Goal: Task Accomplishment & Management: Manage account settings

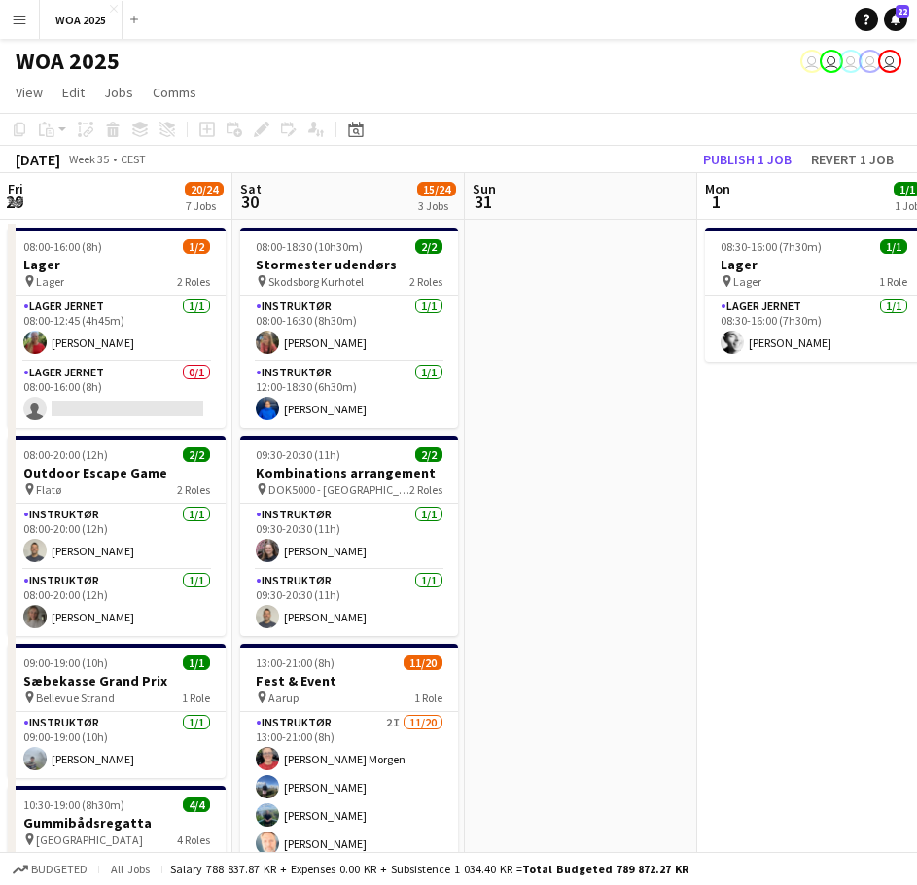
scroll to position [51, 0]
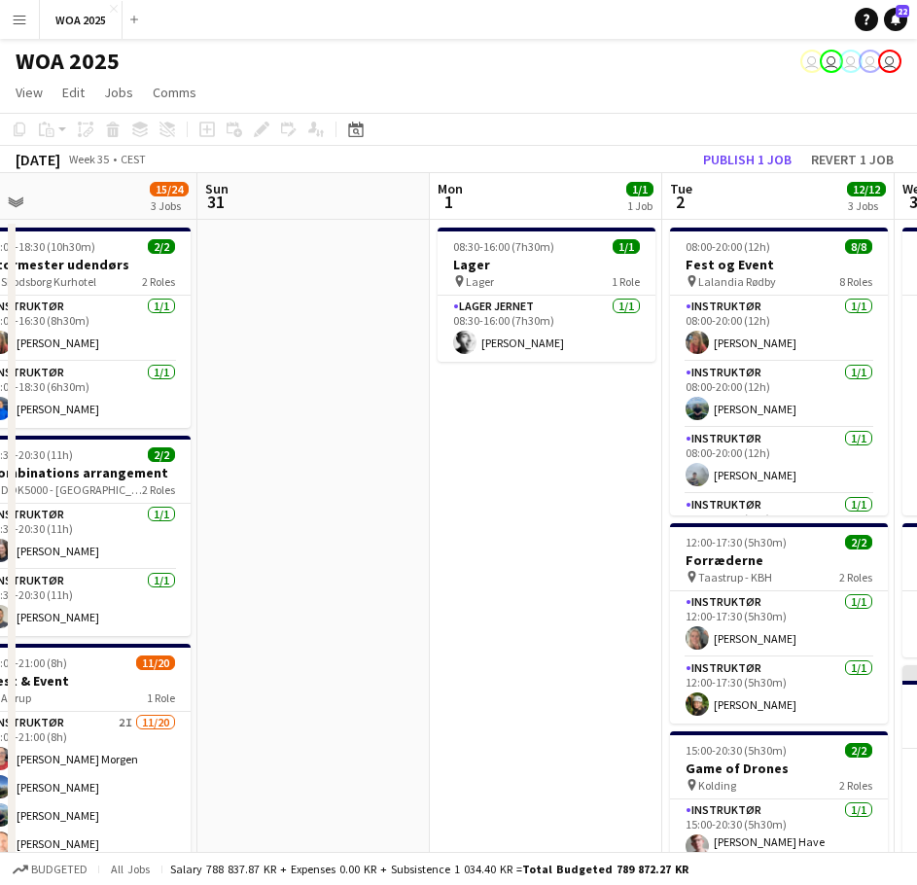
drag, startPoint x: 241, startPoint y: 508, endPoint x: 535, endPoint y: 500, distance: 293.8
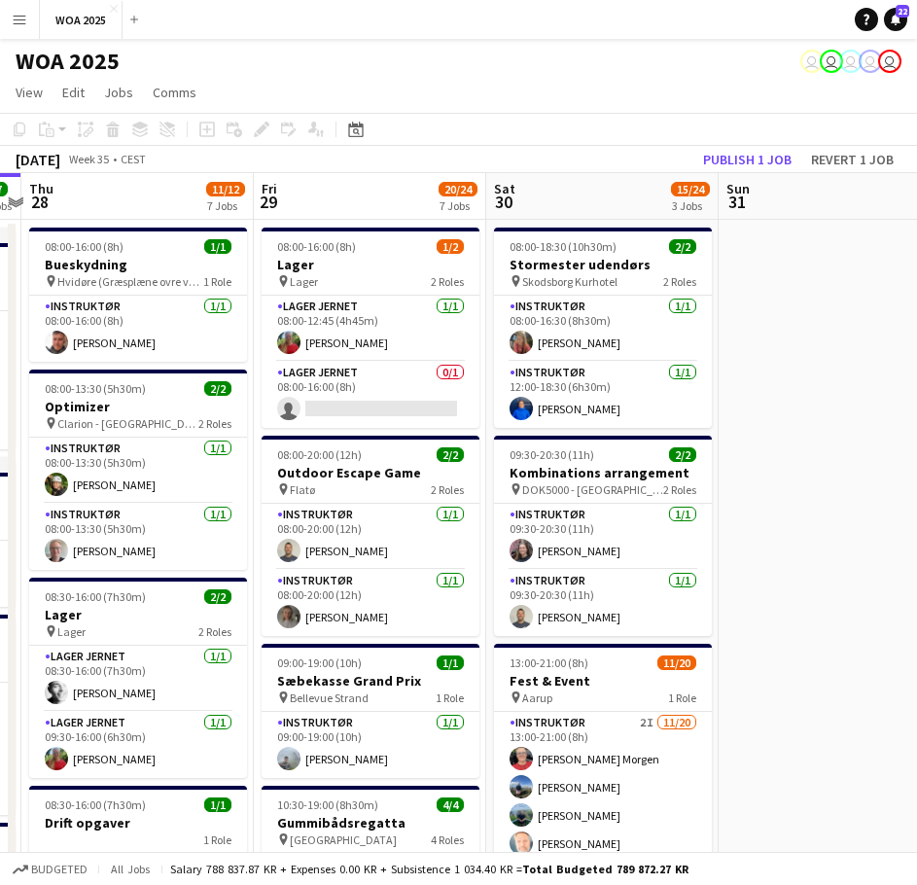
drag, startPoint x: 392, startPoint y: 528, endPoint x: 769, endPoint y: 515, distance: 377.5
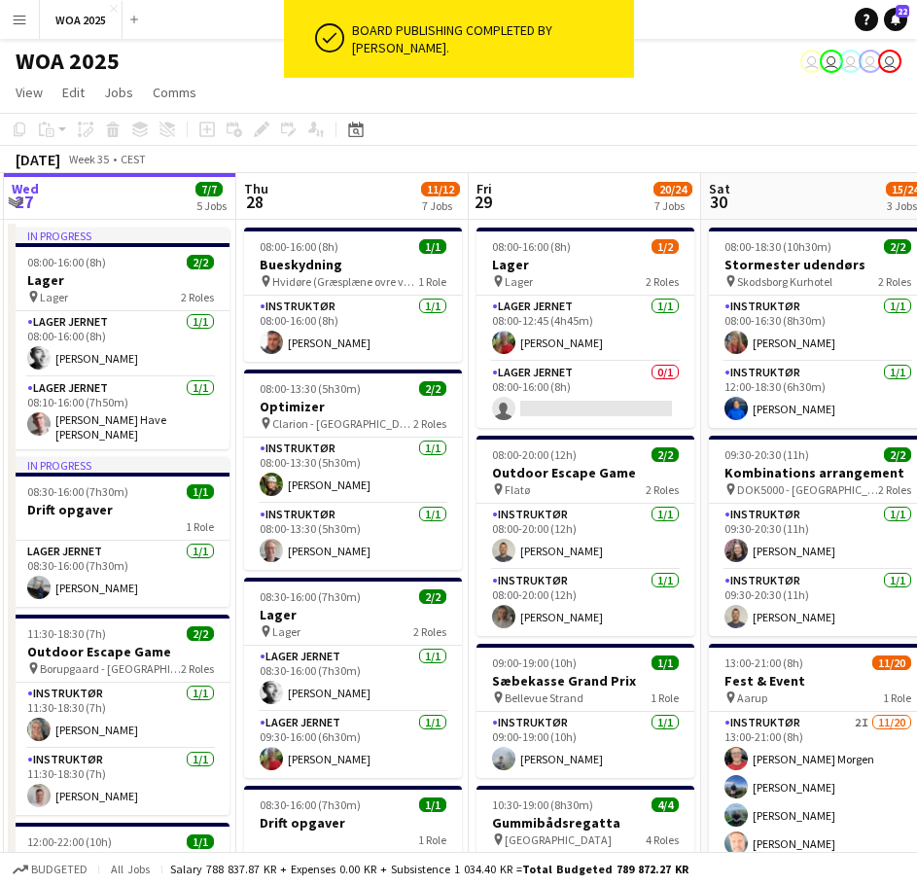
scroll to position [0, 439]
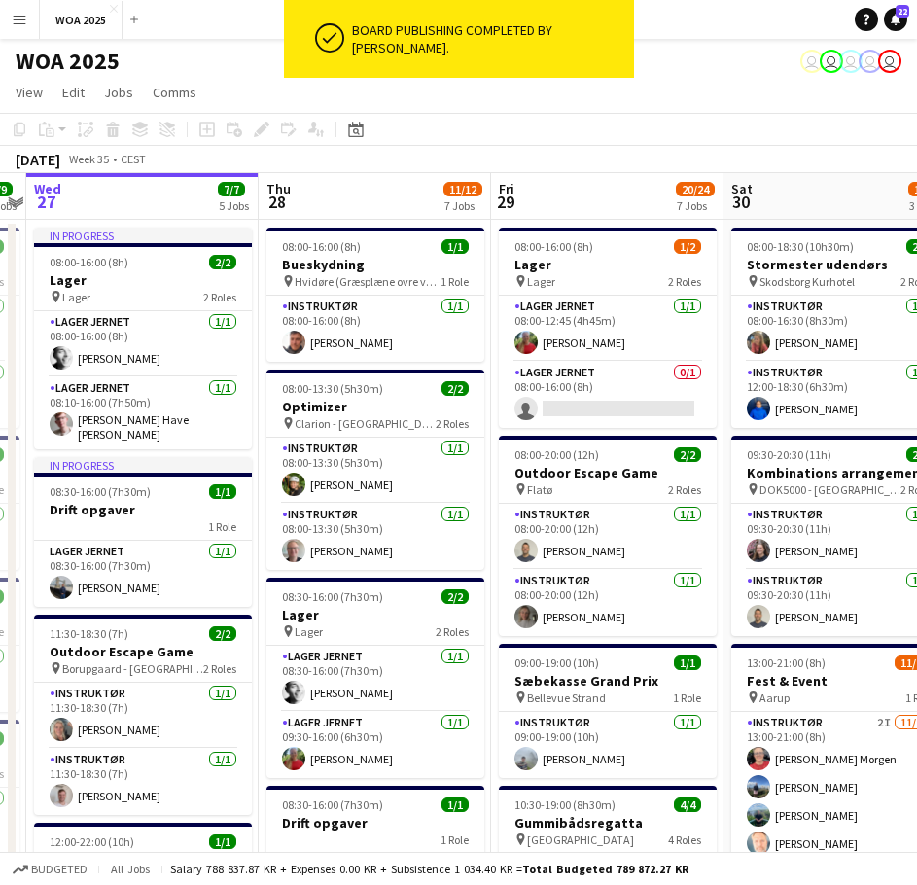
drag, startPoint x: 624, startPoint y: 524, endPoint x: 958, endPoint y: 465, distance: 338.8
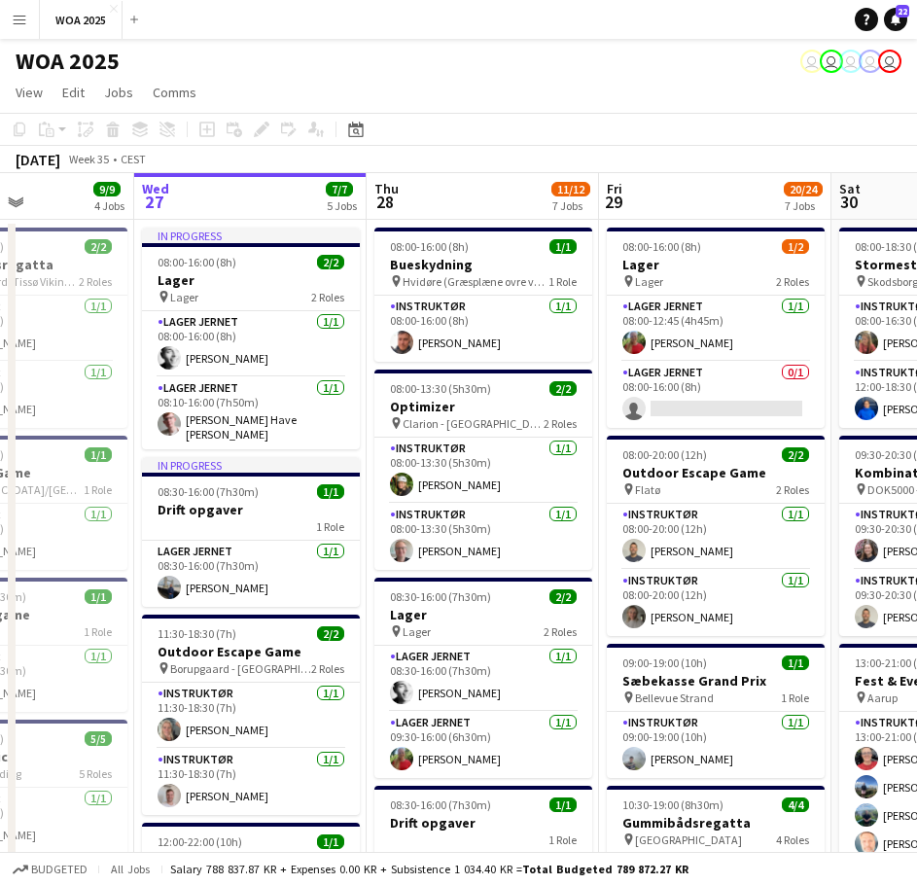
scroll to position [0, 562]
drag, startPoint x: 150, startPoint y: 360, endPoint x: 259, endPoint y: 359, distance: 108.9
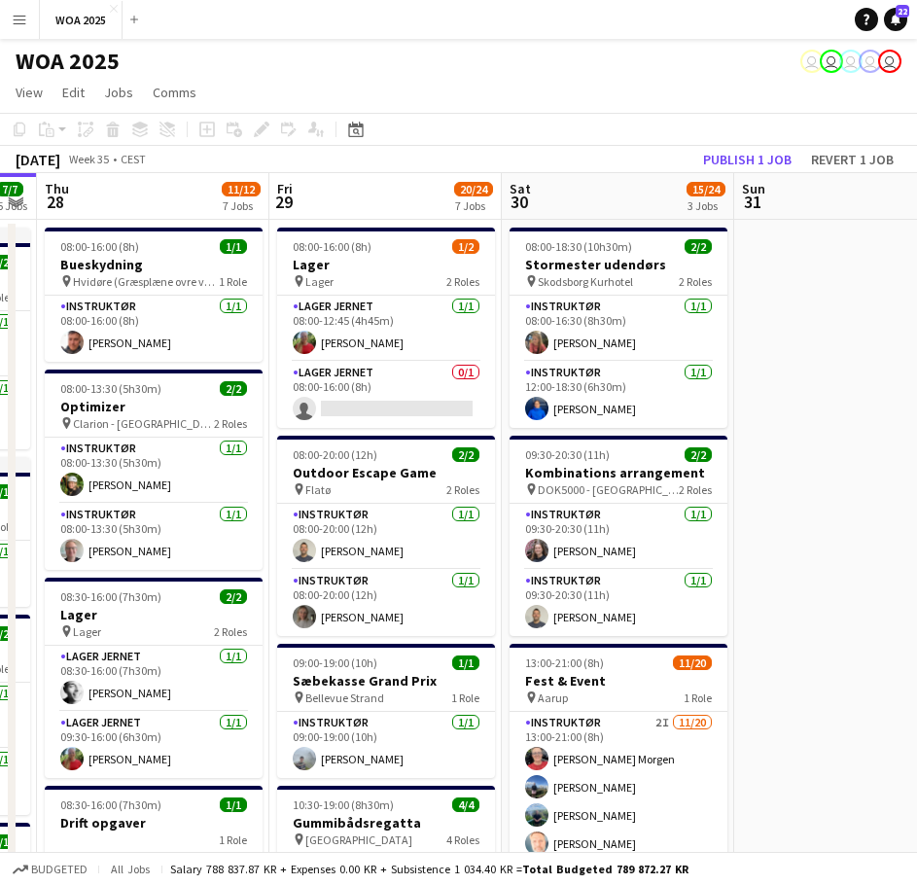
scroll to position [0, 662]
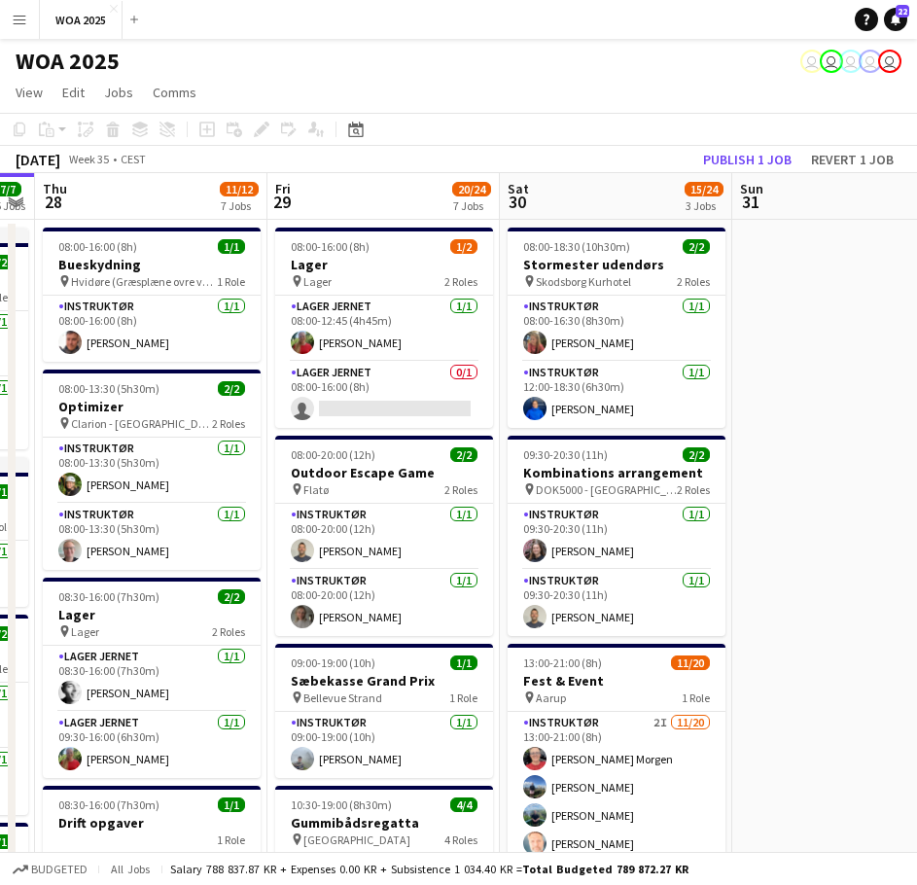
drag, startPoint x: 696, startPoint y: 454, endPoint x: 364, endPoint y: 442, distance: 332.8
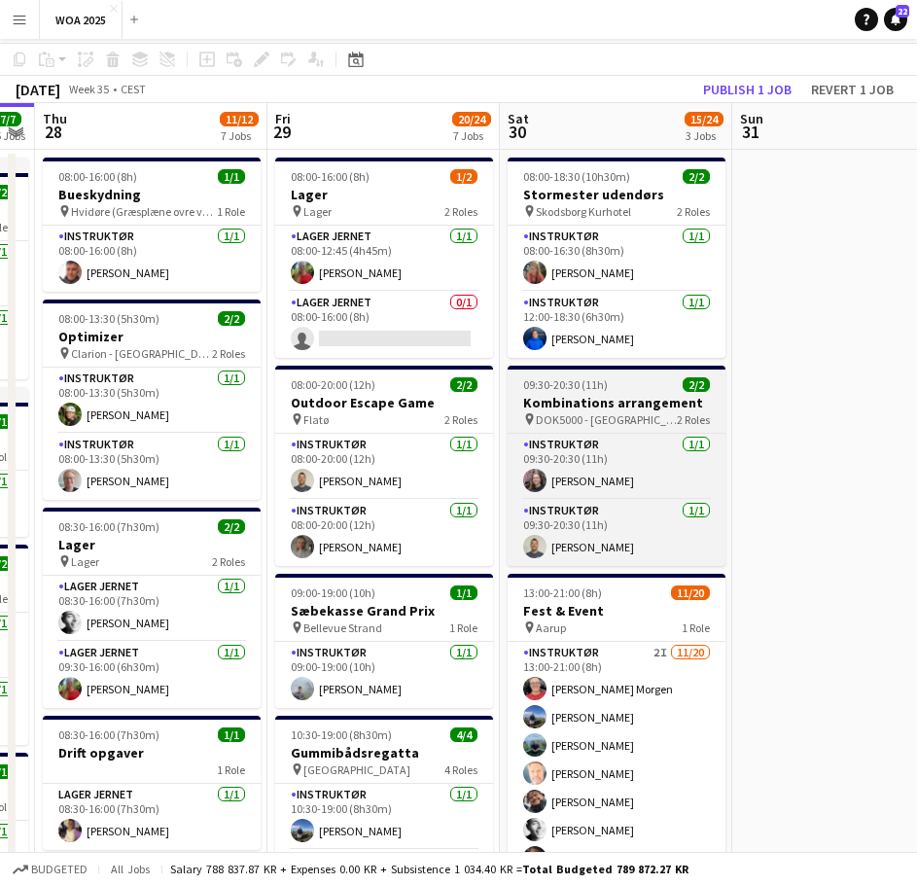
scroll to position [0, 0]
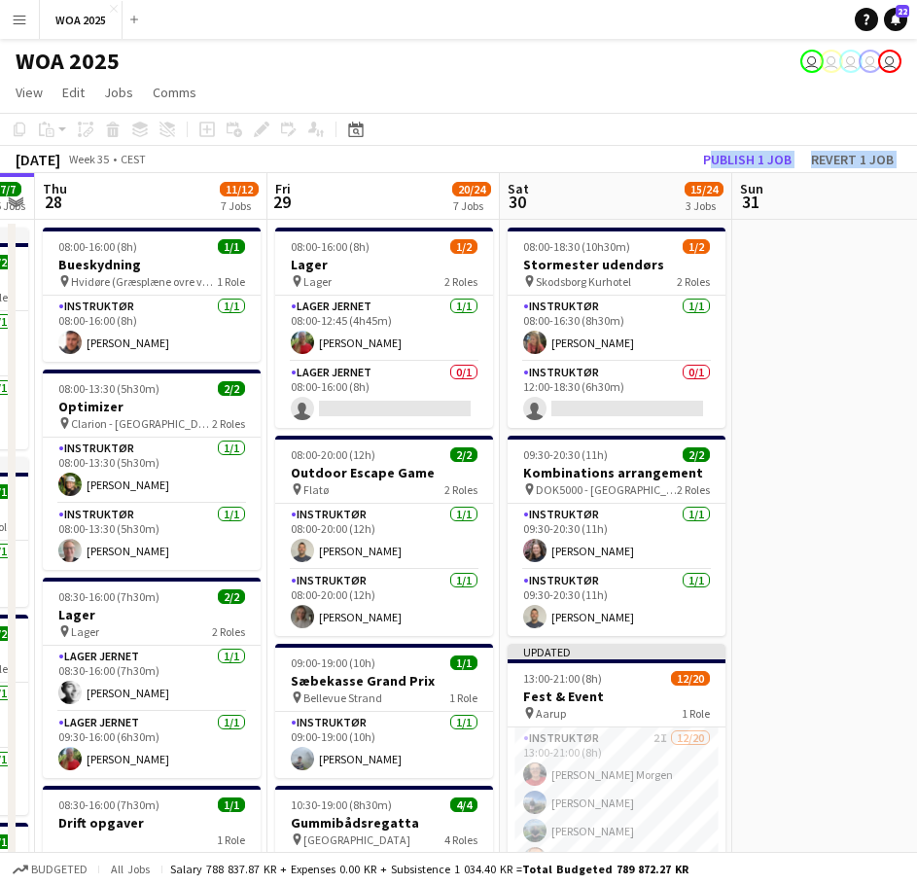
drag, startPoint x: 370, startPoint y: 180, endPoint x: 276, endPoint y: 192, distance: 94.1
click at [724, 151] on button "Publish 1 job" at bounding box center [747, 159] width 104 height 25
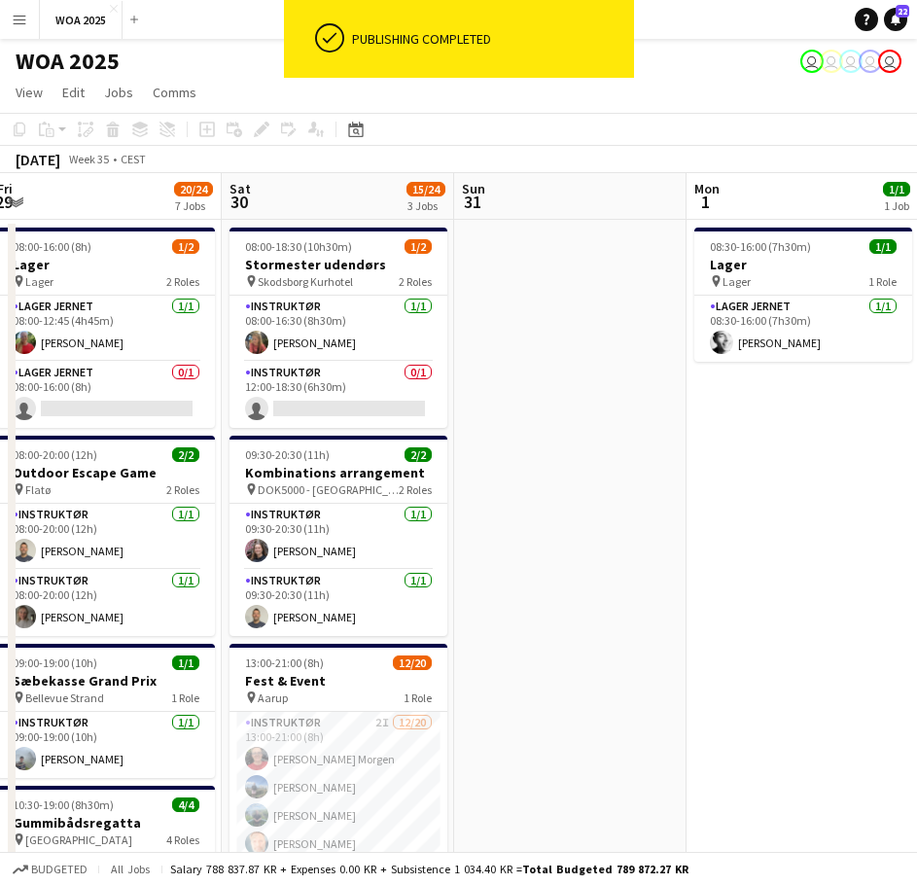
drag, startPoint x: 789, startPoint y: 417, endPoint x: 285, endPoint y: 417, distance: 503.7
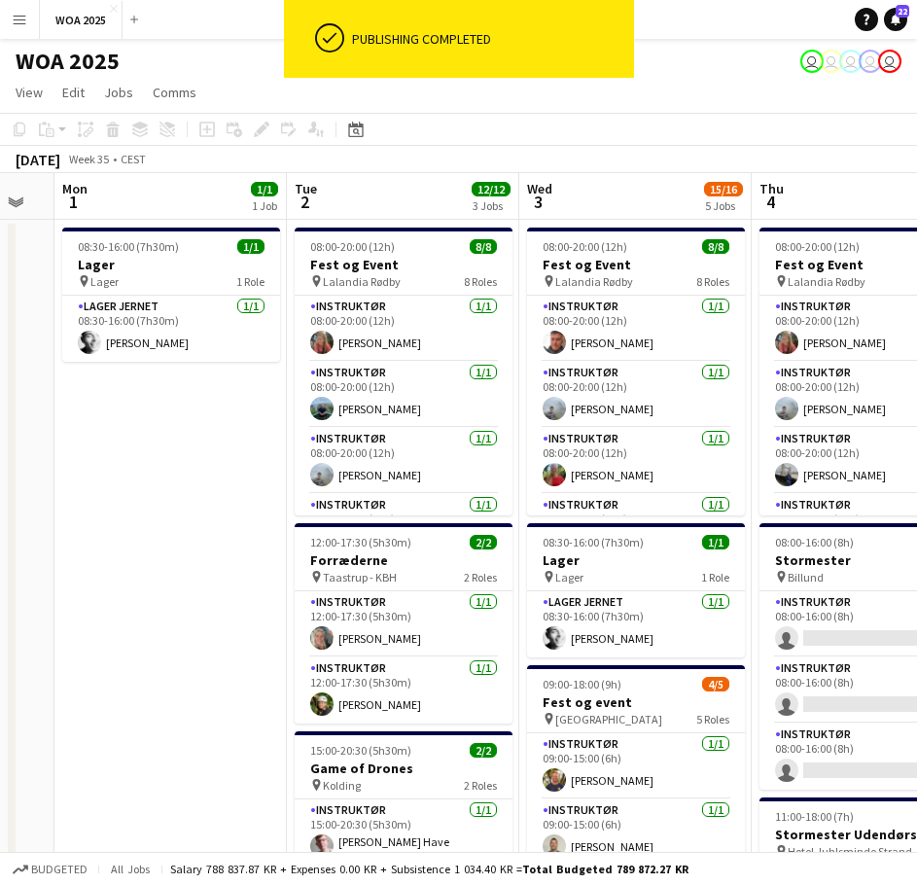
drag, startPoint x: 418, startPoint y: 444, endPoint x: 94, endPoint y: 426, distance: 324.4
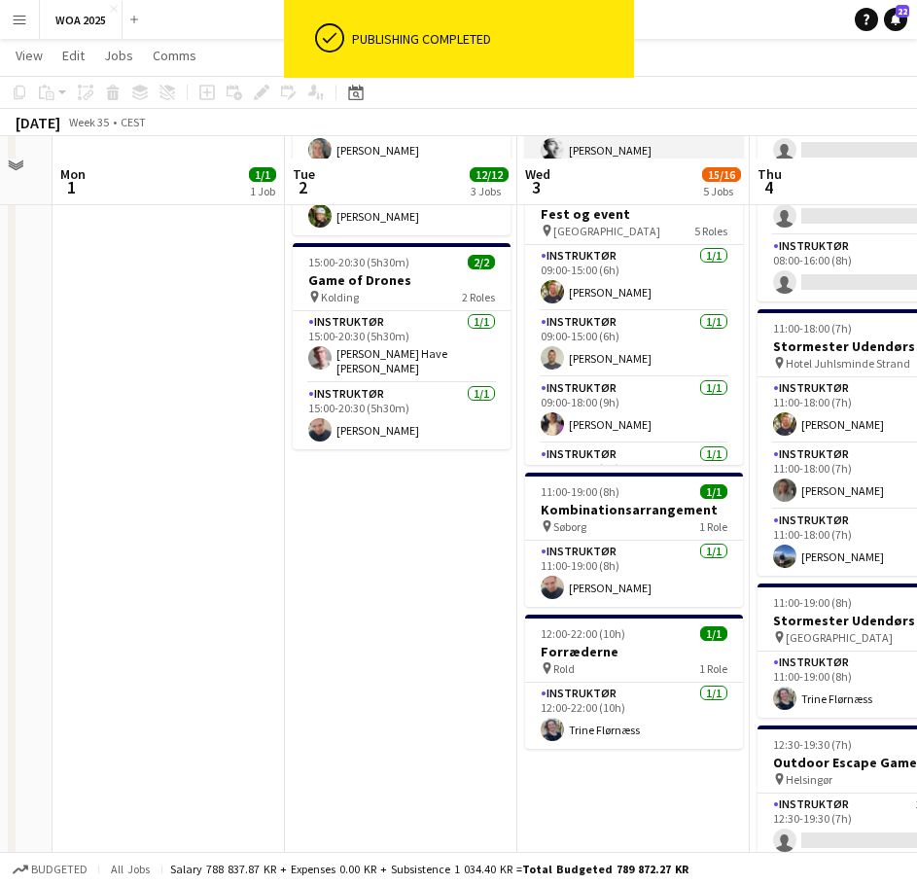
scroll to position [681, 0]
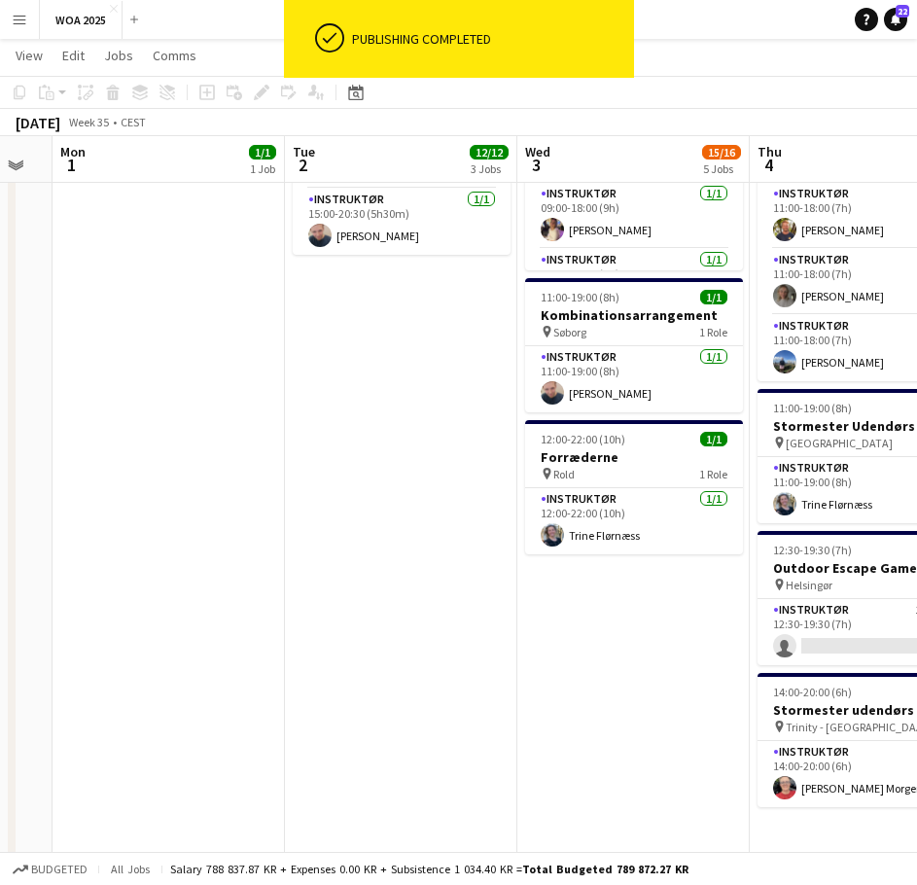
click at [612, 653] on app-date-cell "08:00-20:00 (12h) 8/8 Fest og Event pin Lalandia Rødby 8 Roles Instruktør 1/1 0…" at bounding box center [633, 353] width 232 height 1632
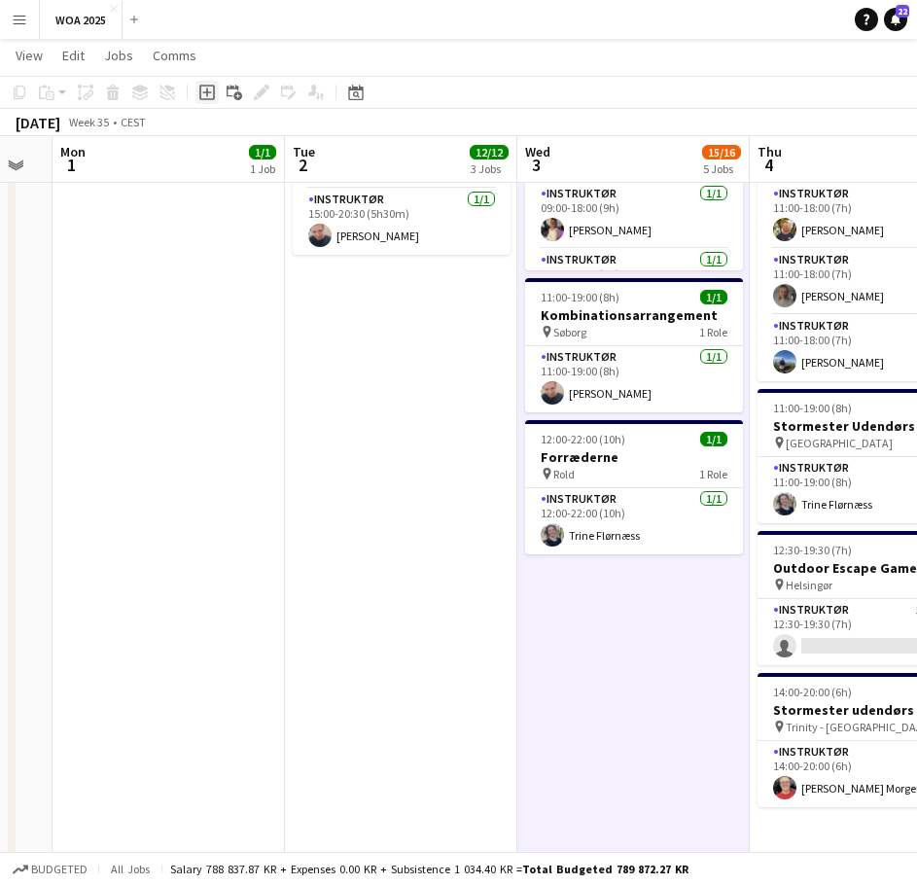
click at [203, 90] on icon "Add job" at bounding box center [207, 93] width 16 height 16
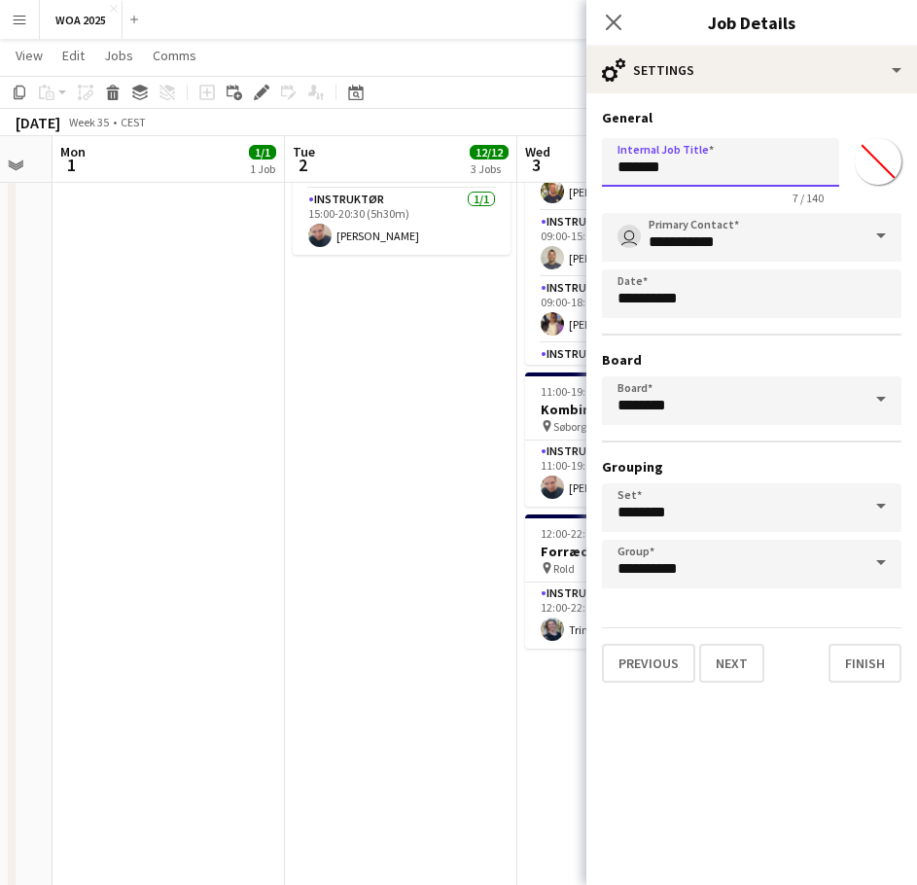
drag, startPoint x: 728, startPoint y: 164, endPoint x: 605, endPoint y: 170, distance: 123.6
click at [605, 170] on input "*******" at bounding box center [720, 162] width 237 height 49
type input "**********"
click at [743, 666] on button "Next" at bounding box center [731, 663] width 65 height 39
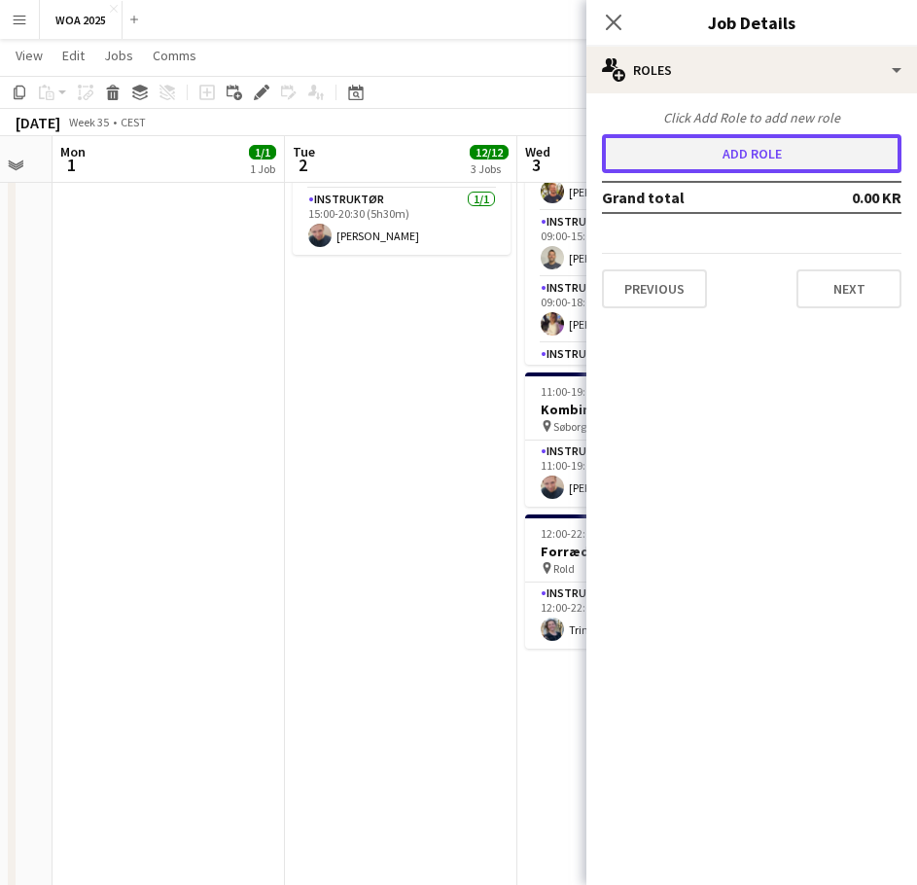
click at [709, 146] on button "Add role" at bounding box center [752, 153] width 300 height 39
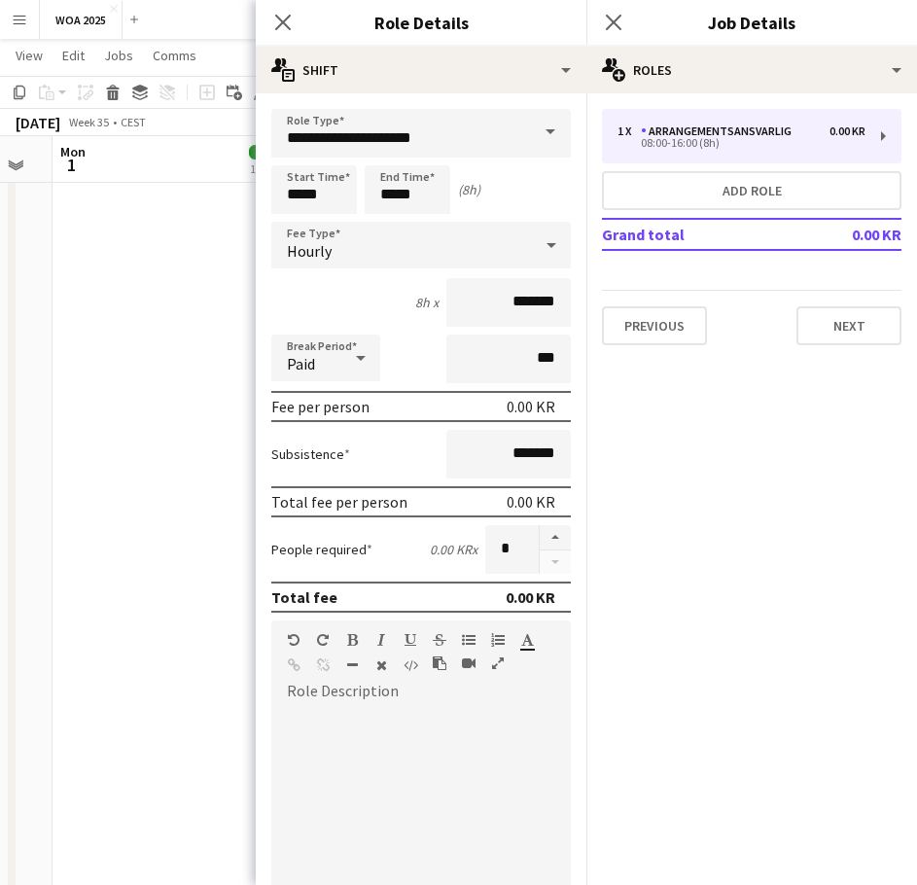
click at [530, 141] on span at bounding box center [550, 132] width 41 height 47
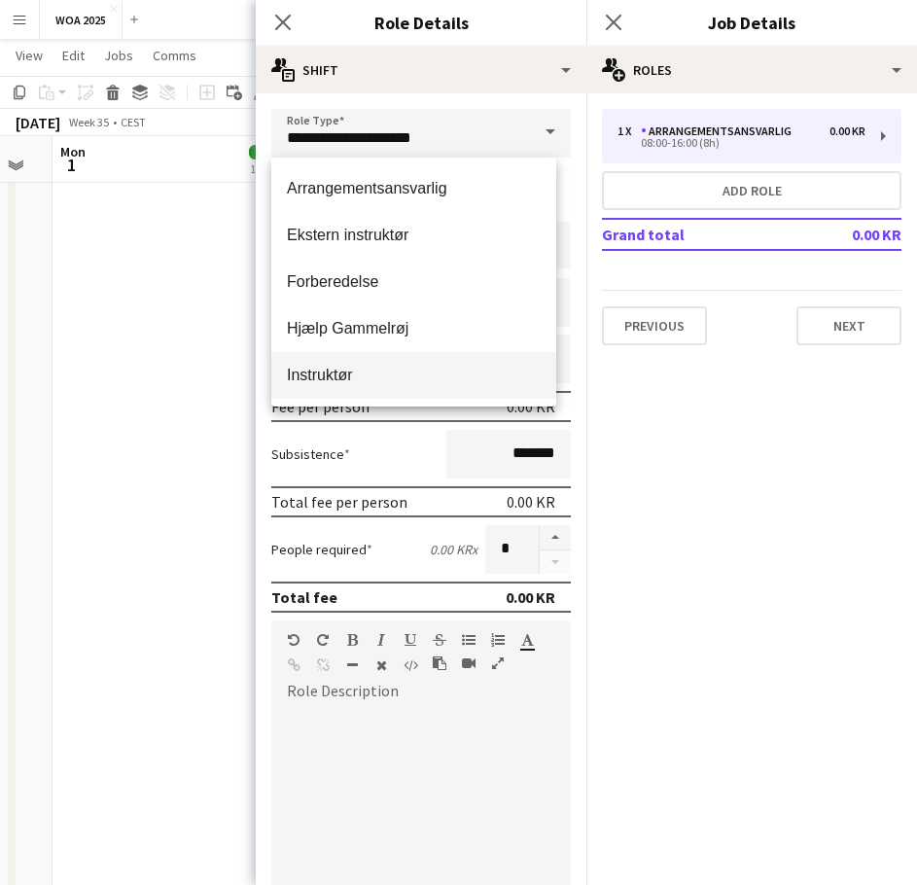
click at [335, 359] on mat-option "Instruktør" at bounding box center [413, 375] width 285 height 47
type input "**********"
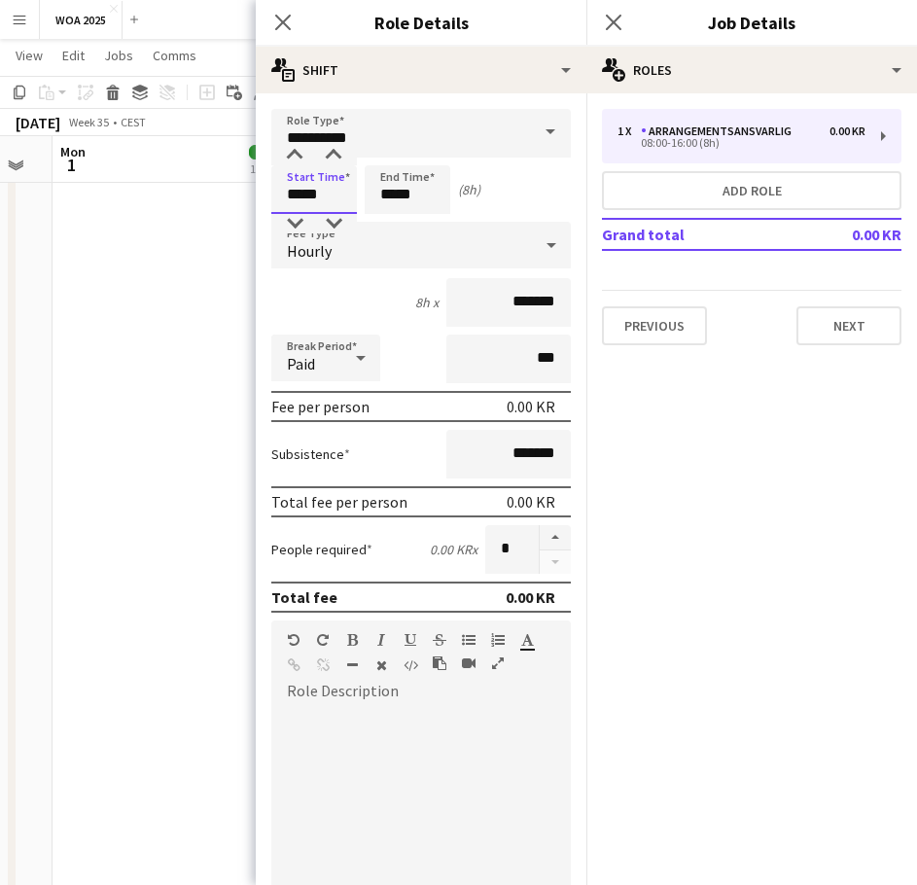
drag, startPoint x: 330, startPoint y: 195, endPoint x: 257, endPoint y: 194, distance: 72.9
click at [257, 194] on form "**********" at bounding box center [421, 685] width 331 height 1152
type input "*****"
click at [320, 195] on input "*****" at bounding box center [314, 189] width 86 height 49
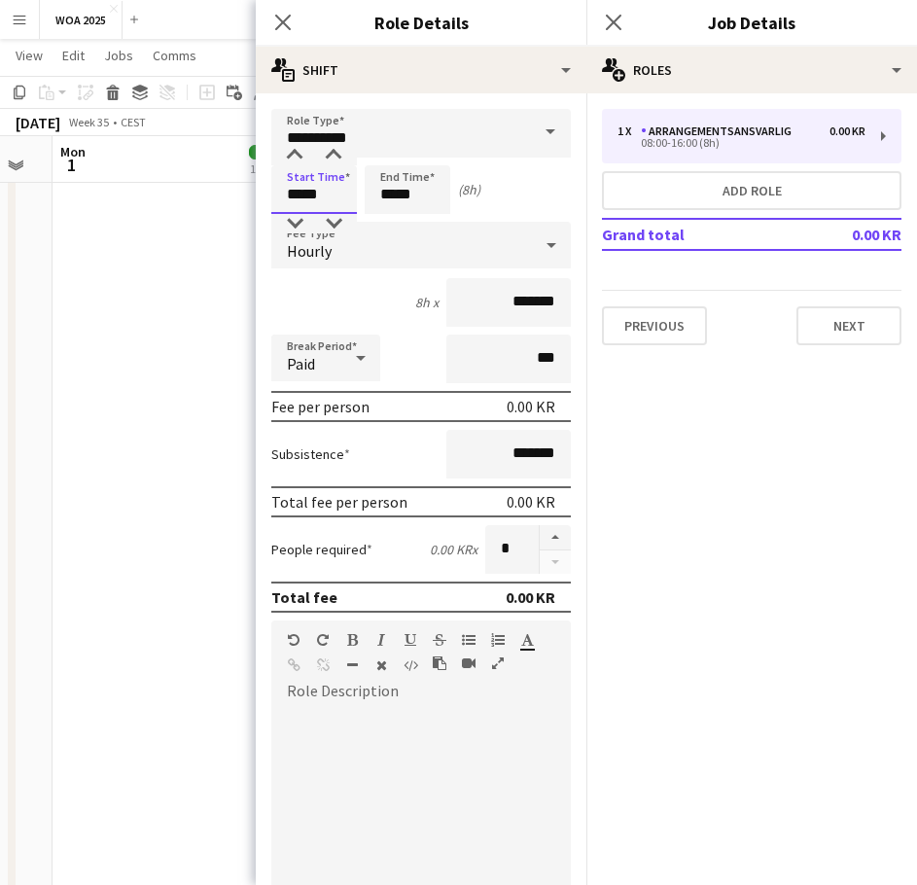
type input "*****"
click at [401, 692] on div "default Heading 1 Heading 2 Heading 3 Heading 4 Heading 5 Heading 6 Heading 7 P…" at bounding box center [421, 656] width 300 height 73
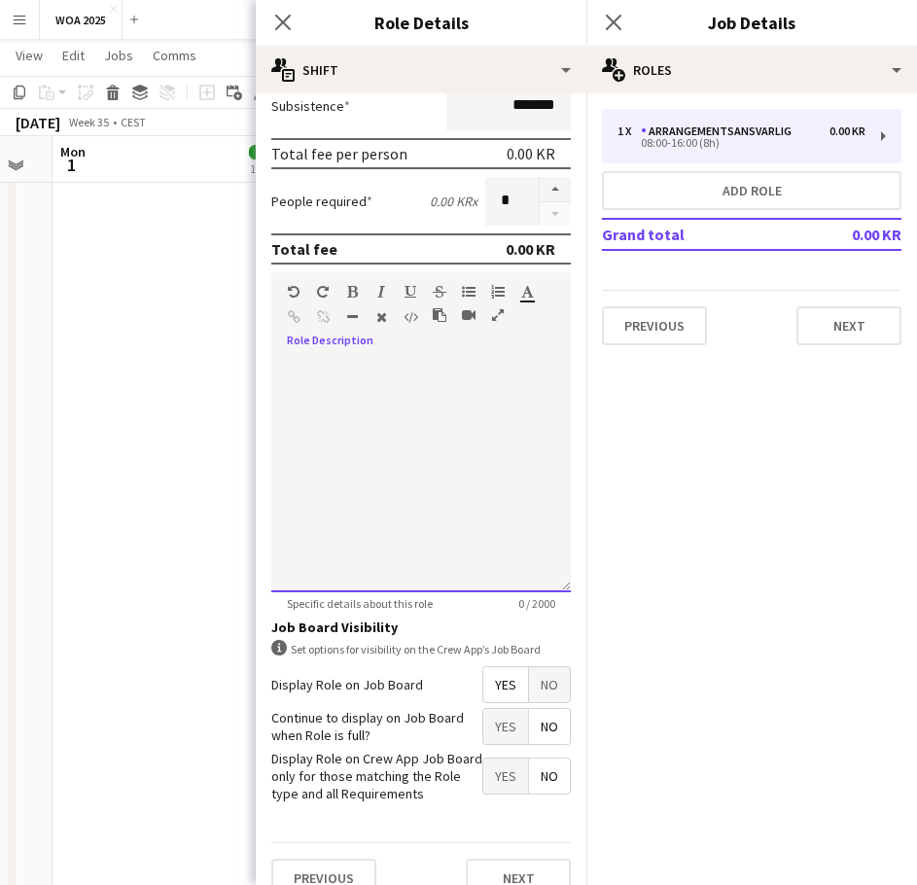
scroll to position [376, 0]
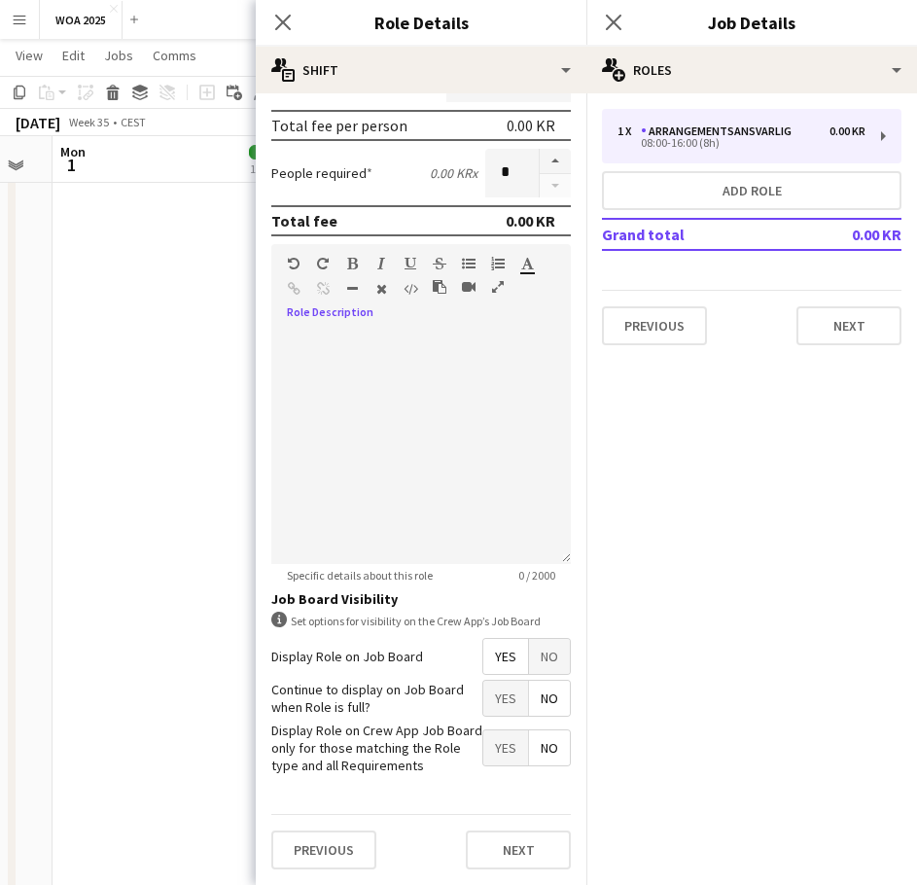
click at [499, 683] on span "Yes" at bounding box center [505, 698] width 45 height 35
click at [509, 849] on button "Next" at bounding box center [518, 849] width 105 height 39
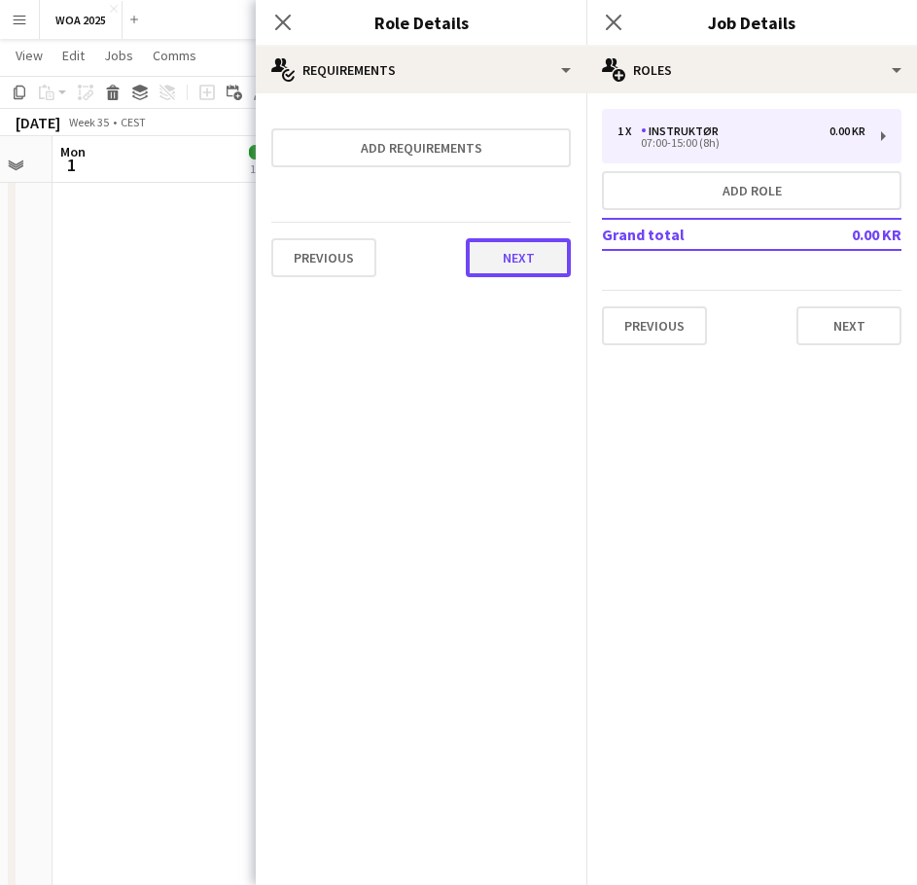
click at [500, 271] on button "Next" at bounding box center [518, 257] width 105 height 39
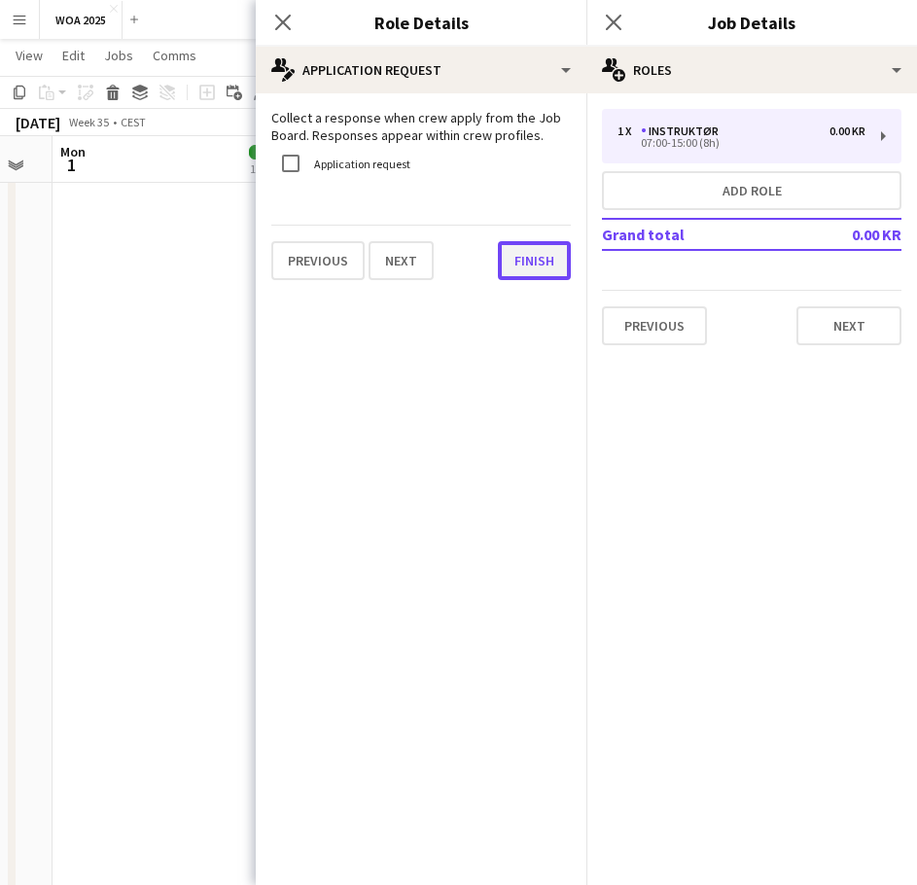
click at [512, 274] on button "Finish" at bounding box center [534, 260] width 73 height 39
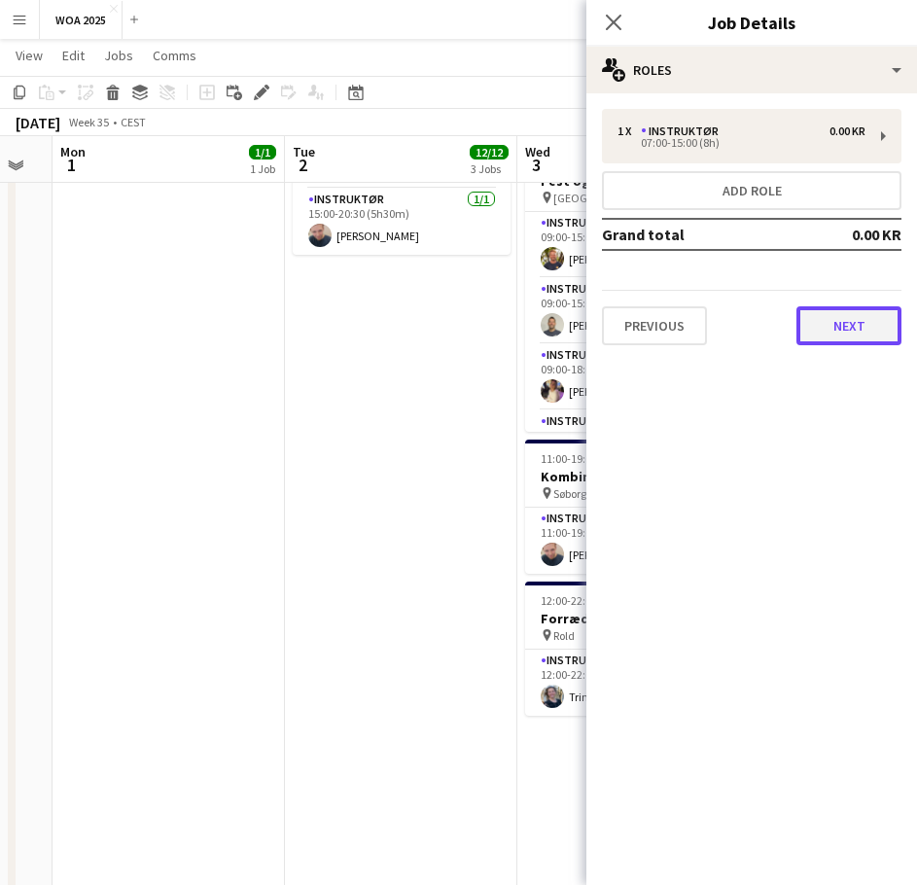
click at [827, 322] on button "Next" at bounding box center [848, 325] width 105 height 39
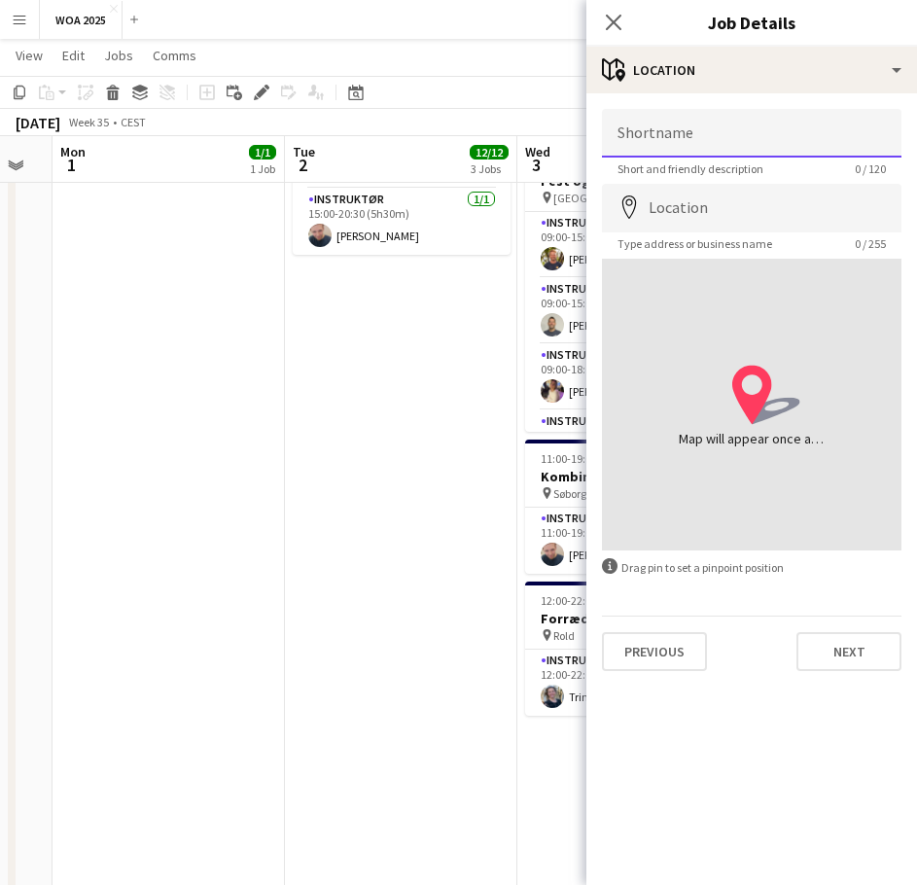
click at [667, 127] on input "Shortname" at bounding box center [752, 133] width 300 height 49
click at [654, 132] on input "**********" at bounding box center [752, 133] width 300 height 49
type input "**********"
click at [714, 201] on input "Location" at bounding box center [752, 208] width 300 height 49
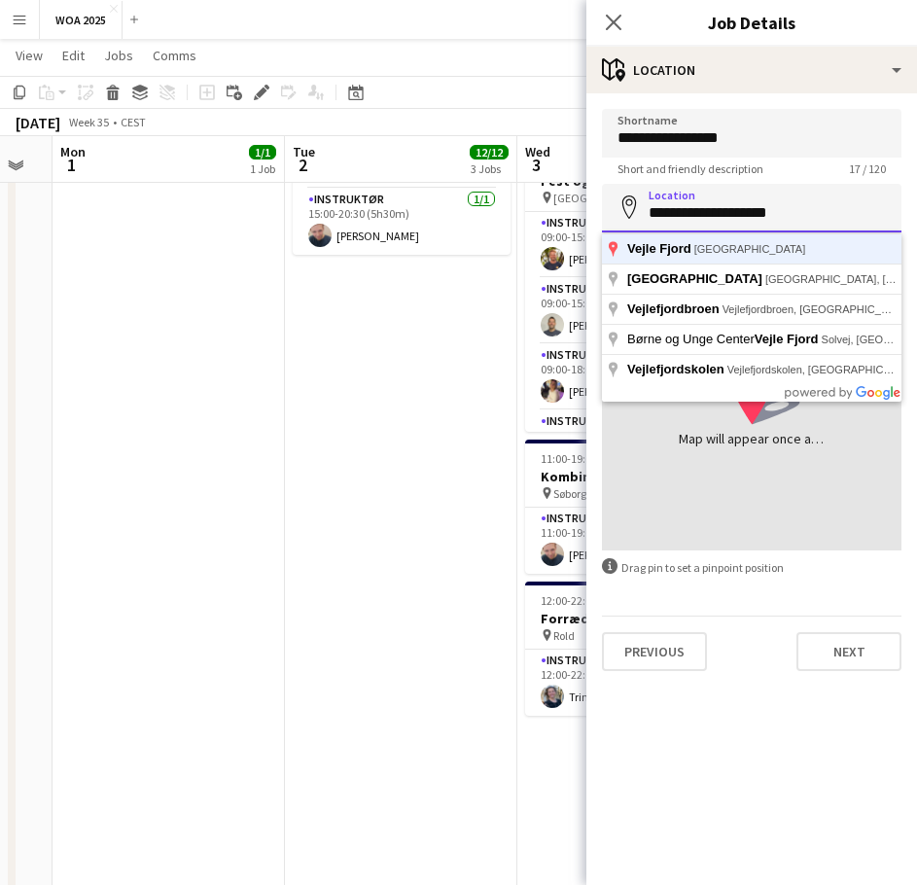
type input "**********"
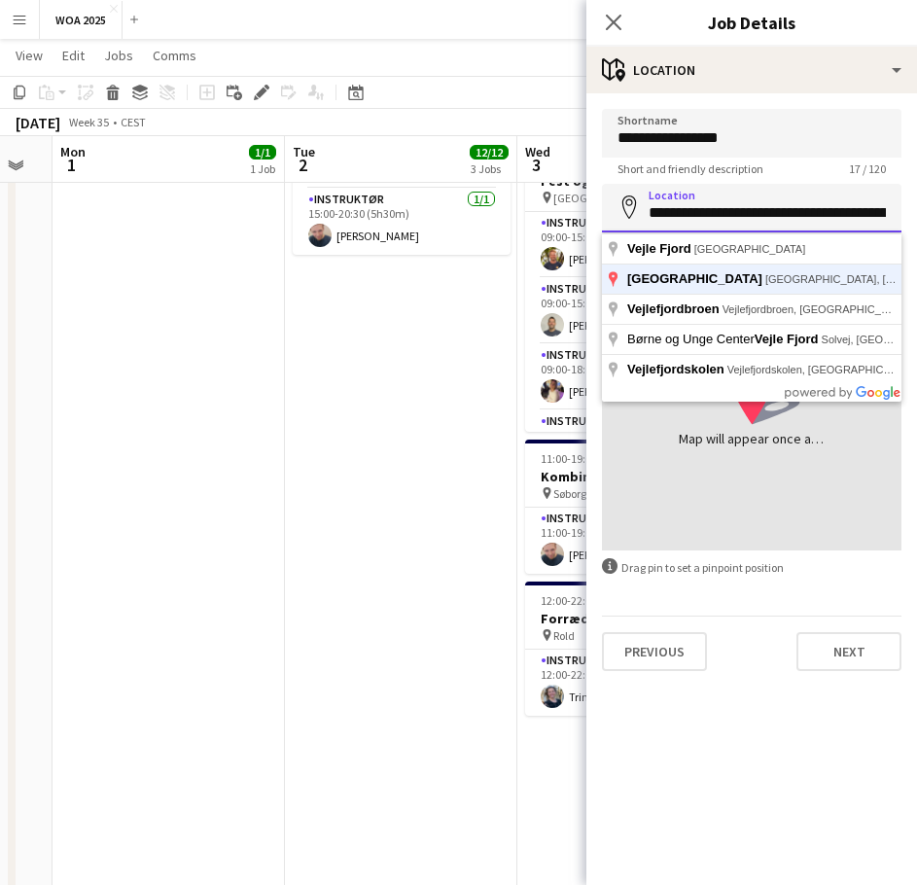
click button "Next" at bounding box center [848, 651] width 105 height 39
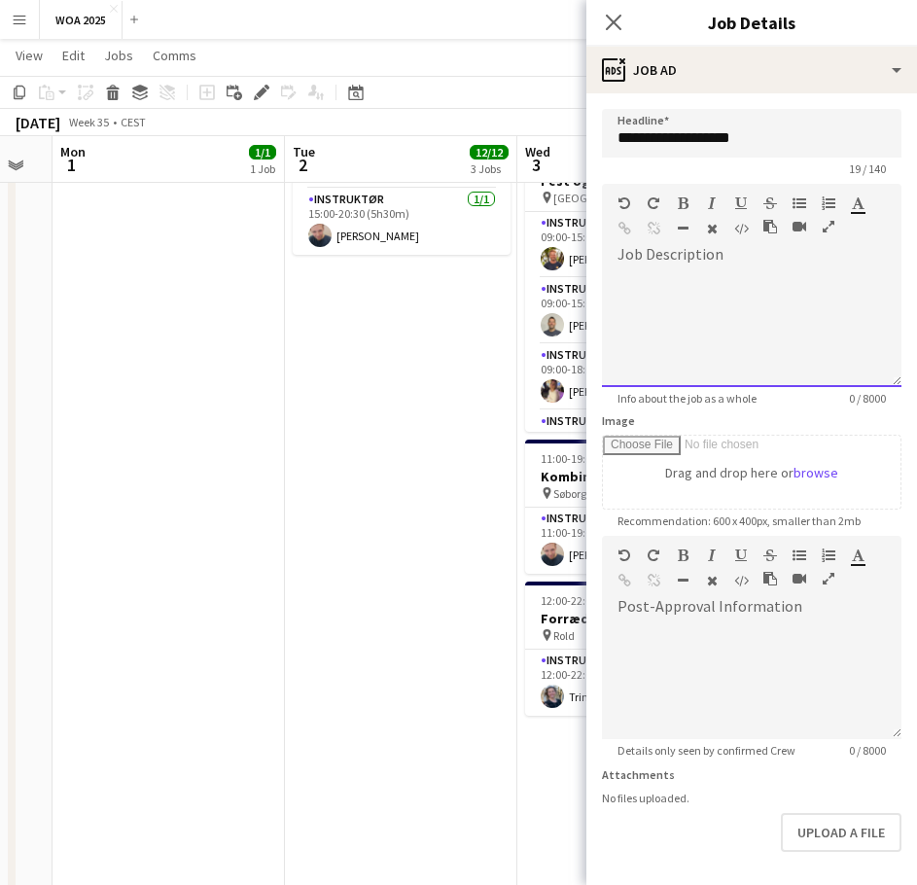
click at [713, 270] on div at bounding box center [752, 328] width 300 height 117
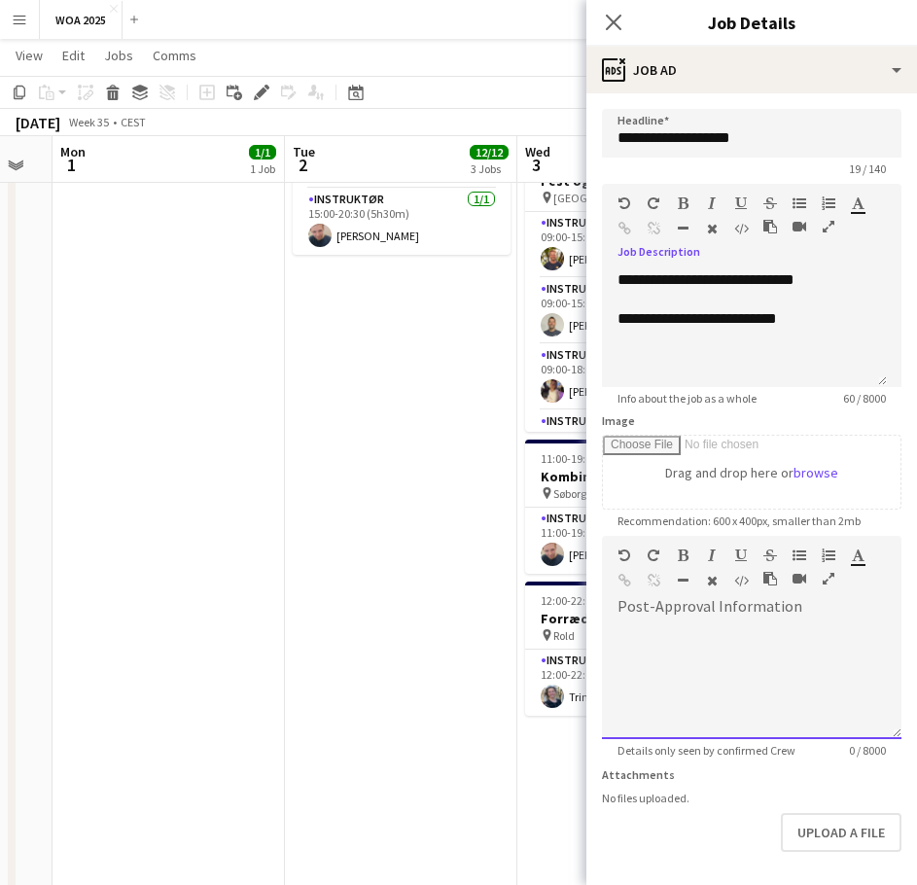
click at [708, 625] on div at bounding box center [752, 680] width 300 height 117
click at [720, 621] on div at bounding box center [752, 674] width 300 height 130
paste div
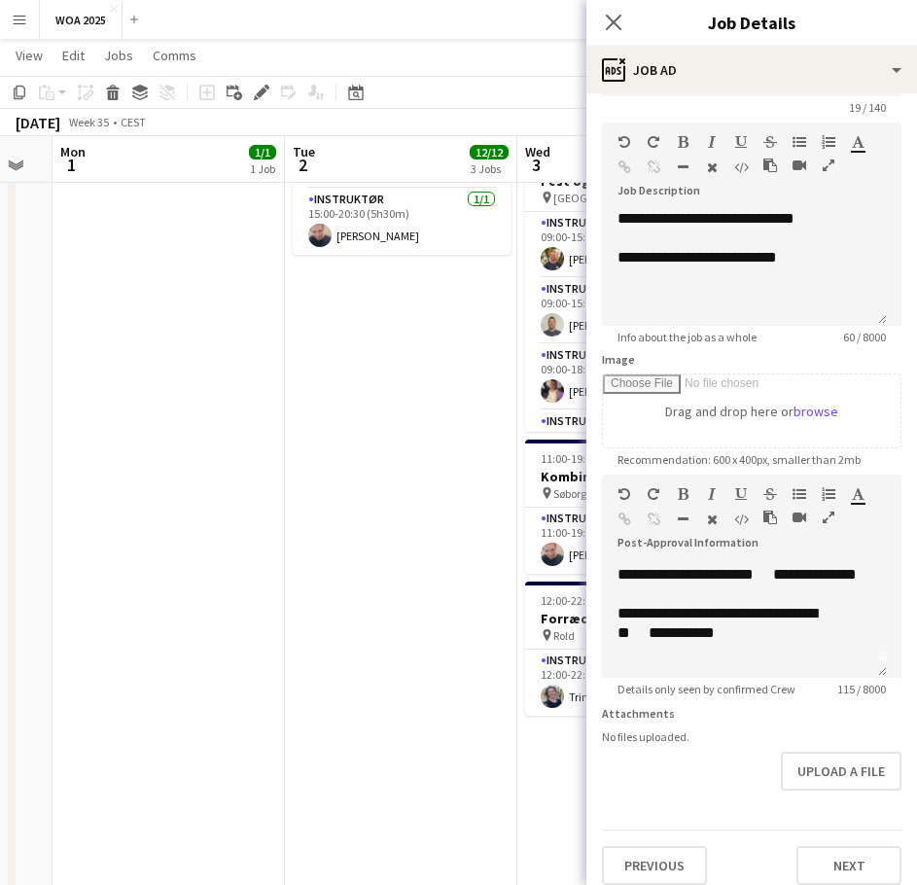
scroll to position [91, 0]
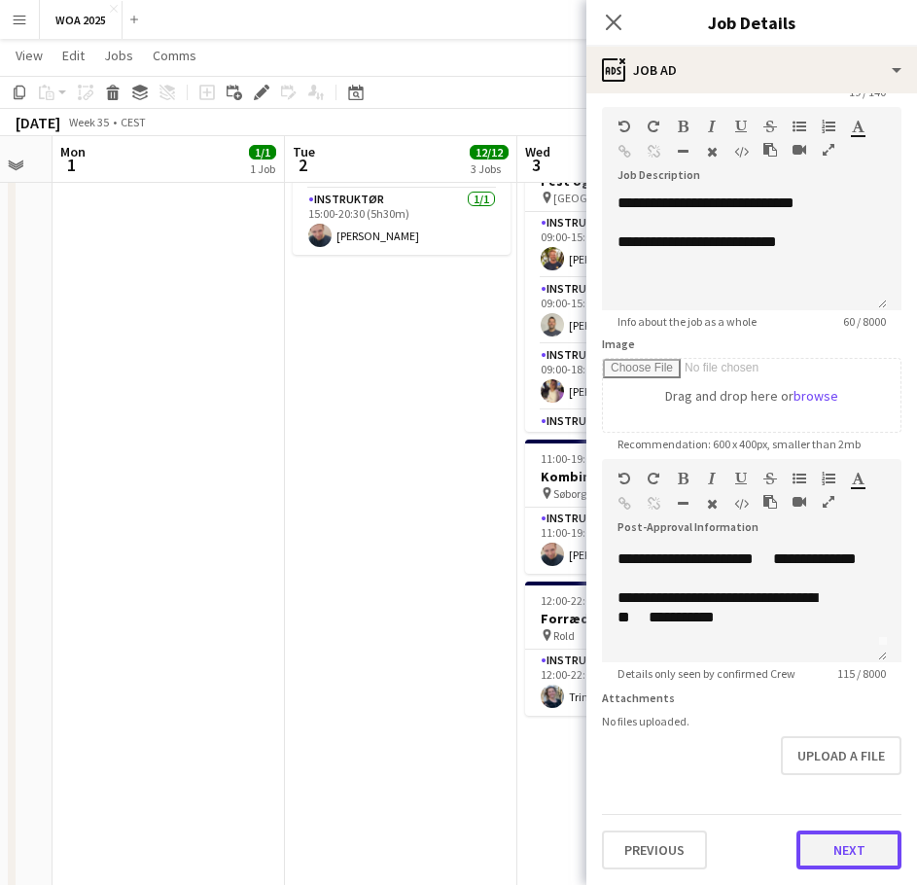
click at [835, 863] on button "Next" at bounding box center [848, 849] width 105 height 39
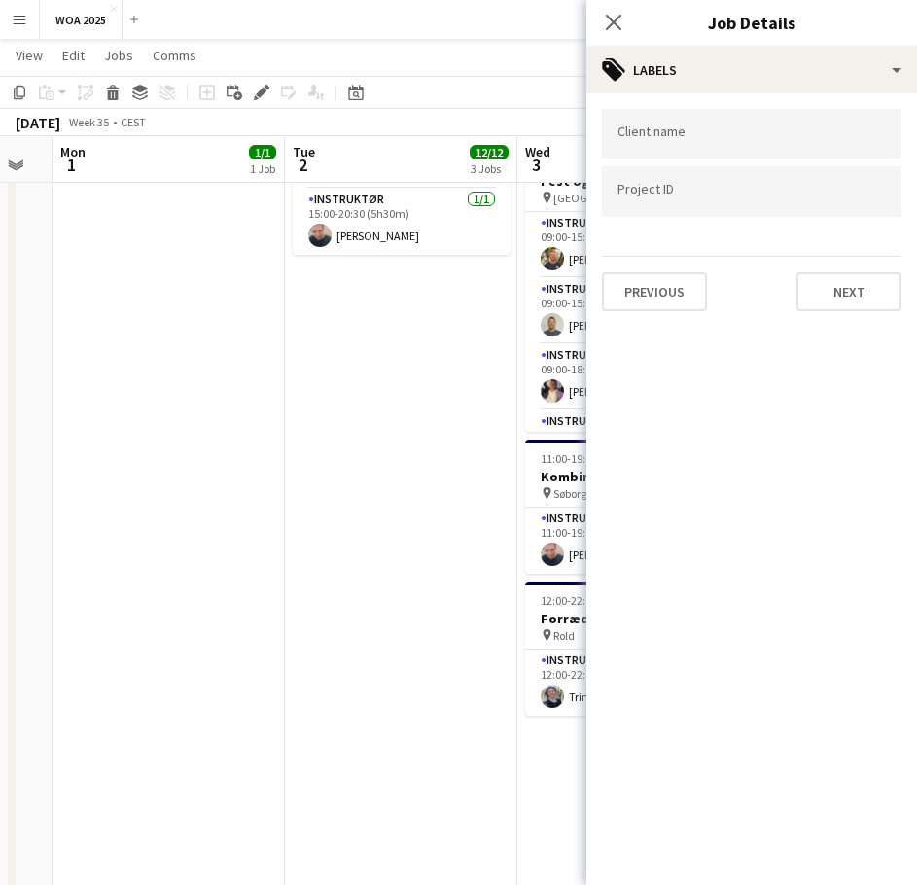
scroll to position [0, 0]
click at [844, 282] on button "Next" at bounding box center [848, 291] width 105 height 39
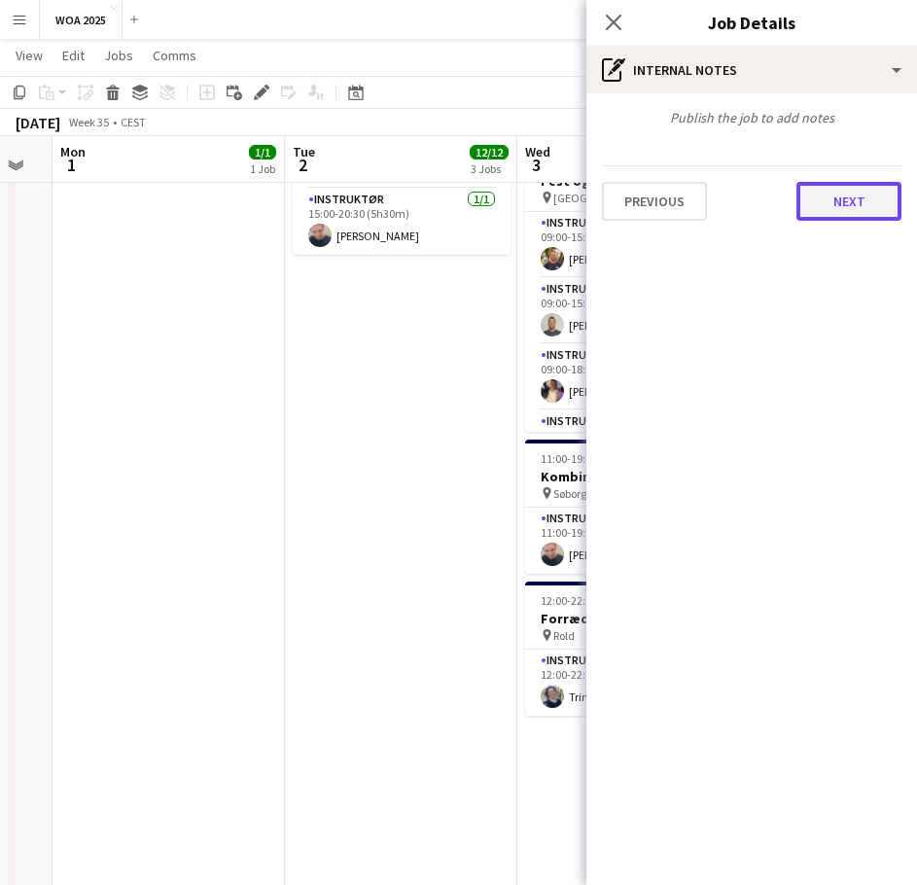
click at [842, 204] on button "Next" at bounding box center [848, 201] width 105 height 39
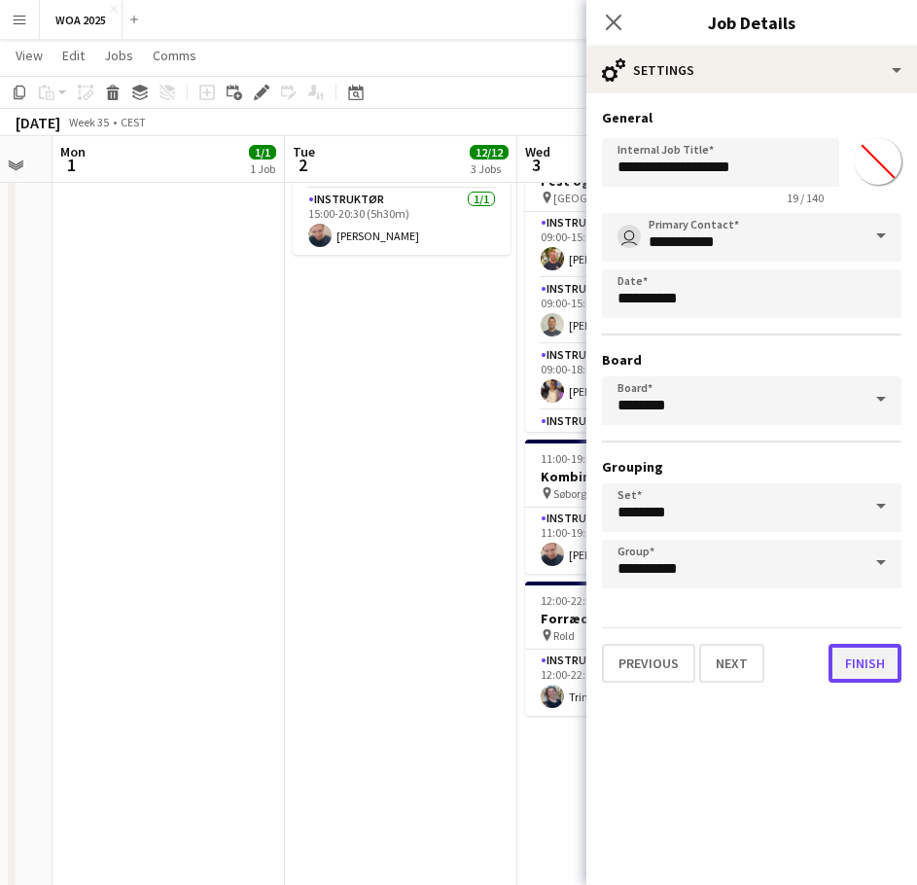
click at [867, 669] on button "Finish" at bounding box center [865, 663] width 73 height 39
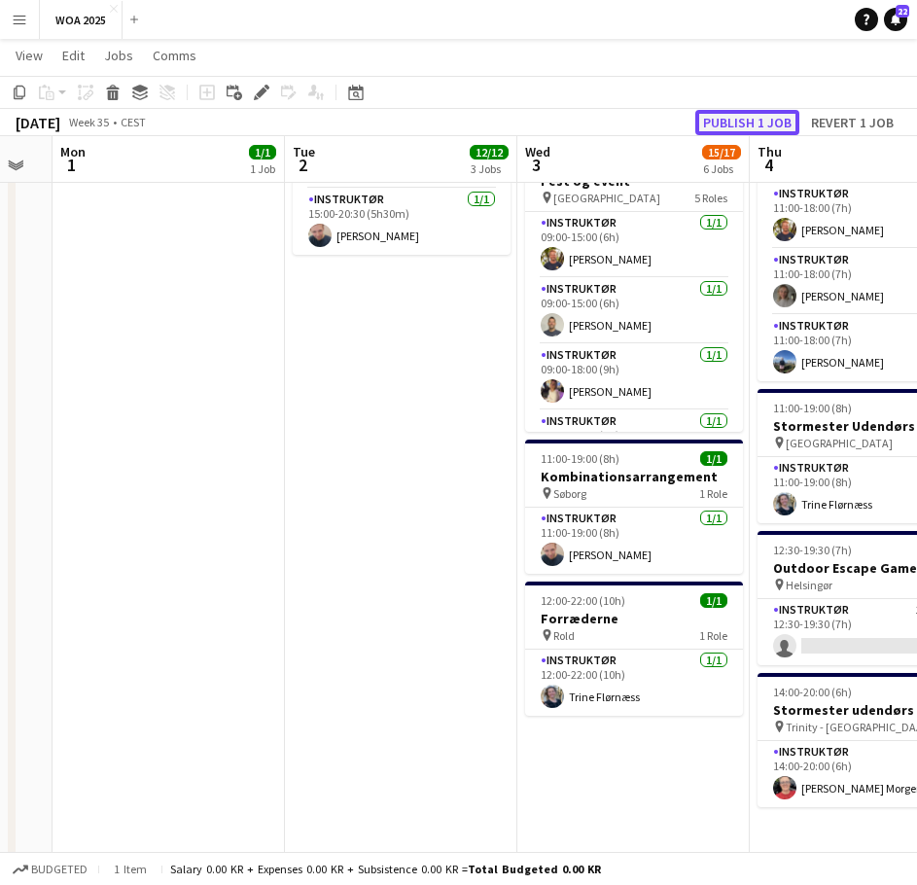
click at [739, 118] on button "Publish 1 job" at bounding box center [747, 122] width 104 height 25
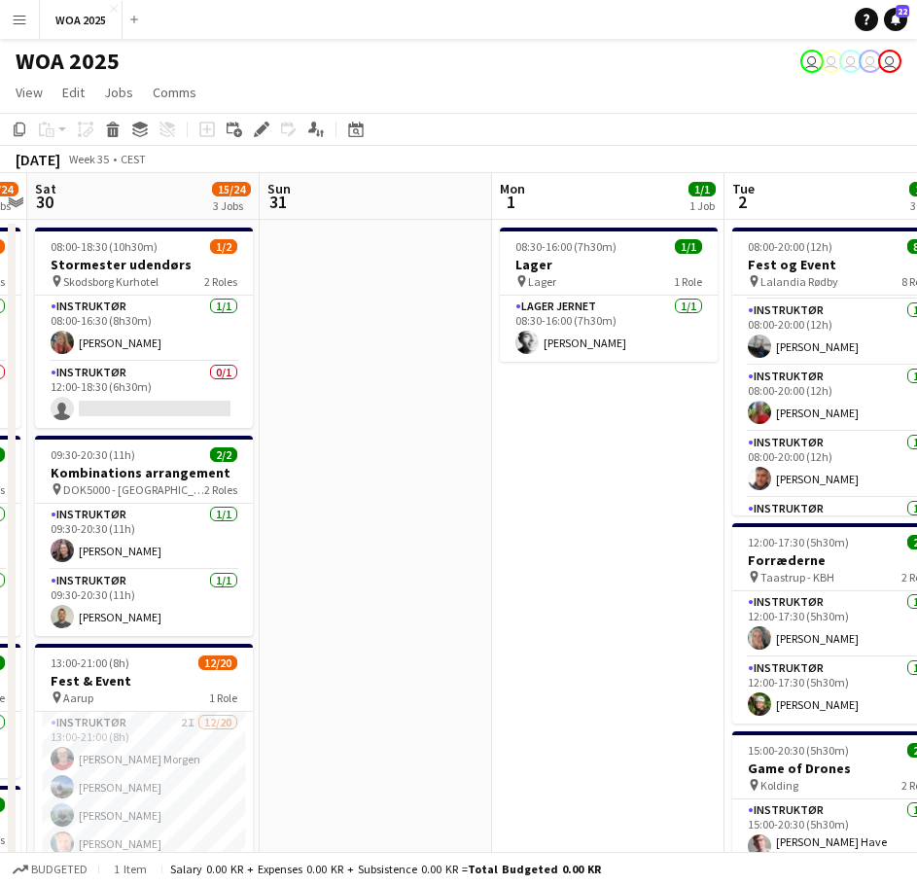
drag, startPoint x: 200, startPoint y: 441, endPoint x: 581, endPoint y: 440, distance: 380.2
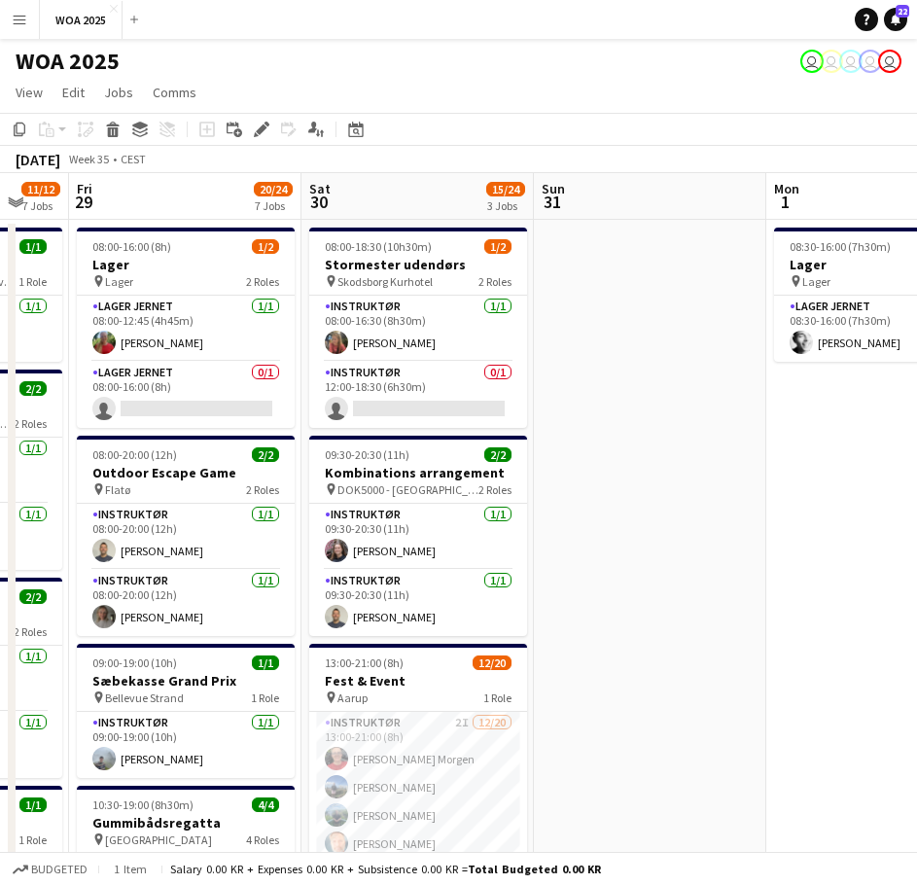
drag, startPoint x: 379, startPoint y: 459, endPoint x: 702, endPoint y: 441, distance: 323.3
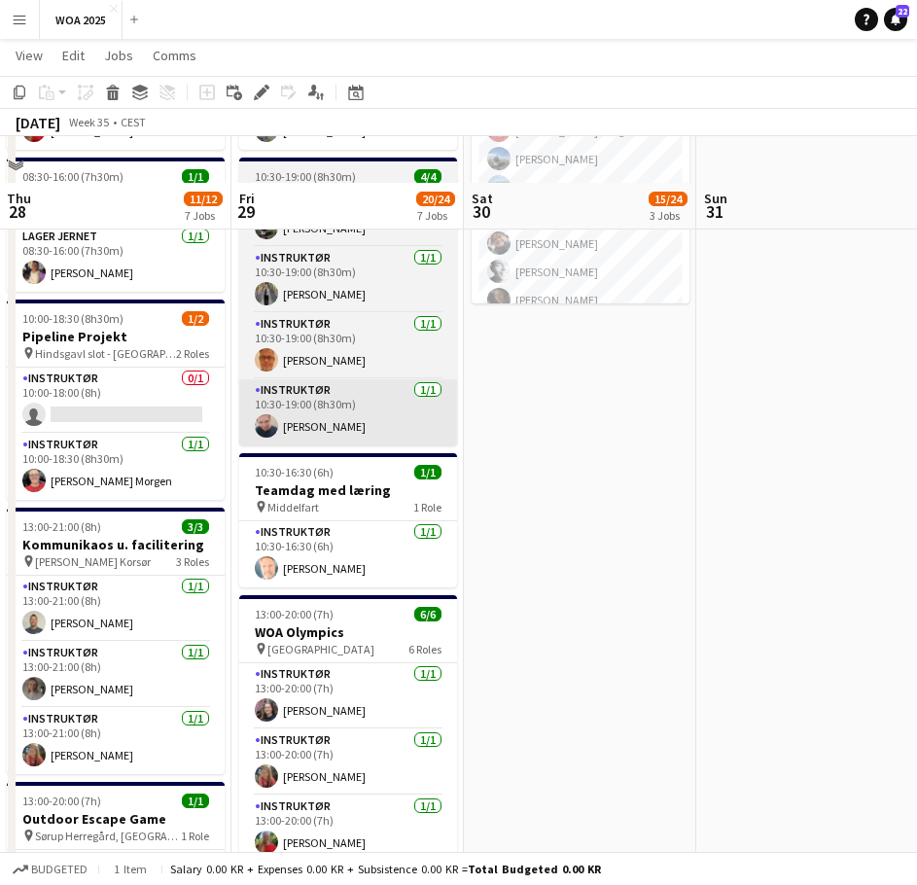
scroll to position [681, 0]
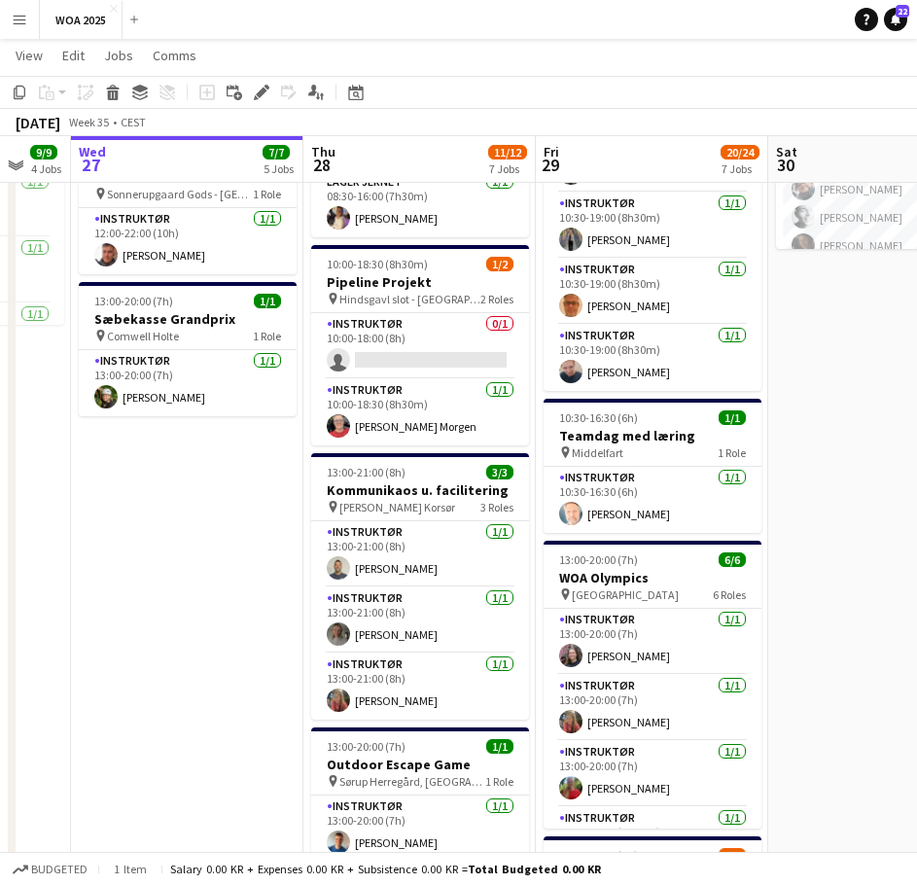
drag, startPoint x: 310, startPoint y: 537, endPoint x: 546, endPoint y: 539, distance: 235.3
click at [546, 539] on app-calendar-viewport "Mon 25 6/6 5 Jobs Tue 26 9/9 4 Jobs Wed 27 7/7 5 Jobs Thu 28 11/12 7 Jobs Fri 2…" at bounding box center [458, 282] width 917 height 1774
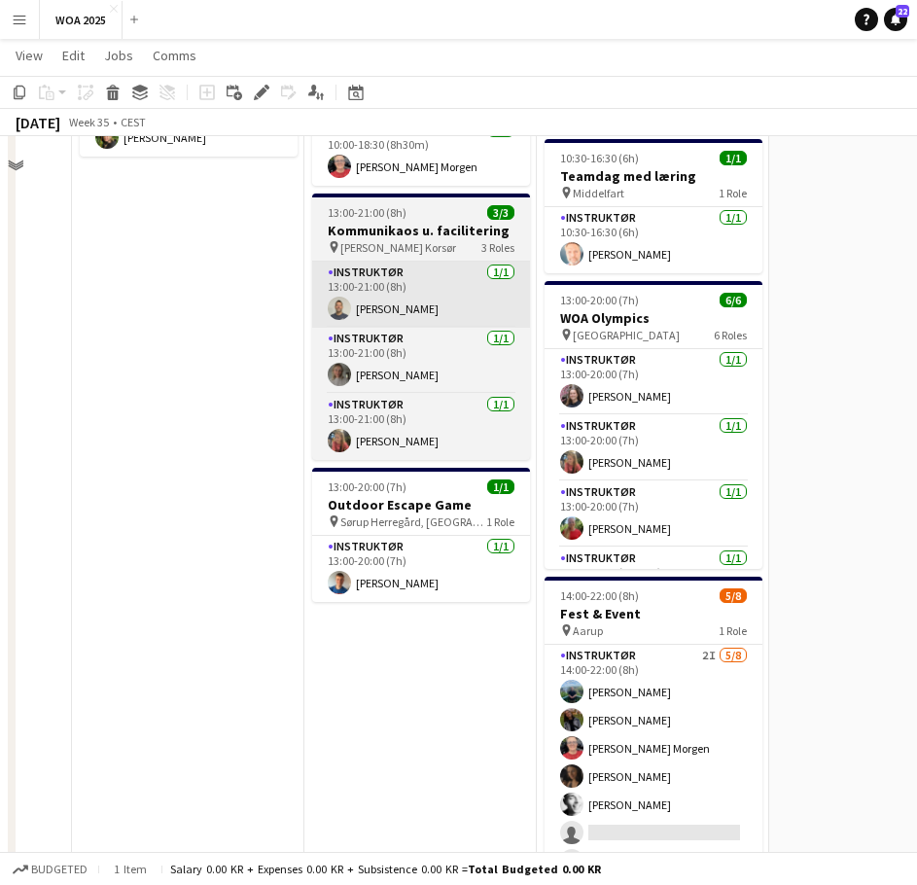
scroll to position [972, 0]
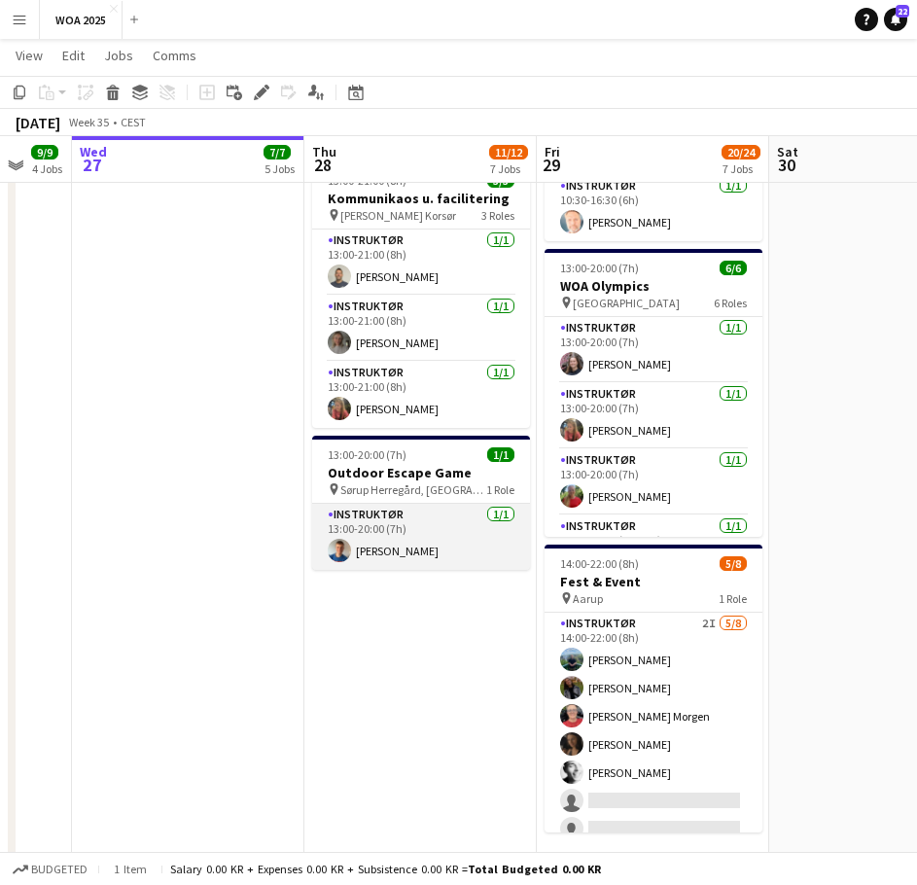
click at [419, 559] on app-card-role "Instruktør 1/1 13:00-20:00 (7h) Nikolaj Vinther Sørensen" at bounding box center [421, 543] width 218 height 66
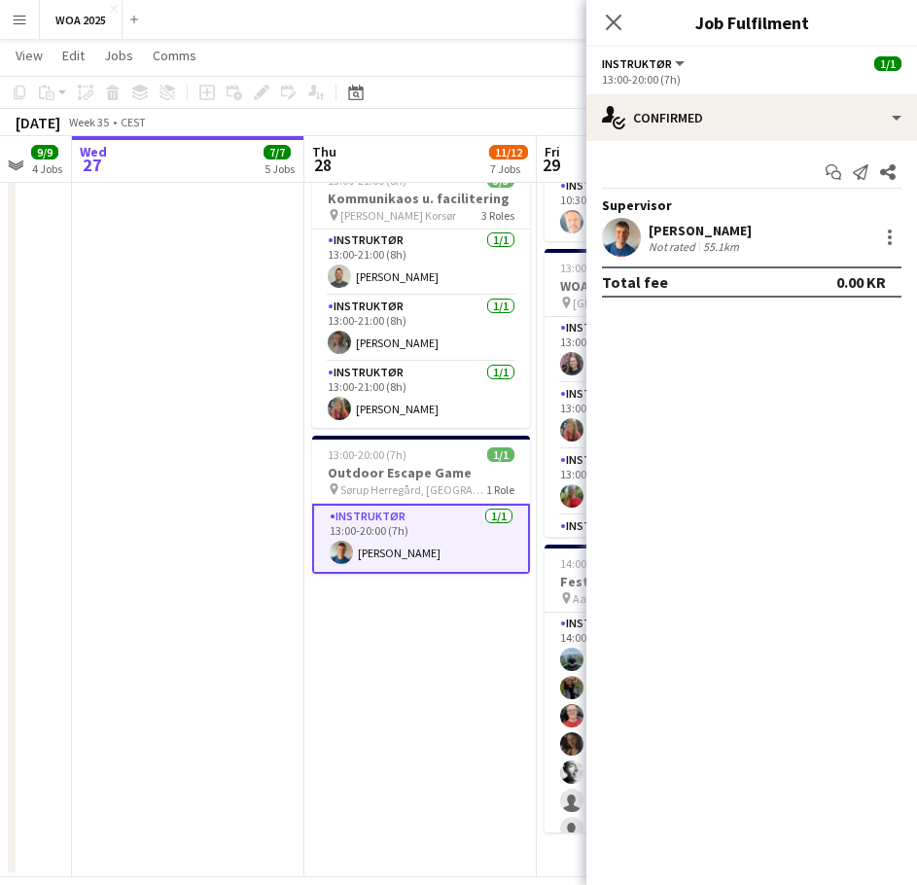
click at [695, 231] on div "[PERSON_NAME]" at bounding box center [700, 231] width 103 height 18
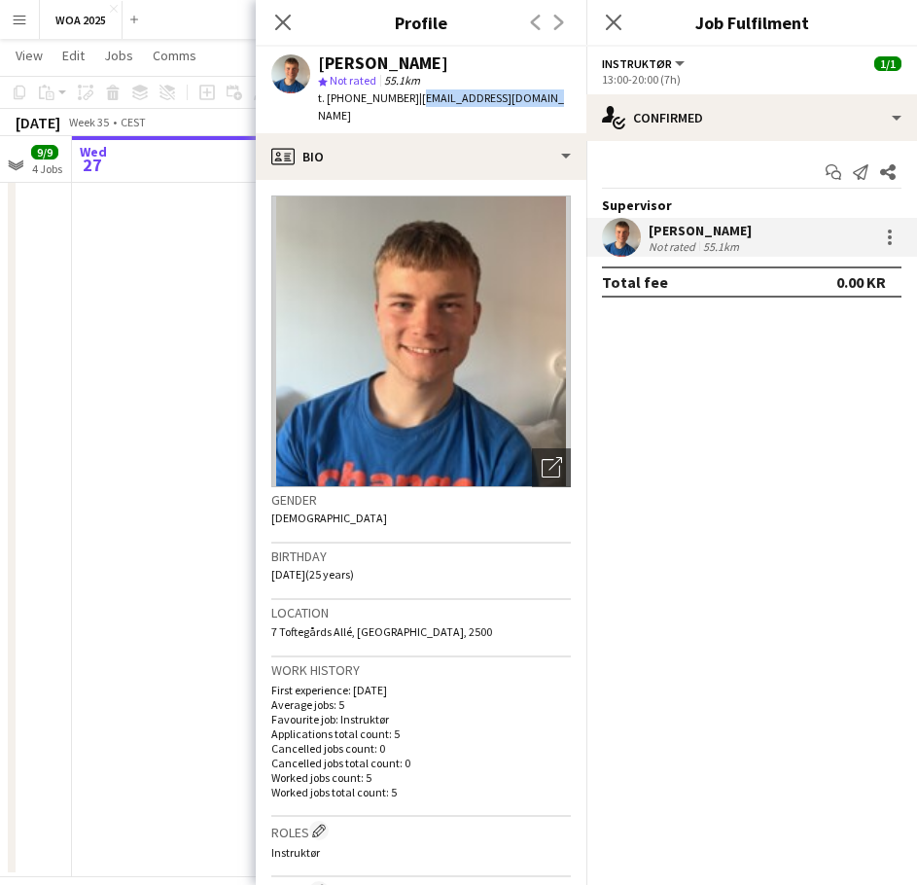
drag, startPoint x: 524, startPoint y: 89, endPoint x: 399, endPoint y: 100, distance: 125.9
click at [399, 100] on div "Nikolaj Vinther Sørensen star Not rated 55.1km t. +4541141001 | nvsnikolaj@hotm…" at bounding box center [421, 90] width 331 height 87
copy span "nvsnikolaj@hotmail.com"
click at [271, 29] on app-icon "Close pop-in" at bounding box center [283, 23] width 28 height 28
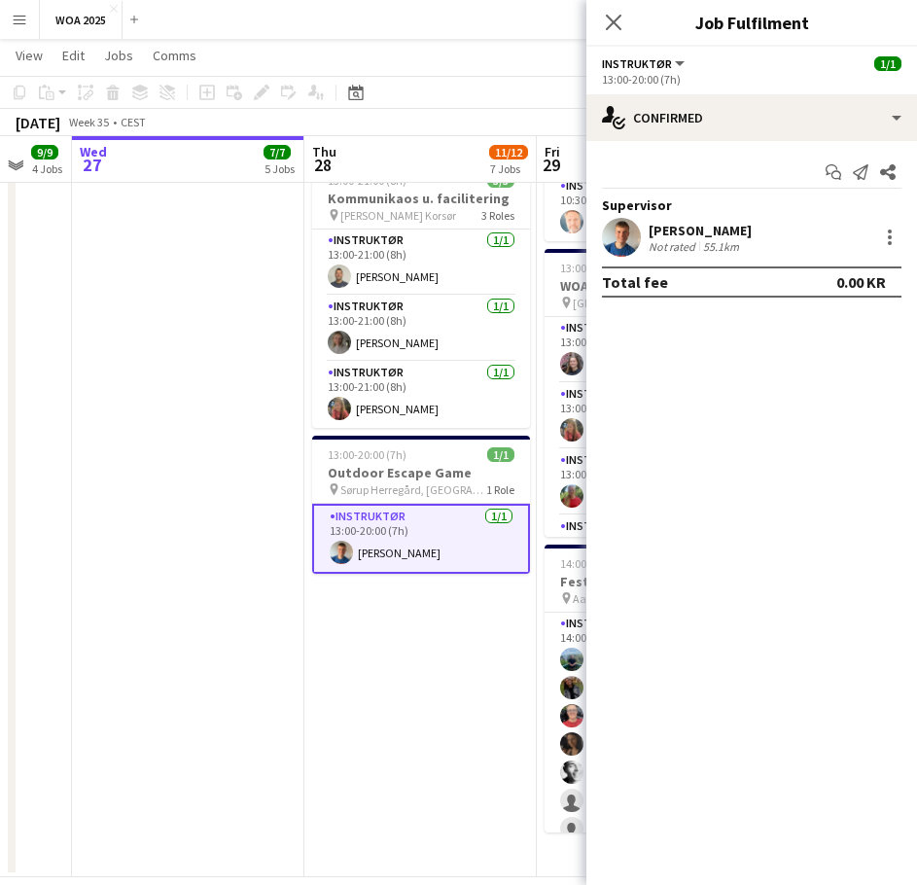
click at [598, 29] on div "Close pop-in" at bounding box center [613, 22] width 54 height 45
click at [617, 28] on icon "Close pop-in" at bounding box center [613, 22] width 18 height 18
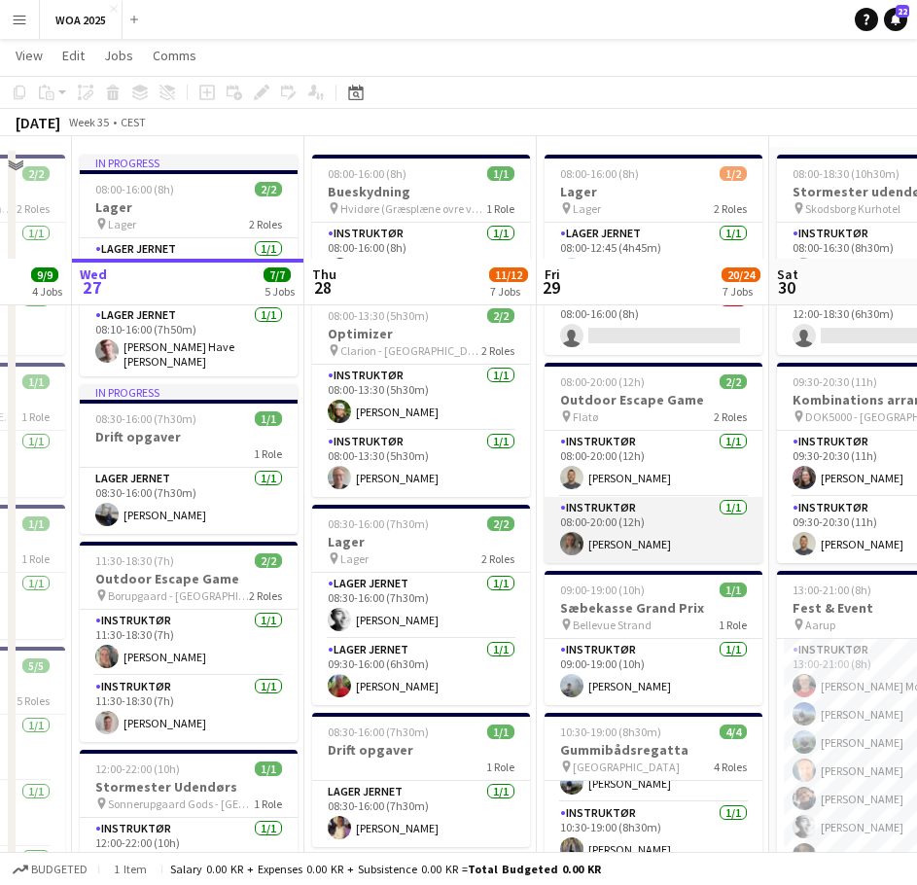
scroll to position [0, 0]
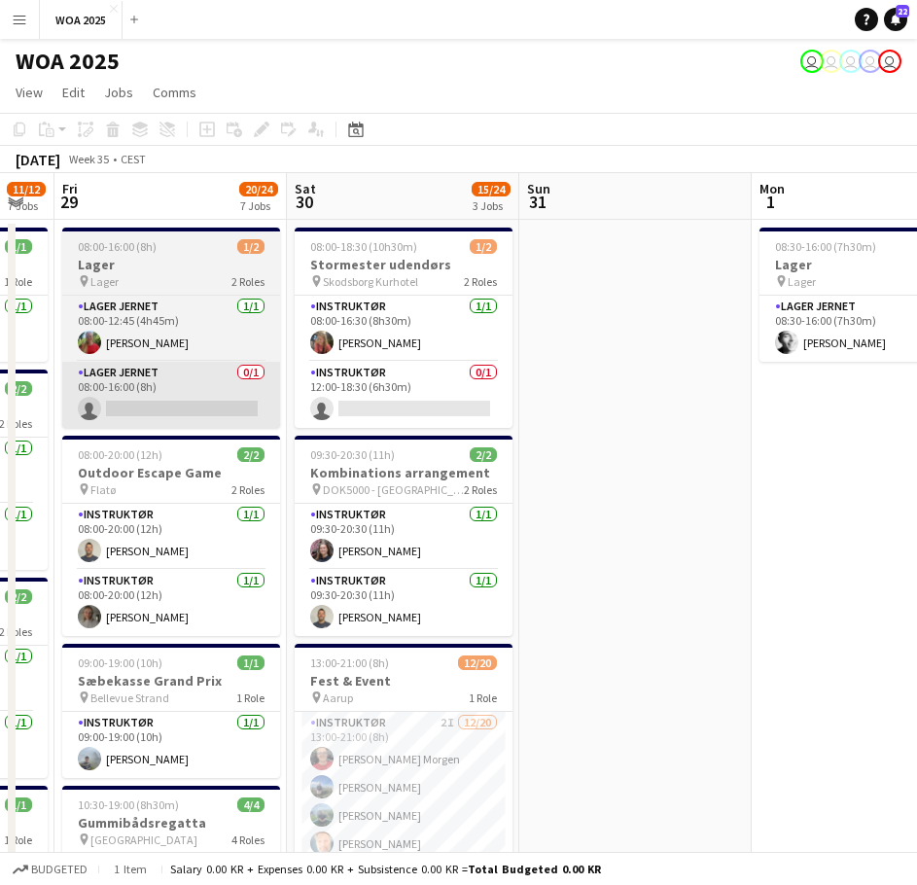
drag, startPoint x: 628, startPoint y: 420, endPoint x: 166, endPoint y: 403, distance: 462.2
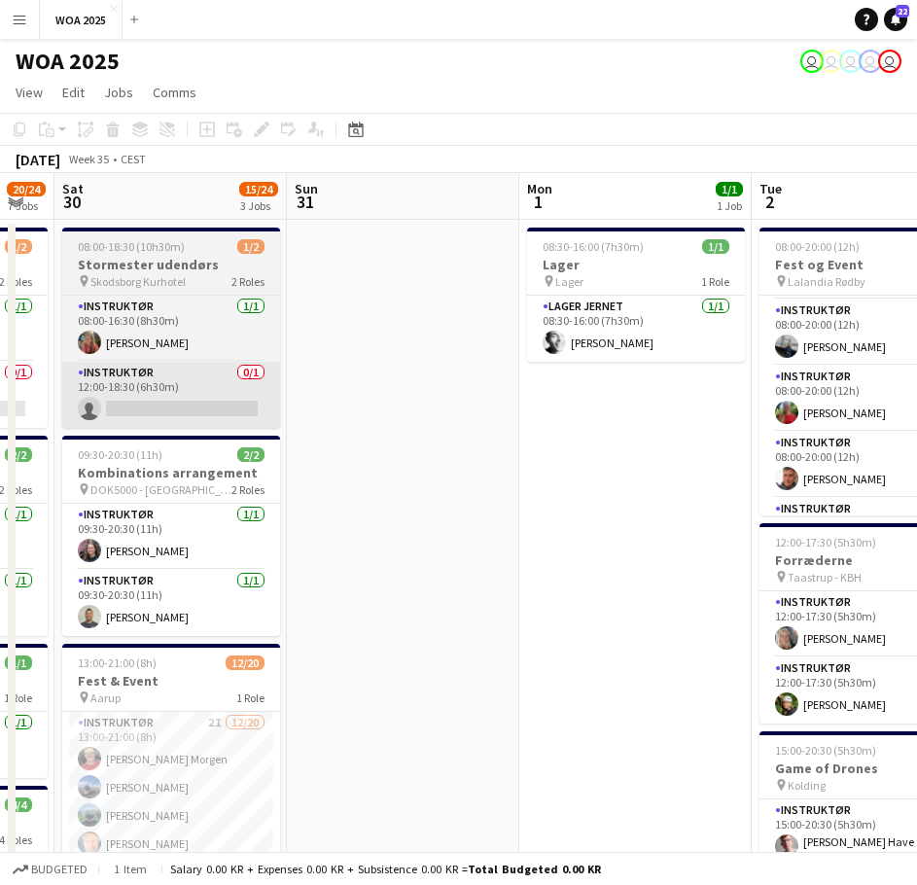
drag, startPoint x: 435, startPoint y: 413, endPoint x: 17, endPoint y: 418, distance: 418.2
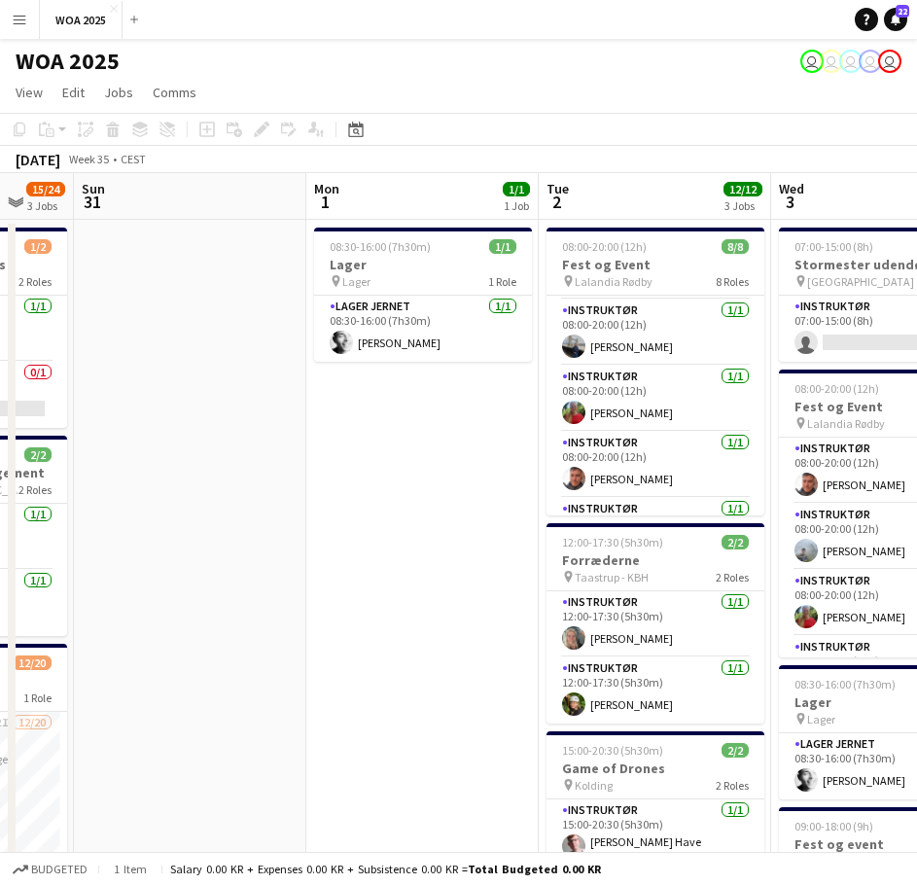
drag, startPoint x: 358, startPoint y: 438, endPoint x: 167, endPoint y: 424, distance: 191.1
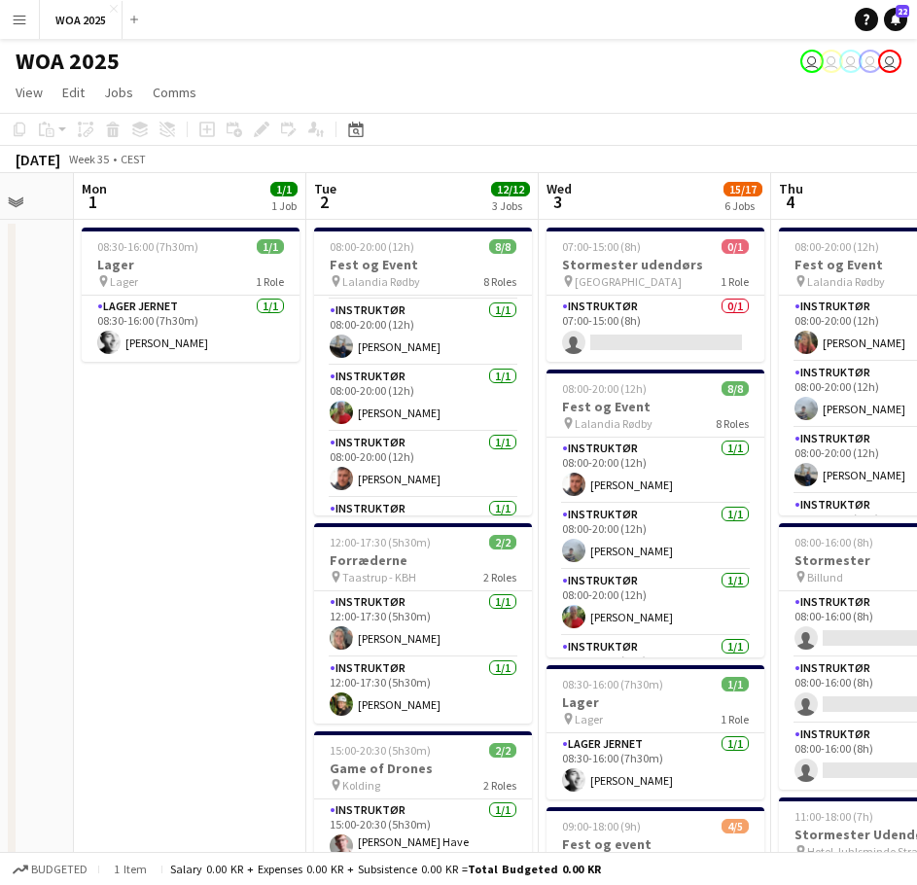
scroll to position [0, 629]
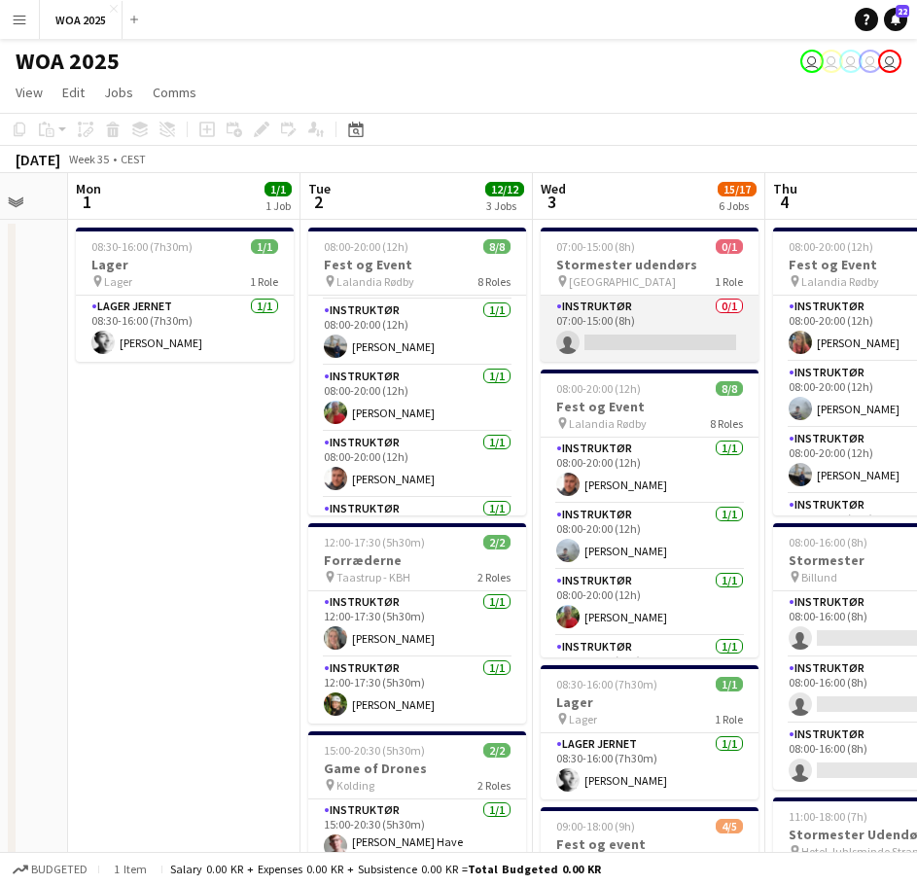
click at [631, 335] on app-card-role "Instruktør 0/1 07:00-15:00 (8h) single-neutral-actions" at bounding box center [650, 329] width 218 height 66
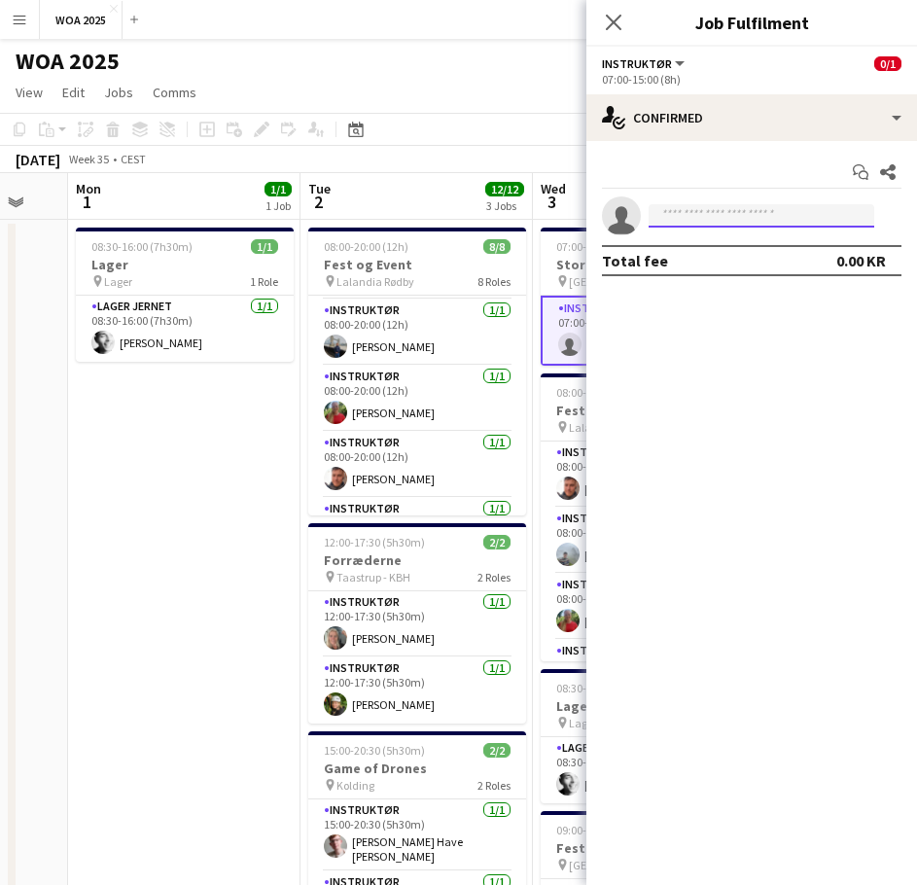
click at [734, 211] on input at bounding box center [762, 215] width 226 height 23
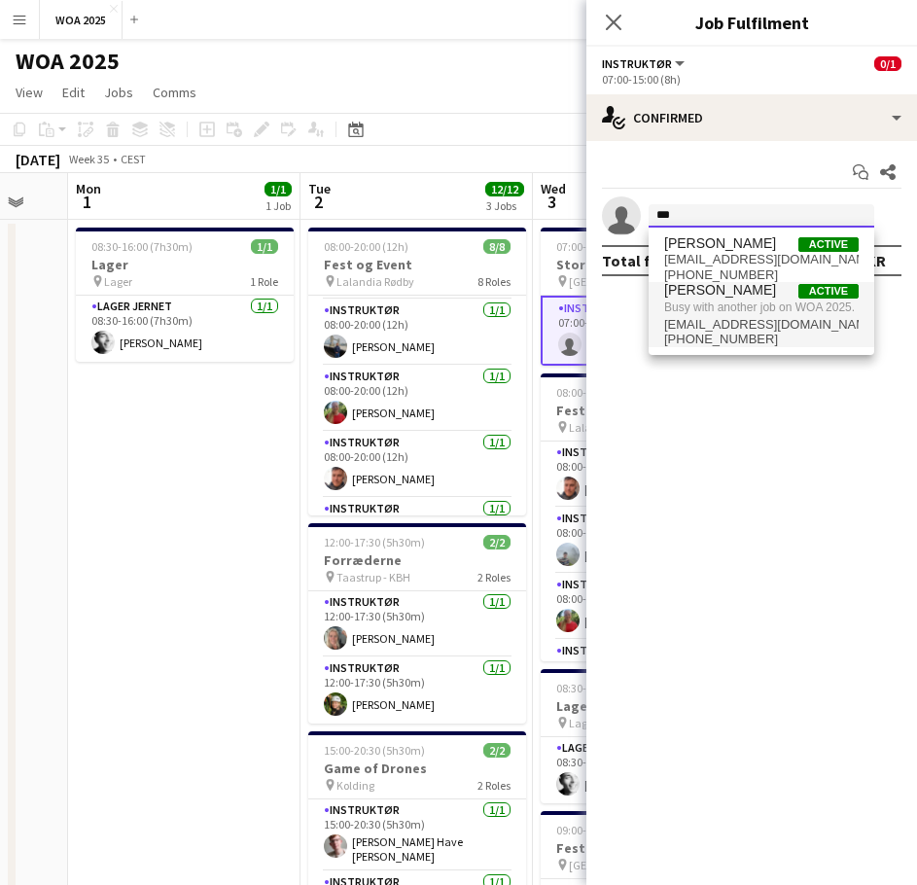
type input "***"
click at [740, 313] on span "Busy with another job on WOA 2025." at bounding box center [761, 308] width 194 height 18
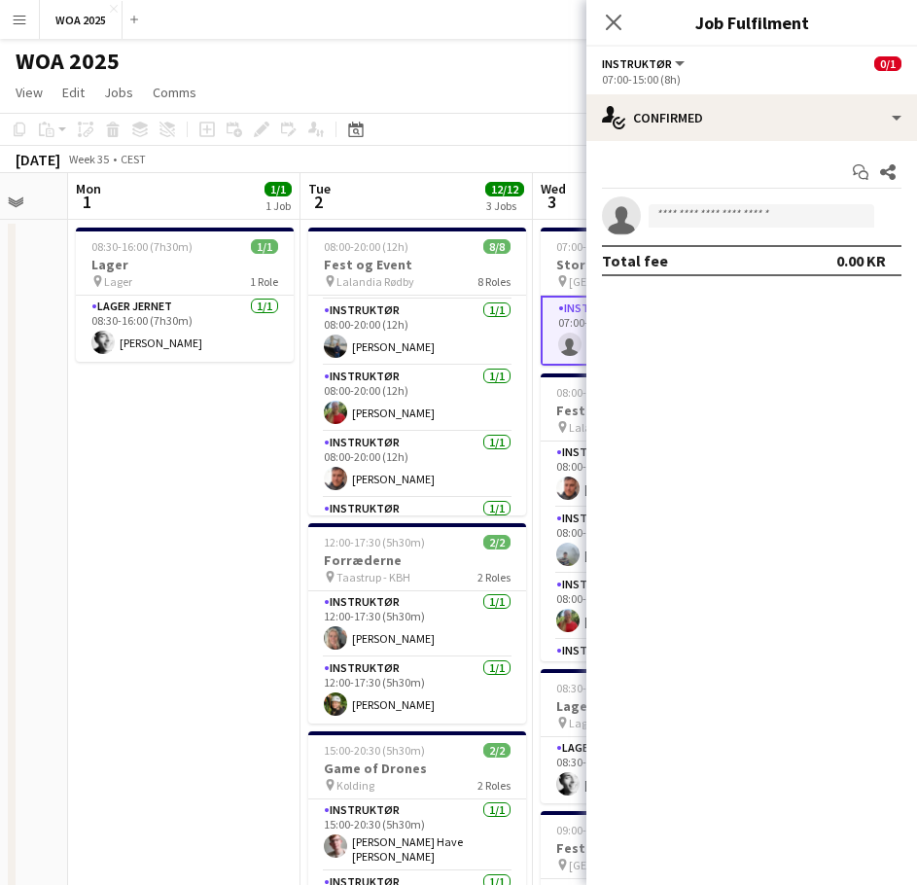
click at [500, 103] on app-page-menu "View Day view expanded Day view collapsed Month view Date picker Jump to [DATE]…" at bounding box center [458, 94] width 917 height 37
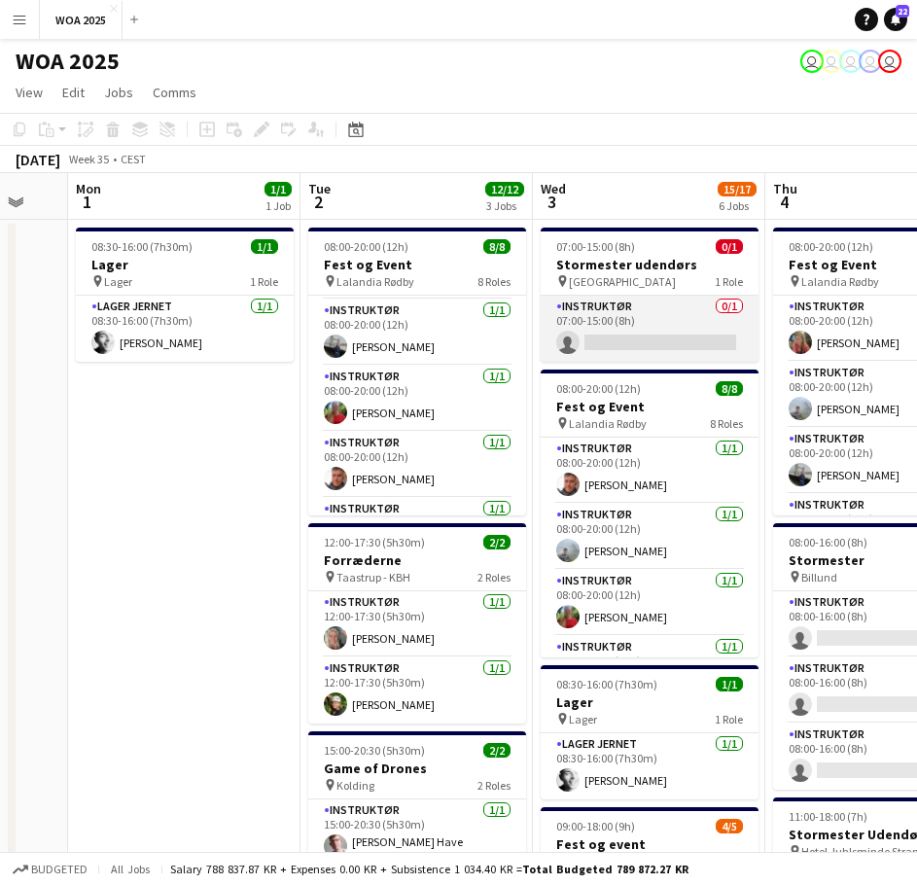
click at [628, 333] on app-card-role "Instruktør 0/1 07:00-15:00 (8h) single-neutral-actions" at bounding box center [650, 329] width 218 height 66
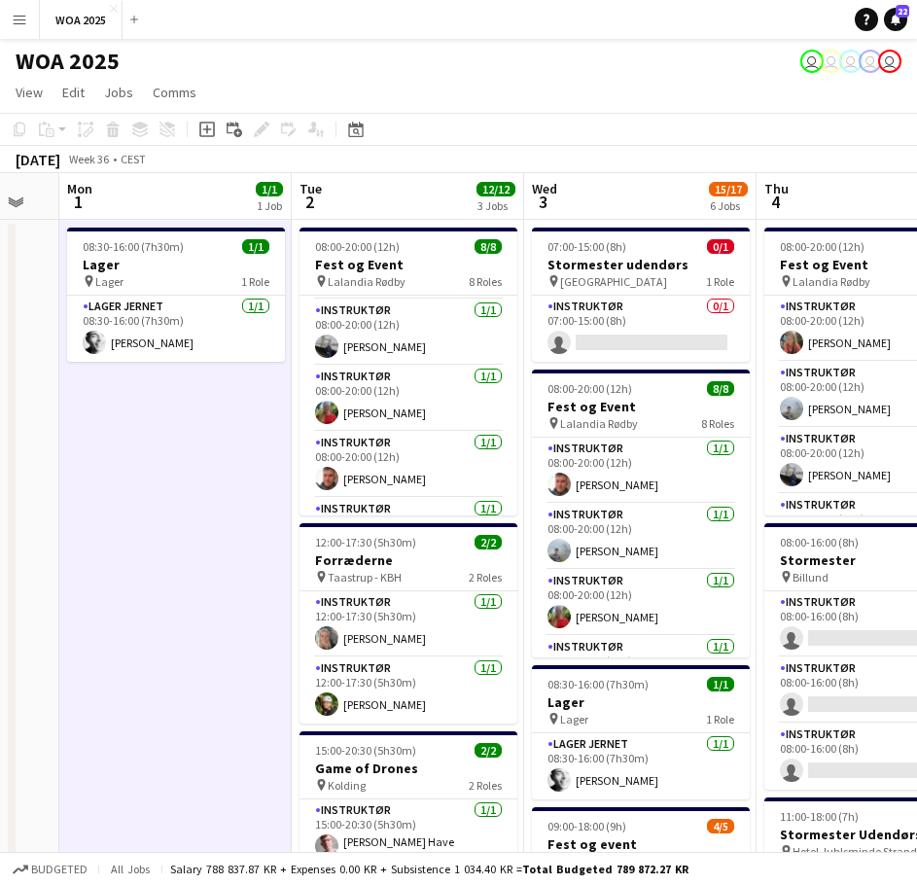
scroll to position [0, 703]
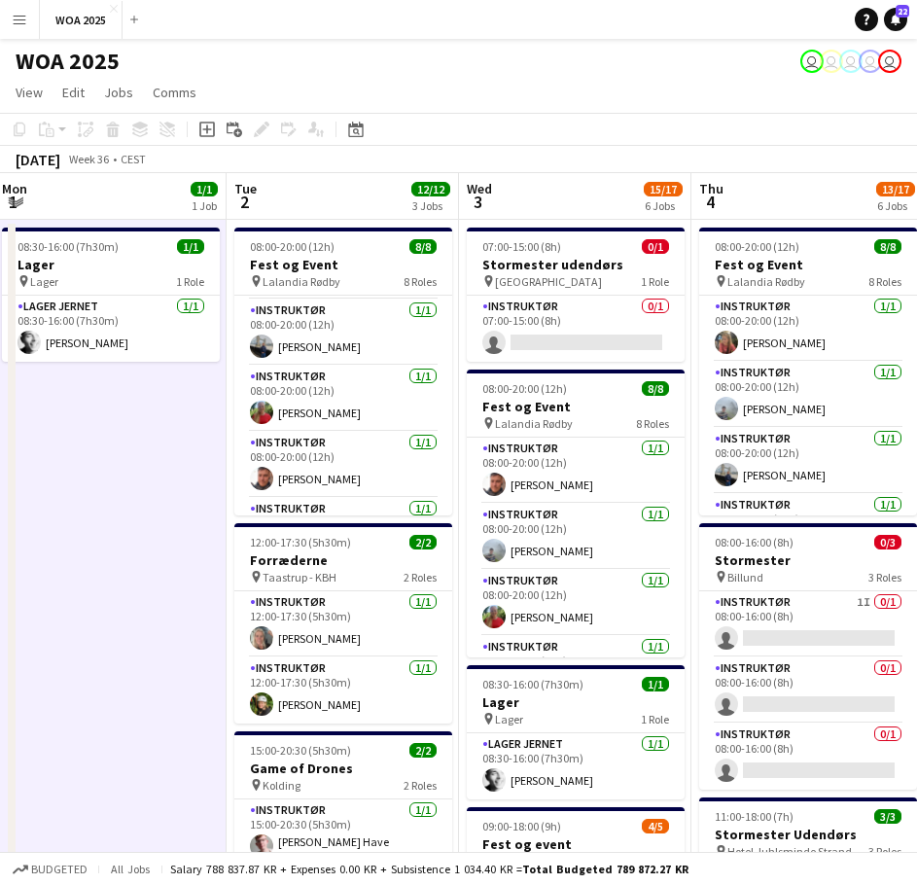
drag, startPoint x: 648, startPoint y: 484, endPoint x: 391, endPoint y: 461, distance: 257.8
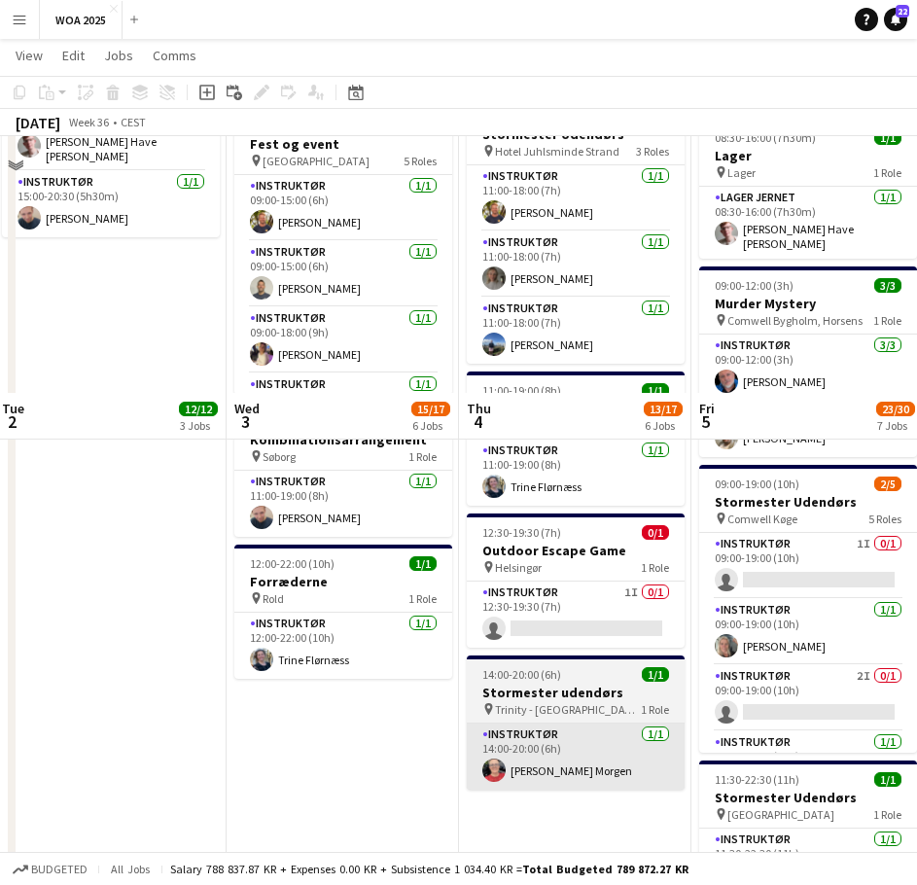
scroll to position [972, 0]
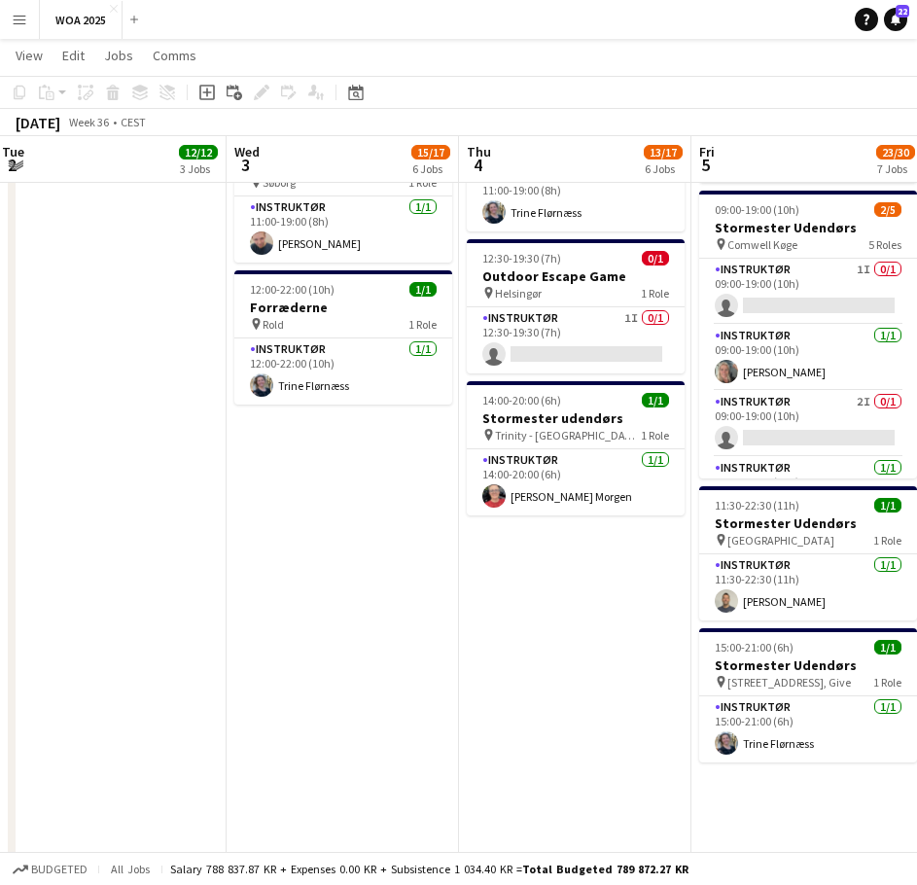
click at [578, 653] on app-date-cell "08:00-20:00 (12h) 8/8 Fest og Event pin Lalandia Rødby 8 Roles Instruktør 1/1 0…" at bounding box center [575, 61] width 232 height 1632
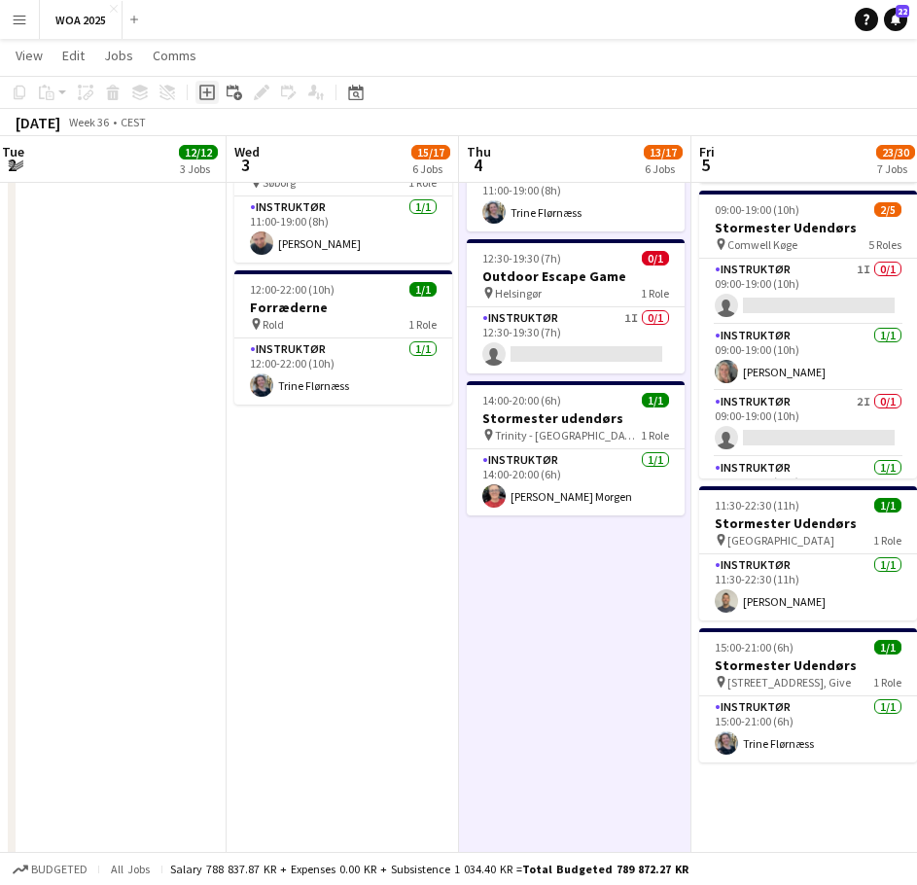
click at [206, 93] on icon "Add job" at bounding box center [207, 93] width 16 height 16
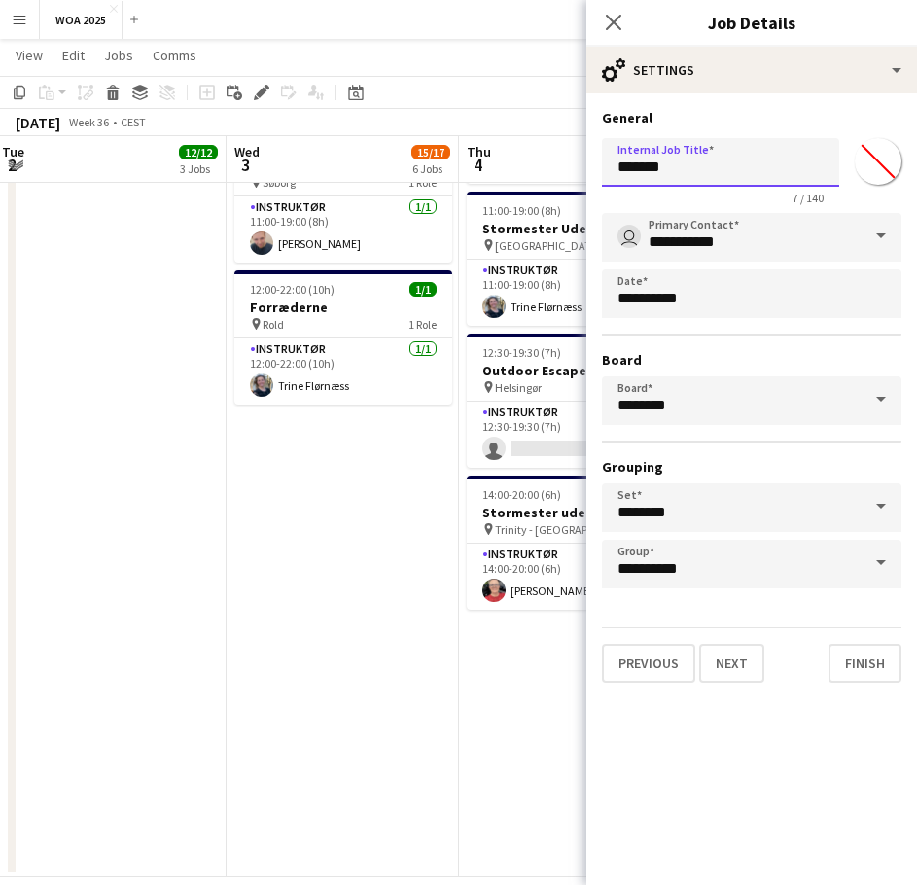
drag, startPoint x: 754, startPoint y: 173, endPoint x: 586, endPoint y: 170, distance: 167.3
click at [586, 170] on form "**********" at bounding box center [751, 396] width 331 height 574
type input "**********"
click at [727, 657] on button "Next" at bounding box center [731, 663] width 65 height 39
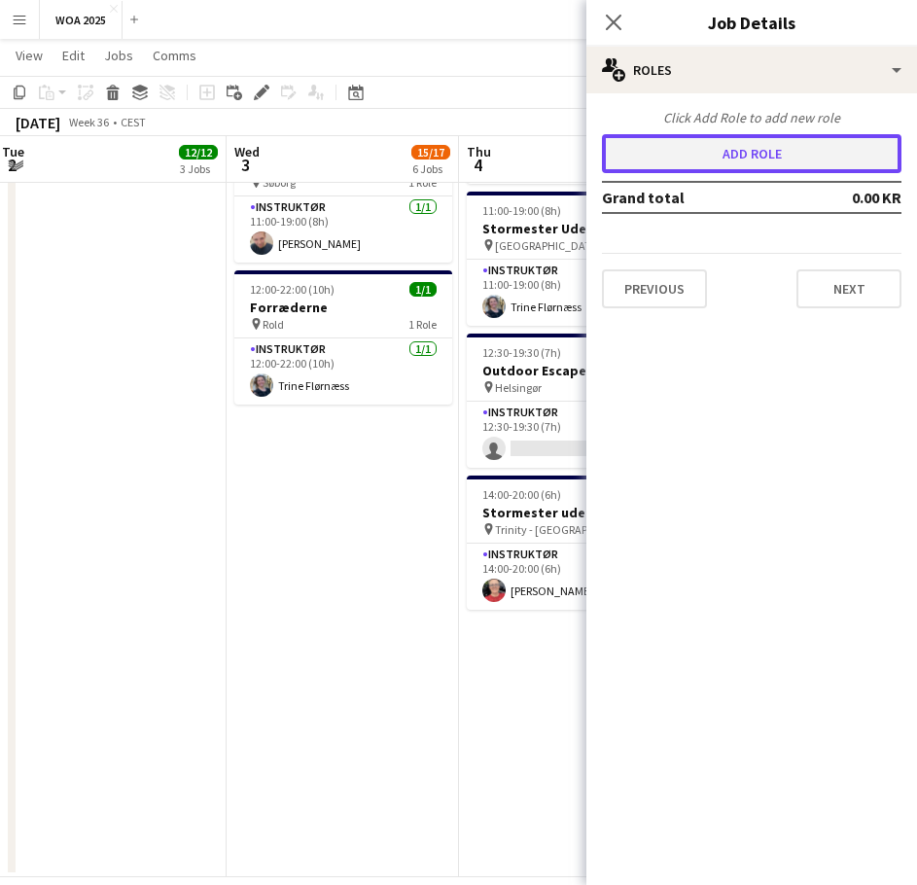
click at [757, 158] on button "Add role" at bounding box center [752, 153] width 300 height 39
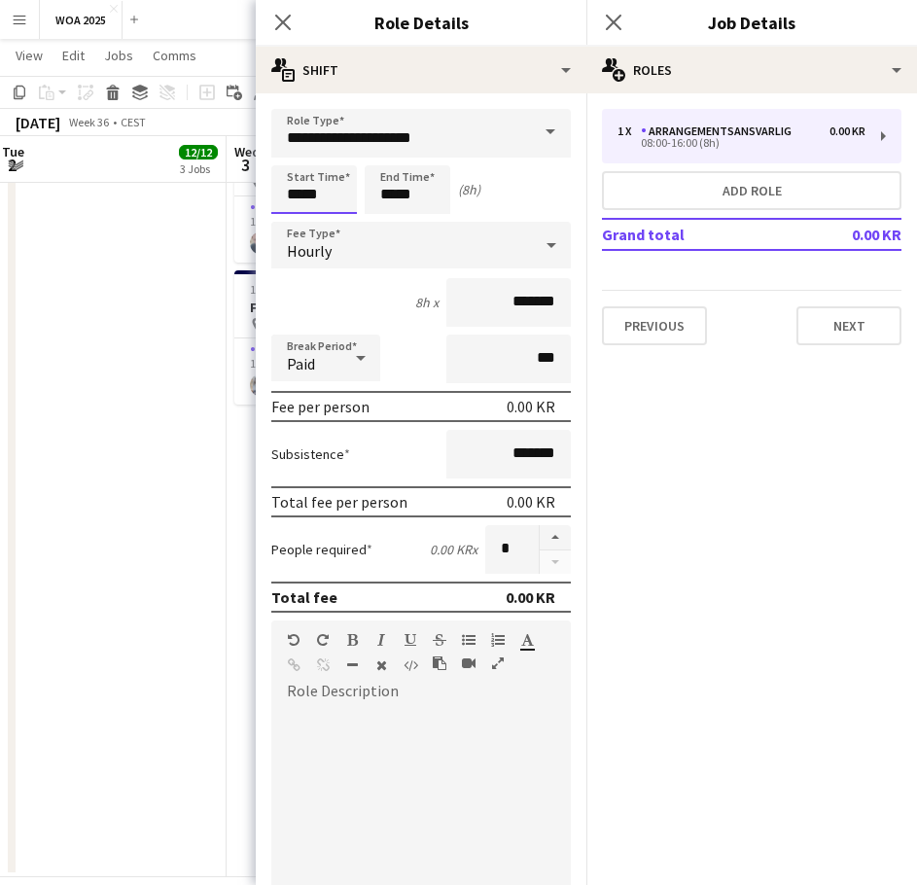
drag, startPoint x: 334, startPoint y: 194, endPoint x: 208, endPoint y: 195, distance: 125.5
type input "*****"
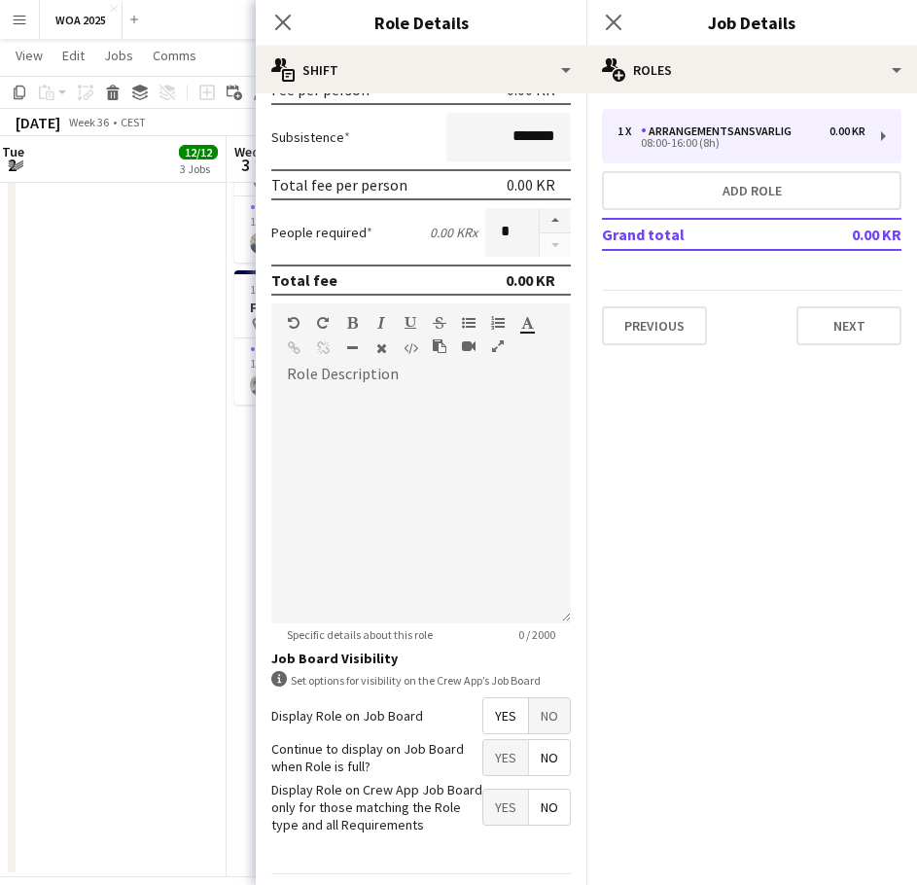
scroll to position [376, 0]
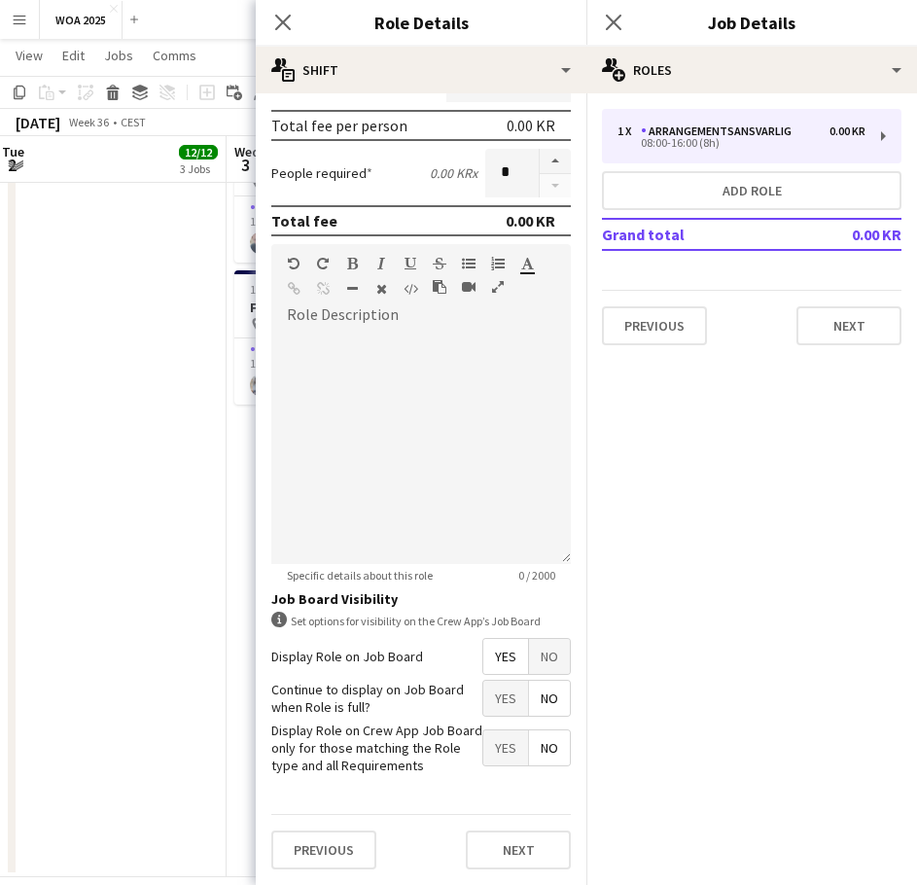
type input "*****"
click at [496, 680] on form "**********" at bounding box center [421, 309] width 331 height 1152
click at [494, 699] on span "Yes" at bounding box center [505, 698] width 45 height 35
click at [507, 850] on button "Next" at bounding box center [518, 849] width 105 height 39
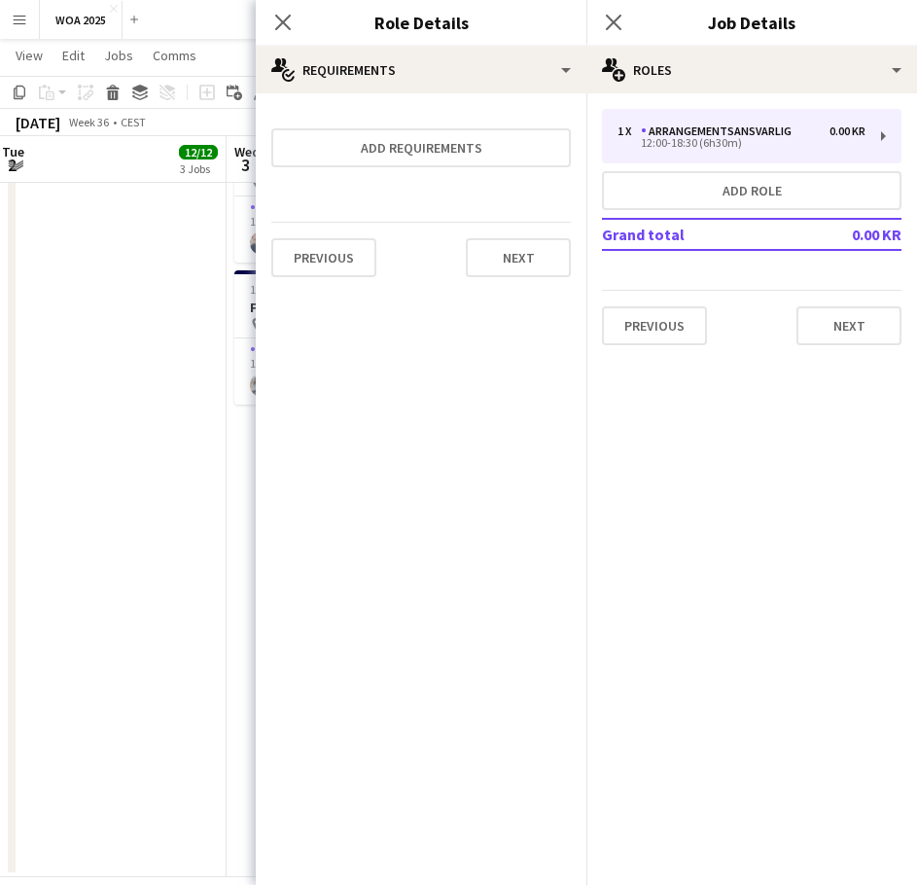
scroll to position [0, 0]
click at [516, 262] on button "Next" at bounding box center [518, 257] width 105 height 39
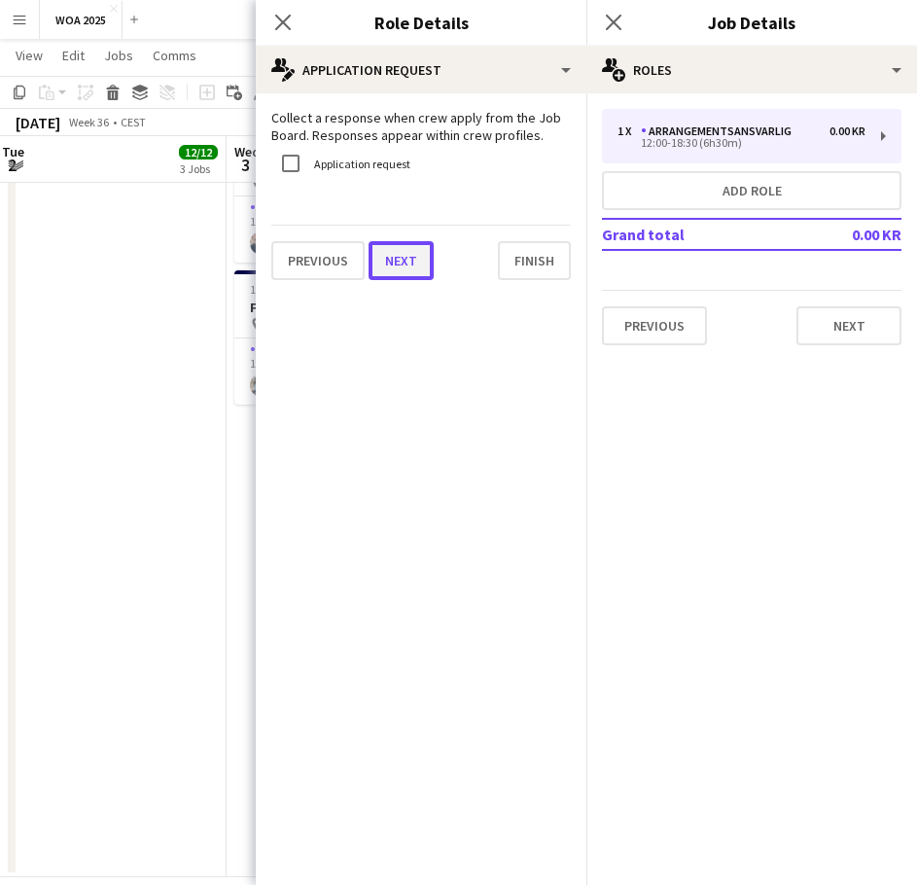
click at [403, 269] on button "Next" at bounding box center [401, 260] width 65 height 39
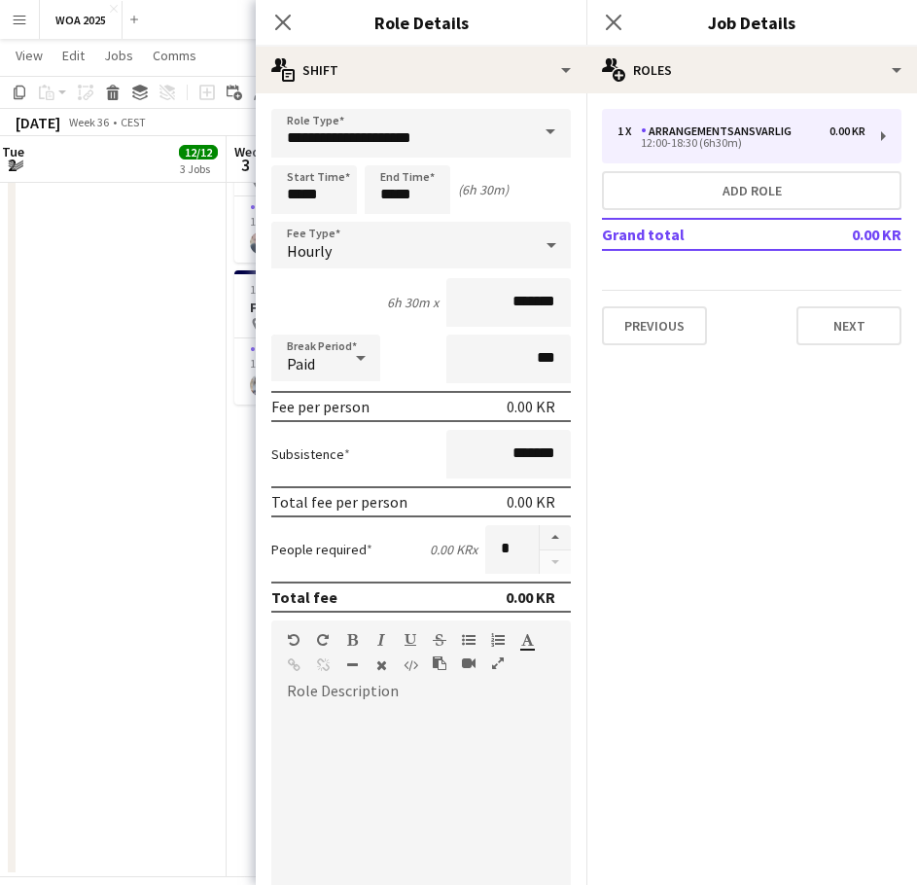
scroll to position [428, 0]
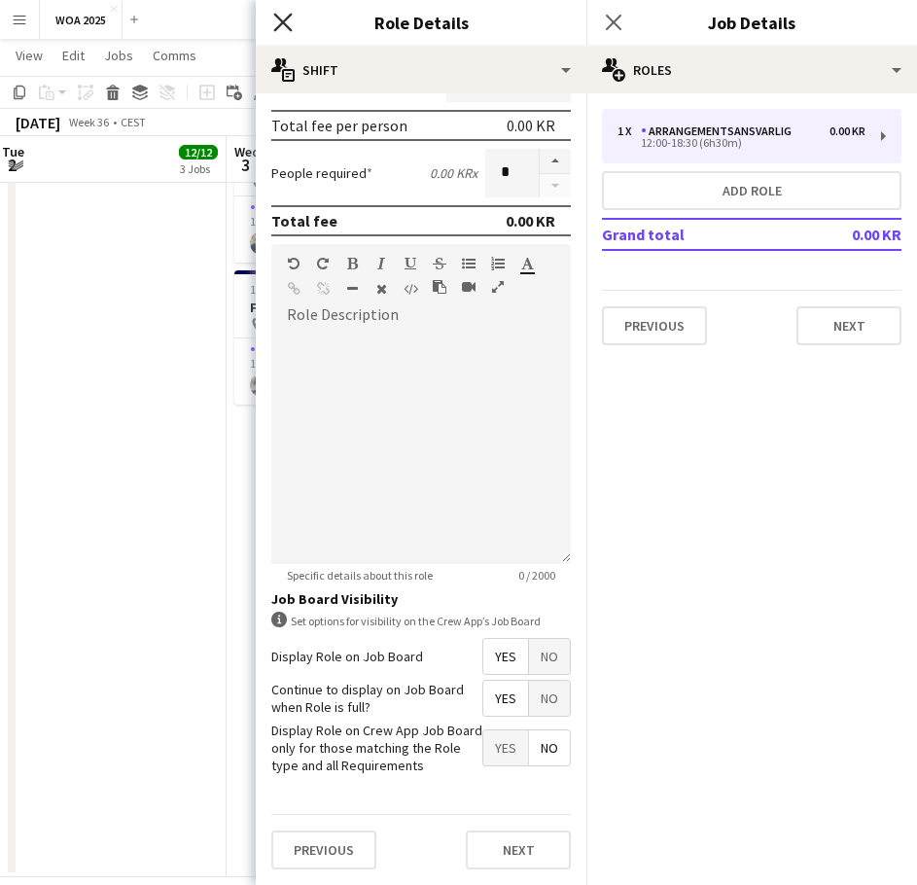
click at [274, 27] on icon "Close pop-in" at bounding box center [282, 22] width 18 height 18
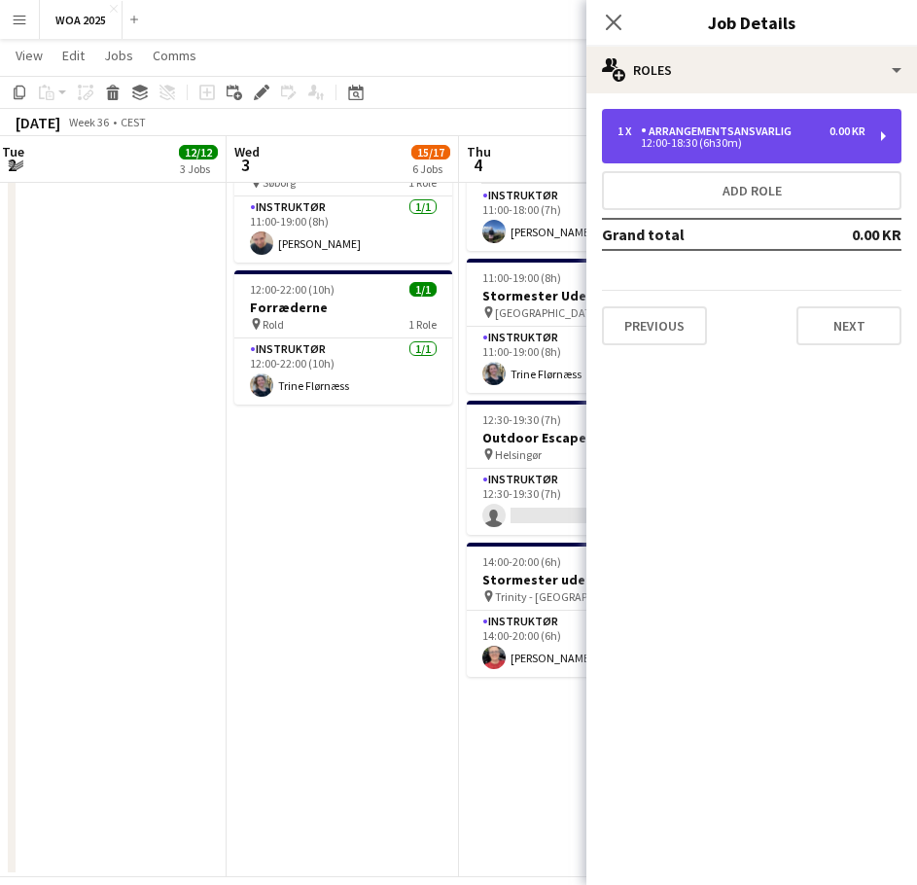
click at [729, 148] on div "12:00-18:30 (6h30m)" at bounding box center [742, 143] width 248 height 10
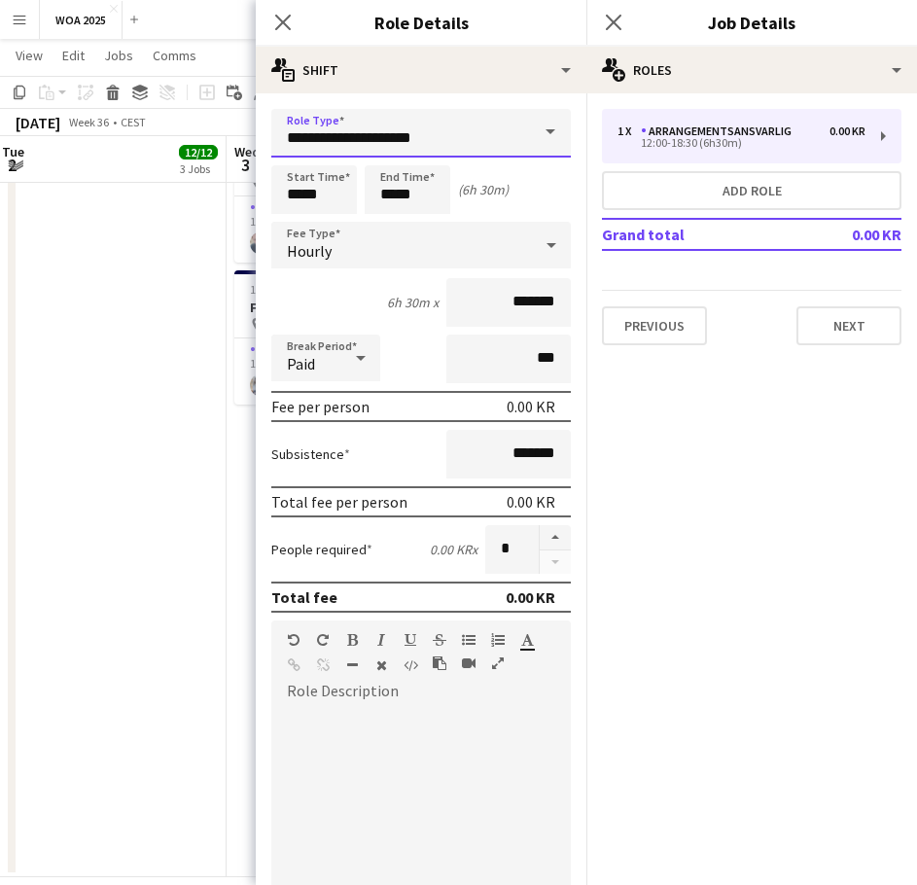
drag, startPoint x: 453, startPoint y: 127, endPoint x: 454, endPoint y: 156, distance: 28.2
click at [452, 127] on input "**********" at bounding box center [421, 133] width 300 height 49
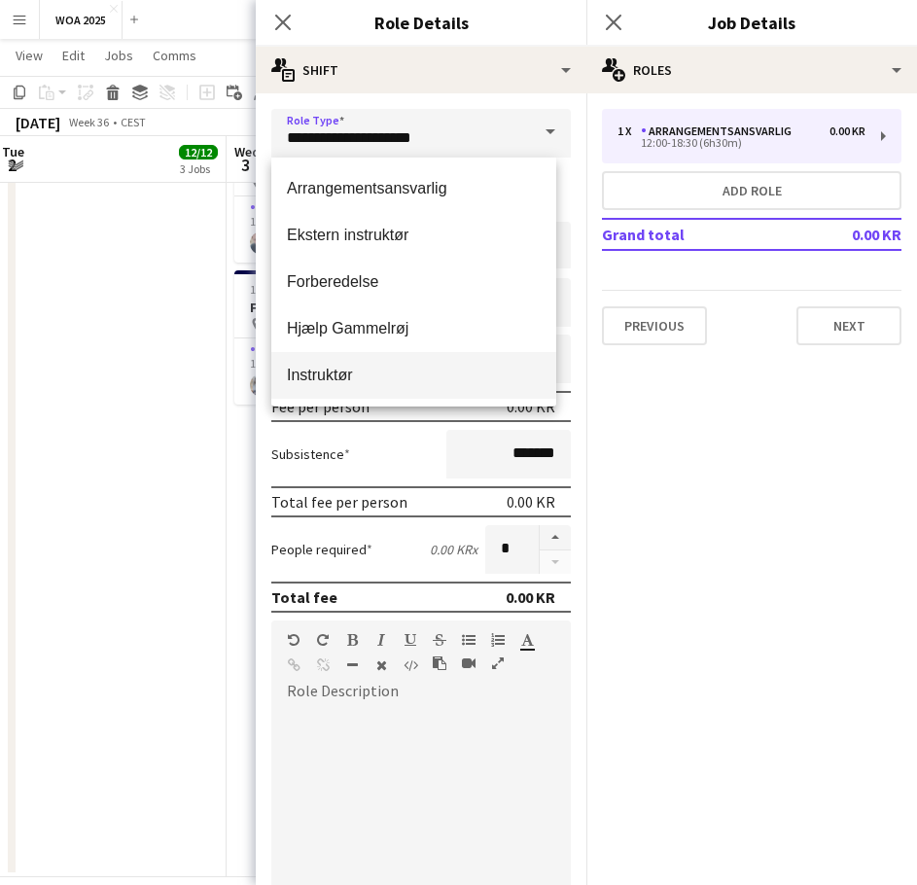
click at [334, 380] on span "Instruktør" at bounding box center [414, 375] width 254 height 18
type input "**********"
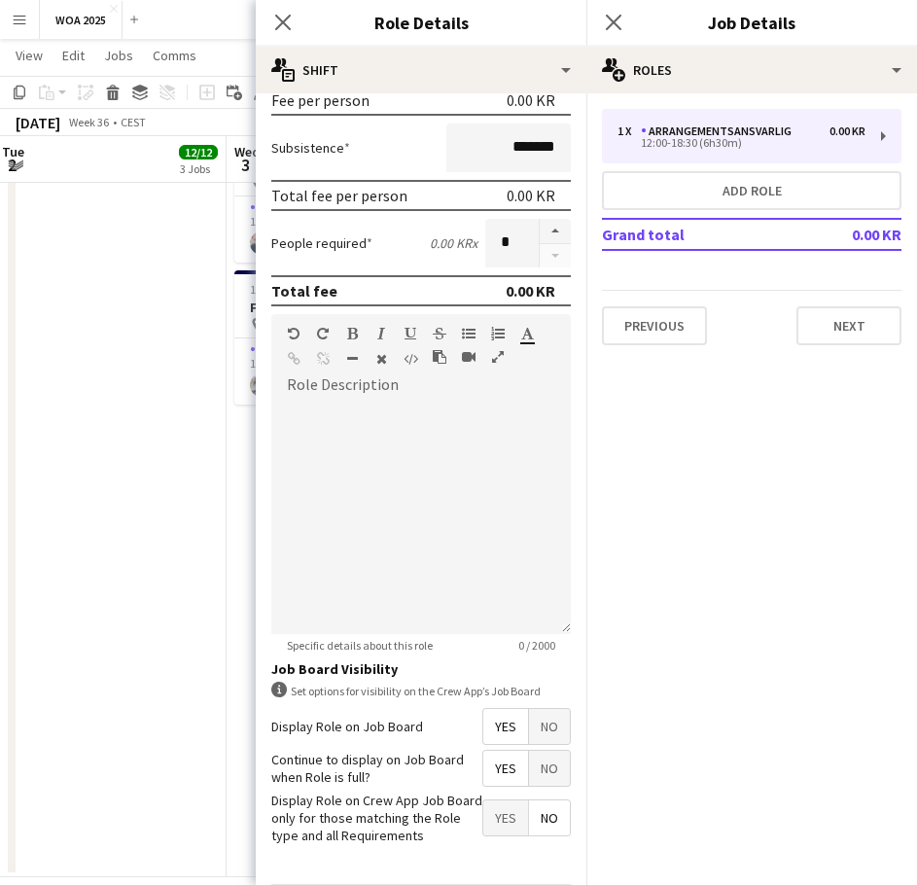
scroll to position [376, 0]
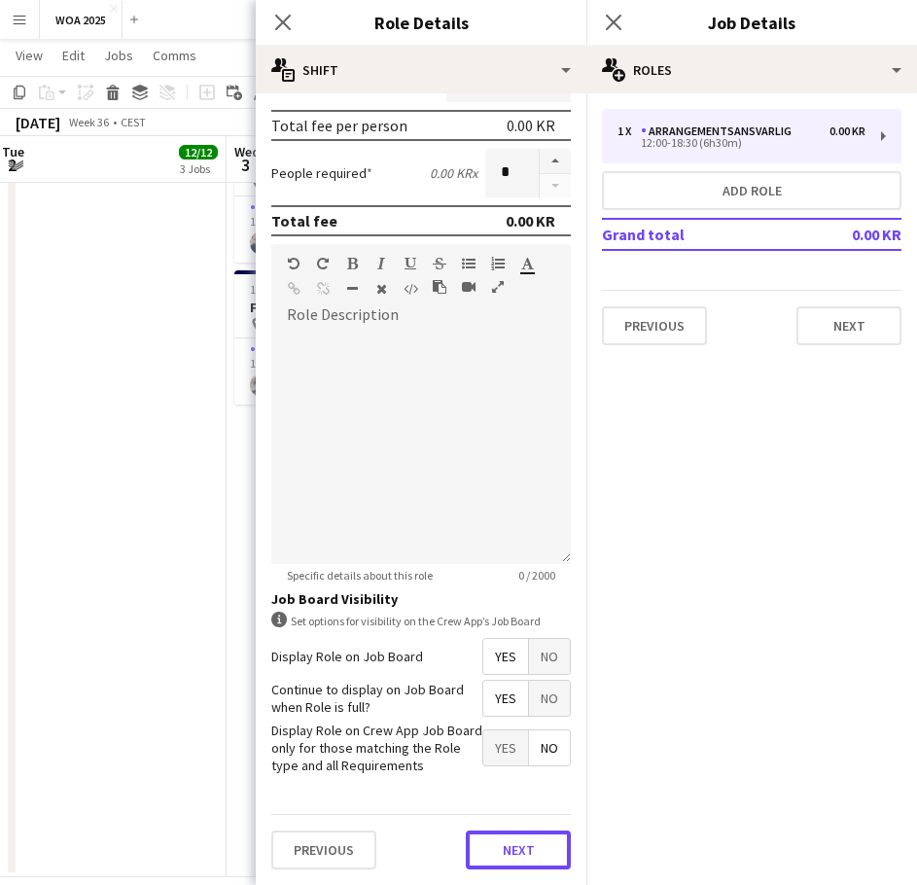
click at [534, 860] on button "Next" at bounding box center [518, 849] width 105 height 39
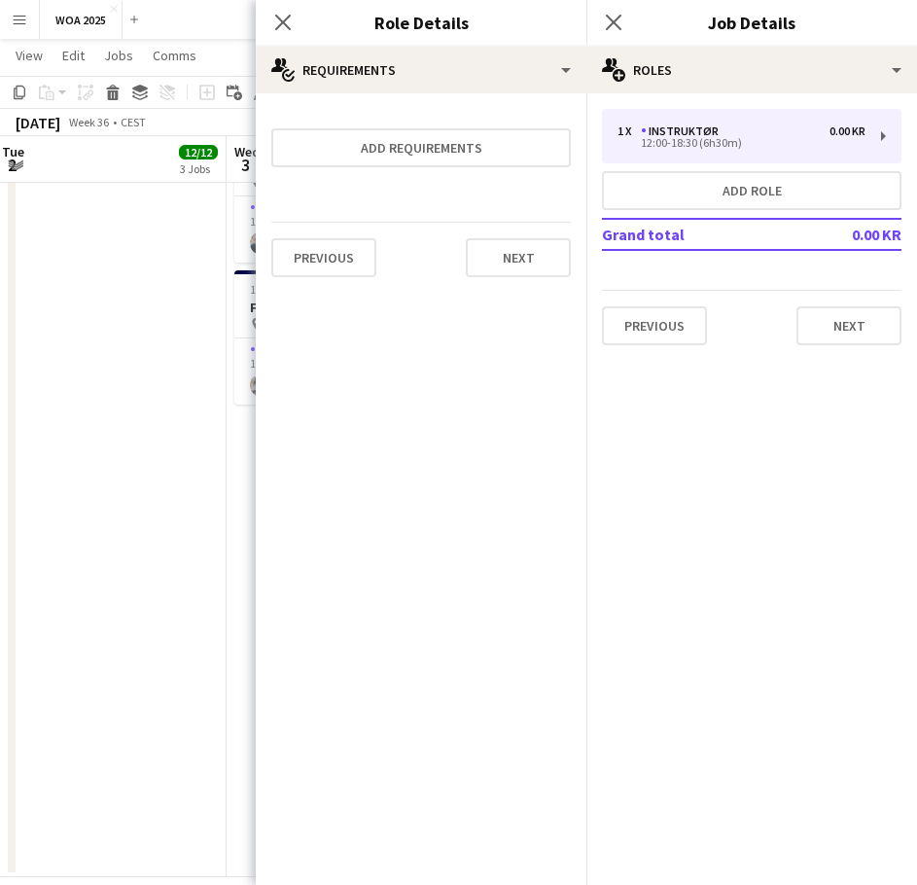
scroll to position [0, 0]
click at [834, 322] on button "Next" at bounding box center [848, 325] width 105 height 39
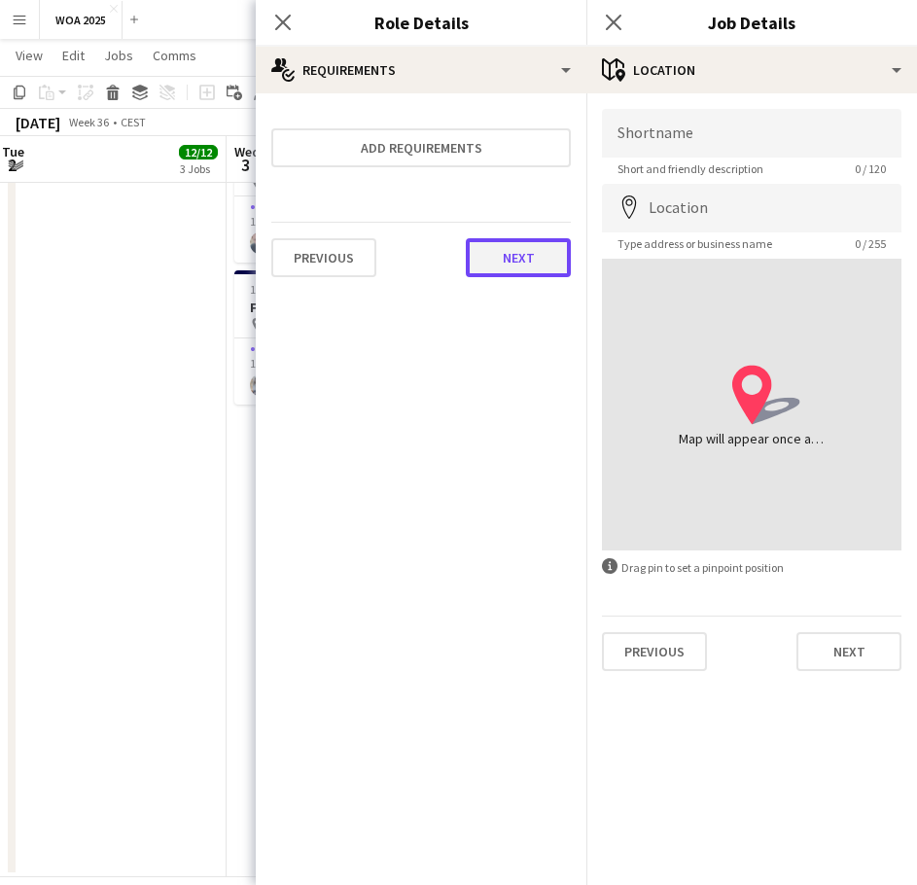
click at [539, 269] on button "Next" at bounding box center [518, 257] width 105 height 39
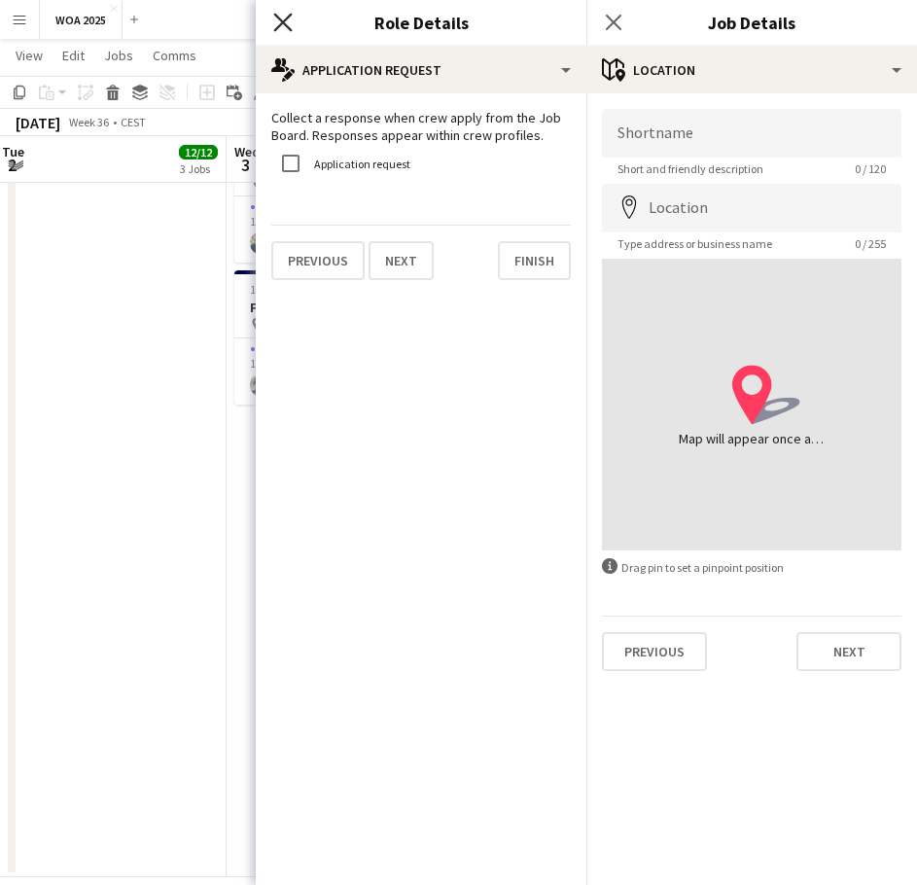
click at [286, 24] on icon at bounding box center [282, 22] width 18 height 18
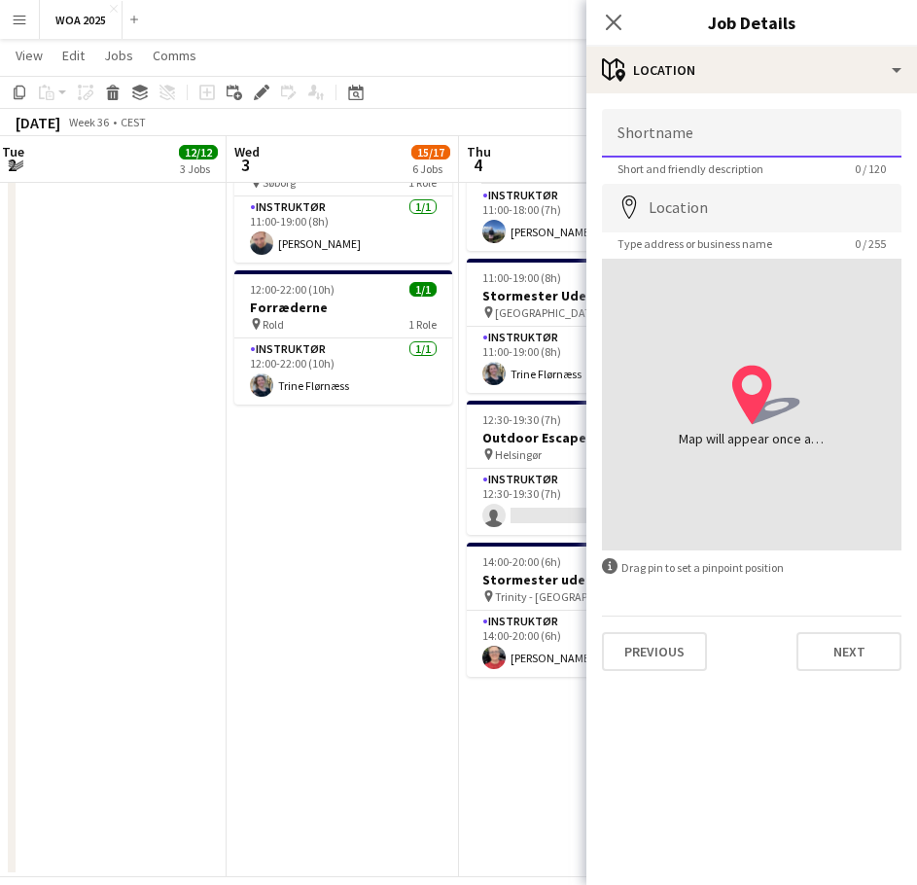
click at [719, 138] on input "Shortname" at bounding box center [752, 133] width 300 height 49
type input "*******"
click at [709, 205] on input "Location" at bounding box center [752, 208] width 300 height 49
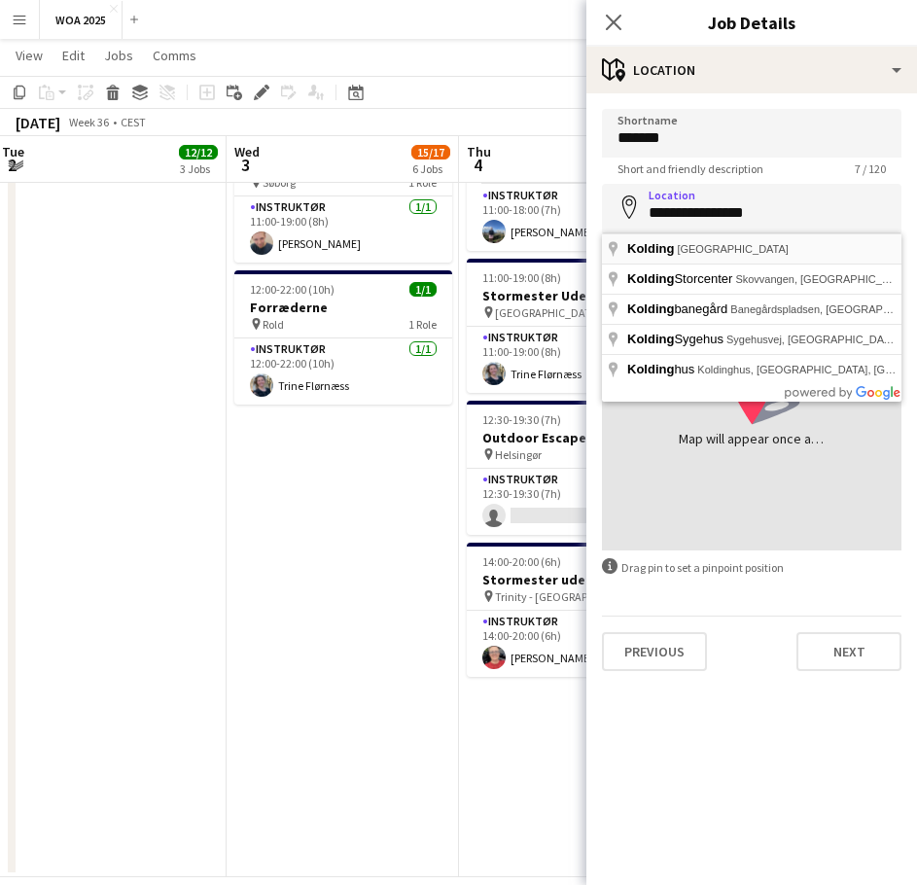
type input "**********"
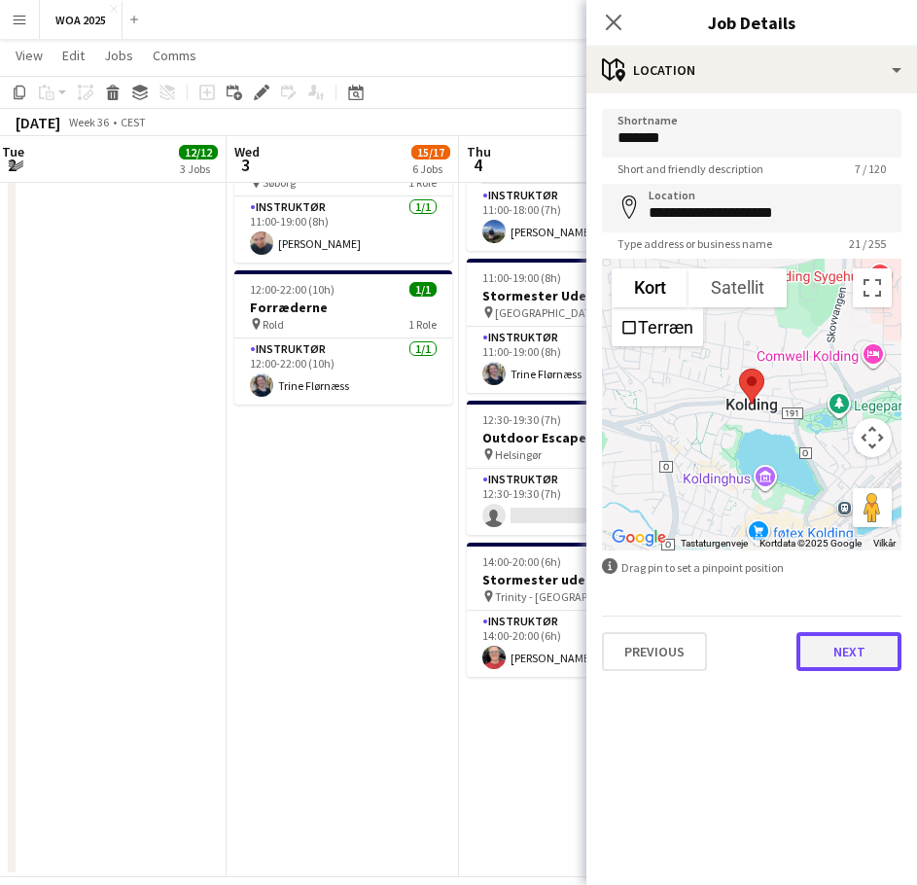
click at [833, 648] on button "Next" at bounding box center [848, 651] width 105 height 39
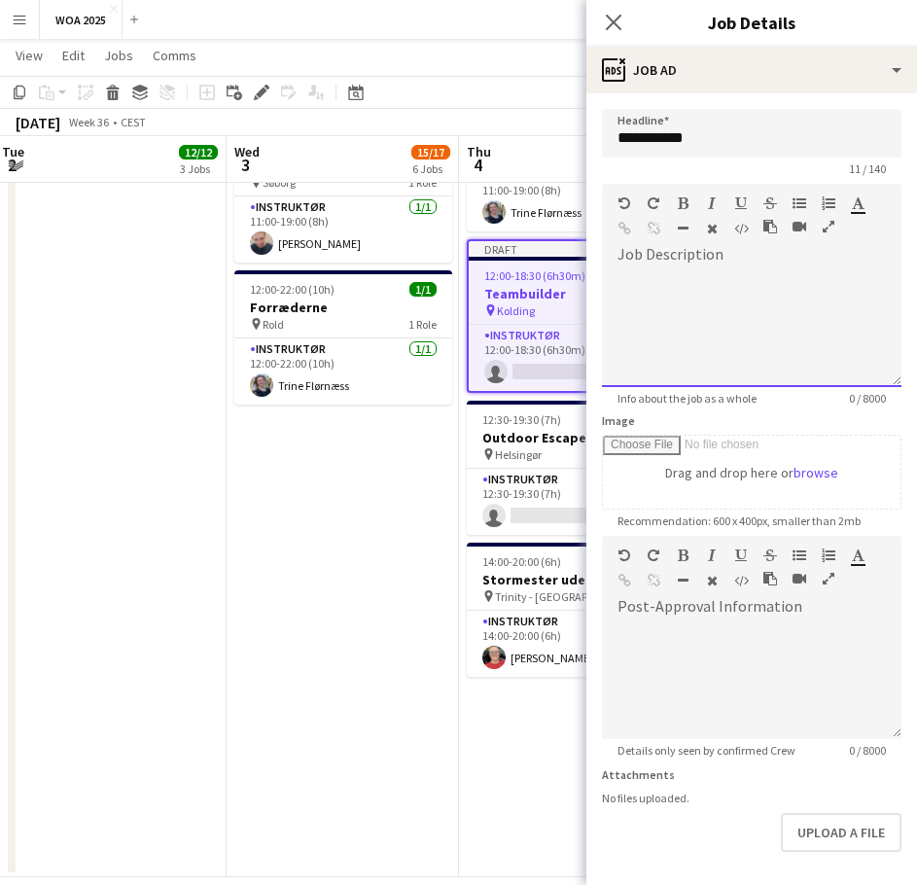
click at [697, 286] on div at bounding box center [752, 328] width 300 height 117
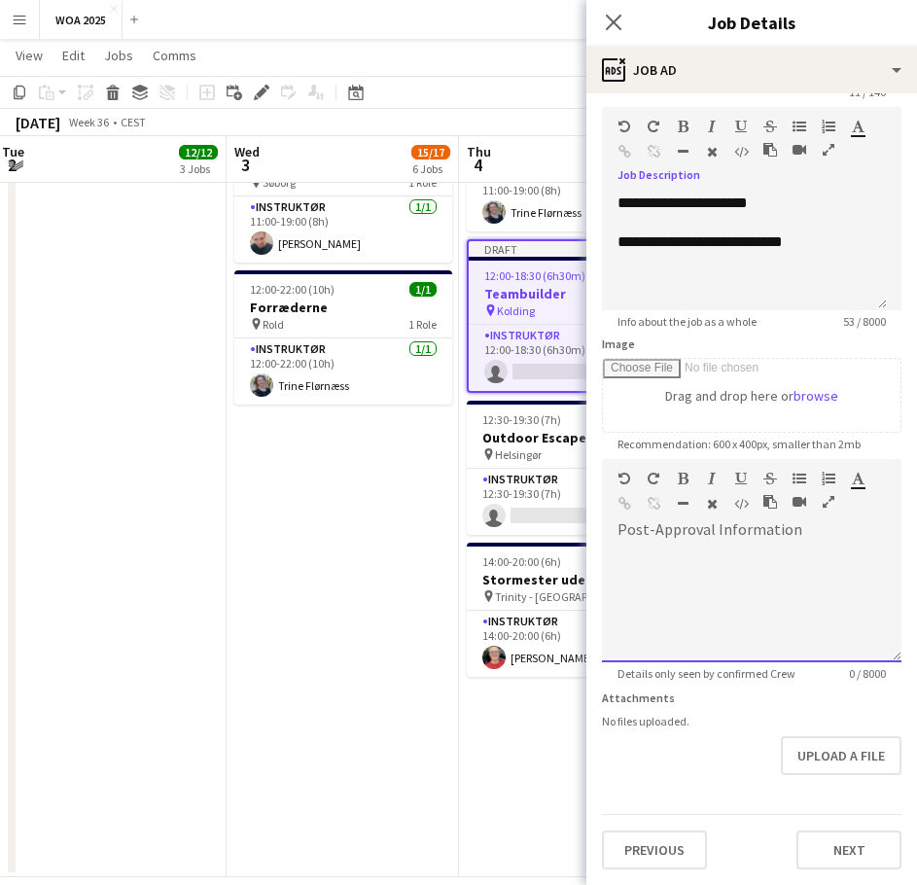
click at [739, 530] on div "default Heading 1 Heading 2 Heading 3 Heading 4 Heading 5 Heading 6 Heading 7 P…" at bounding box center [752, 495] width 300 height 73
click at [668, 568] on div at bounding box center [752, 604] width 300 height 117
paste div
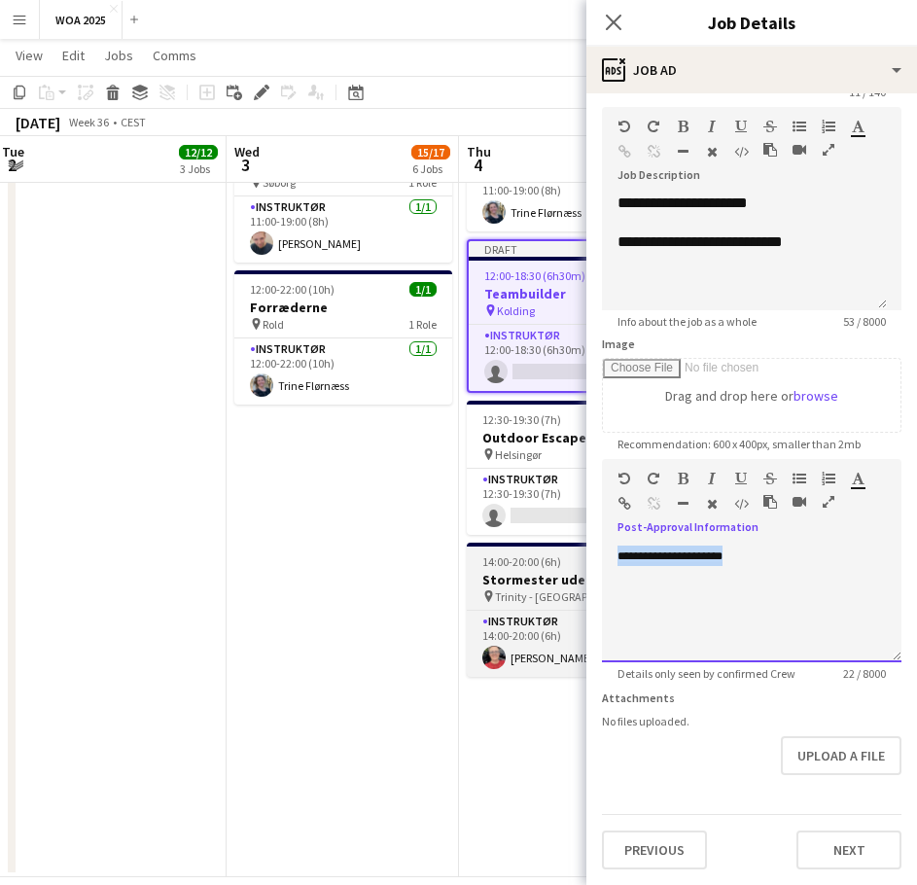
drag, startPoint x: 748, startPoint y: 568, endPoint x: 563, endPoint y: 566, distance: 184.8
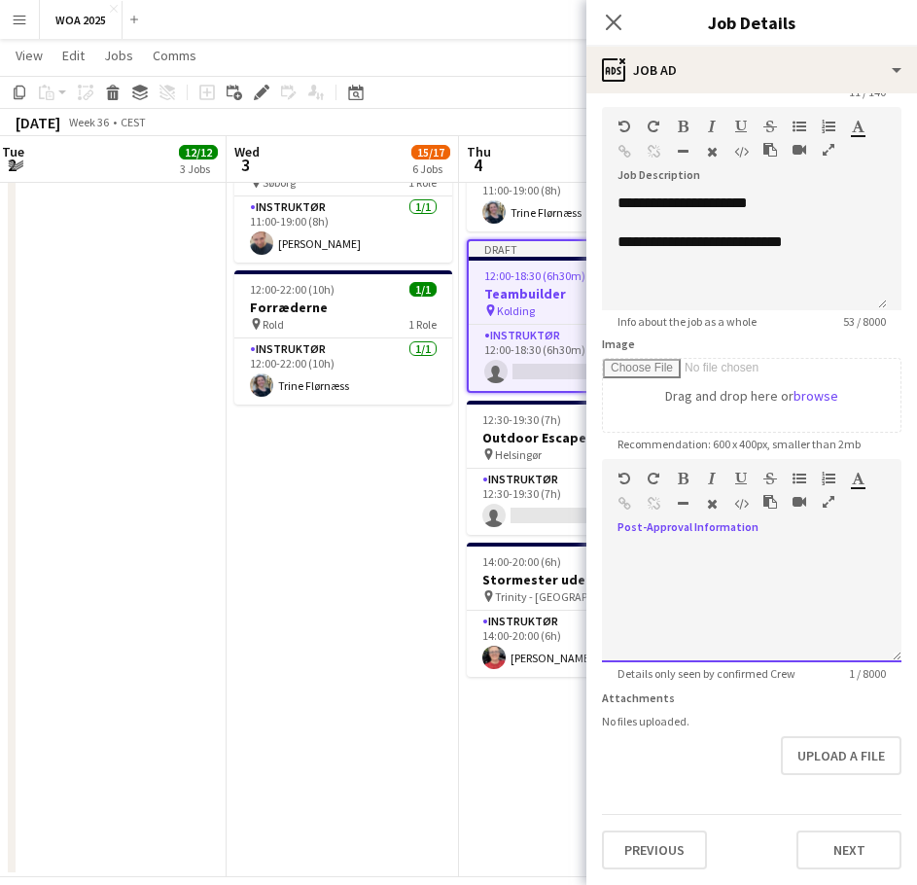
click at [741, 558] on div at bounding box center [752, 604] width 300 height 117
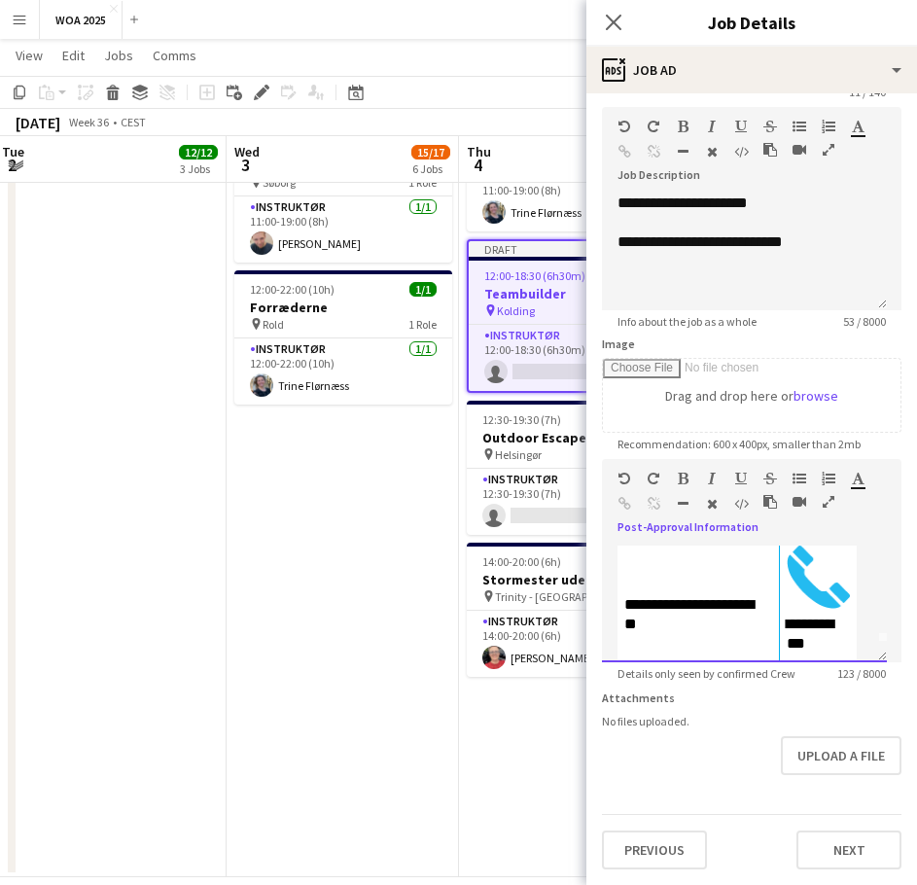
scroll to position [91, 0]
click at [812, 855] on button "Next" at bounding box center [848, 849] width 105 height 39
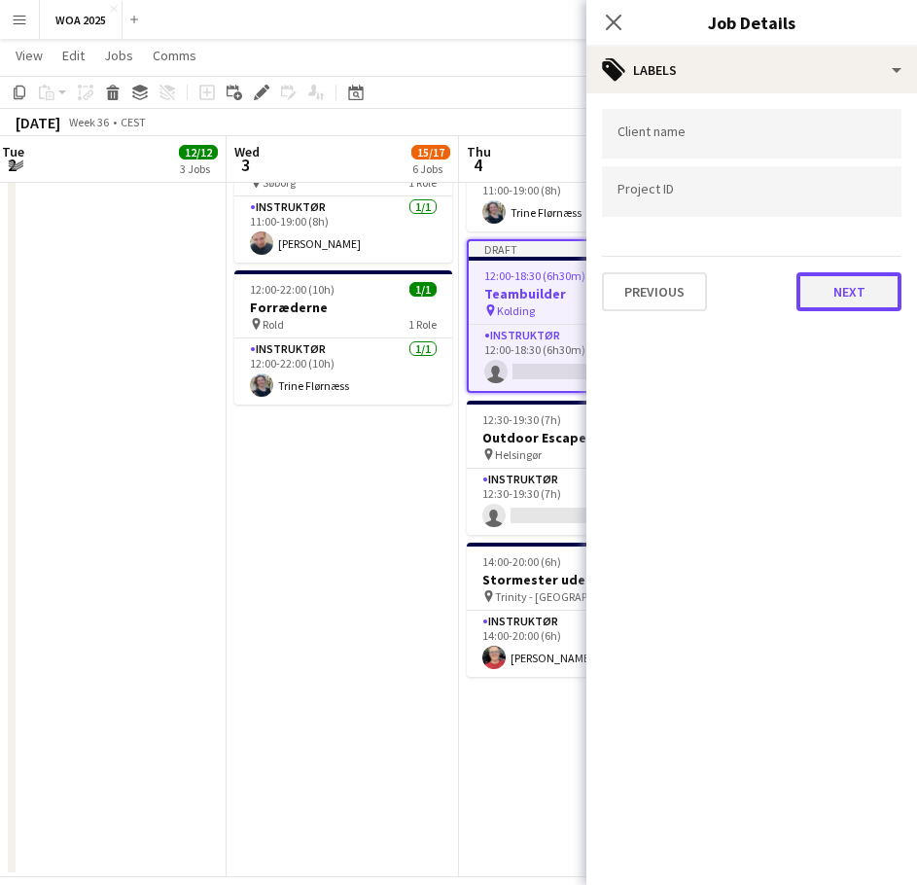
click at [846, 279] on button "Next" at bounding box center [848, 291] width 105 height 39
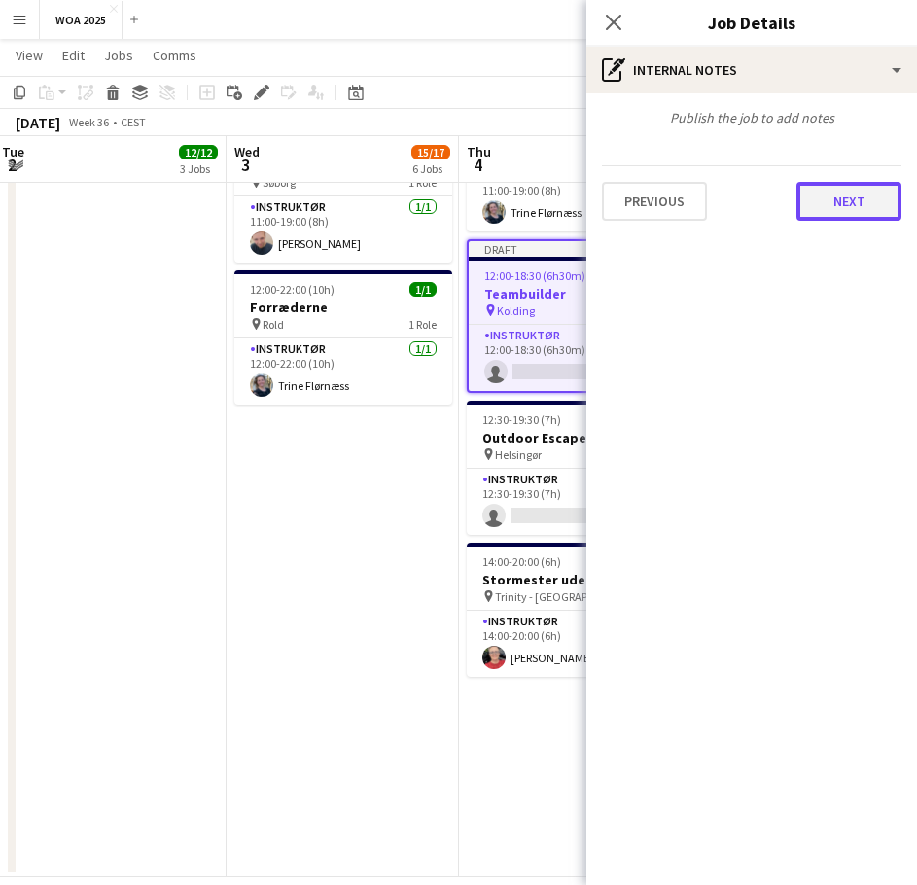
click at [847, 189] on button "Next" at bounding box center [848, 201] width 105 height 39
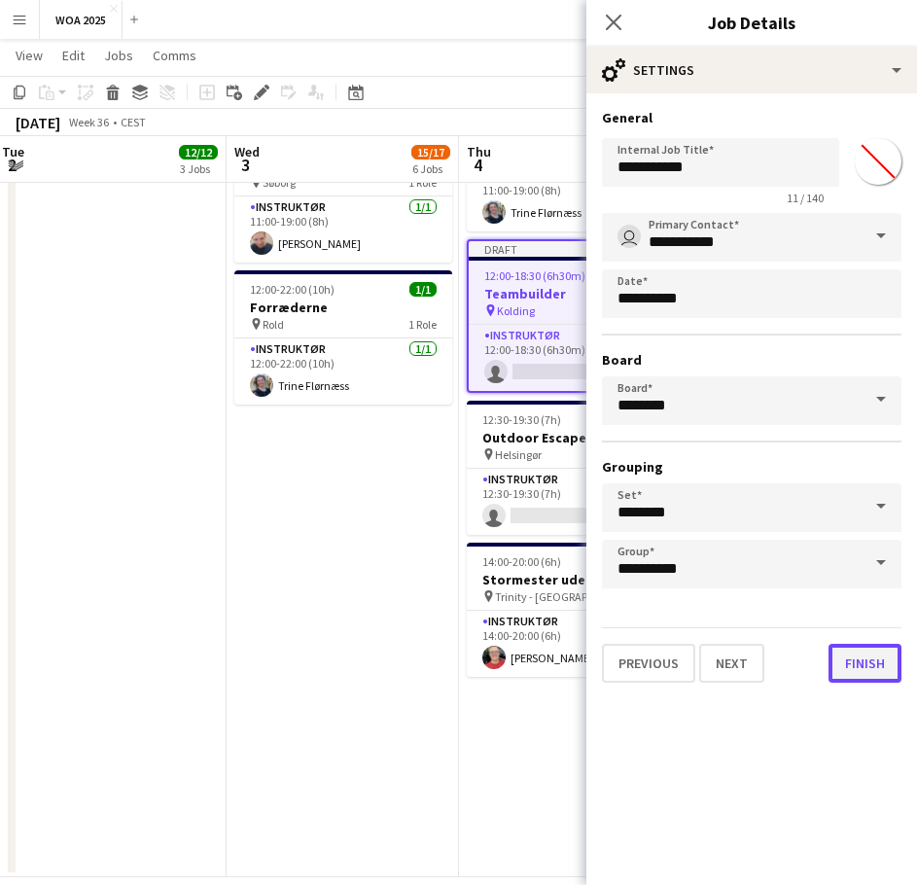
click at [863, 655] on button "Finish" at bounding box center [865, 663] width 73 height 39
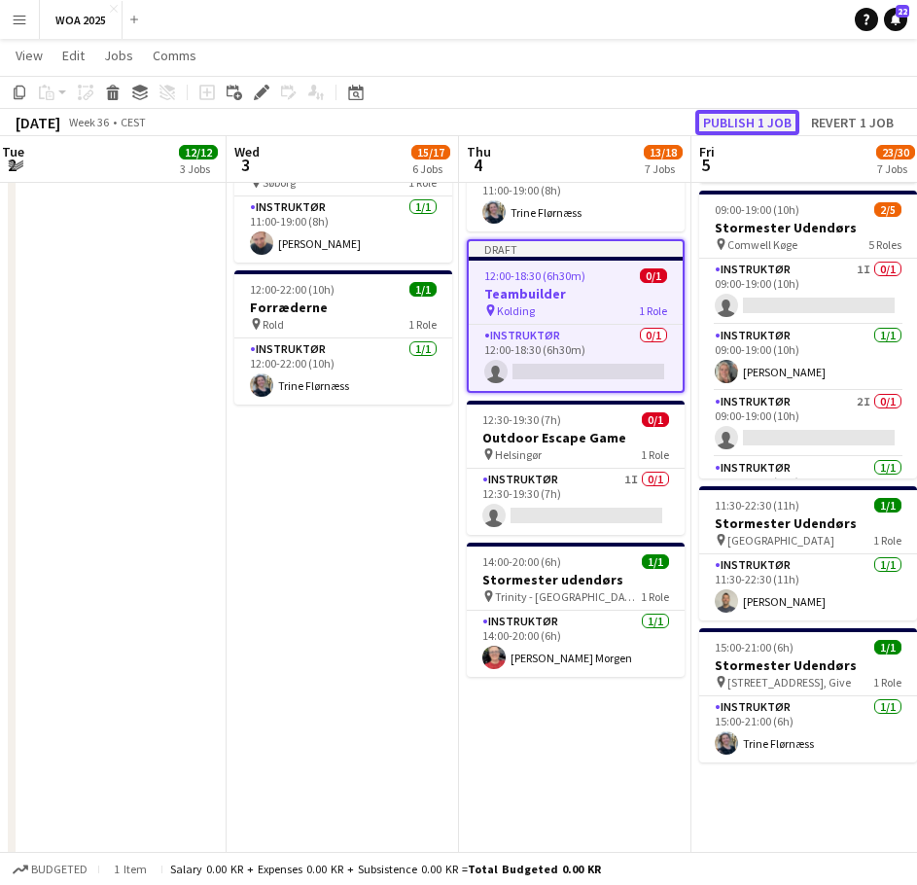
click at [734, 130] on button "Publish 1 job" at bounding box center [747, 122] width 104 height 25
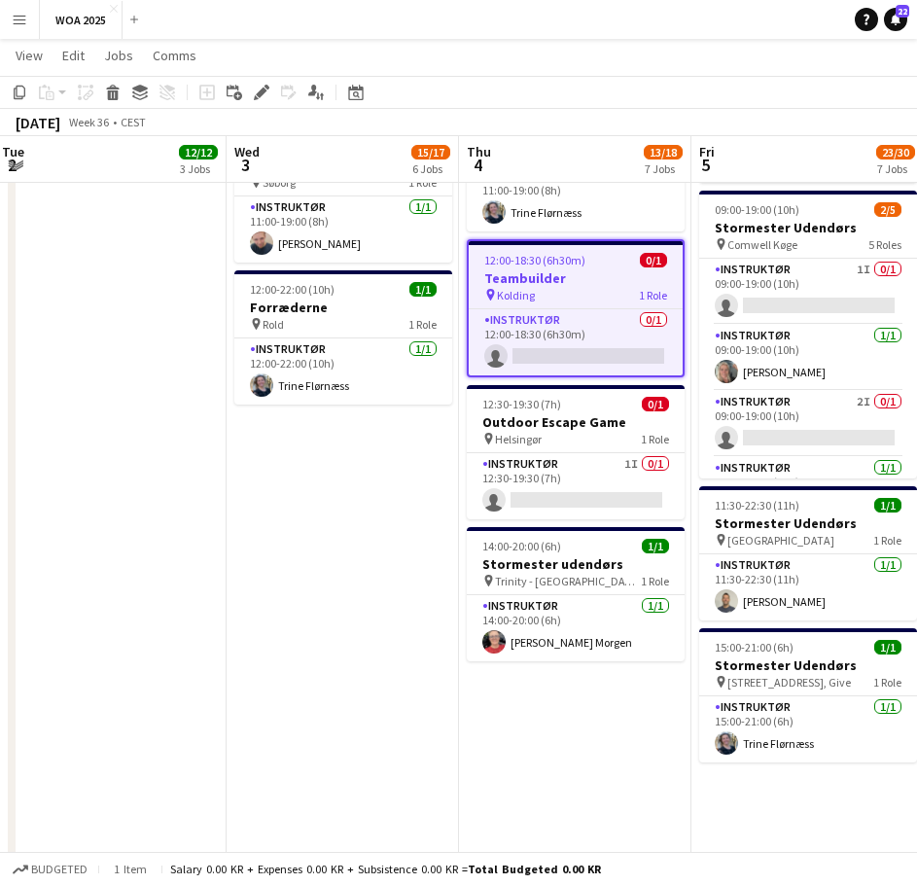
click at [537, 690] on app-date-cell "08:00-20:00 (12h) 8/8 Fest og Event pin Lalandia Rødby 8 Roles Instruktør 1/1 0…" at bounding box center [575, 61] width 232 height 1632
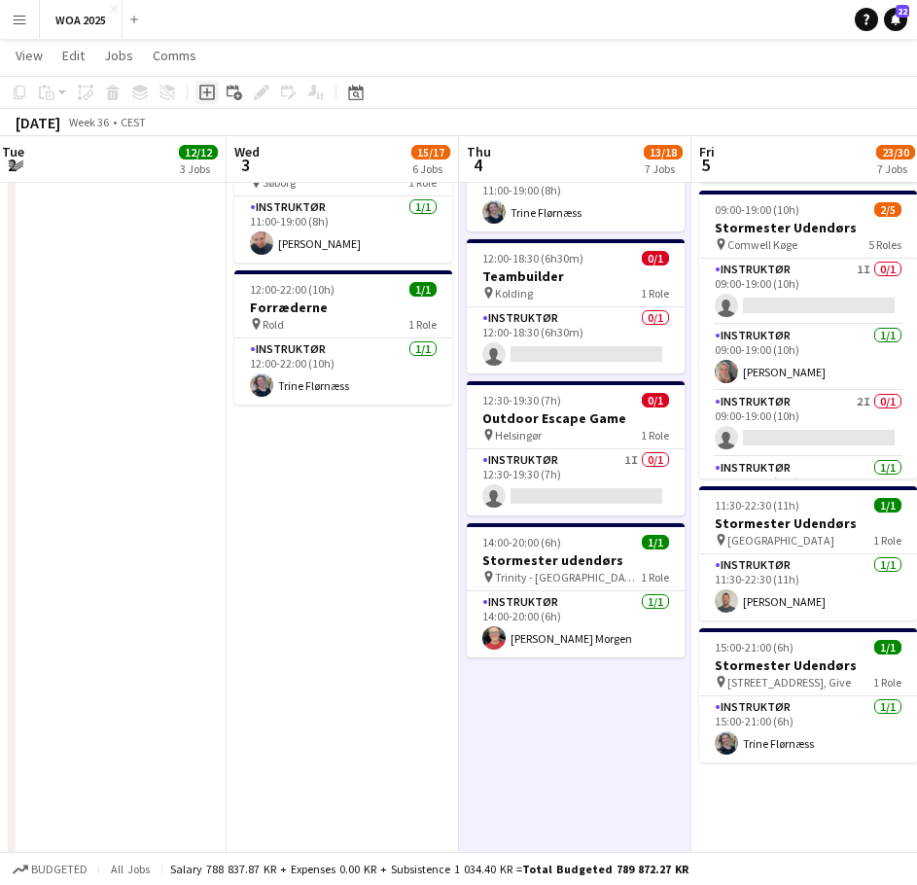
click at [202, 94] on icon "Add job" at bounding box center [207, 93] width 16 height 16
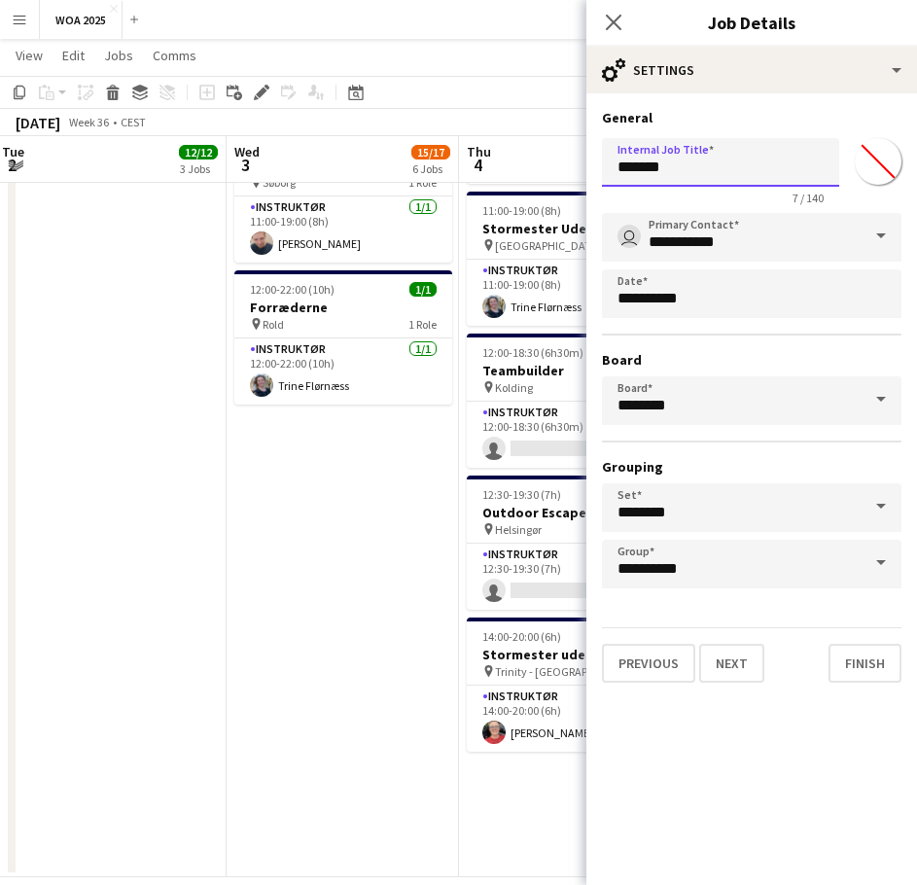
drag, startPoint x: 726, startPoint y: 155, endPoint x: 558, endPoint y: 166, distance: 168.6
type input "**********"
click at [741, 659] on button "Next" at bounding box center [731, 663] width 65 height 39
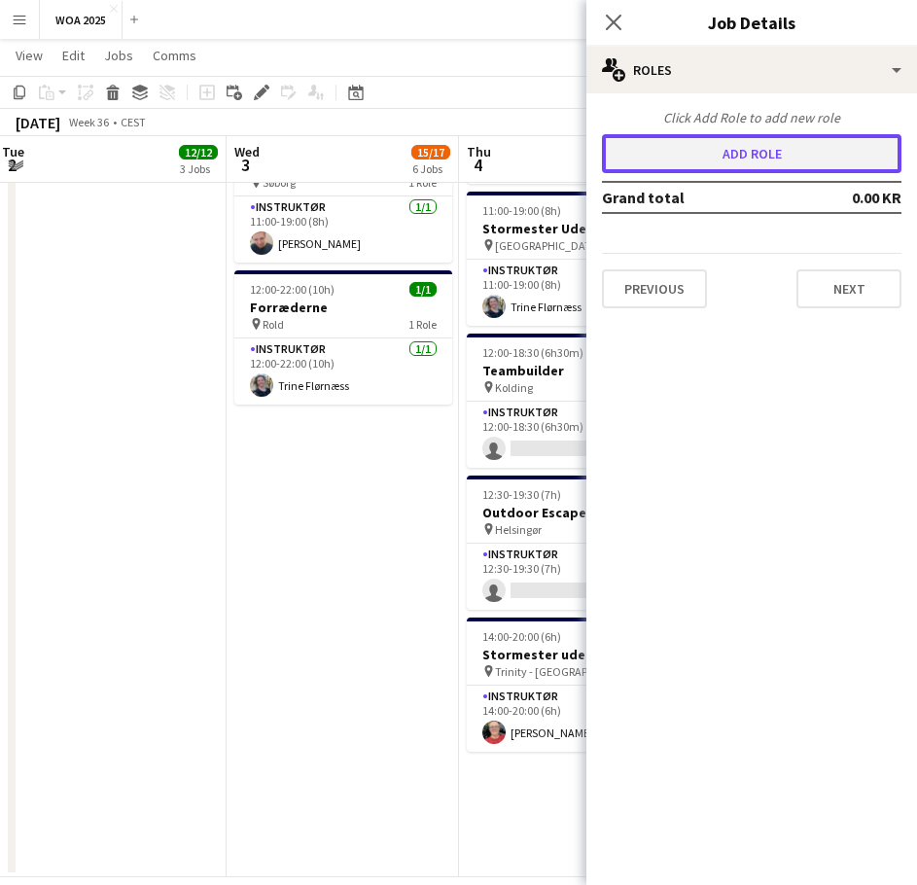
click at [709, 153] on button "Add role" at bounding box center [752, 153] width 300 height 39
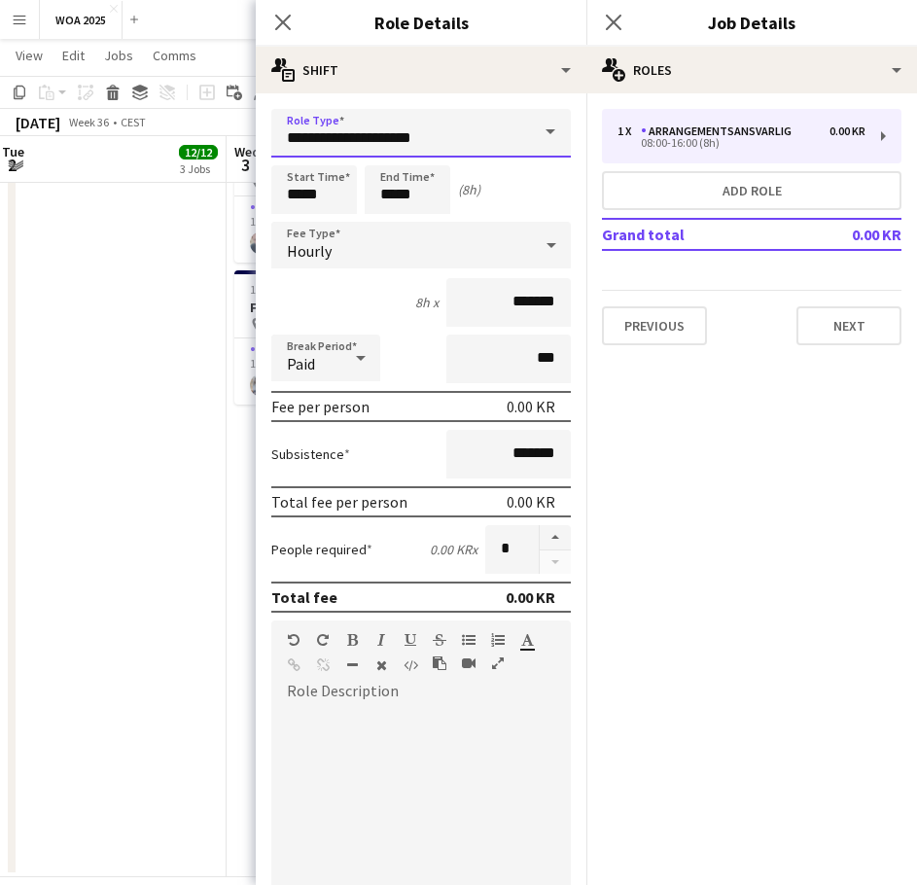
click at [359, 141] on input "**********" at bounding box center [421, 133] width 300 height 49
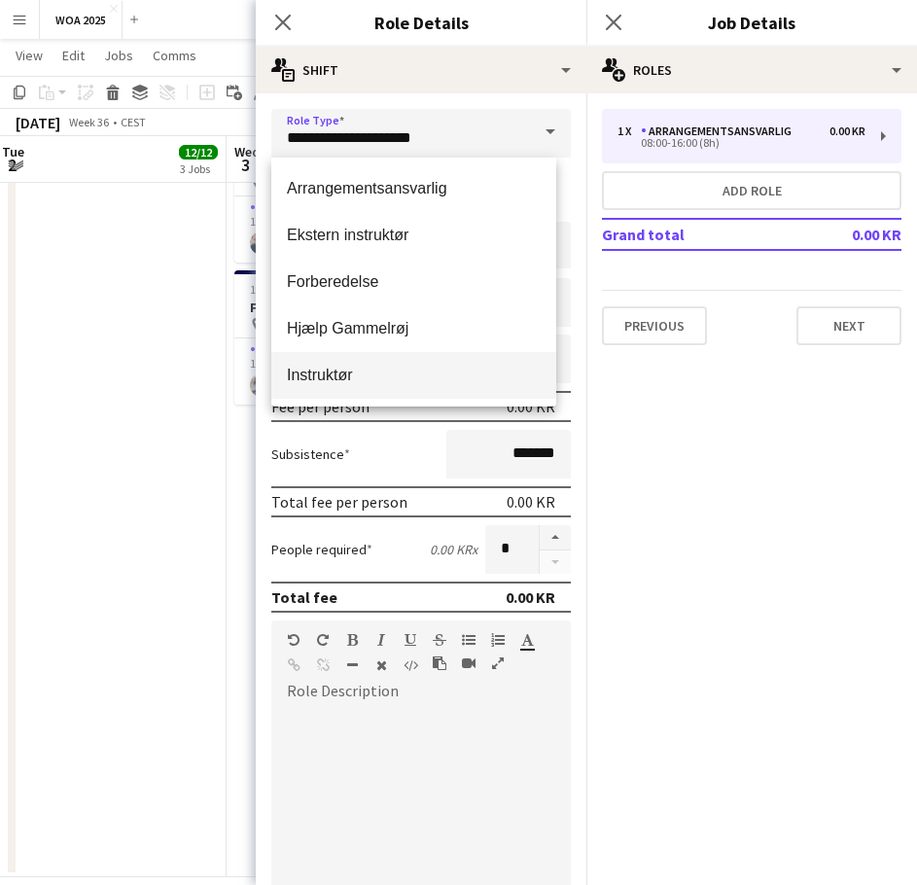
click at [344, 357] on mat-option "Instruktør" at bounding box center [413, 375] width 285 height 47
type input "**********"
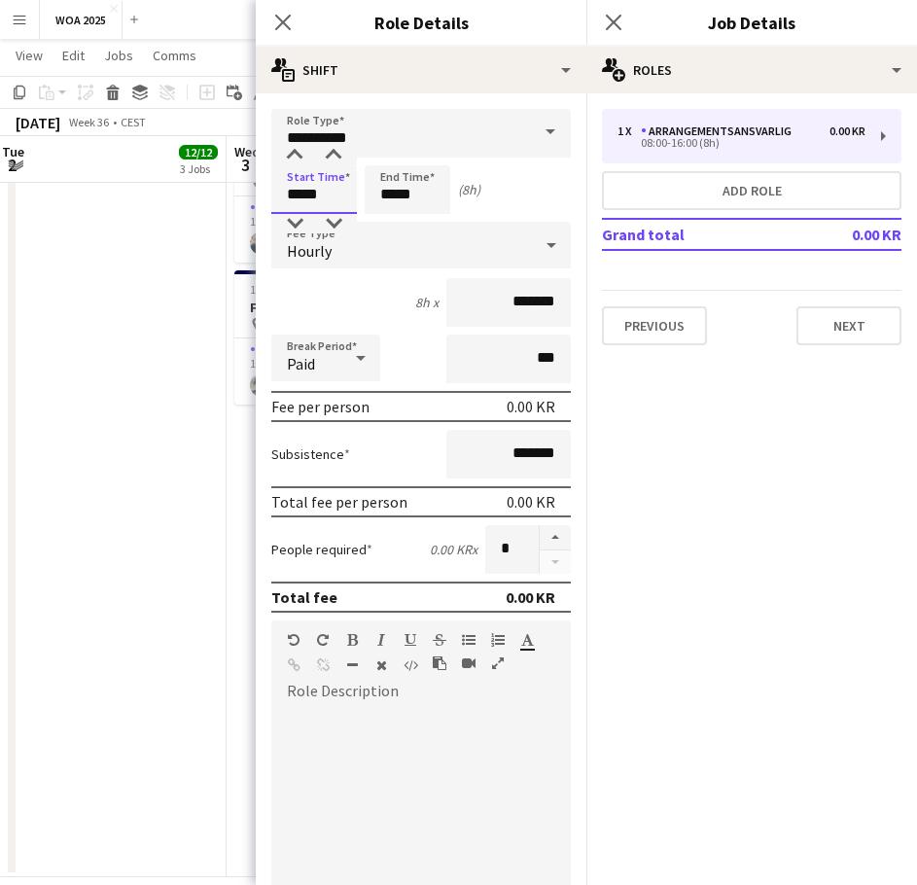
drag, startPoint x: 332, startPoint y: 192, endPoint x: 204, endPoint y: 175, distance: 128.5
drag, startPoint x: 319, startPoint y: 192, endPoint x: 264, endPoint y: 193, distance: 55.4
click at [265, 193] on form "**********" at bounding box center [421, 685] width 331 height 1152
click at [335, 191] on input "*****" at bounding box center [314, 189] width 86 height 49
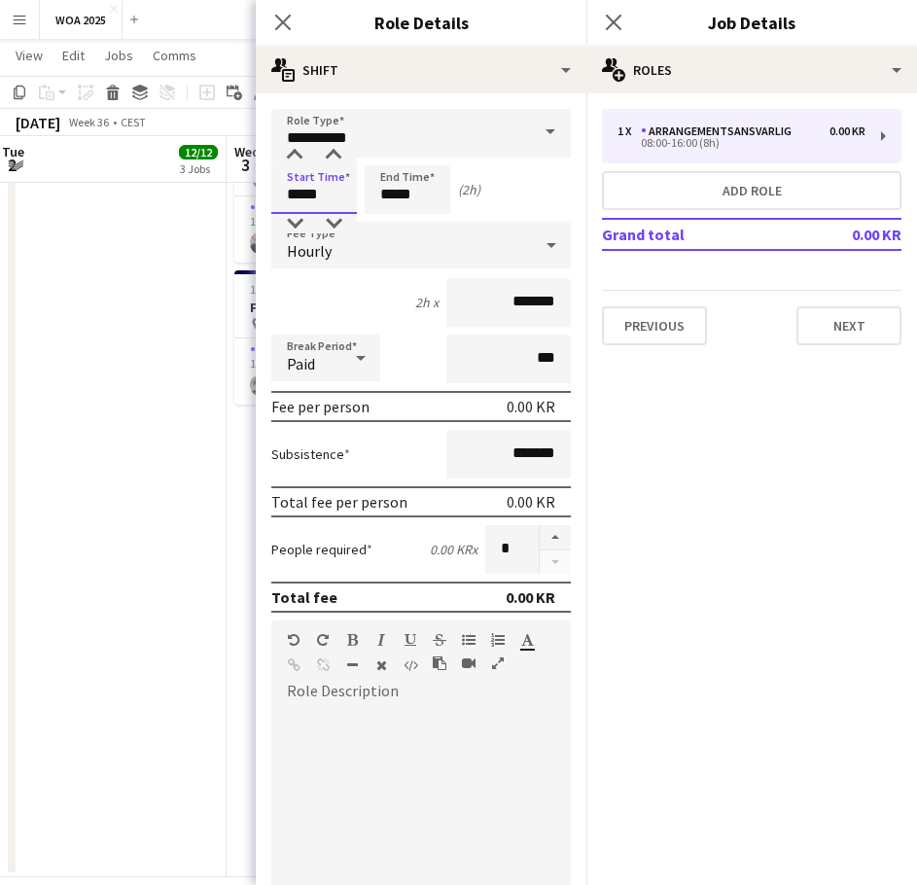
drag, startPoint x: 335, startPoint y: 191, endPoint x: 284, endPoint y: 197, distance: 52.0
click at [284, 197] on input "*****" at bounding box center [314, 189] width 86 height 49
type input "*****"
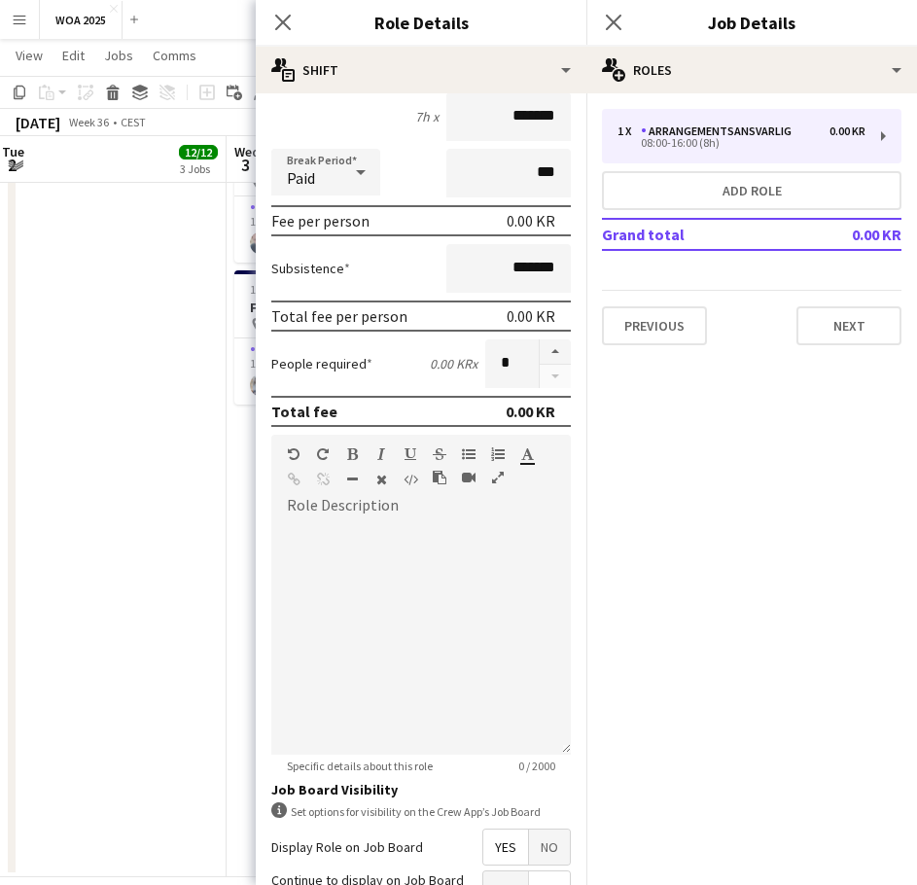
scroll to position [376, 0]
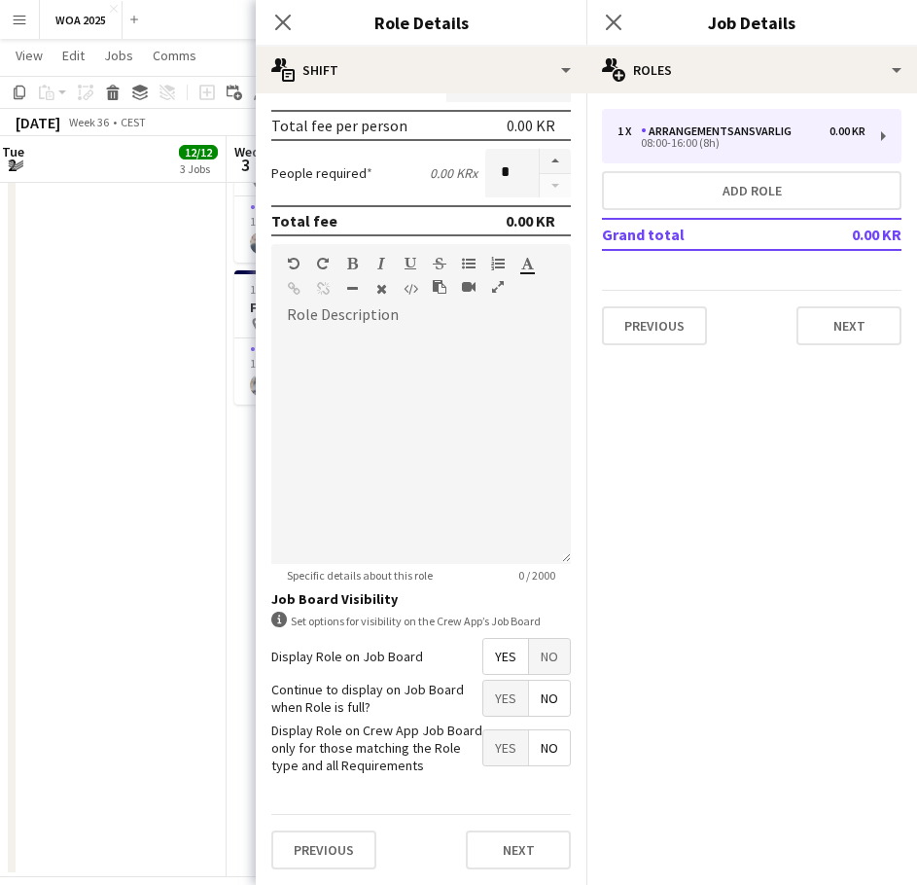
type input "*****"
click at [492, 688] on span "Yes" at bounding box center [505, 698] width 45 height 35
click at [479, 848] on button "Next" at bounding box center [518, 849] width 105 height 39
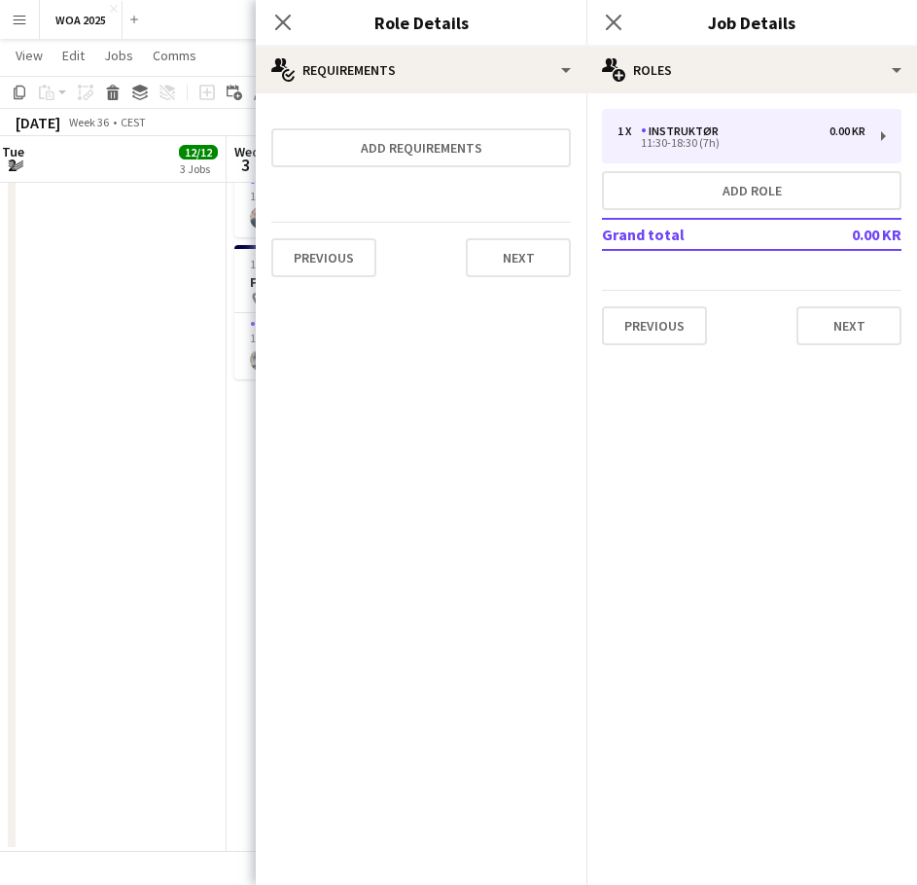
scroll to position [0, 0]
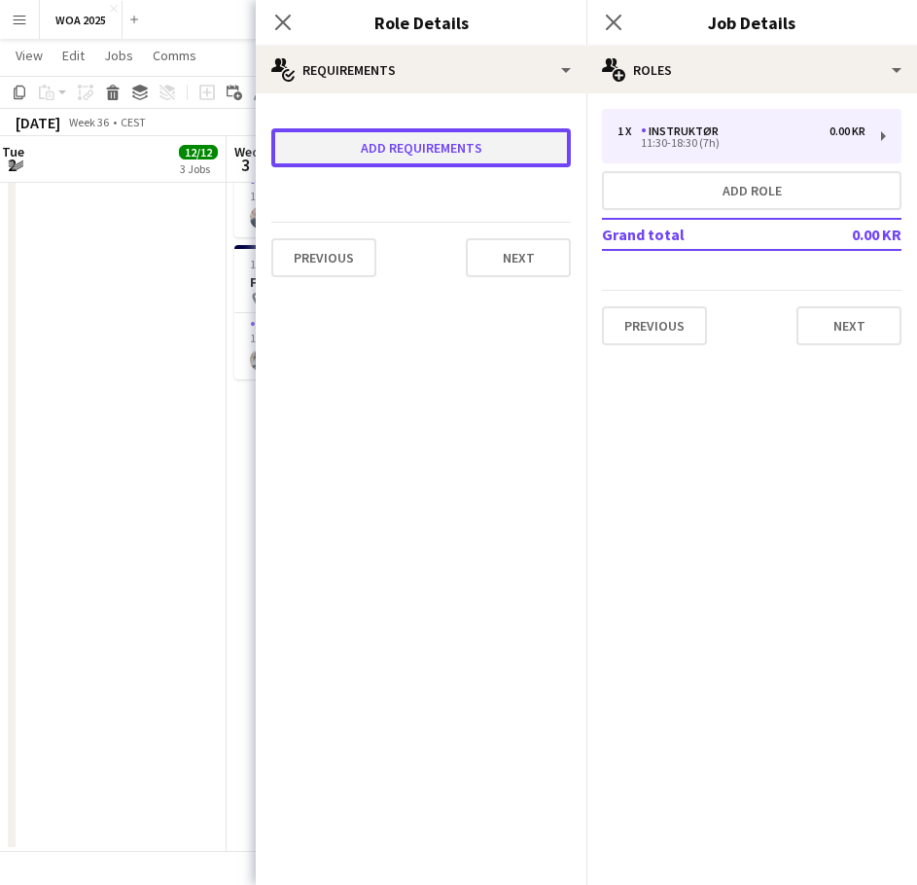
click at [434, 142] on button "Add requirements" at bounding box center [421, 147] width 300 height 39
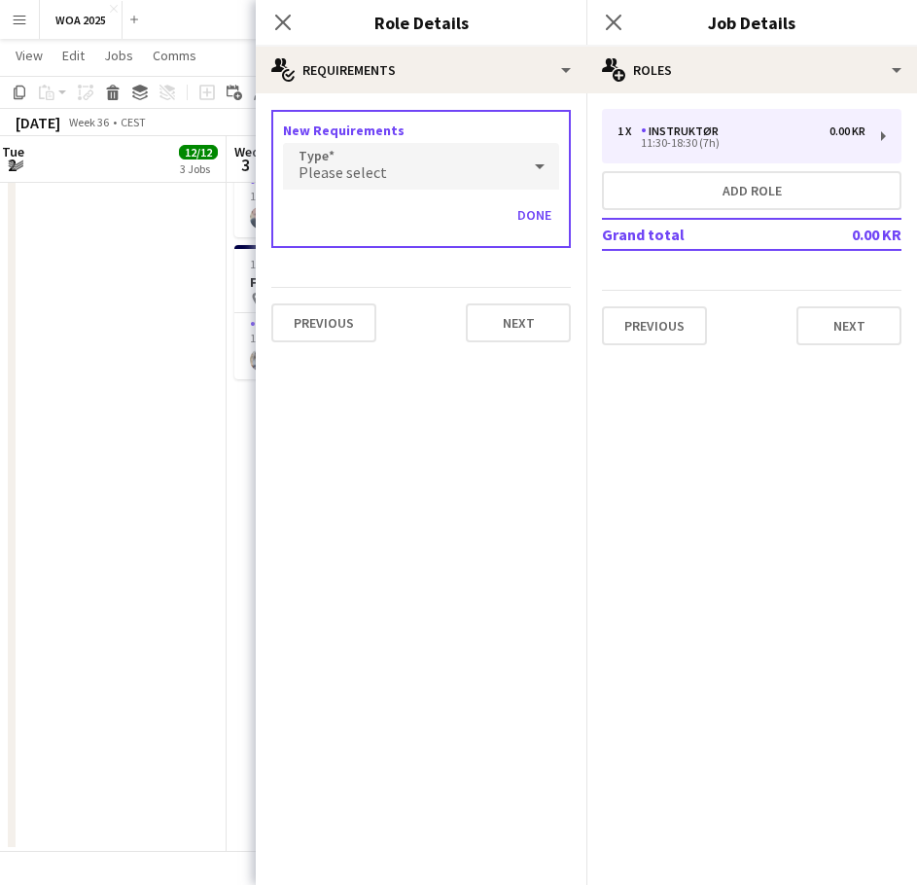
click at [393, 173] on div "Please select" at bounding box center [401, 166] width 237 height 47
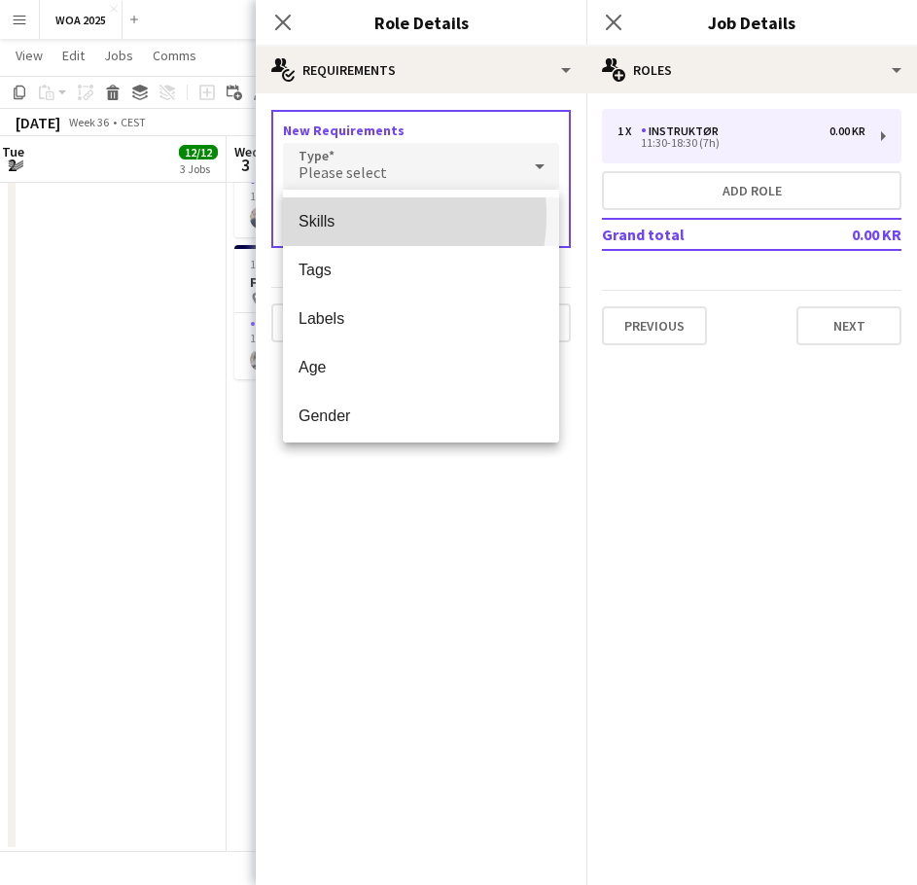
click at [336, 215] on span "Skills" at bounding box center [421, 221] width 245 height 18
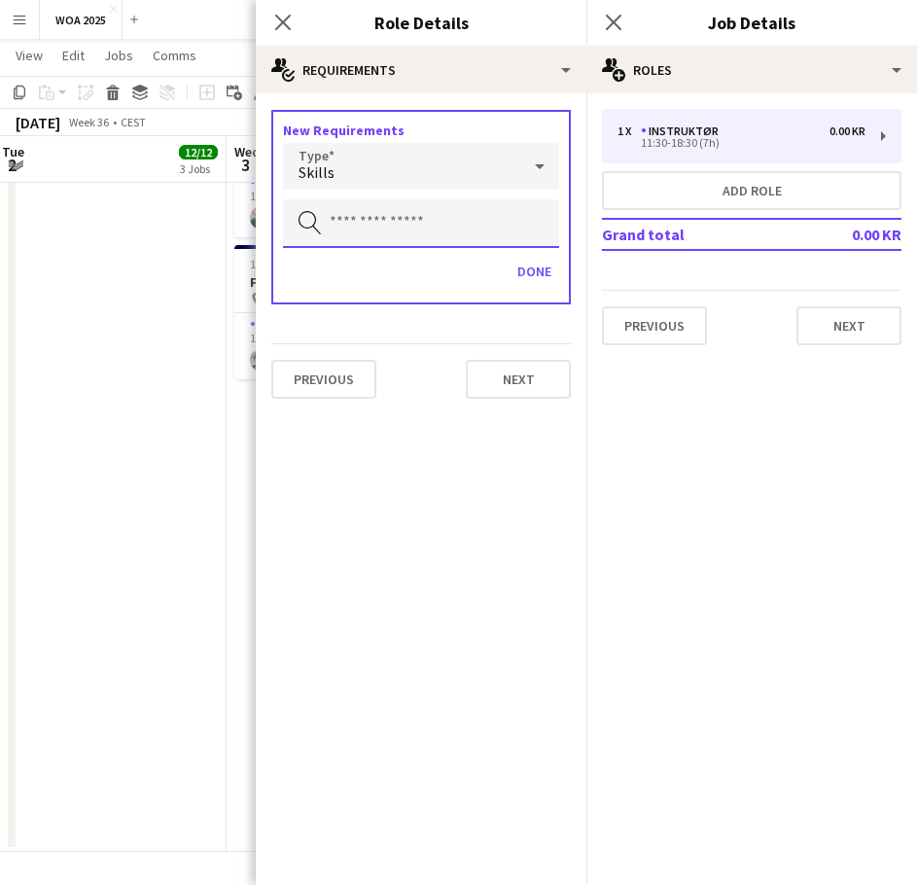
click at [336, 230] on input "text" at bounding box center [421, 223] width 276 height 49
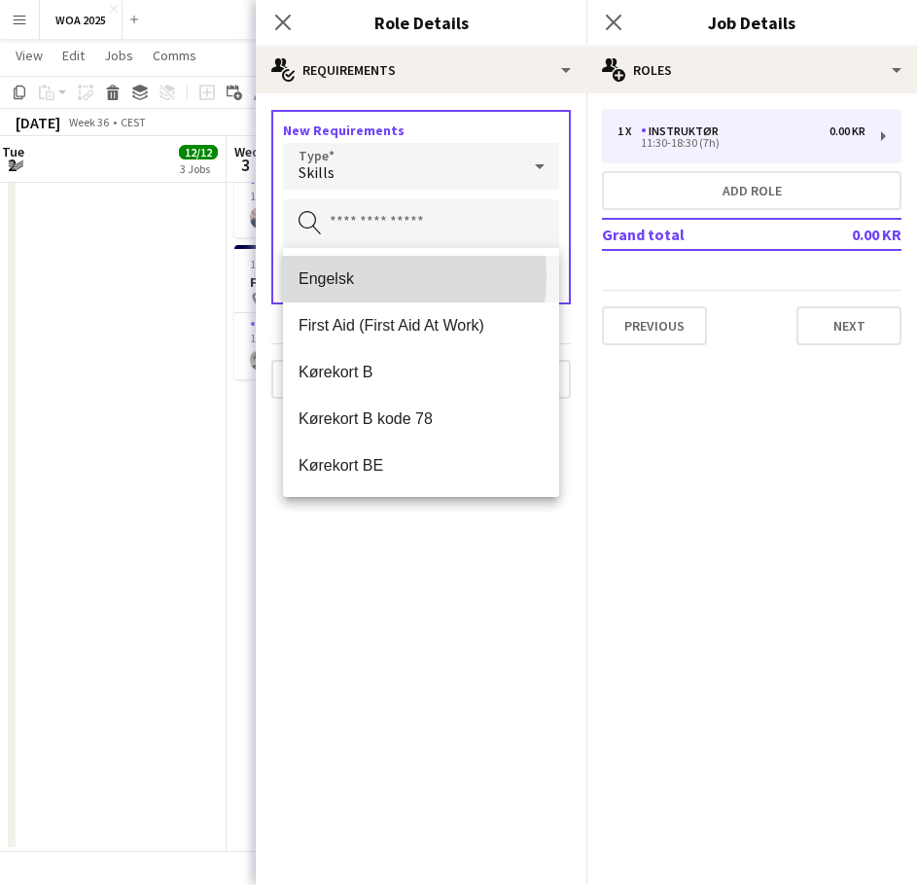
click at [344, 276] on span "Engelsk" at bounding box center [421, 278] width 245 height 18
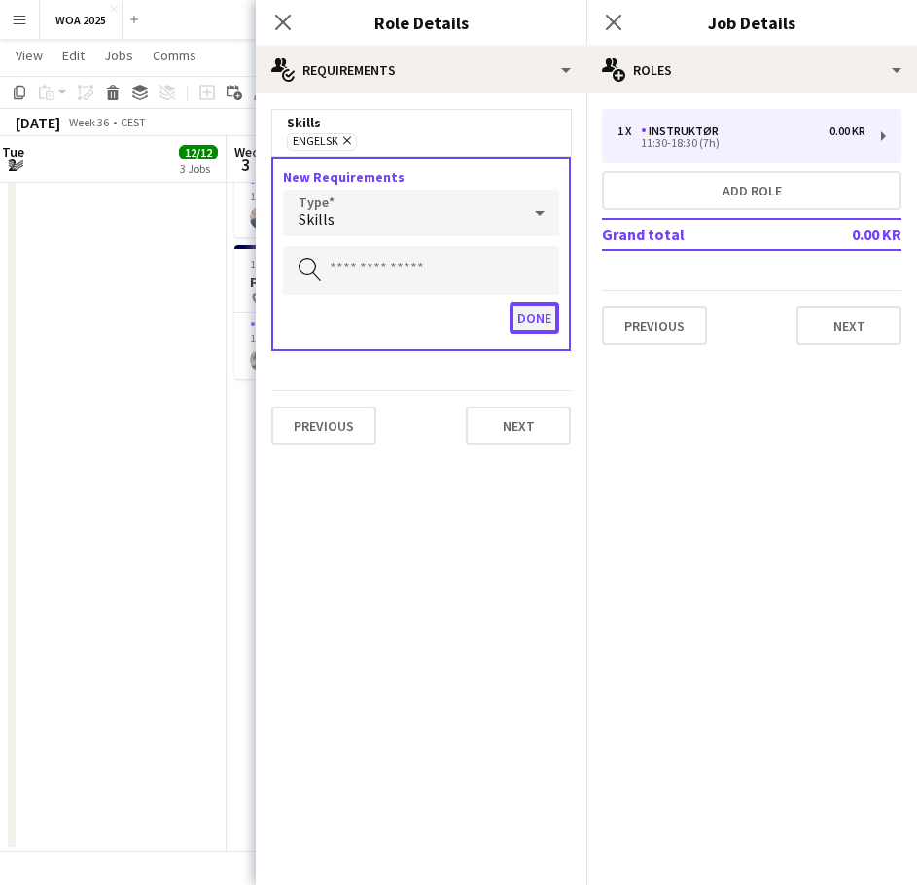
click at [523, 320] on button "Done" at bounding box center [535, 317] width 50 height 31
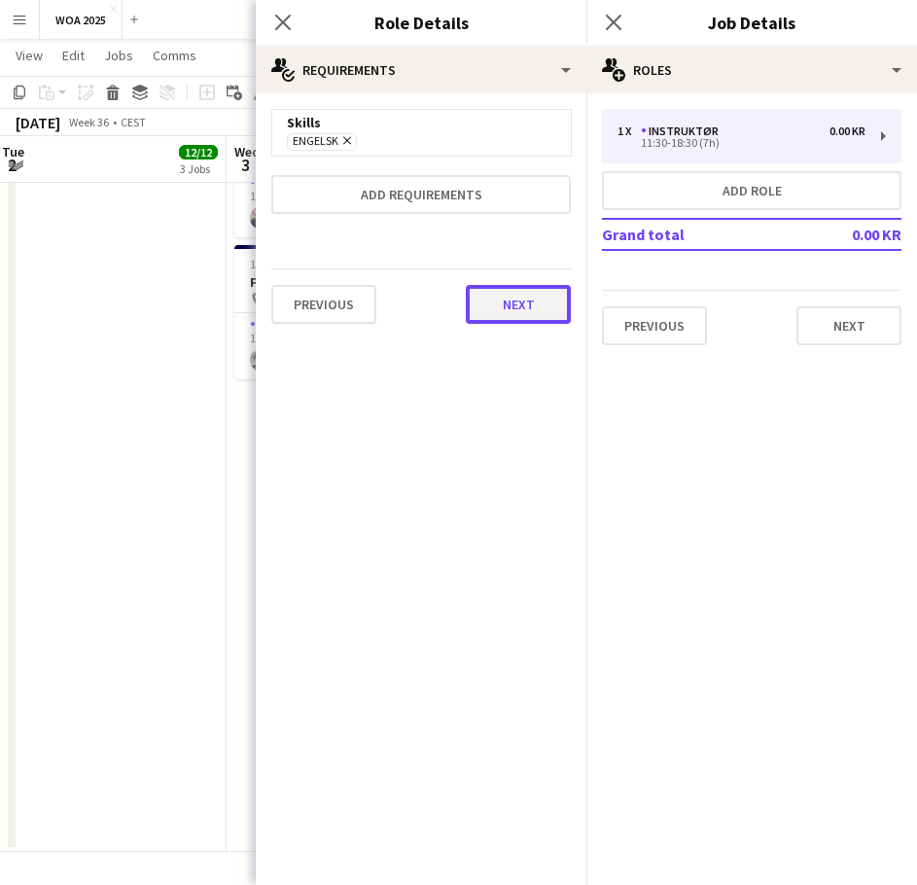
click at [515, 307] on button "Next" at bounding box center [518, 304] width 105 height 39
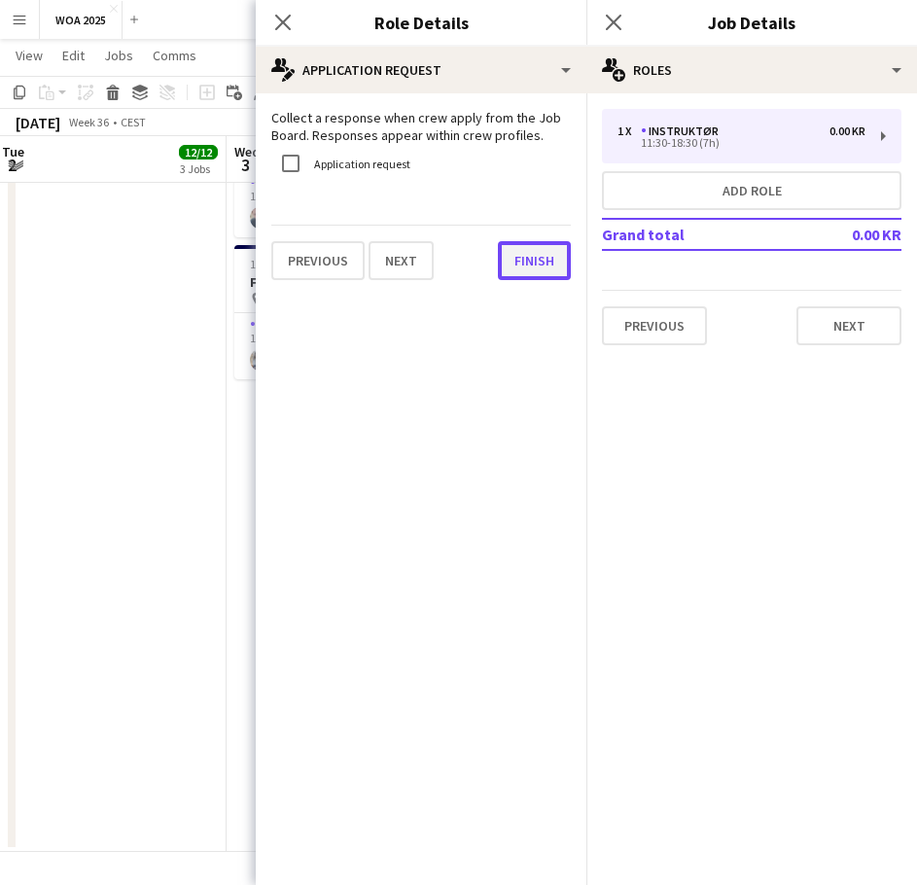
click at [534, 259] on button "Finish" at bounding box center [534, 260] width 73 height 39
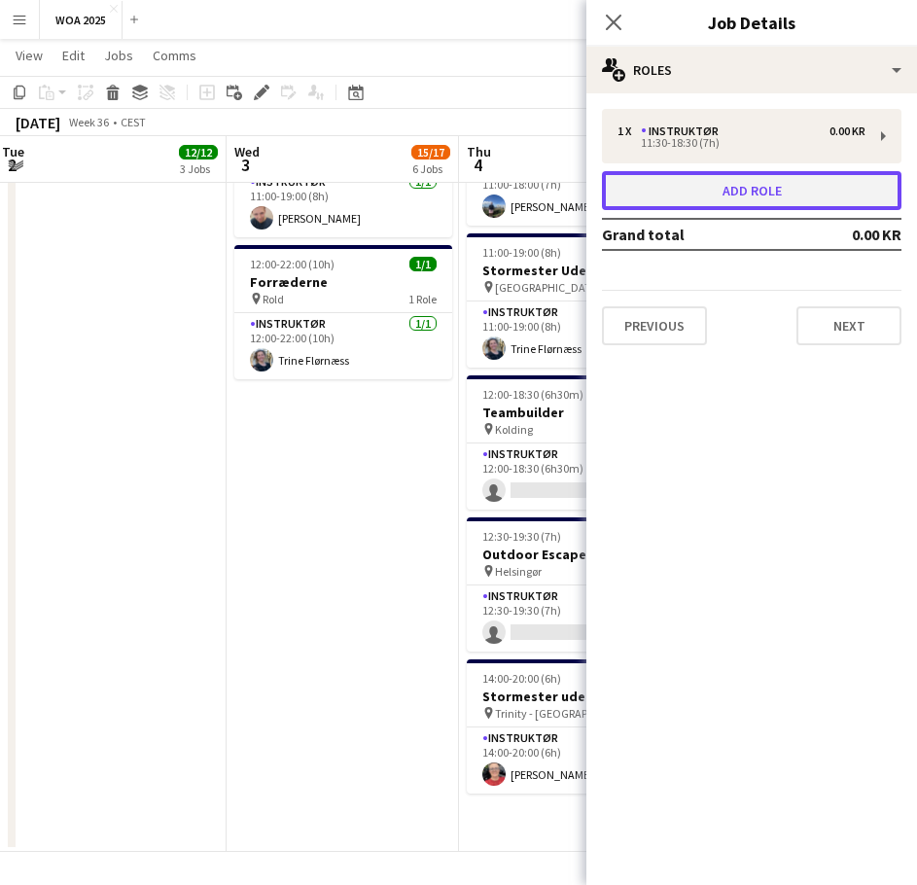
click at [682, 194] on button "Add role" at bounding box center [752, 190] width 300 height 39
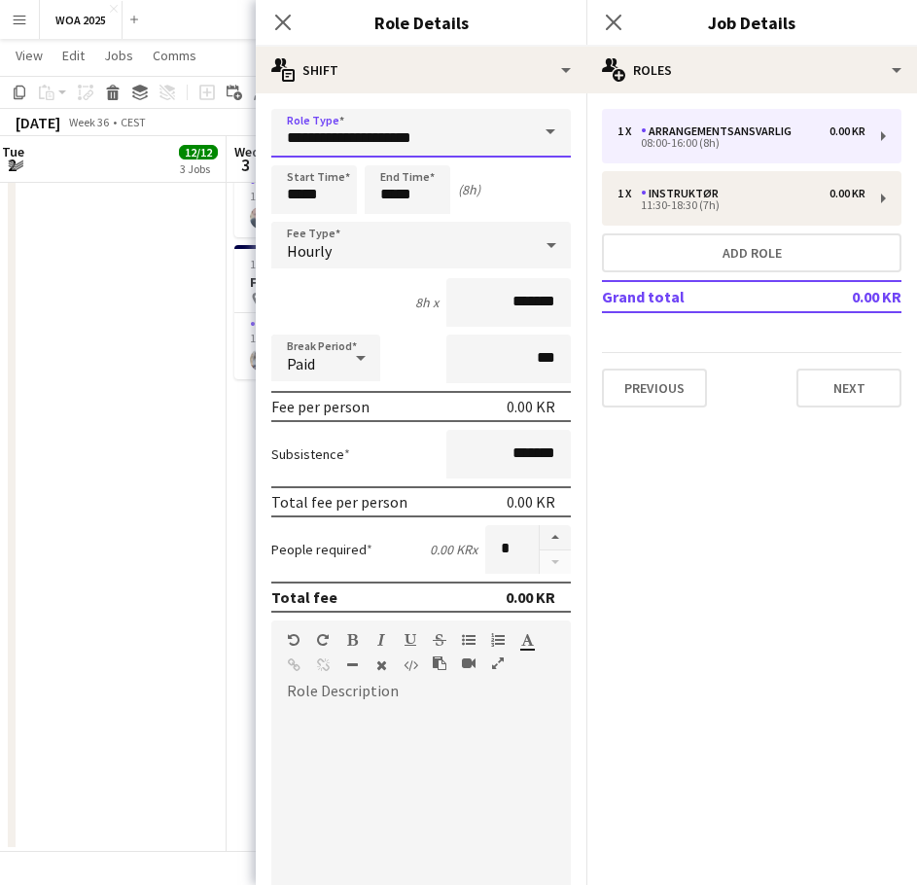
click at [443, 147] on input "**********" at bounding box center [421, 133] width 300 height 49
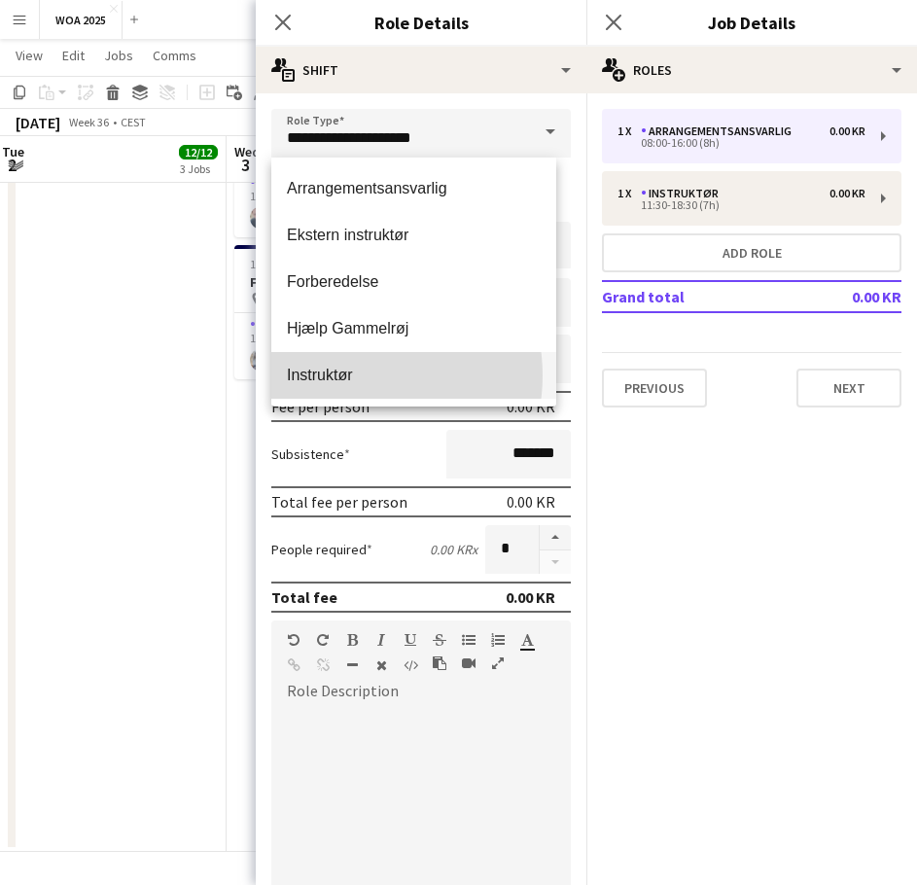
click at [344, 375] on span "Instruktør" at bounding box center [414, 375] width 254 height 18
type input "**********"
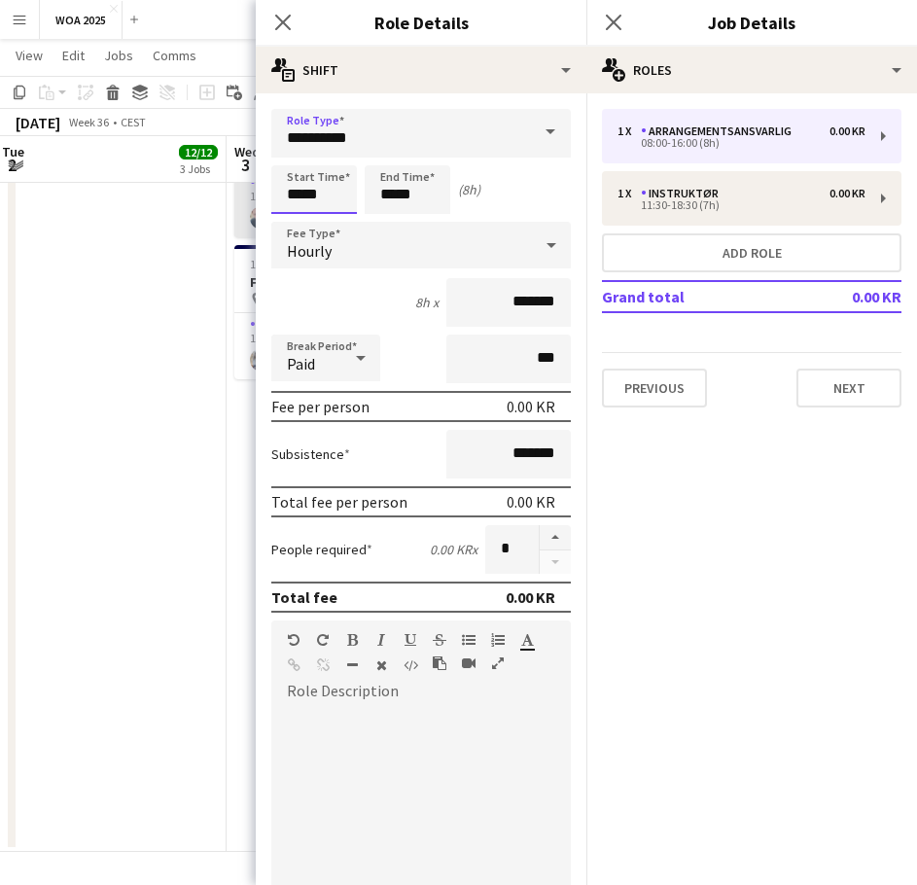
type input "*****"
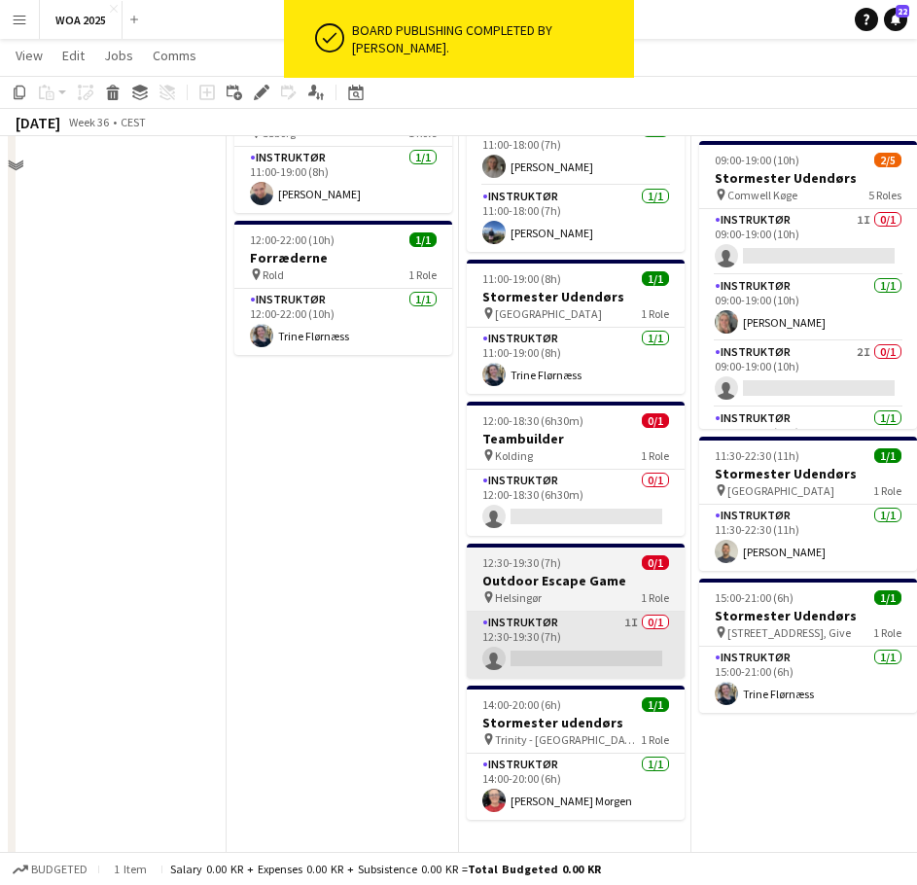
scroll to position [1036, 0]
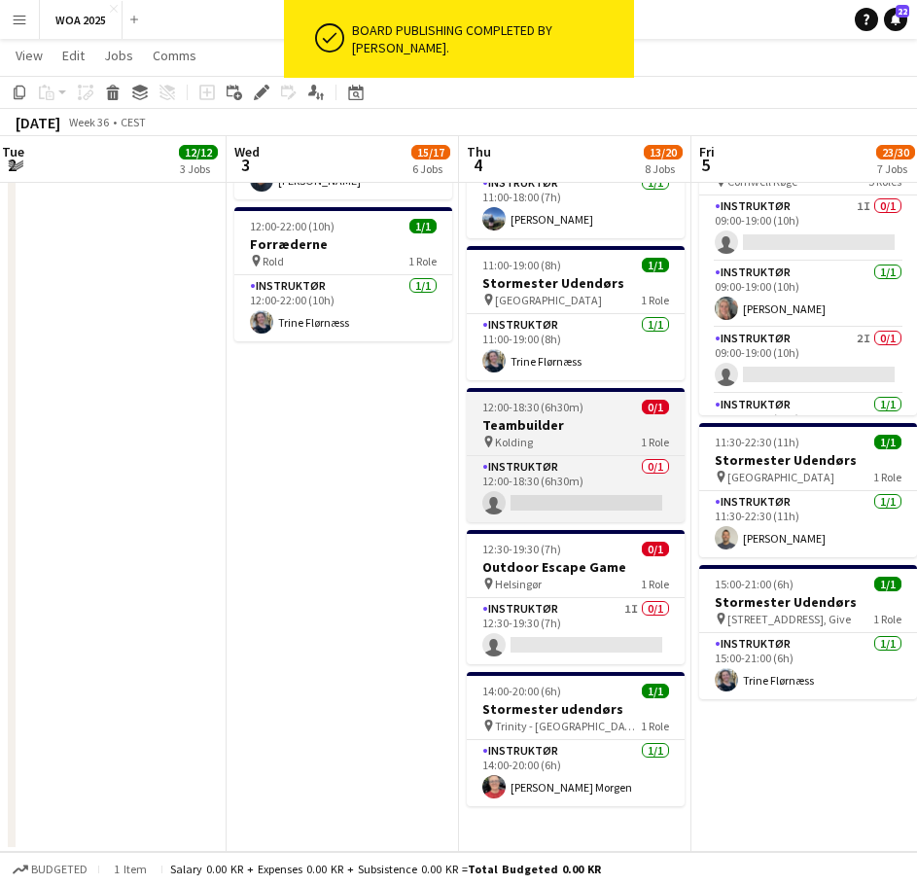
click at [583, 446] on div "pin Kolding 1 Role" at bounding box center [576, 448] width 218 height 16
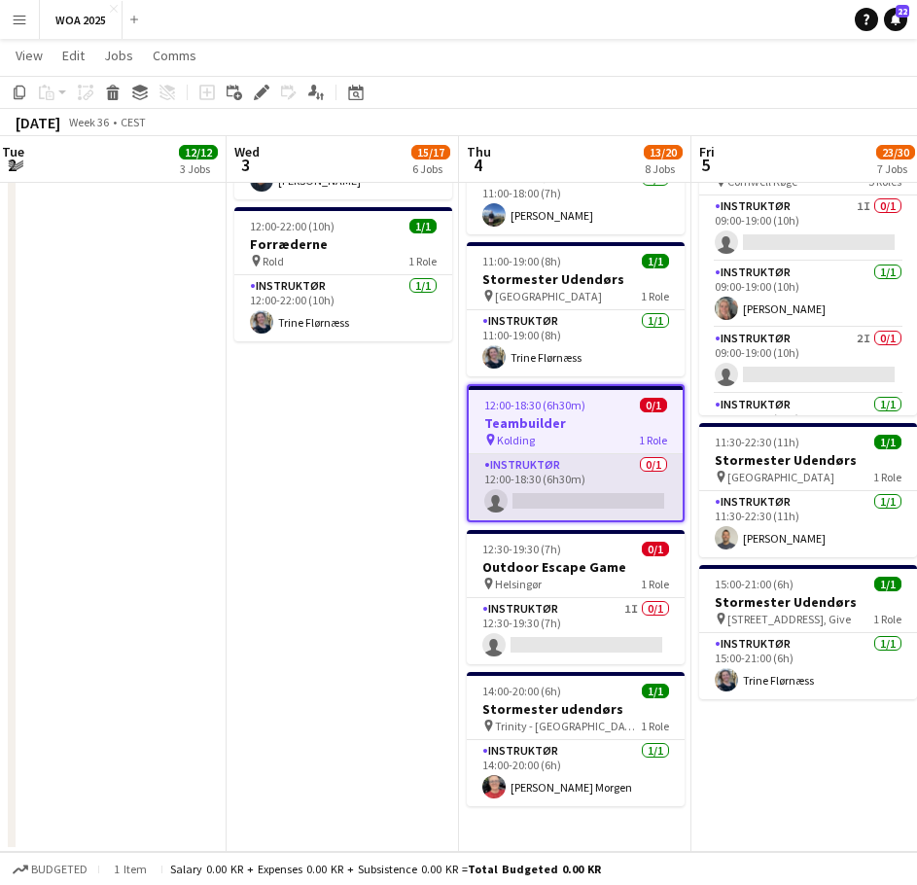
click at [586, 465] on app-card-role "Instruktør 0/1 12:00-18:30 (6h30m) single-neutral-actions" at bounding box center [576, 493] width 214 height 66
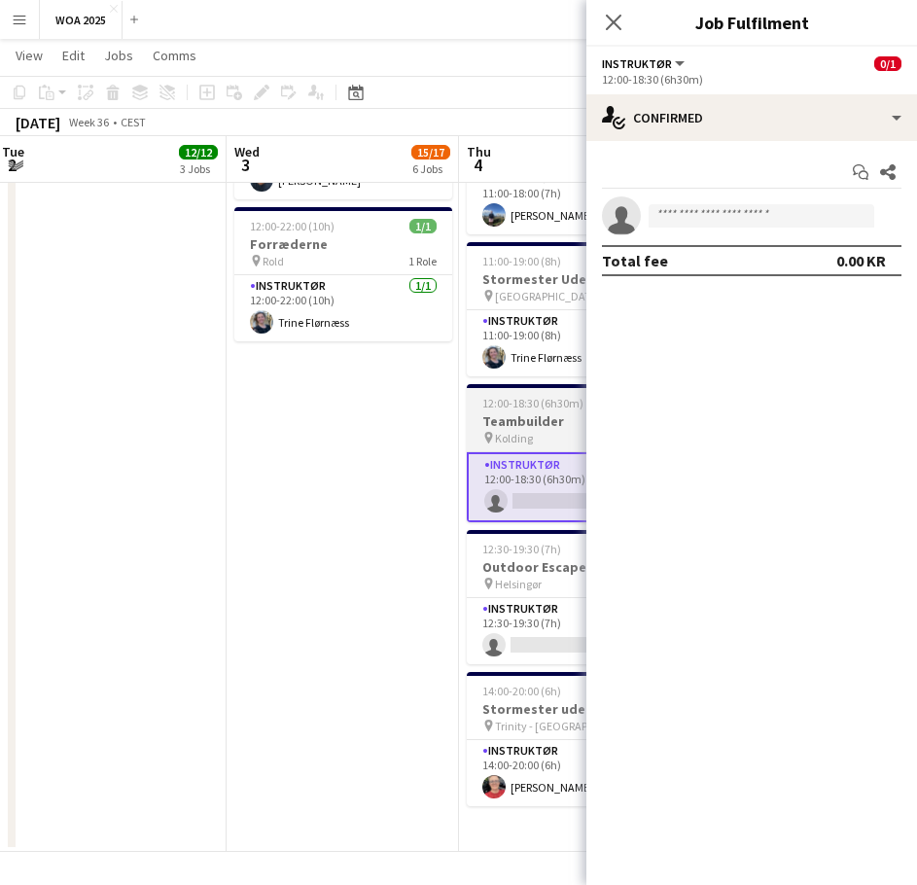
click at [544, 402] on span "12:00-18:30 (6h30m)" at bounding box center [532, 409] width 101 height 15
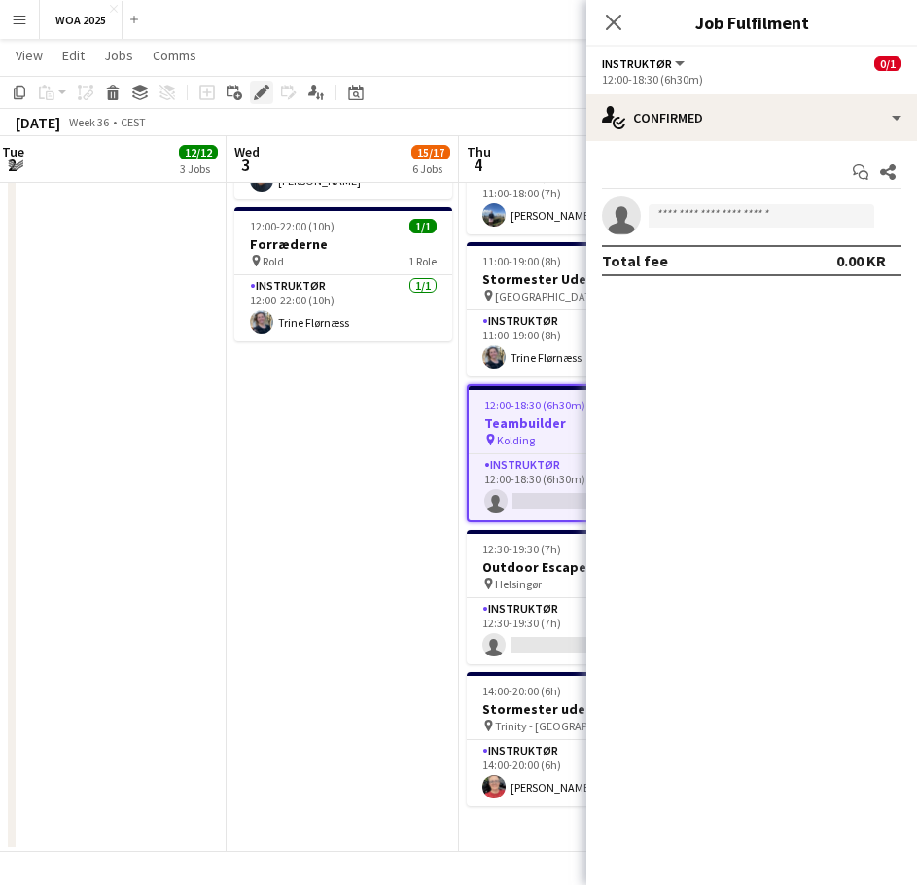
click at [262, 92] on icon at bounding box center [261, 93] width 11 height 11
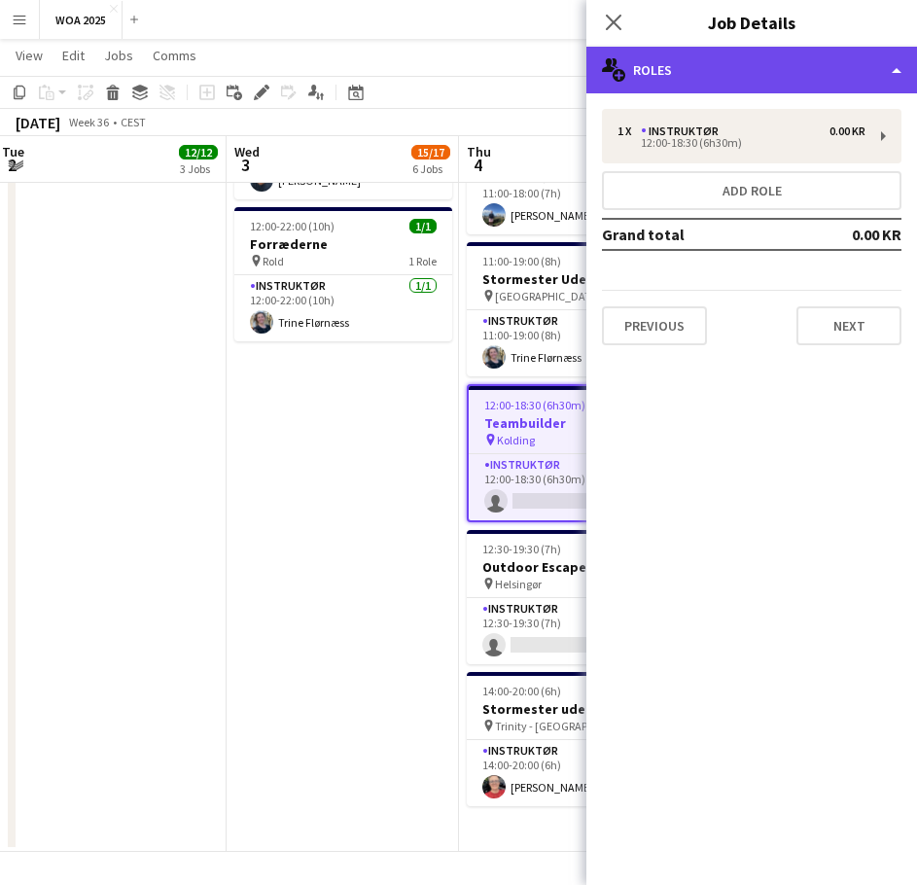
click at [755, 81] on div "multiple-users-add Roles" at bounding box center [751, 70] width 331 height 47
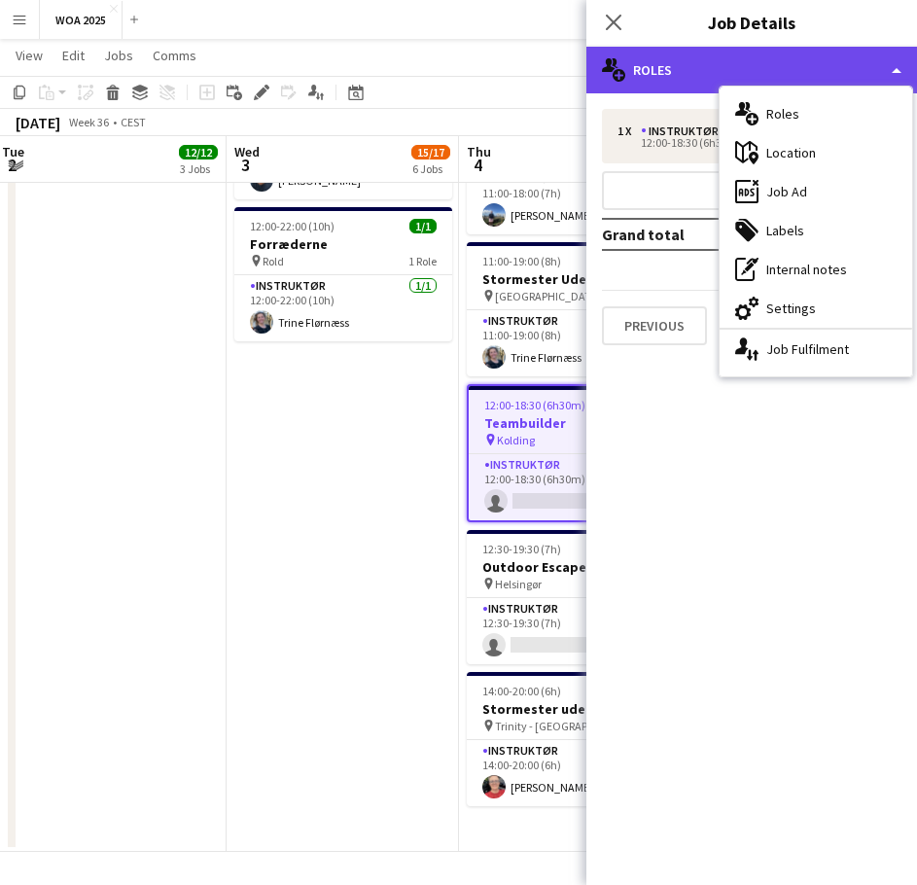
click at [711, 66] on div "multiple-users-add Roles" at bounding box center [751, 70] width 331 height 47
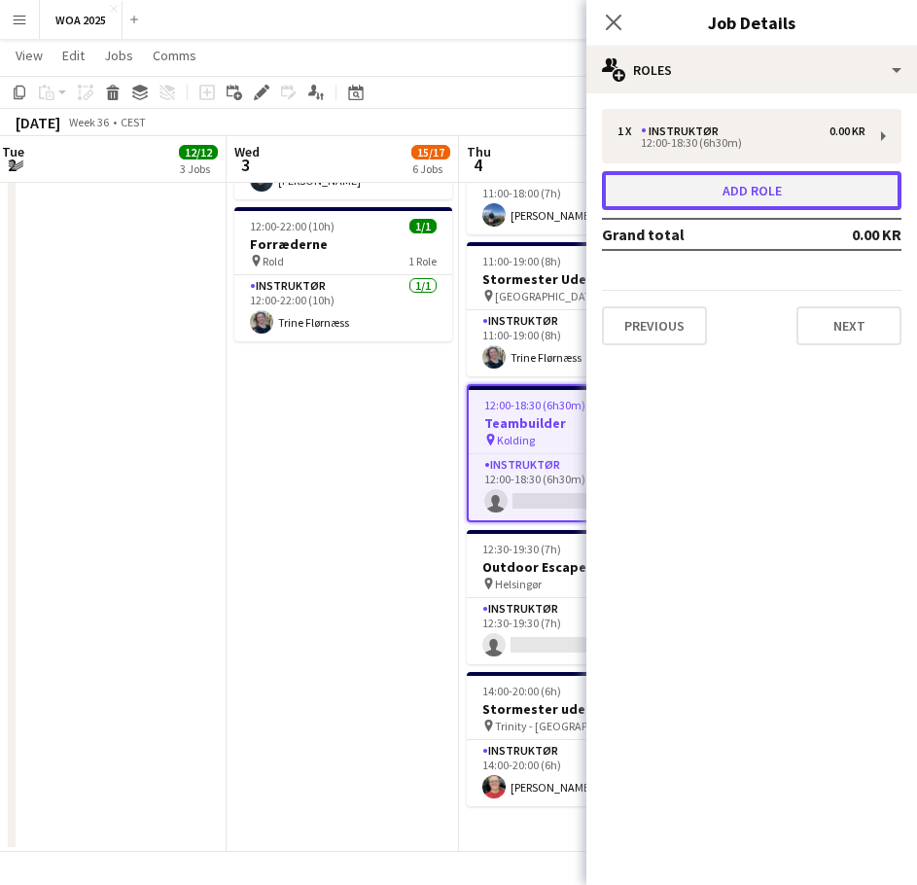
click at [706, 173] on button "Add role" at bounding box center [752, 190] width 300 height 39
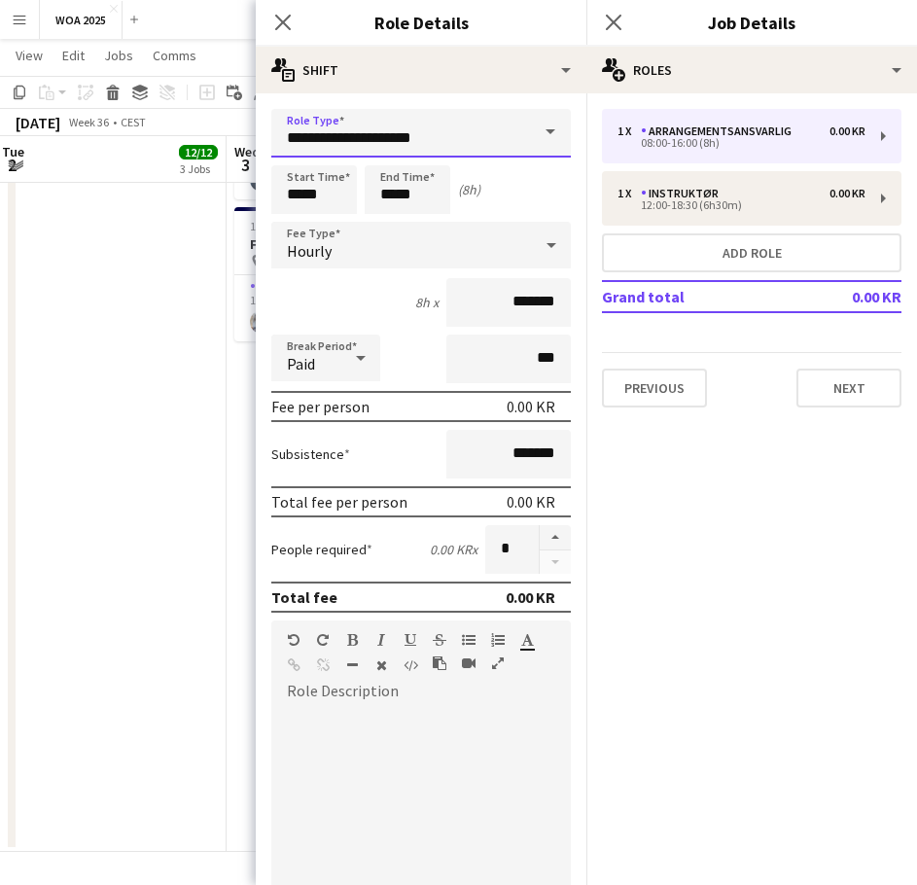
click at [393, 133] on input "**********" at bounding box center [421, 133] width 300 height 49
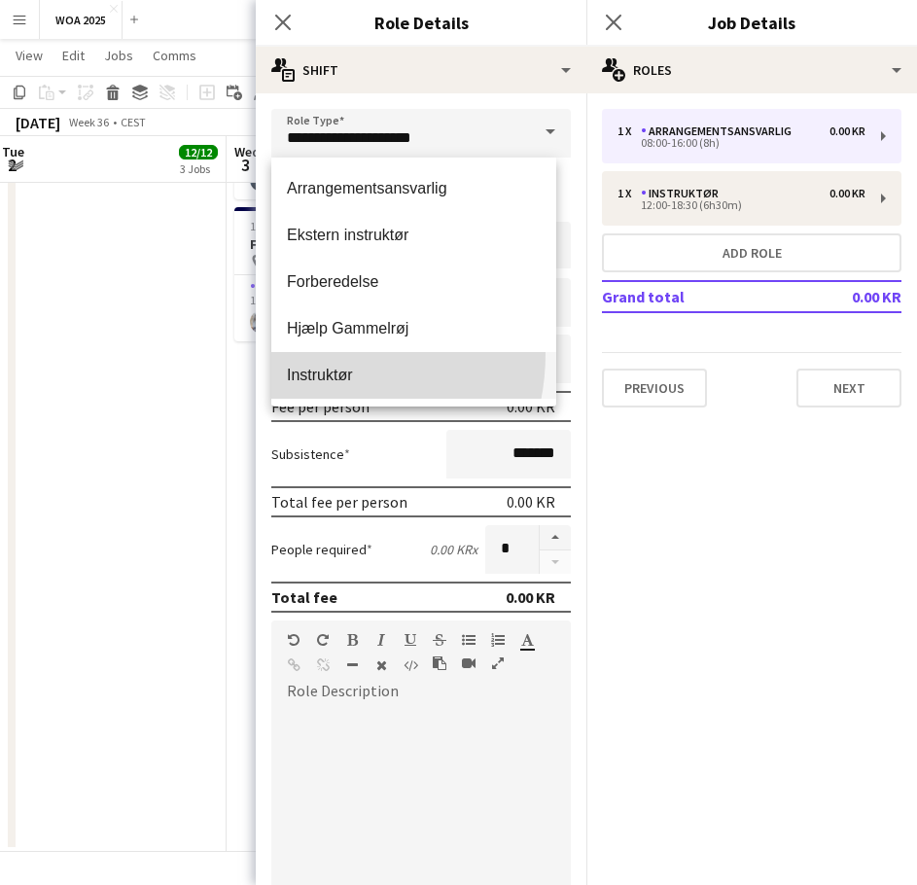
click at [308, 354] on mat-option "Instruktør" at bounding box center [413, 375] width 285 height 47
type input "**********"
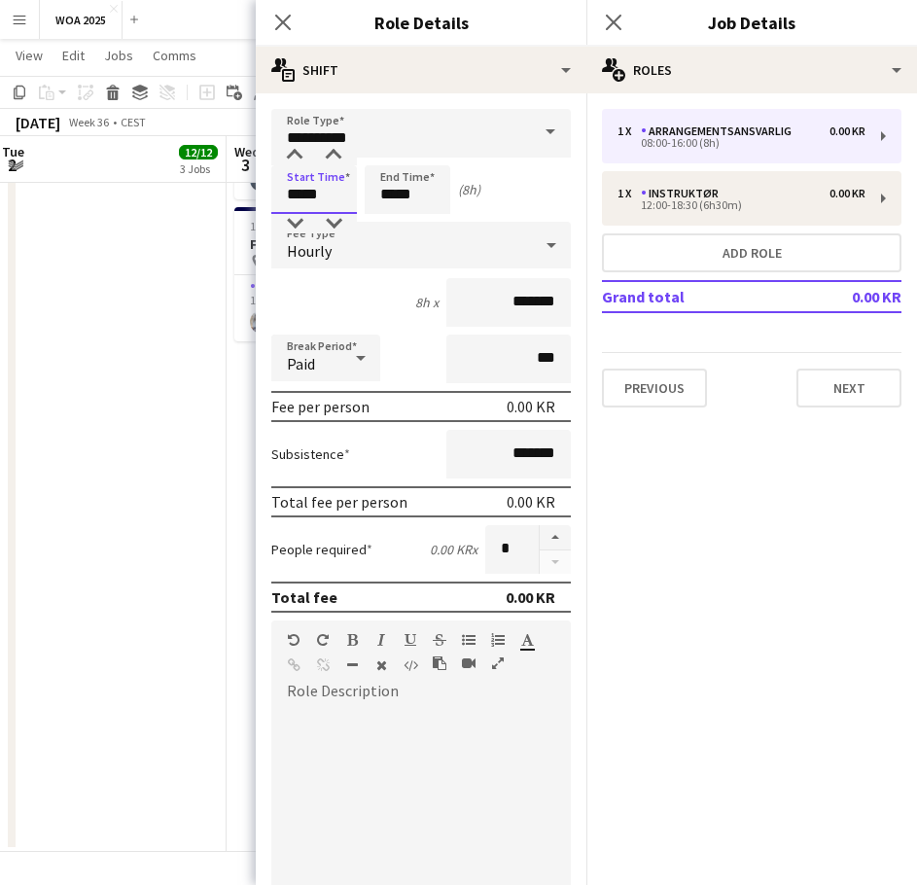
drag, startPoint x: 335, startPoint y: 194, endPoint x: 202, endPoint y: 209, distance: 133.2
type input "*****"
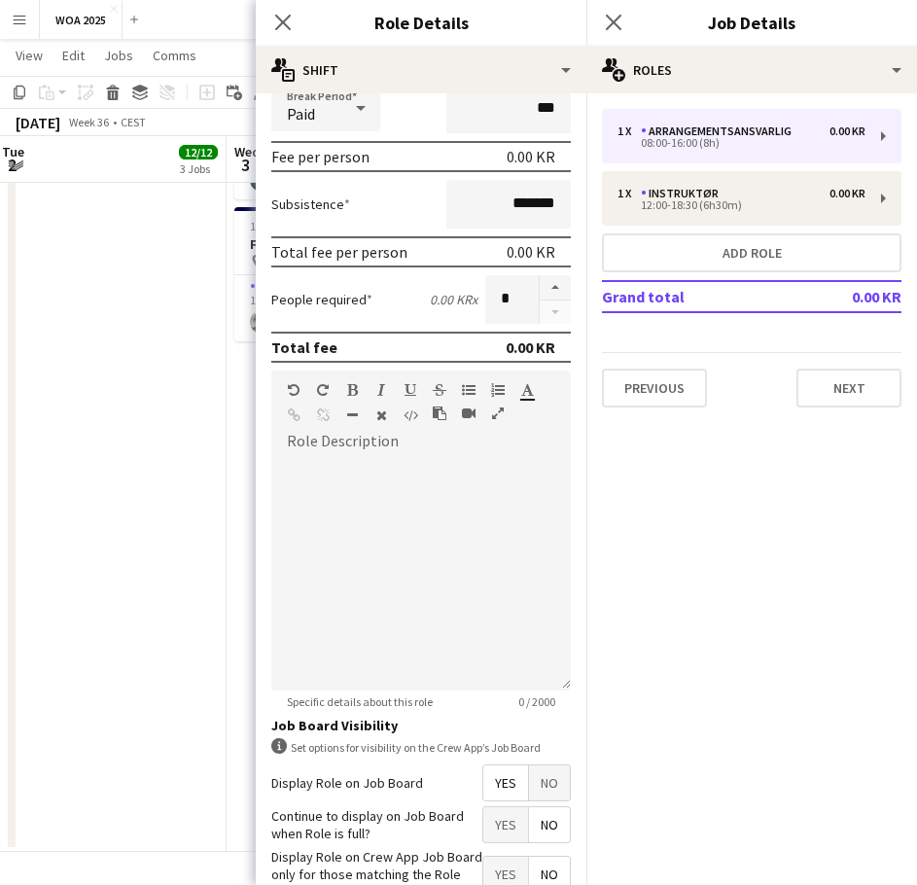
scroll to position [376, 0]
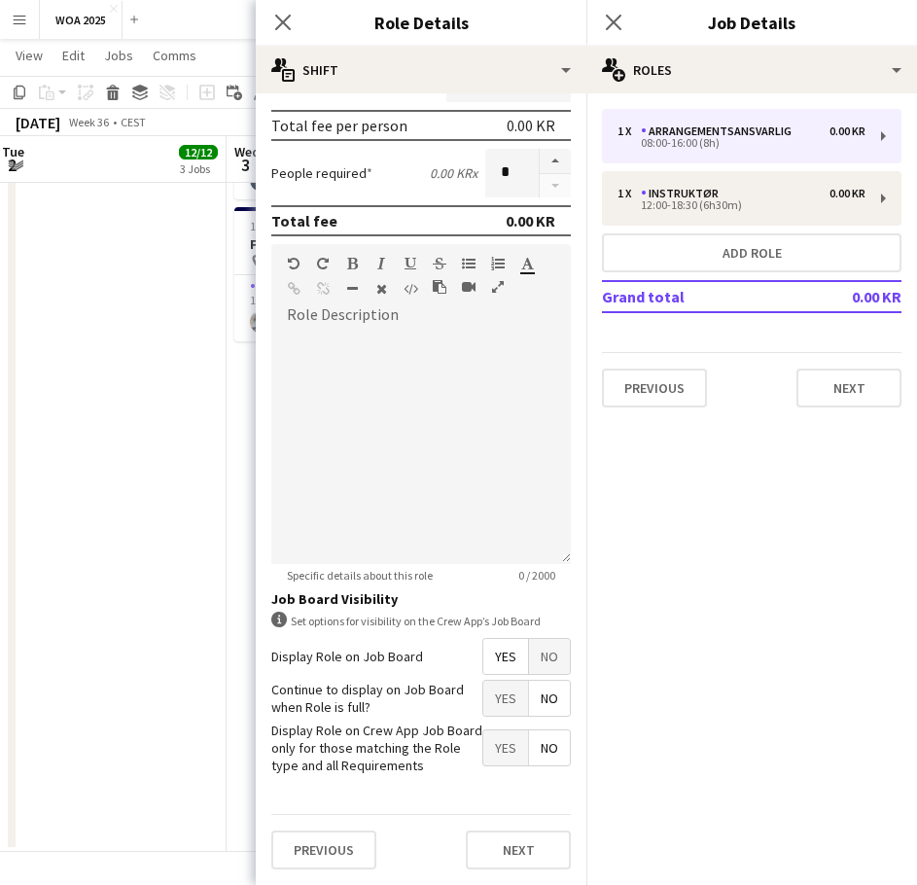
type input "*****"
click at [483, 702] on span "Yes" at bounding box center [505, 698] width 45 height 35
click at [499, 840] on button "Next" at bounding box center [518, 849] width 105 height 39
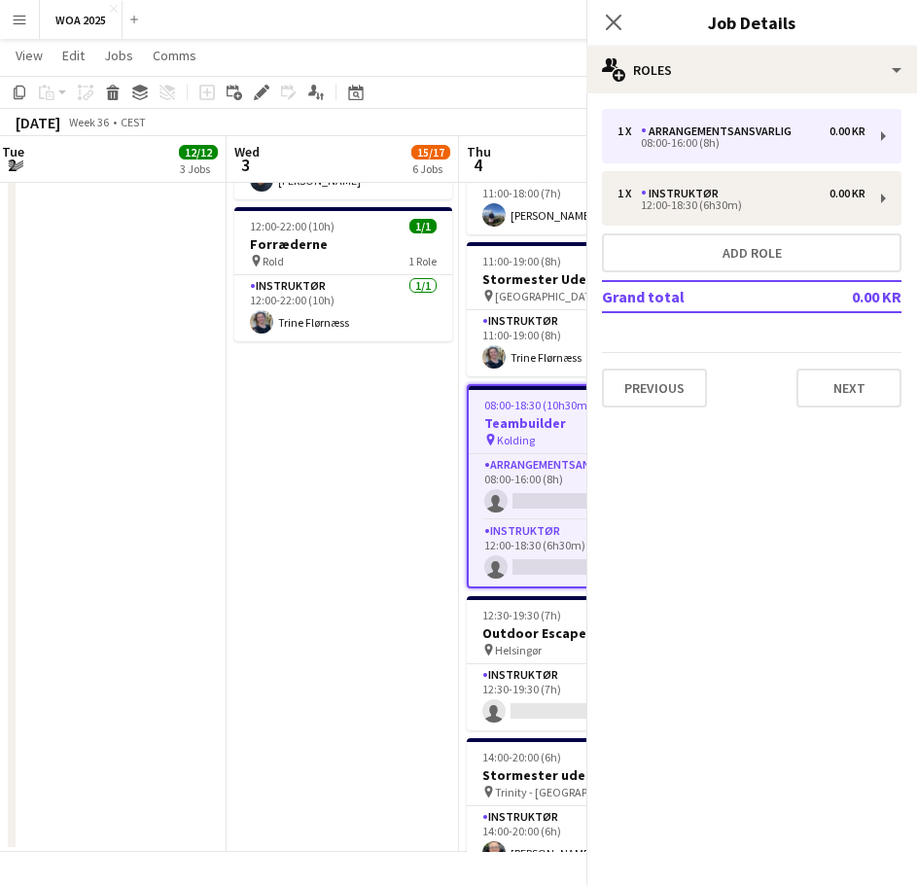
scroll to position [0, 0]
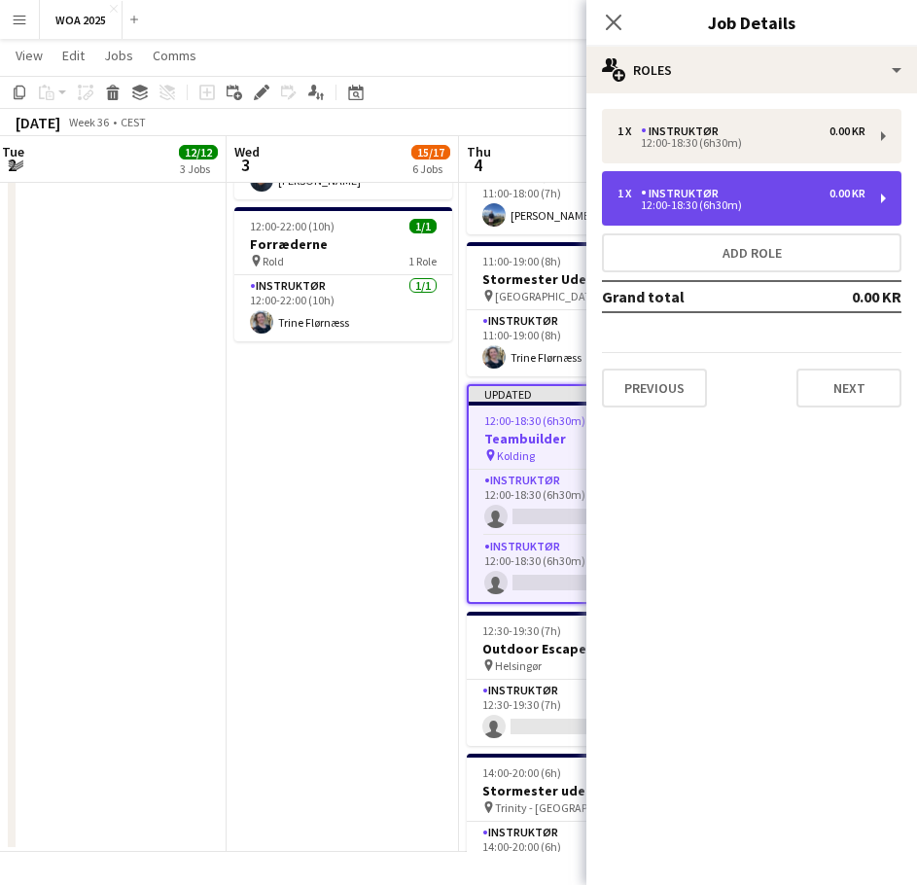
click at [764, 182] on div "1 x Instruktør 0.00 KR 12:00-18:30 (6h30m)" at bounding box center [752, 198] width 300 height 54
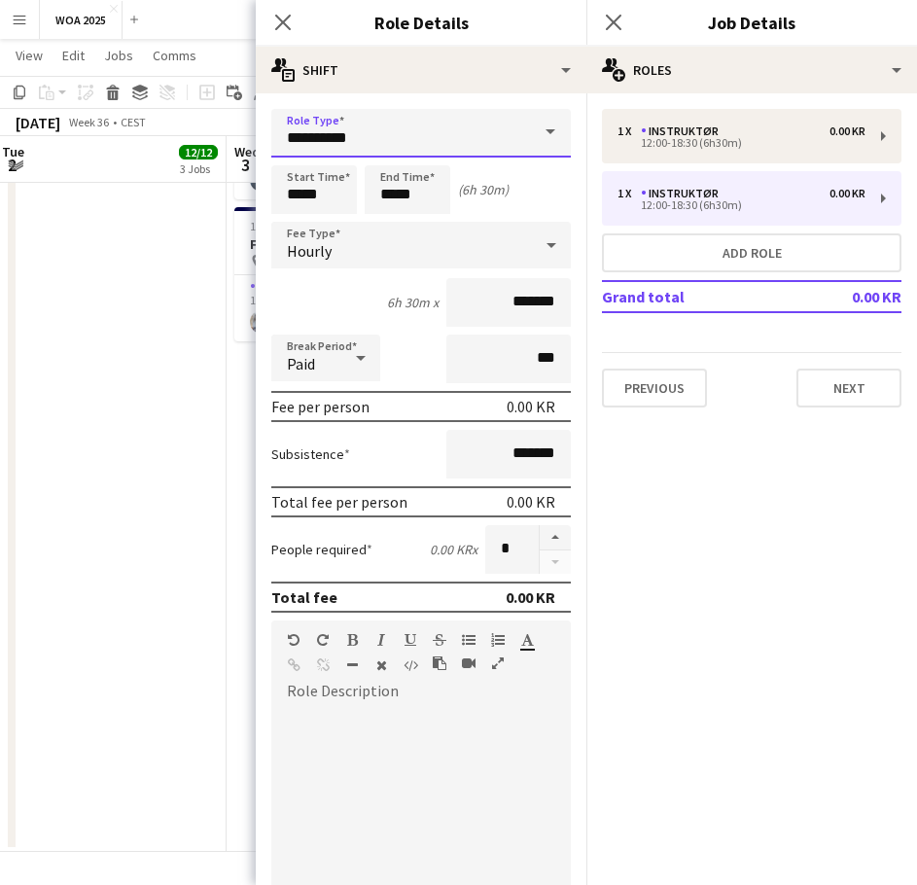
click at [493, 132] on input "**********" at bounding box center [421, 133] width 300 height 49
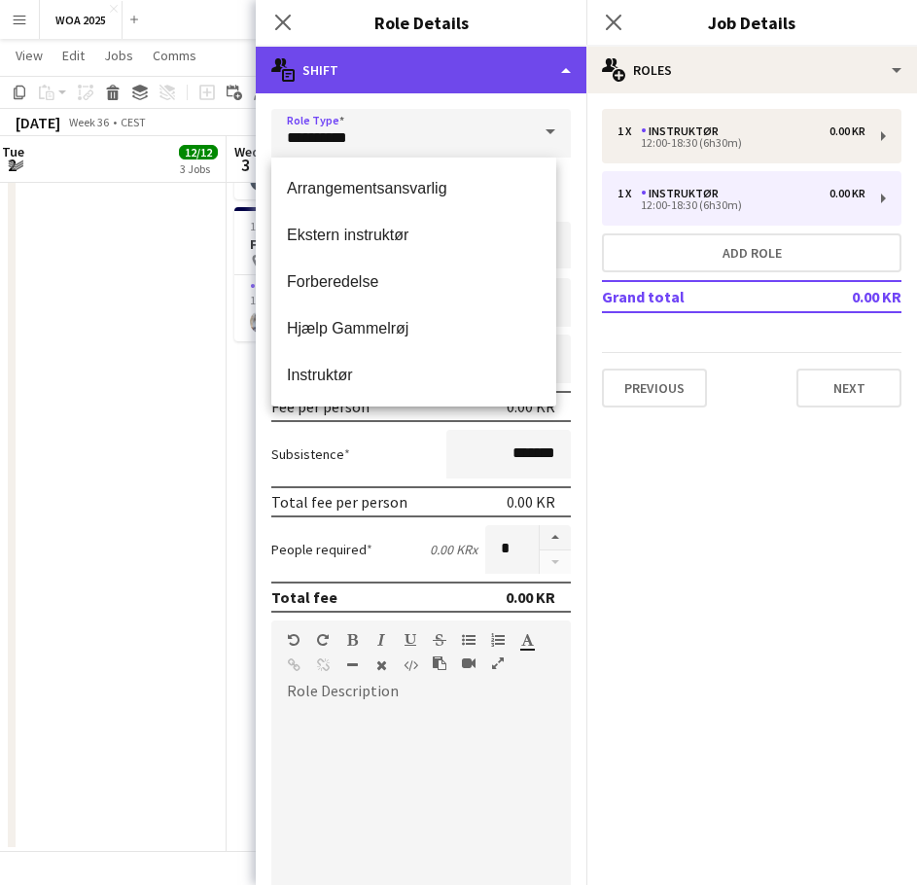
click at [497, 76] on div "multiple-actions-text Shift" at bounding box center [421, 70] width 331 height 47
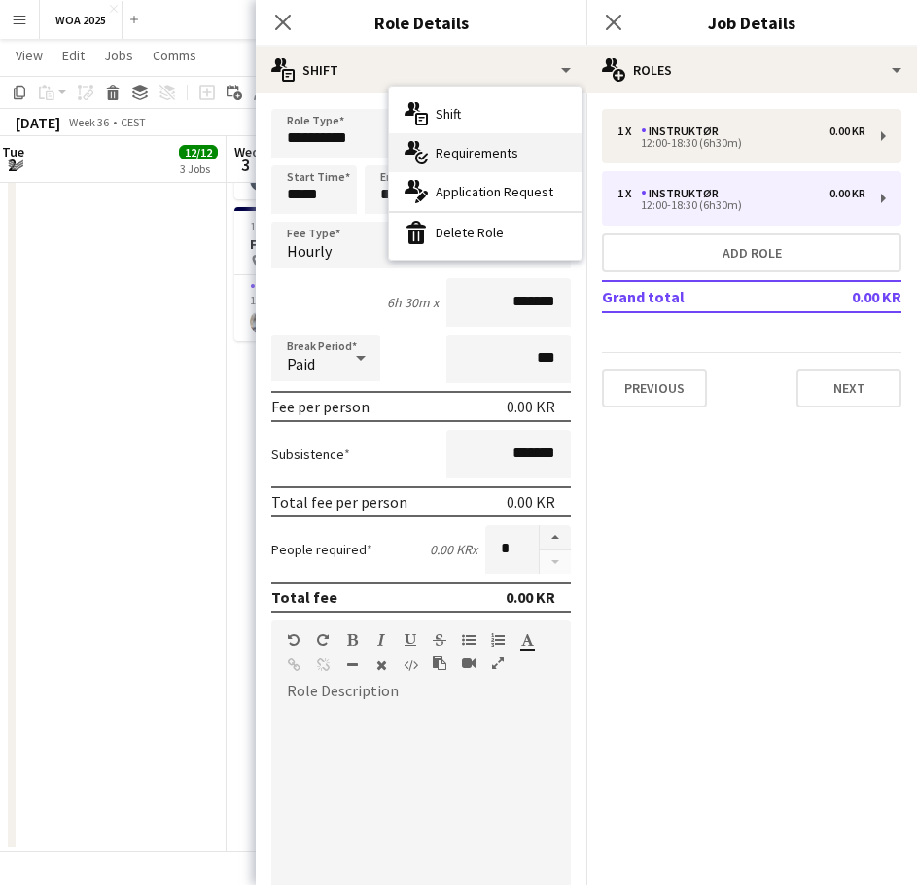
click at [505, 152] on div "multiple-actions-check-2 Requirements" at bounding box center [485, 152] width 193 height 39
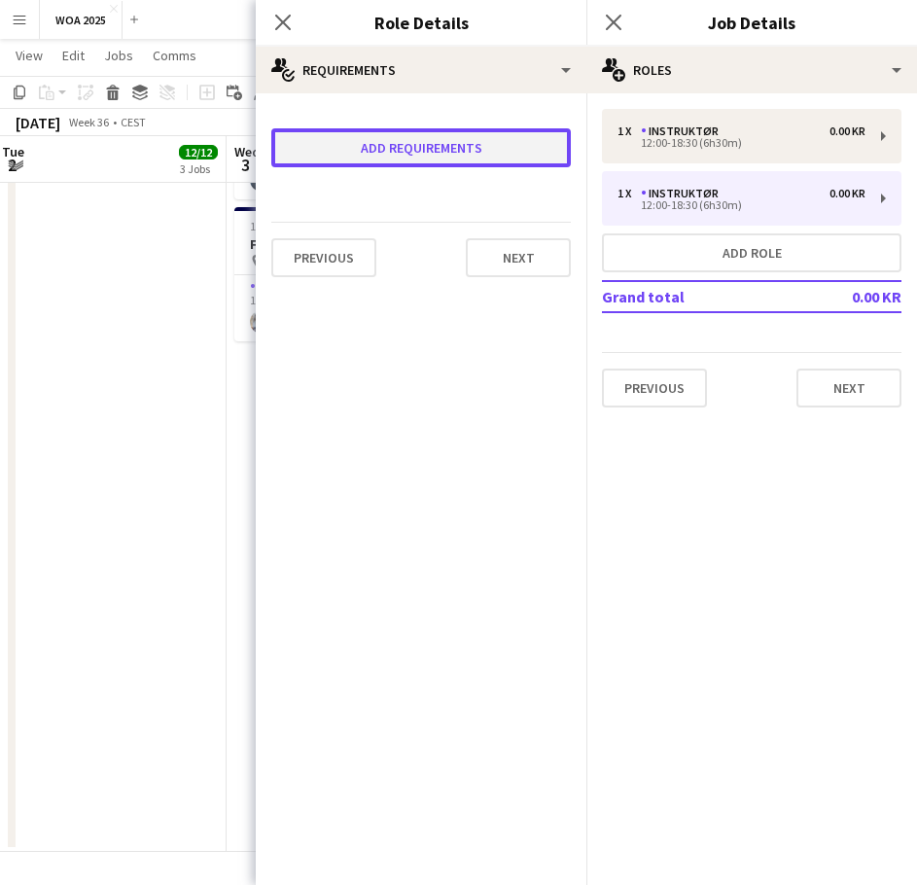
click at [470, 161] on button "Add requirements" at bounding box center [421, 147] width 300 height 39
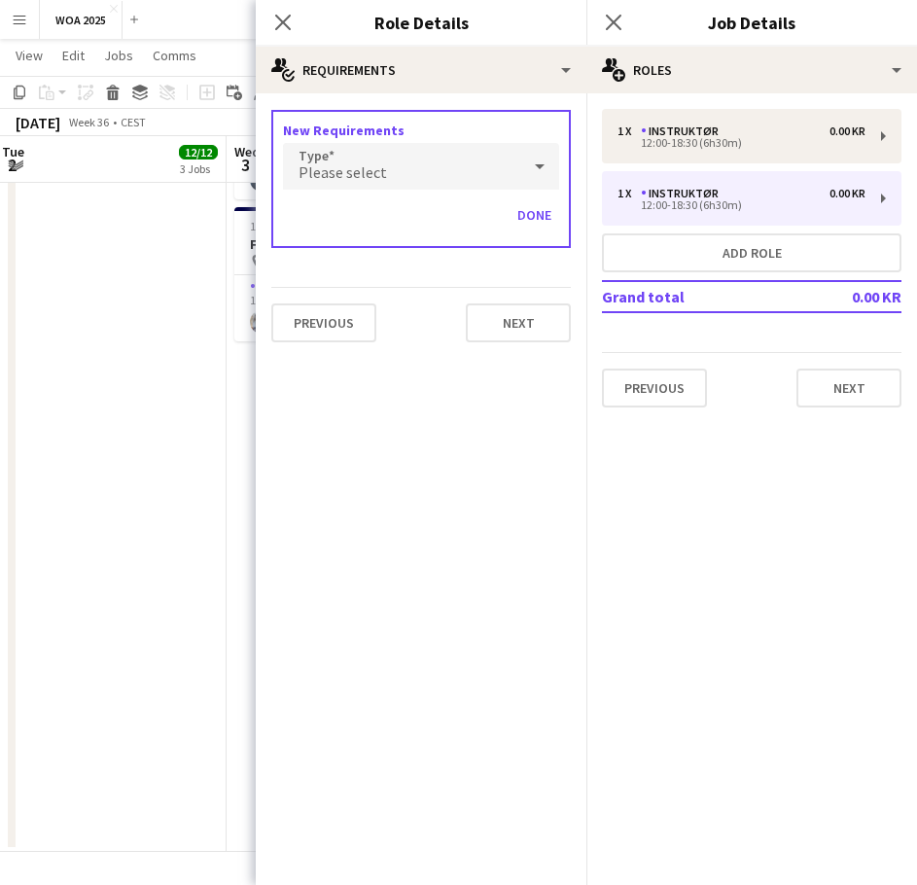
click at [396, 172] on div "Please select" at bounding box center [401, 166] width 237 height 47
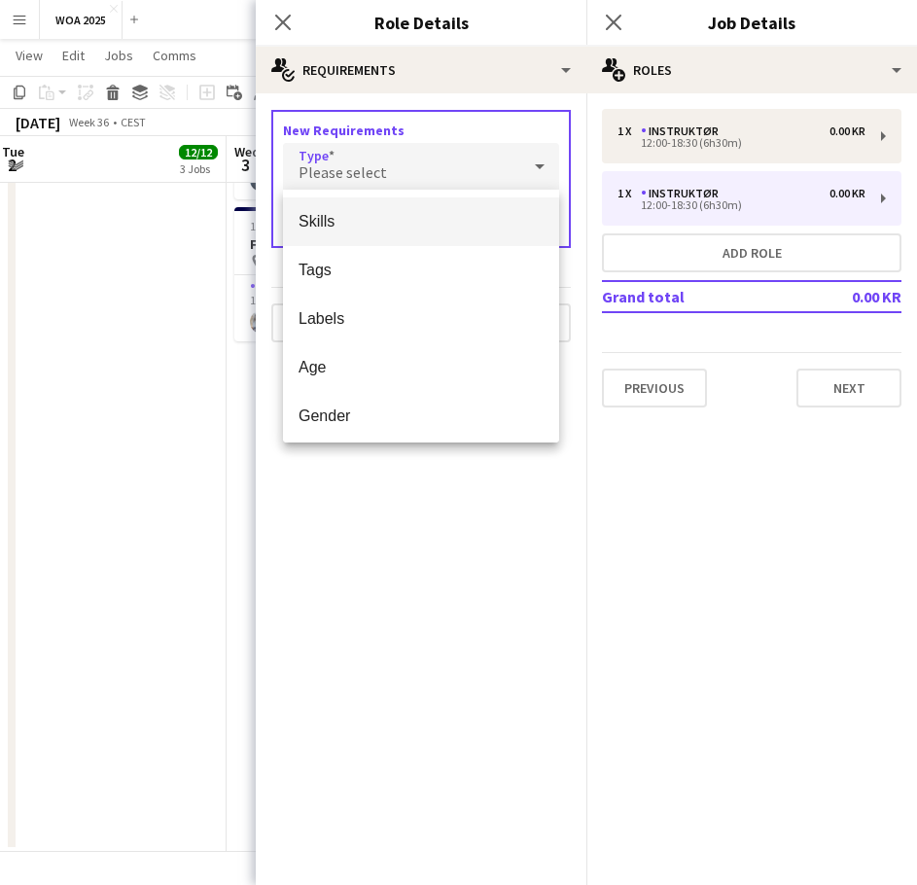
click at [338, 225] on span "Skills" at bounding box center [421, 221] width 245 height 18
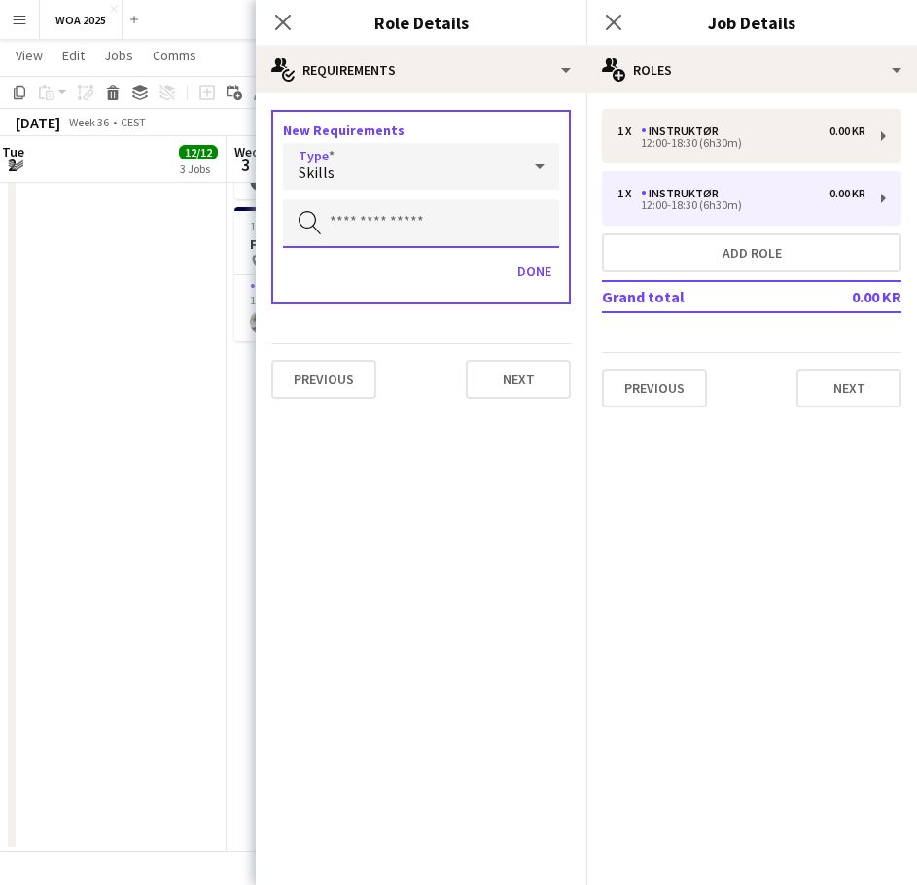
click at [367, 229] on input "text" at bounding box center [421, 223] width 276 height 49
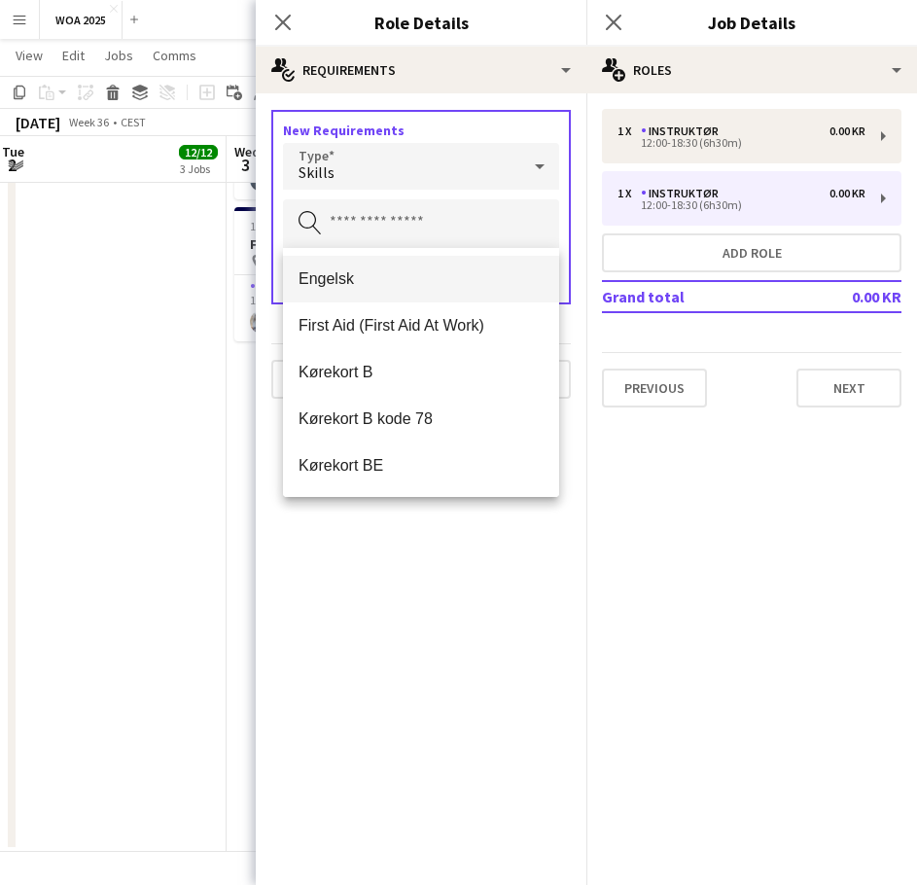
click at [337, 284] on span "Engelsk" at bounding box center [421, 278] width 245 height 18
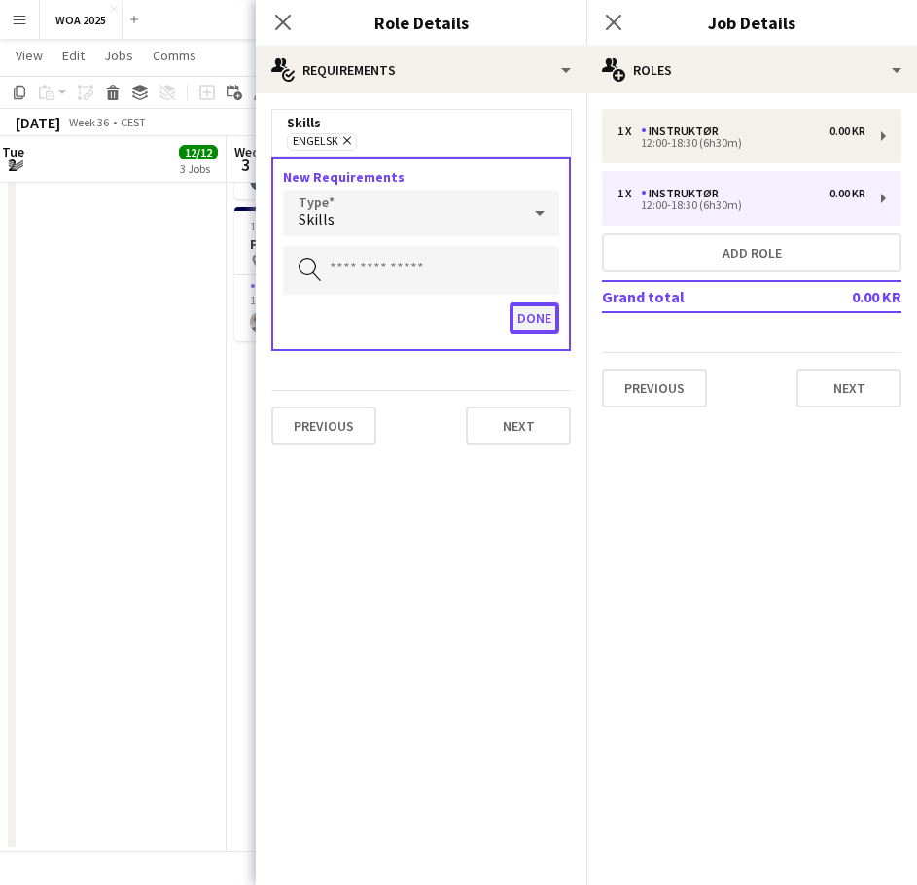
click at [535, 317] on button "Done" at bounding box center [535, 317] width 50 height 31
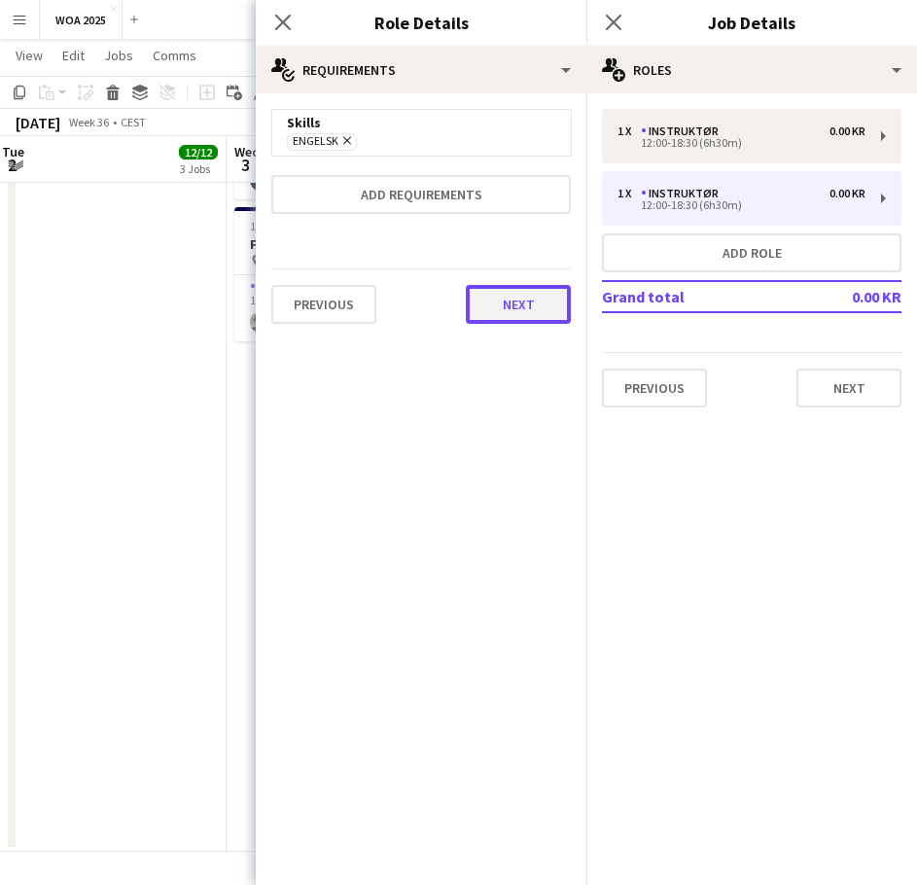
click at [505, 308] on button "Next" at bounding box center [518, 304] width 105 height 39
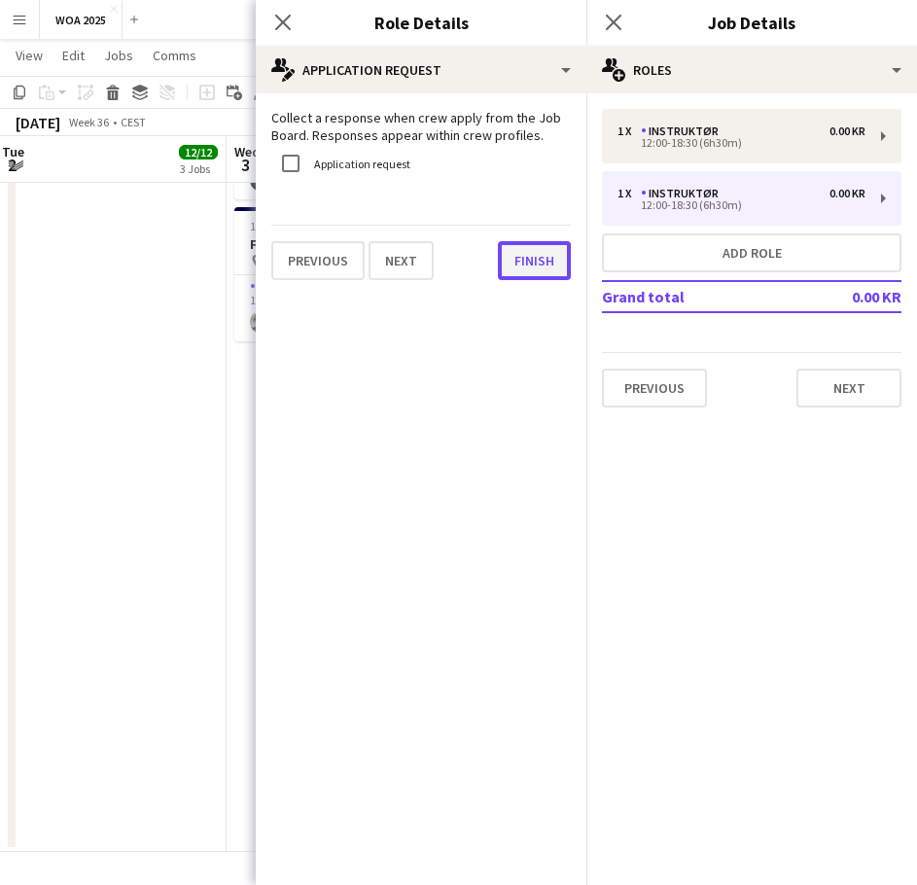
click at [519, 249] on button "Finish" at bounding box center [534, 260] width 73 height 39
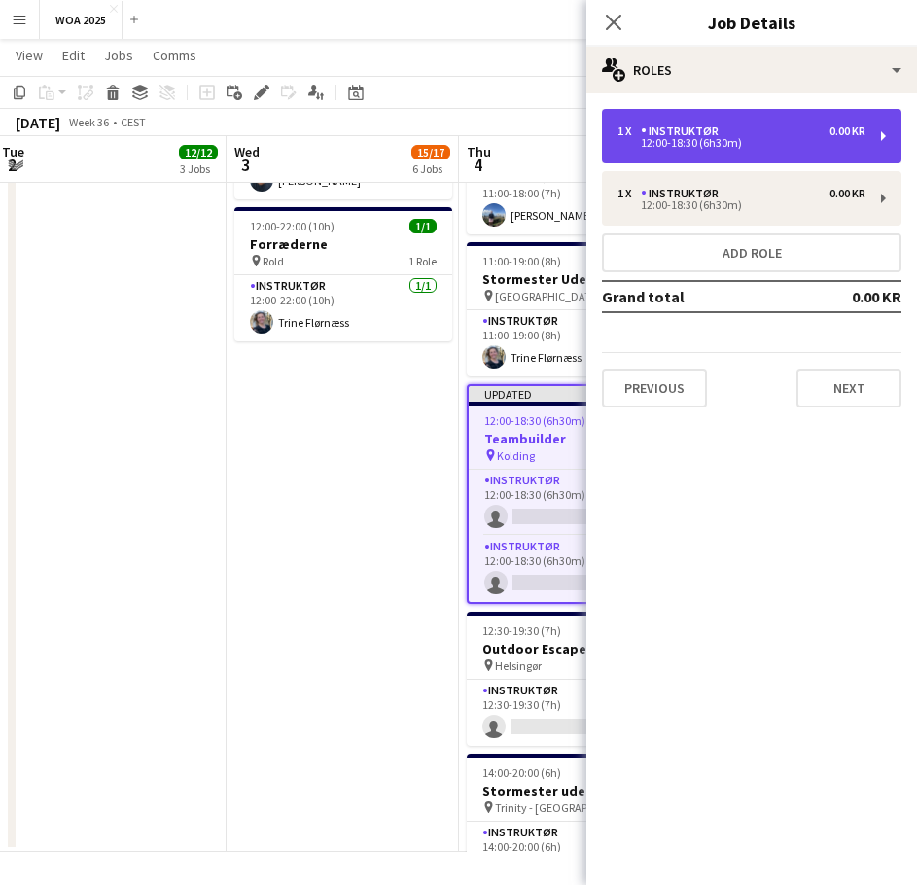
click at [741, 139] on div "12:00-18:30 (6h30m)" at bounding box center [742, 143] width 248 height 10
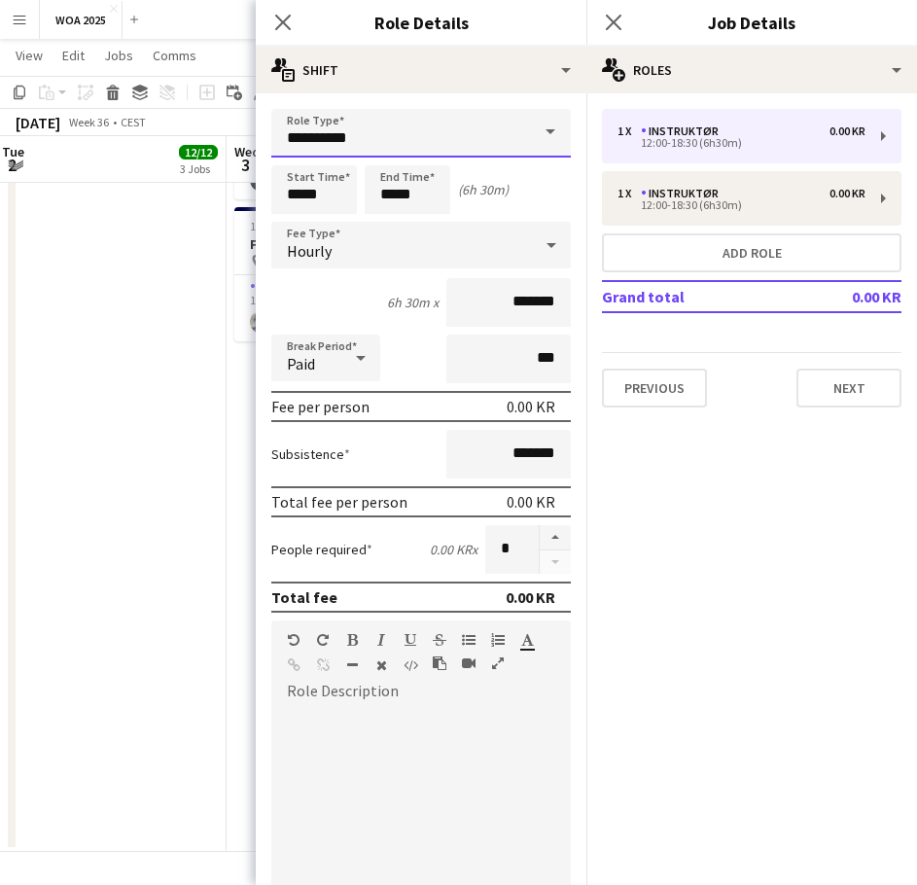
click at [490, 138] on input "**********" at bounding box center [421, 133] width 300 height 49
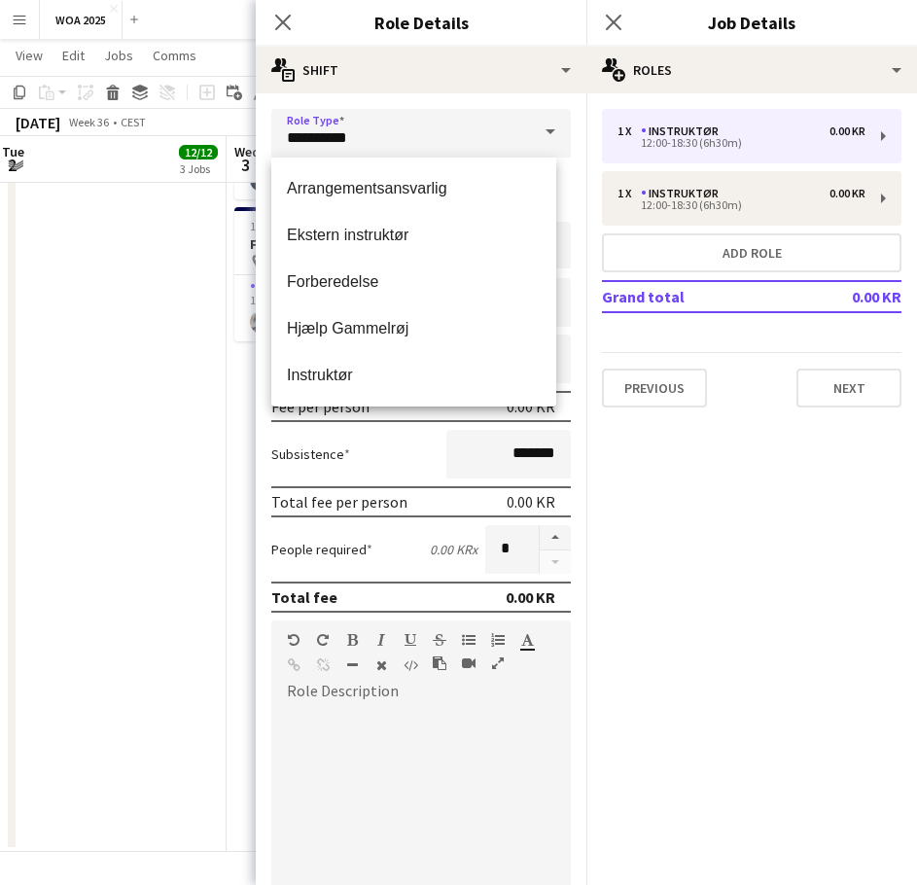
click at [535, 739] on div at bounding box center [421, 823] width 300 height 233
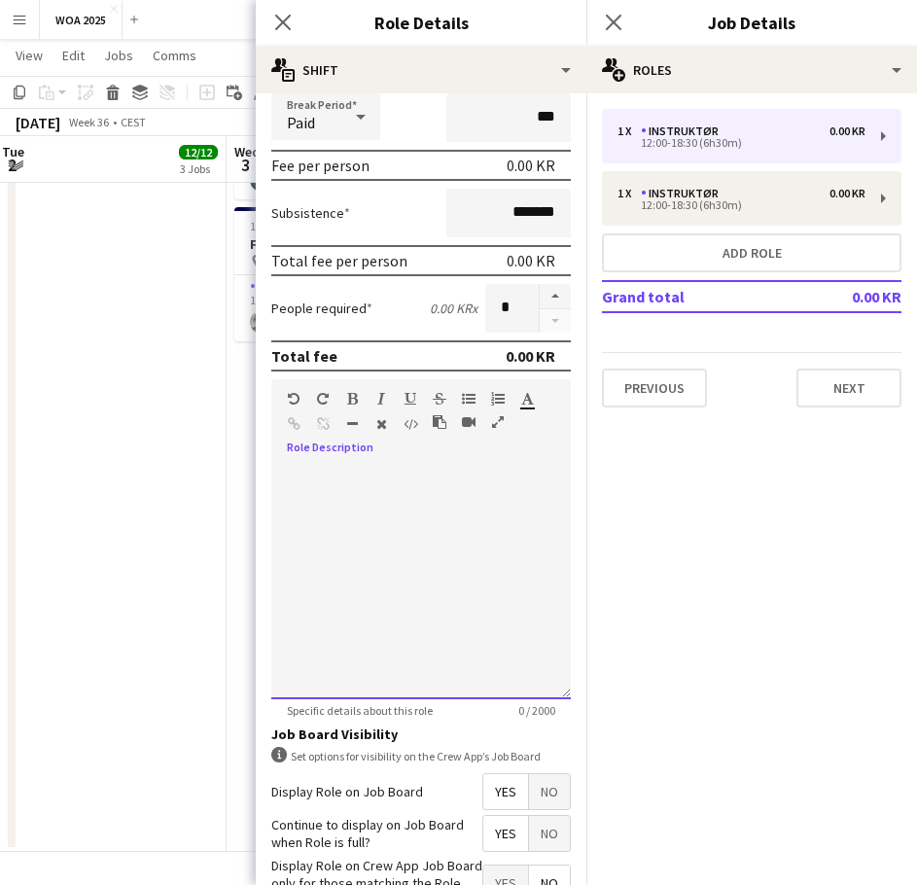
scroll to position [376, 0]
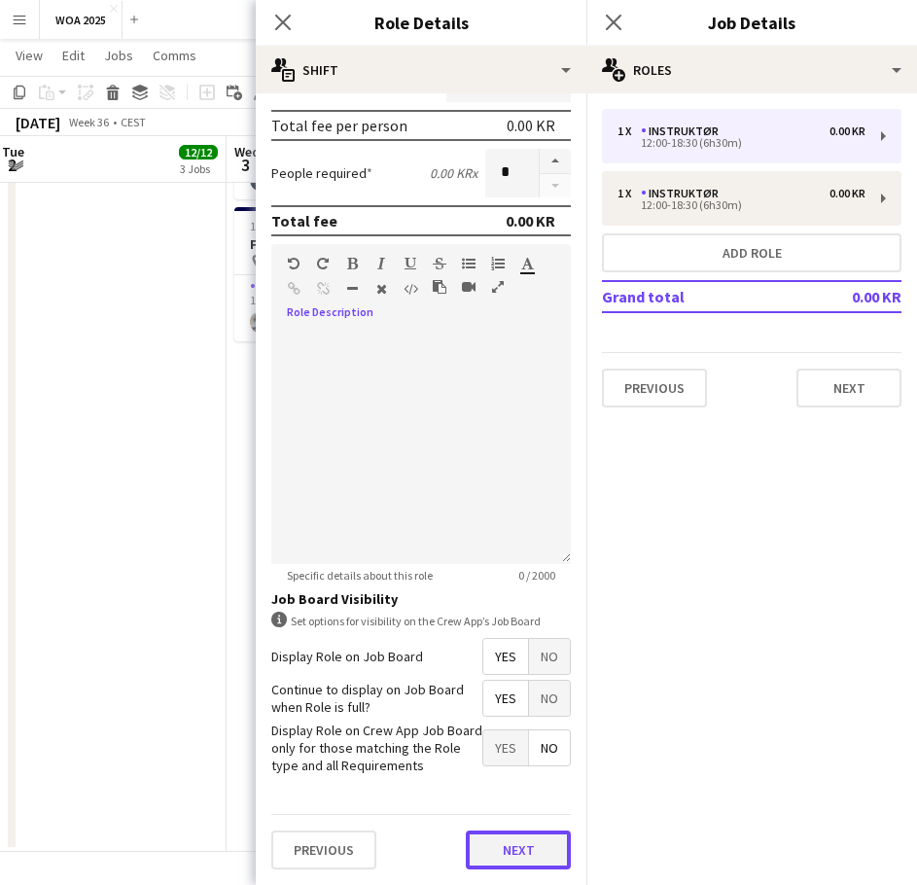
click at [502, 849] on button "Next" at bounding box center [518, 849] width 105 height 39
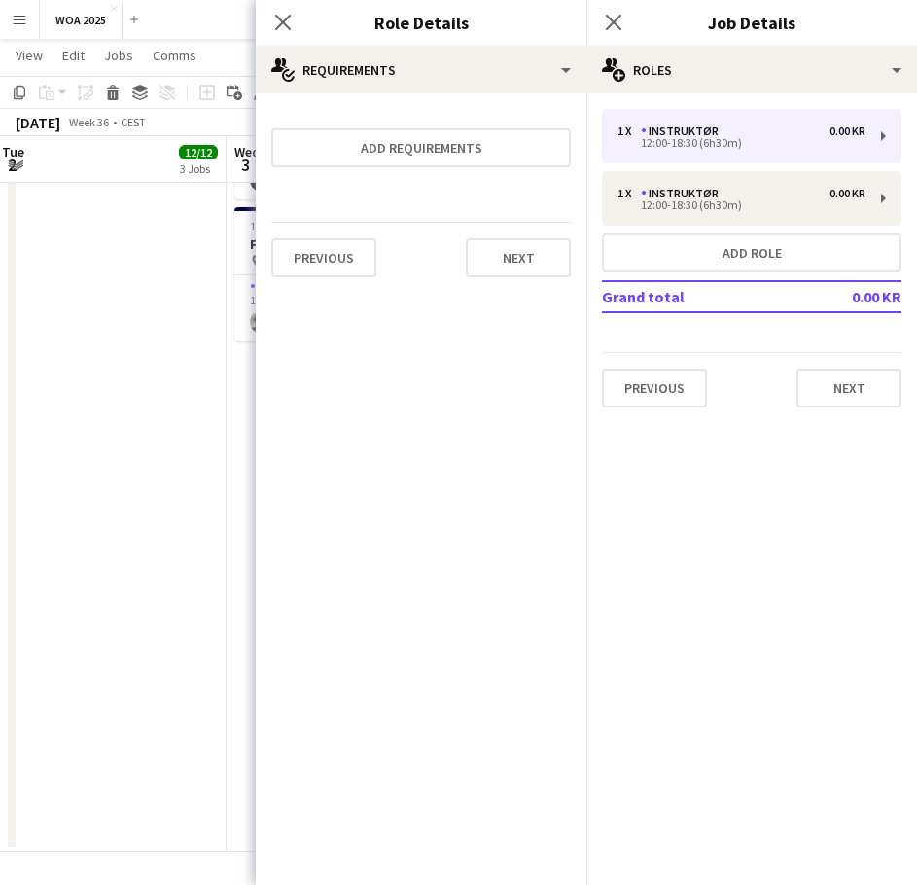
scroll to position [0, 0]
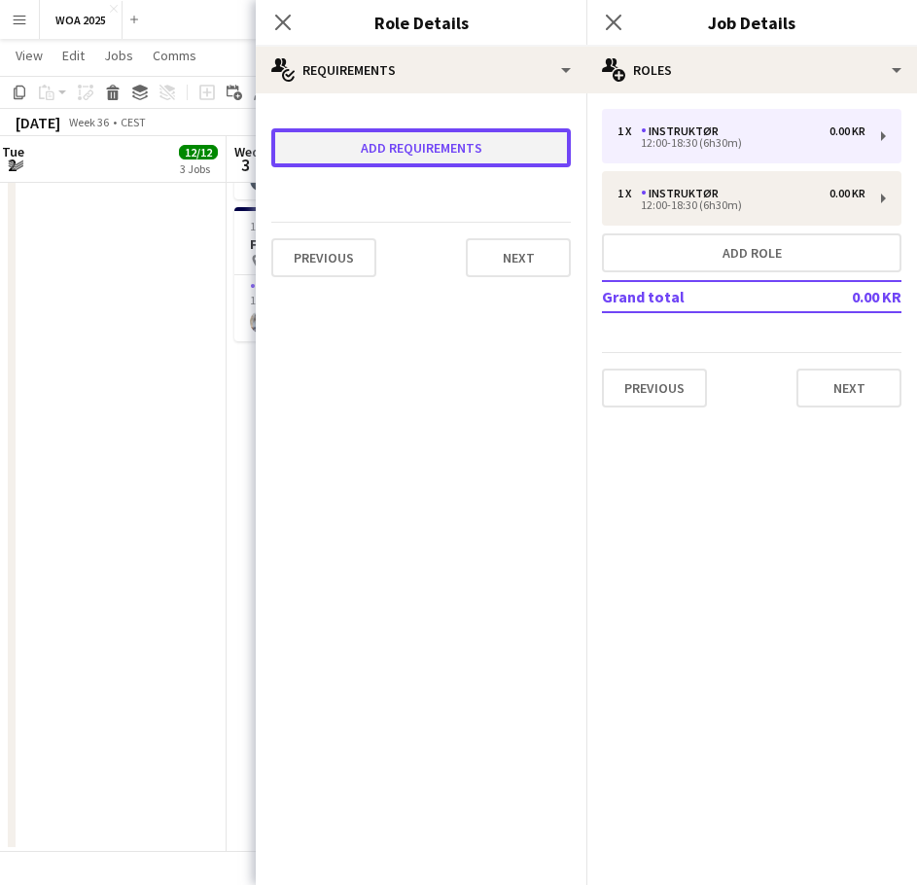
click at [434, 156] on button "Add requirements" at bounding box center [421, 147] width 300 height 39
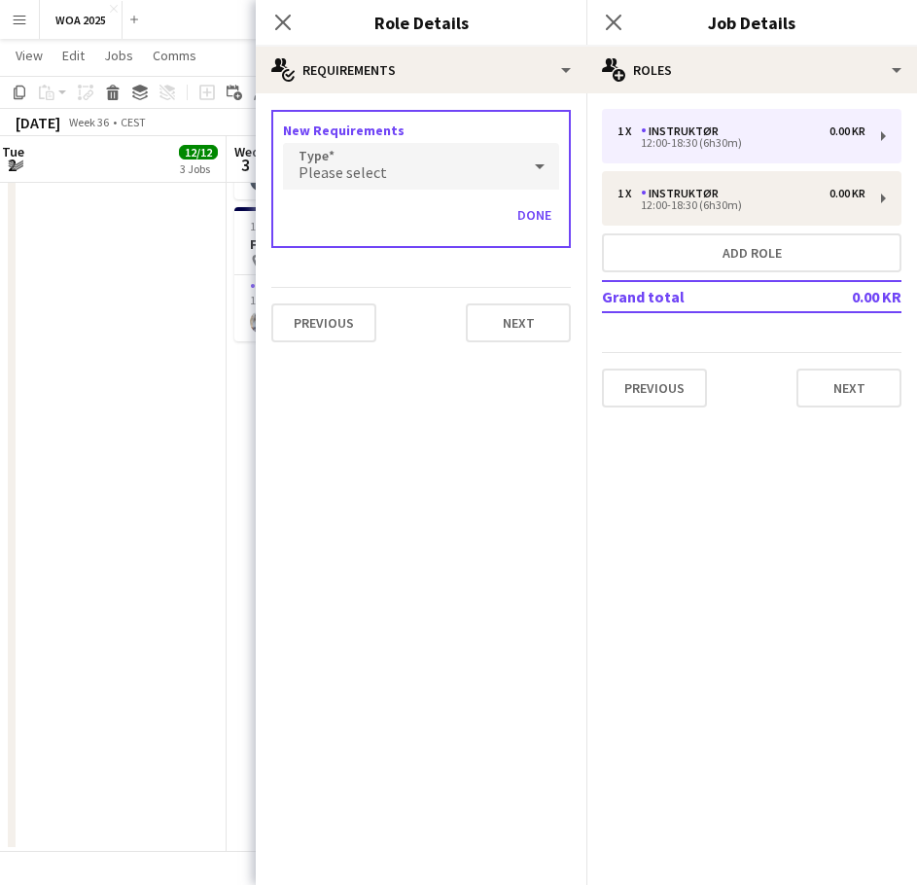
click at [428, 169] on div "Please select" at bounding box center [401, 166] width 237 height 47
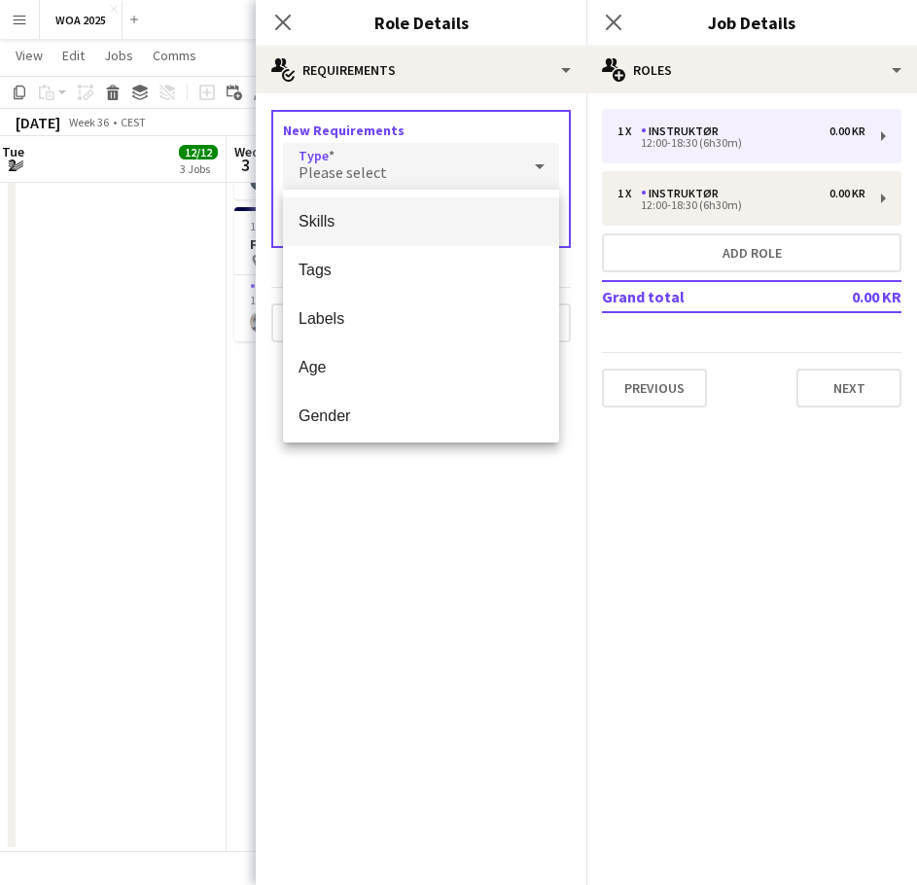
click at [336, 221] on span "Skills" at bounding box center [421, 221] width 245 height 18
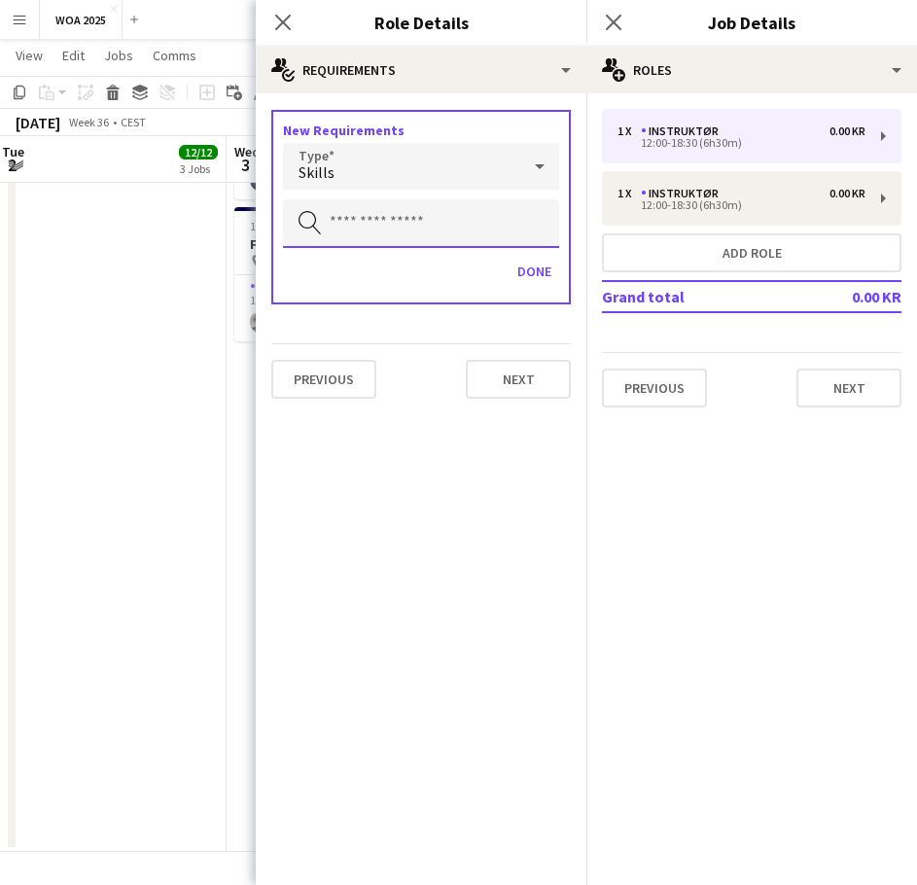
click at [342, 234] on input "text" at bounding box center [421, 223] width 276 height 49
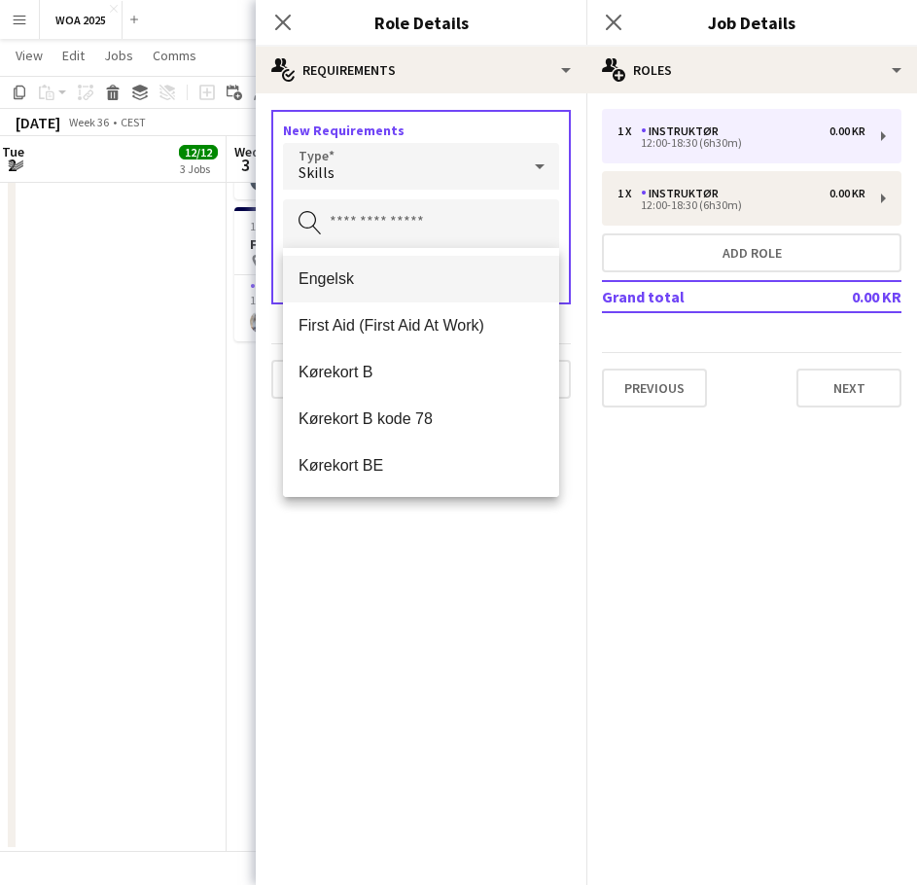
click at [341, 276] on span "Engelsk" at bounding box center [421, 278] width 245 height 18
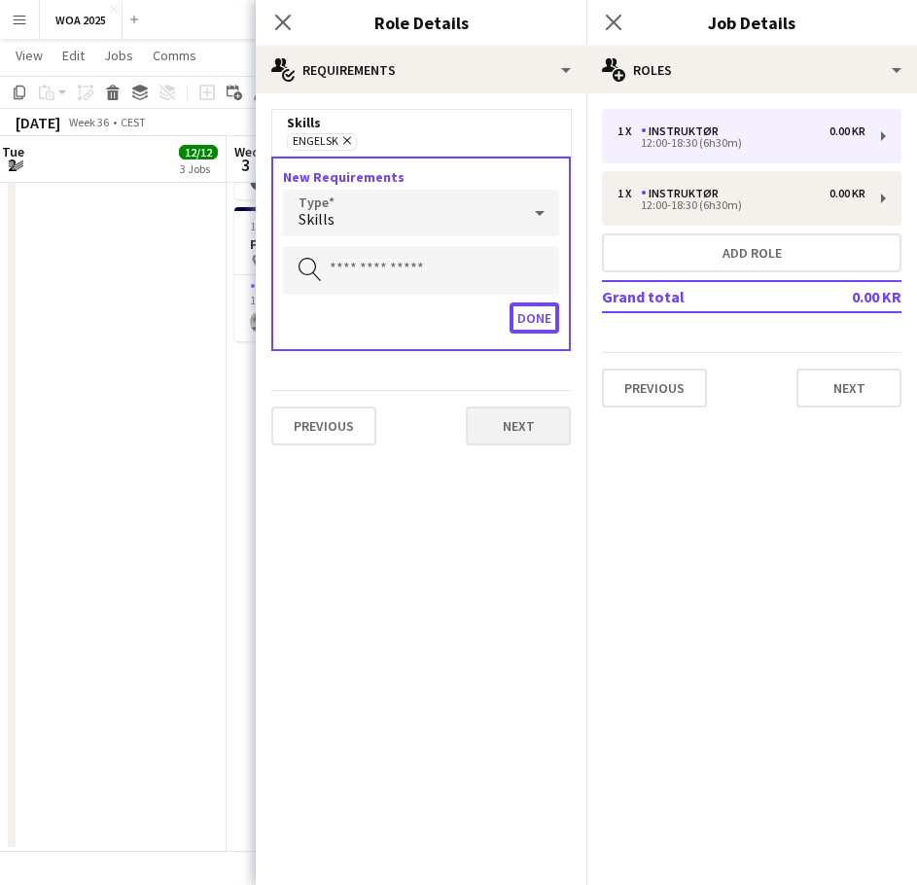
click at [532, 303] on button "Done" at bounding box center [535, 317] width 50 height 31
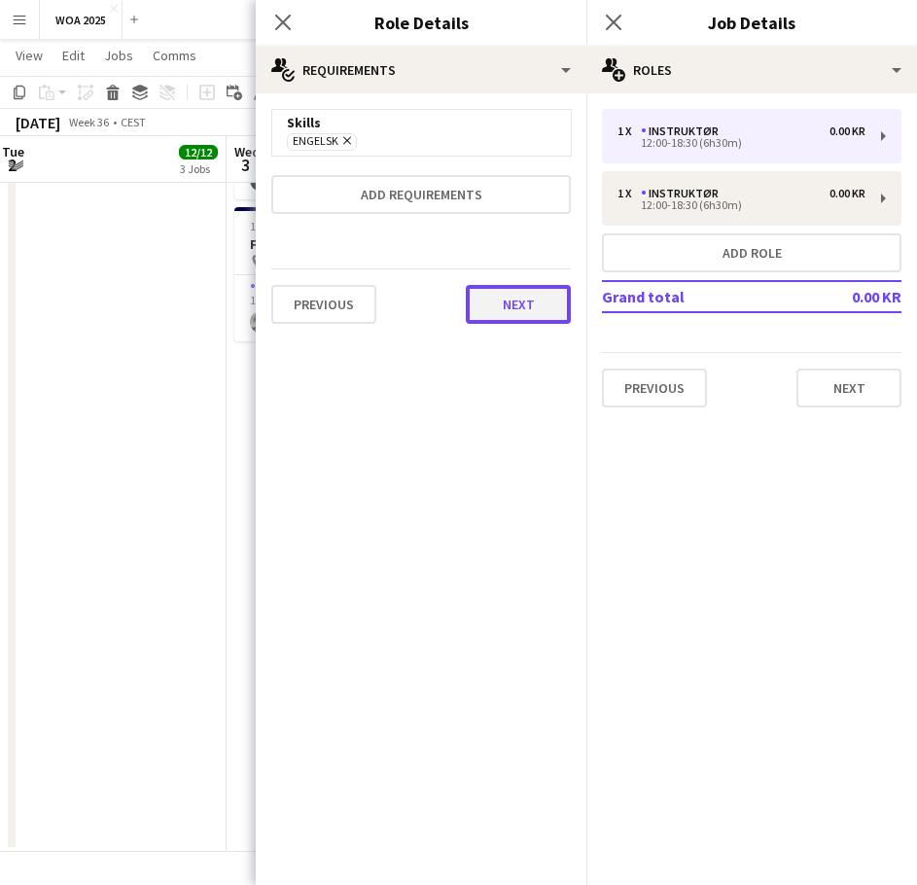
click at [531, 303] on button "Next" at bounding box center [518, 304] width 105 height 39
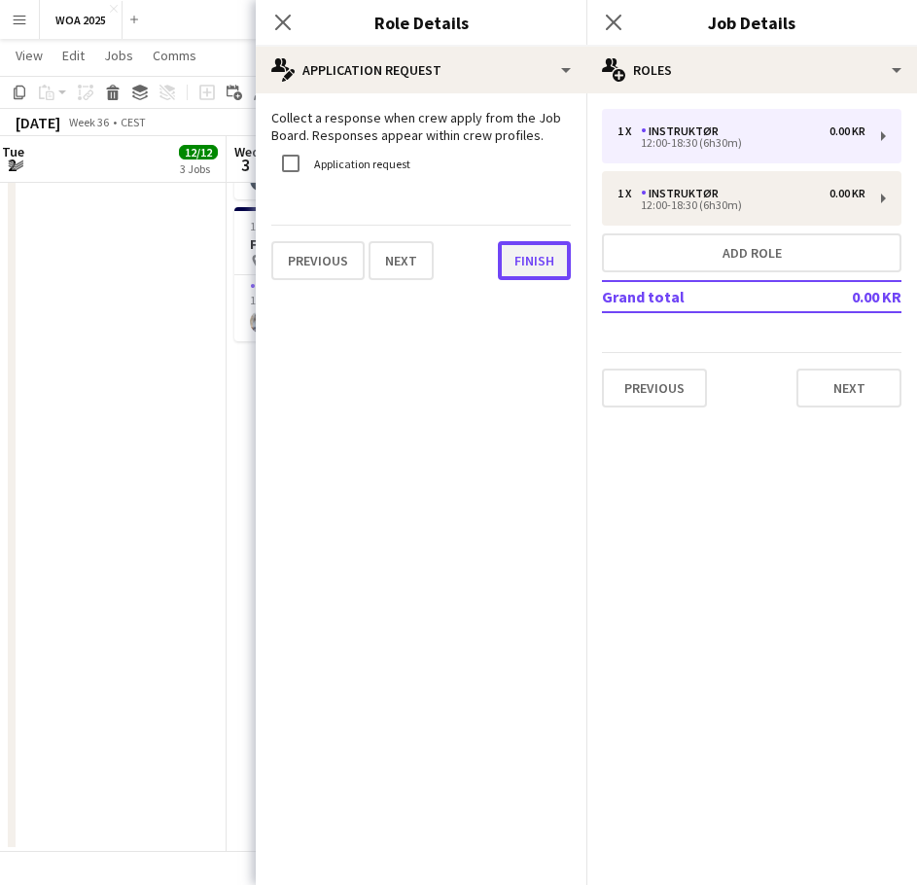
click at [543, 267] on button "Finish" at bounding box center [534, 260] width 73 height 39
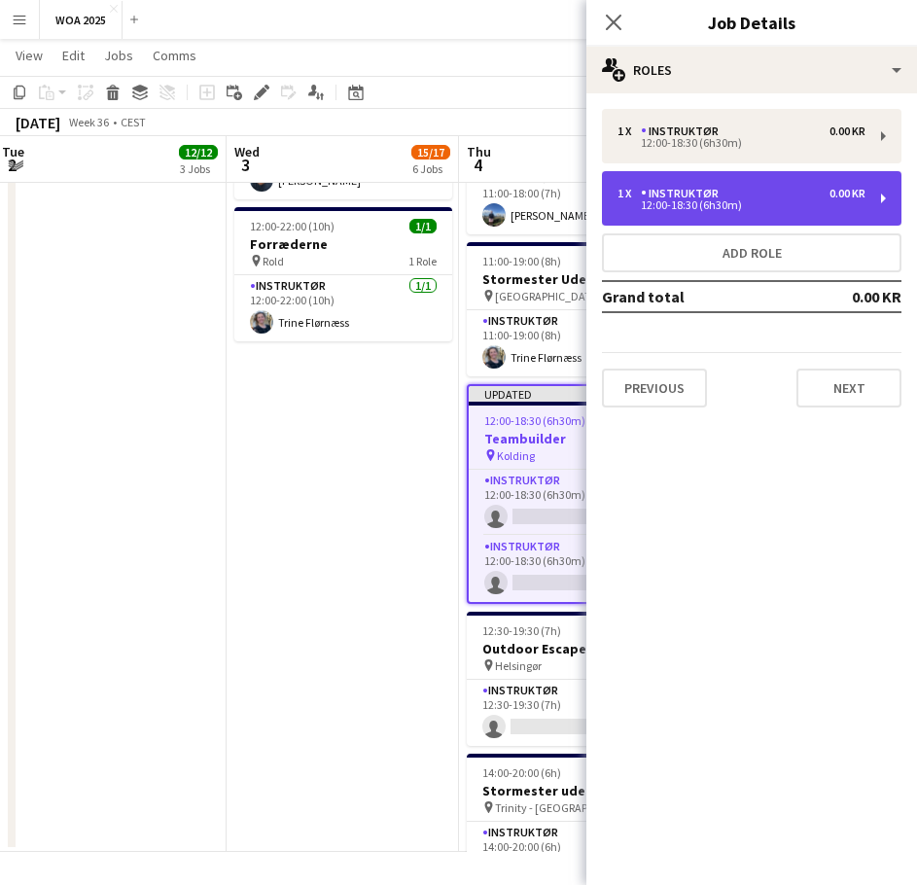
click at [724, 187] on div "1 x Instruktør 0.00 KR" at bounding box center [742, 194] width 248 height 14
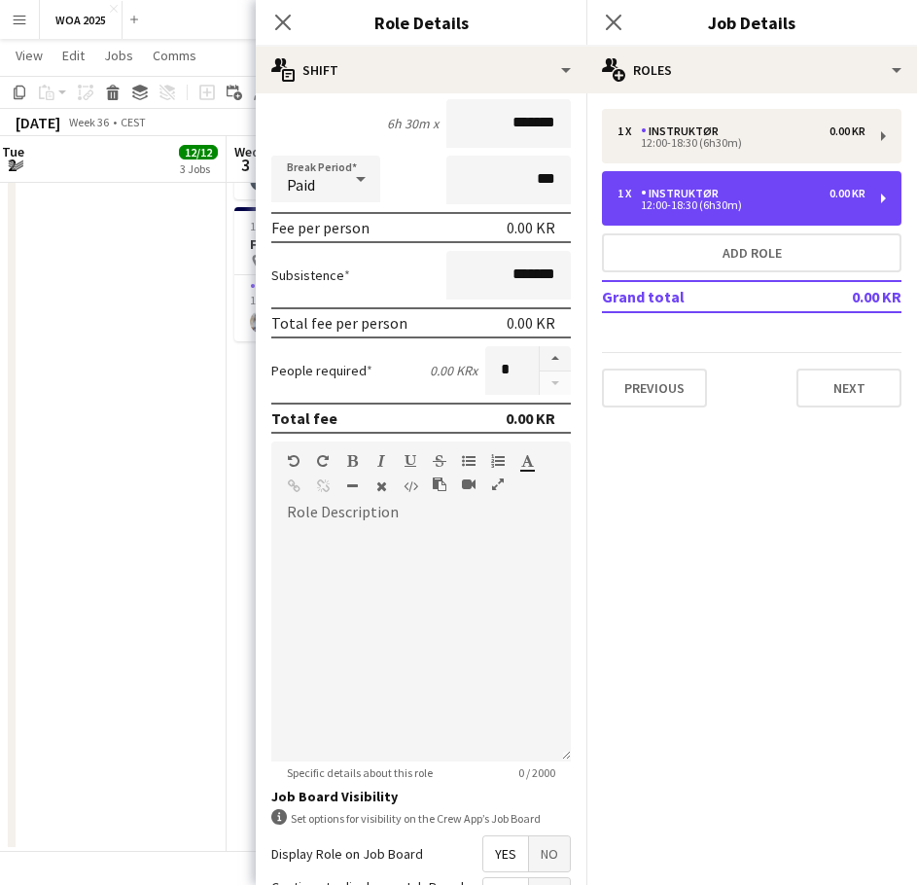
scroll to position [376, 0]
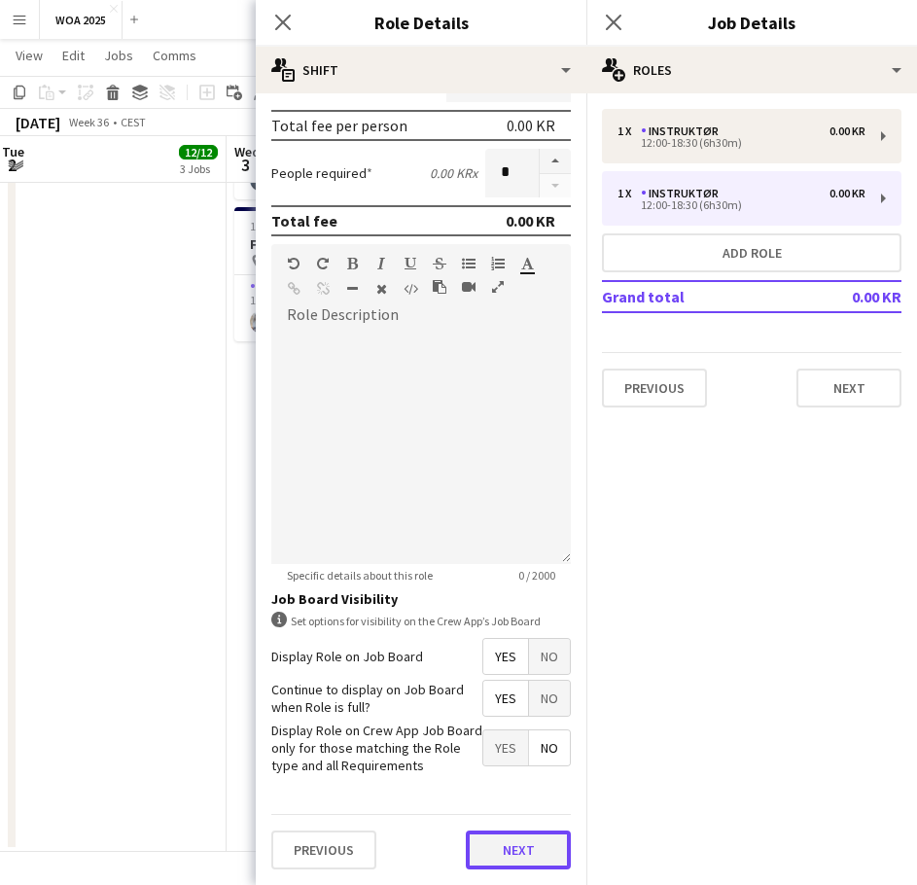
click at [475, 835] on button "Next" at bounding box center [518, 849] width 105 height 39
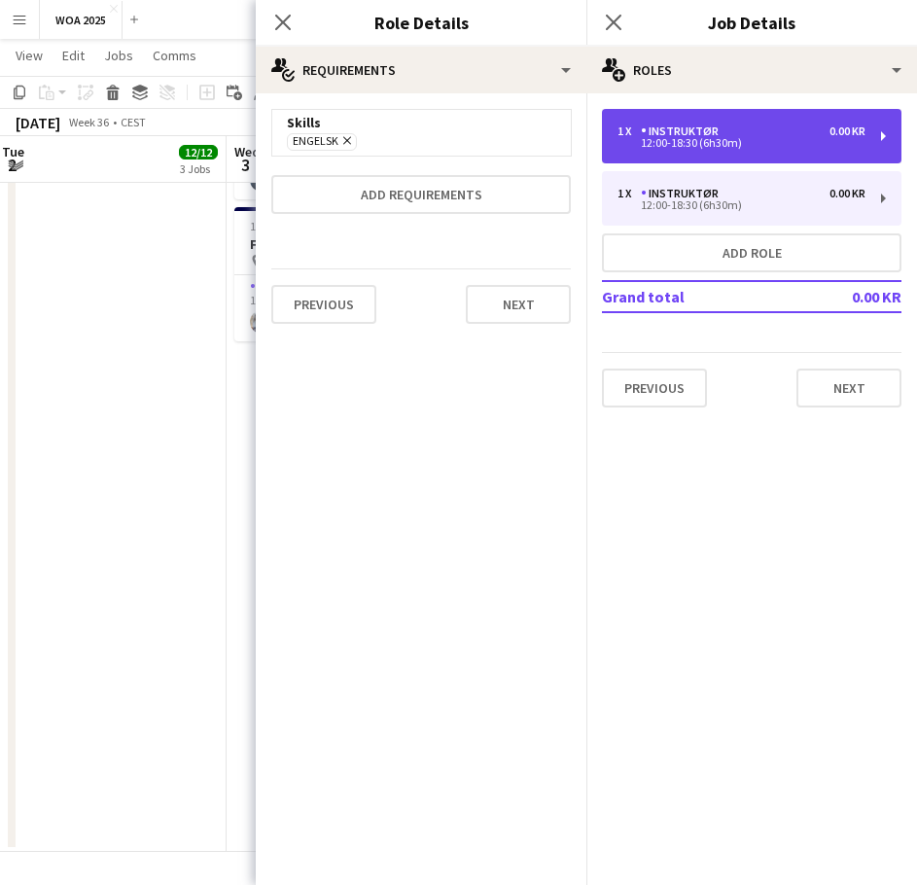
click at [706, 142] on div "12:00-18:30 (6h30m)" at bounding box center [742, 143] width 248 height 10
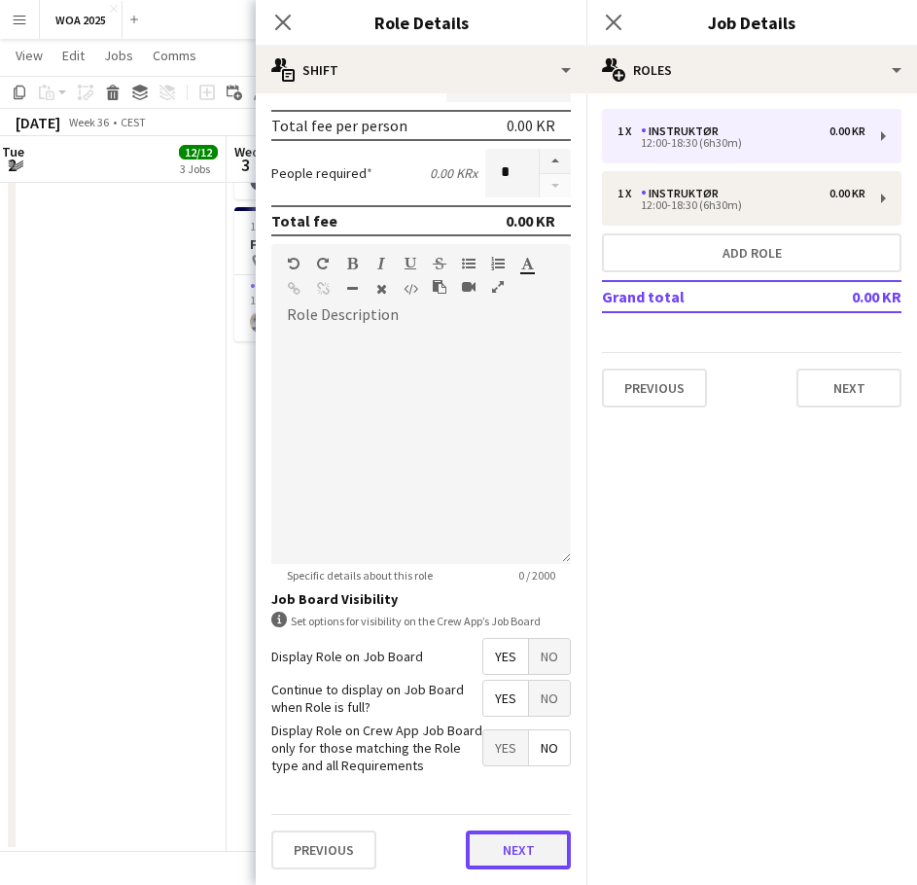
click at [512, 792] on form "**********" at bounding box center [421, 309] width 331 height 1152
click at [495, 847] on button "Next" at bounding box center [518, 849] width 105 height 39
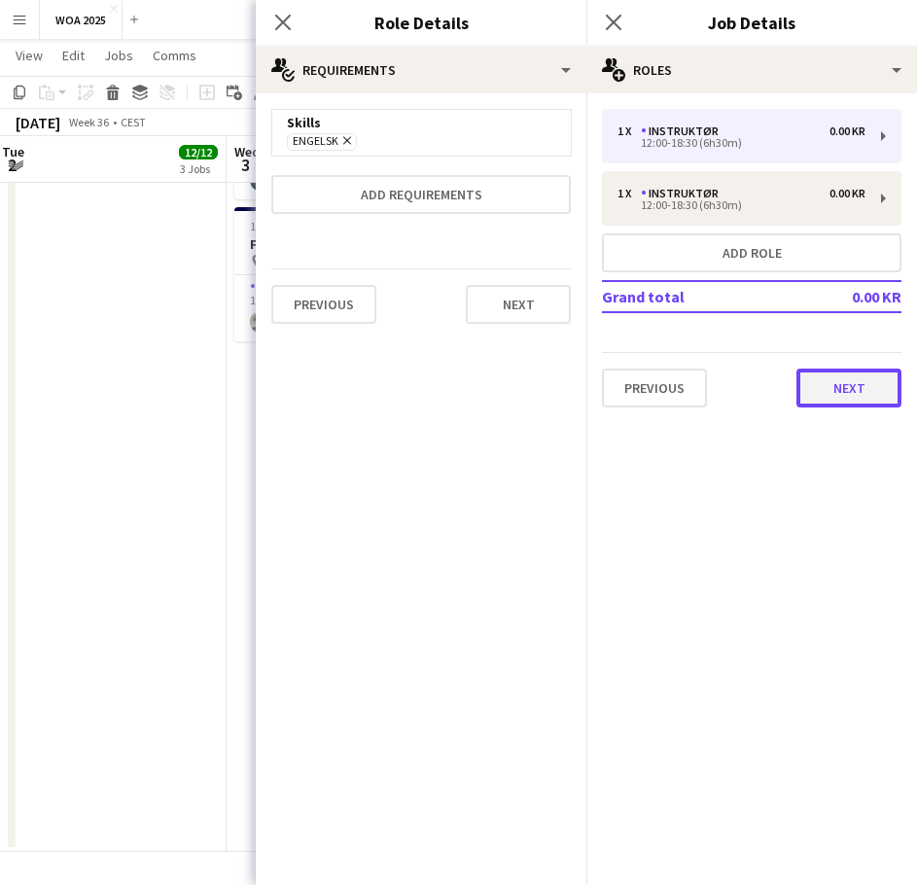
click at [852, 386] on button "Next" at bounding box center [848, 388] width 105 height 39
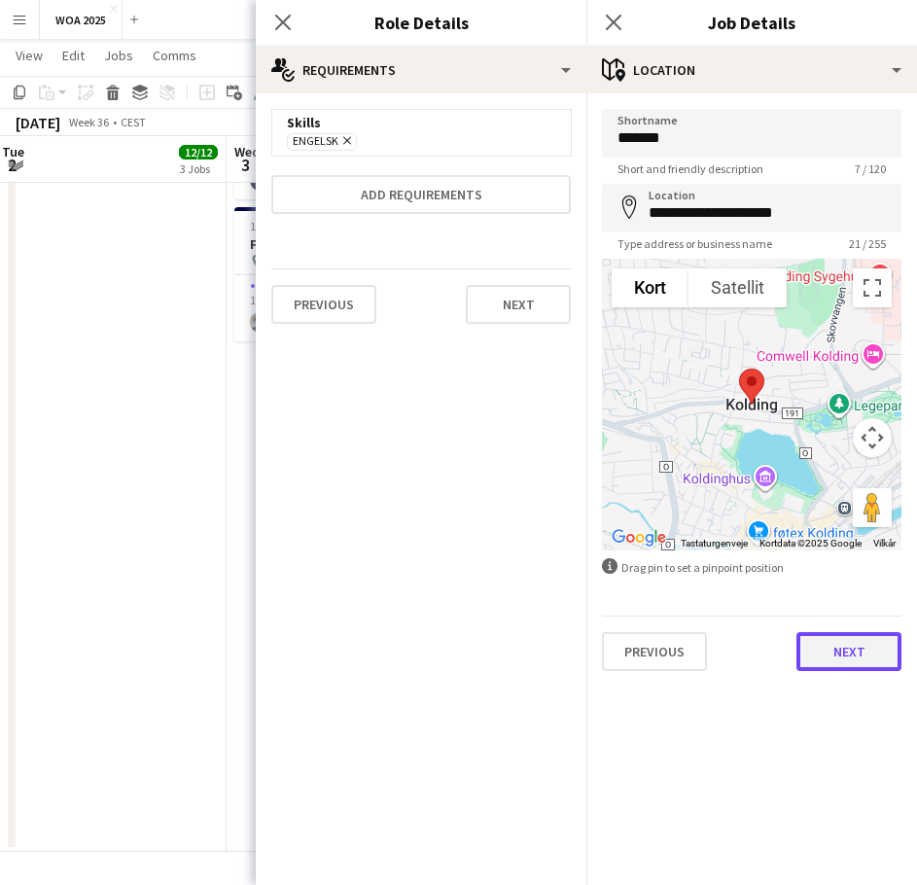
click at [851, 646] on button "Next" at bounding box center [848, 651] width 105 height 39
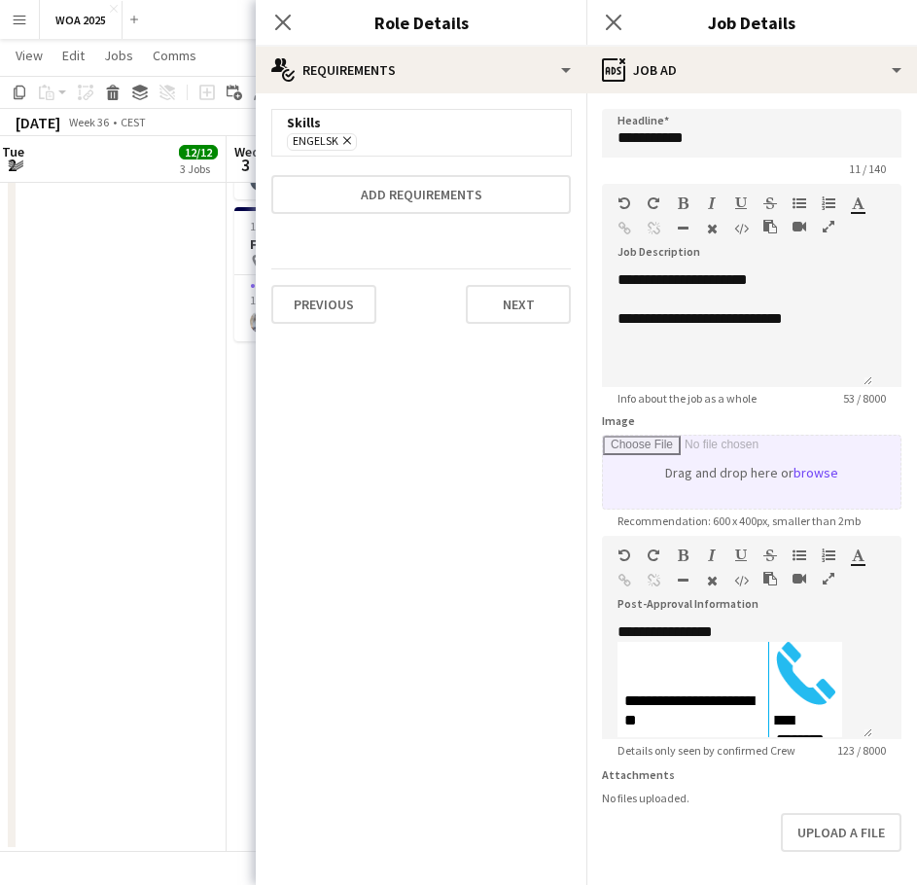
scroll to position [47, 0]
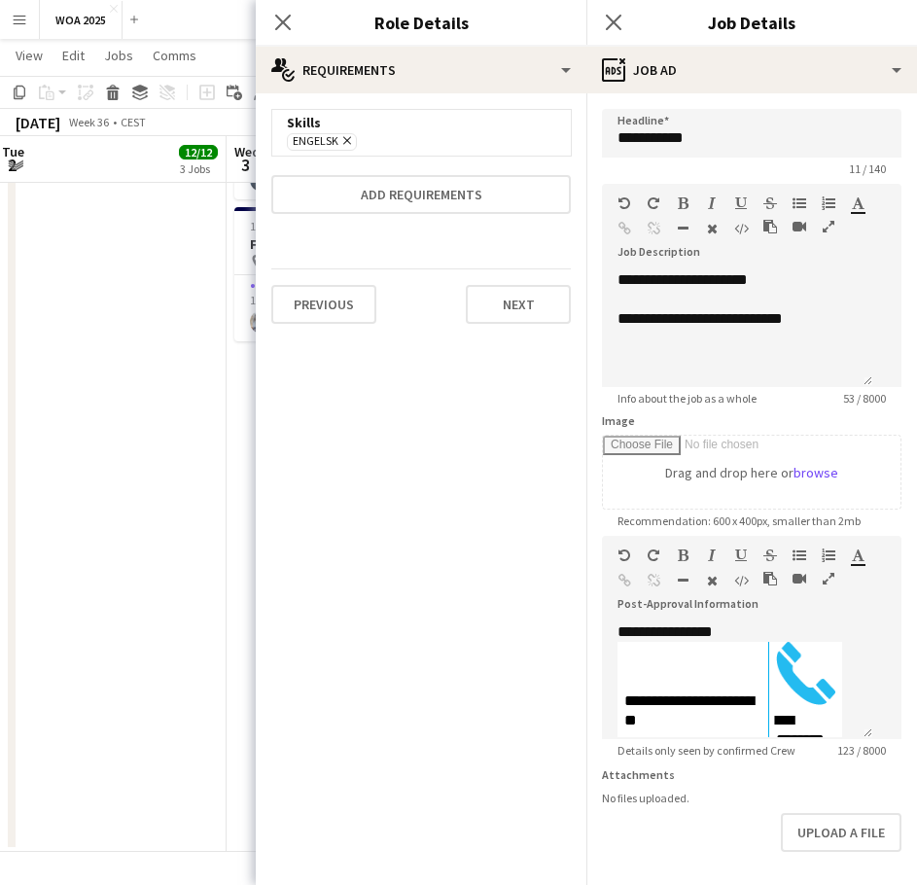
click at [181, 364] on app-date-cell "08:00-20:00 (12h) 8/8 Fest og Event pin Lalandia Rødby 8 Roles Instruktør [DATE…" at bounding box center [110, 17] width 232 height 1670
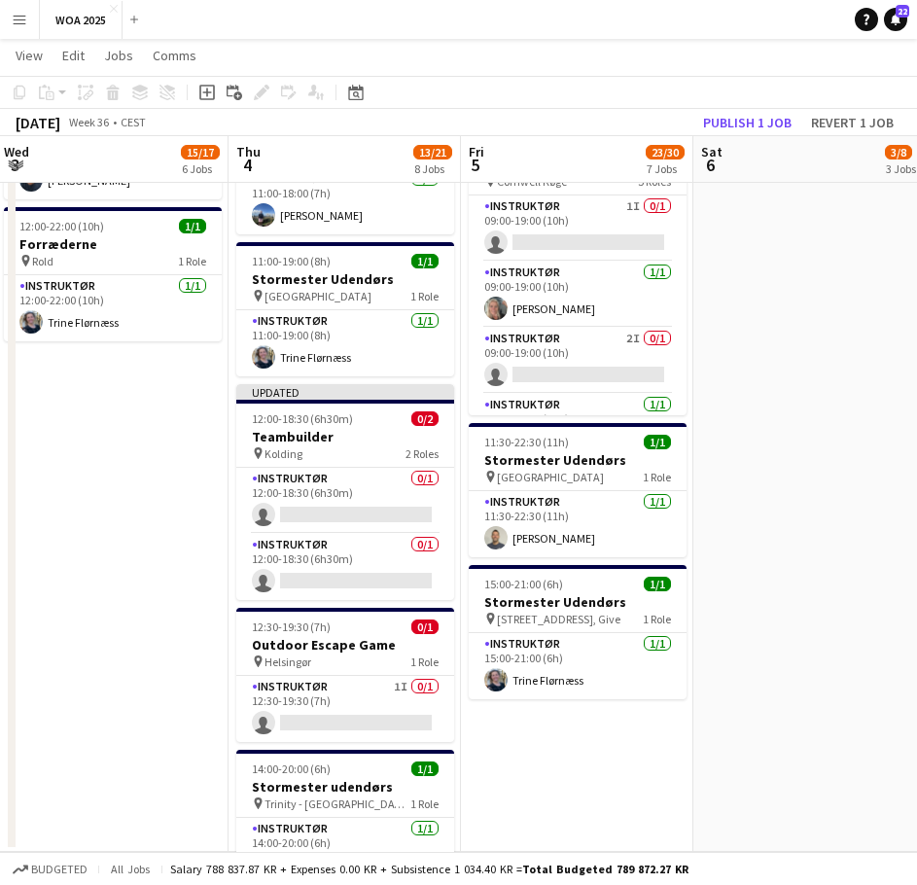
scroll to position [0, 711]
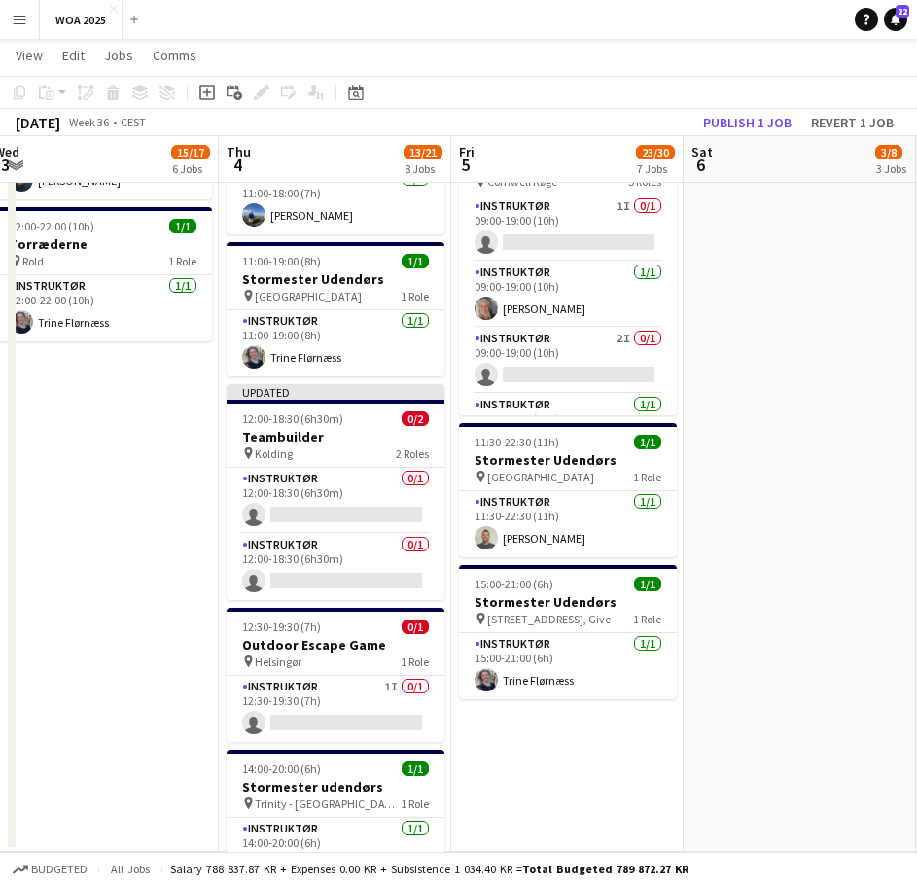
drag, startPoint x: 342, startPoint y: 499, endPoint x: 183, endPoint y: 532, distance: 162.9
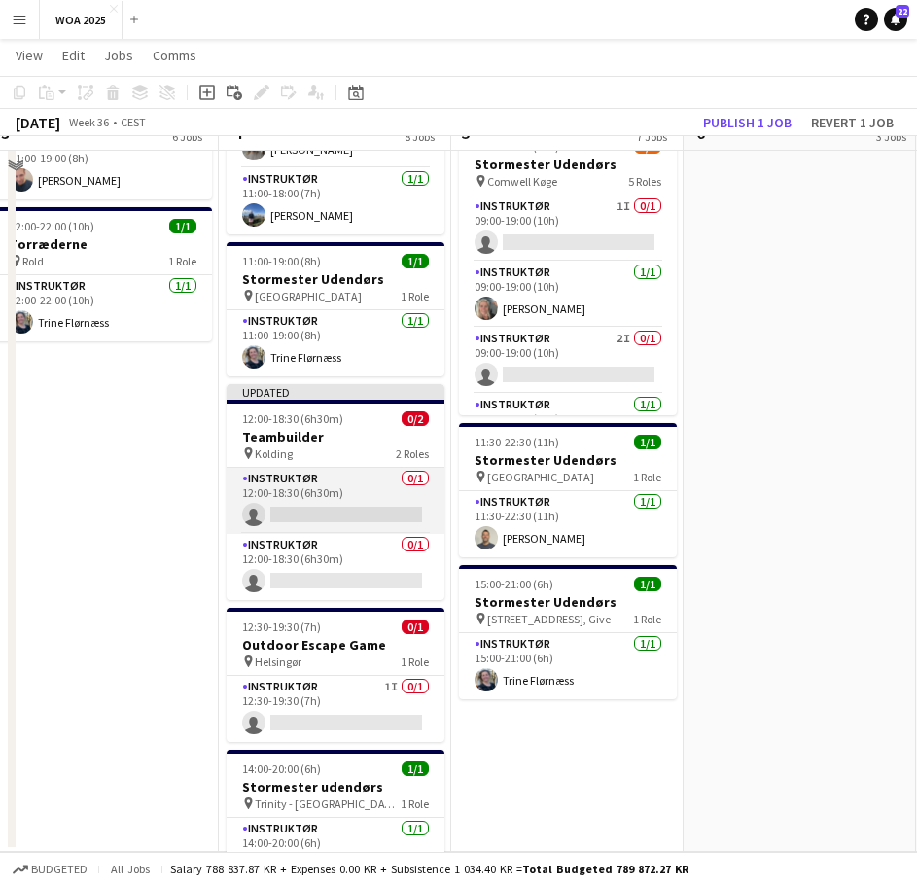
scroll to position [938, 0]
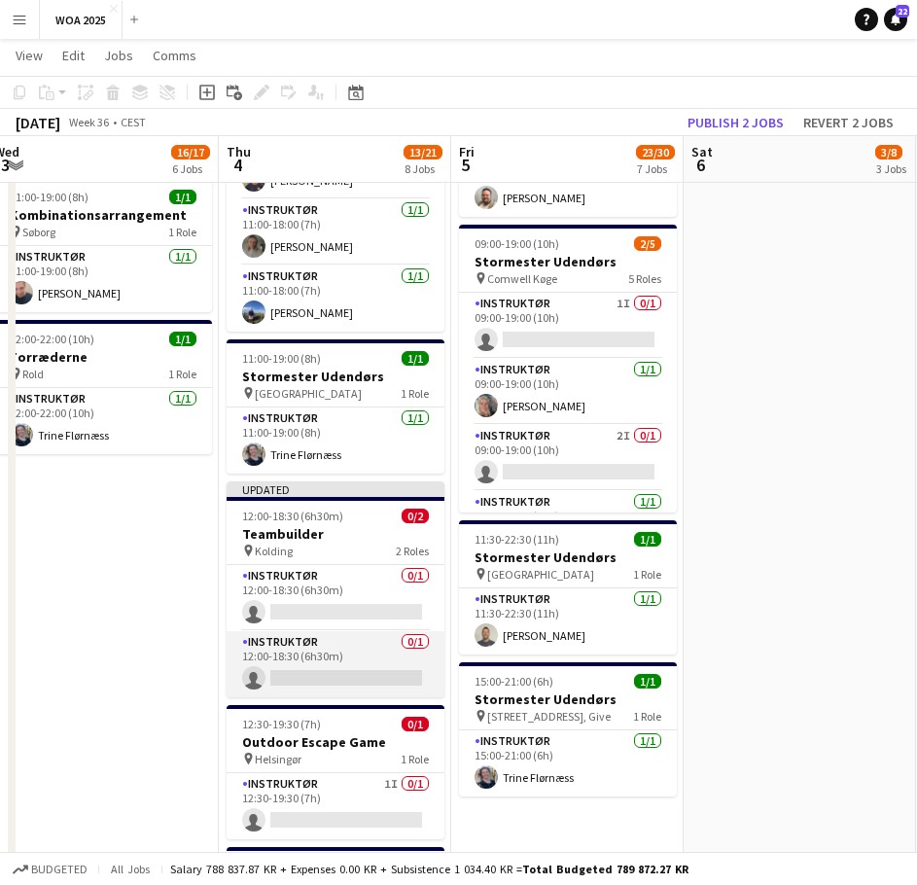
click at [343, 651] on app-card-role "Instruktør 0/1 12:00-18:30 (6h30m) single-neutral-actions" at bounding box center [336, 670] width 218 height 66
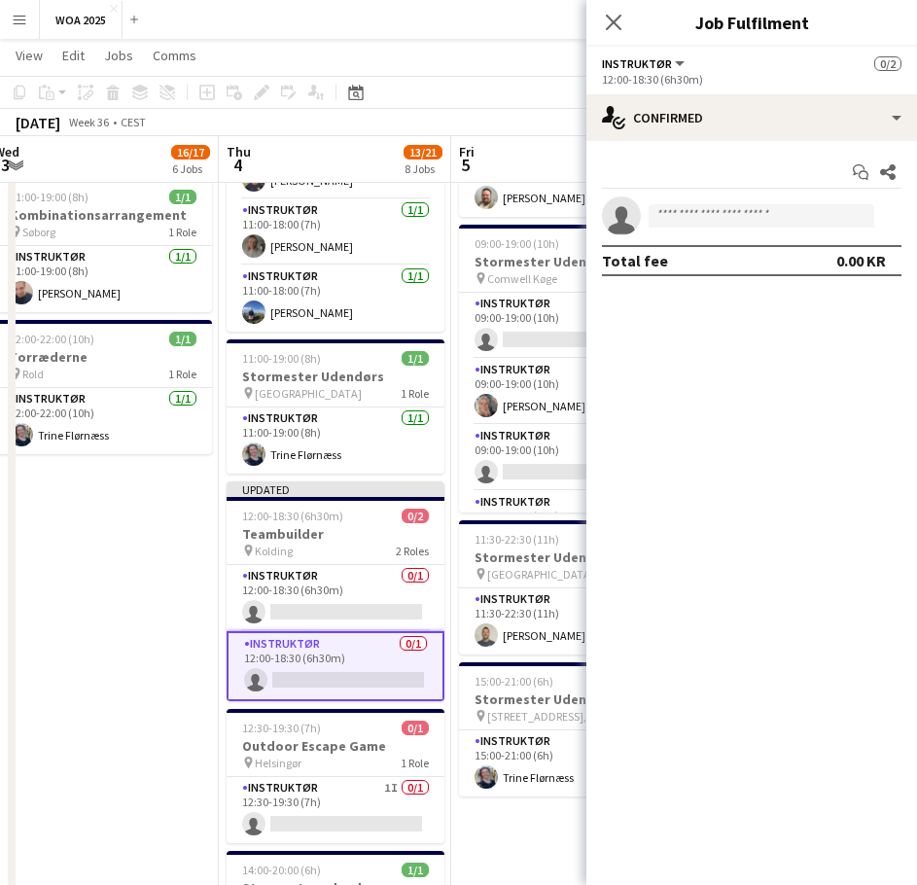
click at [348, 548] on div "pin Kolding 2 Roles" at bounding box center [336, 556] width 218 height 16
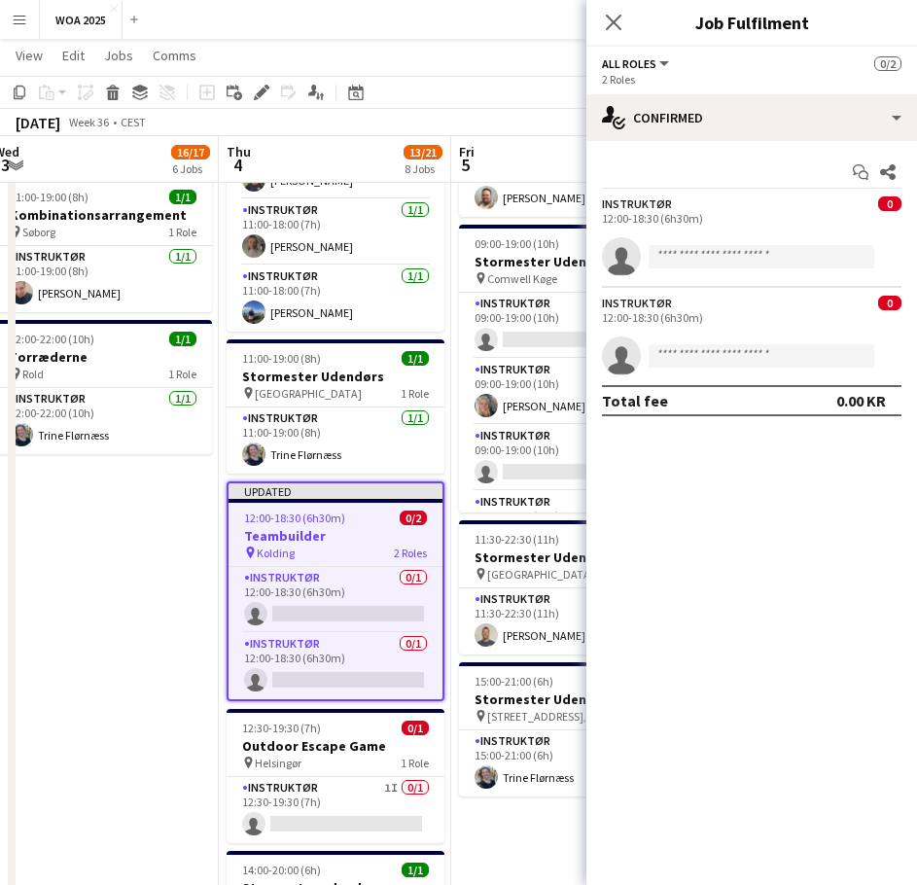
click at [318, 550] on div "pin Kolding 2 Roles" at bounding box center [336, 558] width 214 height 16
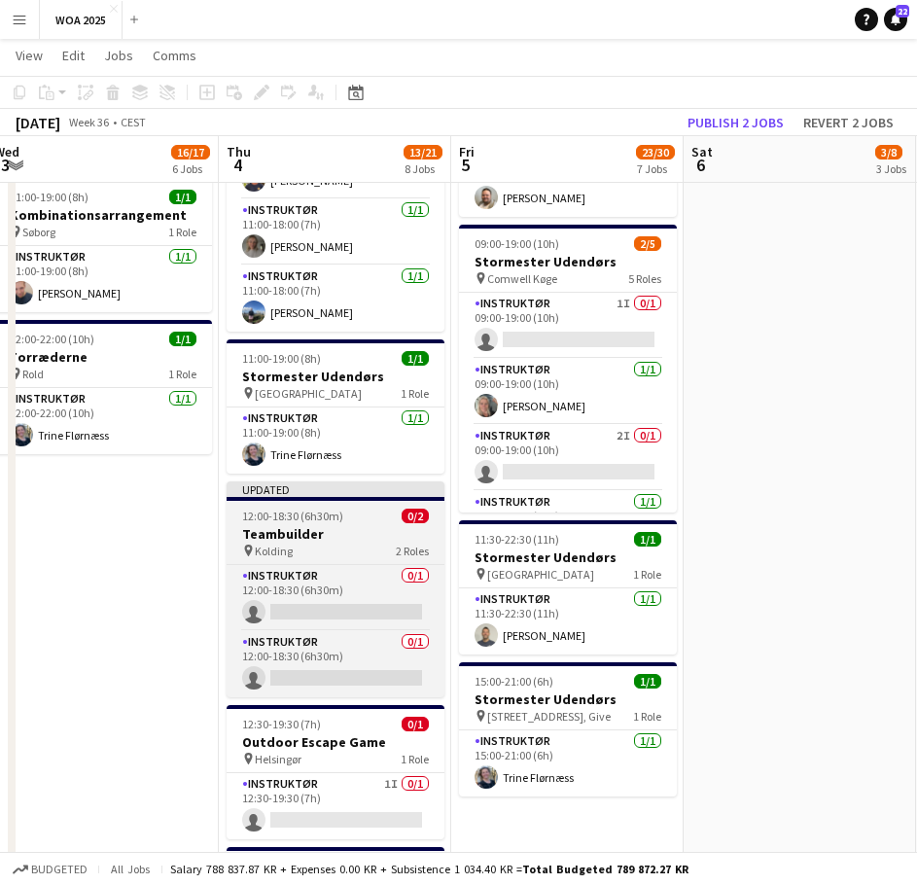
click at [325, 556] on div "pin Kolding 2 Roles" at bounding box center [336, 556] width 218 height 16
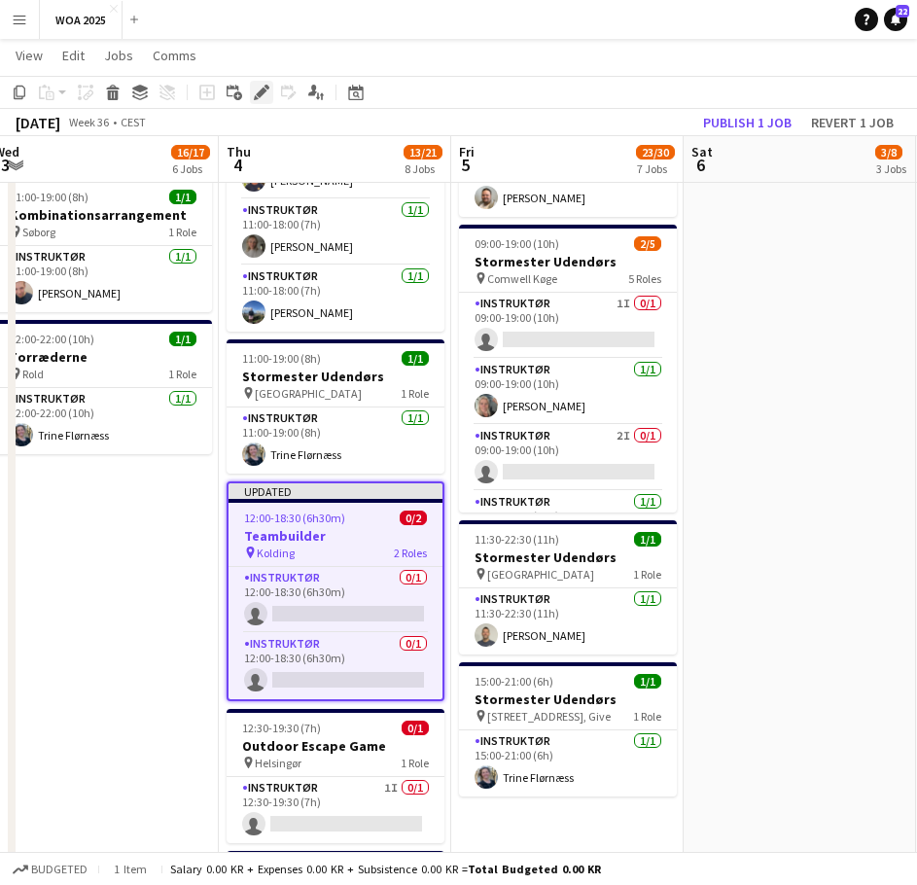
click at [254, 94] on icon "Edit" at bounding box center [262, 93] width 16 height 16
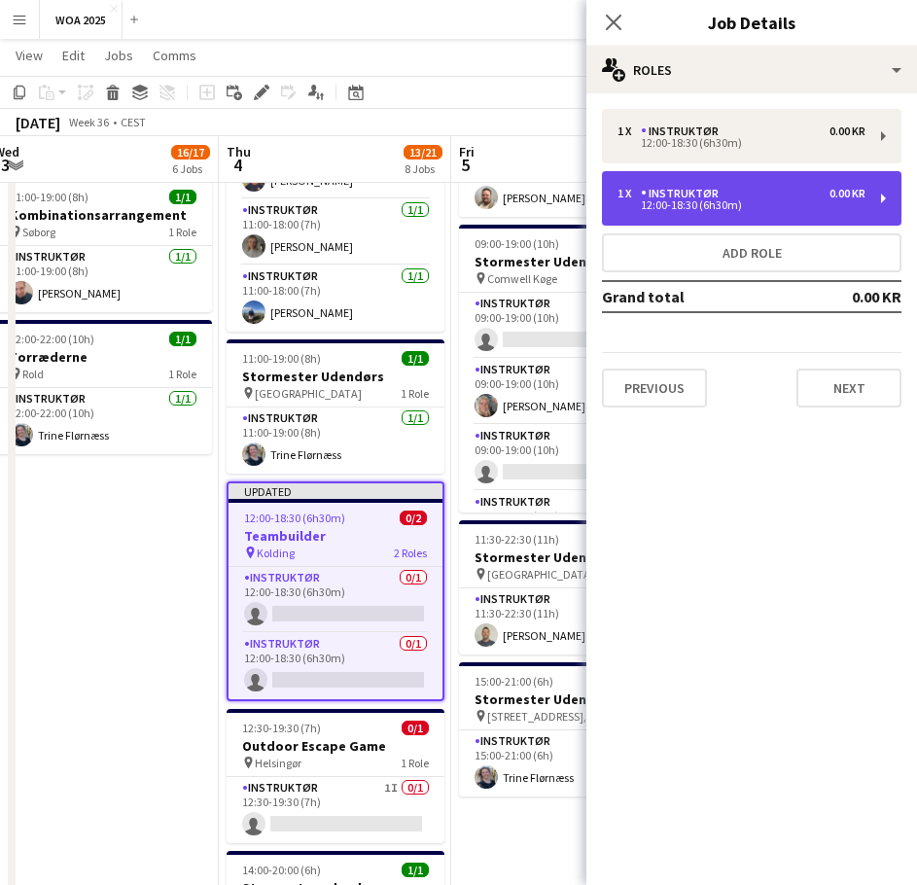
click at [884, 194] on div "1 x Instruktør 0.00 KR 12:00-18:30 (6h30m)" at bounding box center [752, 198] width 300 height 54
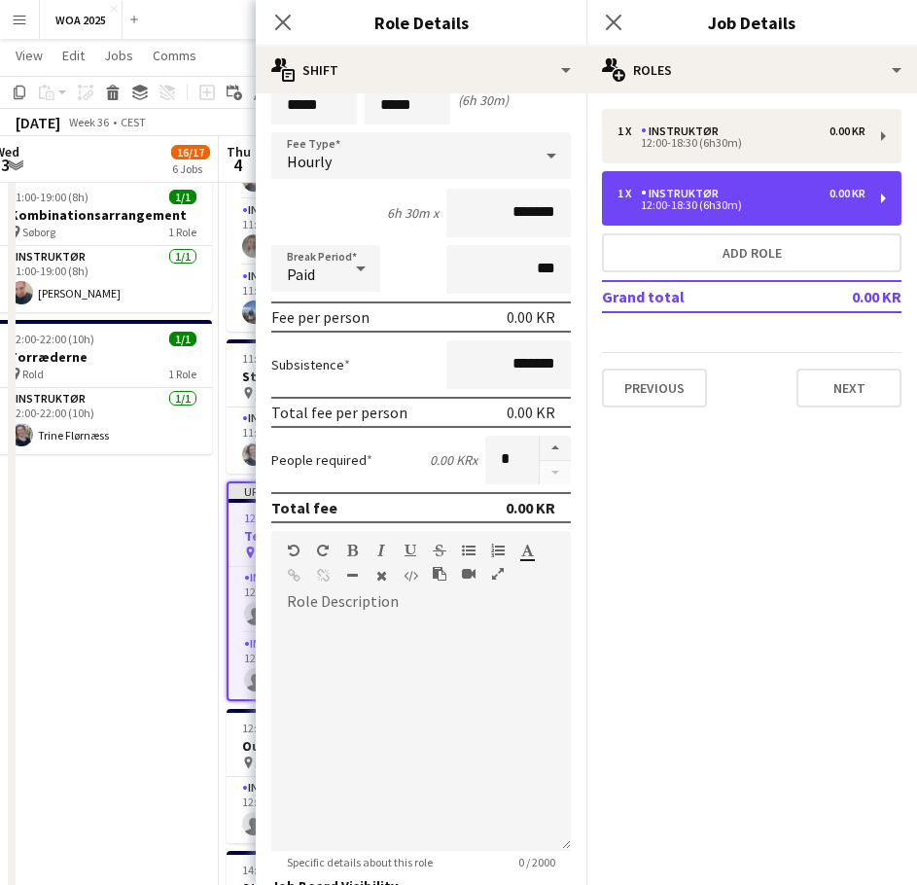
scroll to position [0, 0]
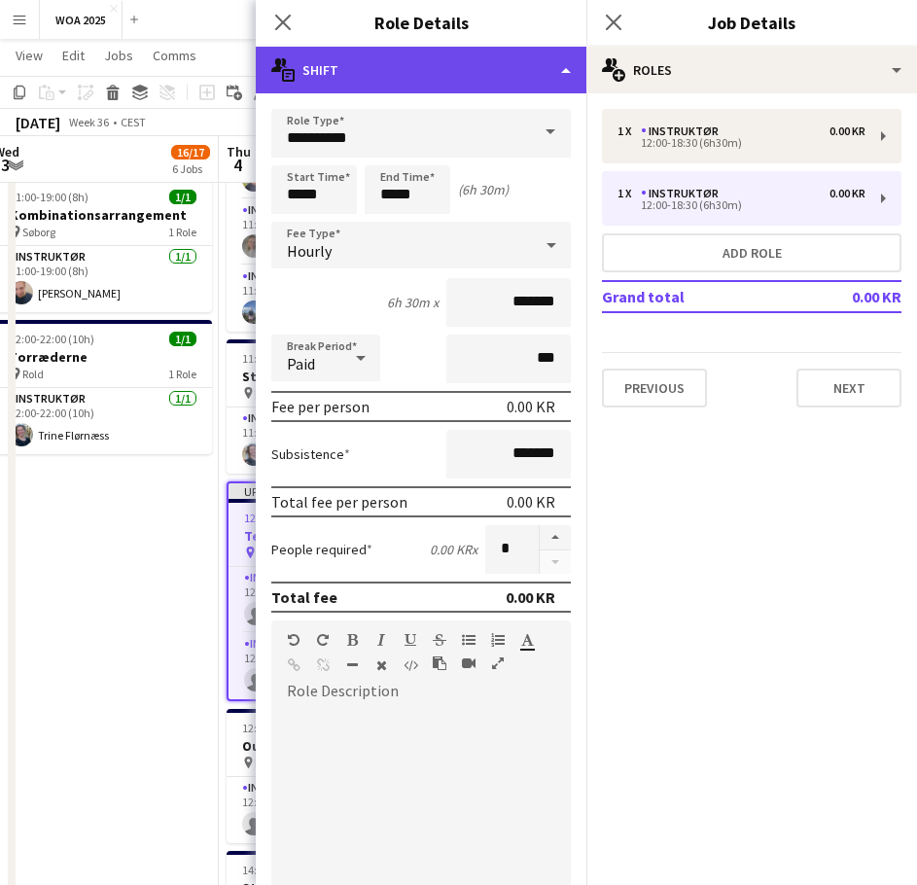
click at [562, 72] on div "multiple-actions-text Shift" at bounding box center [421, 70] width 331 height 47
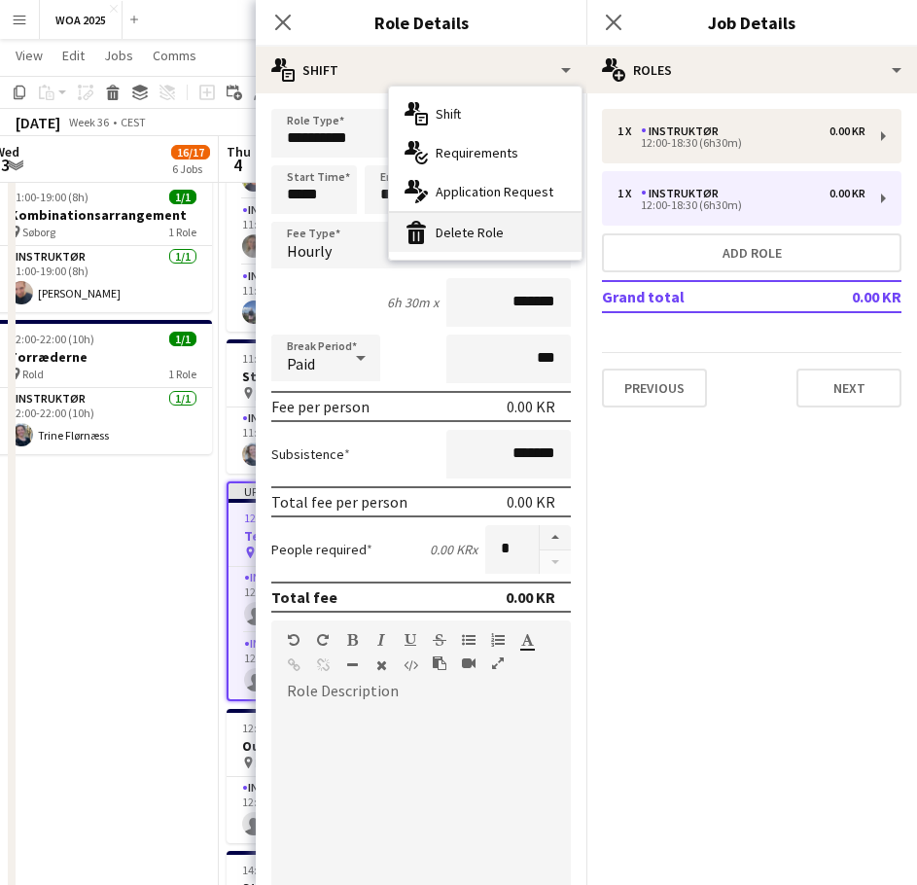
click at [458, 235] on div "bin-2 Delete Role" at bounding box center [485, 232] width 193 height 39
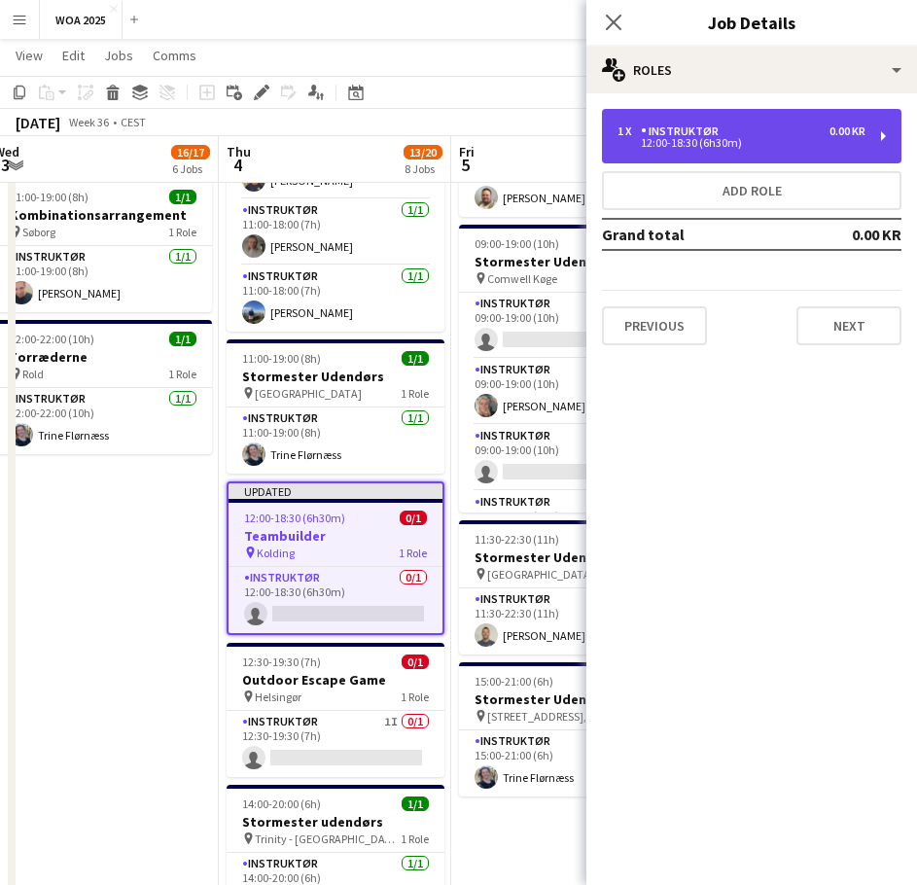
click at [745, 144] on div "12:00-18:30 (6h30m)" at bounding box center [742, 143] width 248 height 10
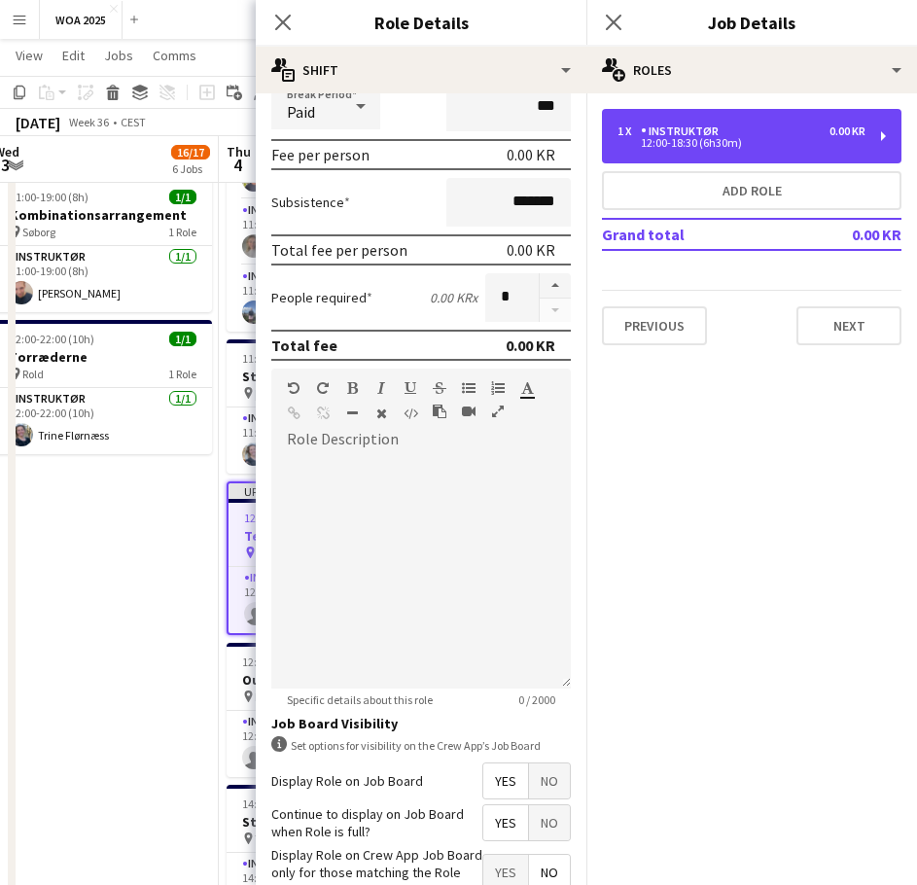
scroll to position [376, 0]
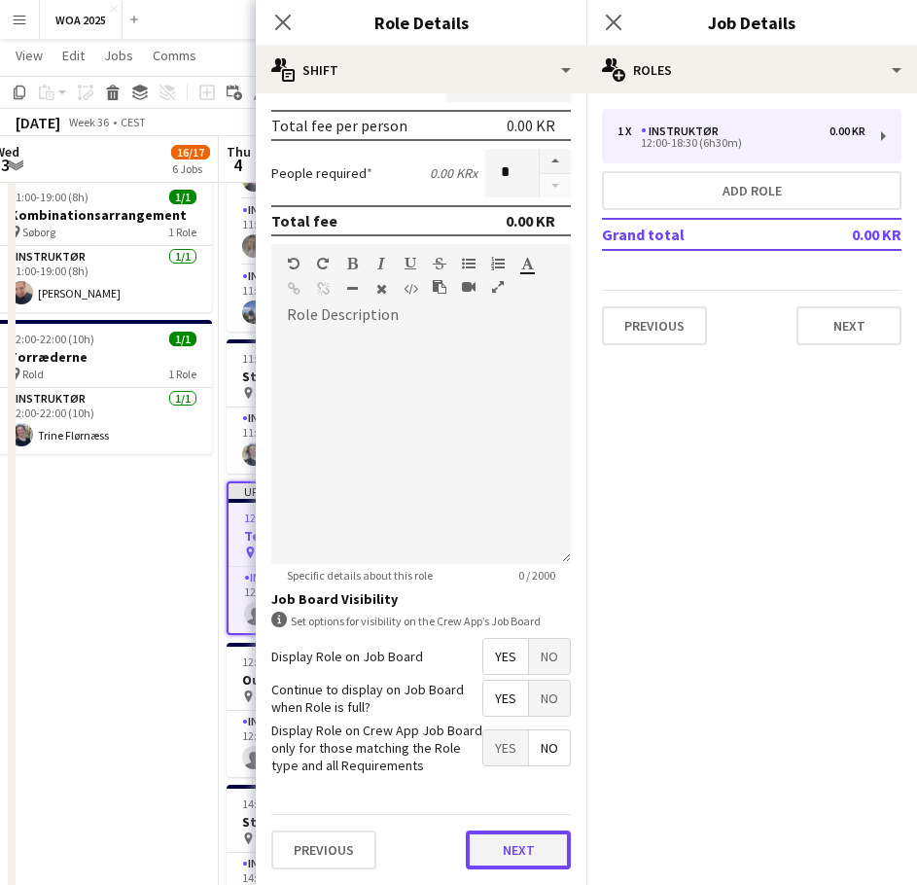
click at [490, 845] on button "Next" at bounding box center [518, 849] width 105 height 39
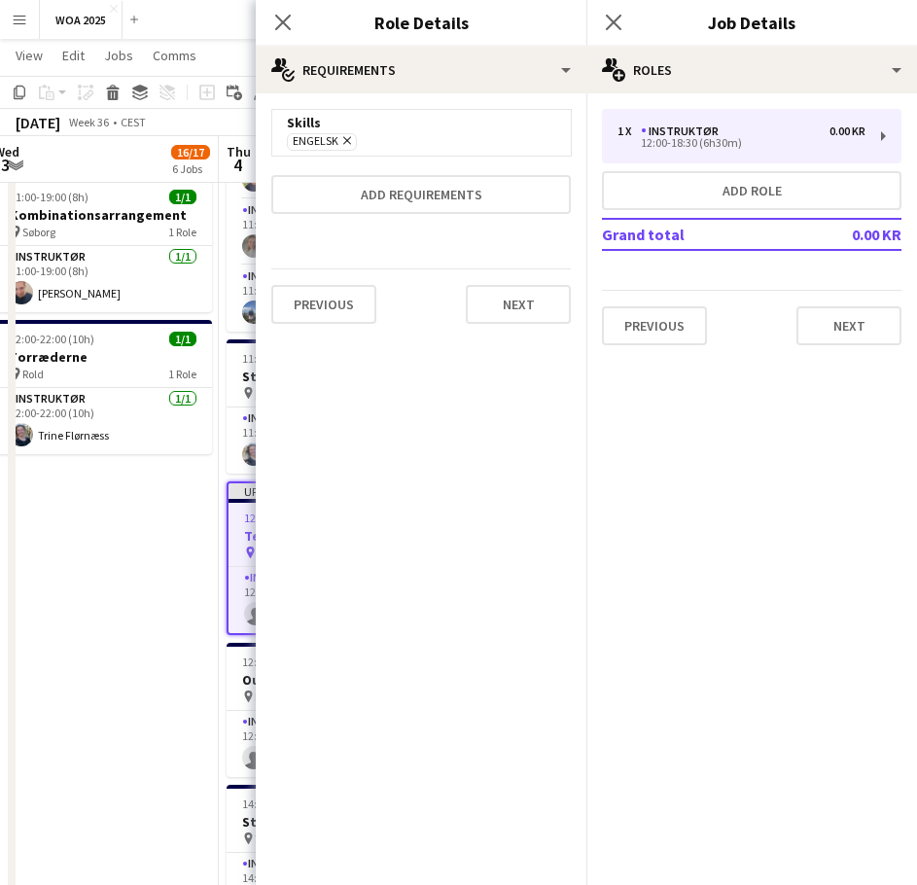
click at [349, 141] on icon "Remove" at bounding box center [344, 140] width 13 height 13
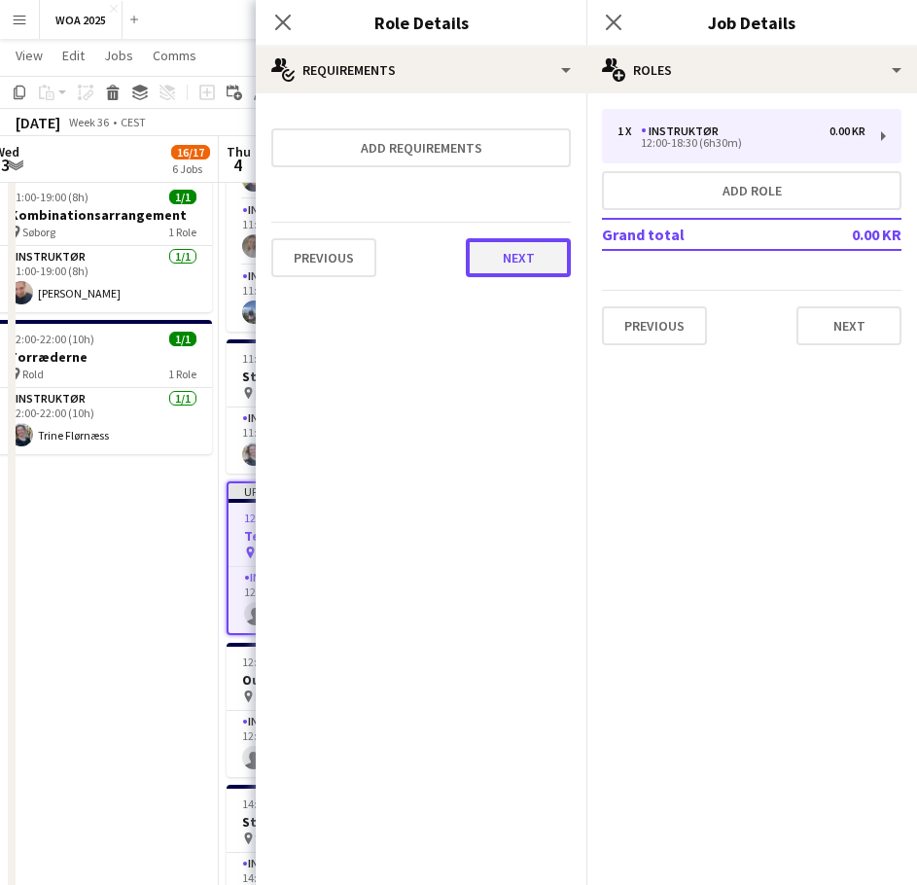
click at [507, 249] on button "Next" at bounding box center [518, 257] width 105 height 39
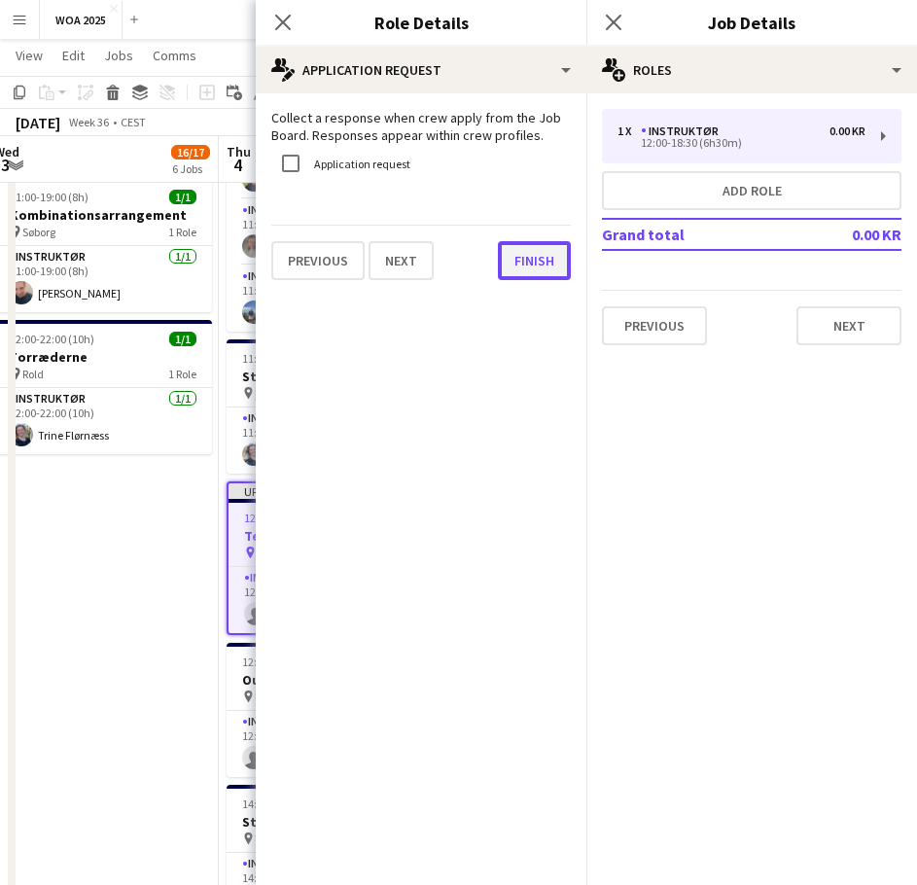
click at [543, 260] on button "Finish" at bounding box center [534, 260] width 73 height 39
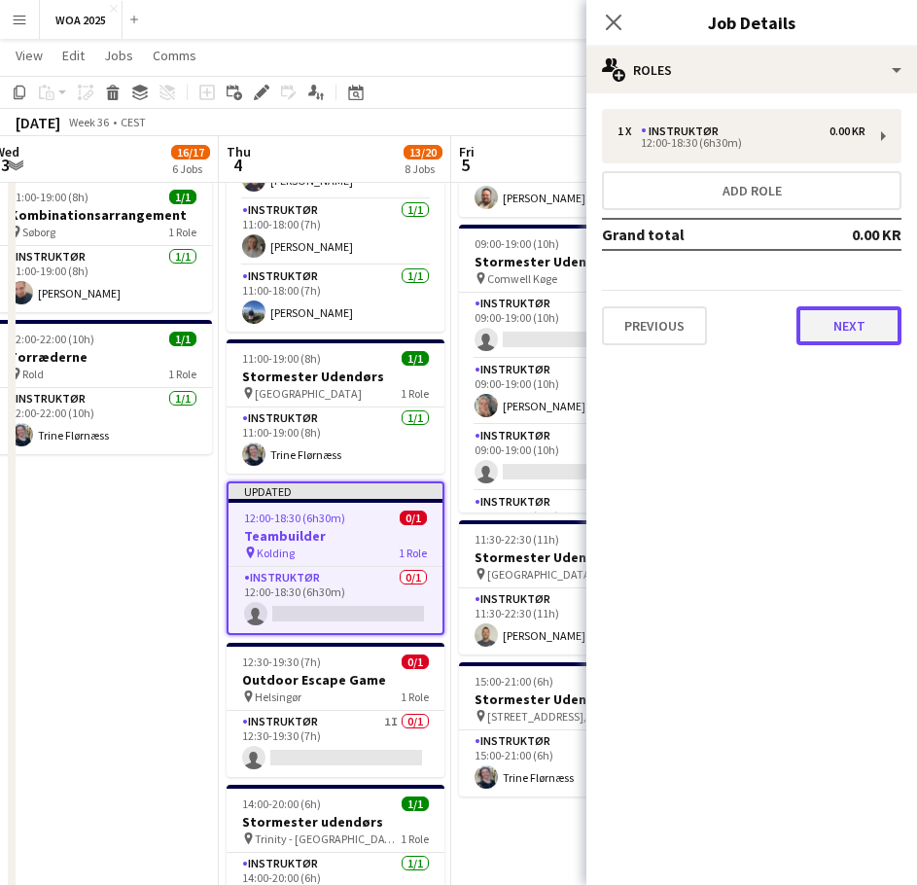
click at [841, 336] on button "Next" at bounding box center [848, 325] width 105 height 39
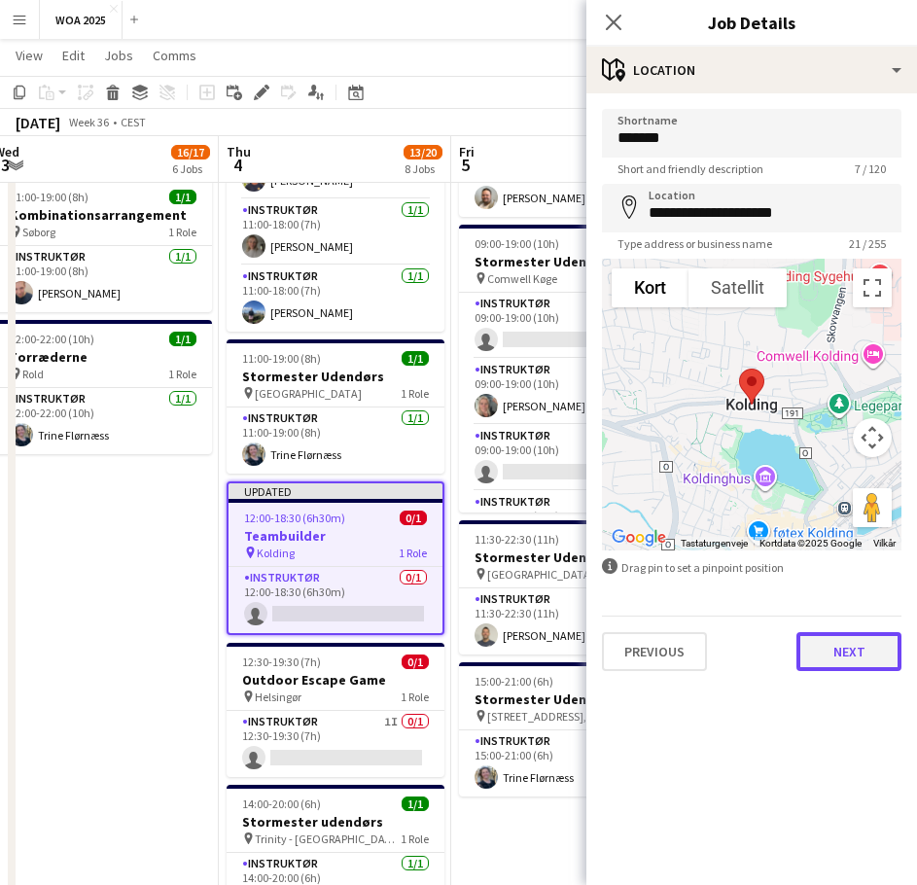
click at [859, 653] on button "Next" at bounding box center [848, 651] width 105 height 39
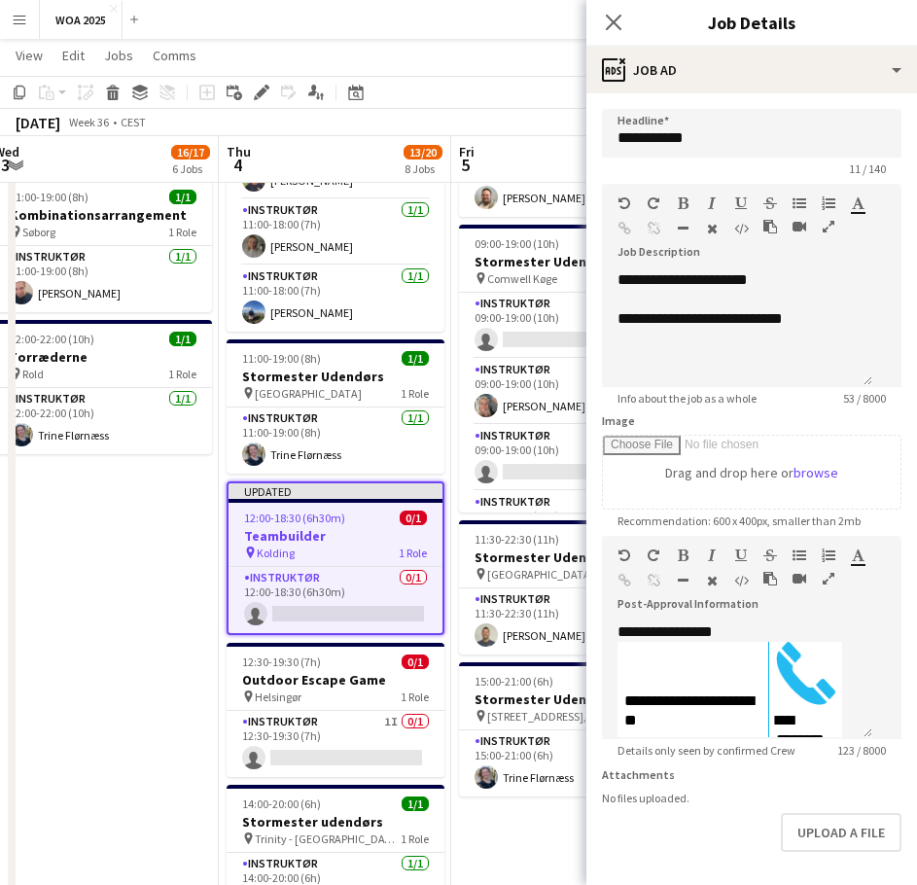
click at [172, 583] on app-date-cell "Updated 07:00-15:00 (8h) 1/1 Stormester udendørs pin Vejle Fjord Hotel 1 Role I…" at bounding box center [102, 114] width 232 height 1670
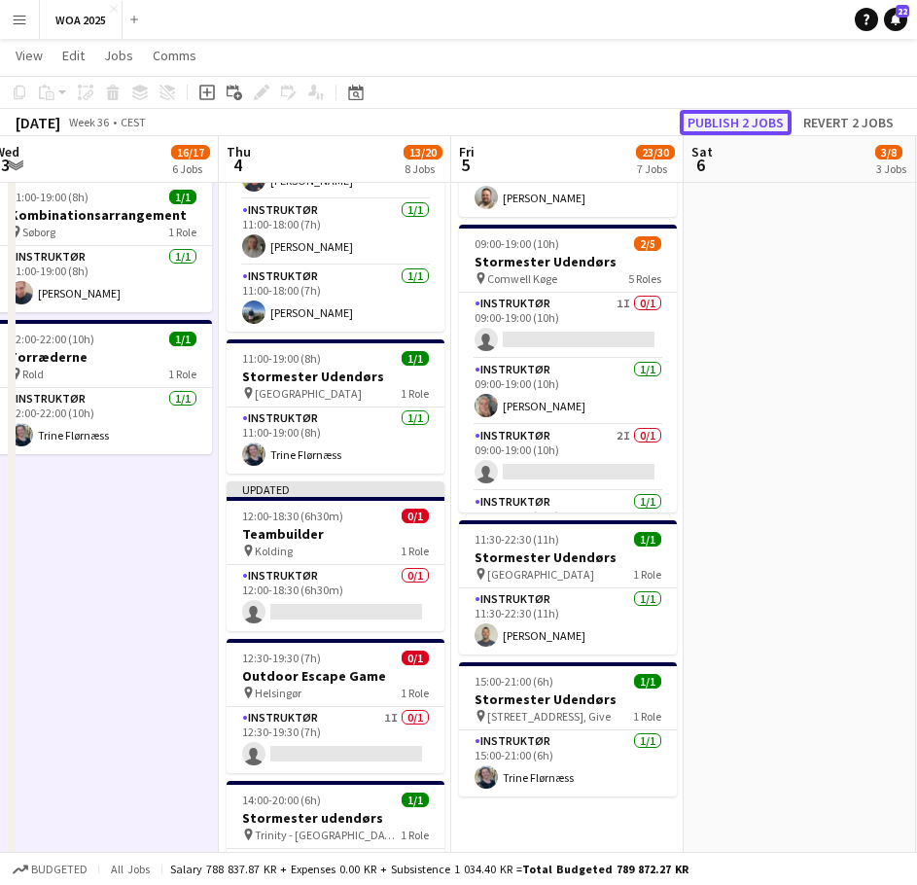
click at [711, 123] on button "Publish 2 jobs" at bounding box center [736, 122] width 112 height 25
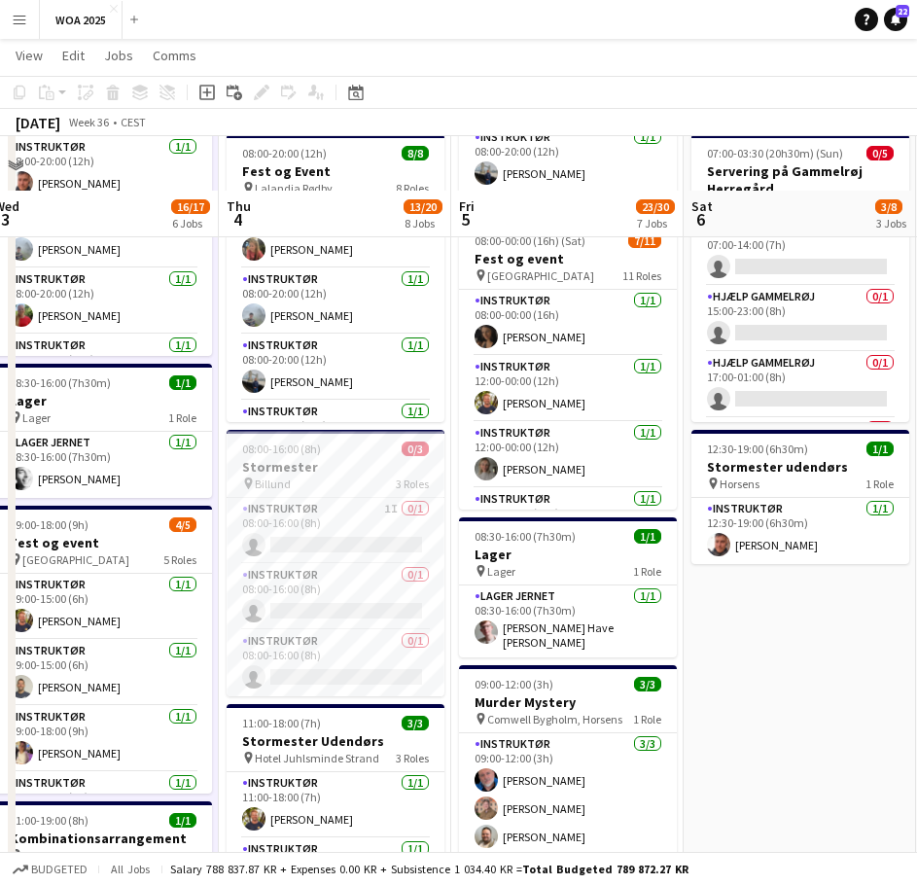
scroll to position [355, 0]
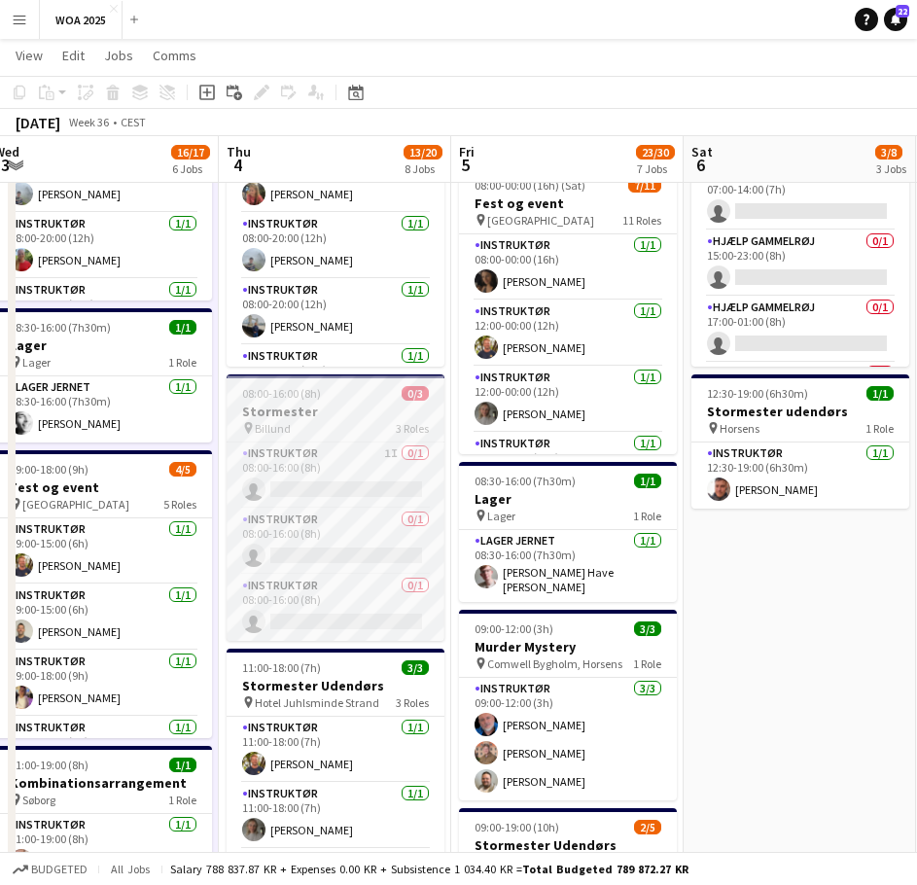
click at [347, 424] on div "pin Billund 3 Roles" at bounding box center [336, 428] width 218 height 16
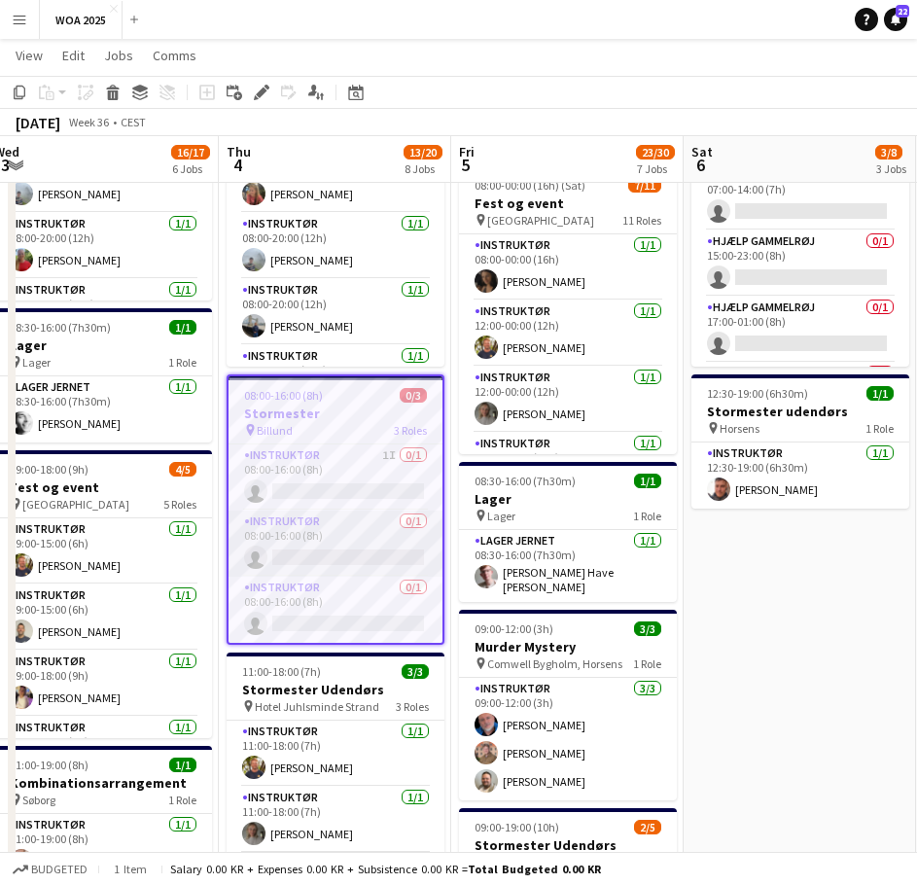
click at [329, 522] on app-card-role "Instruktør 0/1 08:00-16:00 (8h) single-neutral-actions" at bounding box center [336, 544] width 214 height 66
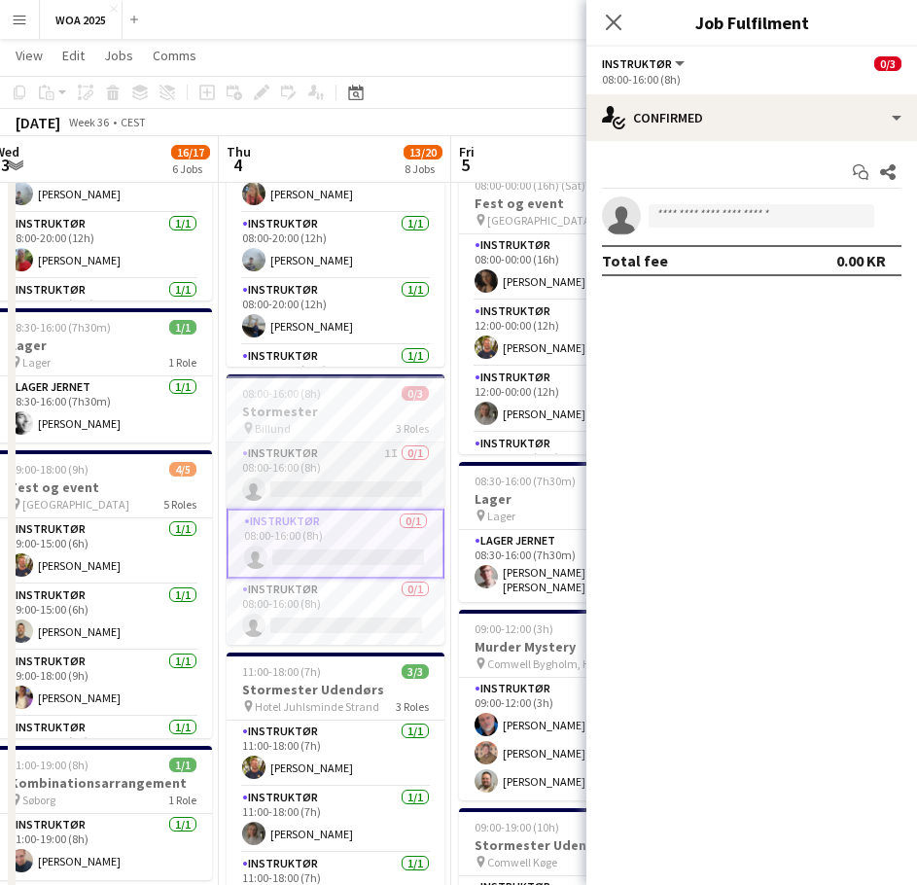
click at [338, 469] on app-card-role "Instruktør 1I 0/1 08:00-16:00 (8h) single-neutral-actions" at bounding box center [336, 475] width 218 height 66
click at [348, 407] on h3 "Stormester" at bounding box center [336, 412] width 218 height 18
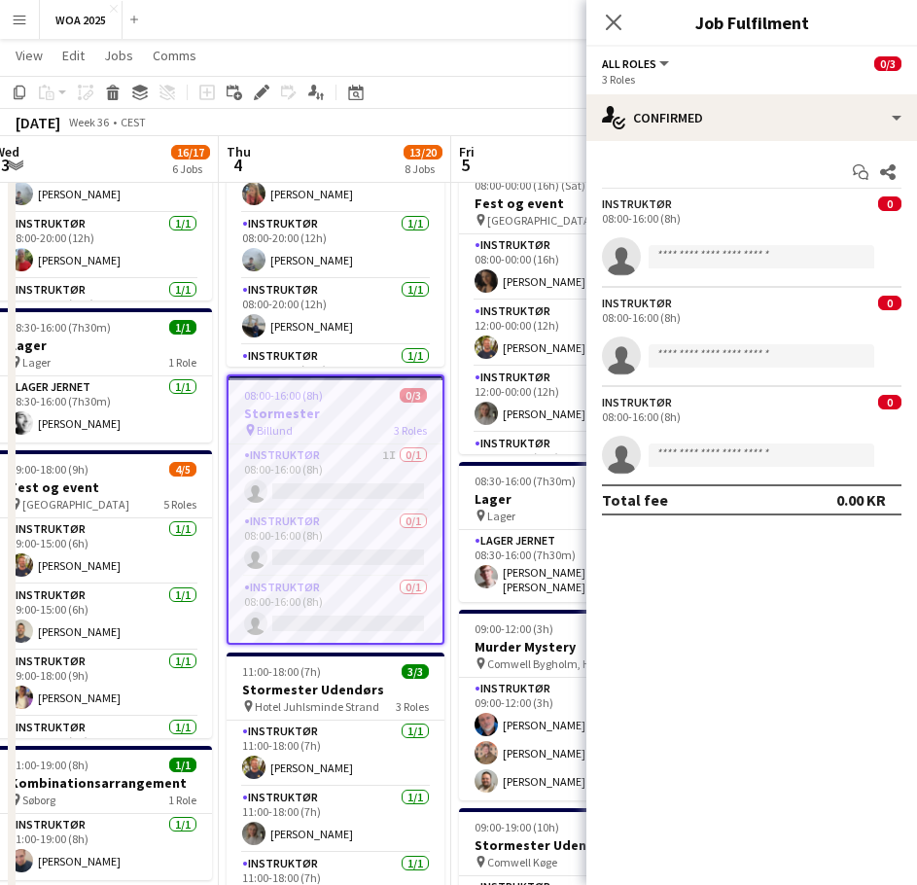
click at [454, 89] on app-toolbar "Copy Paste Paste Ctrl+V Paste with crew Ctrl+Shift+V Paste linked Job [GEOGRAPH…" at bounding box center [458, 92] width 917 height 33
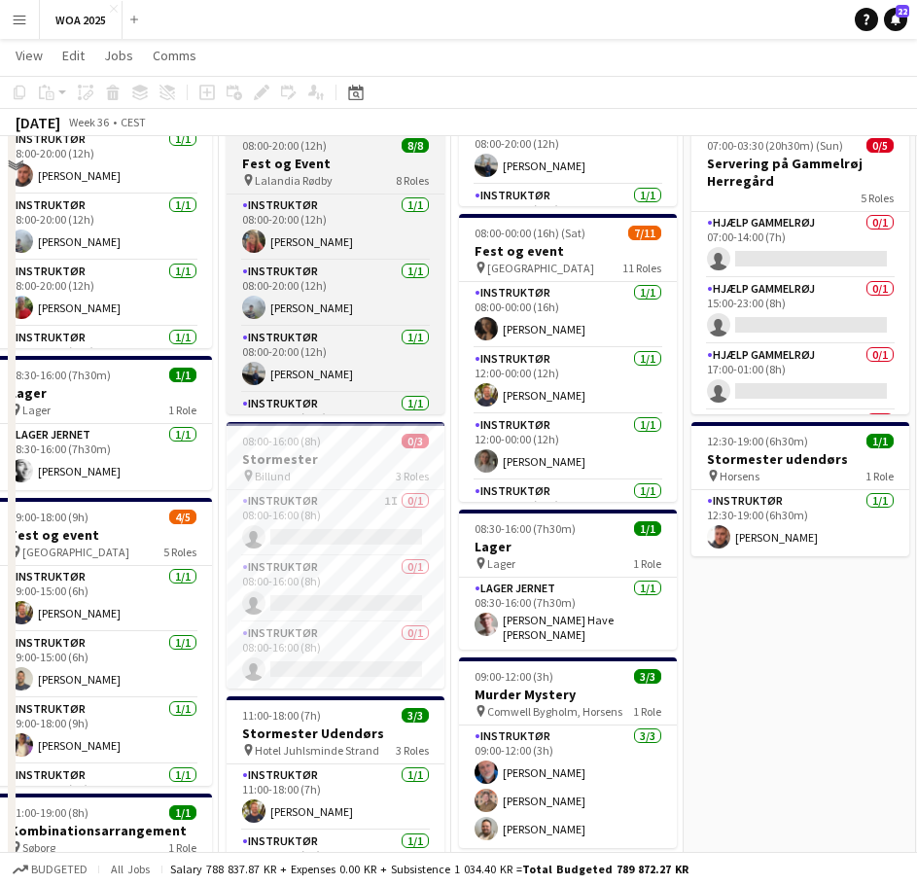
scroll to position [389, 0]
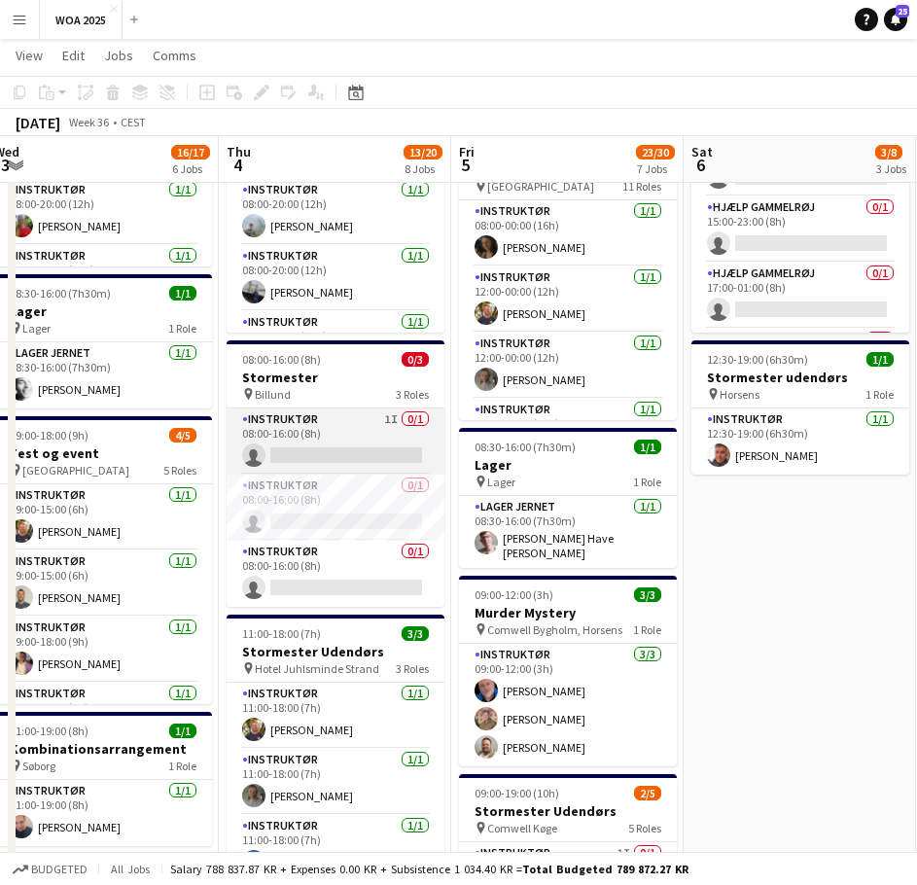
click at [352, 425] on app-card-role "Instruktør 1I 0/1 08:00-16:00 (8h) single-neutral-actions" at bounding box center [336, 441] width 218 height 66
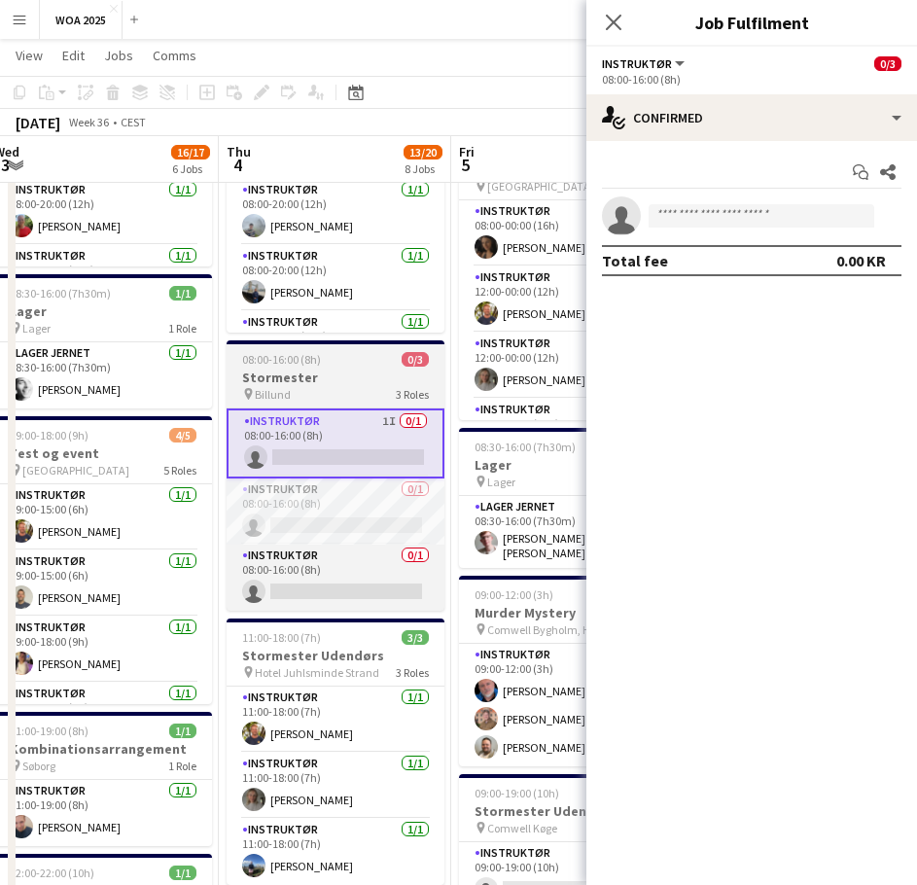
click at [344, 374] on h3 "Stormester" at bounding box center [336, 378] width 218 height 18
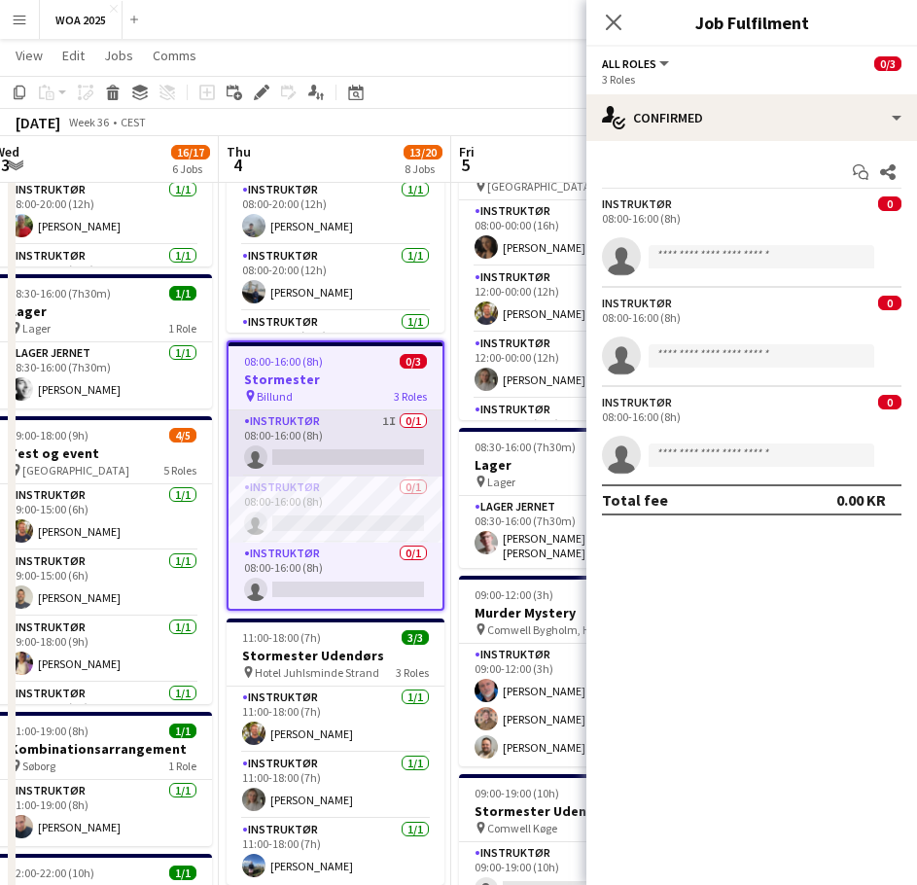
click at [321, 450] on app-card-role "Instruktør 1I 0/1 08:00-16:00 (8h) single-neutral-actions" at bounding box center [336, 443] width 214 height 66
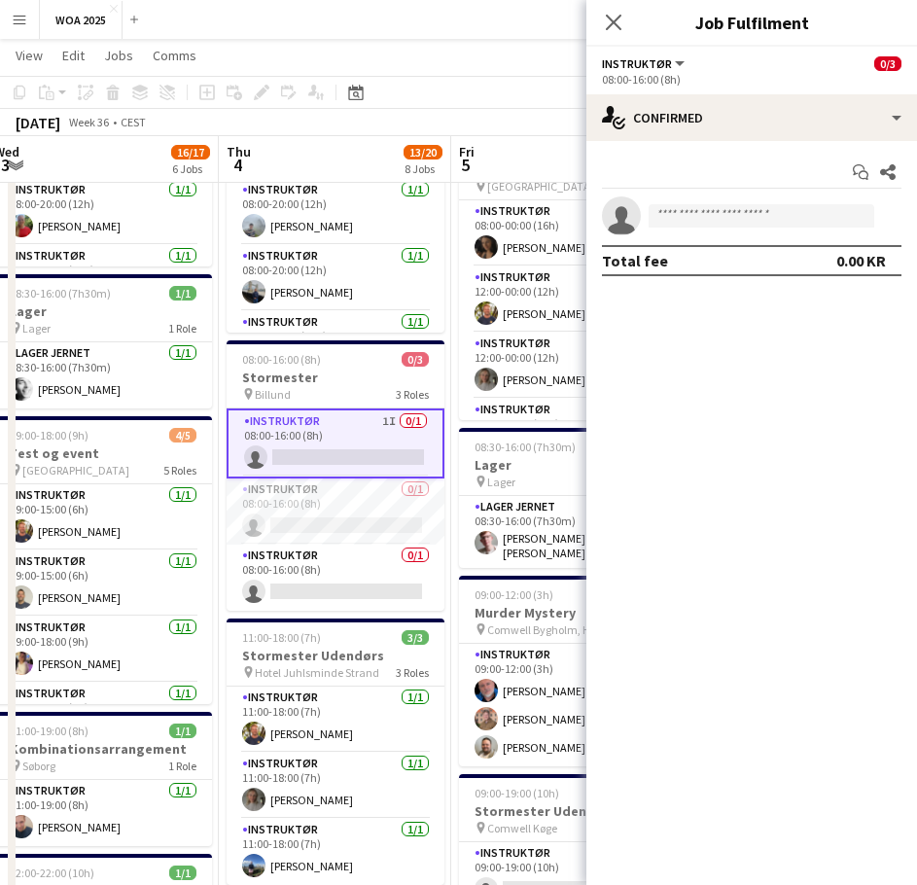
click at [343, 433] on app-card-role "Instruktør 1I 0/1 08:00-16:00 (8h) single-neutral-actions" at bounding box center [336, 443] width 218 height 70
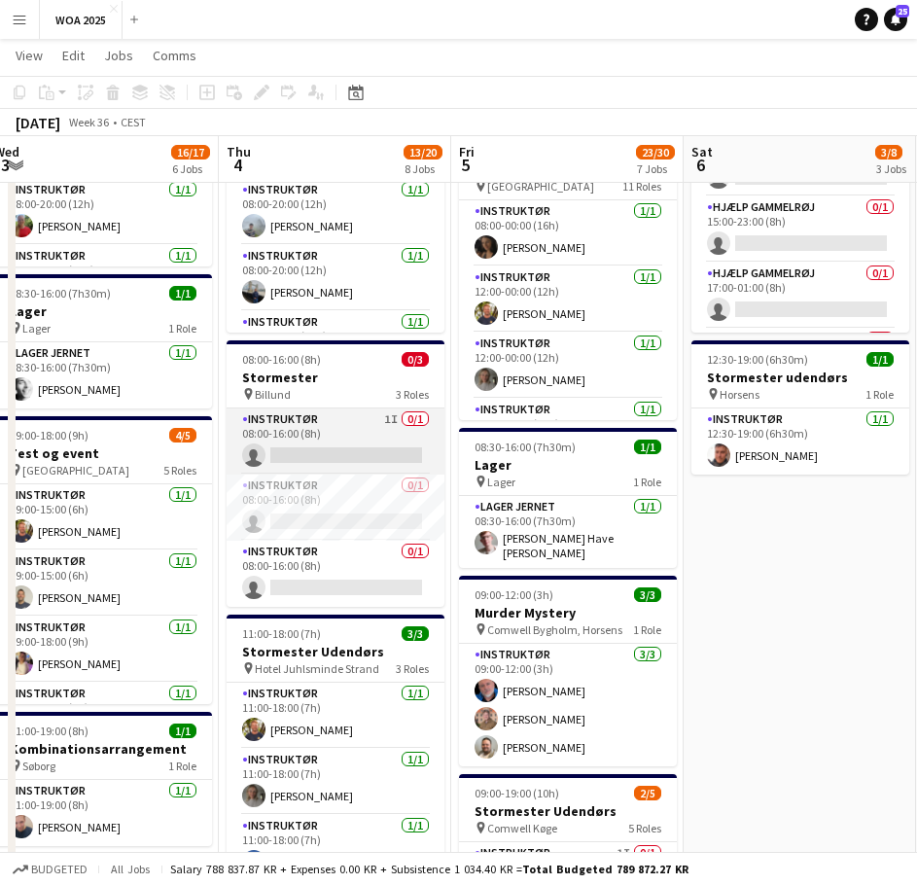
click at [354, 454] on app-card-role "Instruktør 1I 0/1 08:00-16:00 (8h) single-neutral-actions" at bounding box center [336, 441] width 218 height 66
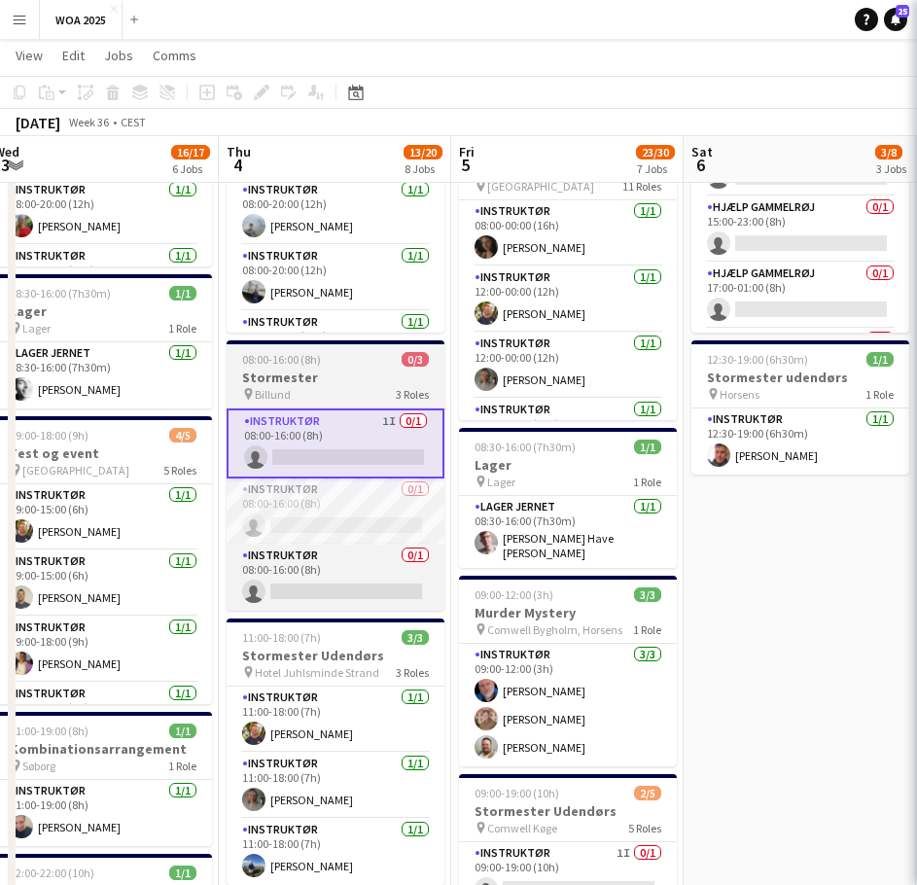
click at [348, 390] on div "pin Billund 3 Roles" at bounding box center [336, 394] width 218 height 16
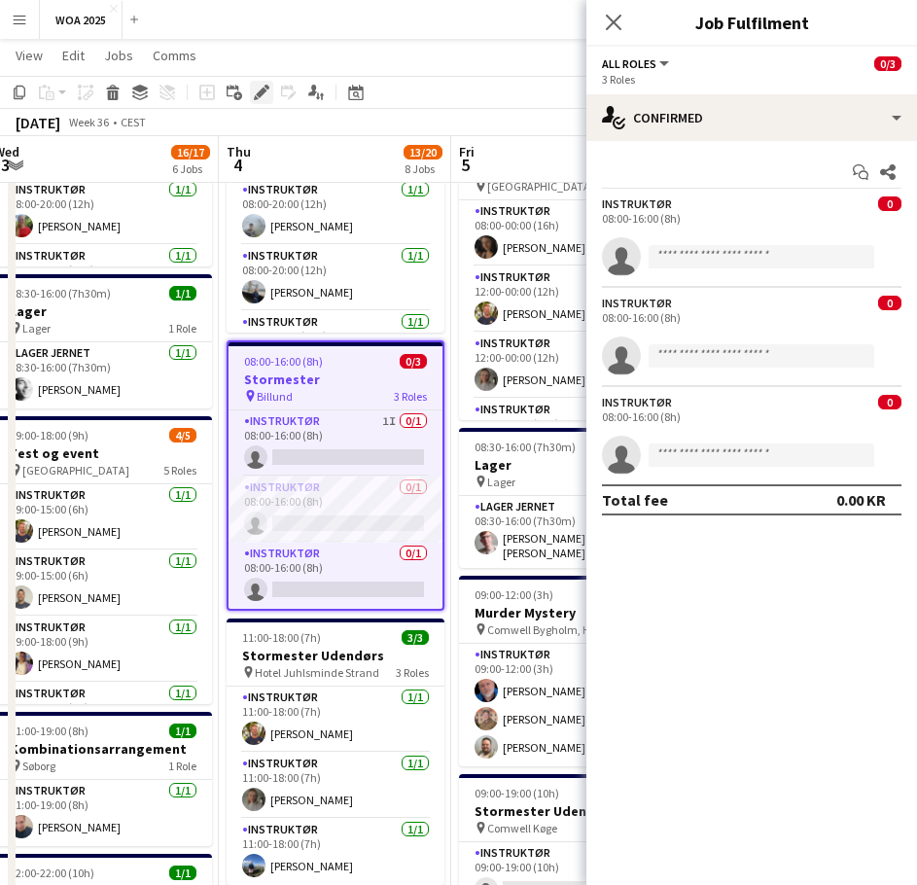
click at [261, 94] on icon at bounding box center [261, 93] width 11 height 11
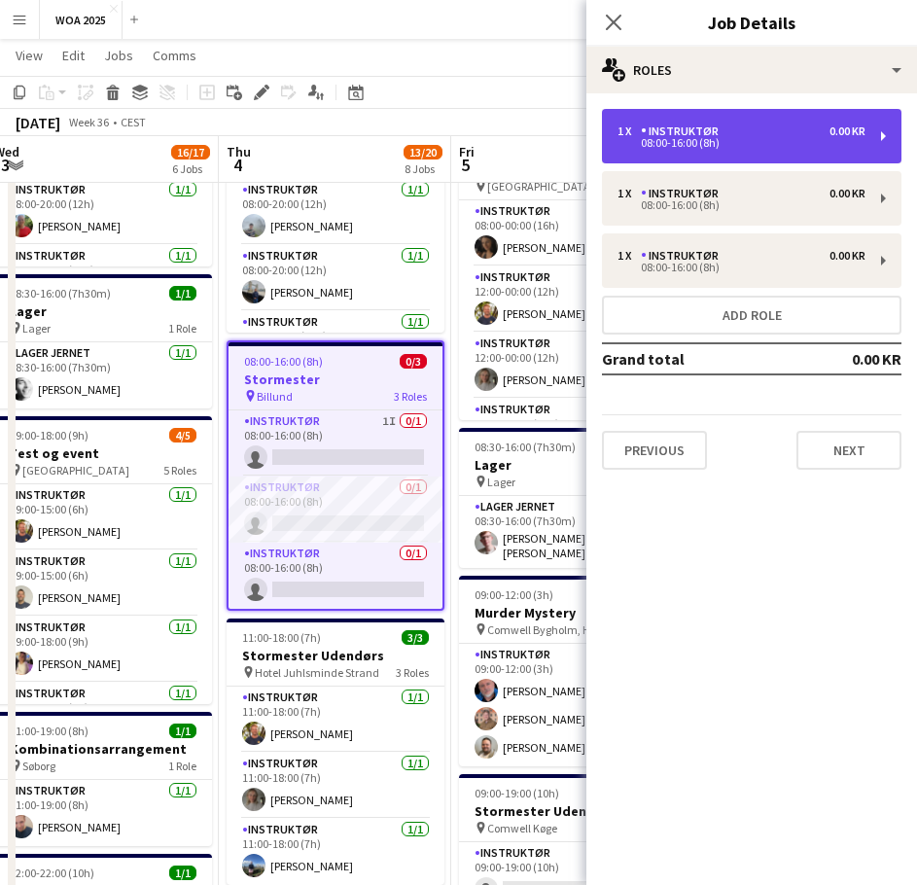
click at [714, 122] on div "1 x Instruktør 0.00 KR 08:00-16:00 (8h)" at bounding box center [752, 136] width 300 height 54
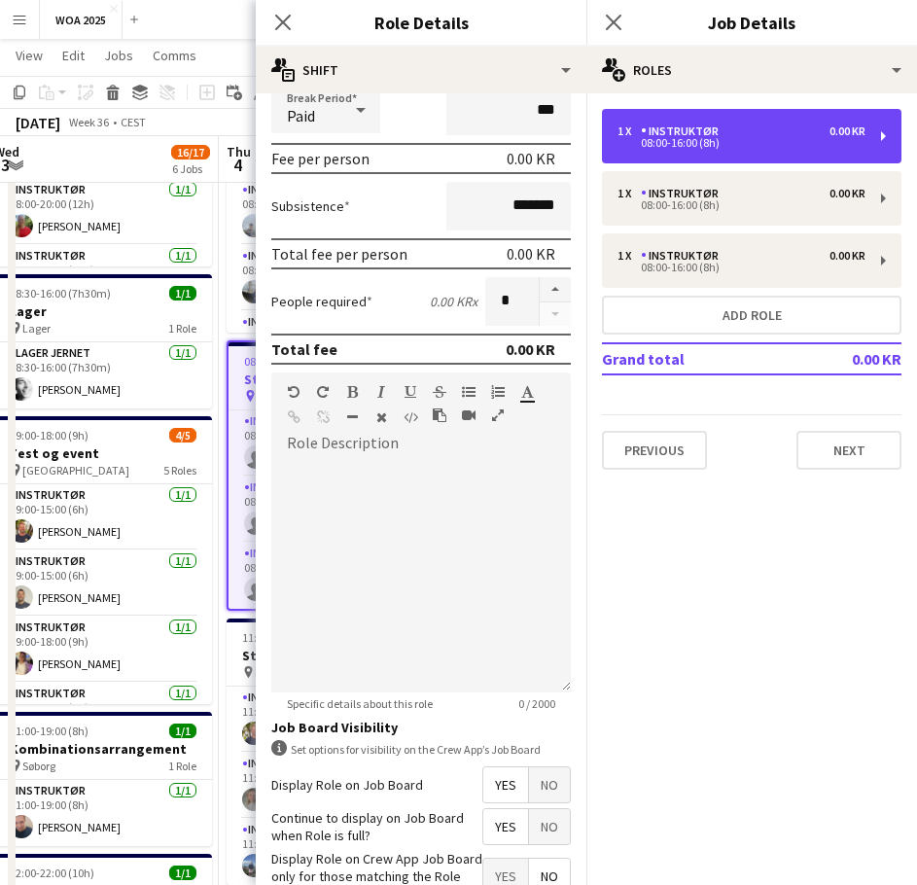
scroll to position [376, 0]
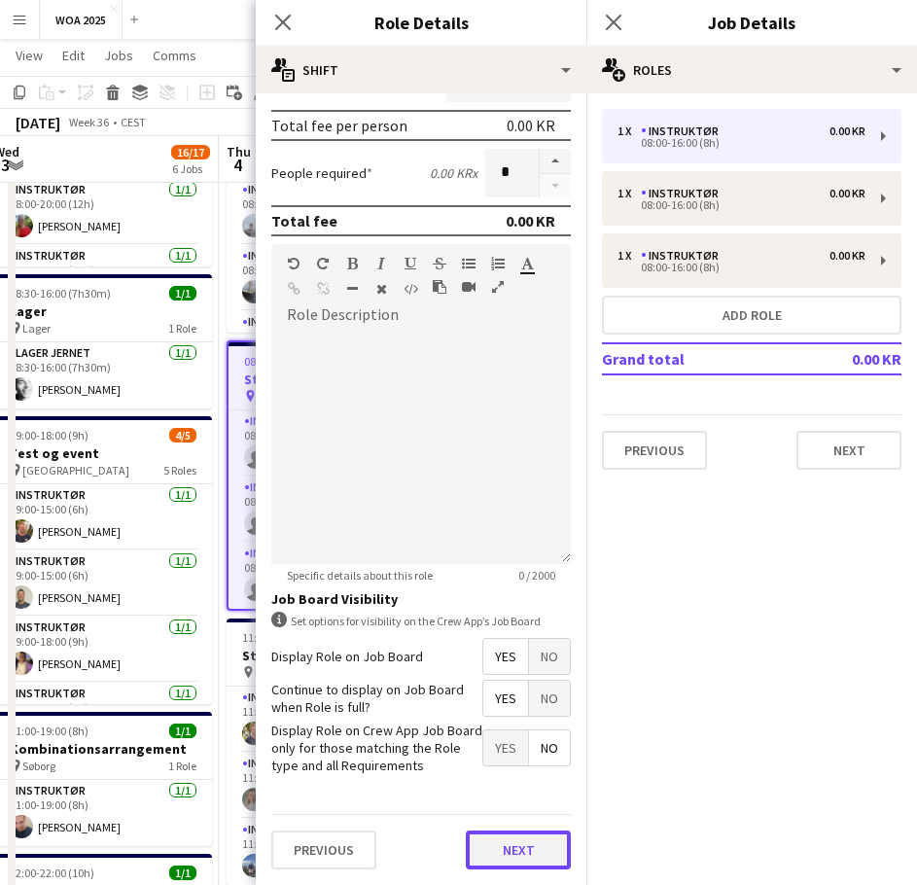
click at [509, 849] on button "Next" at bounding box center [518, 849] width 105 height 39
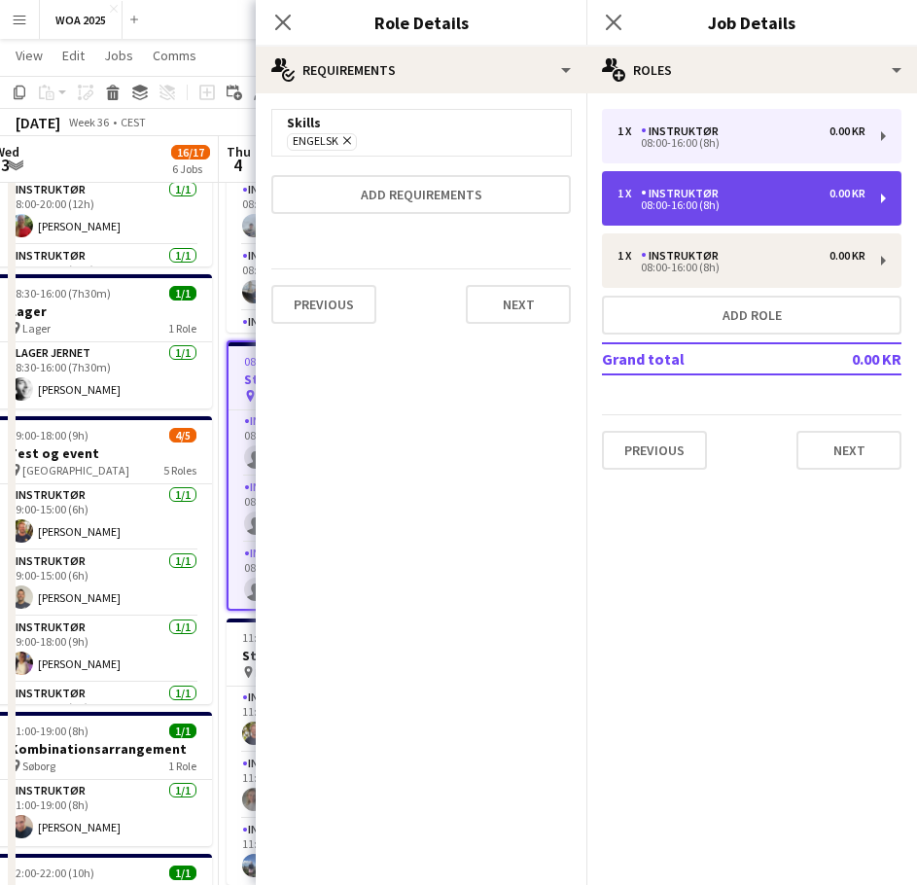
click at [732, 220] on div "1 x Instruktør 0.00 KR 08:00-16:00 (8h)" at bounding box center [752, 198] width 300 height 54
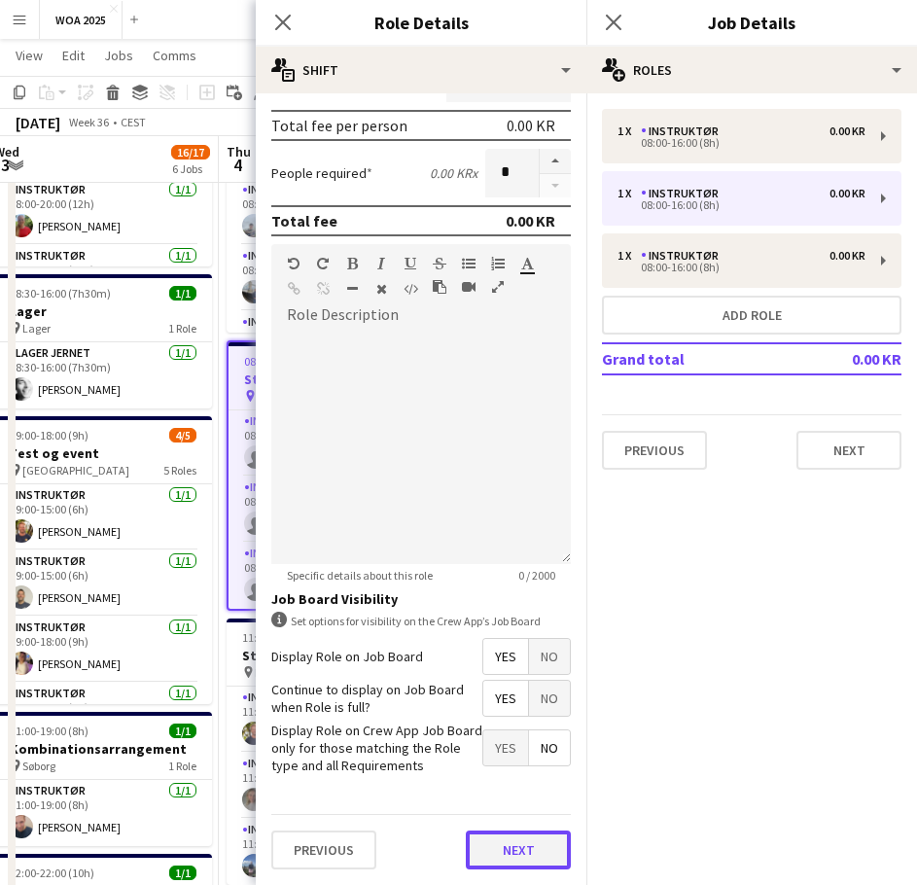
click at [505, 806] on form "**********" at bounding box center [421, 309] width 331 height 1152
click at [491, 847] on button "Next" at bounding box center [518, 849] width 105 height 39
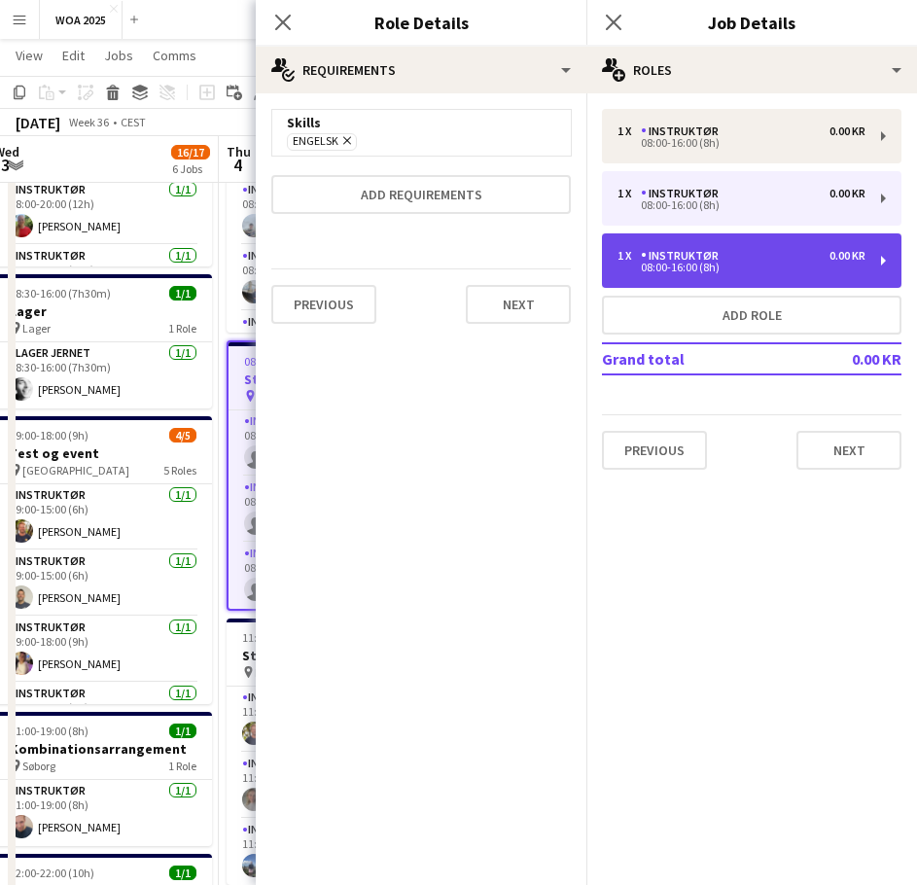
click at [764, 271] on div "1 x Instruktør 0.00 KR 08:00-16:00 (8h)" at bounding box center [752, 260] width 300 height 54
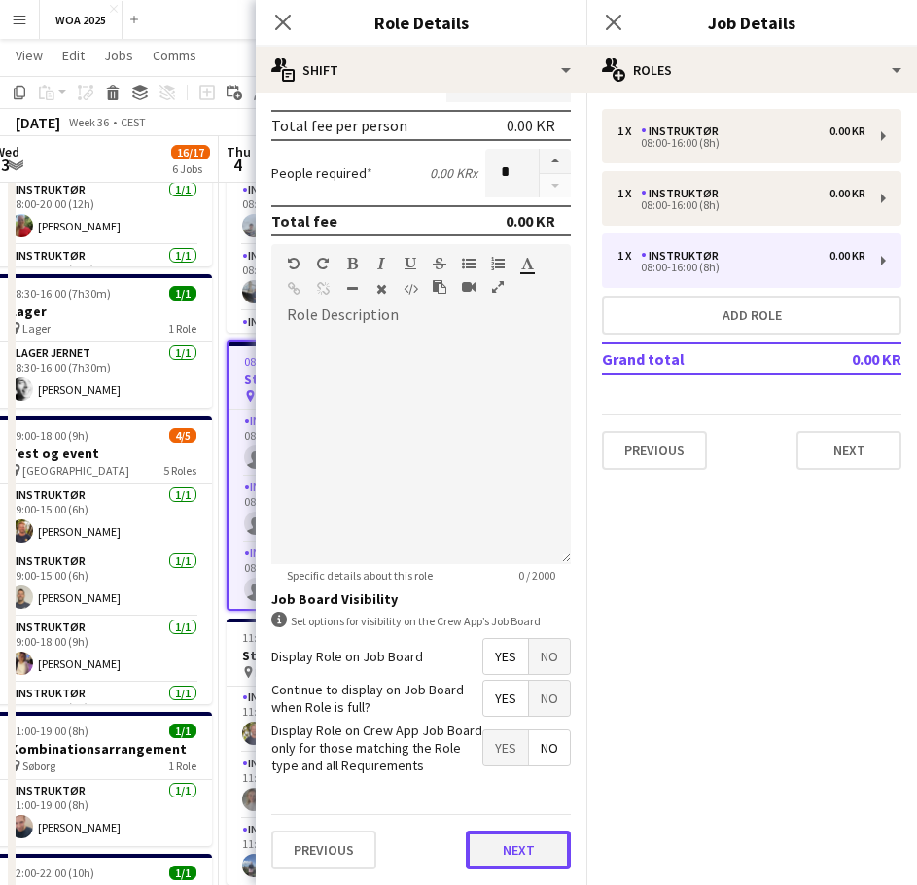
click at [501, 800] on form "**********" at bounding box center [421, 309] width 331 height 1152
click at [509, 847] on button "Next" at bounding box center [518, 849] width 105 height 39
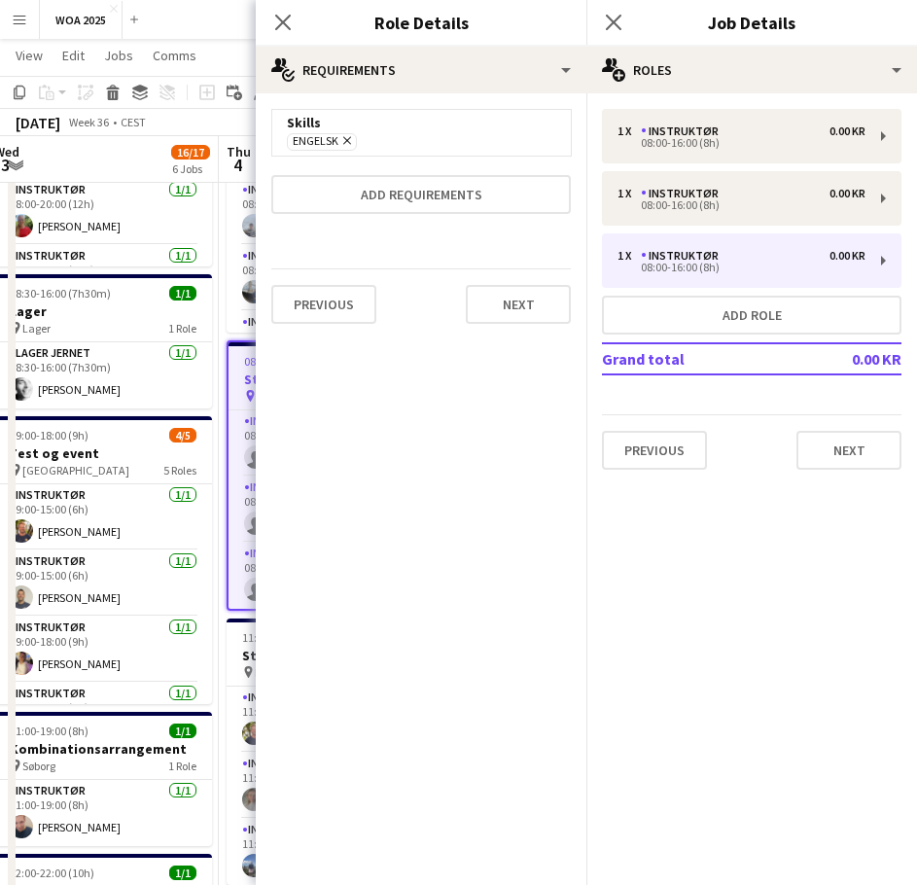
scroll to position [0, 0]
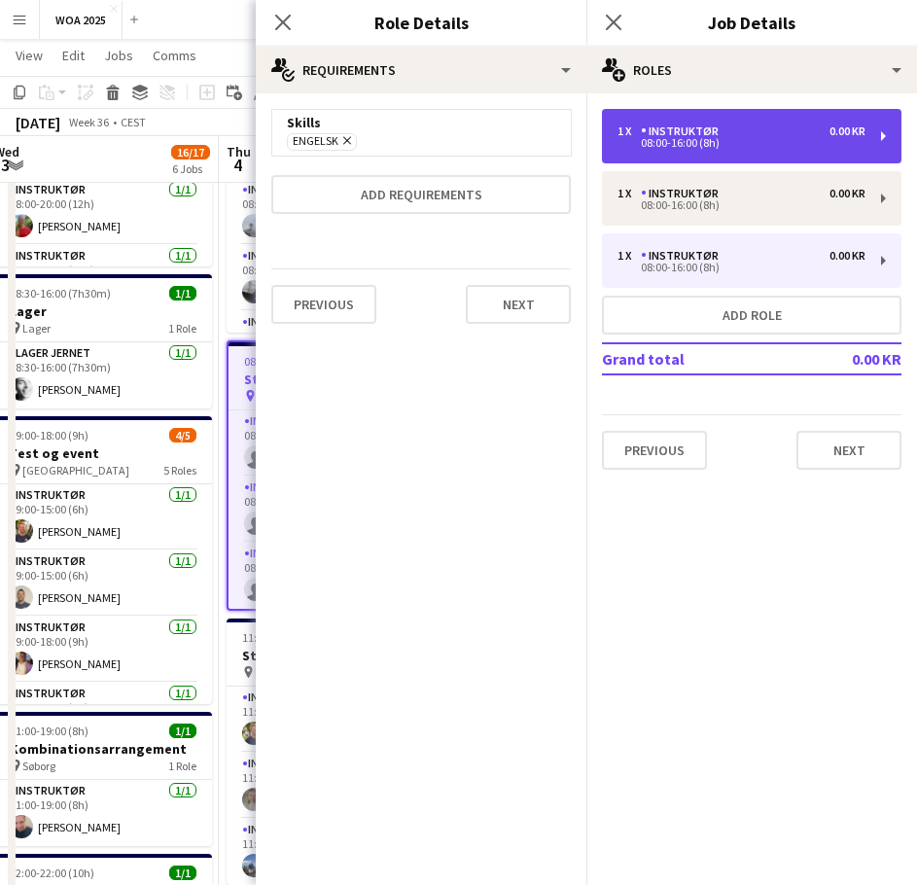
click at [689, 157] on div "1 x Instruktør 0.00 KR 08:00-16:00 (8h)" at bounding box center [752, 136] width 300 height 54
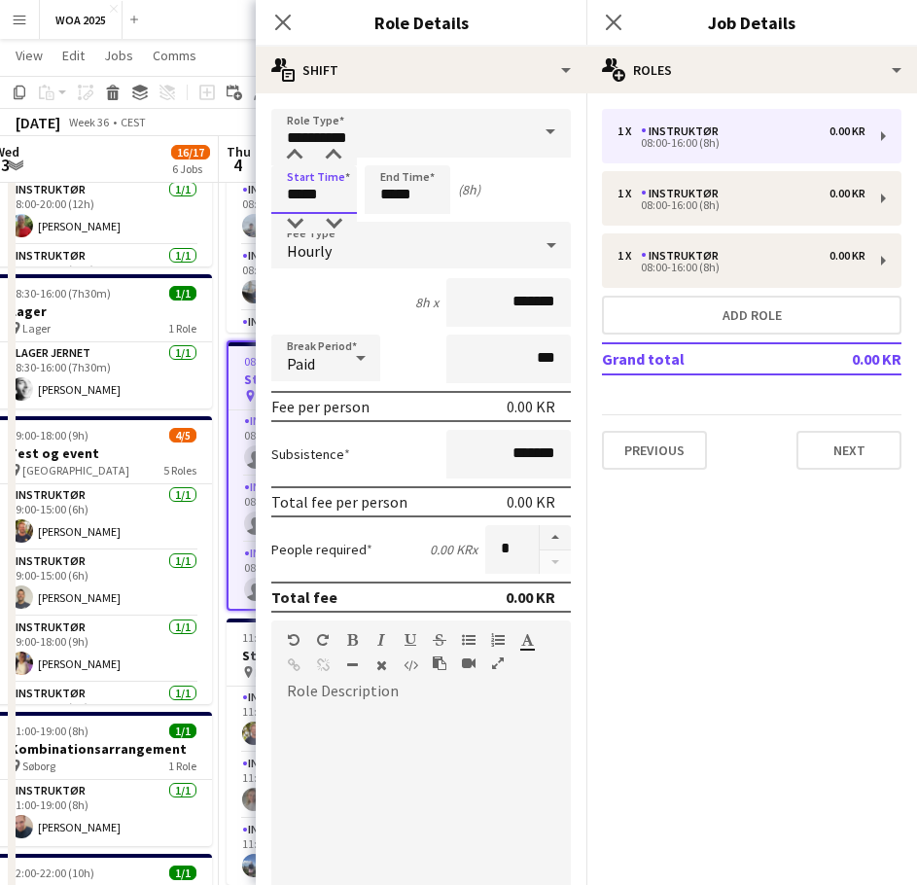
drag, startPoint x: 332, startPoint y: 194, endPoint x: 273, endPoint y: 187, distance: 58.9
click at [273, 187] on input "*****" at bounding box center [314, 189] width 86 height 49
type input "*****"
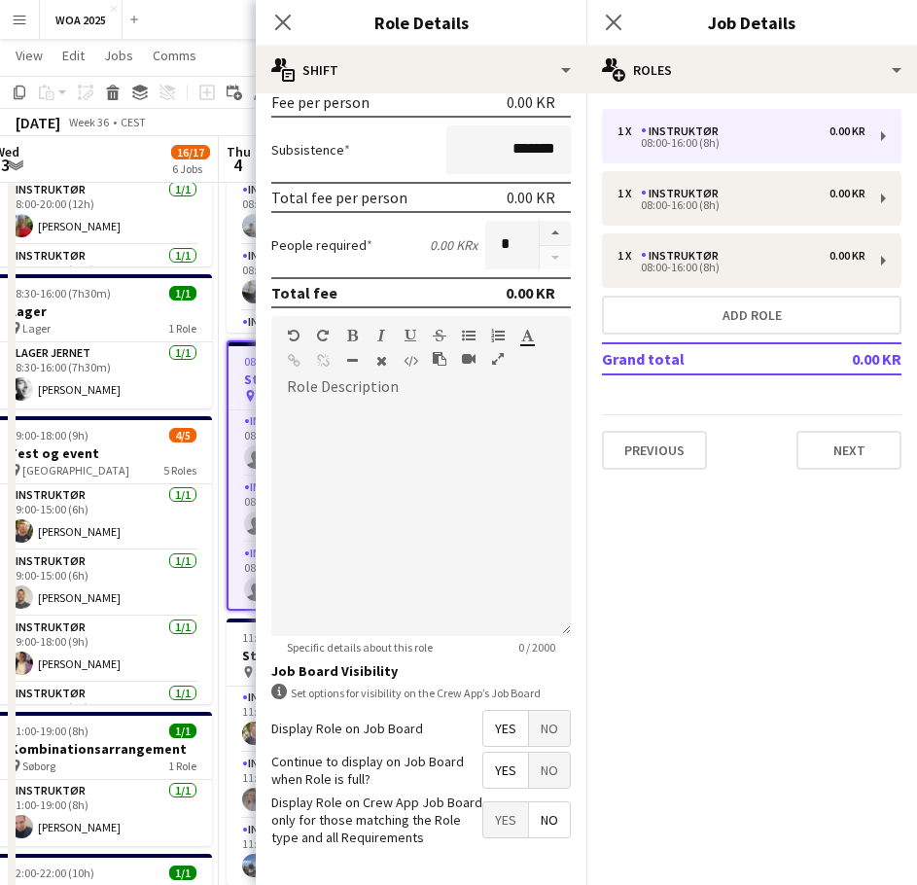
scroll to position [376, 0]
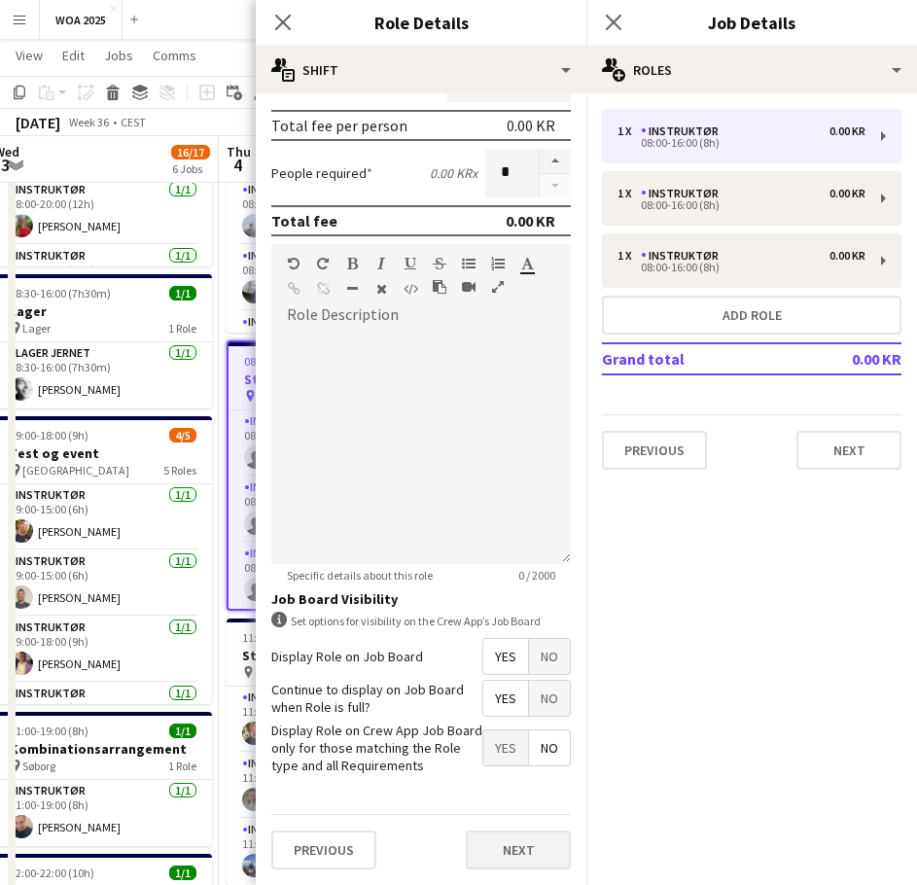
type input "*****"
click at [504, 853] on button "Next" at bounding box center [518, 849] width 105 height 39
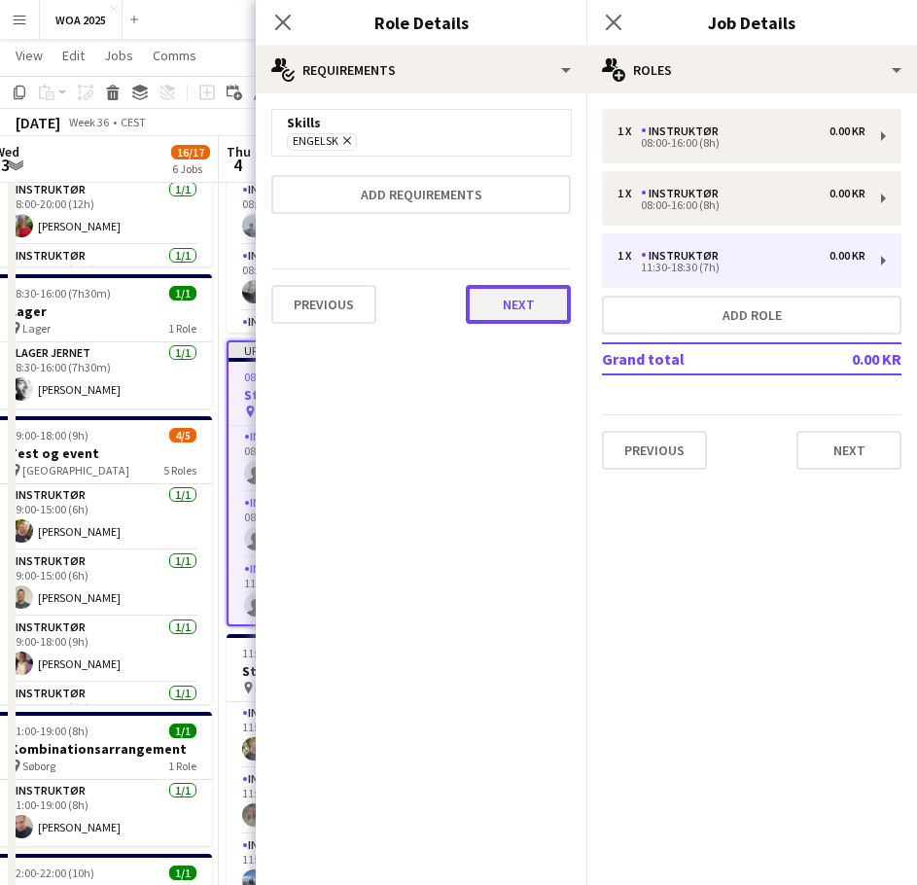
click at [512, 307] on button "Next" at bounding box center [518, 304] width 105 height 39
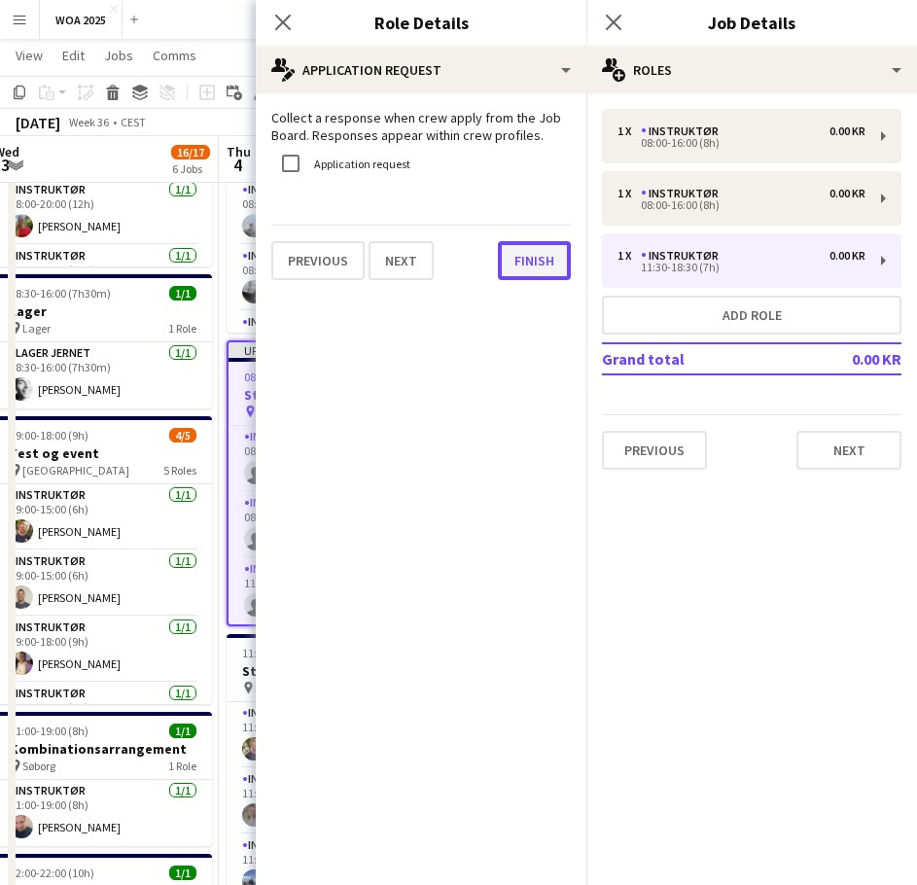
click at [554, 257] on button "Finish" at bounding box center [534, 260] width 73 height 39
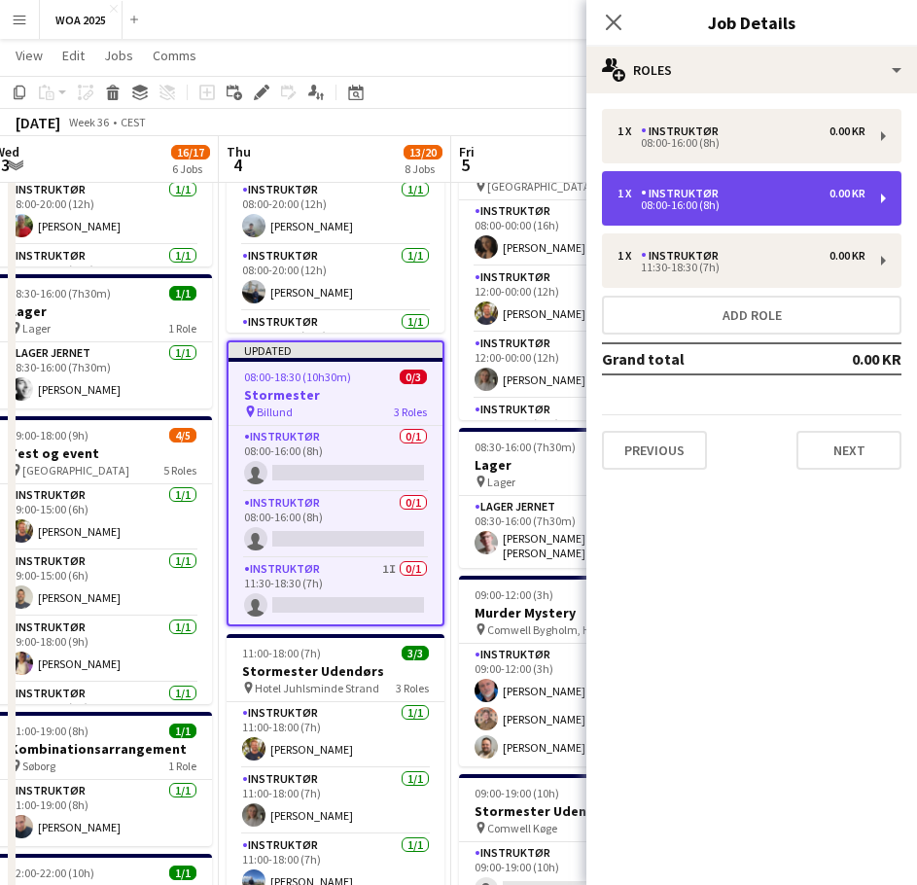
click at [691, 204] on div "08:00-16:00 (8h)" at bounding box center [742, 205] width 248 height 10
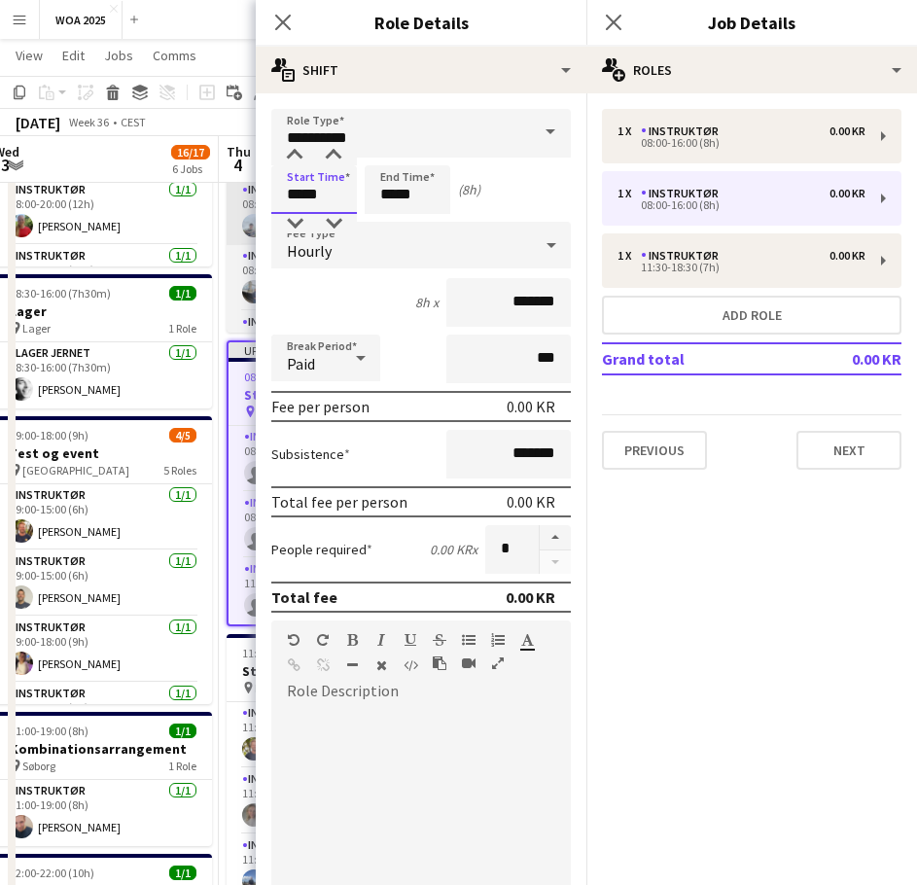
drag, startPoint x: 330, startPoint y: 196, endPoint x: 240, endPoint y: 188, distance: 89.9
click at [241, 188] on body "Menu Boards Boards Boards All jobs Status Workforce Workforce My Workforce Recr…" at bounding box center [458, 571] width 917 height 1921
type input "*****"
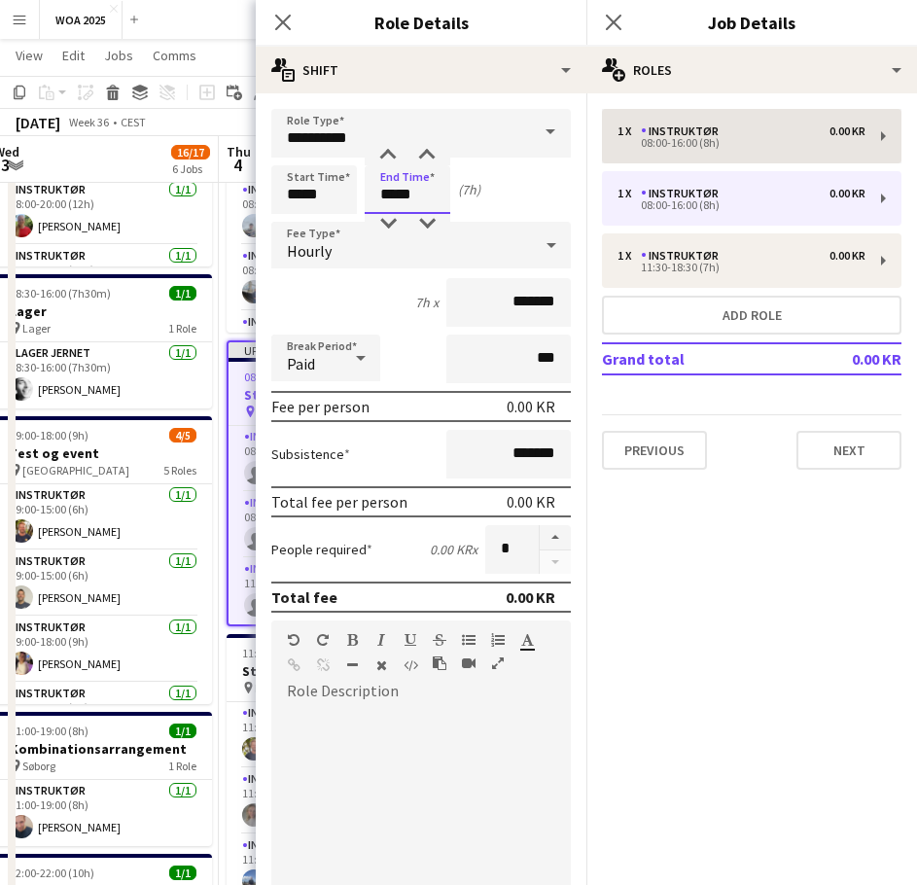
type input "*****"
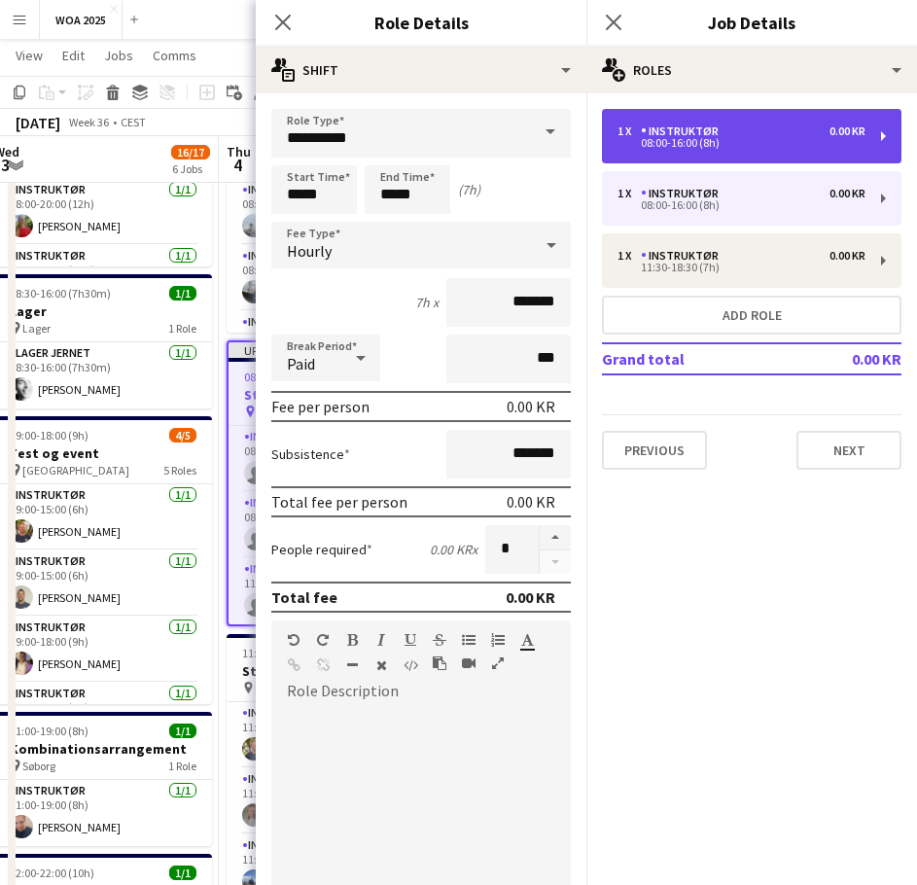
click at [720, 135] on div "Instruktør" at bounding box center [684, 131] width 86 height 14
type input "*****"
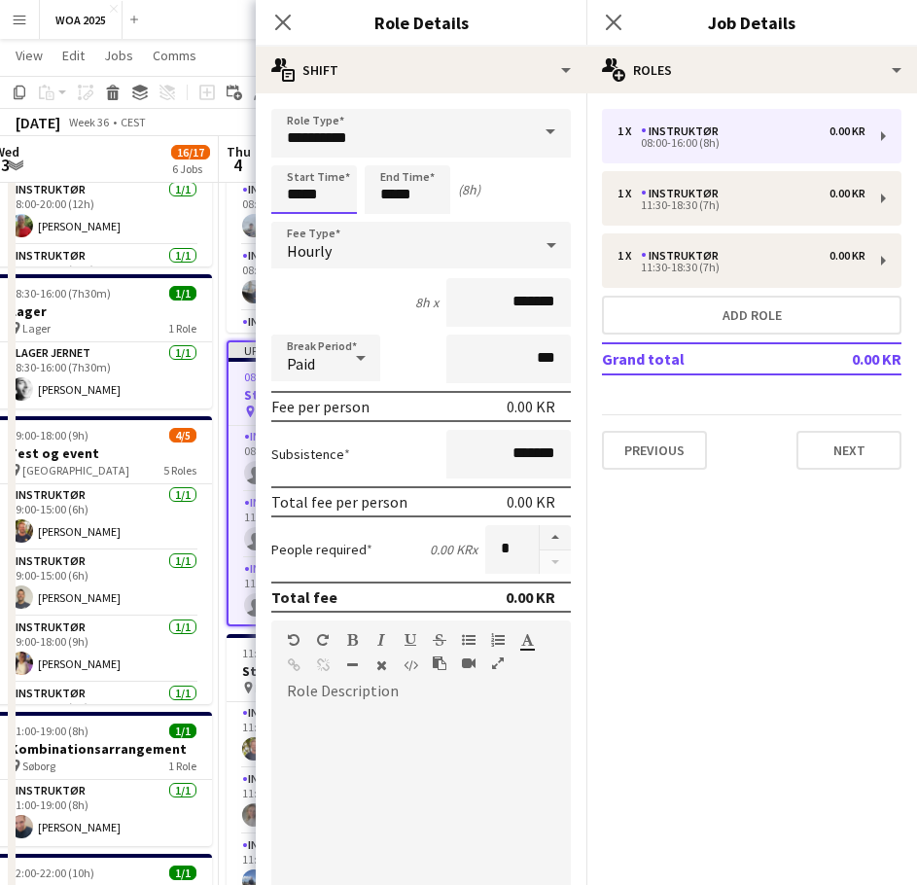
drag, startPoint x: 334, startPoint y: 194, endPoint x: 257, endPoint y: 197, distance: 76.9
click at [257, 197] on form "**********" at bounding box center [421, 685] width 331 height 1152
type input "*****"
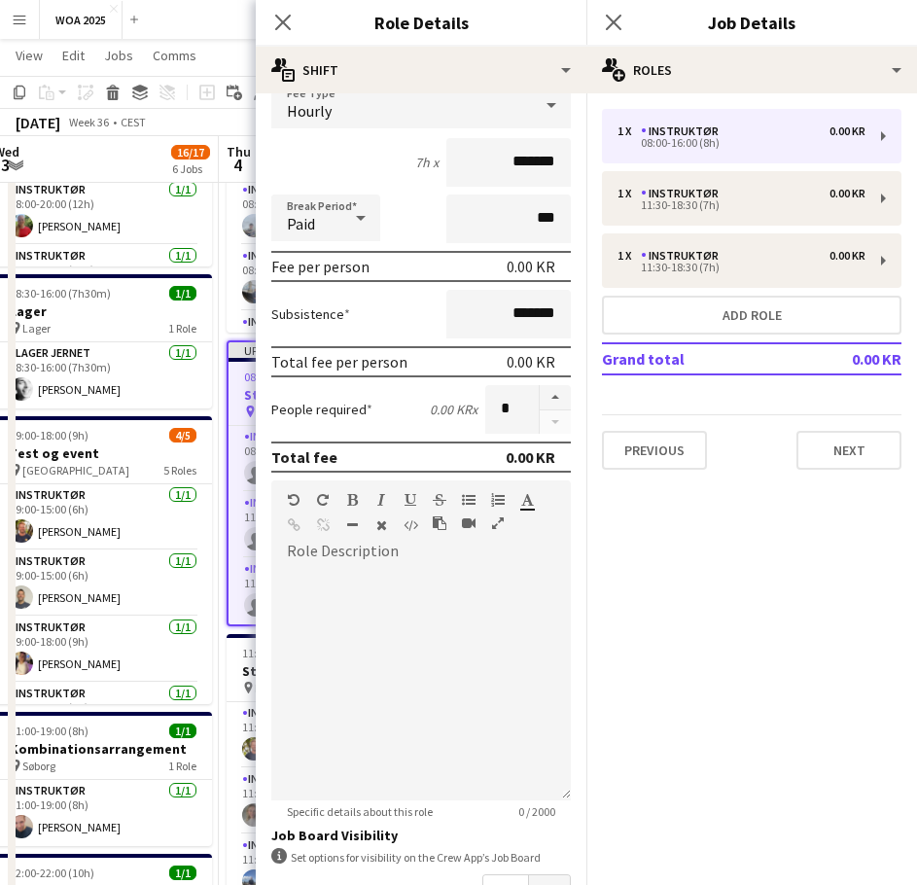
scroll to position [376, 0]
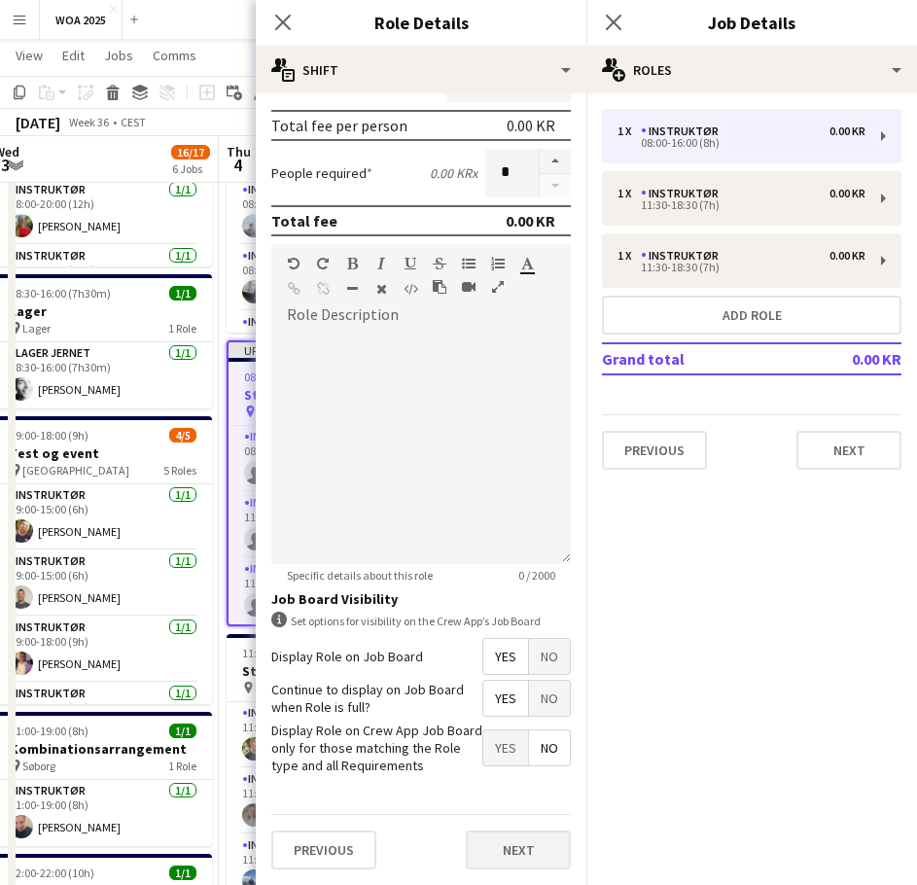
type input "*****"
click at [513, 850] on button "Next" at bounding box center [518, 849] width 105 height 39
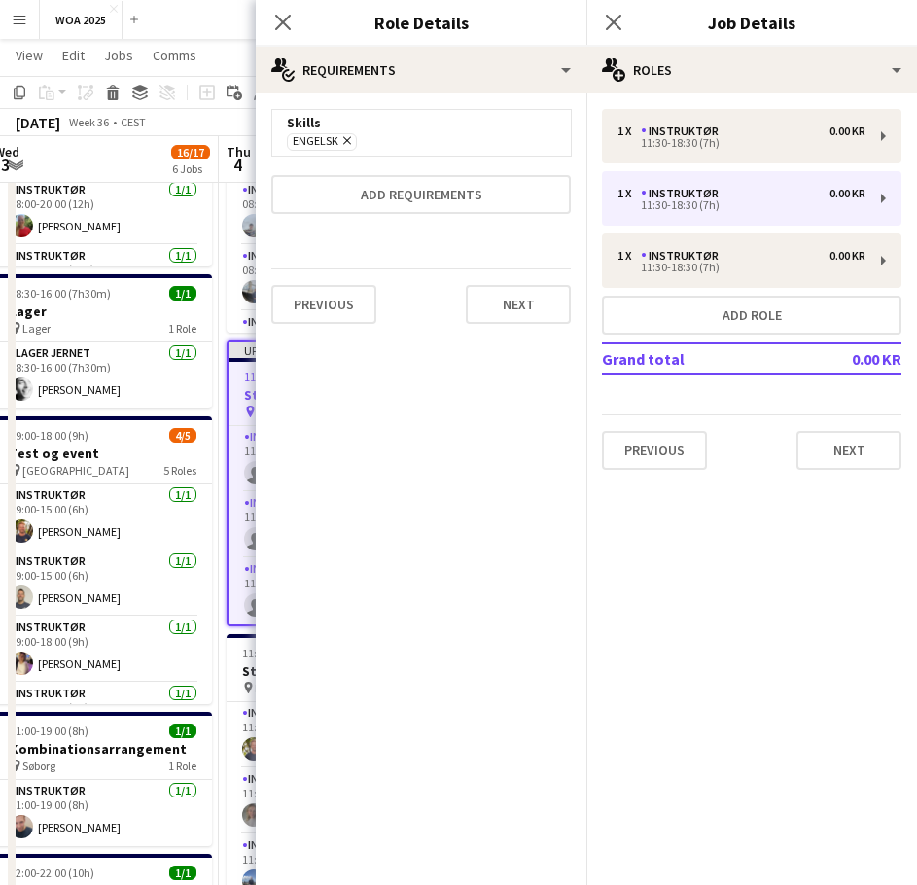
scroll to position [0, 0]
click at [505, 312] on button "Next" at bounding box center [518, 304] width 105 height 39
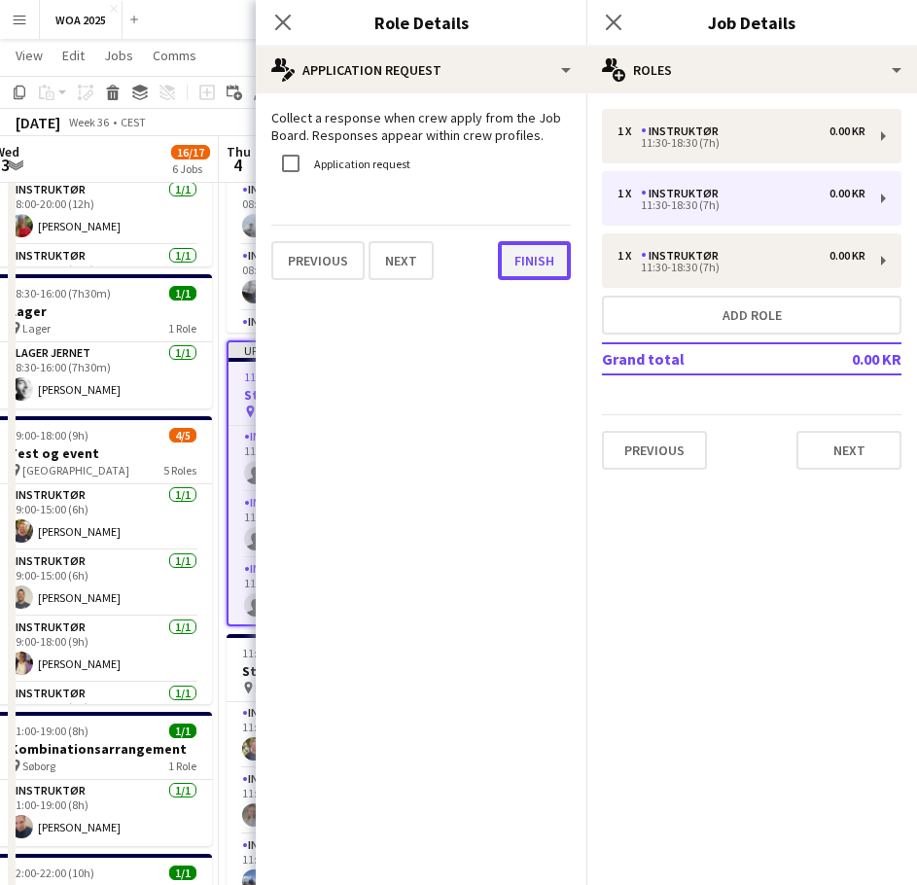
click at [544, 279] on button "Finish" at bounding box center [534, 260] width 73 height 39
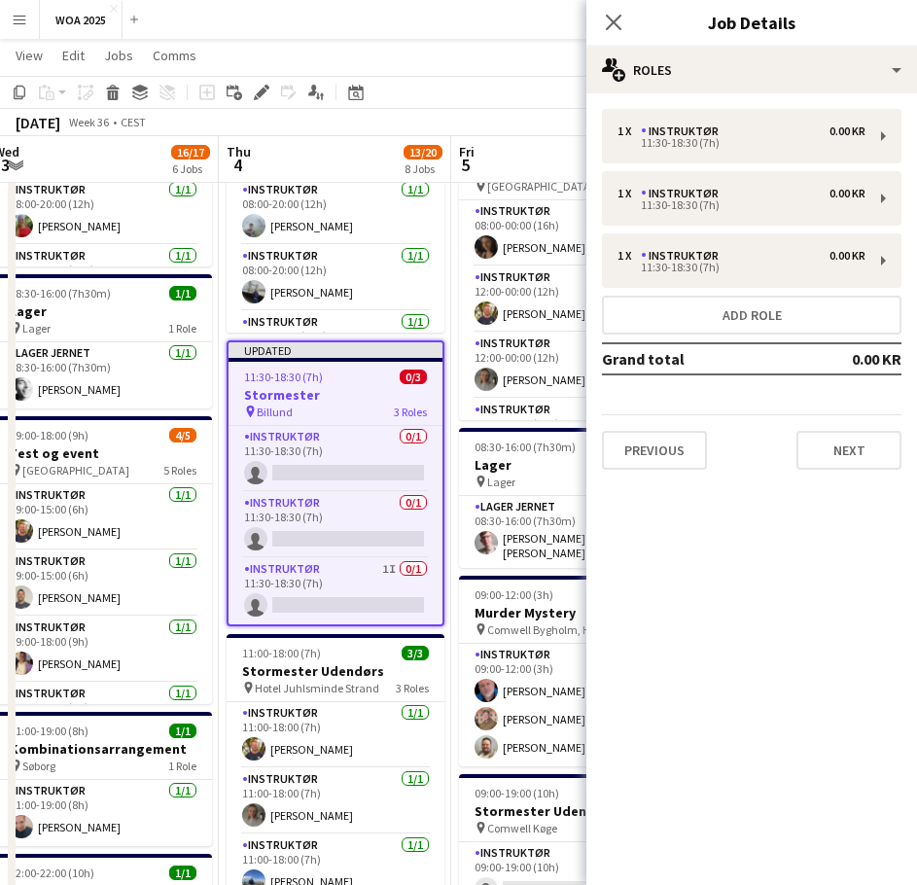
click at [477, 96] on app-toolbar "Copy Paste Paste Ctrl+V Paste with crew Ctrl+Shift+V Paste linked Job [GEOGRAPH…" at bounding box center [458, 92] width 917 height 33
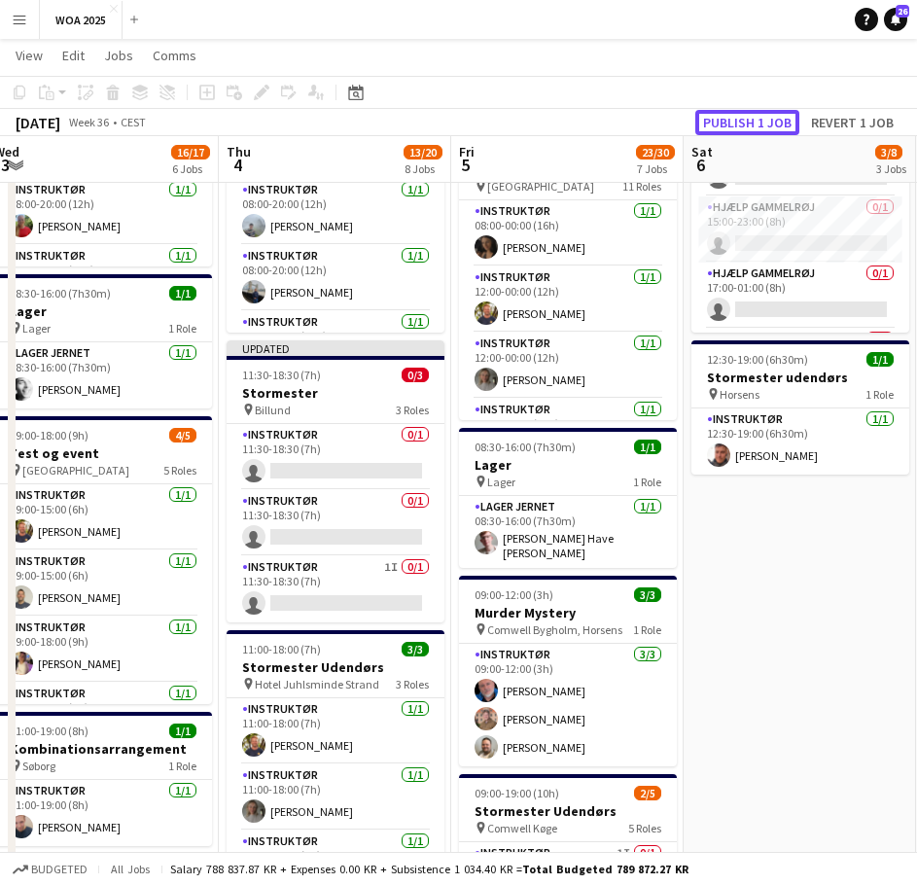
click at [764, 124] on button "Publish 1 job" at bounding box center [747, 122] width 104 height 25
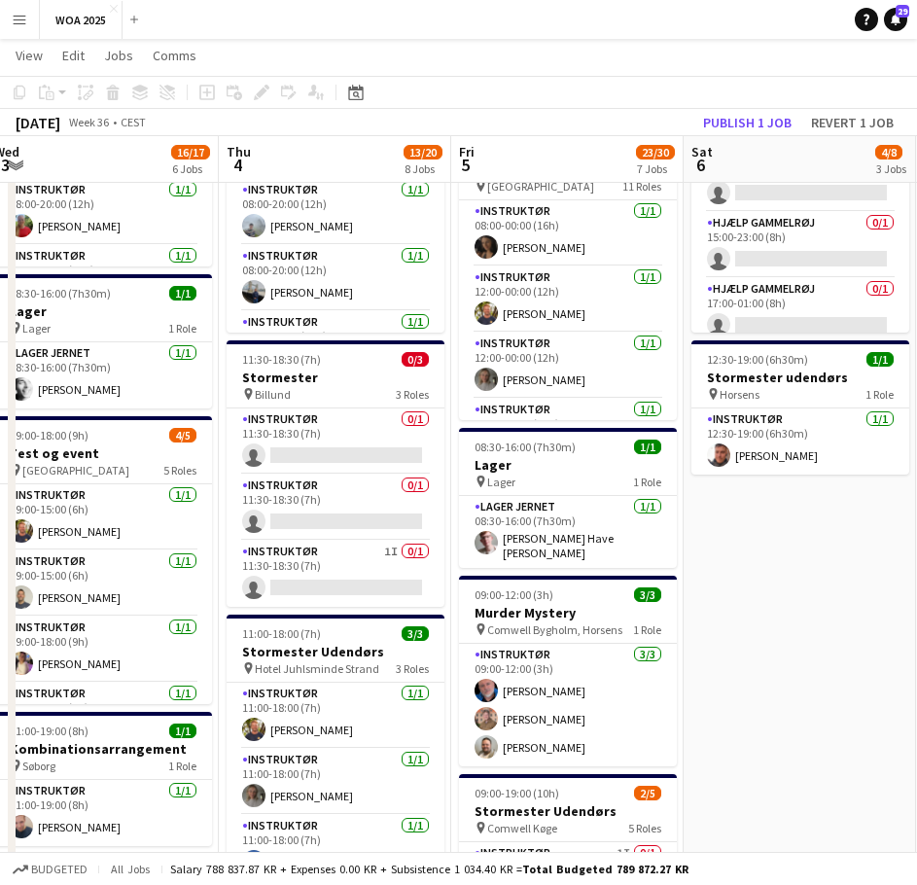
click at [324, 160] on app-board-header-date "Thu 4 13/20 8 Jobs" at bounding box center [335, 159] width 232 height 47
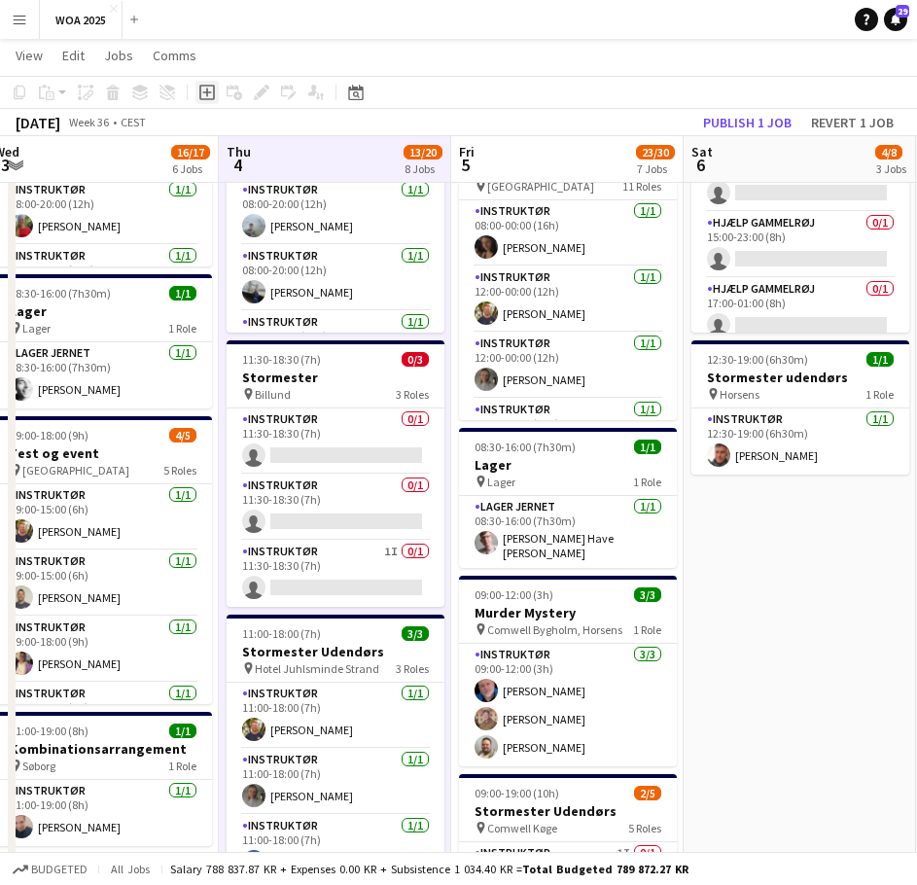
click at [211, 95] on icon "Add job" at bounding box center [207, 93] width 16 height 16
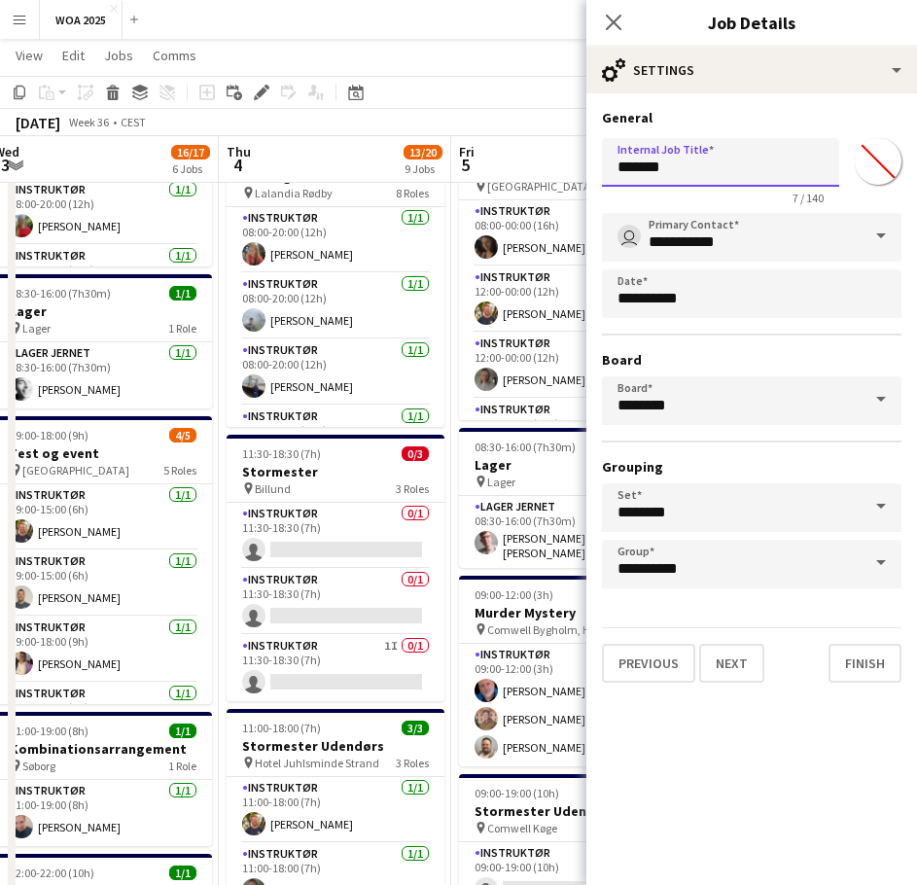
drag, startPoint x: 686, startPoint y: 164, endPoint x: 572, endPoint y: 179, distance: 114.7
click at [572, 179] on body "Menu Boards Boards Boards All jobs Status Workforce Workforce My Workforce Recr…" at bounding box center [458, 617] width 917 height 2012
type input "*"
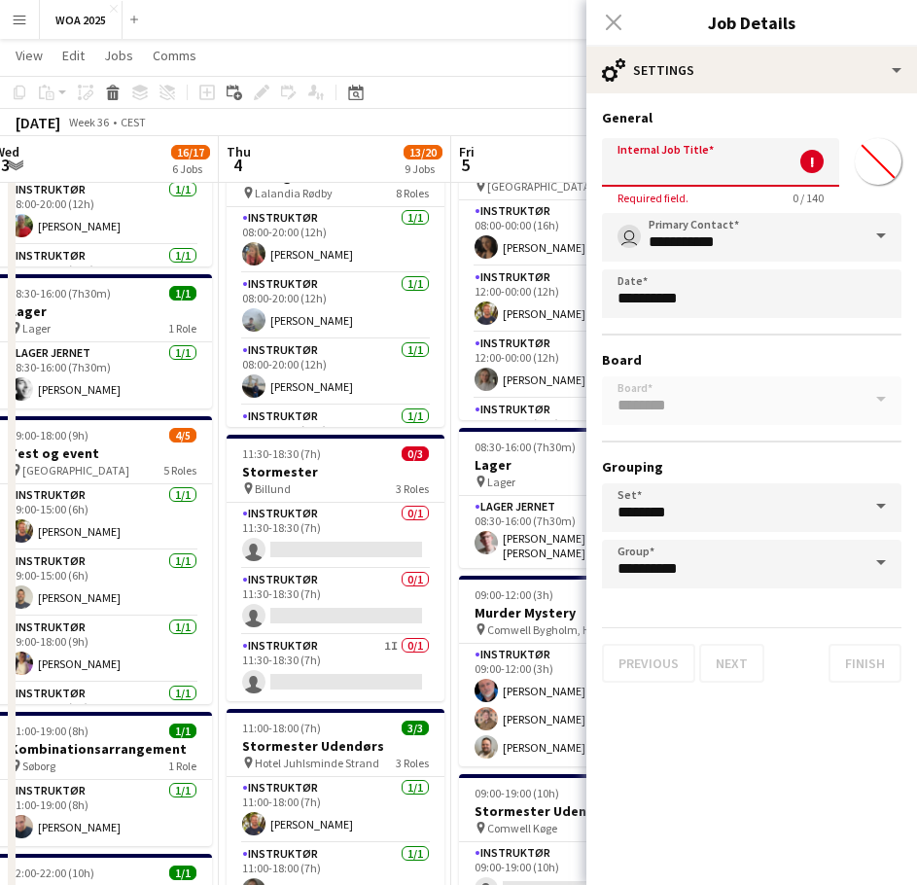
type input "*"
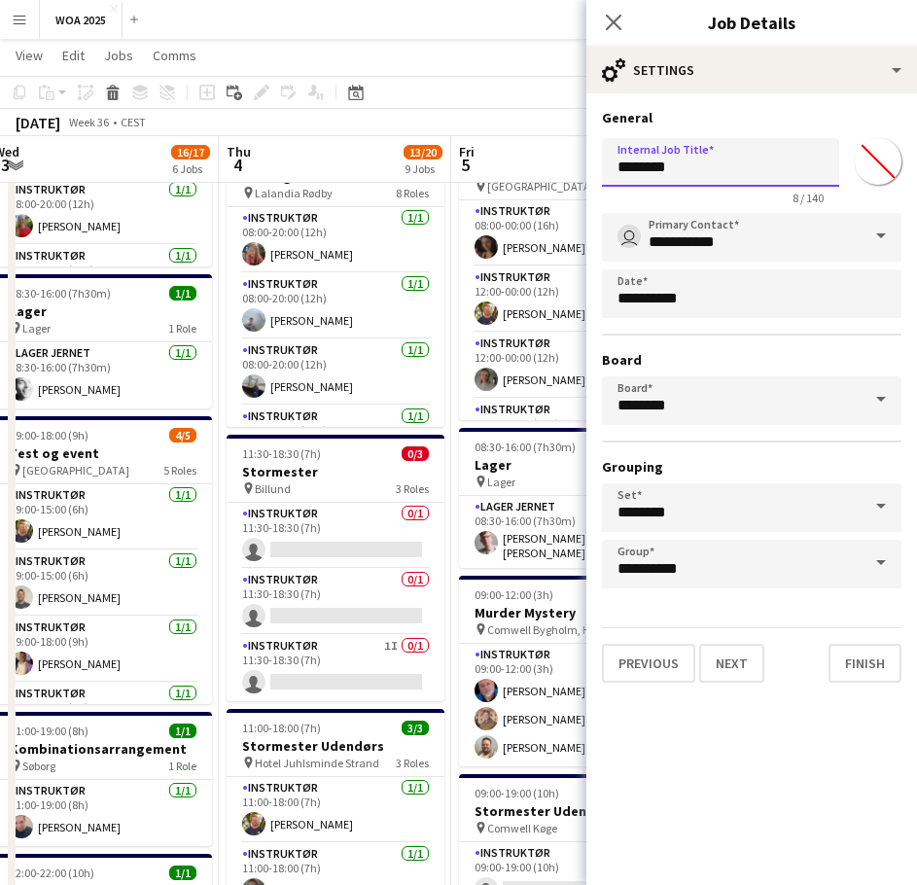
type input "*******"
click at [734, 693] on div "**********" at bounding box center [751, 395] width 331 height 605
click at [743, 674] on button "Next" at bounding box center [731, 663] width 65 height 39
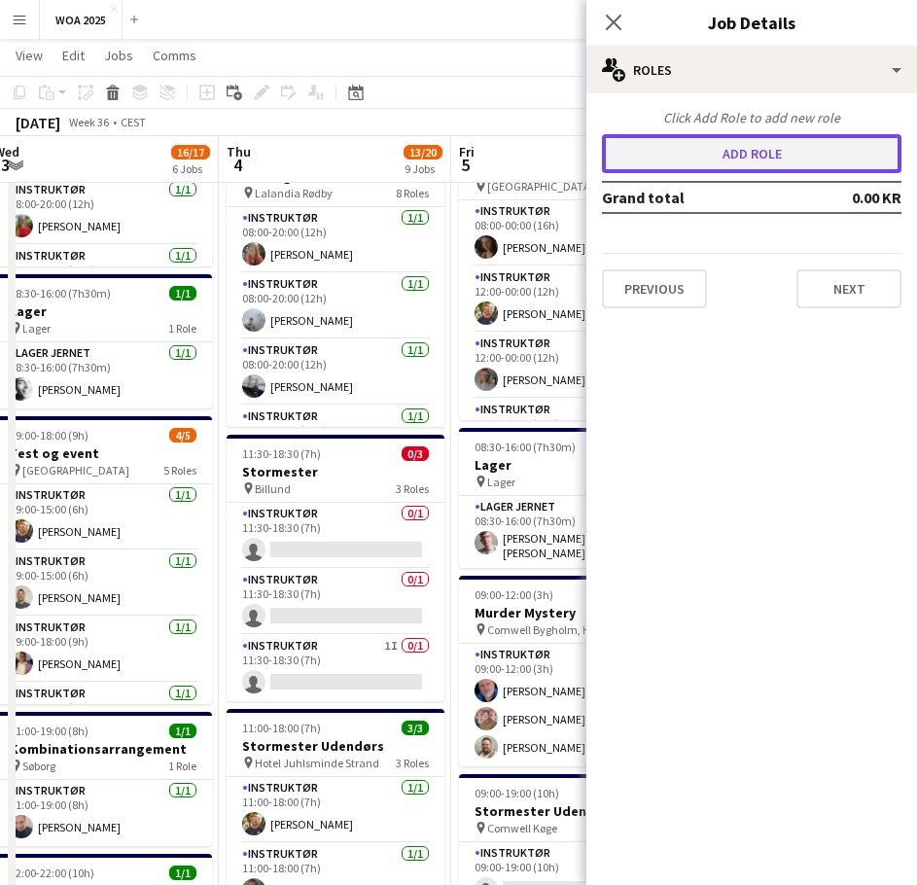
click at [698, 161] on button "Add role" at bounding box center [752, 153] width 300 height 39
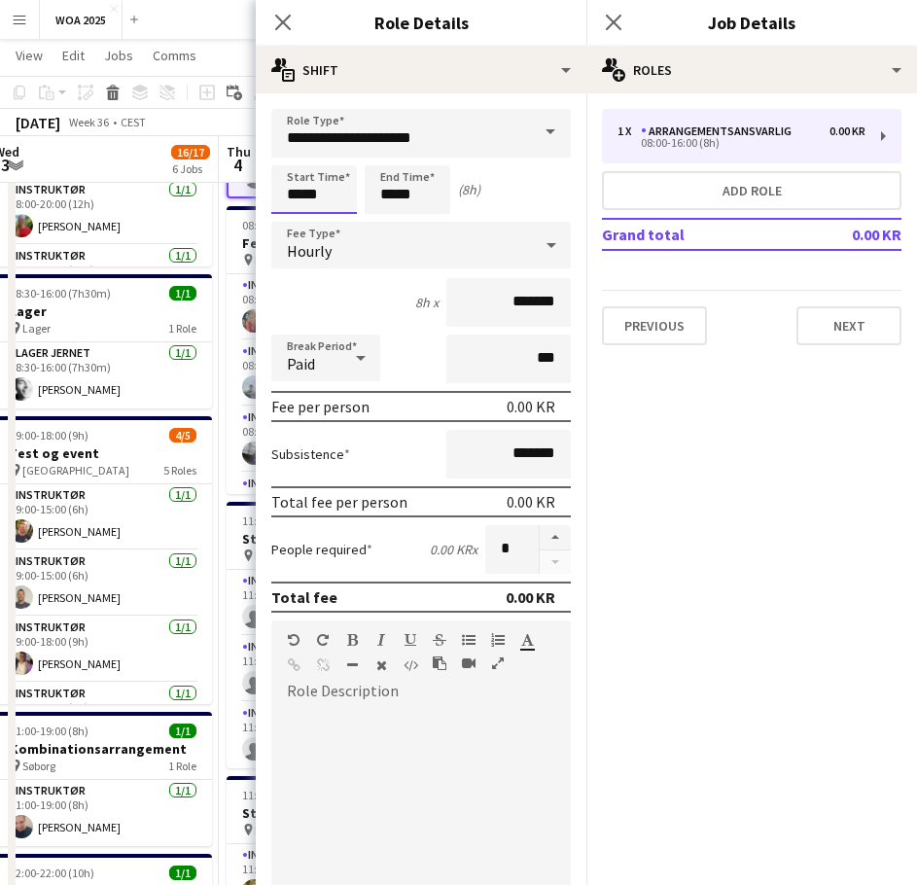
drag, startPoint x: 306, startPoint y: 193, endPoint x: 256, endPoint y: 194, distance: 50.6
click at [256, 194] on form "**********" at bounding box center [421, 685] width 331 height 1152
drag, startPoint x: 290, startPoint y: 191, endPoint x: 265, endPoint y: 193, distance: 24.4
click at [266, 193] on form "**********" at bounding box center [421, 685] width 331 height 1152
type input "*****"
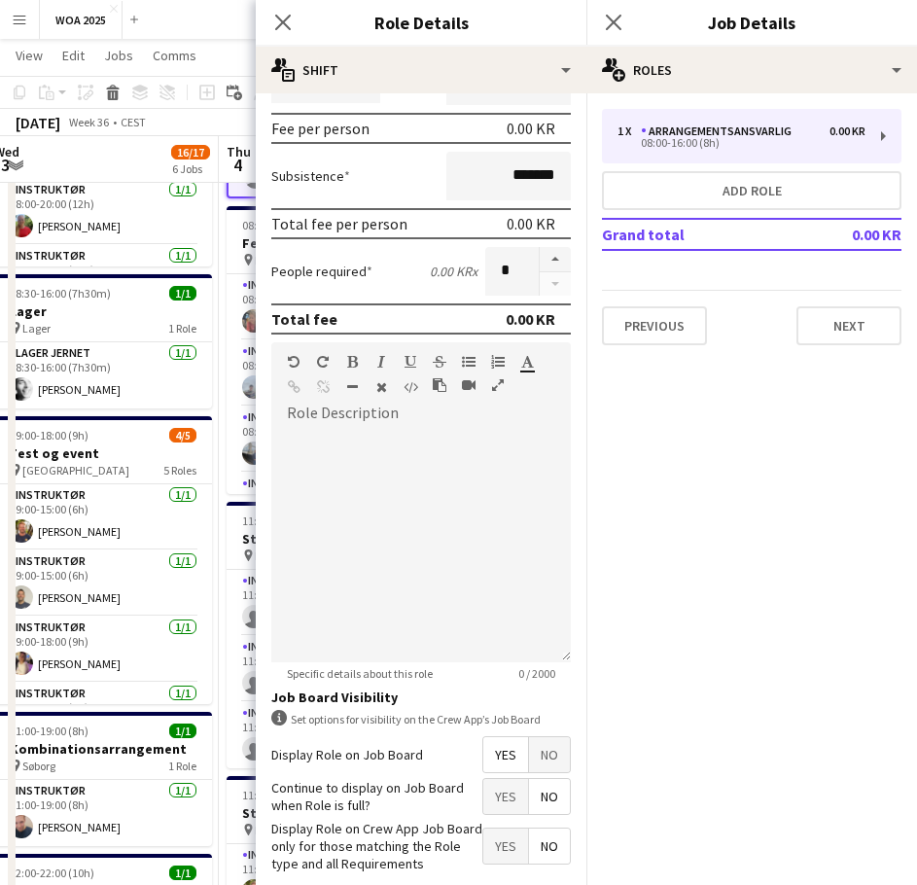
scroll to position [376, 0]
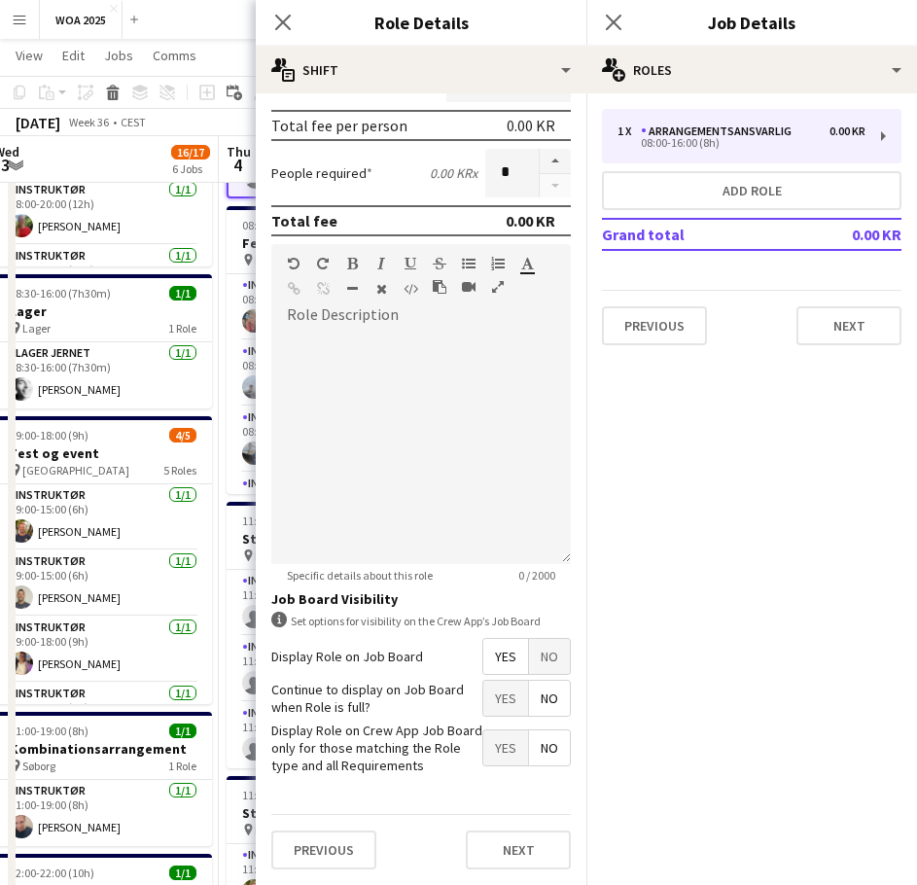
type input "*****"
click at [493, 692] on span "Yes" at bounding box center [505, 698] width 45 height 35
click at [500, 837] on button "Next" at bounding box center [518, 849] width 105 height 39
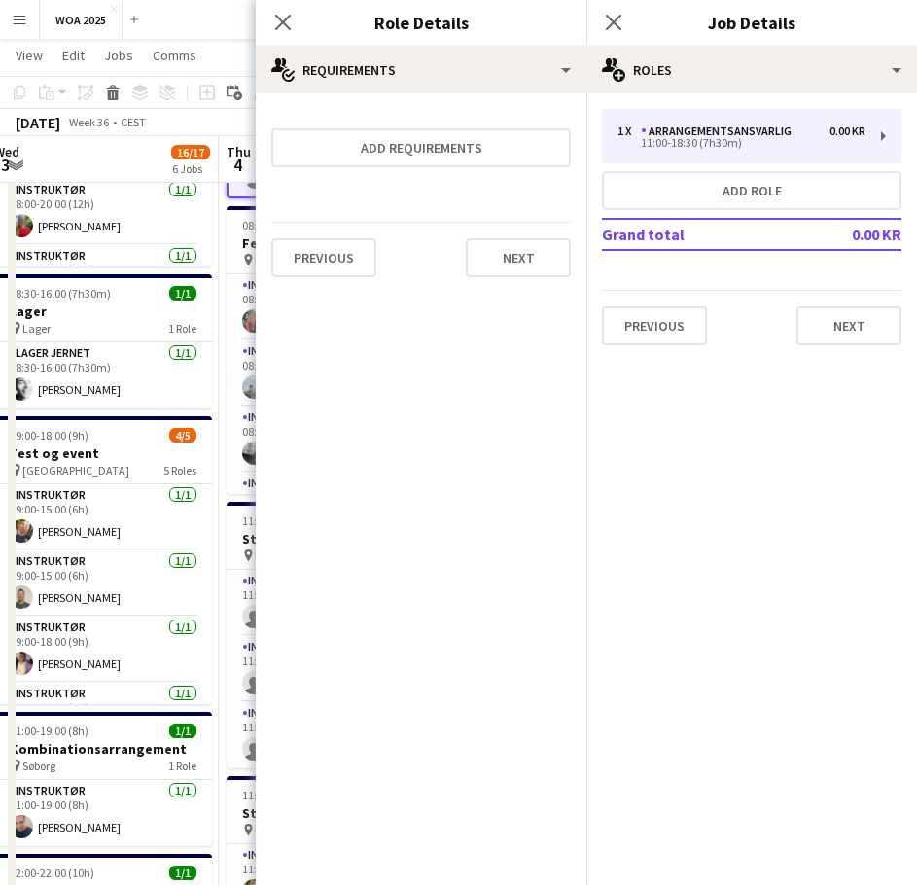
scroll to position [0, 0]
click at [521, 271] on button "Next" at bounding box center [518, 257] width 105 height 39
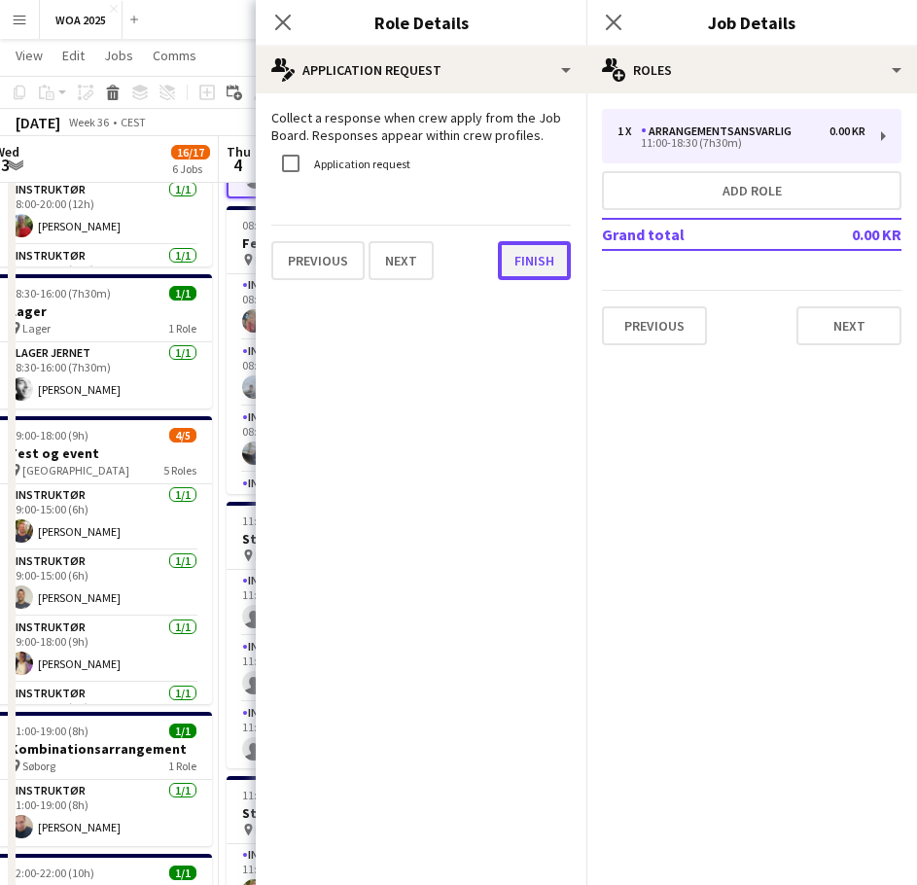
click at [542, 257] on button "Finish" at bounding box center [534, 260] width 73 height 39
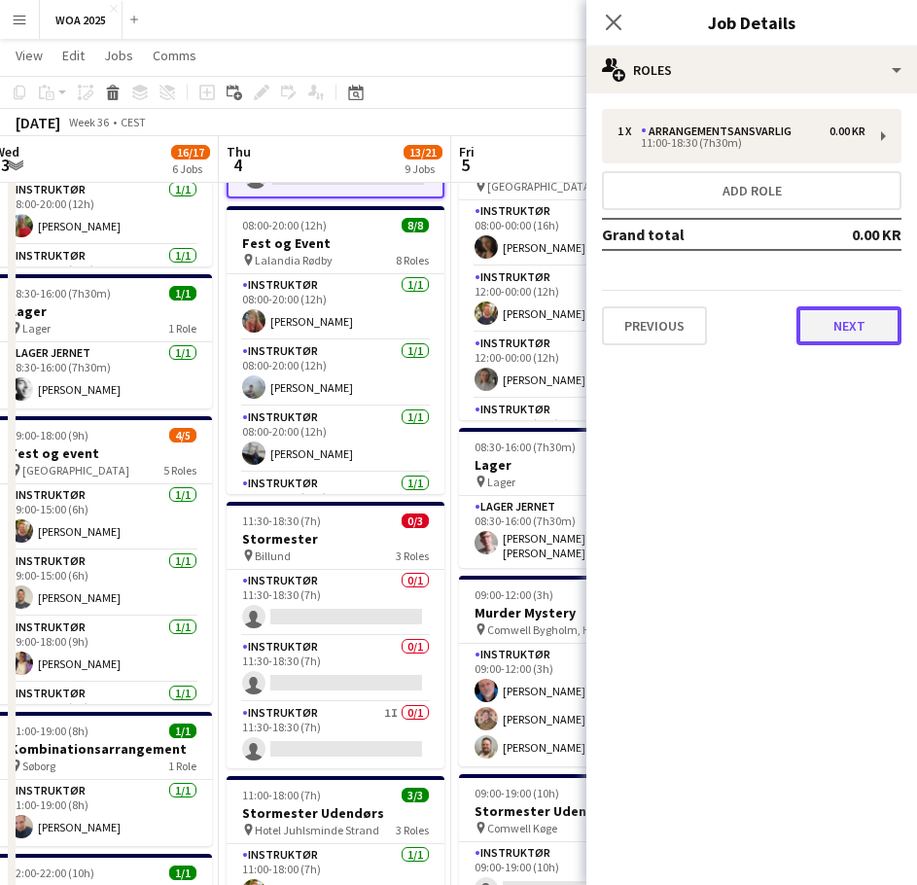
click at [834, 330] on button "Next" at bounding box center [848, 325] width 105 height 39
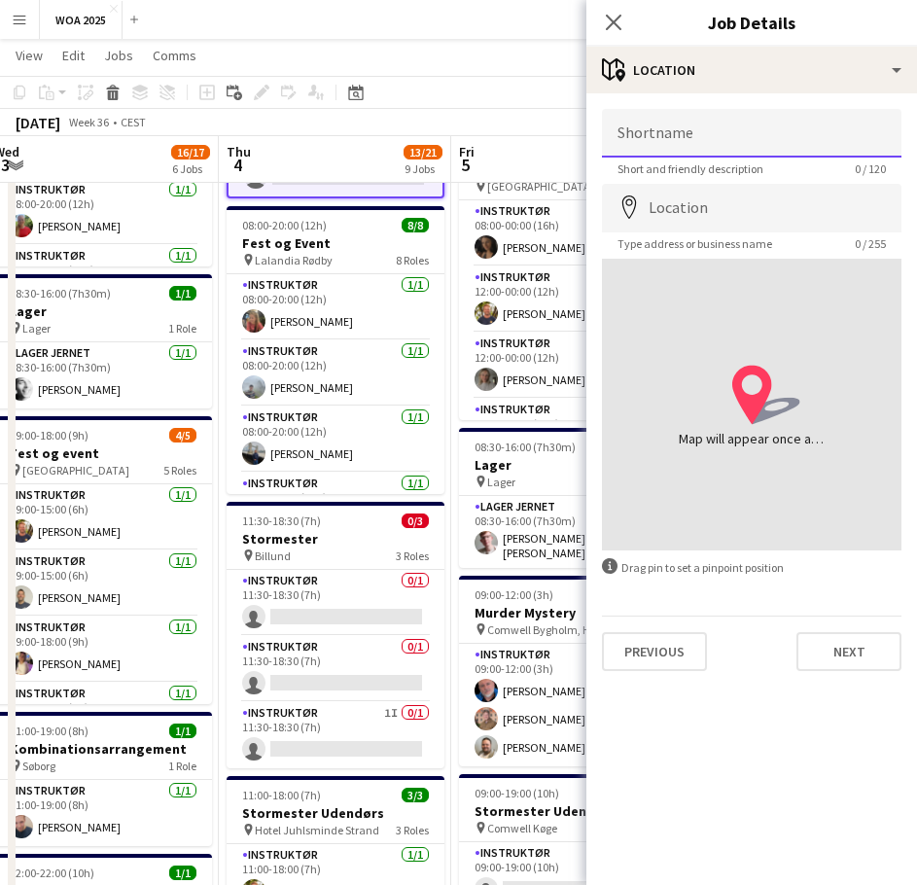
click at [714, 136] on input "Shortname" at bounding box center [752, 133] width 300 height 49
type input "******"
click at [696, 195] on input "Location" at bounding box center [752, 208] width 300 height 49
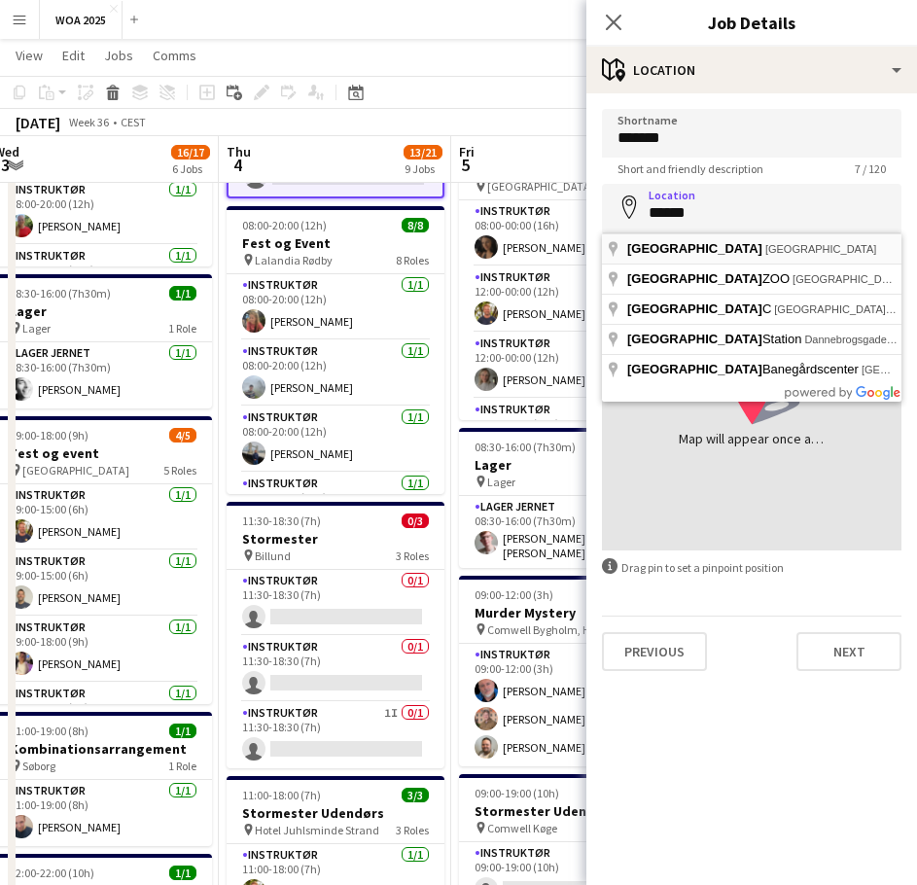
type input "**********"
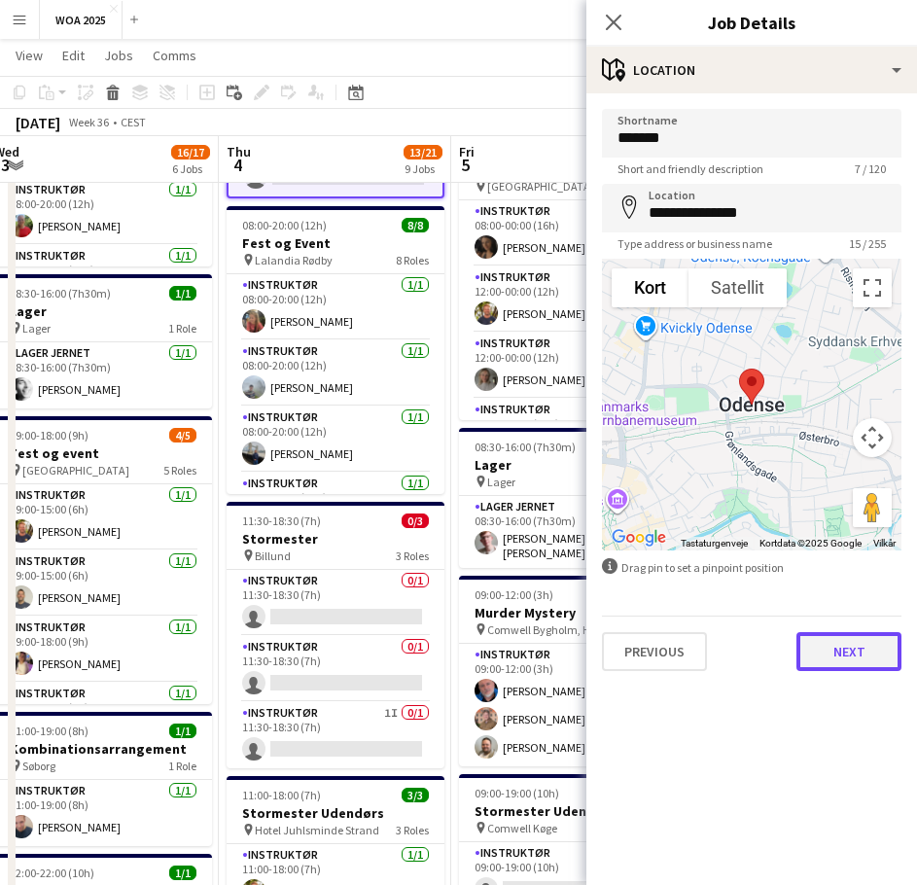
click at [845, 645] on button "Next" at bounding box center [848, 651] width 105 height 39
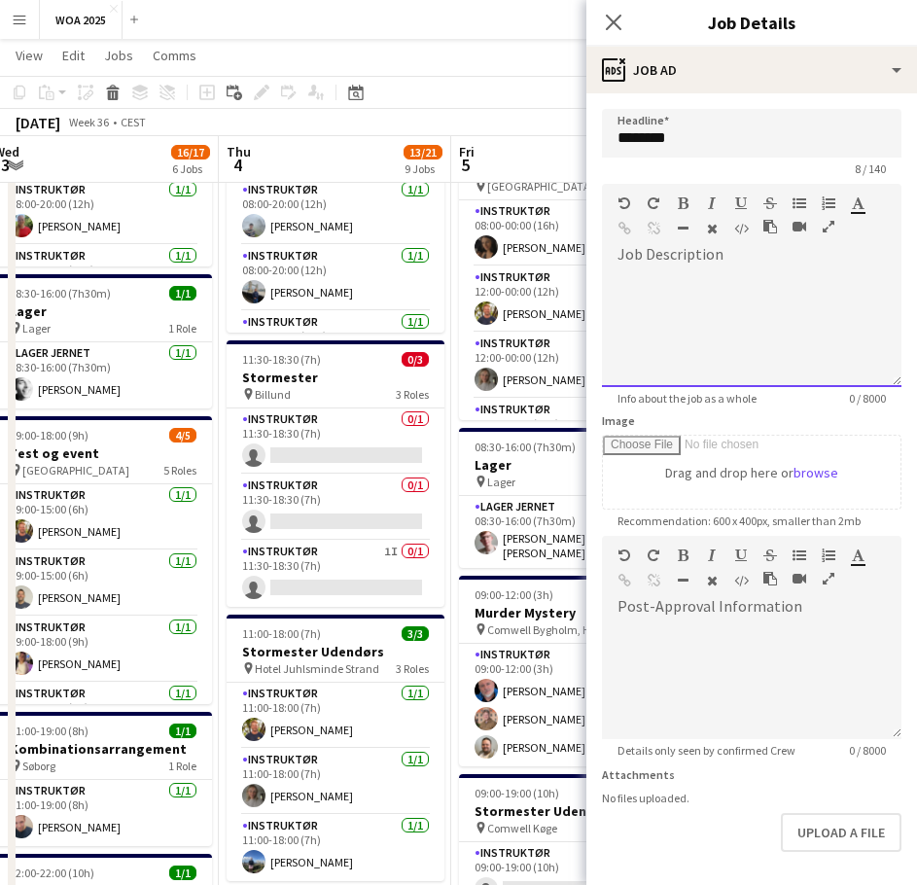
click at [784, 336] on div at bounding box center [752, 328] width 300 height 117
click at [671, 141] on input "*******" at bounding box center [752, 133] width 300 height 49
click at [697, 144] on input "*******" at bounding box center [752, 133] width 300 height 49
drag, startPoint x: 651, startPoint y: 139, endPoint x: 636, endPoint y: 138, distance: 14.6
click at [650, 139] on input "********" at bounding box center [752, 133] width 300 height 49
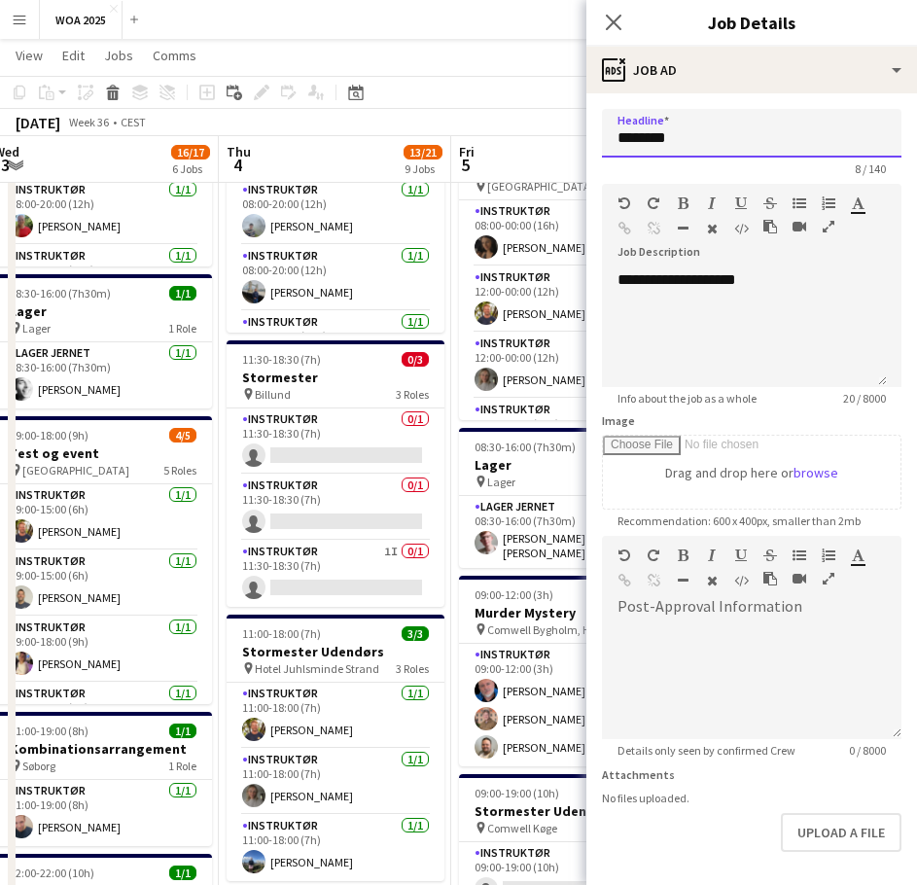
click at [636, 138] on input "********" at bounding box center [752, 133] width 300 height 49
type input "**********"
drag, startPoint x: 724, startPoint y: 279, endPoint x: 737, endPoint y: 279, distance: 12.6
click at [727, 279] on div "**********" at bounding box center [744, 328] width 285 height 117
click at [717, 643] on div at bounding box center [752, 680] width 300 height 117
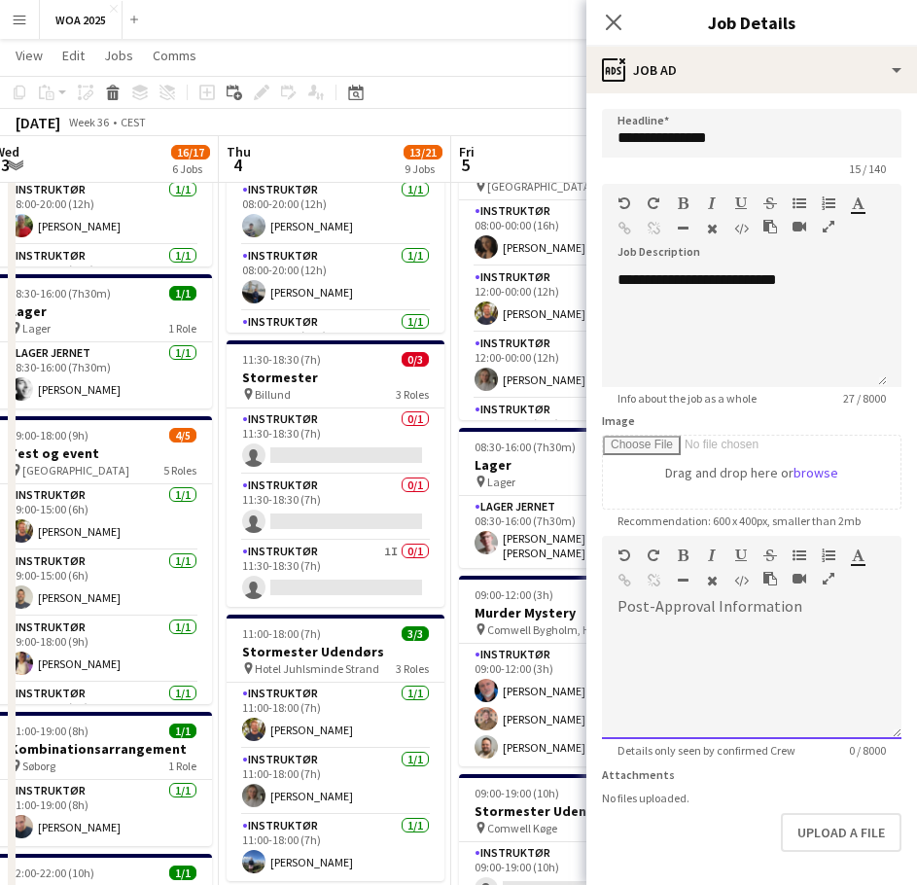
click at [733, 627] on div at bounding box center [752, 680] width 300 height 117
paste div
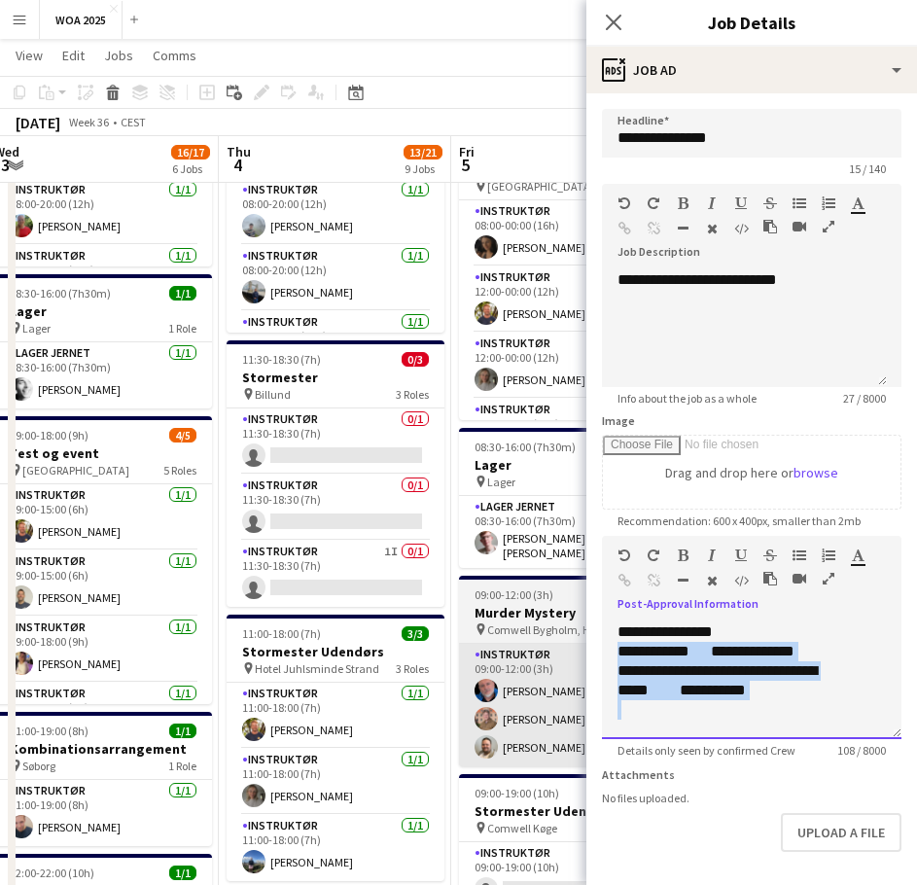
drag, startPoint x: 815, startPoint y: 701, endPoint x: 575, endPoint y: 651, distance: 245.5
click at [575, 651] on body "Menu Boards Boards Boards All jobs Status Workforce Workforce My Workforce Recr…" at bounding box center [458, 617] width 917 height 2012
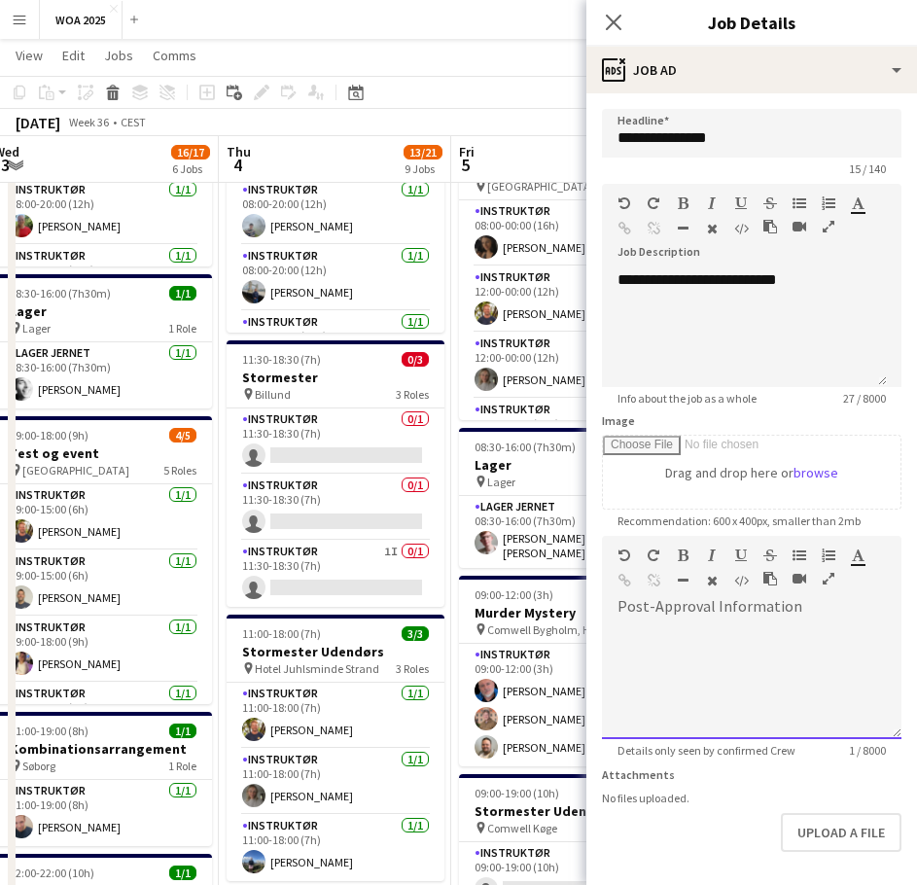
click at [713, 633] on div at bounding box center [752, 680] width 300 height 117
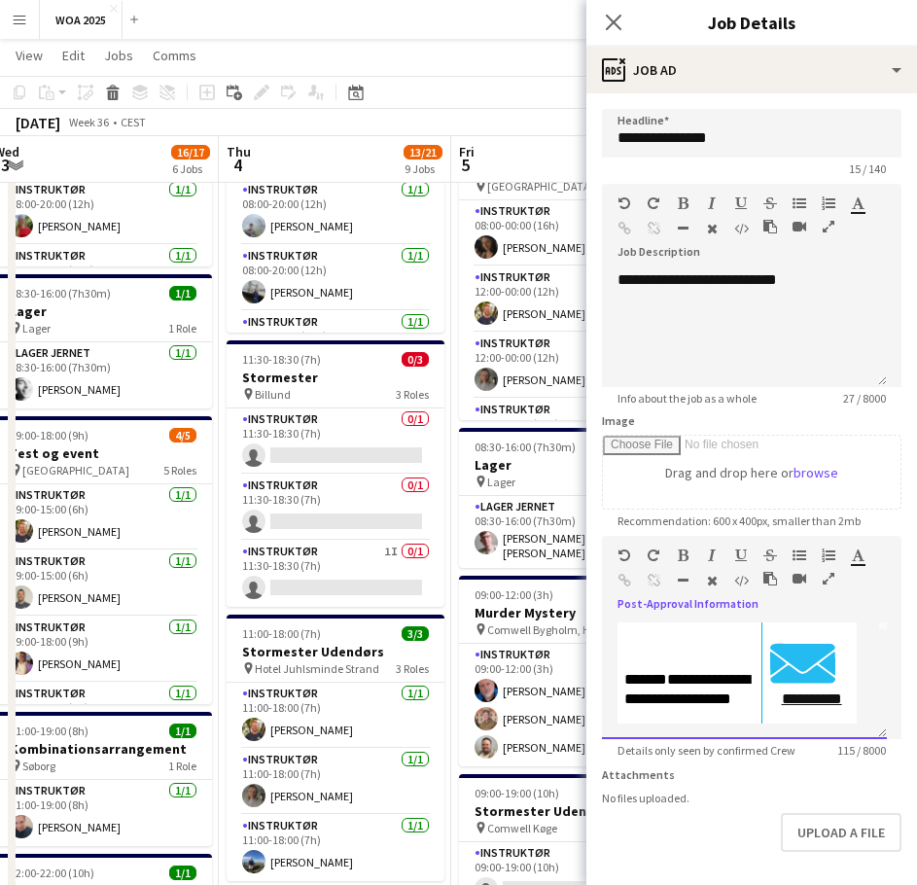
scroll to position [91, 0]
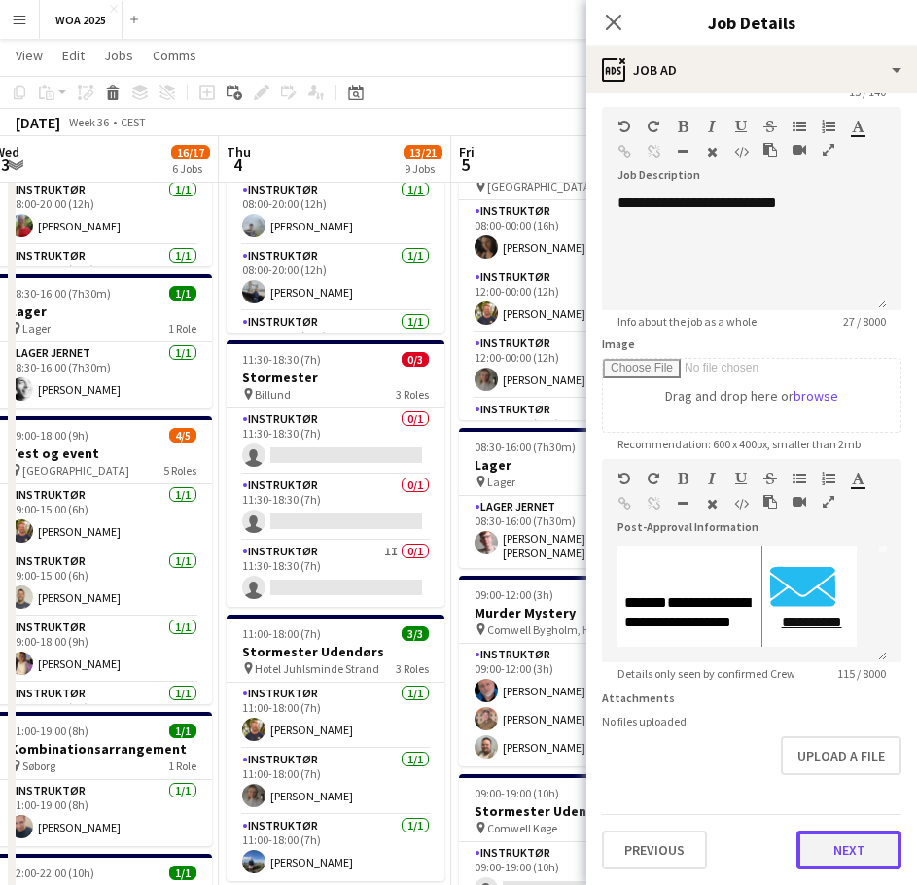
click at [823, 846] on button "Next" at bounding box center [848, 849] width 105 height 39
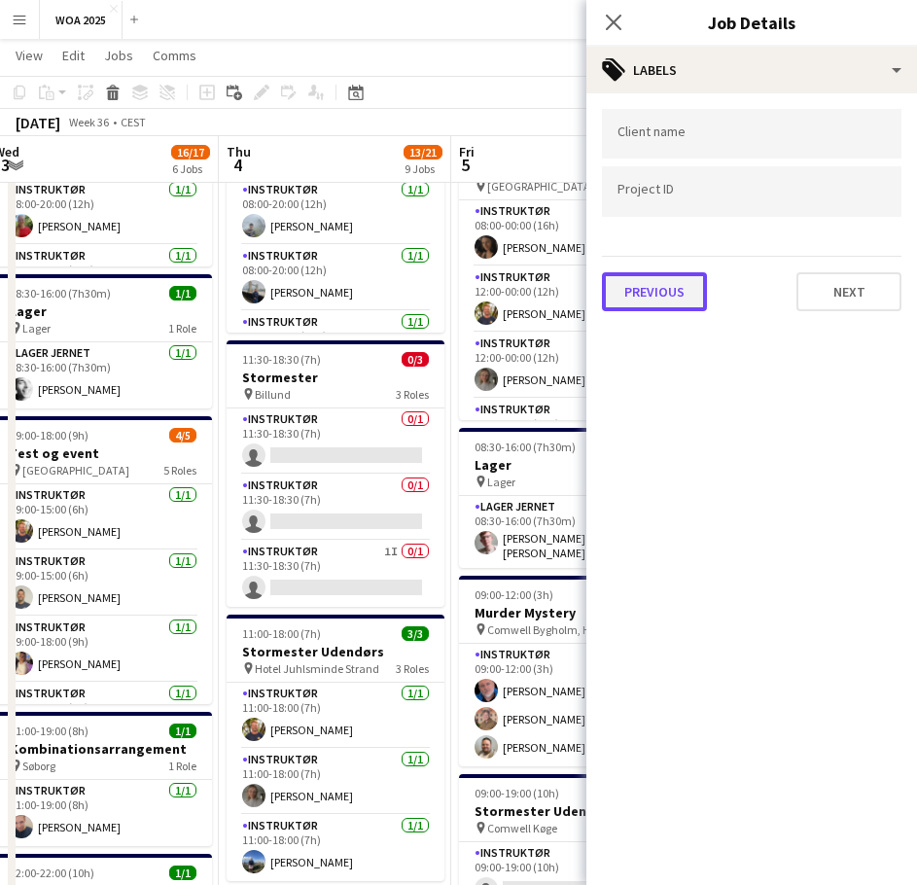
click at [669, 300] on button "Previous" at bounding box center [654, 291] width 105 height 39
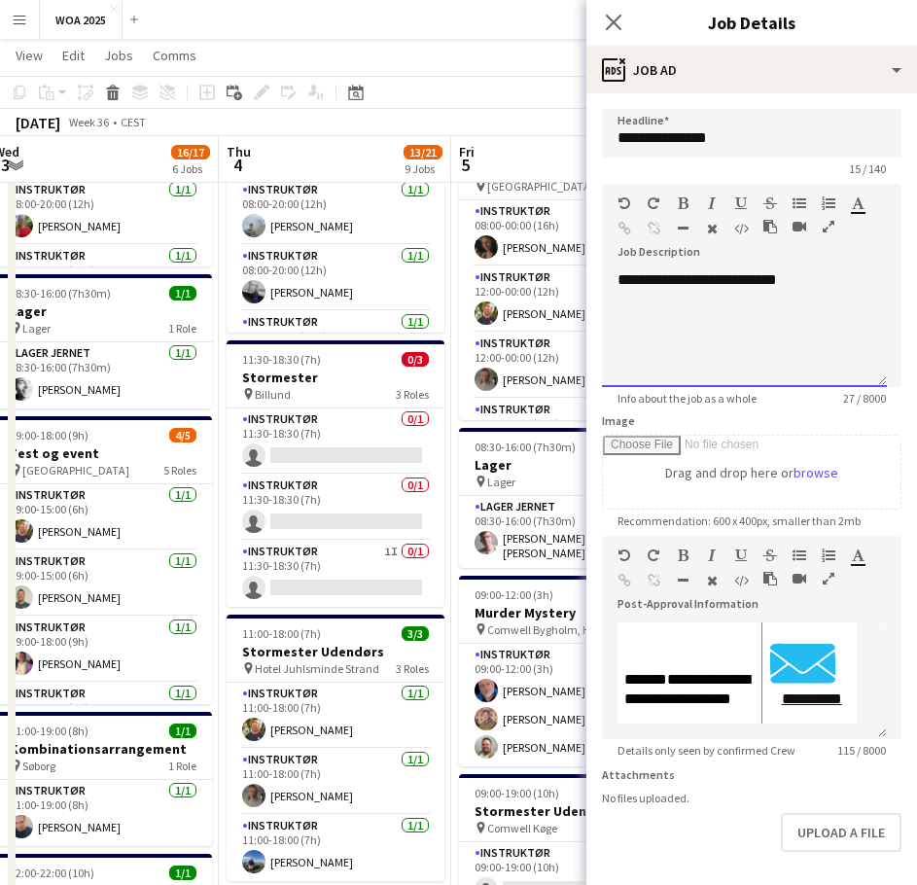
click at [694, 332] on div "**********" at bounding box center [744, 328] width 285 height 117
click at [864, 305] on div "**********" at bounding box center [744, 328] width 285 height 117
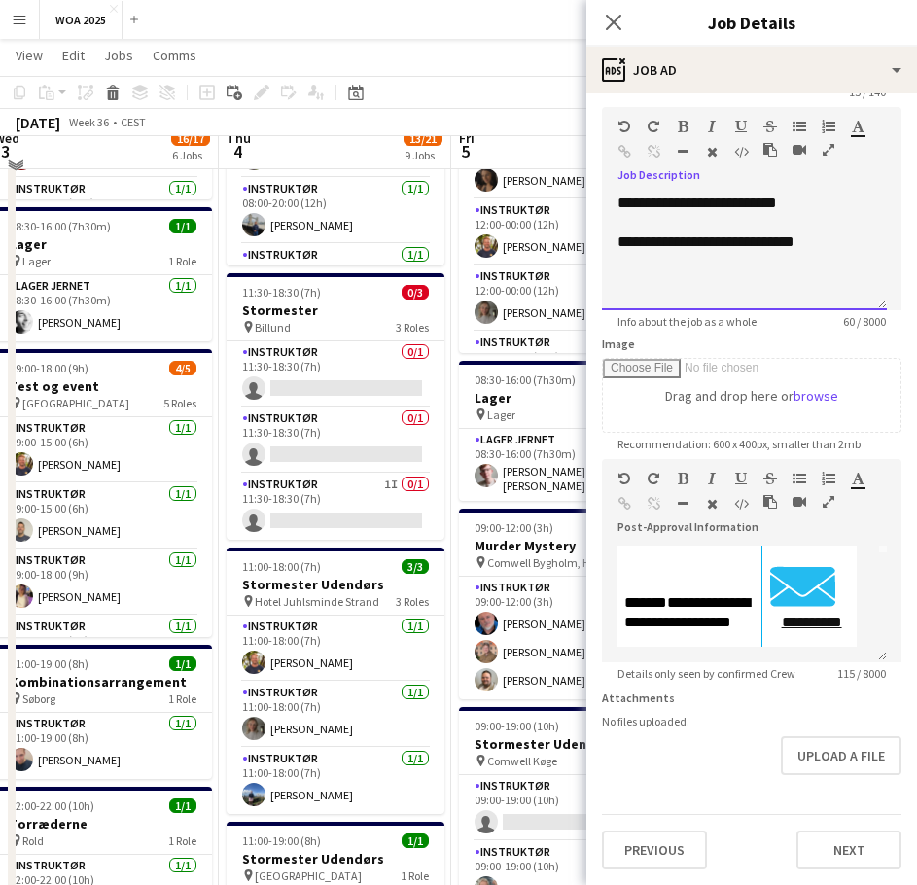
scroll to position [486, 0]
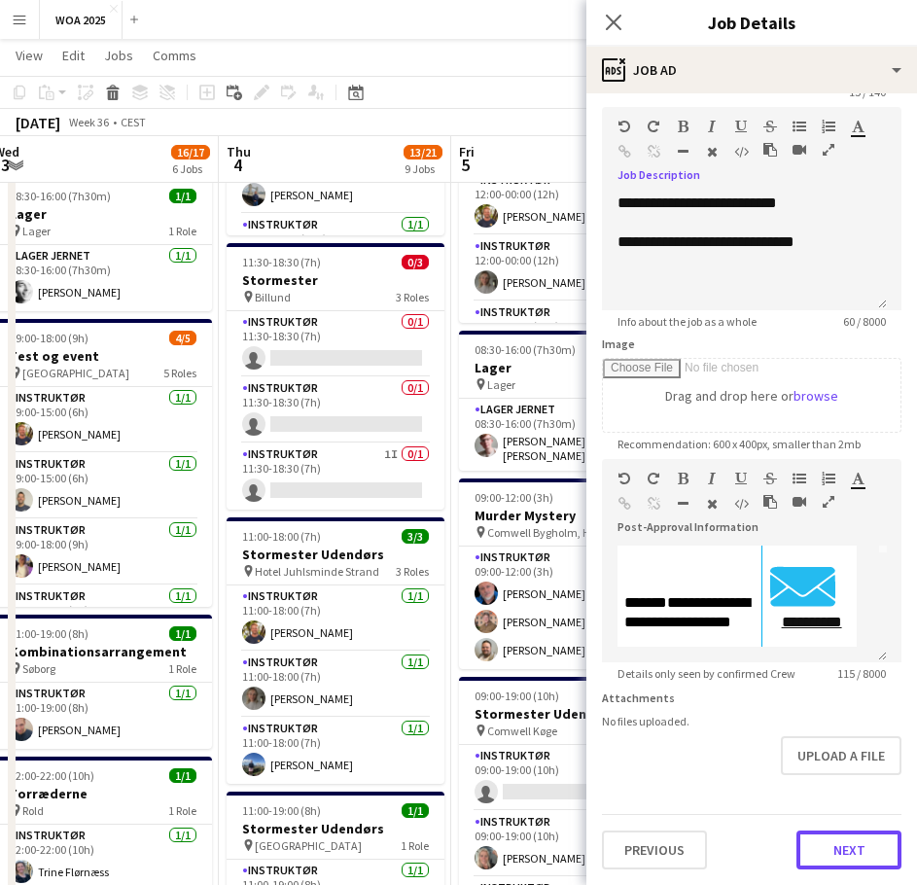
click at [861, 841] on button "Next" at bounding box center [848, 849] width 105 height 39
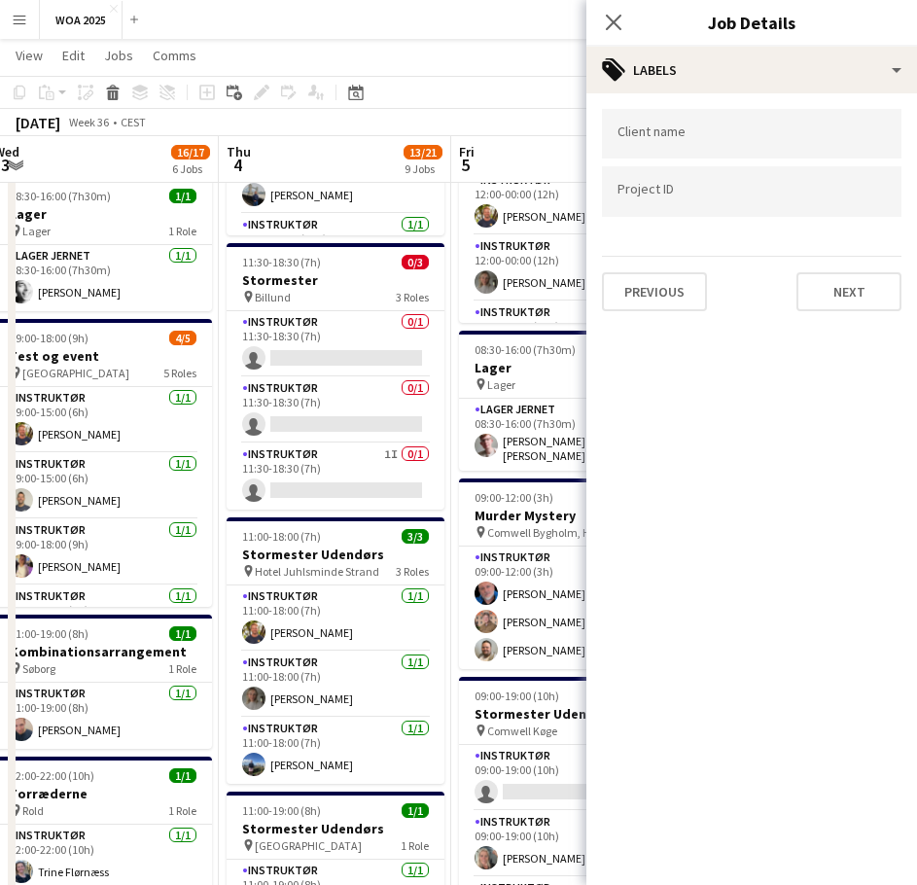
scroll to position [0, 0]
click at [854, 289] on button "Next" at bounding box center [848, 291] width 105 height 39
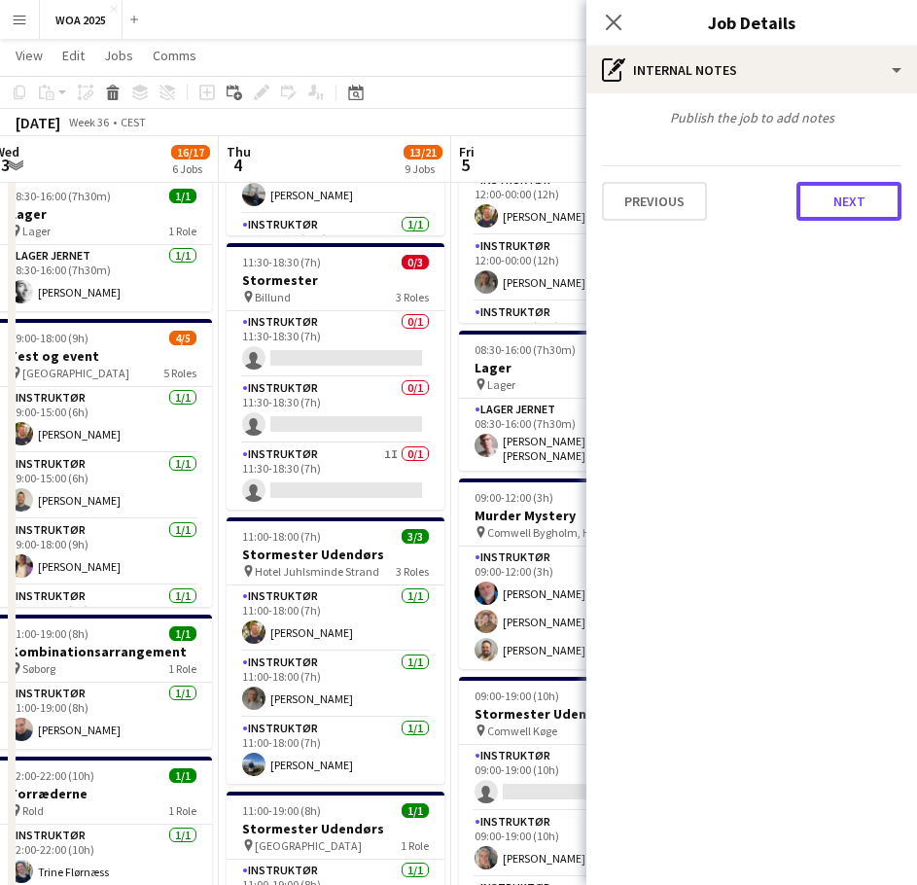
click at [844, 203] on button "Next" at bounding box center [848, 201] width 105 height 39
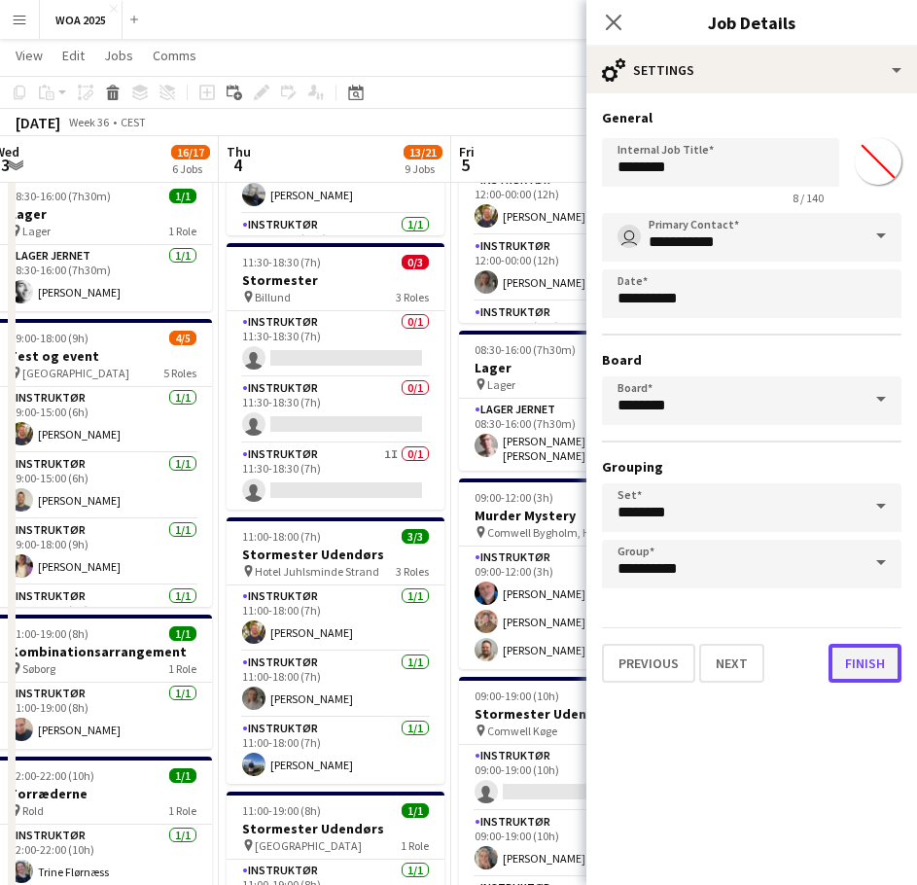
click at [842, 647] on button "Finish" at bounding box center [865, 663] width 73 height 39
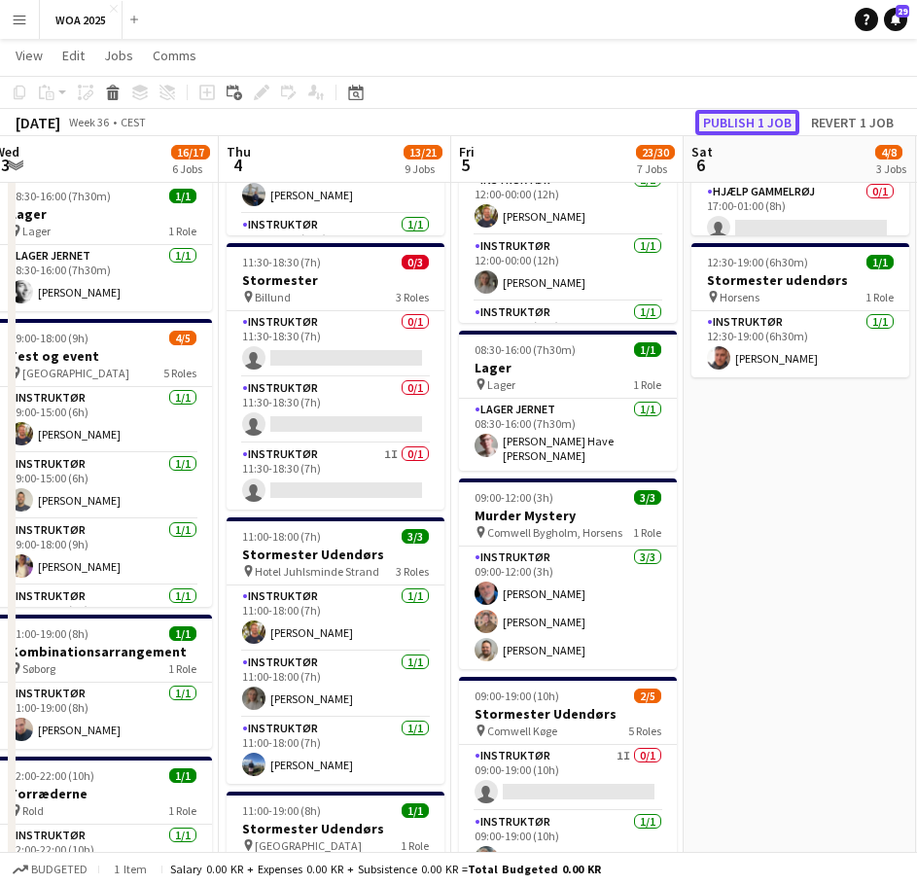
click at [725, 125] on button "Publish 1 job" at bounding box center [747, 122] width 104 height 25
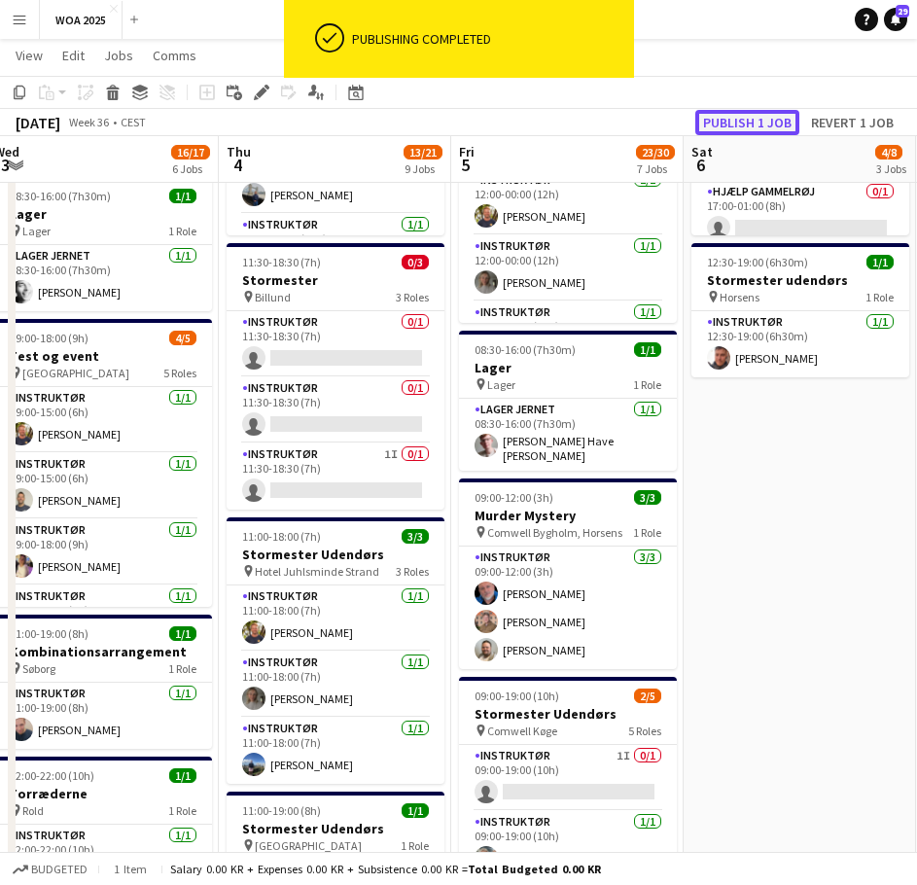
click at [748, 123] on button "Publish 1 job" at bounding box center [747, 122] width 104 height 25
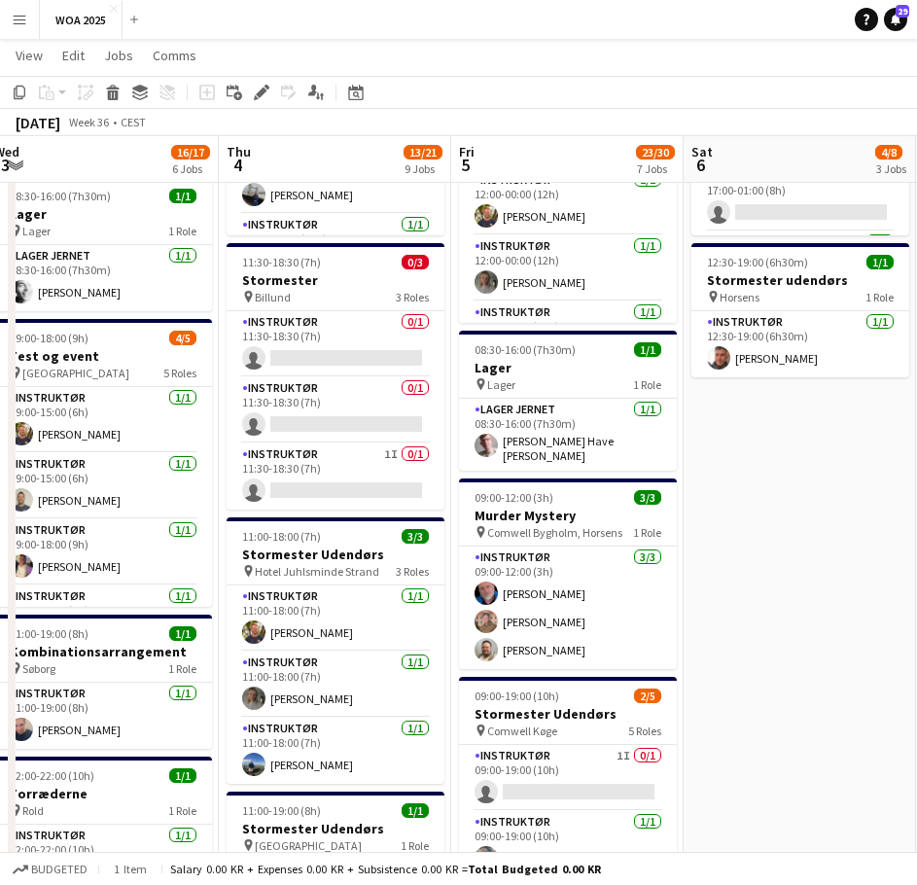
click at [518, 159] on app-board-header-date "Fri 5 23/30 7 Jobs" at bounding box center [567, 159] width 232 height 47
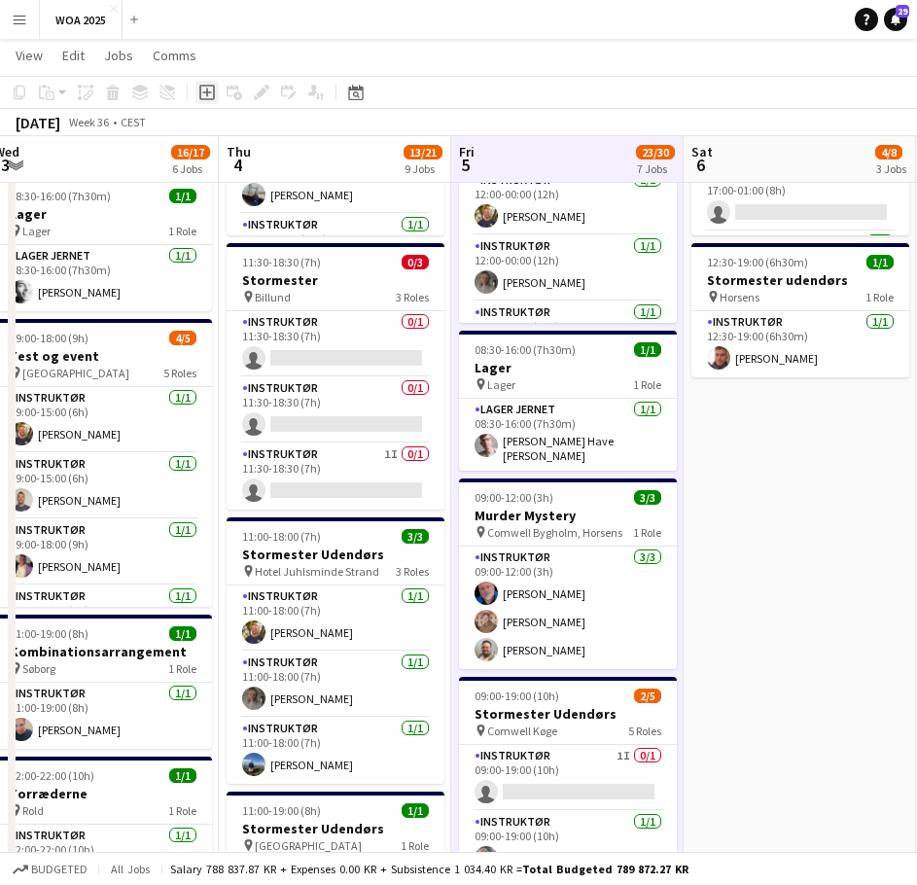
click at [201, 89] on icon "Add job" at bounding box center [207, 93] width 16 height 16
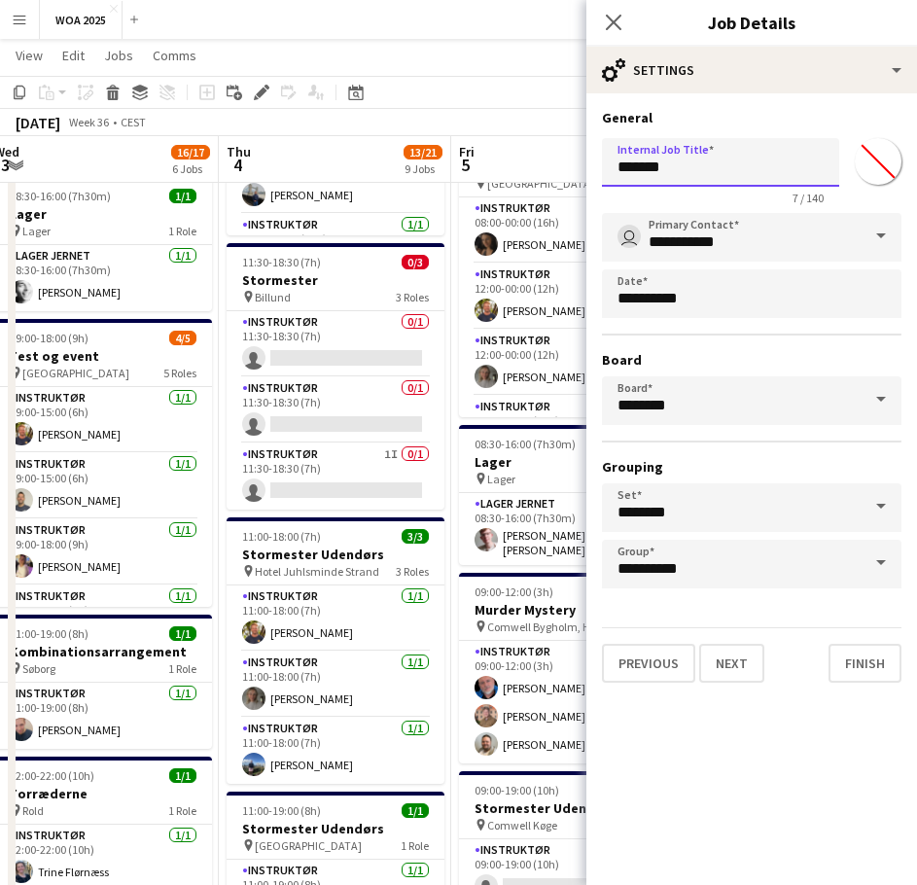
drag, startPoint x: 674, startPoint y: 159, endPoint x: 558, endPoint y: 157, distance: 115.7
click at [558, 157] on body "Menu Boards Boards Boards All jobs Status Workforce Workforce My Workforce Recr…" at bounding box center [458, 546] width 917 height 2064
type input "**********"
click at [738, 670] on button "Next" at bounding box center [731, 663] width 65 height 39
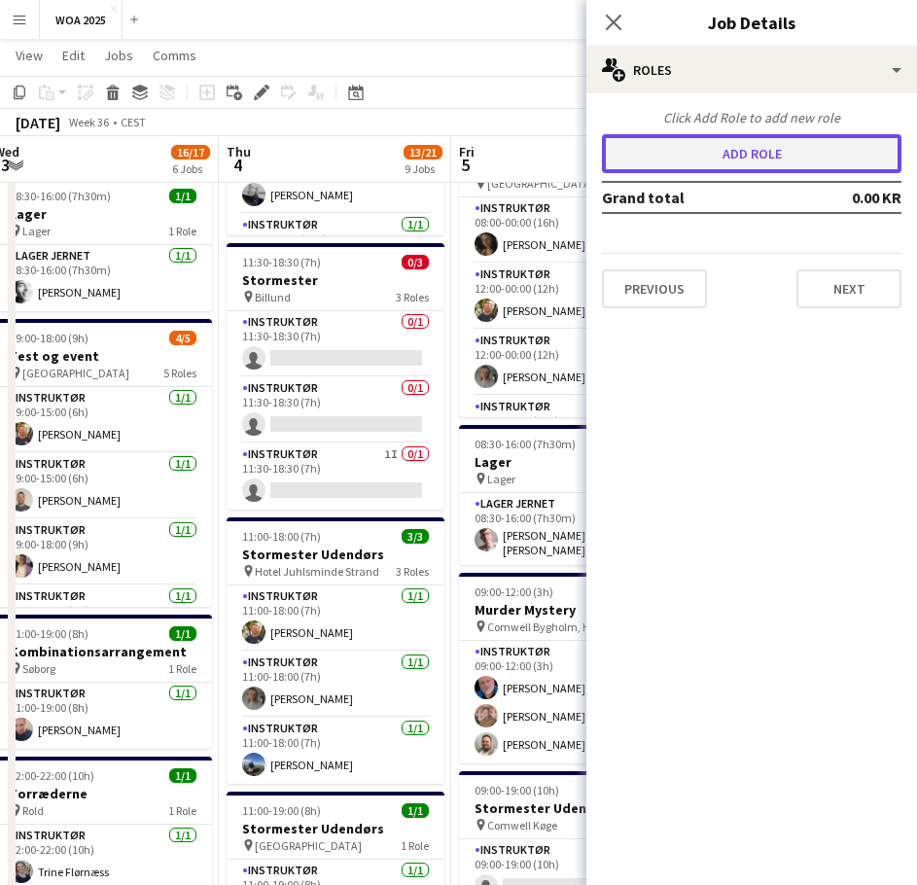
click at [737, 150] on button "Add role" at bounding box center [752, 153] width 300 height 39
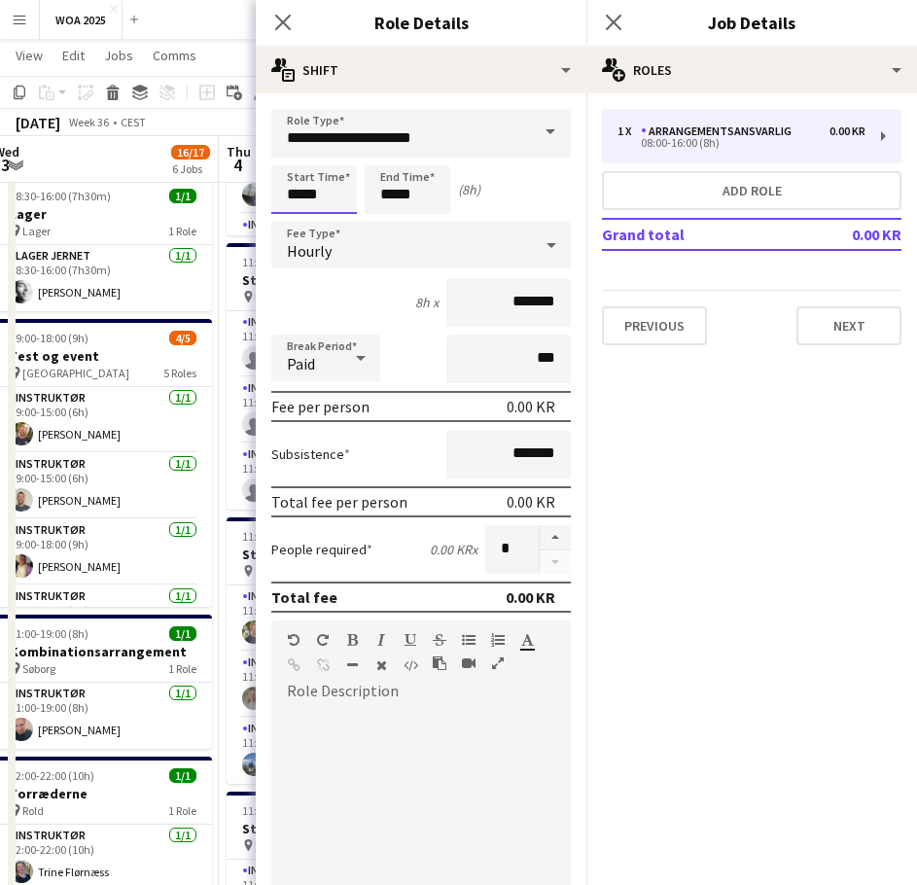
drag, startPoint x: 331, startPoint y: 190, endPoint x: 268, endPoint y: 194, distance: 62.4
click at [269, 194] on form "**********" at bounding box center [421, 685] width 331 height 1152
click at [479, 146] on input "**********" at bounding box center [421, 133] width 300 height 49
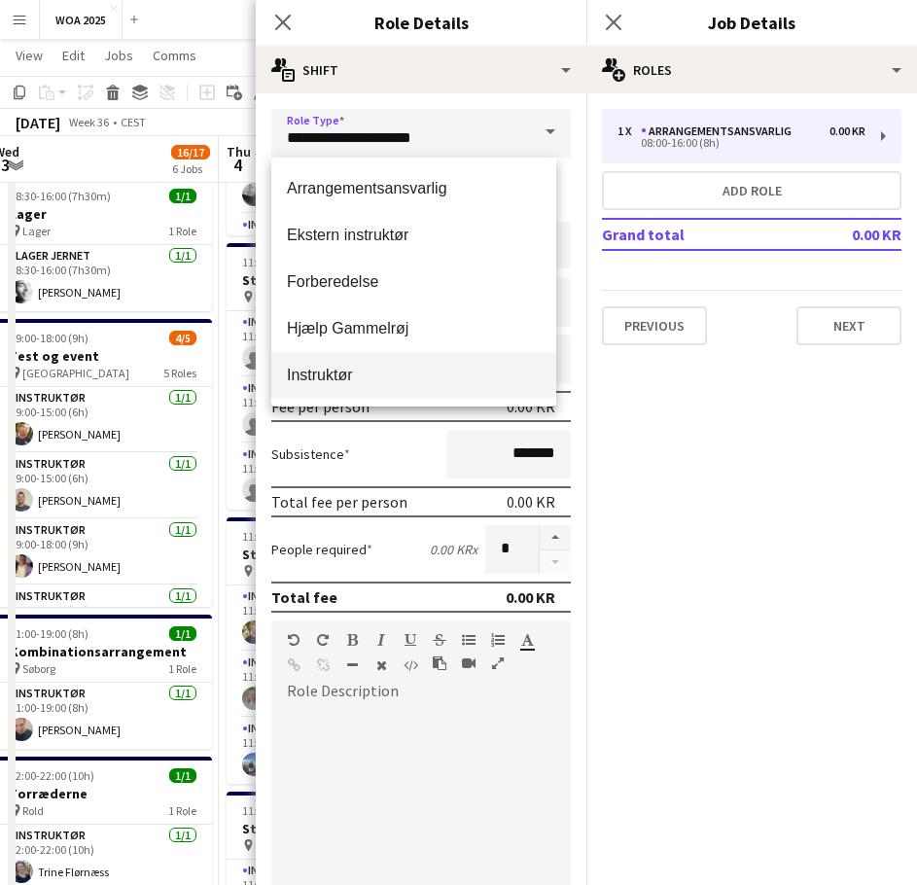
click at [320, 379] on span "Instruktør" at bounding box center [414, 375] width 254 height 18
type input "**********"
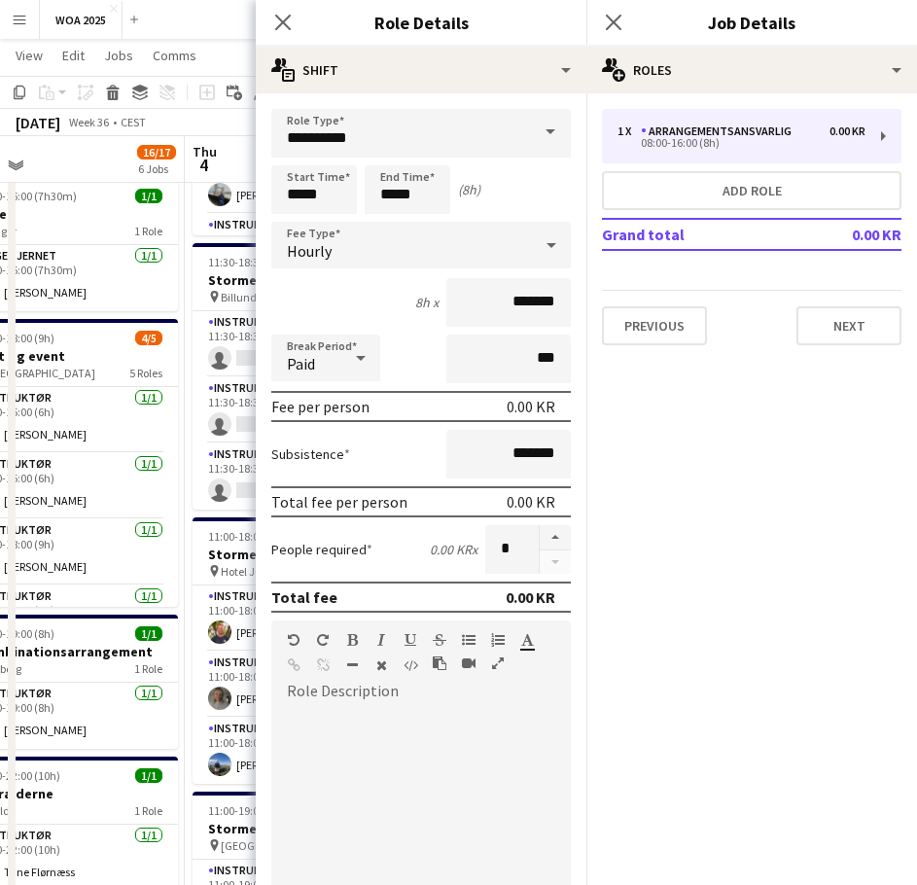
drag, startPoint x: 148, startPoint y: 222, endPoint x: 2, endPoint y: 221, distance: 145.9
click at [2, 221] on app-calendar-viewport "Sun 31 Mon 1 1/1 1 Job Tue 2 12/12 3 Jobs Wed 3 16/17 6 Jobs Thu 4 13/21 9 Jobs…" at bounding box center [458, 567] width 917 height 1955
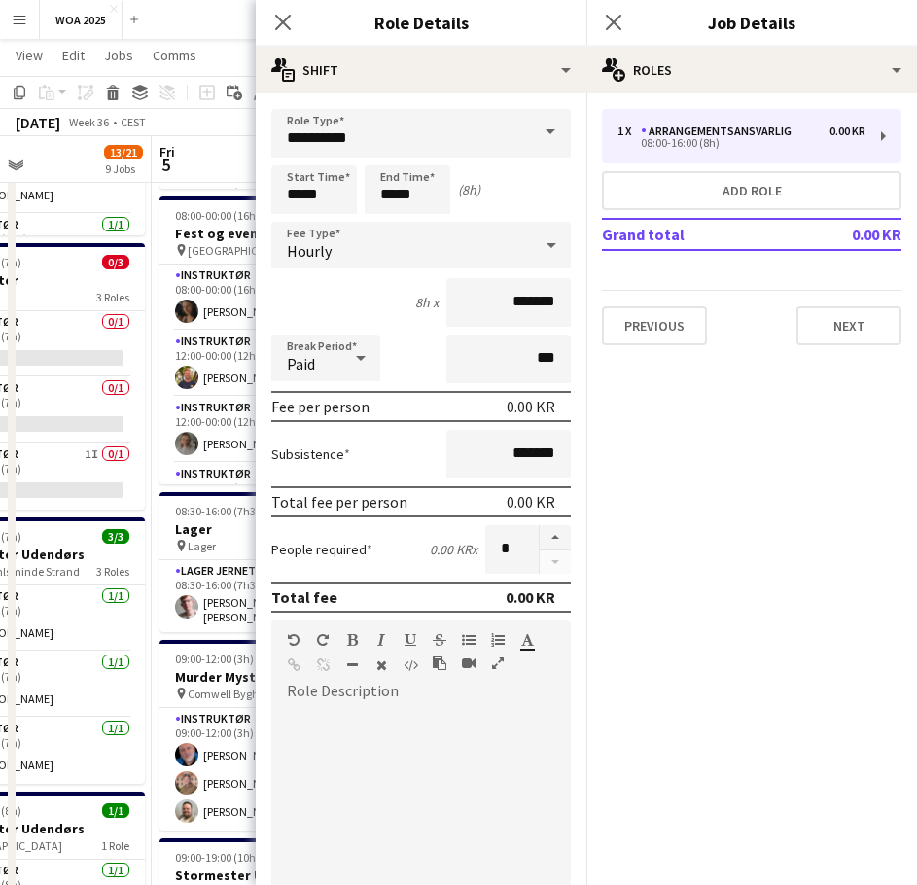
drag, startPoint x: 167, startPoint y: 259, endPoint x: 26, endPoint y: 252, distance: 141.2
click at [26, 252] on app-calendar-viewport "Mon 1 1/1 1 Job Tue 2 12/12 3 Jobs Wed 3 16/17 6 Jobs Thu 4 13/21 9 Jobs Fri 5 …" at bounding box center [458, 567] width 917 height 1955
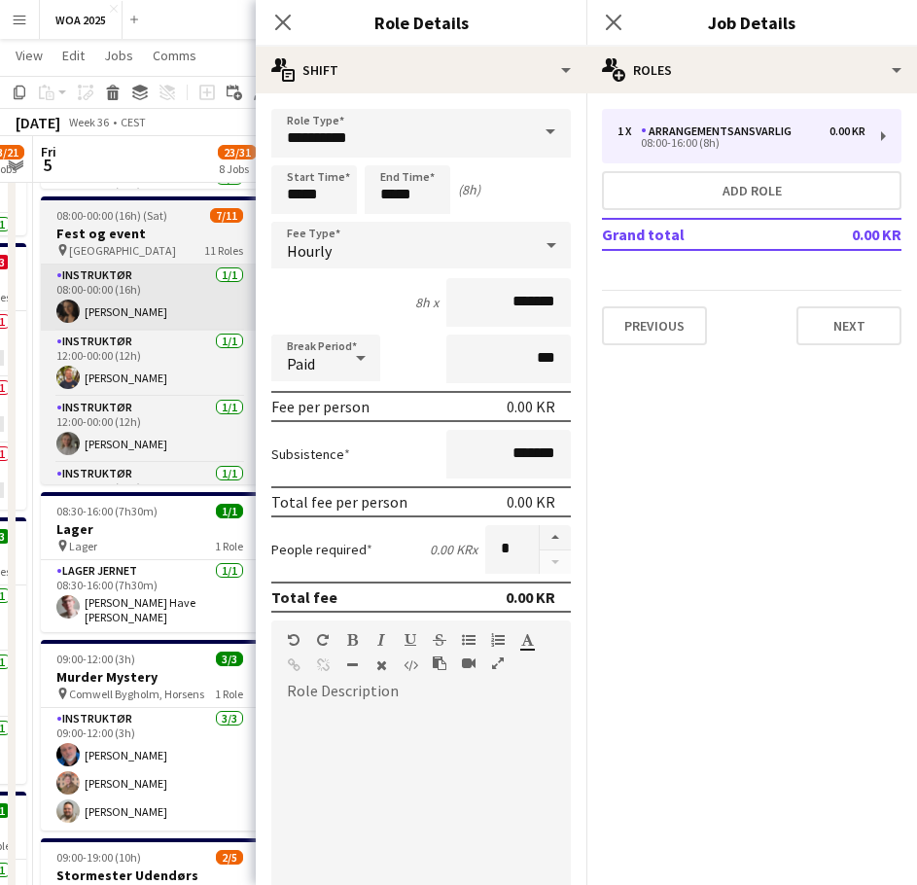
scroll to position [0, 658]
drag, startPoint x: 125, startPoint y: 268, endPoint x: 138, endPoint y: 292, distance: 26.5
click at [31, 278] on app-calendar-viewport "Tue 2 12/12 3 Jobs Wed 3 16/17 6 Jobs Thu 4 13/21 9 Jobs Fri 5 23/31 8 Jobs Sat…" at bounding box center [458, 567] width 917 height 1955
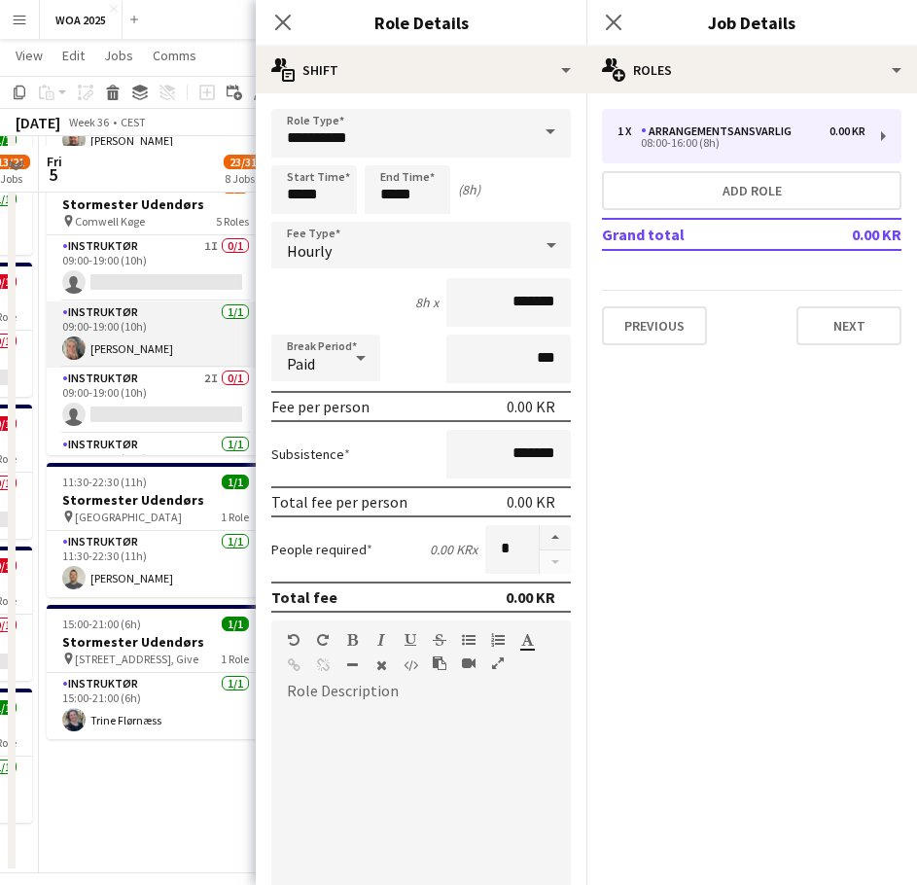
scroll to position [1167, 0]
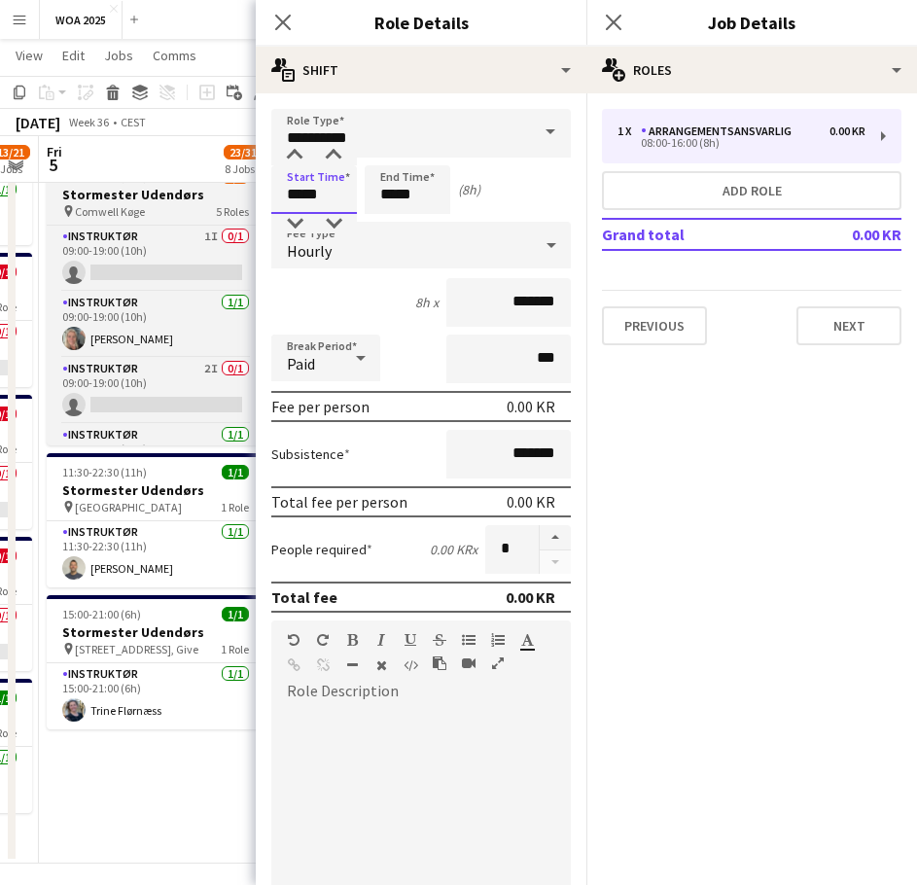
drag, startPoint x: 328, startPoint y: 193, endPoint x: 251, endPoint y: 197, distance: 77.0
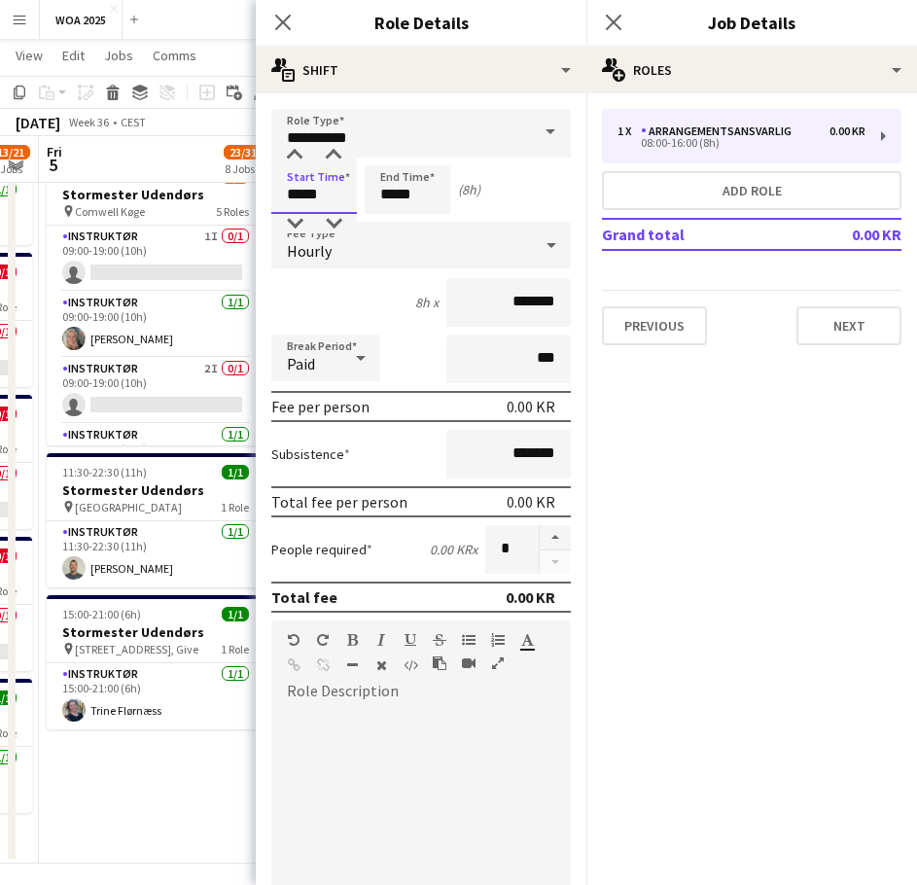
drag, startPoint x: 297, startPoint y: 198, endPoint x: 264, endPoint y: 199, distance: 33.1
click at [264, 199] on form "**********" at bounding box center [421, 685] width 331 height 1152
type input "*****"
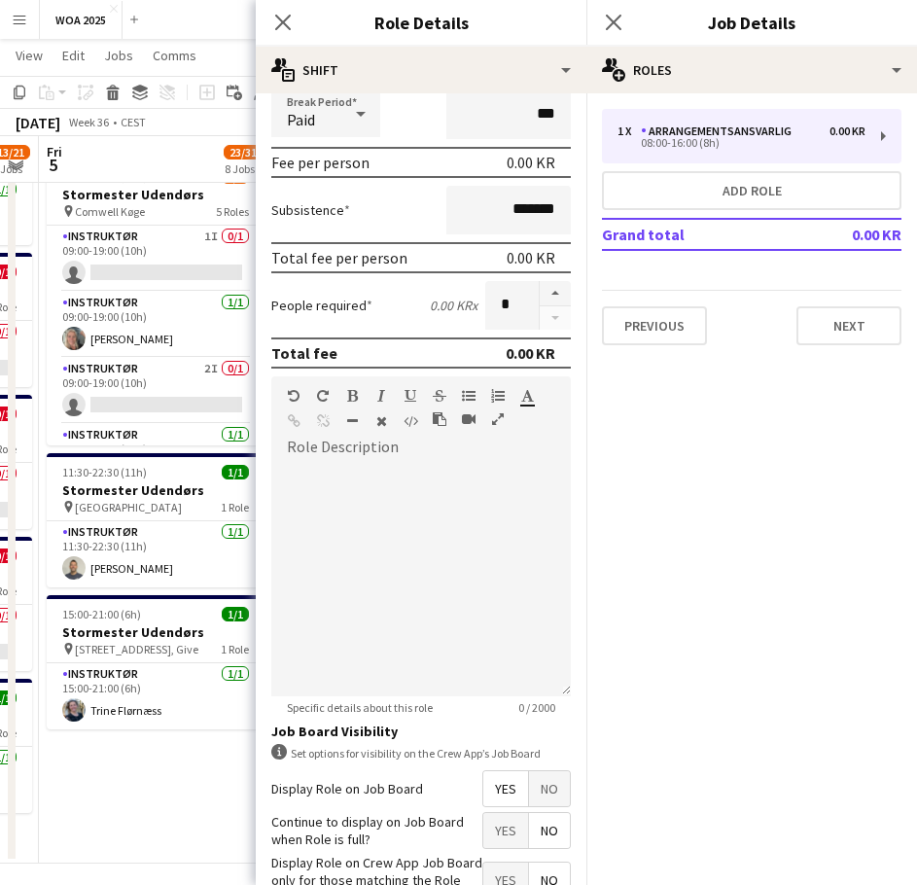
scroll to position [376, 0]
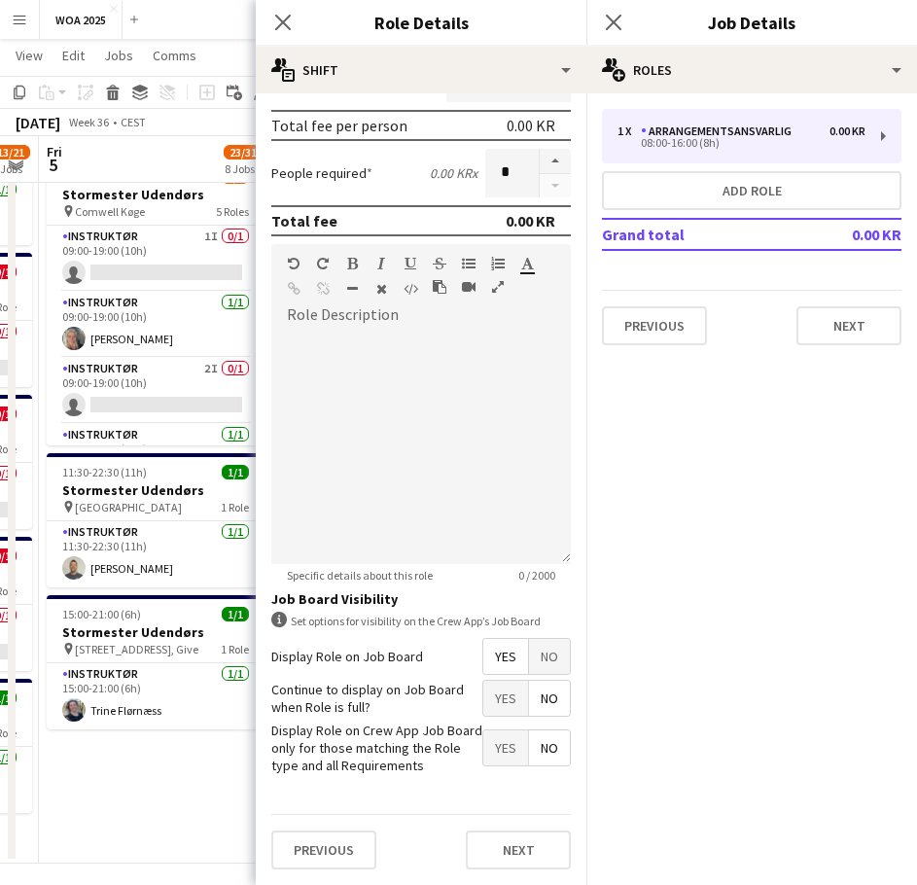
type input "*****"
click at [496, 685] on span "Yes" at bounding box center [505, 698] width 45 height 35
click at [489, 849] on button "Next" at bounding box center [518, 849] width 105 height 39
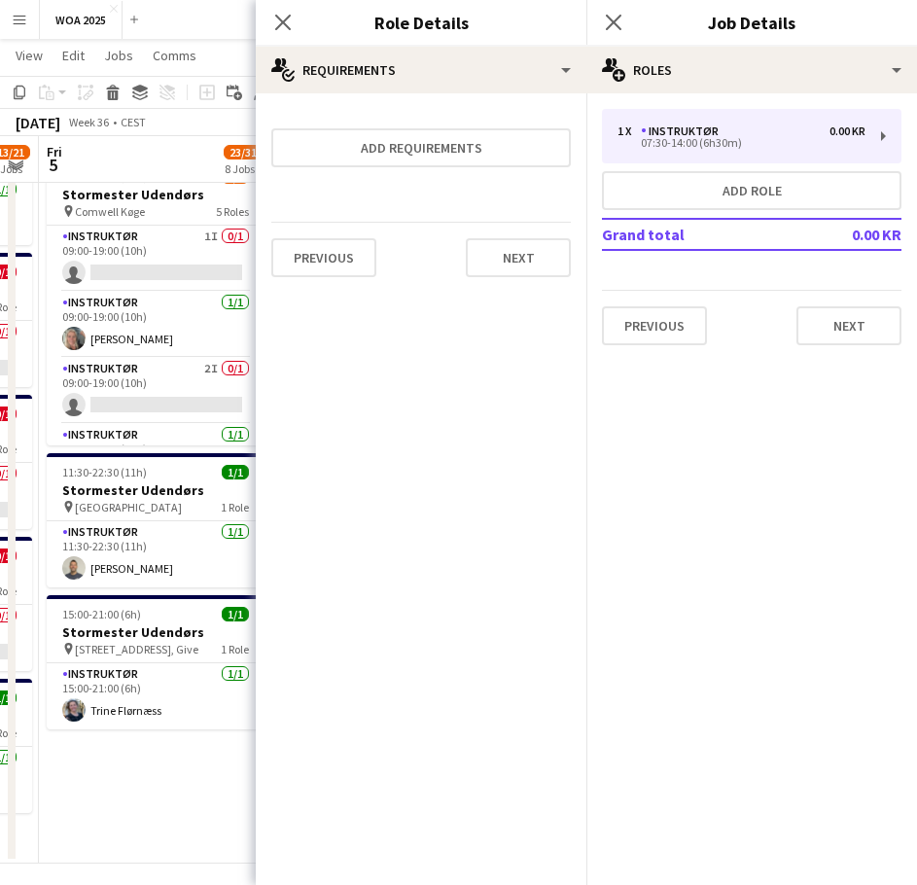
scroll to position [0, 0]
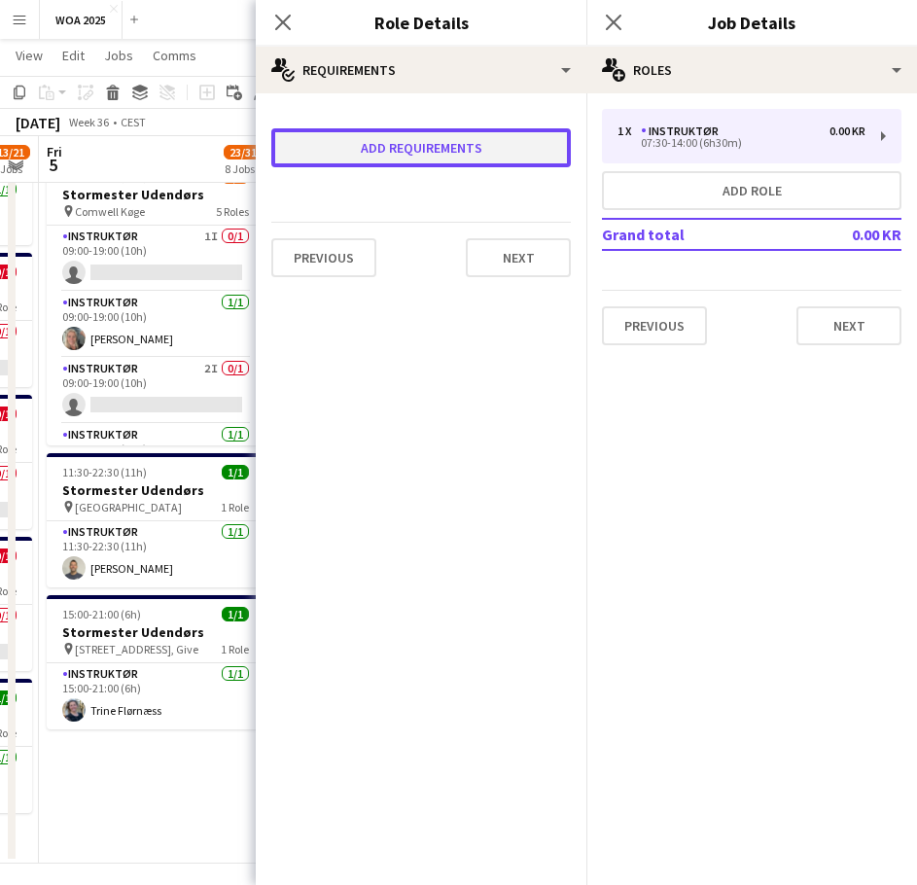
click at [406, 149] on button "Add requirements" at bounding box center [421, 147] width 300 height 39
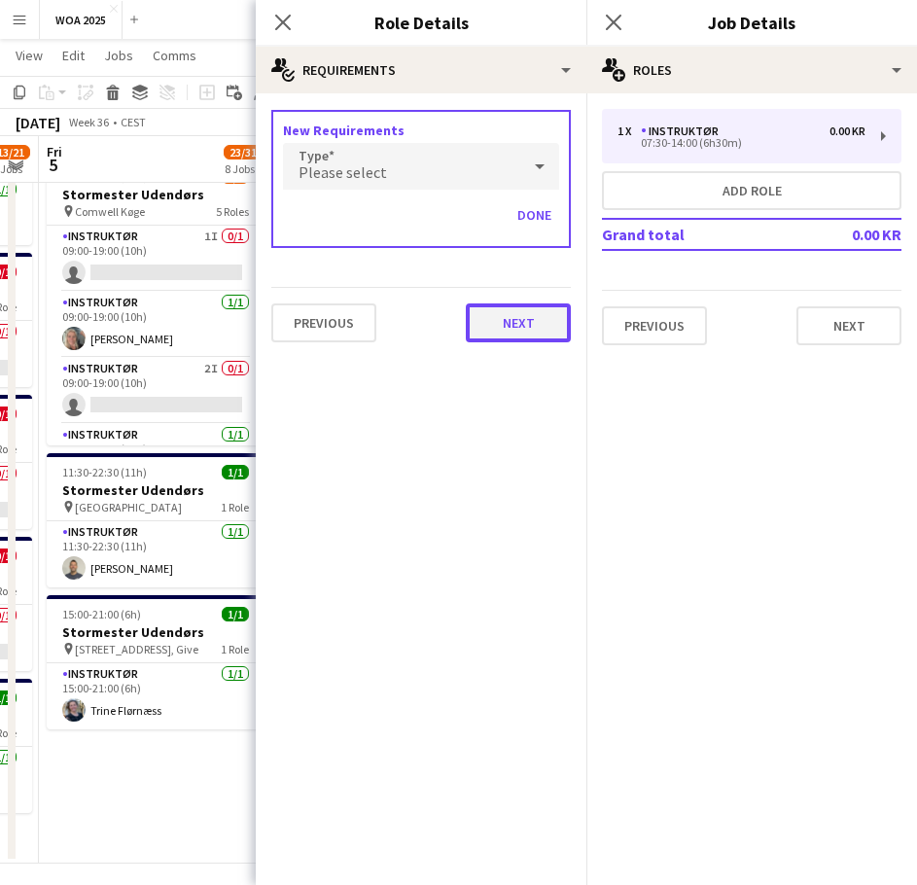
click at [515, 313] on button "Next" at bounding box center [518, 322] width 105 height 39
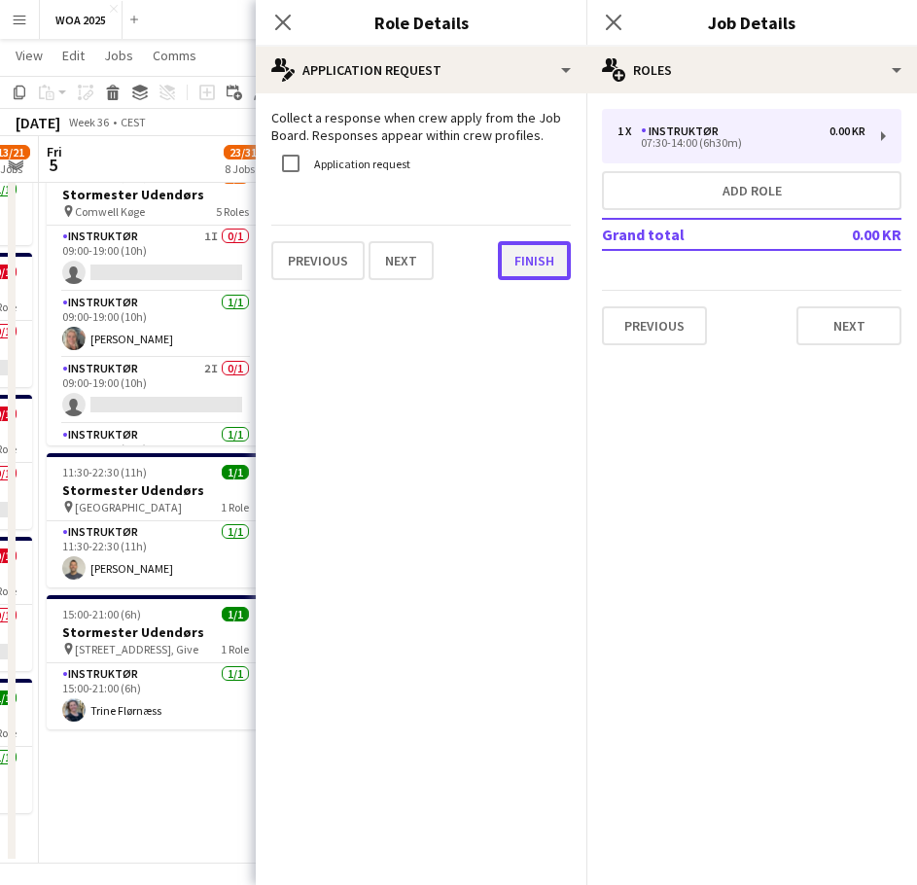
click at [531, 265] on button "Finish" at bounding box center [534, 260] width 73 height 39
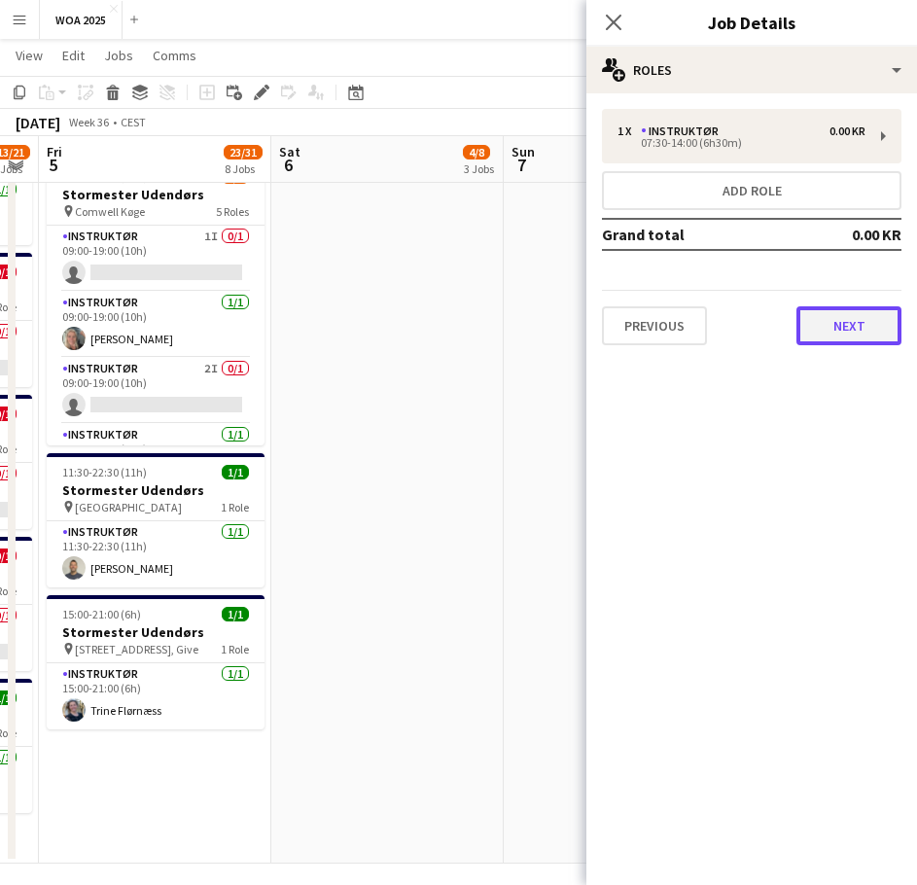
click at [804, 312] on button "Next" at bounding box center [848, 325] width 105 height 39
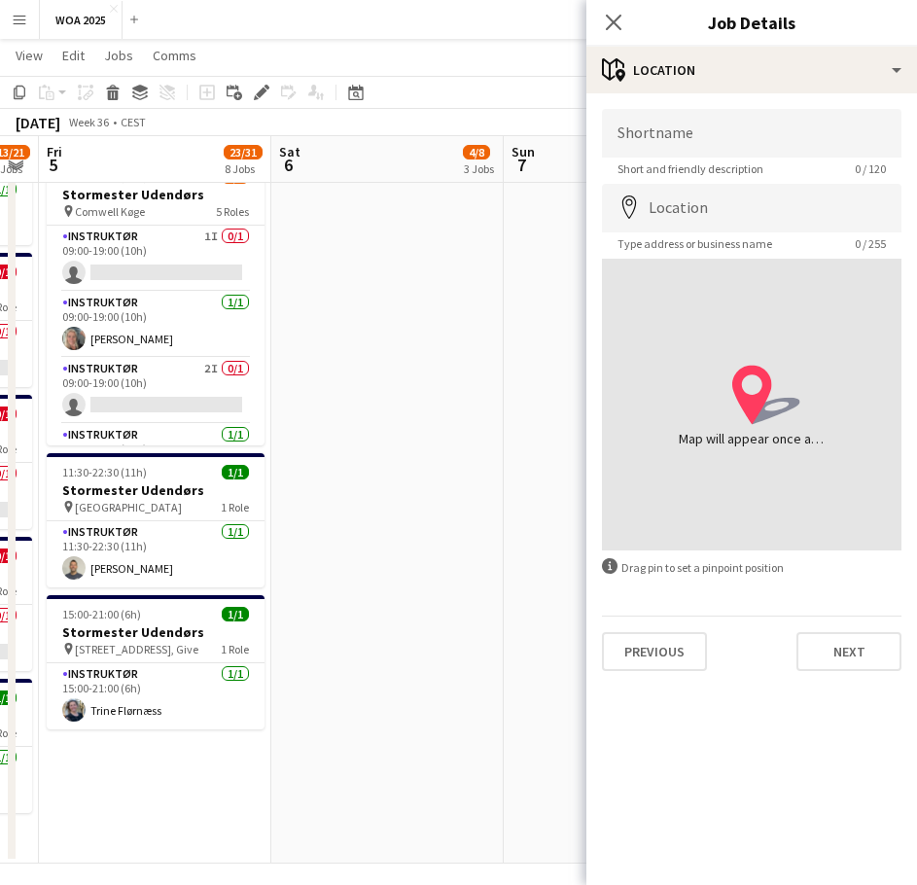
click at [759, 166] on span "Short and friendly description" at bounding box center [690, 168] width 177 height 15
click at [757, 150] on input "Shortname" at bounding box center [752, 133] width 300 height 49
type input "***"
click at [701, 203] on input "Location" at bounding box center [752, 208] width 300 height 49
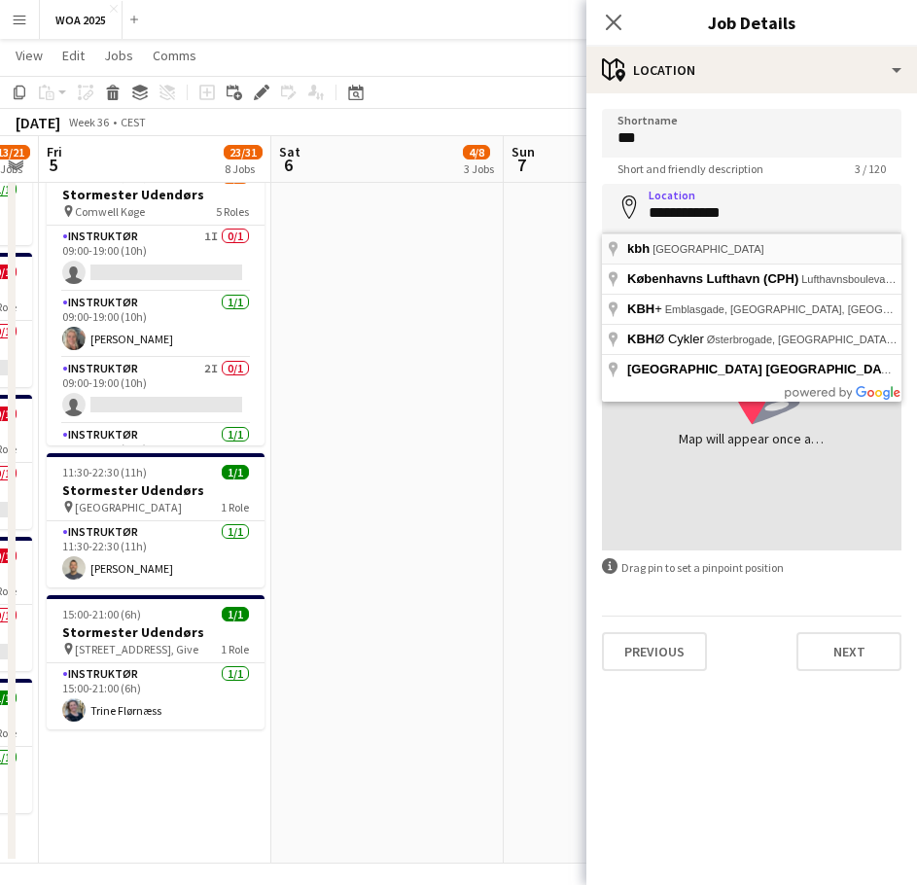
type input "**********"
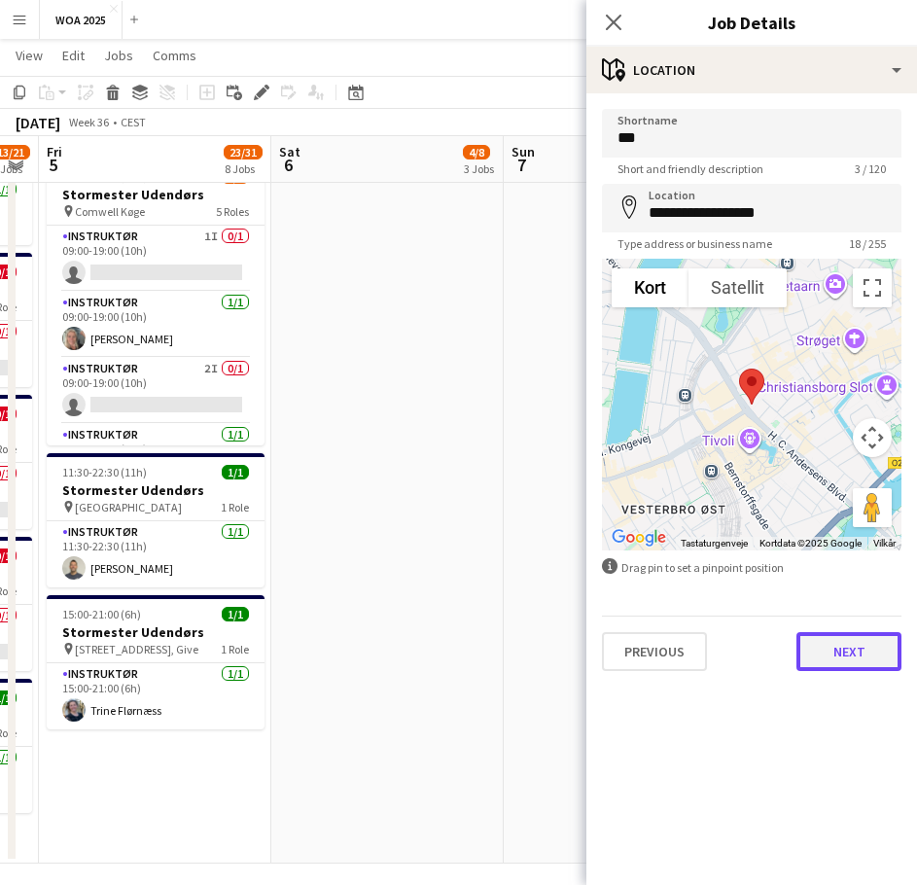
click at [830, 647] on button "Next" at bounding box center [848, 651] width 105 height 39
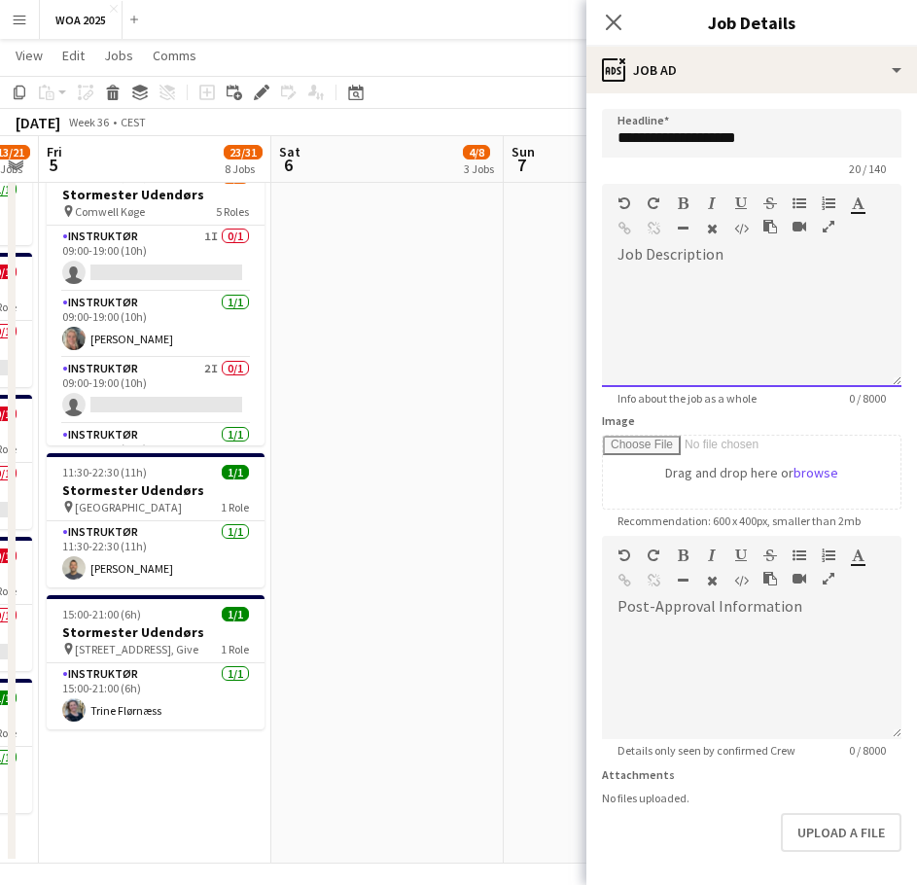
click at [776, 288] on div at bounding box center [752, 328] width 300 height 117
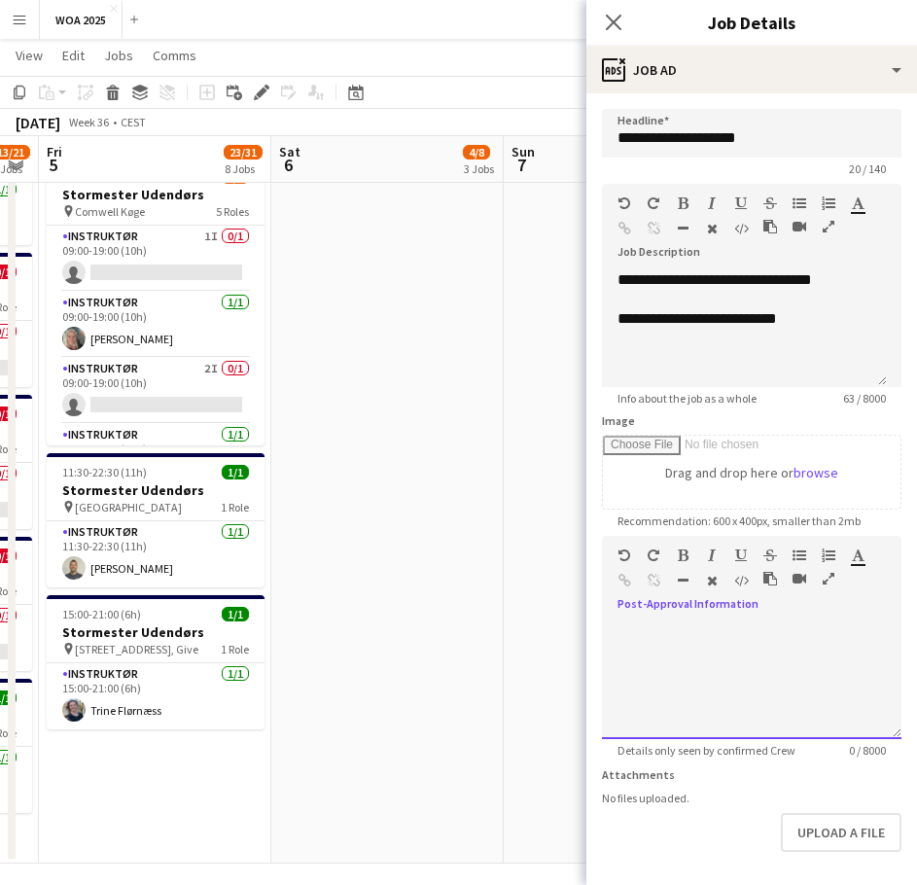
click at [751, 618] on div at bounding box center [752, 674] width 300 height 130
click at [659, 634] on div at bounding box center [752, 680] width 300 height 117
paste div
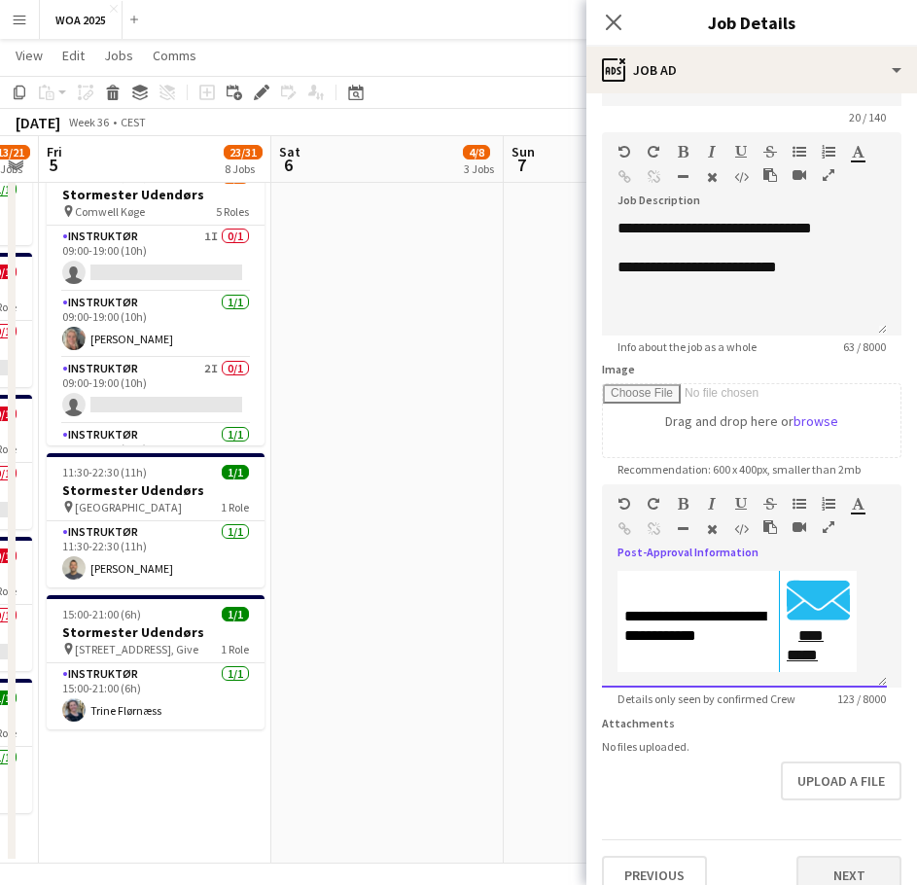
scroll to position [91, 0]
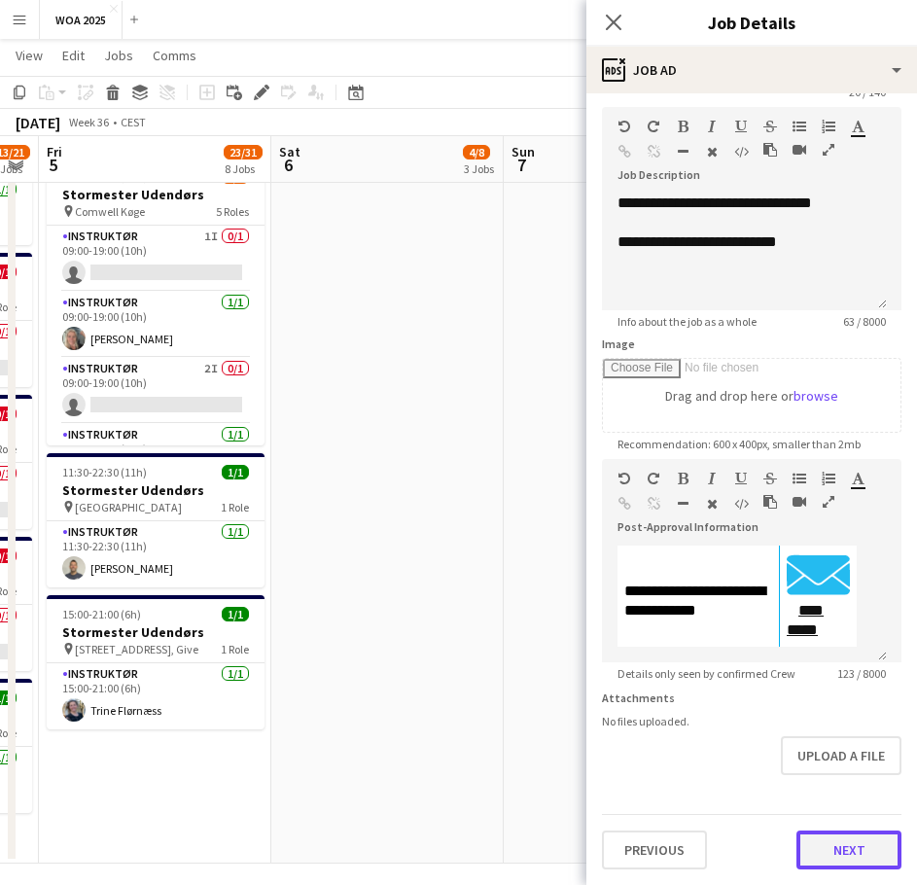
click at [818, 849] on button "Next" at bounding box center [848, 849] width 105 height 39
type input "*******"
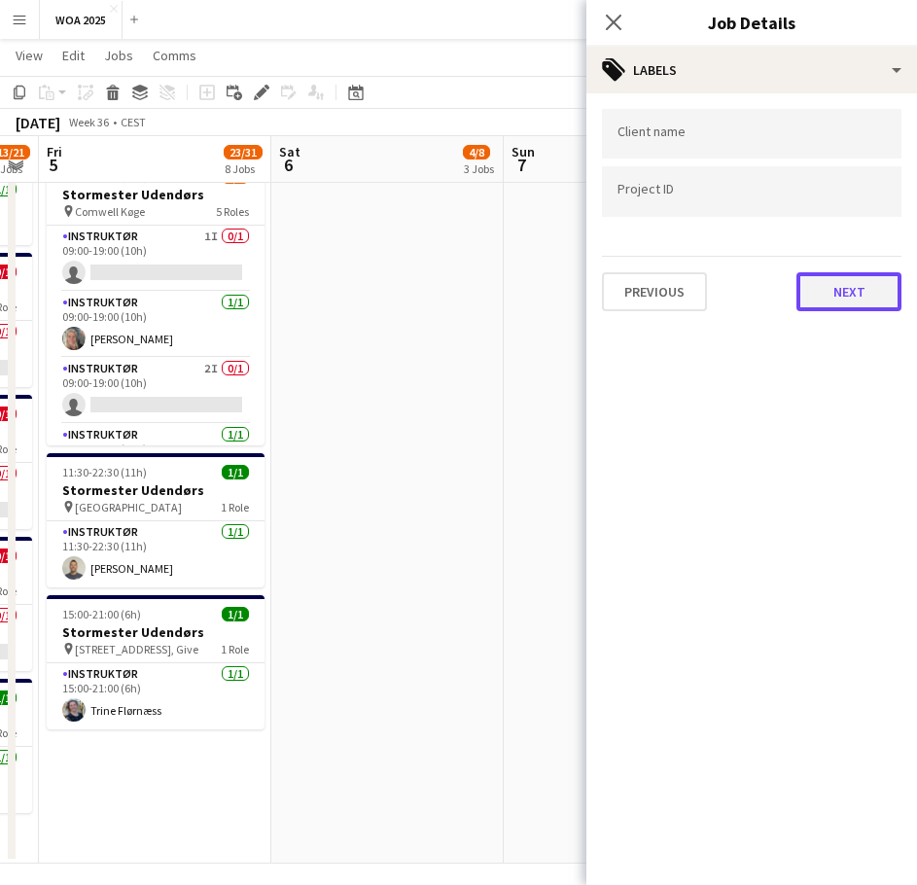
click at [831, 287] on button "Next" at bounding box center [848, 291] width 105 height 39
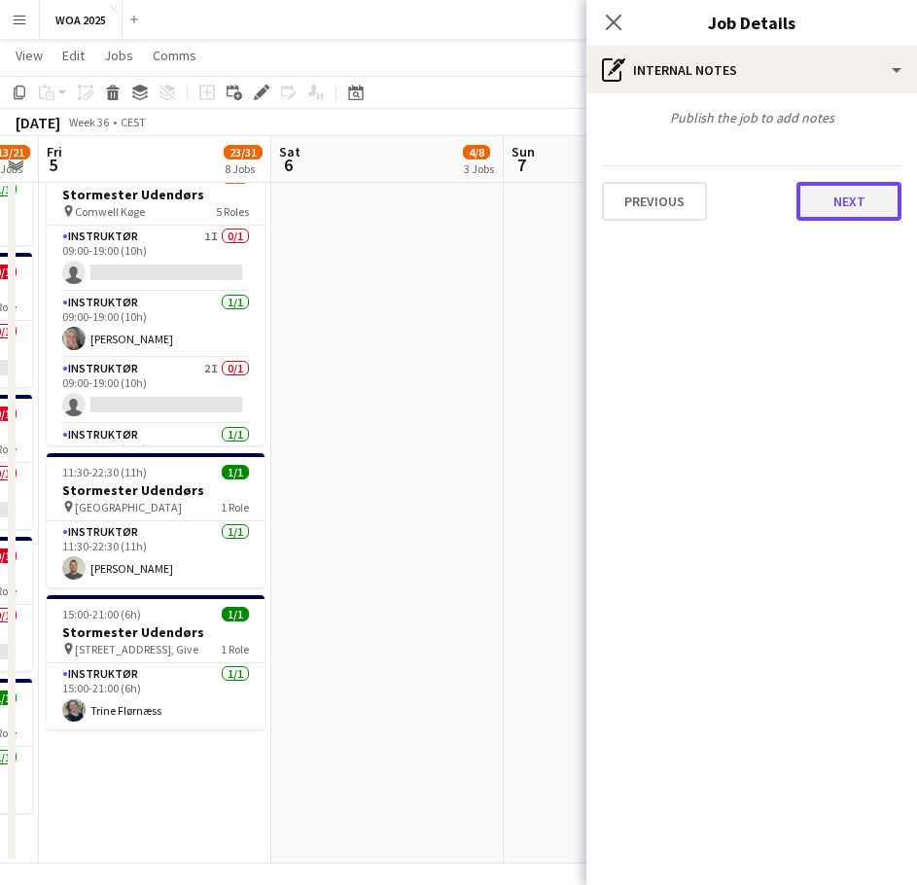
click at [842, 207] on button "Next" at bounding box center [848, 201] width 105 height 39
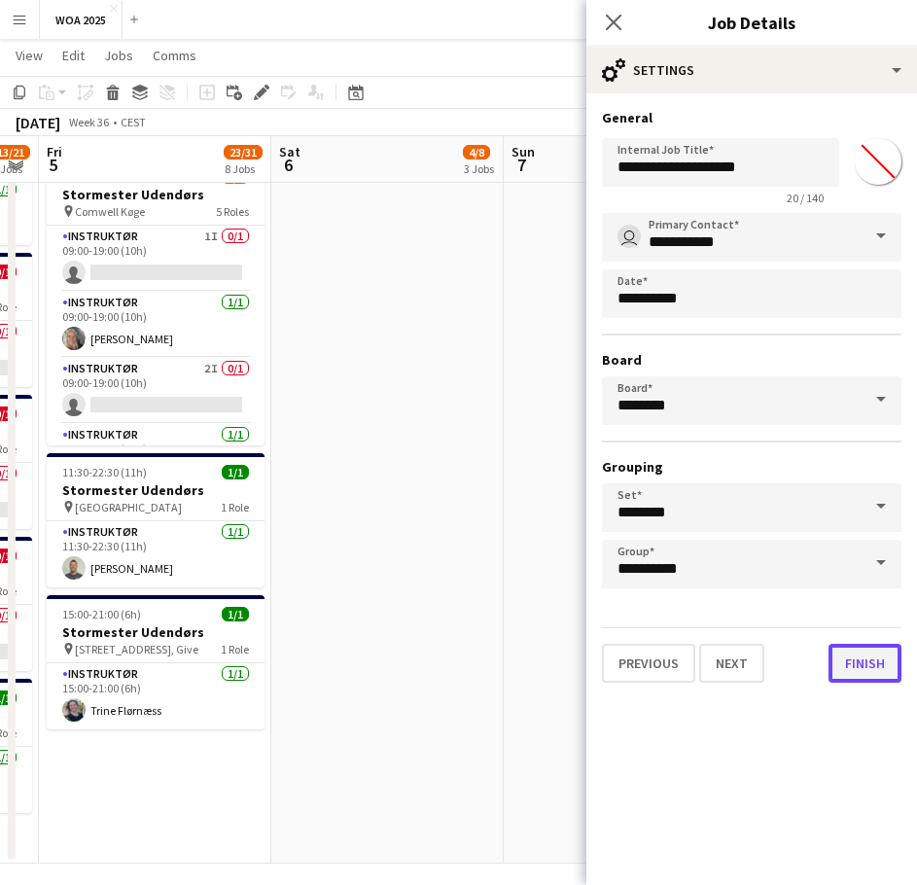
click at [846, 655] on button "Finish" at bounding box center [865, 663] width 73 height 39
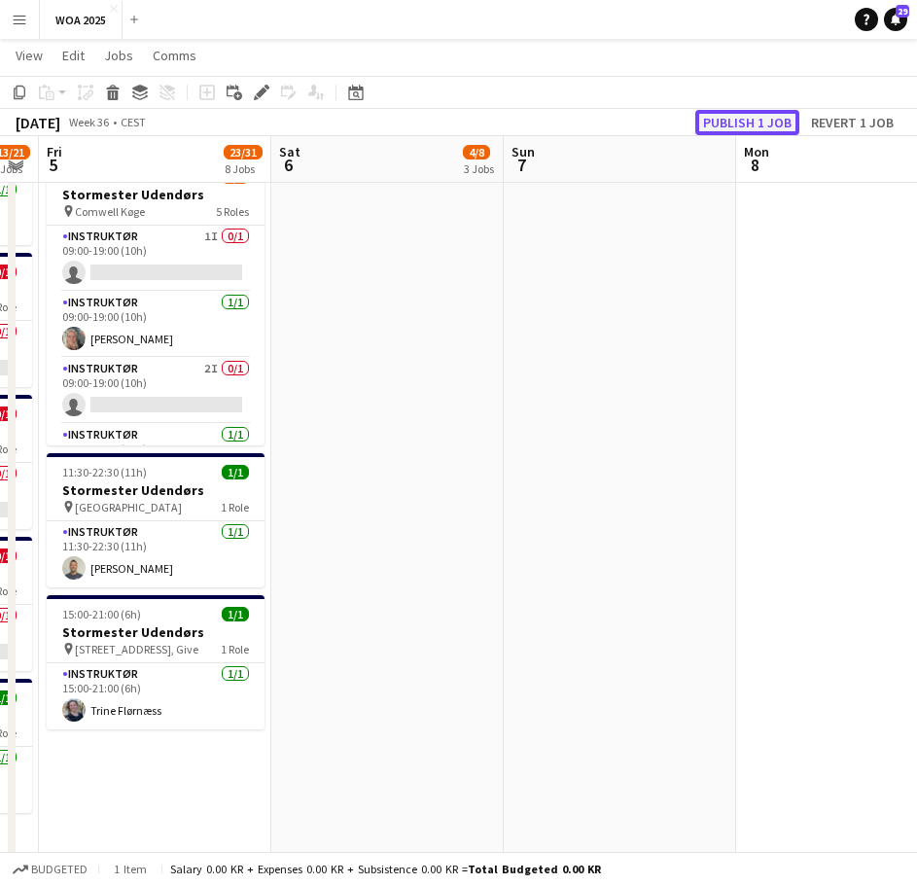
click at [753, 120] on button "Publish 1 job" at bounding box center [747, 122] width 104 height 25
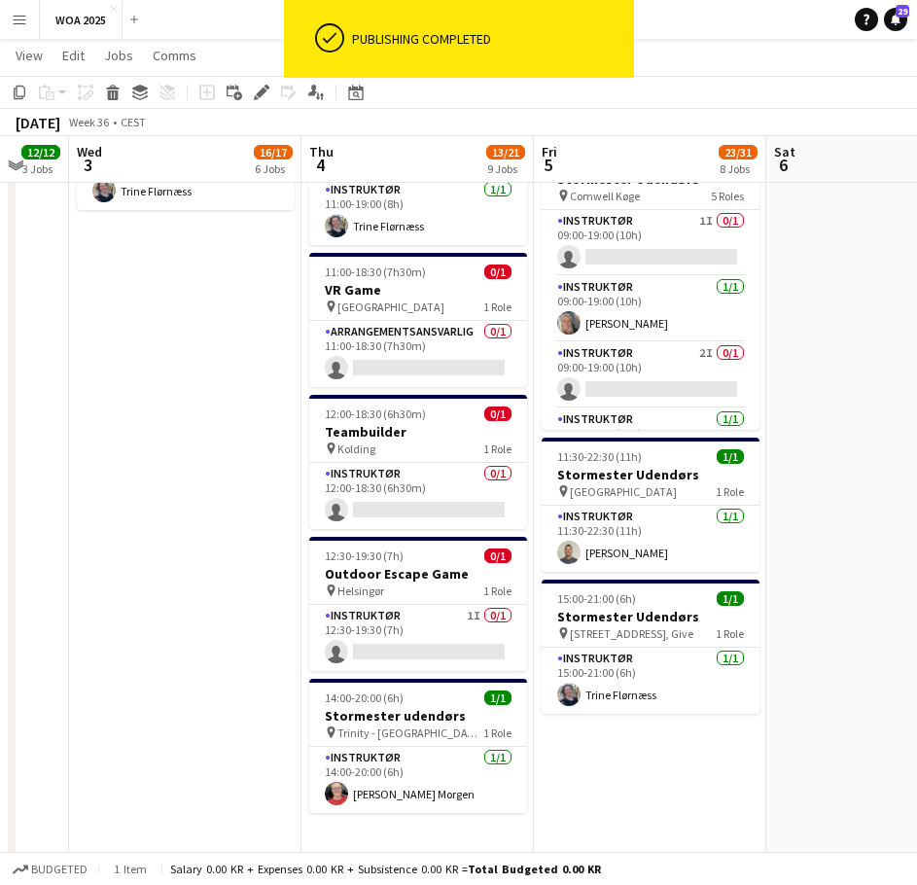
scroll to position [0, 614]
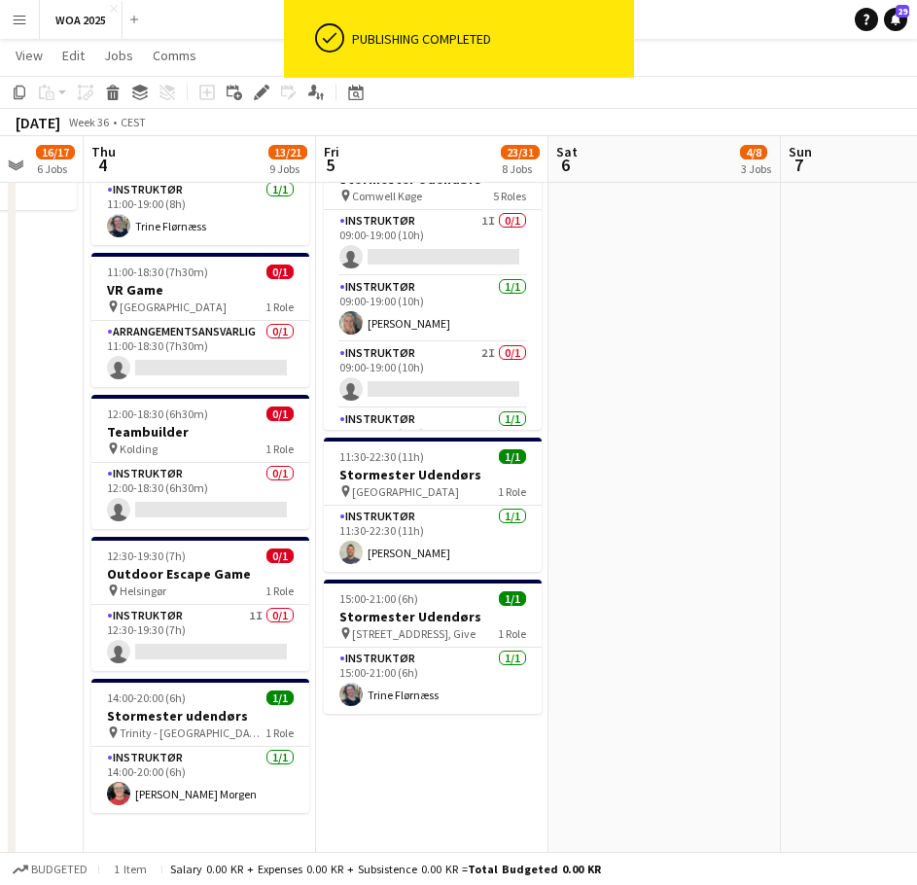
drag, startPoint x: 414, startPoint y: 537, endPoint x: 646, endPoint y: 547, distance: 231.7
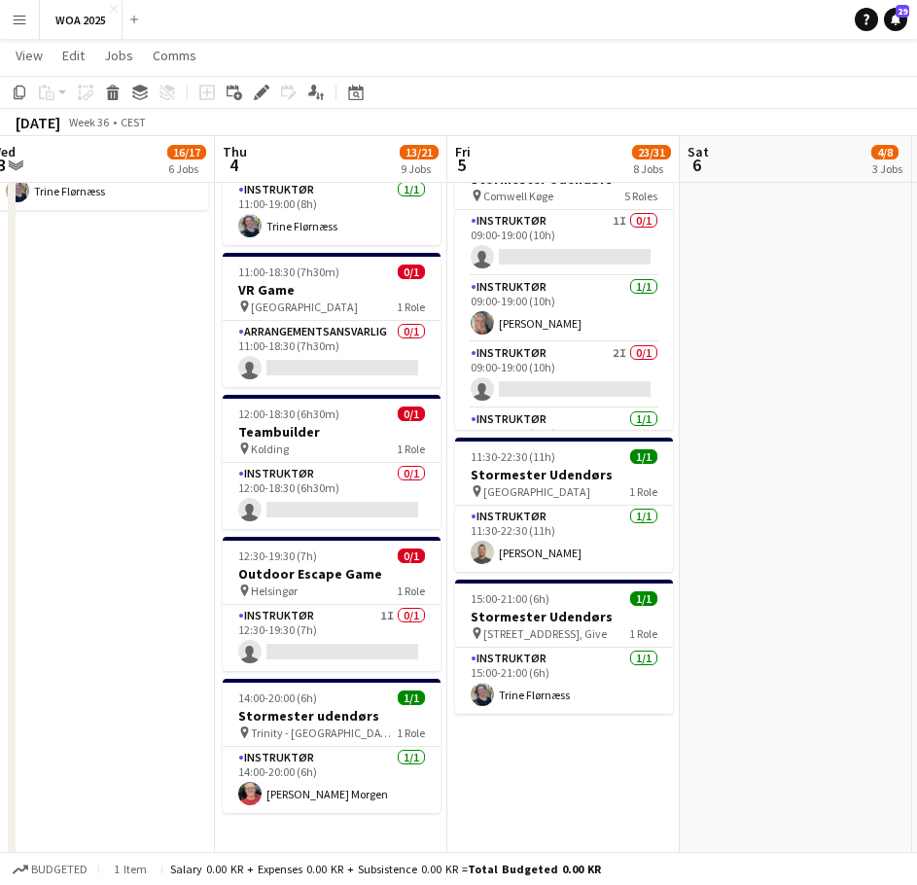
drag, startPoint x: 402, startPoint y: 792, endPoint x: 534, endPoint y: 784, distance: 132.5
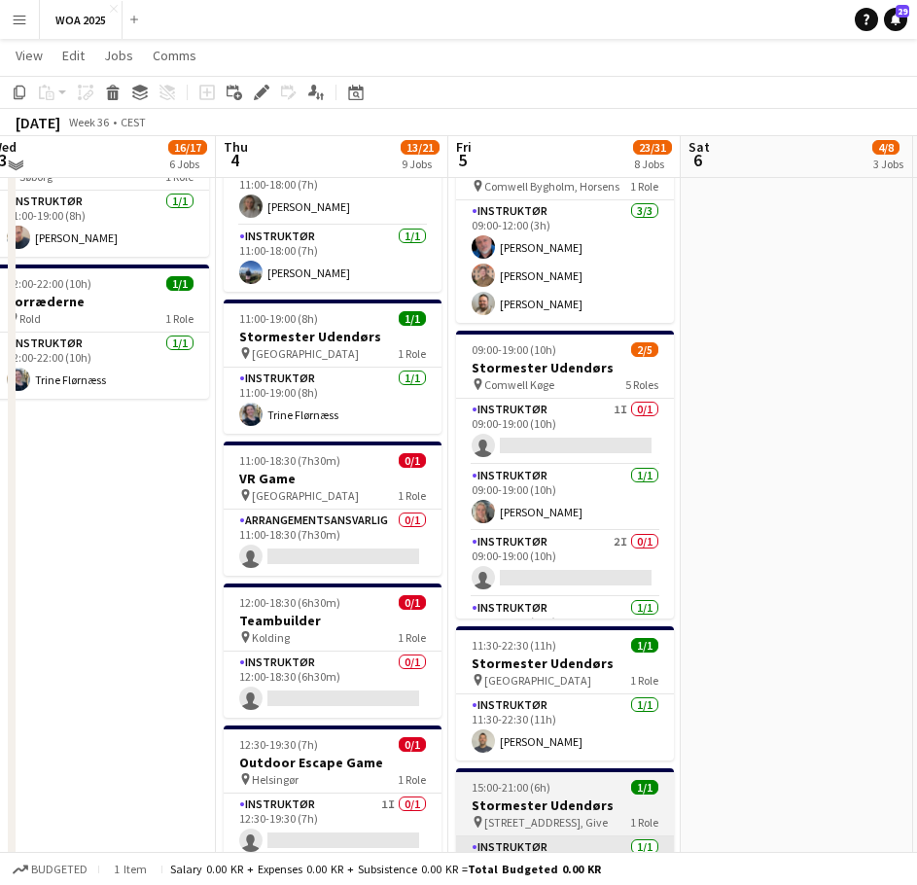
scroll to position [972, 0]
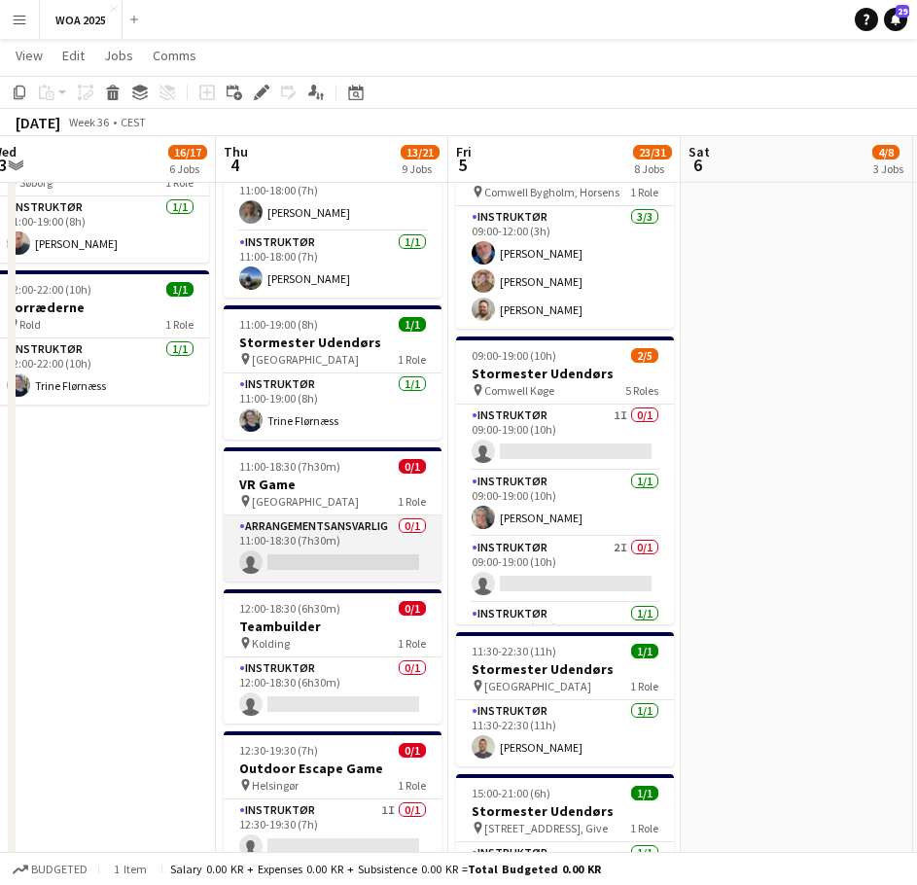
click at [315, 521] on app-card-role "Arrangementsansvarlig 0/1 11:00-18:30 (7h30m) single-neutral-actions" at bounding box center [333, 554] width 218 height 66
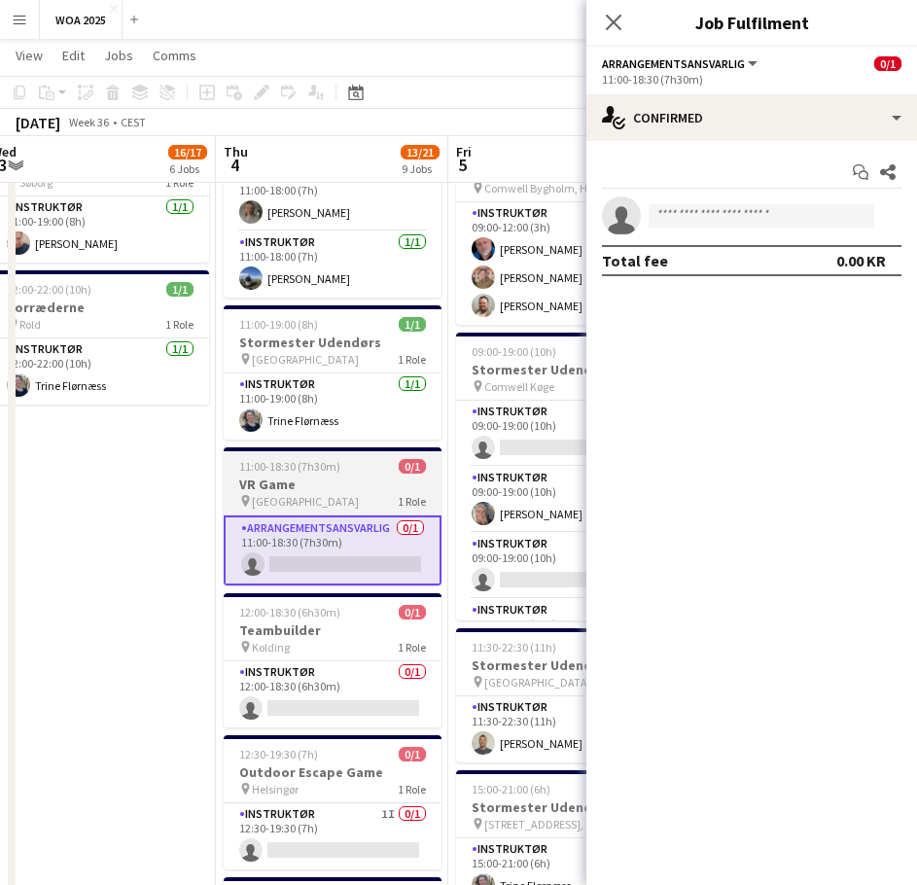
click at [341, 481] on h3 "VR Game" at bounding box center [333, 490] width 218 height 18
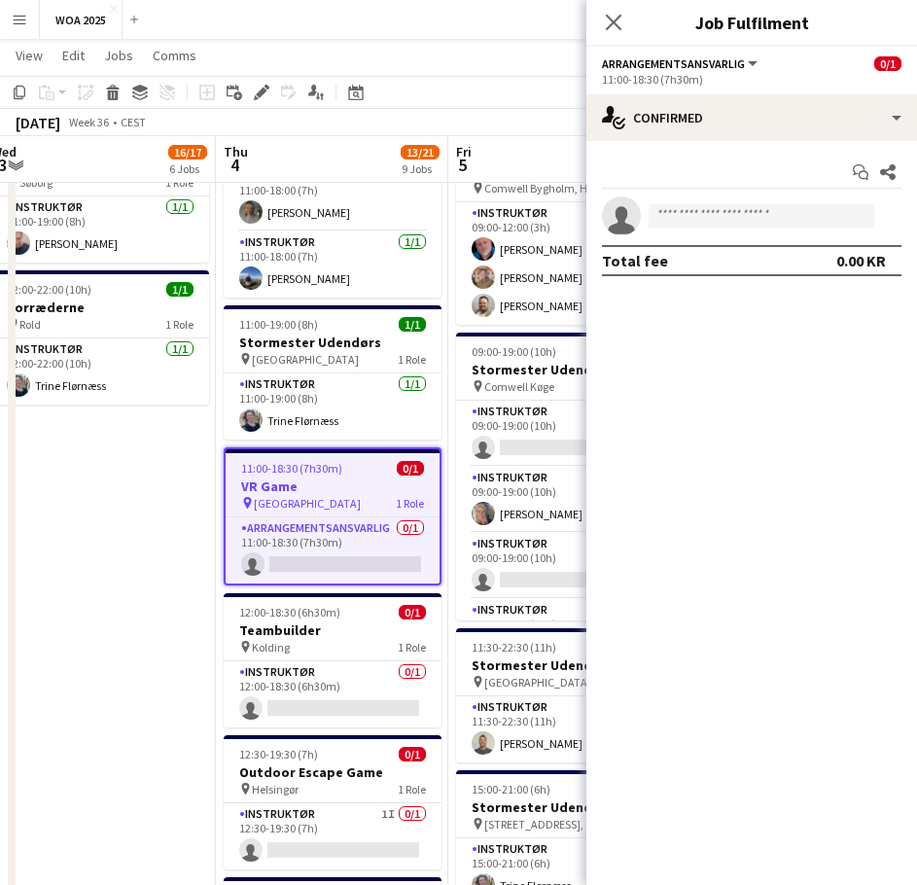
click at [159, 500] on app-date-cell "07:00-15:00 (8h) 1/1 Stormester udendørs pin [GEOGRAPHIC_DATA] 1 Role Instruktø…" at bounding box center [99, 151] width 232 height 1813
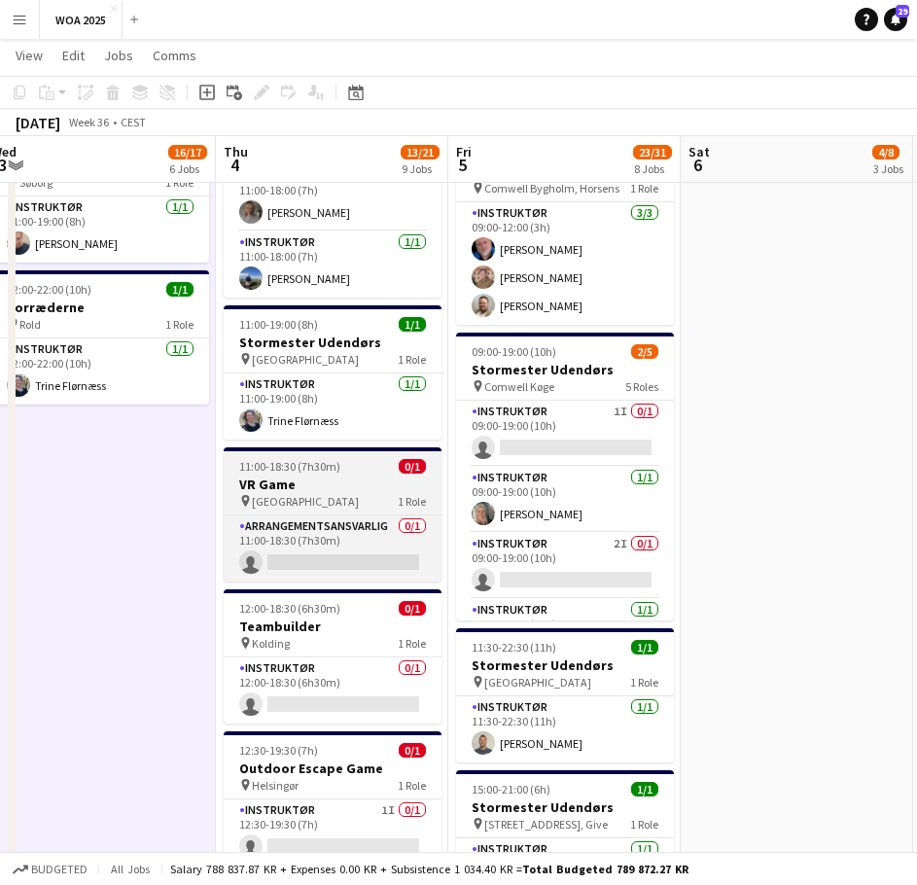
click at [306, 499] on div "pin Odense 1 Role" at bounding box center [333, 507] width 218 height 16
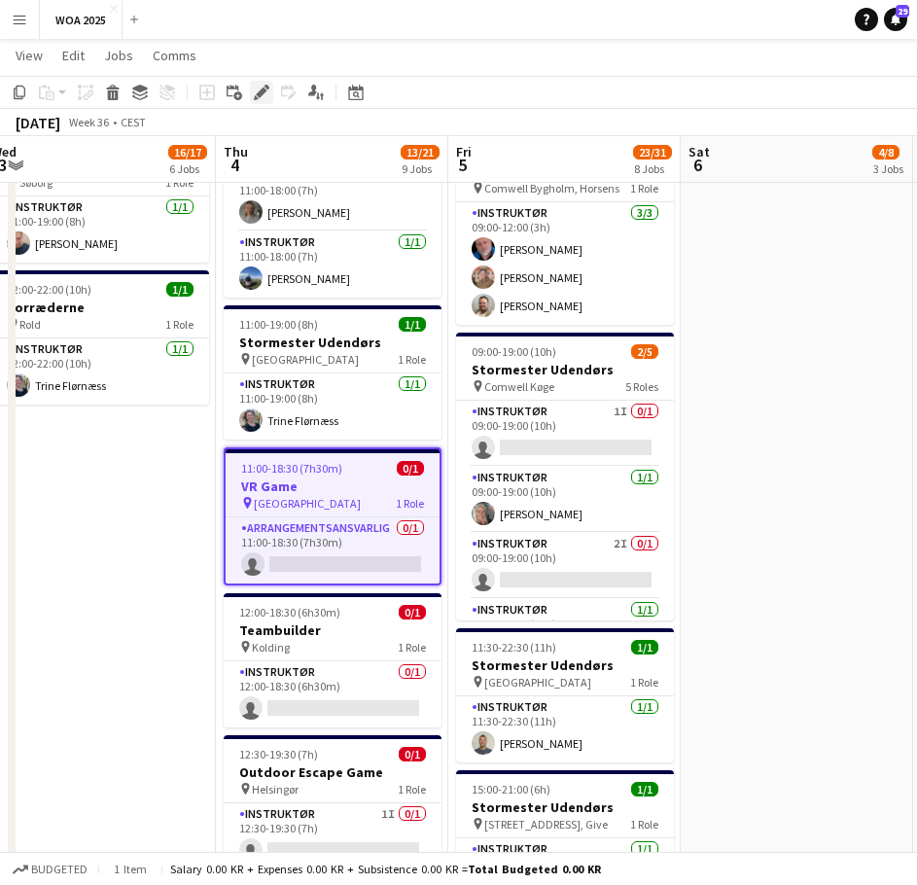
click at [262, 99] on icon "Edit" at bounding box center [262, 93] width 16 height 16
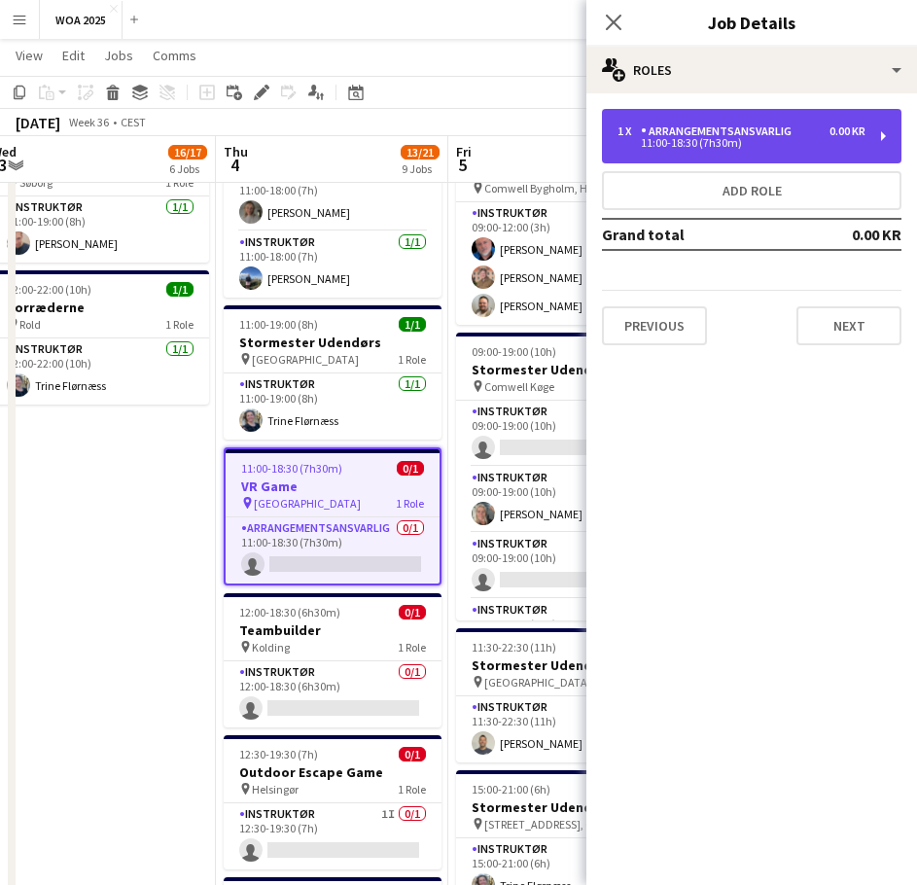
click at [728, 144] on div "11:00-18:30 (7h30m)" at bounding box center [742, 143] width 248 height 10
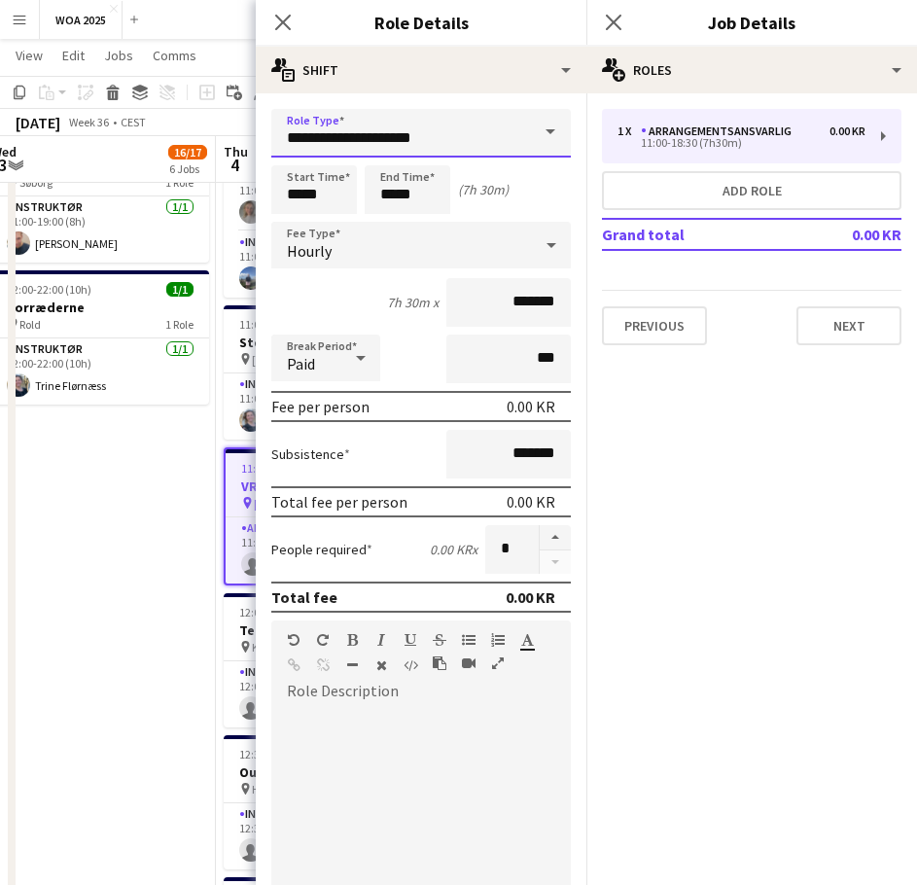
click at [483, 136] on input "**********" at bounding box center [421, 133] width 300 height 49
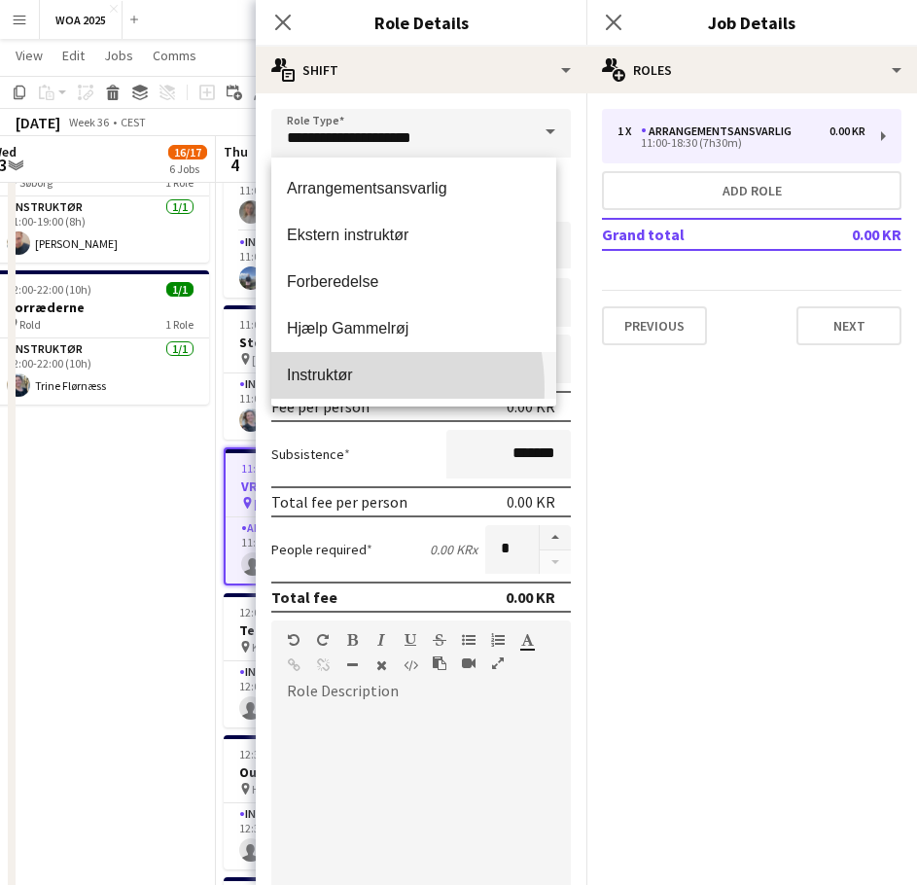
click at [314, 389] on mat-option "Instruktør" at bounding box center [413, 375] width 285 height 47
type input "**********"
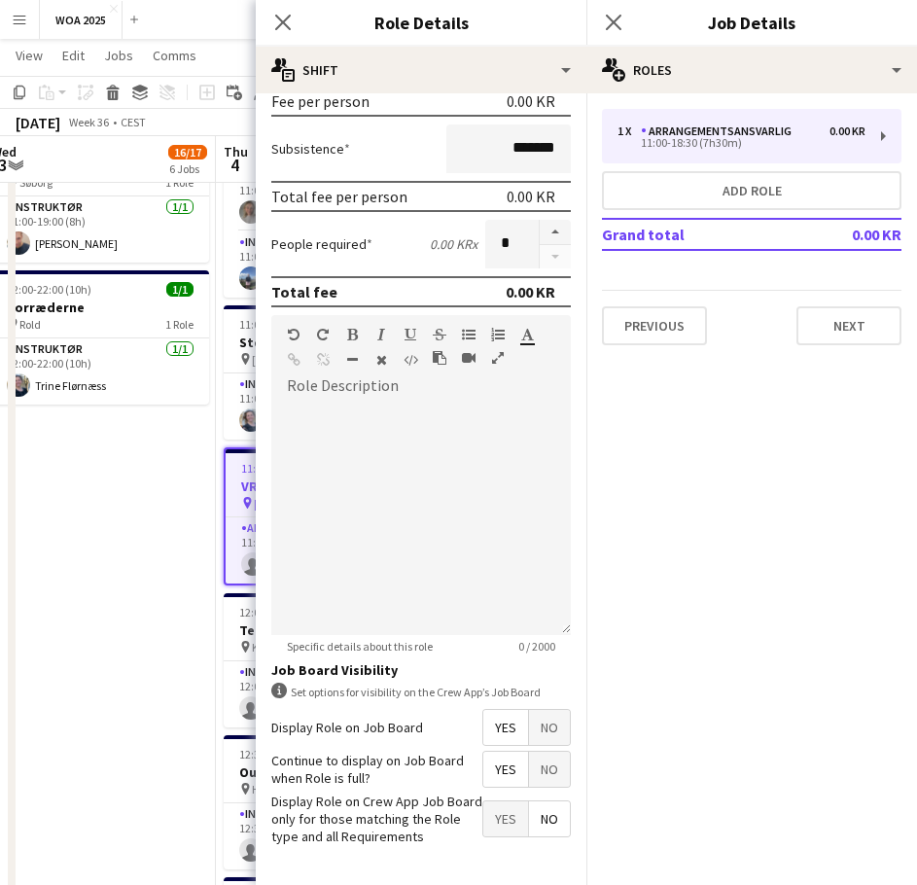
scroll to position [376, 0]
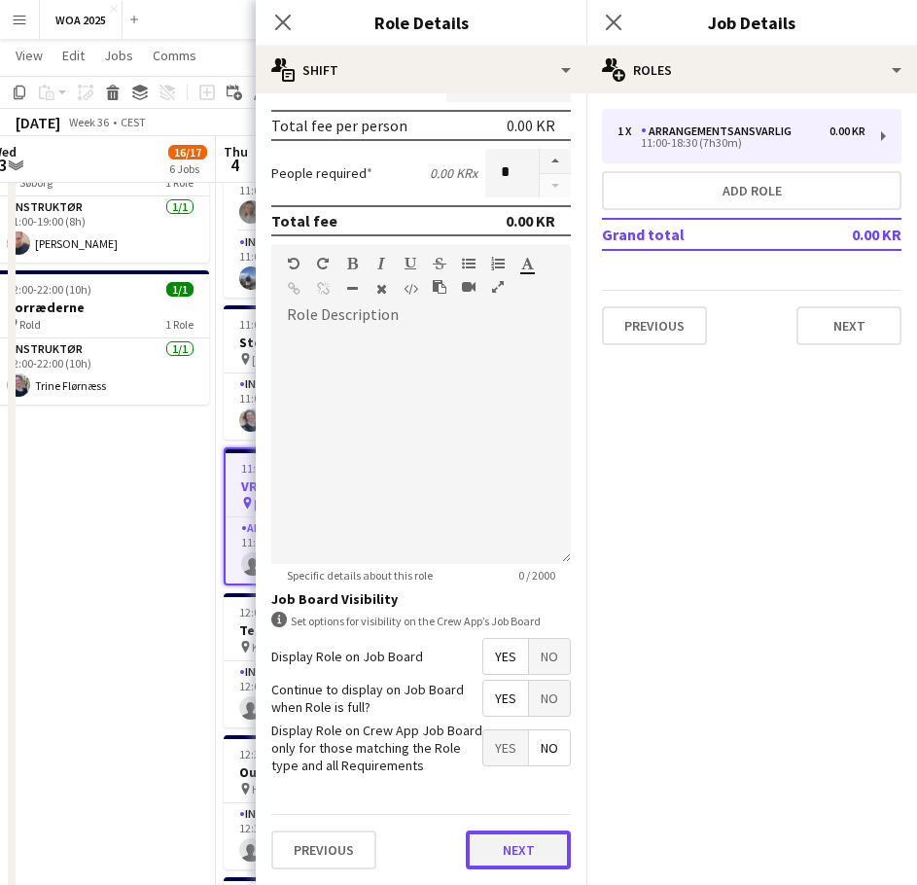
click at [506, 840] on button "Next" at bounding box center [518, 849] width 105 height 39
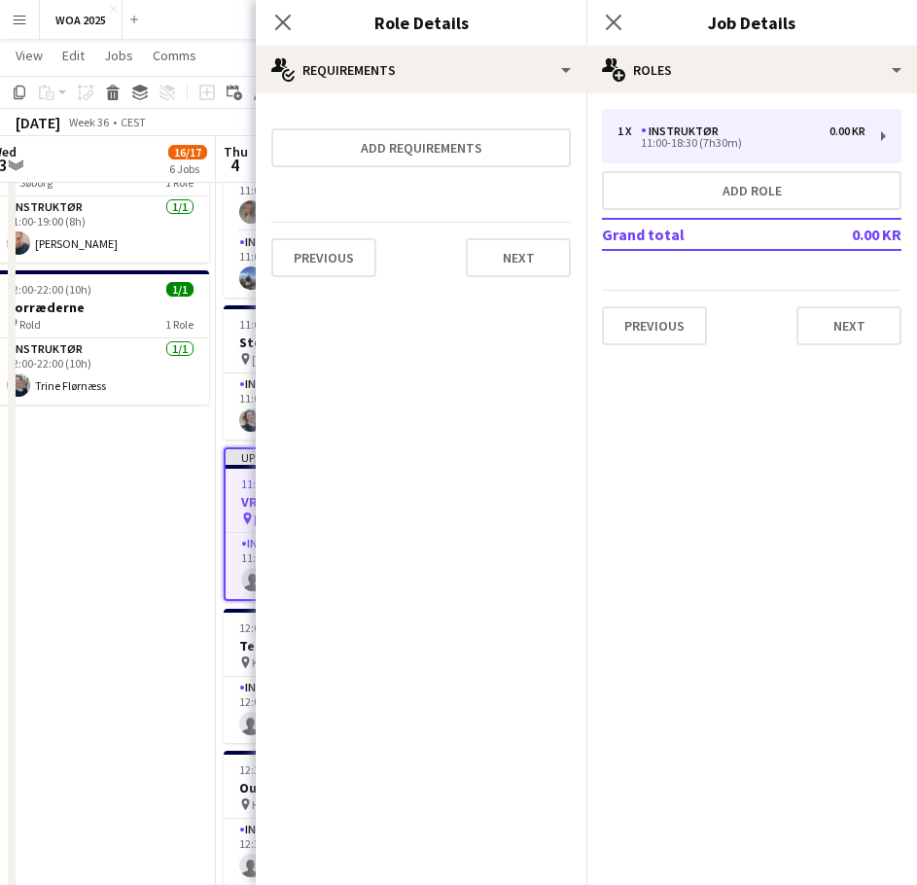
scroll to position [0, 0]
click at [508, 253] on button "Next" at bounding box center [518, 257] width 105 height 39
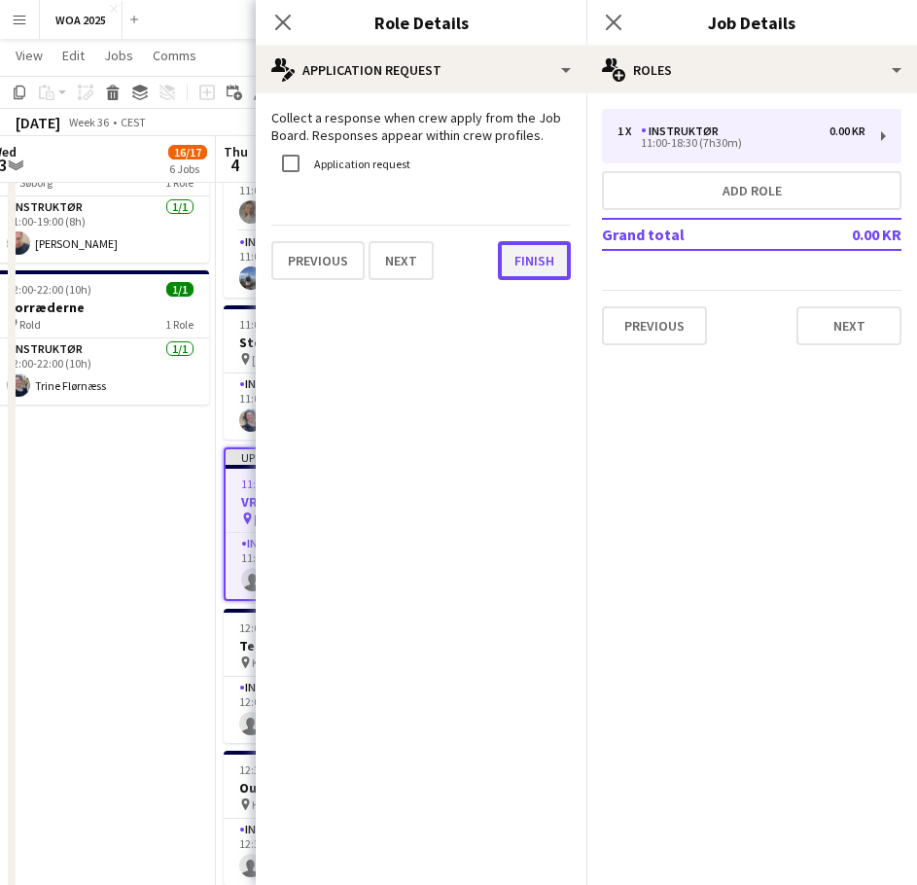
click at [541, 265] on button "Finish" at bounding box center [534, 260] width 73 height 39
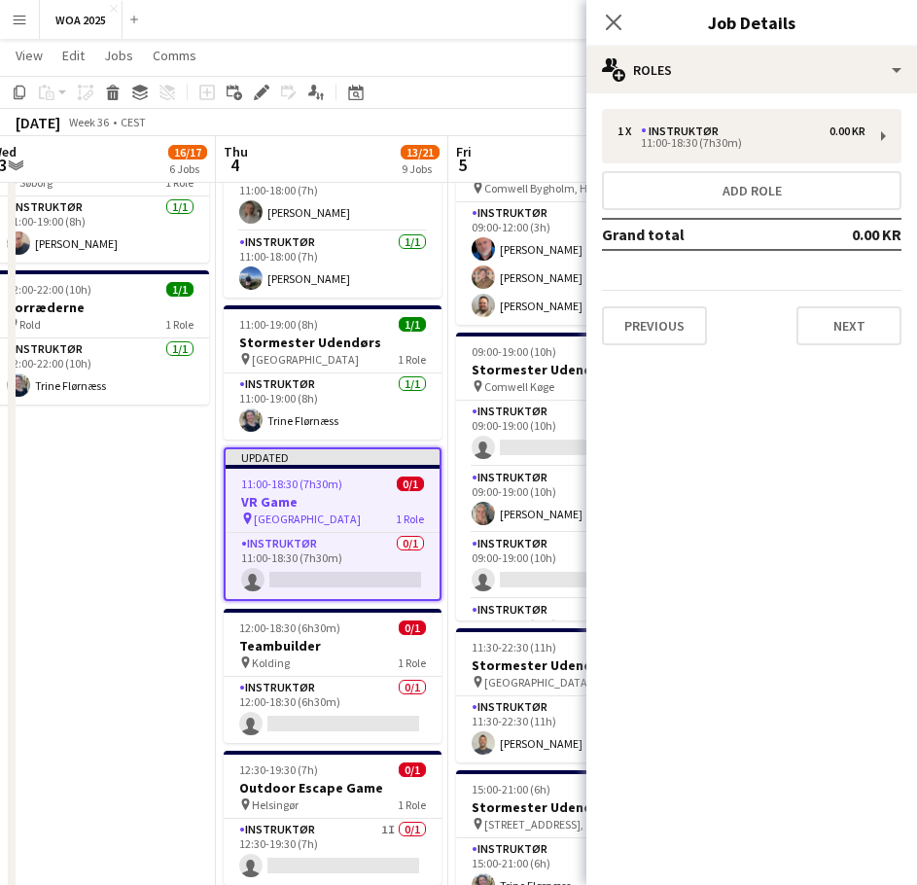
click at [154, 506] on app-date-cell "07:00-15:00 (8h) 1/1 Stormester udendørs pin [GEOGRAPHIC_DATA] 1 Role Instruktø…" at bounding box center [99, 151] width 232 height 1813
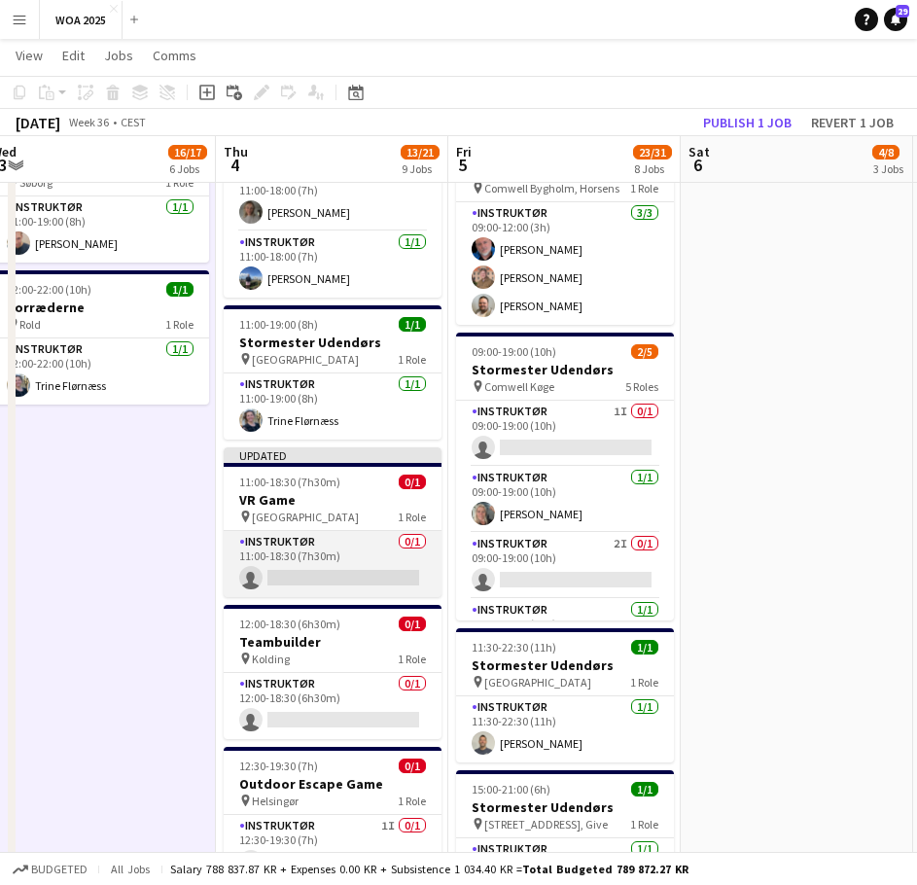
click at [320, 577] on app-card-role "Instruktør 0/1 11:00-18:30 (7h30m) single-neutral-actions" at bounding box center [333, 570] width 218 height 66
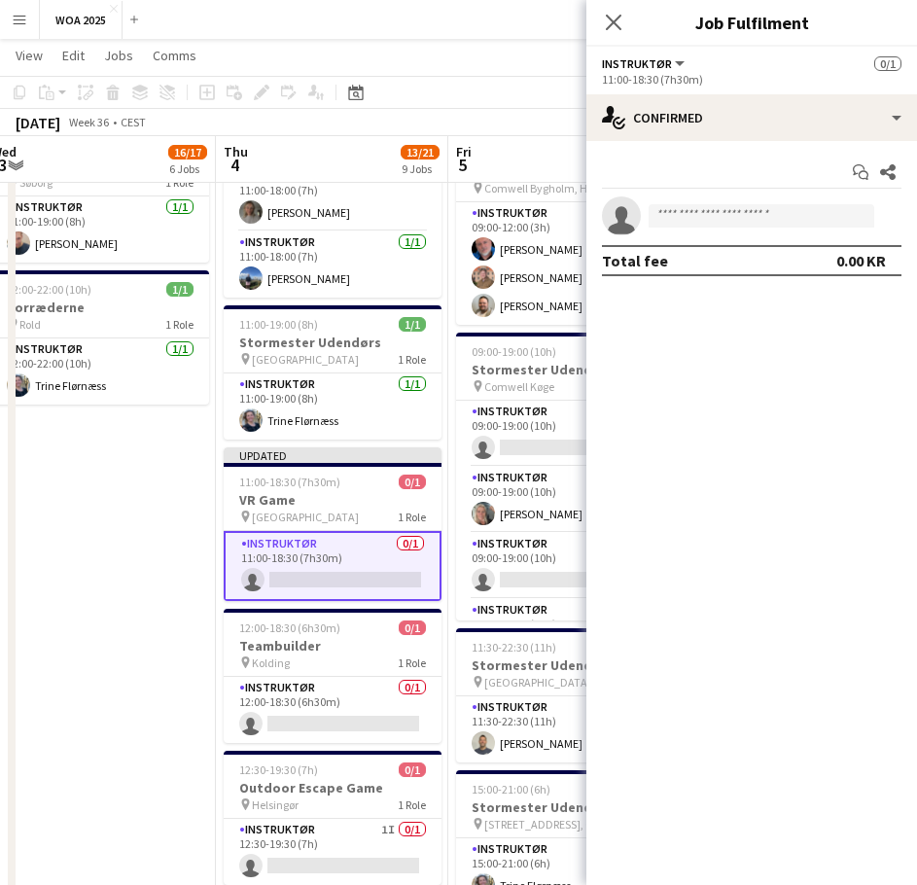
click at [153, 550] on app-date-cell "07:00-15:00 (8h) 1/1 Stormester udendørs pin [GEOGRAPHIC_DATA] 1 Role Instruktø…" at bounding box center [99, 151] width 232 height 1813
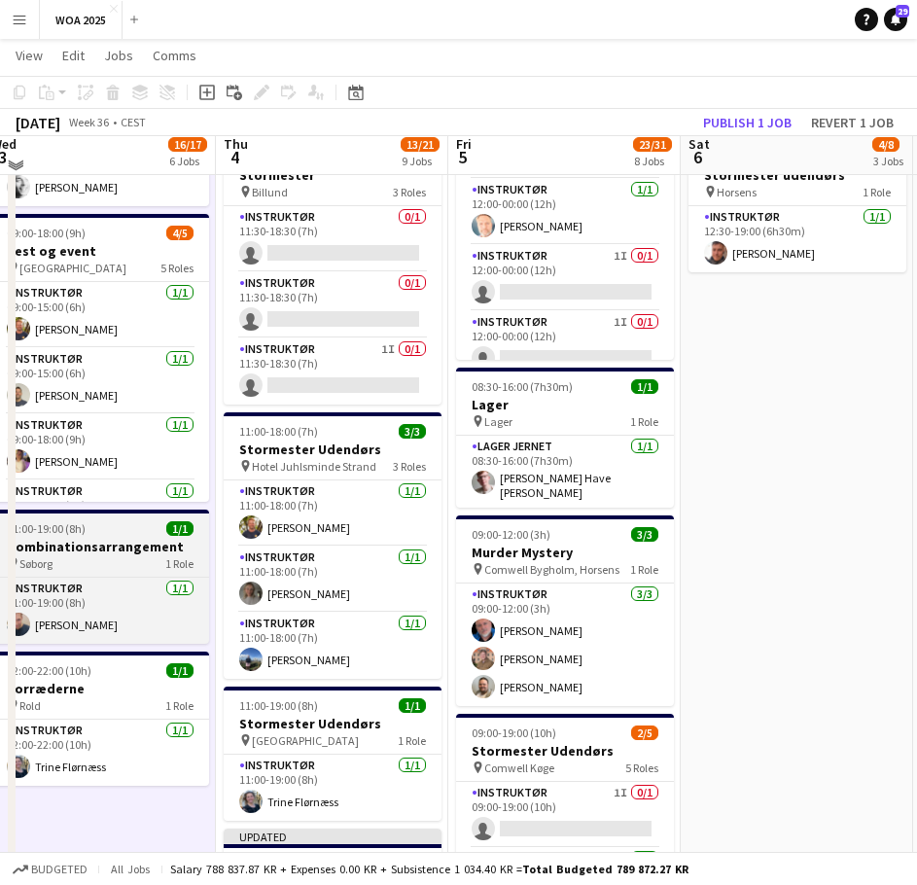
scroll to position [583, 0]
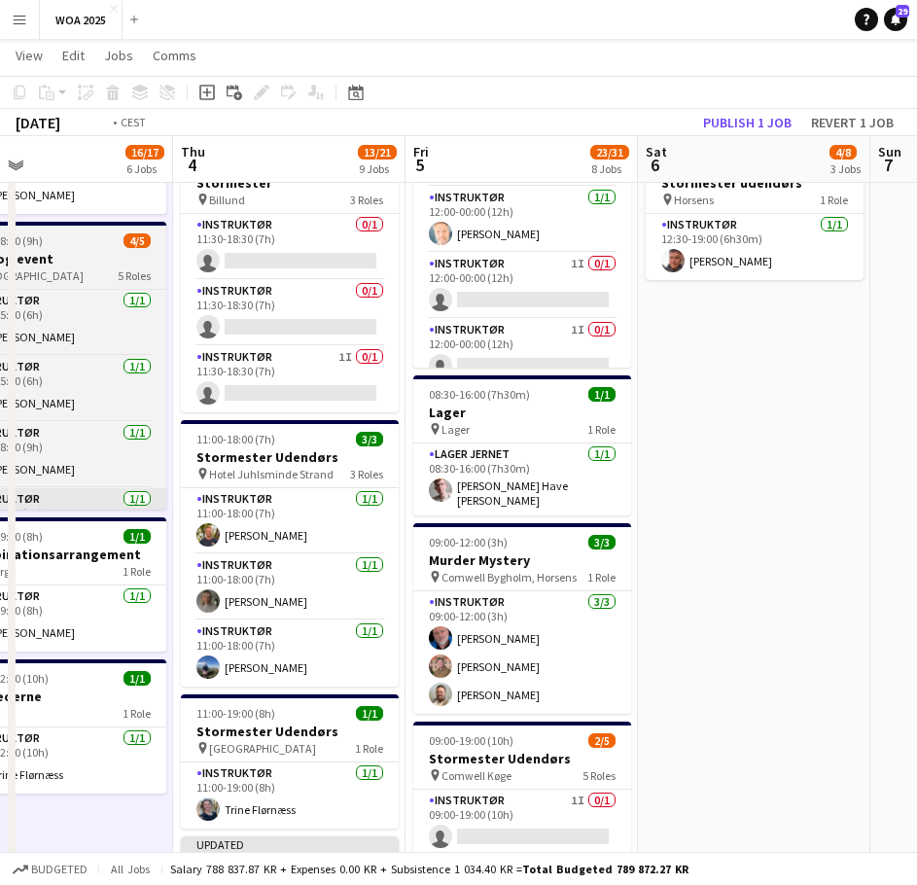
drag, startPoint x: 203, startPoint y: 531, endPoint x: 655, endPoint y: 504, distance: 453.0
click at [770, 506] on app-calendar-viewport "Mon 1 1/1 1 Job Tue 2 12/12 3 Jobs Wed 3 16/17 6 Jobs Thu 4 13/21 9 Jobs Fri 5 …" at bounding box center [458, 469] width 917 height 1955
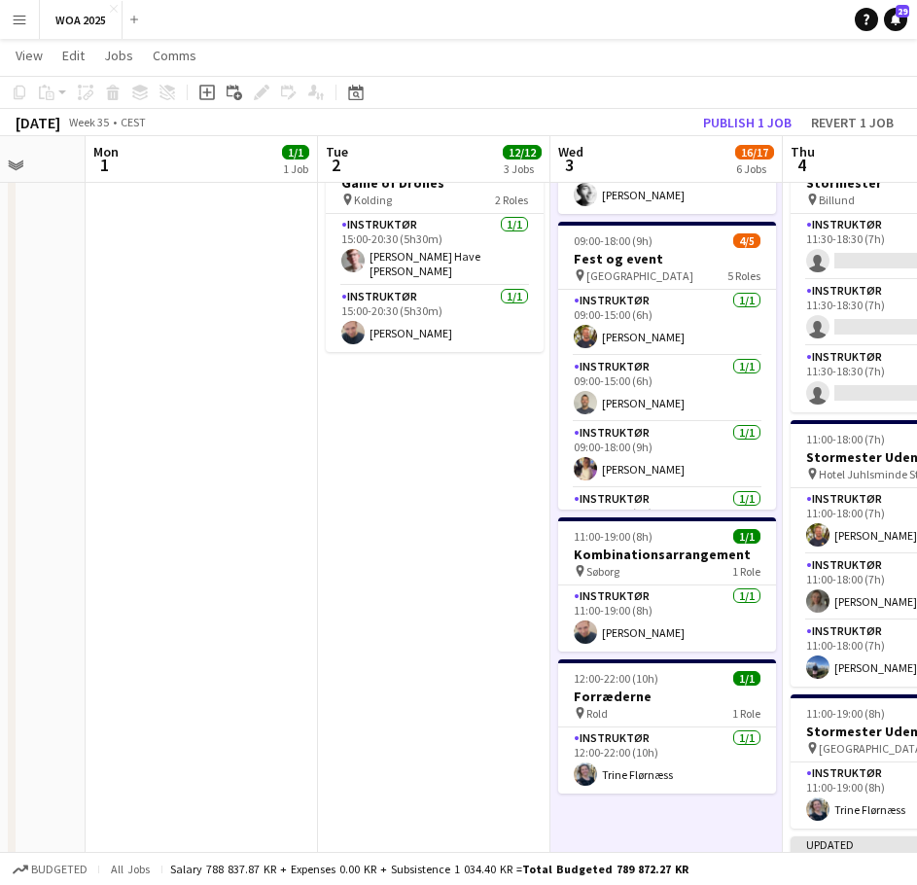
drag, startPoint x: 384, startPoint y: 501, endPoint x: 737, endPoint y: 485, distance: 353.3
click at [731, 485] on app-calendar-viewport "Fri 29 20/24 7 Jobs Sat 30 14/24 3 Jobs Sun 31 Mon 1 1/1 1 Job Tue 2 12/12 3 Jo…" at bounding box center [458, 469] width 917 height 1955
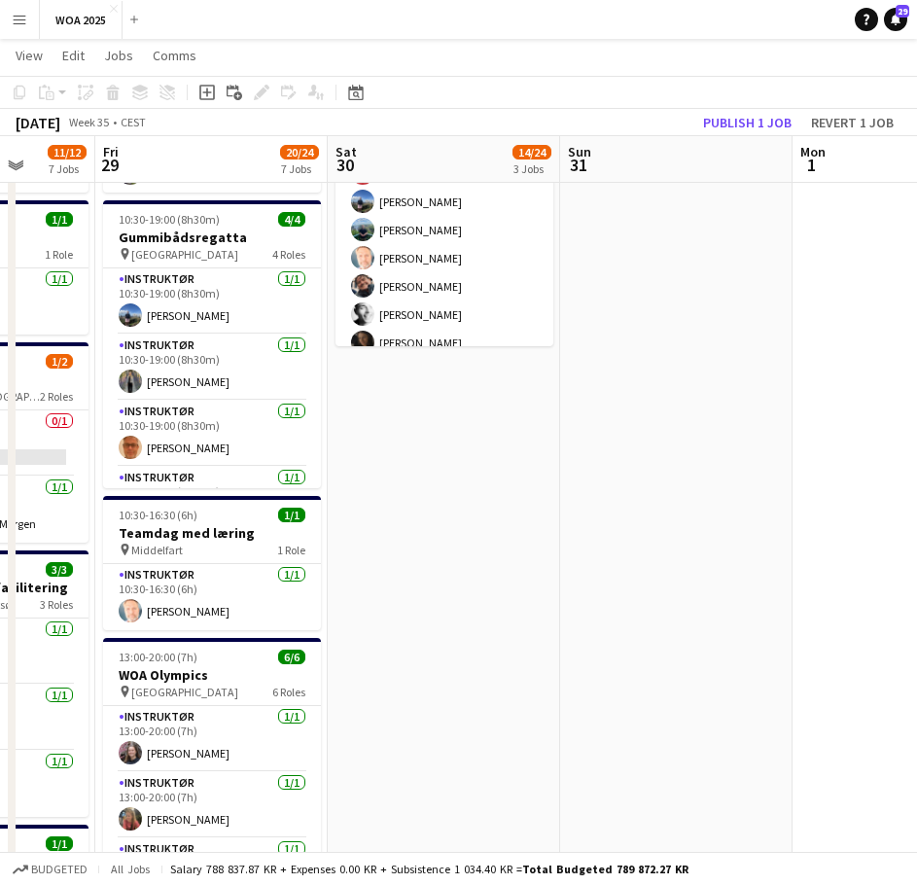
drag, startPoint x: 613, startPoint y: 477, endPoint x: 700, endPoint y: 484, distance: 87.8
click at [707, 479] on app-calendar-viewport "Wed 27 7/7 5 Jobs Thu 28 11/12 7 Jobs Fri 29 20/24 7 Jobs Sat 30 14/24 3 Jobs S…" at bounding box center [458, 469] width 917 height 1955
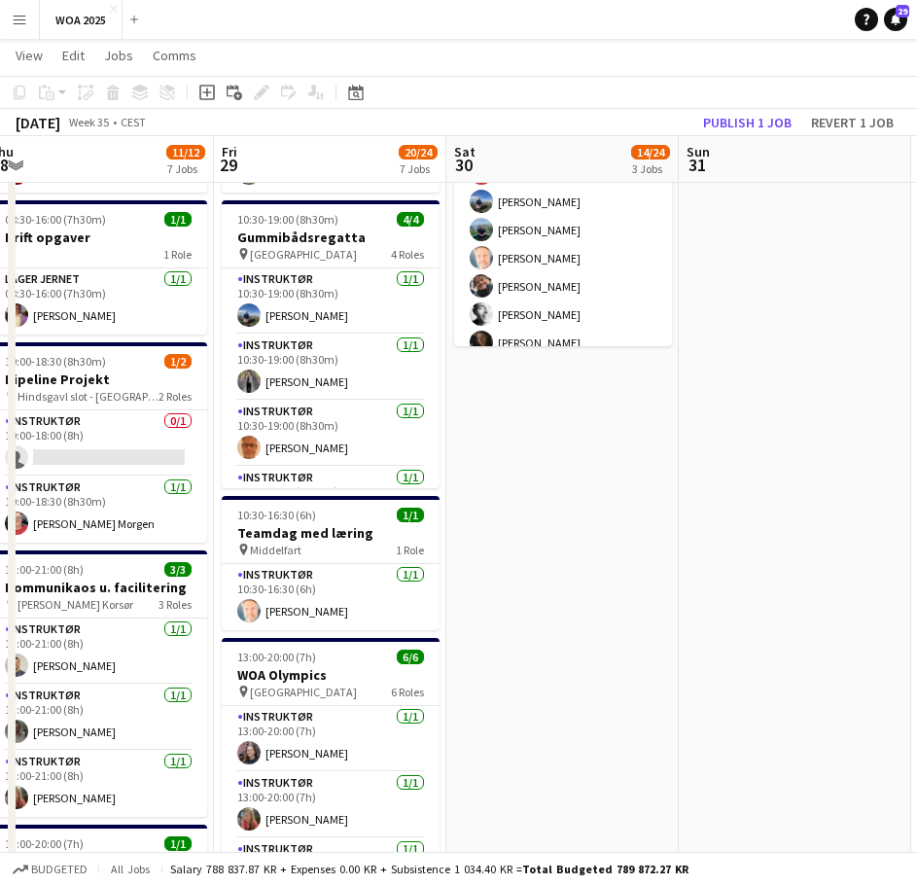
scroll to position [0, 452]
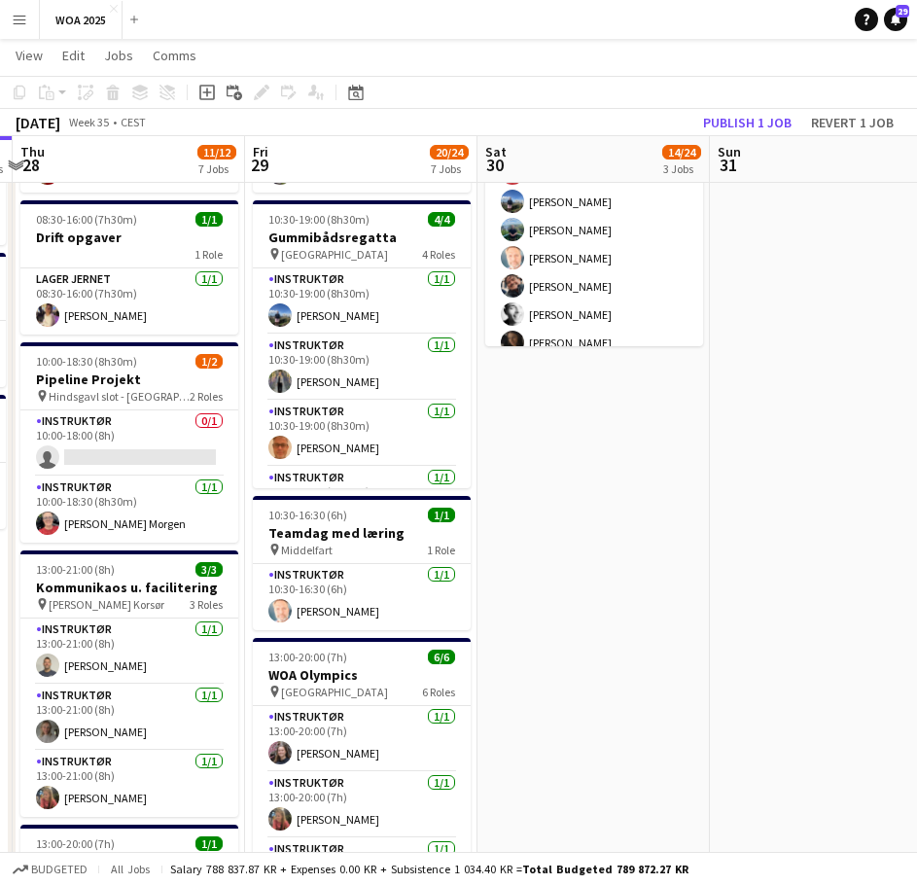
drag, startPoint x: 431, startPoint y: 536, endPoint x: 534, endPoint y: 532, distance: 103.2
click at [534, 532] on app-calendar-viewport "Tue 26 9/9 4 Jobs Wed 27 7/7 5 Jobs Thu 28 11/12 7 Jobs Fri 29 20/24 7 Jobs Sat…" at bounding box center [458, 469] width 917 height 1955
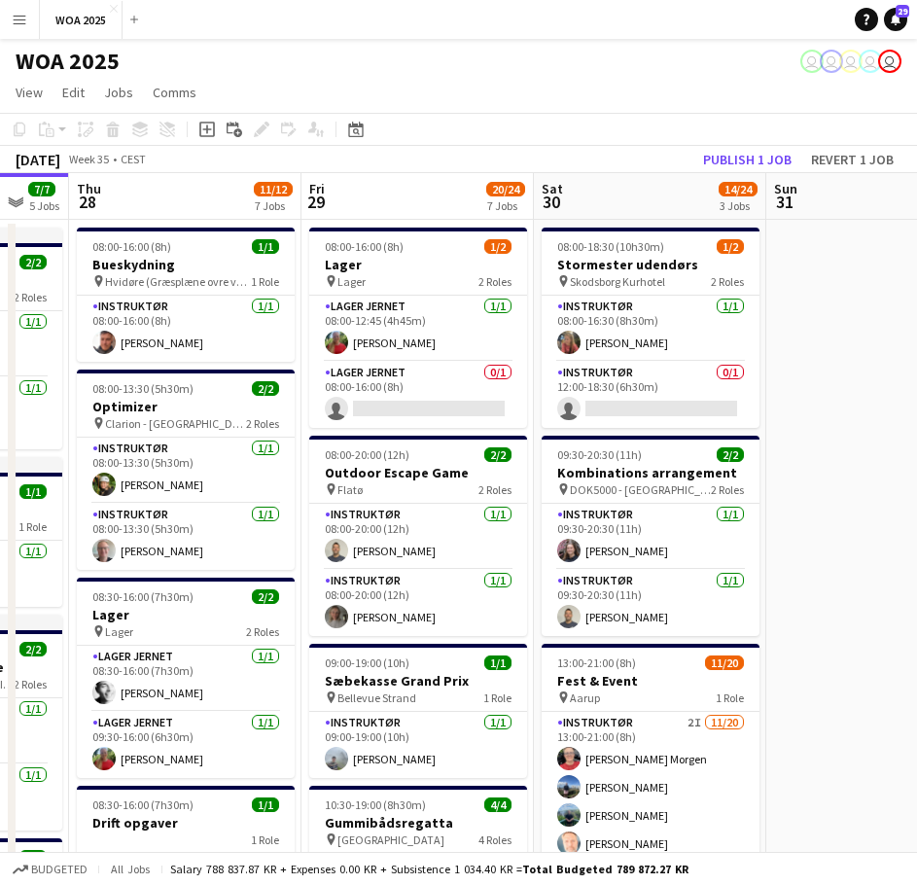
scroll to position [0, 393]
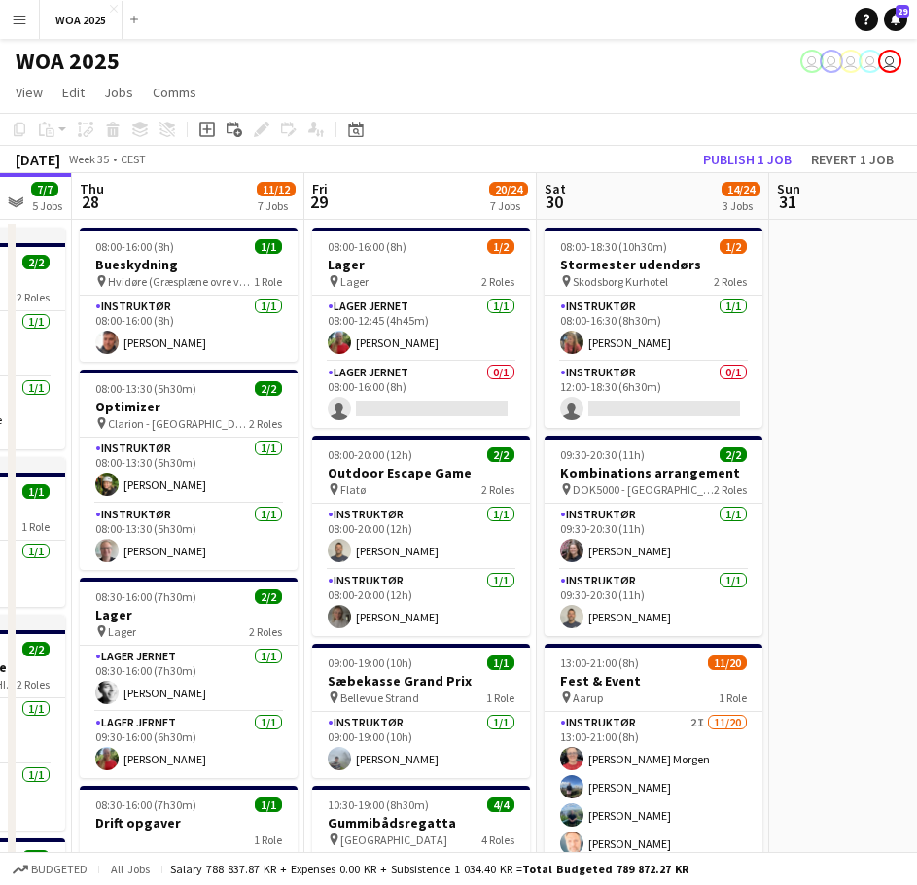
drag, startPoint x: 290, startPoint y: 540, endPoint x: 349, endPoint y: 511, distance: 66.1
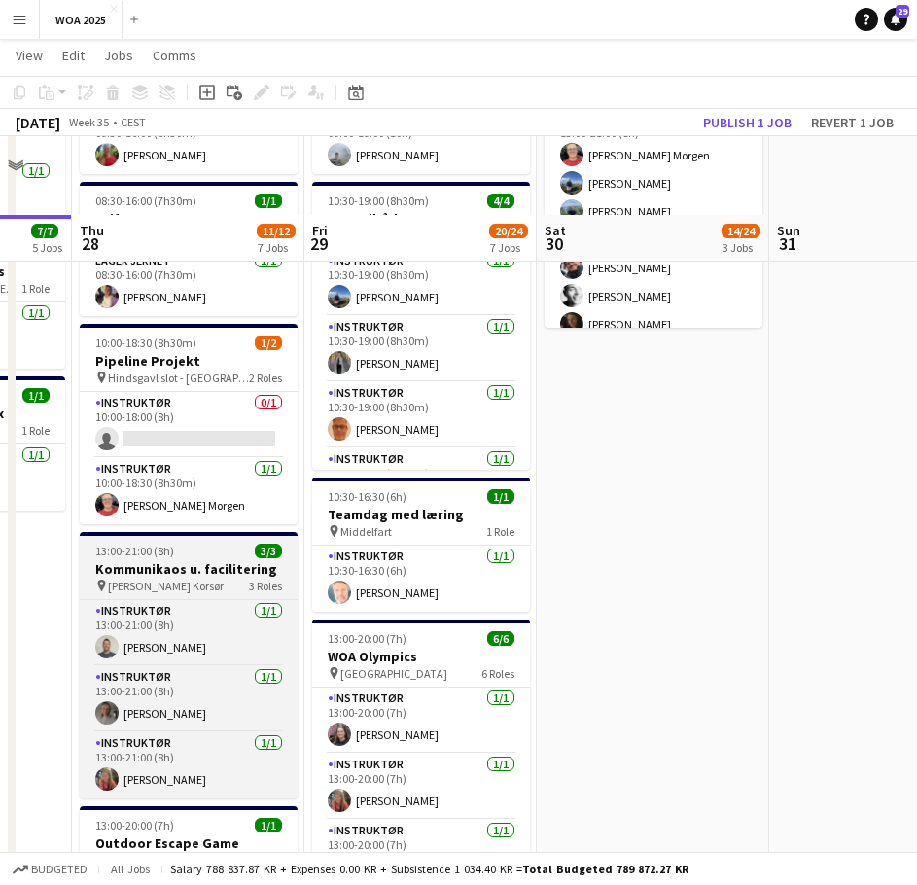
scroll to position [681, 0]
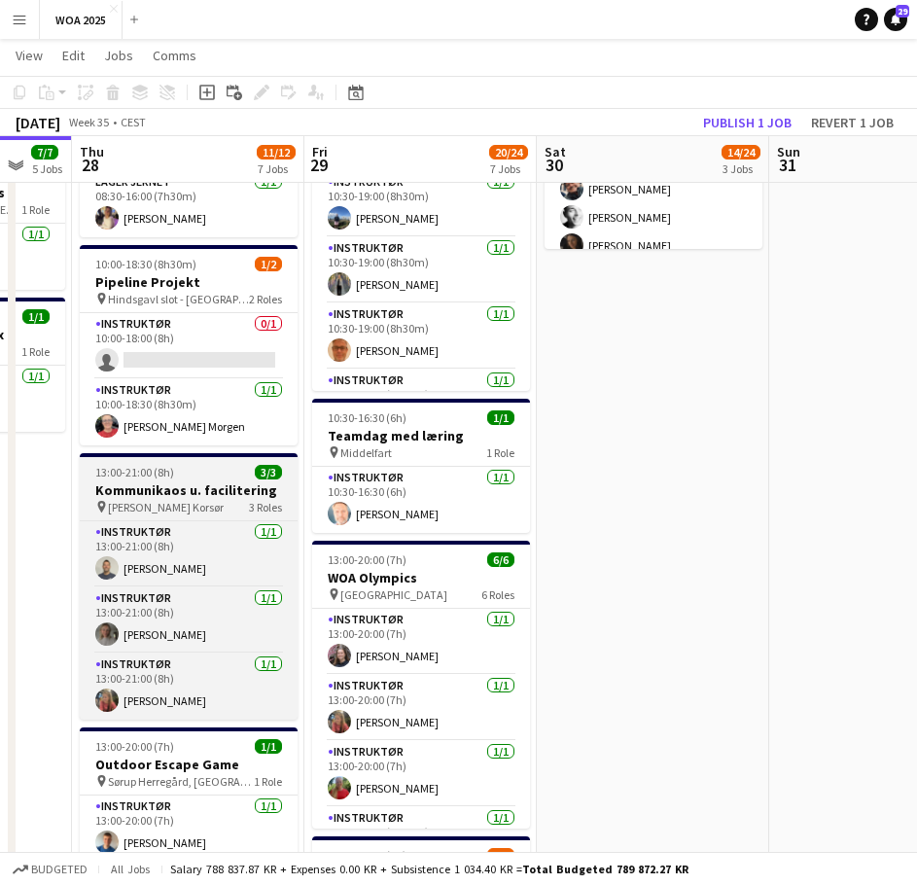
click at [195, 493] on h3 "Kommunikaos u. facilitering" at bounding box center [189, 496] width 218 height 18
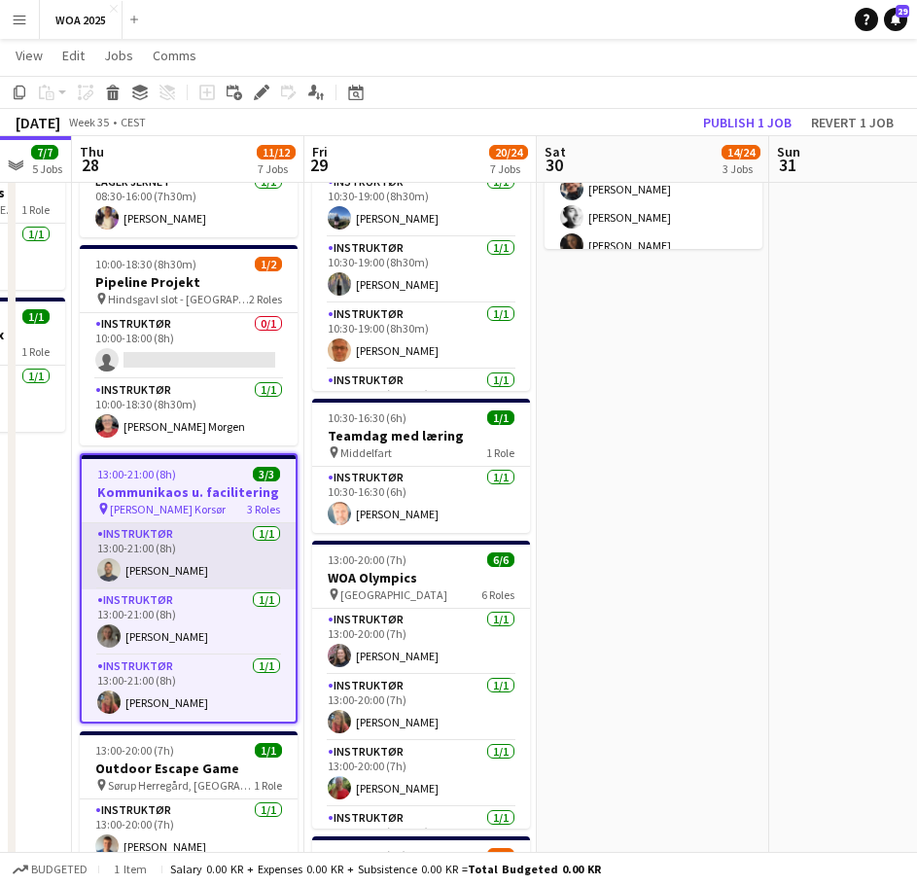
click at [161, 570] on app-card-role "Instruktør 1/1 13:00-21:00 (8h) Christian Støvring" at bounding box center [189, 562] width 214 height 66
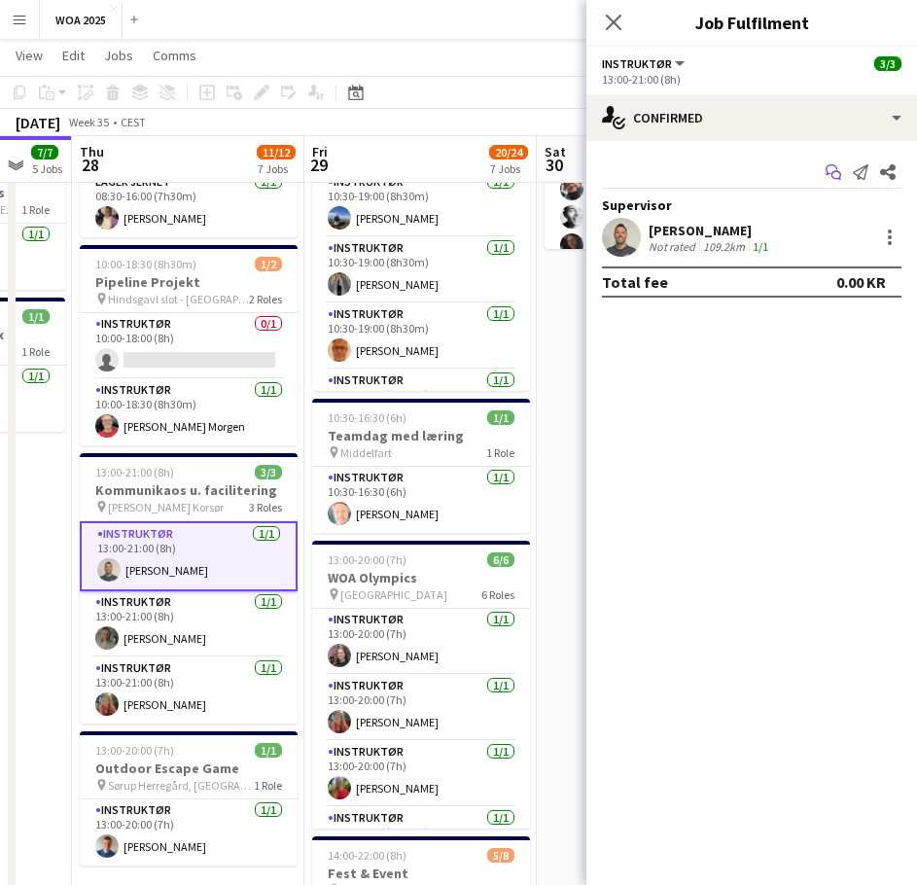
click at [833, 168] on icon "Start chat" at bounding box center [834, 172] width 16 height 16
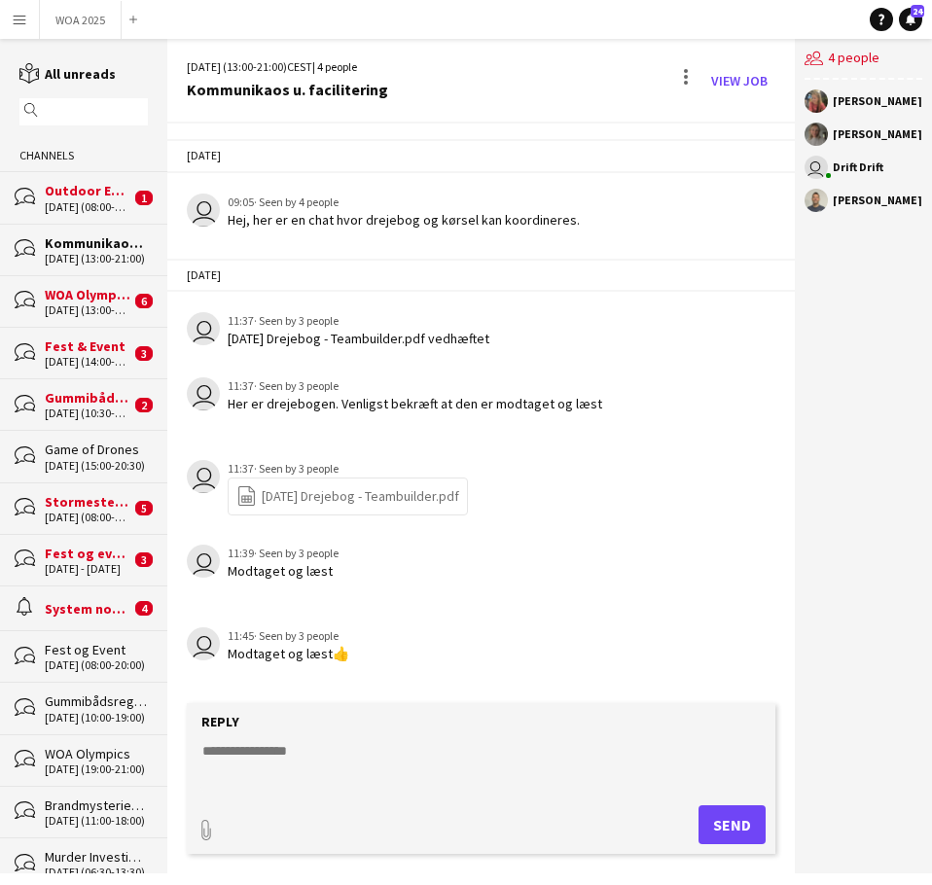
scroll to position [2, 0]
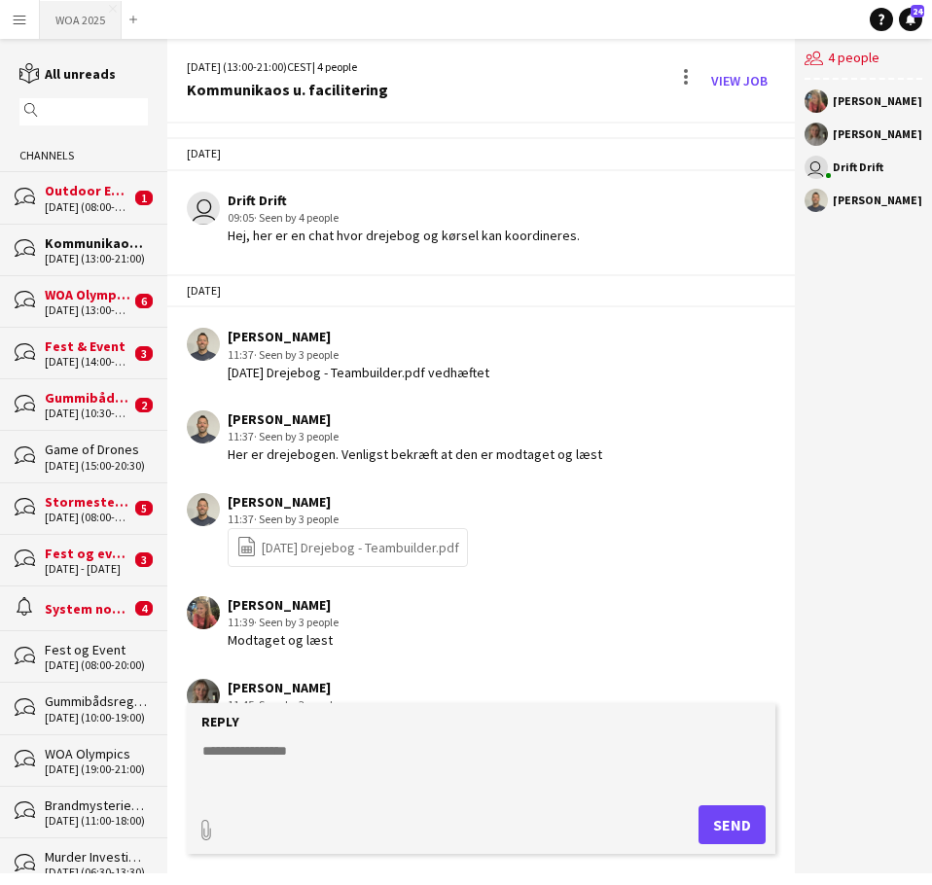
click at [57, 26] on button "WOA 2025 Close" at bounding box center [81, 20] width 82 height 38
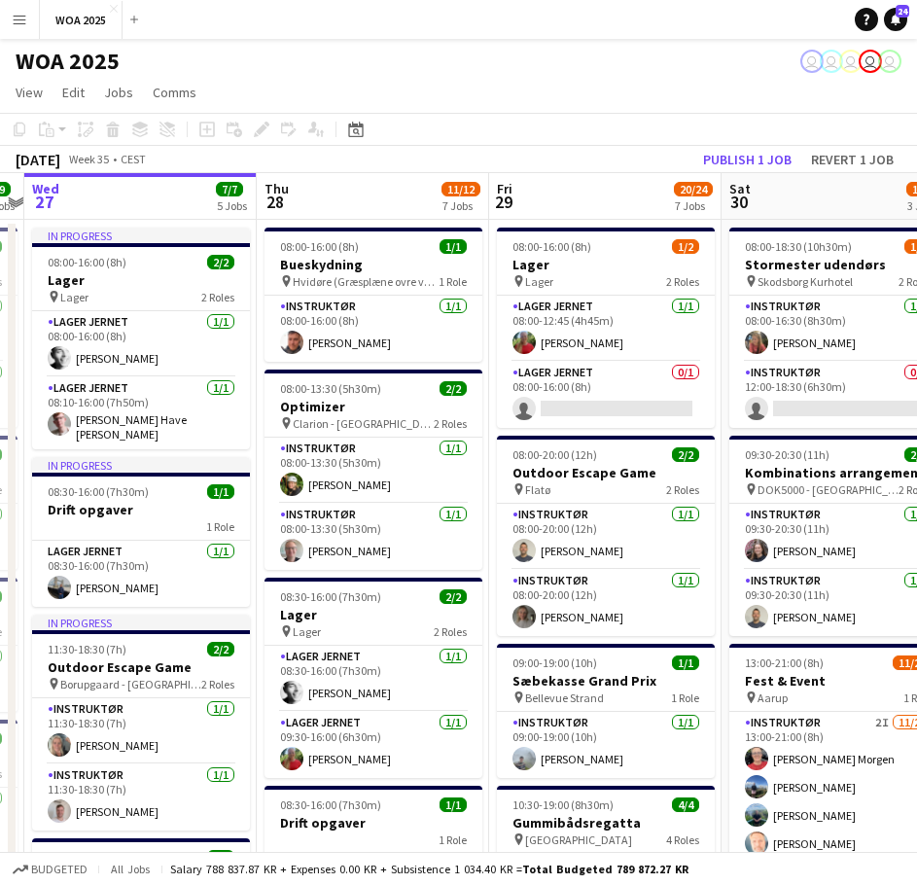
scroll to position [0, 778]
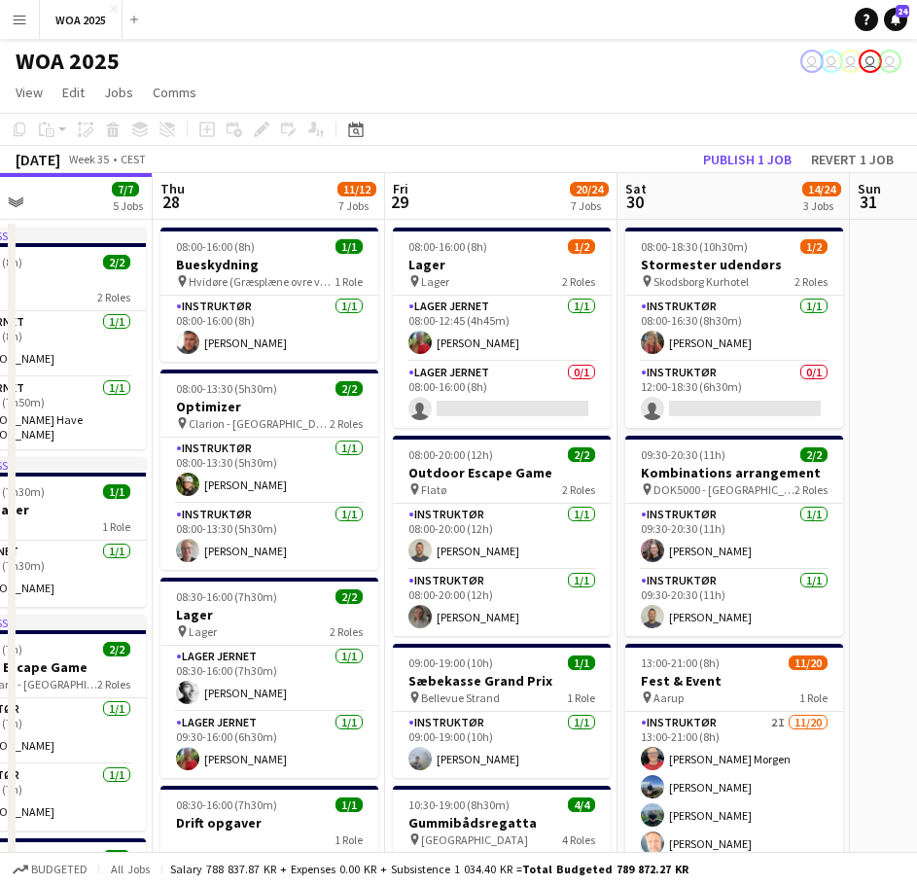
drag, startPoint x: 568, startPoint y: 359, endPoint x: 316, endPoint y: 345, distance: 252.2
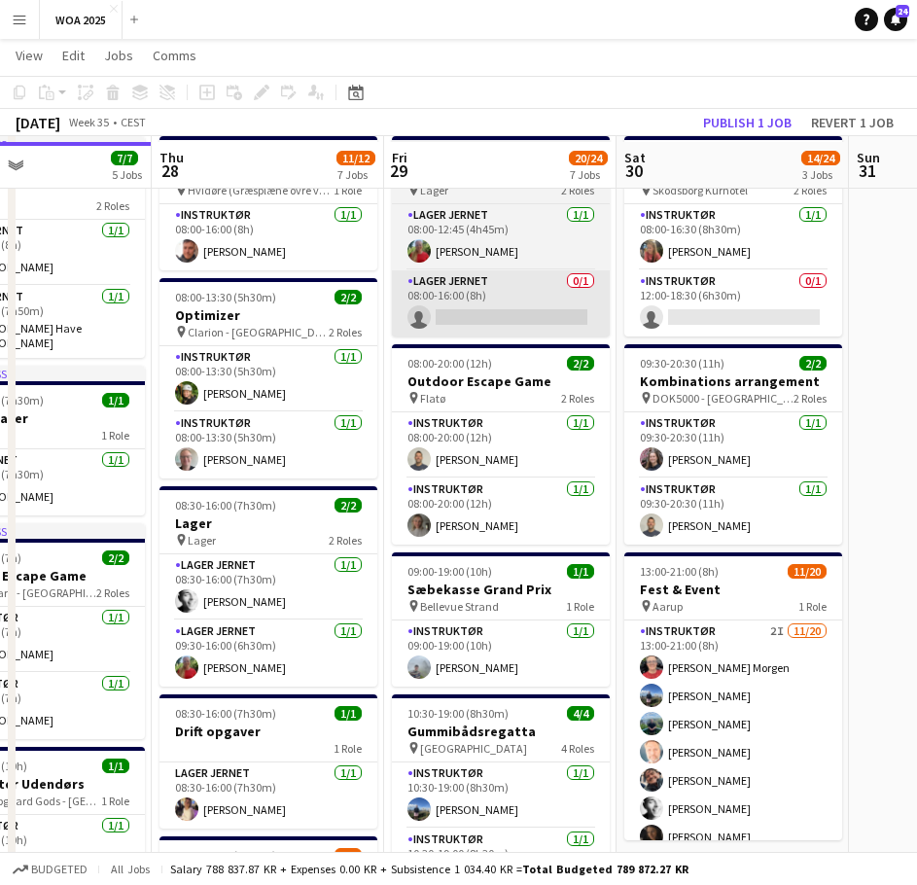
scroll to position [97, 0]
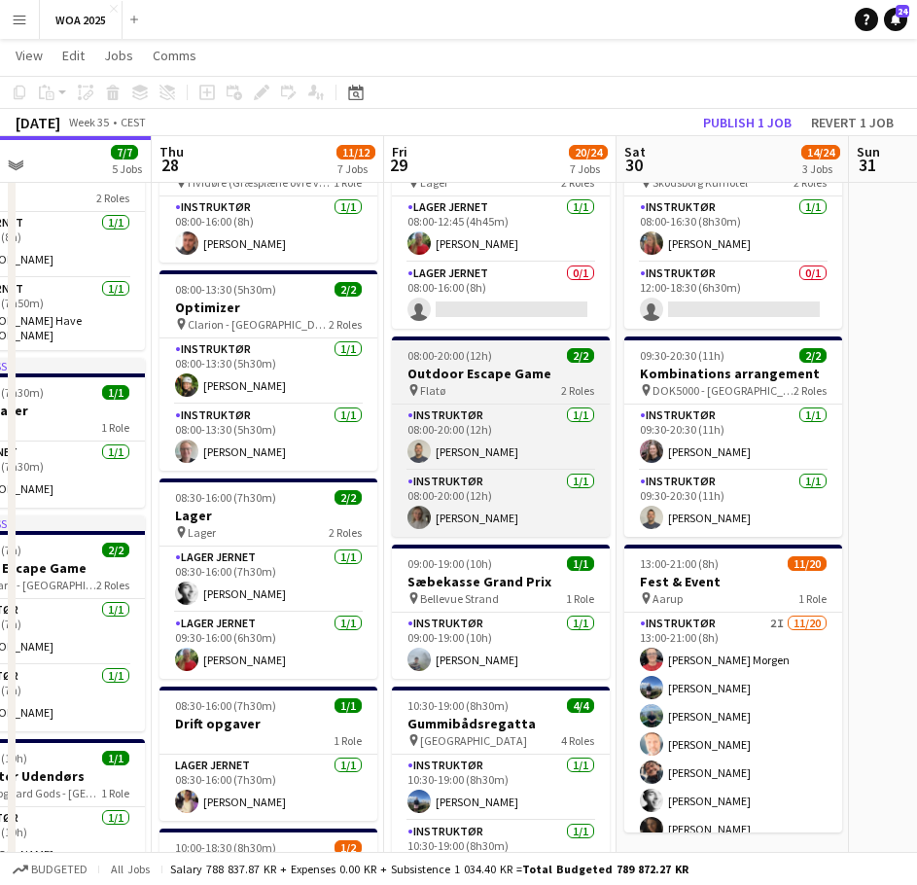
click at [522, 390] on div "pin Flatø 2 Roles" at bounding box center [501, 390] width 218 height 16
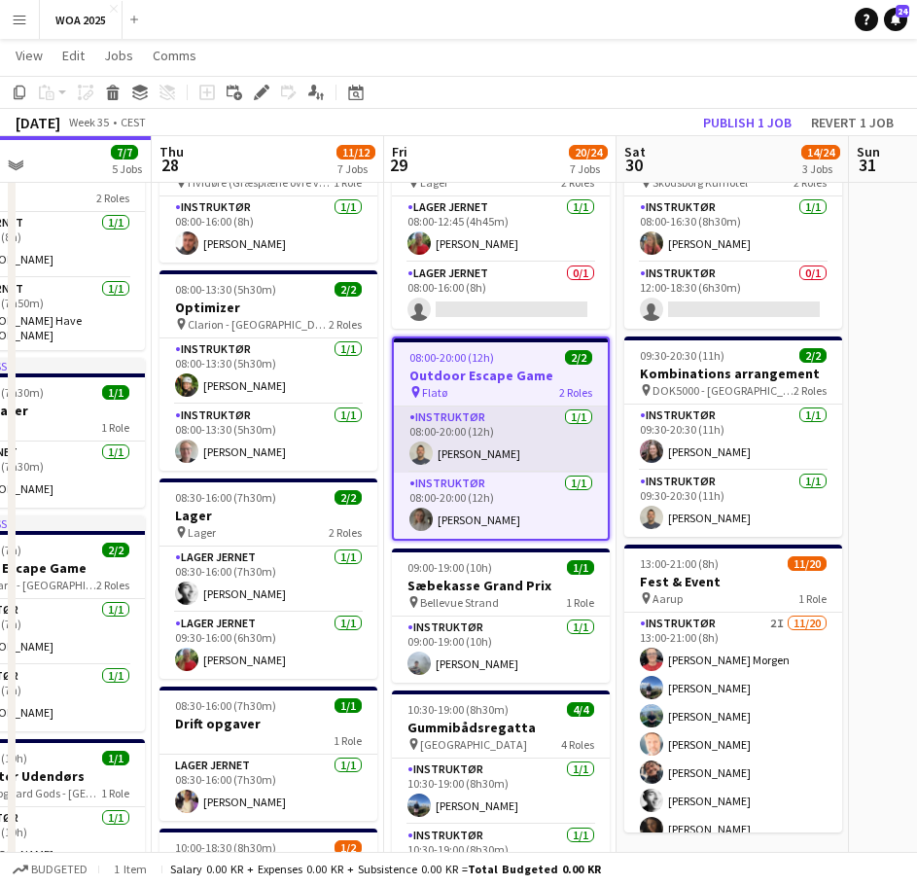
click at [483, 426] on app-card-role "Instruktør [DATE] 08:00-20:00 (12h) [PERSON_NAME]" at bounding box center [501, 439] width 214 height 66
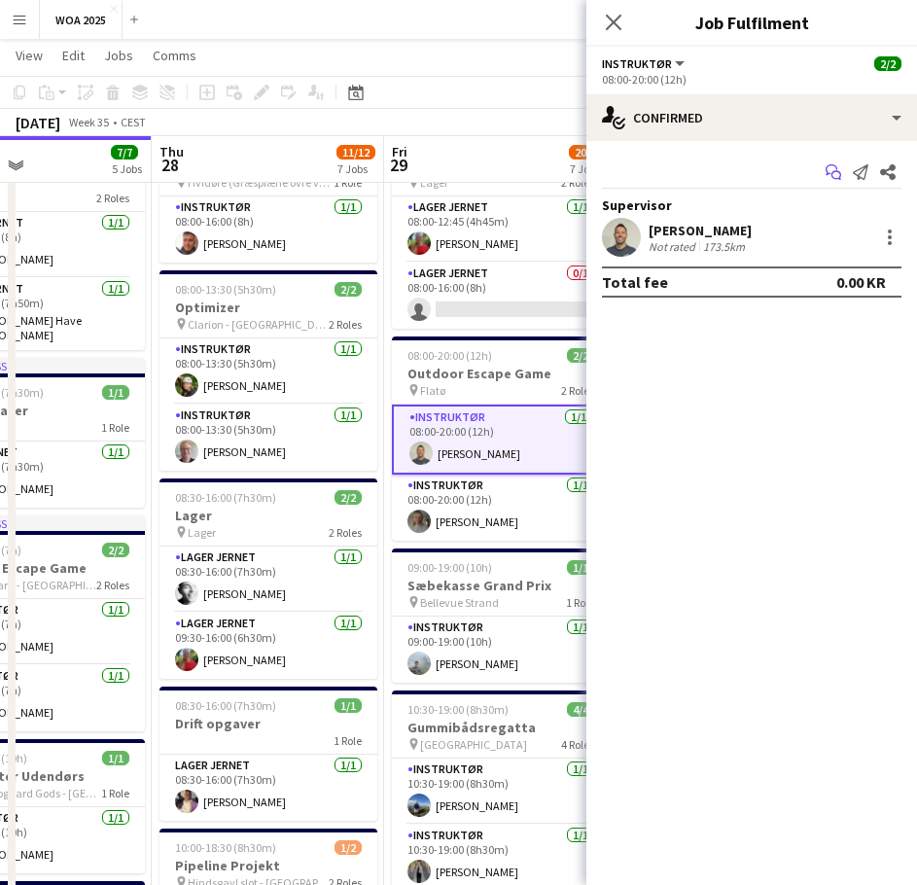
click at [832, 172] on icon "Start chat" at bounding box center [834, 172] width 16 height 16
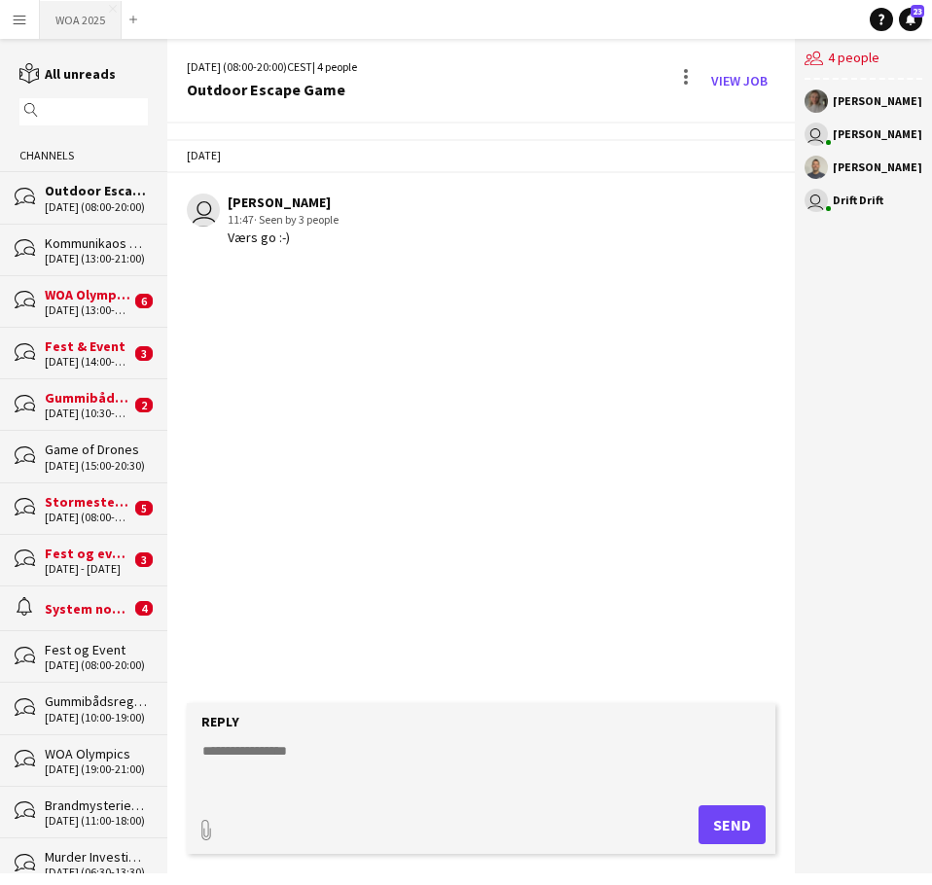
click at [60, 27] on button "WOA 2025 Close" at bounding box center [81, 20] width 82 height 38
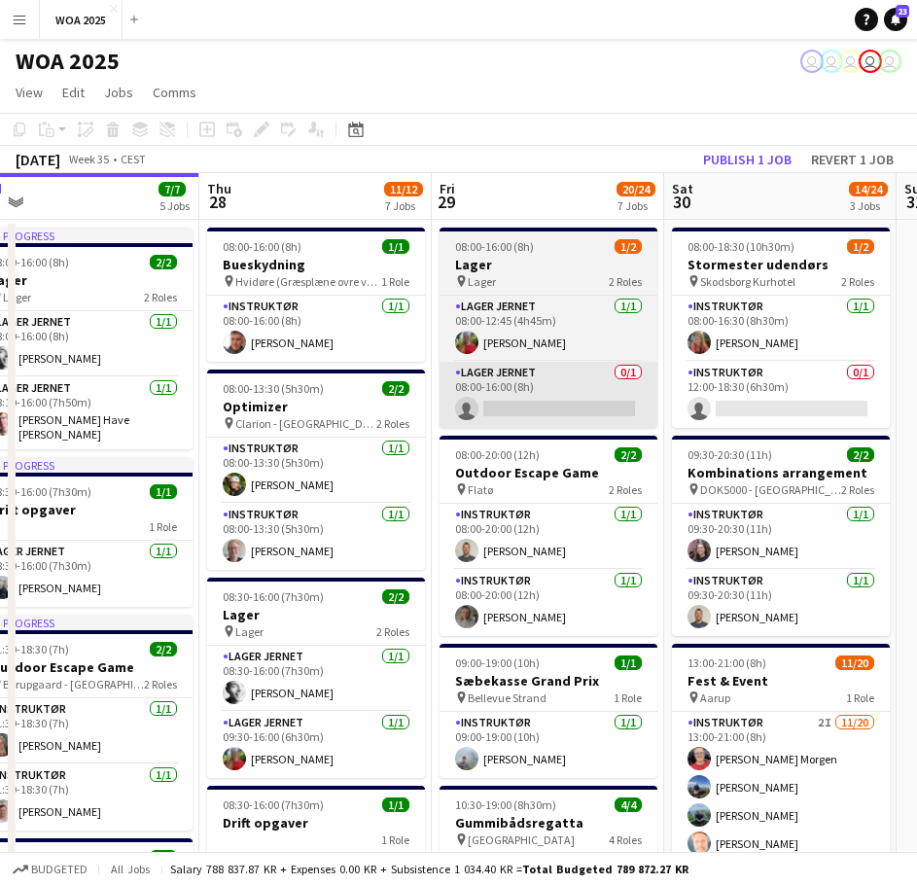
drag, startPoint x: 689, startPoint y: 425, endPoint x: 462, endPoint y: 411, distance: 228.0
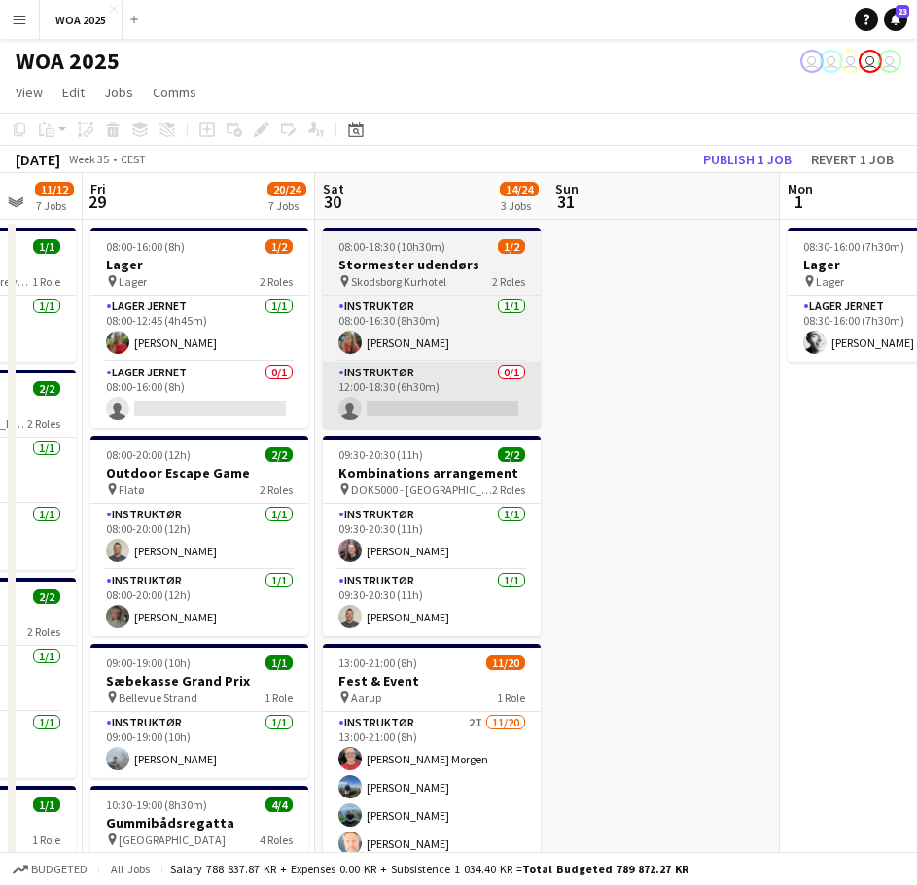
drag, startPoint x: 713, startPoint y: 405, endPoint x: 388, endPoint y: 406, distance: 324.8
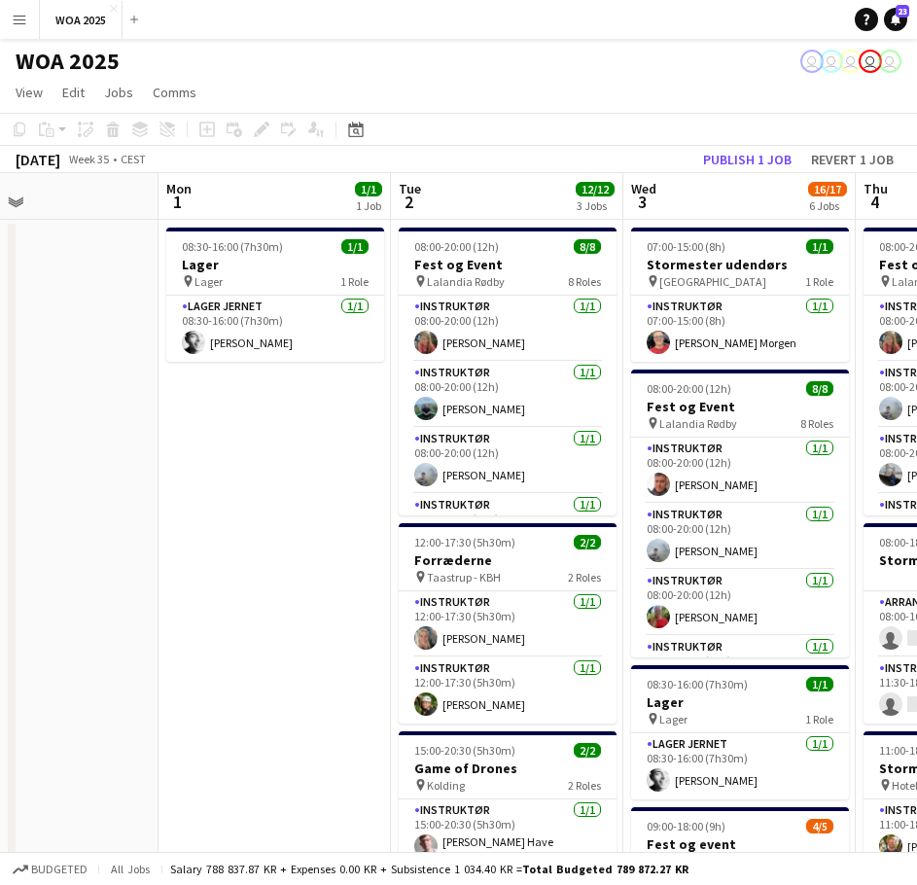
drag, startPoint x: 633, startPoint y: 398, endPoint x: 214, endPoint y: 420, distance: 419.7
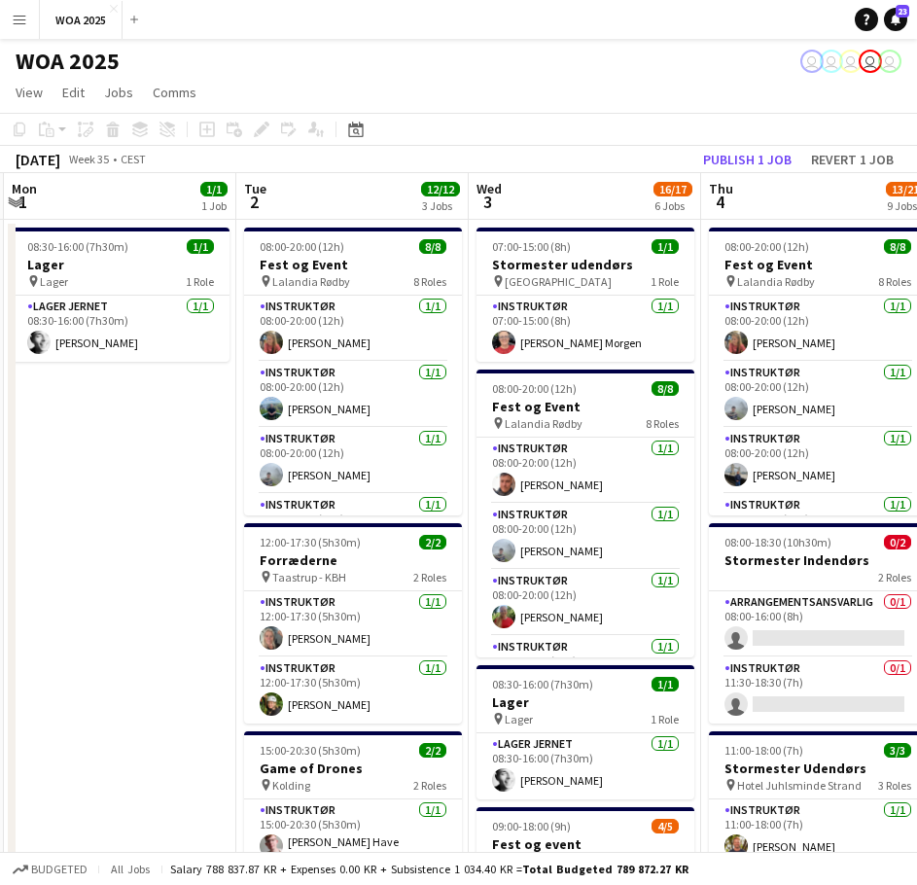
drag, startPoint x: 487, startPoint y: 455, endPoint x: 208, endPoint y: 438, distance: 279.6
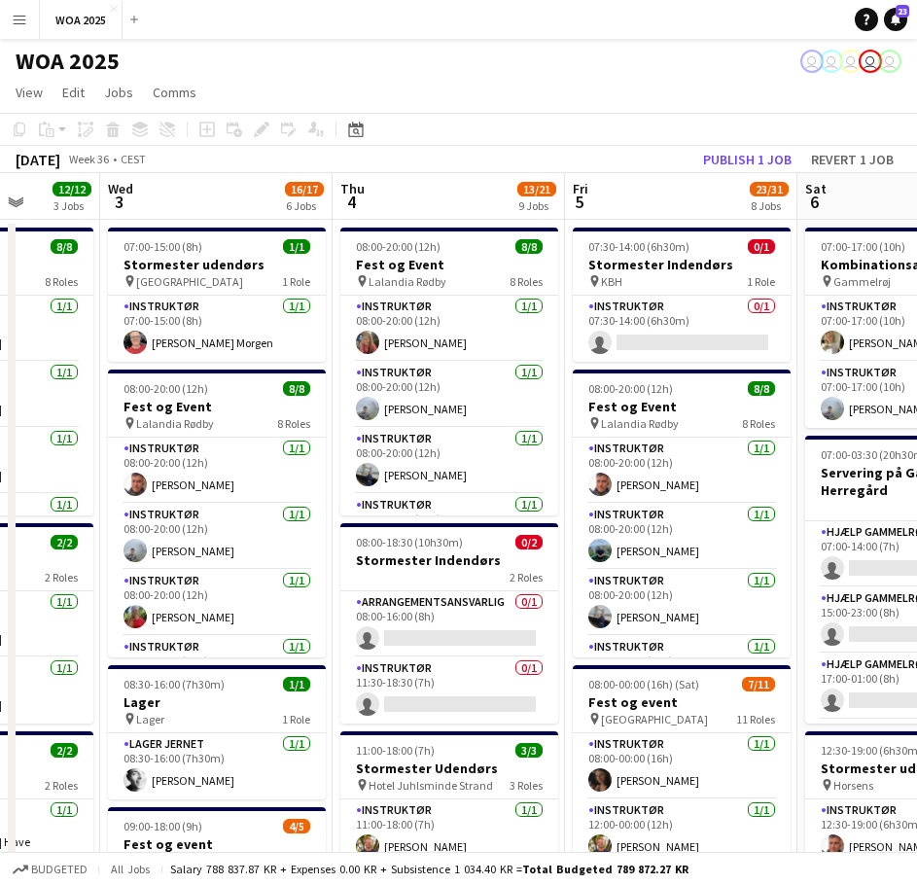
drag, startPoint x: 514, startPoint y: 444, endPoint x: 130, endPoint y: 434, distance: 384.3
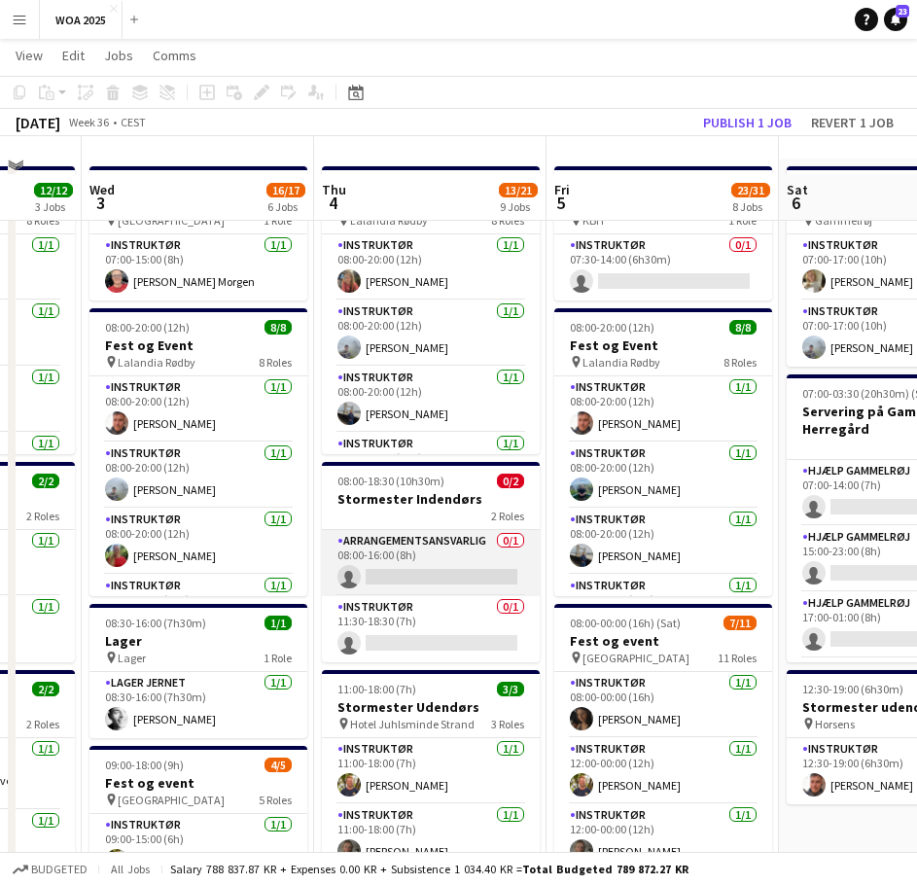
scroll to position [97, 0]
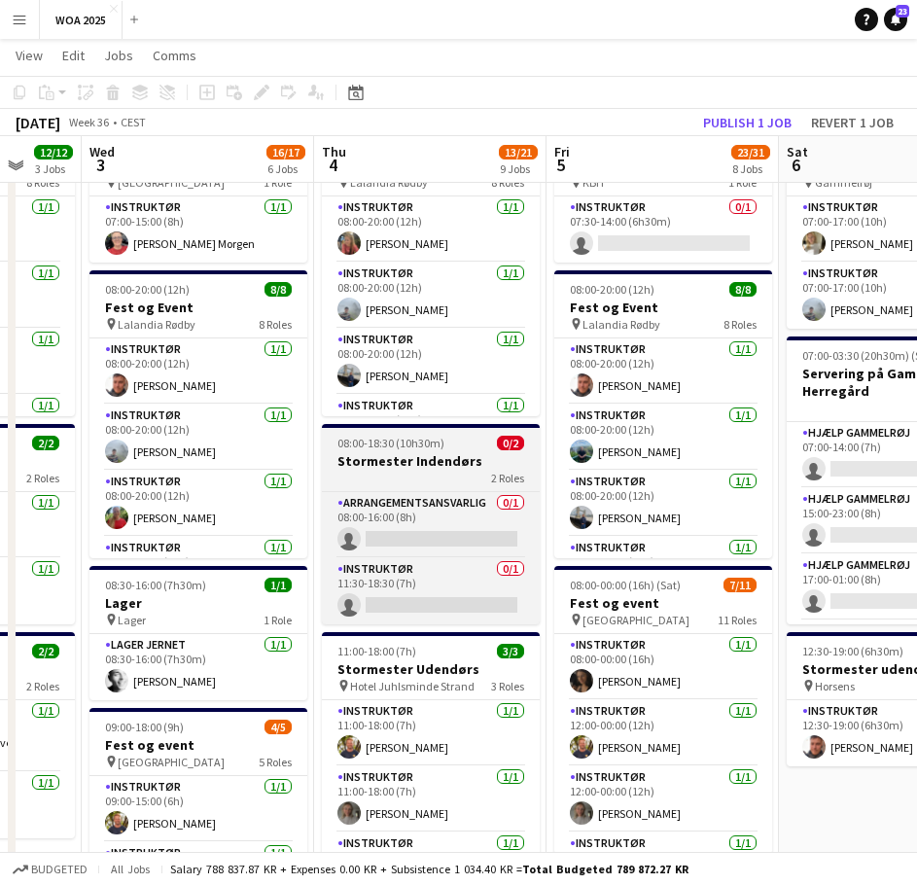
click at [454, 488] on app-job-card "08:00-18:30 (10h30m) 0/2 Stormester Indendørs 2 Roles Arrangementsansvarlig 0/1…" at bounding box center [431, 524] width 218 height 200
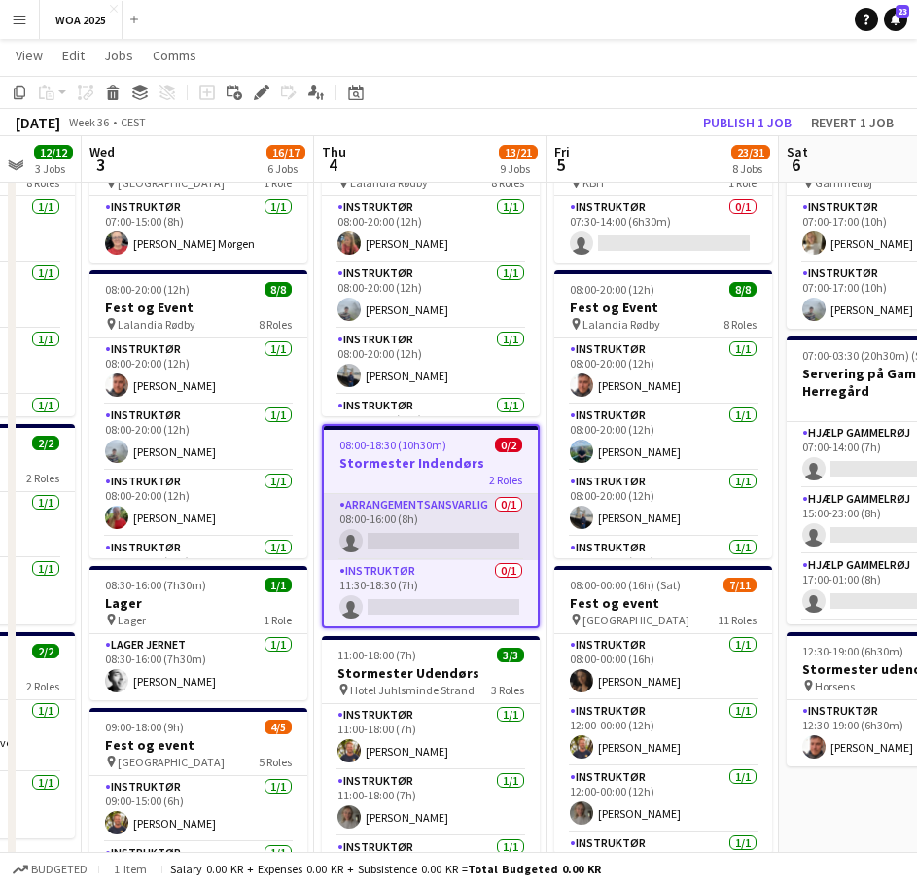
click at [452, 524] on app-card-role "Arrangementsansvarlig 0/1 08:00-16:00 (8h) single-neutral-actions" at bounding box center [431, 527] width 214 height 66
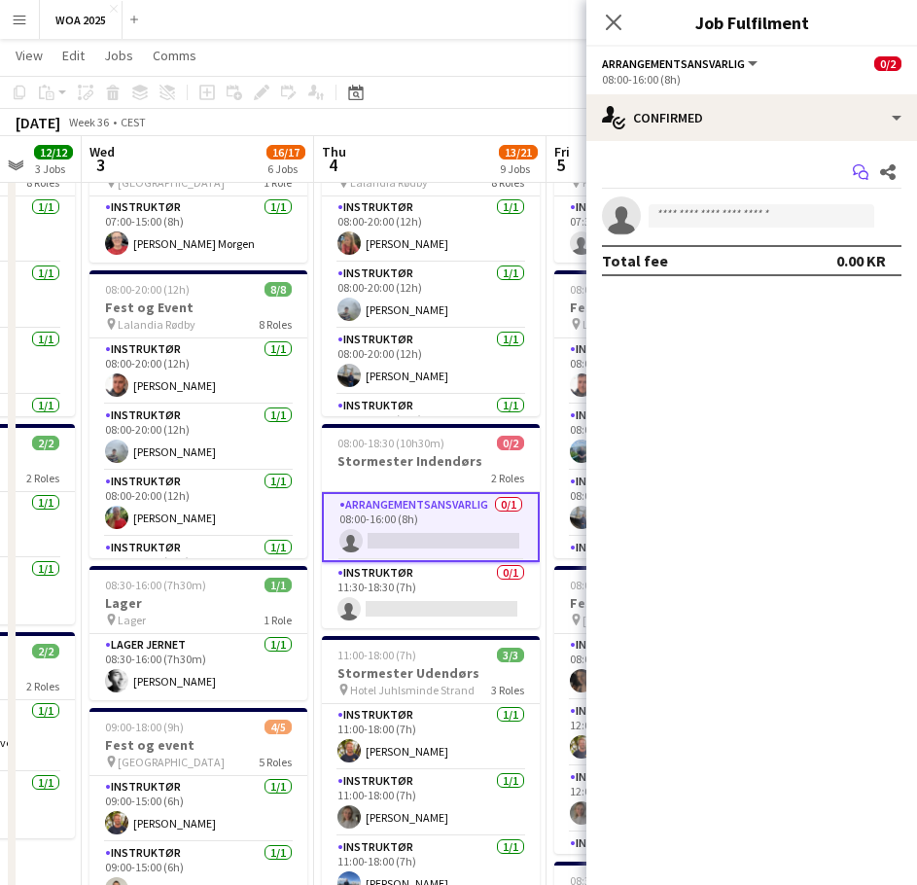
click at [856, 169] on icon "Start chat" at bounding box center [861, 172] width 16 height 16
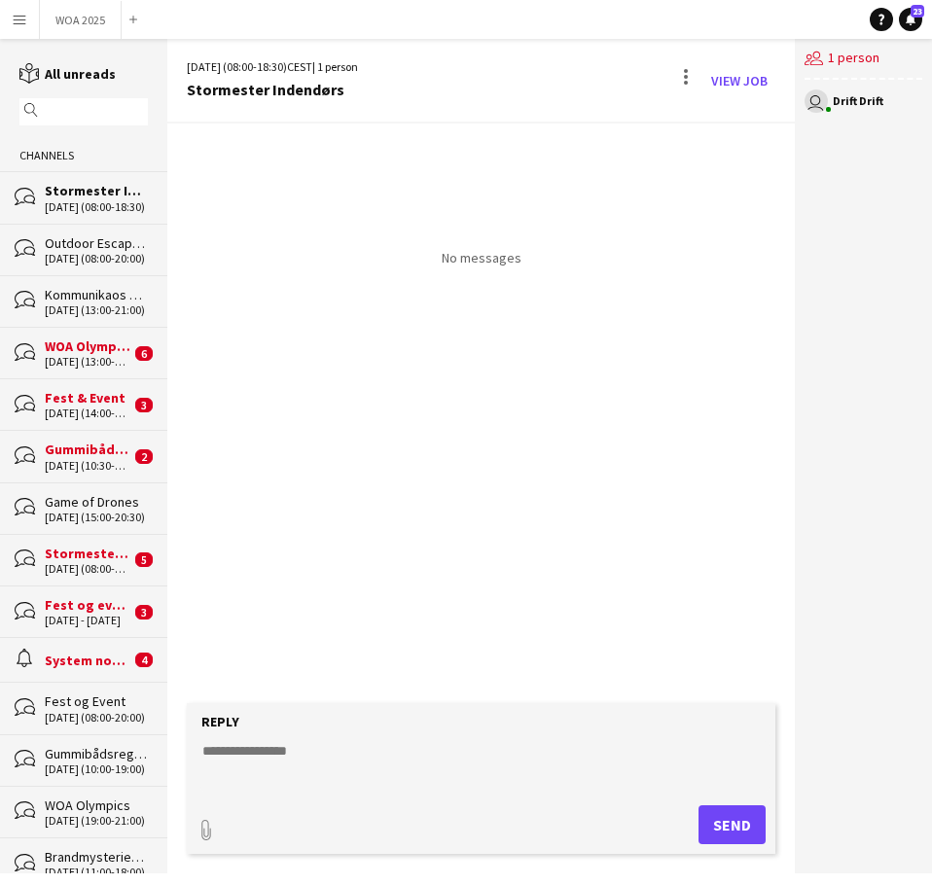
click at [367, 790] on textarea at bounding box center [484, 766] width 568 height 51
type textarea "*"
click at [718, 814] on button "Send" at bounding box center [731, 824] width 67 height 39
click at [57, 15] on button "WOA 2025 Close" at bounding box center [81, 20] width 82 height 38
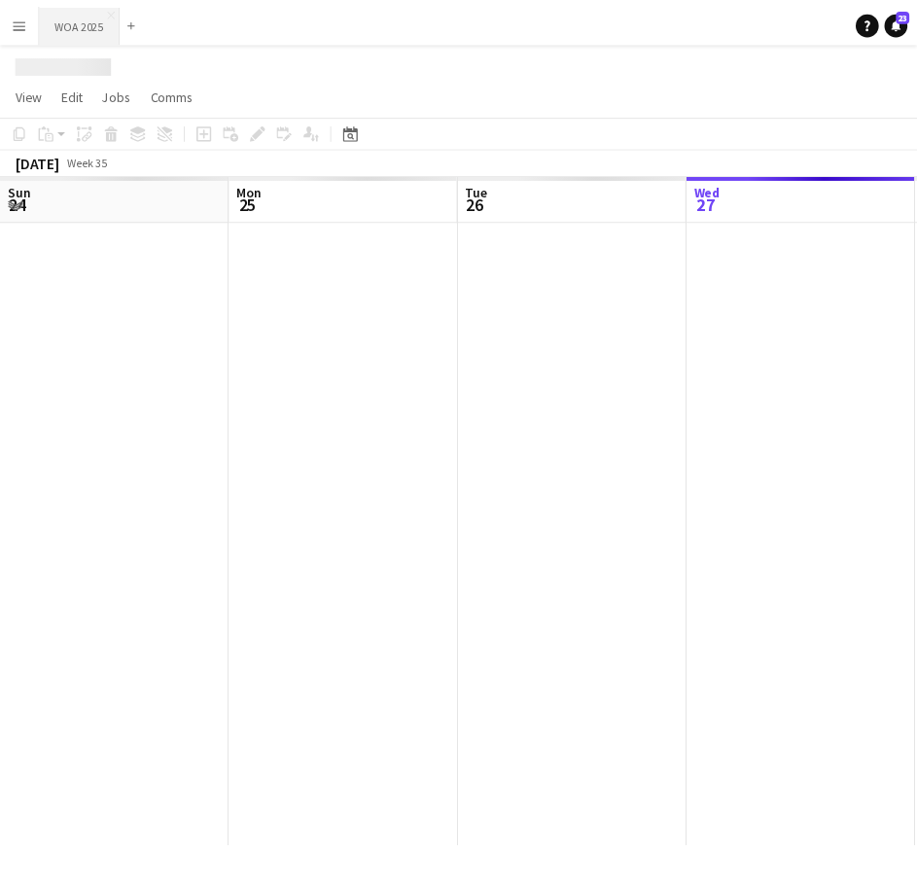
scroll to position [0, 465]
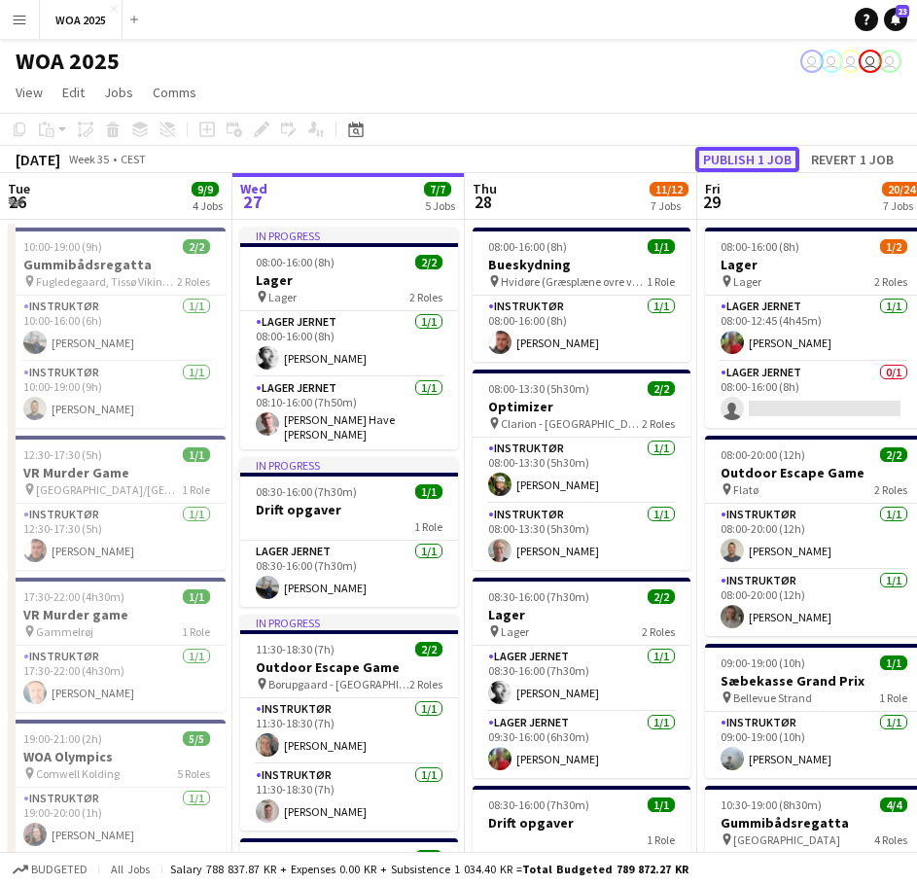
click at [760, 157] on button "Publish 1 job" at bounding box center [747, 159] width 104 height 25
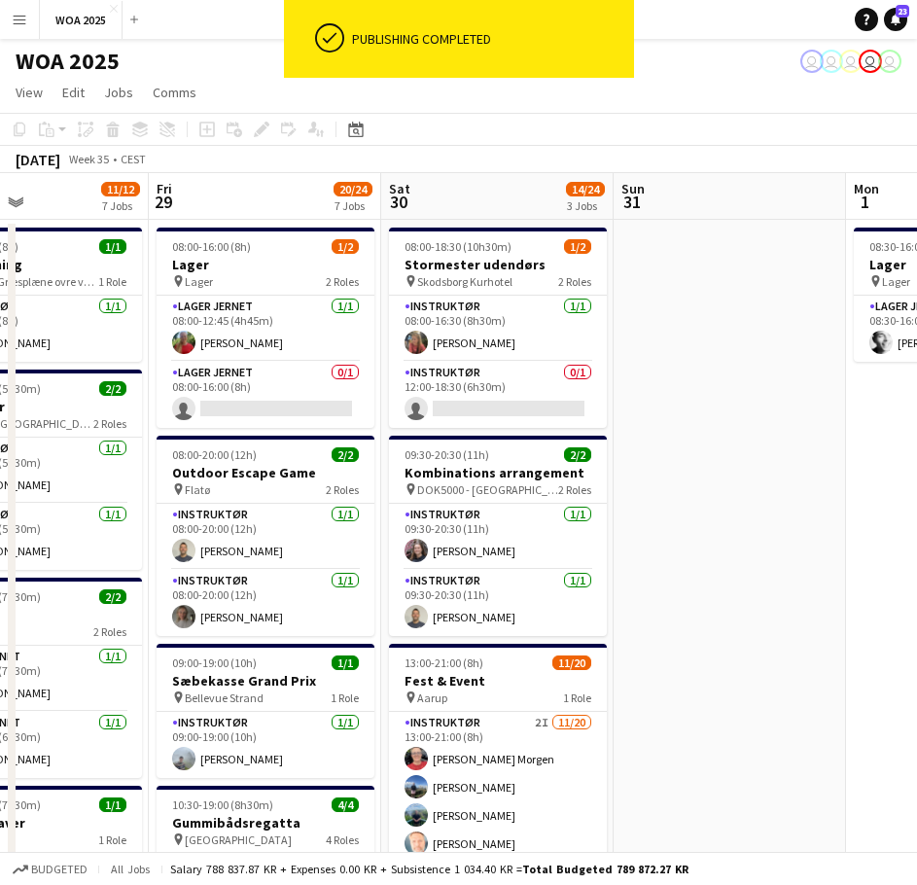
drag, startPoint x: 565, startPoint y: 417, endPoint x: 268, endPoint y: 424, distance: 296.7
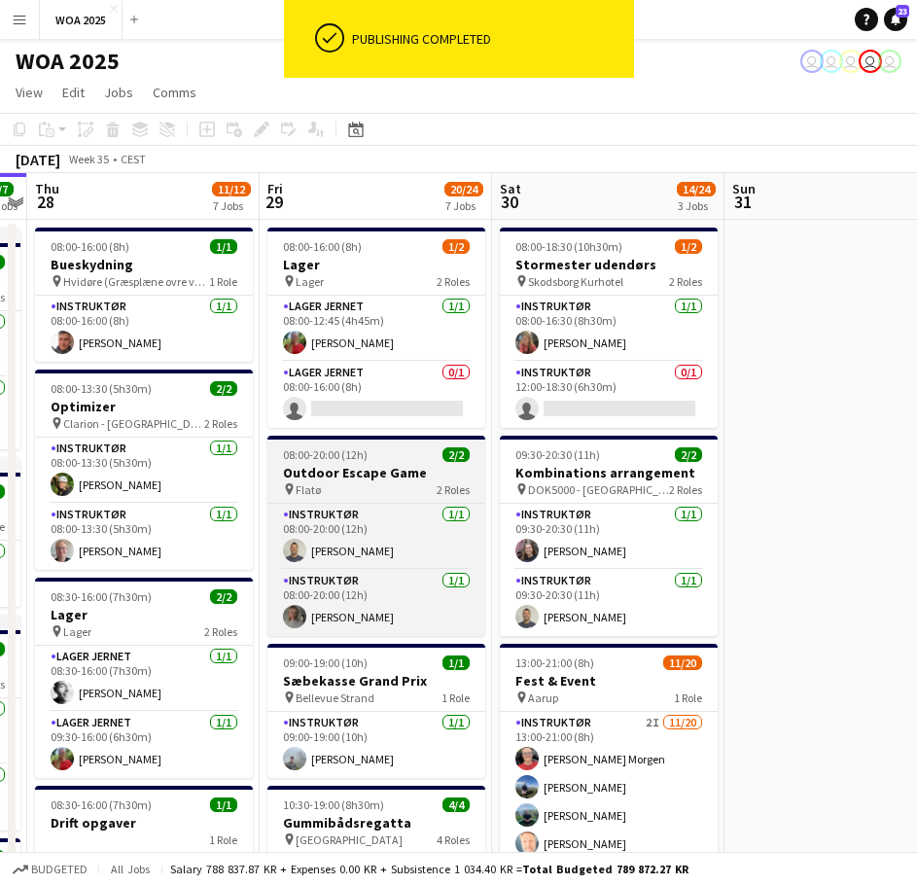
drag, startPoint x: 573, startPoint y: 410, endPoint x: 251, endPoint y: 438, distance: 323.0
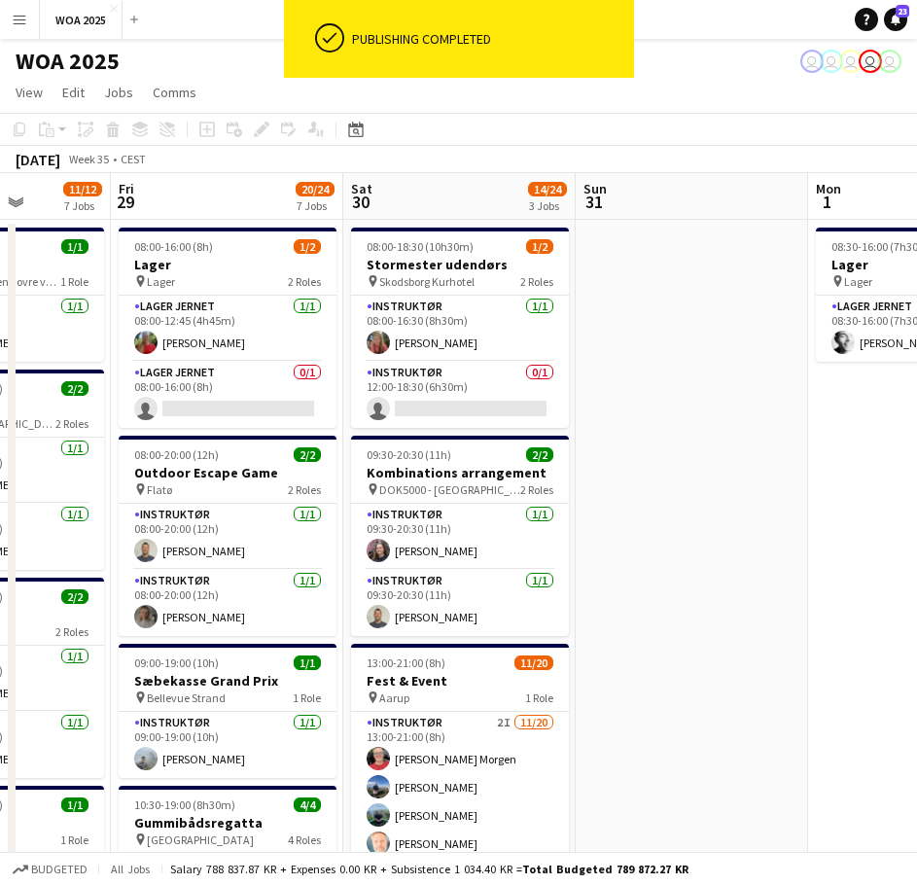
drag, startPoint x: 581, startPoint y: 443, endPoint x: 406, endPoint y: 451, distance: 174.2
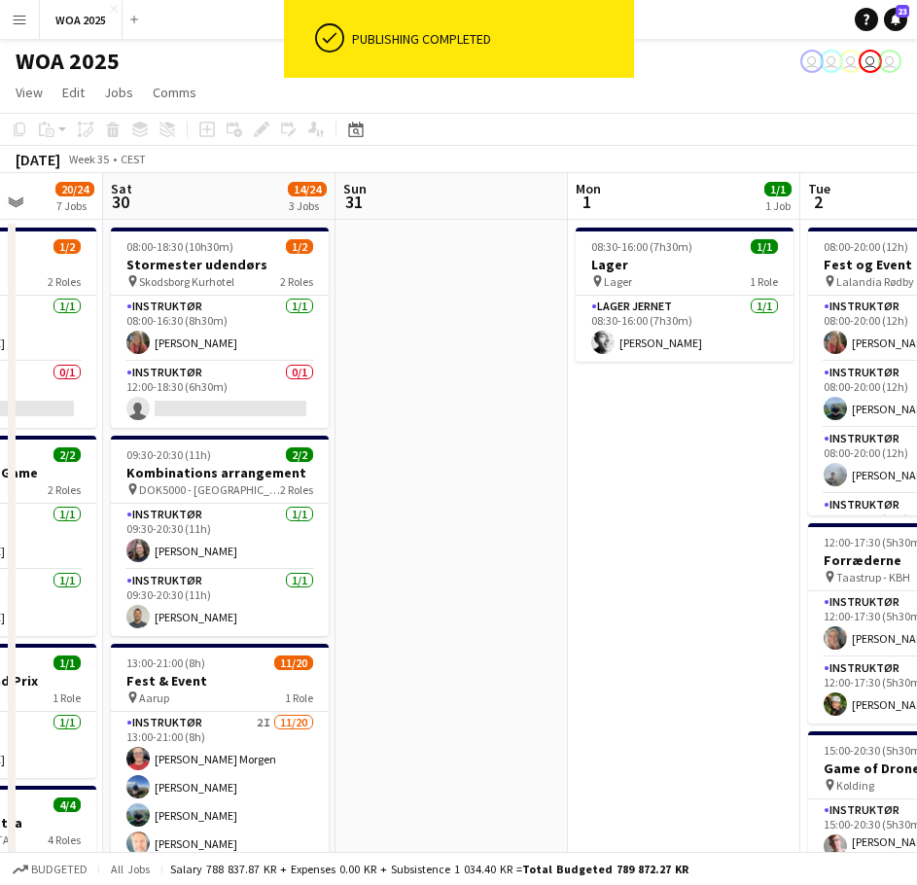
drag, startPoint x: 546, startPoint y: 451, endPoint x: 351, endPoint y: 482, distance: 197.0
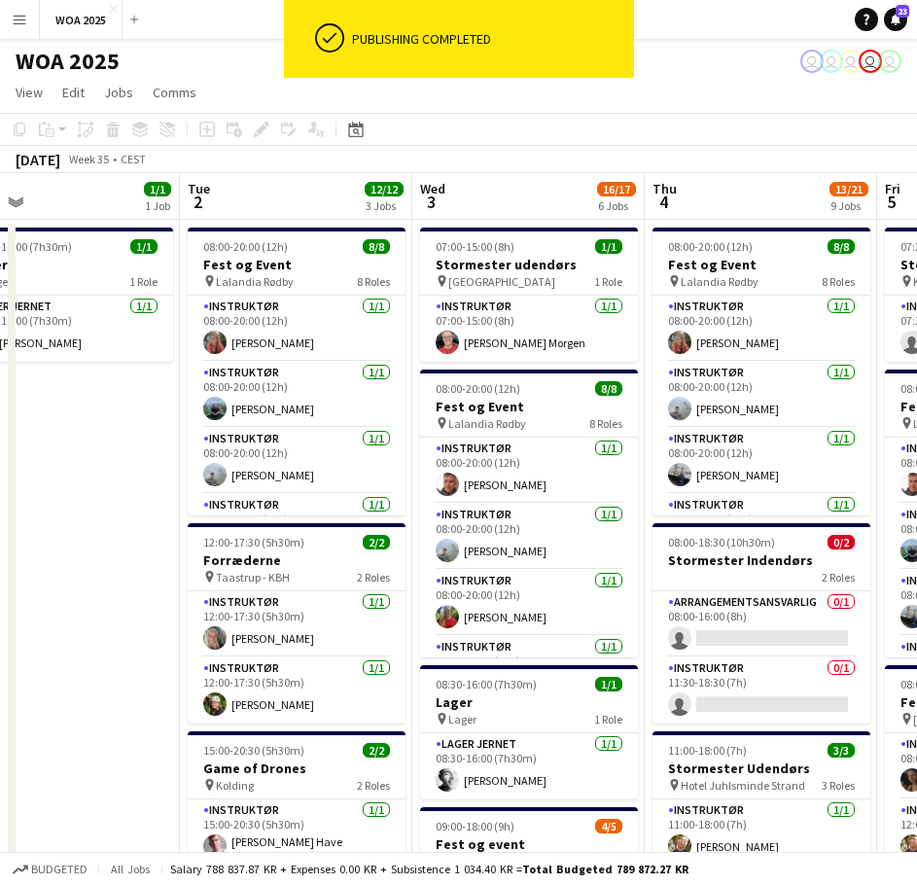
drag, startPoint x: 454, startPoint y: 481, endPoint x: 302, endPoint y: 482, distance: 151.7
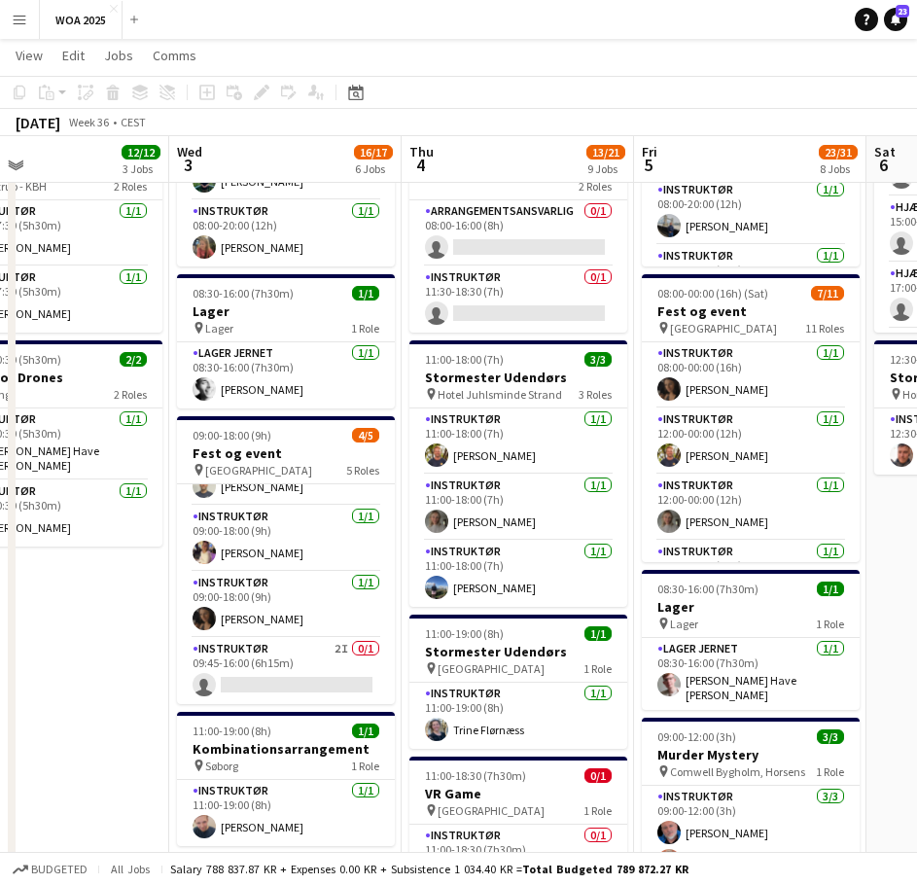
scroll to position [0, 762]
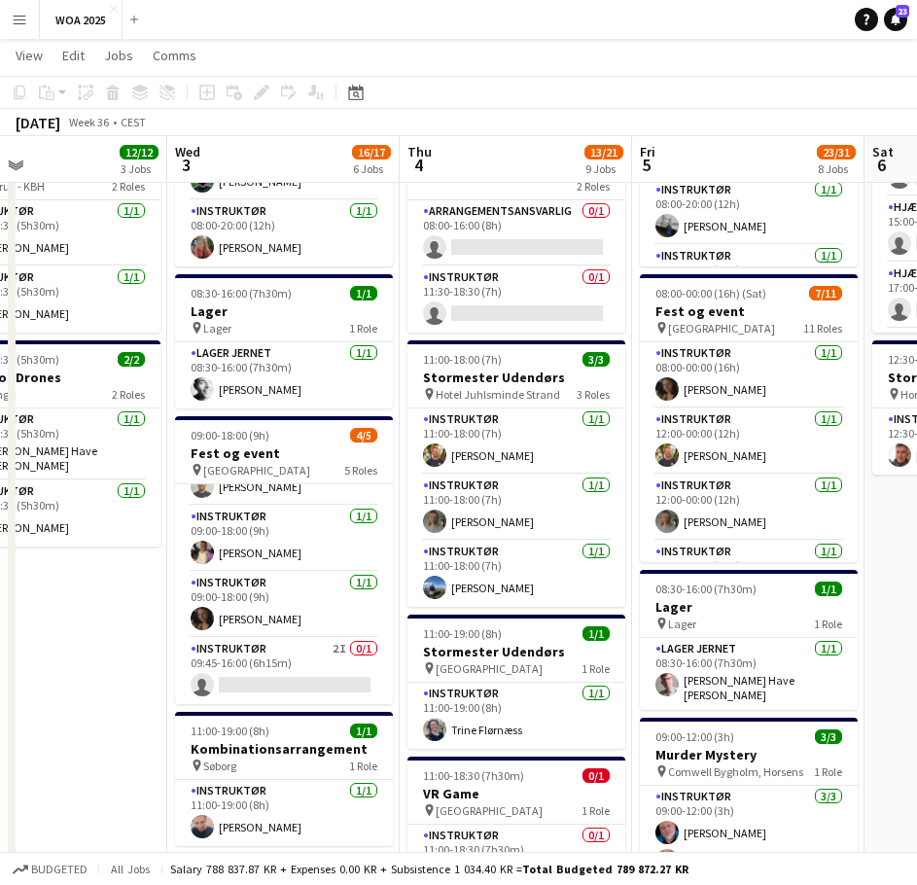
drag, startPoint x: 472, startPoint y: 625, endPoint x: 138, endPoint y: 625, distance: 333.6
click at [138, 625] on app-calendar-viewport "Sat 30 14/24 3 Jobs Sun 31 Mon 1 1/1 1 Job Tue 2 12/12 3 Jobs Wed 3 16/17 6 Job…" at bounding box center [458, 664] width 917 height 1955
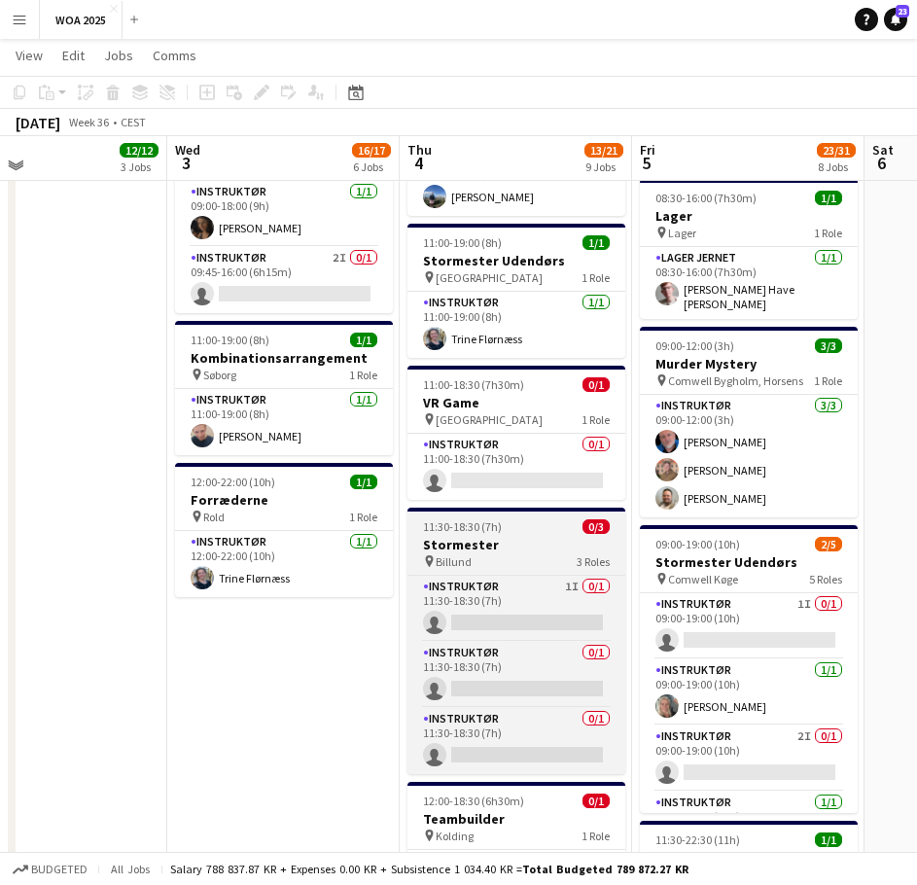
scroll to position [875, 0]
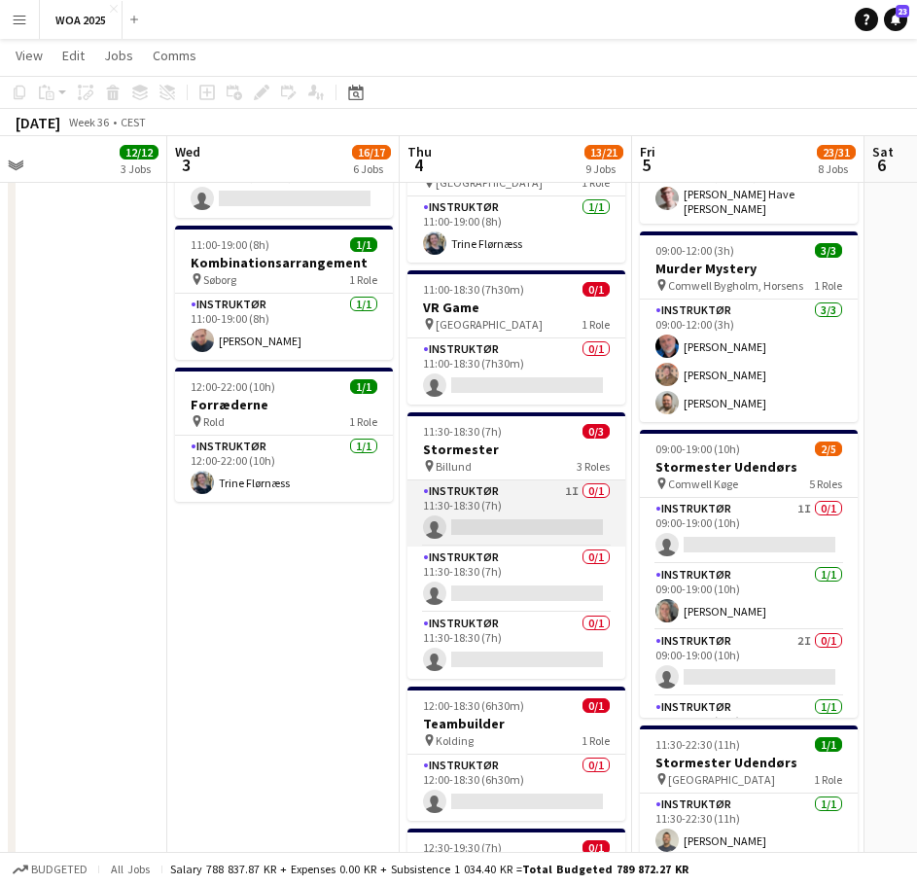
click at [540, 515] on app-card-role "Instruktør 1I 0/1 11:30-18:30 (7h) single-neutral-actions" at bounding box center [516, 519] width 218 height 66
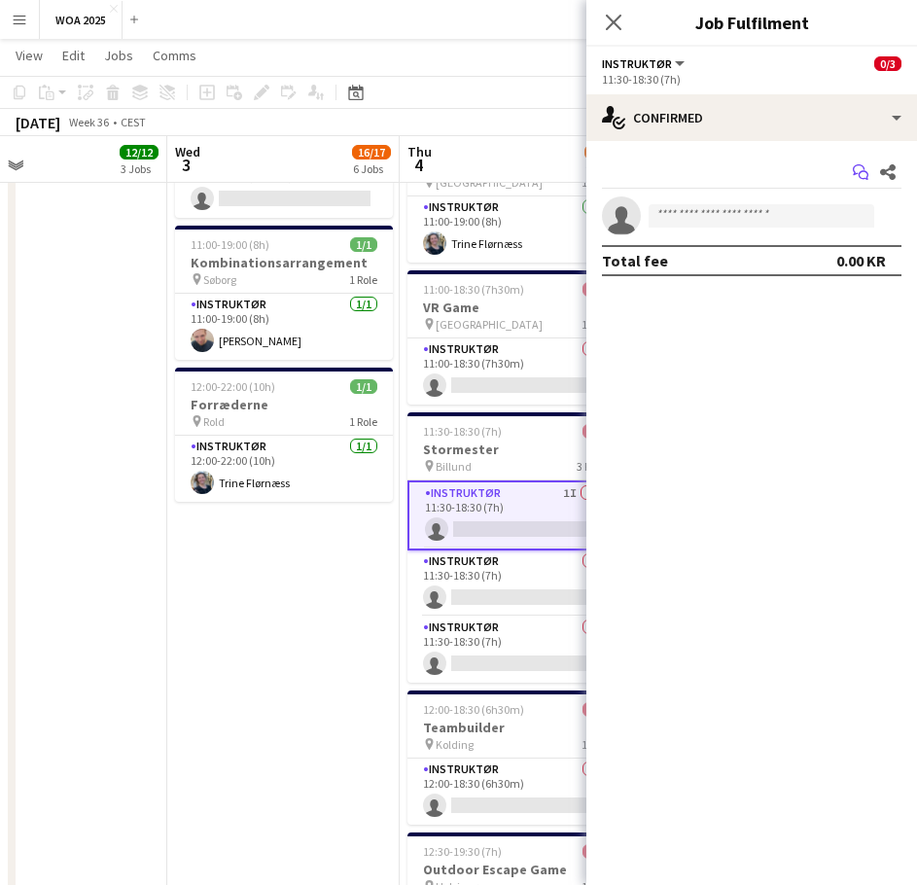
click at [853, 165] on icon "Start chat" at bounding box center [861, 172] width 16 height 16
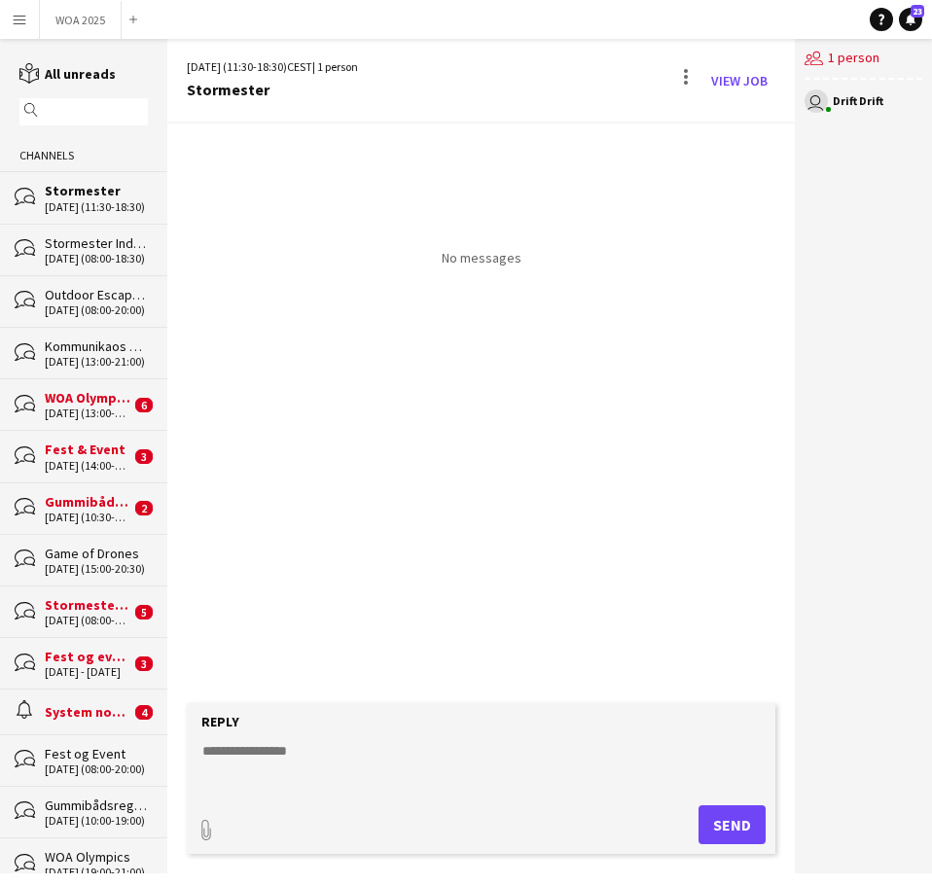
click at [350, 743] on form "Reply paperclip Send" at bounding box center [480, 778] width 587 height 151
click at [343, 760] on textarea at bounding box center [484, 766] width 568 height 51
type textarea "*"
click at [723, 821] on button "Send" at bounding box center [731, 824] width 67 height 39
click at [84, 30] on button "WOA 2025 Close" at bounding box center [81, 20] width 82 height 38
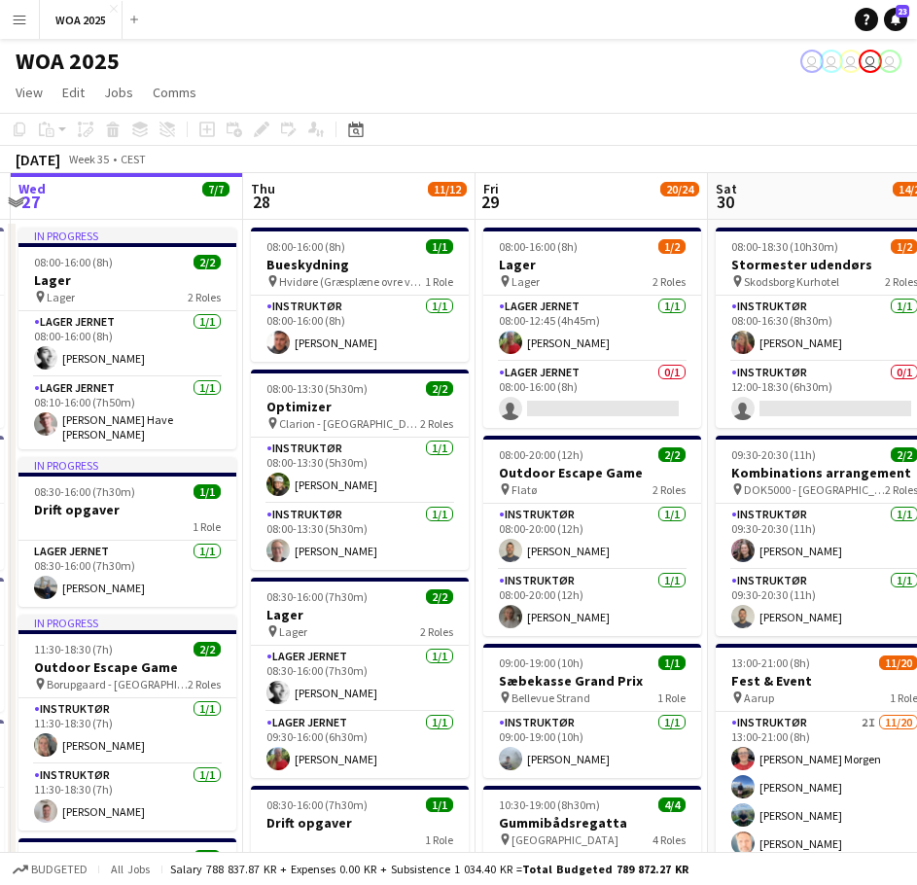
drag, startPoint x: 683, startPoint y: 411, endPoint x: 338, endPoint y: 429, distance: 344.7
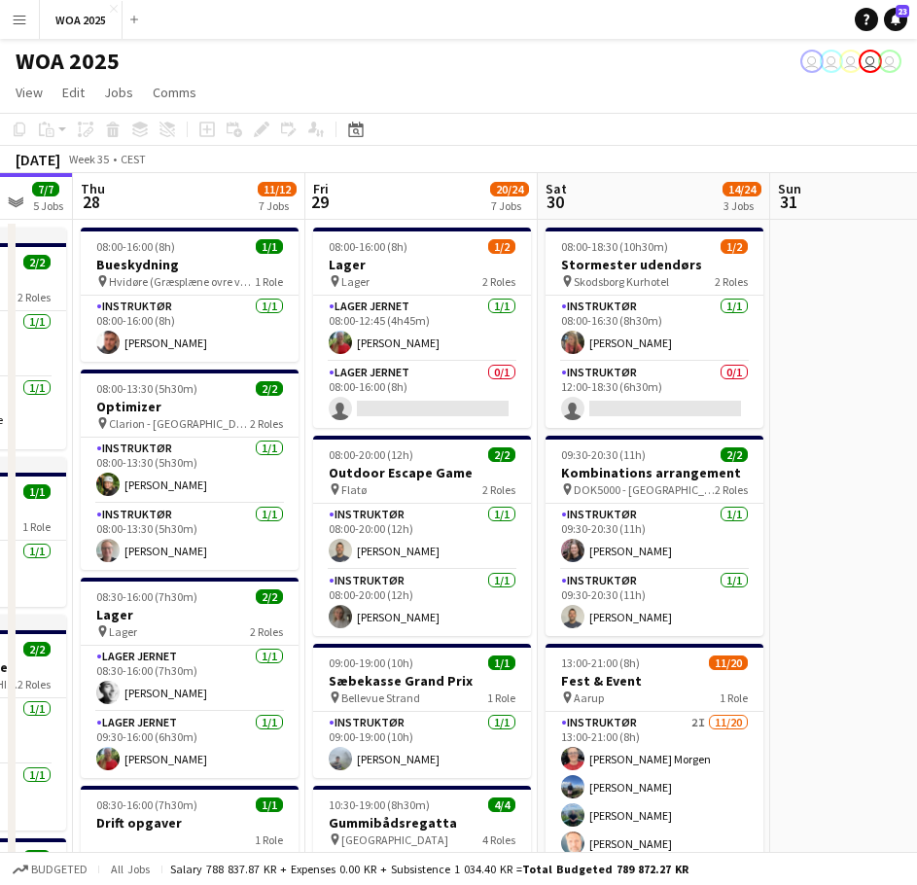
drag, startPoint x: 737, startPoint y: 468, endPoint x: 397, endPoint y: 456, distance: 340.6
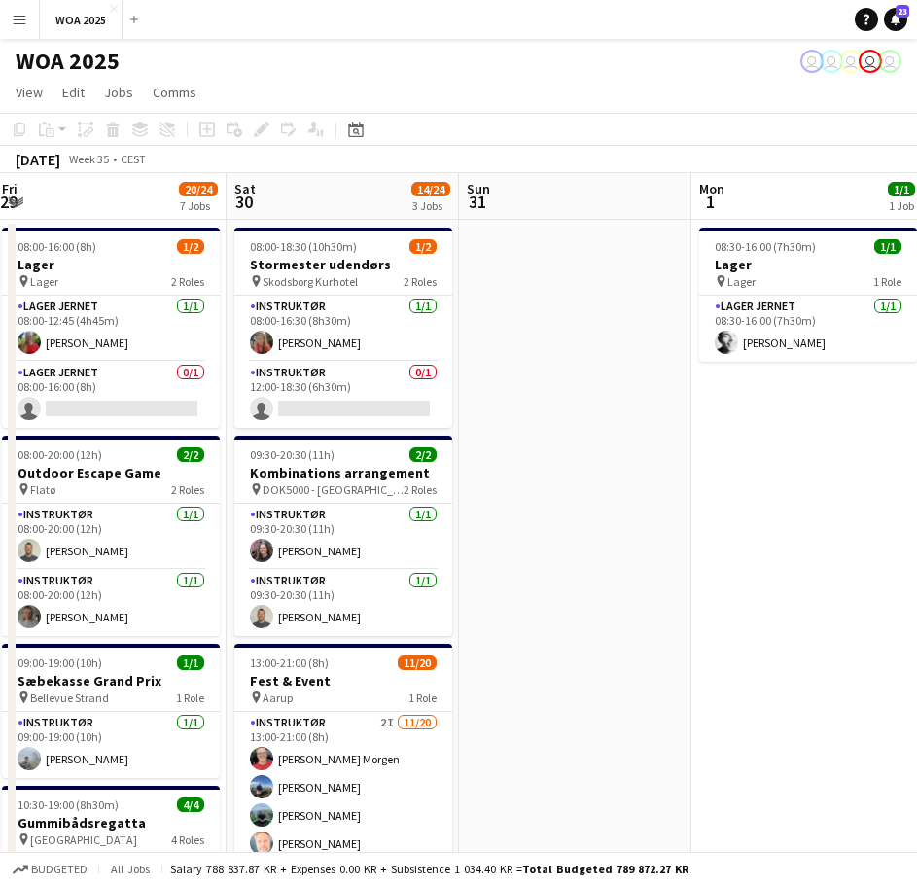
drag, startPoint x: 656, startPoint y: 457, endPoint x: 374, endPoint y: 464, distance: 282.1
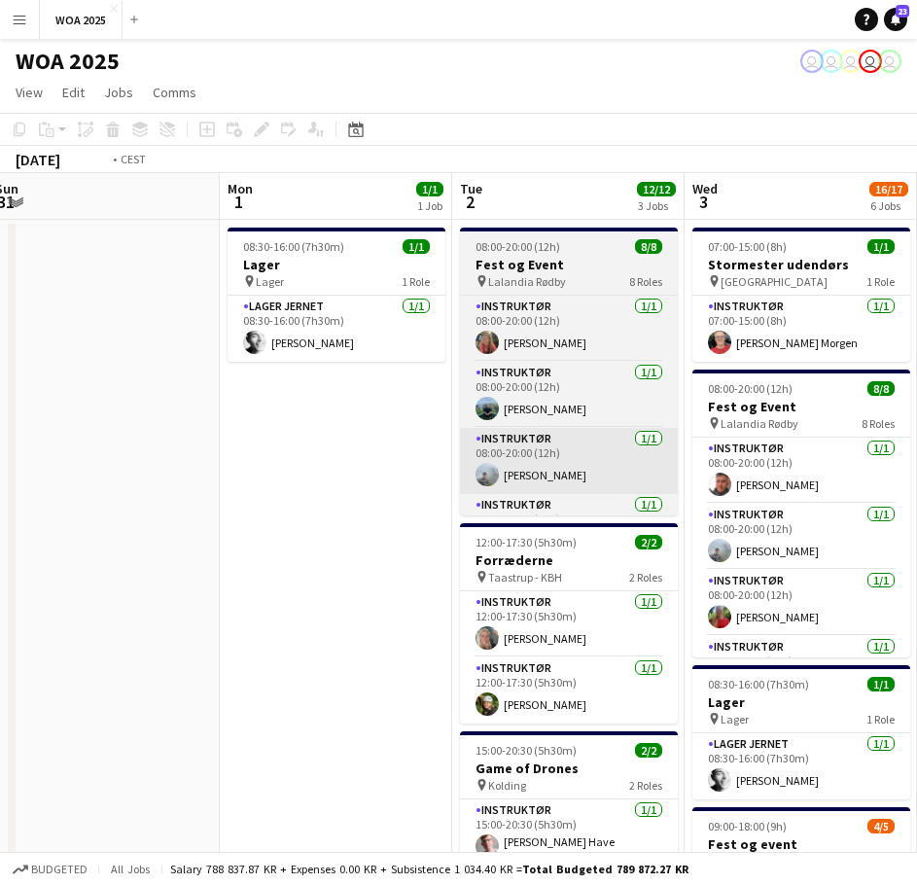
drag, startPoint x: 346, startPoint y: 448, endPoint x: 306, endPoint y: 457, distance: 40.8
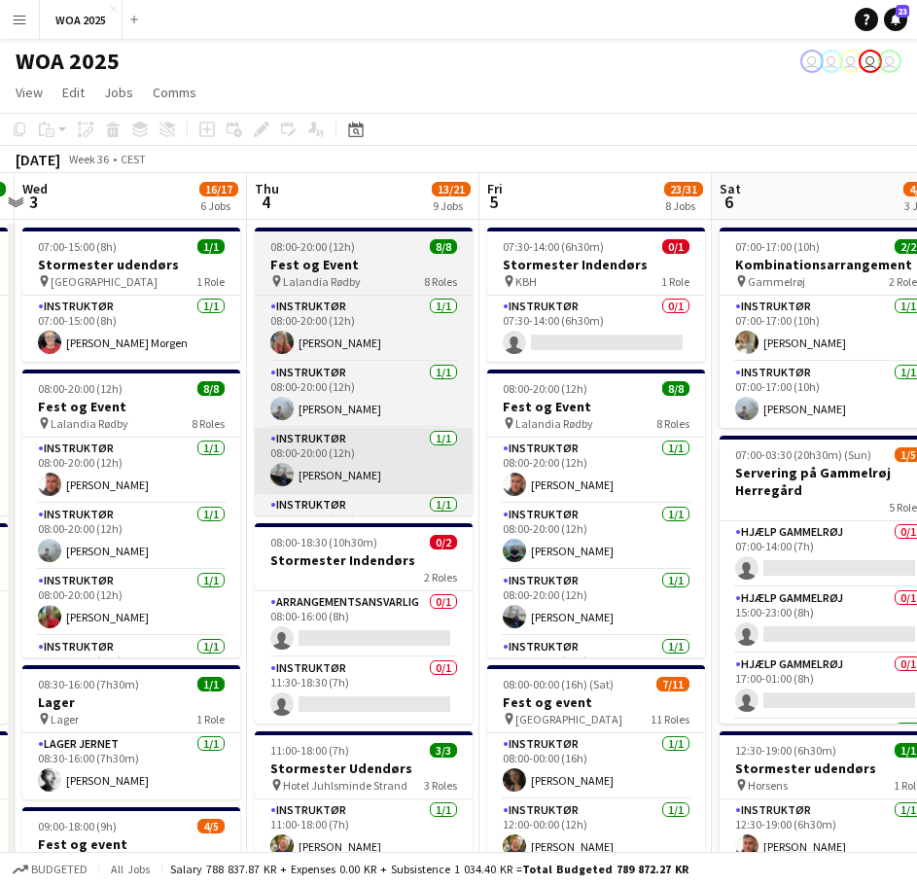
drag, startPoint x: 578, startPoint y: 473, endPoint x: 254, endPoint y: 461, distance: 324.0
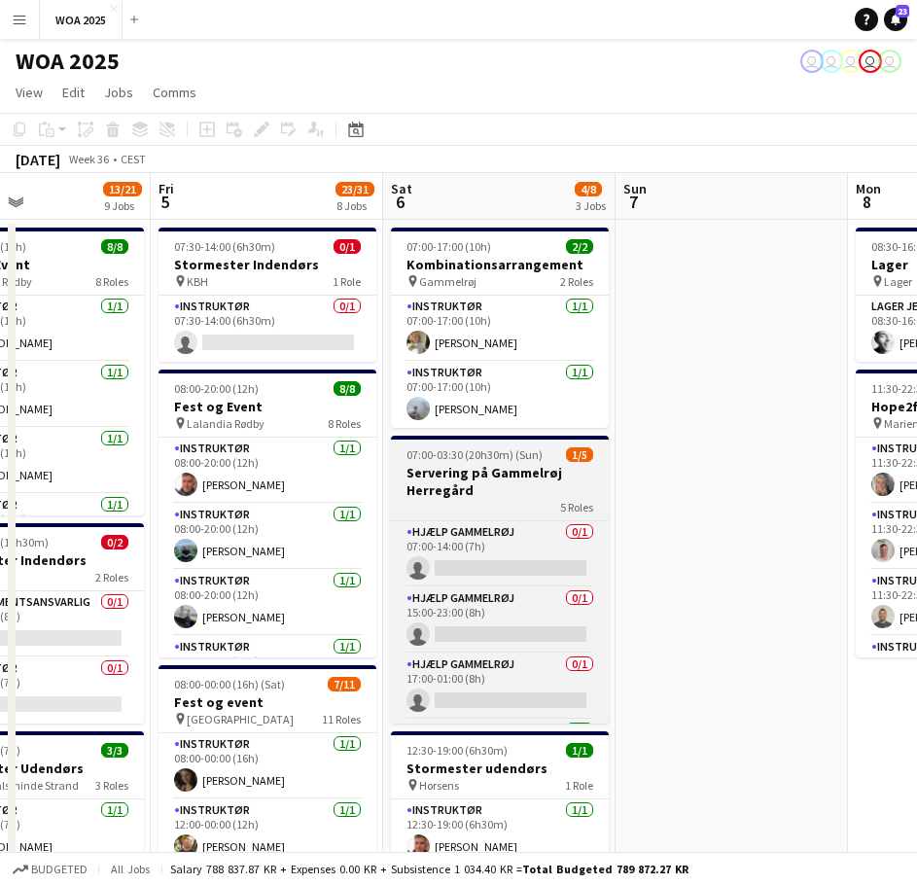
drag, startPoint x: 705, startPoint y: 510, endPoint x: 406, endPoint y: 499, distance: 299.7
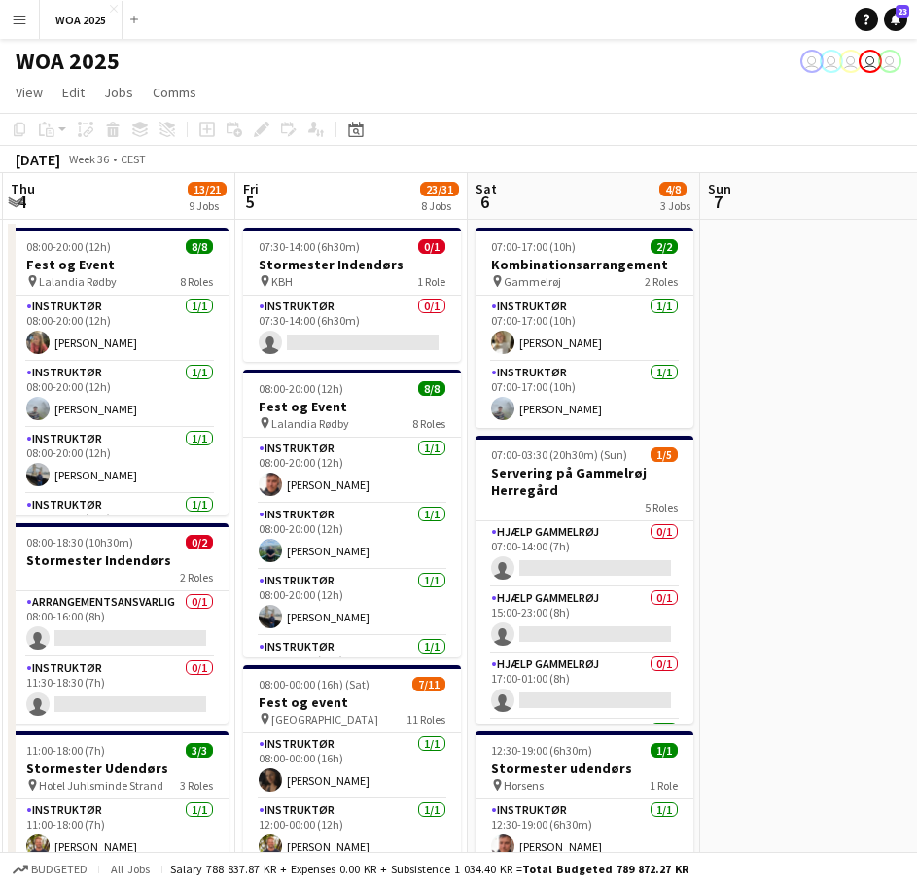
drag, startPoint x: 394, startPoint y: 504, endPoint x: 713, endPoint y: 500, distance: 319.0
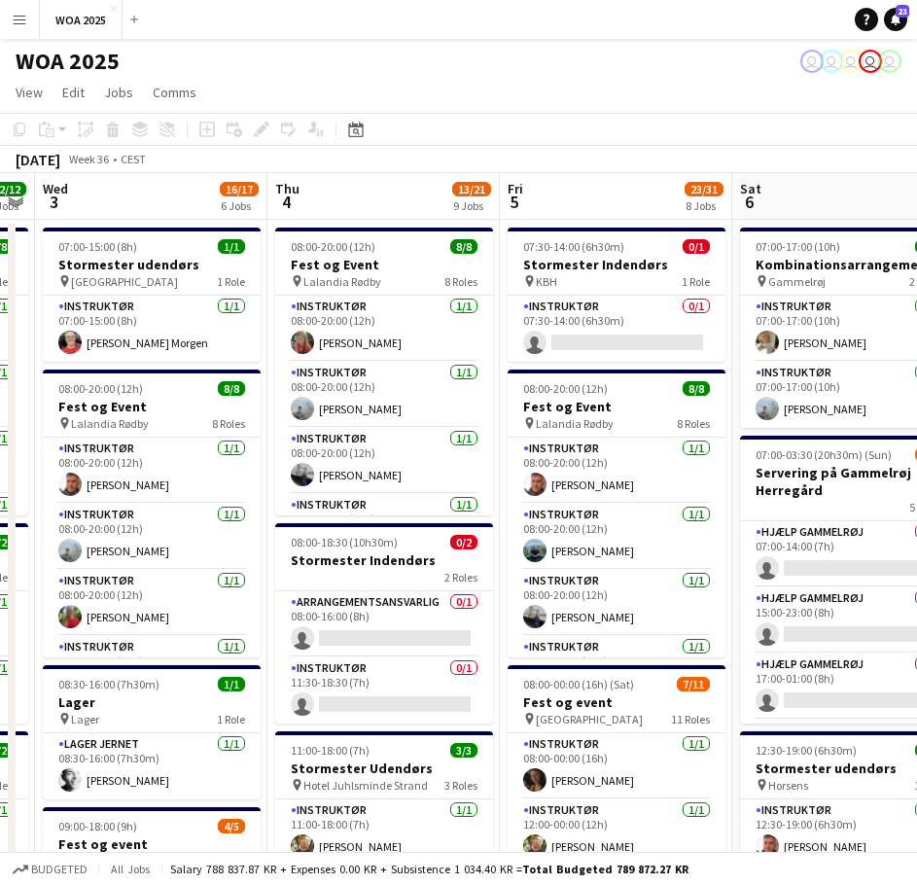
drag, startPoint x: 333, startPoint y: 499, endPoint x: 590, endPoint y: 501, distance: 257.7
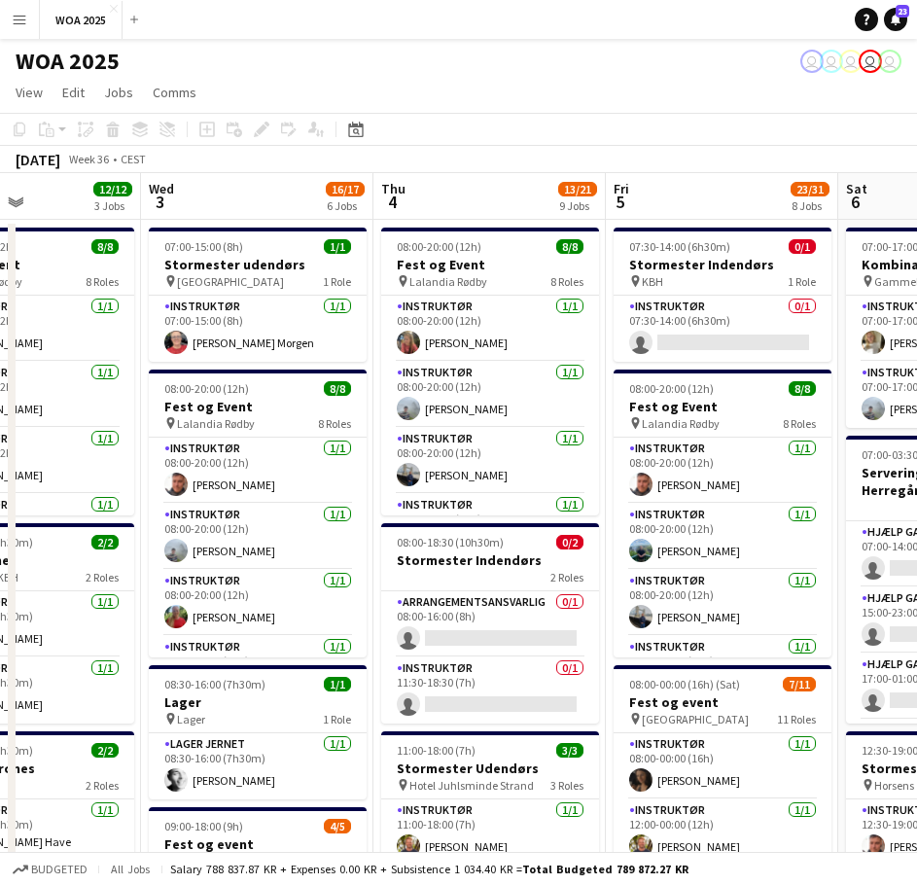
scroll to position [0, 533]
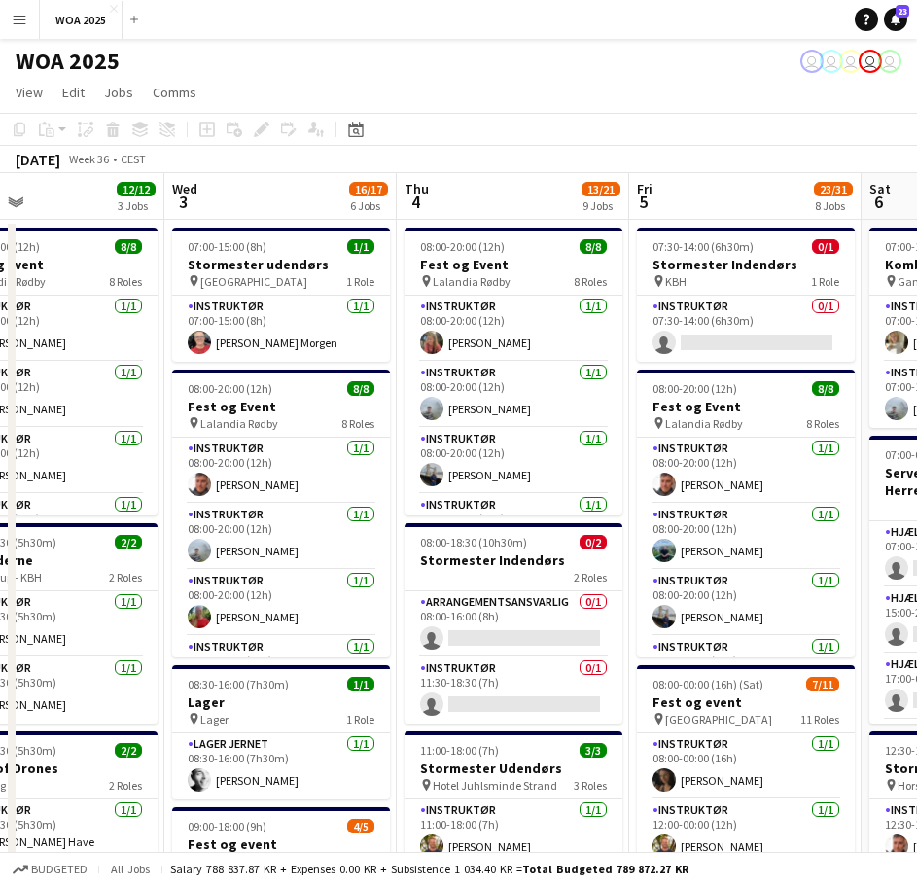
drag, startPoint x: 307, startPoint y: 450, endPoint x: 436, endPoint y: 452, distance: 128.4
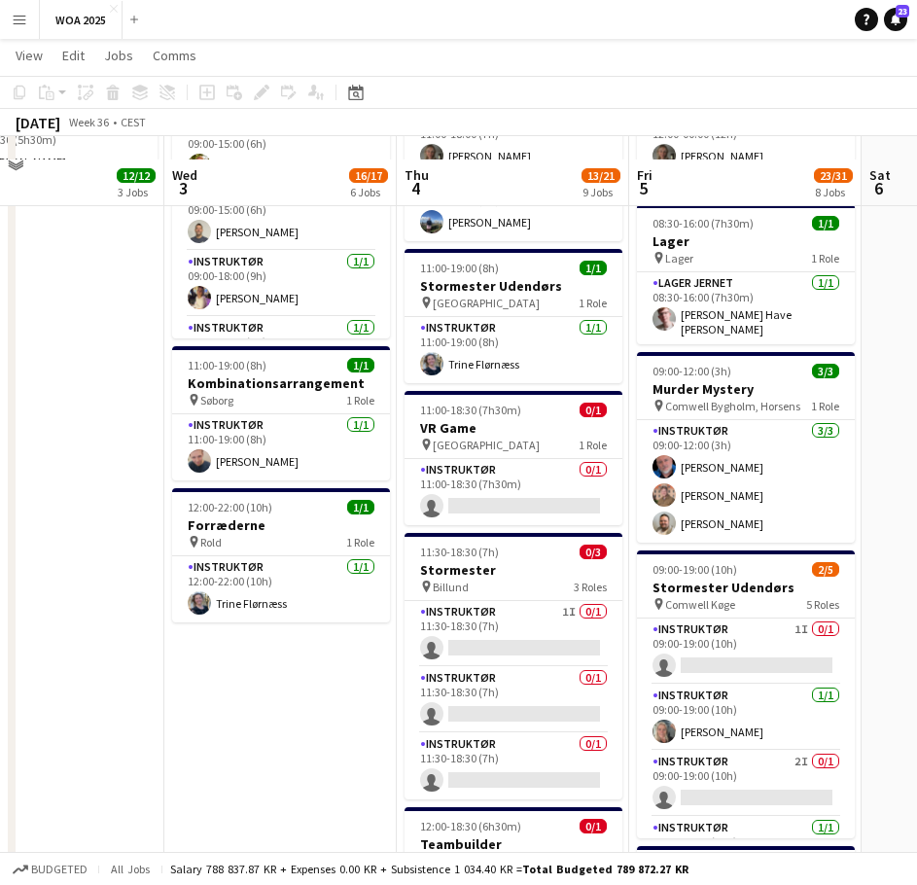
scroll to position [778, 0]
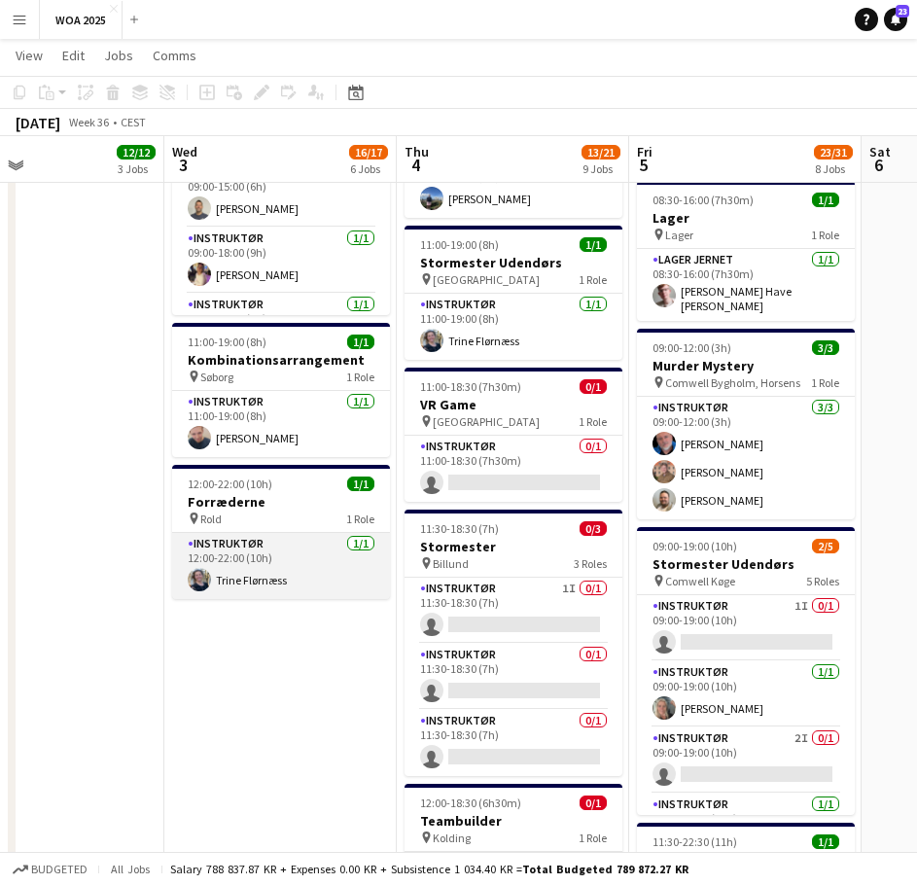
click at [293, 559] on app-card-role "Instruktør 1/1 12:00-22:00 (10h) Trine Flørnæss" at bounding box center [281, 572] width 218 height 66
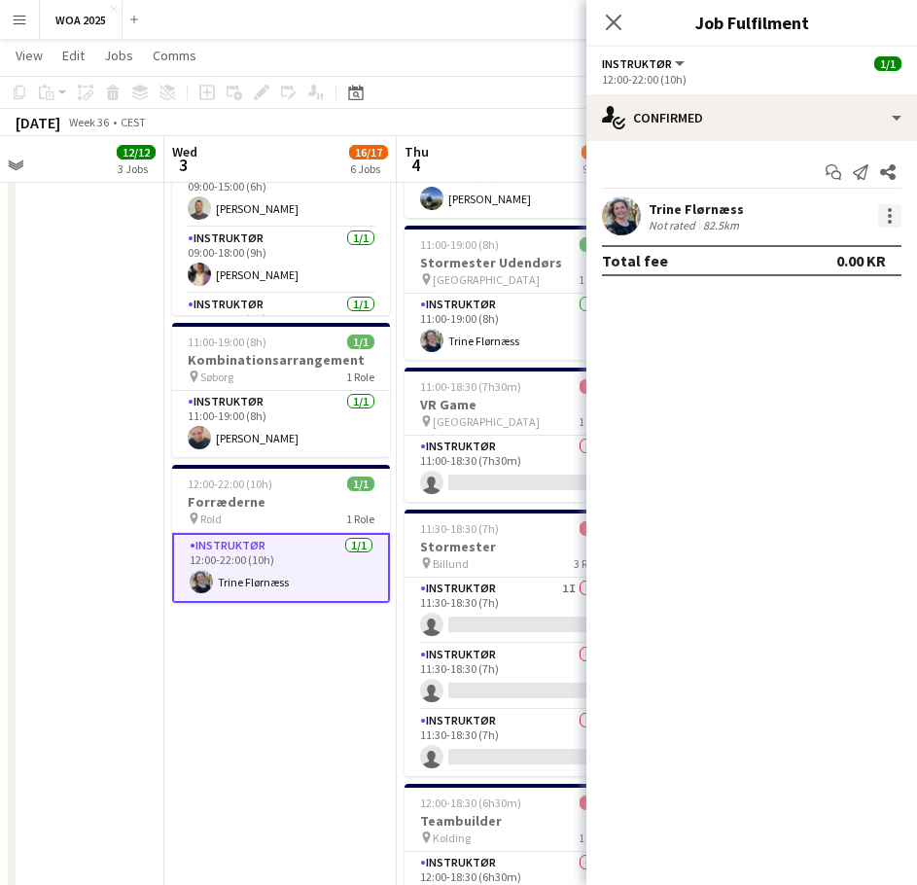
click at [888, 219] on div at bounding box center [889, 215] width 23 height 23
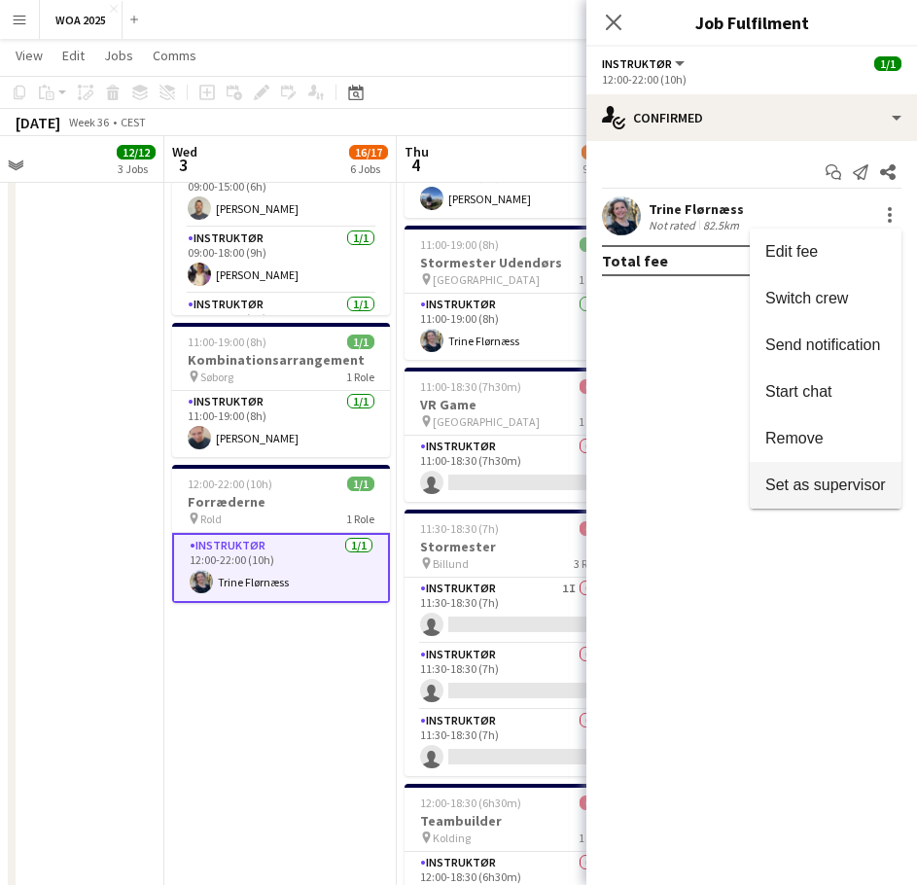
click at [805, 484] on span "Set as supervisor" at bounding box center [825, 485] width 121 height 17
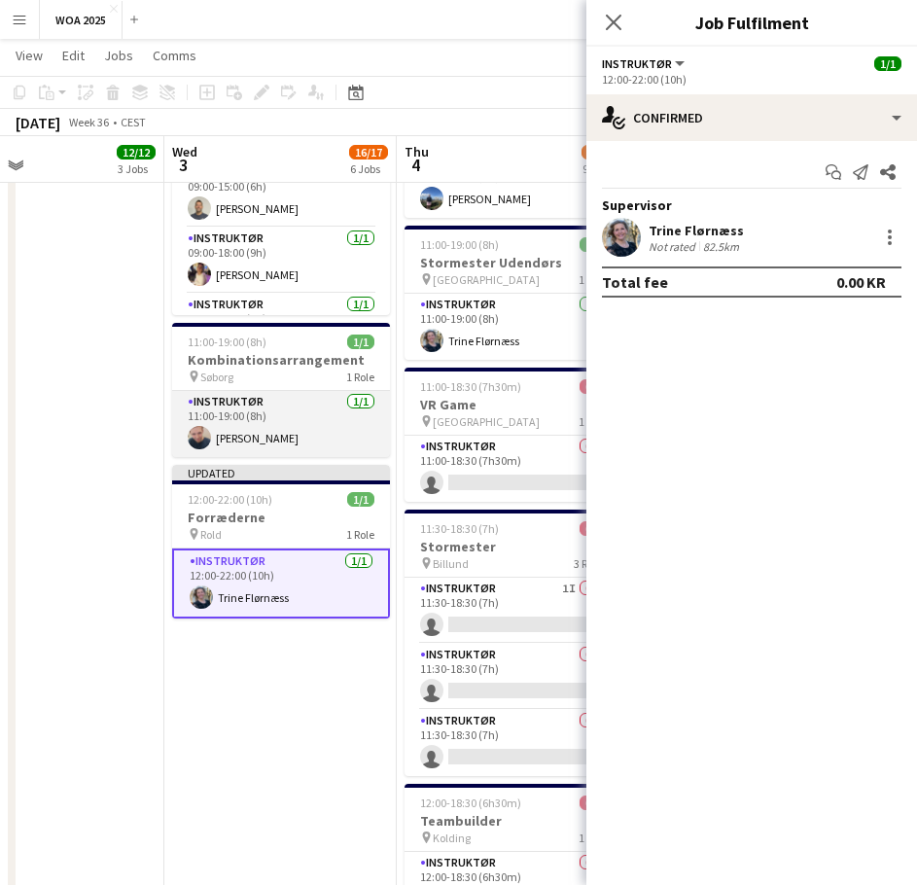
click at [303, 415] on app-card-role "Instruktør 1/1 11:00-19:00 (8h) Peter Skovlund" at bounding box center [281, 430] width 218 height 66
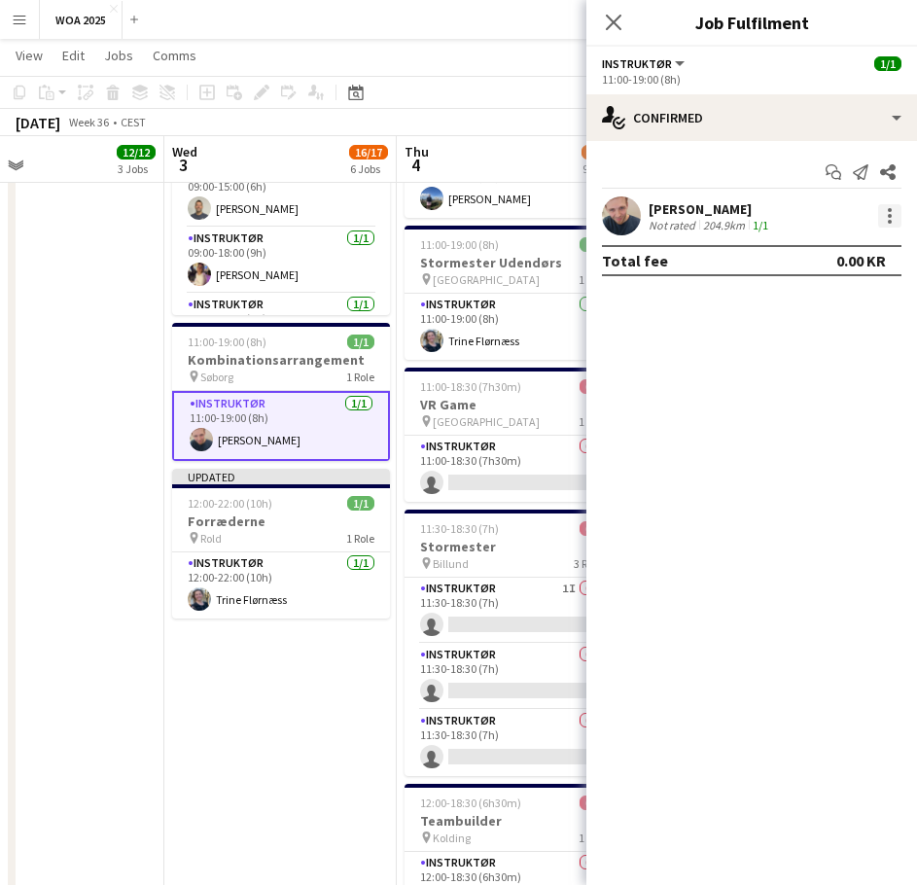
drag, startPoint x: 902, startPoint y: 207, endPoint x: 895, endPoint y: 214, distance: 10.3
click at [901, 207] on div "Peter Skovlund Not rated 204.9km 1/1" at bounding box center [751, 215] width 331 height 39
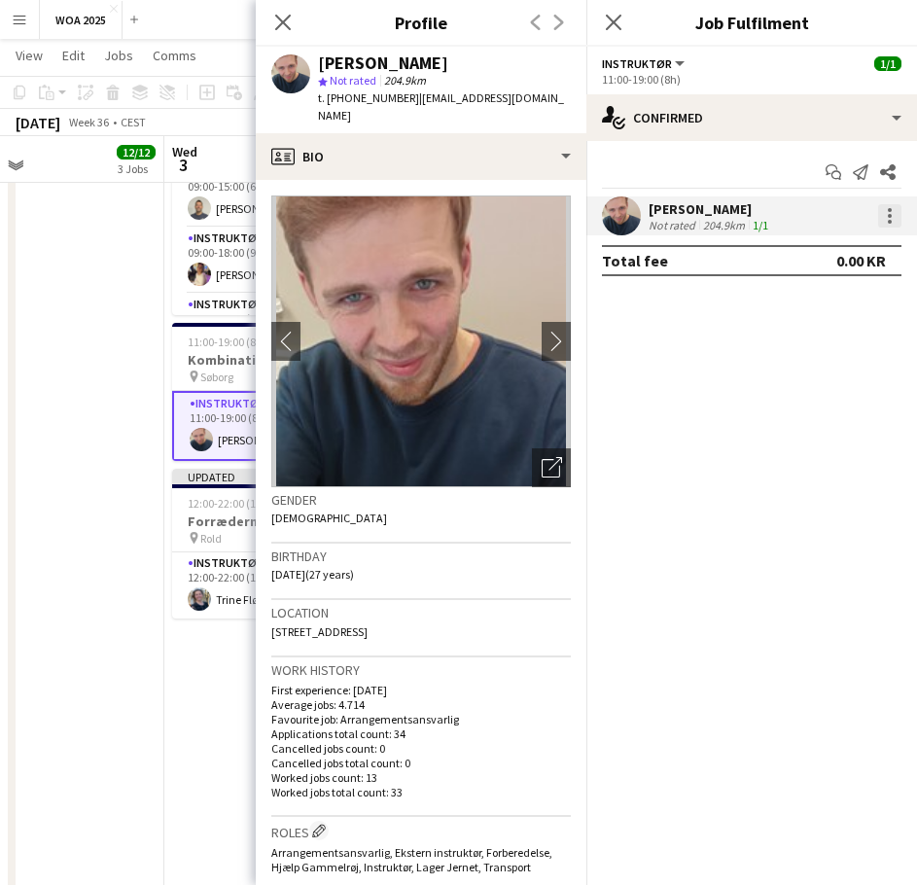
click at [894, 216] on div at bounding box center [889, 215] width 23 height 23
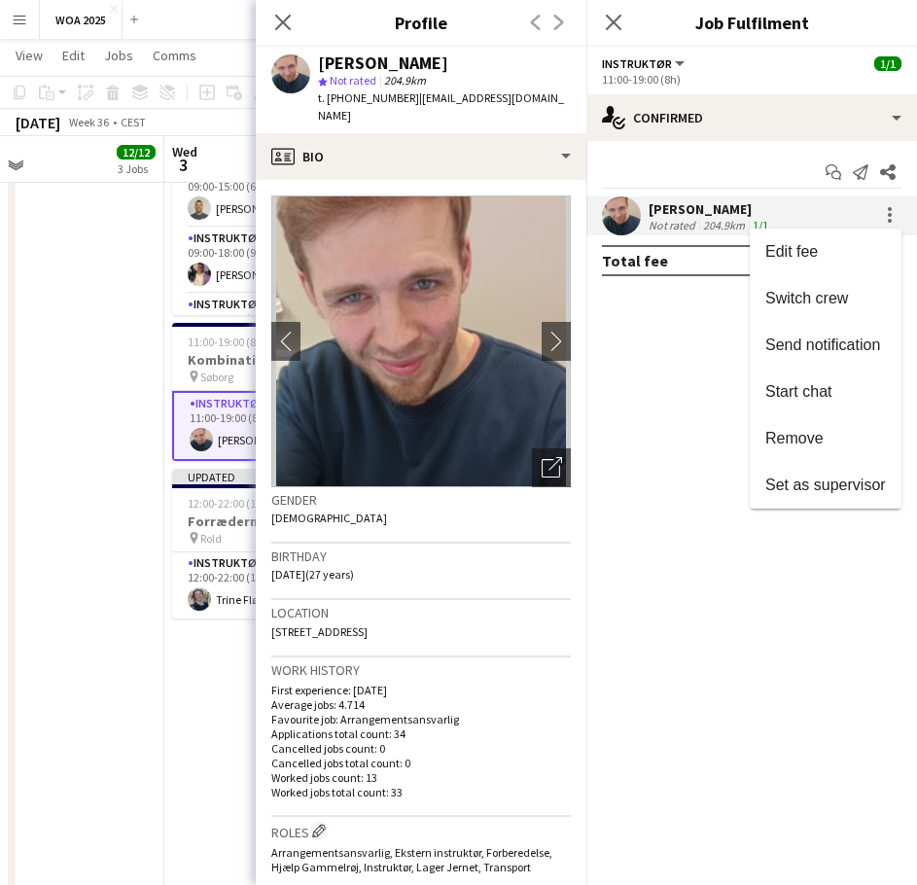
click at [825, 477] on button "Set as supervisor" at bounding box center [826, 485] width 152 height 47
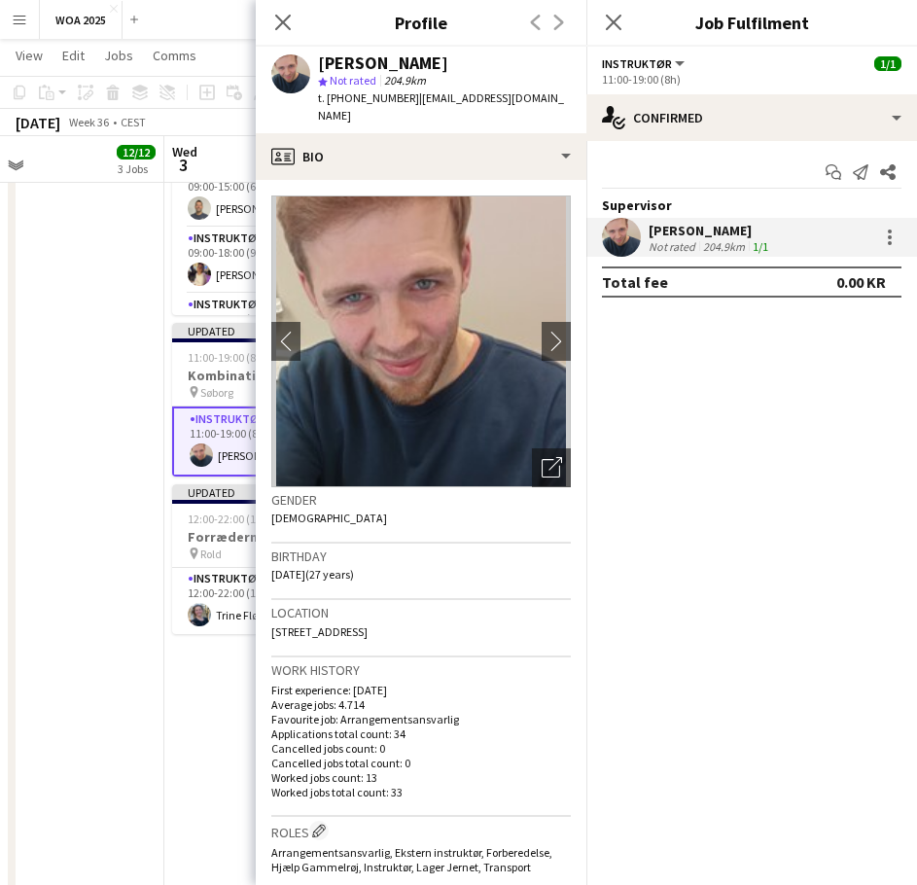
click at [39, 363] on app-date-cell "08:00-20:00 (12h) 8/8 Fest og Event pin Lalandia Rødby 8 Roles Instruktør [DATE…" at bounding box center [48, 346] width 232 height 1813
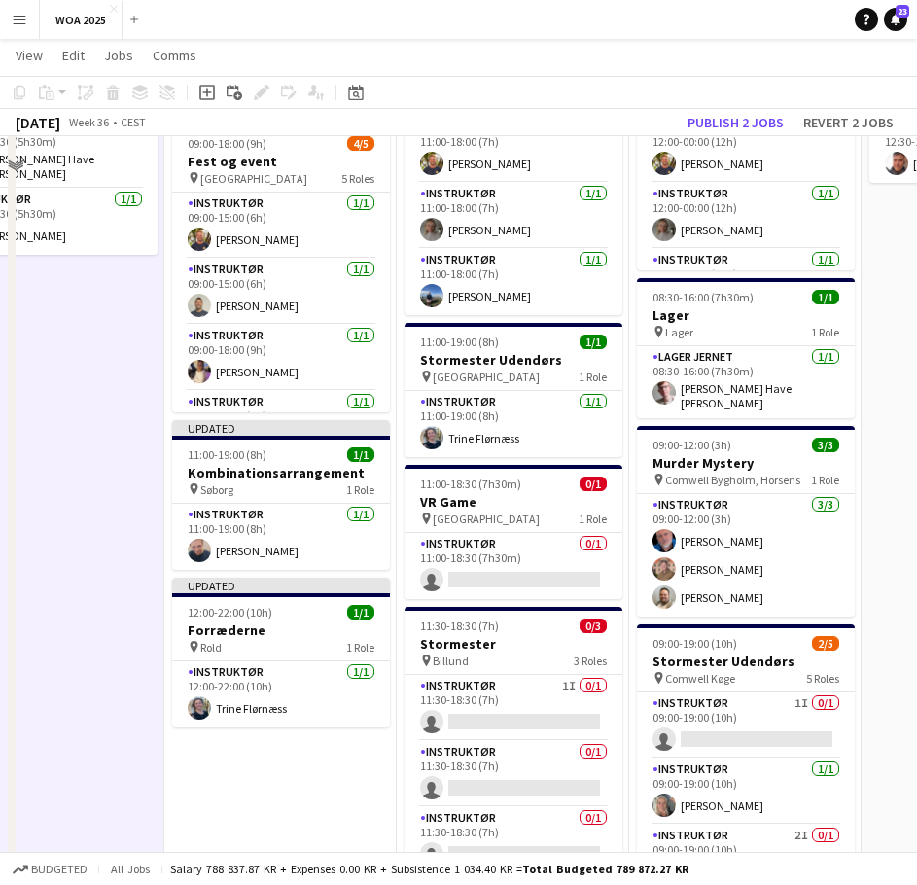
scroll to position [583, 0]
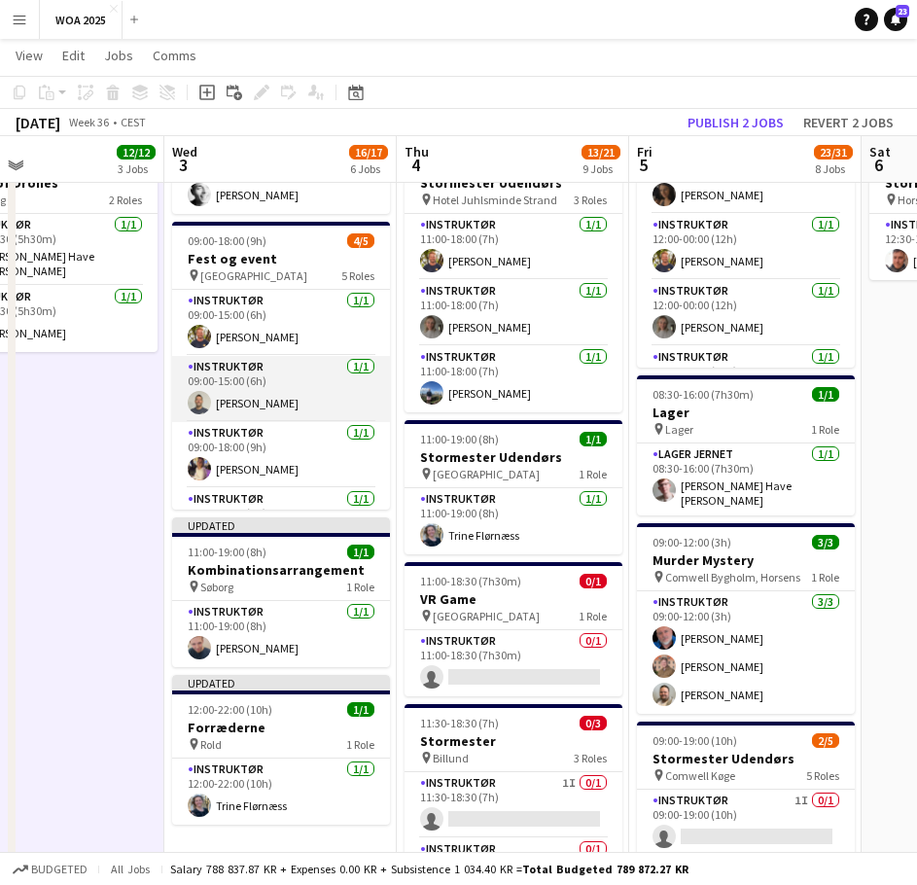
click at [274, 403] on app-card-role "Instruktør 1/1 09:00-15:00 (6h) Christian Støvring" at bounding box center [281, 395] width 218 height 66
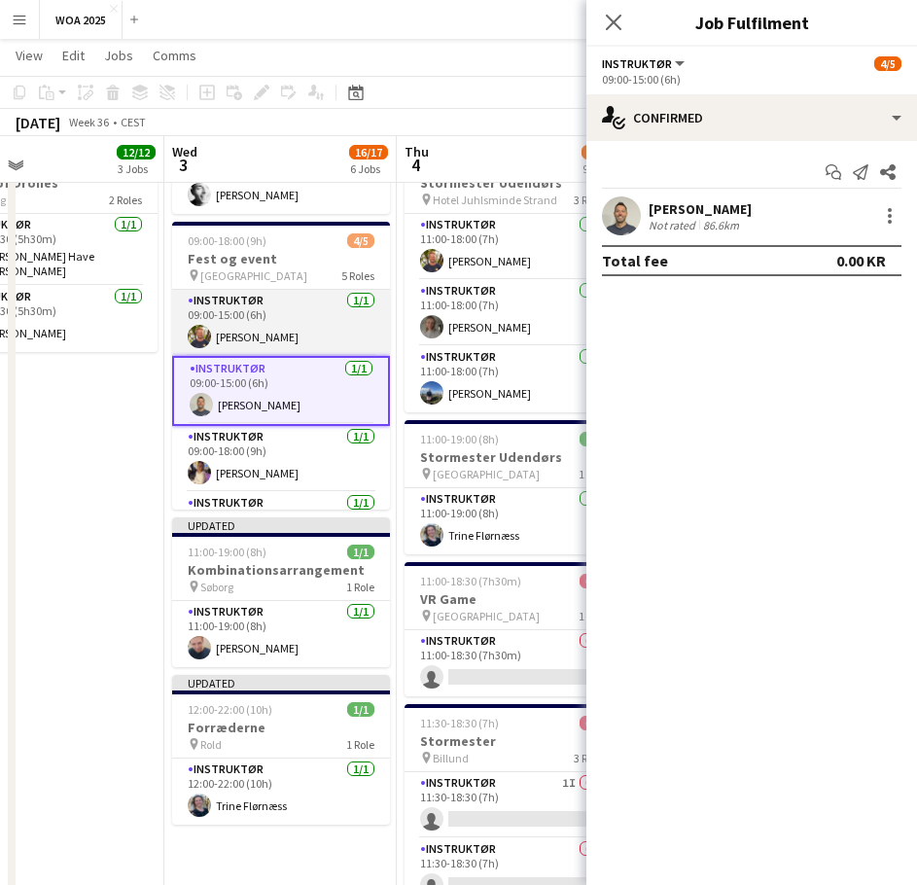
click at [300, 318] on app-card-role "Instruktør 1/1 09:00-15:00 (6h) Alexander Poulsen" at bounding box center [281, 329] width 218 height 66
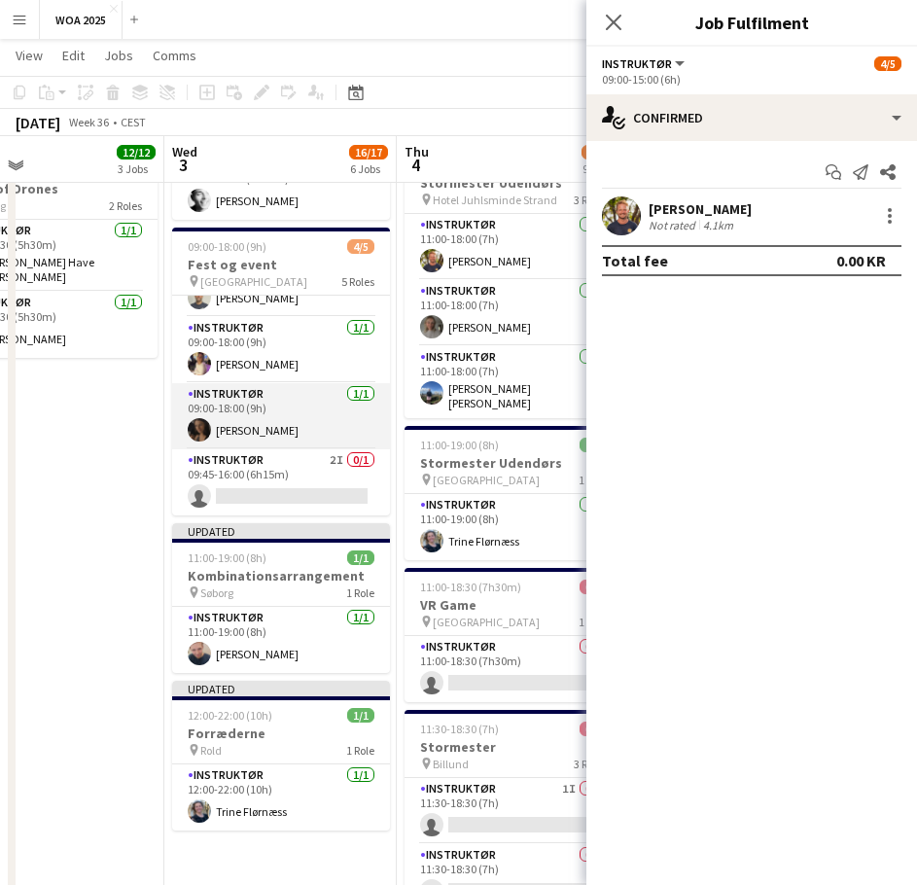
click at [287, 420] on app-card-role "Instruktør 1/1 09:00-18:00 (9h) Ida Rosenmai" at bounding box center [281, 416] width 218 height 66
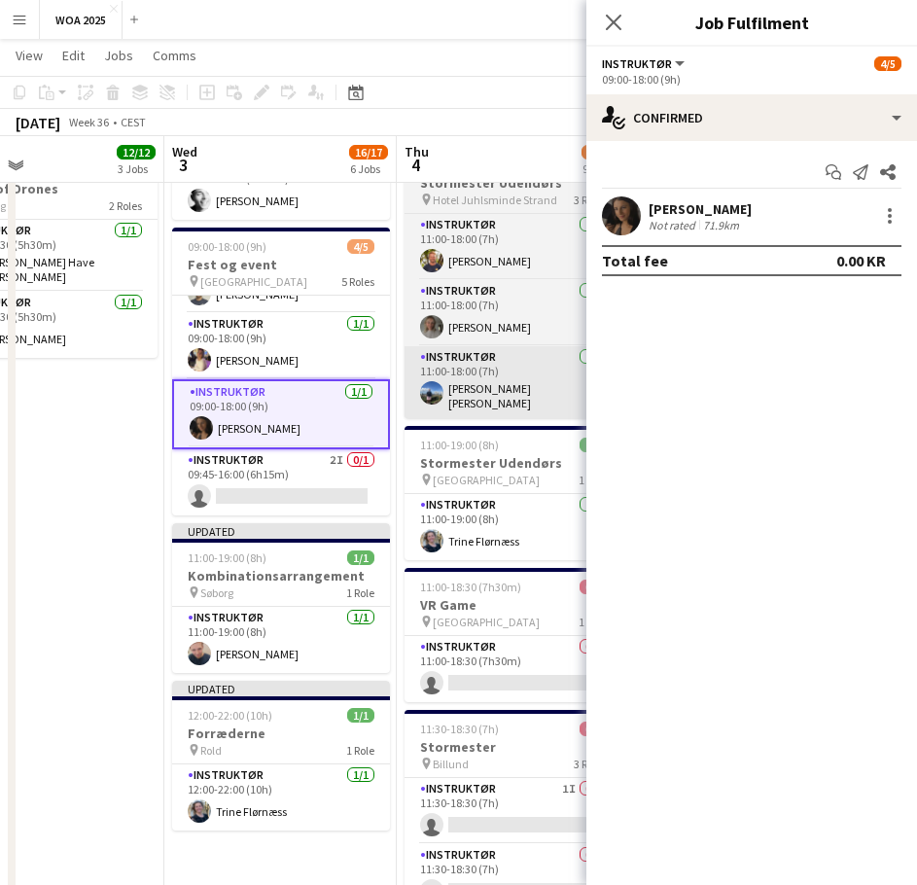
scroll to position [111, 0]
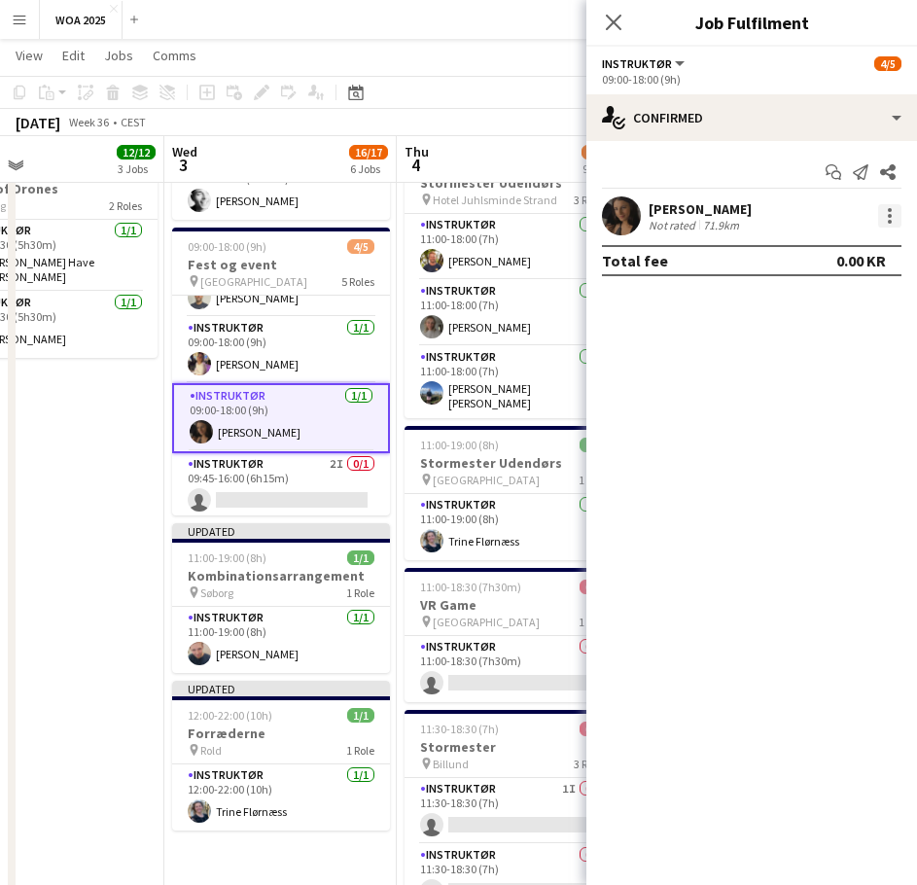
drag, startPoint x: 904, startPoint y: 211, endPoint x: 886, endPoint y: 219, distance: 20.0
click at [903, 211] on div "Ida Rosenmai Not rated 71.9km" at bounding box center [751, 215] width 331 height 39
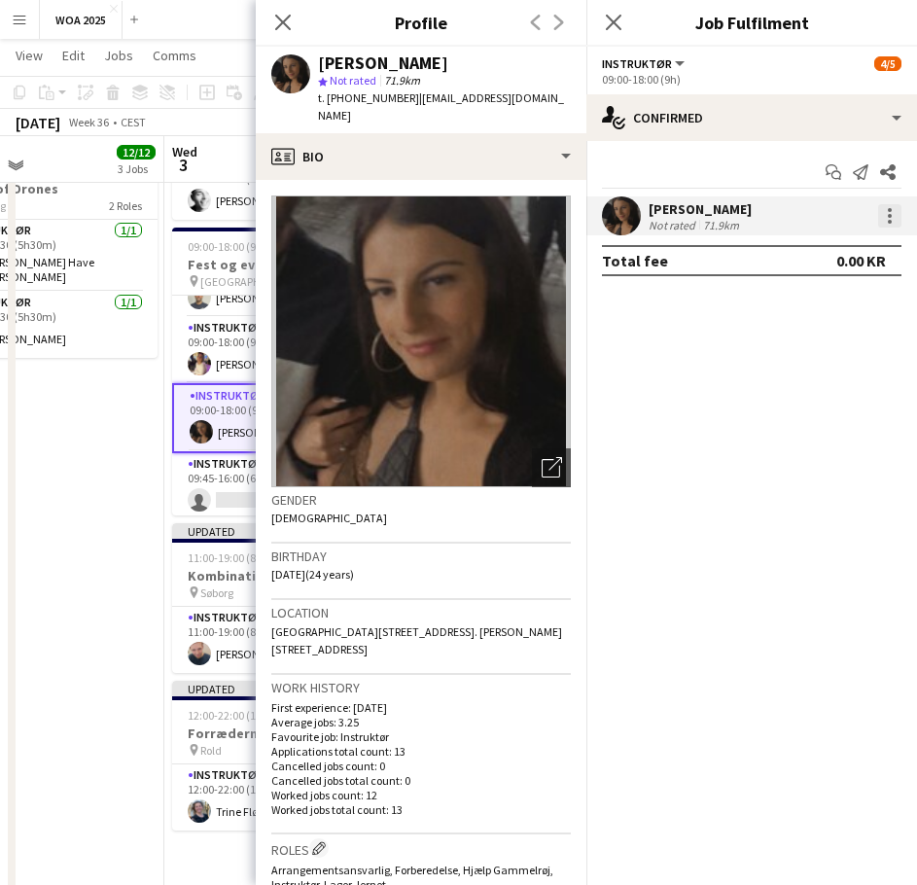
click at [886, 221] on div at bounding box center [889, 215] width 23 height 23
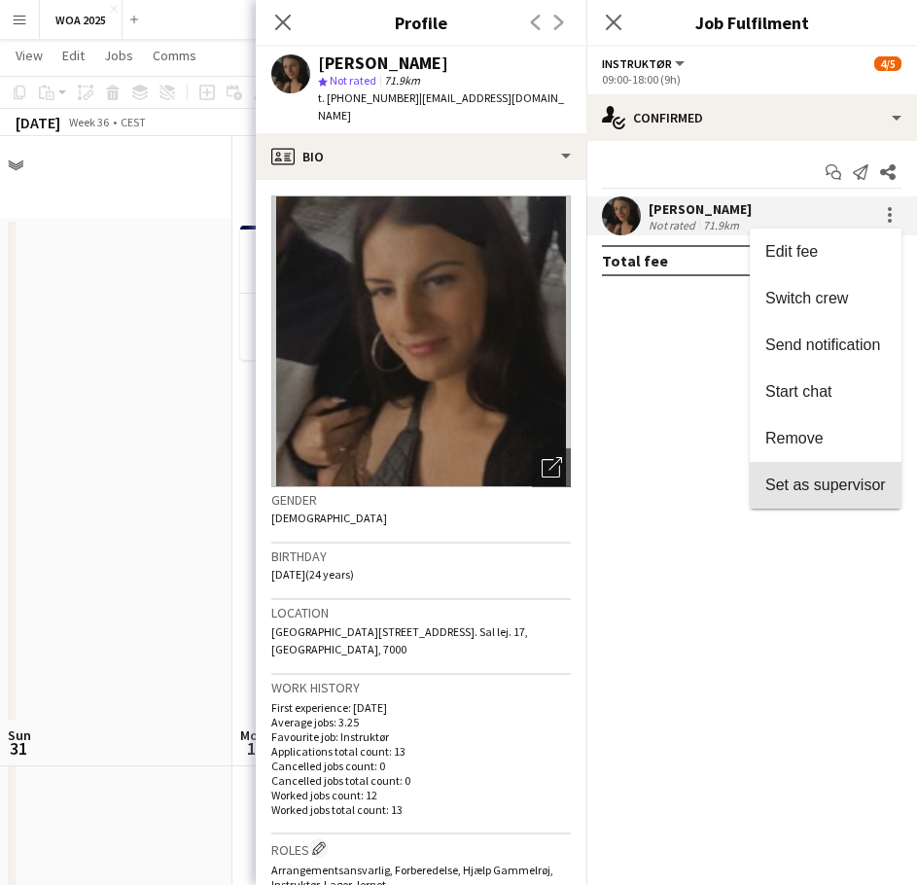
click at [820, 477] on span "Set as supervisor" at bounding box center [825, 485] width 121 height 17
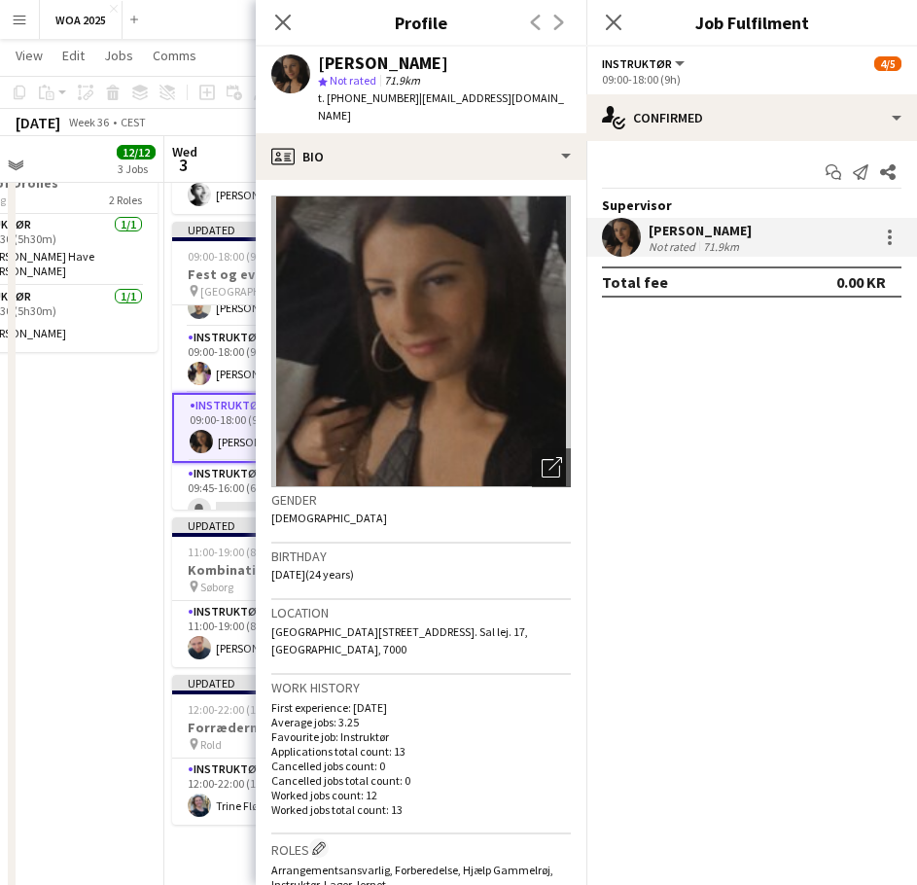
drag, startPoint x: 103, startPoint y: 456, endPoint x: 91, endPoint y: 448, distance: 14.0
click at [102, 455] on app-date-cell "08:00-20:00 (12h) 8/8 Fest og Event pin Lalandia Rødby 8 Roles Instruktør [DATE…" at bounding box center [48, 540] width 232 height 1813
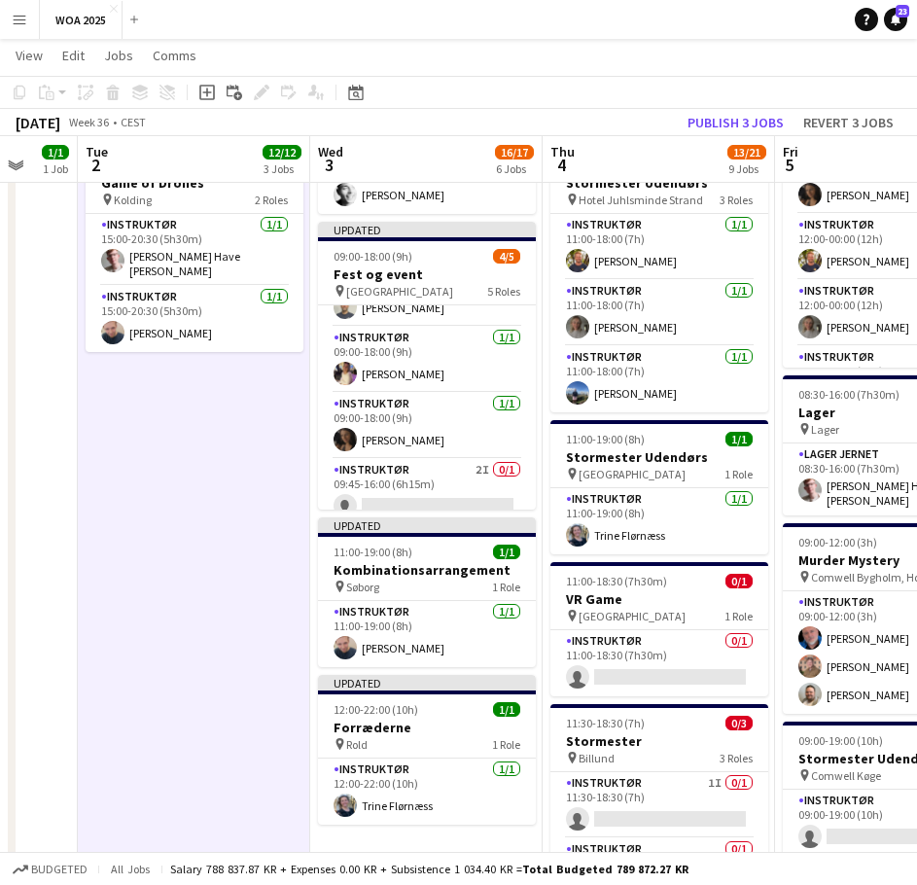
drag, startPoint x: 120, startPoint y: 452, endPoint x: 237, endPoint y: 502, distance: 127.7
click at [237, 502] on app-calendar-viewport "Sun 31 Mon 1 1/1 1 Job Tue 2 12/12 3 Jobs Wed 3 16/17 6 Jobs Thu 4 13/21 9 Jobs…" at bounding box center [458, 469] width 917 height 1955
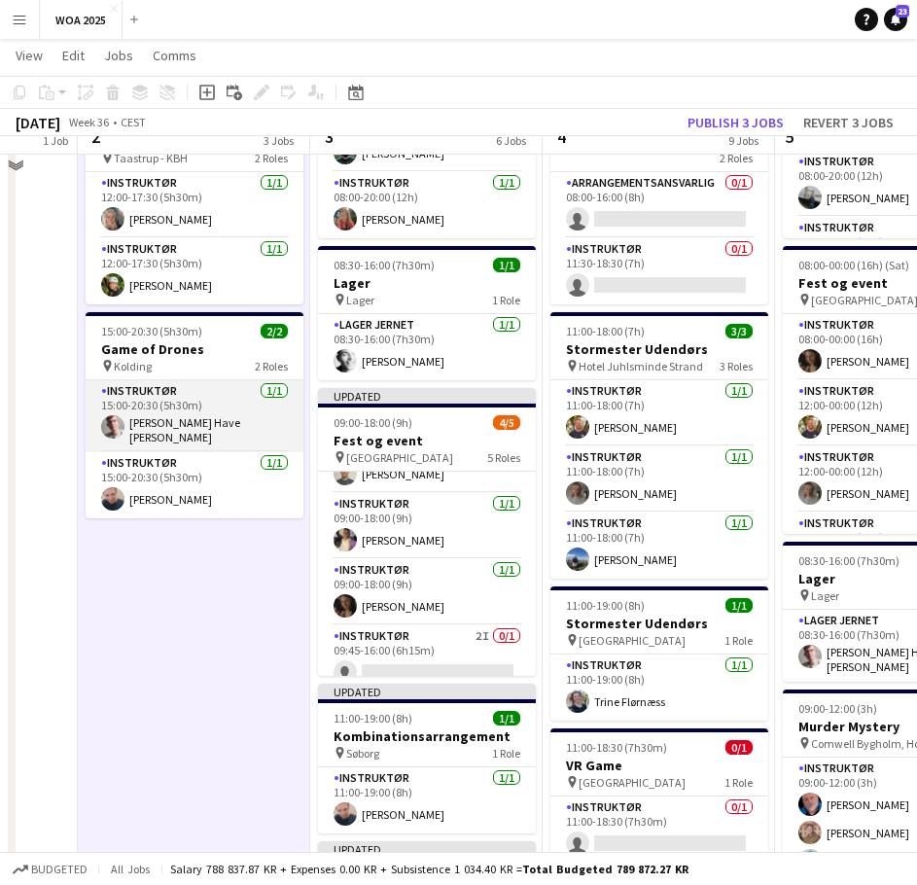
scroll to position [389, 0]
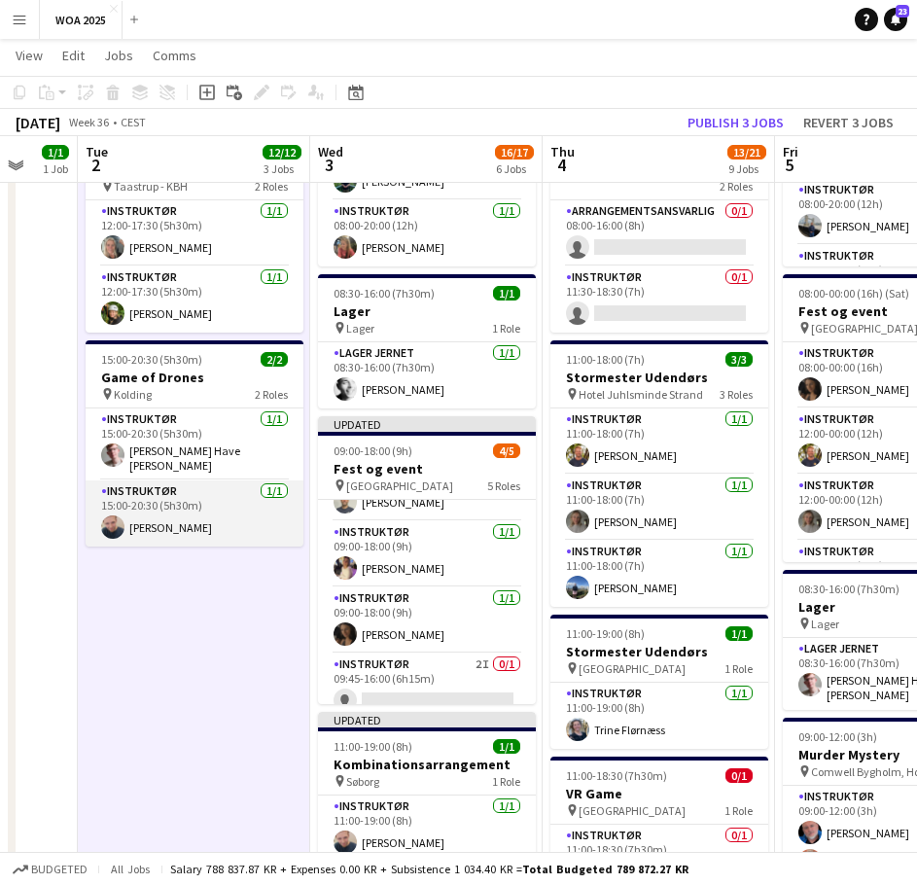
click at [229, 490] on app-card-role "Instruktør [DATE] 15:00-20:30 (5h30m) [PERSON_NAME]" at bounding box center [195, 513] width 218 height 66
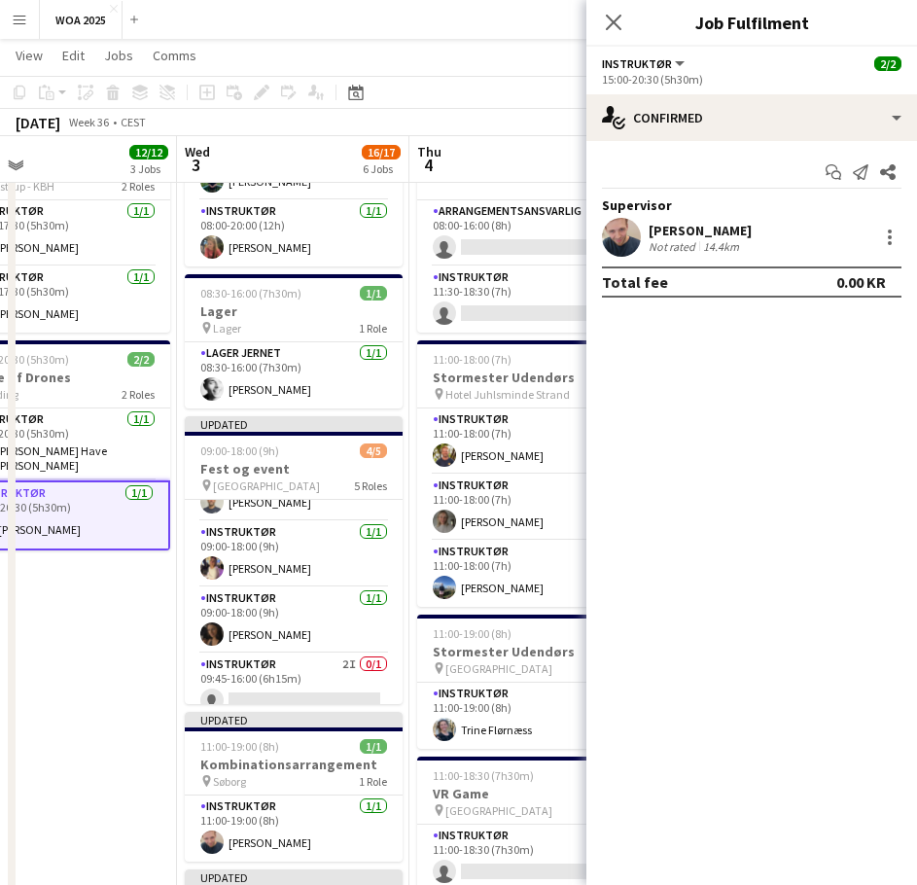
drag, startPoint x: 206, startPoint y: 586, endPoint x: 112, endPoint y: 593, distance: 94.6
click at [112, 593] on app-calendar-viewport "Sat 30 14/24 3 Jobs Sun 31 Mon 1 1/1 1 Job Tue 2 12/12 3 Jobs Wed 3 16/17 6 Job…" at bounding box center [458, 664] width 917 height 1955
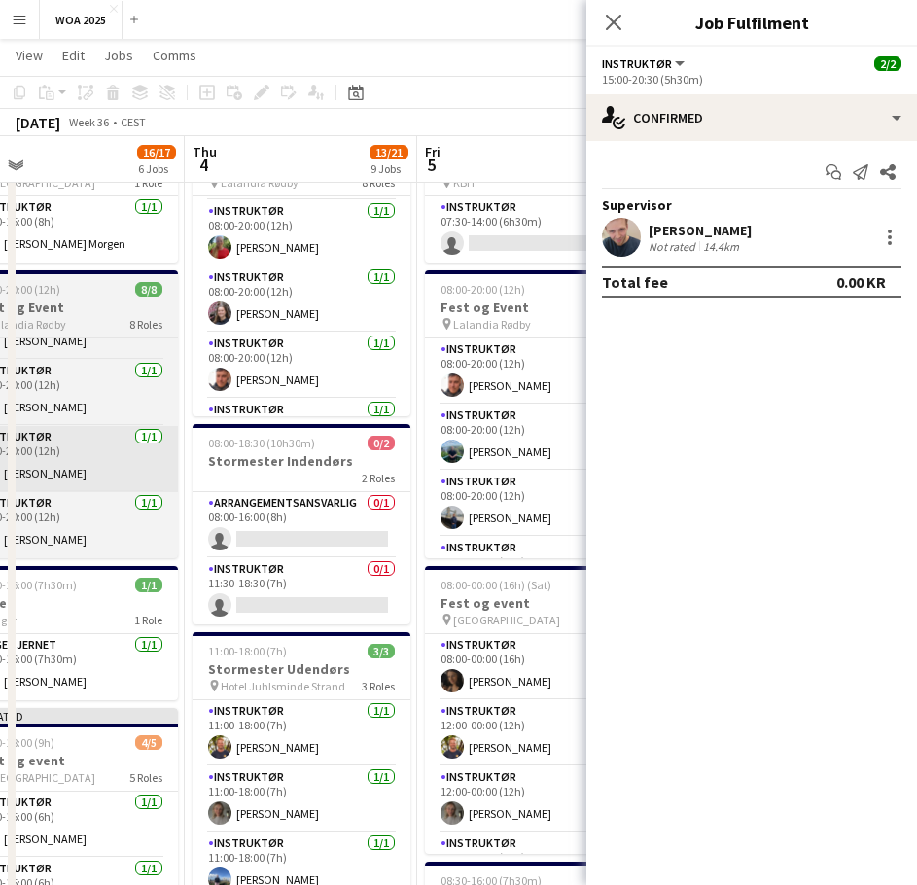
scroll to position [0, 754]
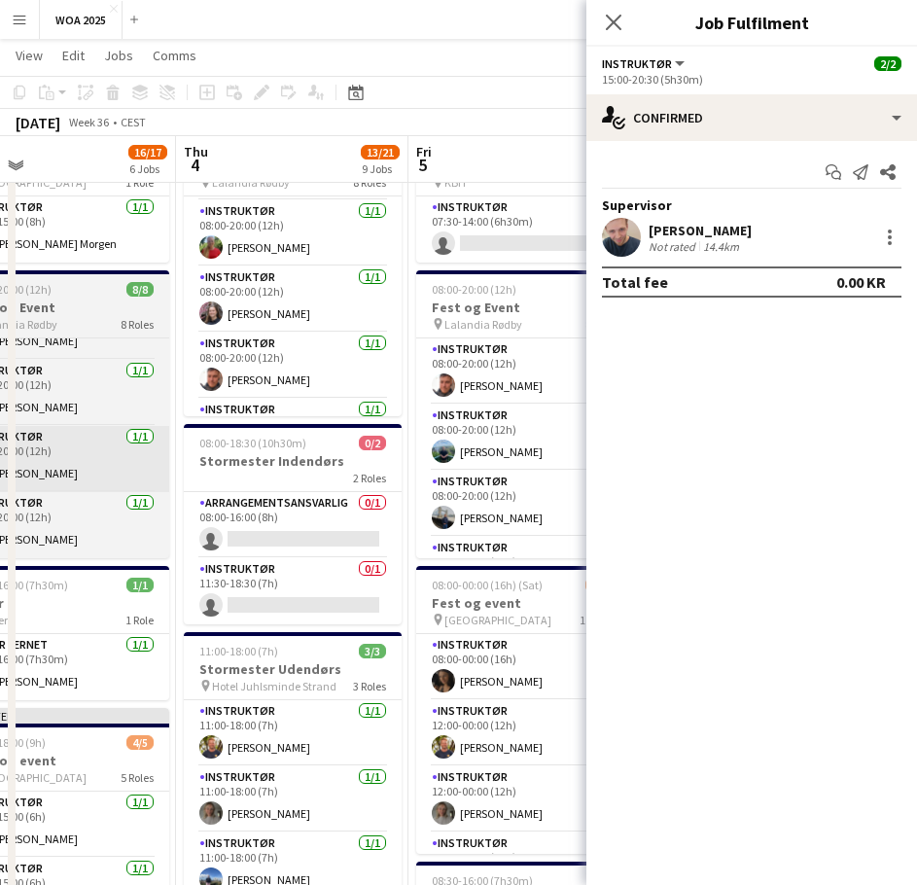
drag, startPoint x: 335, startPoint y: 519, endPoint x: 124, endPoint y: 455, distance: 219.6
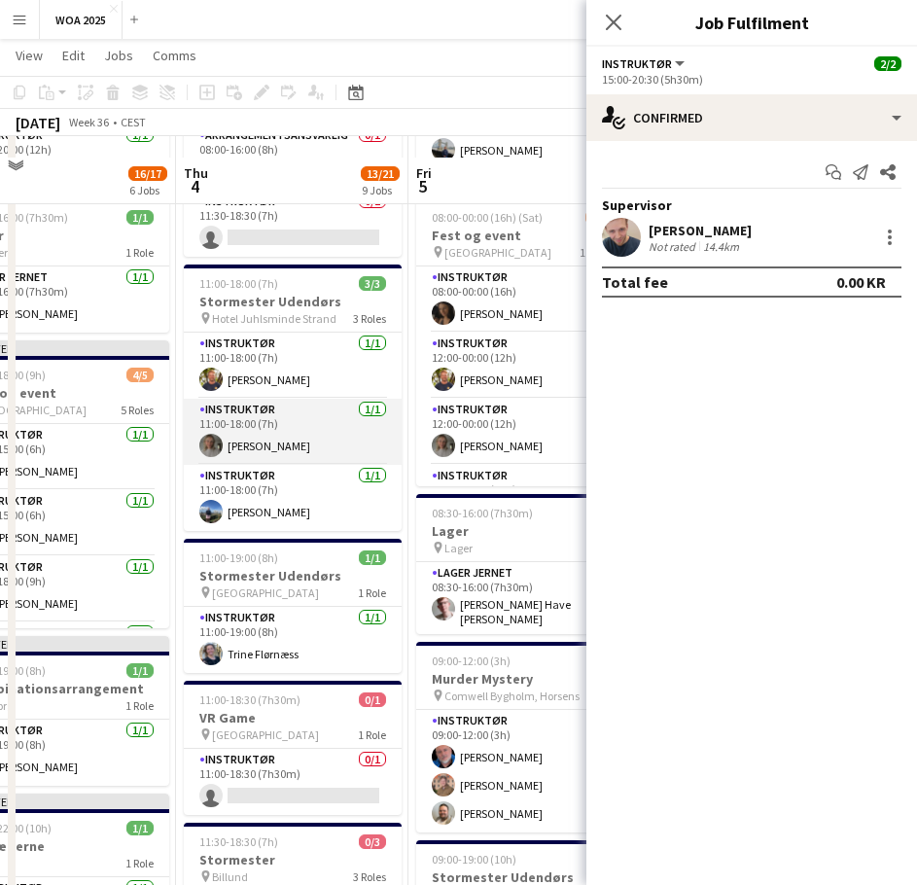
scroll to position [486, 0]
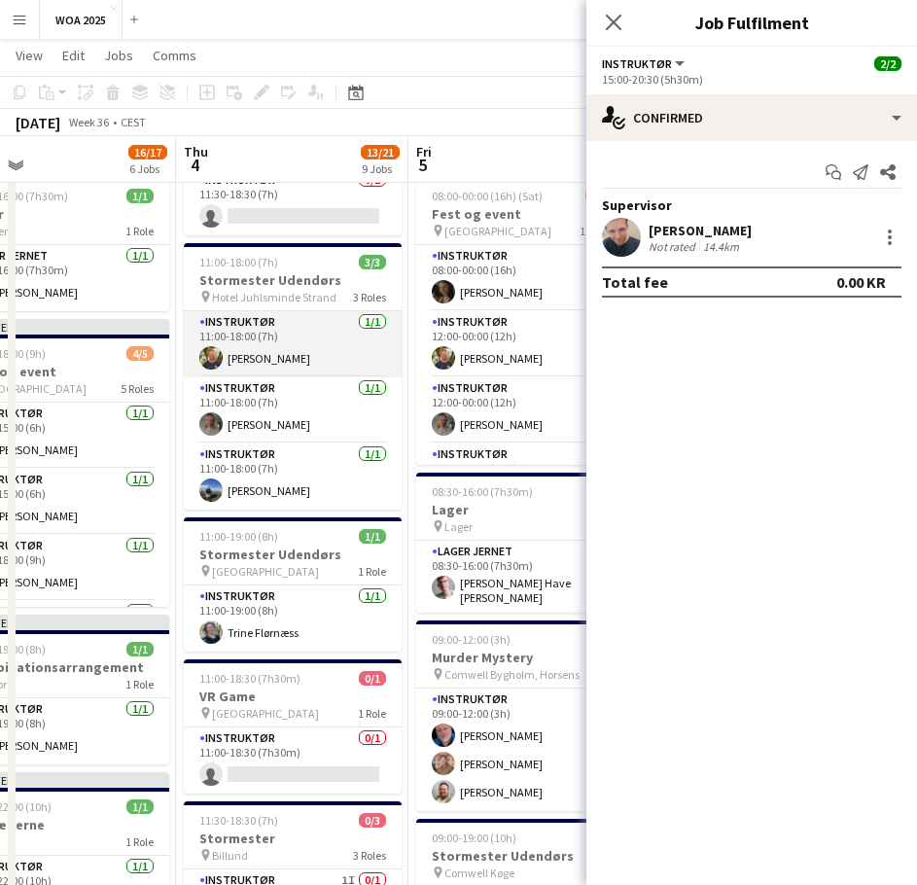
click at [302, 355] on app-card-role "Instruktør [DATE] 11:00-18:00 (7h) [PERSON_NAME]" at bounding box center [293, 344] width 218 height 66
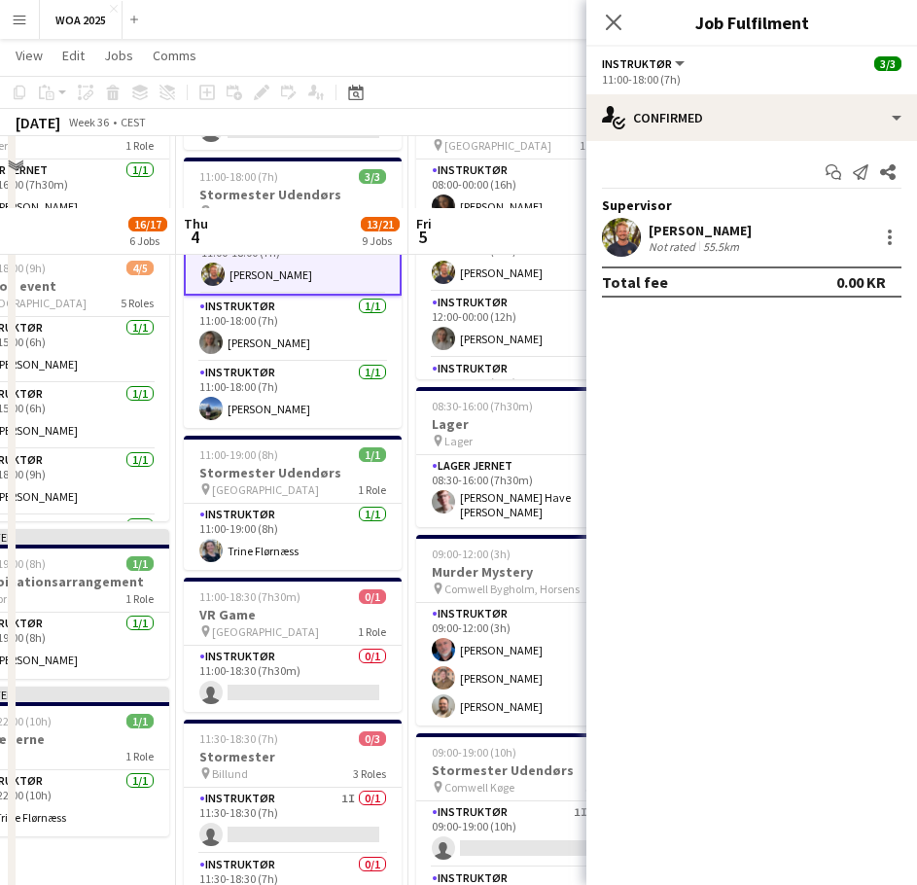
scroll to position [681, 0]
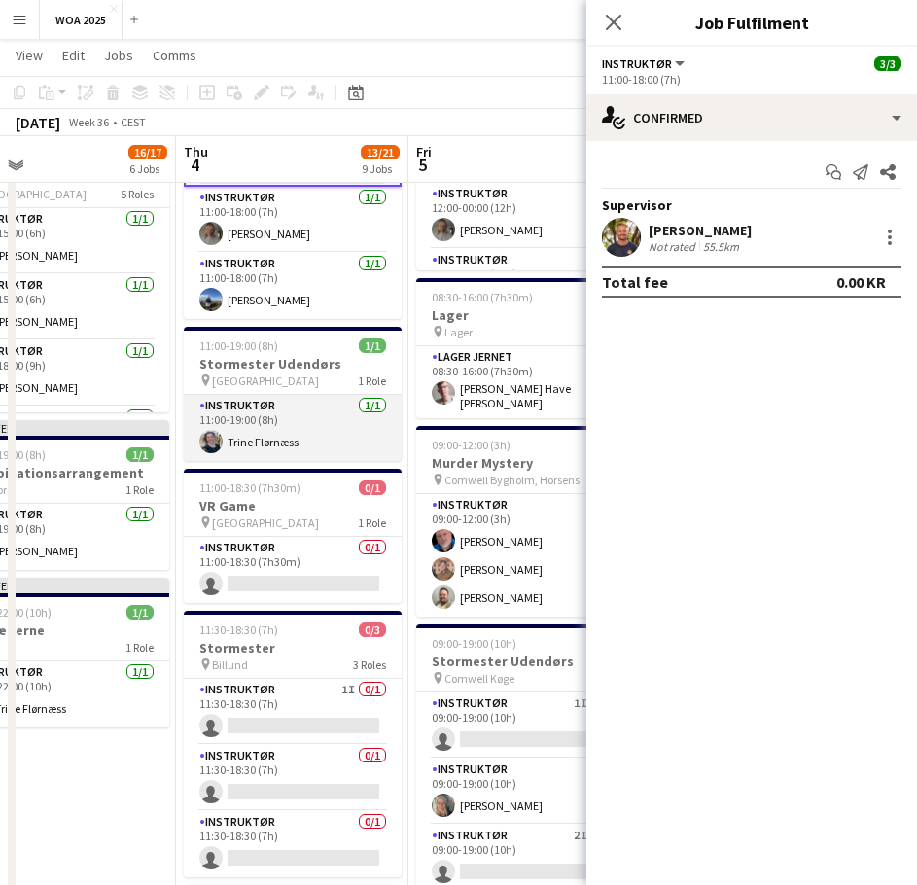
click at [281, 446] on app-card-role "Instruktør [DATE] 11:00-19:00 (8h) [PERSON_NAME]" at bounding box center [293, 428] width 218 height 66
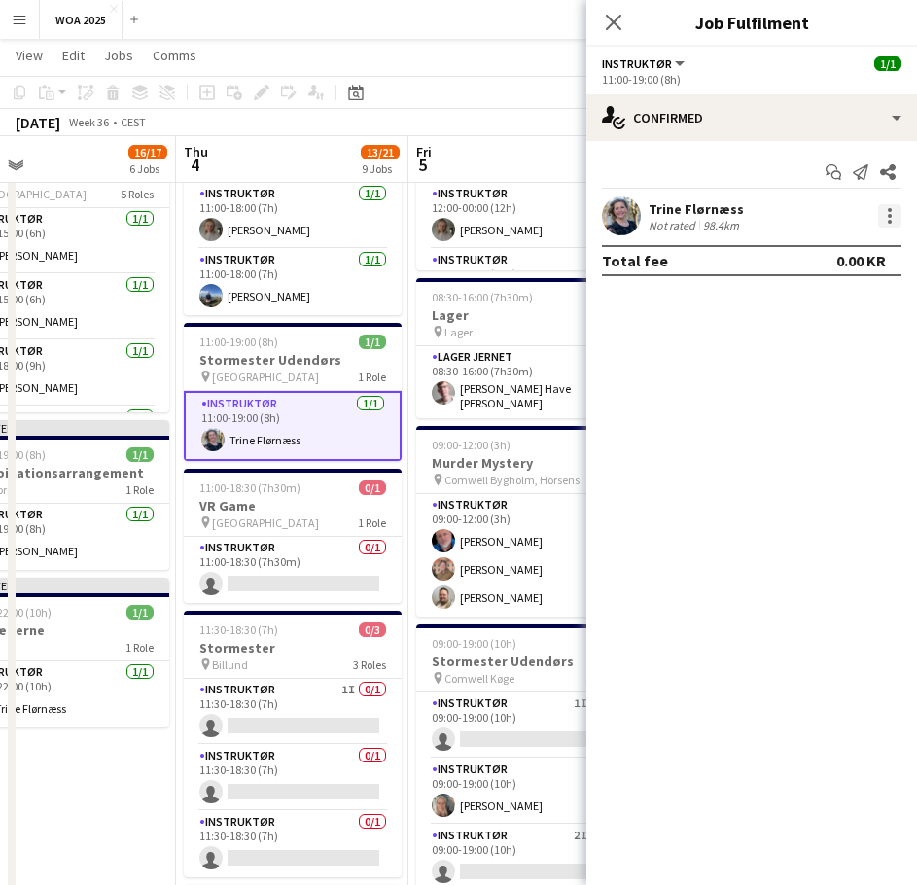
drag, startPoint x: 881, startPoint y: 231, endPoint x: 893, endPoint y: 226, distance: 13.0
click at [890, 228] on div "[PERSON_NAME] Not rated 98.4km" at bounding box center [751, 215] width 331 height 39
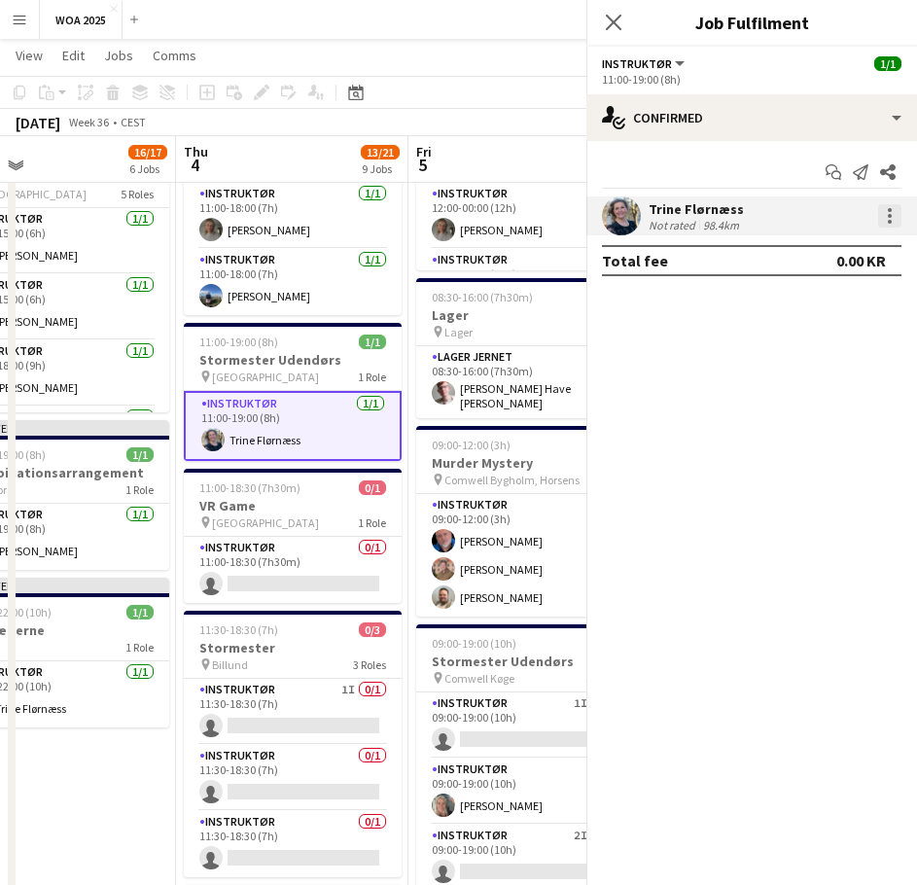
click at [893, 226] on div at bounding box center [889, 215] width 23 height 23
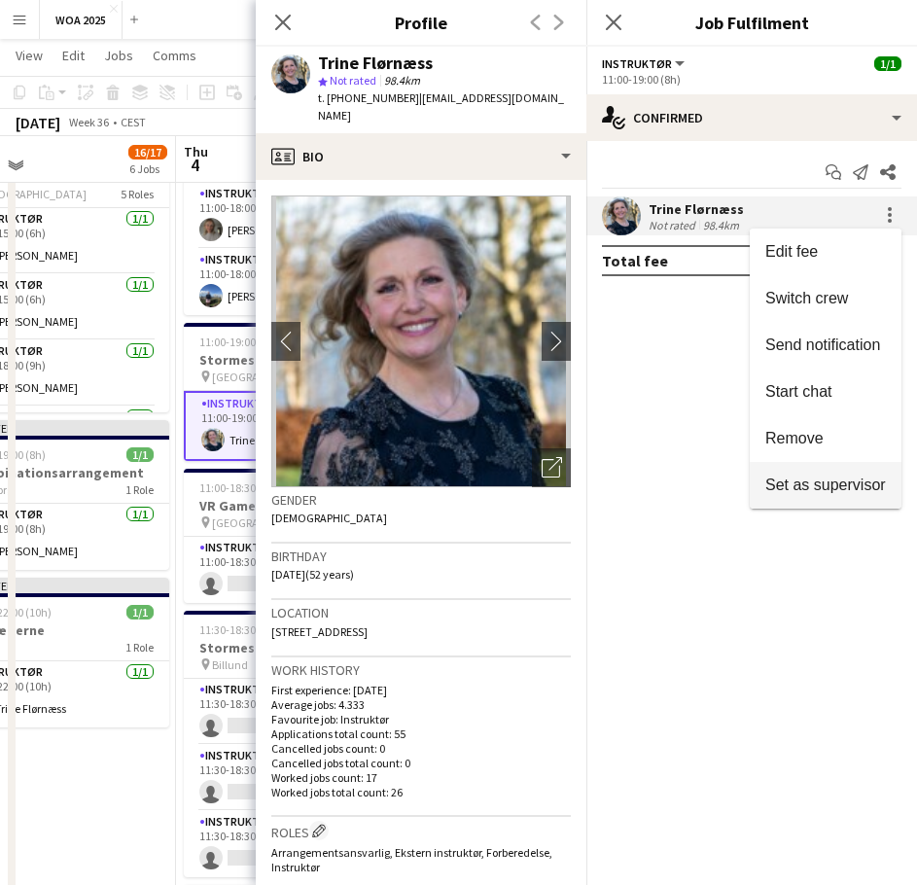
click at [822, 481] on span "Set as supervisor" at bounding box center [825, 485] width 121 height 17
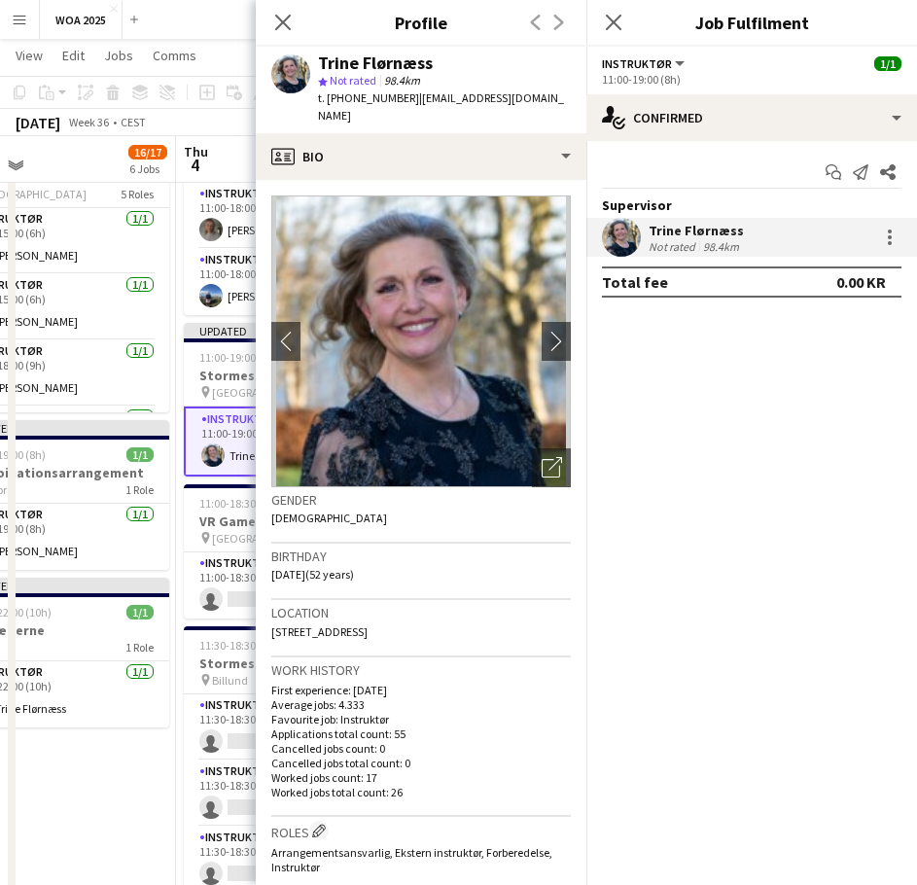
click at [122, 778] on app-date-cell "07:00-15:00 (8h) 1/1 Stormester udendørs pin [GEOGRAPHIC_DATA] 1 Role Instruktø…" at bounding box center [60, 443] width 232 height 1813
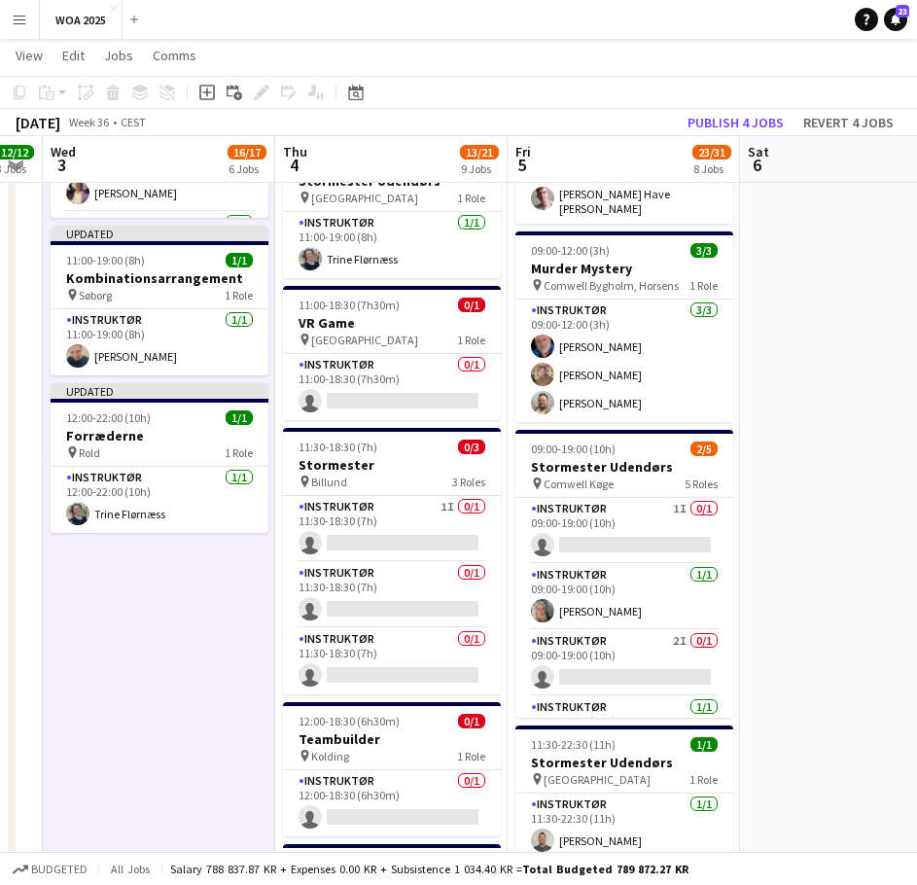
scroll to position [0, 653]
drag, startPoint x: 143, startPoint y: 538, endPoint x: 243, endPoint y: 543, distance: 100.3
click at [243, 543] on app-calendar-viewport "Sun 31 Mon 1 1/1 1 Job Tue 2 12/12 3 Jobs Wed 3 16/17 6 Jobs Thu 4 13/21 9 Jobs…" at bounding box center [458, 178] width 917 height 1955
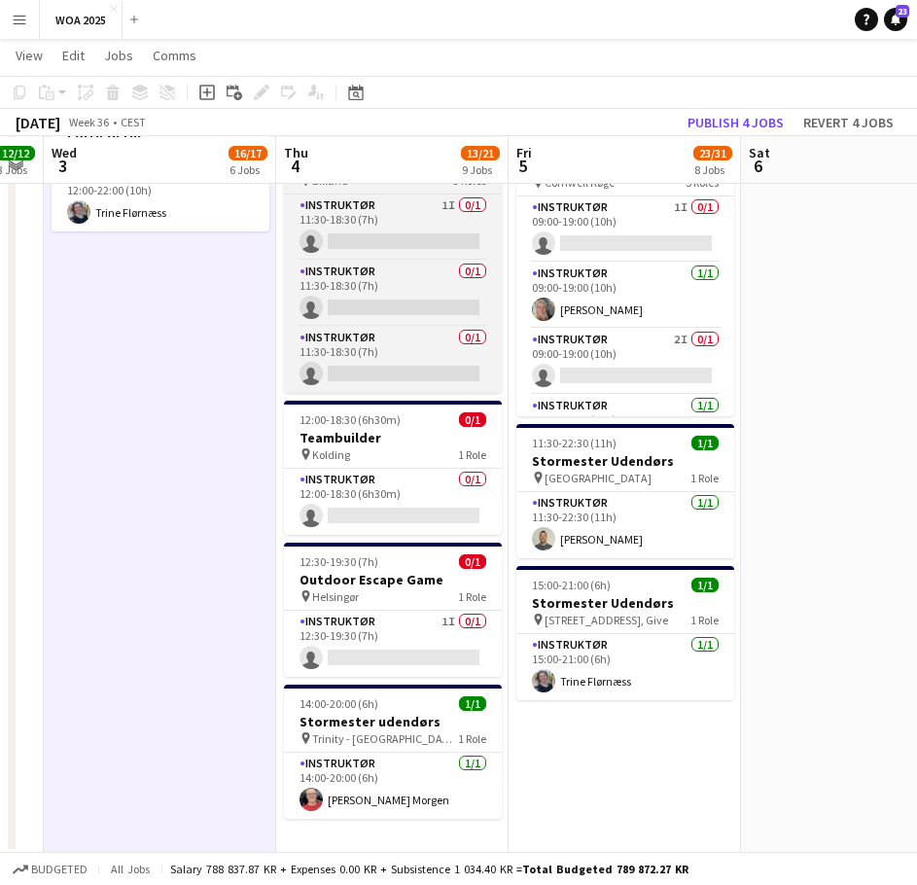
scroll to position [1179, 0]
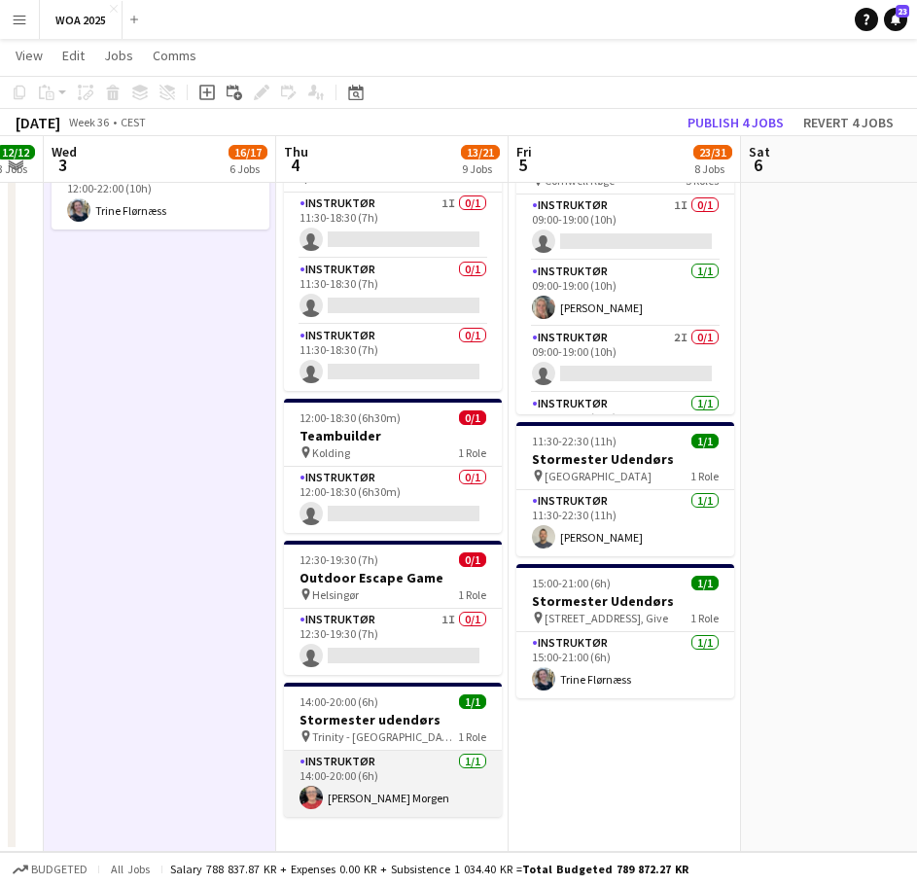
click at [430, 775] on app-card-role "Instruktør [DATE] 14:00-20:00 (6h) [PERSON_NAME] Morgen" at bounding box center [393, 784] width 218 height 66
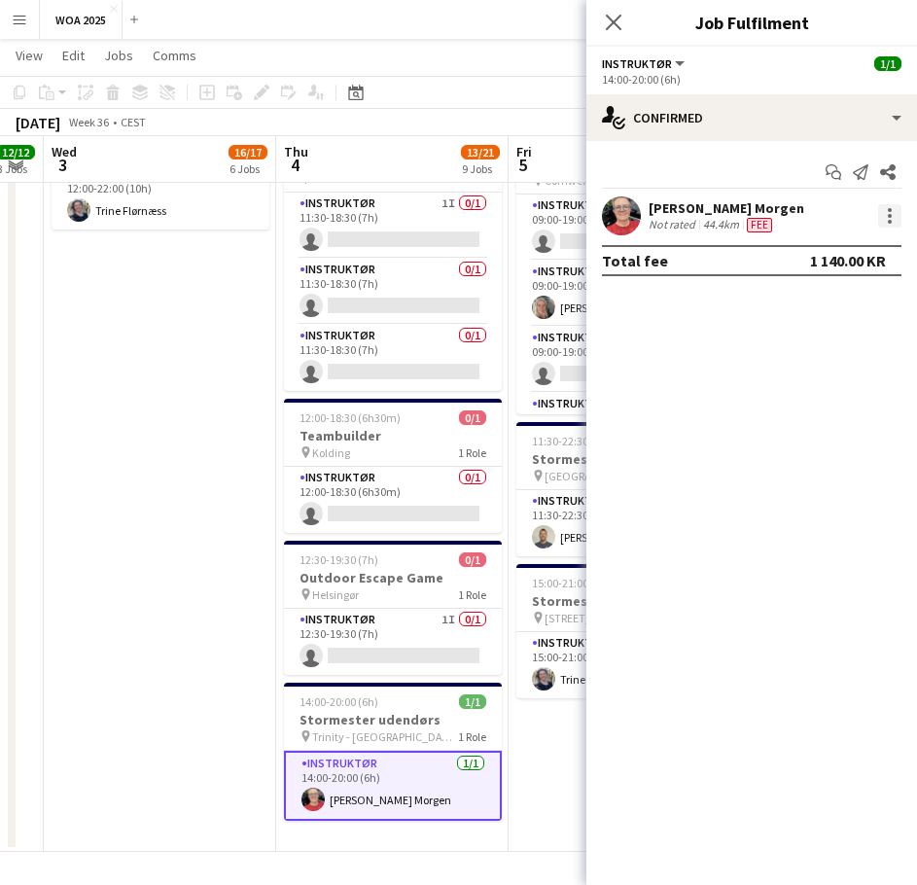
click at [889, 224] on div at bounding box center [890, 222] width 4 height 4
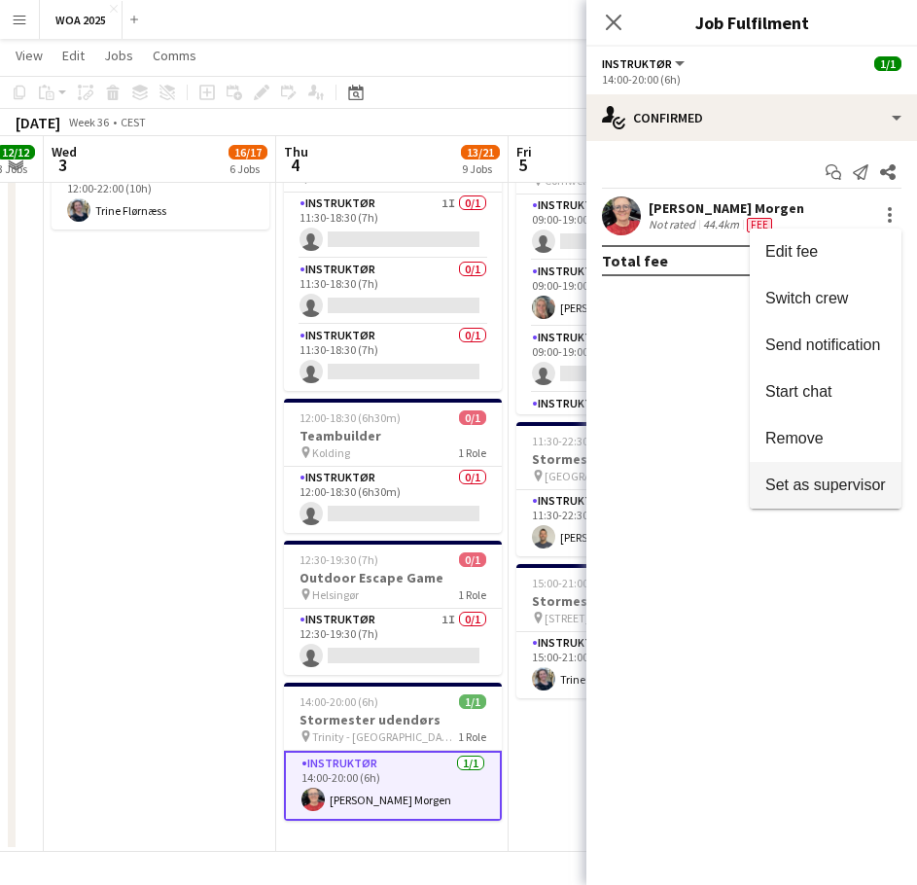
click at [824, 488] on span "Set as supervisor" at bounding box center [825, 485] width 121 height 17
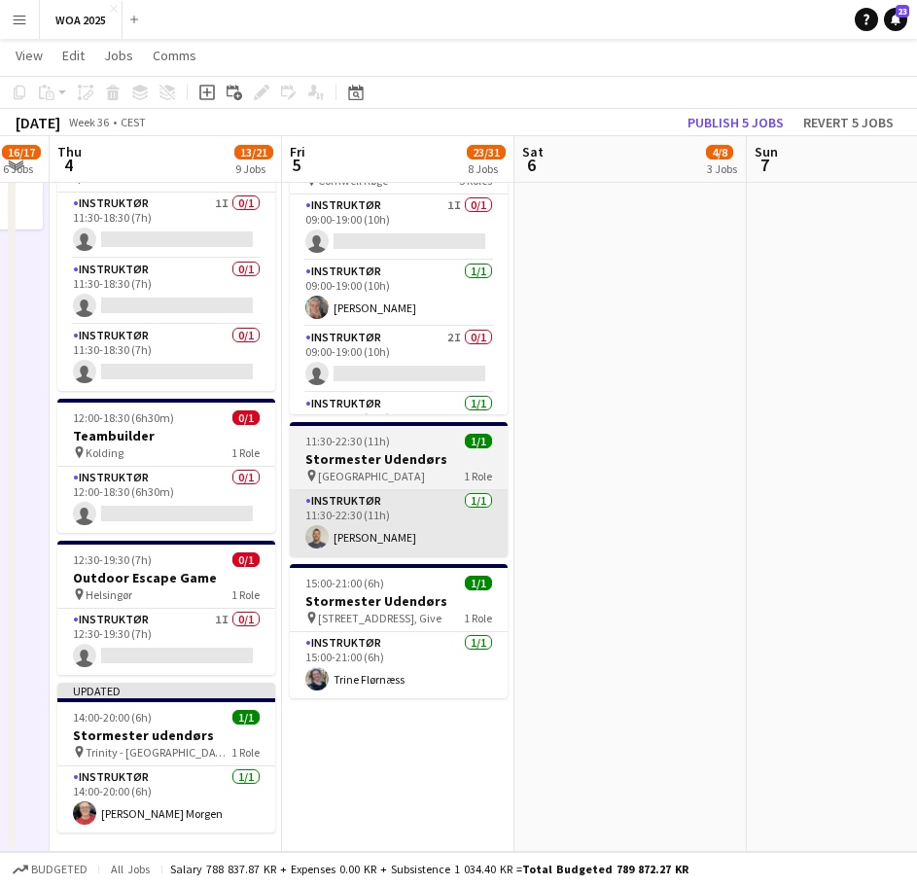
drag, startPoint x: 553, startPoint y: 495, endPoint x: 320, endPoint y: 527, distance: 235.6
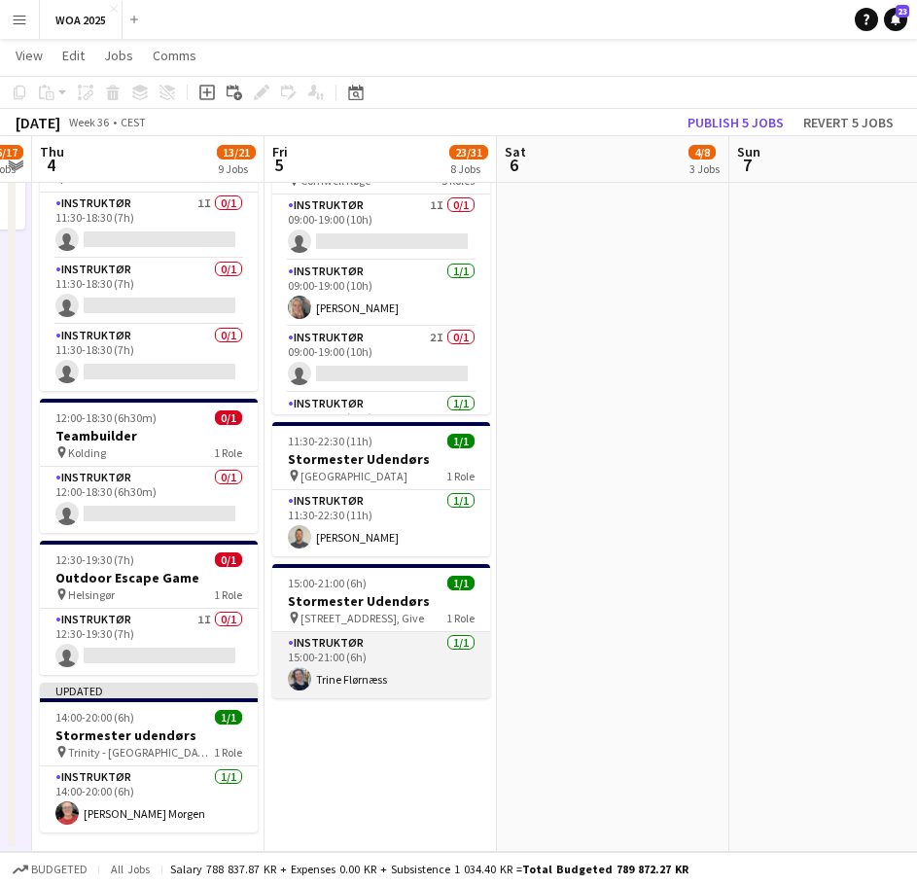
click at [409, 668] on app-card-role "Instruktør [DATE] 15:00-21:00 (6h) [PERSON_NAME]" at bounding box center [381, 665] width 218 height 66
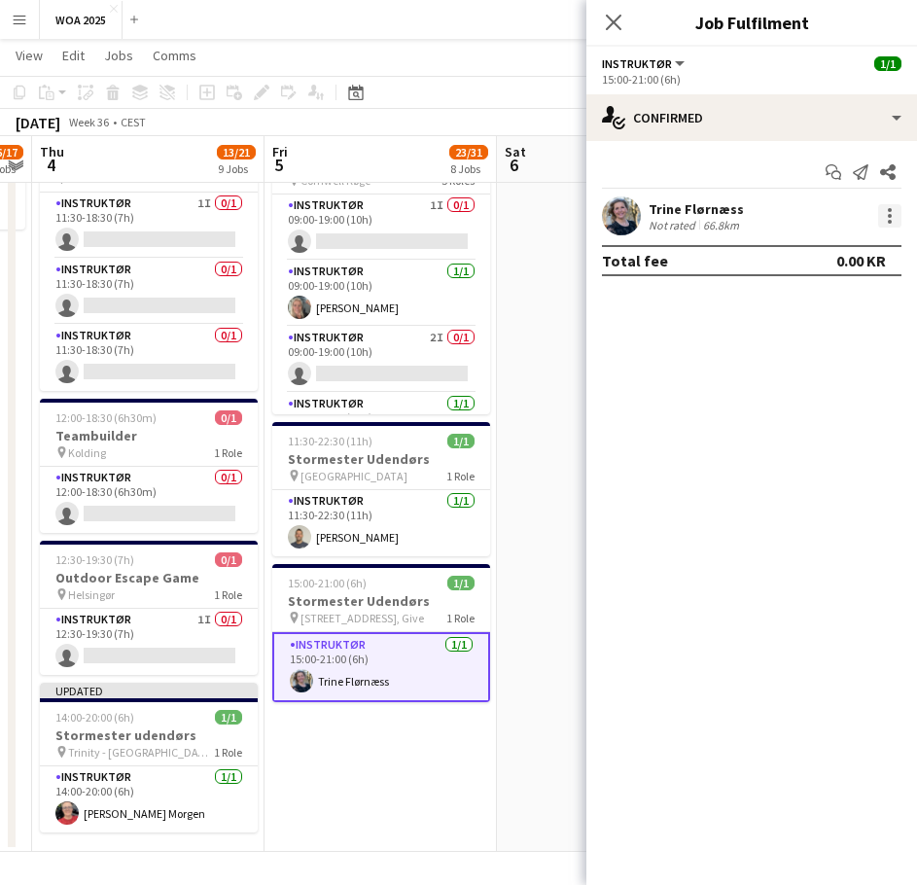
click at [883, 222] on div at bounding box center [889, 215] width 23 height 23
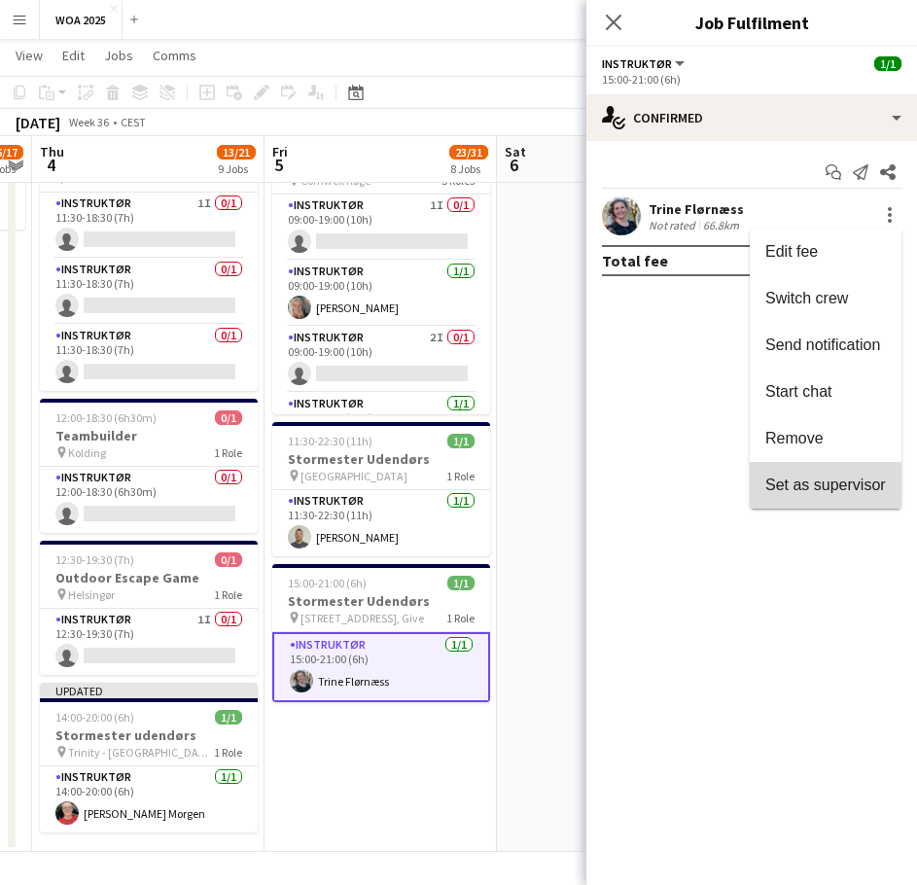
click at [794, 497] on button "Set as supervisor" at bounding box center [826, 485] width 152 height 47
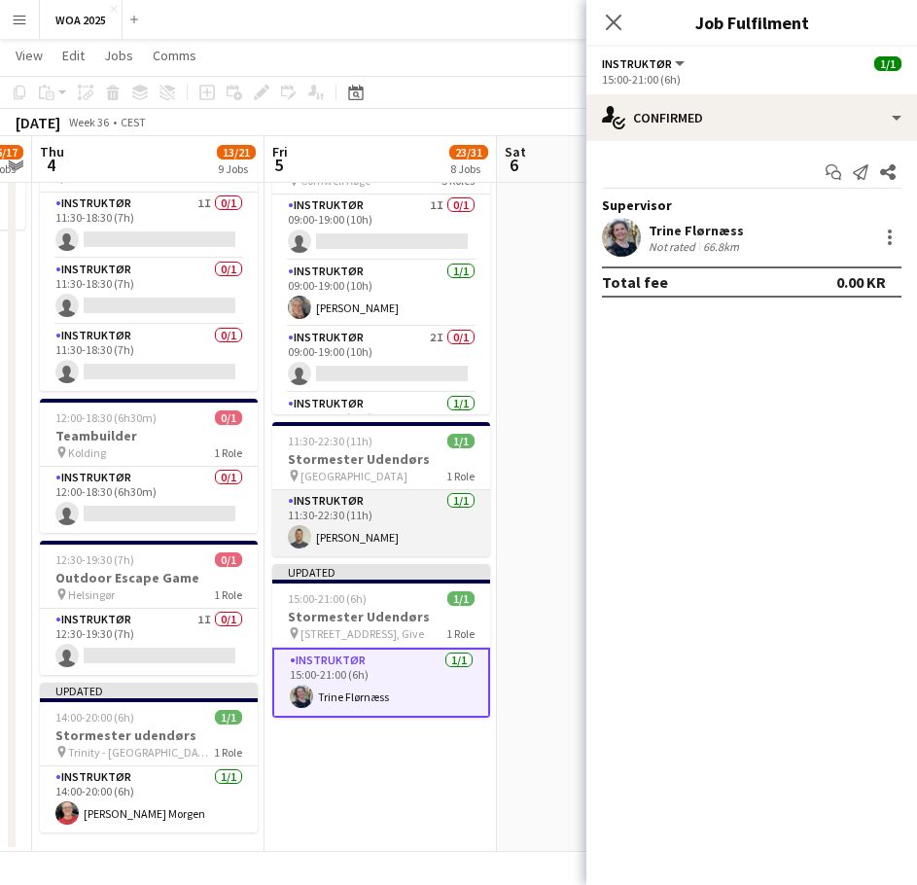
click at [369, 512] on app-card-role "Instruktør [DATE] 11:30-22:30 (11h) [DEMOGRAPHIC_DATA][PERSON_NAME]" at bounding box center [381, 523] width 218 height 66
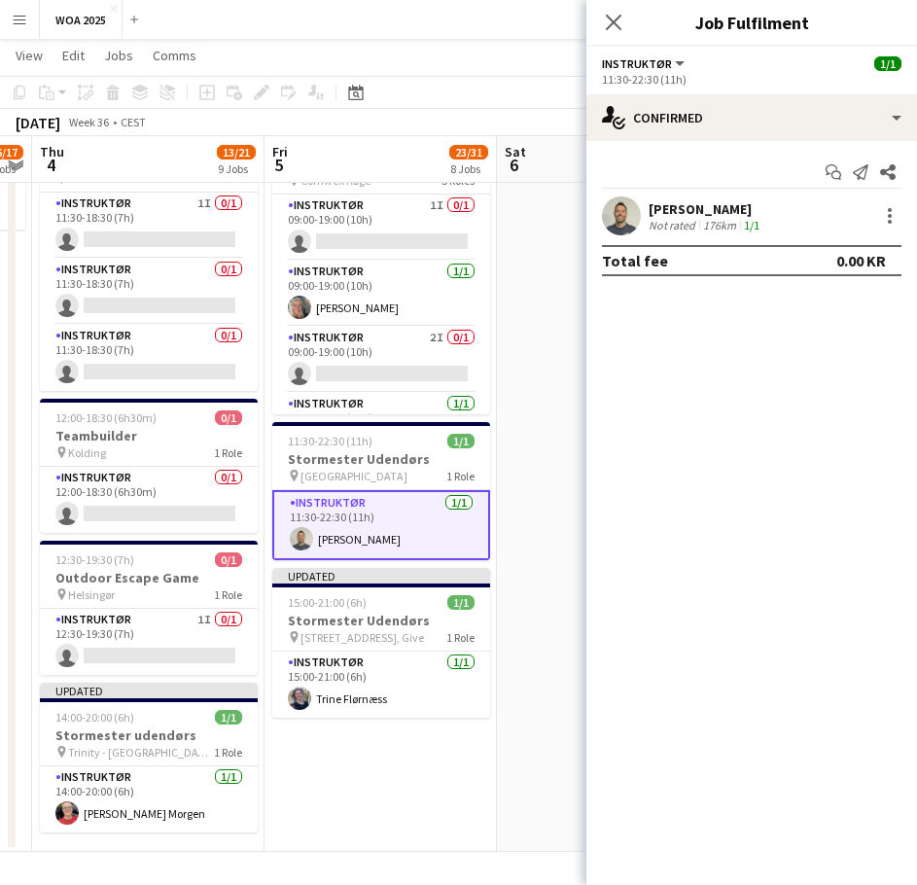
click at [910, 208] on div "[DEMOGRAPHIC_DATA][PERSON_NAME] Not rated 176km 1/1" at bounding box center [751, 215] width 331 height 39
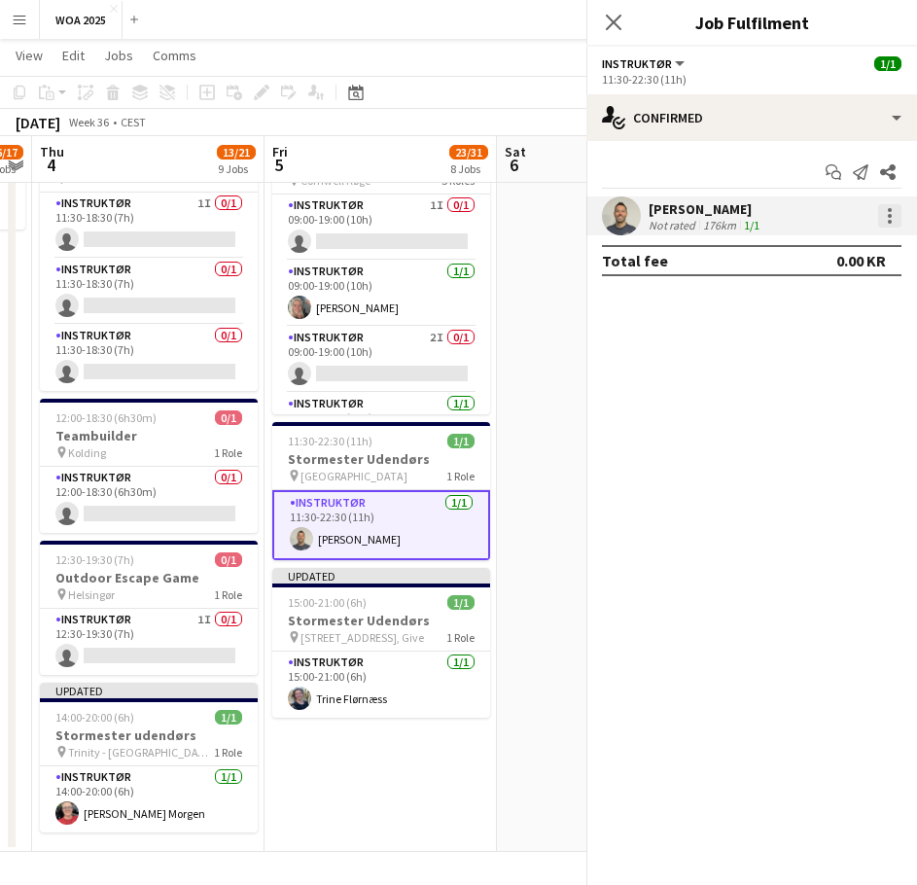
click at [894, 217] on div at bounding box center [889, 215] width 23 height 23
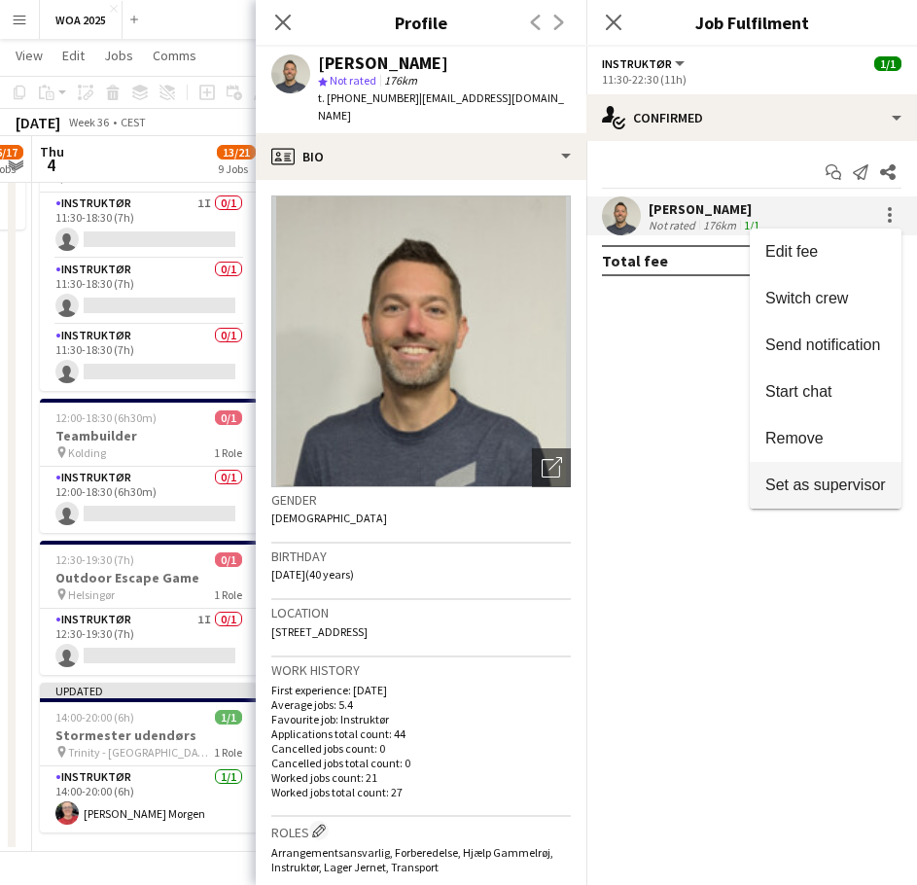
click at [832, 465] on button "Set as supervisor" at bounding box center [826, 485] width 152 height 47
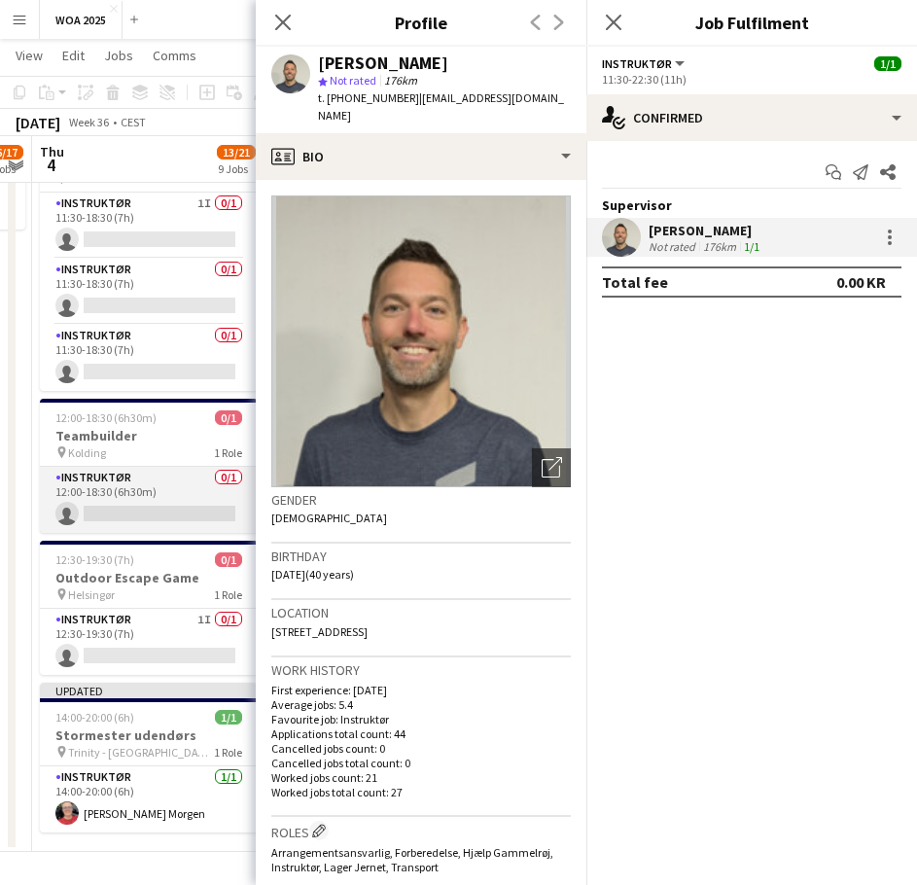
click at [225, 486] on app-card-role "Instruktør 0/1 12:00-18:30 (6h30m) single-neutral-actions" at bounding box center [149, 500] width 218 height 66
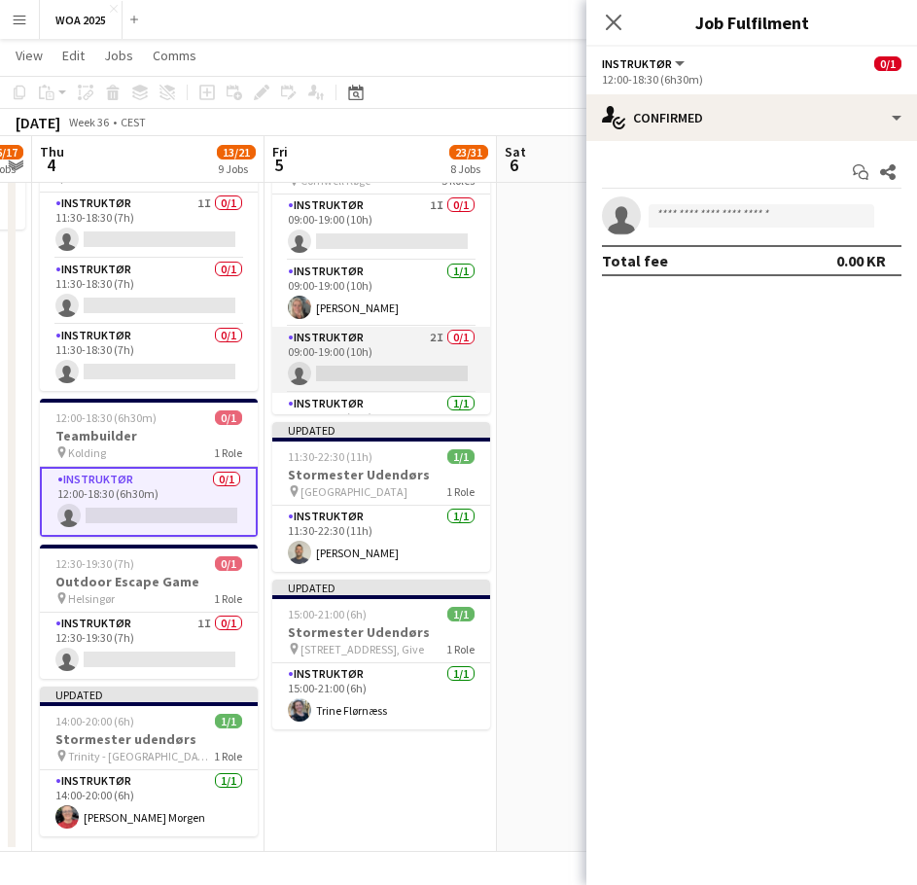
click at [392, 338] on app-card-role "Instruktør 2I 0/1 09:00-19:00 (10h) single-neutral-actions" at bounding box center [381, 360] width 218 height 66
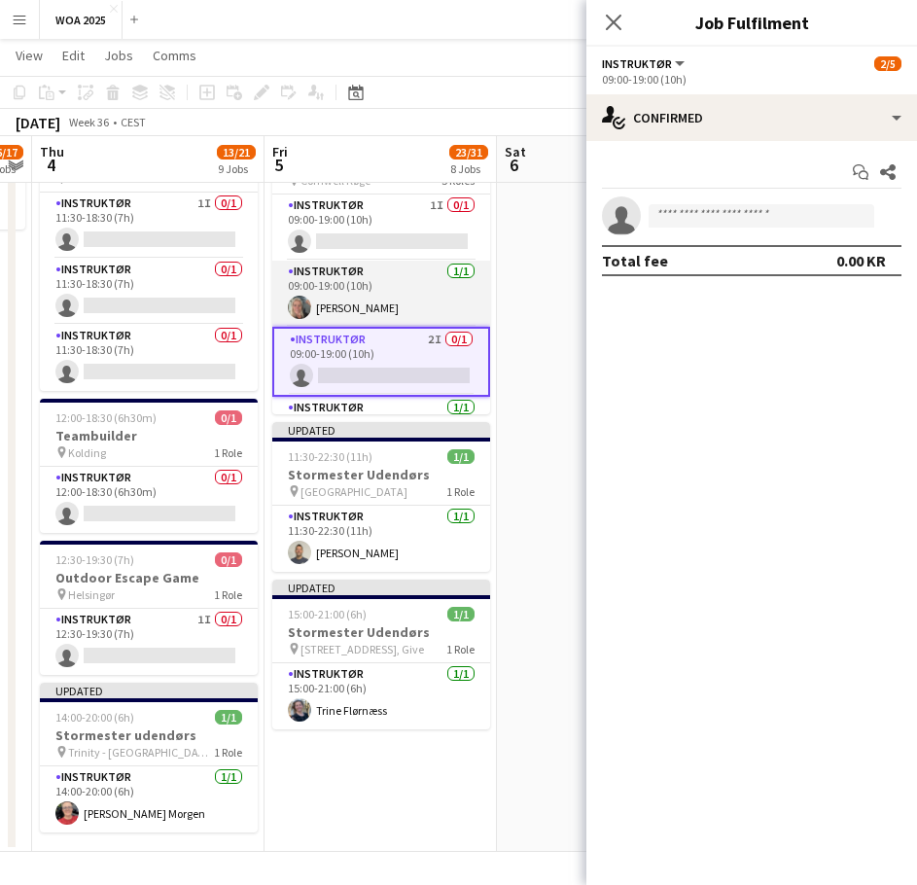
click at [379, 293] on app-card-role "Instruktør [DATE] 09:00-19:00 (10h) [PERSON_NAME]" at bounding box center [381, 294] width 218 height 66
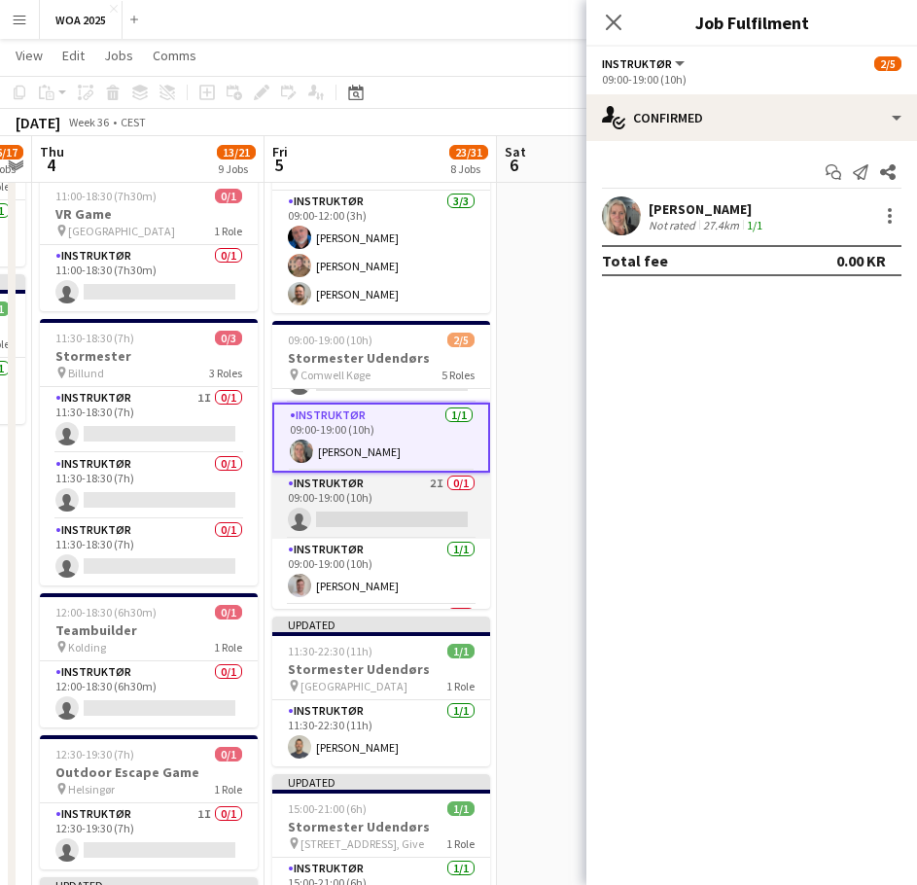
scroll to position [0, 0]
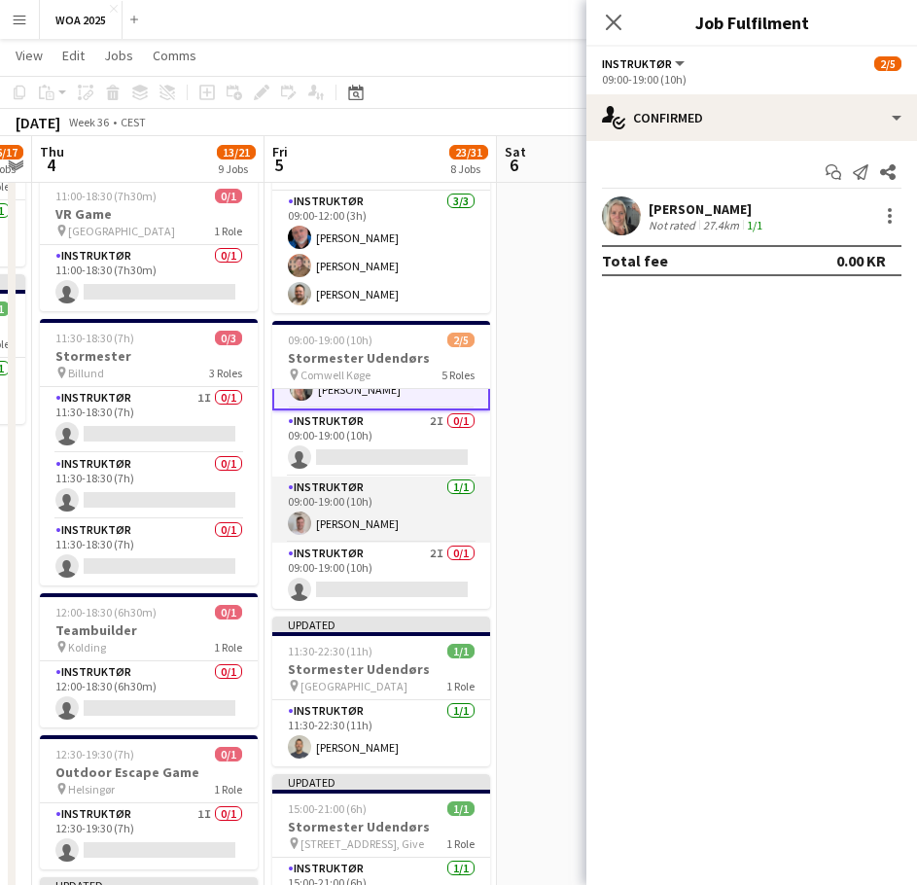
click at [394, 516] on app-card-role "Instruktør [DATE] 09:00-19:00 (10h) [PERSON_NAME]" at bounding box center [381, 510] width 218 height 66
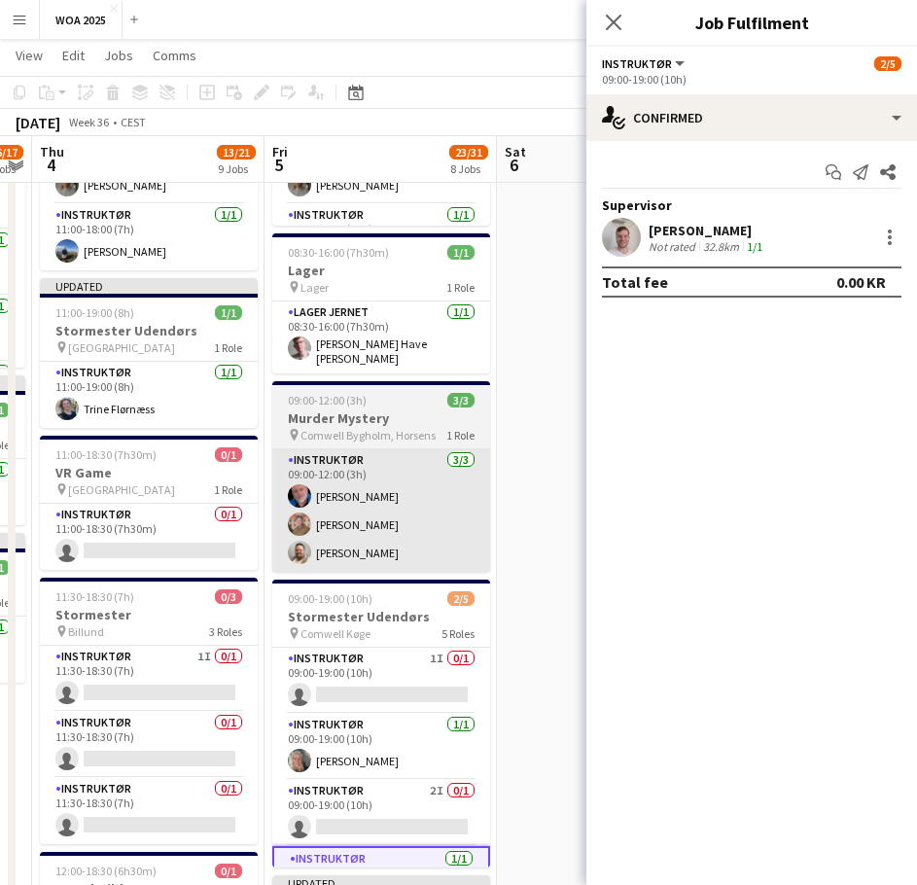
scroll to position [692, 0]
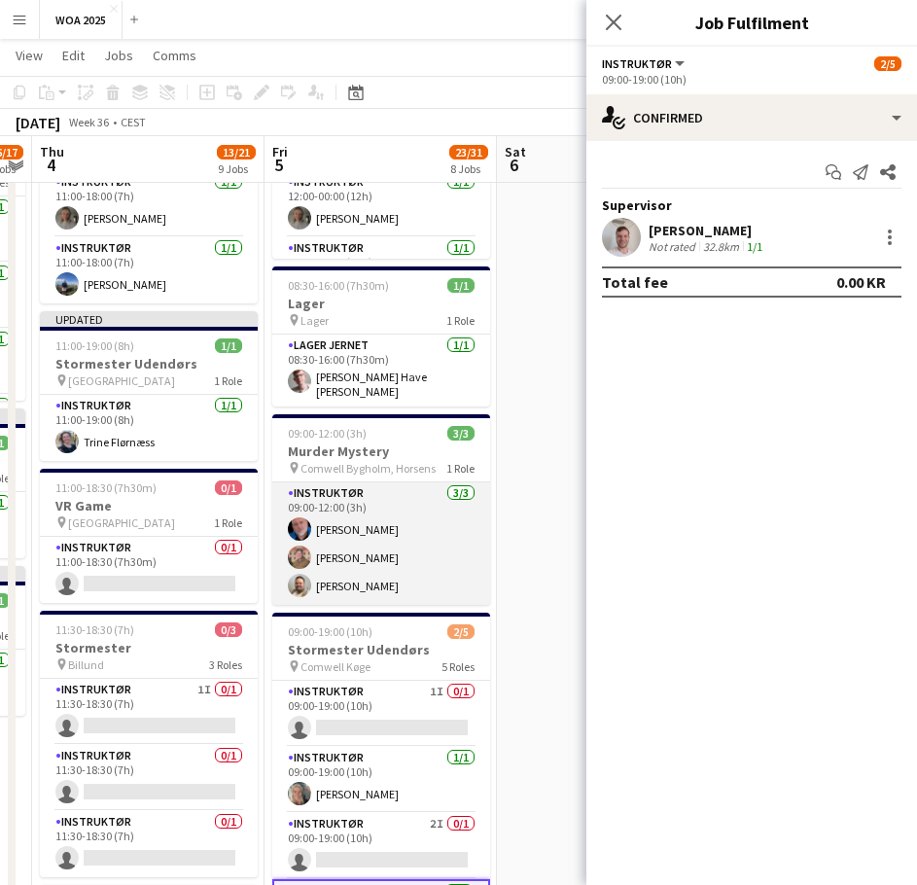
click at [419, 498] on app-card-role "Instruktør [DATE] 09:00-12:00 (3h) [PERSON_NAME] [PERSON_NAME]" at bounding box center [381, 543] width 218 height 123
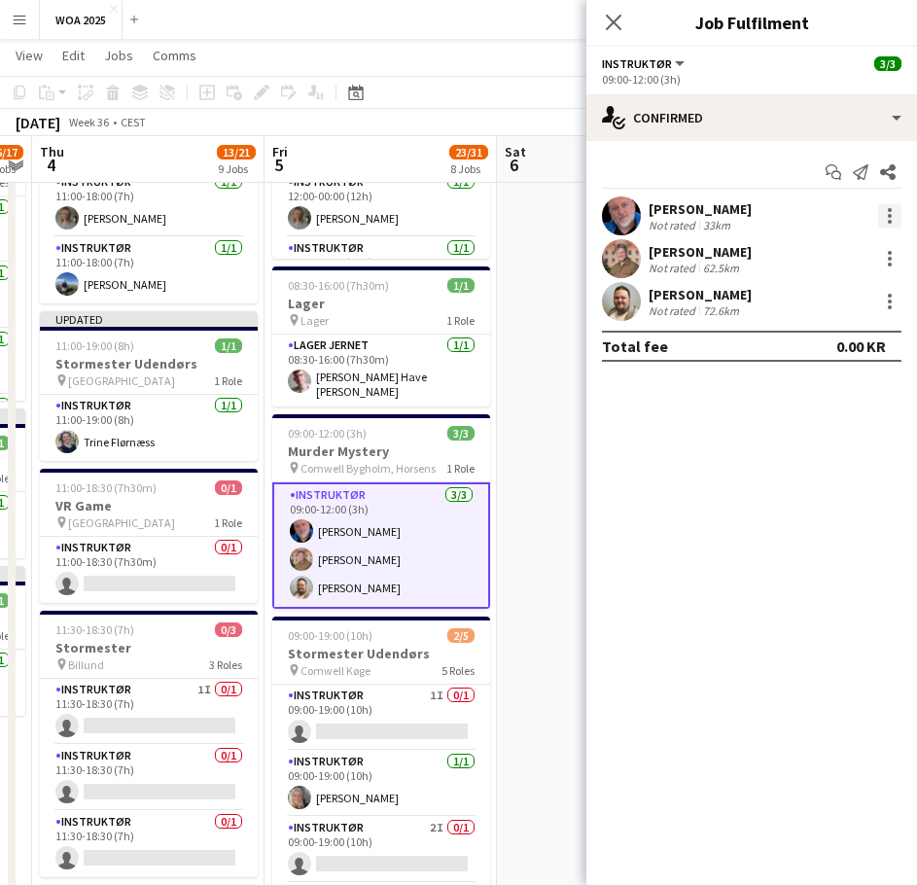
click at [886, 217] on div at bounding box center [889, 215] width 23 height 23
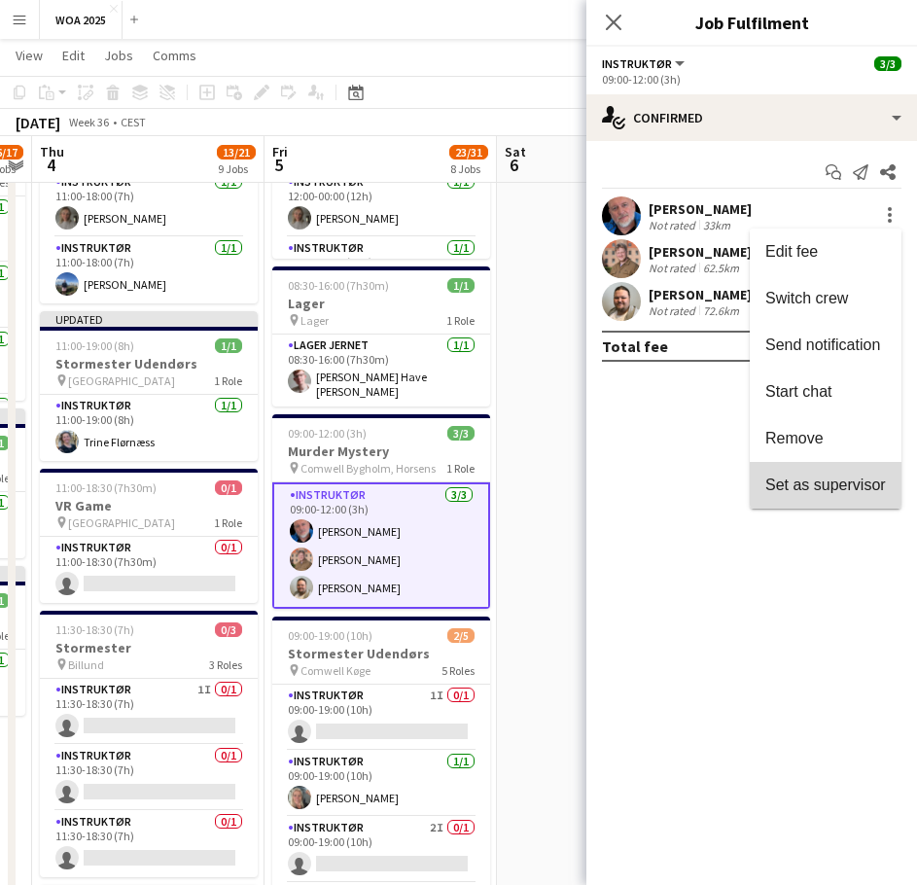
click at [798, 472] on button "Set as supervisor" at bounding box center [826, 485] width 152 height 47
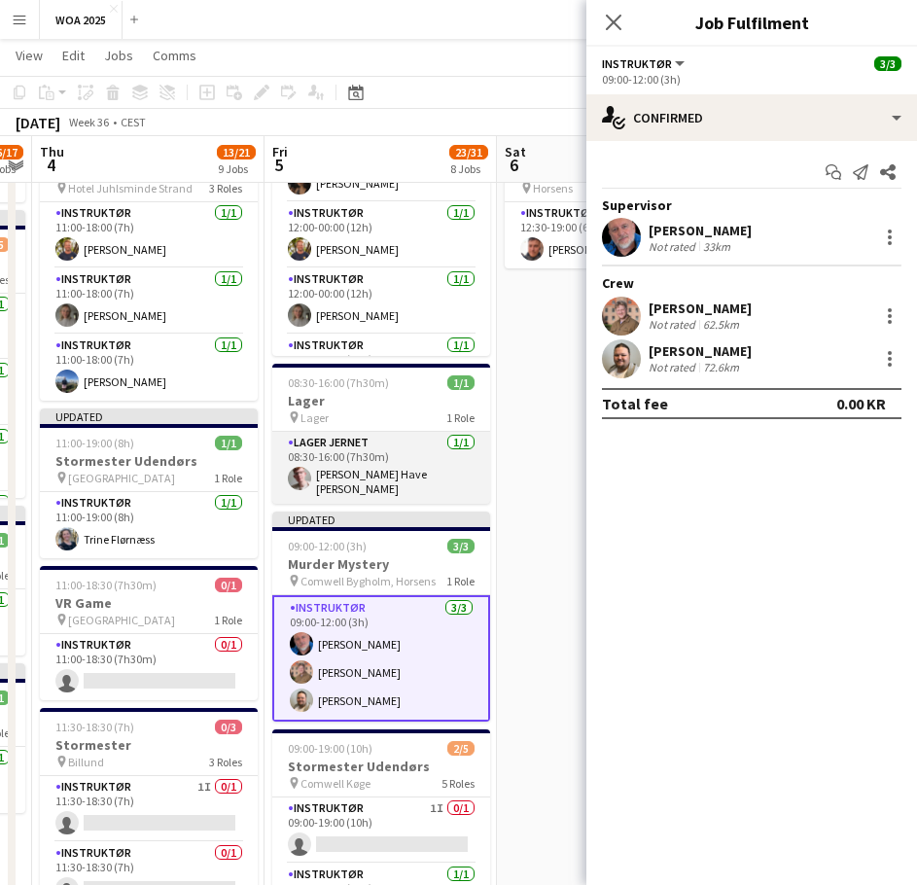
click at [408, 472] on app-card-role "Lager Jernet [DATE] 08:30-16:00 (7h30m) [PERSON_NAME]" at bounding box center [381, 468] width 218 height 72
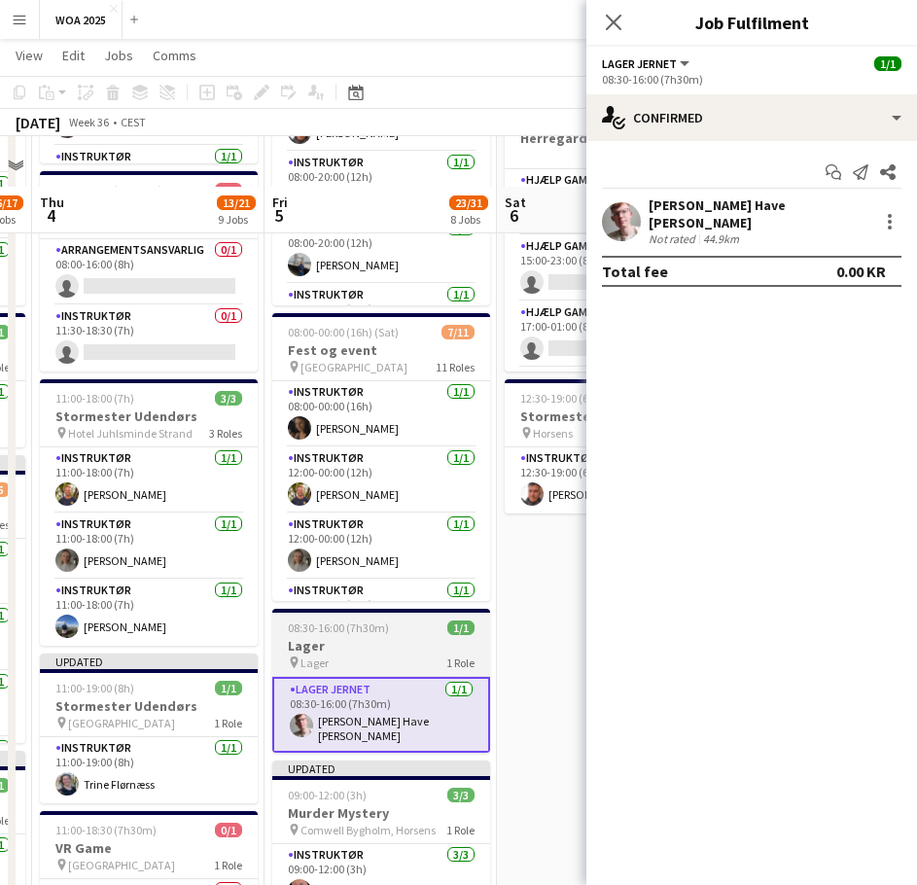
scroll to position [303, 0]
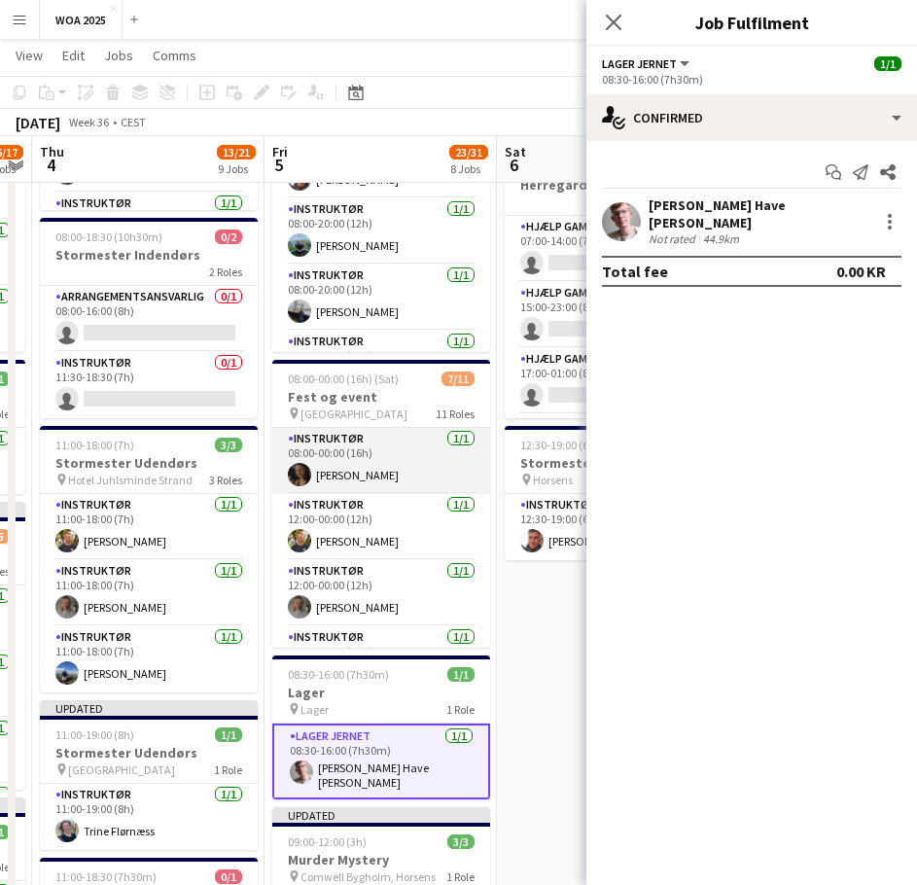
click at [401, 477] on app-card-role "Instruktør [DATE] 08:00-00:00 (16h) [PERSON_NAME]" at bounding box center [381, 461] width 218 height 66
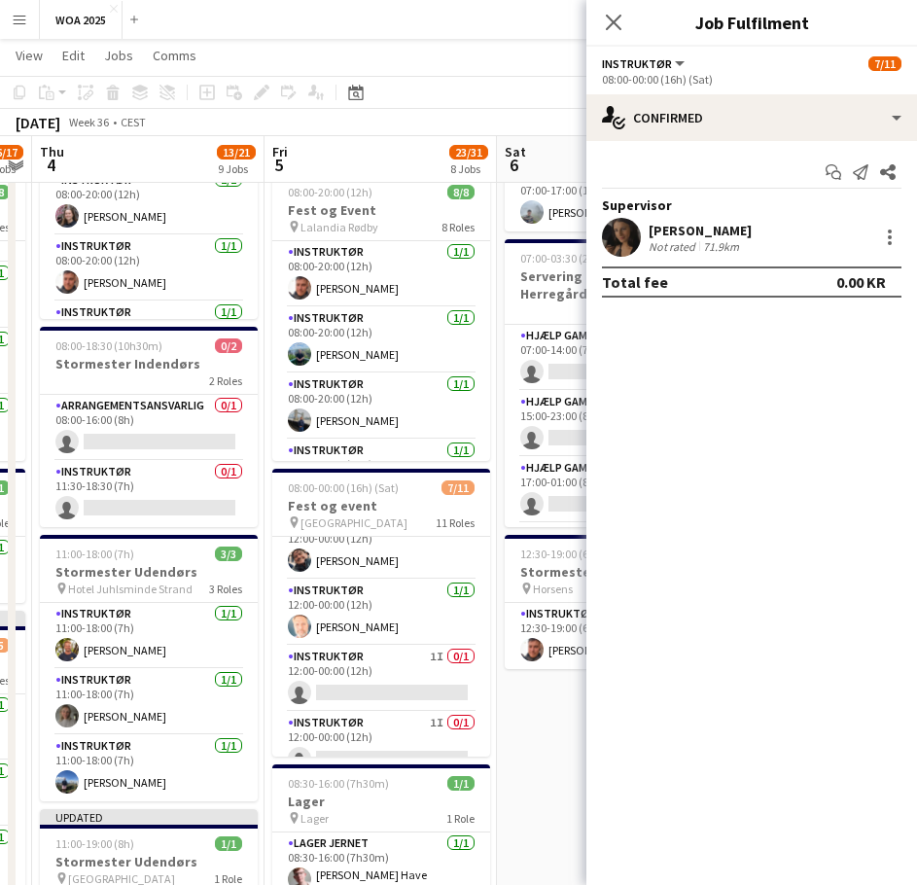
scroll to position [0, 0]
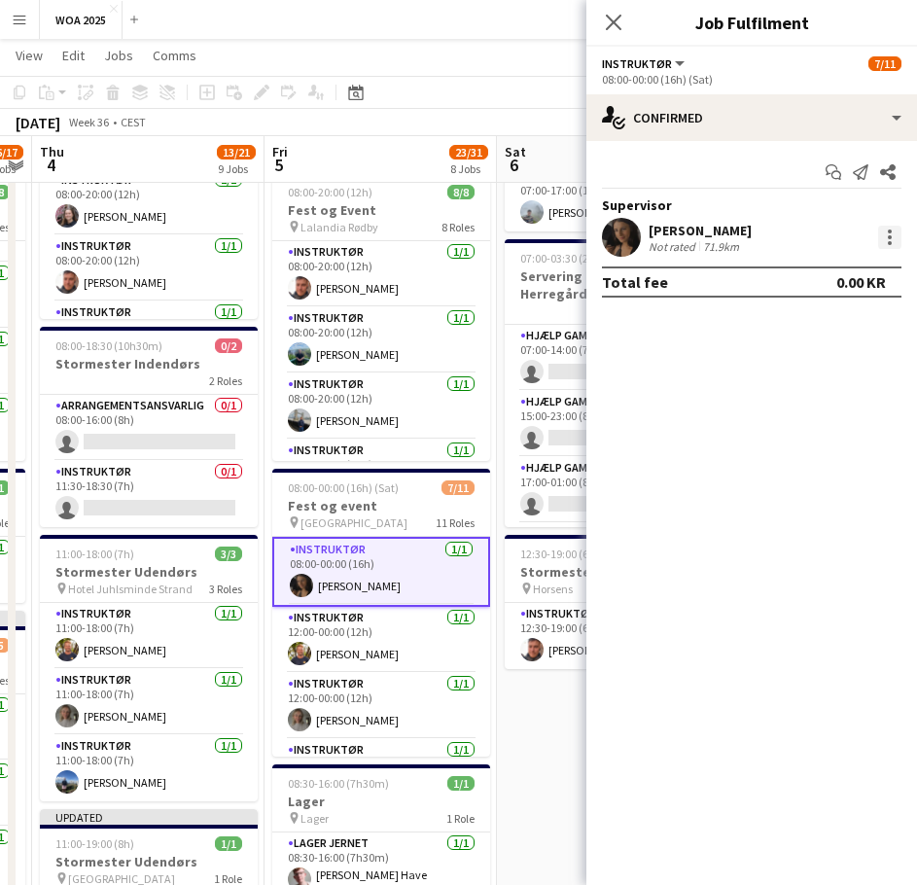
click at [890, 243] on div at bounding box center [890, 243] width 4 height 4
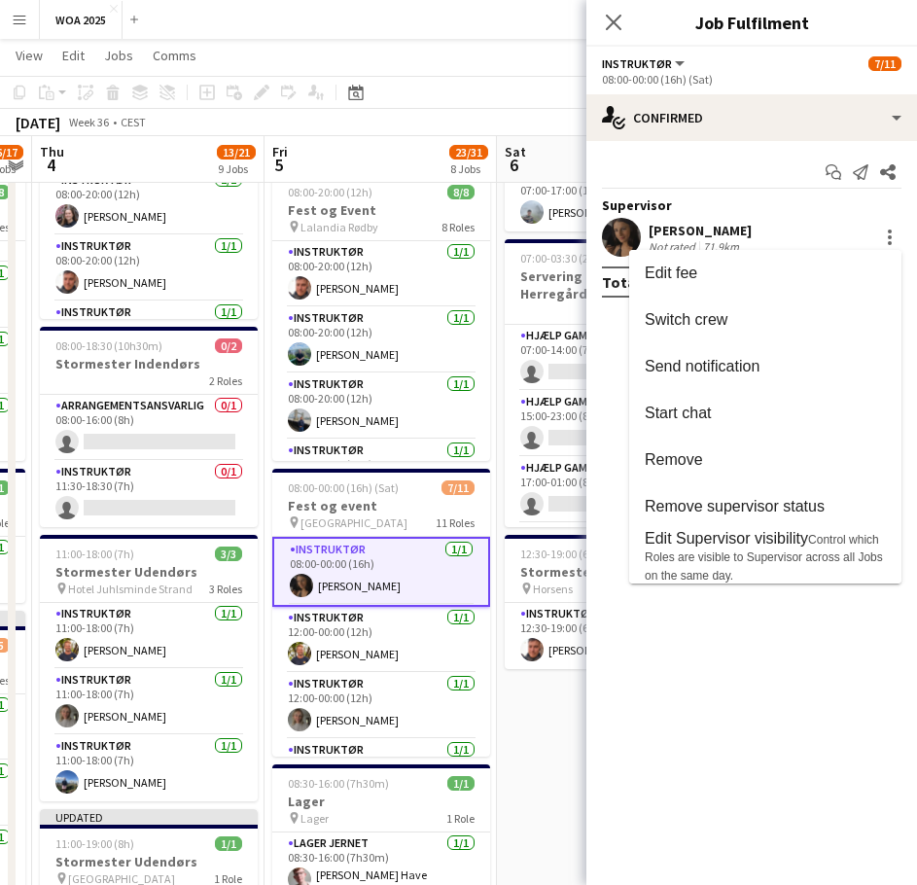
click at [395, 541] on div at bounding box center [458, 442] width 917 height 885
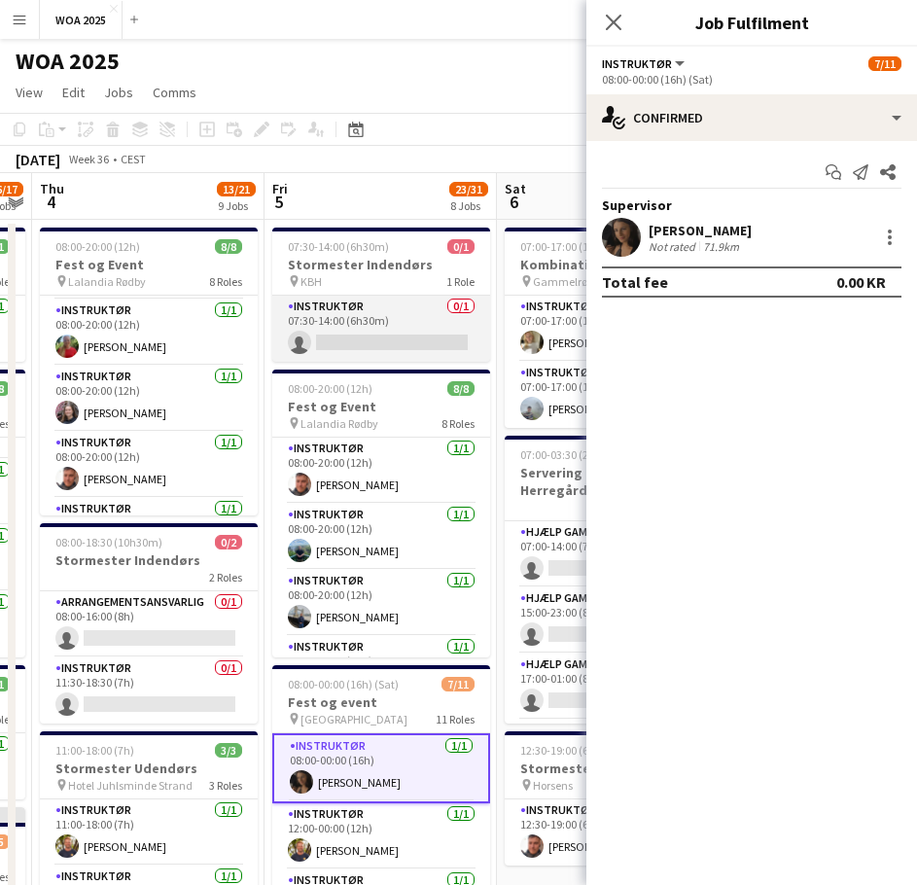
click at [422, 335] on app-card-role "Instruktør 0/1 07:30-14:00 (6h30m) single-neutral-actions" at bounding box center [381, 329] width 218 height 66
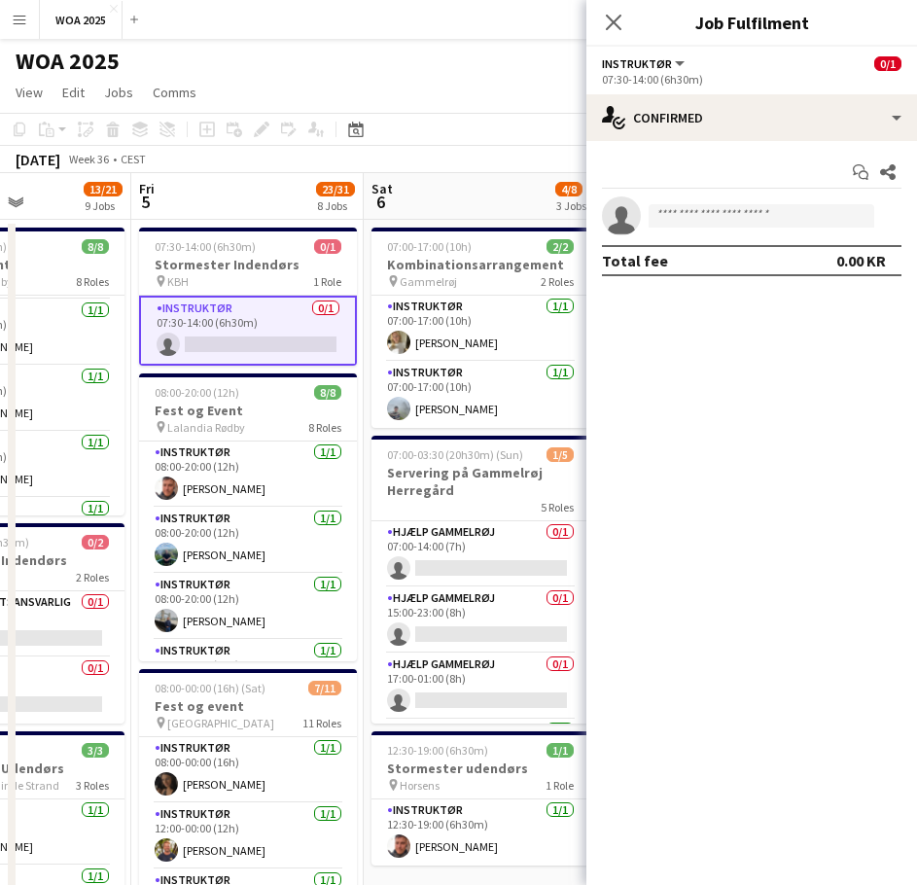
drag, startPoint x: 401, startPoint y: 416, endPoint x: 267, endPoint y: 406, distance: 133.7
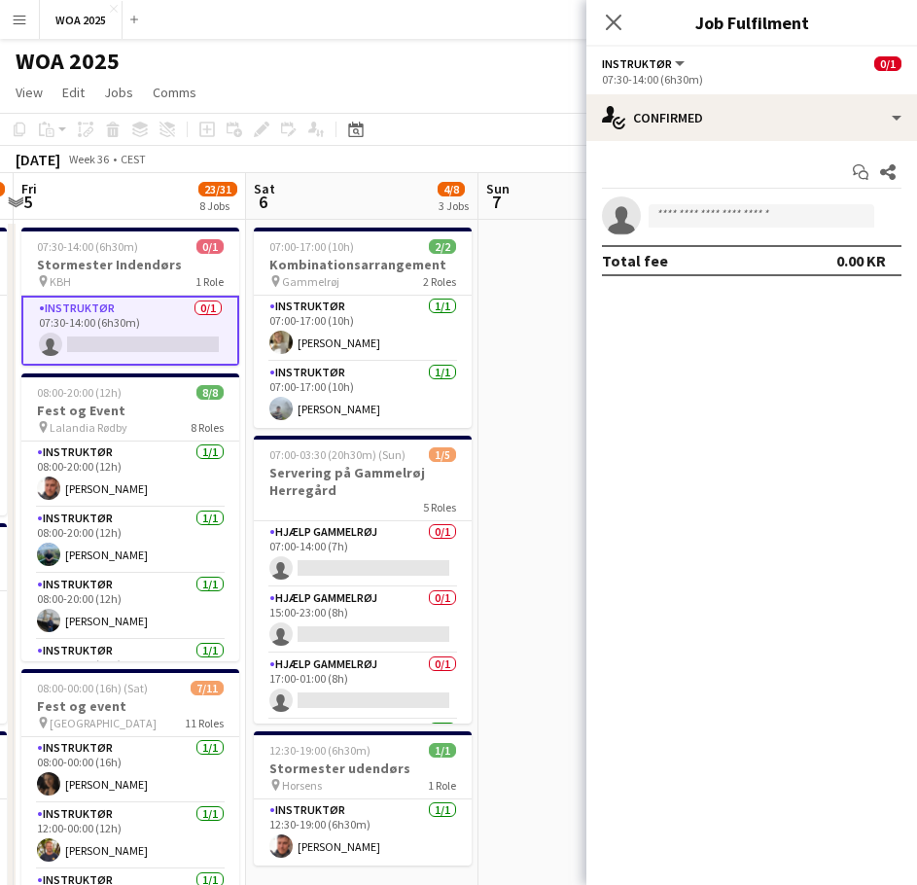
drag, startPoint x: 356, startPoint y: 389, endPoint x: 345, endPoint y: 389, distance: 10.7
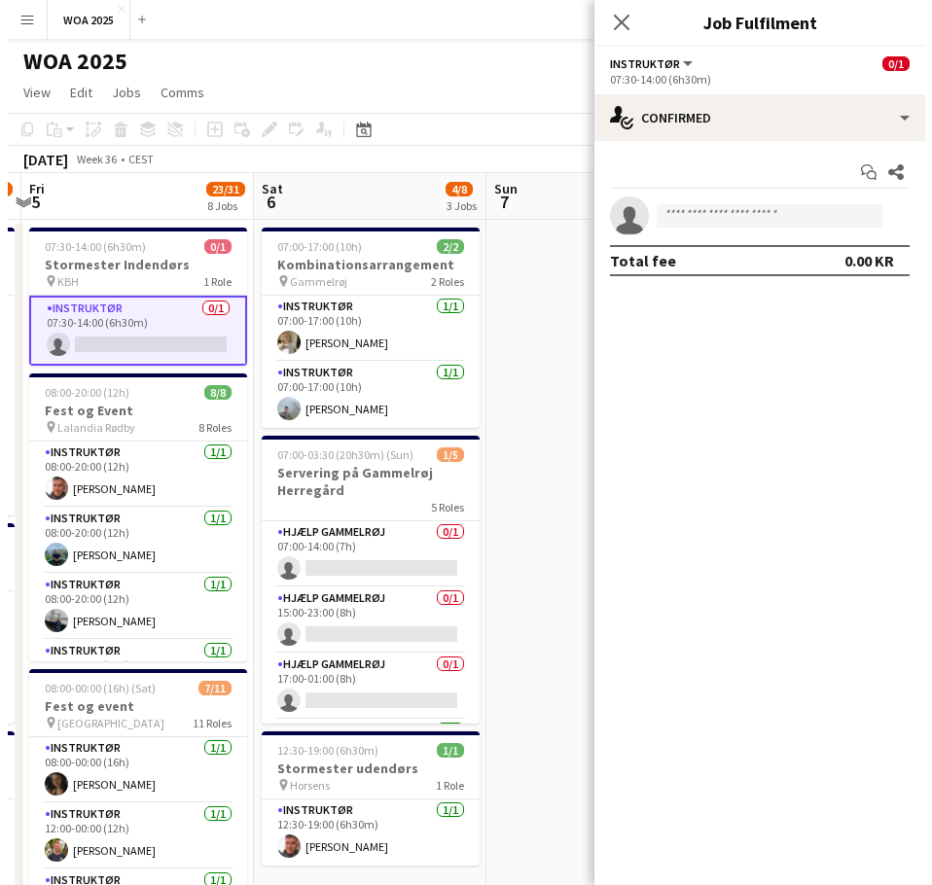
scroll to position [0, 686]
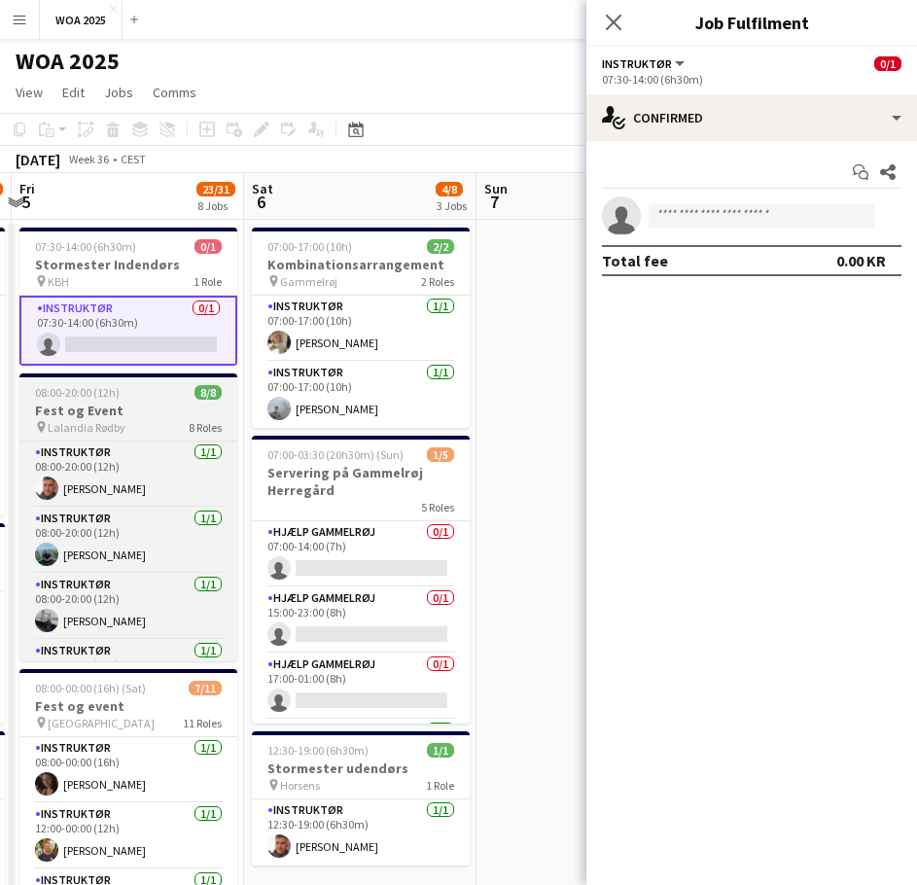
click at [142, 419] on div "pin Lalandia Rødby 8 Roles" at bounding box center [128, 427] width 218 height 16
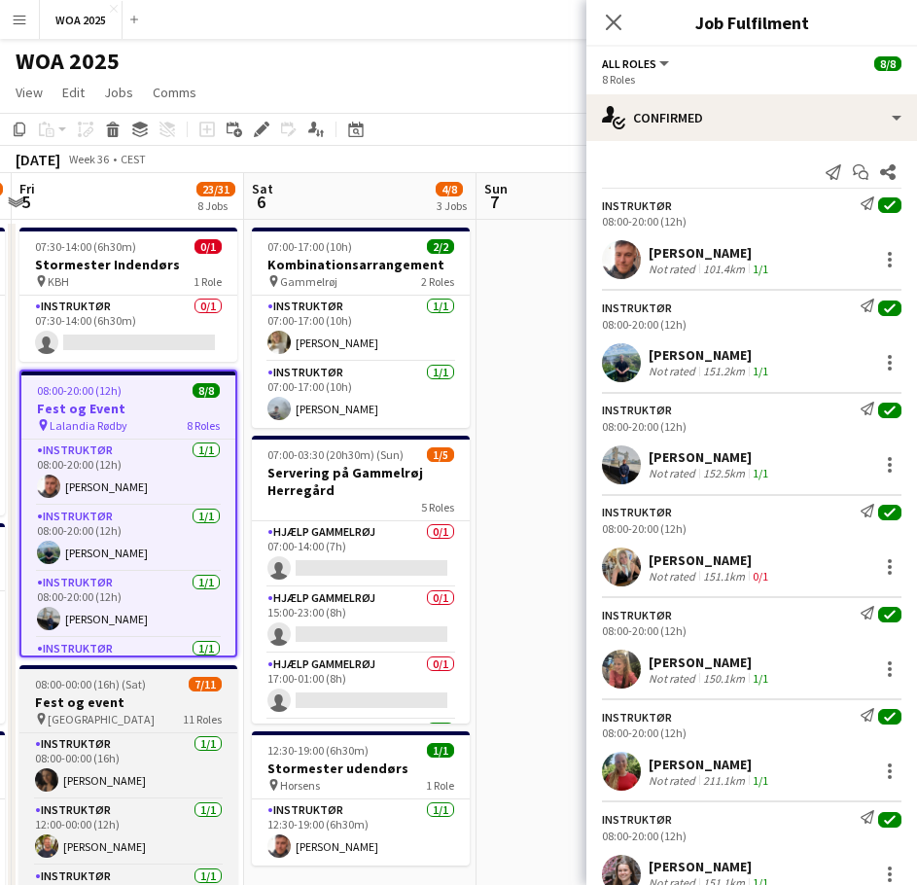
click at [152, 686] on div "08:00-00:00 (16h) (Sat) 7/11" at bounding box center [128, 684] width 218 height 15
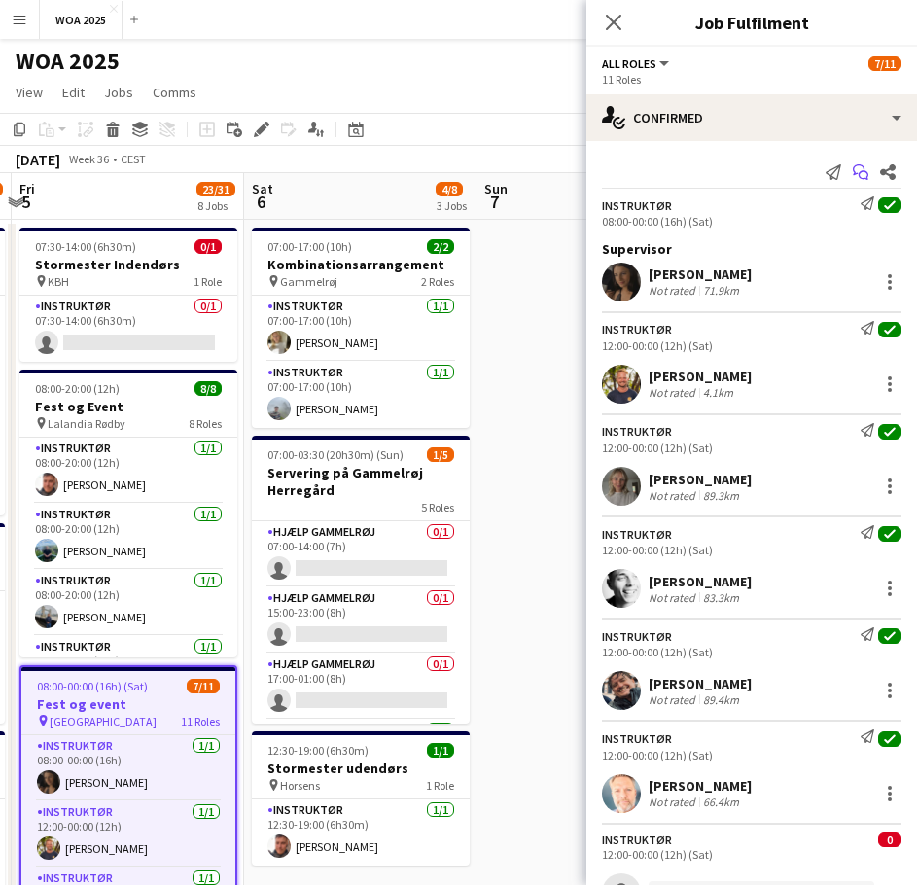
click at [847, 172] on app-icon "Start chat" at bounding box center [860, 172] width 27 height 27
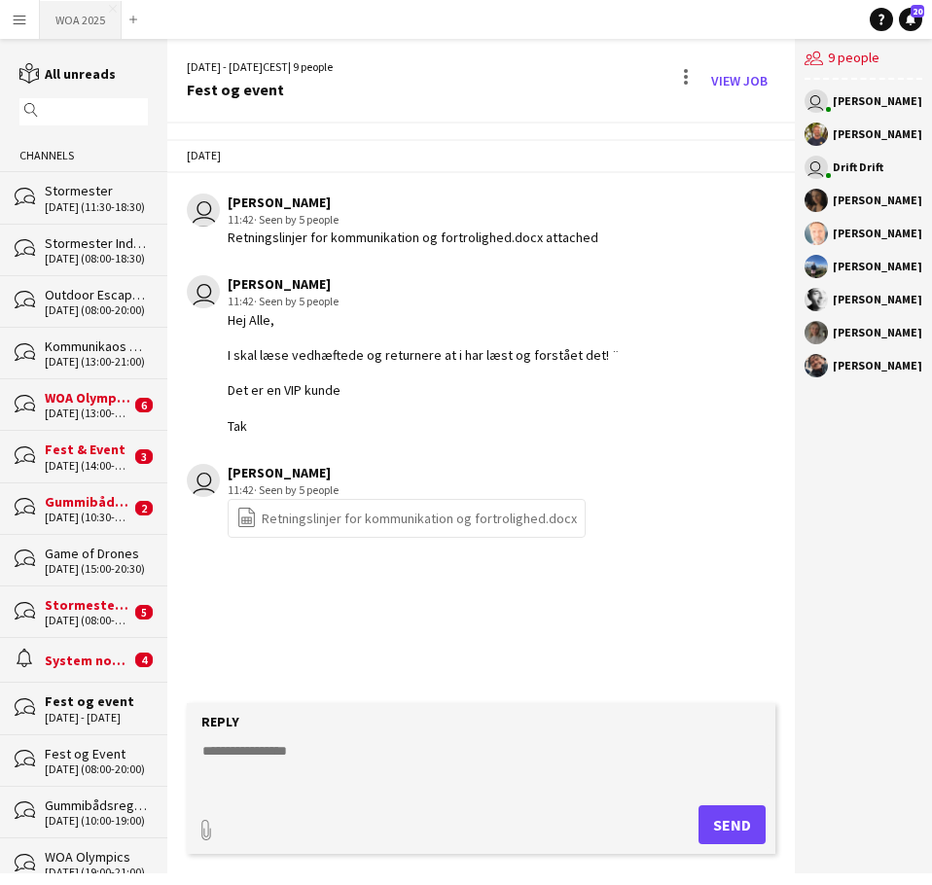
click at [74, 27] on button "WOA 2025 Close" at bounding box center [81, 20] width 82 height 38
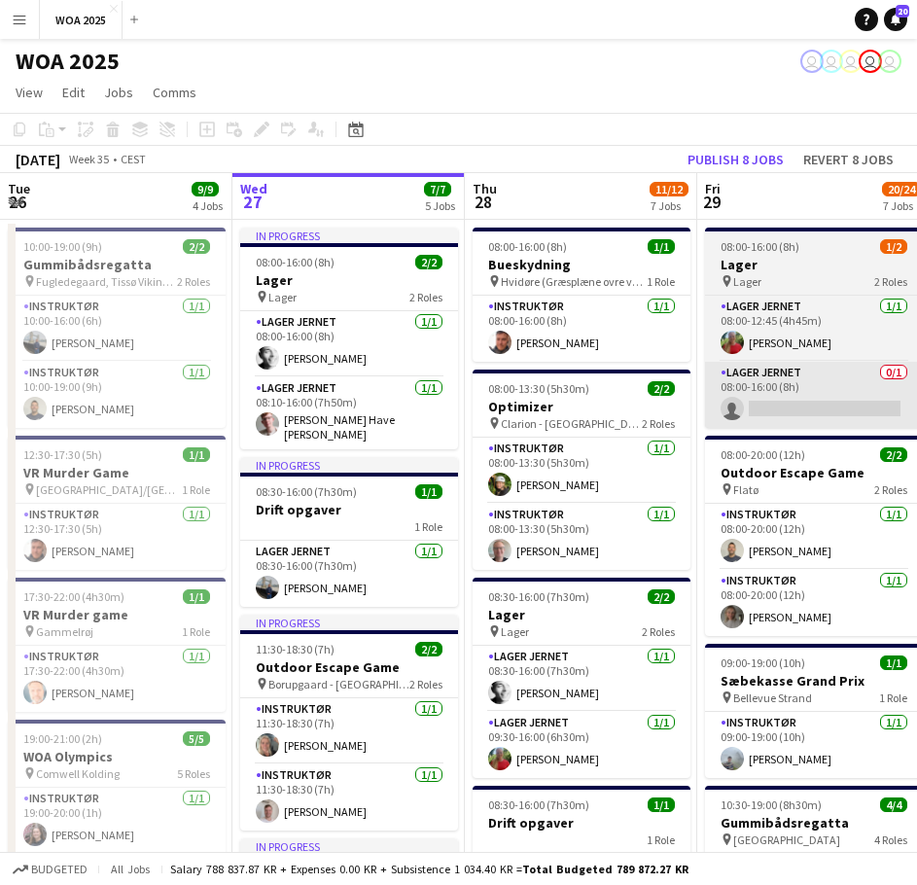
drag, startPoint x: 691, startPoint y: 380, endPoint x: 291, endPoint y: 380, distance: 400.7
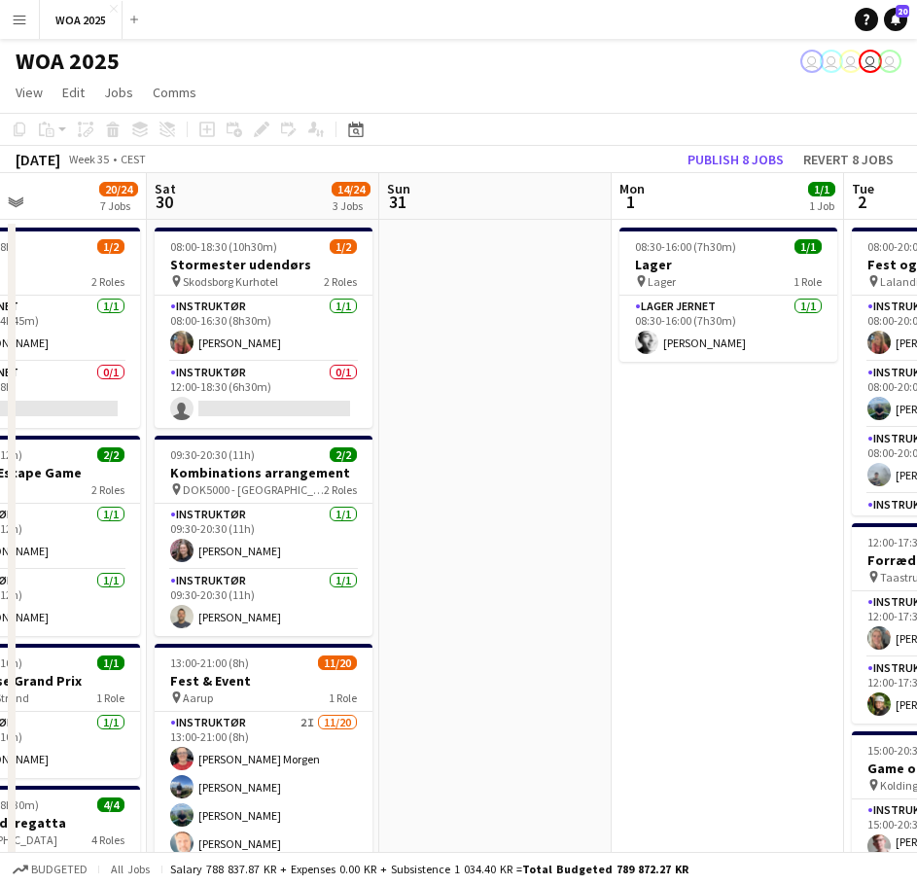
drag, startPoint x: 511, startPoint y: 389, endPoint x: 261, endPoint y: 398, distance: 250.1
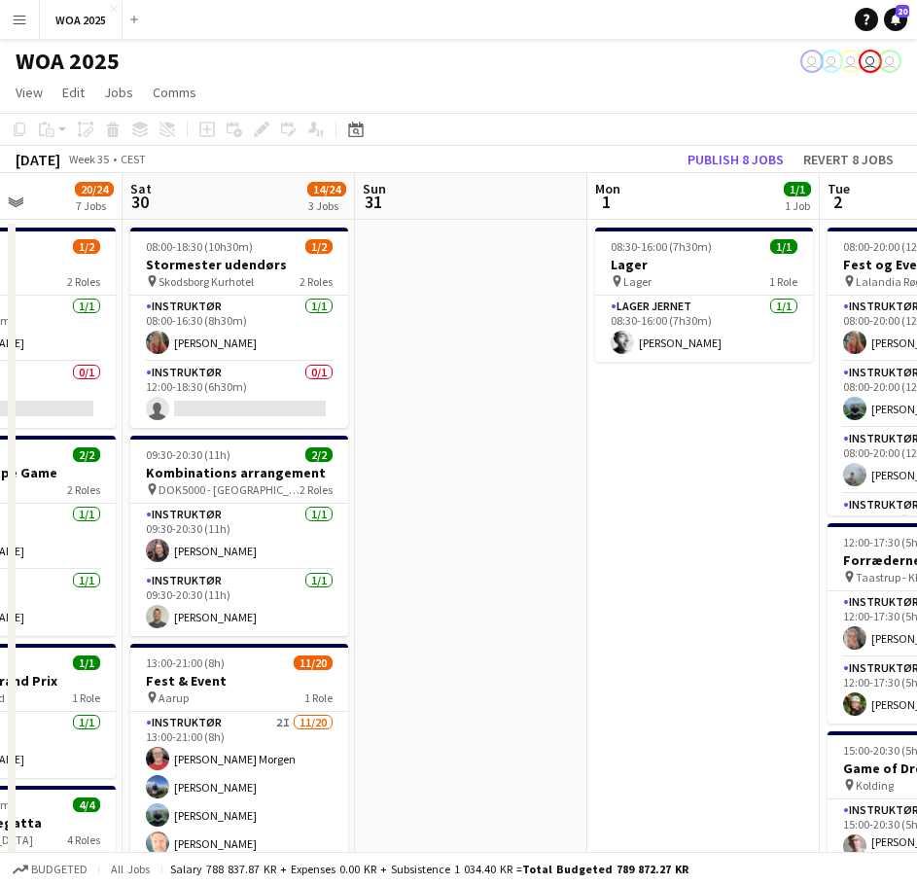
scroll to position [0, 704]
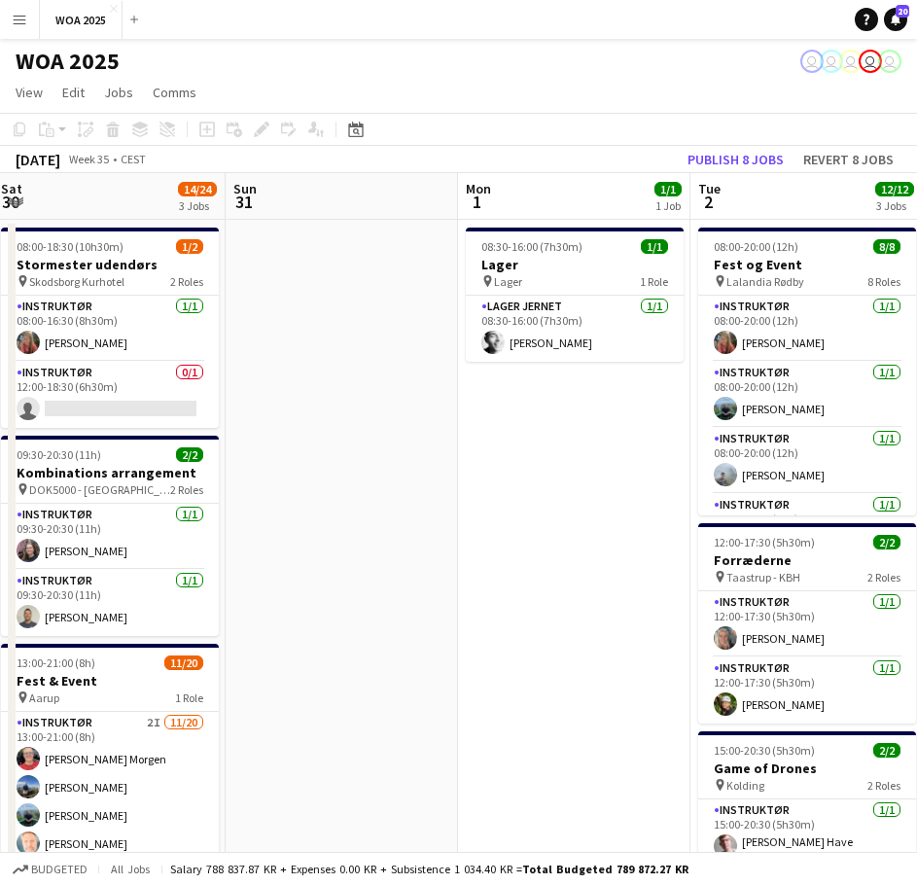
drag, startPoint x: 550, startPoint y: 410, endPoint x: 445, endPoint y: 389, distance: 107.2
click at [756, 158] on button "Publish 8 jobs" at bounding box center [736, 159] width 112 height 25
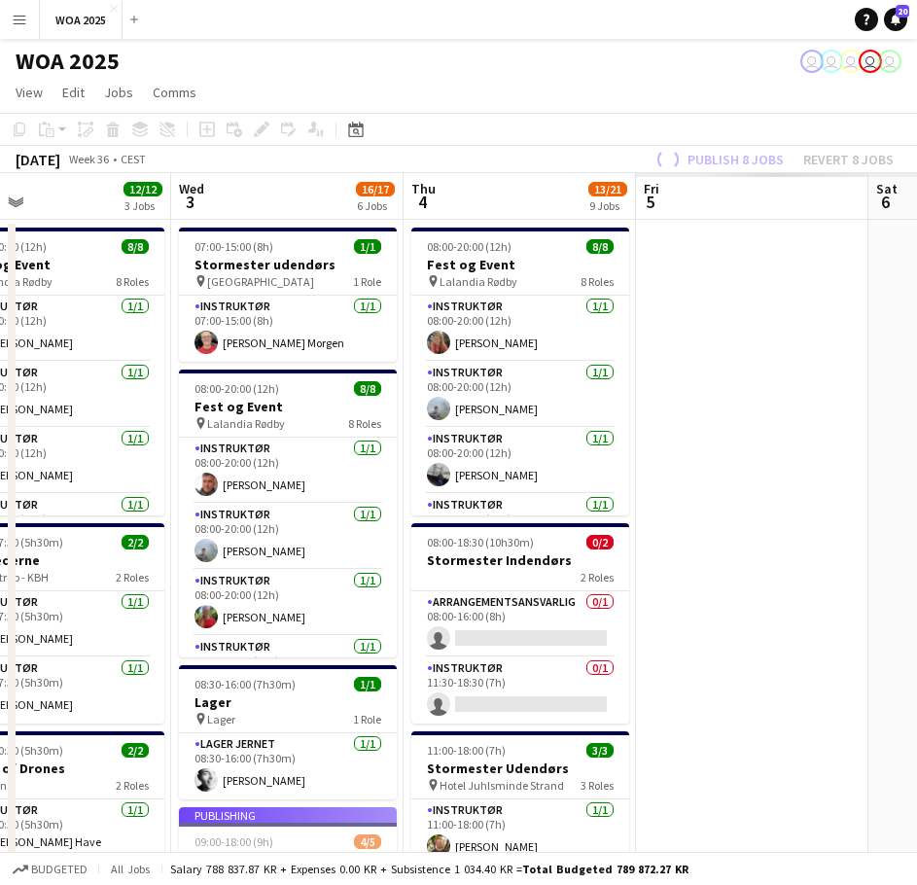
drag, startPoint x: 382, startPoint y: 391, endPoint x: 75, endPoint y: 372, distance: 307.9
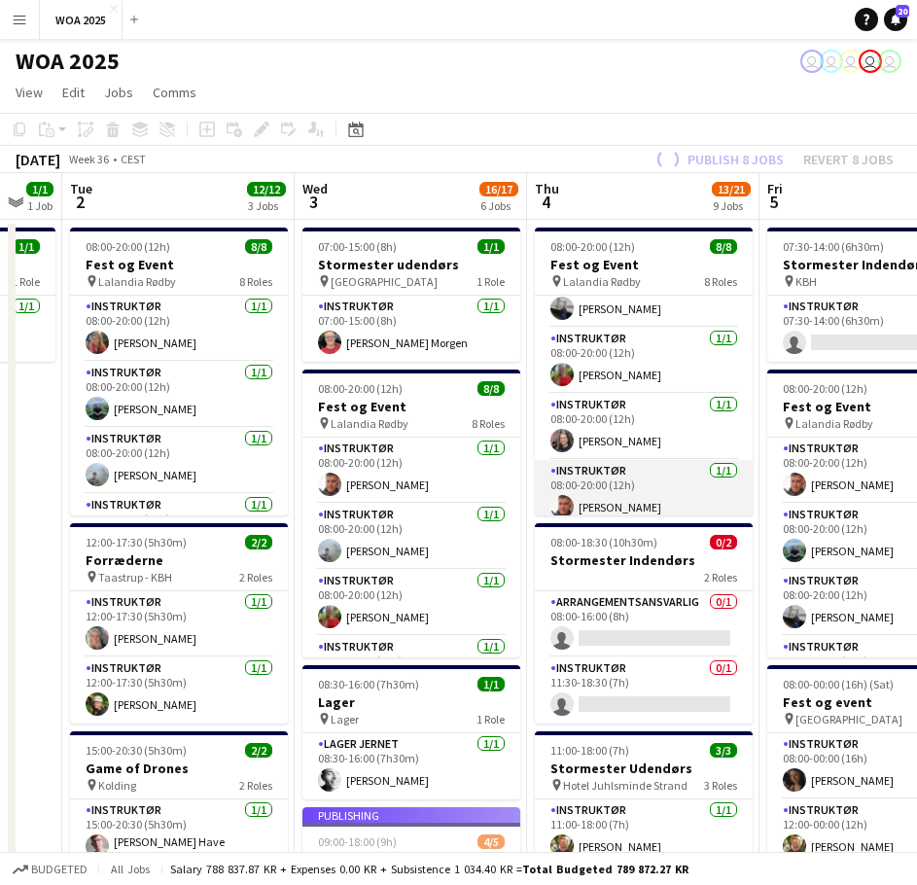
scroll to position [194, 0]
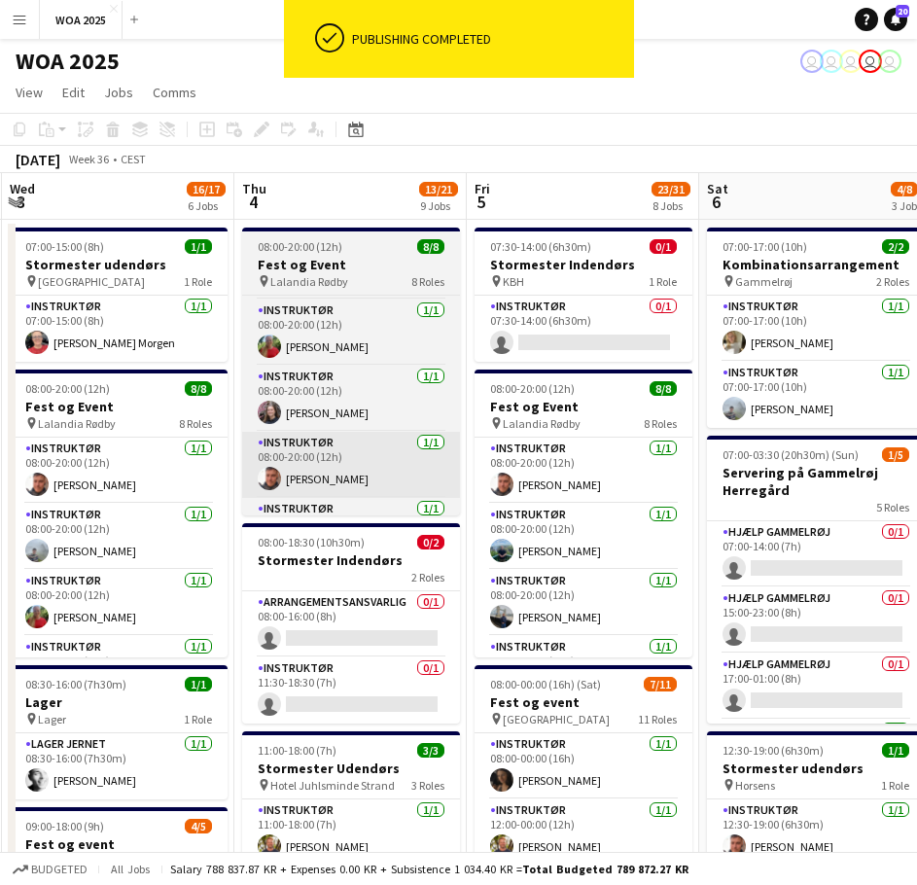
drag, startPoint x: 634, startPoint y: 453, endPoint x: 340, endPoint y: 440, distance: 294.0
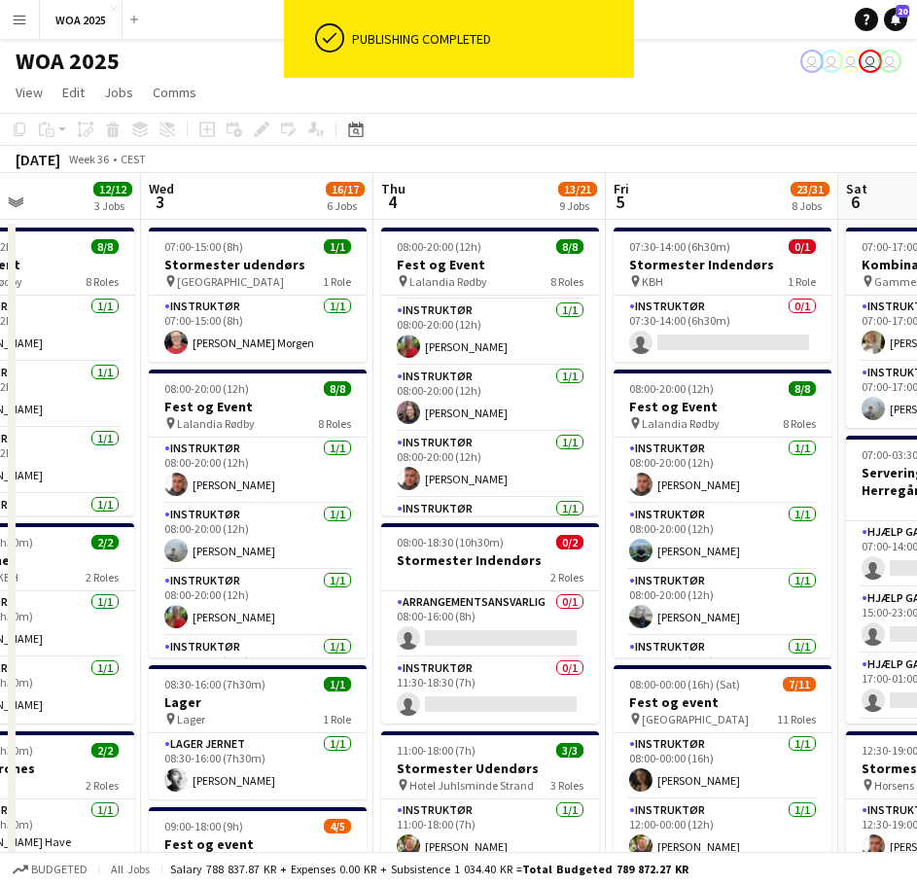
drag, startPoint x: 575, startPoint y: 441, endPoint x: 337, endPoint y: 433, distance: 237.4
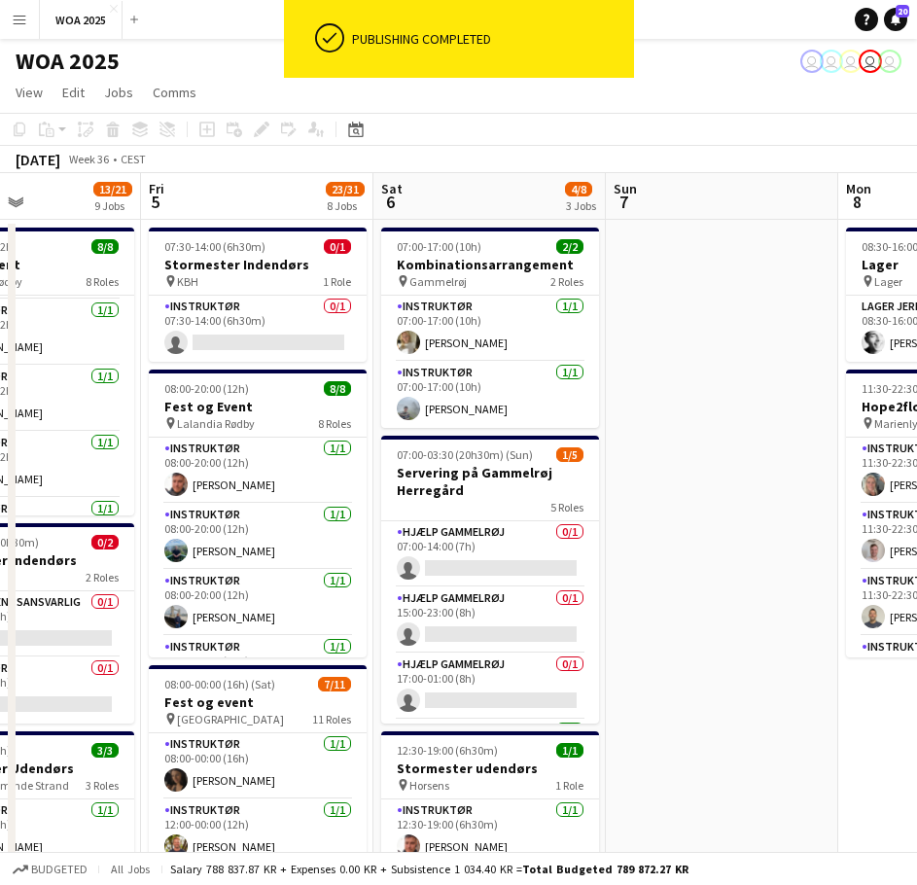
scroll to position [0, 559]
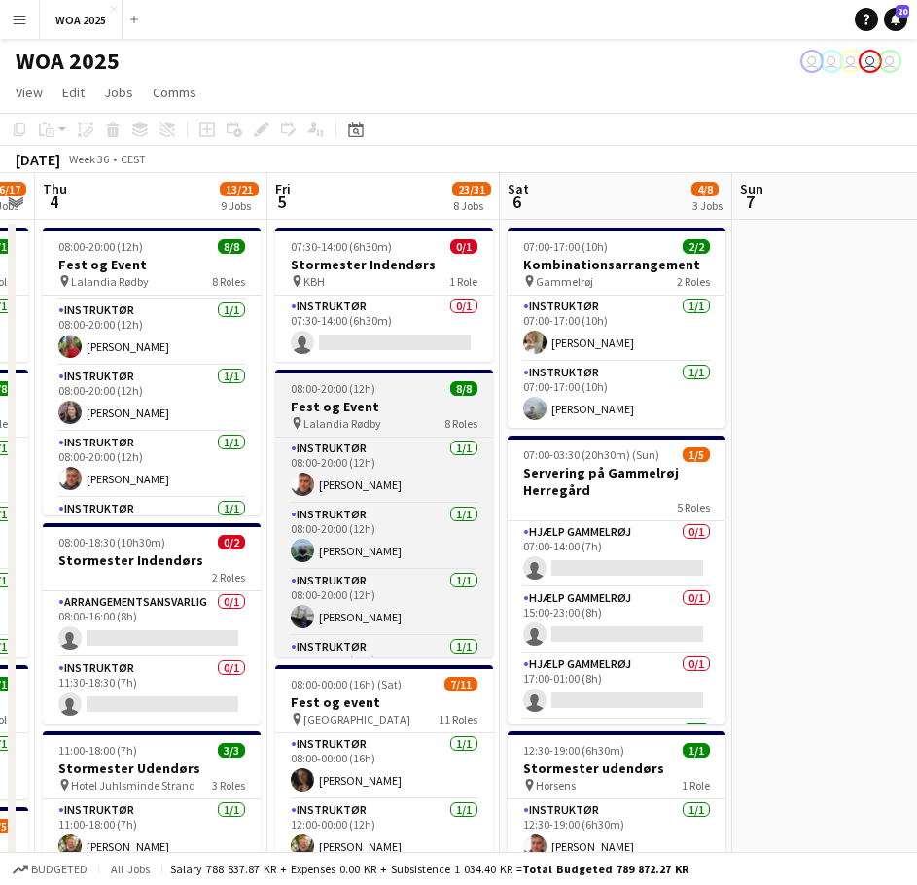
drag, startPoint x: 236, startPoint y: 406, endPoint x: 334, endPoint y: 401, distance: 97.4
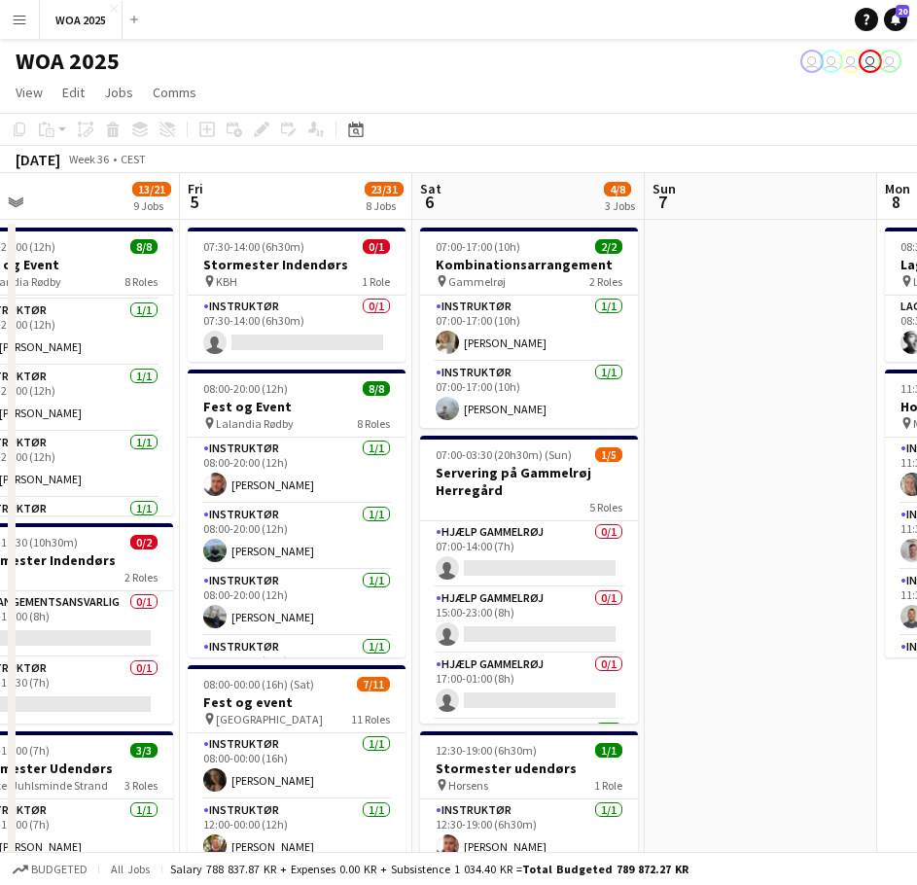
drag, startPoint x: 245, startPoint y: 408, endPoint x: 668, endPoint y: 373, distance: 424.5
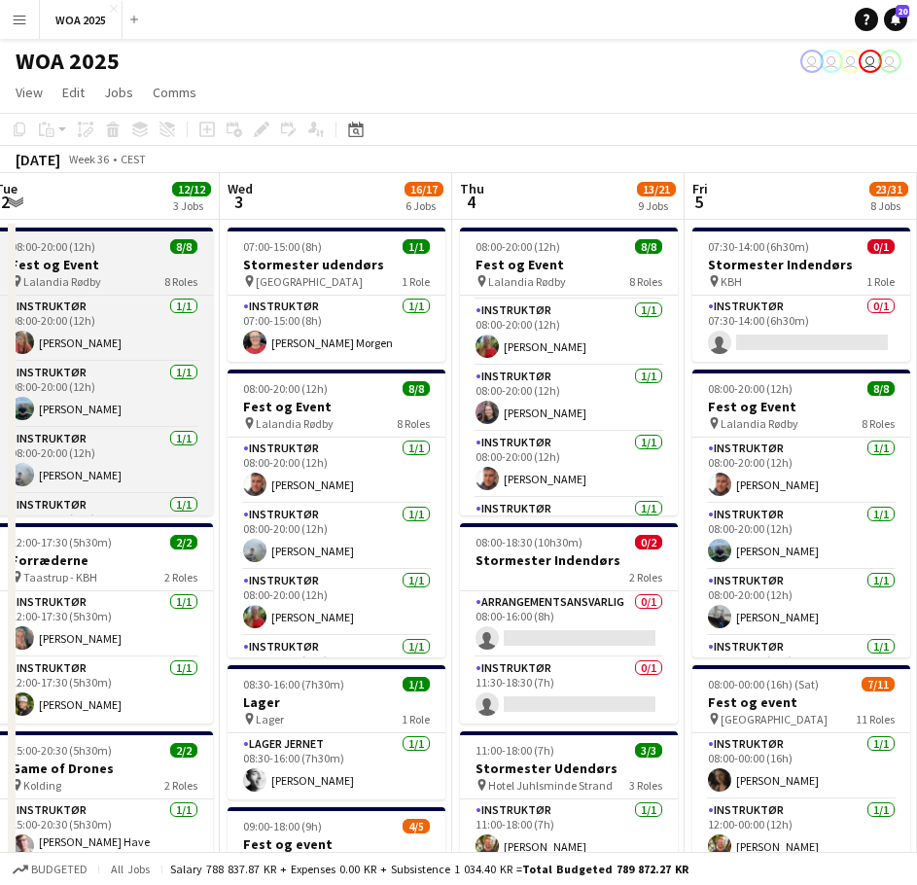
scroll to position [193, 0]
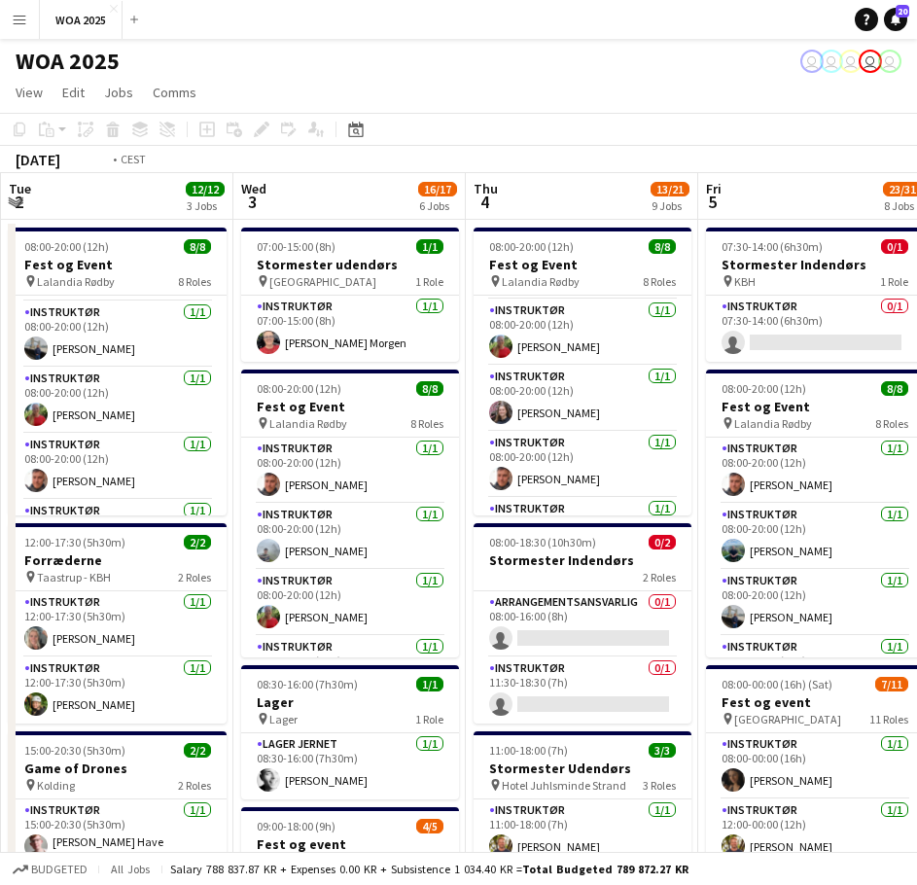
drag, startPoint x: 163, startPoint y: 449, endPoint x: 659, endPoint y: 409, distance: 497.6
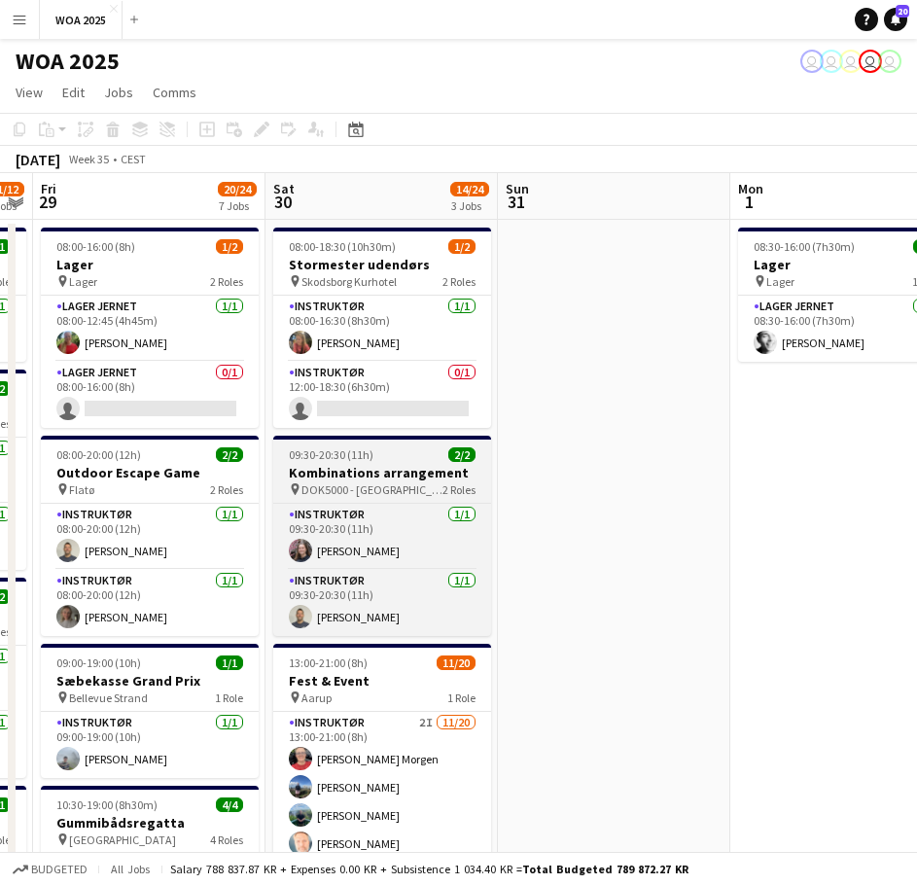
drag, startPoint x: 219, startPoint y: 455, endPoint x: 410, endPoint y: 450, distance: 191.6
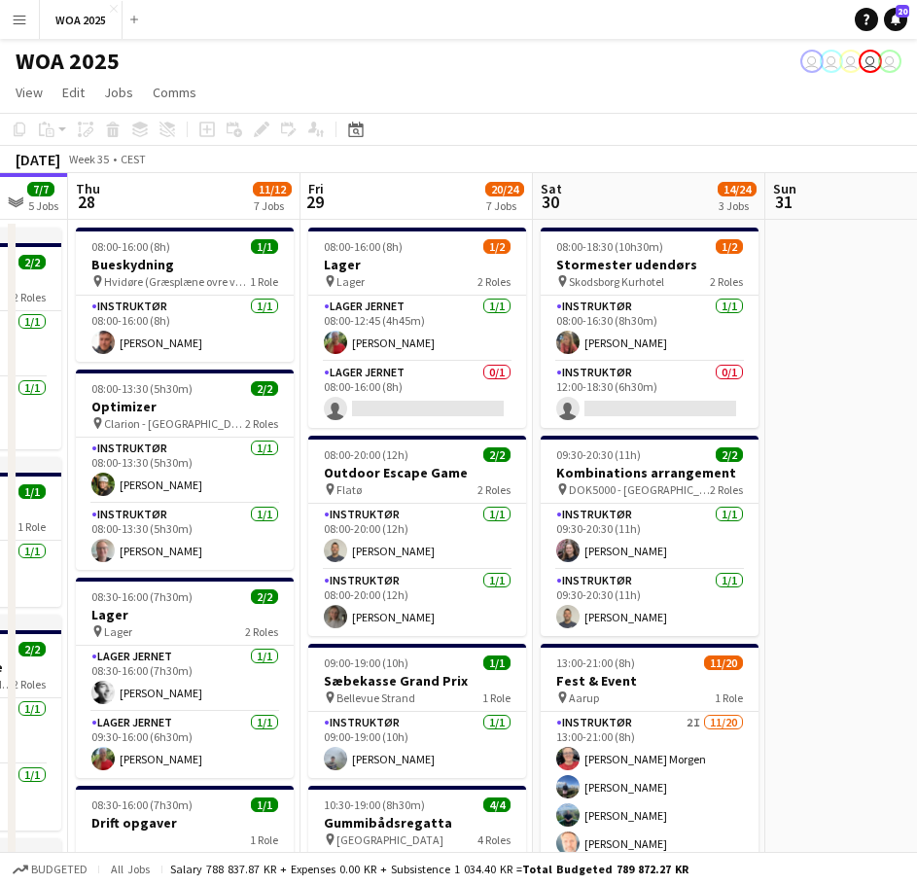
scroll to position [0, 506]
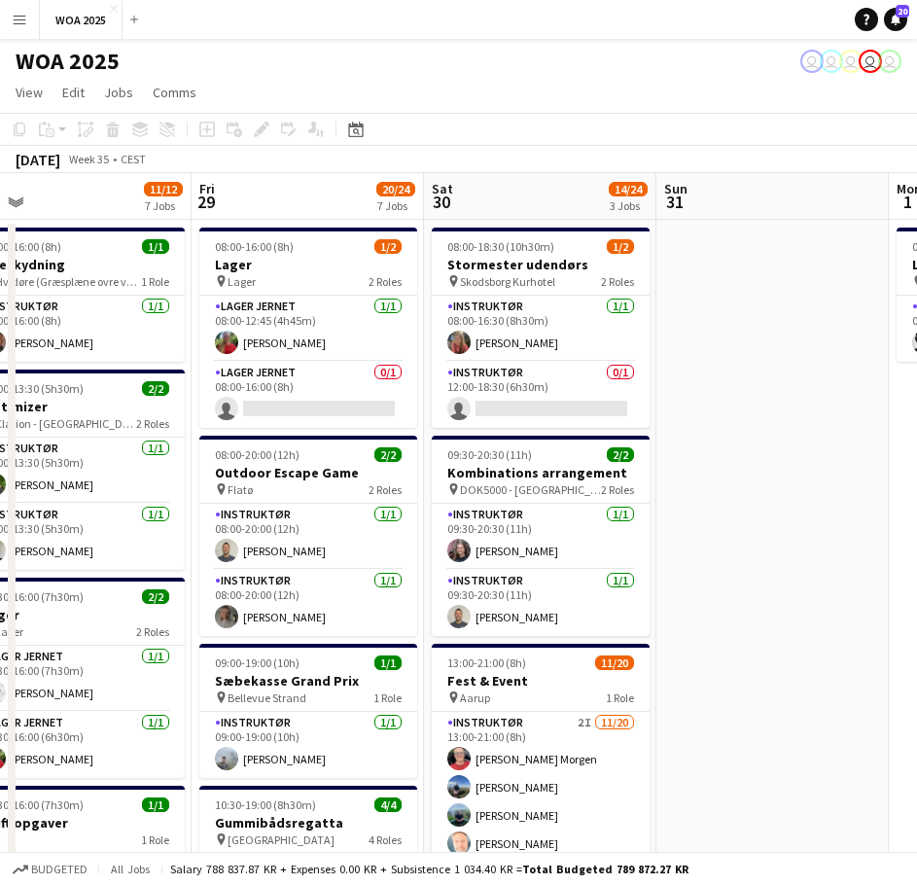
drag, startPoint x: 312, startPoint y: 468, endPoint x: 512, endPoint y: 447, distance: 201.4
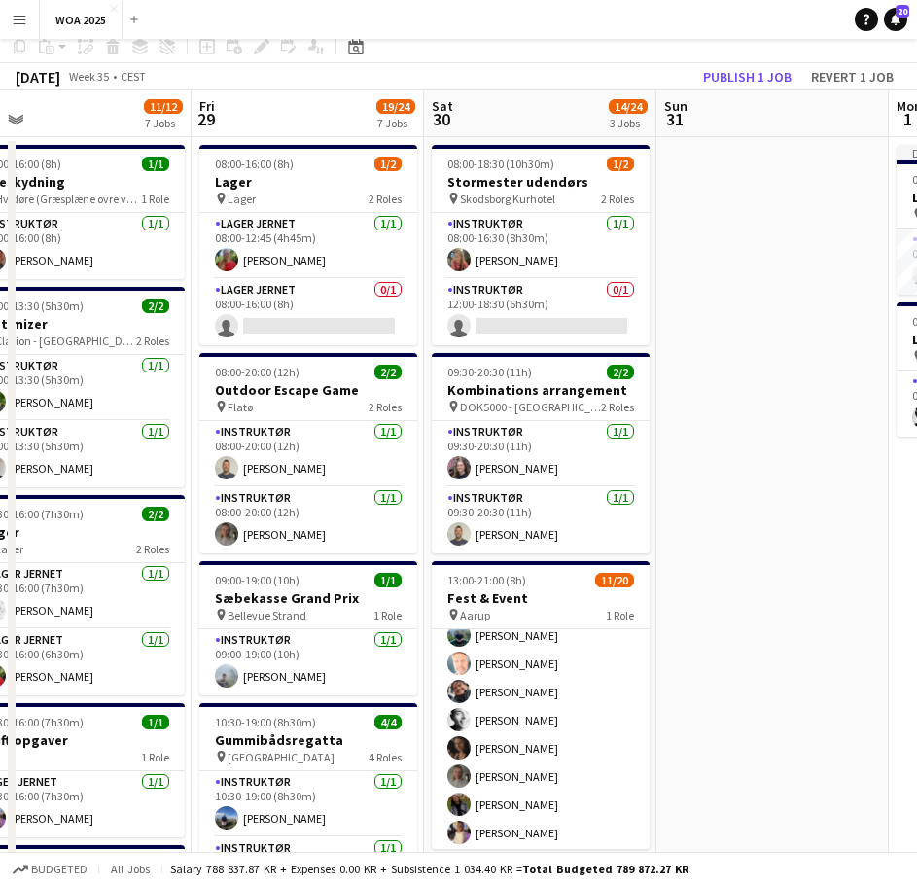
scroll to position [0, 0]
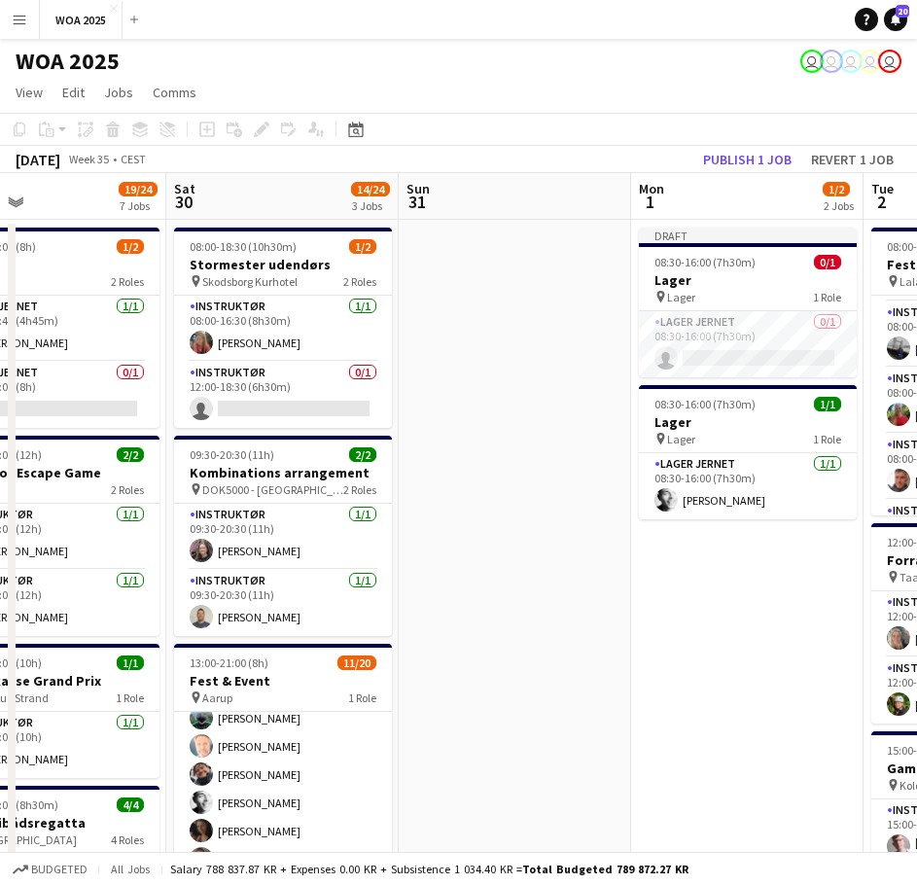
drag, startPoint x: 765, startPoint y: 443, endPoint x: 406, endPoint y: 442, distance: 358.8
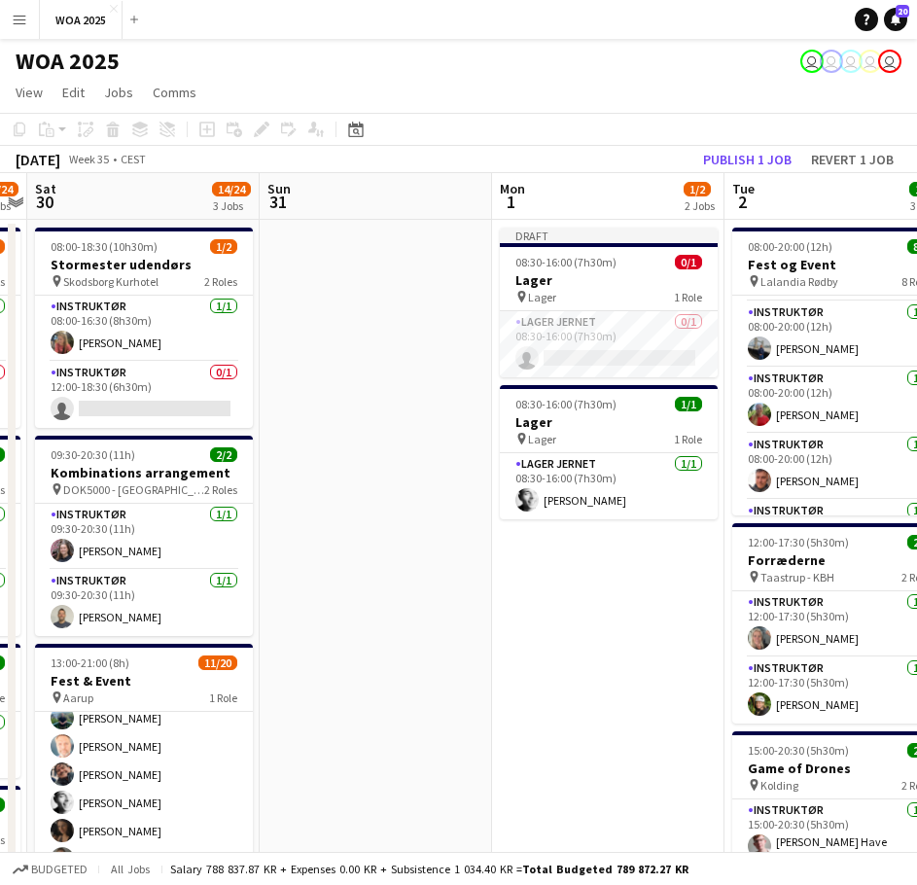
drag, startPoint x: 566, startPoint y: 442, endPoint x: 211, endPoint y: 437, distance: 355.0
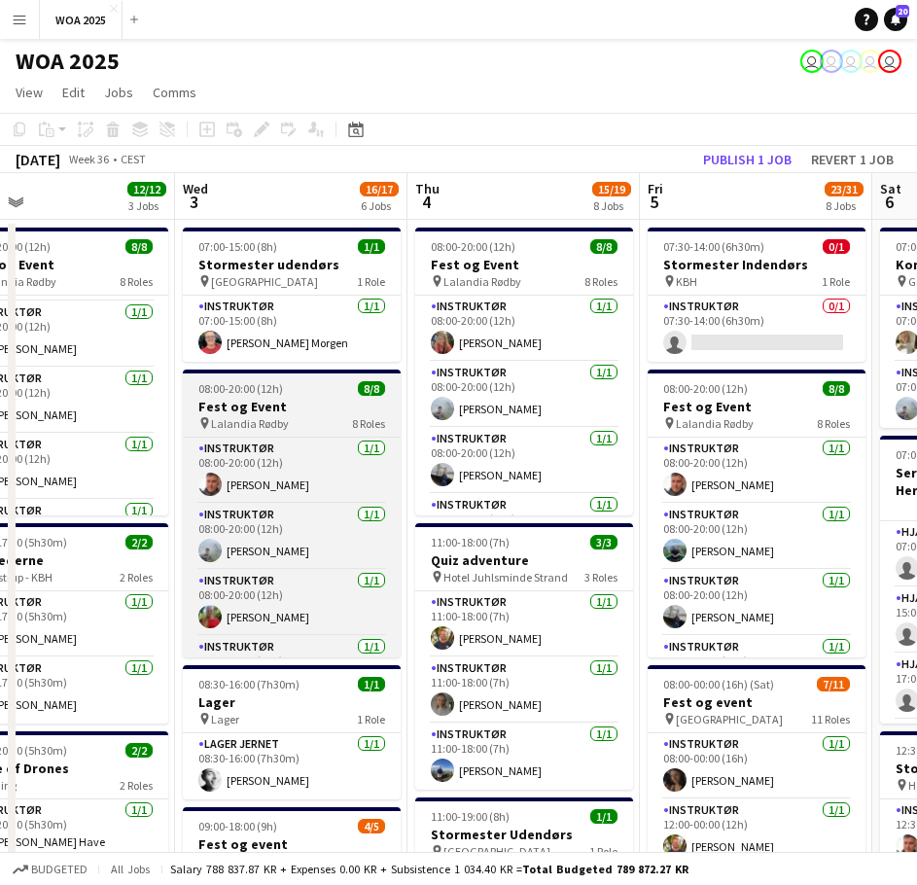
drag, startPoint x: 561, startPoint y: 448, endPoint x: 226, endPoint y: 430, distance: 336.0
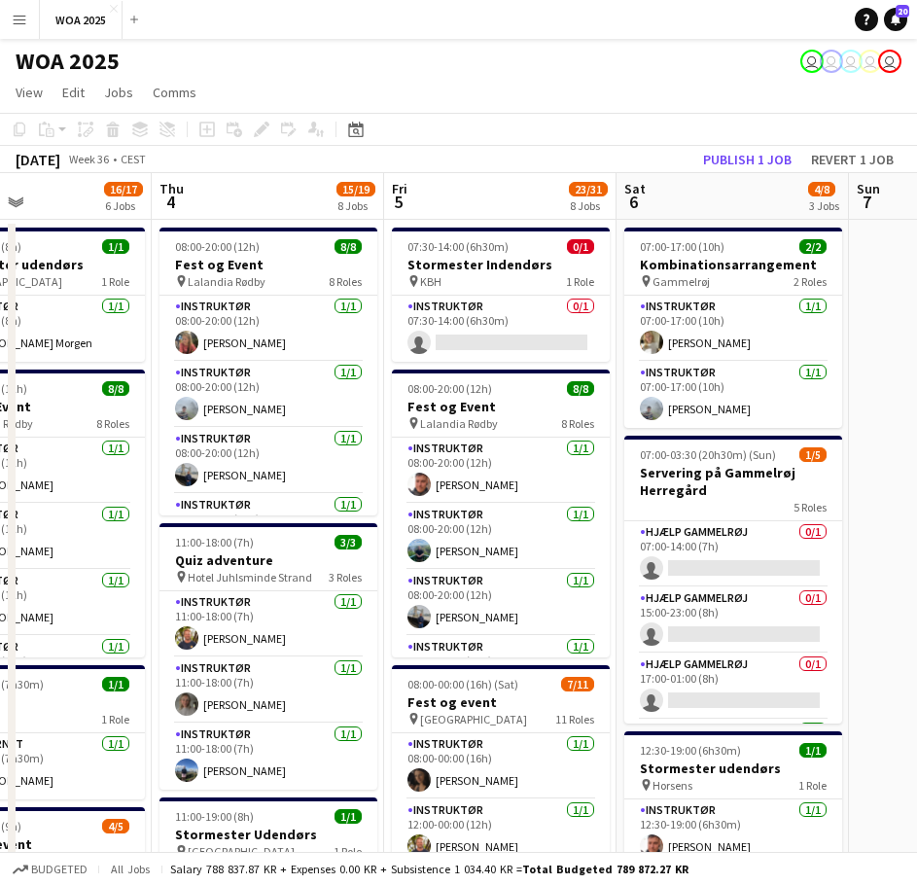
drag, startPoint x: 493, startPoint y: 444, endPoint x: 310, endPoint y: 428, distance: 183.6
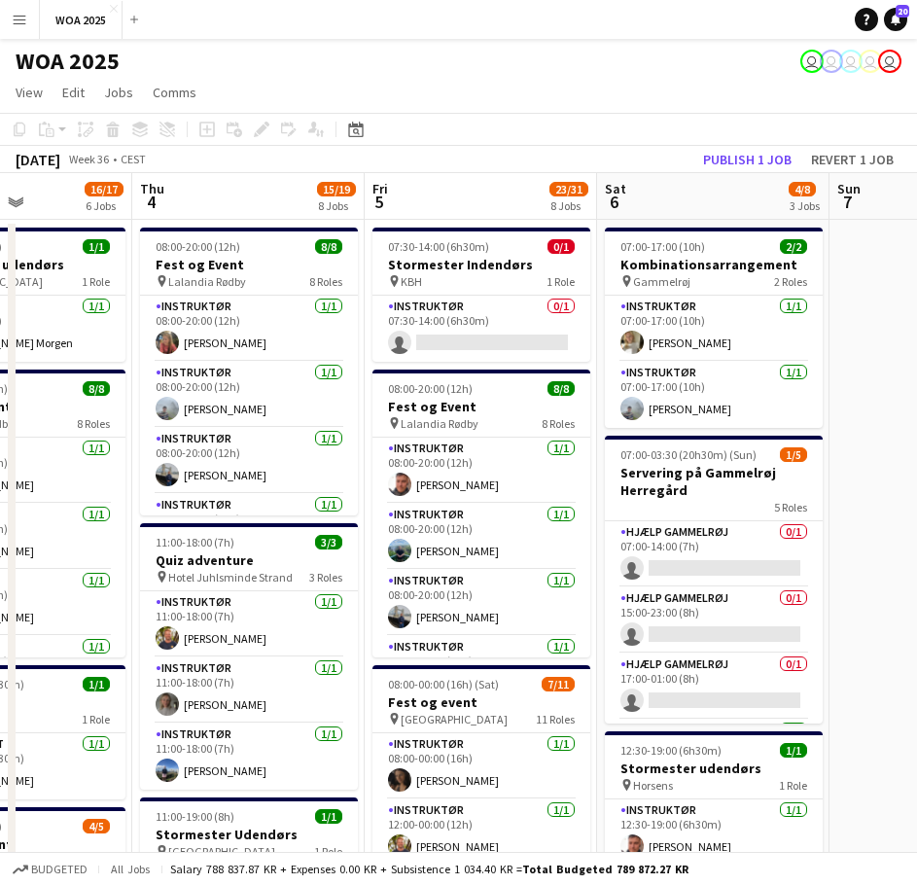
drag, startPoint x: 404, startPoint y: 432, endPoint x: 505, endPoint y: 429, distance: 101.2
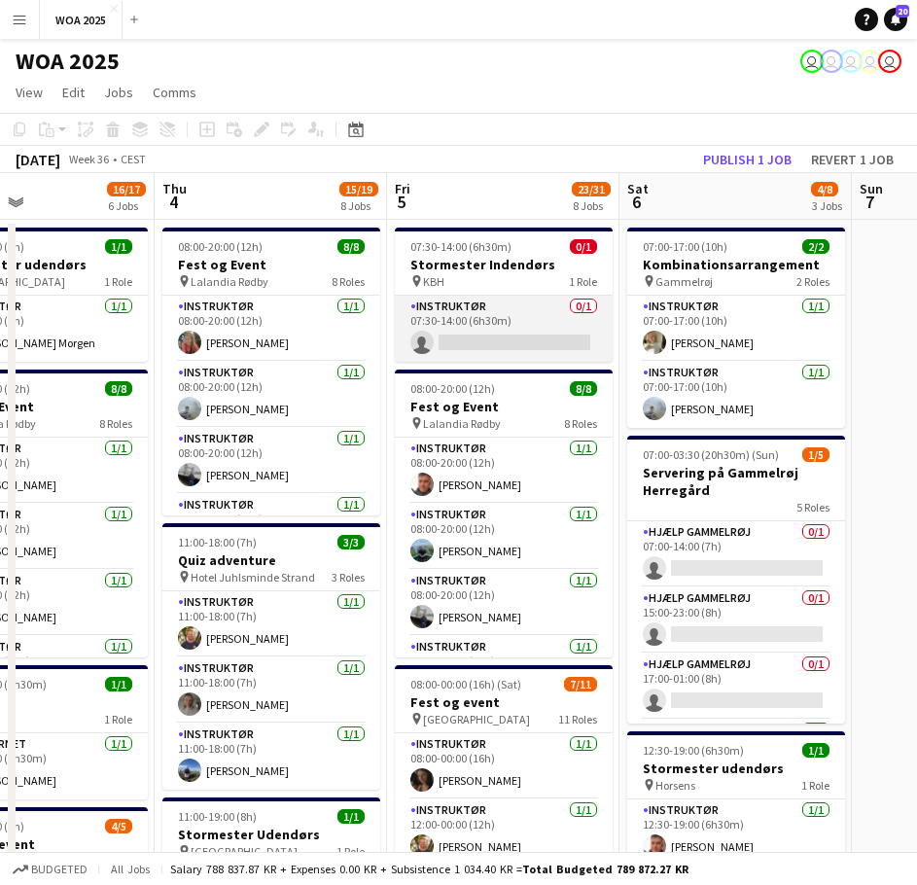
click at [495, 316] on app-card-role "Instruktør 0/1 07:30-14:00 (6h30m) single-neutral-actions" at bounding box center [504, 329] width 218 height 66
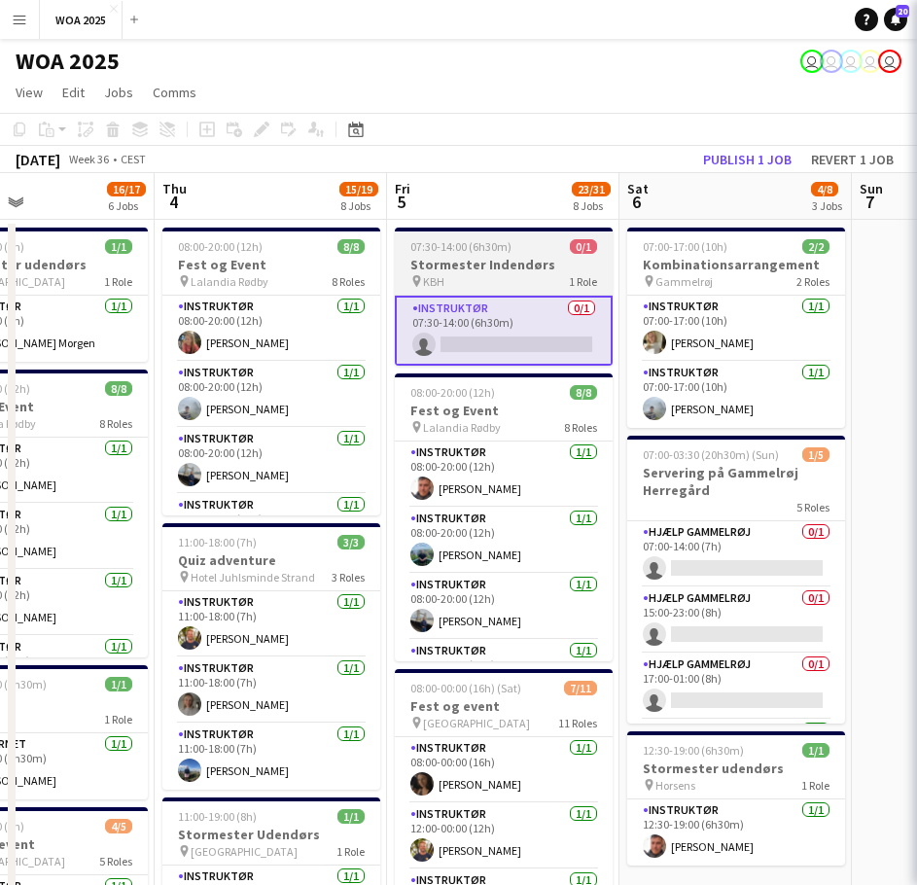
click at [511, 282] on div "pin KBH 1 Role" at bounding box center [504, 281] width 218 height 16
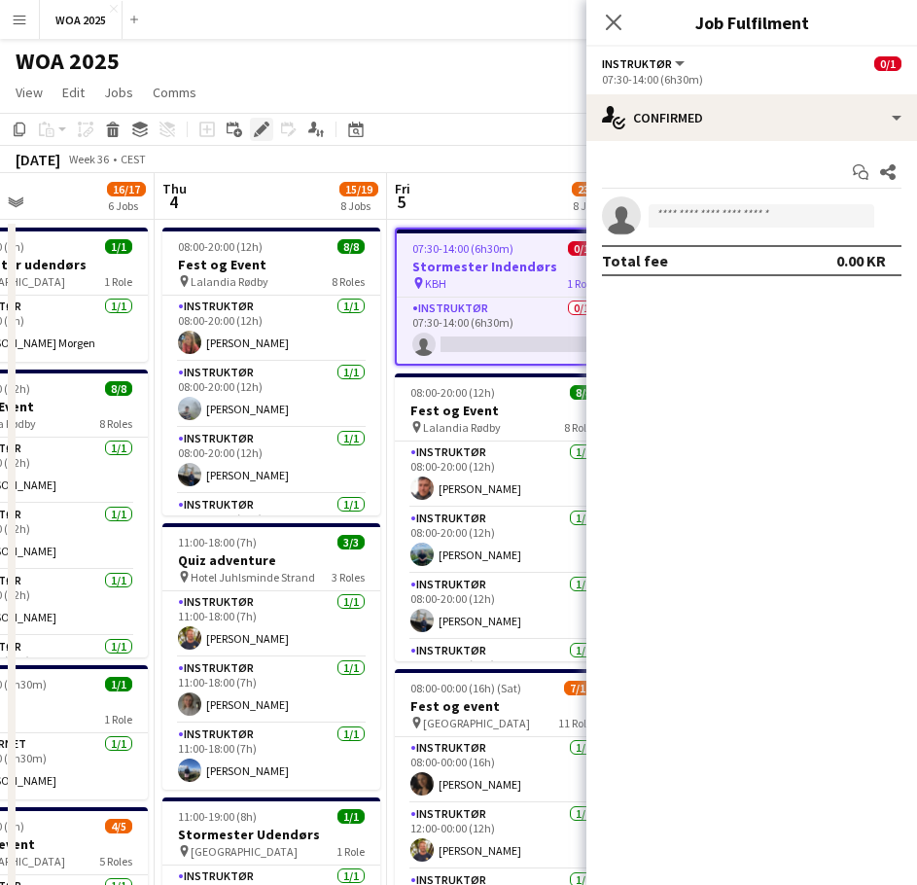
click at [264, 125] on icon at bounding box center [261, 129] width 11 height 11
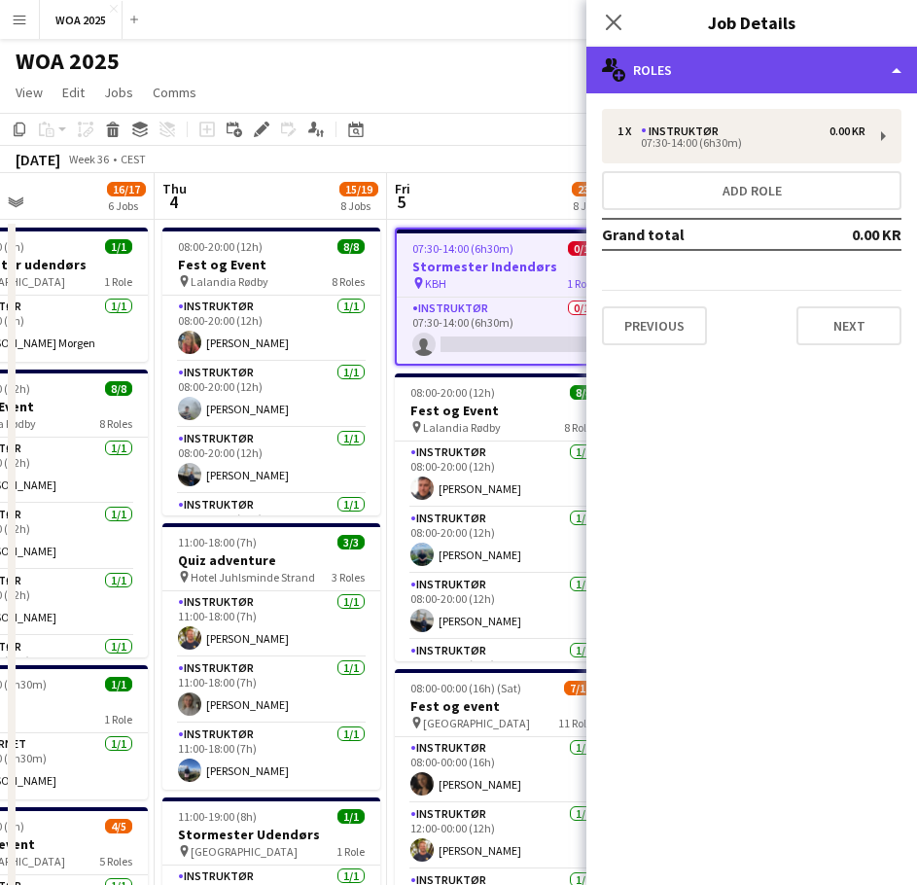
click at [745, 83] on div "multiple-users-add Roles" at bounding box center [751, 70] width 331 height 47
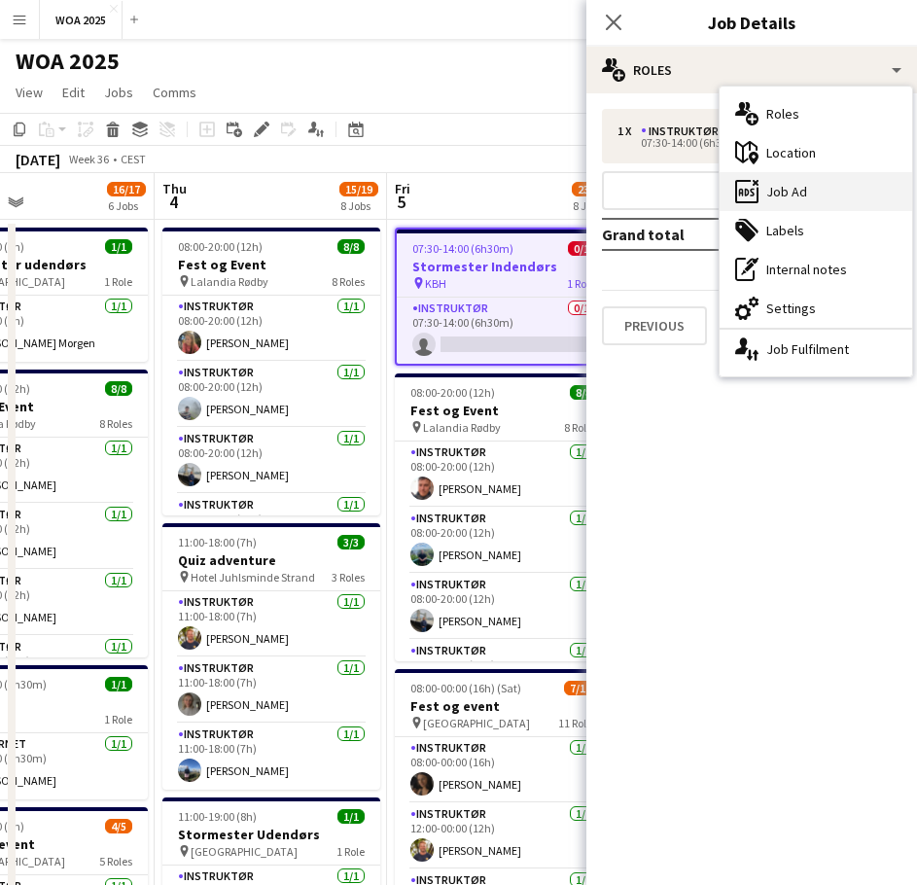
click at [781, 189] on div "ads-window Job Ad" at bounding box center [816, 191] width 193 height 39
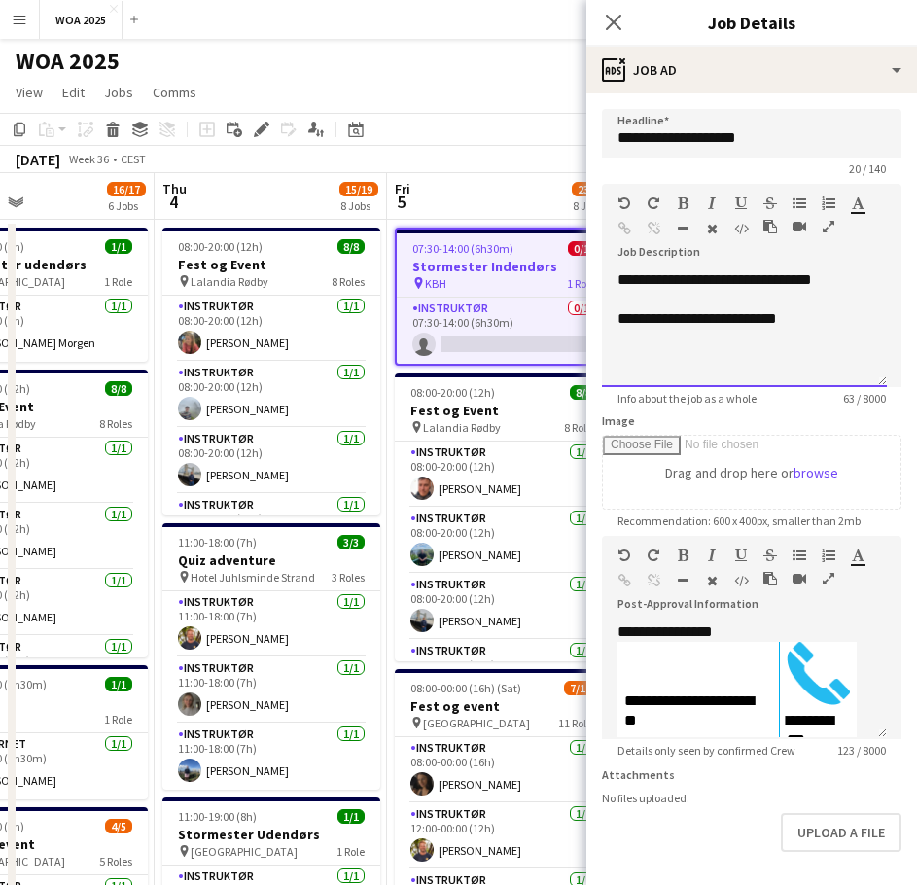
click at [669, 357] on div "**********" at bounding box center [744, 328] width 285 height 117
click at [671, 363] on div "**********" at bounding box center [744, 328] width 285 height 117
click at [828, 335] on div "**********" at bounding box center [744, 328] width 285 height 117
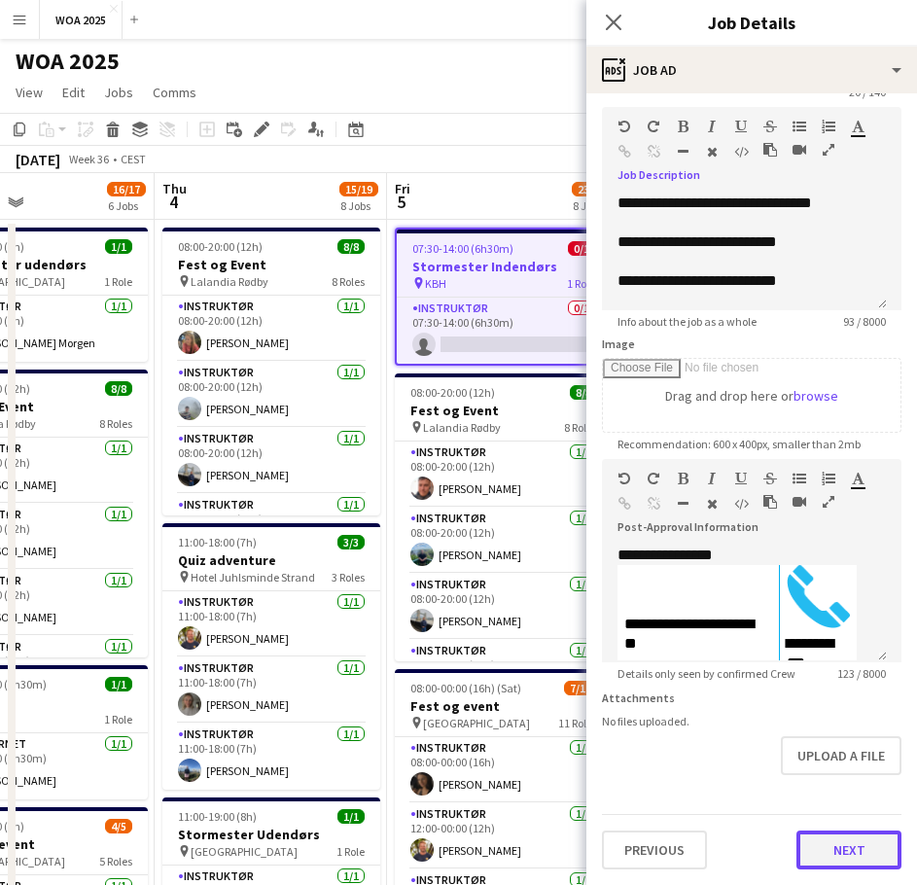
click at [820, 844] on button "Next" at bounding box center [848, 849] width 105 height 39
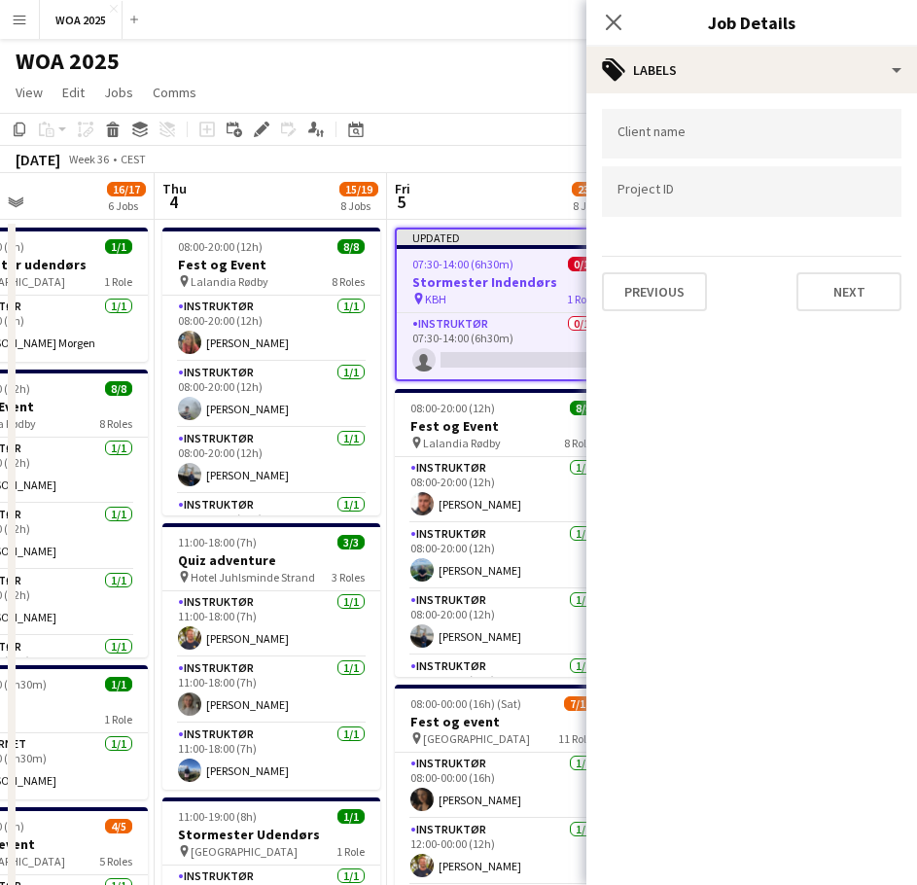
scroll to position [0, 0]
click at [512, 117] on app-toolbar "Copy Paste Paste Ctrl+V Paste with crew Ctrl+Shift+V Paste linked Job [GEOGRAPH…" at bounding box center [458, 129] width 917 height 33
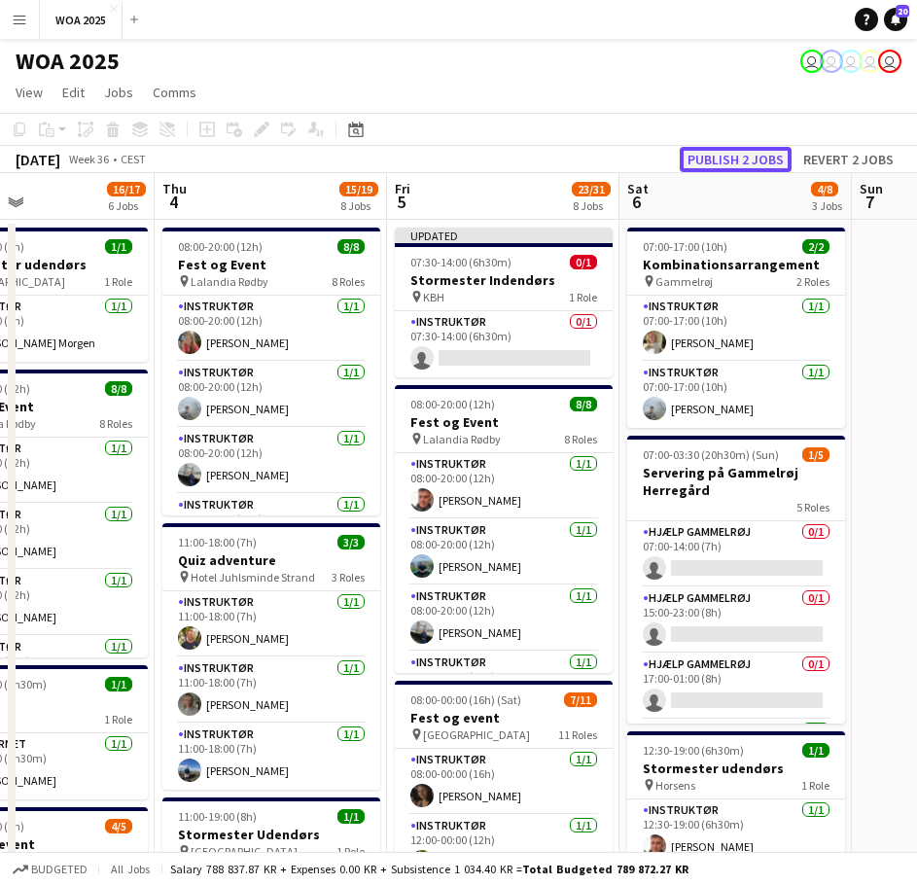
click at [745, 155] on button "Publish 2 jobs" at bounding box center [736, 159] width 112 height 25
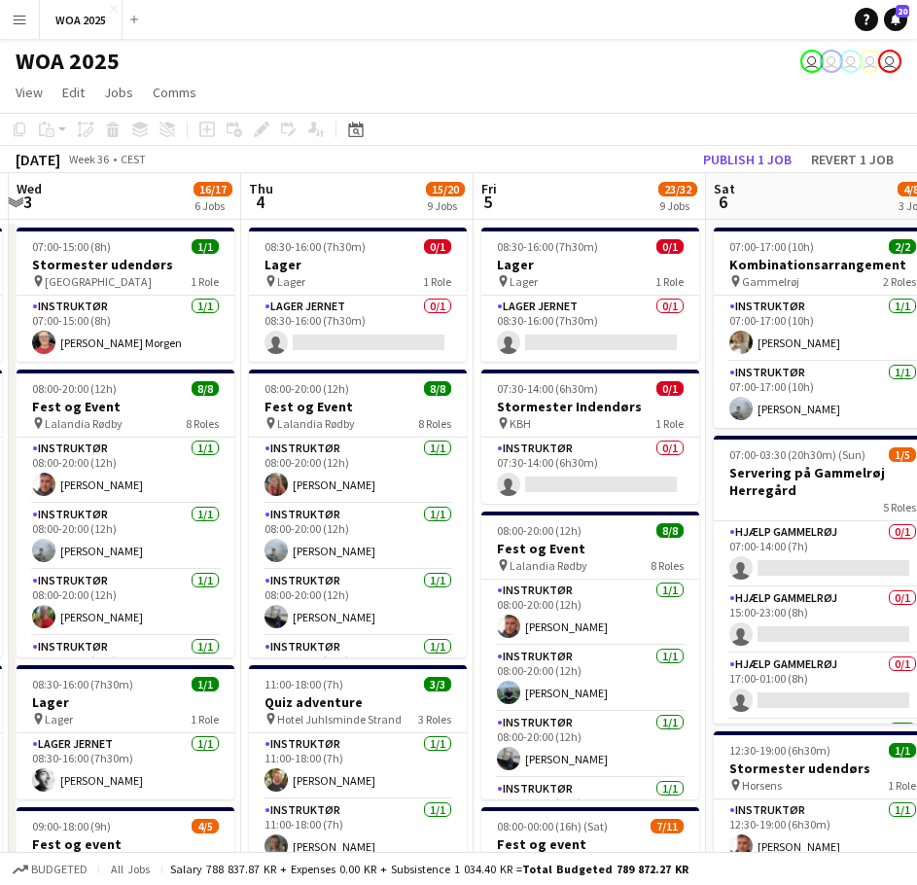
scroll to position [0, 404]
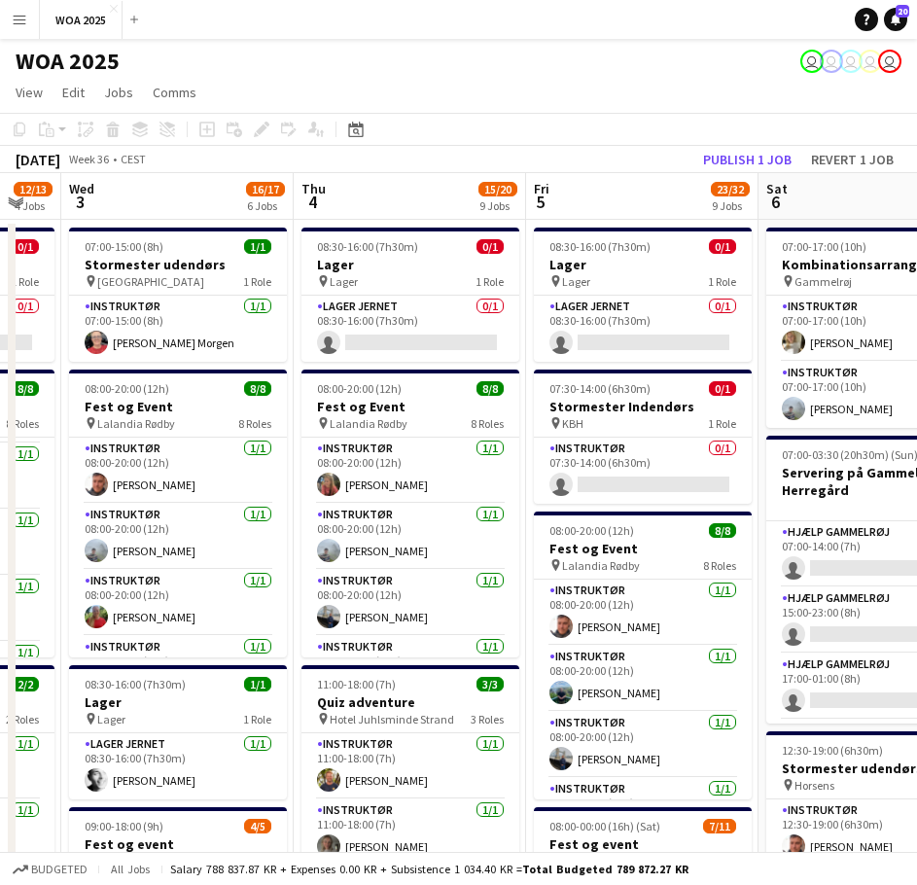
drag, startPoint x: 273, startPoint y: 455, endPoint x: 383, endPoint y: 452, distance: 109.9
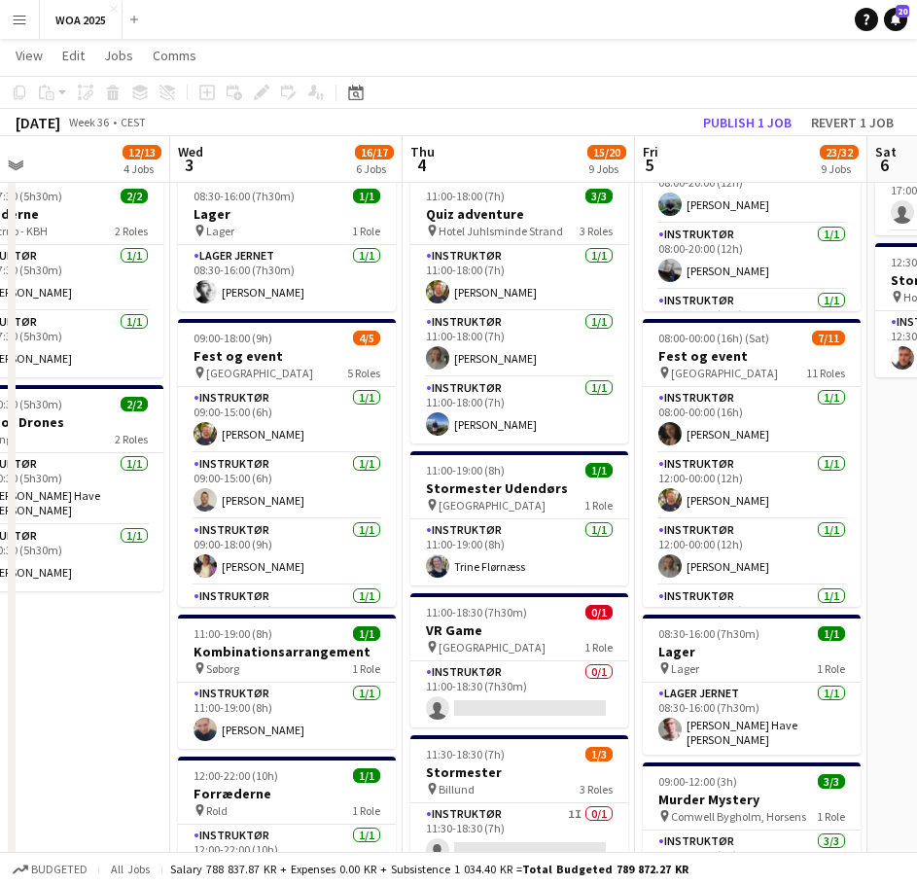
scroll to position [0, 479]
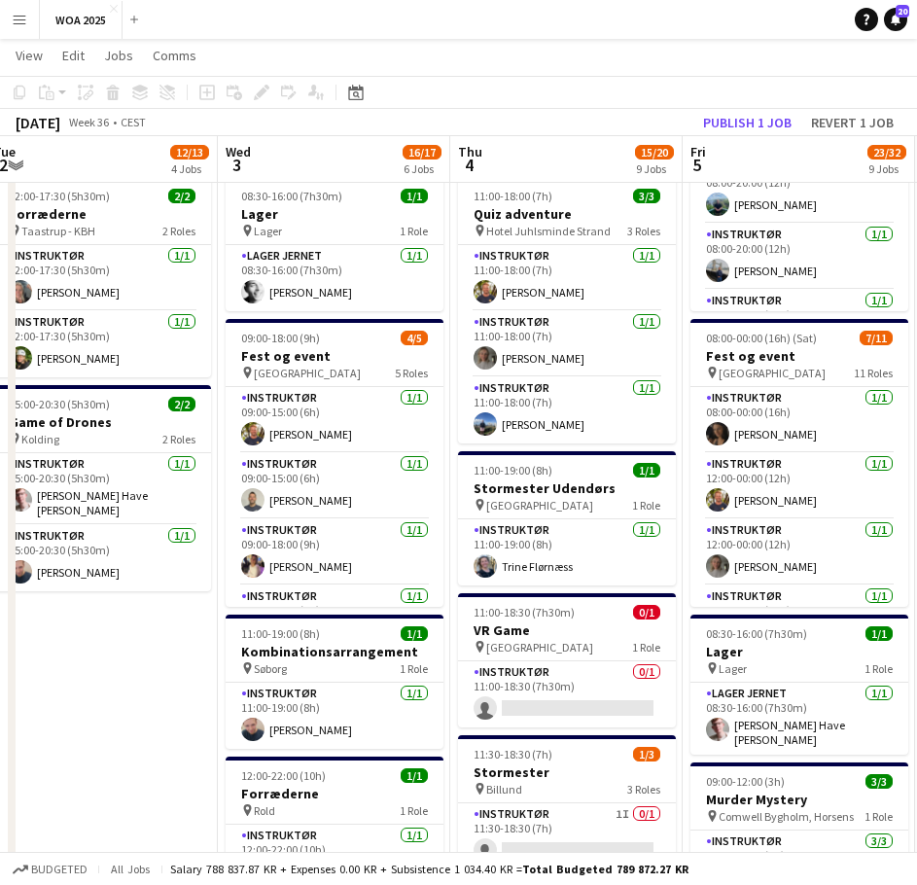
drag, startPoint x: 289, startPoint y: 502, endPoint x: 445, endPoint y: 469, distance: 160.0
click at [445, 469] on app-calendar-viewport "Sun 31 Mon 1 1/1 1 Job Tue 2 12/13 4 Jobs Wed 3 16/17 6 Jobs Thu 4 15/20 9 Jobs…" at bounding box center [458, 605] width 917 height 2031
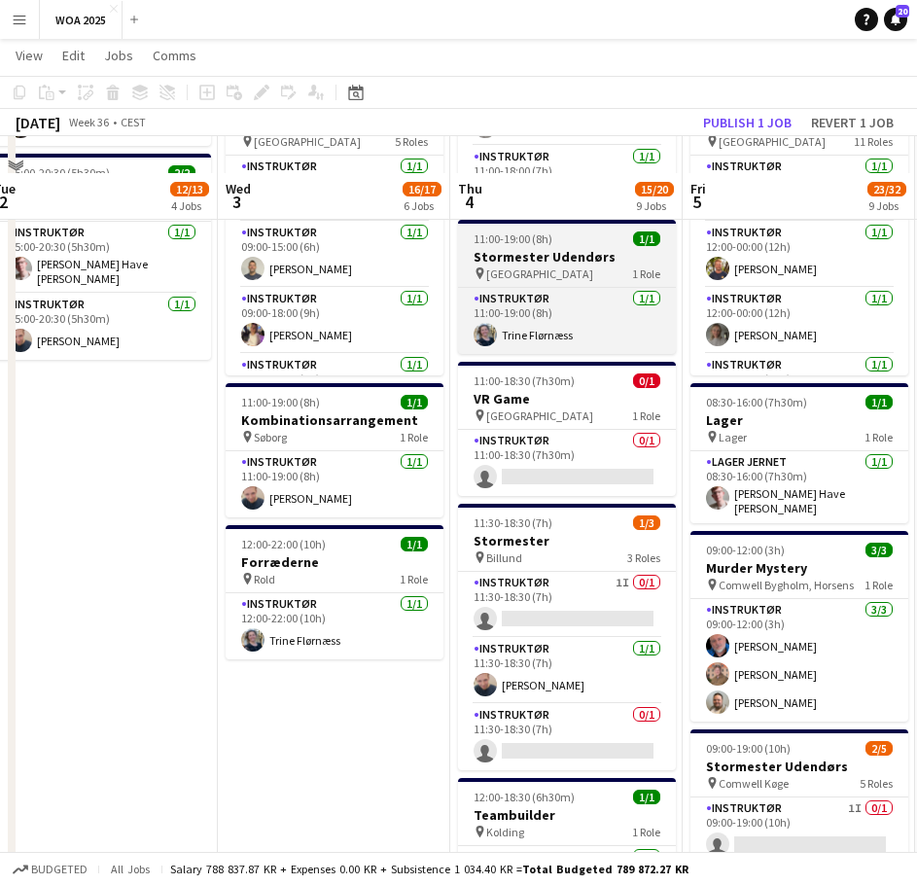
scroll to position [778, 0]
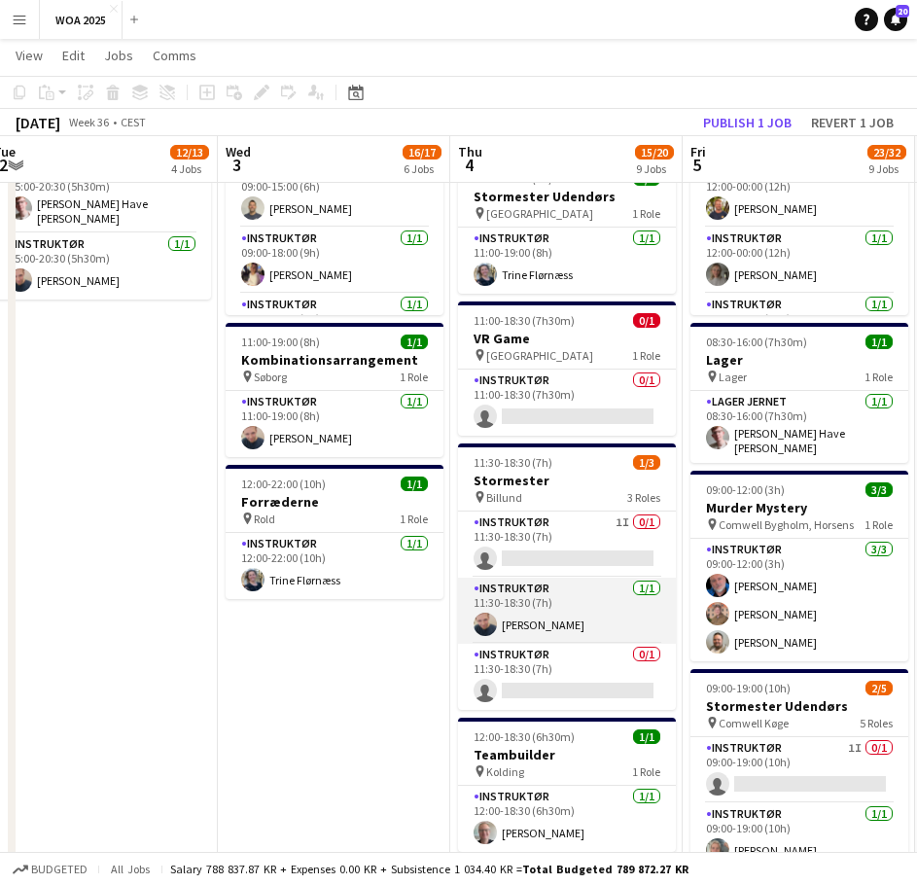
click at [620, 604] on app-card-role "Instruktør [DATE] 11:30-18:30 (7h) [PERSON_NAME]" at bounding box center [567, 611] width 218 height 66
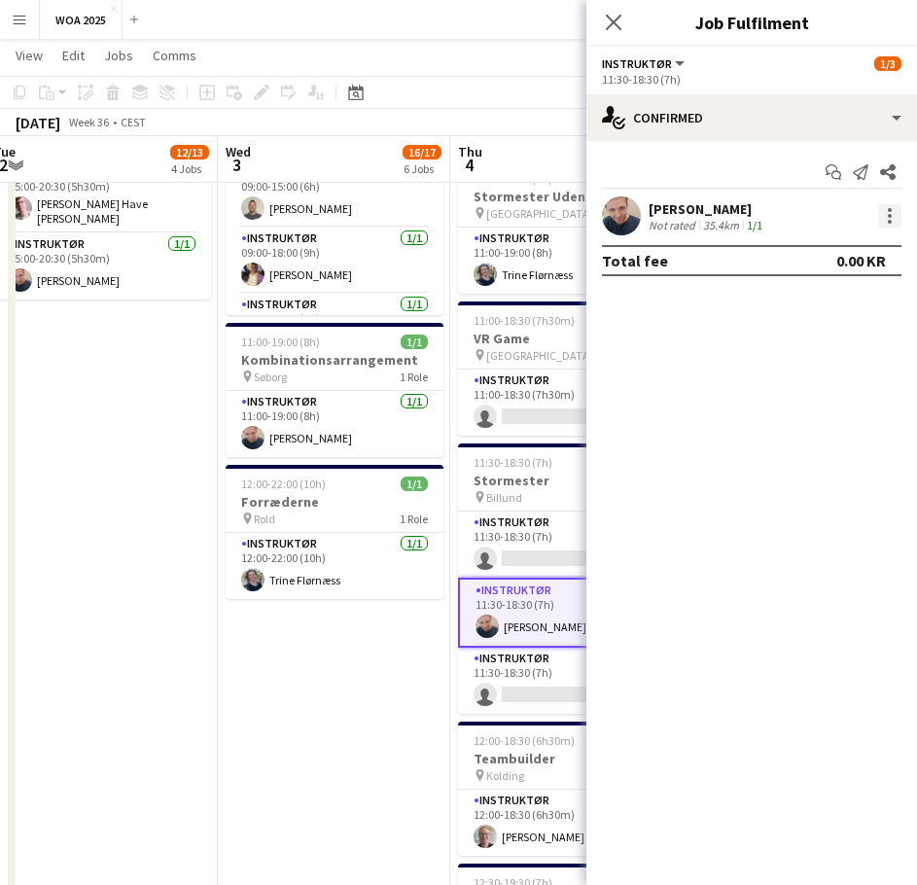
click at [896, 226] on div at bounding box center [889, 215] width 23 height 23
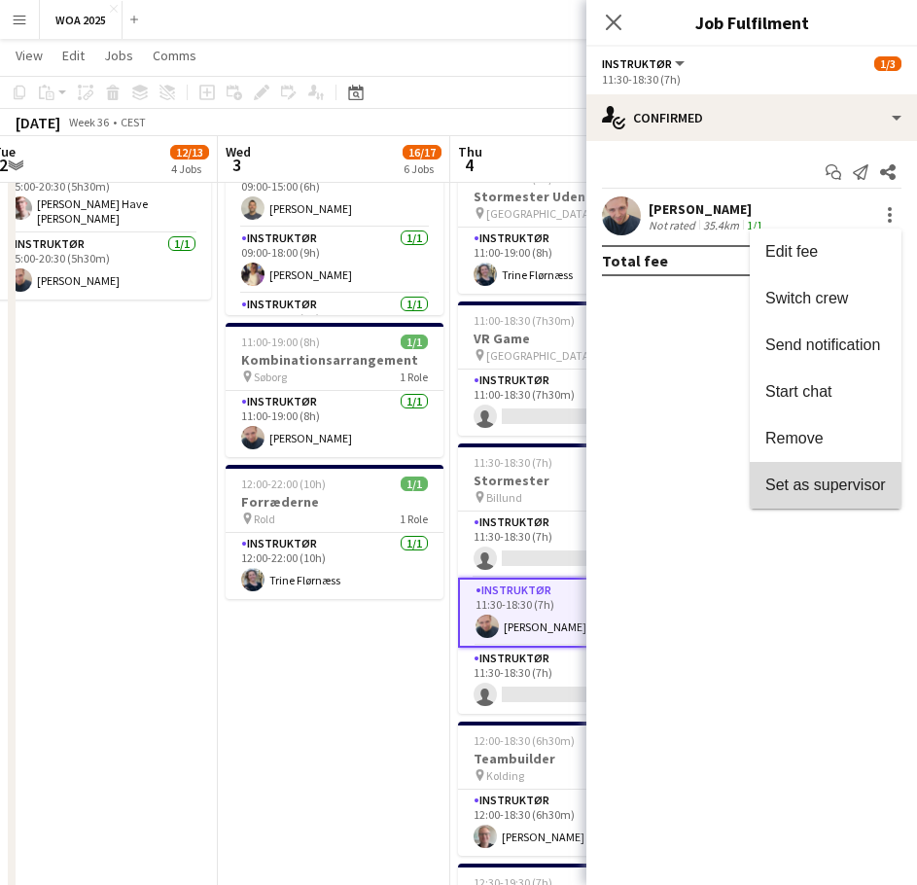
click at [821, 500] on button "Set as supervisor" at bounding box center [826, 485] width 152 height 47
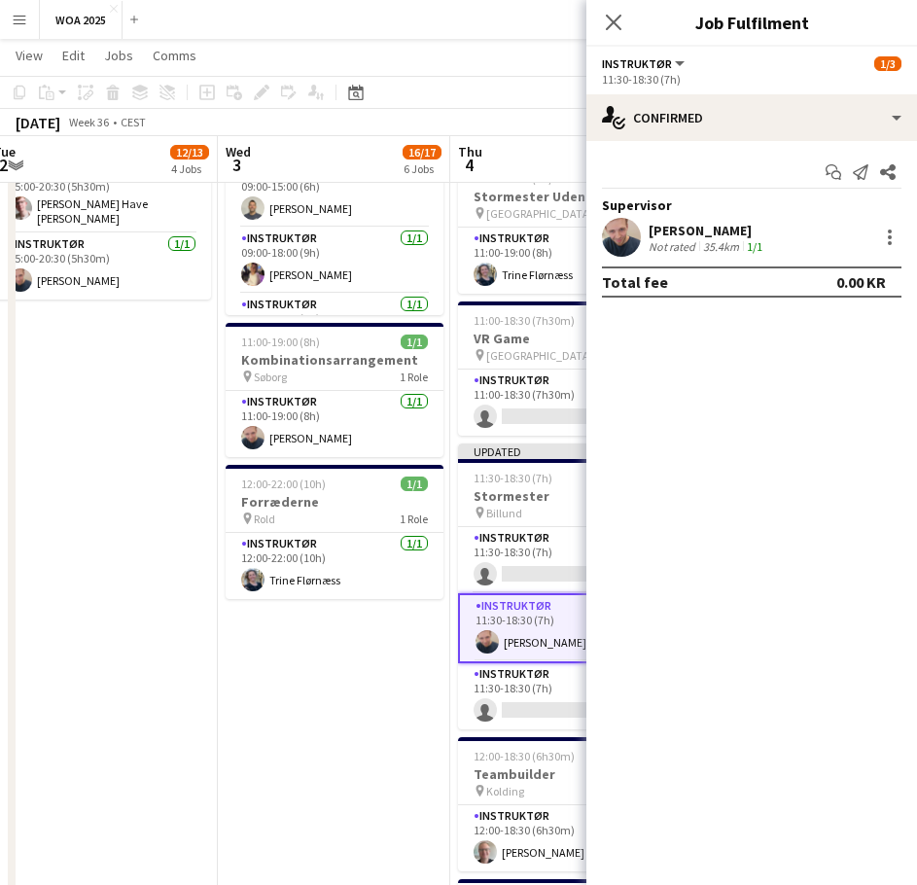
click at [330, 663] on app-date-cell "07:00-15:00 (8h) 1/1 Stormester udendørs pin [GEOGRAPHIC_DATA] 1 Role Instruktø…" at bounding box center [334, 384] width 232 height 1889
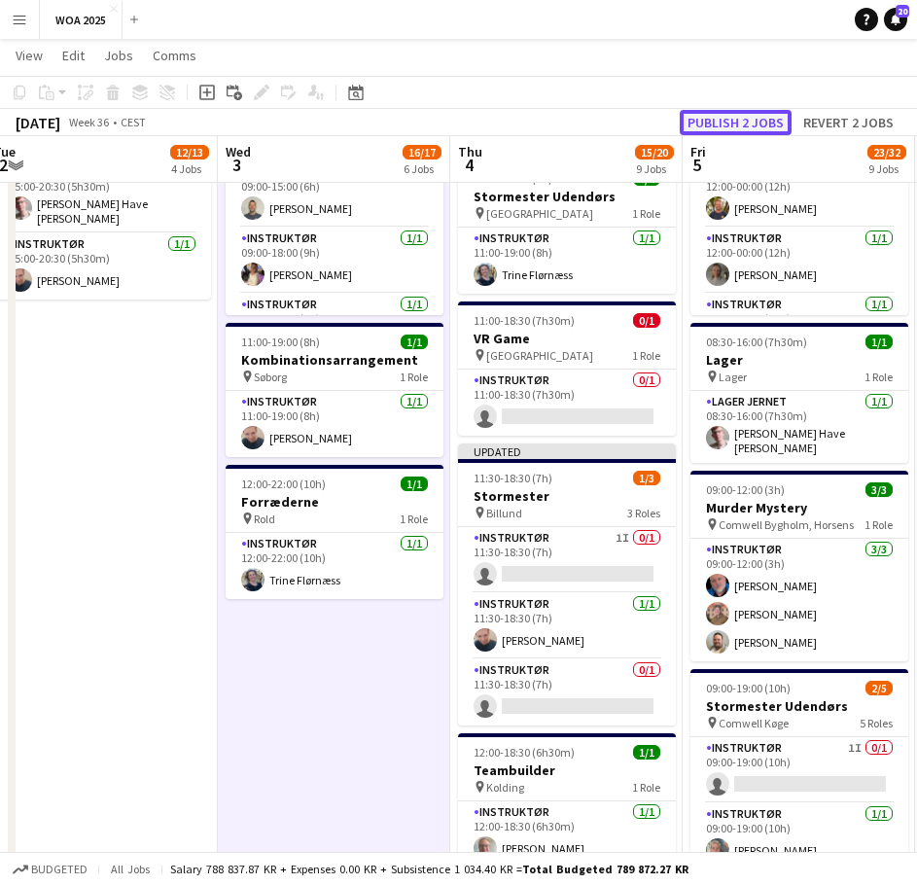
click at [724, 128] on button "Publish 2 jobs" at bounding box center [736, 122] width 112 height 25
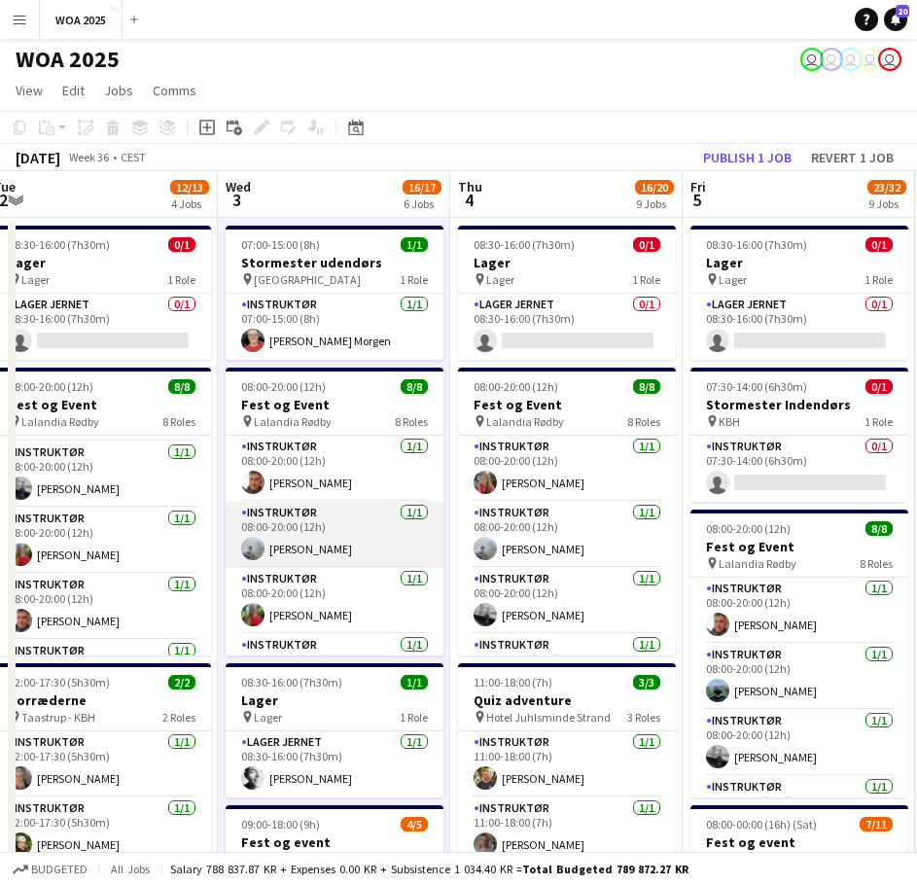
scroll to position [0, 0]
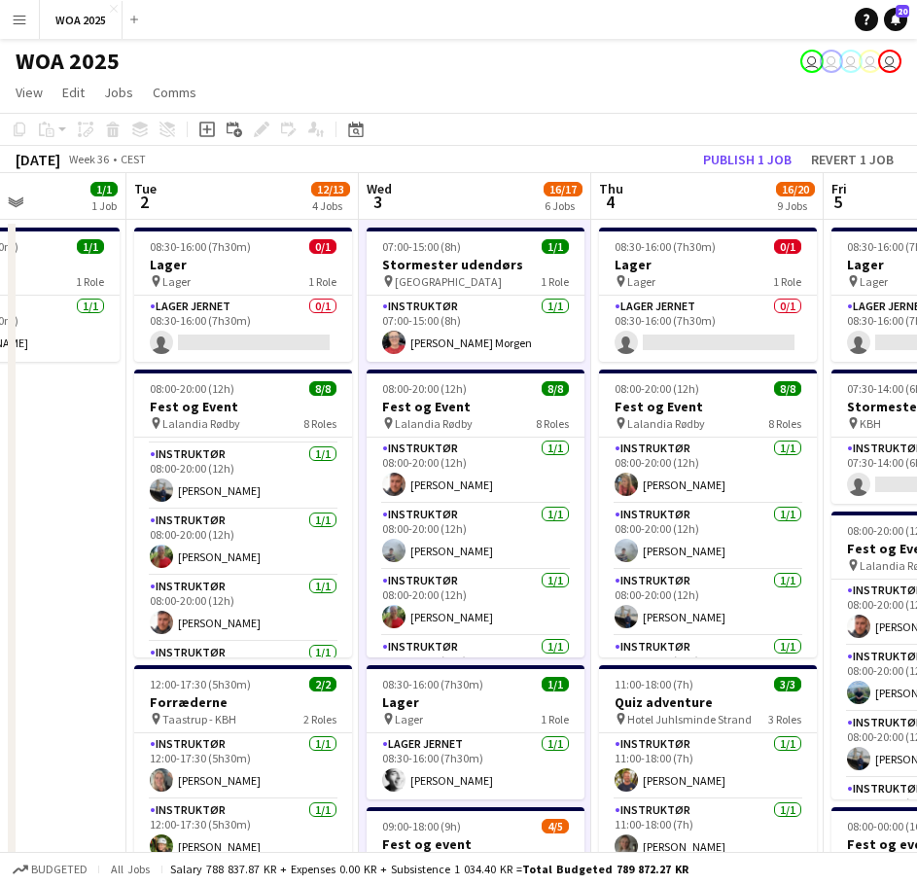
drag, startPoint x: 246, startPoint y: 437, endPoint x: 387, endPoint y: 438, distance: 141.0
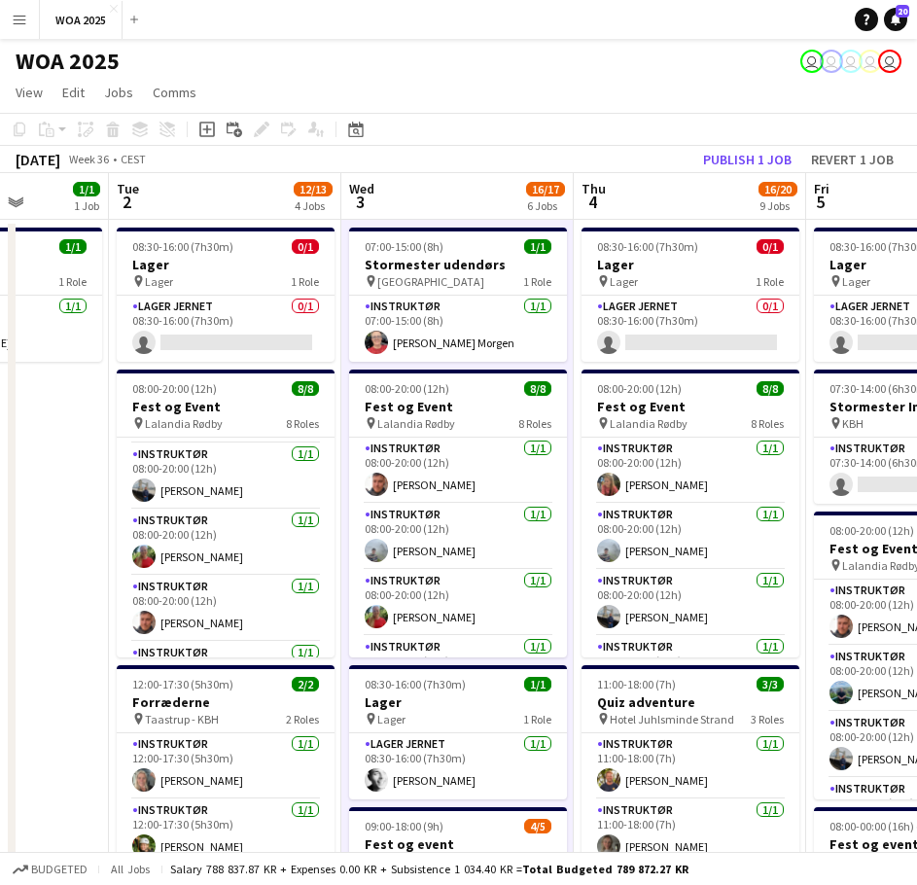
scroll to position [0, 517]
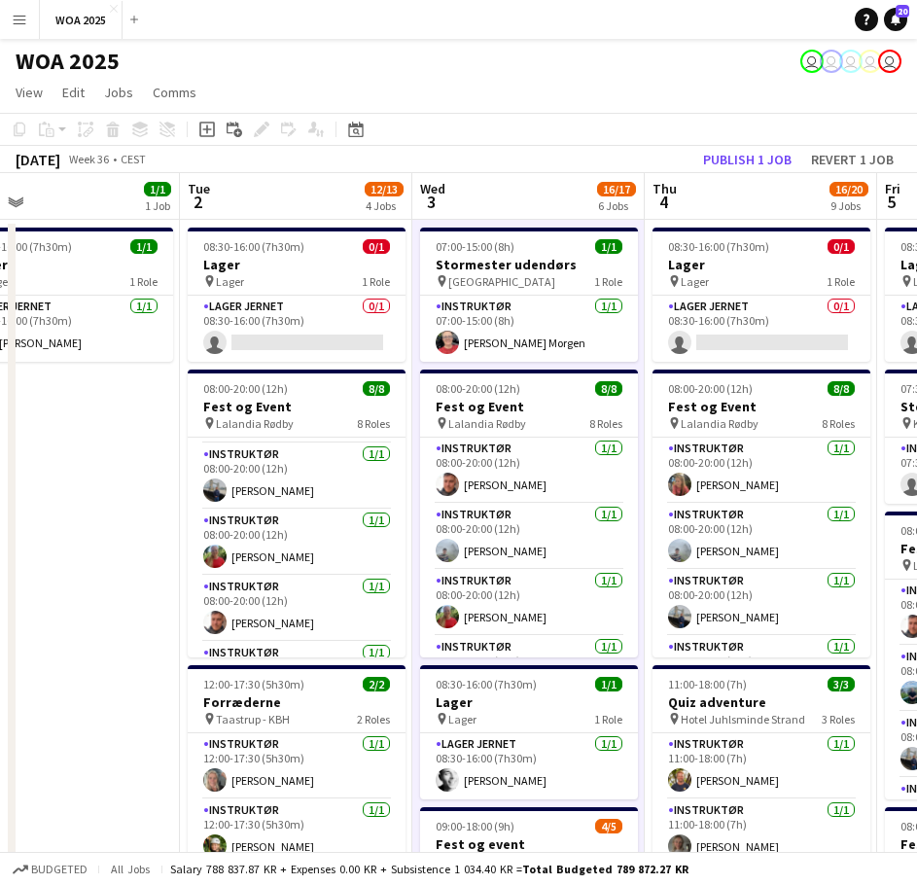
drag, startPoint x: 187, startPoint y: 364, endPoint x: 240, endPoint y: 350, distance: 55.2
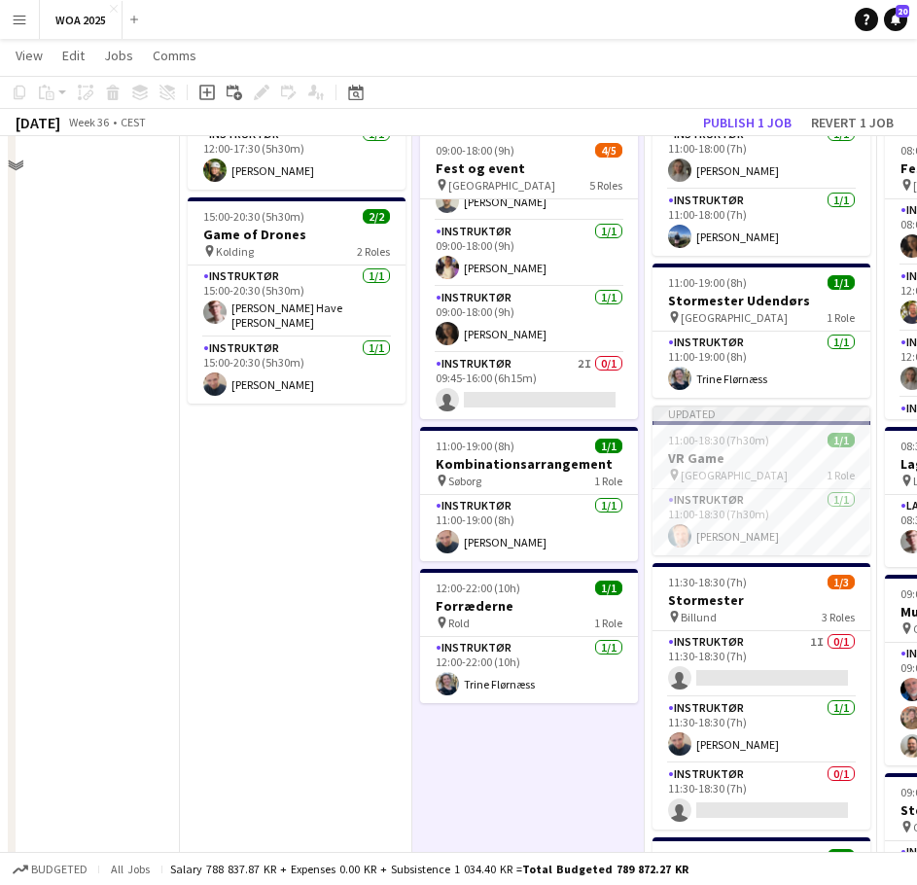
scroll to position [681, 0]
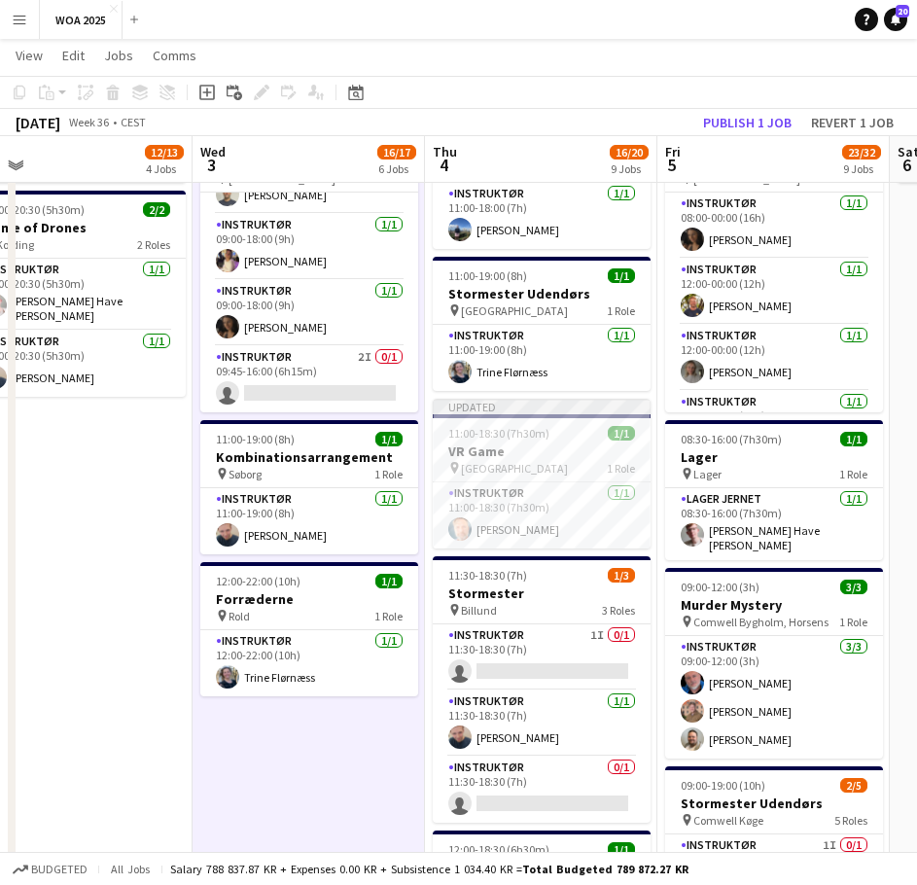
drag, startPoint x: 323, startPoint y: 618, endPoint x: 167, endPoint y: 615, distance: 155.6
click at [167, 615] on app-calendar-viewport "Sat 30 14/24 3 Jobs Sun 31 Mon 1 1/1 1 Job Tue 2 12/13 4 Jobs Wed 3 16/17 6 Job…" at bounding box center [458, 410] width 917 height 2031
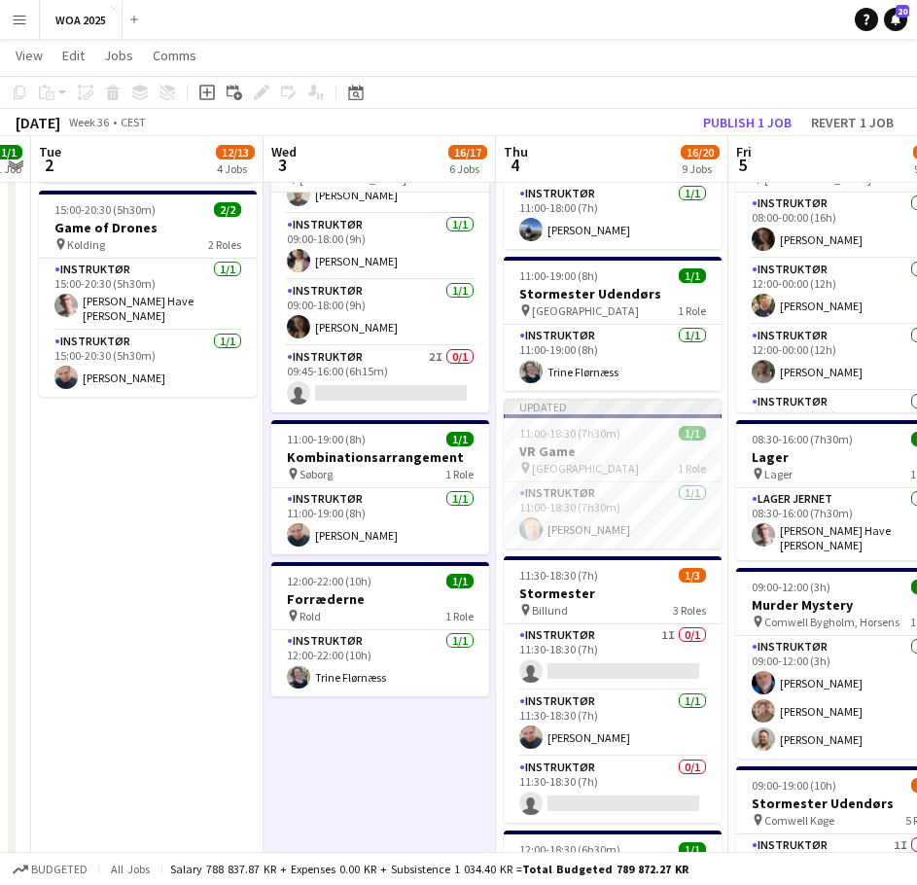
scroll to position [0, 659]
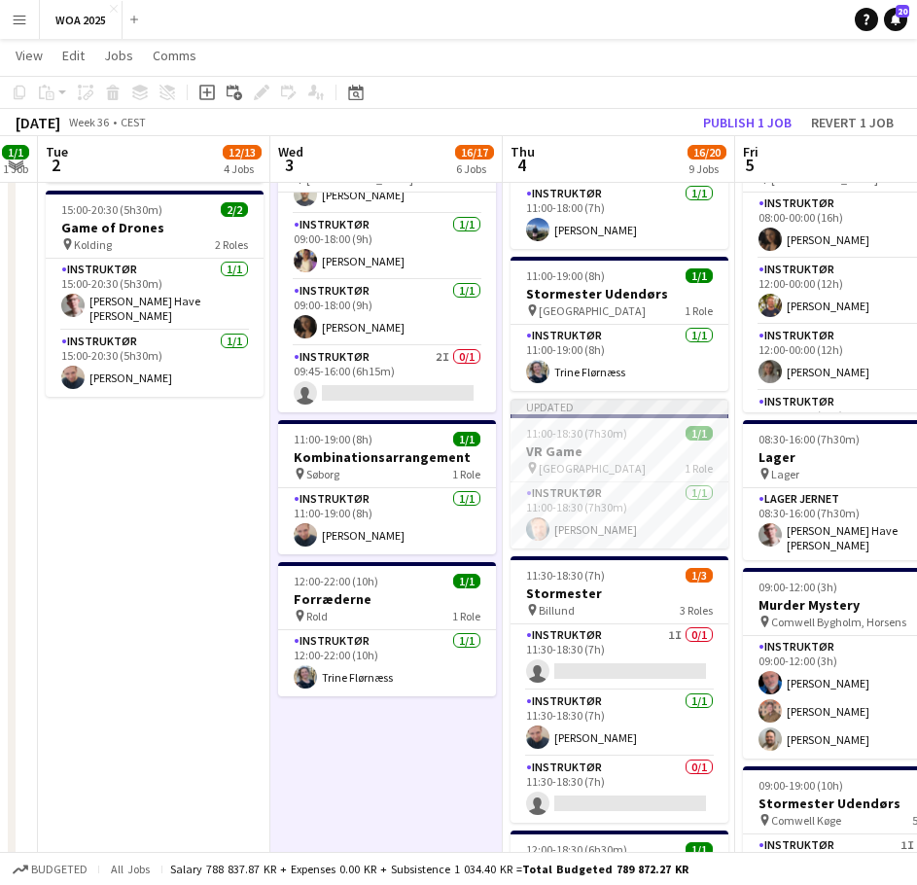
drag, startPoint x: 129, startPoint y: 515, endPoint x: 208, endPoint y: 518, distance: 78.8
click at [208, 518] on app-calendar-viewport "Sat 30 14/24 3 Jobs Sun 31 Mon 1 1/1 1 Job Tue 2 12/13 4 Jobs Wed 3 16/17 6 Job…" at bounding box center [458, 410] width 917 height 2031
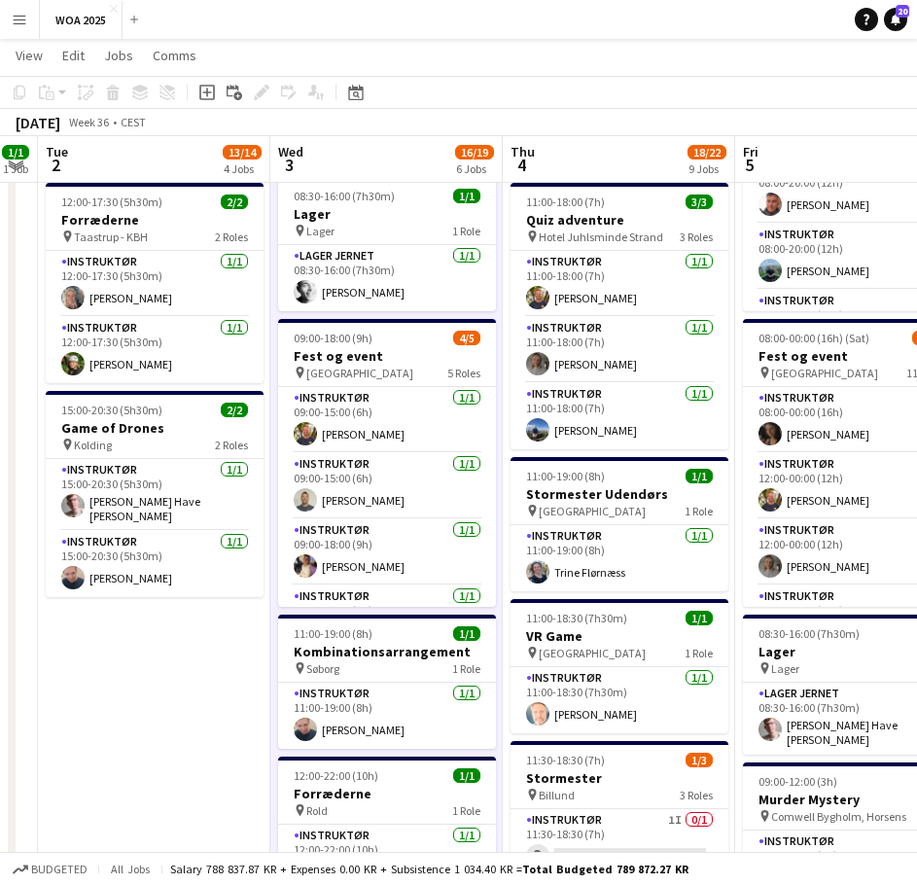
scroll to position [441, 0]
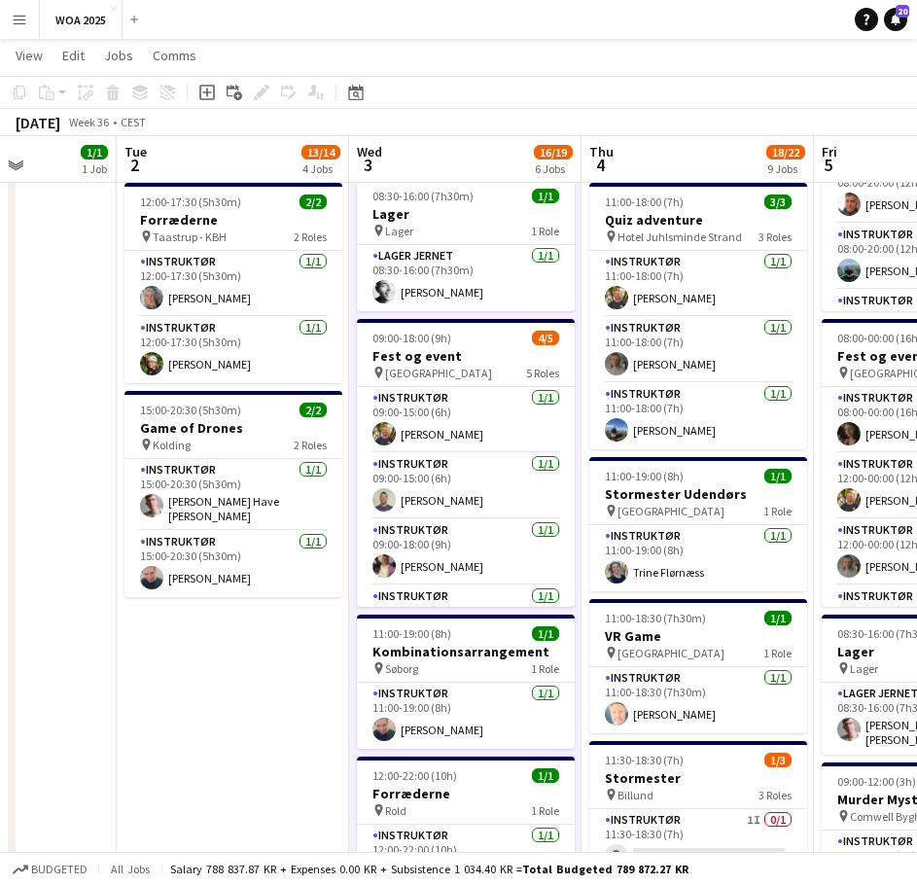
drag, startPoint x: 337, startPoint y: 353, endPoint x: 415, endPoint y: 372, distance: 80.2
click at [415, 372] on app-calendar-viewport "Sat 30 16/24 3 Jobs Sun 31 Mon 1 1/1 1 Job Tue 2 13/14 4 Jobs Wed 3 16/19 6 Job…" at bounding box center [458, 605] width 917 height 2031
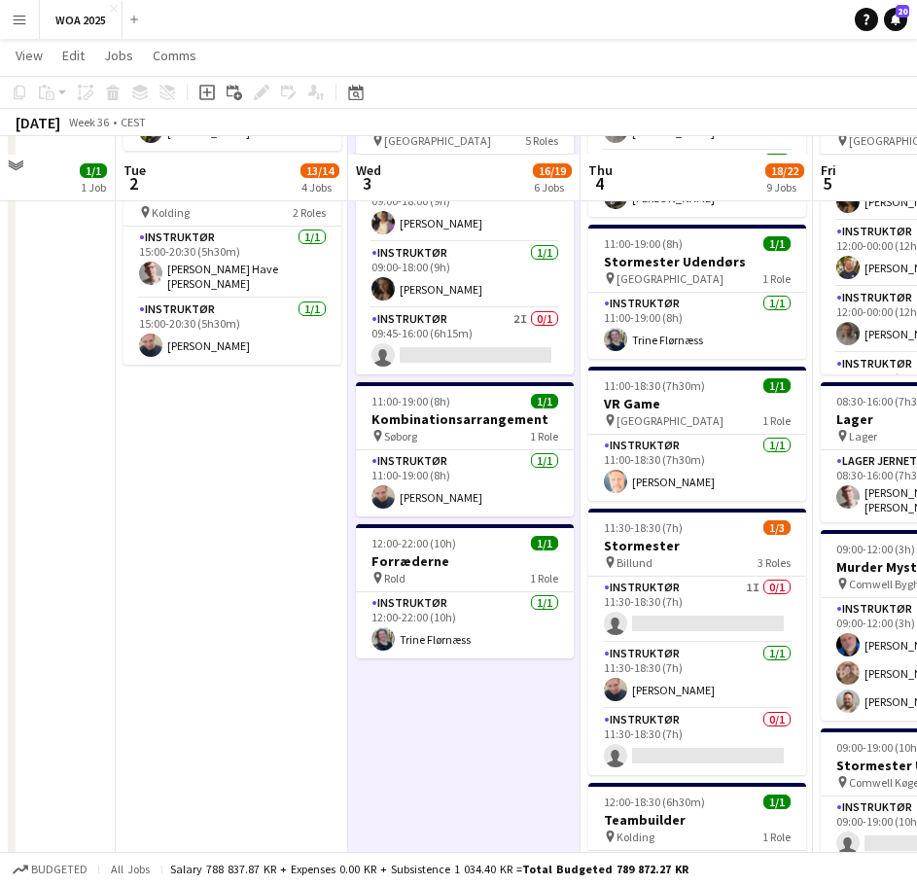
scroll to position [778, 0]
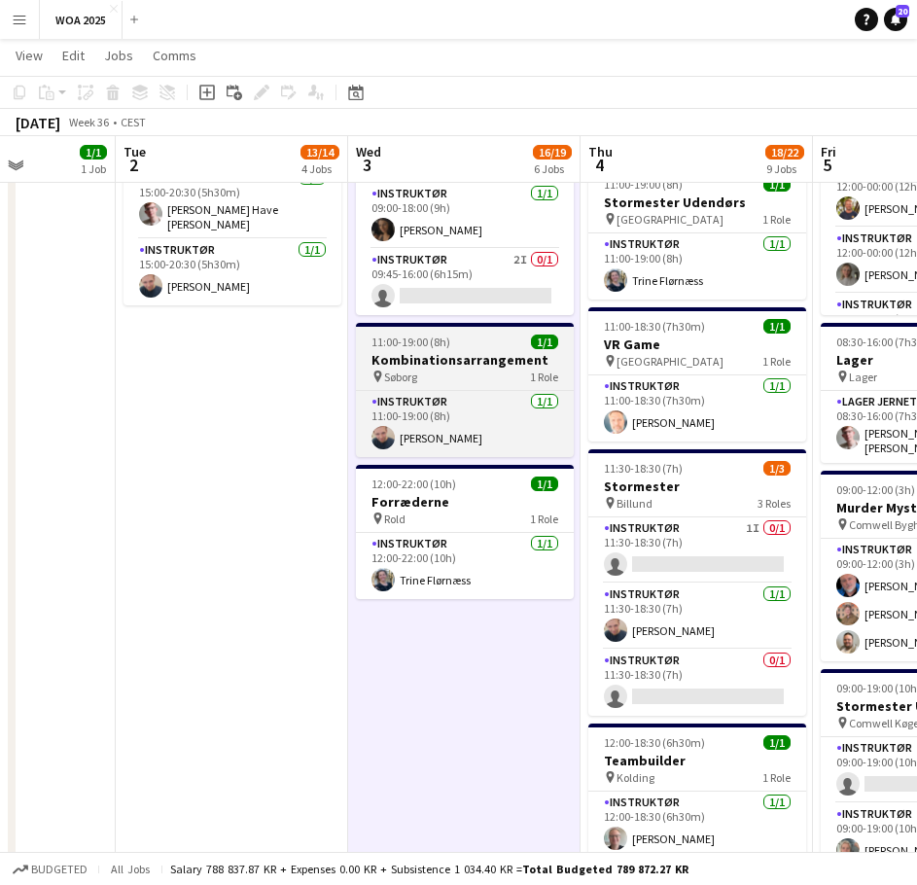
click at [460, 372] on div "pin Søborg 1 Role" at bounding box center [465, 377] width 218 height 16
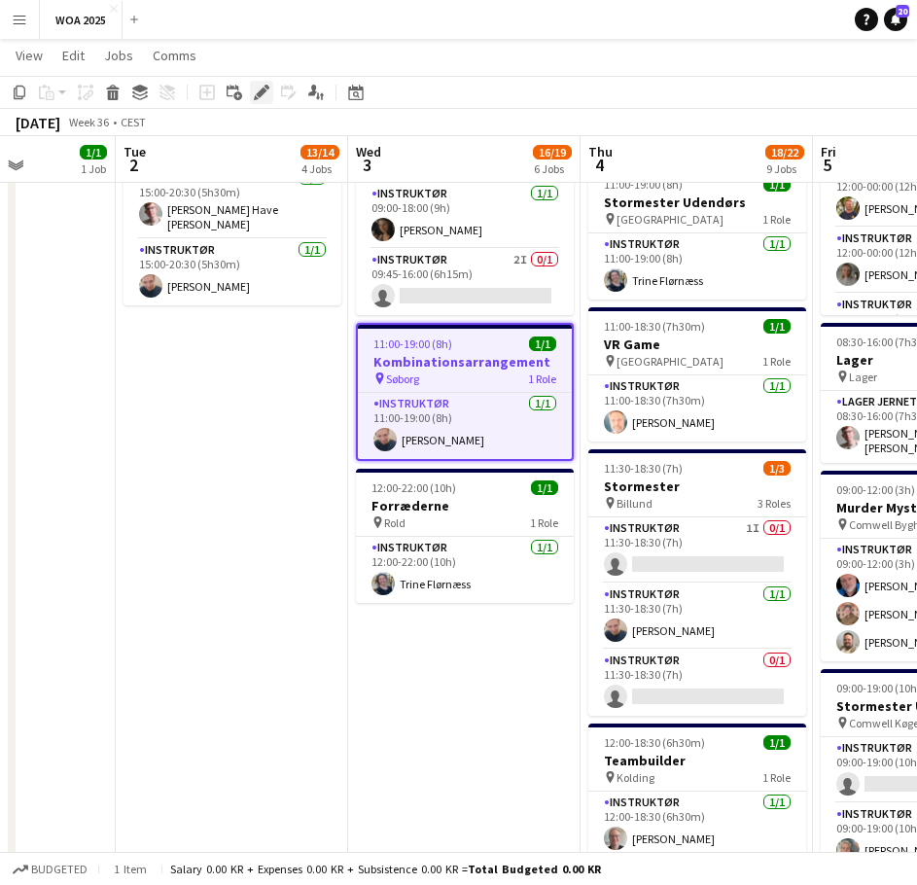
click at [263, 94] on icon at bounding box center [261, 93] width 11 height 11
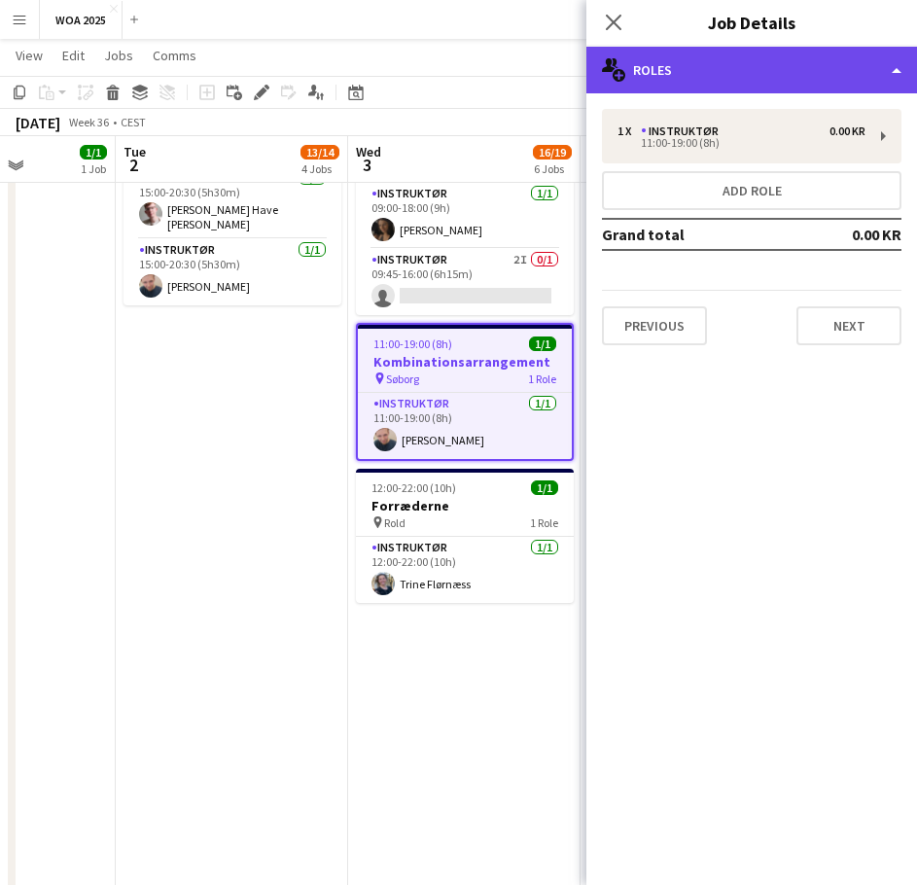
click at [760, 83] on div "multiple-users-add Roles" at bounding box center [751, 70] width 331 height 47
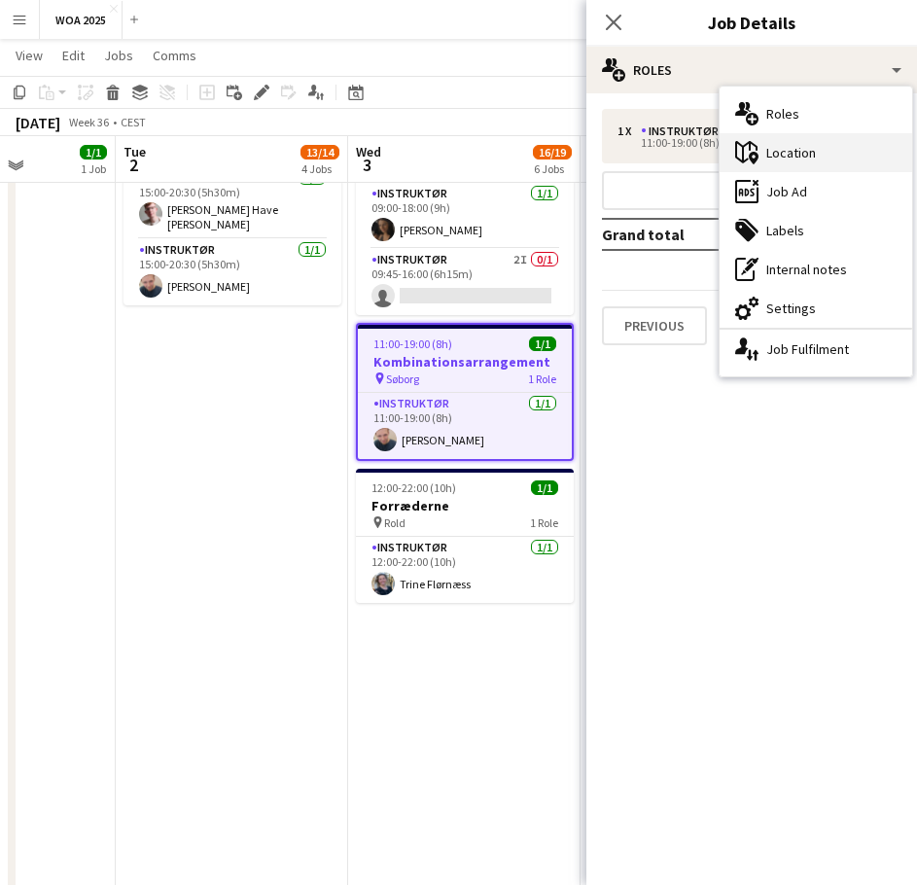
click at [804, 149] on div "maps-pin-1 Location" at bounding box center [816, 152] width 193 height 39
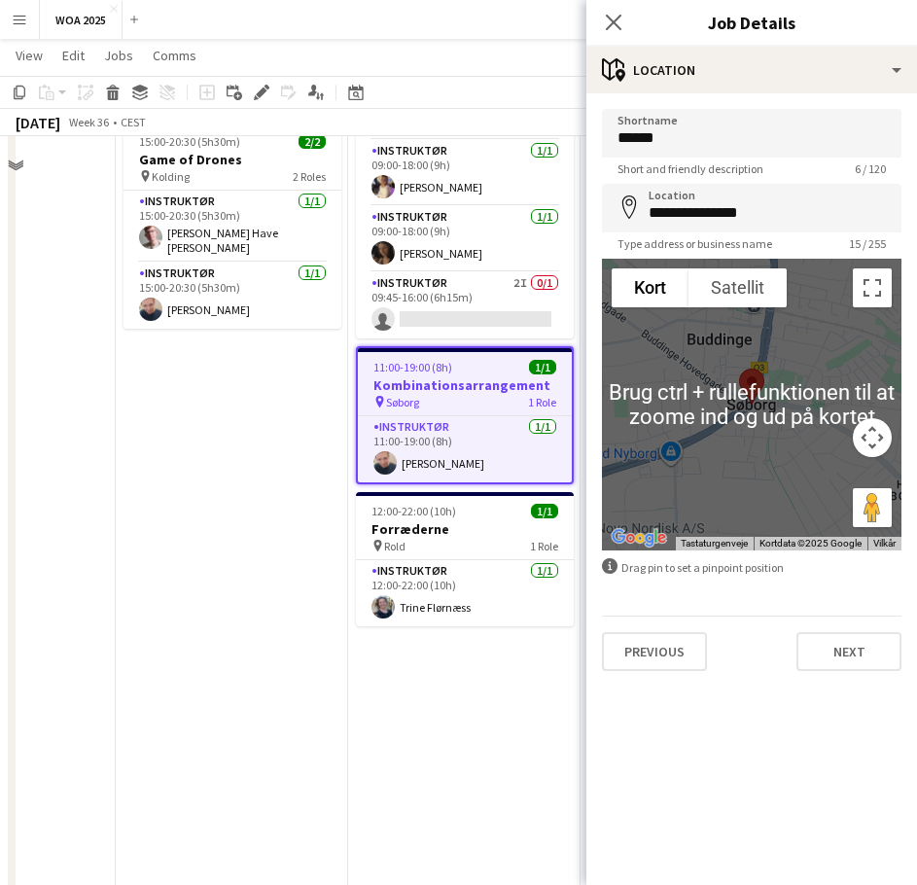
scroll to position [681, 0]
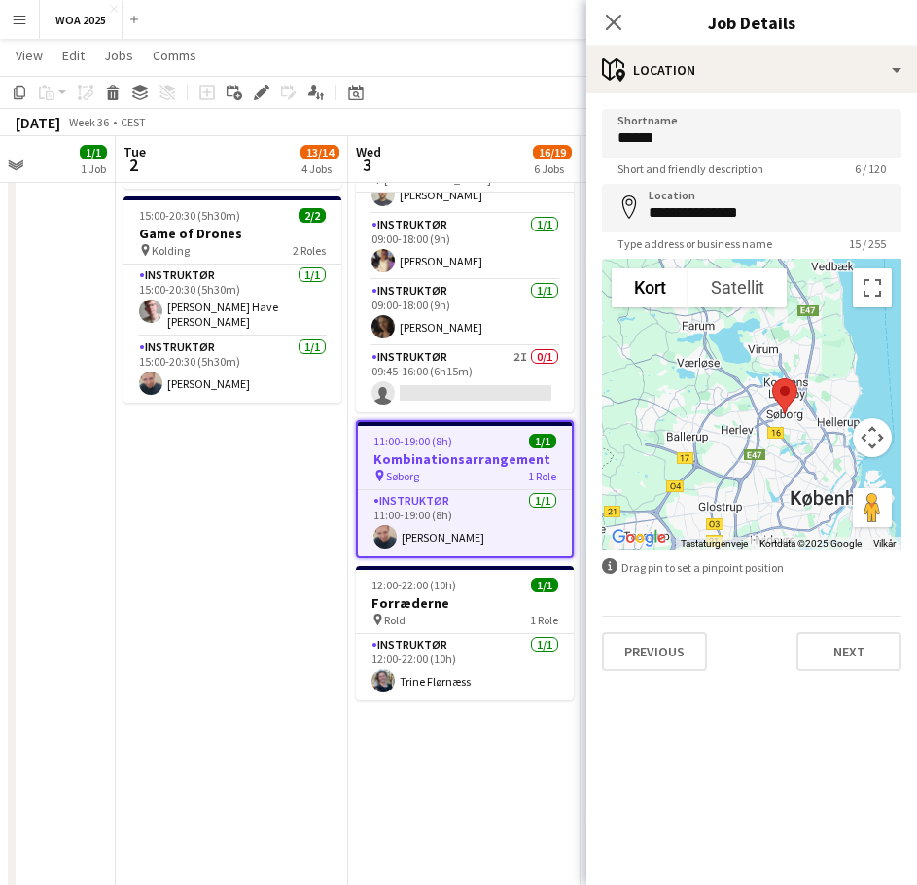
click at [200, 581] on app-date-cell "10:00-15:00 (5h) 1/1 Lager pin Lager 1 Role Lager Jernet [DATE] 10:00-15:00 (5h…" at bounding box center [232, 481] width 232 height 1889
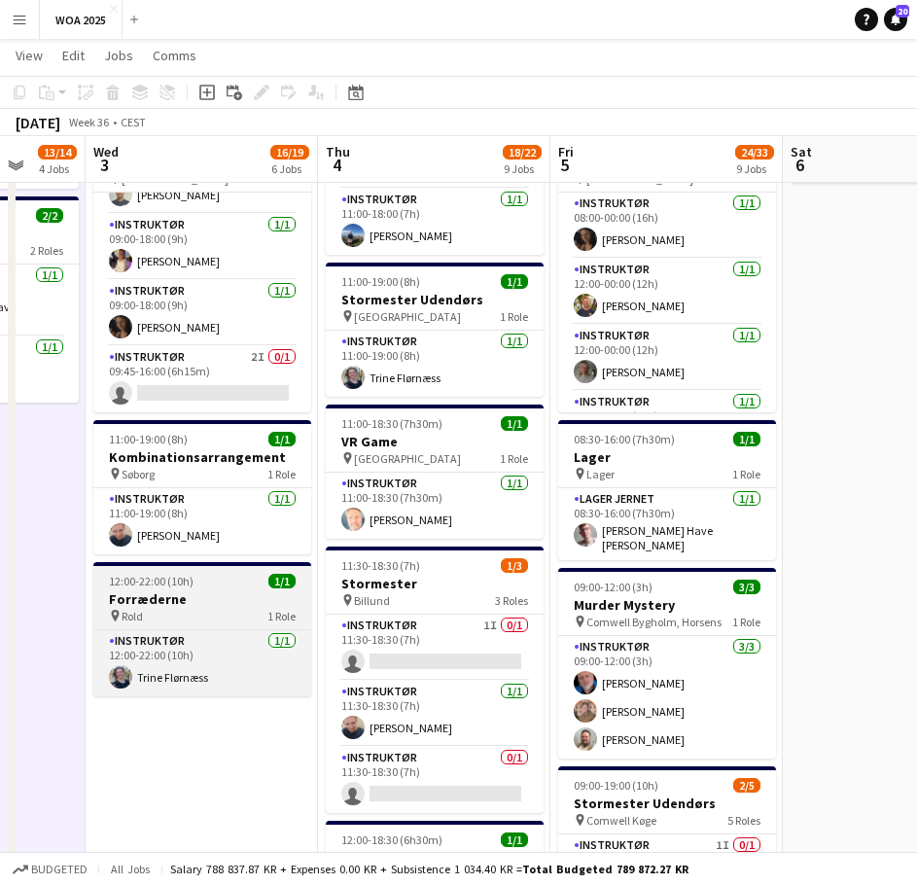
drag, startPoint x: 351, startPoint y: 613, endPoint x: 88, endPoint y: 586, distance: 264.8
click at [76, 586] on app-calendar-viewport "Sun 31 Mon 1 1/1 1 Job Tue 2 13/14 4 Jobs Wed 3 16/19 6 Jobs Thu 4 18/22 9 Jobs…" at bounding box center [458, 410] width 917 height 2031
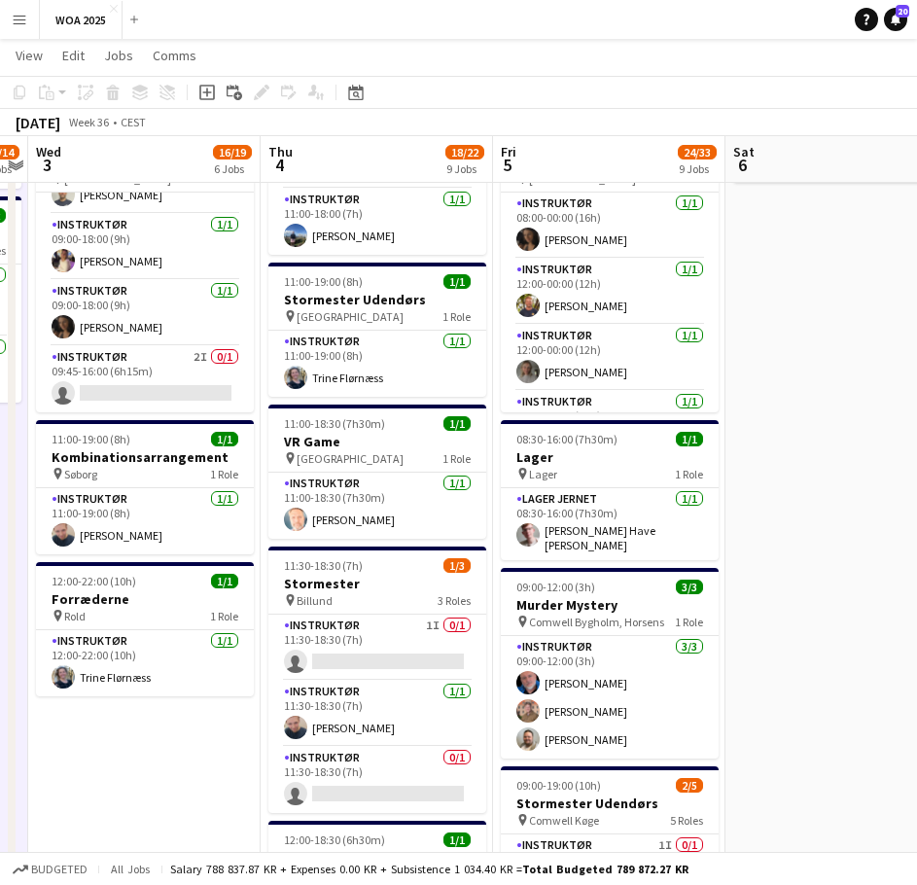
scroll to position [0, 619]
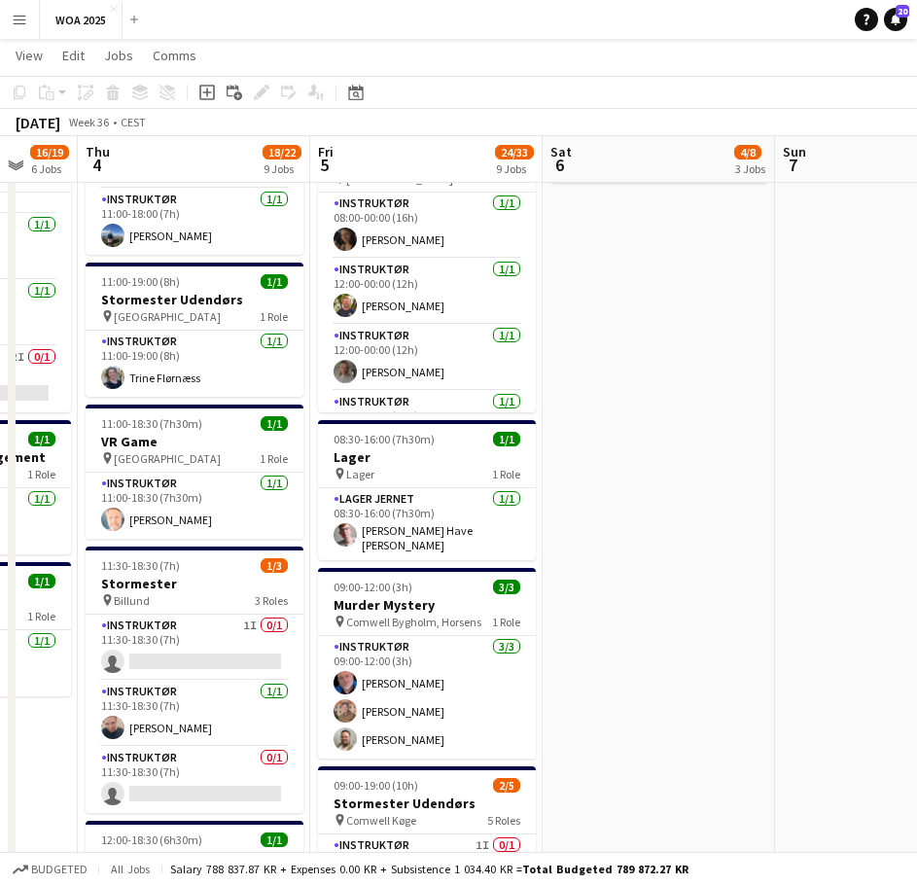
drag, startPoint x: 639, startPoint y: 507, endPoint x: 429, endPoint y: 529, distance: 211.2
click at [429, 529] on app-calendar-viewport "Mon 1 1/1 1 Job Tue 2 13/14 4 Jobs Wed 3 16/19 6 Jobs Thu 4 18/22 9 Jobs Fri 5 …" at bounding box center [458, 410] width 917 height 2031
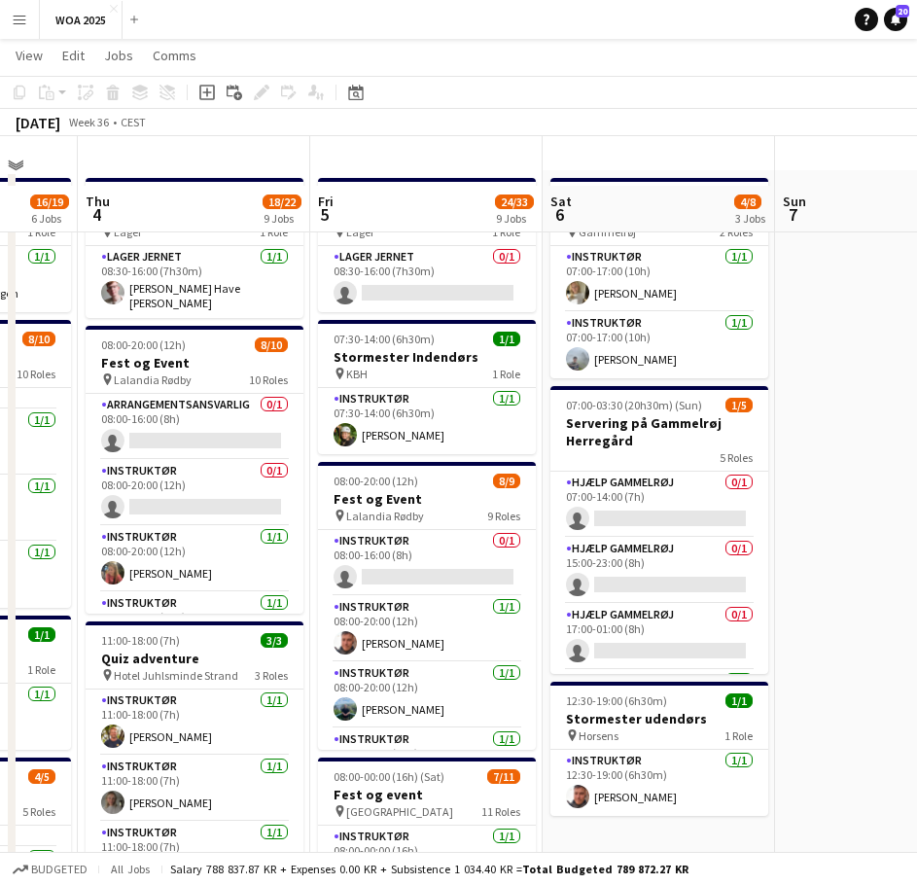
scroll to position [0, 0]
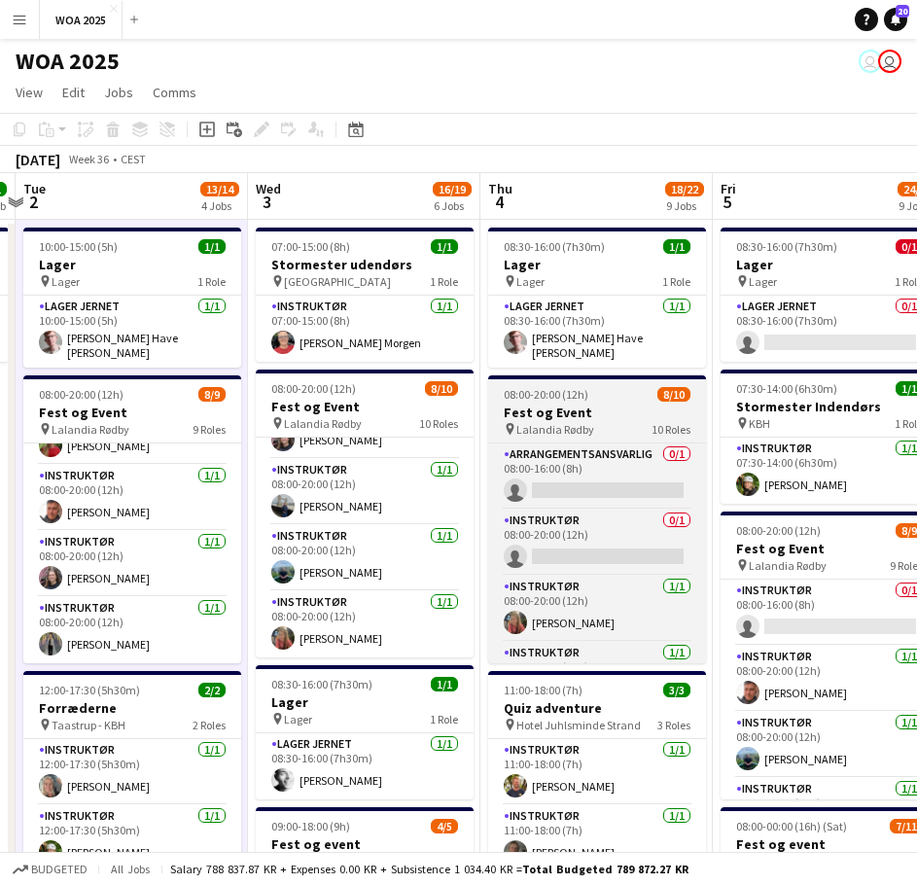
drag, startPoint x: 420, startPoint y: 457, endPoint x: 533, endPoint y: 414, distance: 120.6
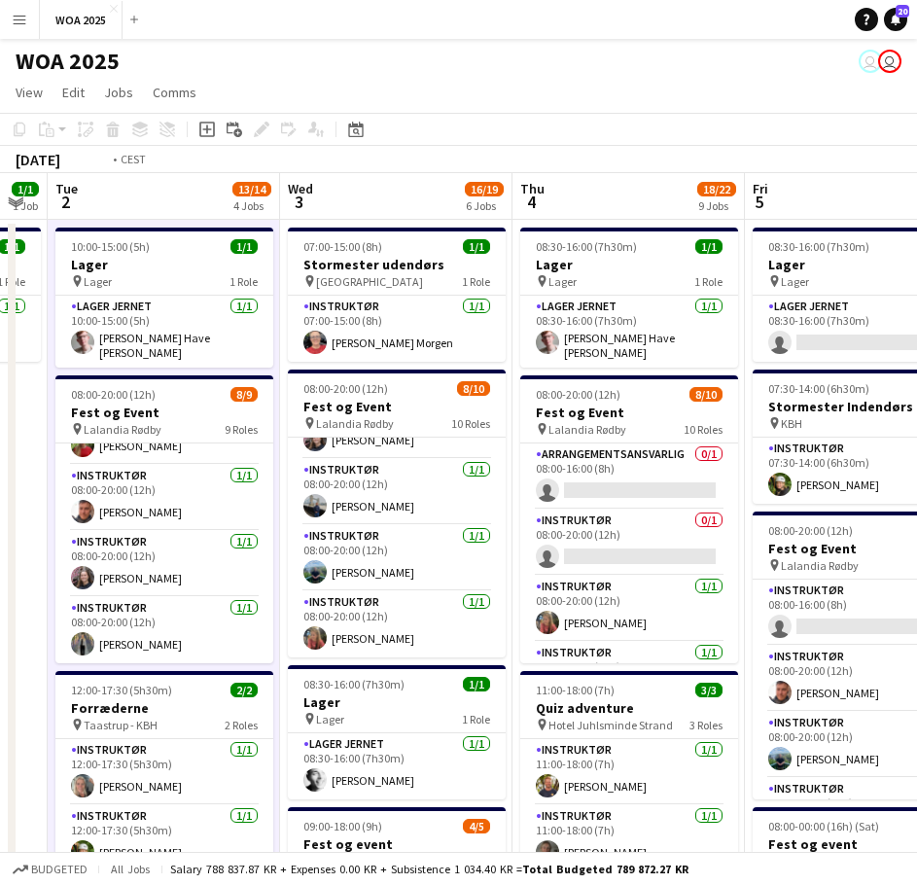
drag, startPoint x: 271, startPoint y: 420, endPoint x: 635, endPoint y: 396, distance: 364.5
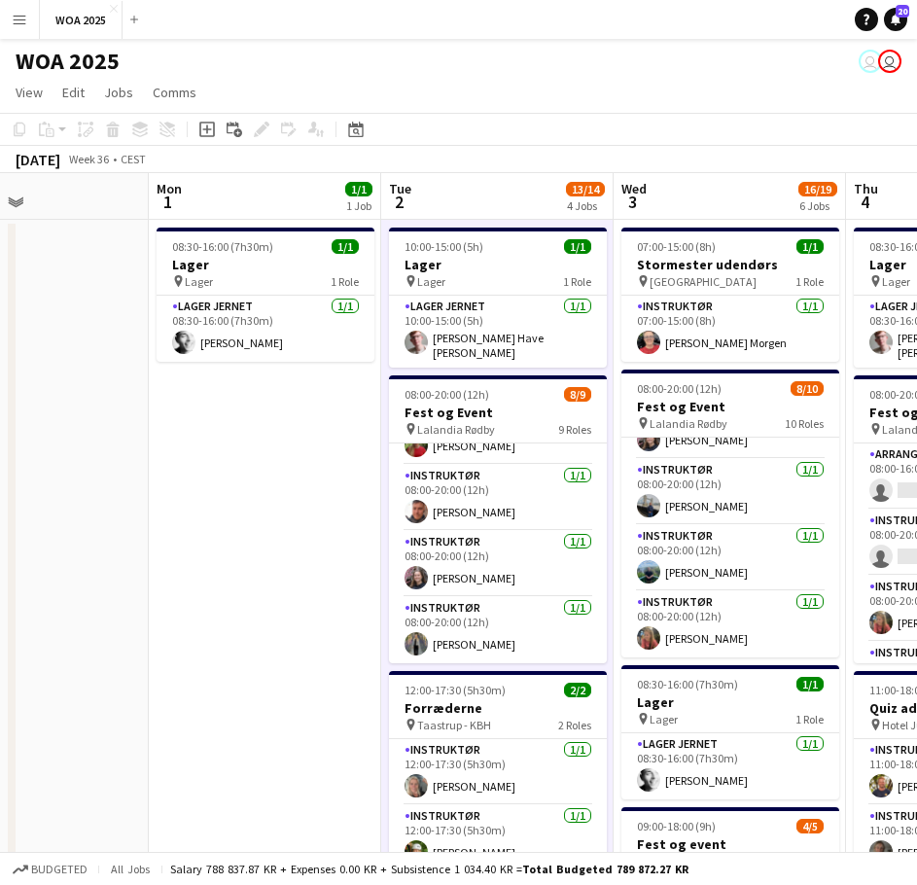
drag, startPoint x: 188, startPoint y: 423, endPoint x: 539, endPoint y: 405, distance: 351.5
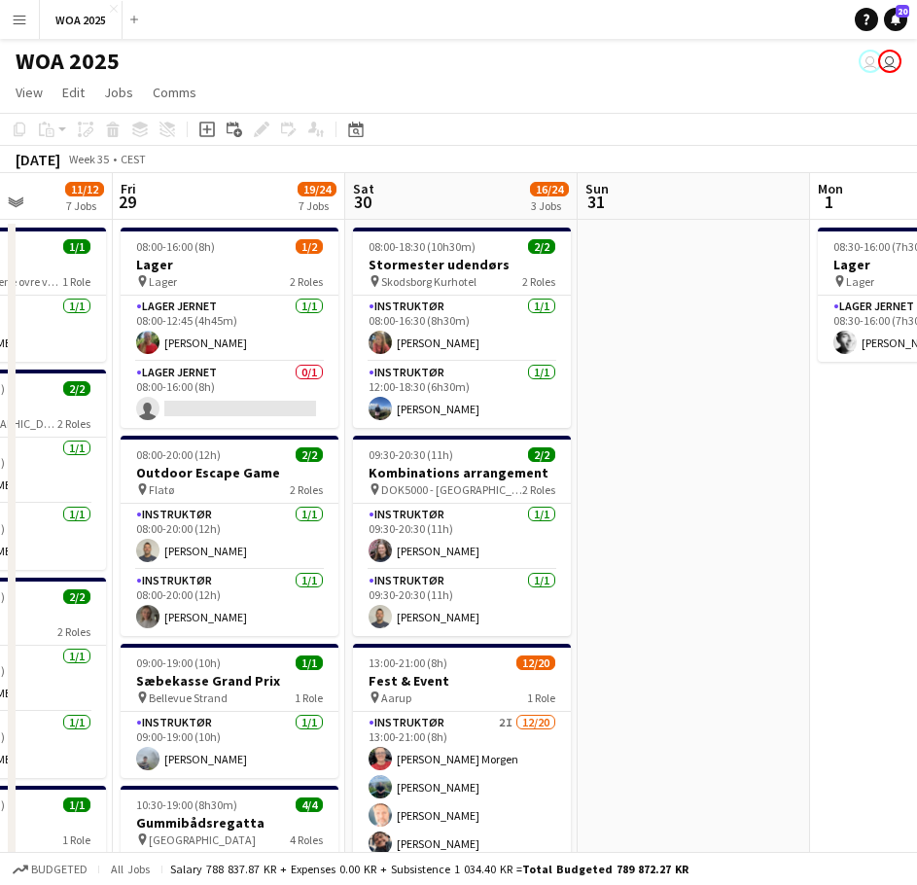
drag, startPoint x: 477, startPoint y: 429, endPoint x: 583, endPoint y: 417, distance: 107.6
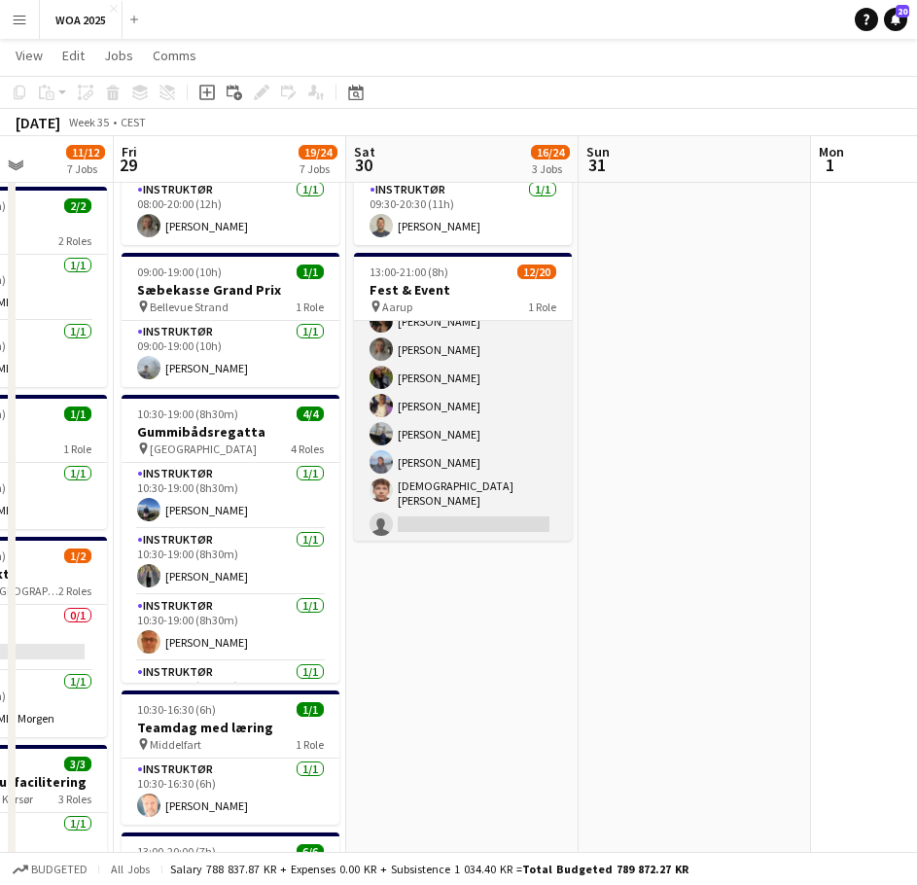
scroll to position [285, 0]
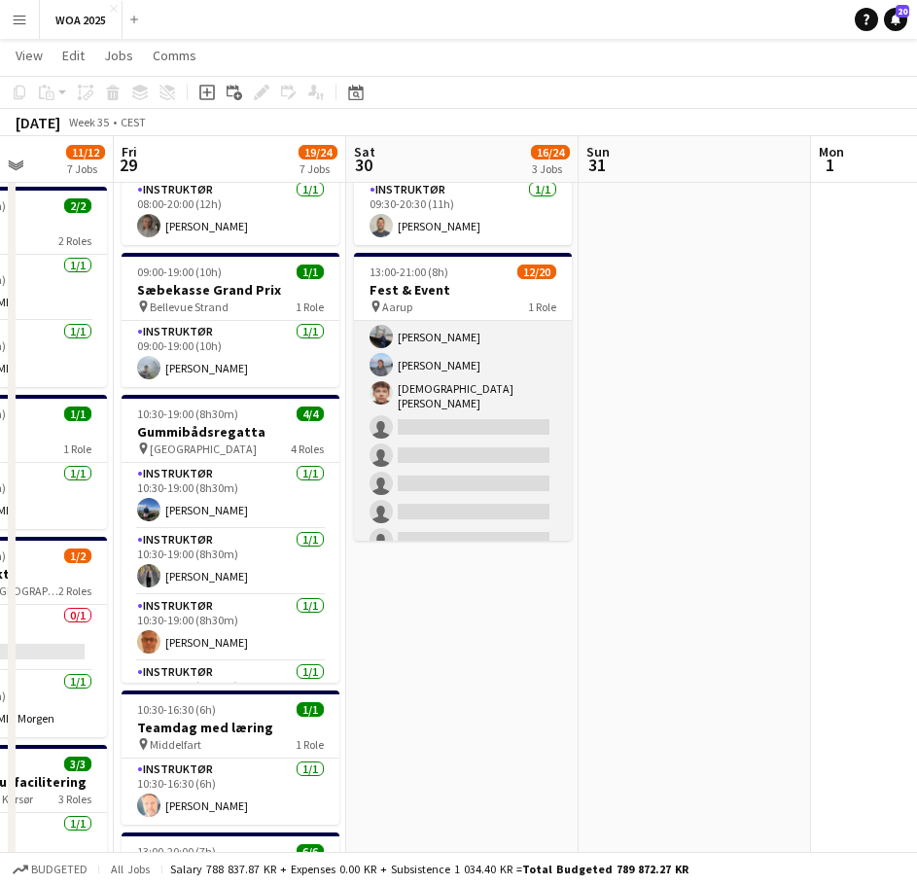
click at [466, 470] on app-card-role "Instruktør 2I [DATE] 13:00-21:00 (8h) [PERSON_NAME] Morgen [PERSON_NAME] [PERSO…" at bounding box center [463, 340] width 218 height 608
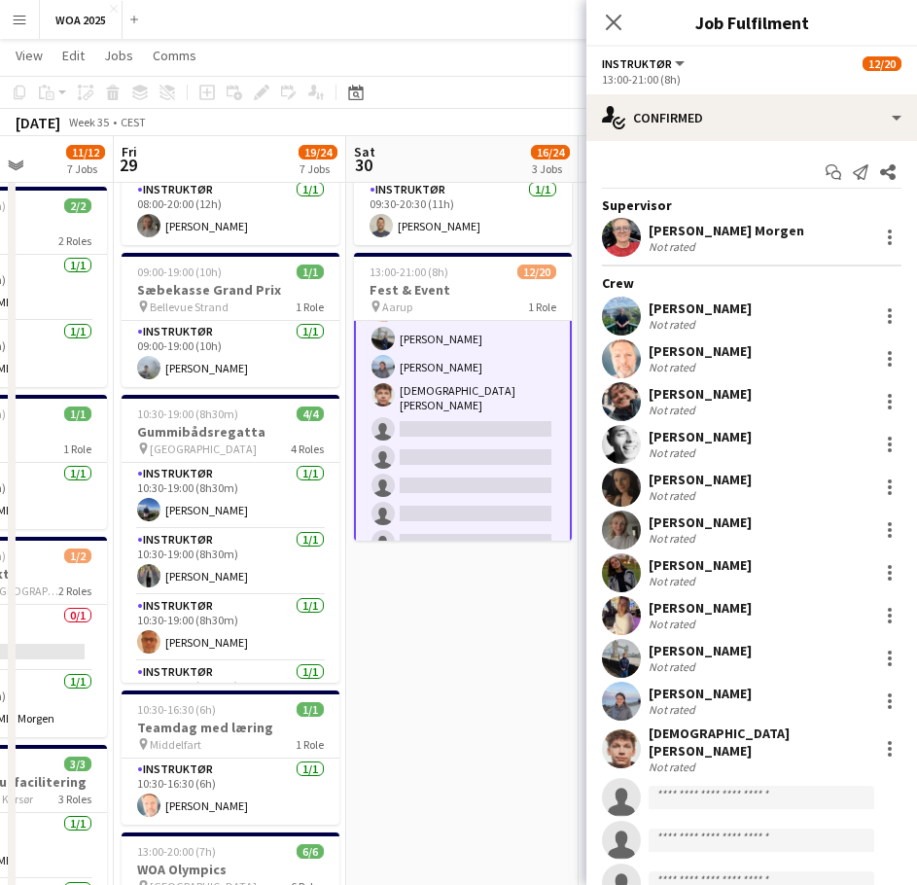
scroll to position [287, 0]
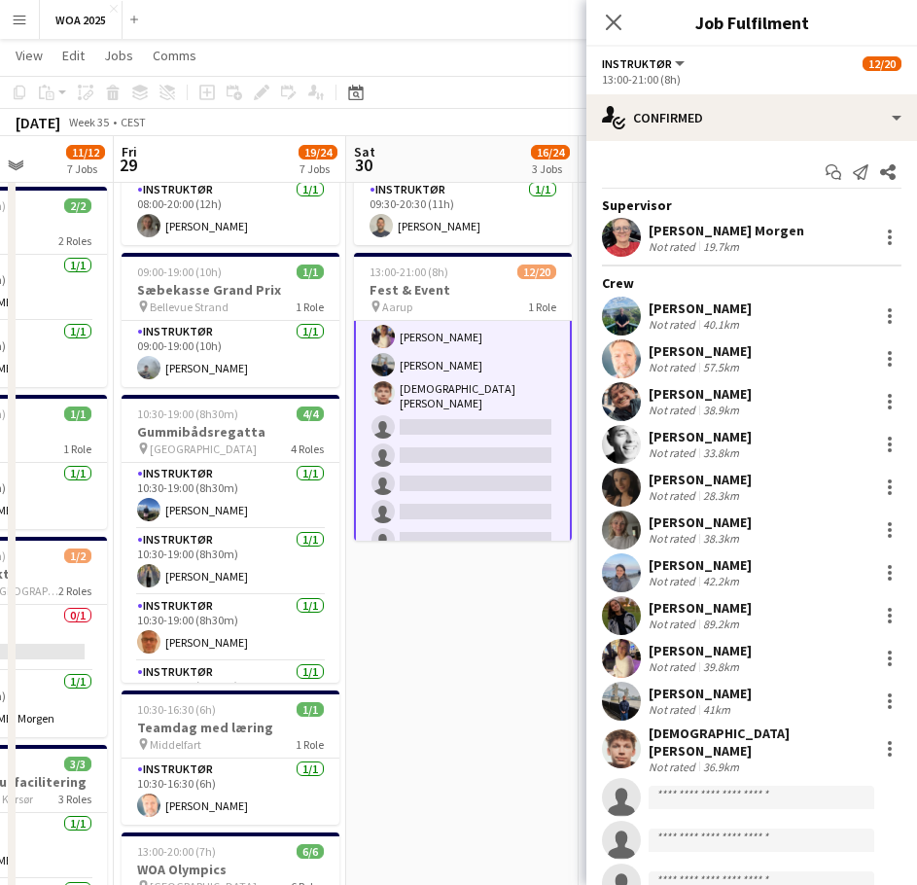
click at [456, 594] on app-date-cell "08:00-18:30 (10h30m) 2/2 Stormester udendørs pin Skodsborg Kurhotel 2 Roles Ins…" at bounding box center [462, 773] width 232 height 1889
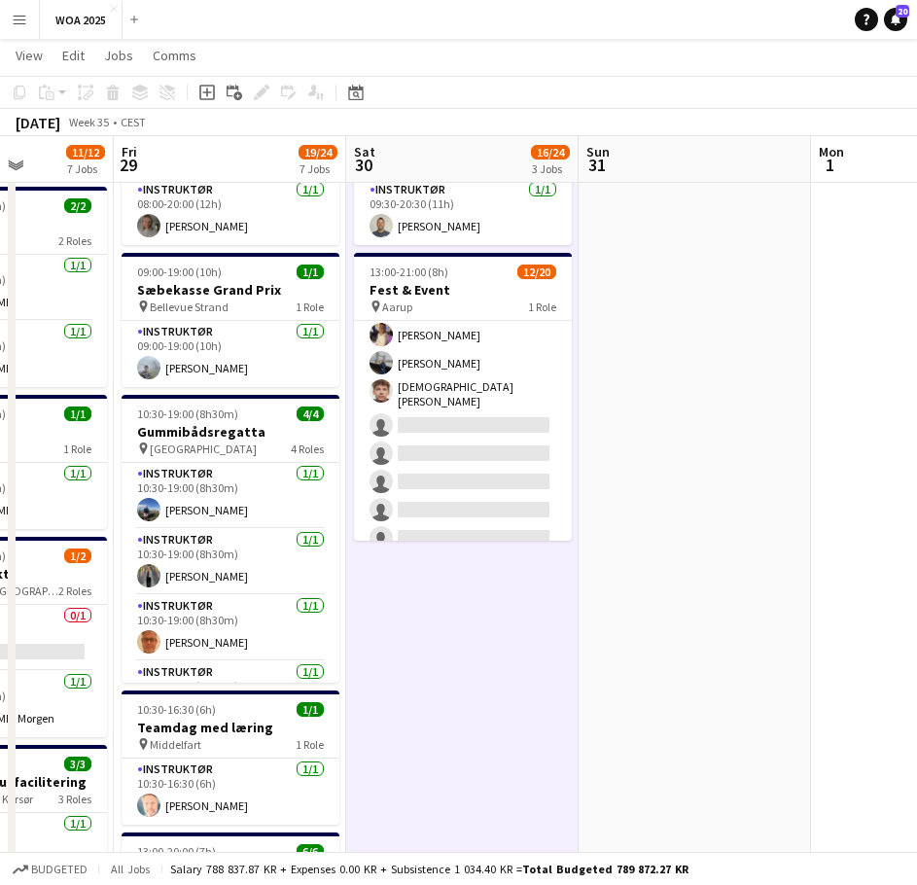
scroll to position [285, 0]
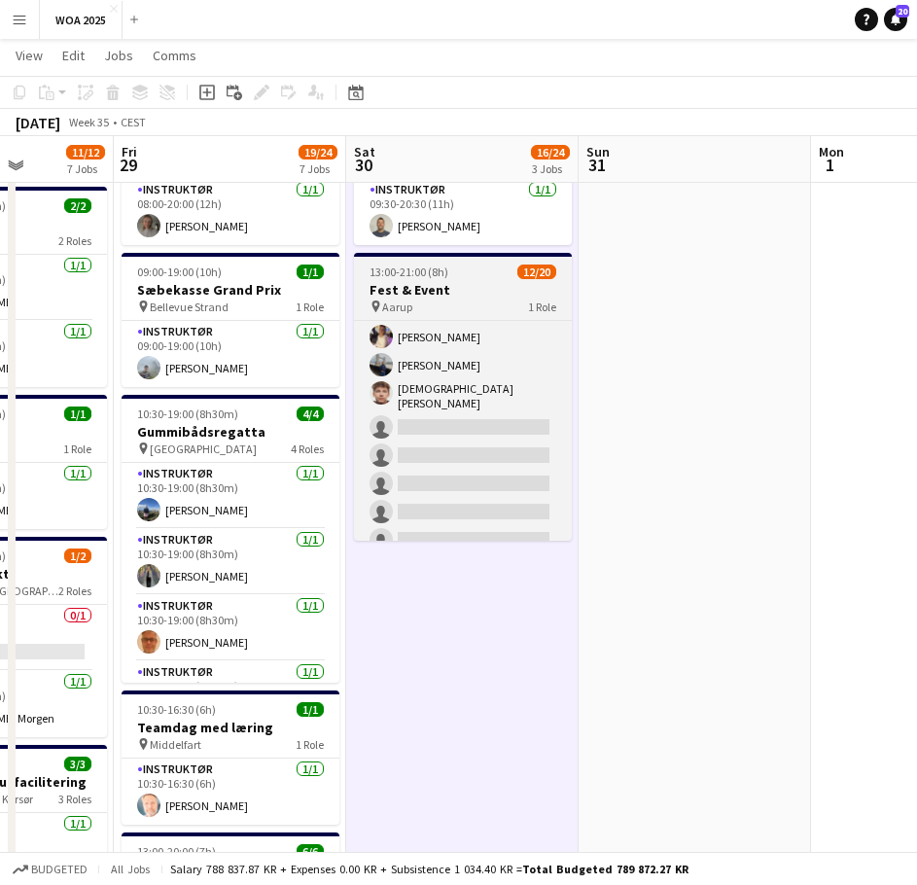
click at [467, 296] on h3 "Fest & Event" at bounding box center [463, 290] width 218 height 18
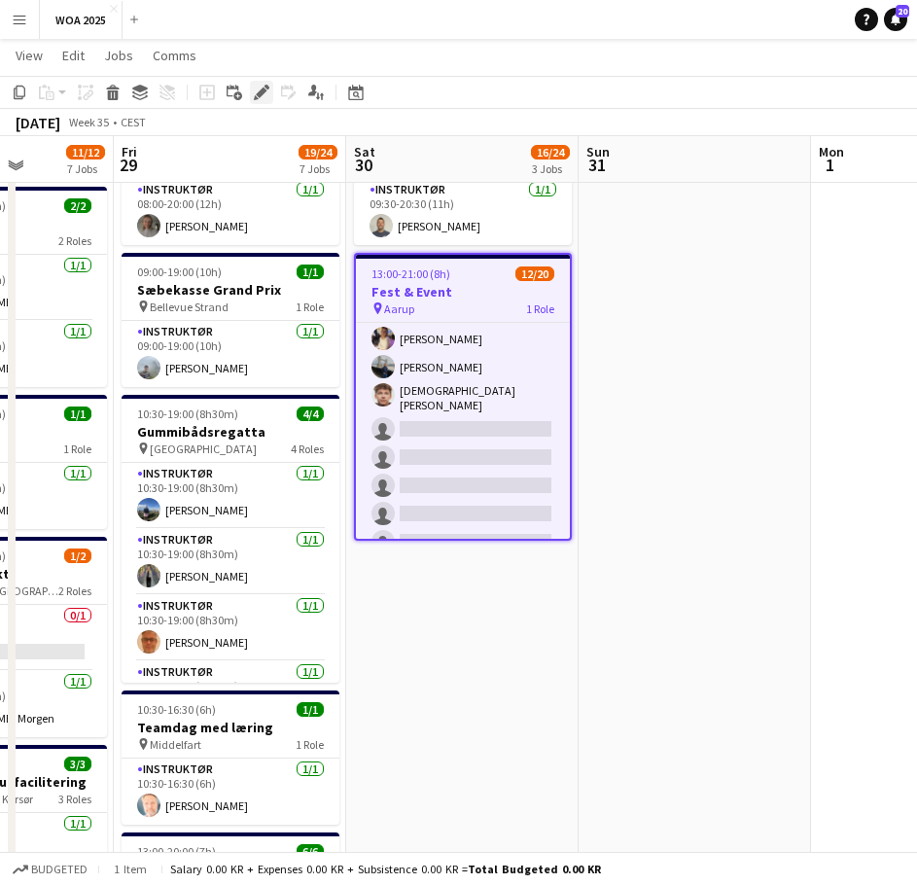
click at [266, 93] on icon "Edit" at bounding box center [262, 93] width 16 height 16
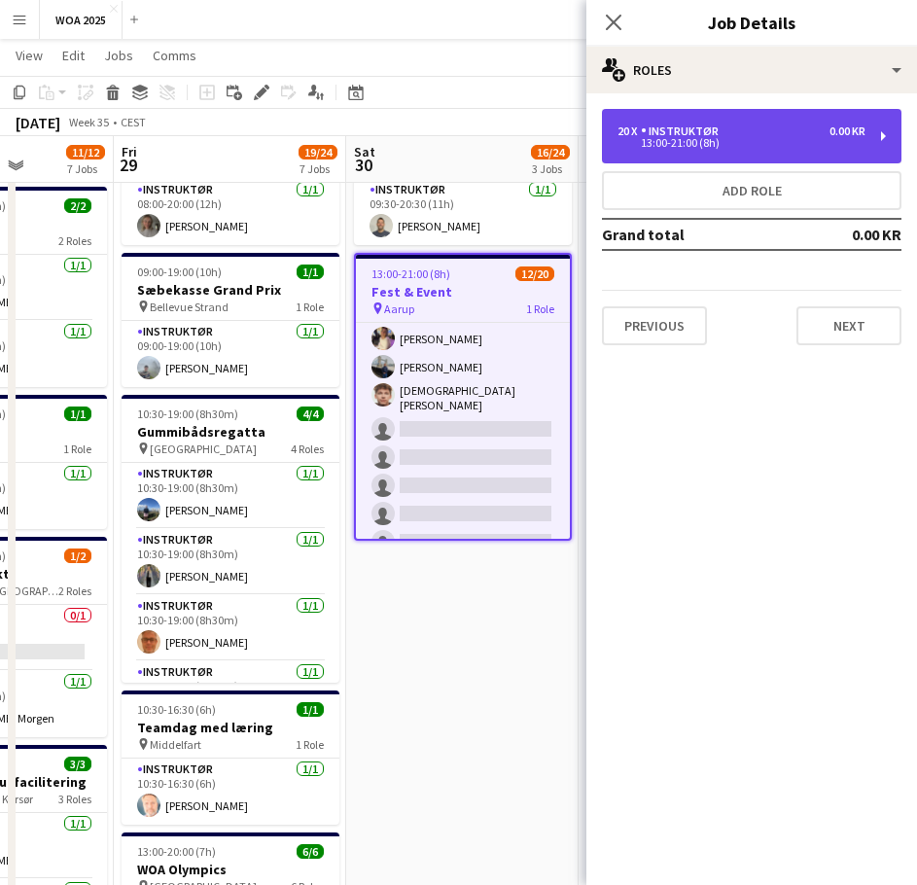
click at [752, 145] on div "13:00-21:00 (8h)" at bounding box center [742, 143] width 248 height 10
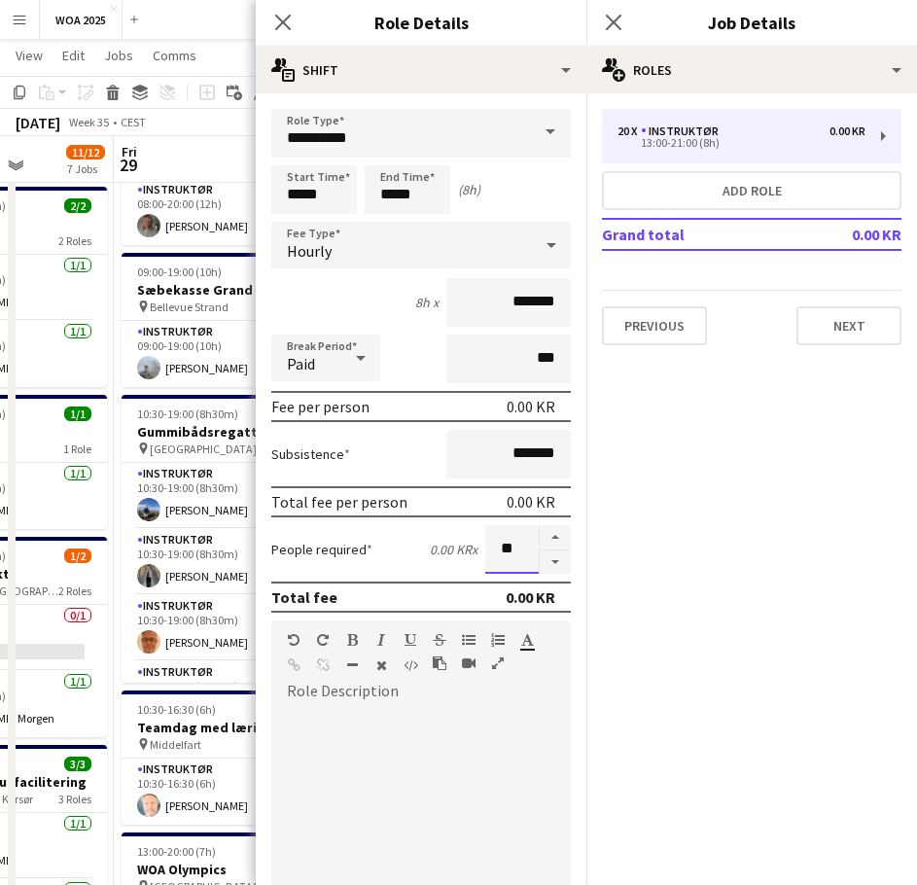
drag, startPoint x: 501, startPoint y: 554, endPoint x: 466, endPoint y: 552, distance: 35.1
click at [466, 552] on div "People required 0.00 KR x **" at bounding box center [421, 549] width 300 height 49
drag, startPoint x: 477, startPoint y: 829, endPoint x: 463, endPoint y: 809, distance: 24.3
click at [477, 828] on div at bounding box center [421, 823] width 300 height 233
drag, startPoint x: 494, startPoint y: 549, endPoint x: 480, endPoint y: 549, distance: 13.6
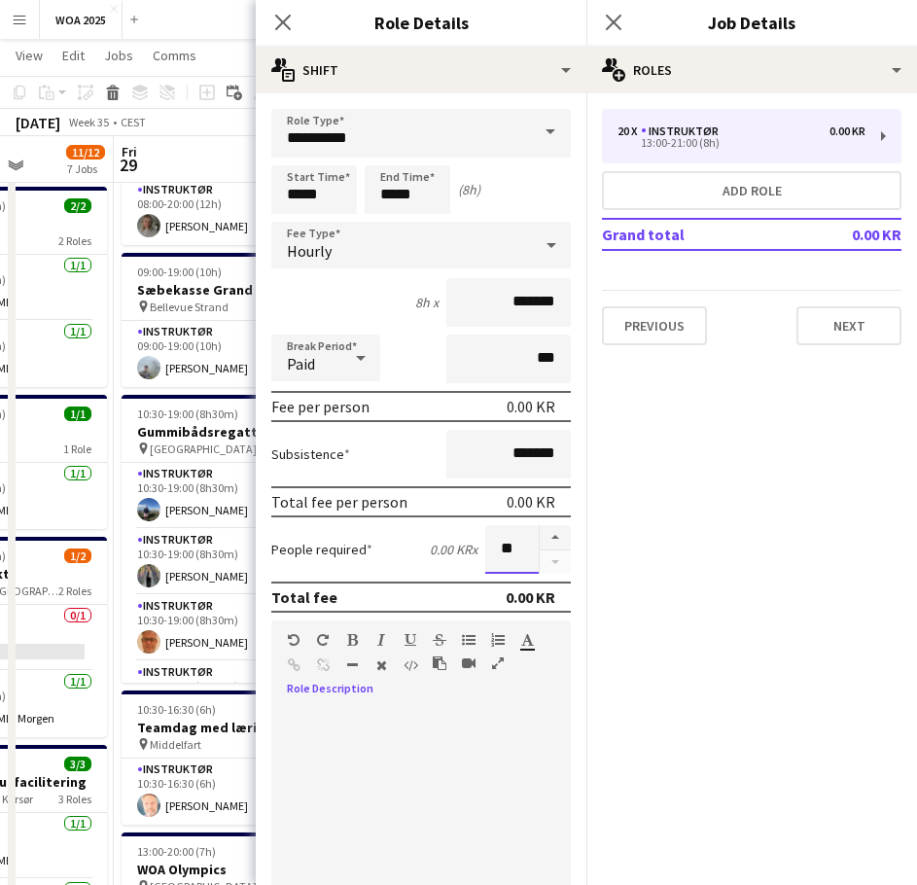
click at [485, 549] on input "**" at bounding box center [511, 549] width 53 height 49
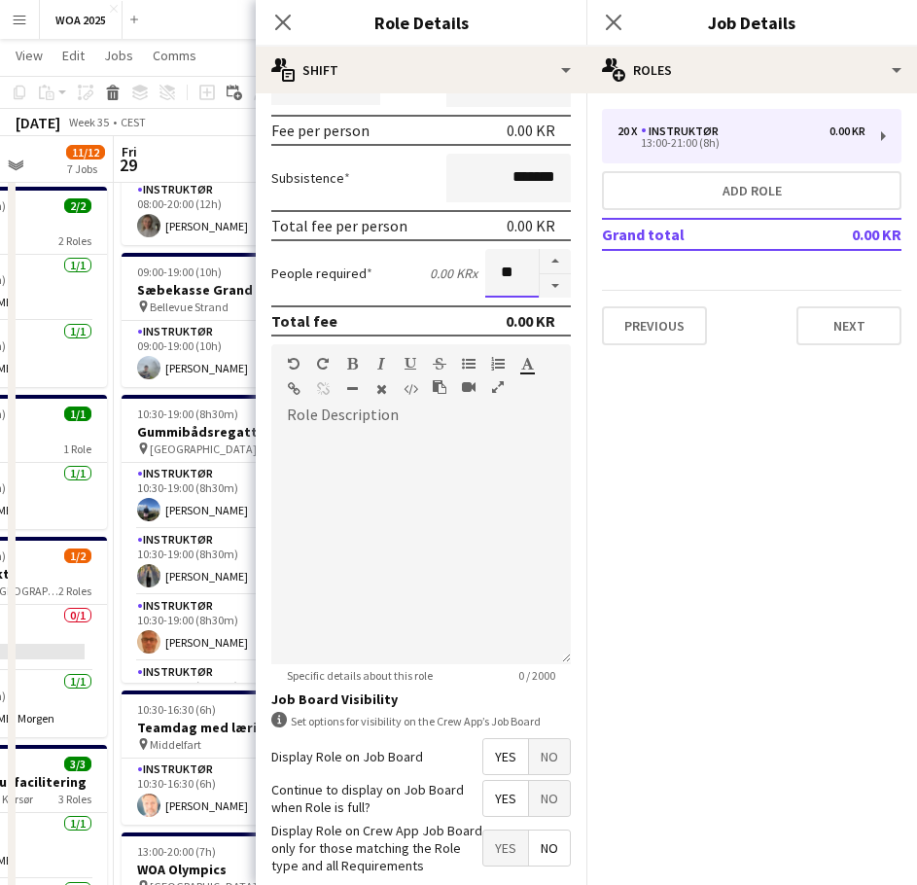
scroll to position [376, 0]
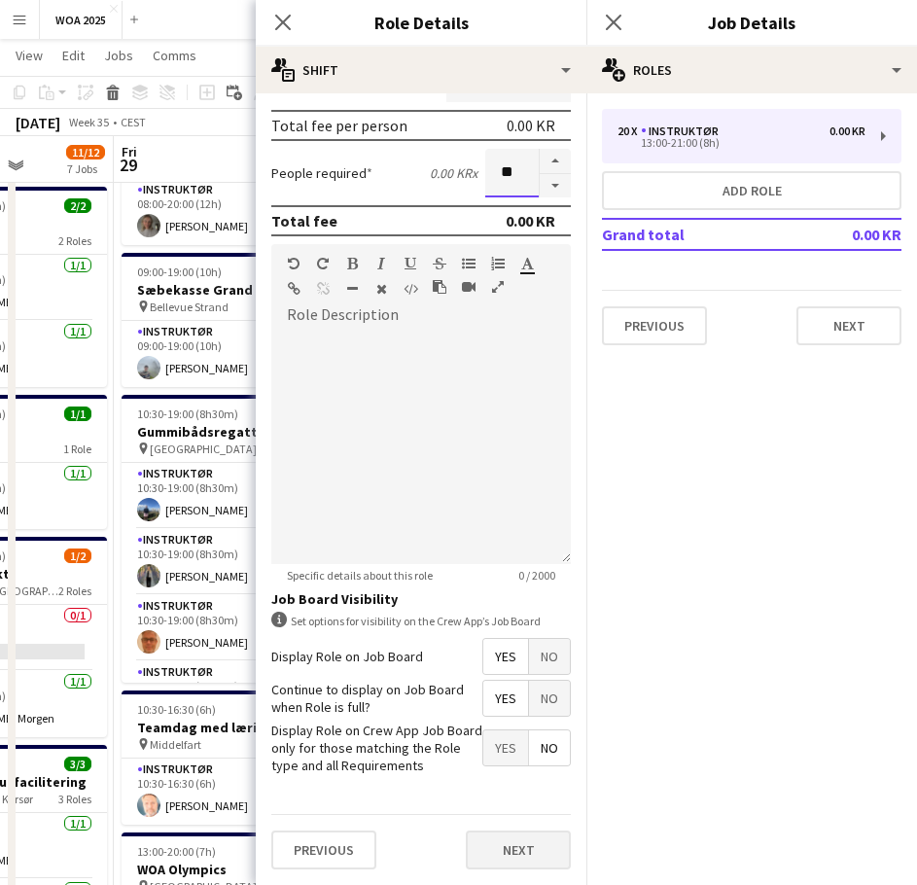
type input "**"
click at [527, 846] on button "Next" at bounding box center [518, 849] width 105 height 39
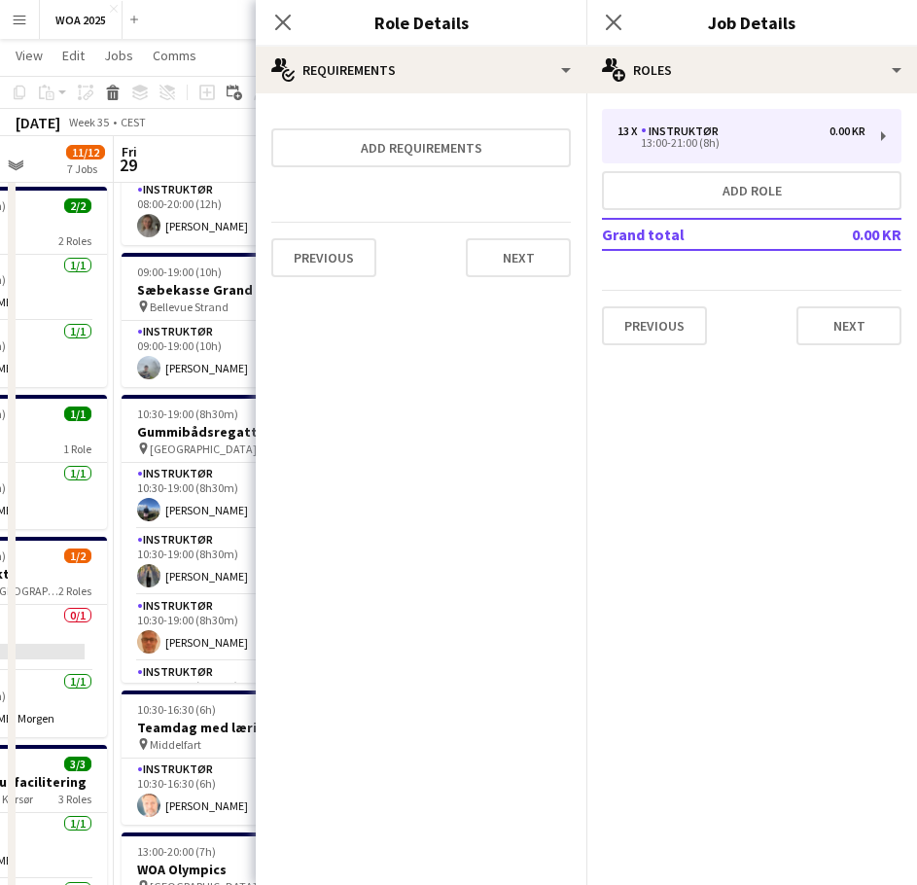
scroll to position [204, 0]
click at [527, 269] on button "Next" at bounding box center [518, 257] width 105 height 39
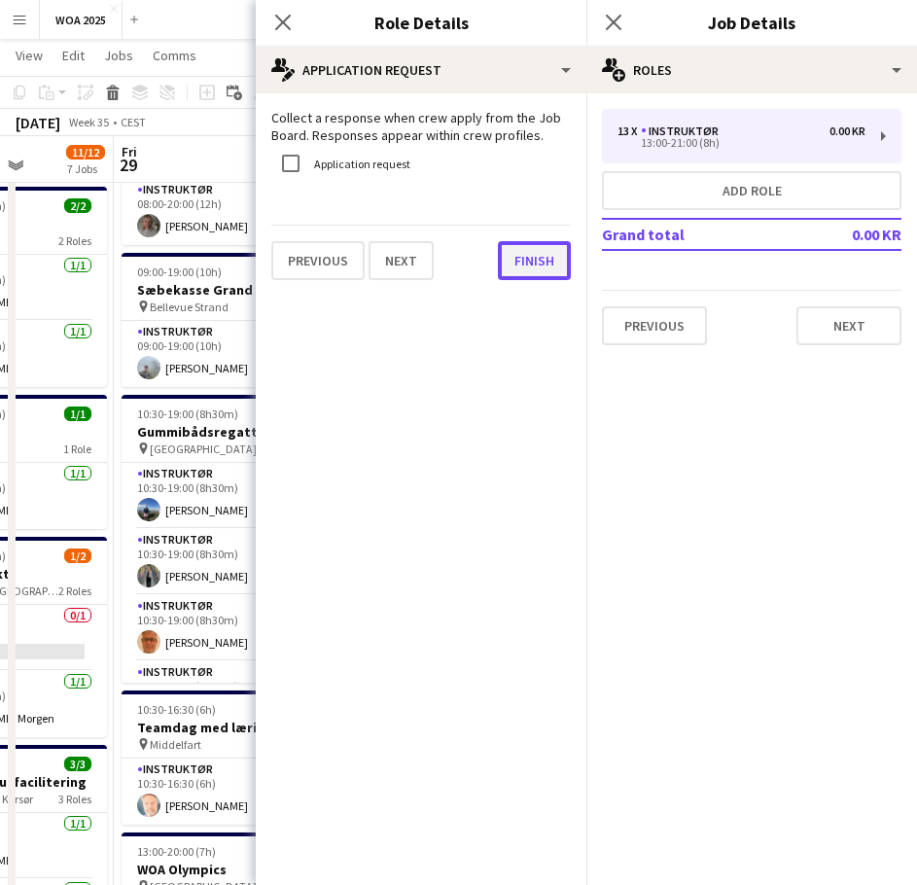
click at [530, 269] on button "Finish" at bounding box center [534, 260] width 73 height 39
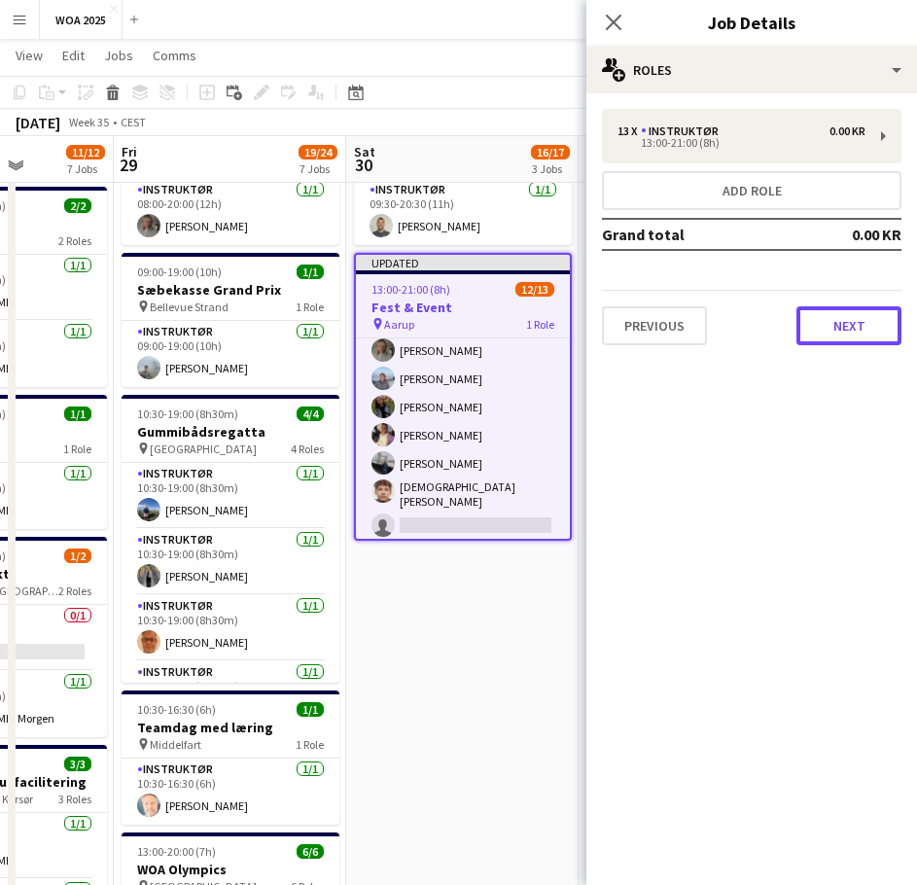
click at [850, 317] on button "Next" at bounding box center [848, 325] width 105 height 39
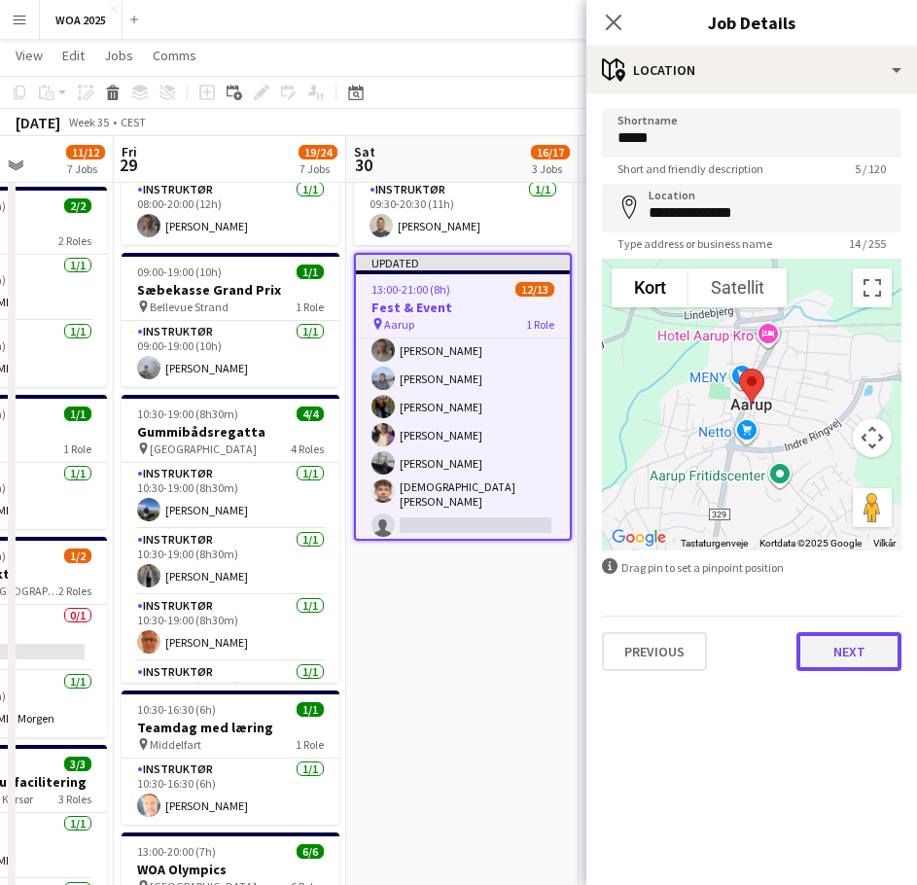
click at [879, 663] on button "Next" at bounding box center [848, 651] width 105 height 39
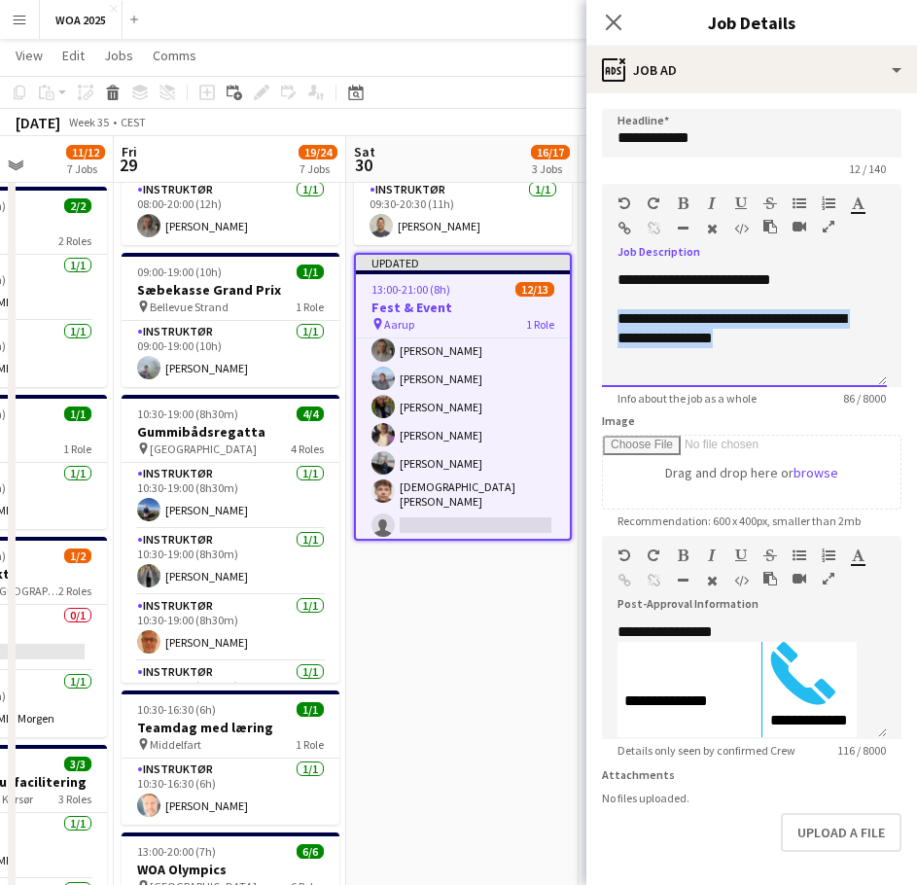
drag, startPoint x: 752, startPoint y: 365, endPoint x: 610, endPoint y: 321, distance: 148.6
click at [610, 321] on div "**********" at bounding box center [744, 328] width 285 height 117
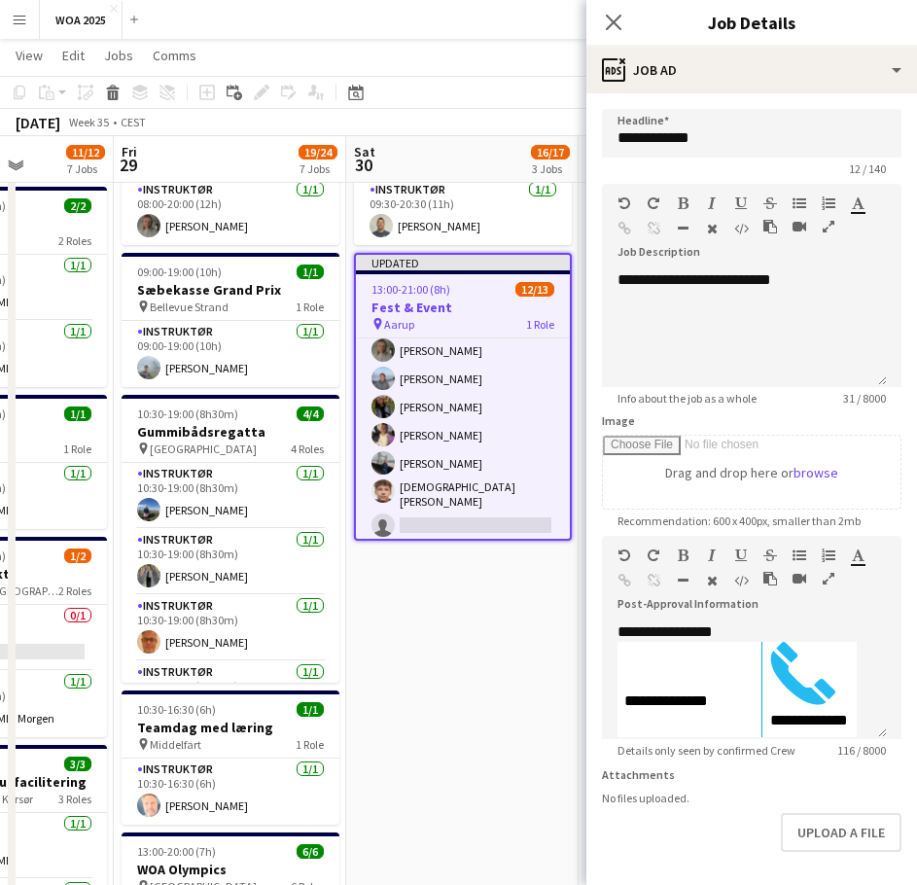
click at [519, 54] on app-page-menu "View Day view expanded Day view collapsed Month view Date picker Jump to [DATE]…" at bounding box center [458, 57] width 917 height 37
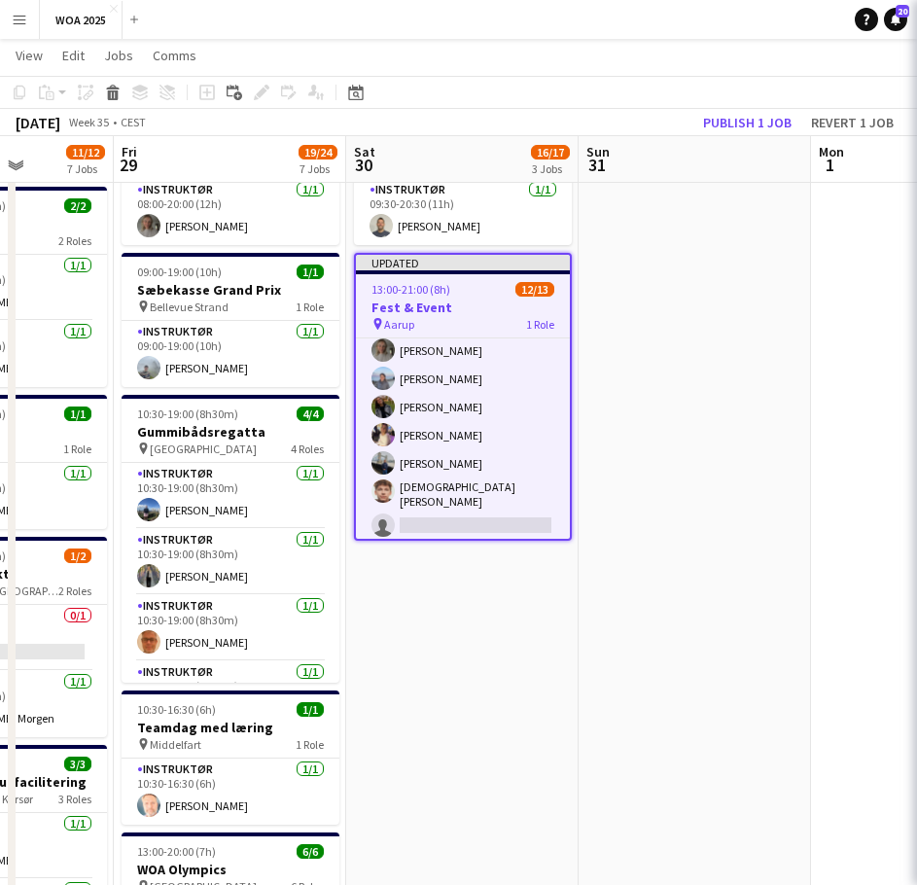
scroll to position [200, 0]
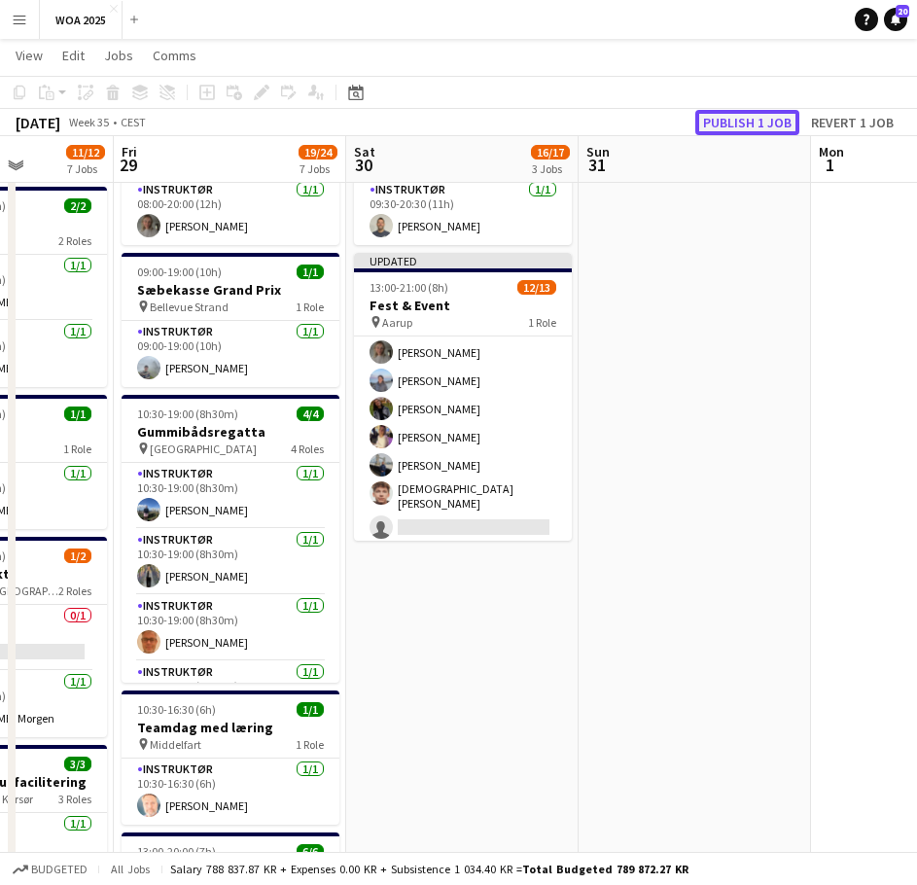
click at [745, 121] on button "Publish 1 job" at bounding box center [747, 122] width 104 height 25
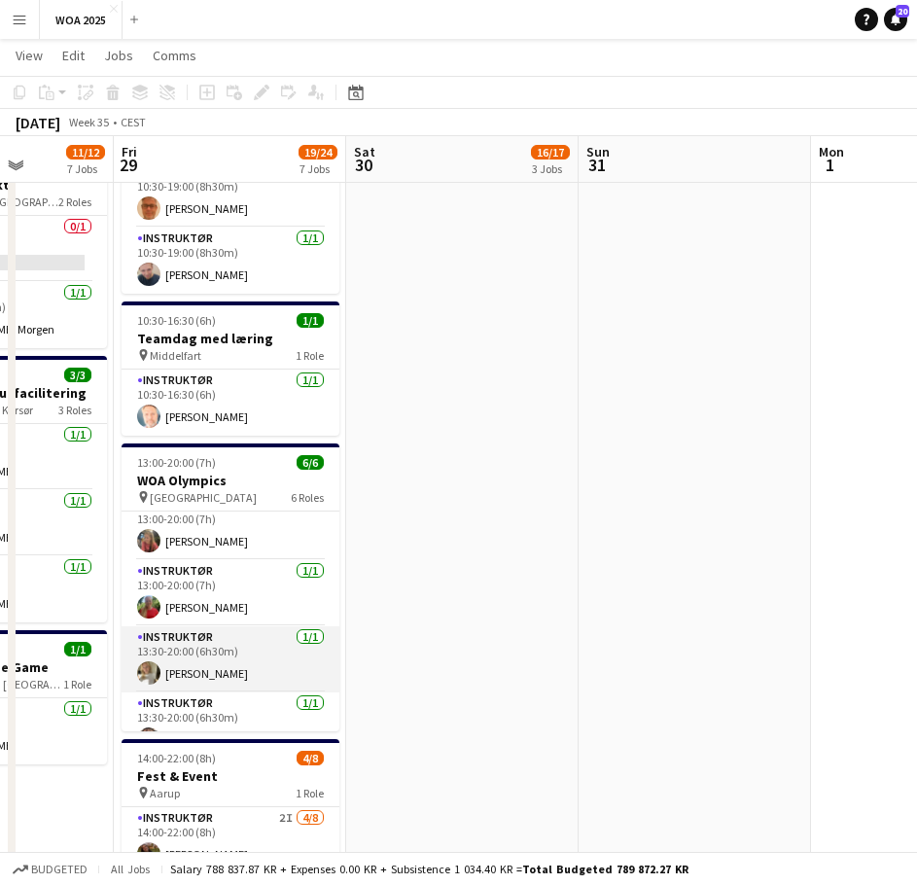
scroll to position [177, 0]
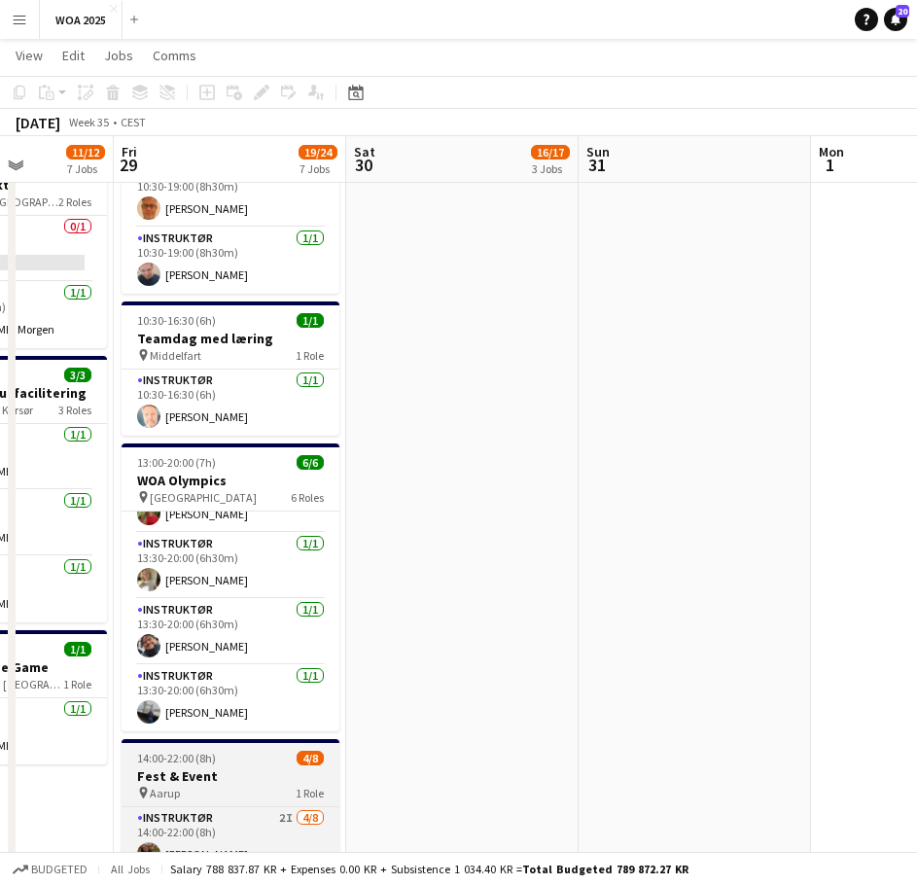
click at [231, 795] on div "pin Aarup 1 Role" at bounding box center [231, 793] width 218 height 16
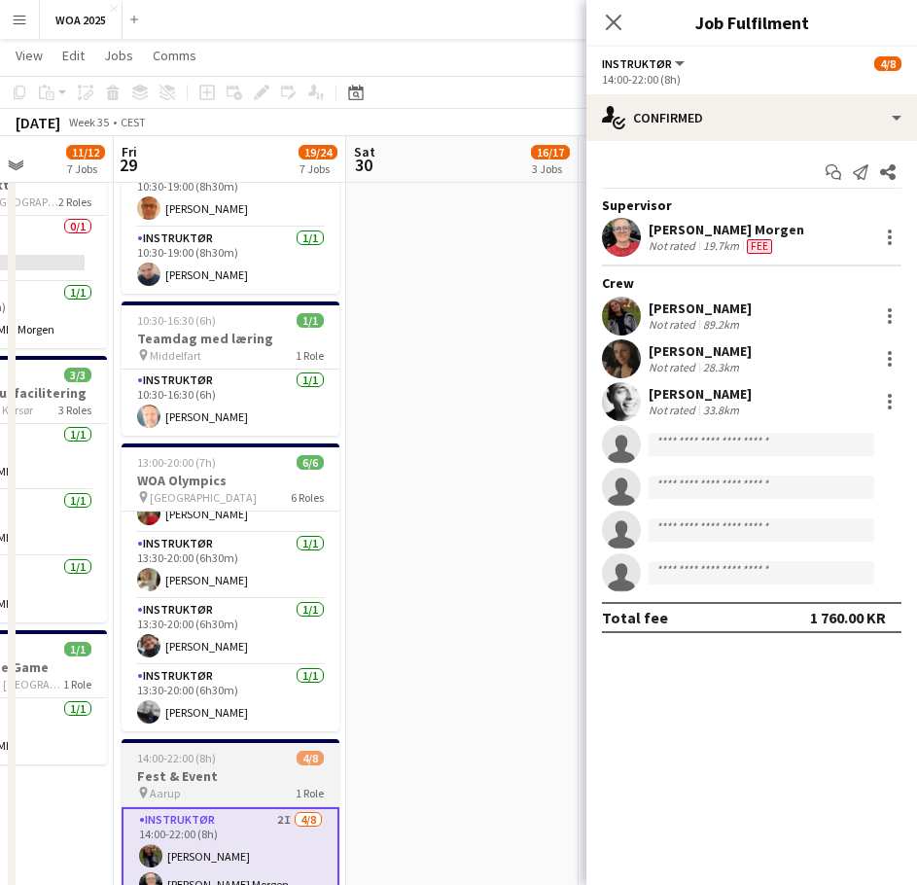
click at [225, 756] on div "14:00-22:00 (8h) 4/8" at bounding box center [231, 758] width 218 height 15
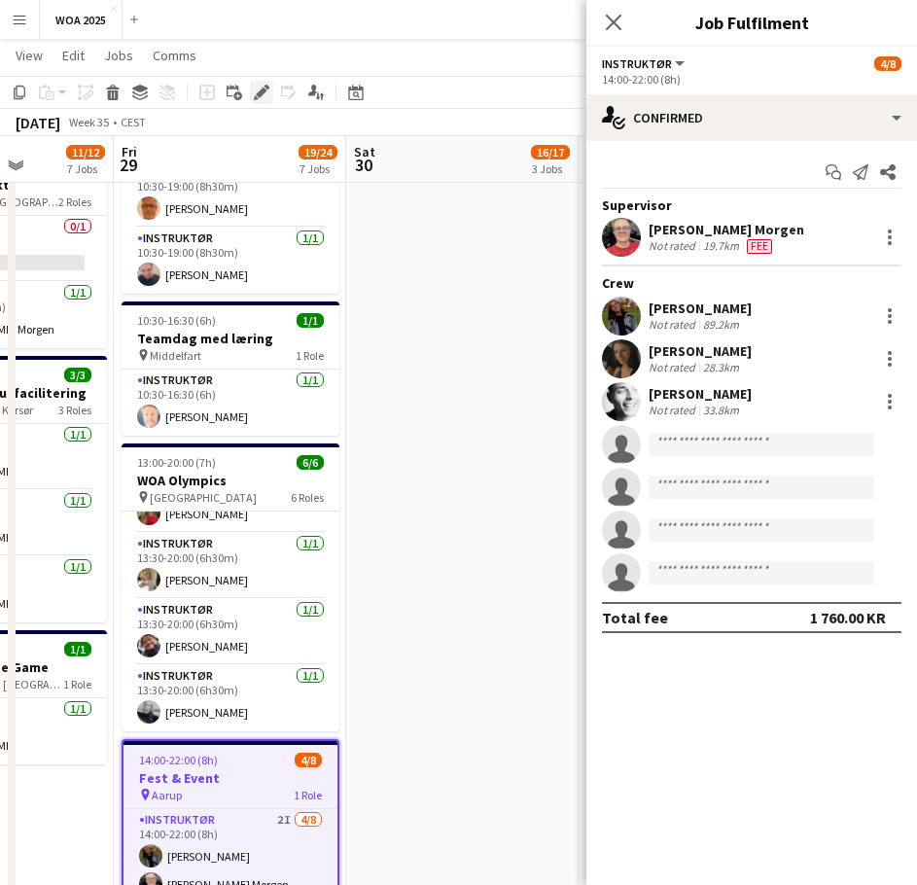
click at [255, 89] on icon "Edit" at bounding box center [262, 93] width 16 height 16
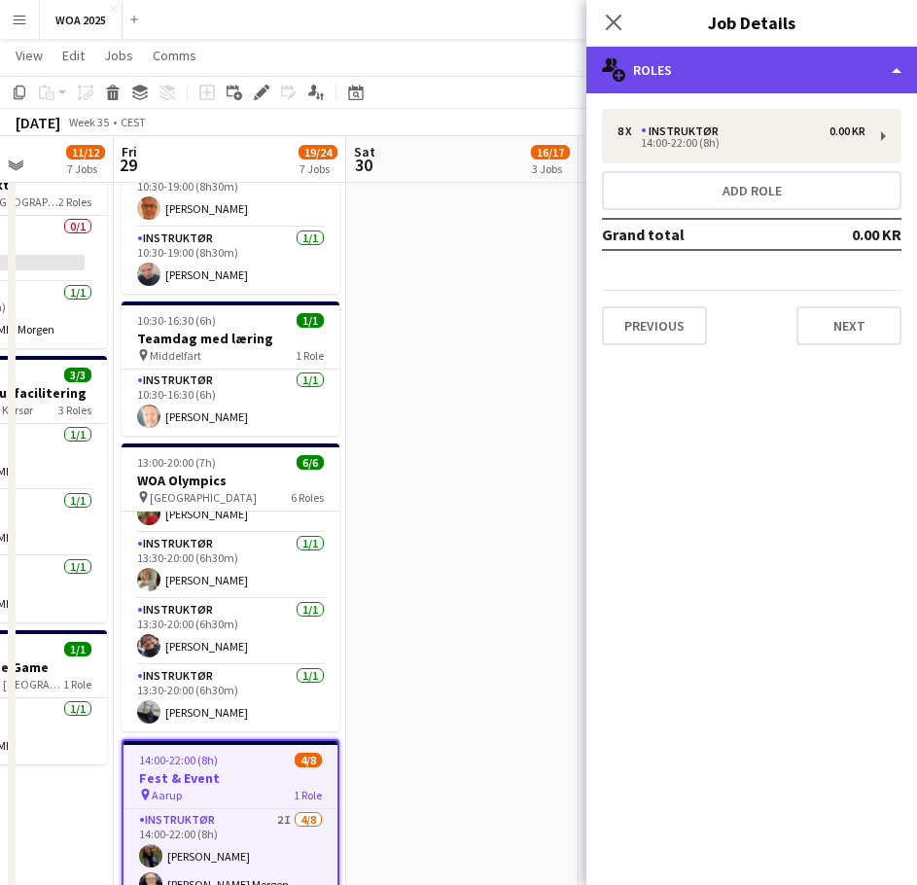
click at [746, 84] on div "multiple-users-add Roles" at bounding box center [751, 70] width 331 height 47
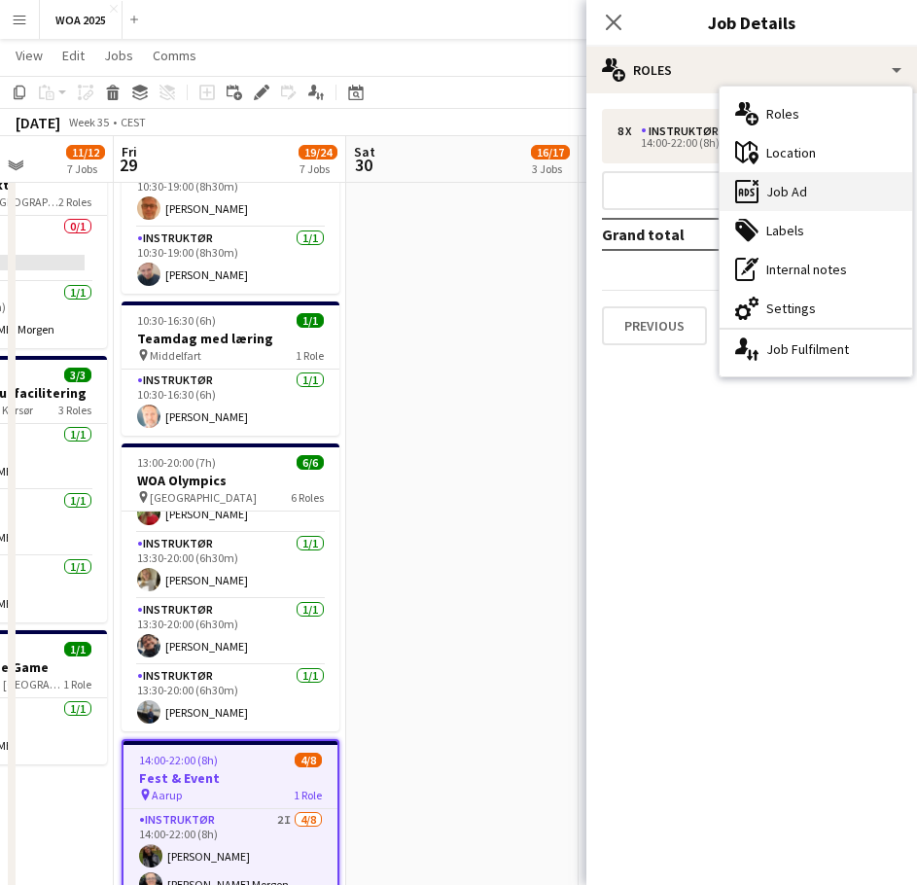
click at [778, 194] on div "ads-window Job Ad" at bounding box center [816, 191] width 193 height 39
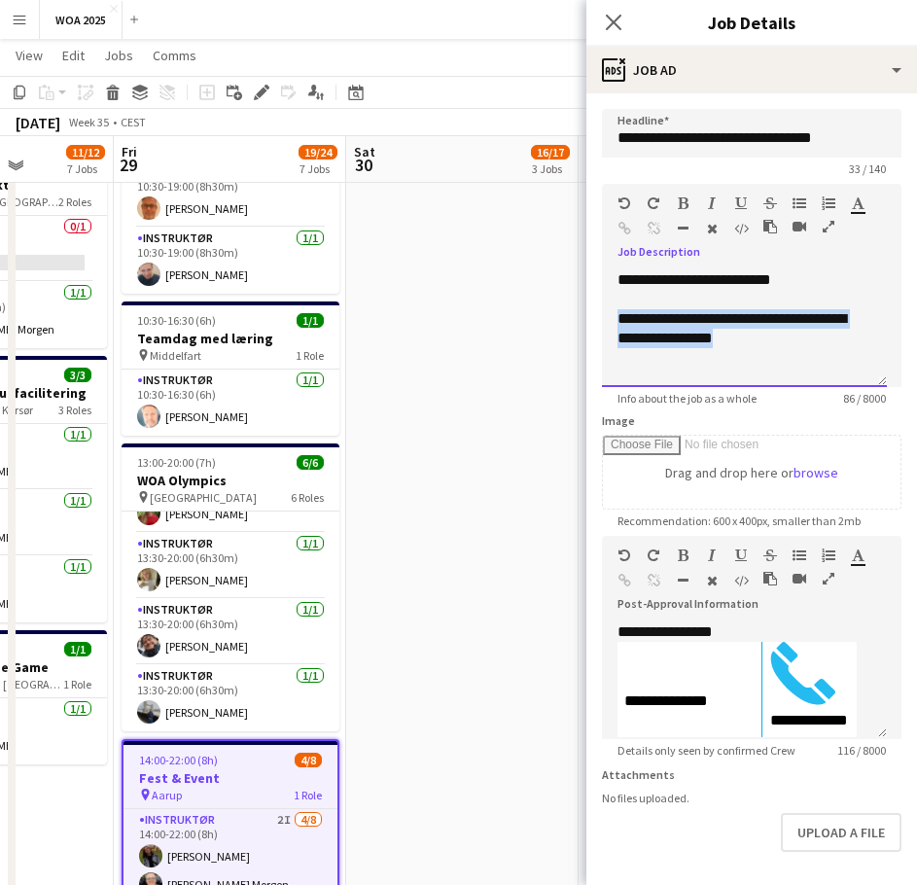
drag, startPoint x: 763, startPoint y: 341, endPoint x: 609, endPoint y: 313, distance: 157.2
click at [609, 313] on div "**********" at bounding box center [744, 328] width 285 height 117
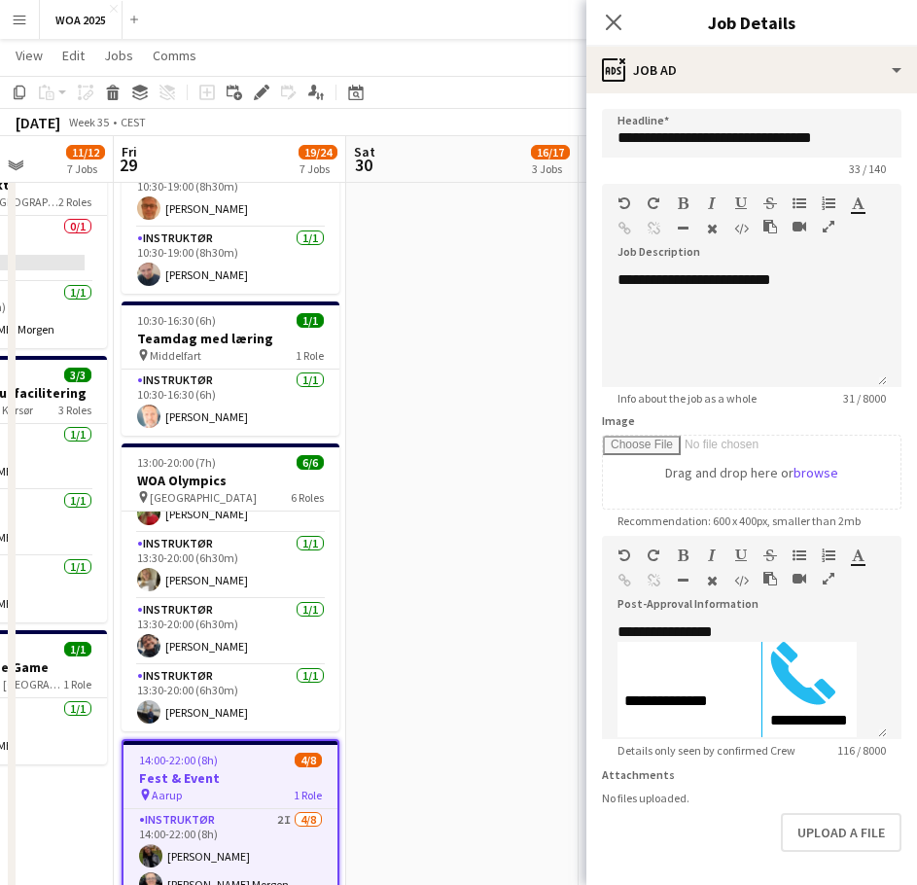
click at [543, 267] on app-date-cell "08:00-18:30 (10h30m) 2/2 Stormester udendørs pin Skodsborg Kurhotel 2 Roles Ins…" at bounding box center [462, 384] width 232 height 1889
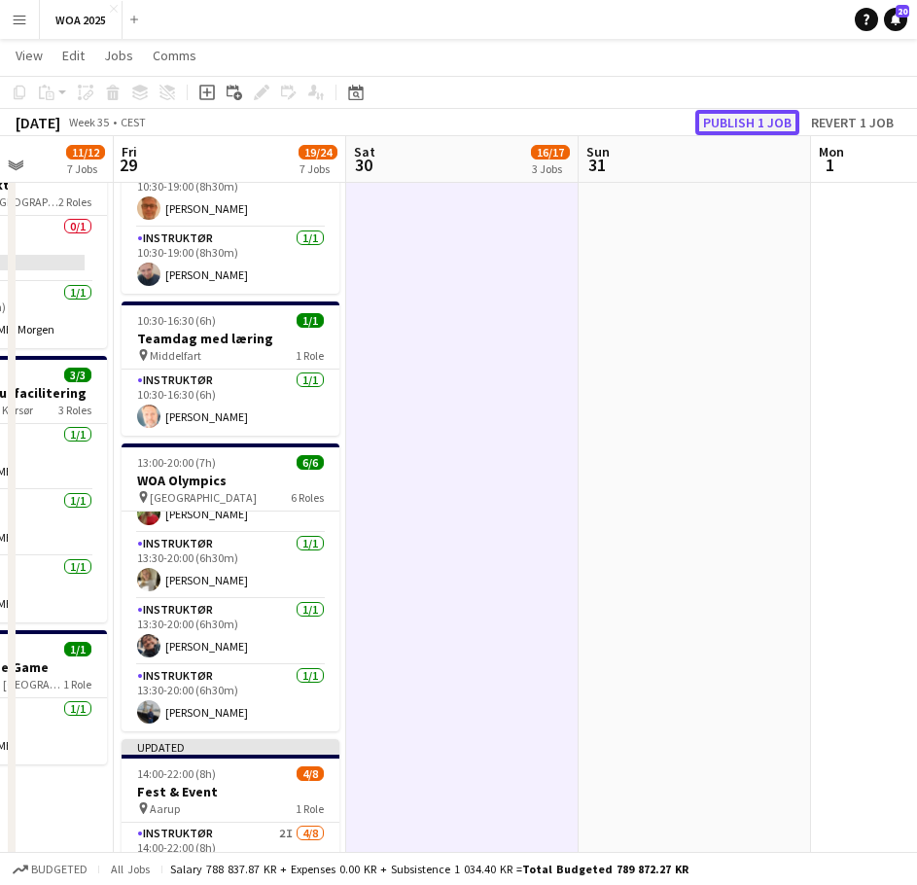
click at [745, 128] on button "Publish 1 job" at bounding box center [747, 122] width 104 height 25
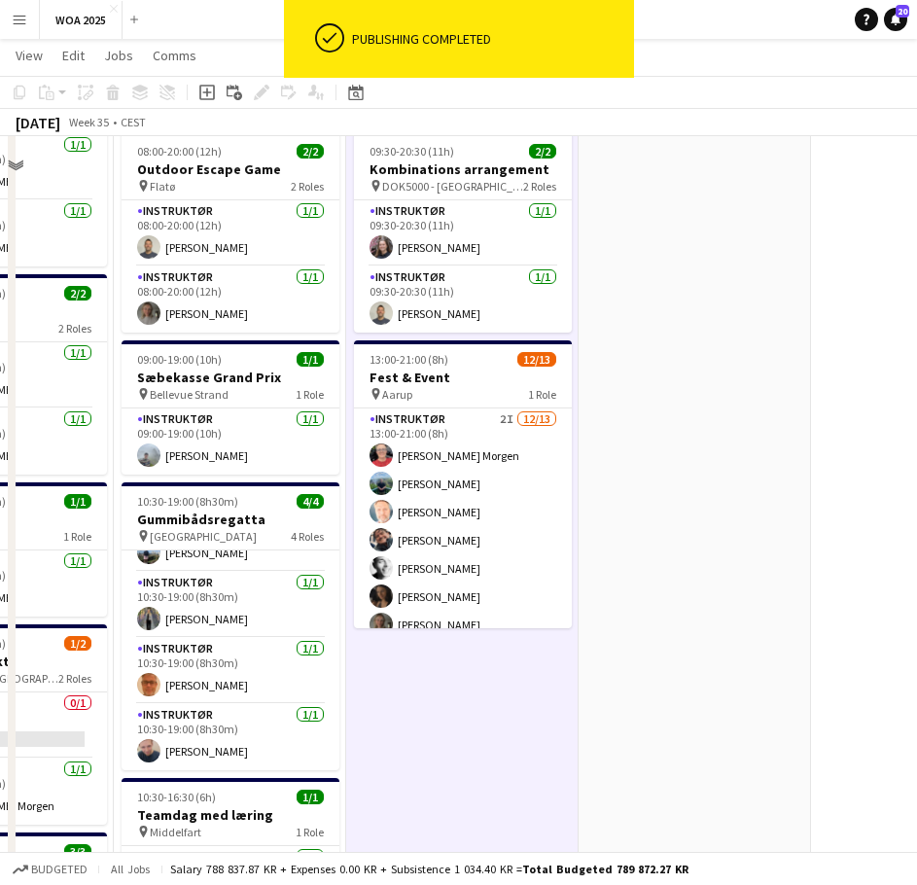
scroll to position [194, 0]
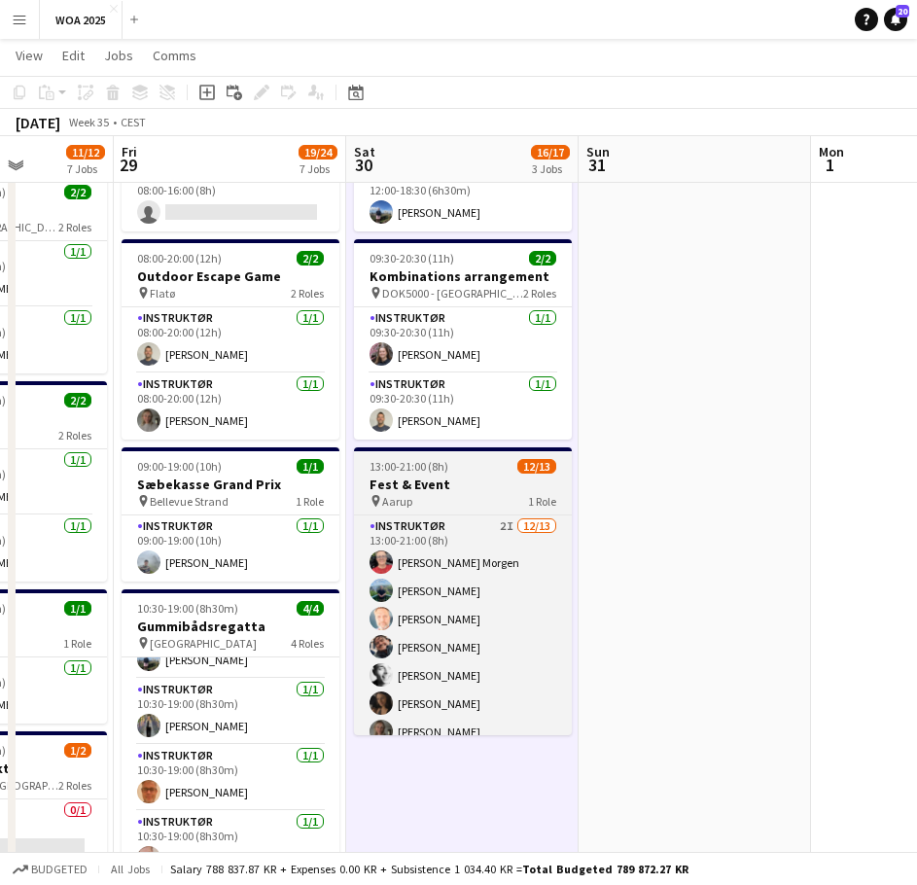
click at [387, 464] on span "13:00-21:00 (8h)" at bounding box center [409, 466] width 79 height 15
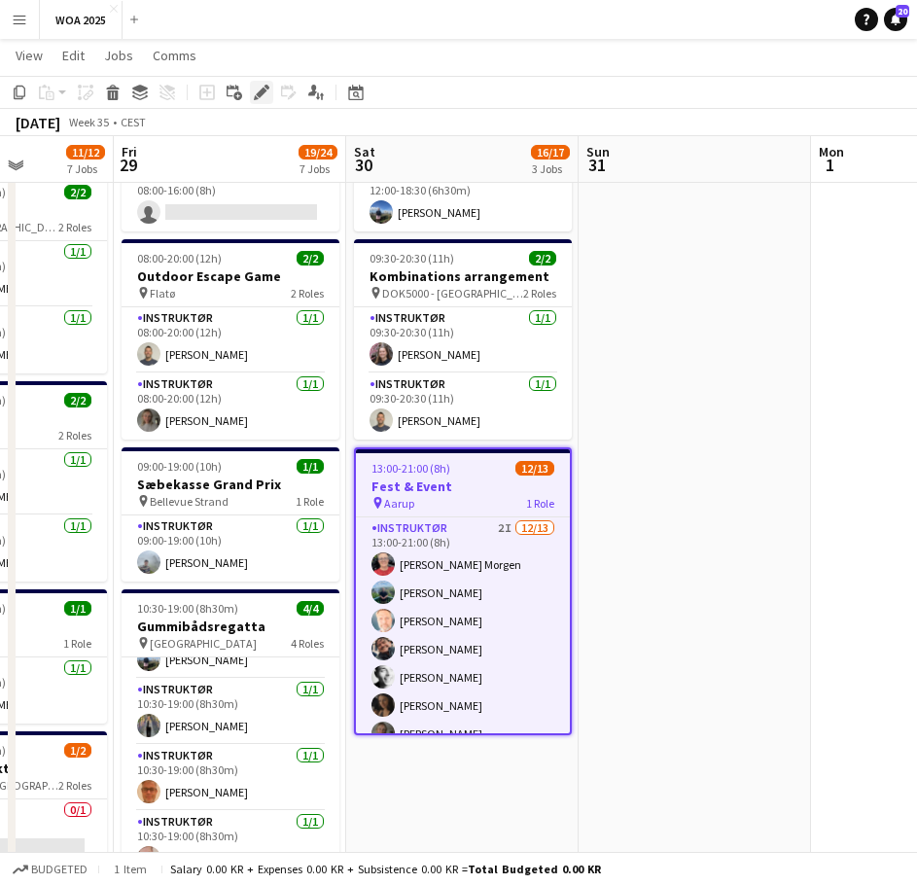
click at [261, 93] on icon at bounding box center [261, 93] width 11 height 11
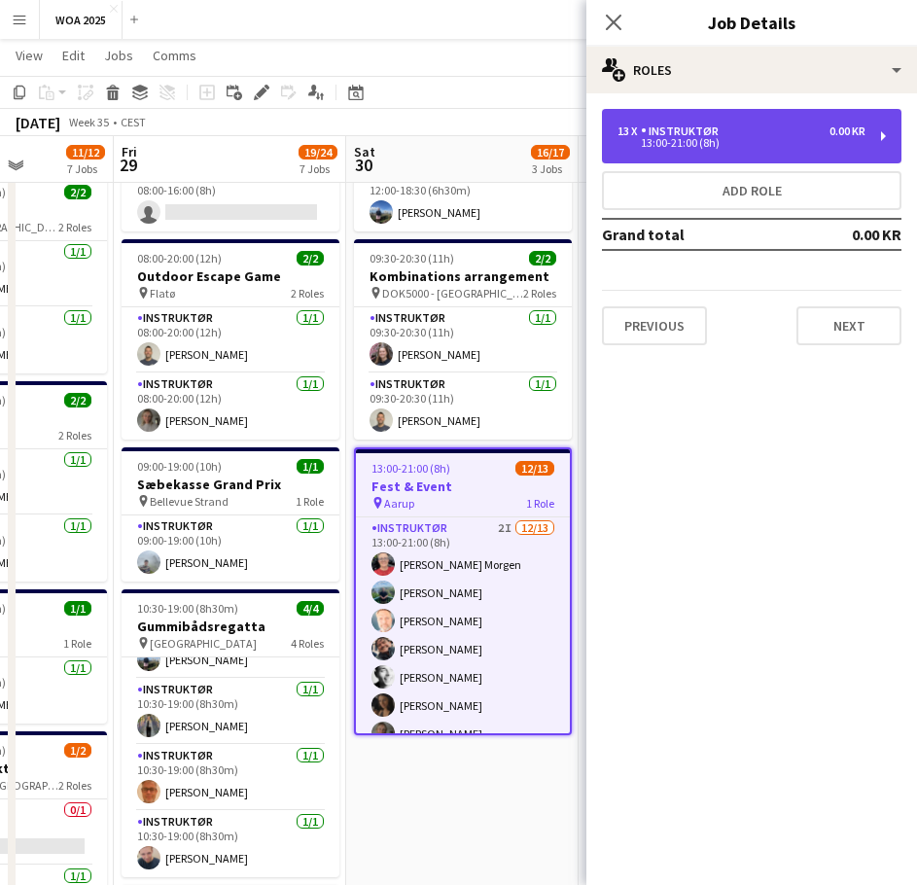
click at [692, 146] on div "13:00-21:00 (8h)" at bounding box center [742, 143] width 248 height 10
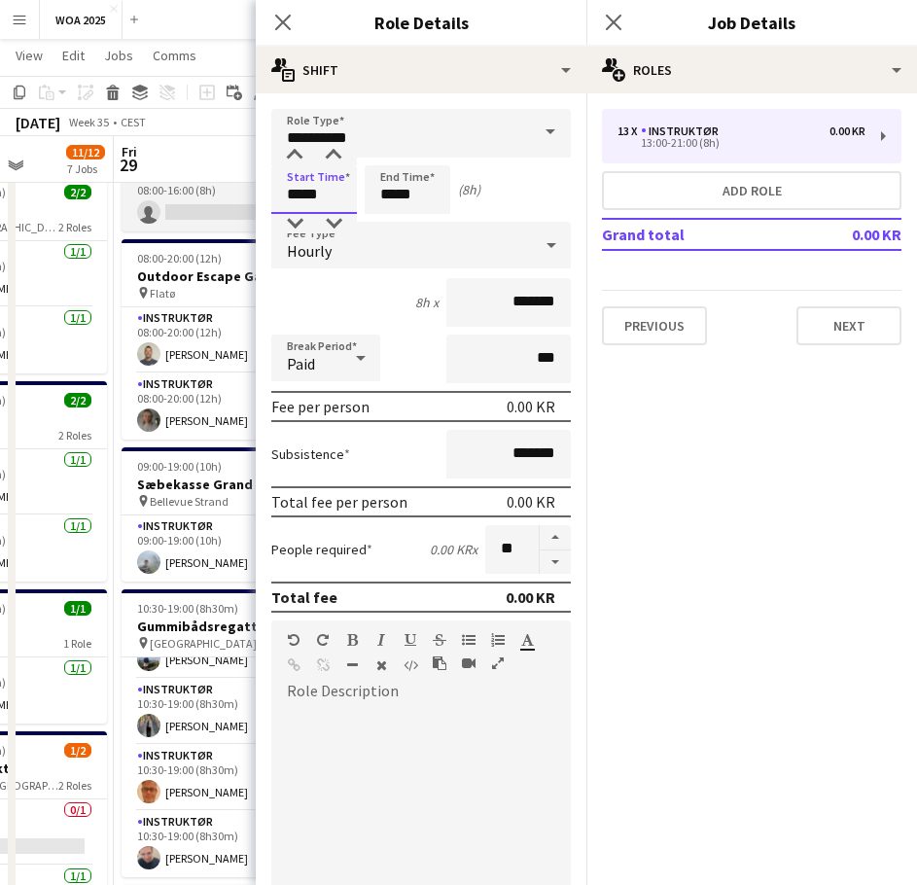
drag, startPoint x: 327, startPoint y: 192, endPoint x: 234, endPoint y: 192, distance: 92.4
click at [234, 192] on body "Menu Boards Boards Boards All jobs Status Workforce Workforce My Workforce Recr…" at bounding box center [458, 876] width 917 height 2140
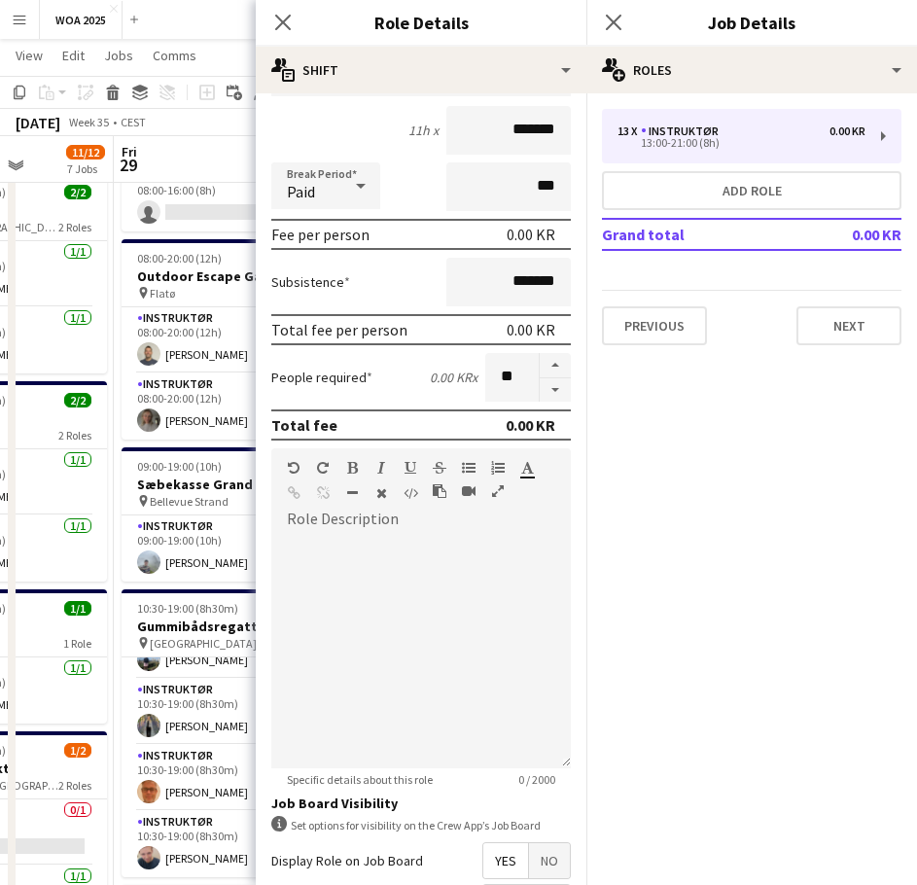
scroll to position [376, 0]
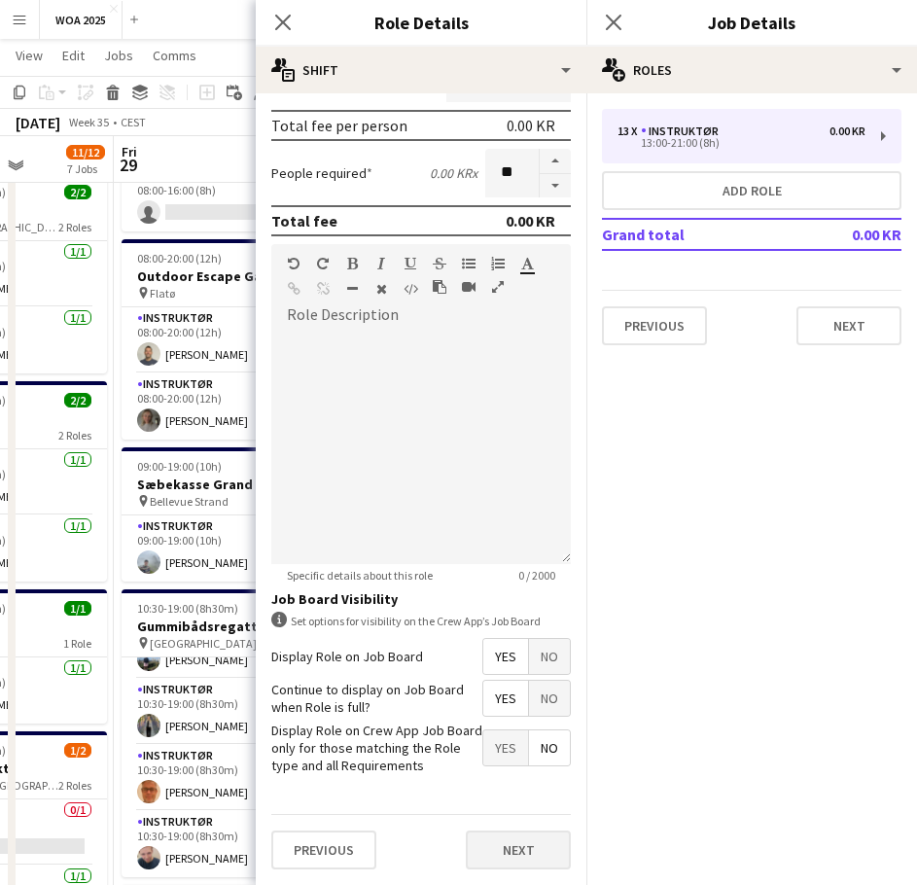
type input "*****"
click at [490, 850] on button "Next" at bounding box center [518, 849] width 105 height 39
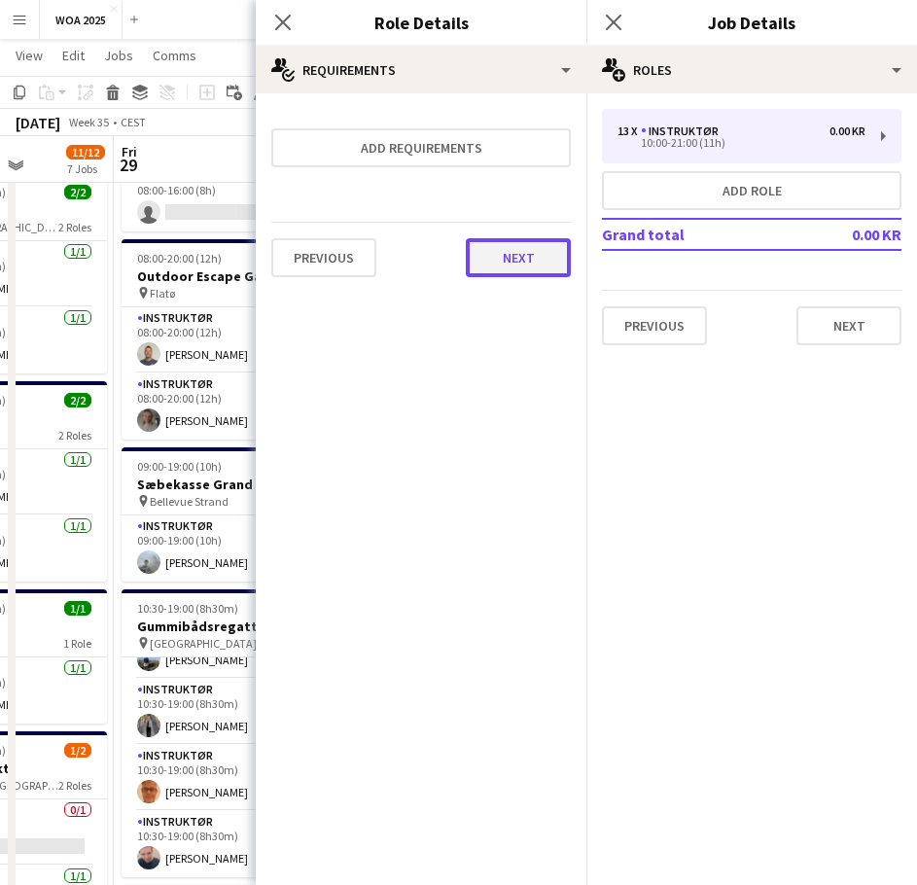
click at [486, 257] on button "Next" at bounding box center [518, 257] width 105 height 39
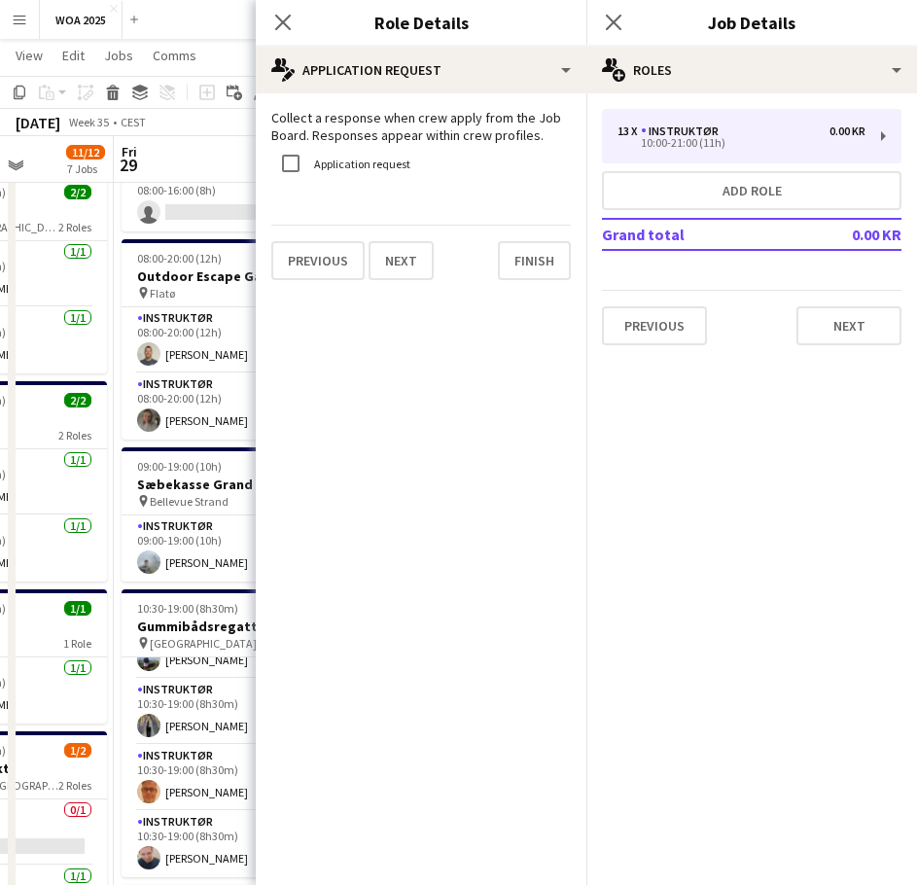
click at [224, 18] on app-navbar "Menu Boards Boards Boards All jobs Status Workforce Workforce My Workforce Recr…" at bounding box center [458, 19] width 917 height 39
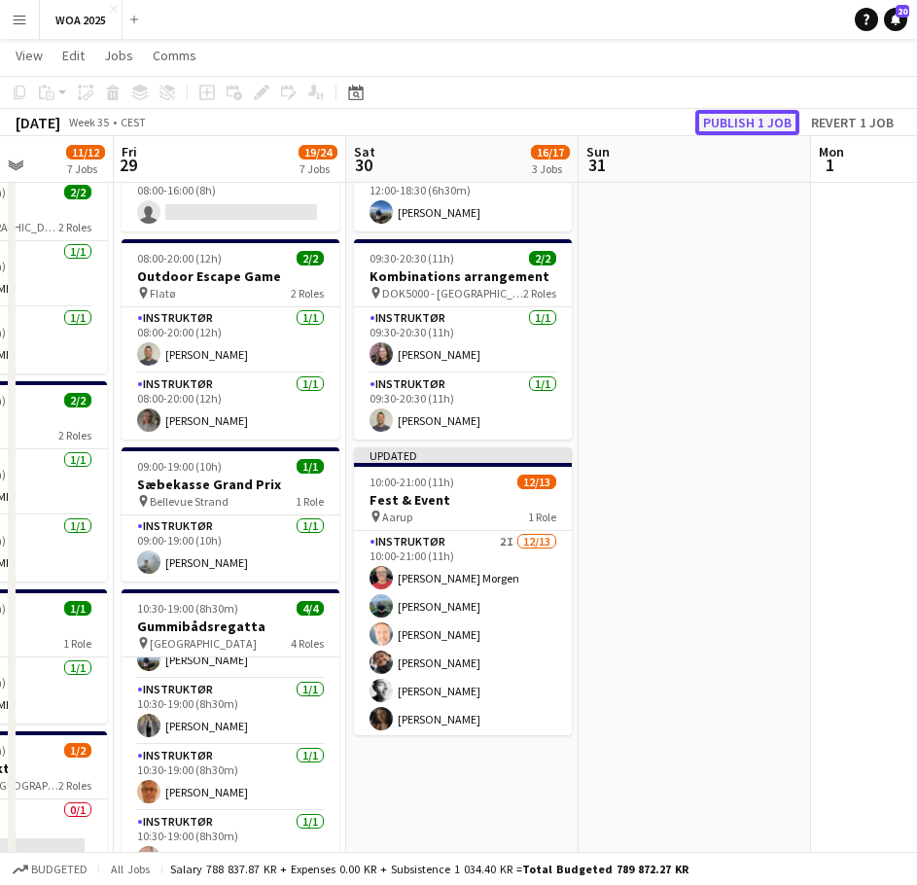
click at [733, 115] on button "Publish 1 job" at bounding box center [747, 122] width 104 height 25
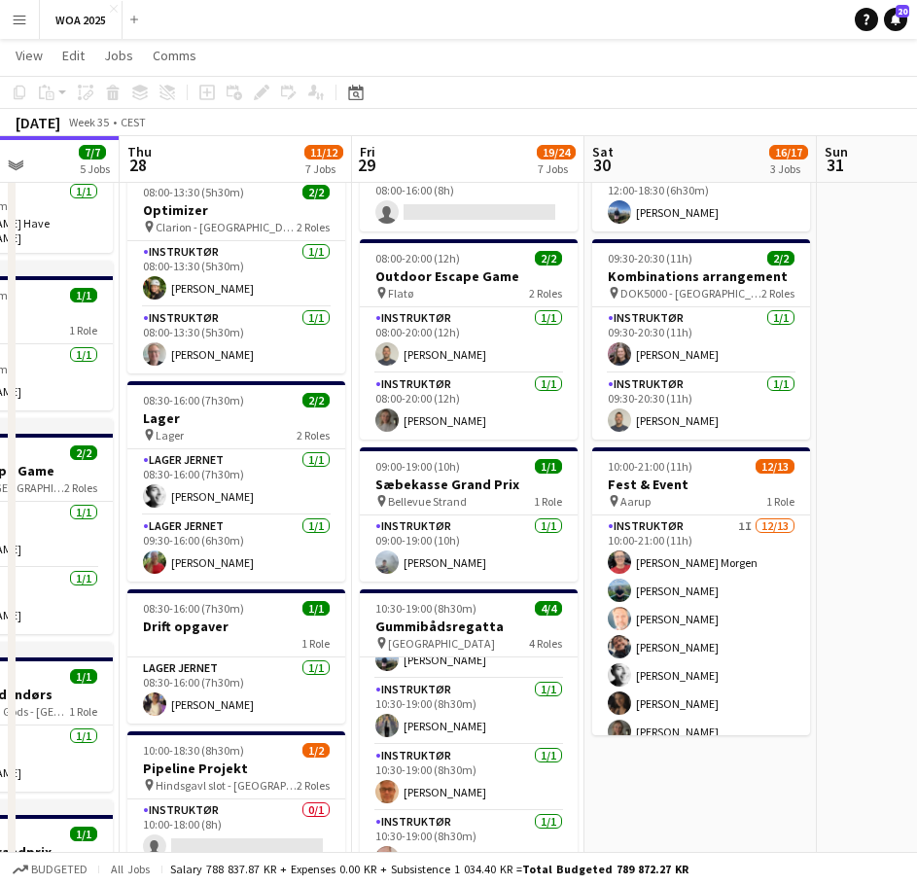
scroll to position [0, 529]
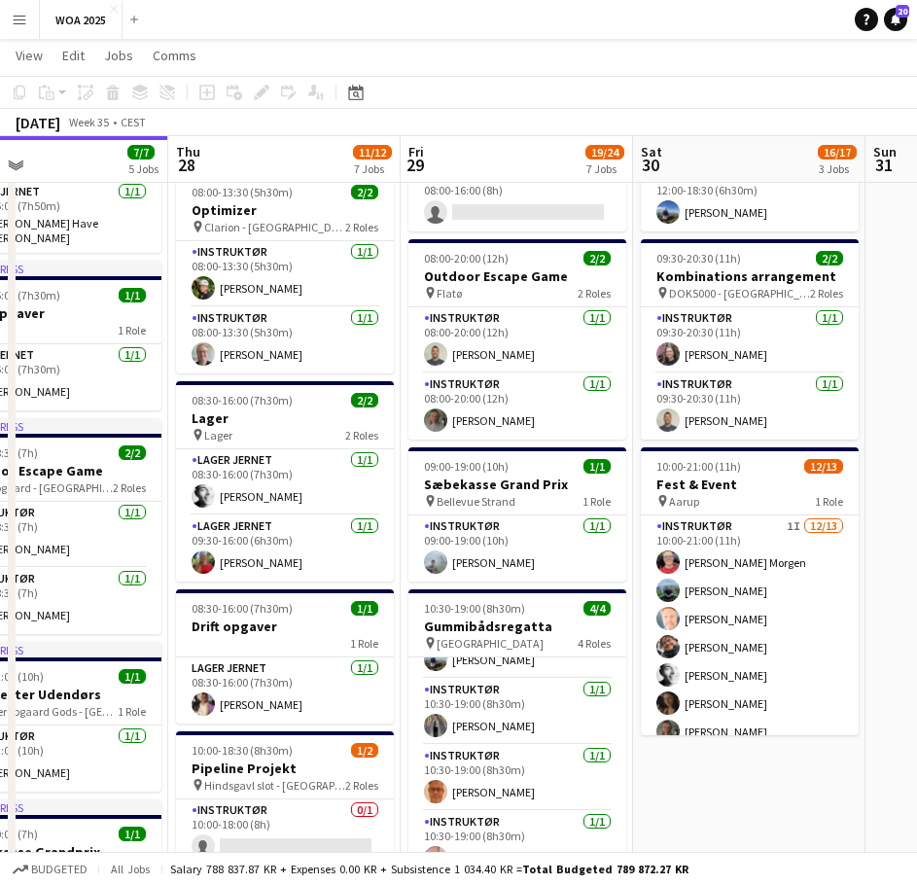
drag, startPoint x: 456, startPoint y: 769, endPoint x: 743, endPoint y: 747, distance: 287.7
click at [743, 747] on app-calendar-viewport "Mon 25 6/6 5 Jobs Tue 26 9/9 4 Jobs Wed 27 7/7 5 Jobs Thu 28 11/12 7 Jobs Fri 2…" at bounding box center [458, 896] width 917 height 2031
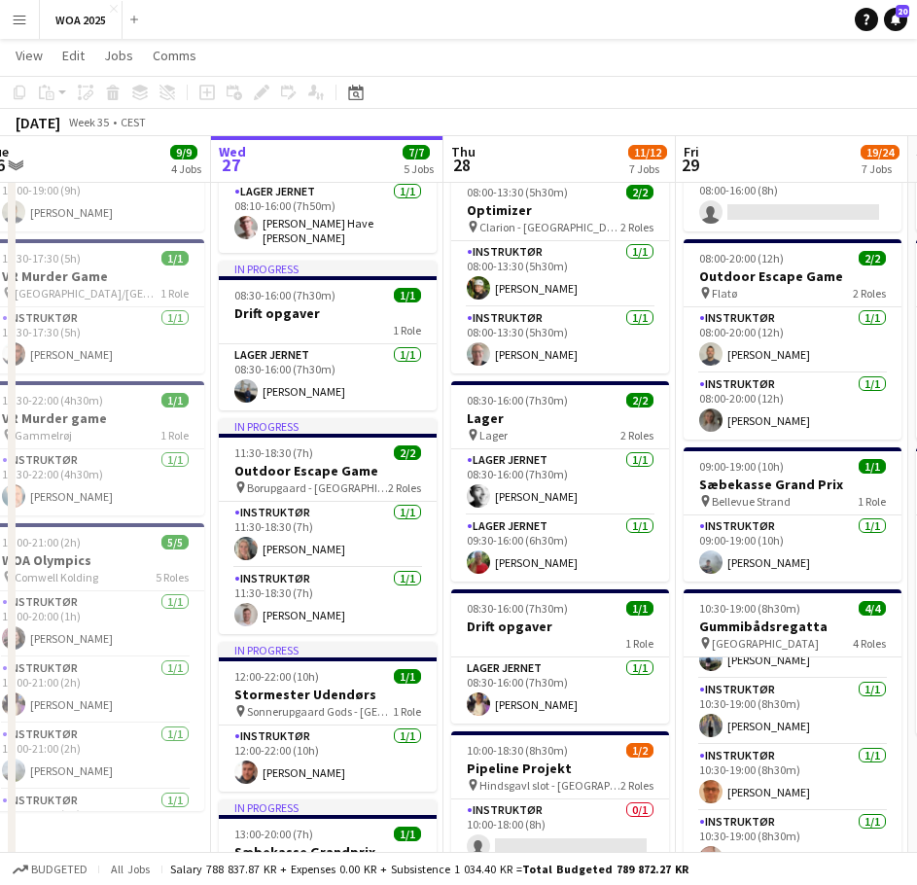
drag, startPoint x: 520, startPoint y: 589, endPoint x: 613, endPoint y: 584, distance: 92.5
click at [613, 584] on app-calendar-viewport "Sun 24 Mon 25 6/6 5 Jobs Tue 26 9/9 4 Jobs Wed 27 7/7 5 Jobs Thu 28 11/12 7 Job…" at bounding box center [458, 896] width 917 height 2031
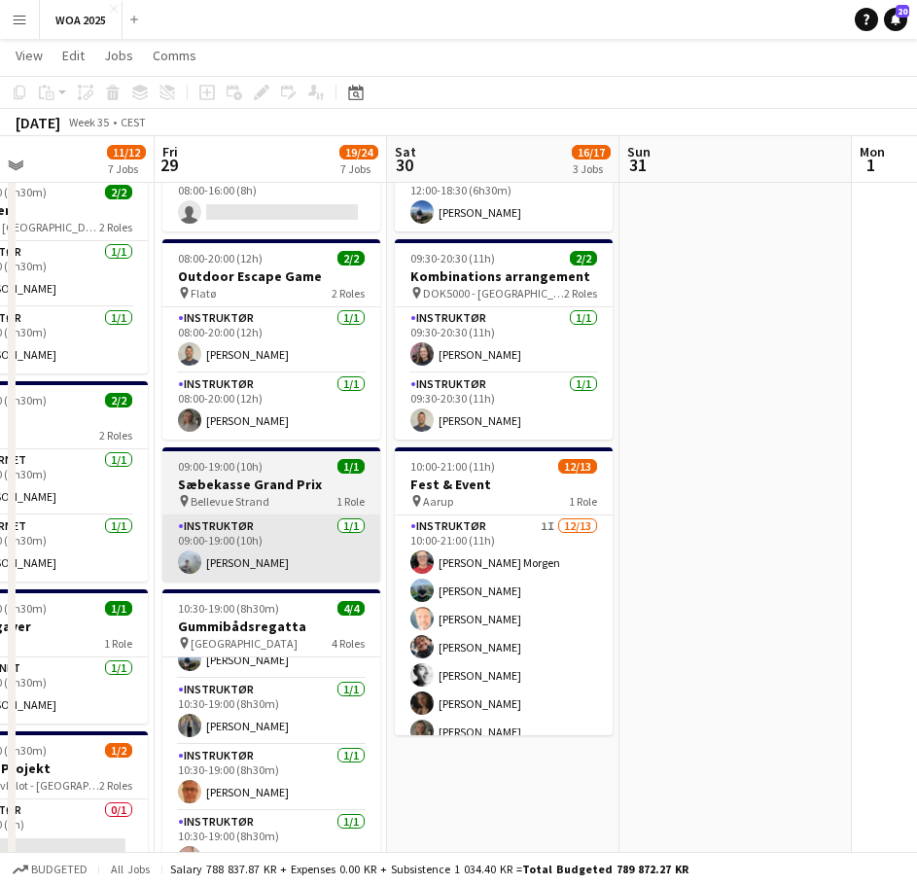
drag, startPoint x: 636, startPoint y: 583, endPoint x: 194, endPoint y: 574, distance: 442.6
click at [111, 581] on app-calendar-viewport "Mon 25 6/6 5 Jobs Tue 26 9/9 4 Jobs Wed 27 7/7 5 Jobs Thu 28 11/12 7 Jobs Fri 2…" at bounding box center [458, 896] width 917 height 2031
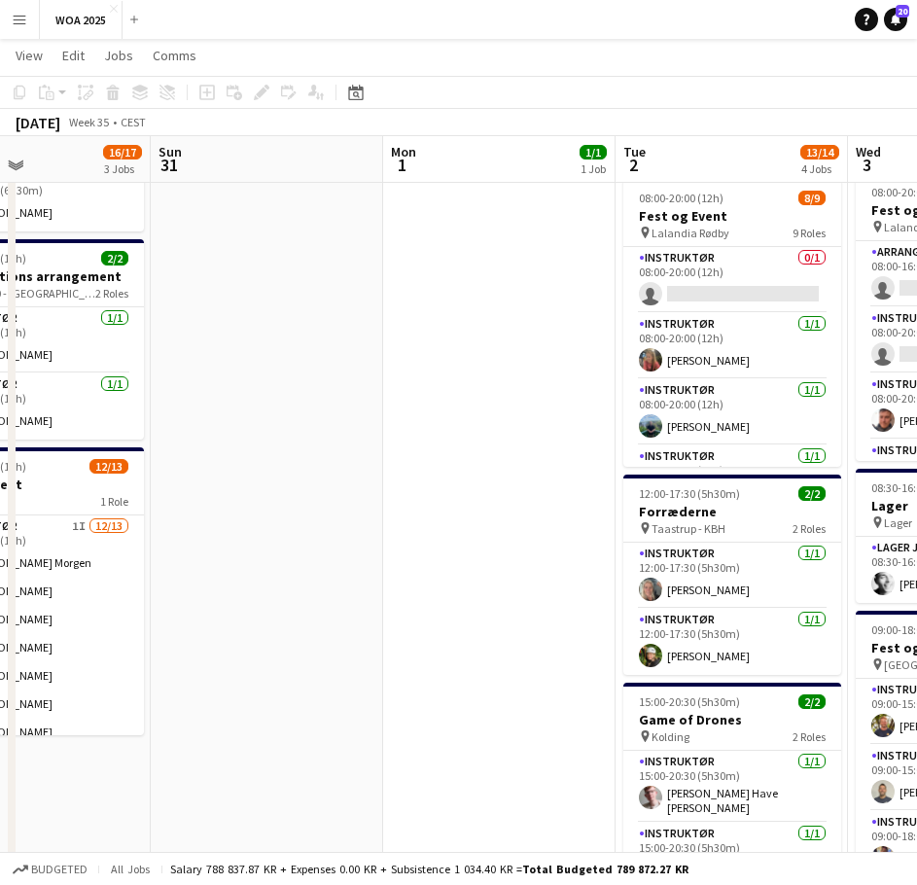
drag, startPoint x: 493, startPoint y: 561, endPoint x: 394, endPoint y: 564, distance: 99.2
click at [158, 564] on app-calendar-viewport "Wed 27 7/7 5 Jobs Thu 28 11/12 7 Jobs Fri 29 19/24 7 Jobs Sat 30 16/17 3 Jobs S…" at bounding box center [458, 896] width 917 height 2031
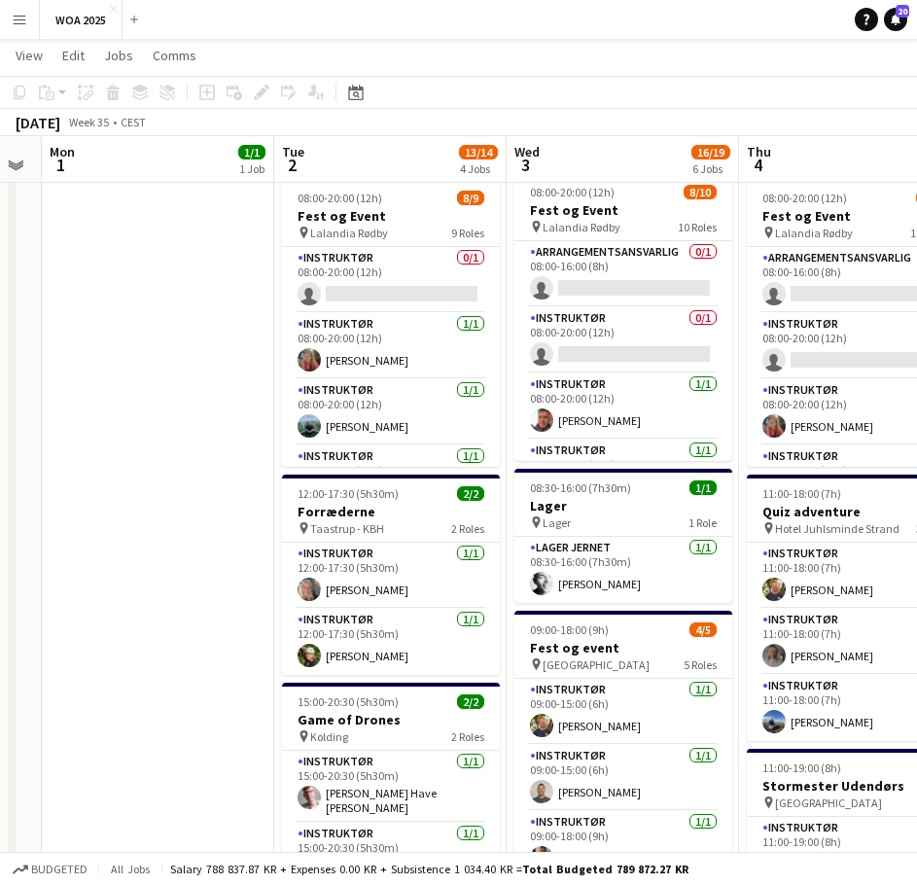
drag, startPoint x: 625, startPoint y: 563, endPoint x: 166, endPoint y: 564, distance: 459.0
click at [139, 564] on app-calendar-viewport "Fri 29 19/24 7 Jobs Sat 30 16/17 3 Jobs Sun 31 Mon 1 1/1 1 Job Tue 2 13/14 4 Jo…" at bounding box center [458, 896] width 917 height 2031
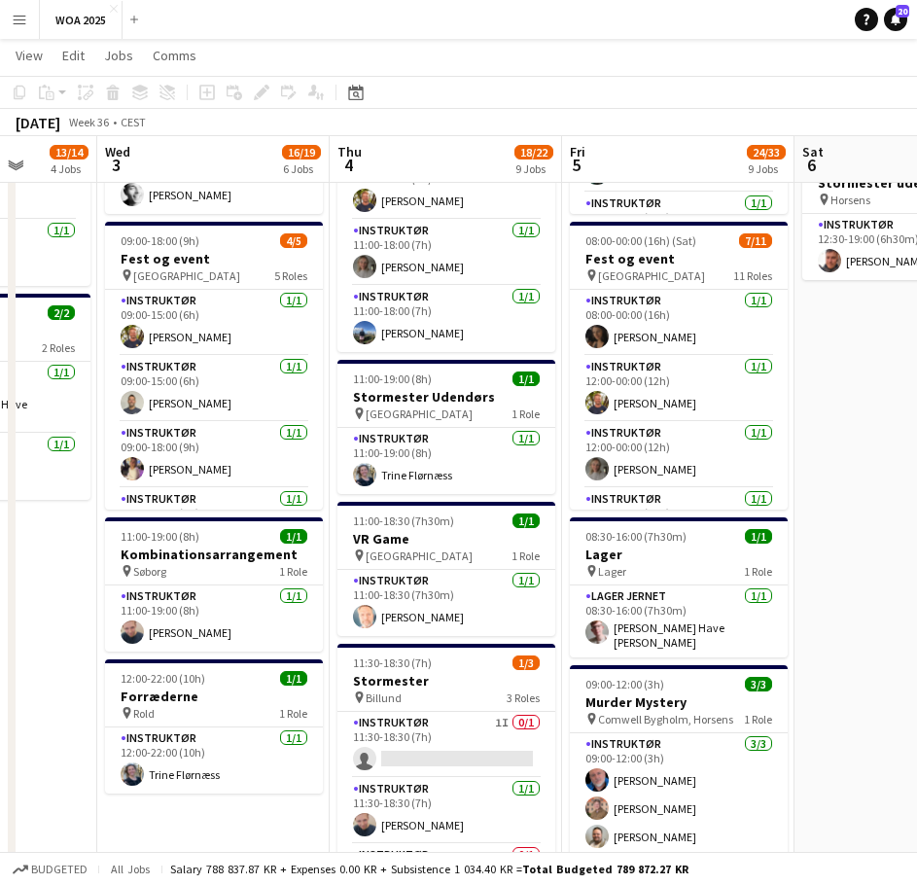
scroll to position [0, 603]
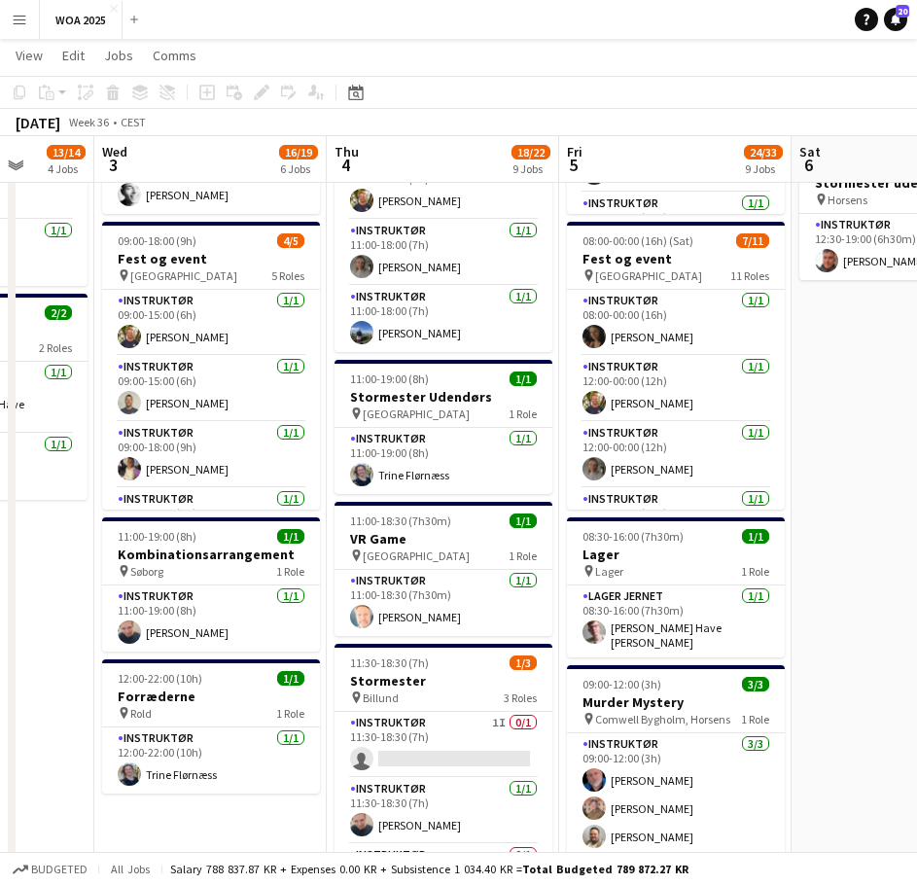
drag, startPoint x: 468, startPoint y: 640, endPoint x: 72, endPoint y: 606, distance: 397.3
click at [72, 606] on app-calendar-viewport "Sun 31 Mon 1 1/1 1 Job Tue 2 13/14 4 Jobs Wed 3 16/19 6 Jobs Thu 4 18/22 9 Jobs…" at bounding box center [458, 507] width 917 height 2031
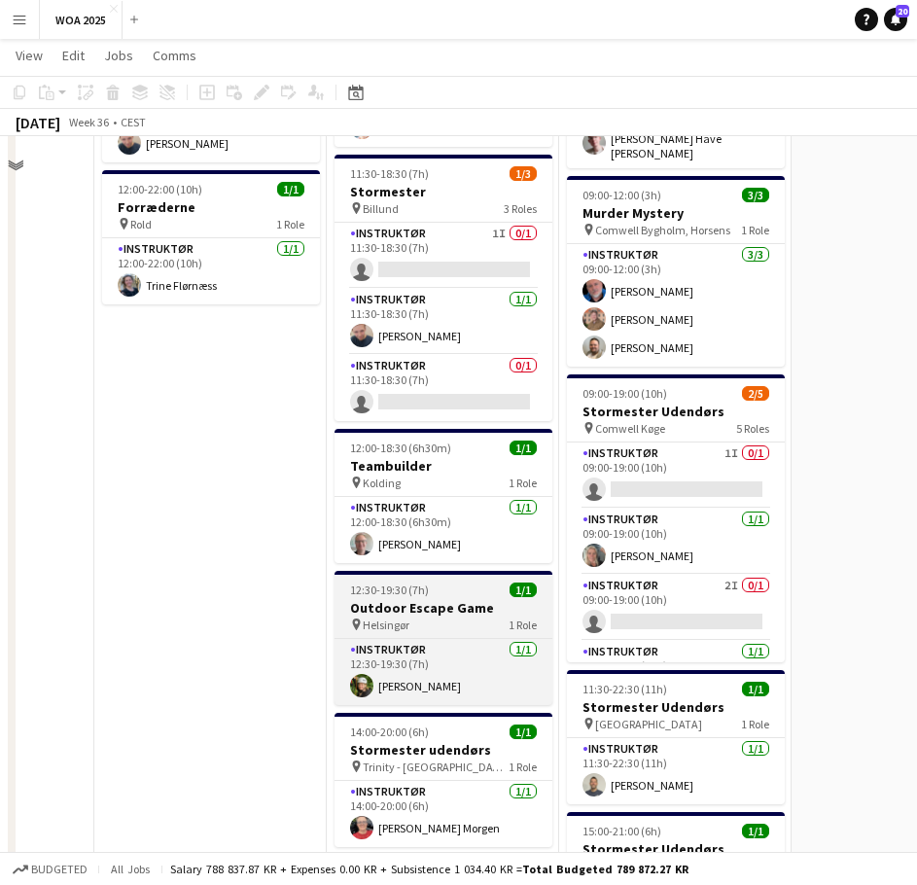
scroll to position [866, 0]
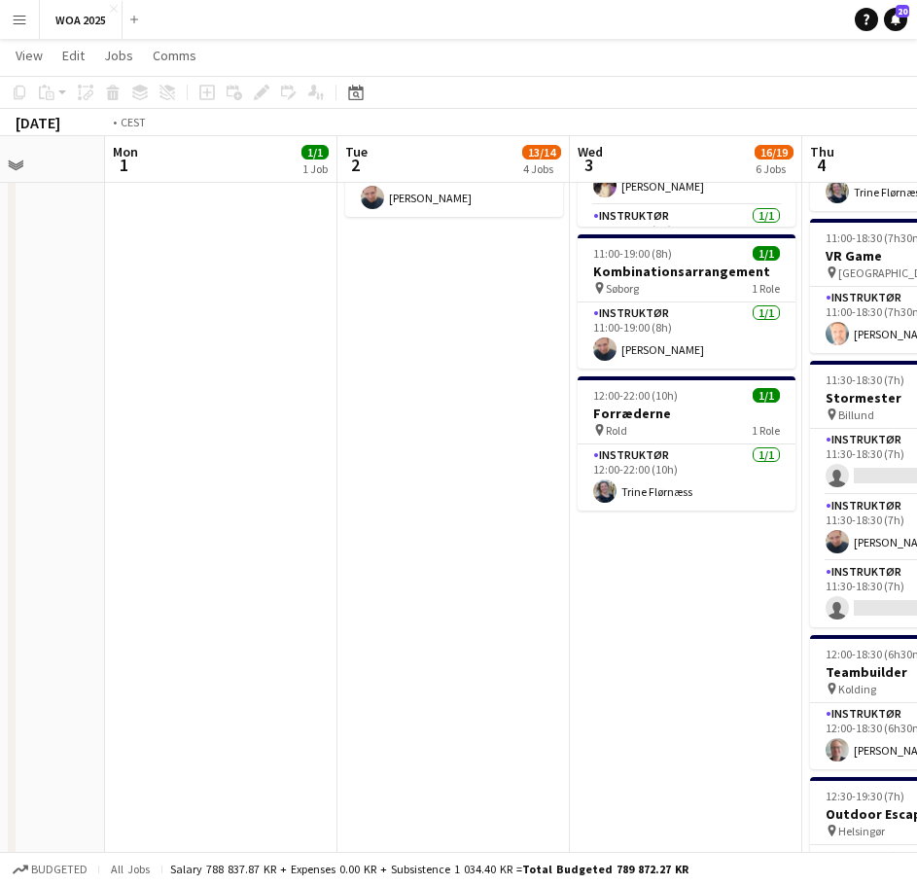
drag, startPoint x: 345, startPoint y: 587, endPoint x: 739, endPoint y: 568, distance: 394.3
click at [727, 568] on app-calendar-viewport "Sat 30 16/17 3 Jobs Sun 31 Mon 1 1/1 1 Job Tue 2 13/14 4 Jobs Wed 3 16/19 6 Job…" at bounding box center [458, 224] width 917 height 2031
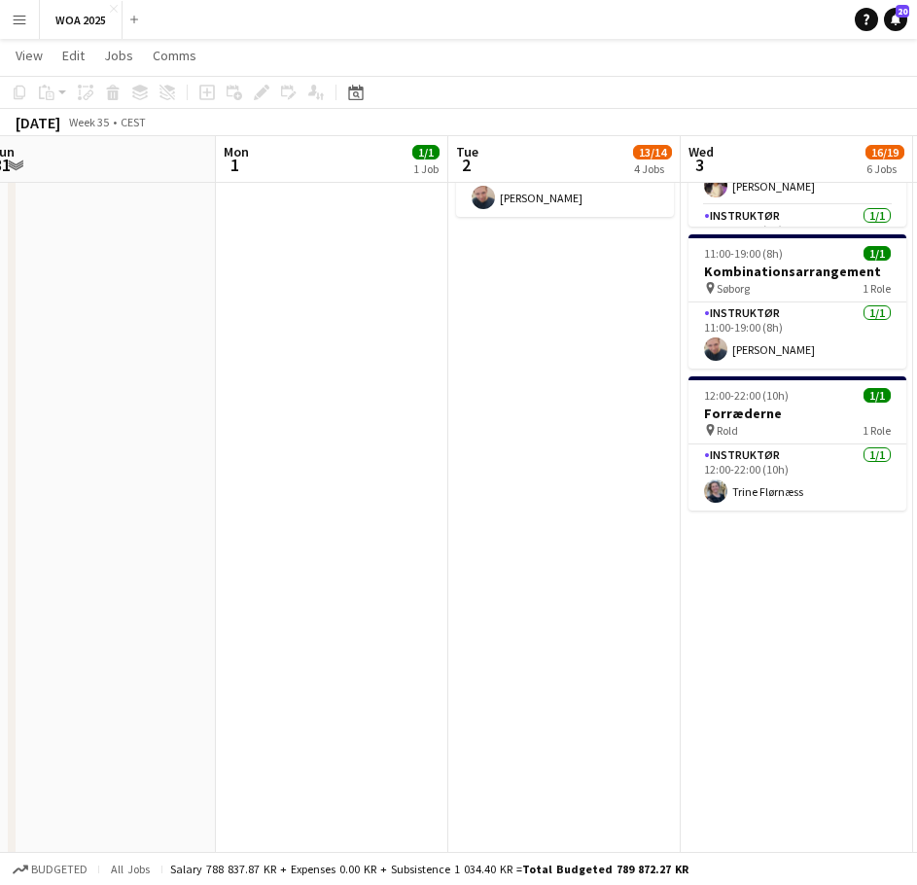
drag, startPoint x: 397, startPoint y: 538, endPoint x: 856, endPoint y: 500, distance: 460.6
click at [871, 504] on app-calendar-viewport "Fri 29 19/24 7 Jobs Sat 30 16/17 3 Jobs Sun 31 Mon 1 1/1 1 Job Tue 2 13/14 4 Jo…" at bounding box center [458, 224] width 917 height 2031
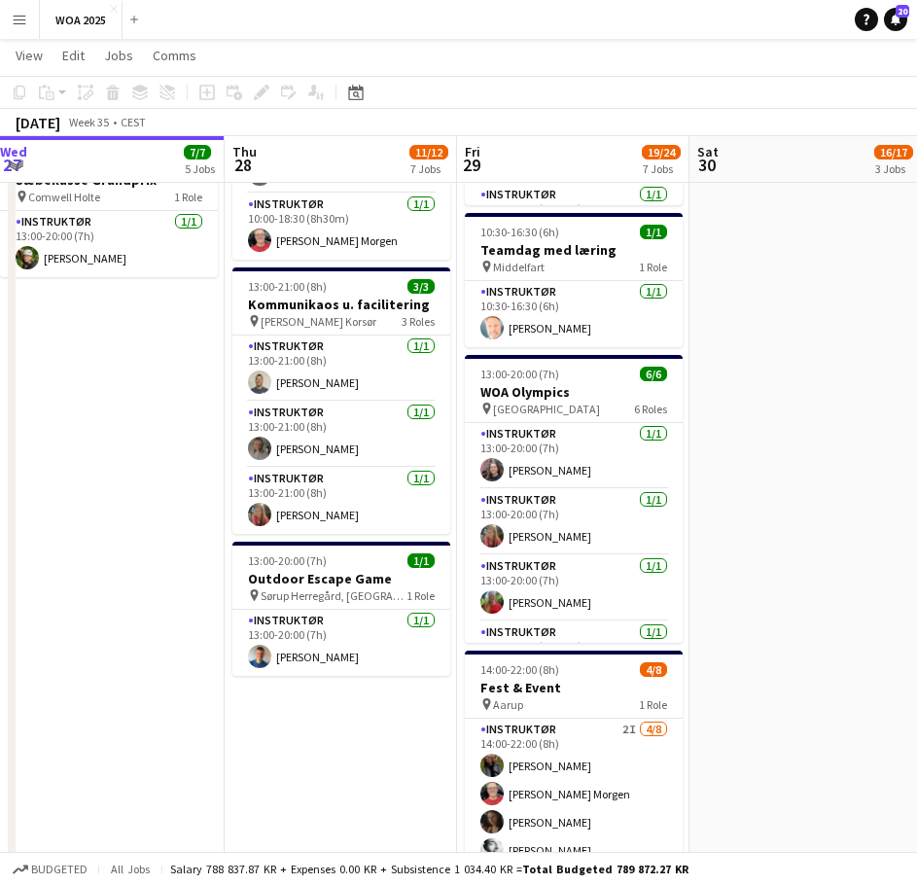
scroll to position [0, 460]
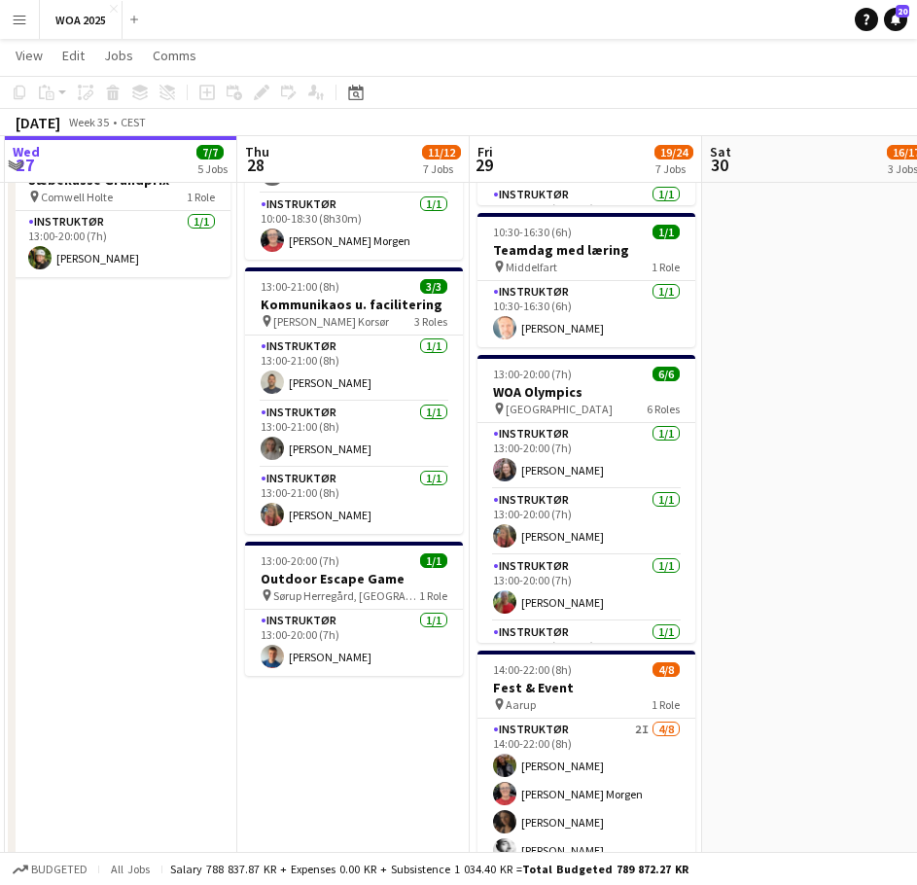
drag, startPoint x: 323, startPoint y: 511, endPoint x: 802, endPoint y: 488, distance: 479.9
click at [802, 488] on app-calendar-viewport "Mon 25 6/6 5 Jobs Tue 26 9/9 4 Jobs Wed 27 7/7 5 Jobs Thu 28 11/12 7 Jobs Fri 2…" at bounding box center [458, 224] width 917 height 2031
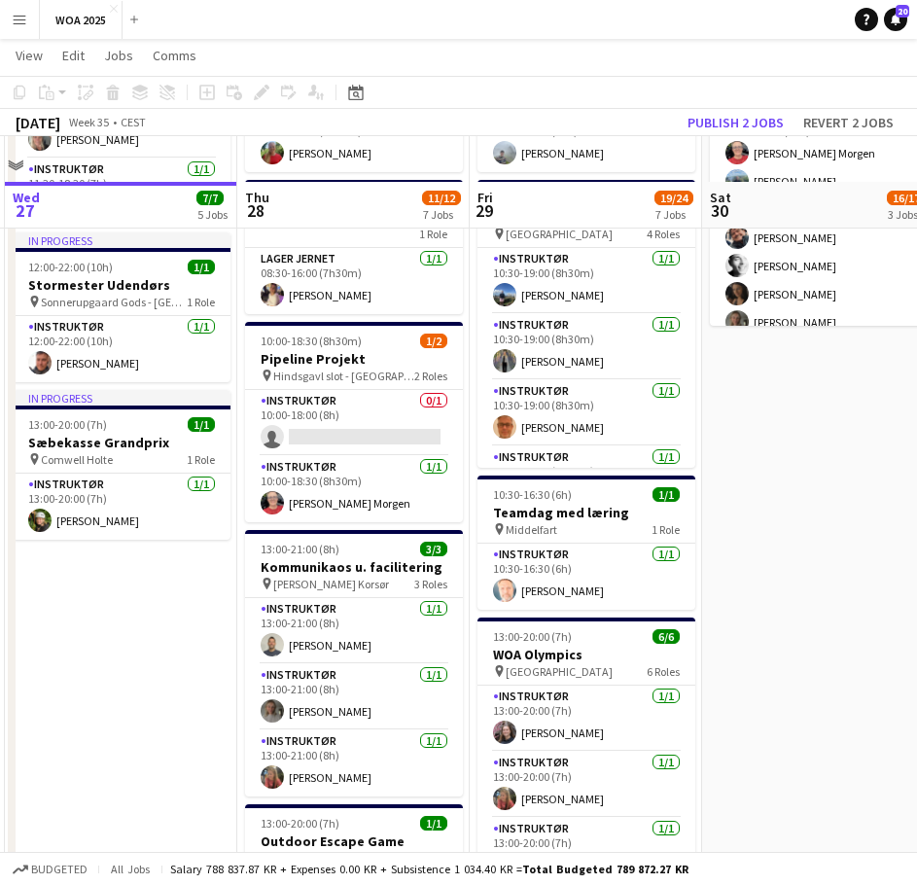
scroll to position [583, 0]
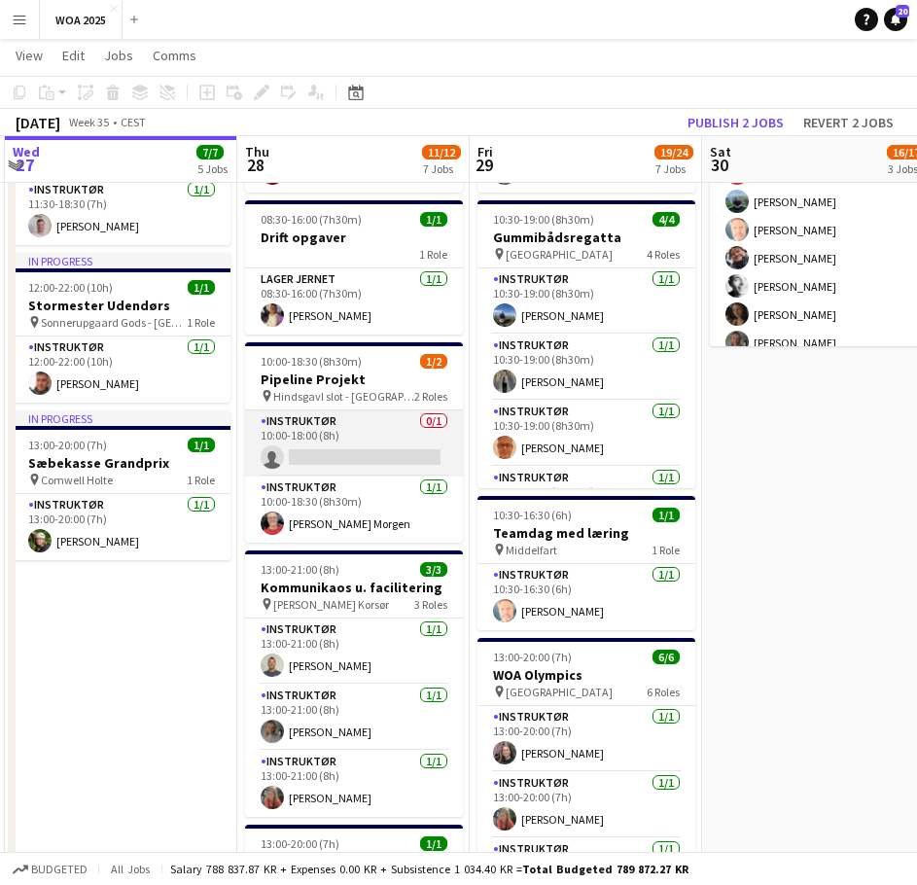
click at [383, 456] on app-card-role "Instruktør 0/1 10:00-18:00 (8h) single-neutral-actions" at bounding box center [354, 443] width 218 height 66
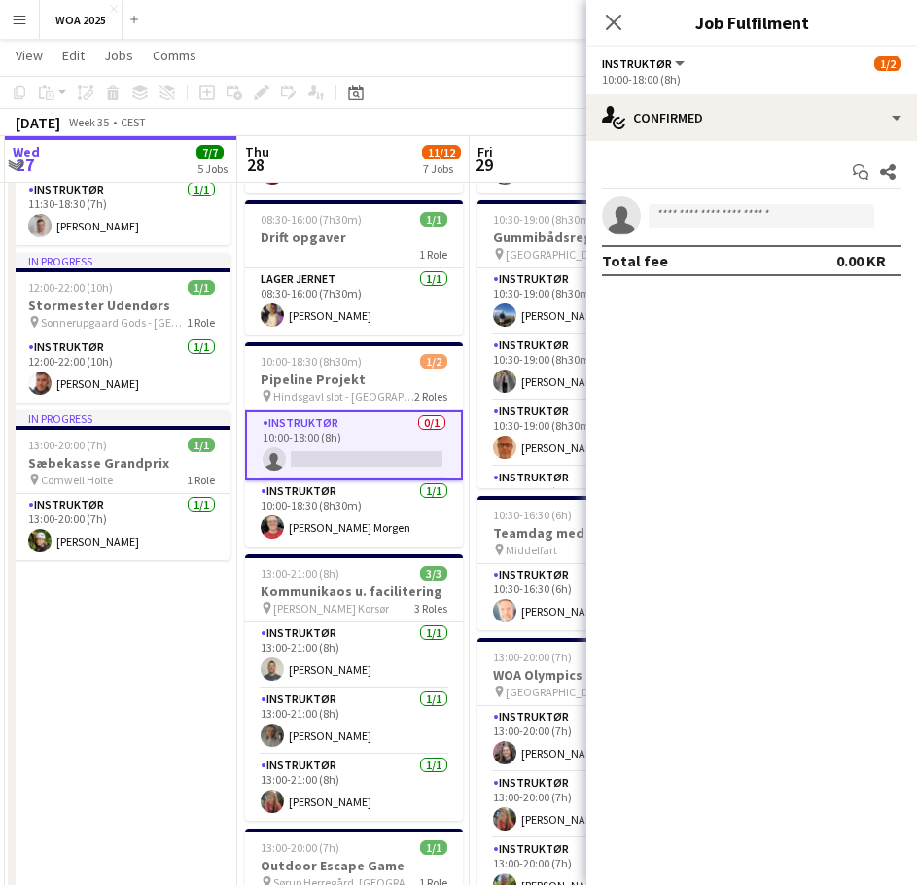
click at [163, 710] on app-date-cell "In progress 08:00-16:00 (8h) 2/2 Lager pin Lager 2 Roles Lager Jernet [DATE] 08…" at bounding box center [121, 578] width 232 height 1889
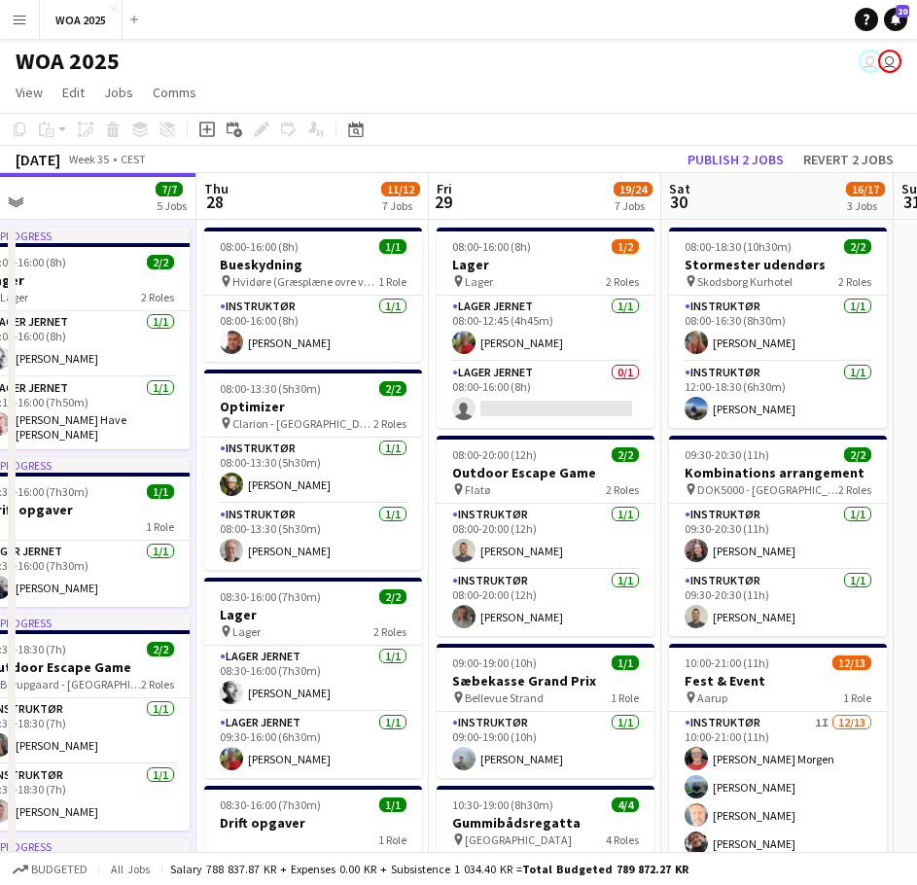
scroll to position [0, 543]
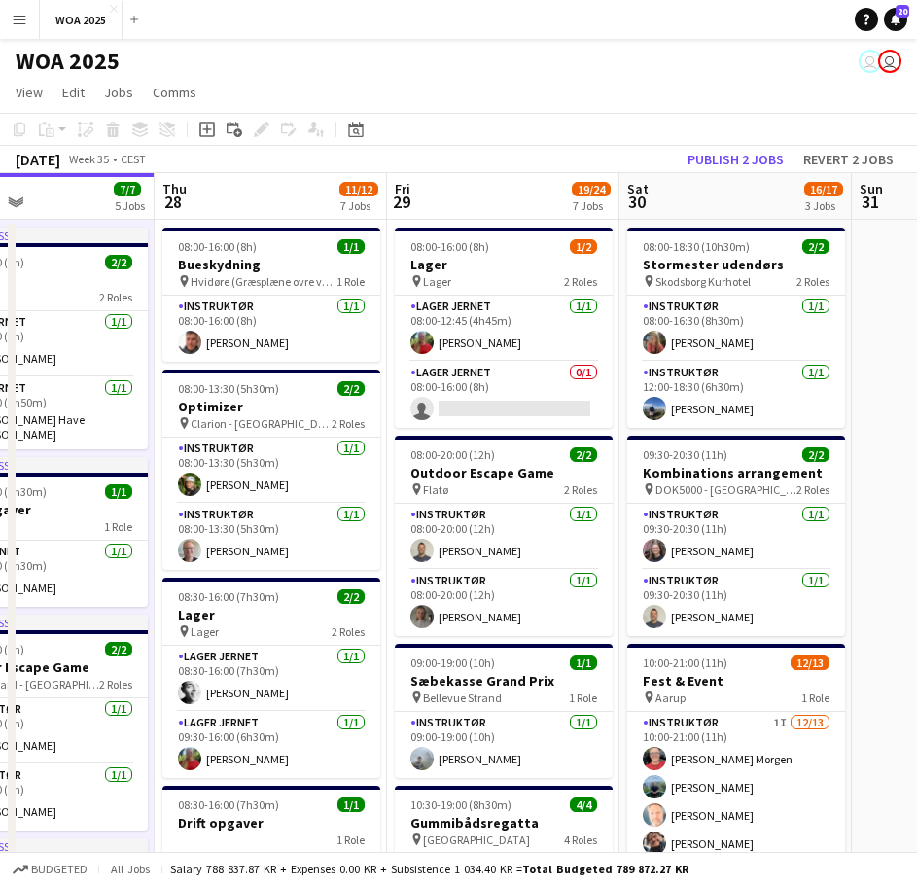
drag, startPoint x: 583, startPoint y: 339, endPoint x: 550, endPoint y: 288, distance: 60.7
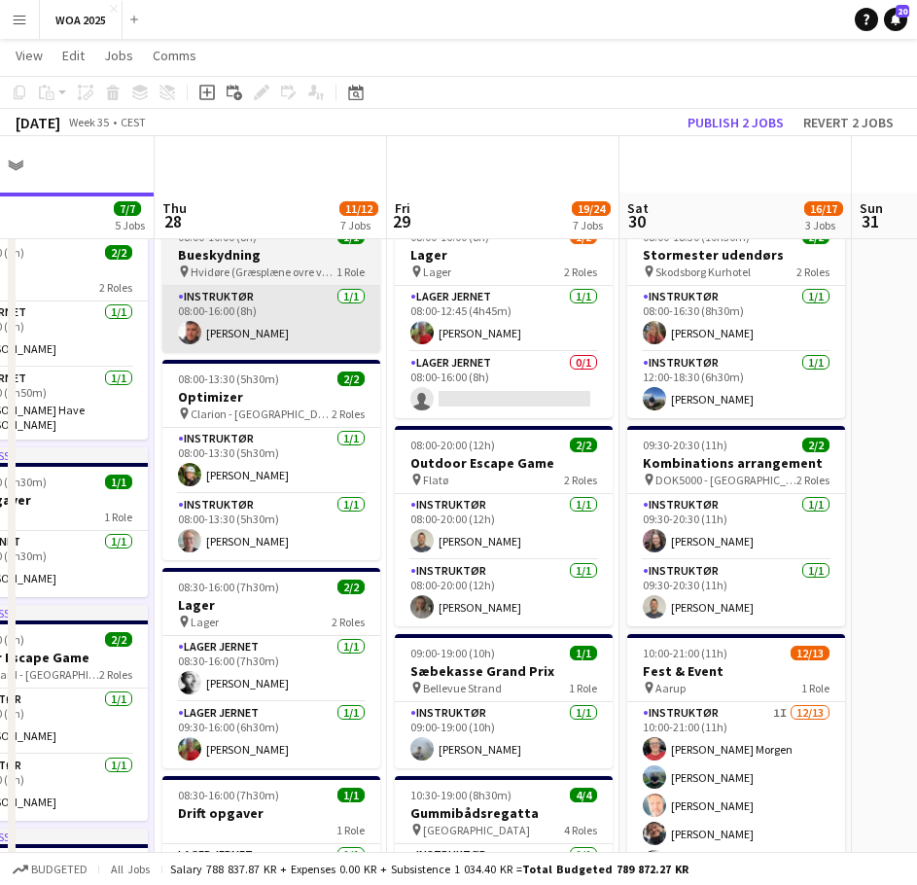
scroll to position [0, 0]
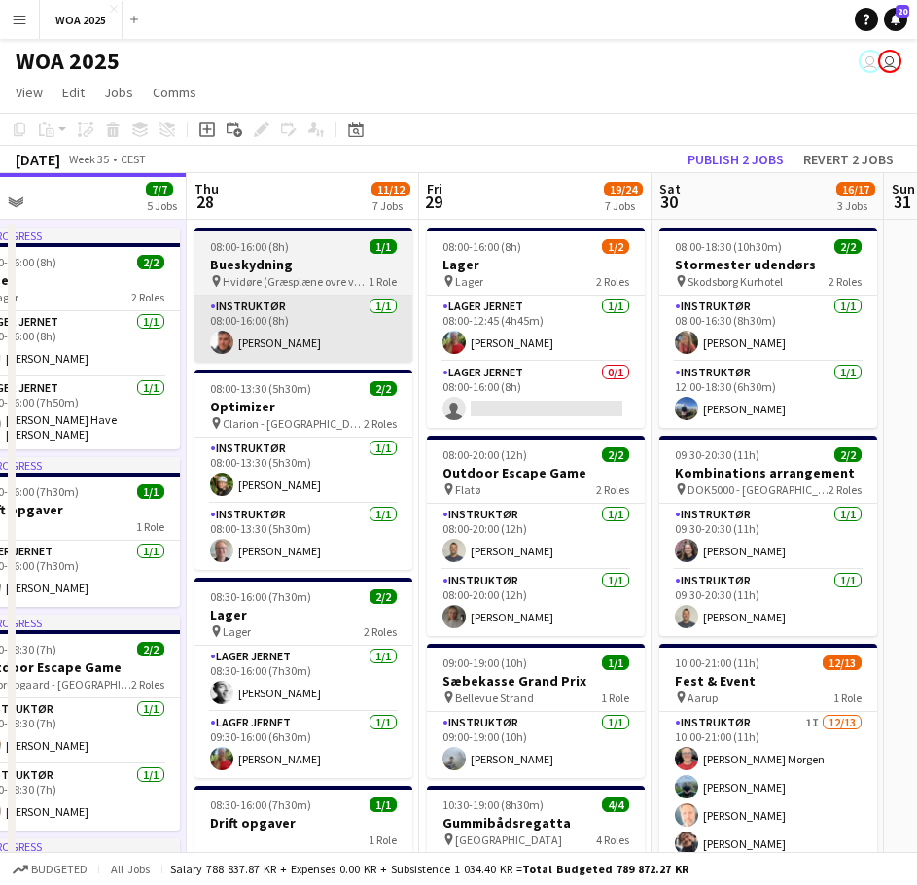
drag, startPoint x: 333, startPoint y: 358, endPoint x: 338, endPoint y: 333, distance: 25.9
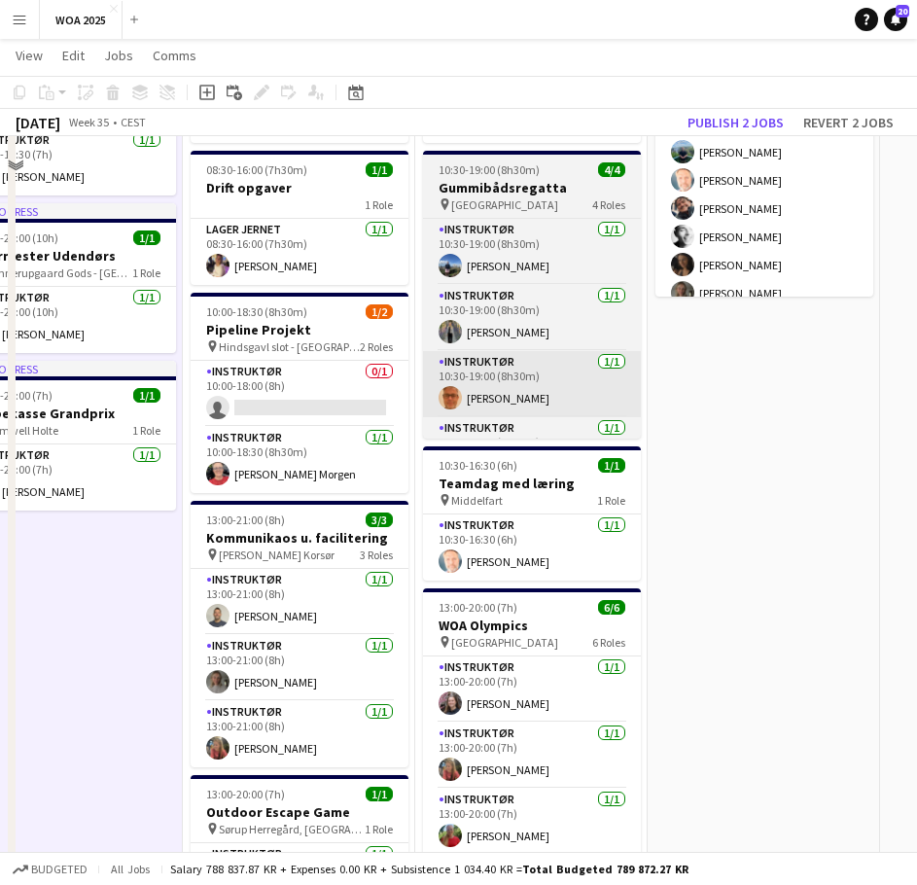
scroll to position [681, 0]
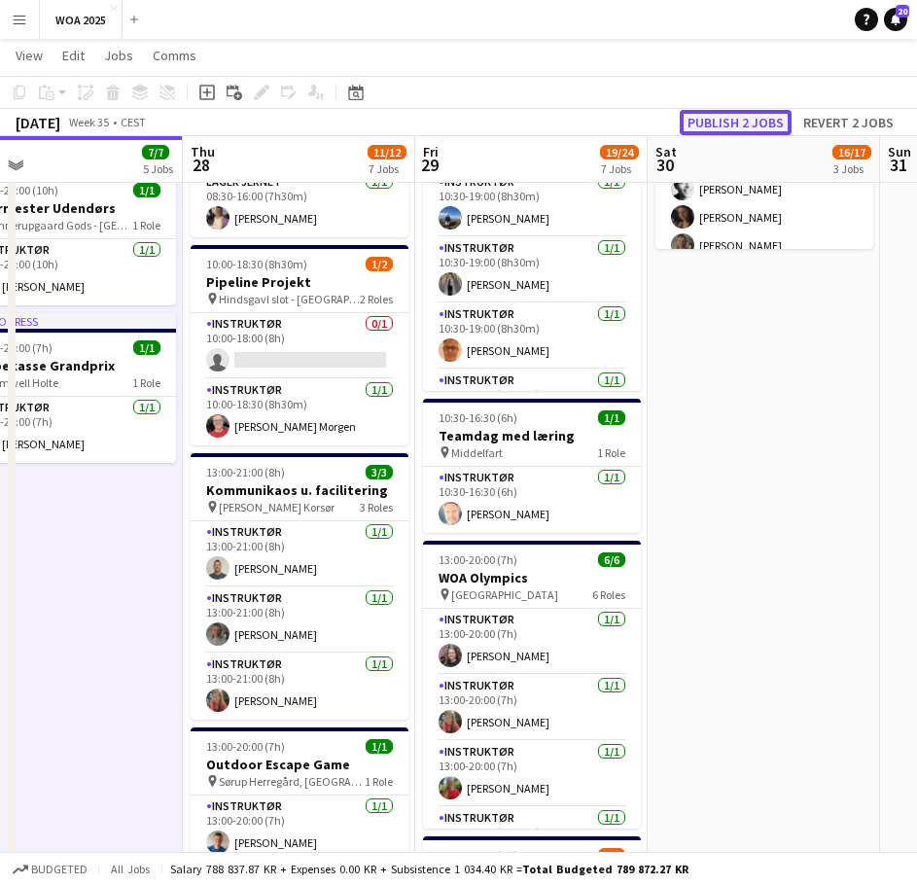
click at [703, 128] on button "Publish 2 jobs" at bounding box center [736, 122] width 112 height 25
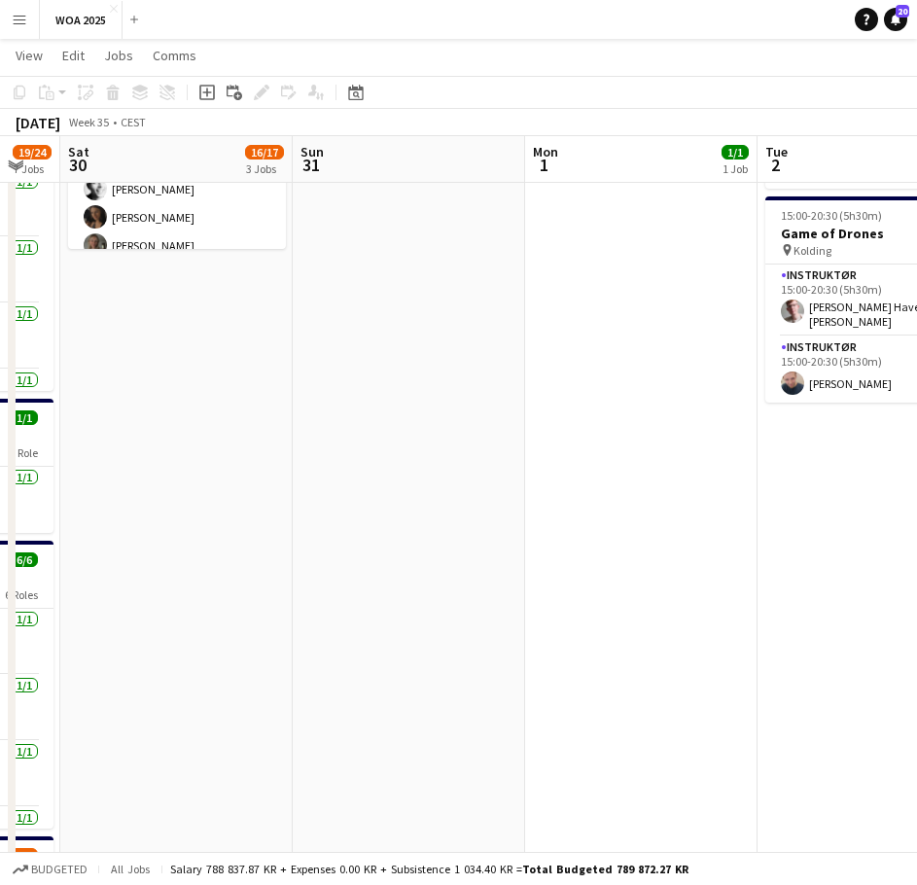
drag, startPoint x: 793, startPoint y: 444, endPoint x: 237, endPoint y: 500, distance: 558.0
click at [205, 494] on app-calendar-viewport "Wed 27 7/7 5 Jobs Thu 28 11/12 7 Jobs Fri 29 19/24 7 Jobs Sat 30 16/17 3 Jobs S…" at bounding box center [458, 410] width 917 height 2031
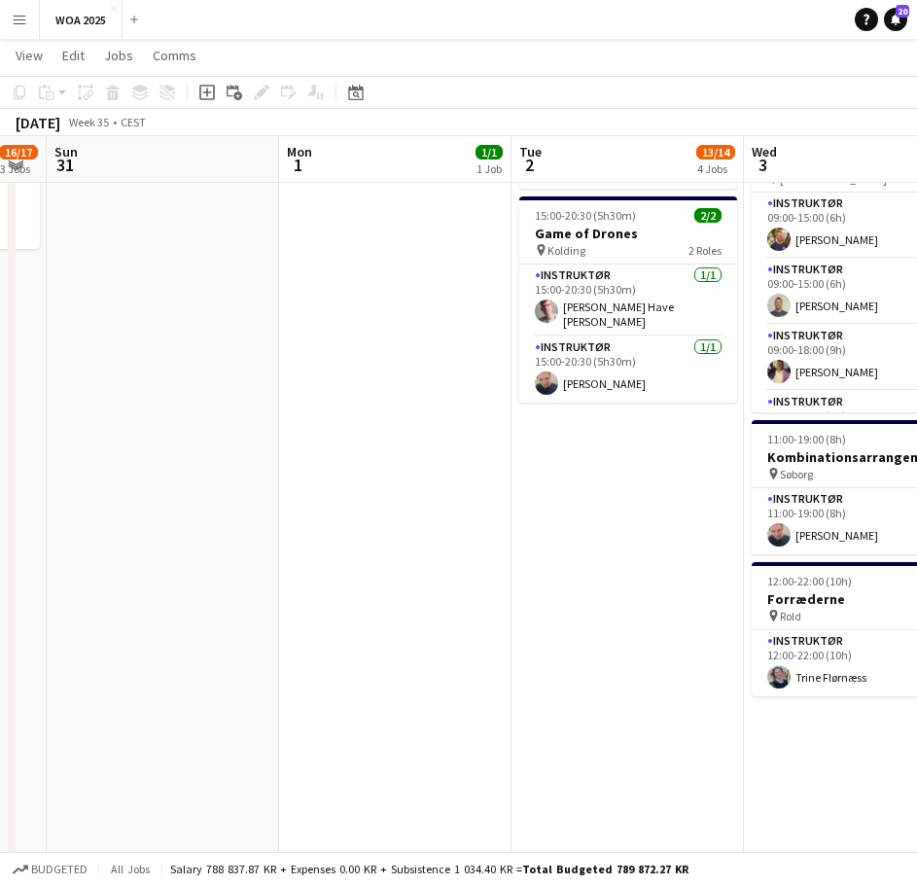
drag, startPoint x: 534, startPoint y: 494, endPoint x: 336, endPoint y: 511, distance: 198.1
click at [336, 511] on app-calendar-viewport "Thu 28 11/12 7 Jobs Fri 29 19/24 7 Jobs Sat 30 16/17 3 Jobs Sun 31 Mon 1 1/1 1 …" at bounding box center [458, 410] width 917 height 2031
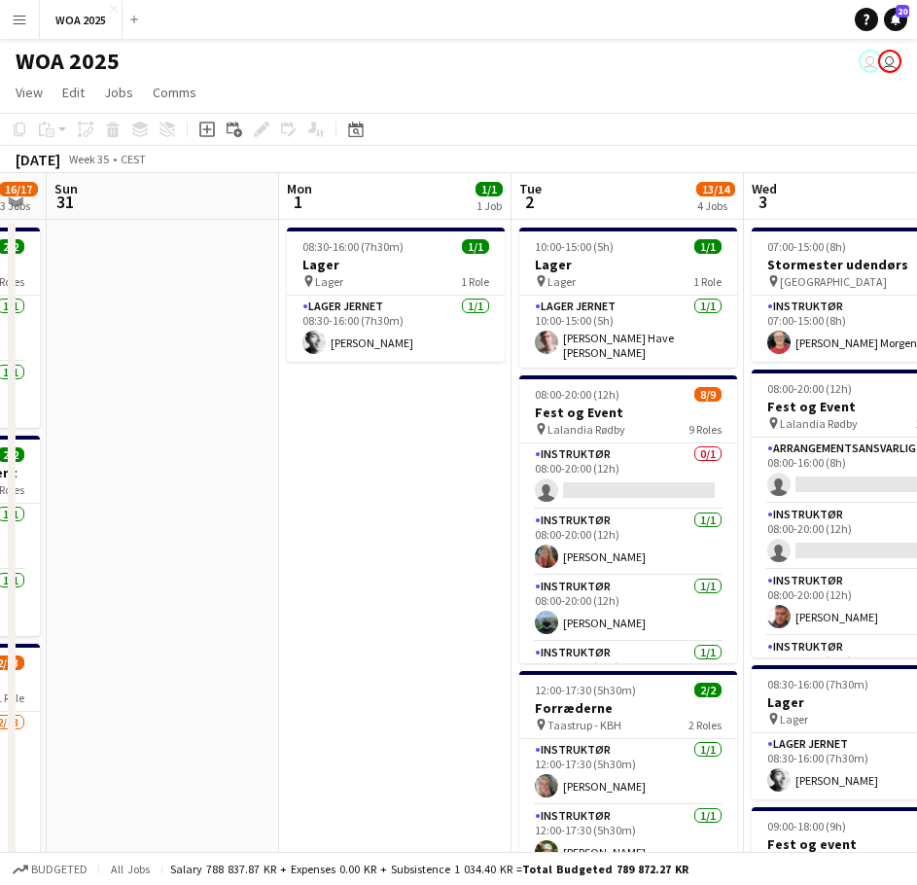
scroll to position [0, 647]
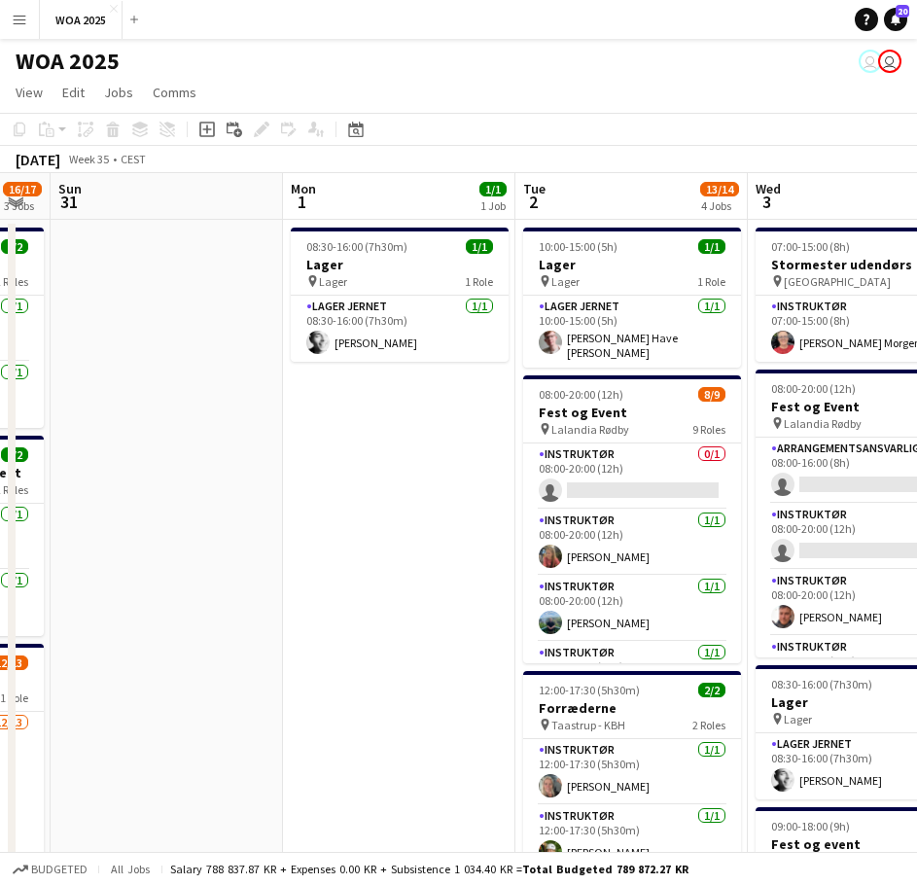
drag, startPoint x: 431, startPoint y: 523, endPoint x: 464, endPoint y: 517, distance: 33.6
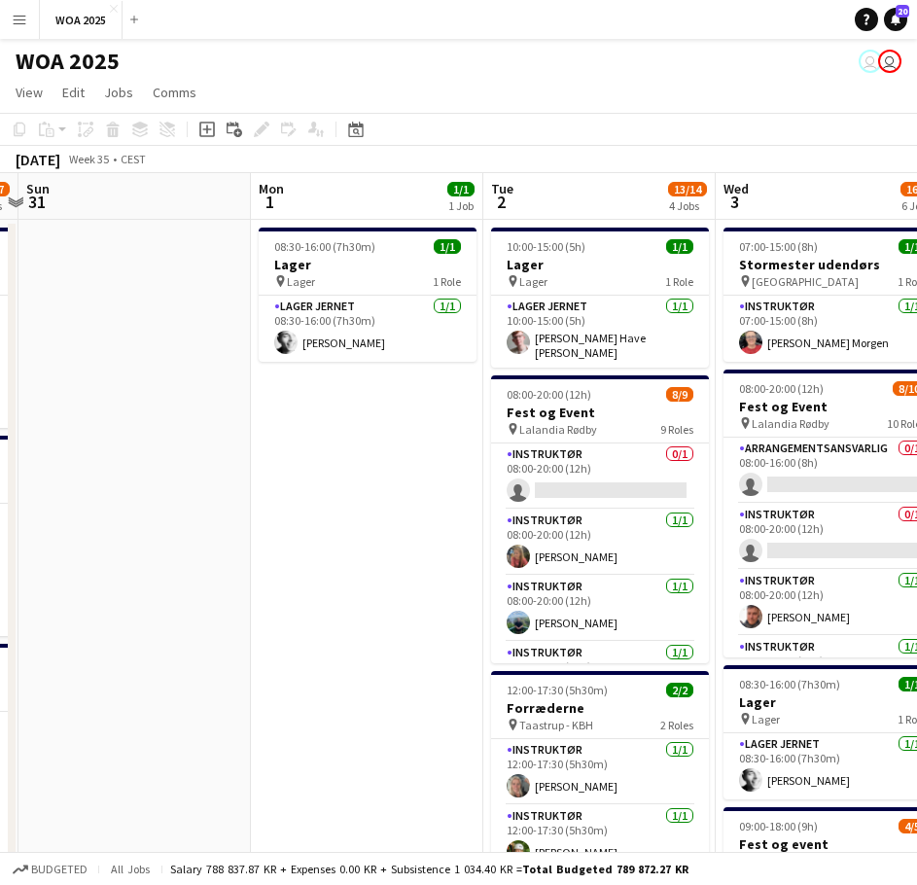
scroll to position [0, 442]
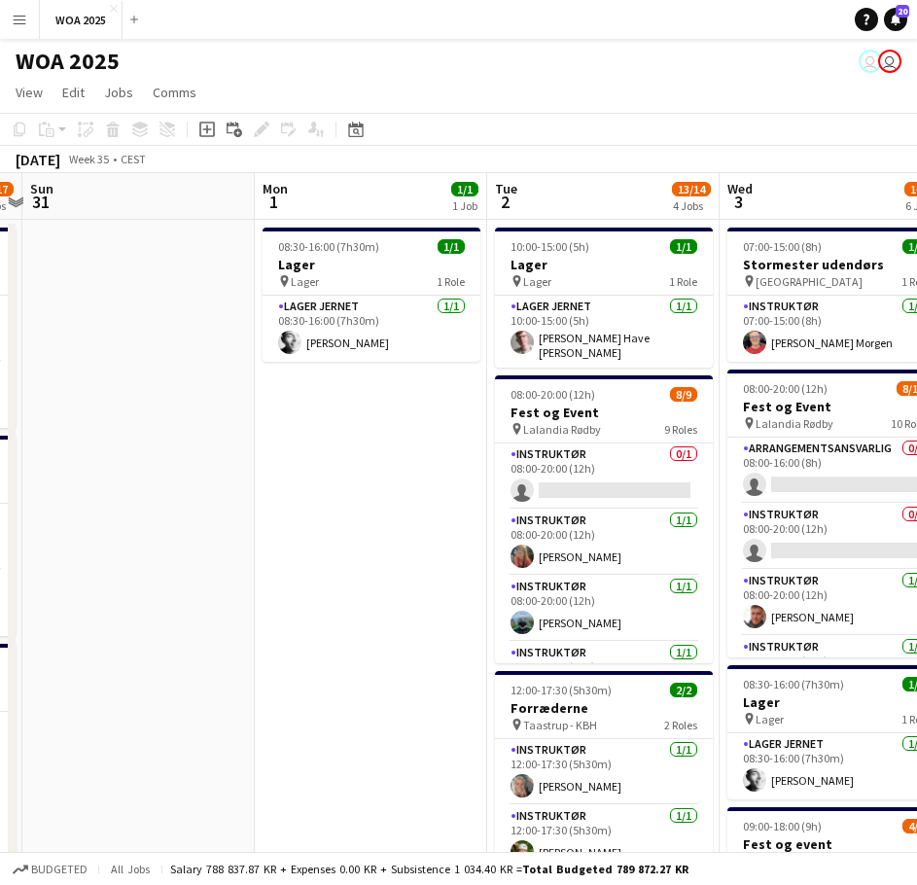
drag, startPoint x: 469, startPoint y: 516, endPoint x: 441, endPoint y: 500, distance: 32.7
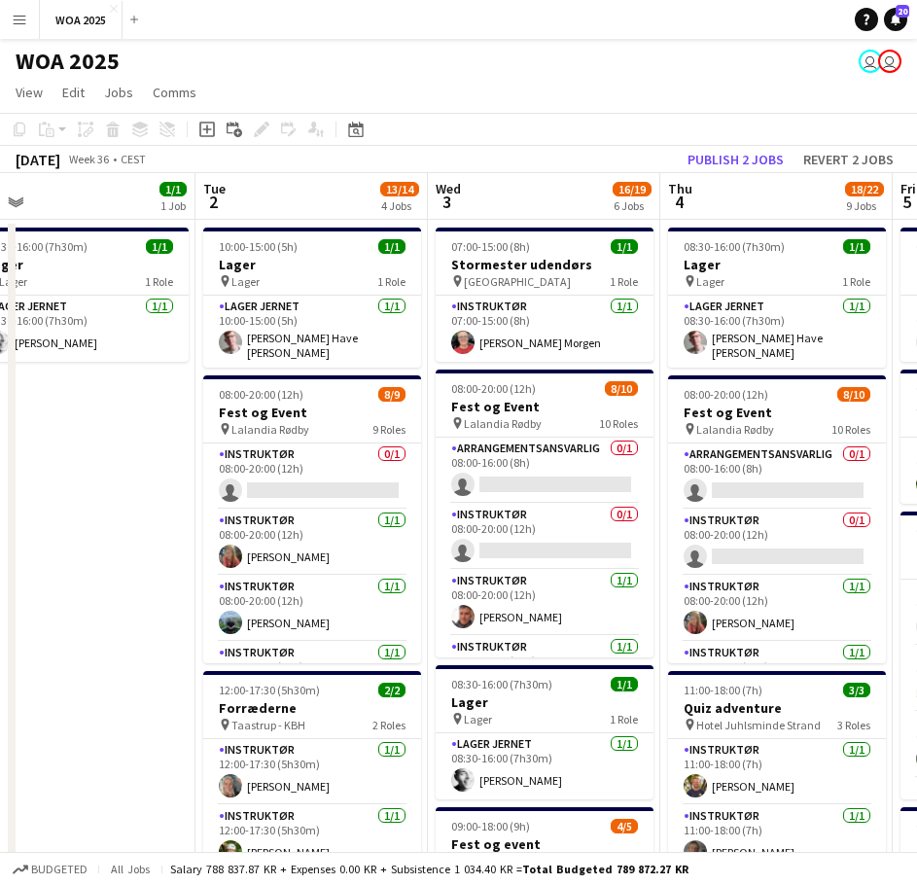
drag, startPoint x: 418, startPoint y: 485, endPoint x: 125, endPoint y: 464, distance: 293.5
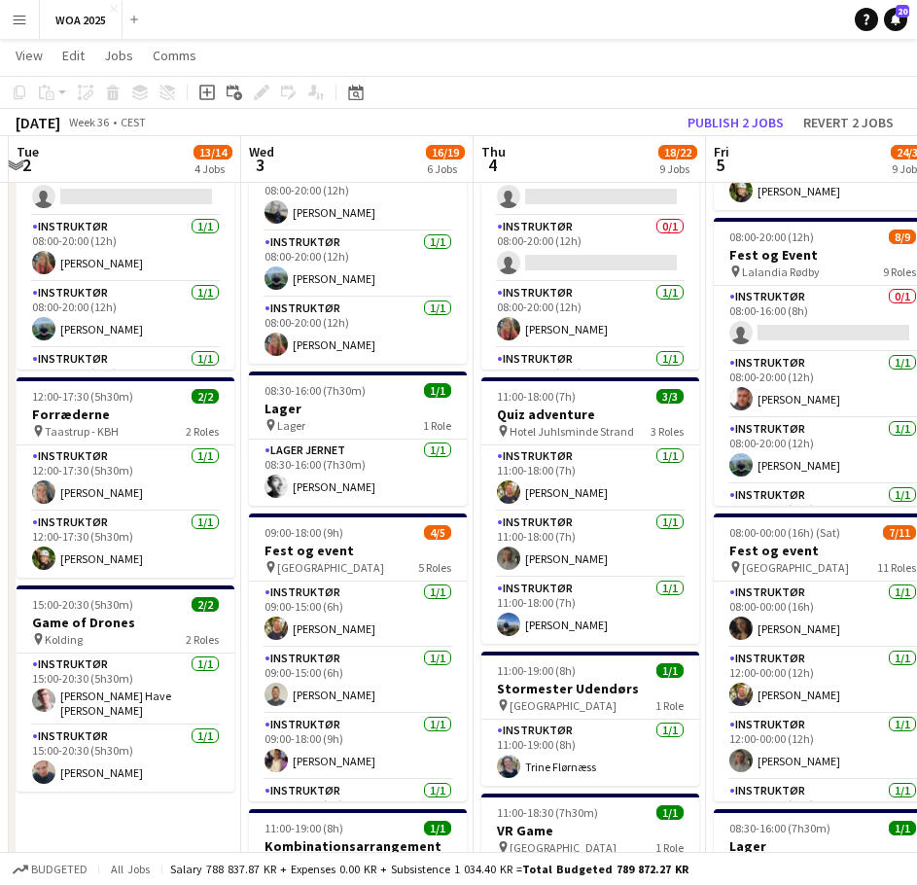
scroll to position [0, 691]
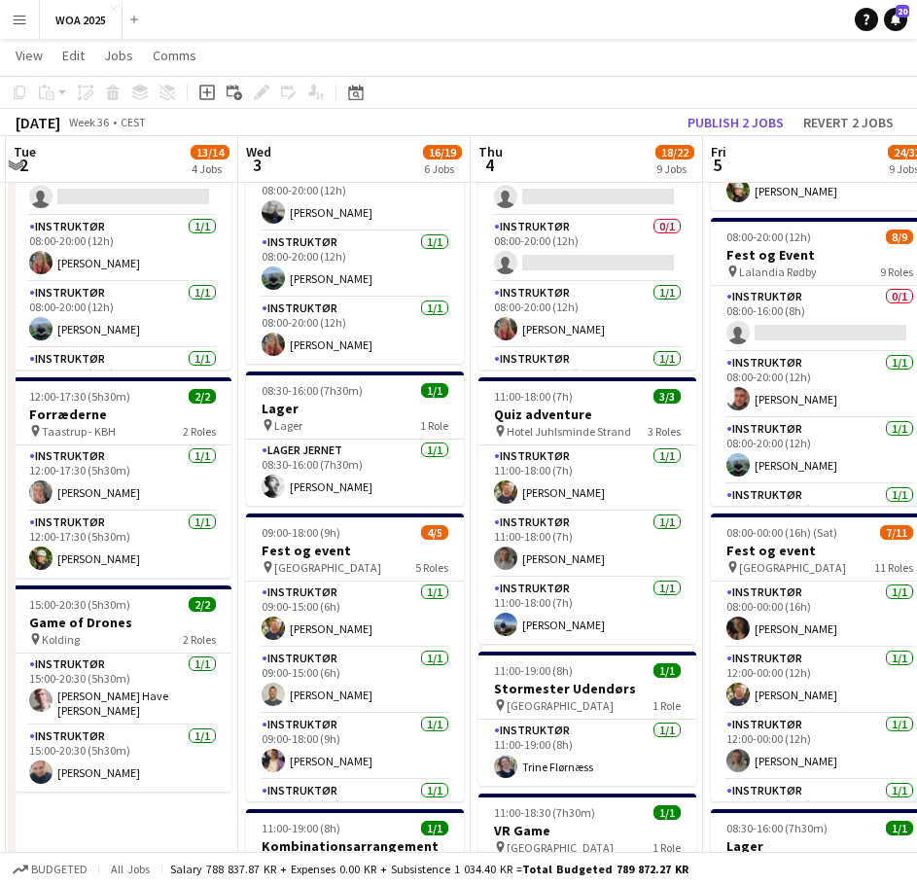
drag, startPoint x: 696, startPoint y: 624, endPoint x: 508, endPoint y: 598, distance: 190.5
click at [508, 599] on app-calendar-viewport "Sat 30 16/17 3 Jobs Sun 31 Mon 1 1/1 1 Job Tue 2 13/14 4 Jobs Wed 3 16/19 6 Job…" at bounding box center [458, 799] width 917 height 2031
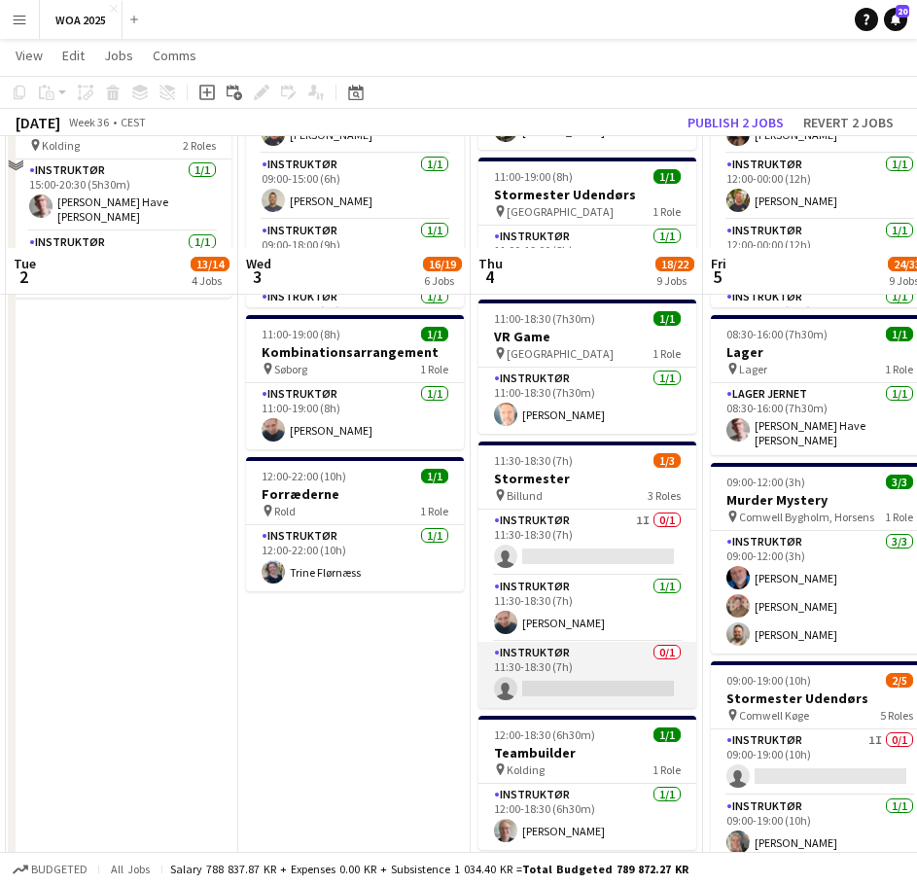
scroll to position [778, 0]
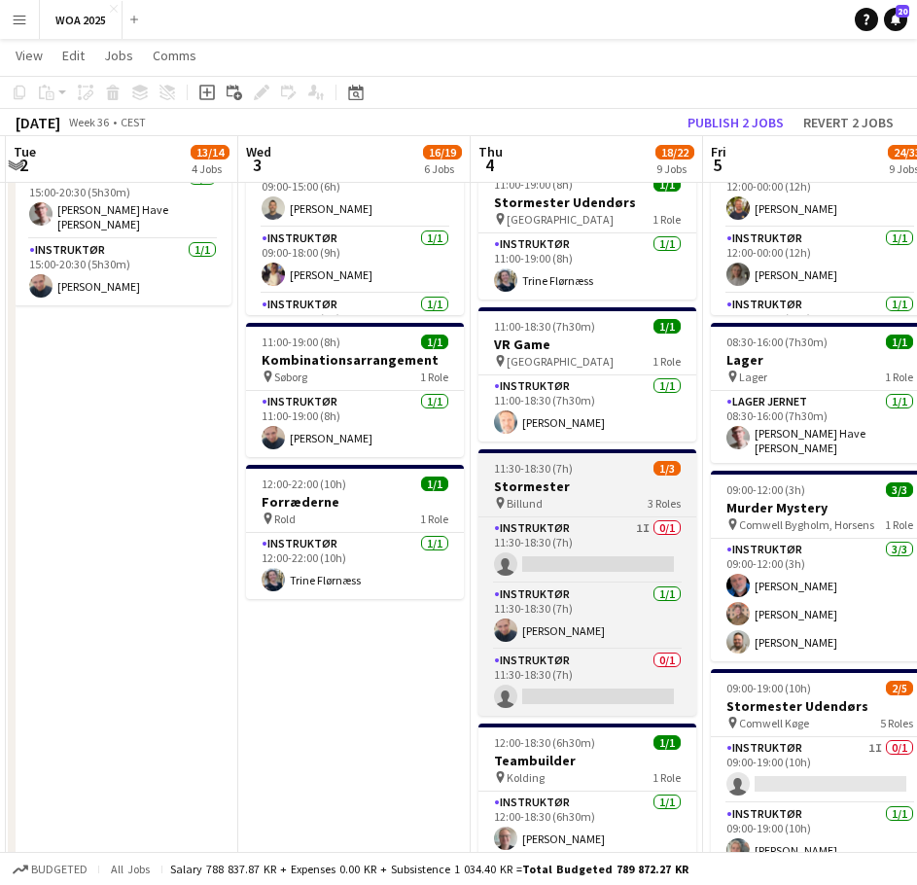
click at [598, 484] on h3 "Stormester" at bounding box center [587, 486] width 218 height 18
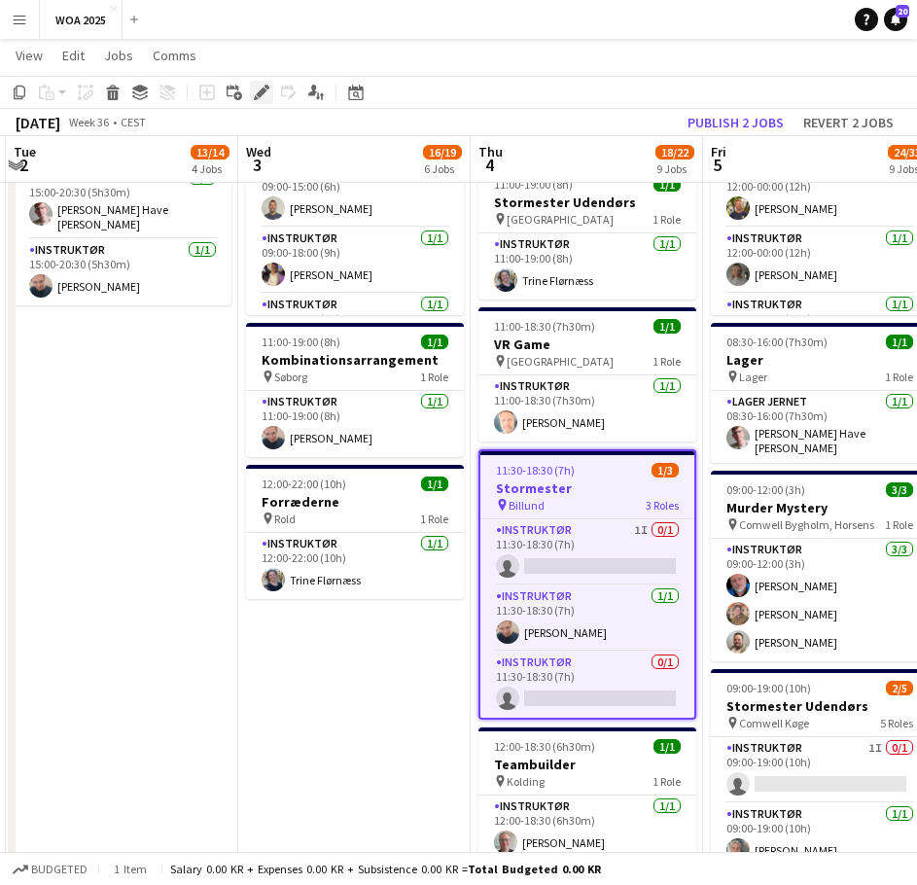
click at [258, 99] on icon at bounding box center [256, 97] width 5 height 5
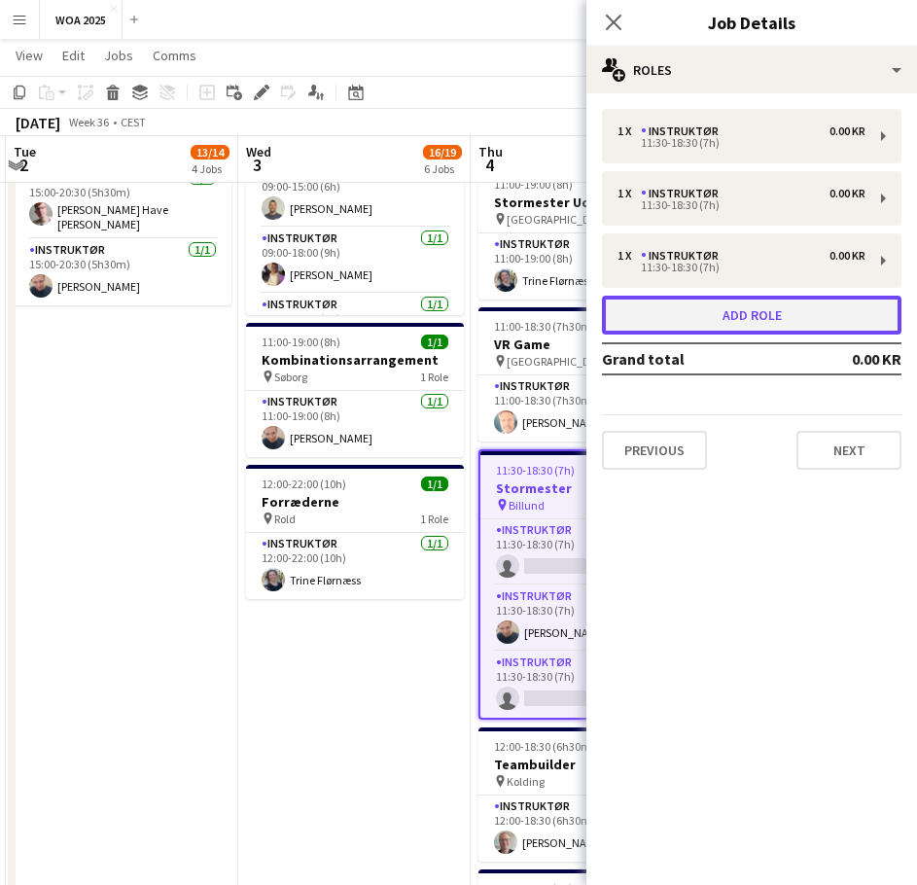
click at [669, 312] on button "Add role" at bounding box center [752, 315] width 300 height 39
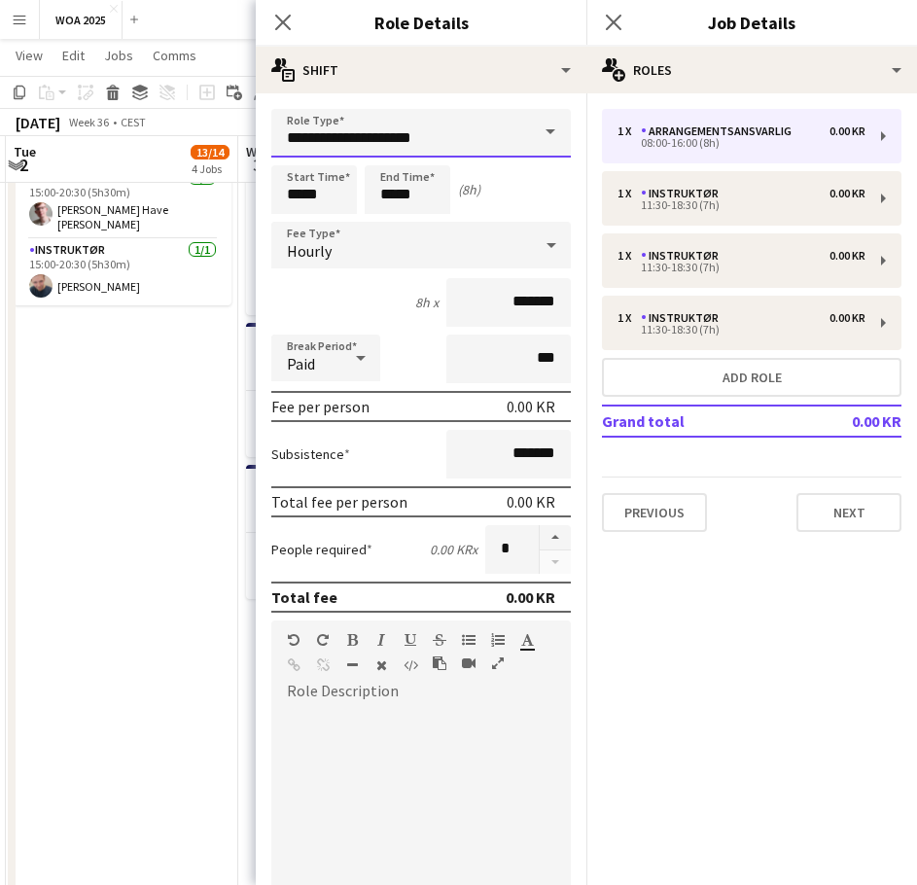
click at [468, 124] on input "**********" at bounding box center [421, 133] width 300 height 49
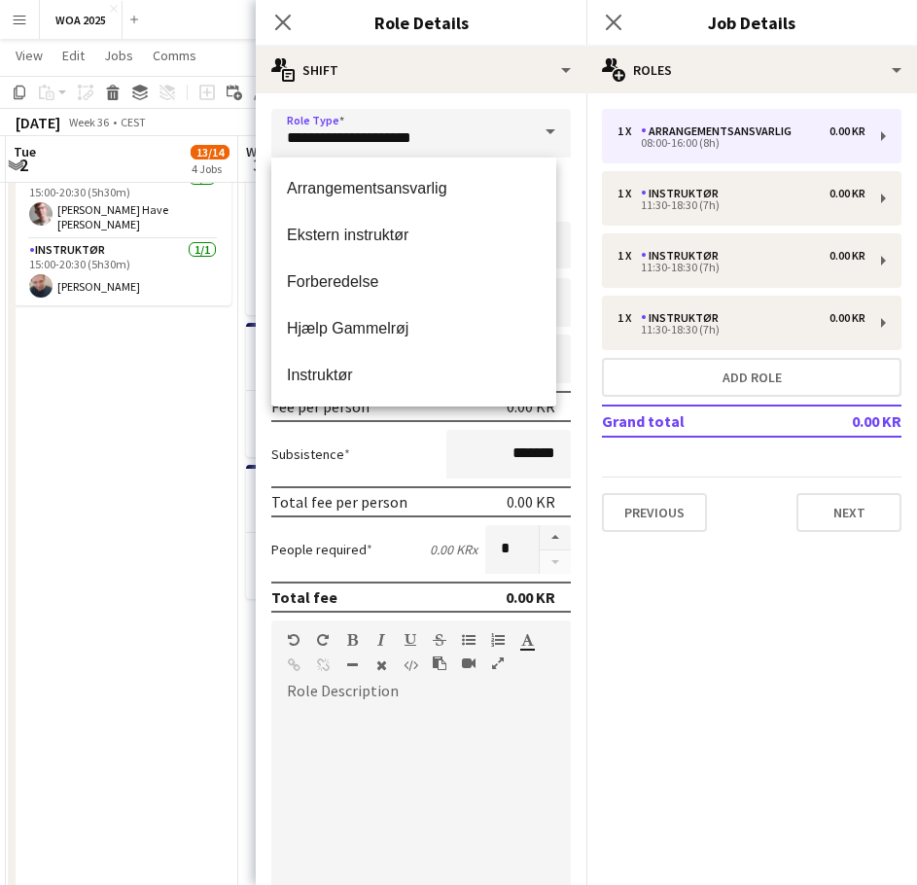
click at [547, 136] on span at bounding box center [550, 132] width 41 height 47
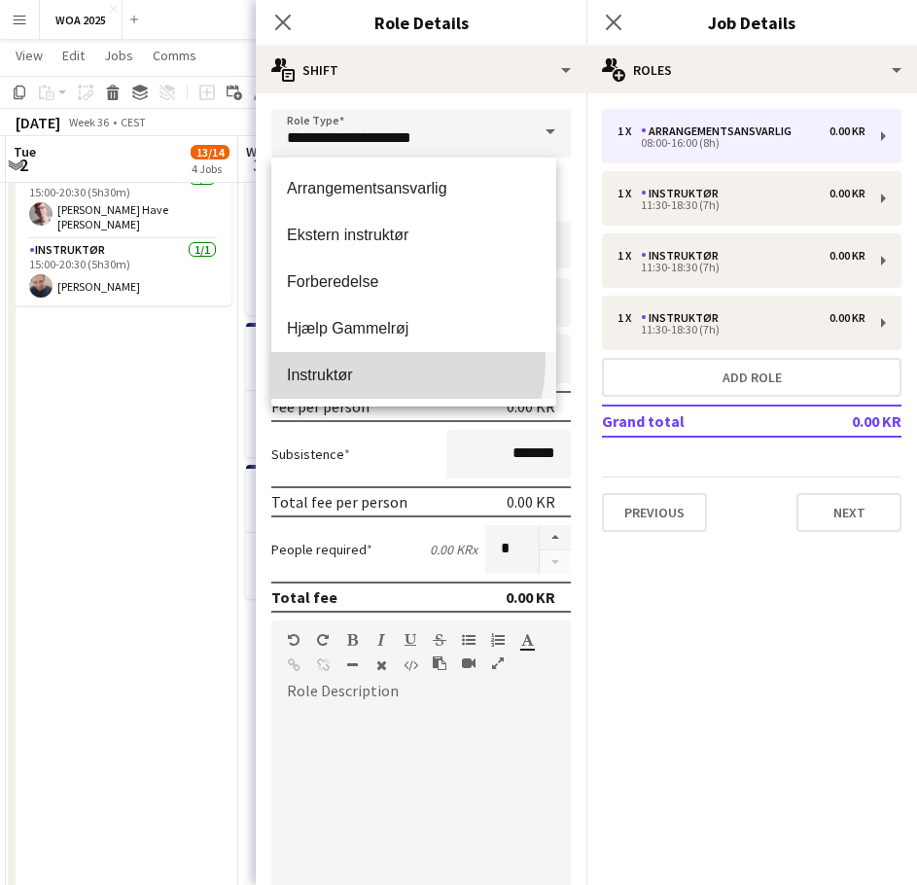
click at [340, 357] on mat-option "Instruktør" at bounding box center [413, 375] width 285 height 47
type input "**********"
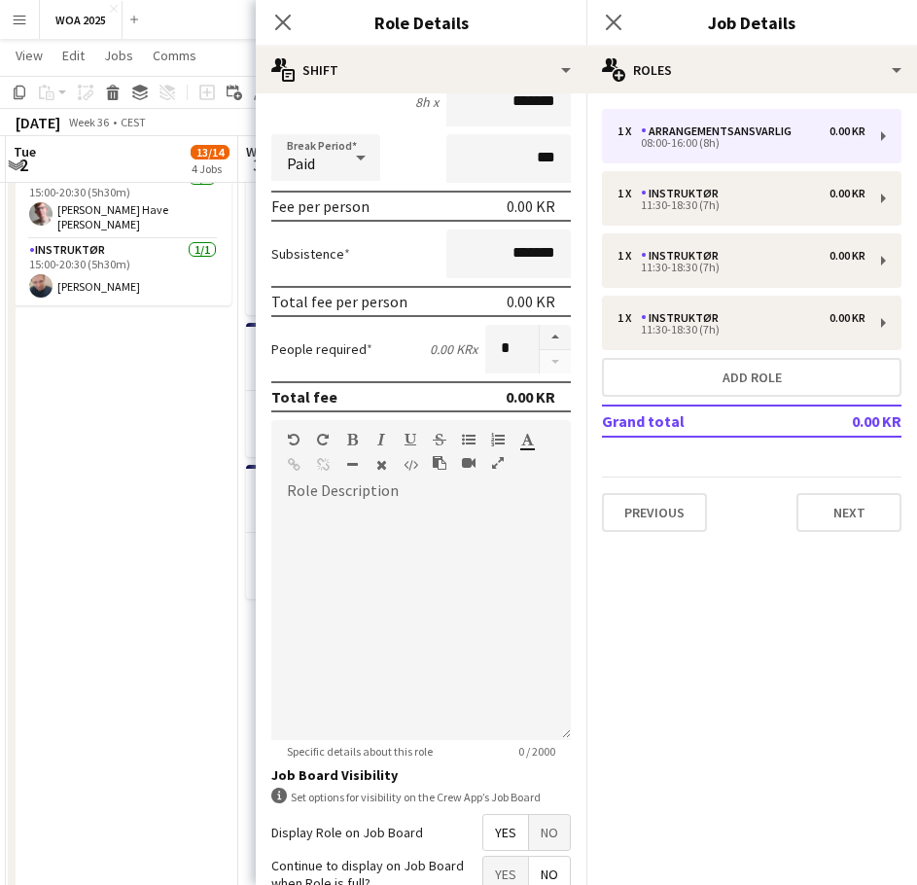
scroll to position [376, 0]
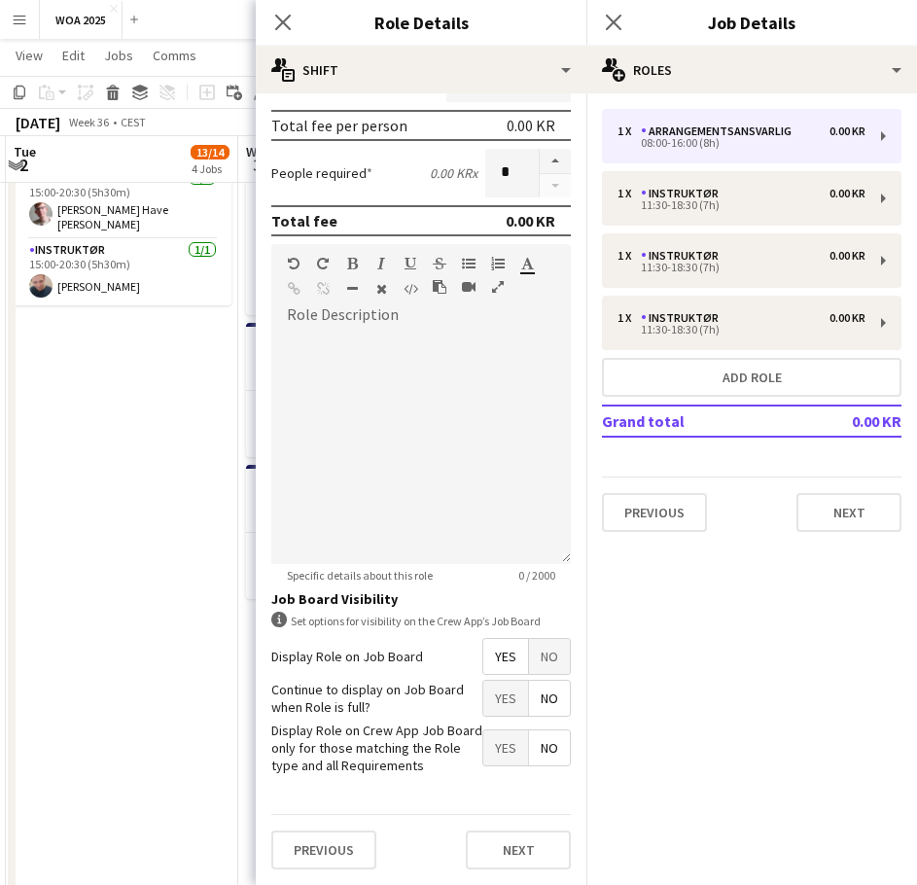
drag, startPoint x: 476, startPoint y: 698, endPoint x: 481, endPoint y: 715, distance: 17.5
click at [483, 699] on span "Yes" at bounding box center [505, 698] width 45 height 35
click at [501, 841] on button "Next" at bounding box center [518, 849] width 105 height 39
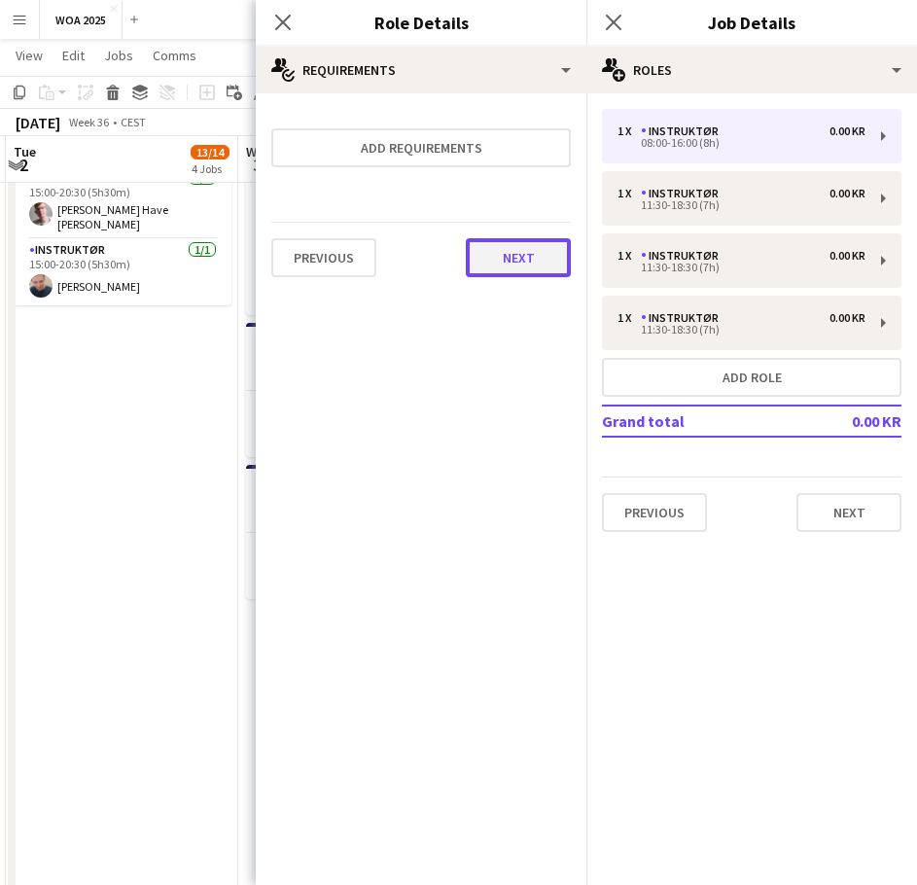
click at [521, 257] on button "Next" at bounding box center [518, 257] width 105 height 39
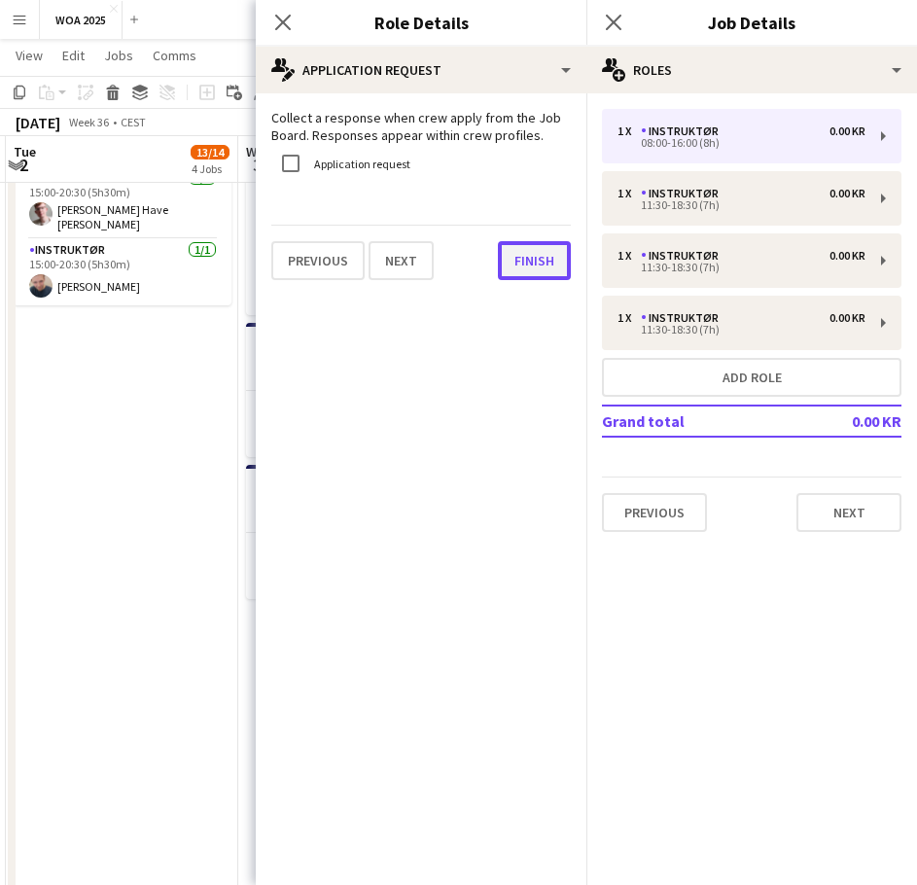
click at [534, 268] on button "Finish" at bounding box center [534, 260] width 73 height 39
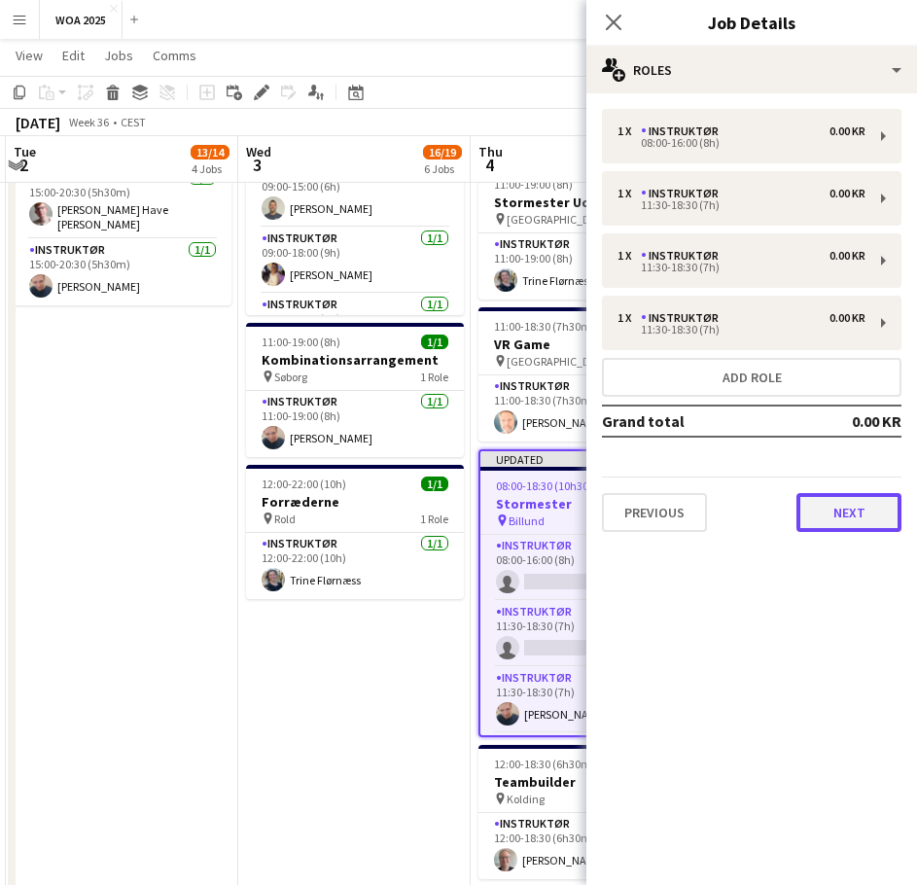
click at [845, 495] on button "Next" at bounding box center [848, 512] width 105 height 39
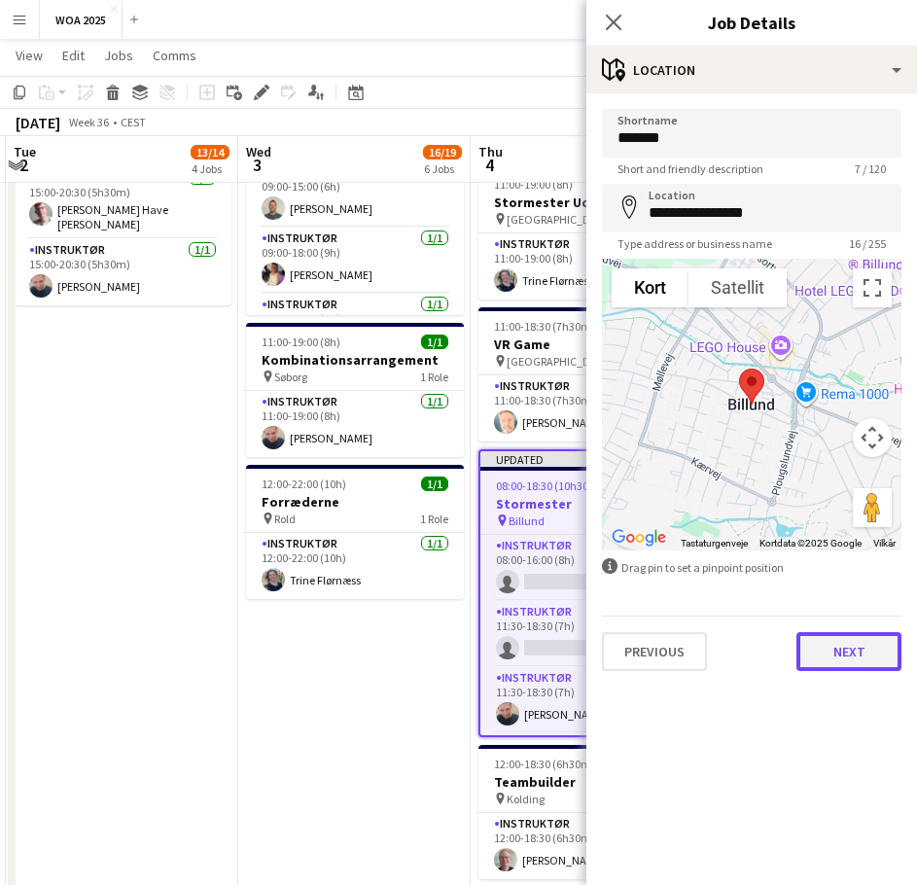
click at [851, 653] on button "Next" at bounding box center [848, 651] width 105 height 39
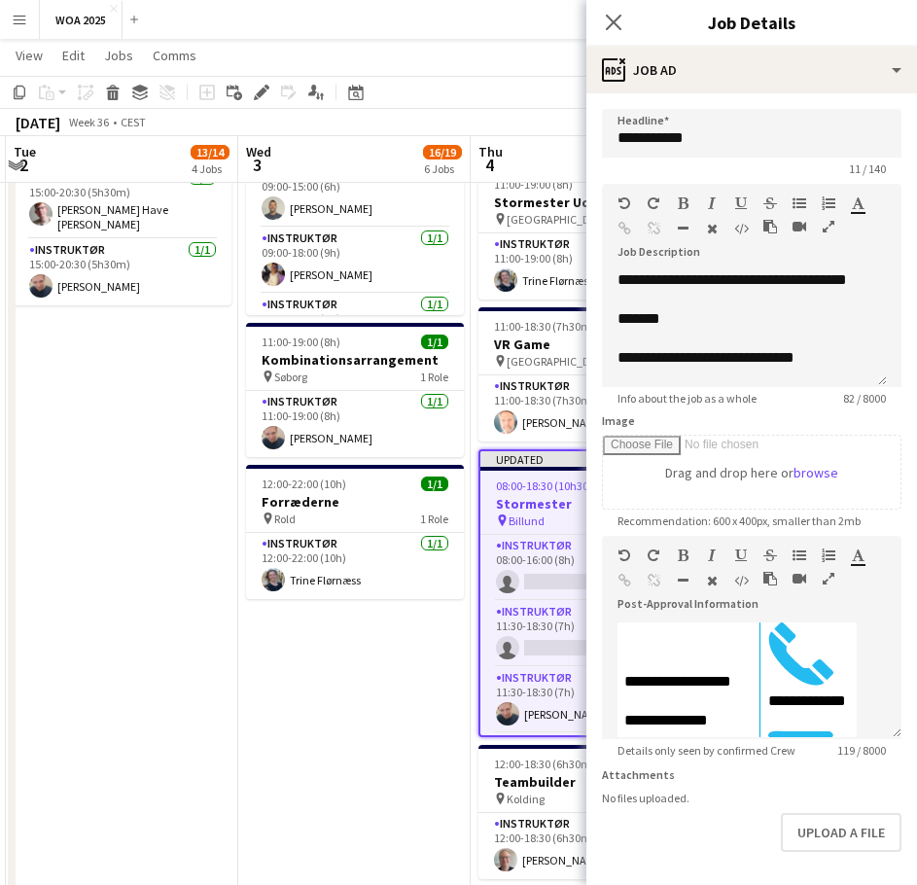
click at [537, 44] on app-page-menu "View Day view expanded Day view collapsed Month view Date picker Jump to [DATE]…" at bounding box center [458, 57] width 917 height 37
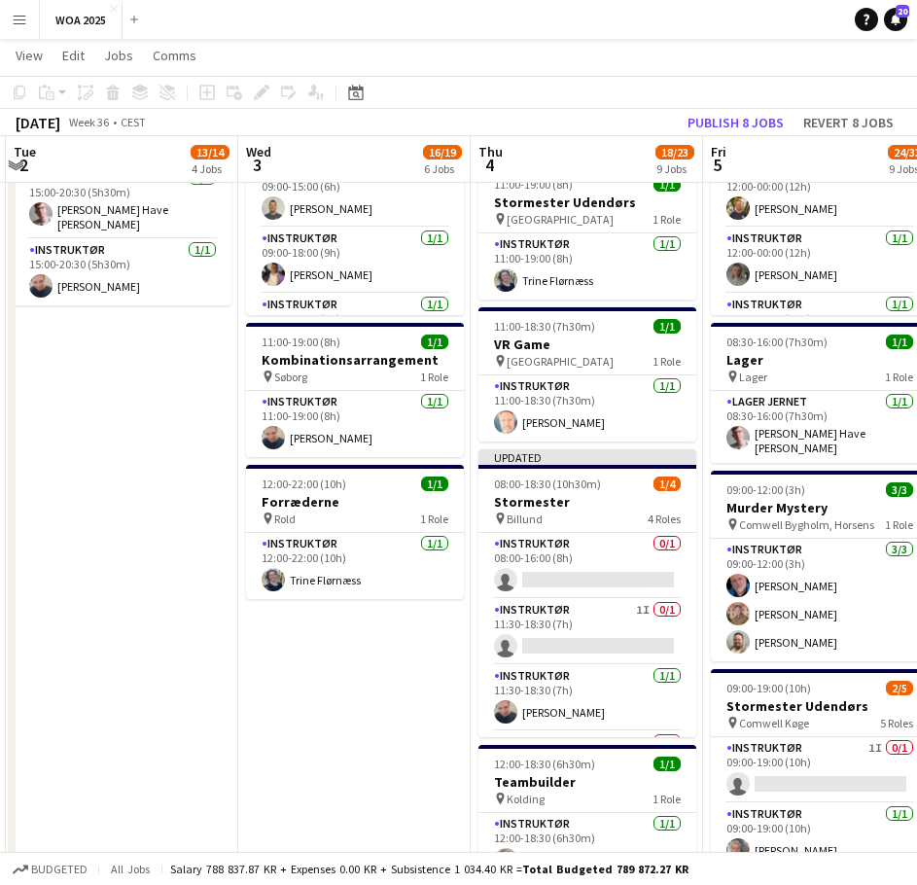
click at [715, 108] on app-toolbar "Copy Paste Paste Ctrl+V Paste with crew Ctrl+Shift+V Paste linked Job [GEOGRAPH…" at bounding box center [458, 92] width 917 height 33
click at [718, 119] on button "Publish 8 jobs" at bounding box center [736, 122] width 112 height 25
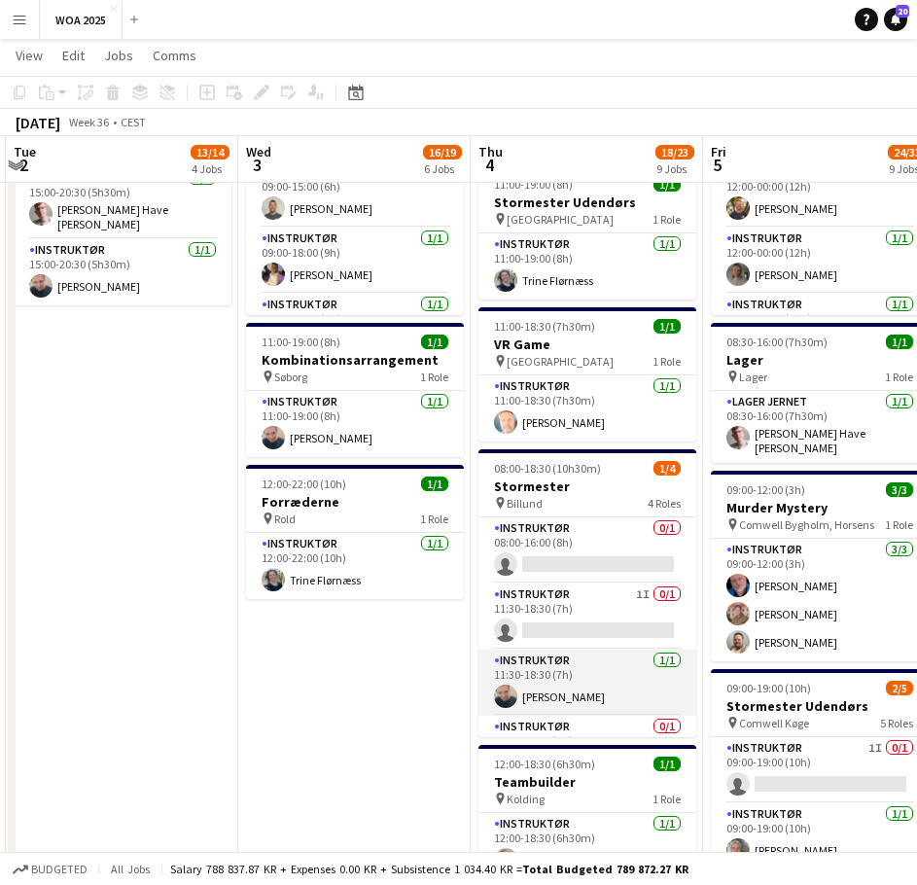
click at [609, 690] on app-card-role "Instruktør [DATE] 11:30-18:30 (7h) [PERSON_NAME]" at bounding box center [587, 683] width 218 height 66
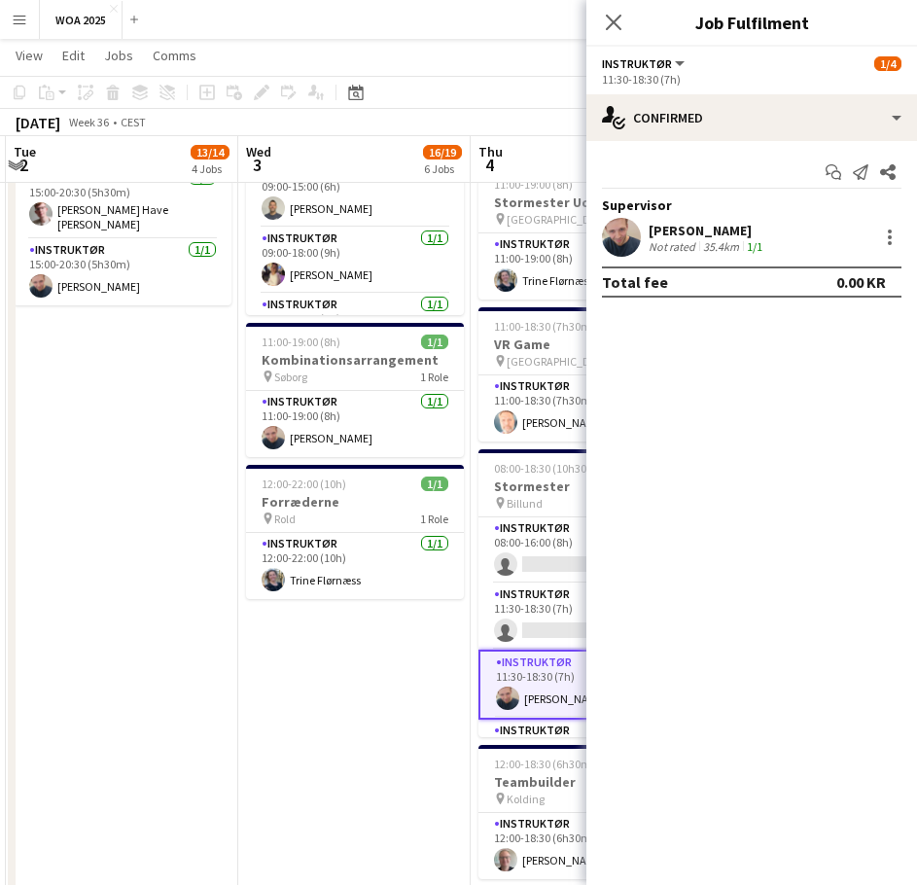
click at [319, 652] on app-date-cell "07:00-15:00 (8h) 1/1 Stormester udendørs pin [GEOGRAPHIC_DATA] 1 Role Instruktø…" at bounding box center [354, 384] width 232 height 1889
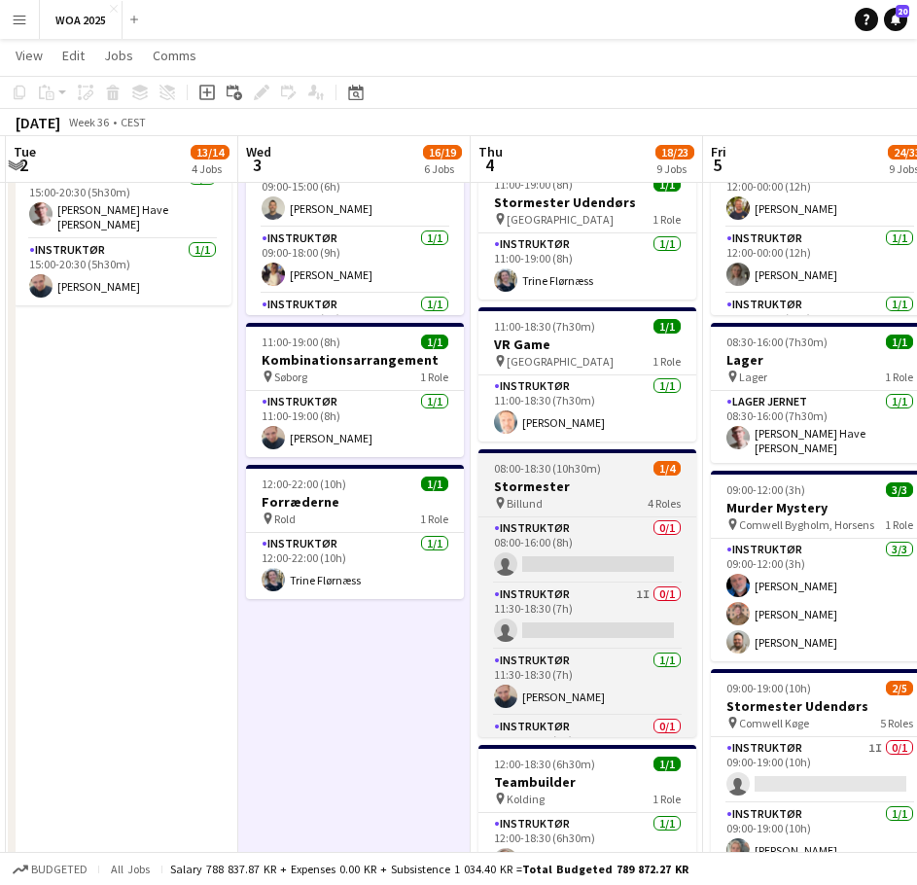
click at [579, 488] on h3 "Stormester" at bounding box center [587, 486] width 218 height 18
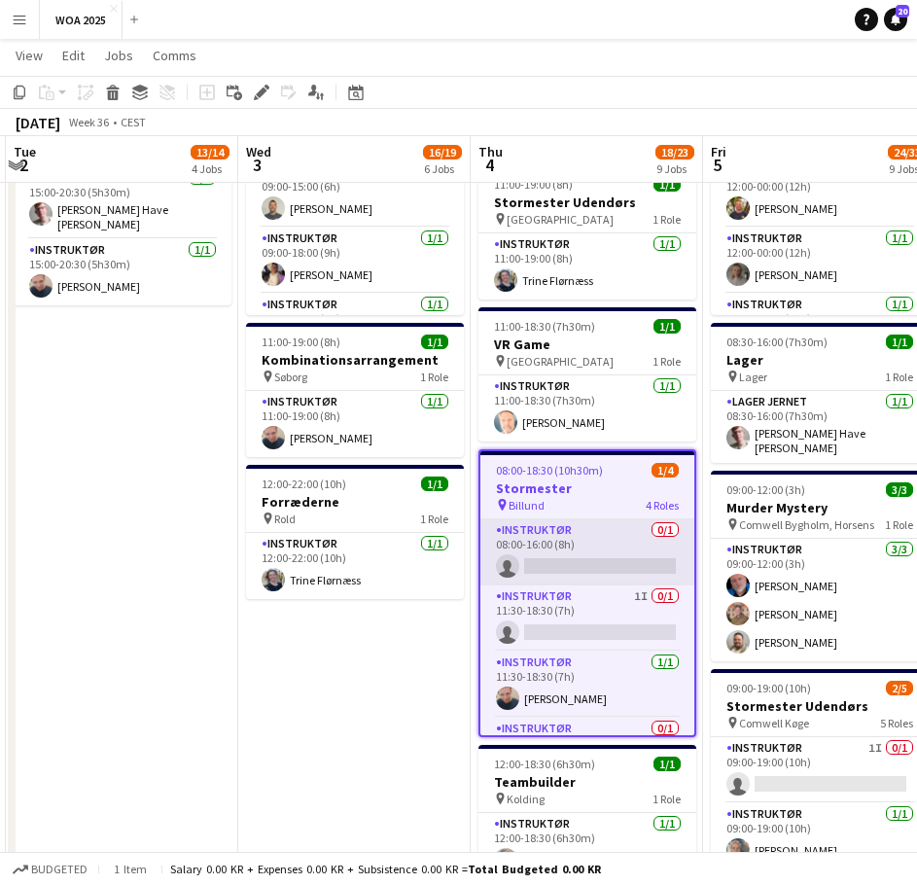
click at [585, 574] on app-card-role "Instruktør 0/1 08:00-16:00 (8h) single-neutral-actions" at bounding box center [587, 552] width 214 height 66
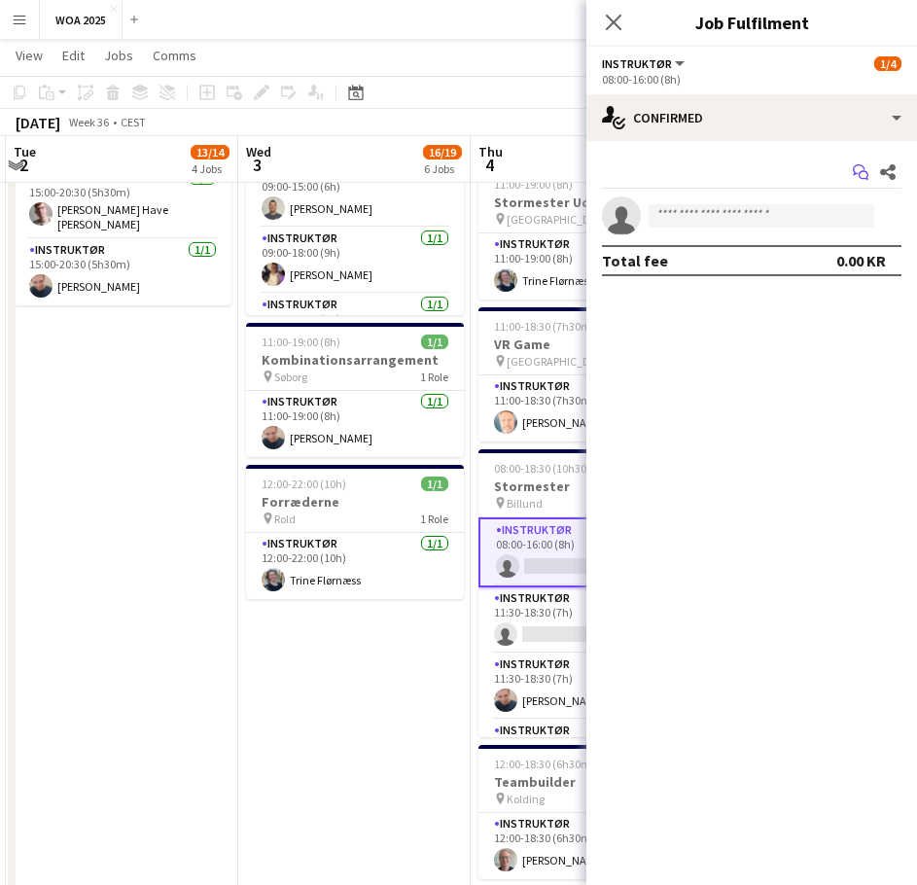
click at [867, 168] on icon "Start chat" at bounding box center [861, 172] width 16 height 16
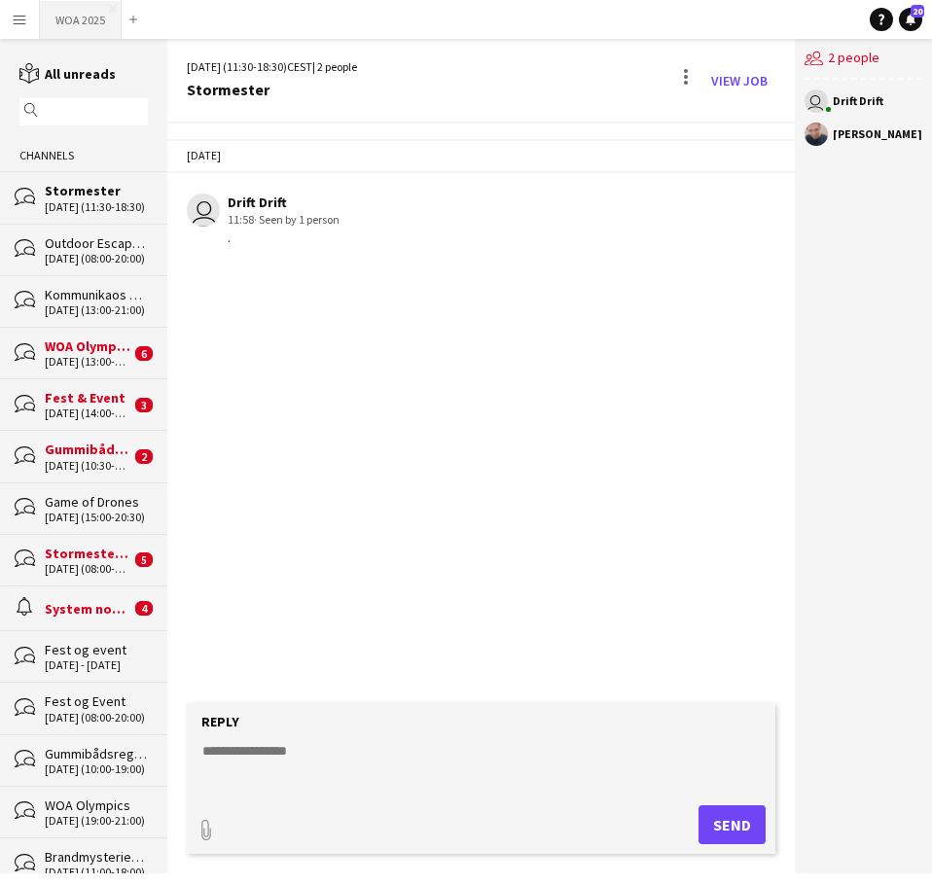
click at [84, 17] on button "WOA 2025 Close" at bounding box center [81, 20] width 82 height 38
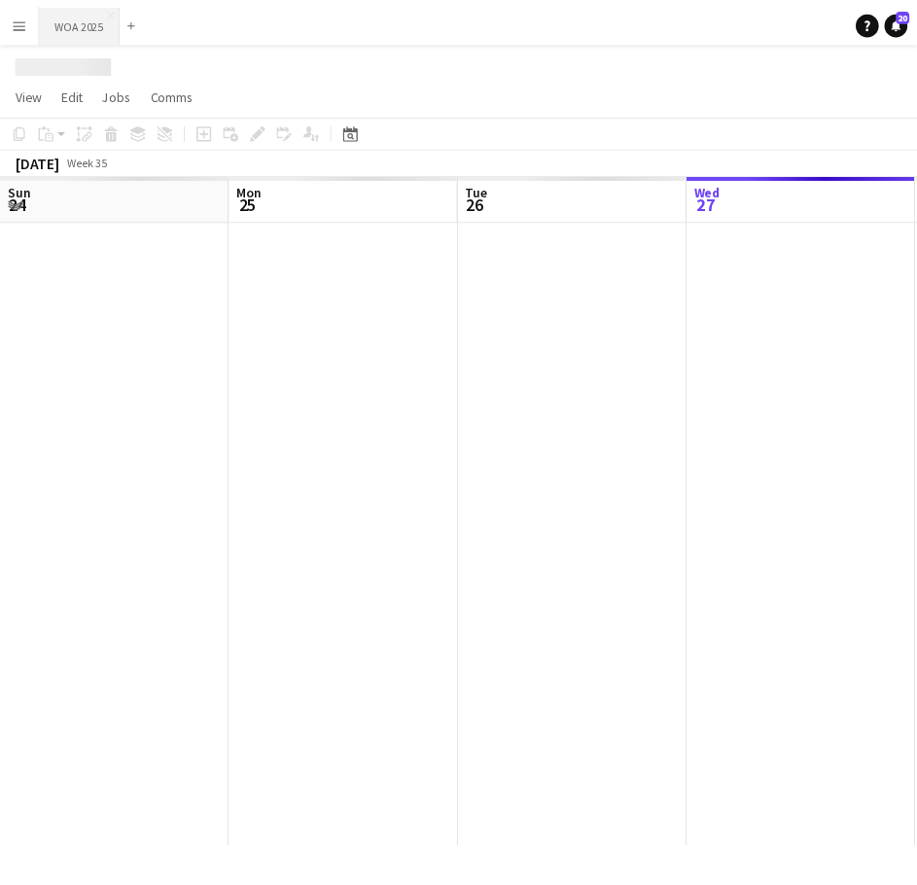
scroll to position [0, 465]
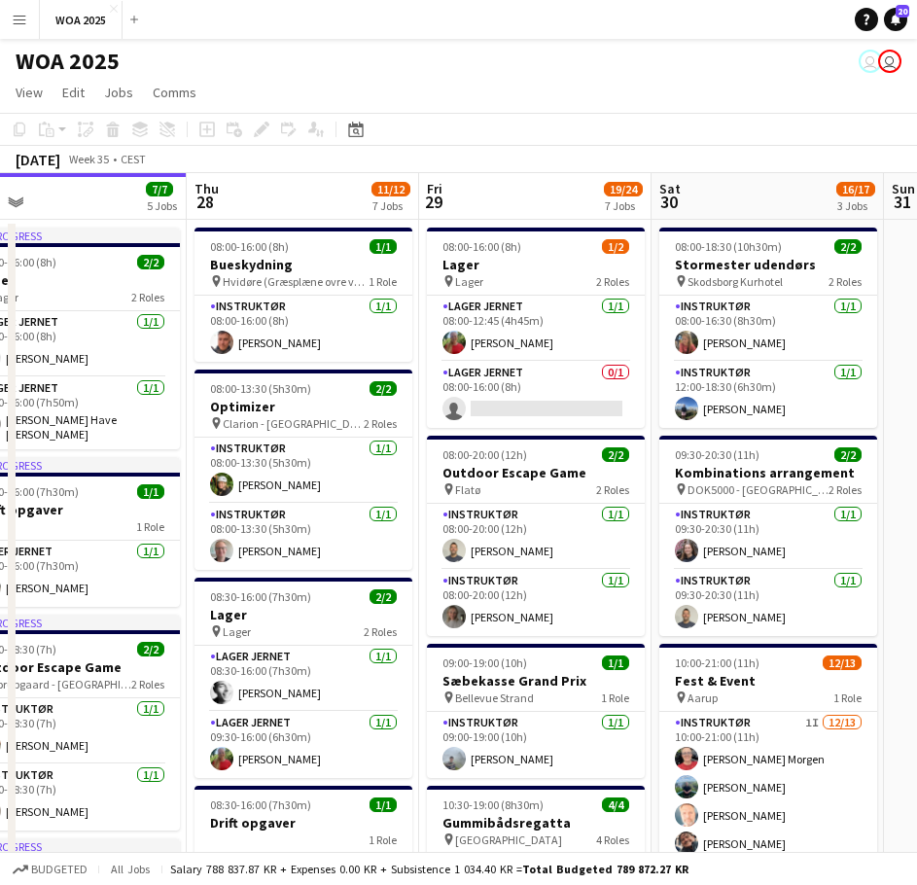
drag, startPoint x: 749, startPoint y: 505, endPoint x: 43, endPoint y: 474, distance: 706.7
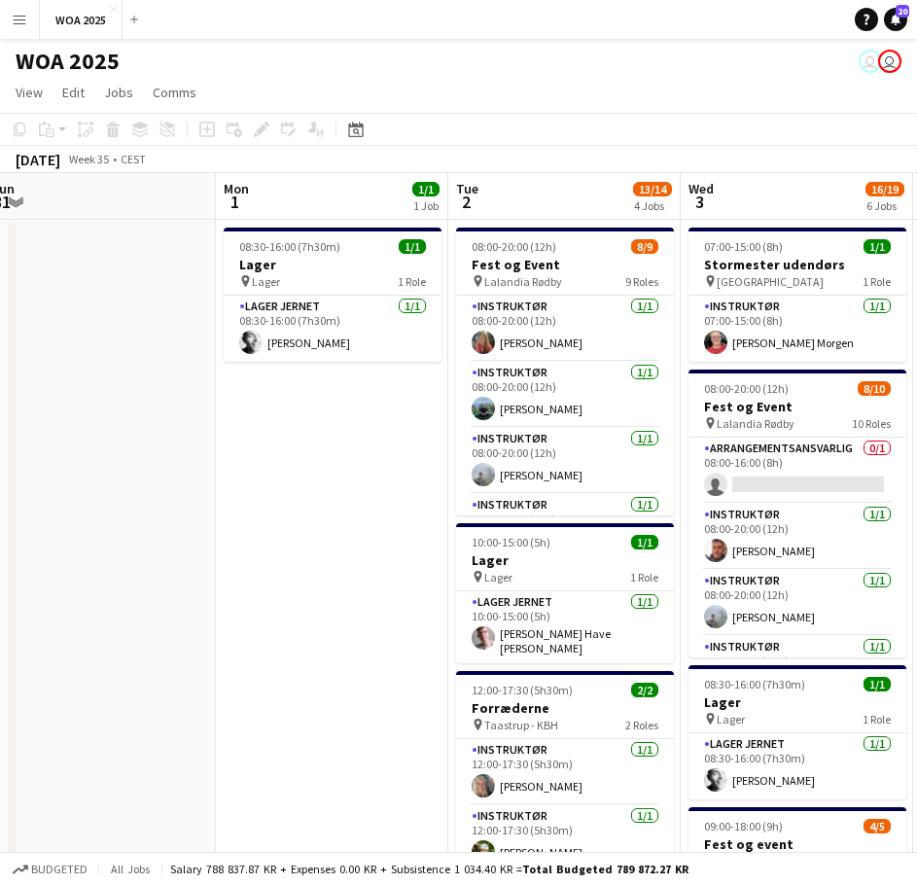
drag, startPoint x: 470, startPoint y: 457, endPoint x: 3, endPoint y: 455, distance: 466.8
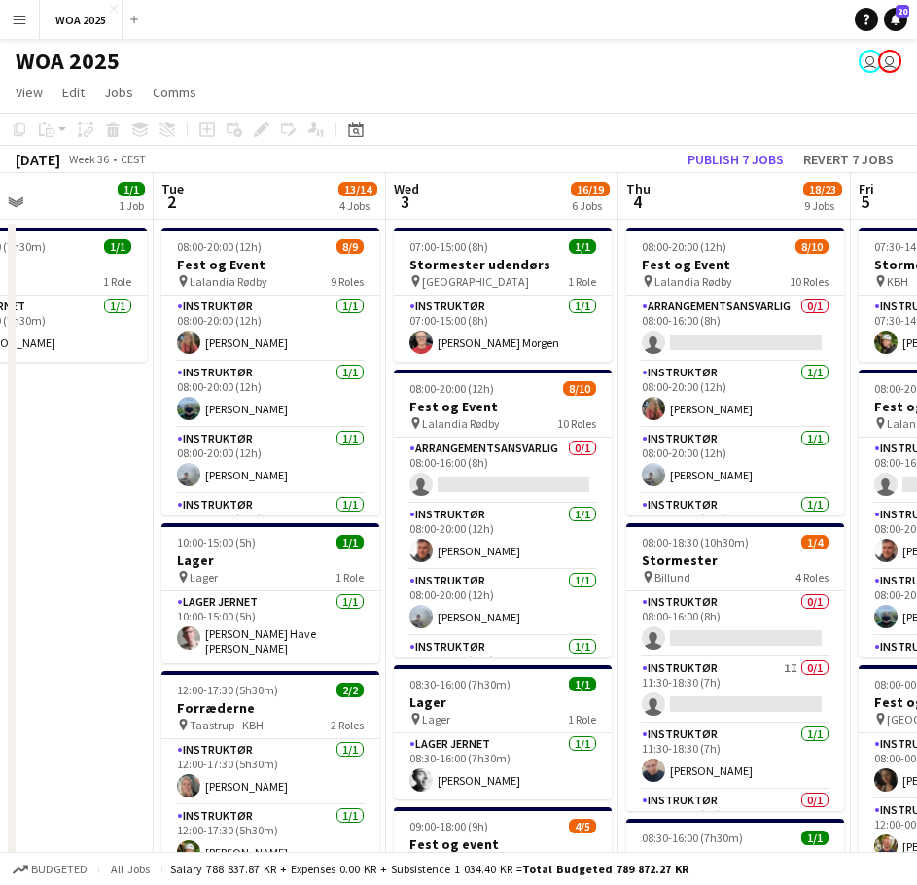
drag, startPoint x: 420, startPoint y: 480, endPoint x: 123, endPoint y: 467, distance: 297.9
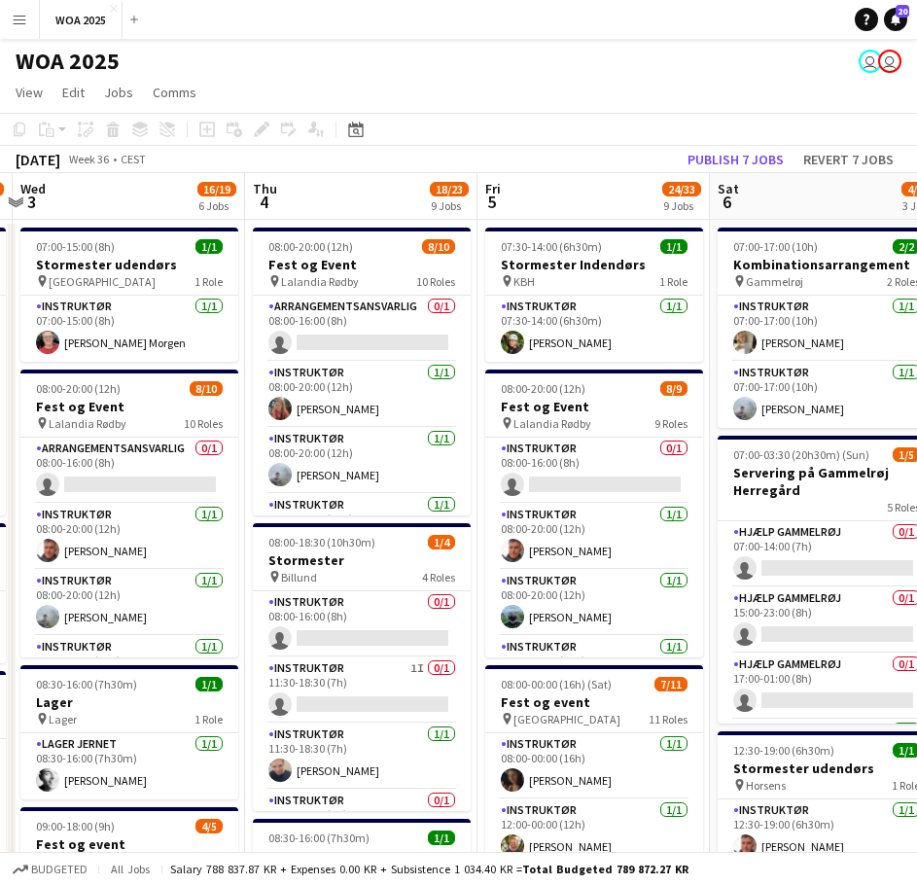
scroll to position [0, 697]
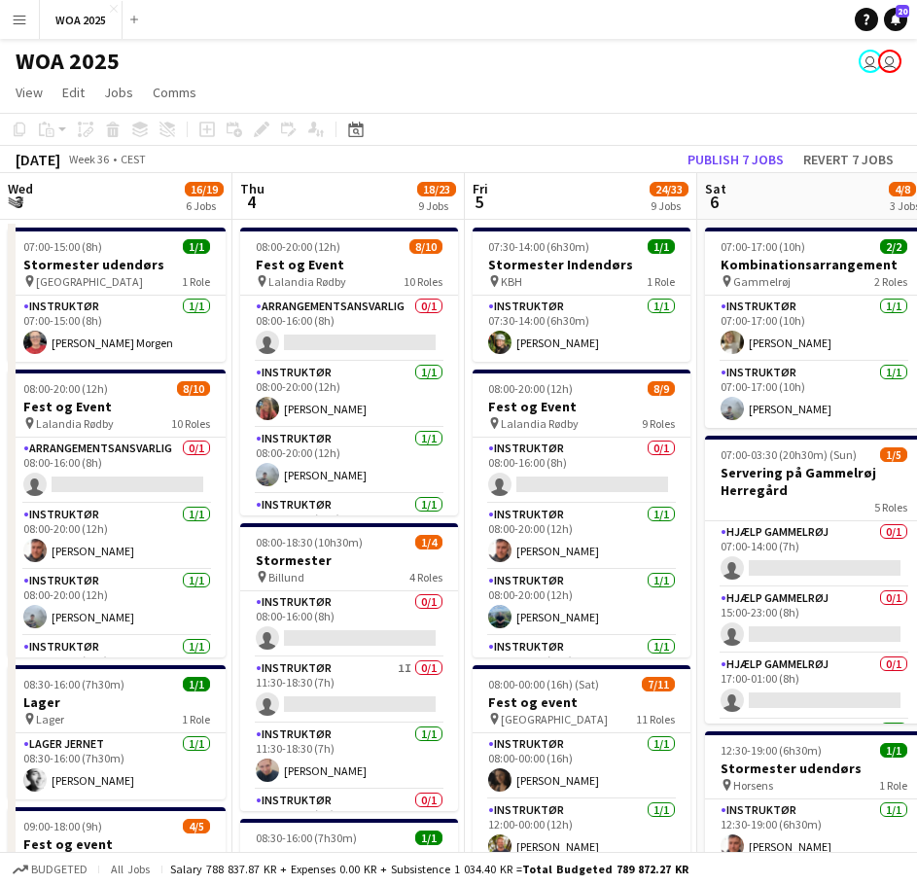
drag, startPoint x: 604, startPoint y: 451, endPoint x: 260, endPoint y: 424, distance: 345.3
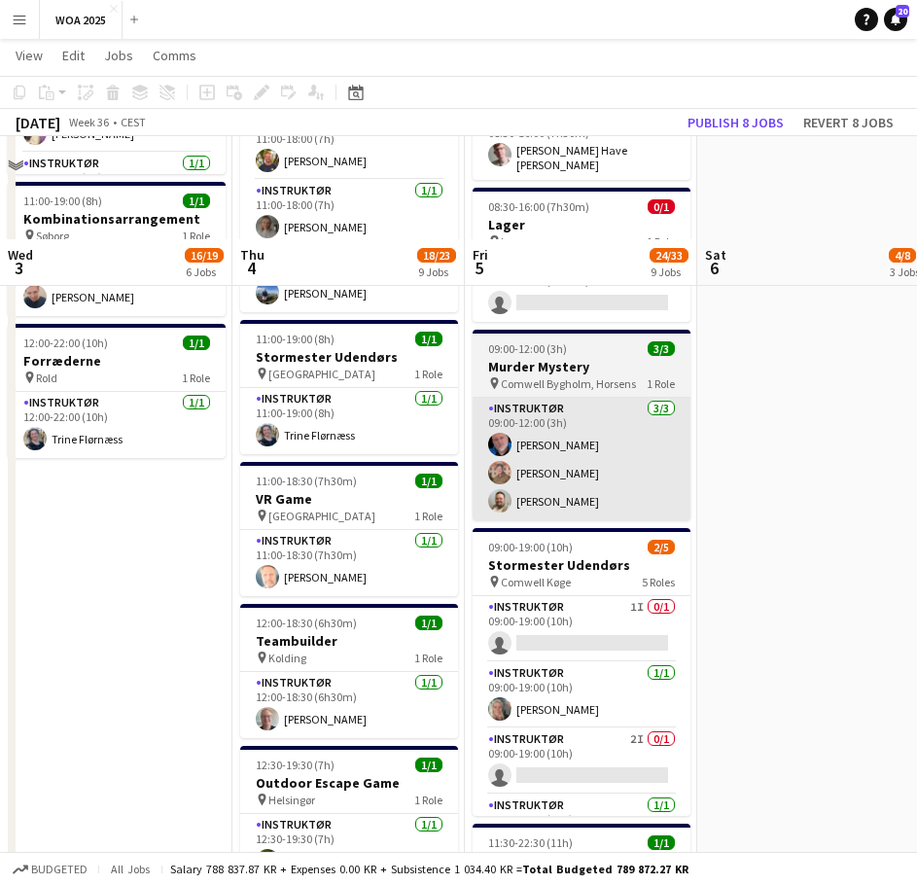
scroll to position [1209, 0]
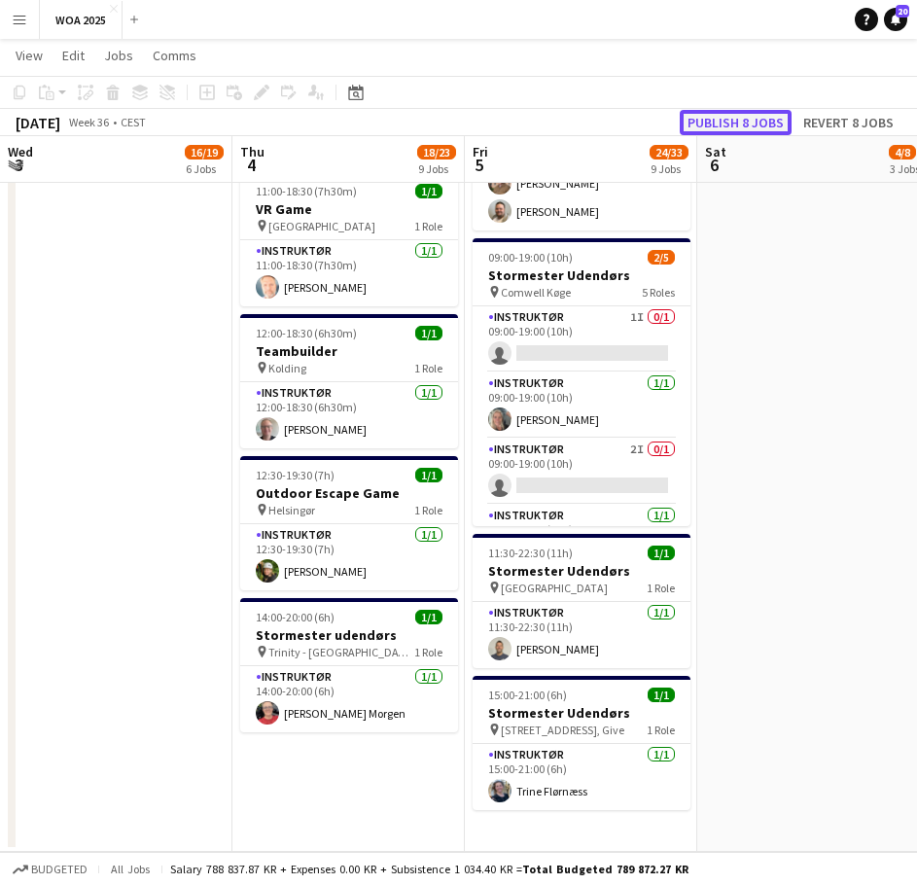
click at [721, 123] on button "Publish 8 jobs" at bounding box center [736, 122] width 112 height 25
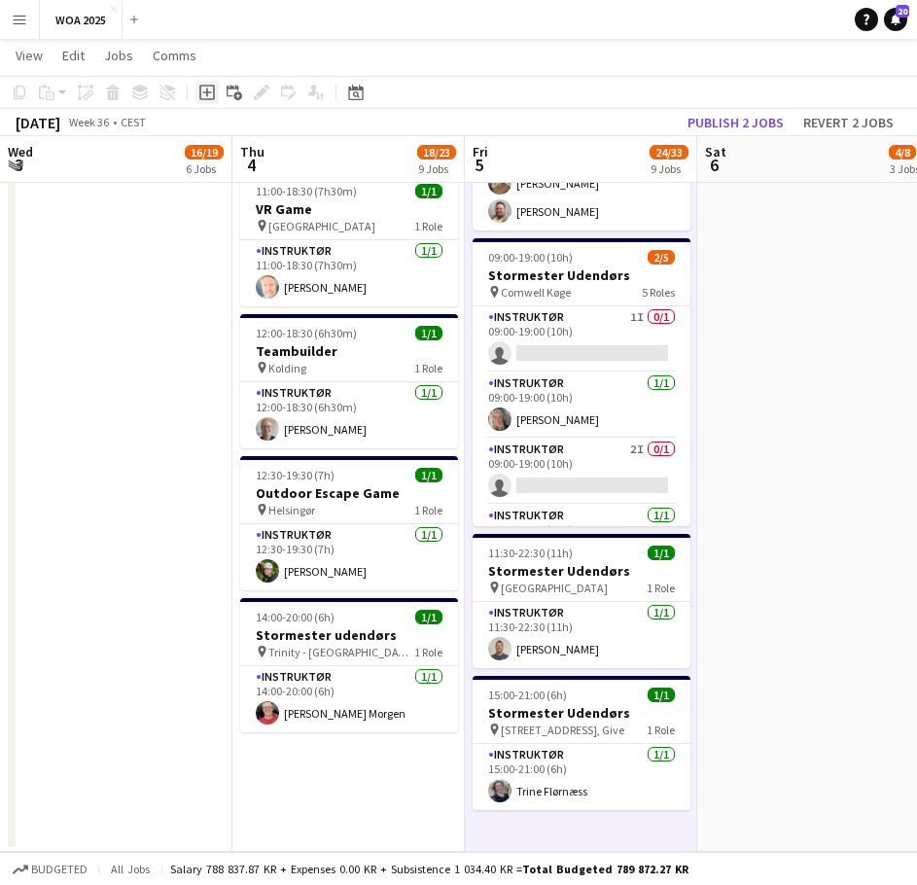
click at [198, 94] on div "Add job" at bounding box center [206, 92] width 23 height 23
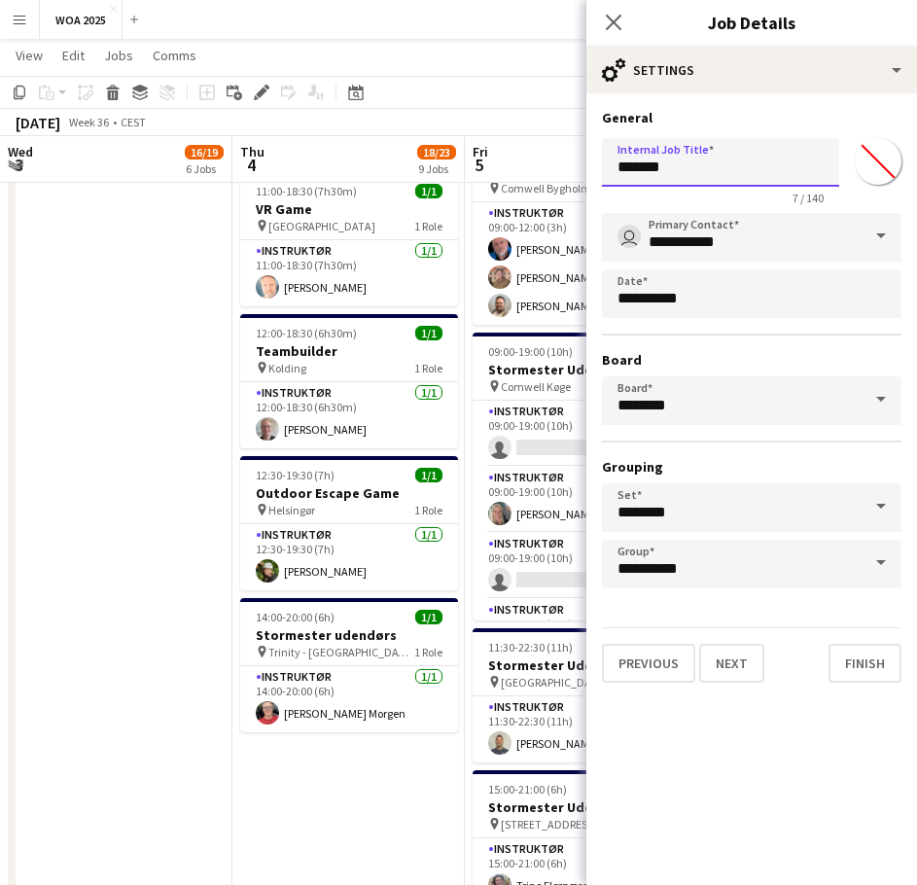
drag, startPoint x: 735, startPoint y: 185, endPoint x: 558, endPoint y: 179, distance: 177.1
type input "**********"
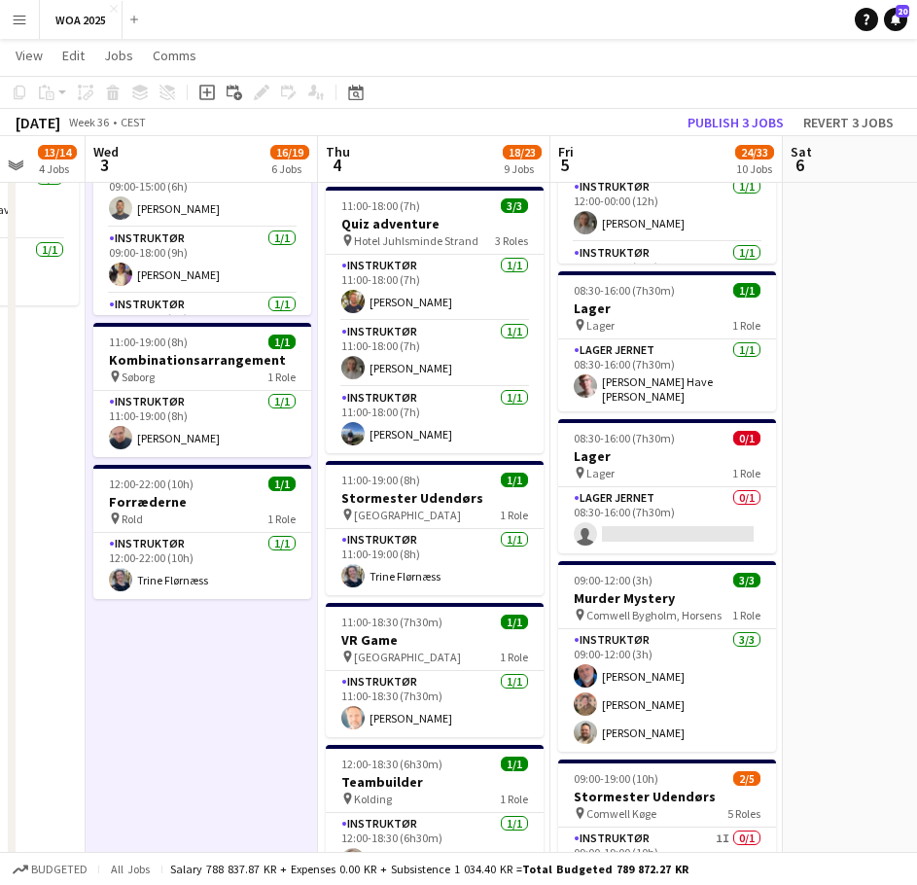
scroll to position [0, 478]
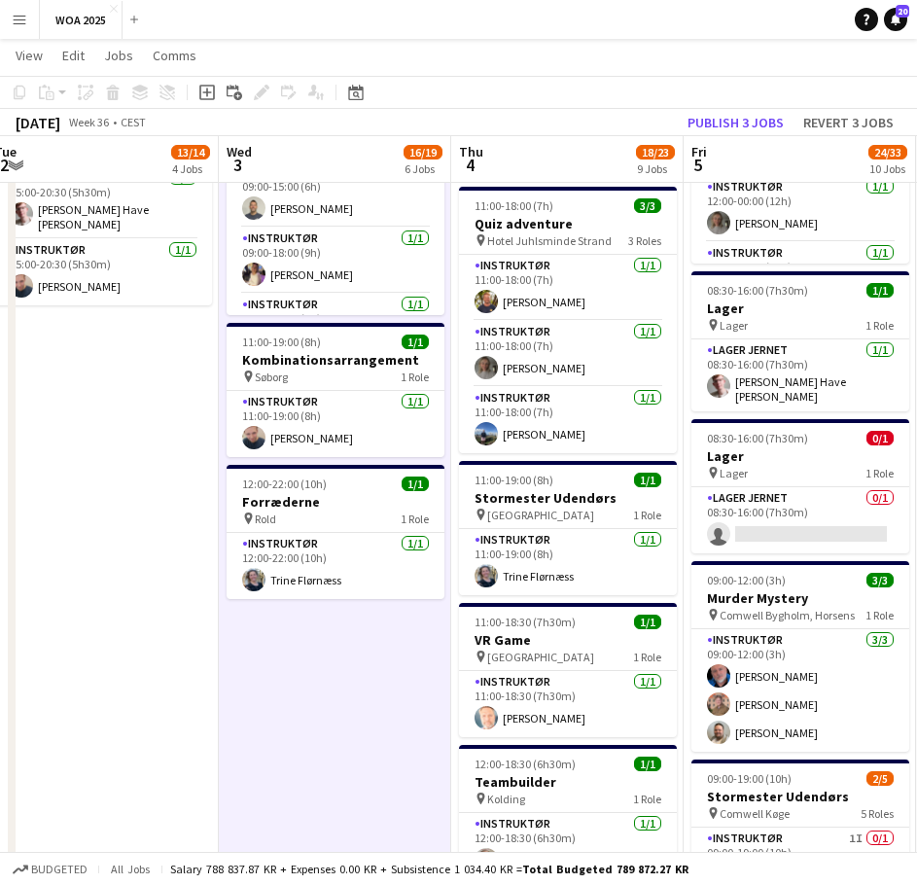
drag, startPoint x: 187, startPoint y: 663, endPoint x: 379, endPoint y: 662, distance: 192.5
click at [379, 662] on app-calendar-viewport "Sun 31 Mon 1 1/1 1 Job Tue 2 13/14 4 Jobs Wed 3 16/19 6 Jobs Thu 4 18/23 9 Jobs…" at bounding box center [458, 336] width 917 height 2076
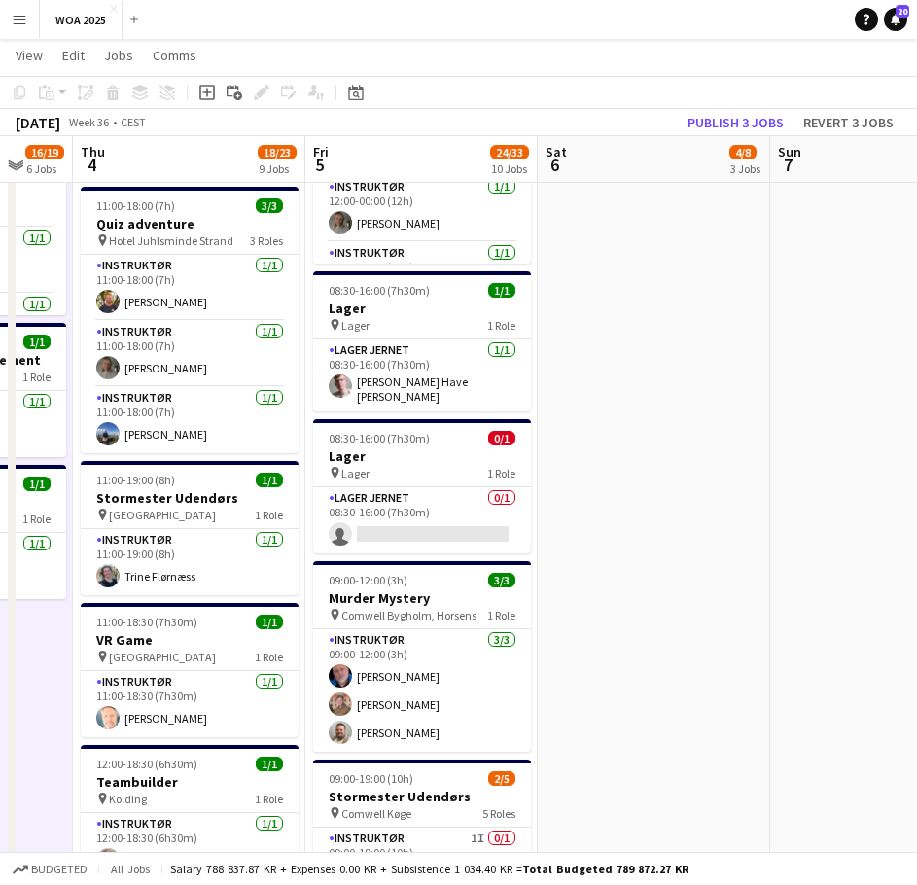
drag, startPoint x: 777, startPoint y: 502, endPoint x: 171, endPoint y: 497, distance: 605.9
click at [171, 497] on app-calendar-viewport "Mon 1 1/1 1 Job Tue 2 13/14 4 Jobs Wed 3 16/19 6 Jobs Thu 4 18/23 9 Jobs Fri 5 …" at bounding box center [458, 336] width 917 height 2076
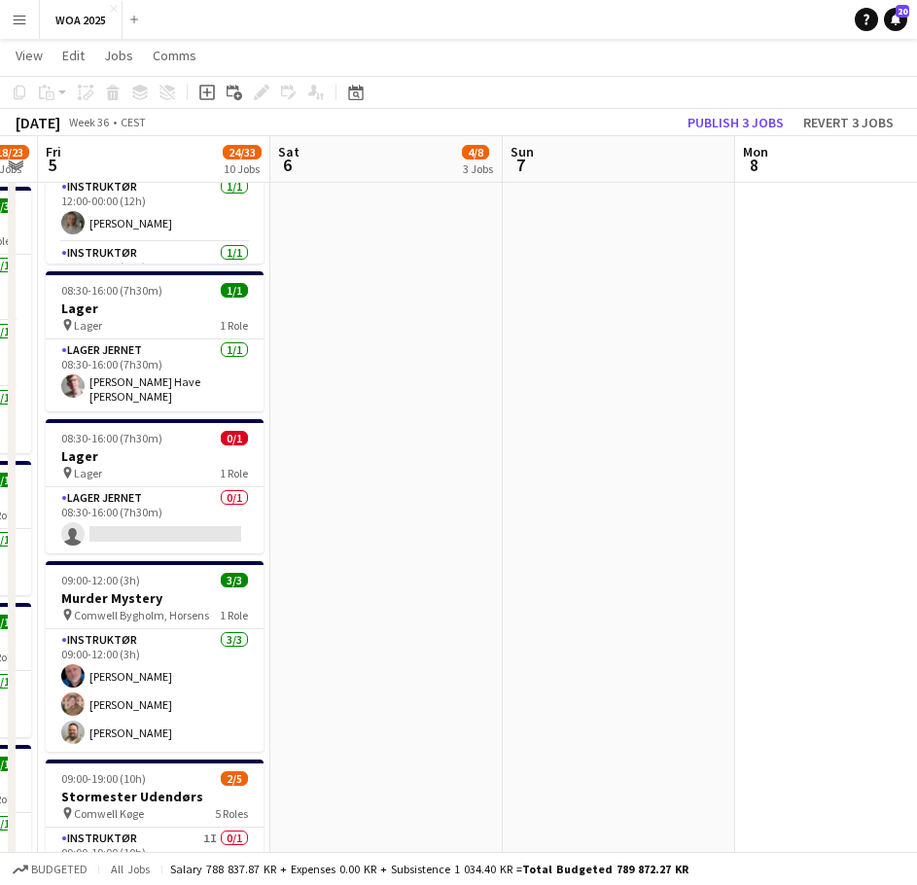
drag, startPoint x: 720, startPoint y: 400, endPoint x: 233, endPoint y: 407, distance: 486.3
click at [237, 406] on app-calendar-viewport "Tue 2 13/14 4 Jobs Wed 3 16/19 6 Jobs Thu 4 18/23 9 Jobs Fri 5 24/33 10 Jobs Sa…" at bounding box center [458, 336] width 917 height 2076
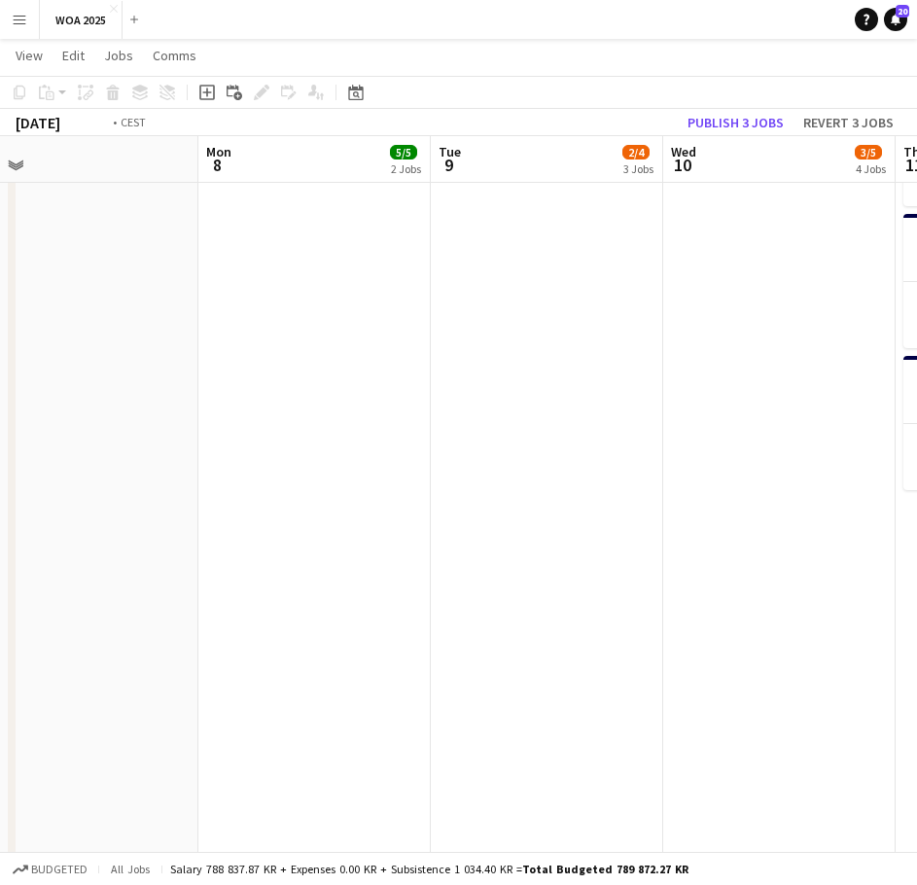
drag, startPoint x: 579, startPoint y: 413, endPoint x: 220, endPoint y: 411, distance: 358.8
click at [224, 411] on app-calendar-viewport "Thu 4 18/23 9 Jobs Fri 5 24/33 10 Jobs Sat 6 4/8 3 Jobs Sun 7 Mon 8 5/5 2 Jobs …" at bounding box center [458, 336] width 917 height 2076
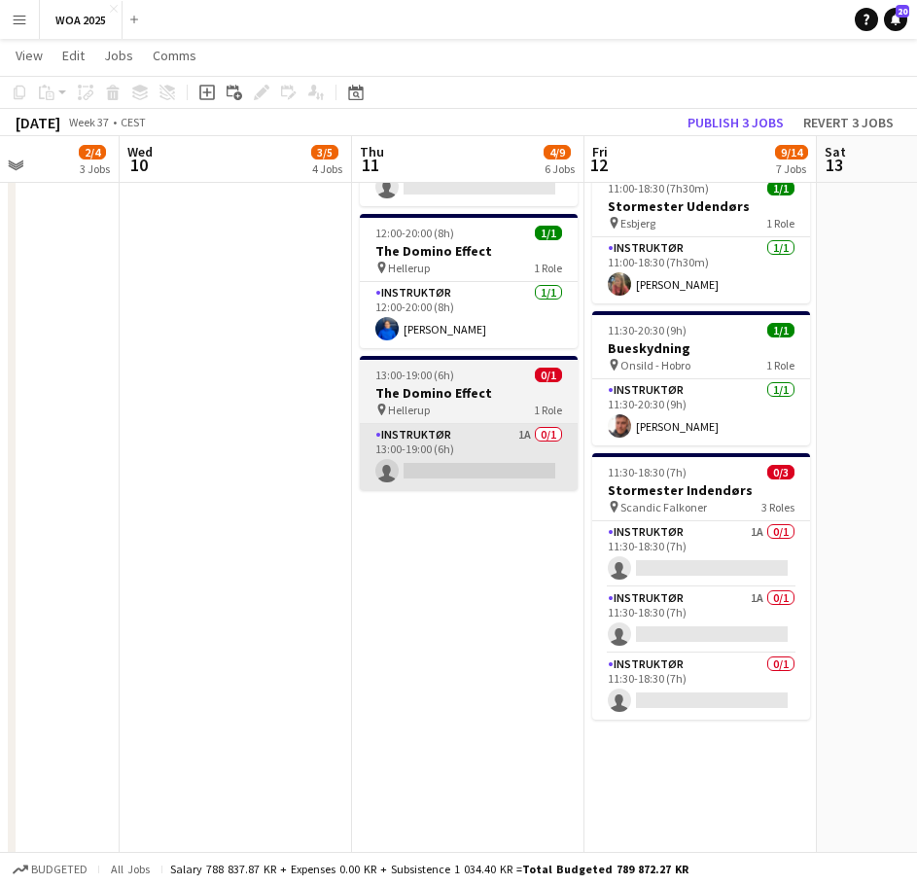
drag, startPoint x: 705, startPoint y: 410, endPoint x: 296, endPoint y: 437, distance: 410.2
click at [210, 421] on app-calendar-viewport "Sat 6 4/8 3 Jobs Sun 7 Mon 8 5/5 2 Jobs Tue 9 2/4 3 Jobs Wed 10 3/5 4 Jobs Thu …" at bounding box center [458, 336] width 917 height 2076
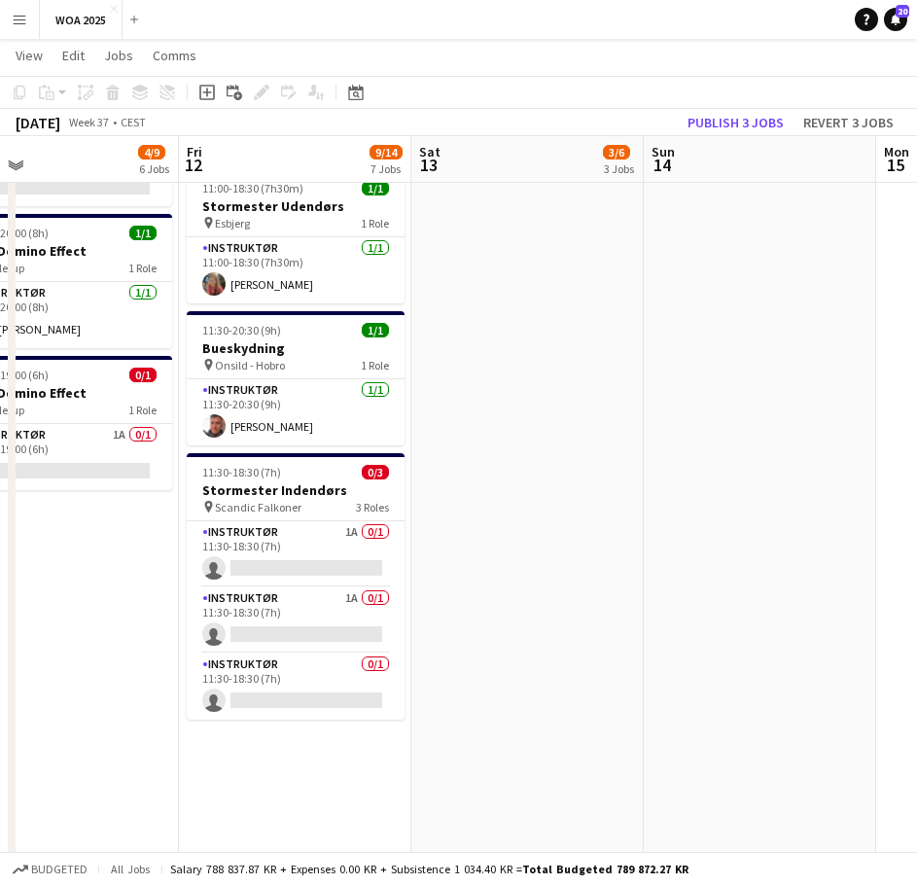
drag, startPoint x: 681, startPoint y: 434, endPoint x: 244, endPoint y: 441, distance: 436.7
click at [244, 441] on app-calendar-viewport "Mon 8 5/5 2 Jobs Tue 9 2/4 3 Jobs Wed 10 3/5 4 Jobs Thu 11 4/9 6 Jobs Fri 12 9/…" at bounding box center [458, 336] width 917 height 2076
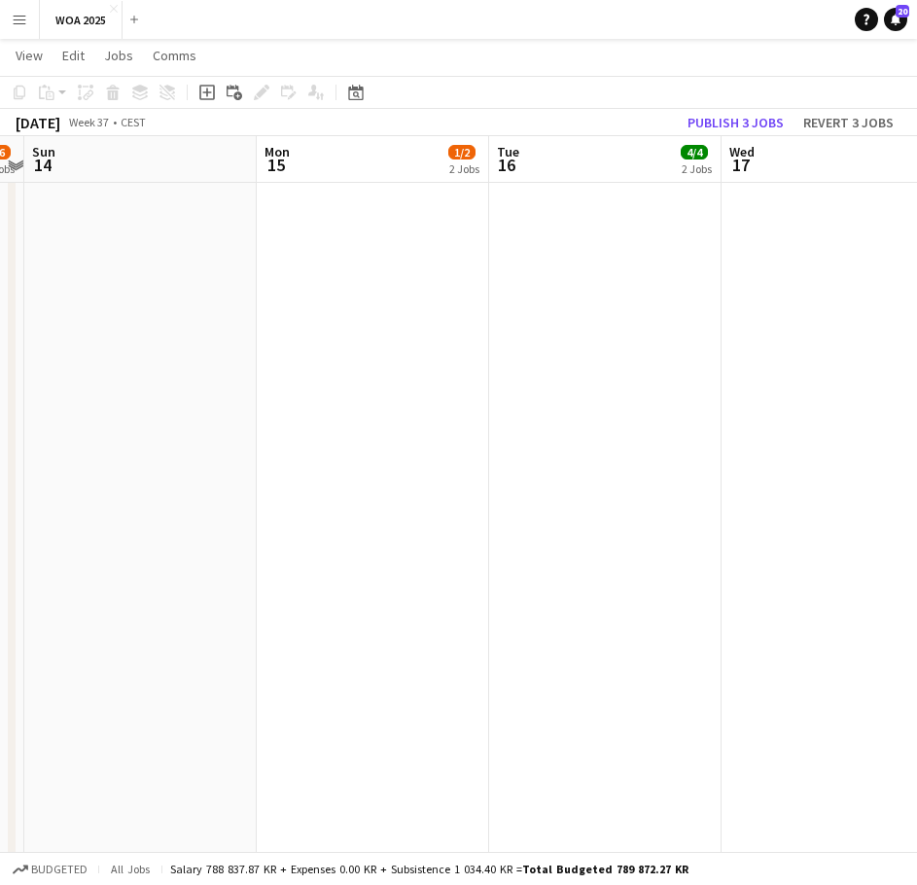
drag, startPoint x: 585, startPoint y: 436, endPoint x: 286, endPoint y: 442, distance: 299.6
click at [286, 442] on app-calendar-viewport "Thu 11 4/9 6 Jobs Fri 12 9/14 7 Jobs Sat 13 3/6 3 Jobs Sun 14 Mon 15 1/2 2 Jobs…" at bounding box center [458, 336] width 917 height 2076
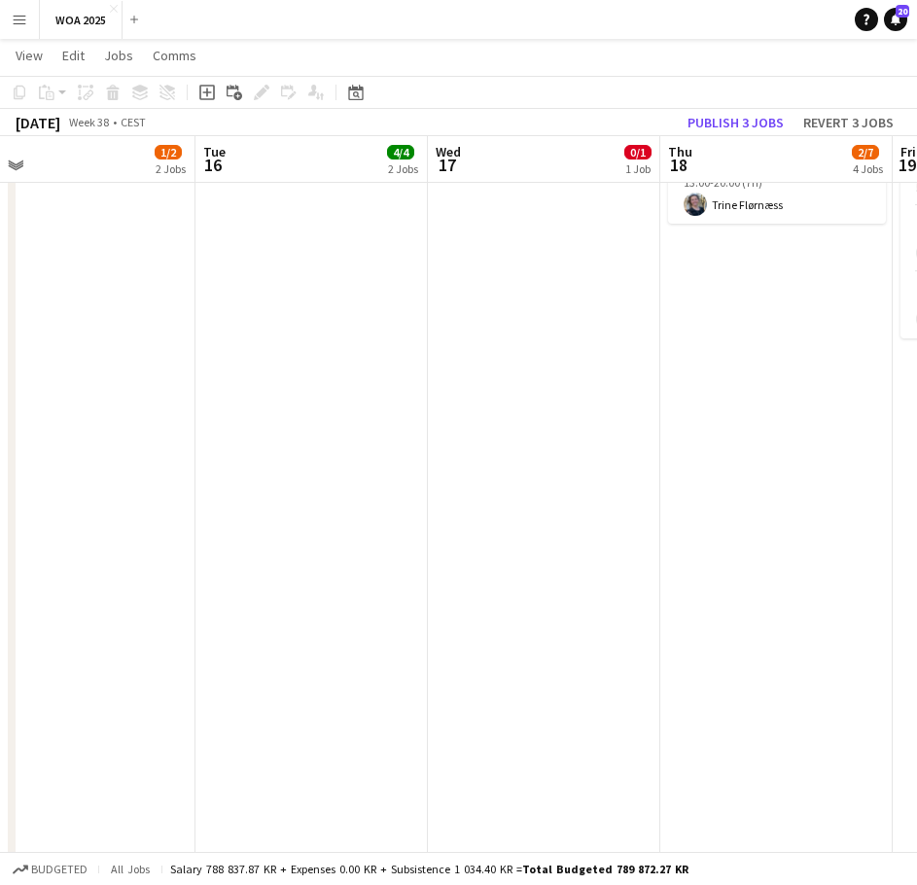
scroll to position [0, 775]
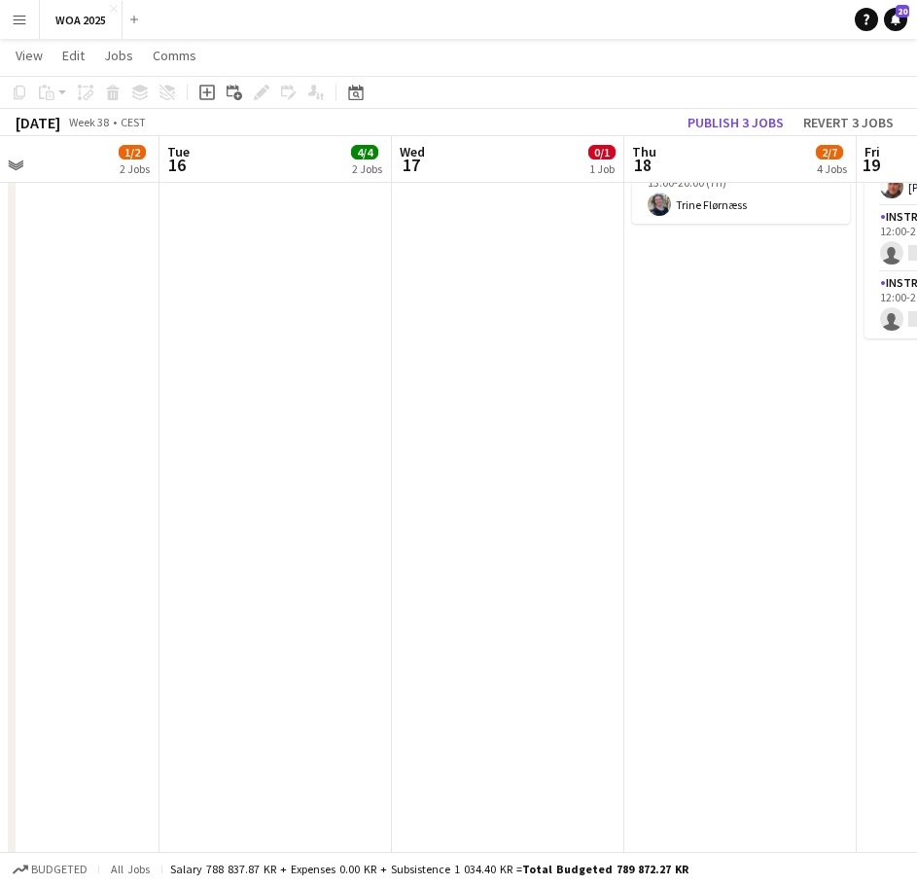
drag, startPoint x: 643, startPoint y: 425, endPoint x: 436, endPoint y: 441, distance: 207.8
click at [445, 441] on app-calendar-viewport "Fri 12 9/14 7 Jobs Sat 13 3/6 3 Jobs Sun 14 Mon 15 1/2 2 Jobs Tue 16 4/4 2 Jobs…" at bounding box center [458, 336] width 917 height 2076
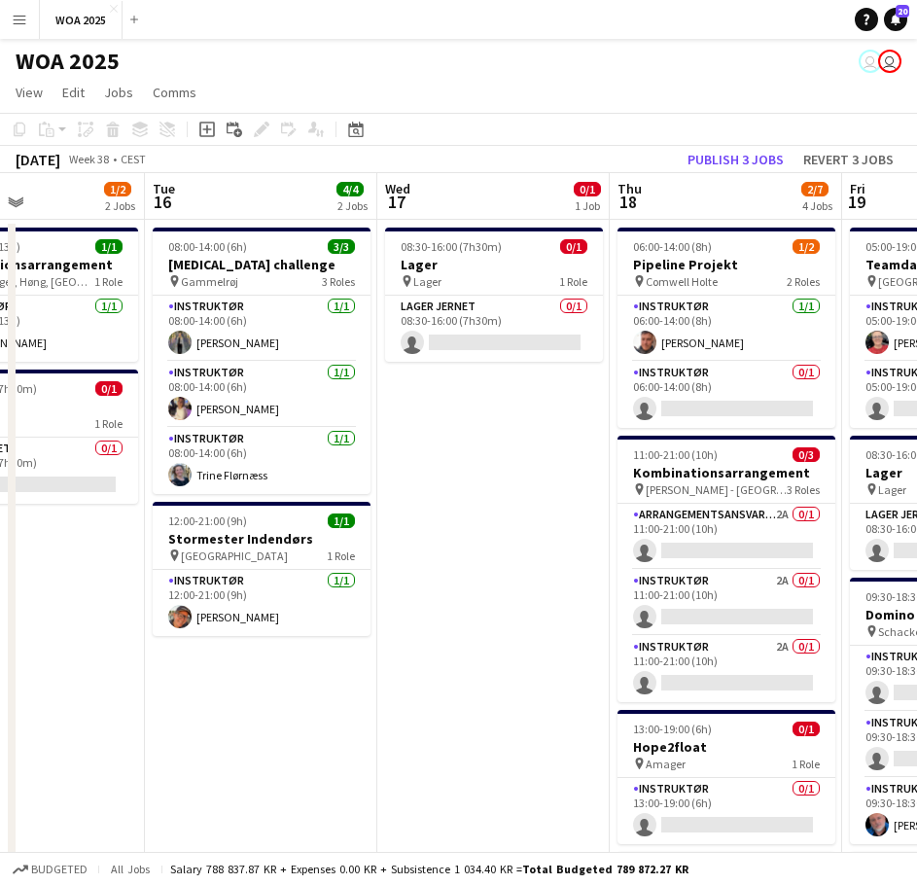
scroll to position [0, 558]
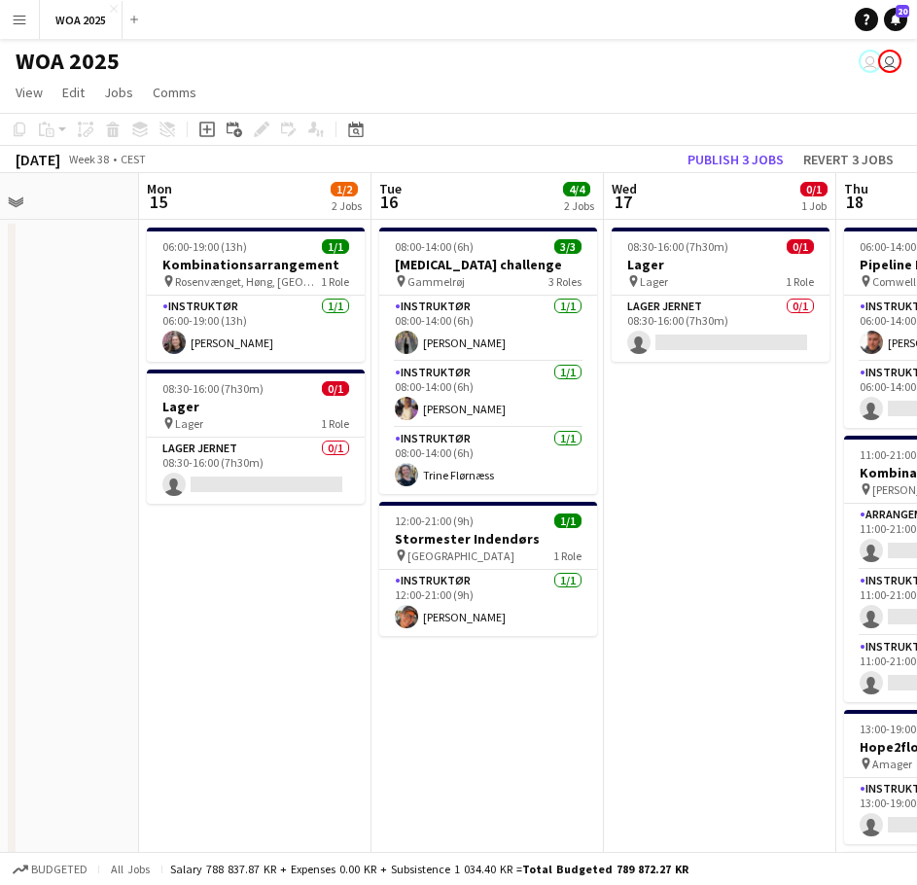
drag, startPoint x: 488, startPoint y: 558, endPoint x: 456, endPoint y: 558, distance: 32.1
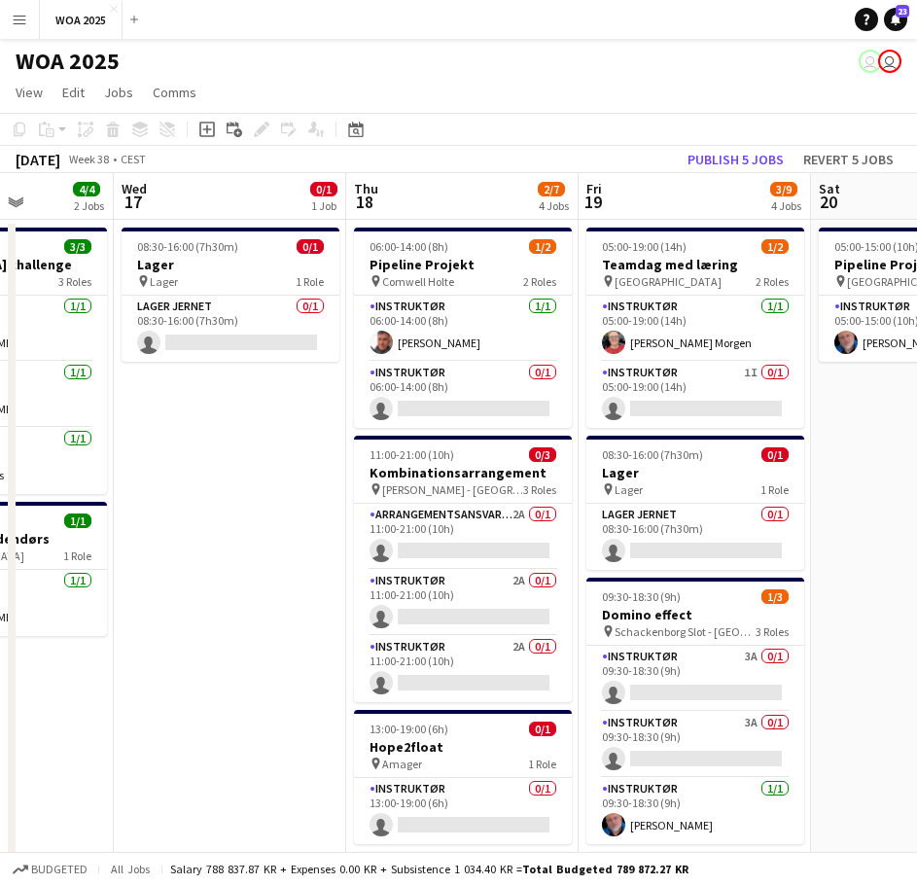
scroll to position [0, 526]
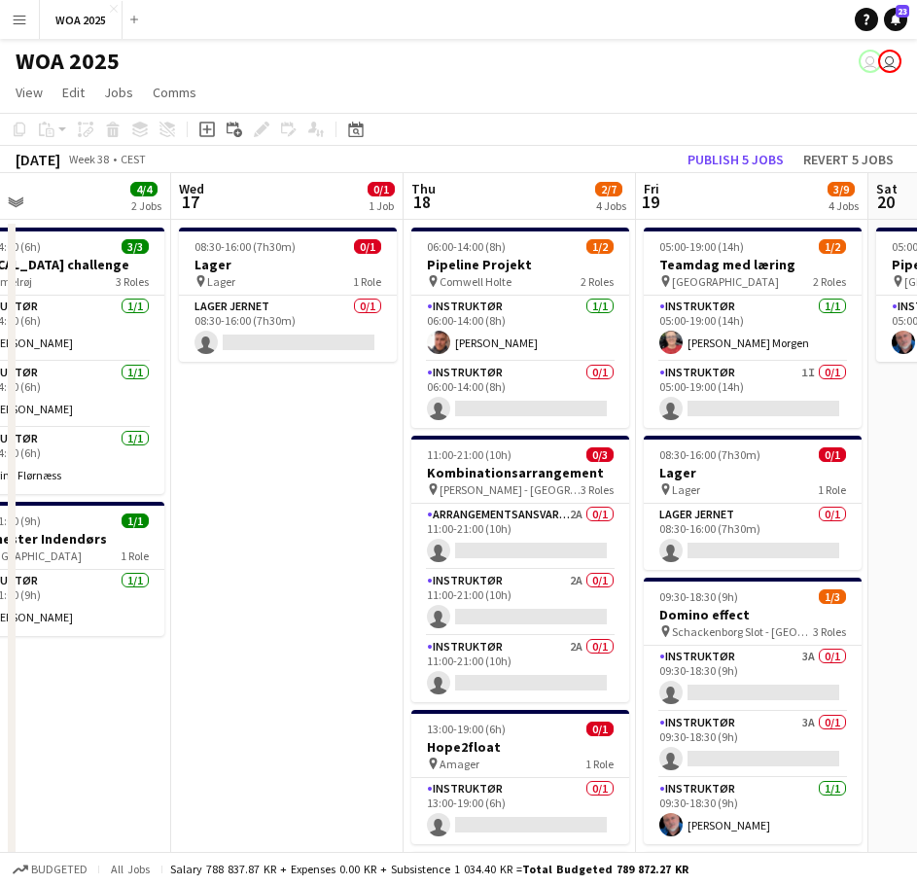
drag, startPoint x: 589, startPoint y: 556, endPoint x: 389, endPoint y: 553, distance: 200.3
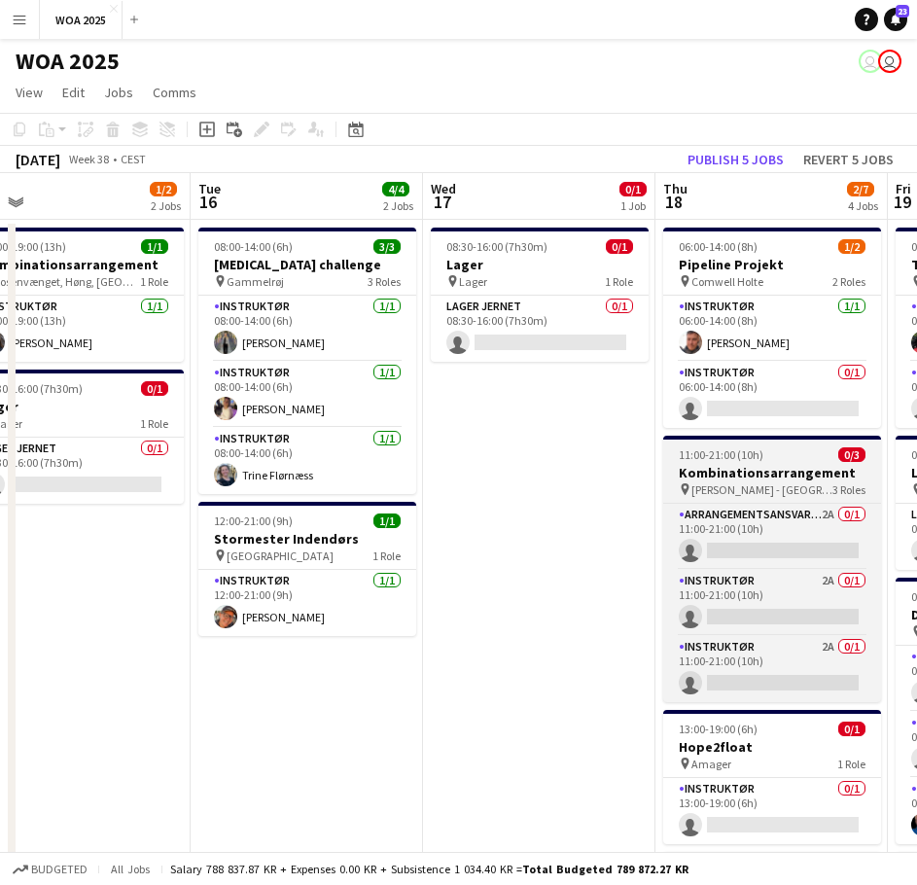
drag, startPoint x: 593, startPoint y: 531, endPoint x: 792, endPoint y: 502, distance: 200.5
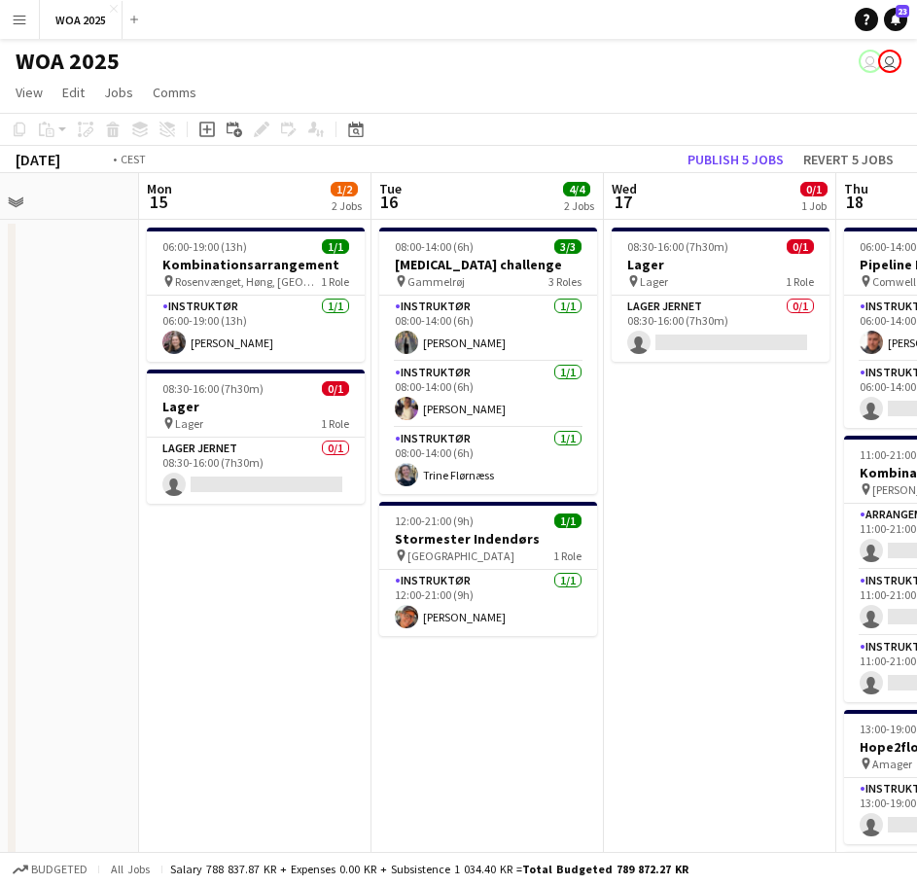
drag, startPoint x: 180, startPoint y: 504, endPoint x: 774, endPoint y: 494, distance: 594.3
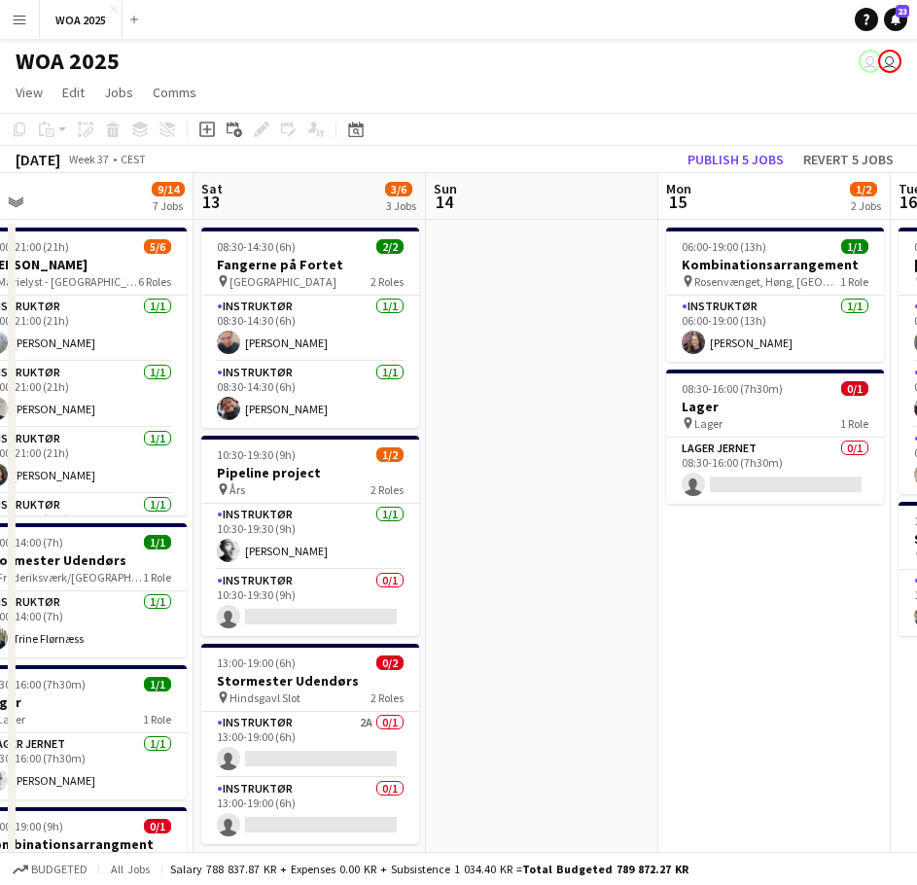
drag, startPoint x: 573, startPoint y: 478, endPoint x: 592, endPoint y: 476, distance: 19.7
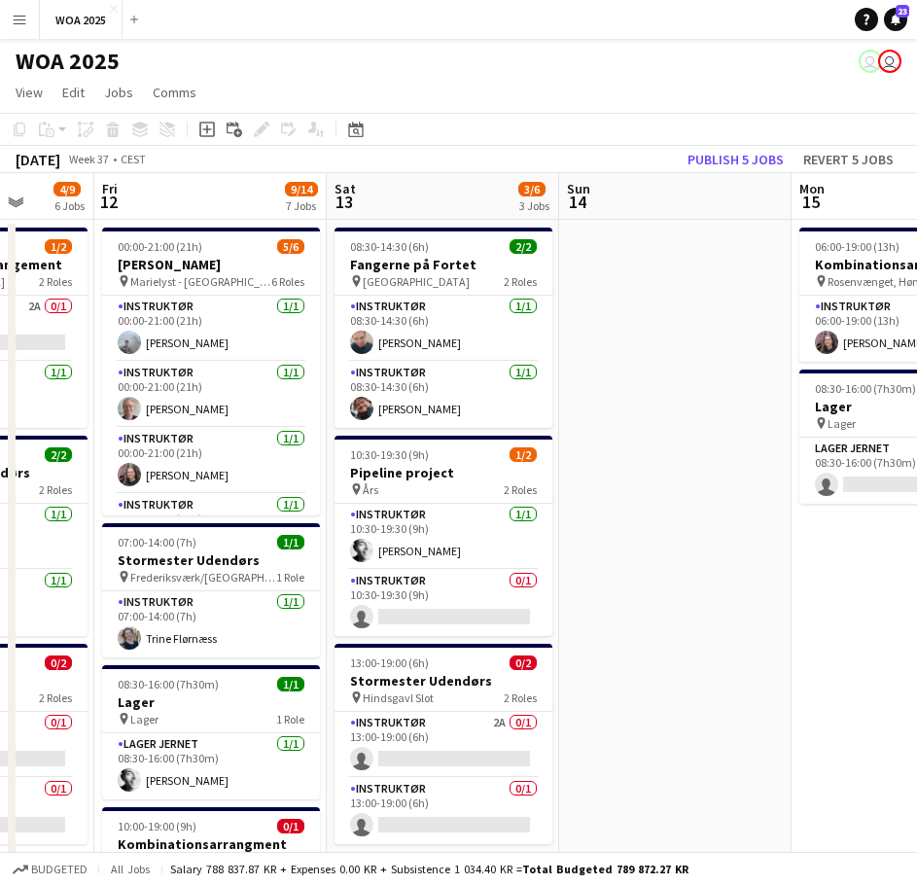
scroll to position [0, 501]
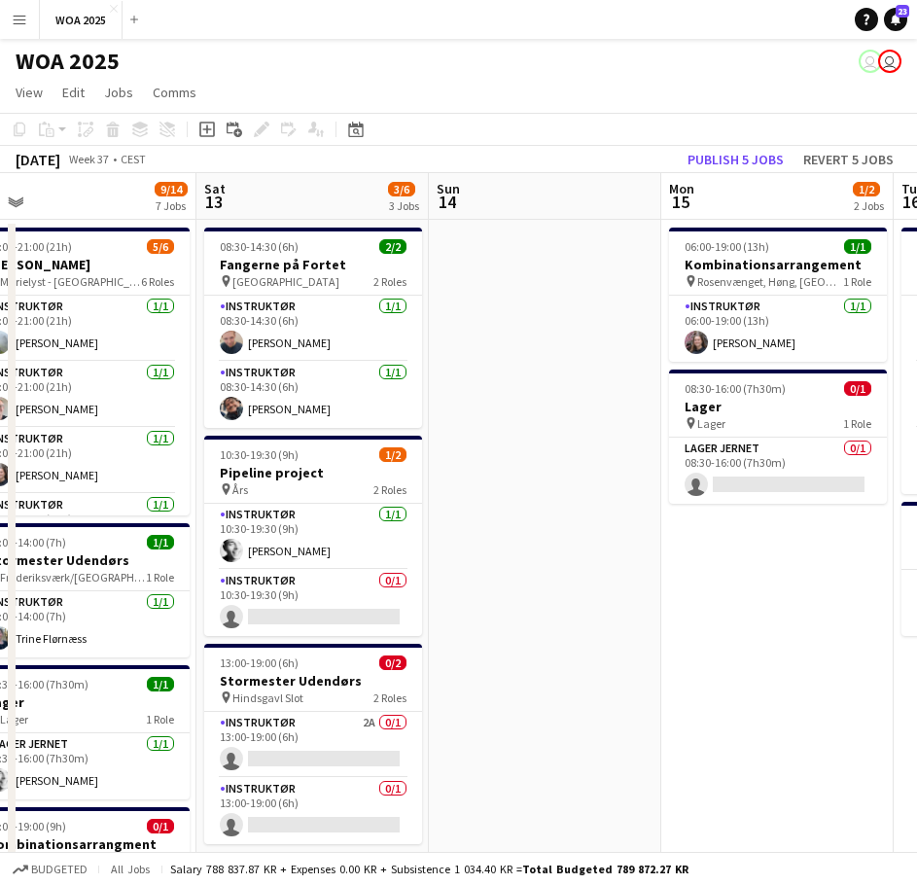
drag, startPoint x: 445, startPoint y: 500, endPoint x: 619, endPoint y: 491, distance: 174.3
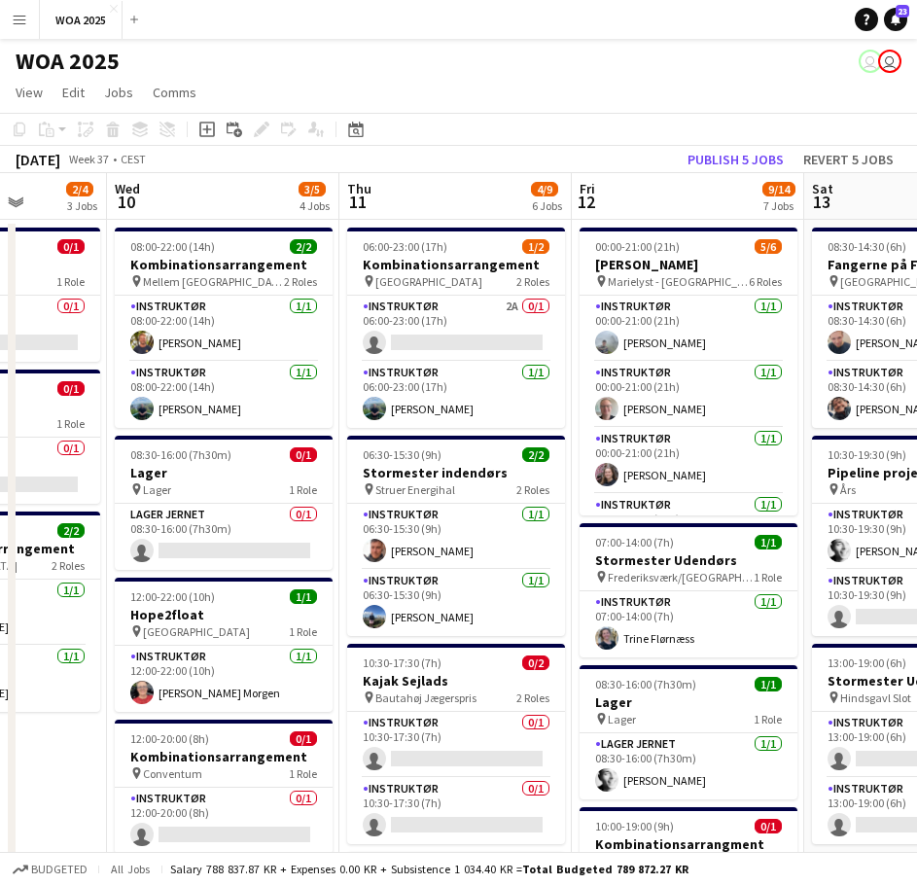
scroll to position [0, 510]
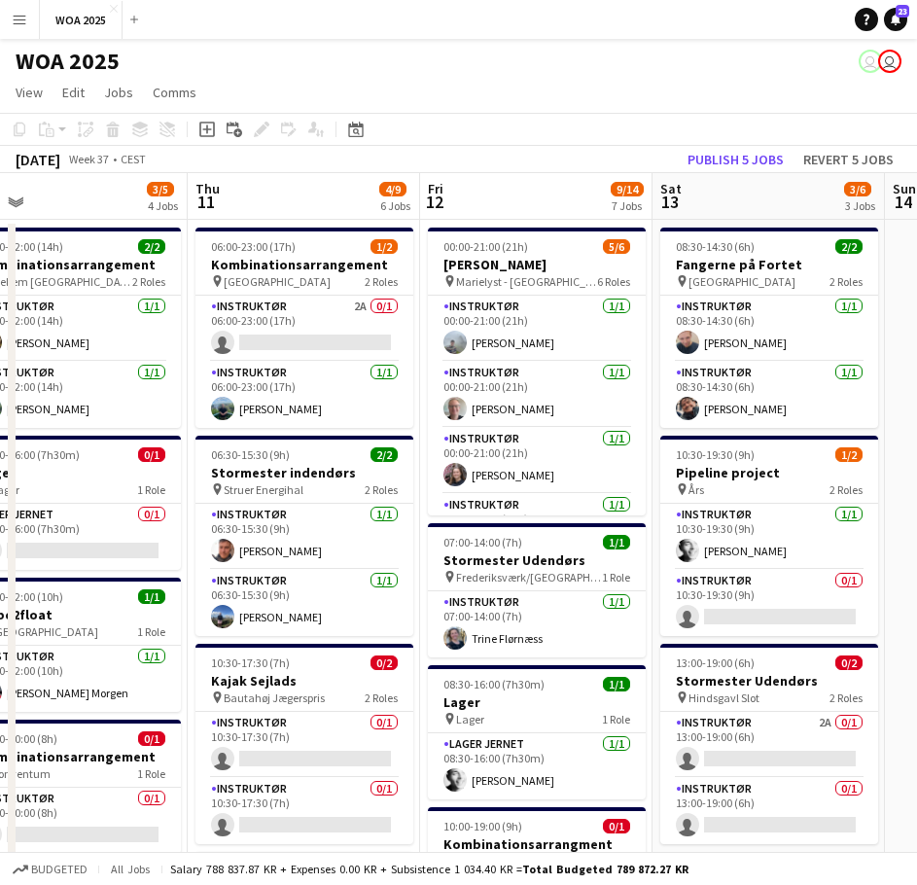
drag, startPoint x: 260, startPoint y: 477, endPoint x: 483, endPoint y: 478, distance: 223.7
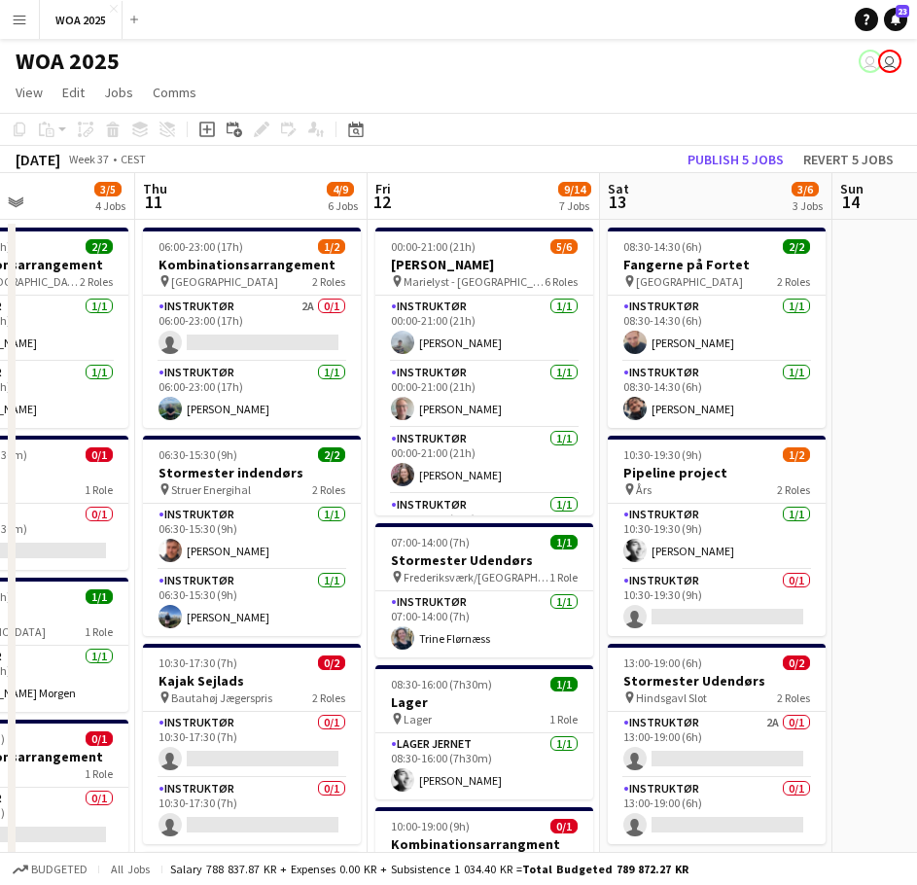
drag, startPoint x: 297, startPoint y: 501, endPoint x: 755, endPoint y: 500, distance: 458.0
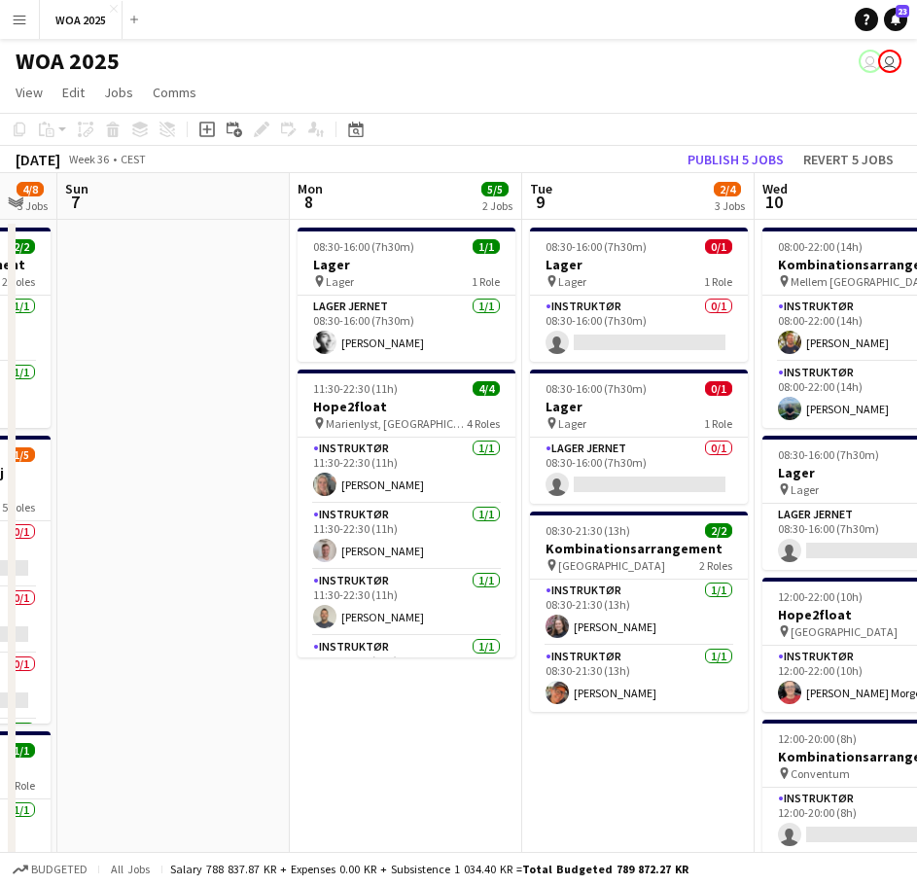
drag, startPoint x: 293, startPoint y: 510, endPoint x: 670, endPoint y: 498, distance: 377.5
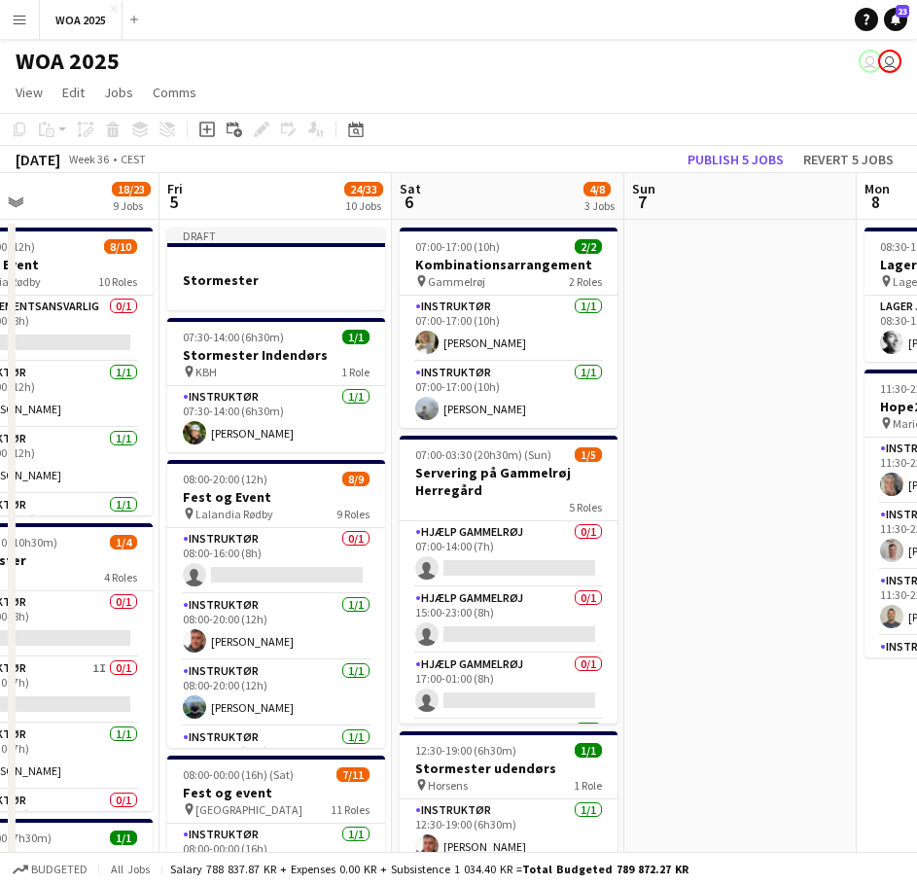
scroll to position [0, 534]
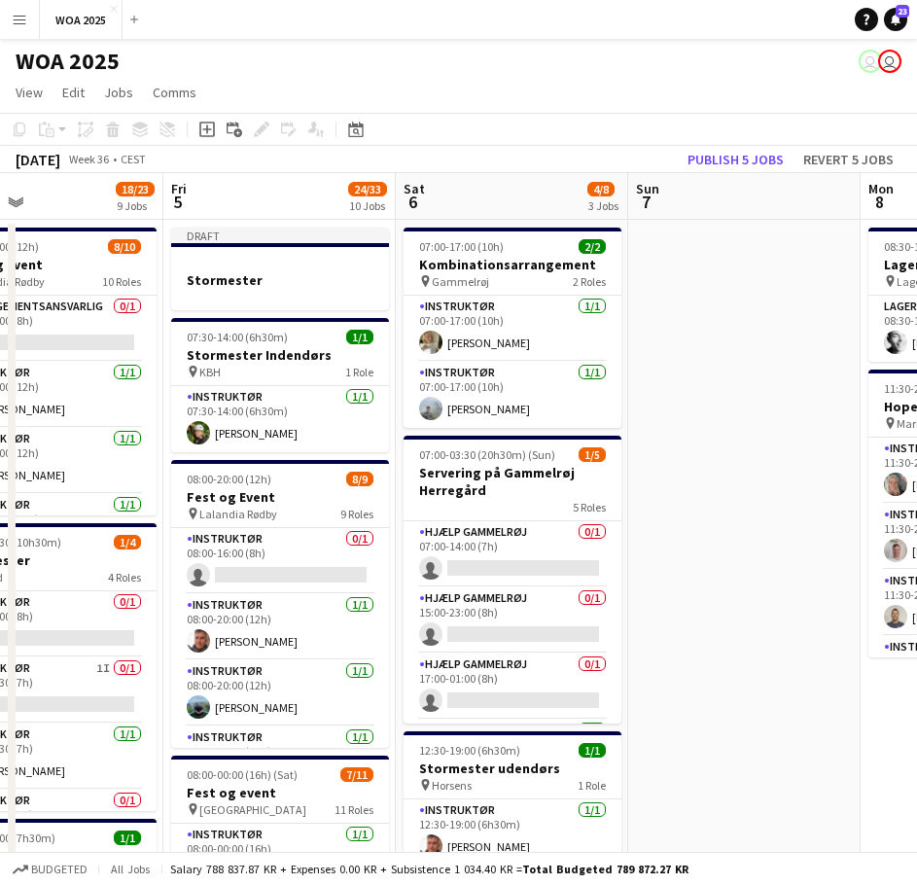
drag, startPoint x: 293, startPoint y: 499, endPoint x: 772, endPoint y: 489, distance: 479.5
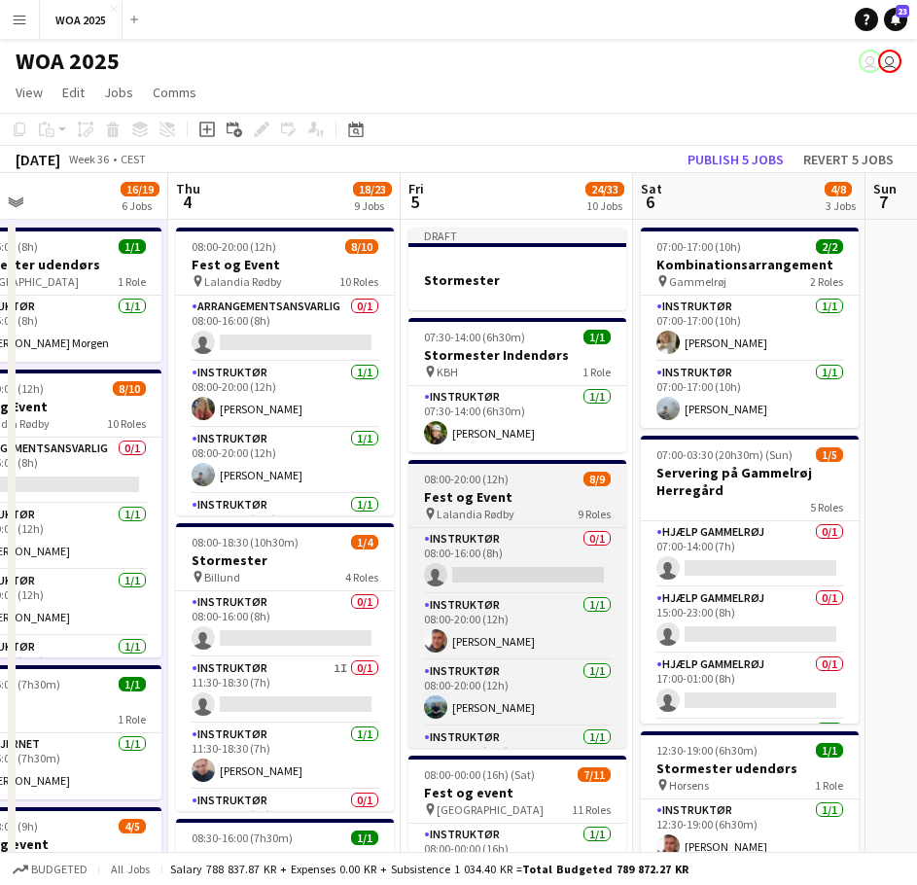
drag, startPoint x: 371, startPoint y: 481, endPoint x: 827, endPoint y: 467, distance: 456.3
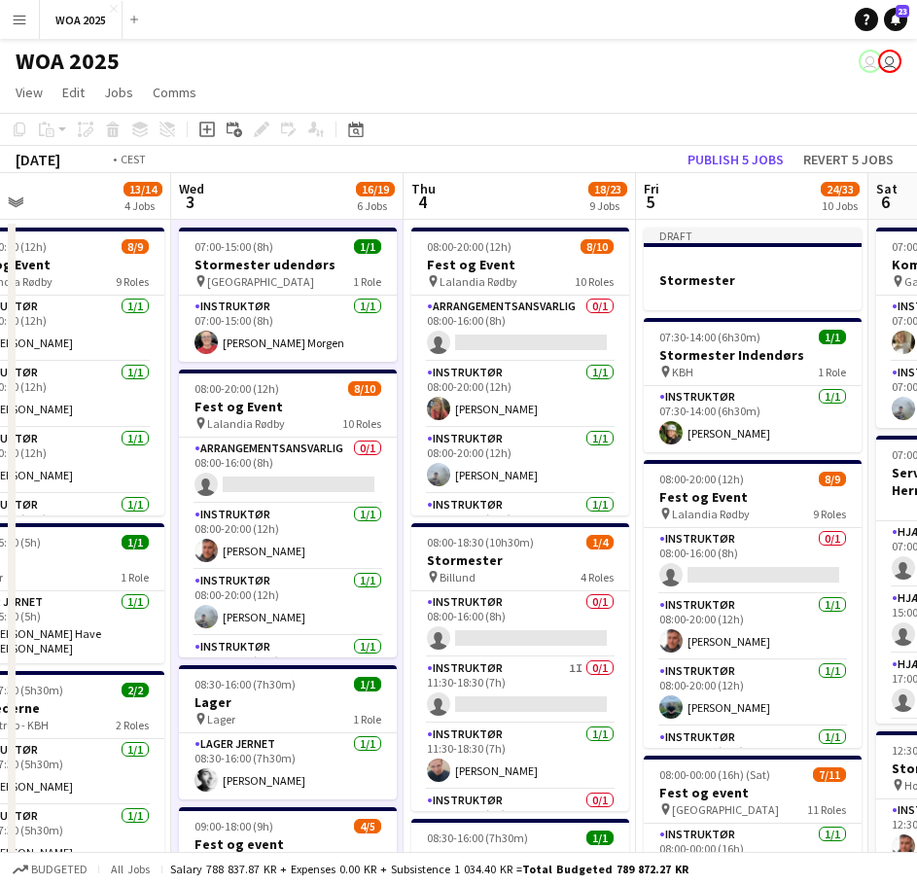
drag, startPoint x: 189, startPoint y: 463, endPoint x: 716, endPoint y: 459, distance: 527.1
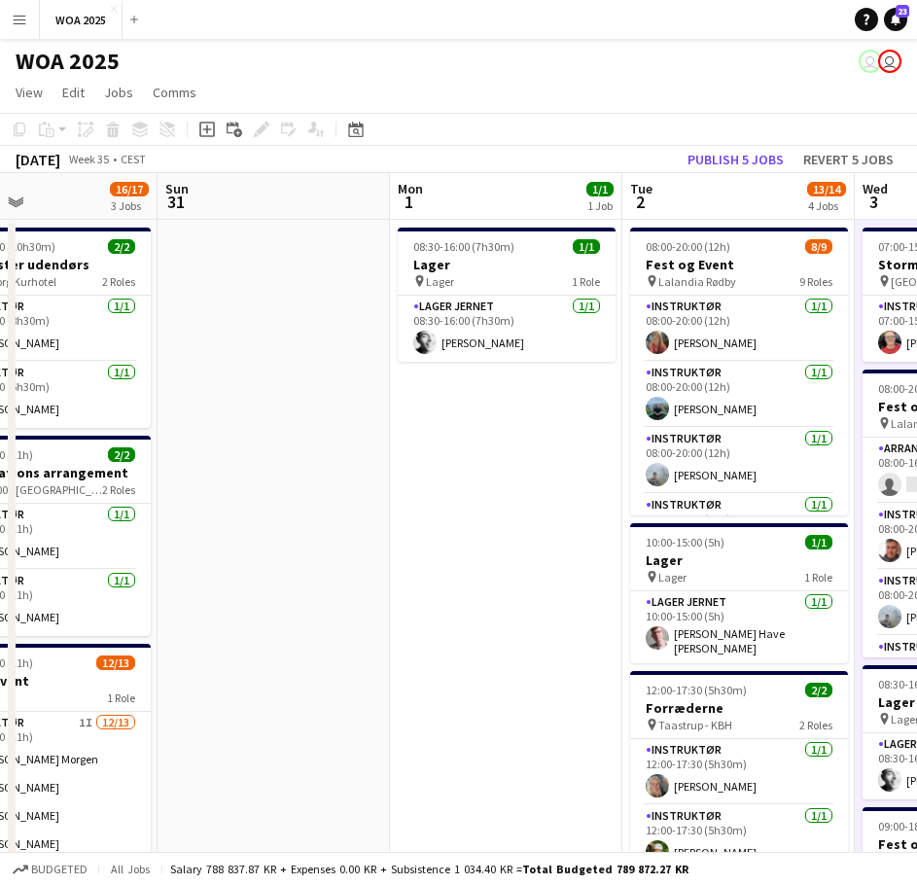
drag, startPoint x: 323, startPoint y: 450, endPoint x: 715, endPoint y: 466, distance: 392.2
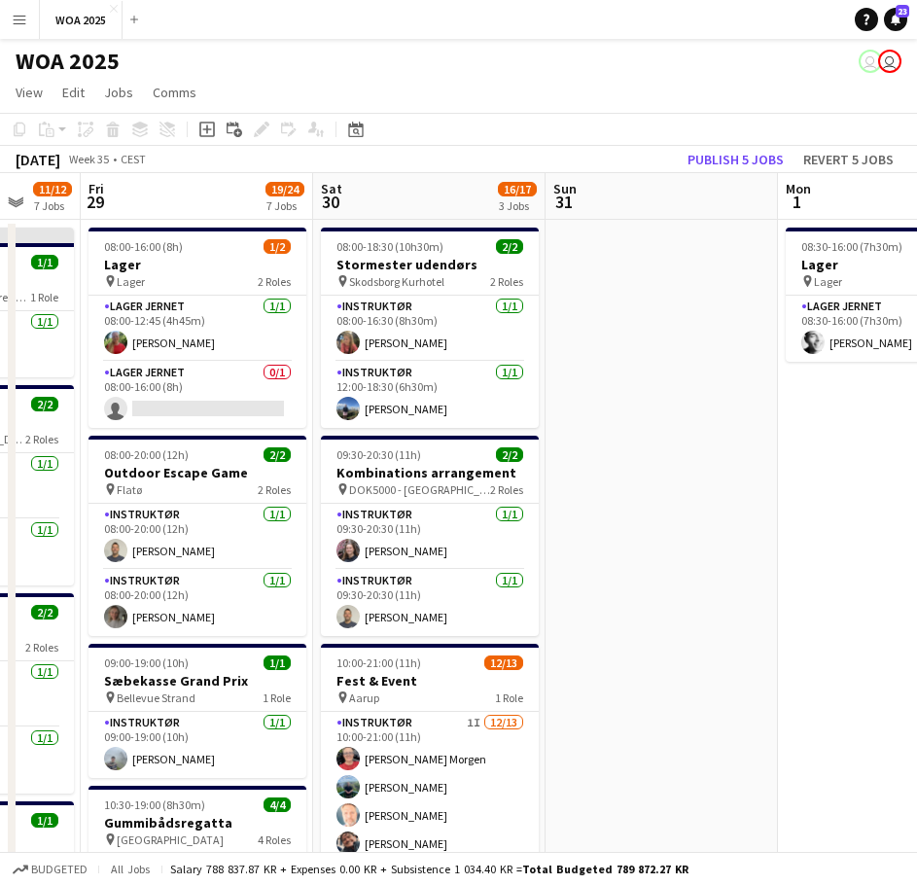
drag, startPoint x: 484, startPoint y: 470, endPoint x: 658, endPoint y: 469, distance: 174.1
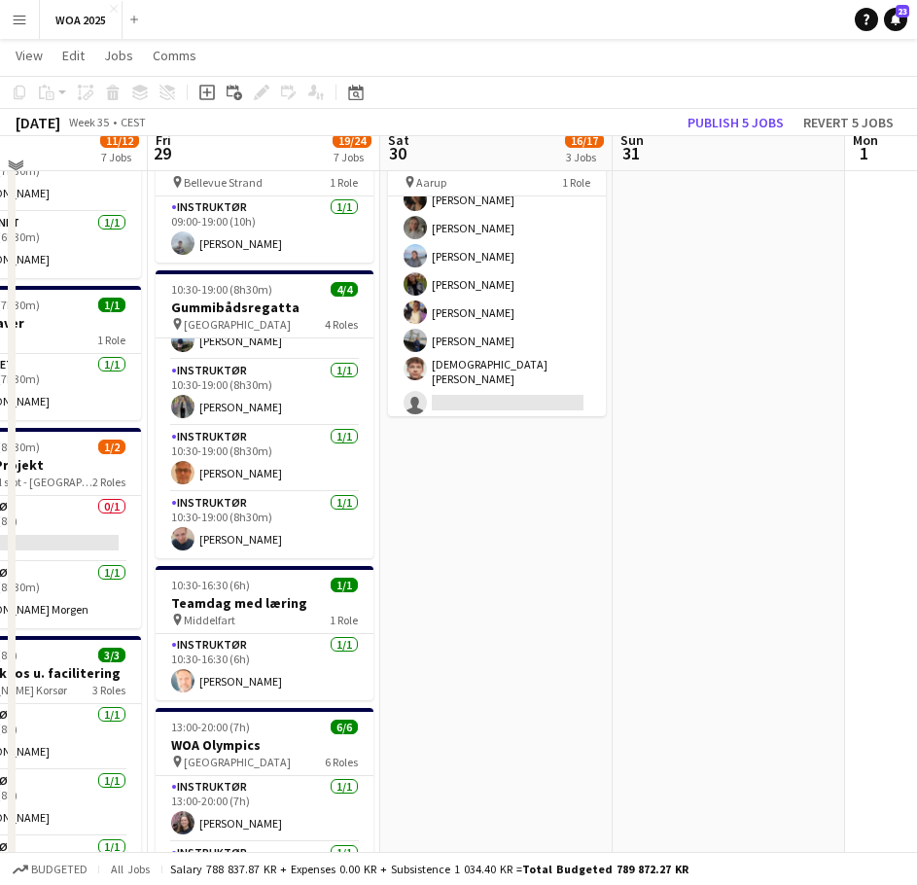
scroll to position [486, 0]
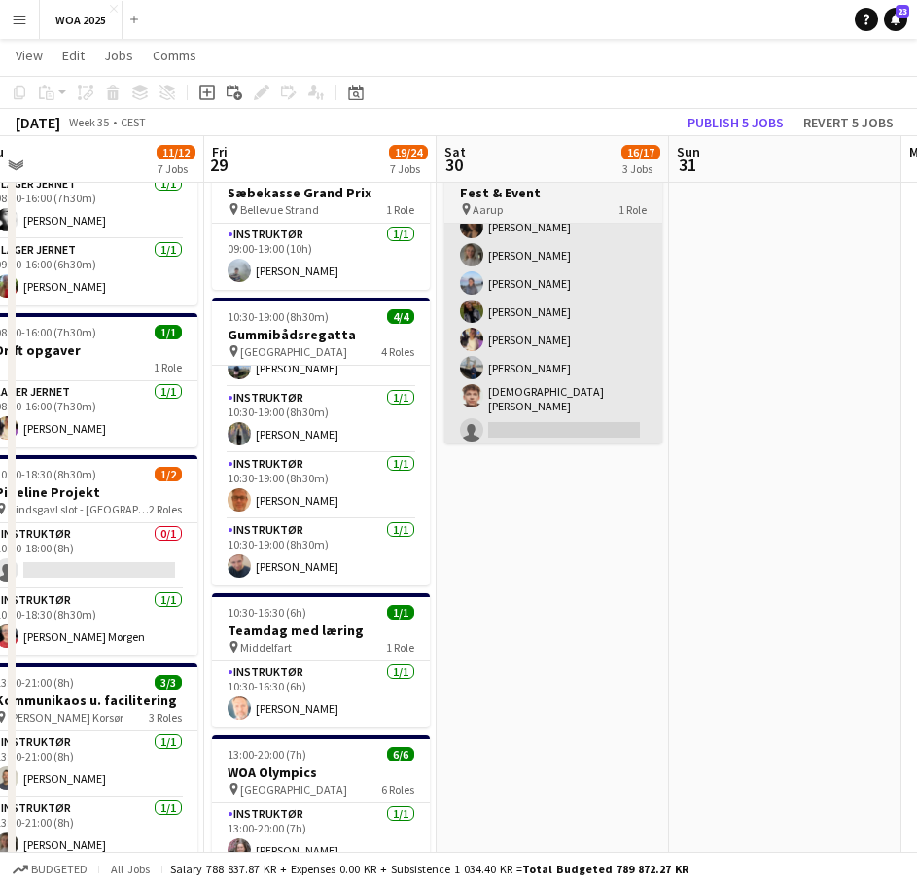
drag, startPoint x: 562, startPoint y: 528, endPoint x: 705, endPoint y: 437, distance: 169.7
click at [711, 505] on app-calendar-viewport "Tue 26 9/9 4 Jobs Wed 27 7/7 5 Jobs Thu 28 11/12 7 Jobs Fri 29 19/24 7 Jobs Sat…" at bounding box center [458, 628] width 917 height 2076
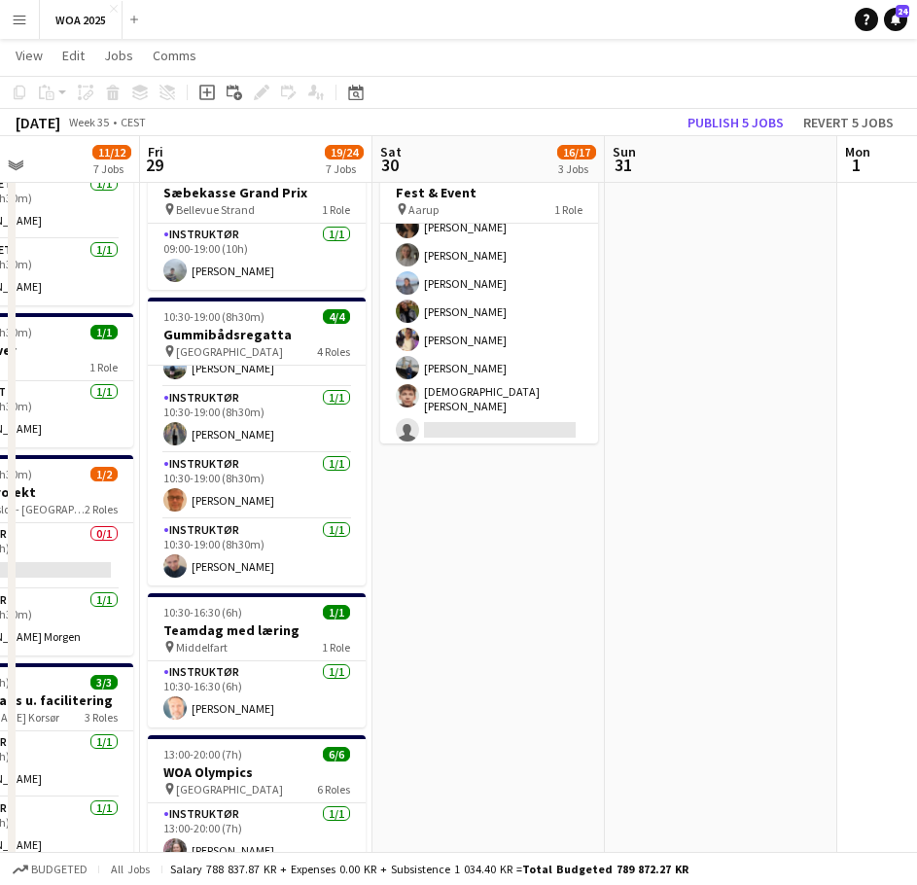
drag, startPoint x: 687, startPoint y: 509, endPoint x: 257, endPoint y: 489, distance: 430.3
click at [257, 489] on app-calendar-viewport "Mon 25 6/6 5 Jobs Tue 26 9/9 4 Jobs Wed 27 7/7 5 Jobs Thu 28 11/12 7 Jobs Fri 2…" at bounding box center [458, 628] width 917 height 2076
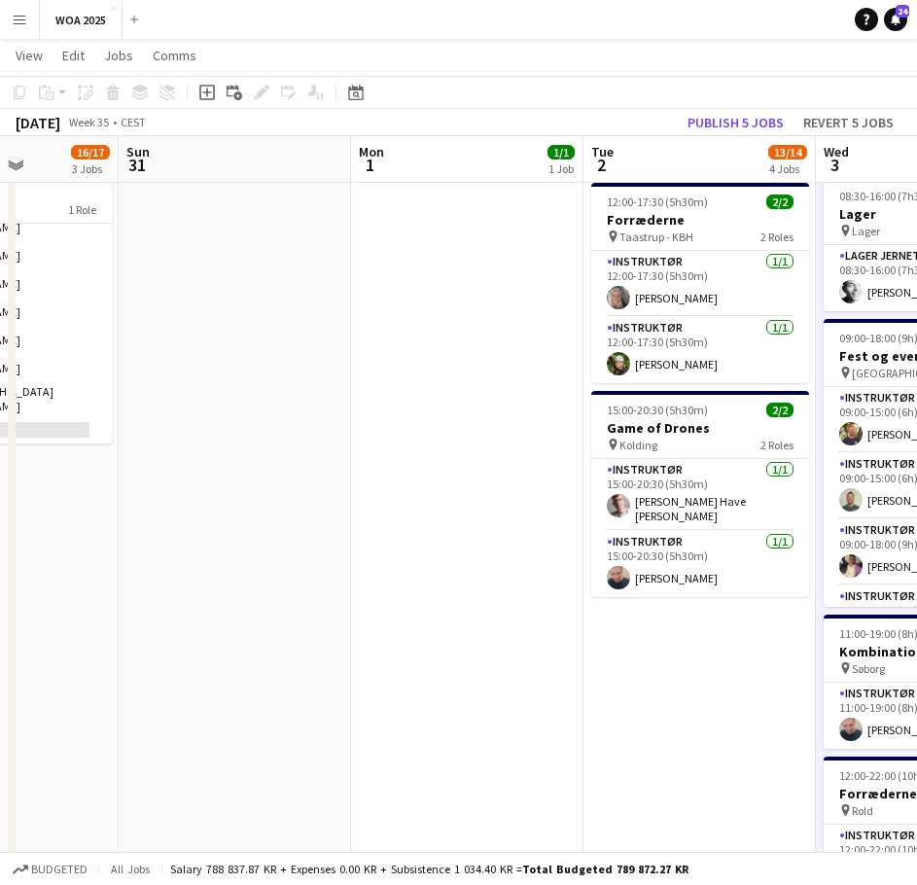
drag, startPoint x: 476, startPoint y: 495, endPoint x: 70, endPoint y: 480, distance: 405.8
click at [70, 480] on app-calendar-viewport "Wed 27 7/7 5 Jobs Thu 28 11/12 7 Jobs Fri 29 19/24 7 Jobs Sat 30 16/17 3 Jobs S…" at bounding box center [458, 628] width 917 height 2076
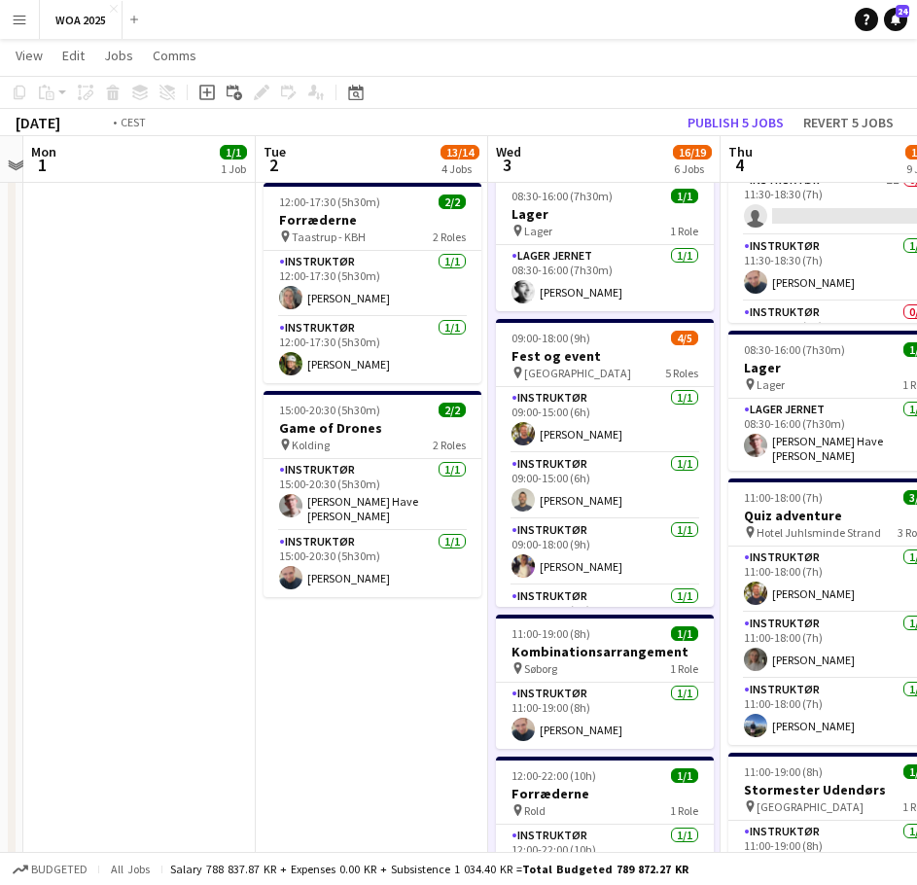
drag, startPoint x: 517, startPoint y: 493, endPoint x: 181, endPoint y: 491, distance: 336.5
click at [181, 491] on app-calendar-viewport "Fri 29 19/24 7 Jobs Sat 30 16/17 3 Jobs Sun 31 Mon 1 1/1 1 Job Tue 2 13/14 4 Jo…" at bounding box center [458, 628] width 917 height 2076
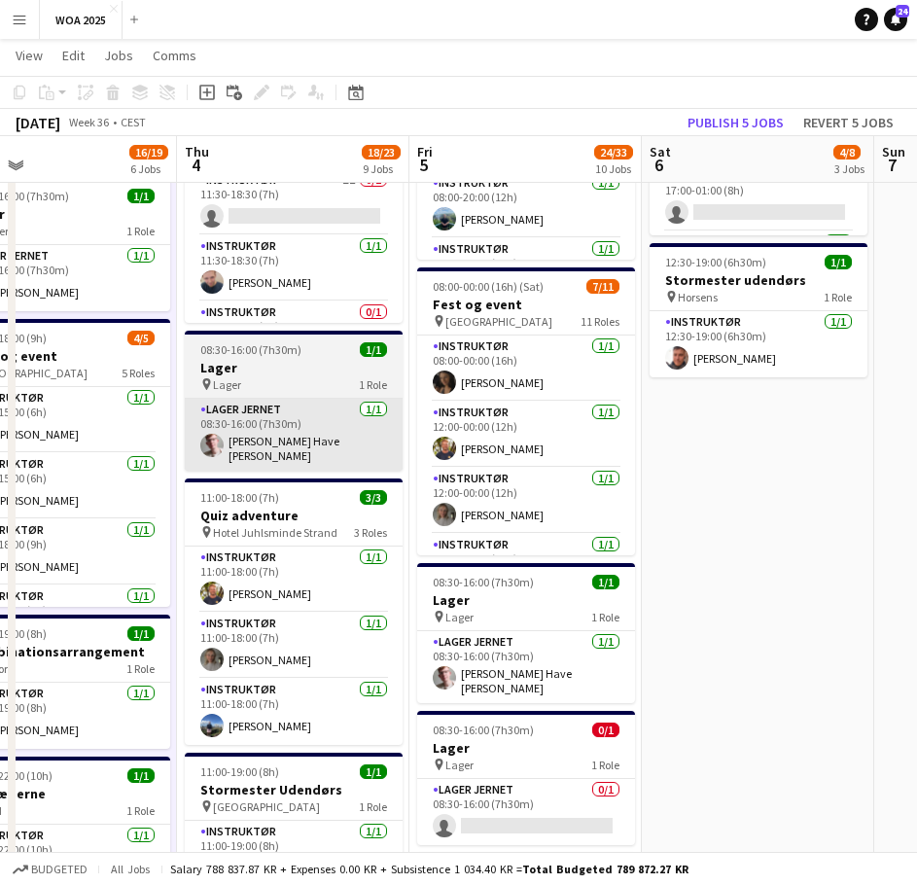
drag, startPoint x: 649, startPoint y: 474, endPoint x: 643, endPoint y: 436, distance: 38.4
click at [632, 510] on app-calendar-viewport "Mon 1 1/1 1 Job Tue 2 13/14 4 Jobs Wed 3 16/19 6 Jobs Thu 4 18/23 9 Jobs Fri 5 …" at bounding box center [458, 628] width 917 height 2076
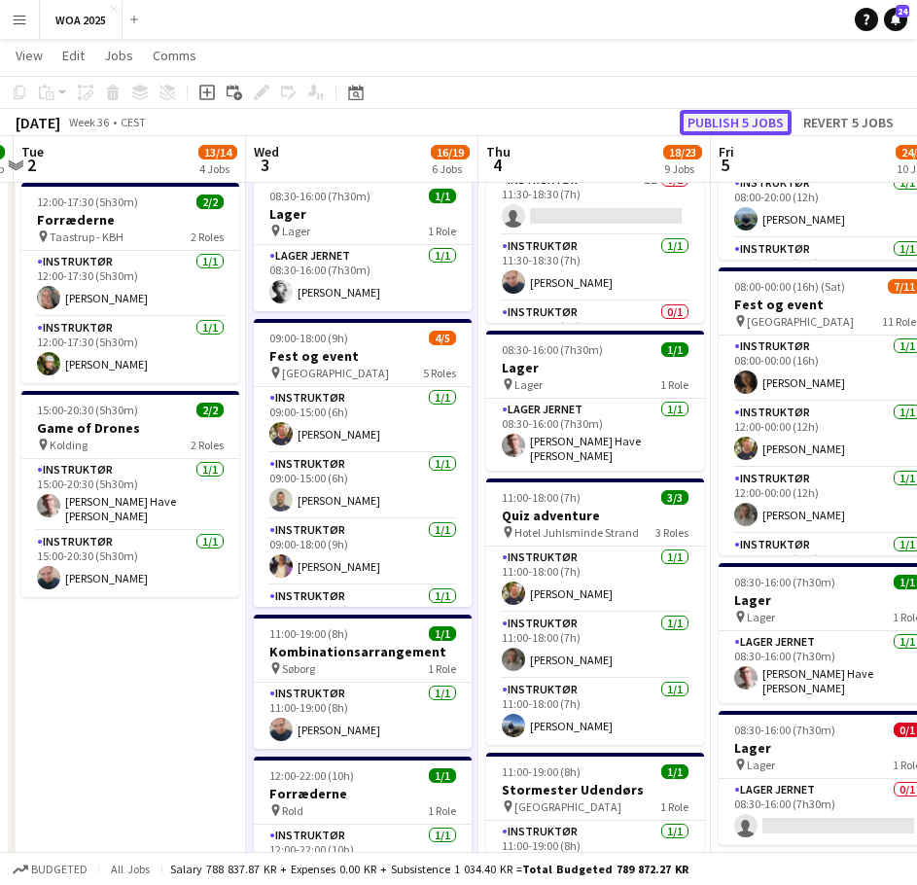
click at [709, 120] on button "Publish 5 jobs" at bounding box center [736, 122] width 112 height 25
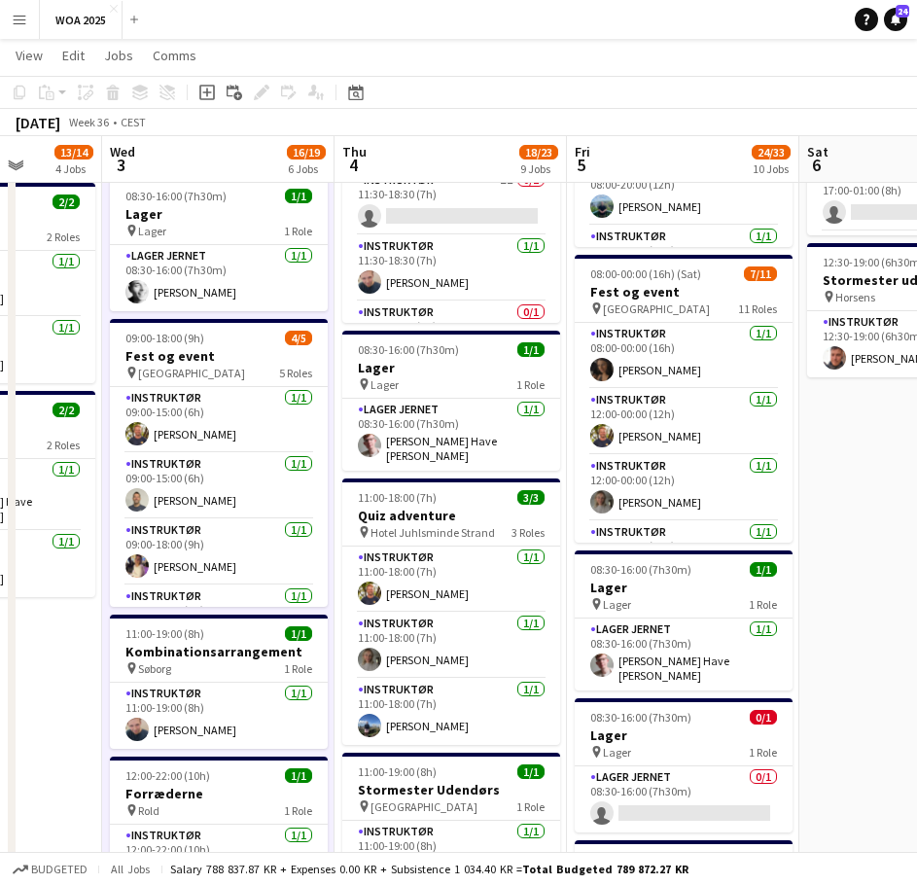
scroll to position [0, 596]
drag, startPoint x: 554, startPoint y: 382, endPoint x: 409, endPoint y: 380, distance: 144.9
click at [409, 380] on app-calendar-viewport "Sun 31 Mon 1 1/1 1 Job Tue 2 13/14 4 Jobs Wed 3 16/19 6 Jobs Thu 4 18/23 9 Jobs…" at bounding box center [458, 621] width 917 height 2063
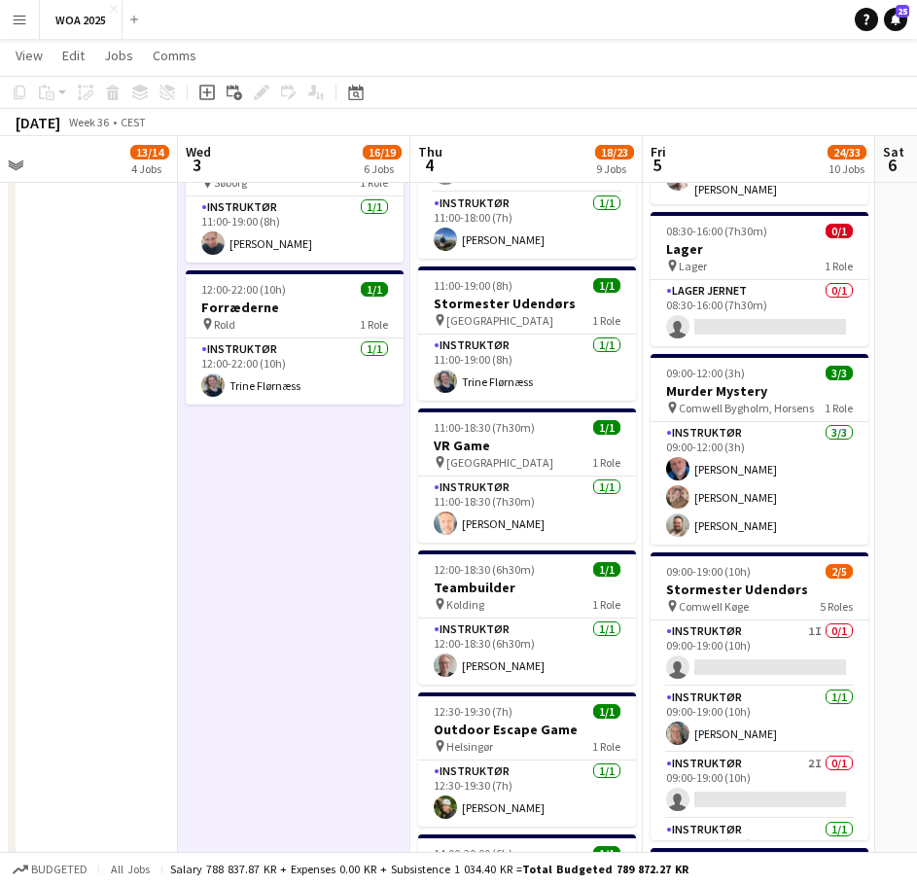
scroll to position [0, 561]
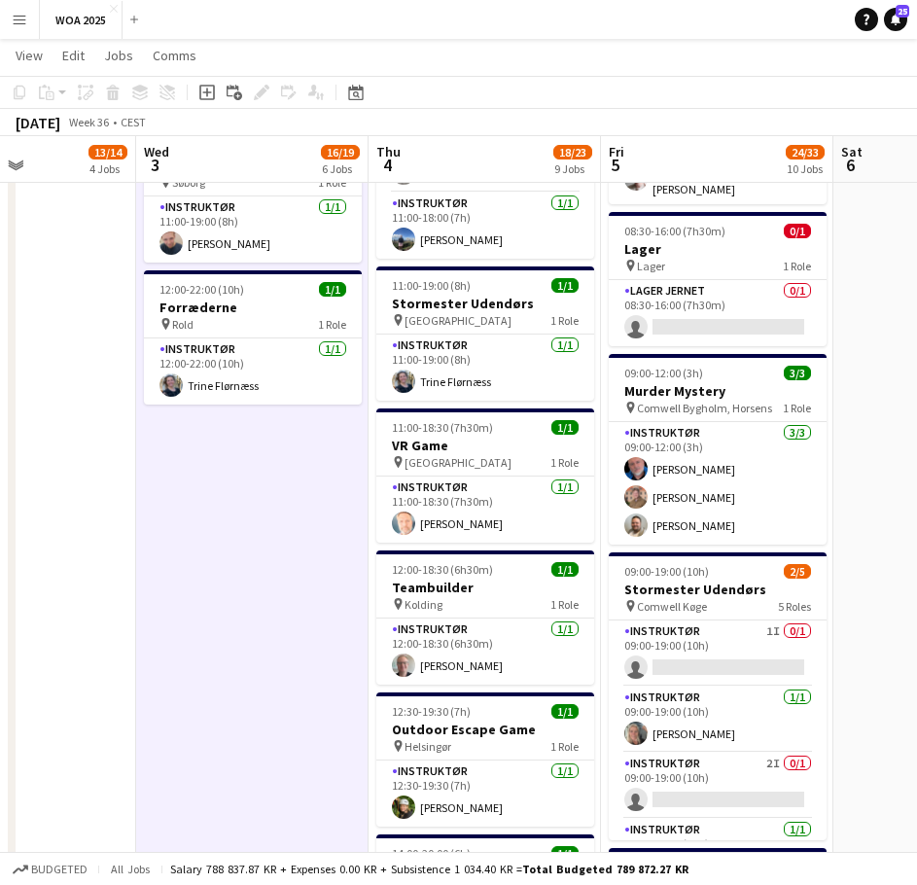
drag, startPoint x: 236, startPoint y: 422, endPoint x: 271, endPoint y: 470, distance: 59.1
click at [271, 470] on app-calendar-viewport "Sun 31 Mon 1 1/1 1 Job Tue 2 13/14 4 Jobs Wed 3 16/19 6 Jobs Thu 4 18/23 9 Jobs…" at bounding box center [458, 134] width 917 height 2063
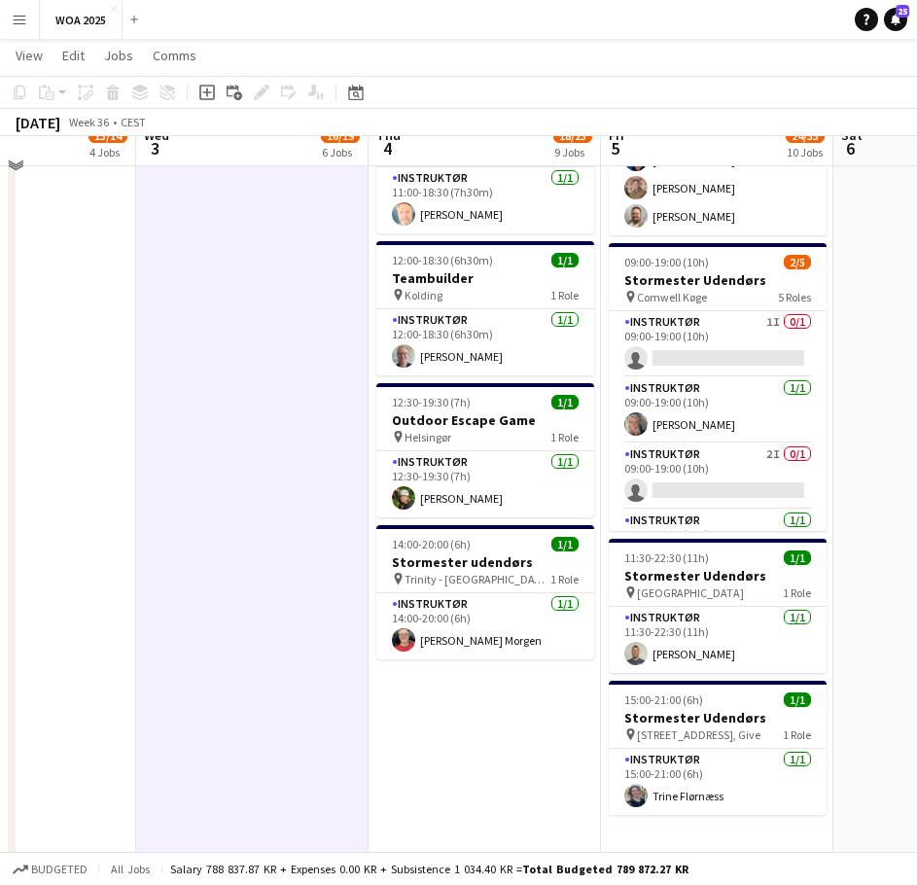
scroll to position [1287, 0]
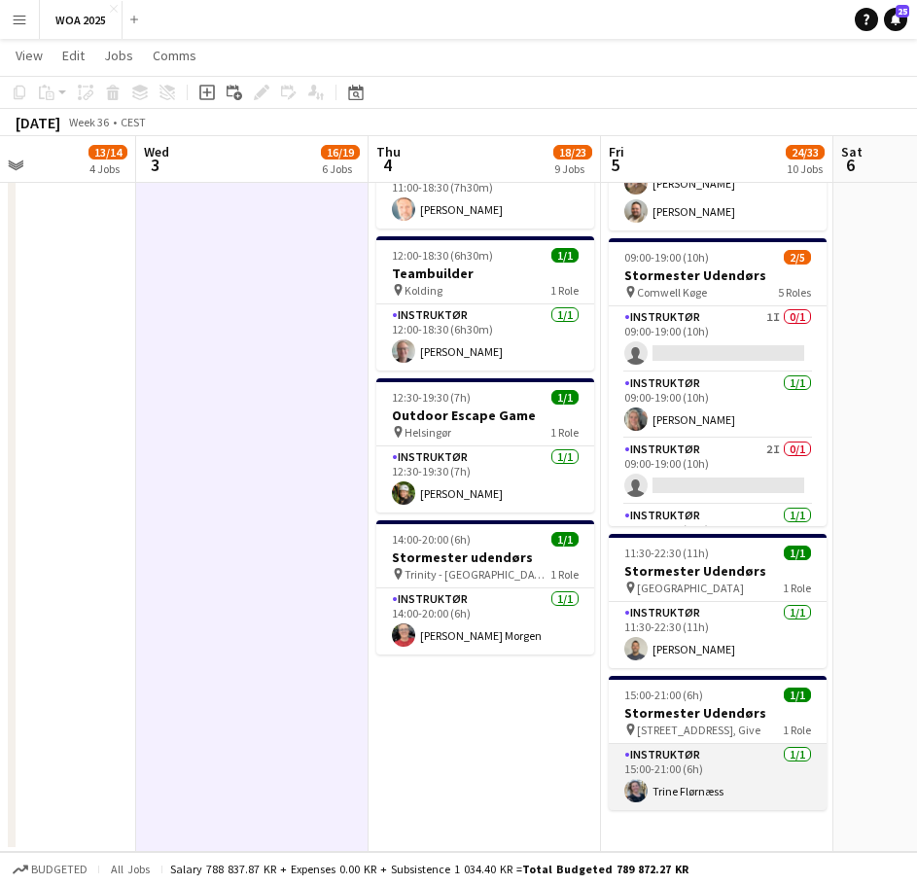
click at [725, 763] on app-card-role "Instruktør [DATE] 15:00-21:00 (6h) [PERSON_NAME]" at bounding box center [718, 777] width 218 height 66
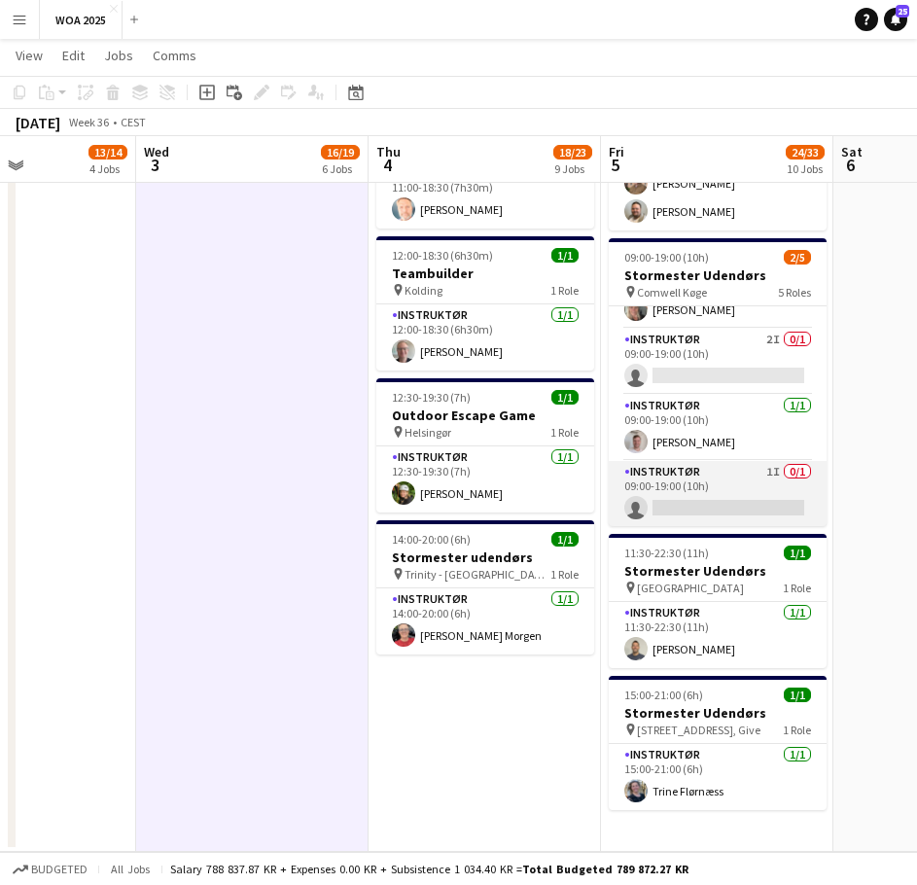
scroll to position [111, 0]
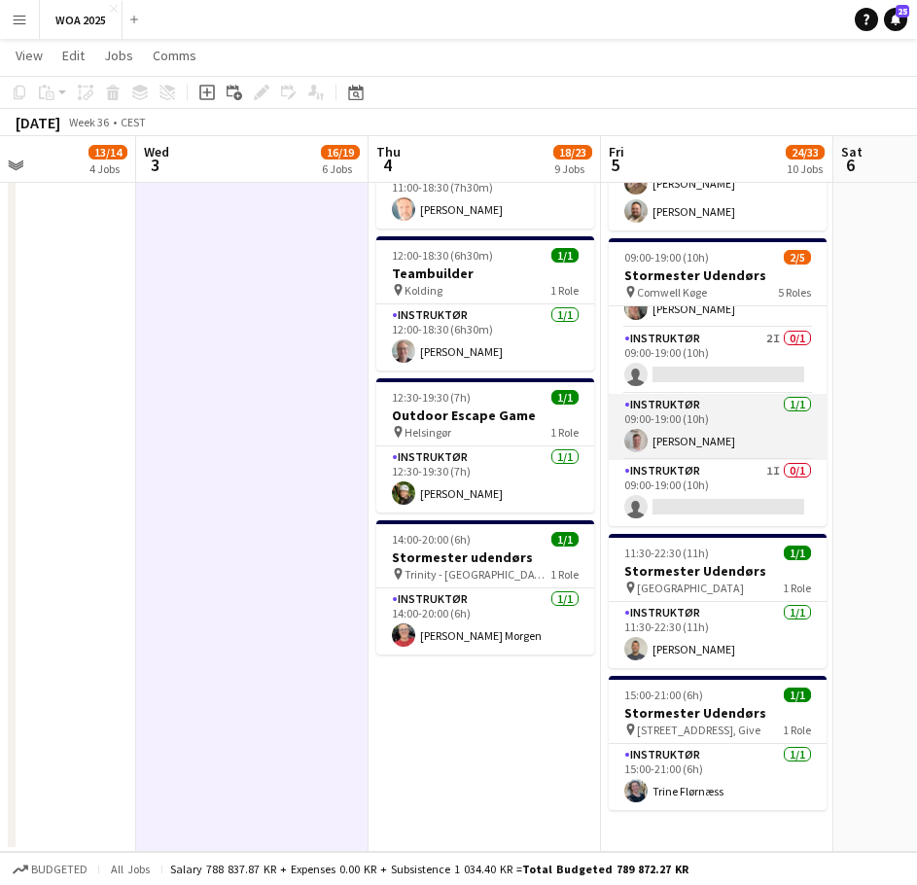
click at [714, 437] on app-card-role "Instruktør [DATE] 09:00-19:00 (10h) [PERSON_NAME]" at bounding box center [718, 427] width 218 height 66
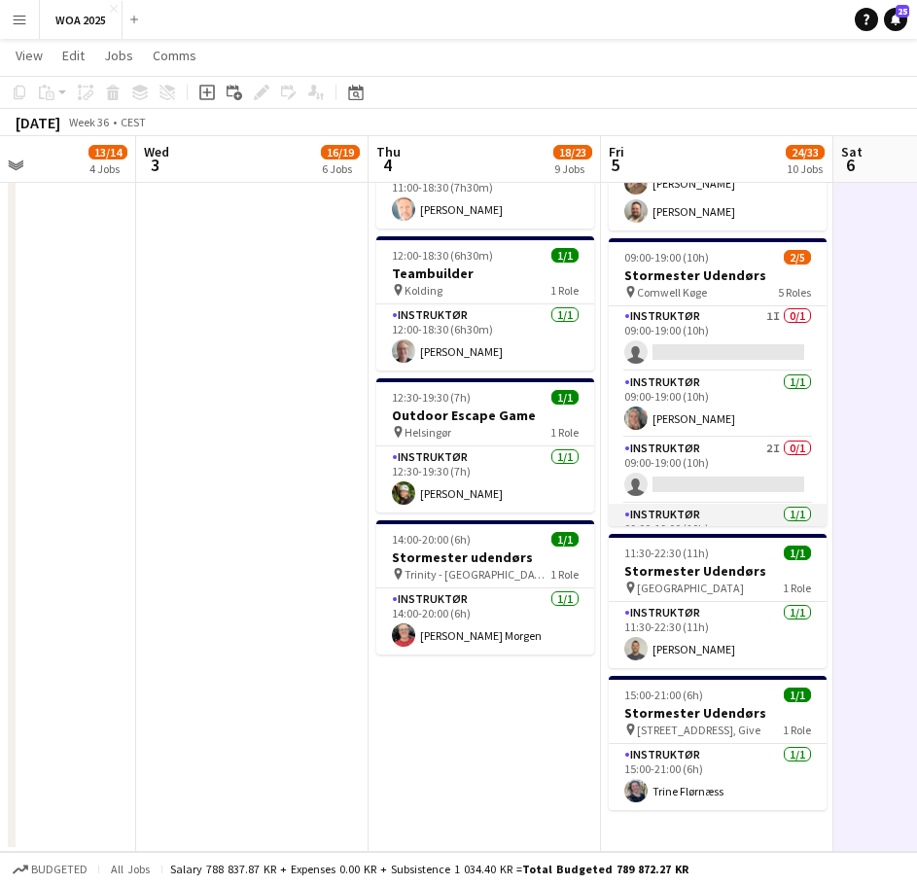
scroll to position [0, 0]
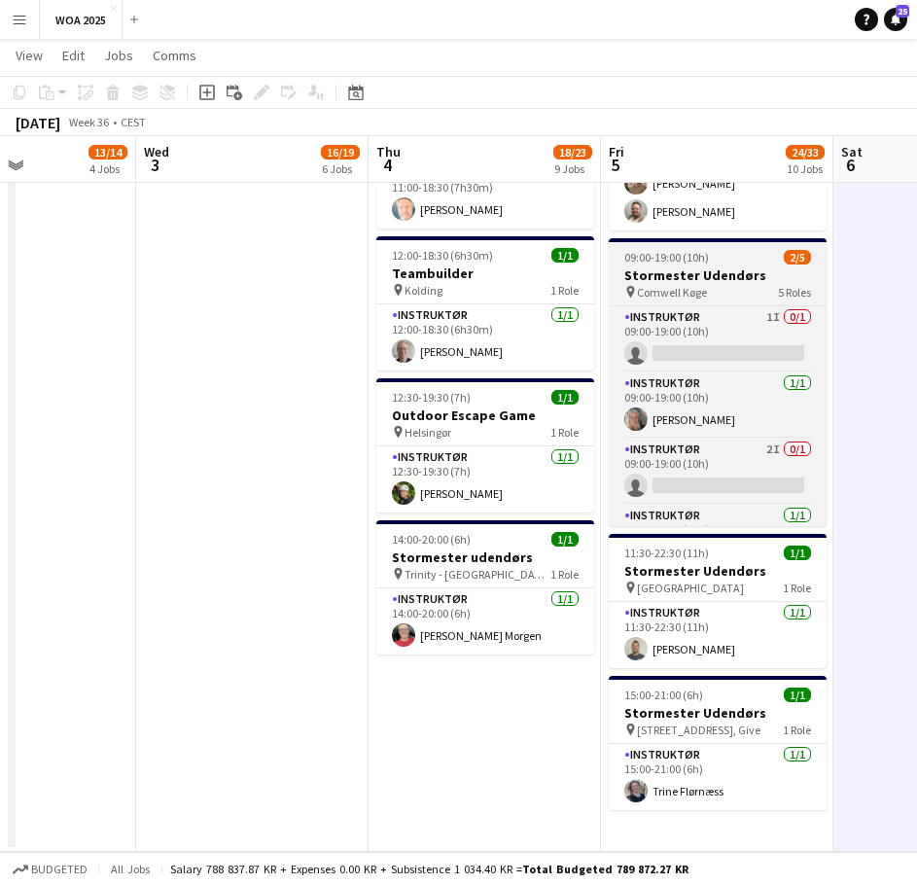
click at [759, 270] on h3 "Stormester Udendørs" at bounding box center [718, 275] width 218 height 18
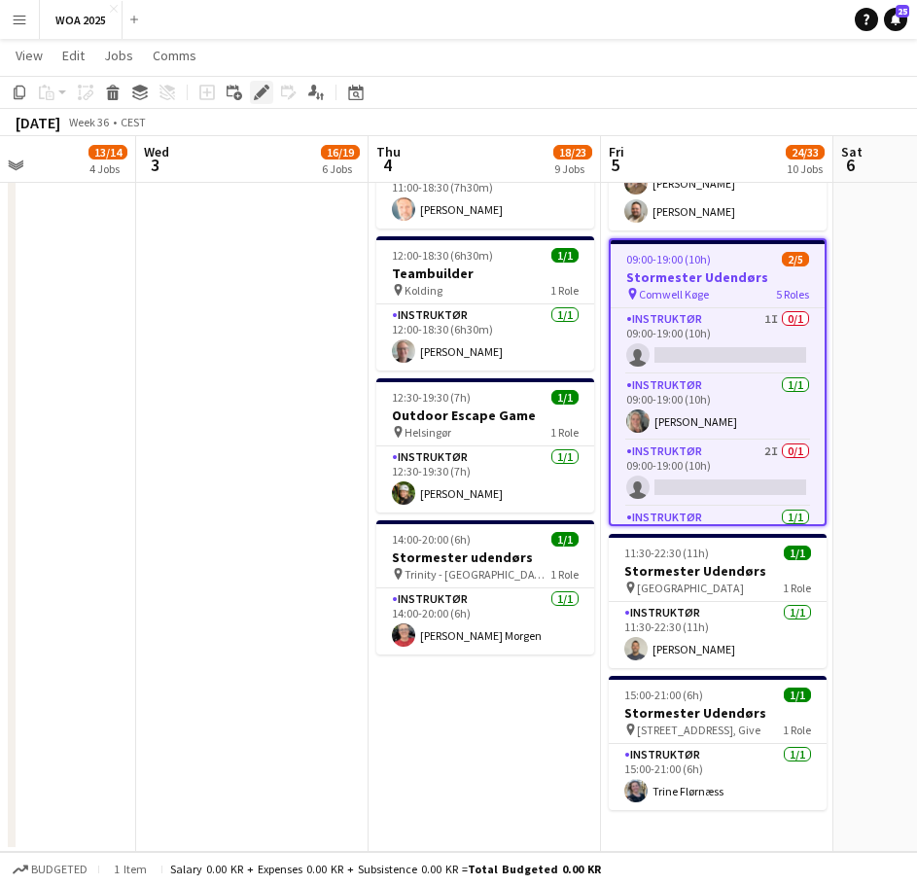
click at [264, 91] on icon at bounding box center [261, 93] width 11 height 11
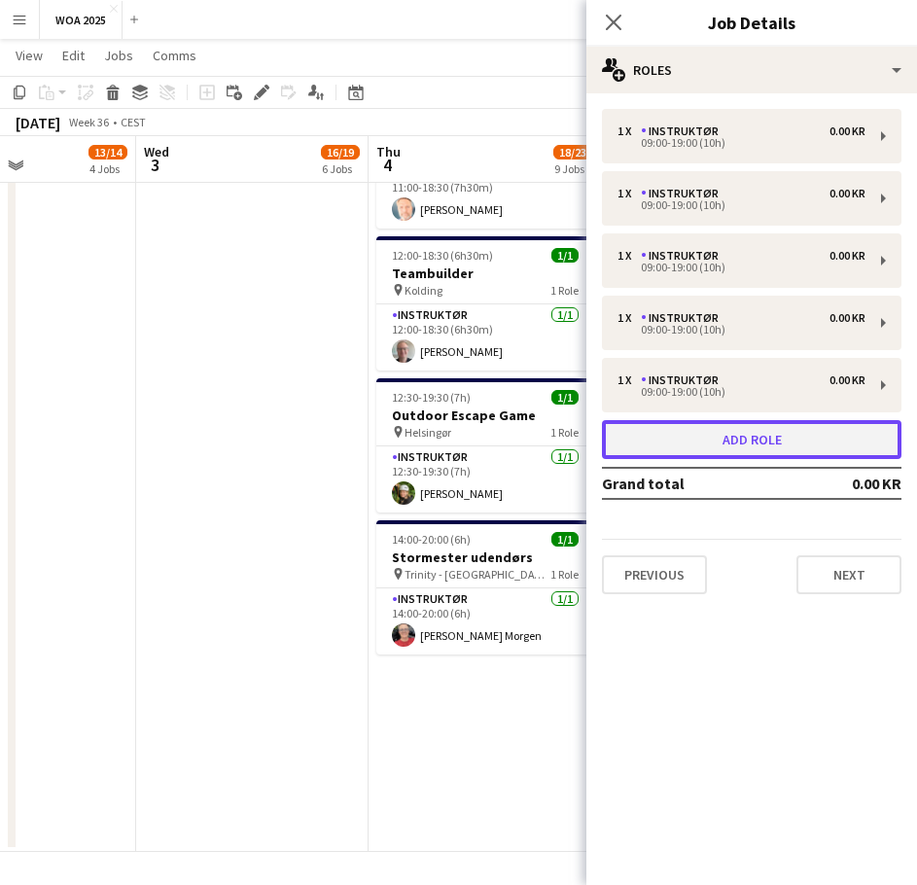
click at [739, 445] on button "Add role" at bounding box center [752, 439] width 300 height 39
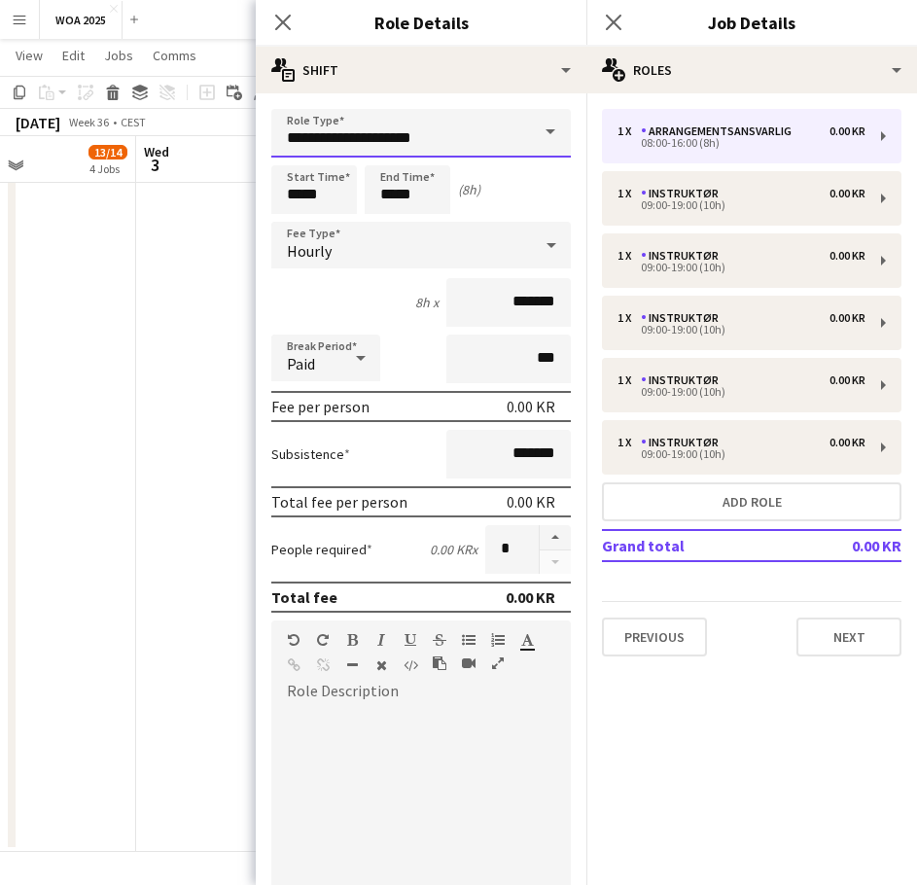
click at [462, 136] on input "**********" at bounding box center [421, 133] width 300 height 49
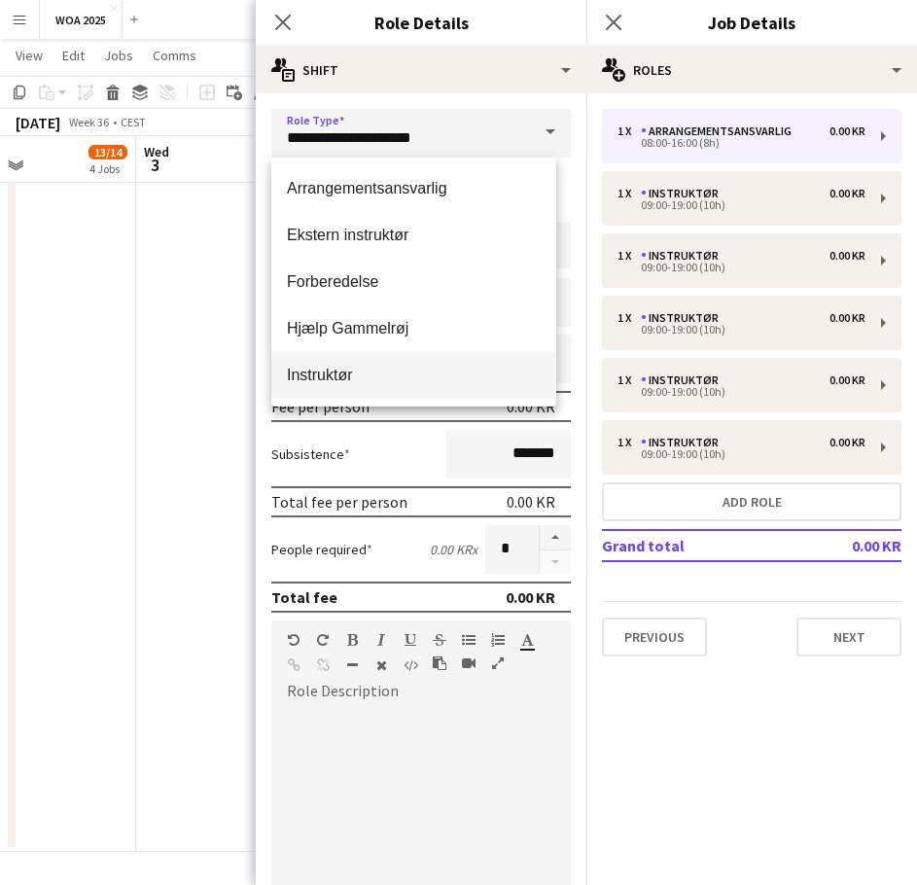
click at [345, 372] on span "Instruktør" at bounding box center [414, 375] width 254 height 18
type input "**********"
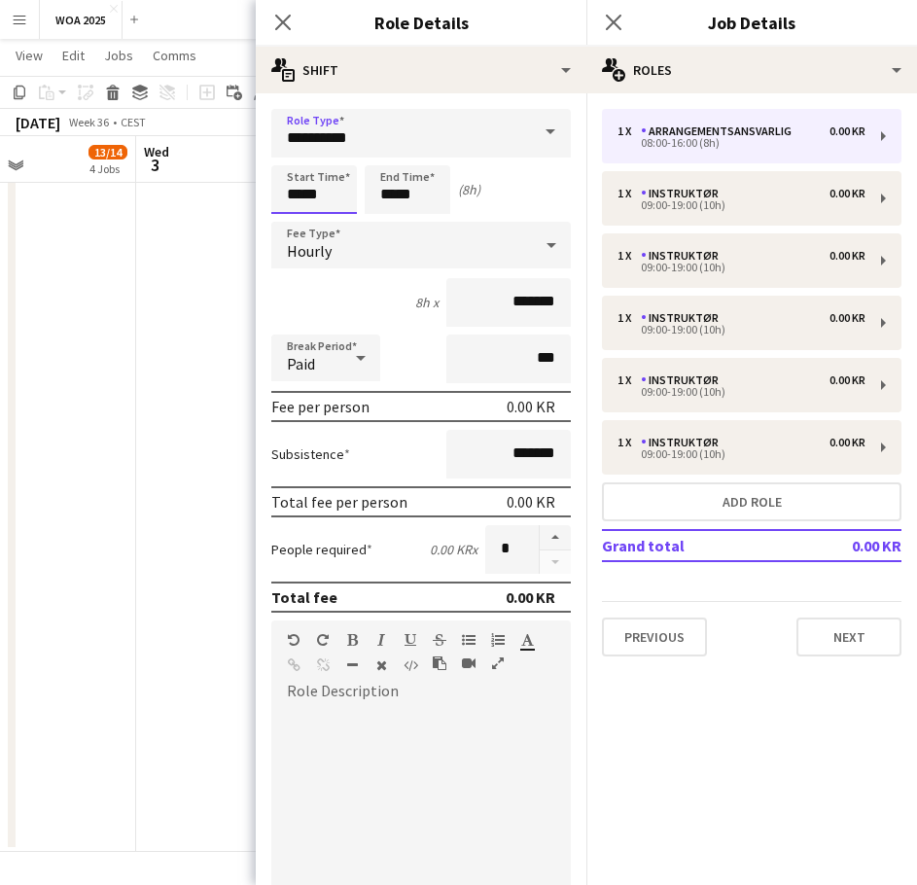
type input "*****"
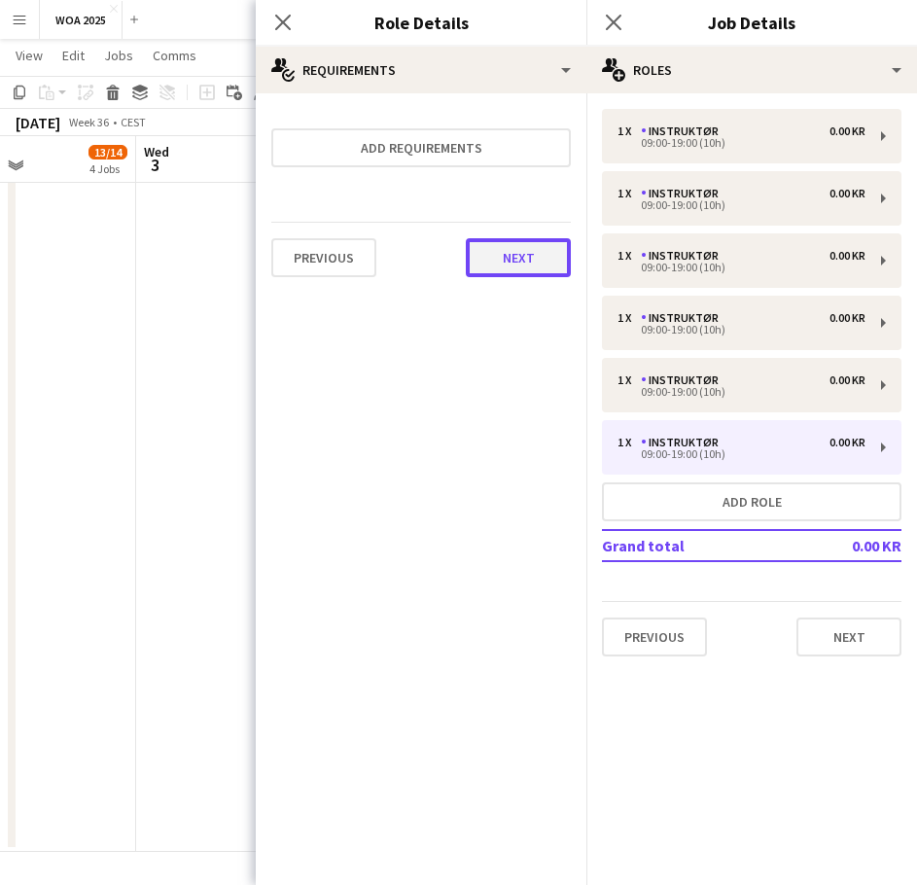
click at [516, 255] on button "Next" at bounding box center [518, 257] width 105 height 39
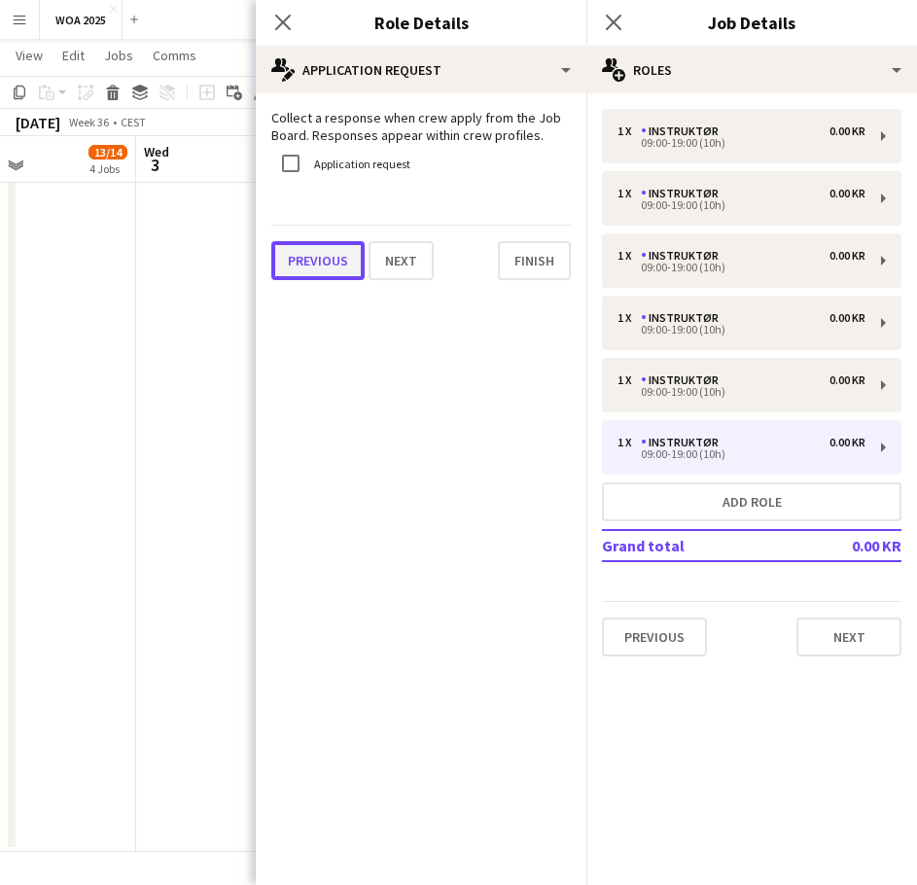
click at [320, 265] on button "Previous" at bounding box center [317, 260] width 93 height 39
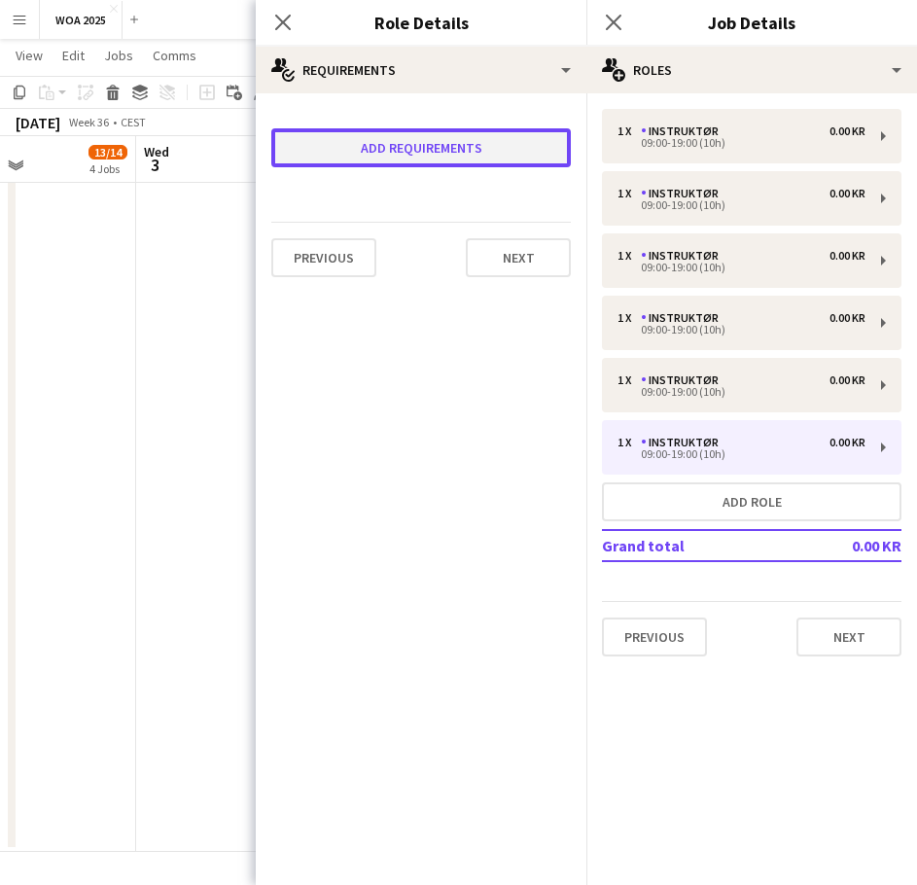
click at [383, 133] on button "Add requirements" at bounding box center [421, 147] width 300 height 39
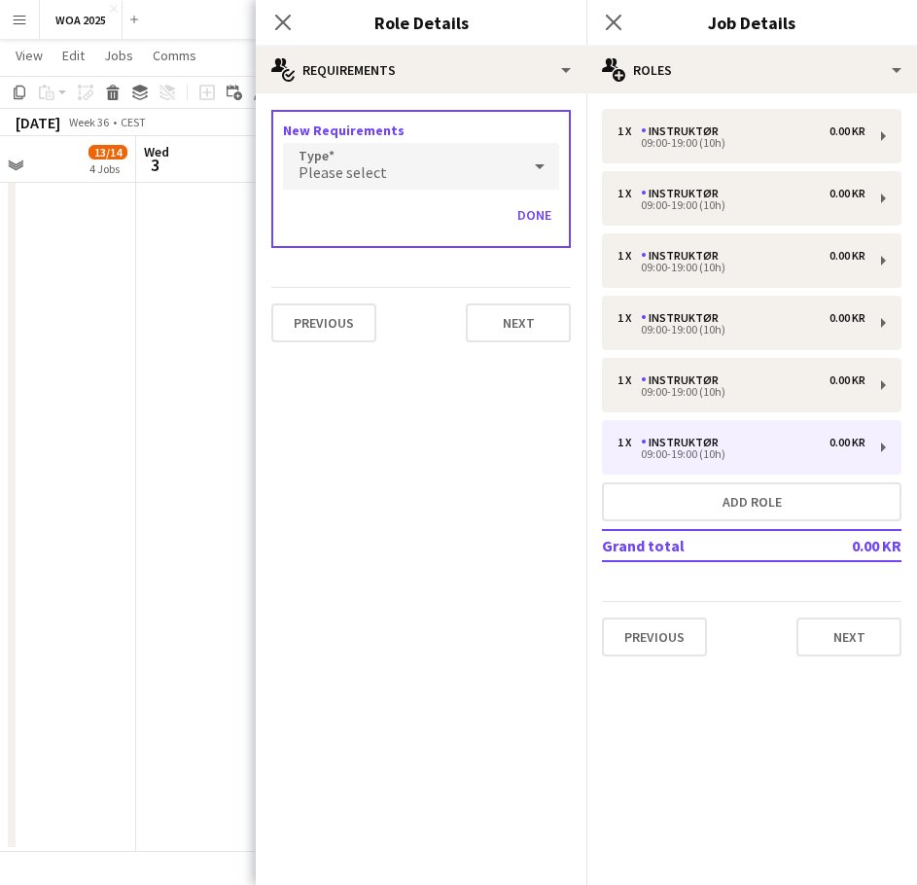
click at [396, 169] on div "Please select" at bounding box center [401, 166] width 237 height 47
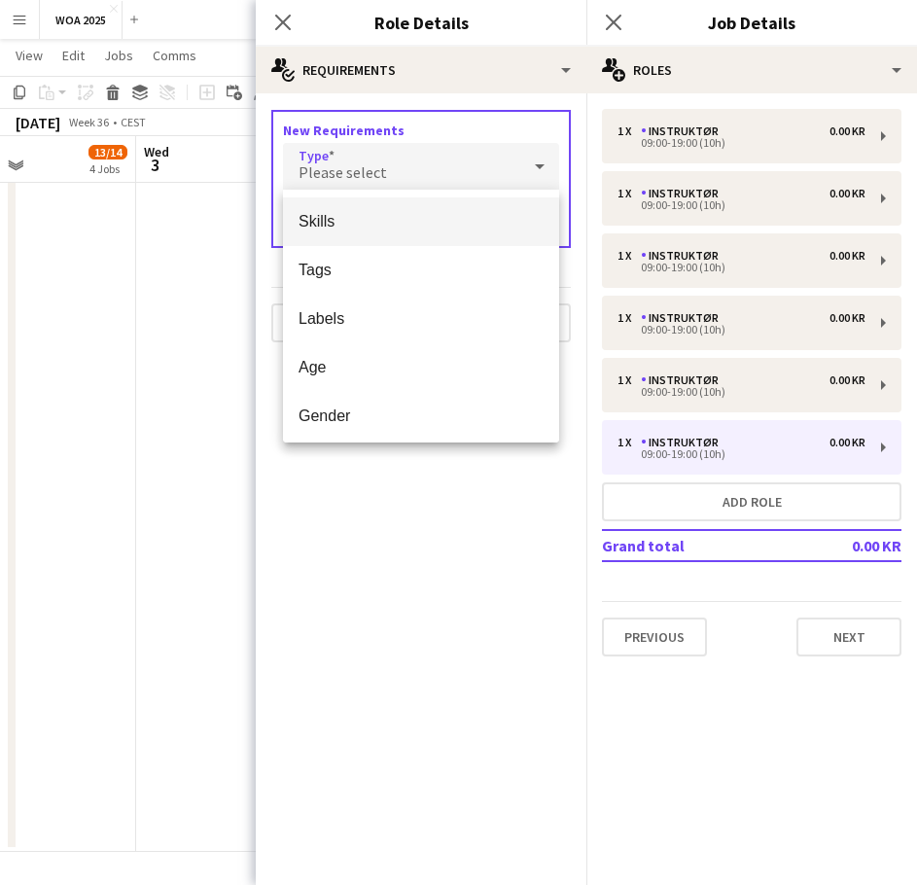
click at [341, 221] on span "Skills" at bounding box center [421, 221] width 245 height 18
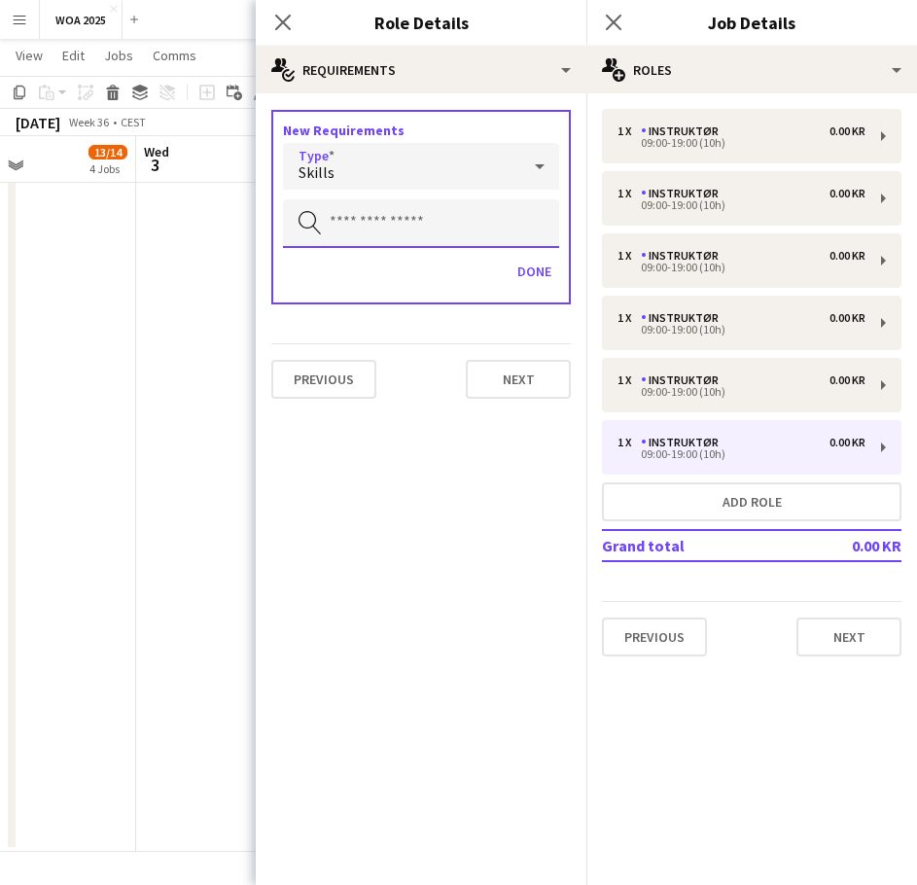
click at [377, 228] on input "text" at bounding box center [421, 223] width 276 height 49
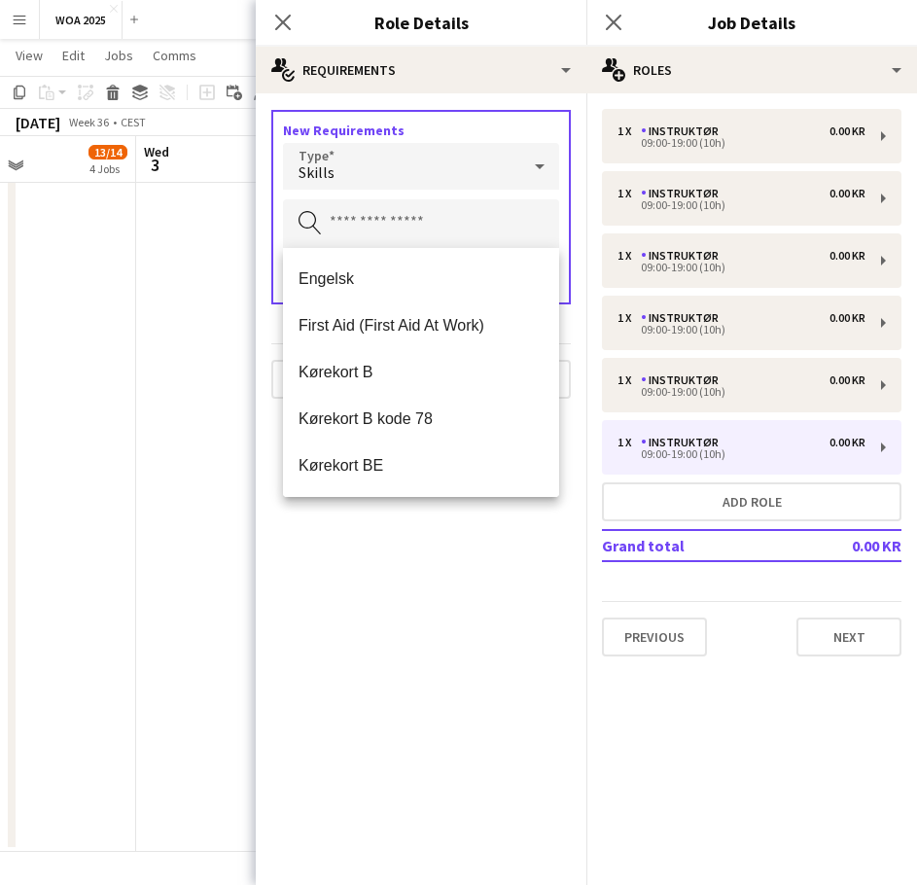
click at [349, 265] on mat-option "Engelsk" at bounding box center [421, 279] width 276 height 47
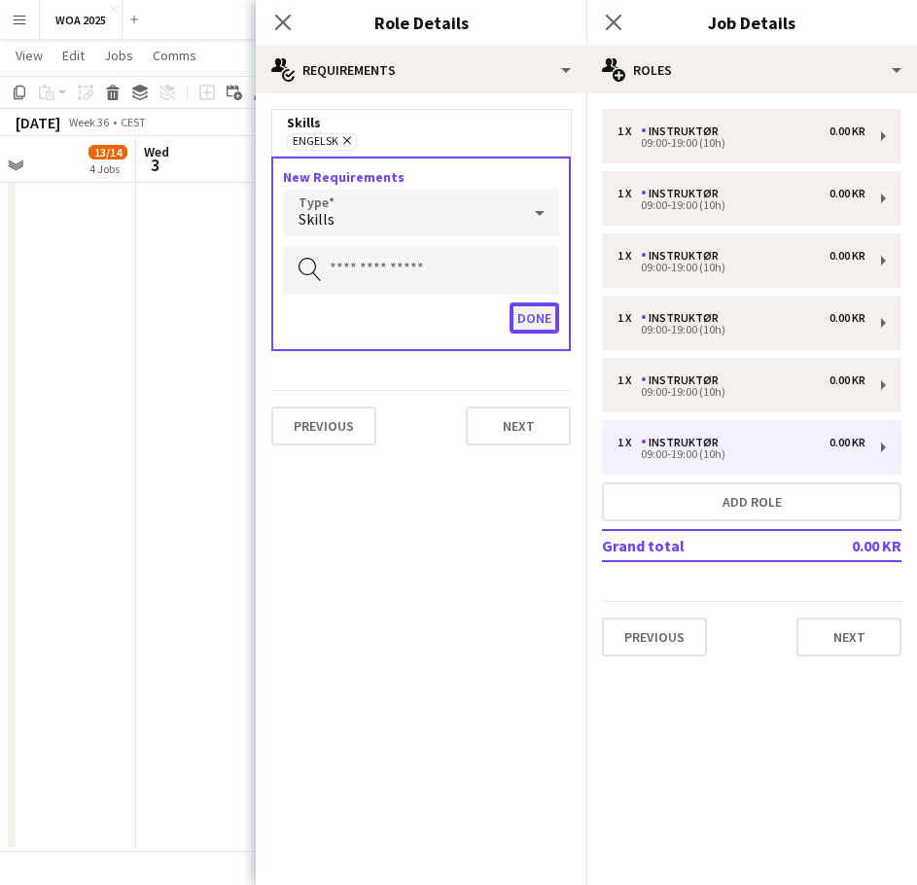
click at [536, 319] on button "Done" at bounding box center [535, 317] width 50 height 31
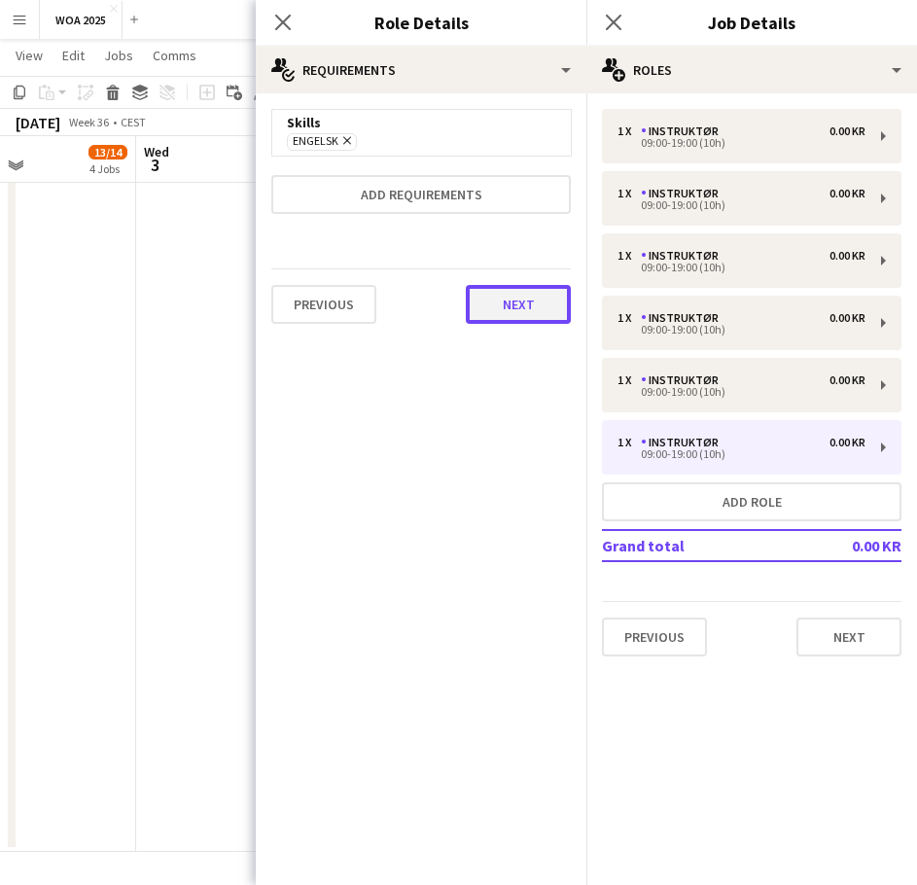
click at [517, 285] on button "Next" at bounding box center [518, 304] width 105 height 39
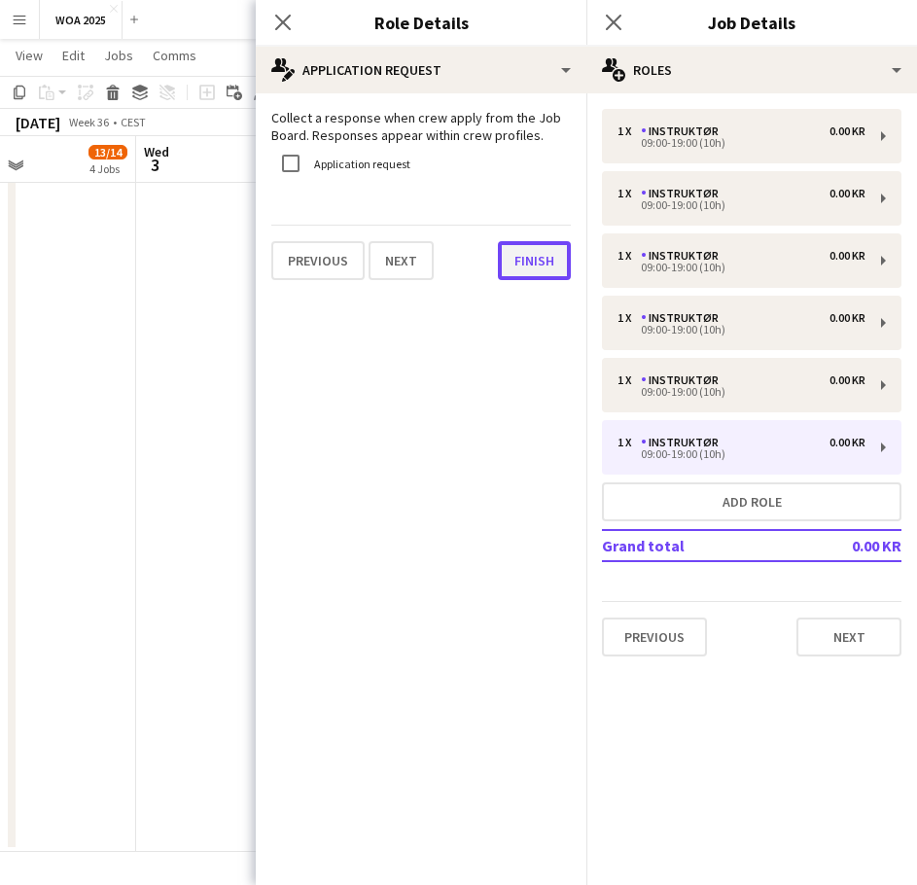
click at [522, 254] on button "Finish" at bounding box center [534, 260] width 73 height 39
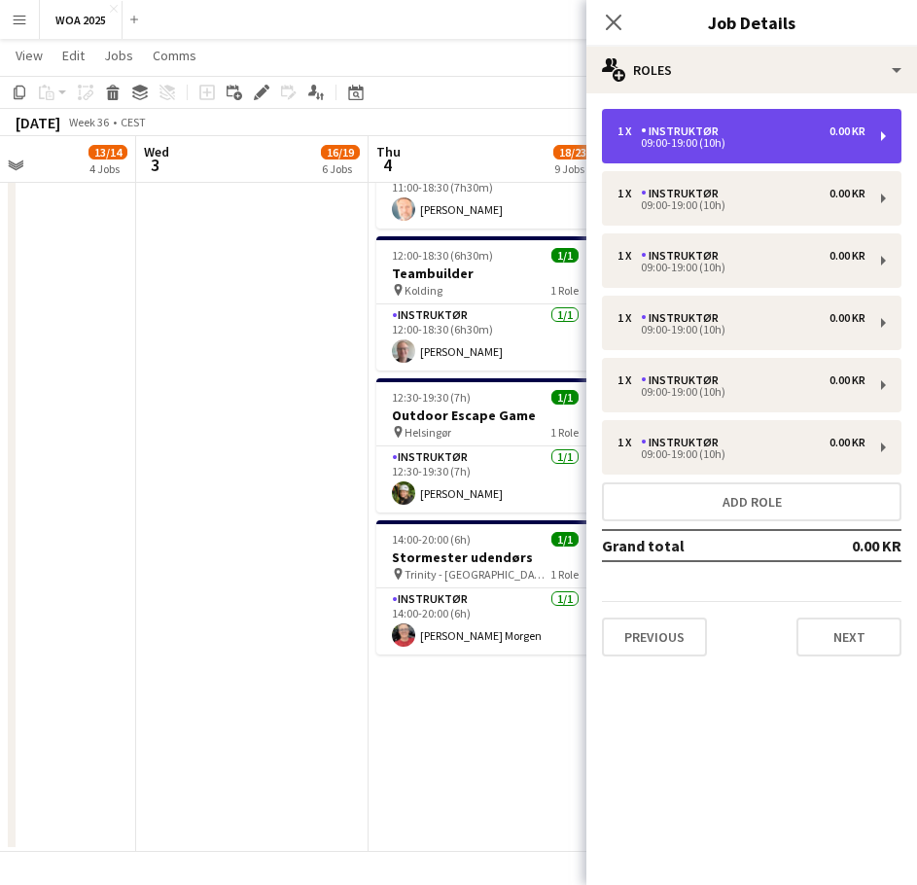
click at [704, 148] on div "09:00-19:00 (10h)" at bounding box center [742, 143] width 248 height 10
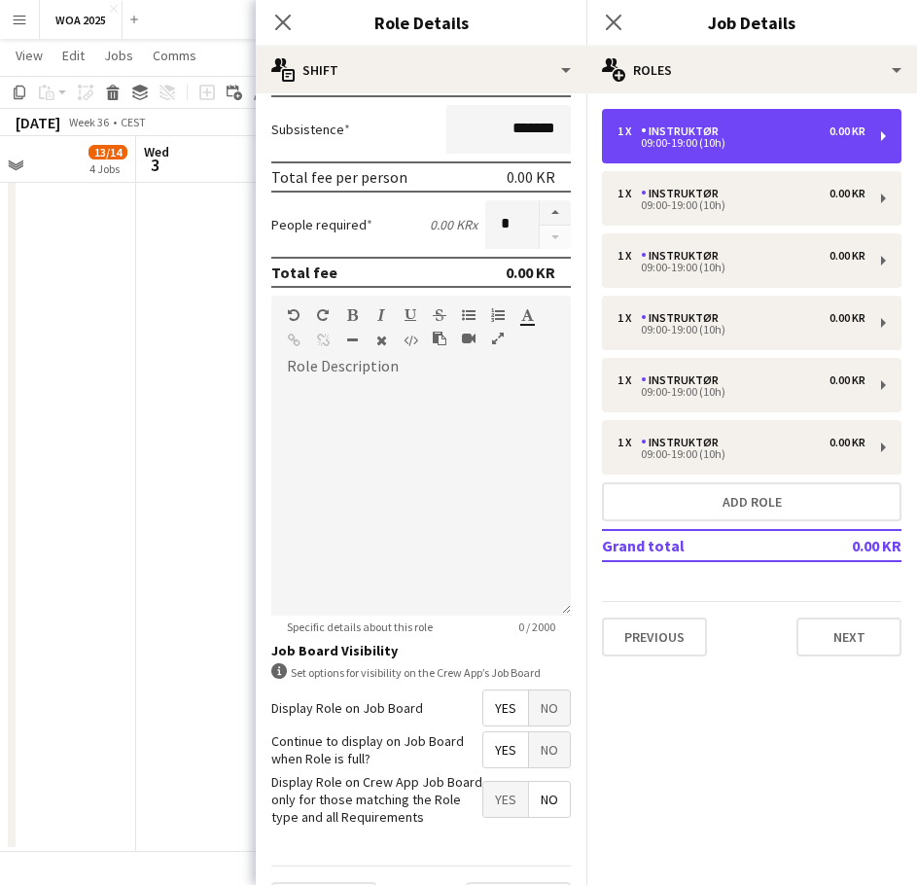
scroll to position [376, 0]
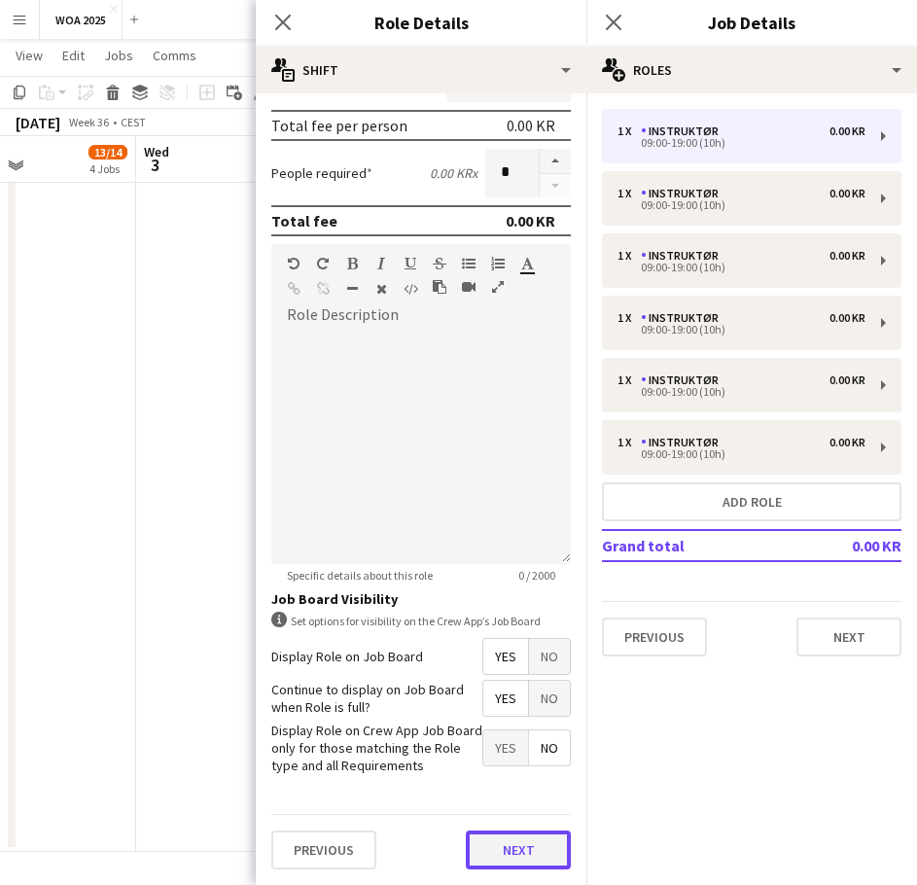
click at [505, 849] on button "Next" at bounding box center [518, 849] width 105 height 39
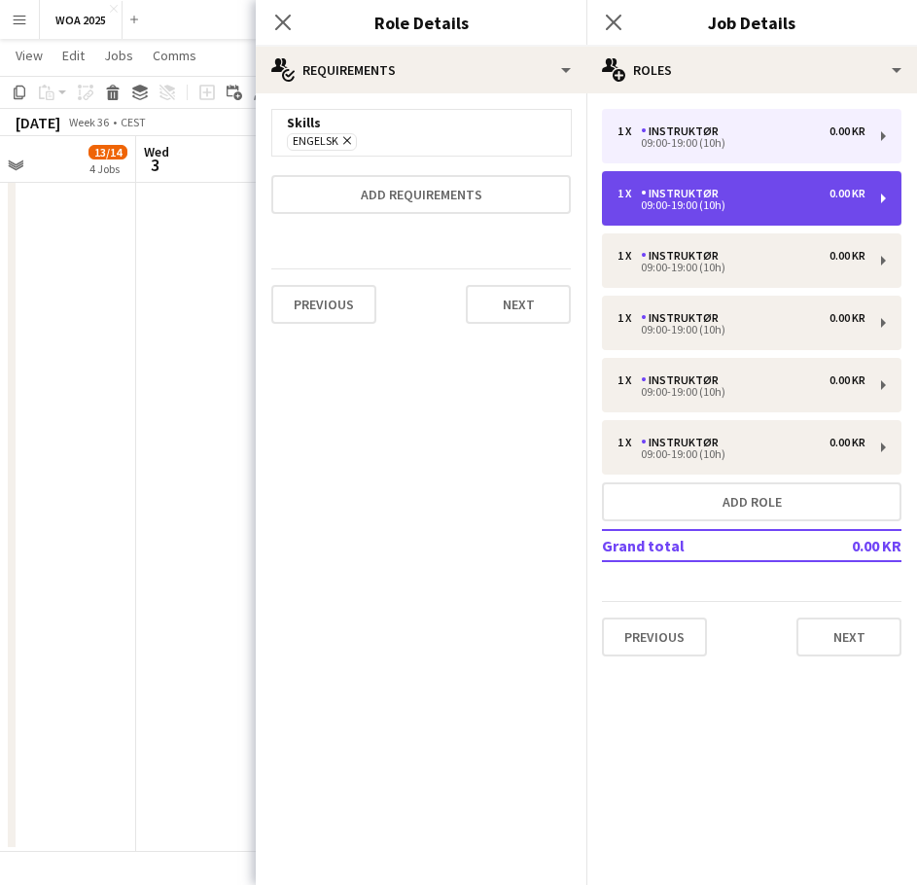
click at [710, 213] on div "1 x Instruktør 0.00 KR 09:00-19:00 (10h)" at bounding box center [752, 198] width 300 height 54
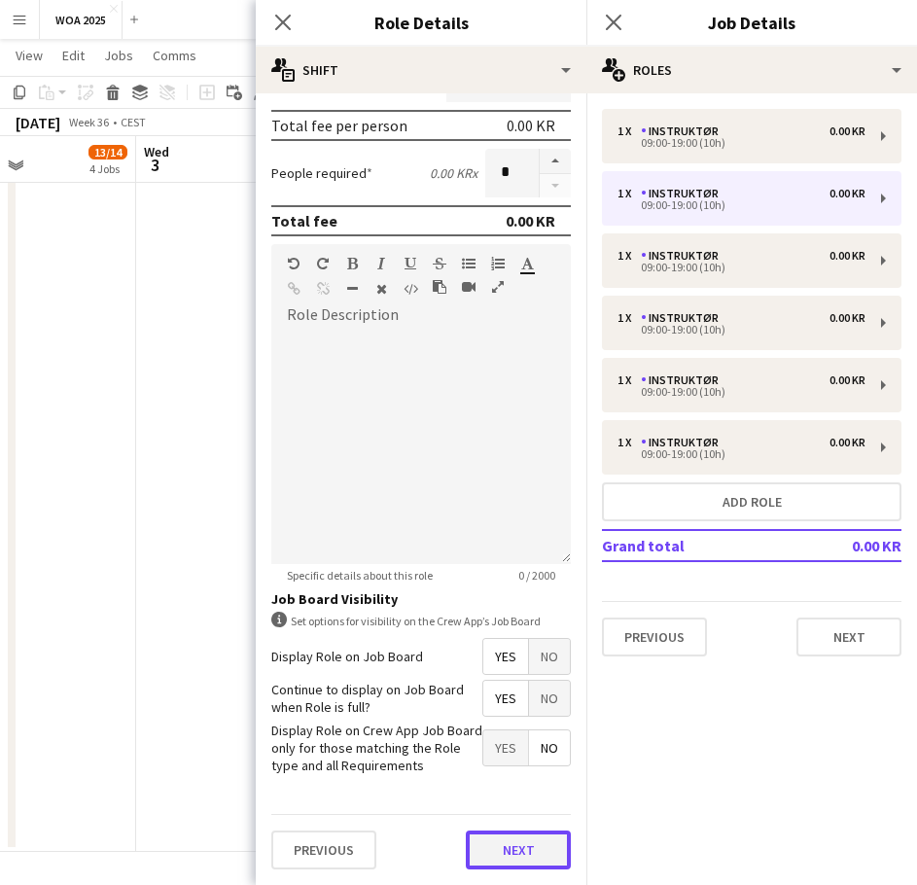
click at [493, 803] on form "**********" at bounding box center [421, 309] width 331 height 1152
click at [495, 858] on button "Next" at bounding box center [518, 849] width 105 height 39
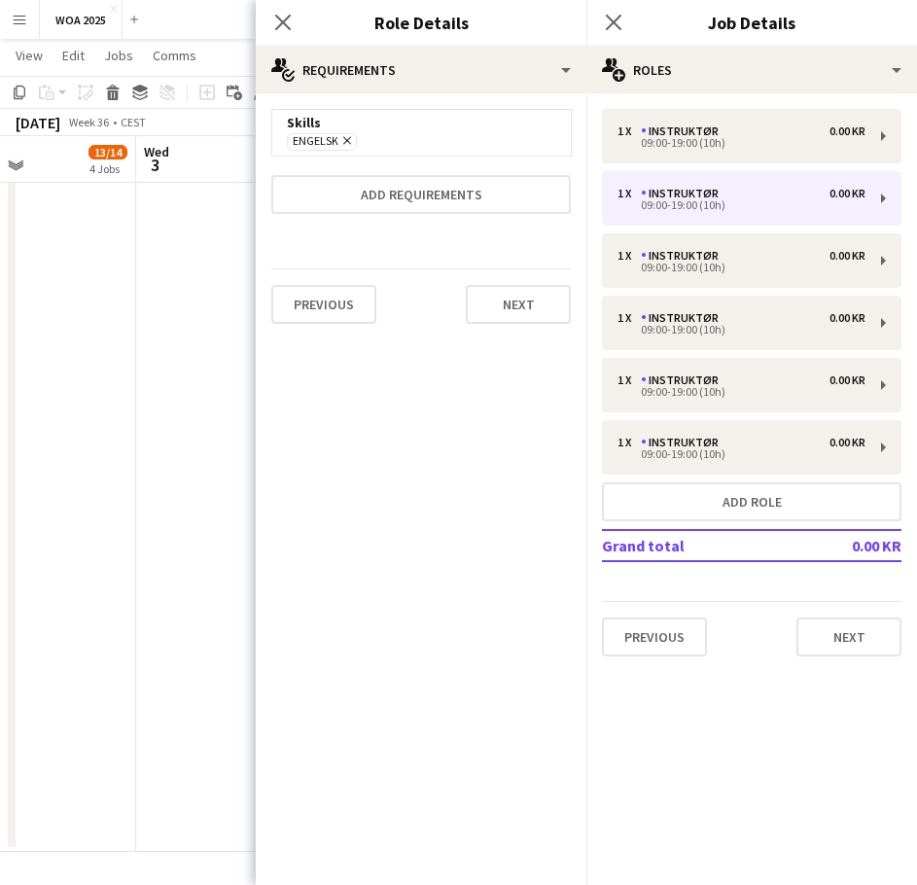
scroll to position [0, 0]
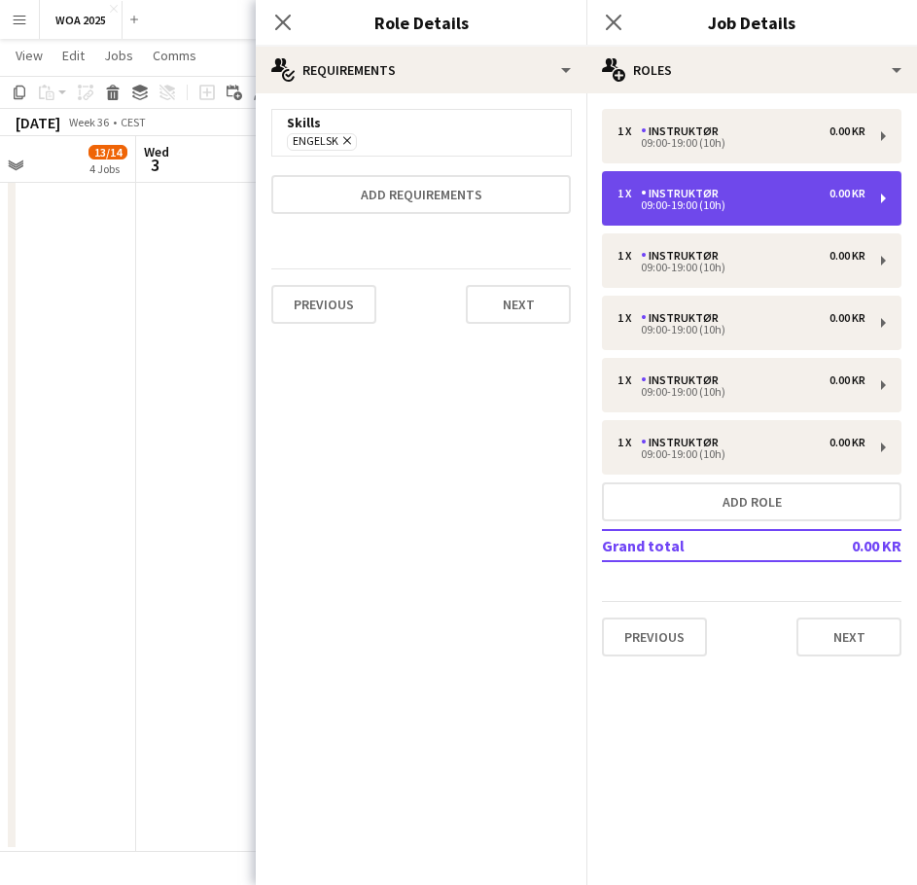
click at [680, 219] on div "1 x Instruktør 0.00 KR 09:00-19:00 (10h)" at bounding box center [752, 198] width 300 height 54
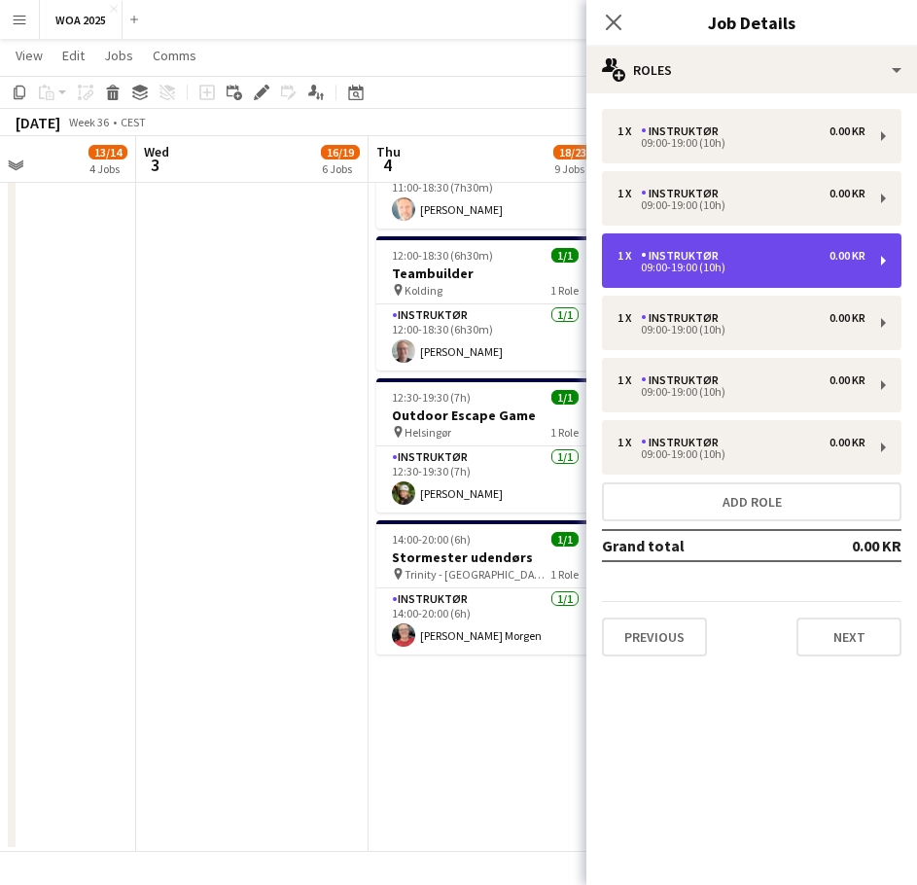
click at [689, 241] on div "1 x Instruktør 0.00 KR 09:00-19:00 (10h)" at bounding box center [752, 260] width 300 height 54
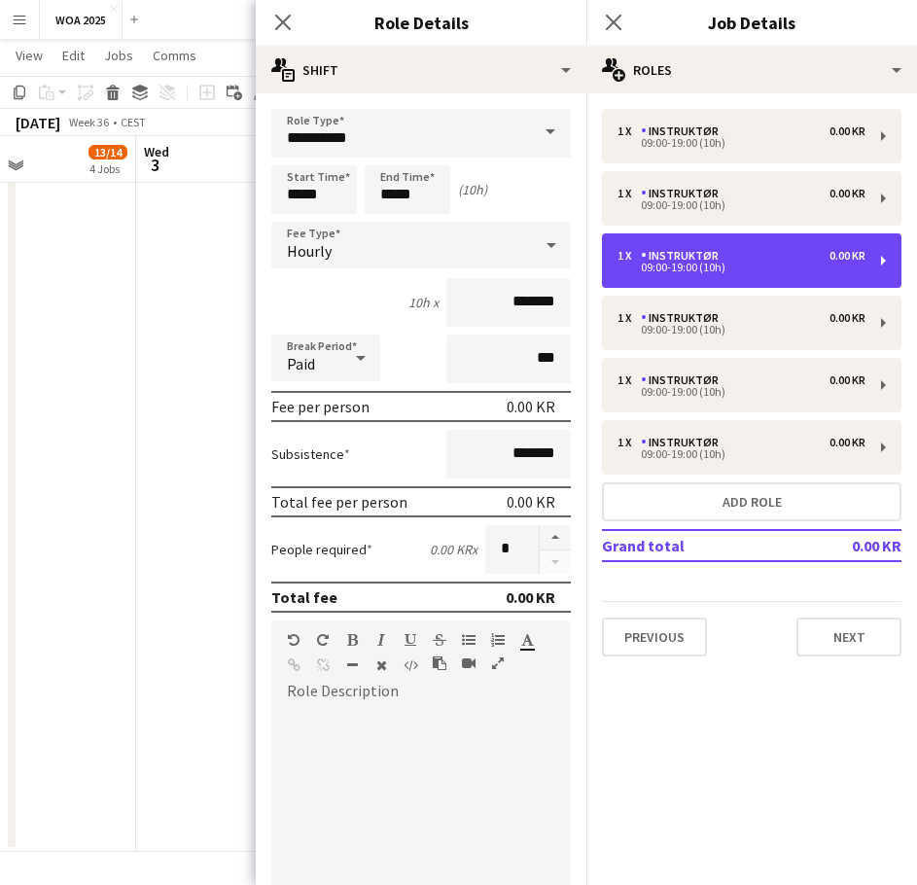
scroll to position [376, 0]
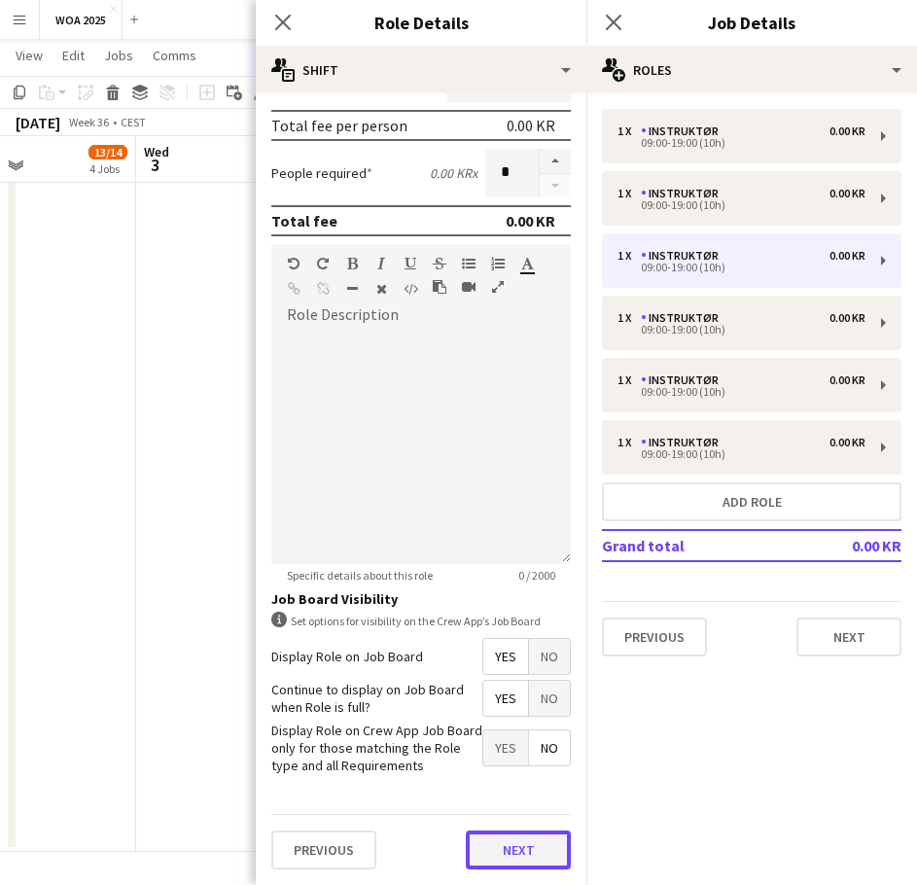
drag, startPoint x: 505, startPoint y: 849, endPoint x: 514, endPoint y: 852, distance: 10.2
click at [506, 850] on button "Next" at bounding box center [518, 849] width 105 height 39
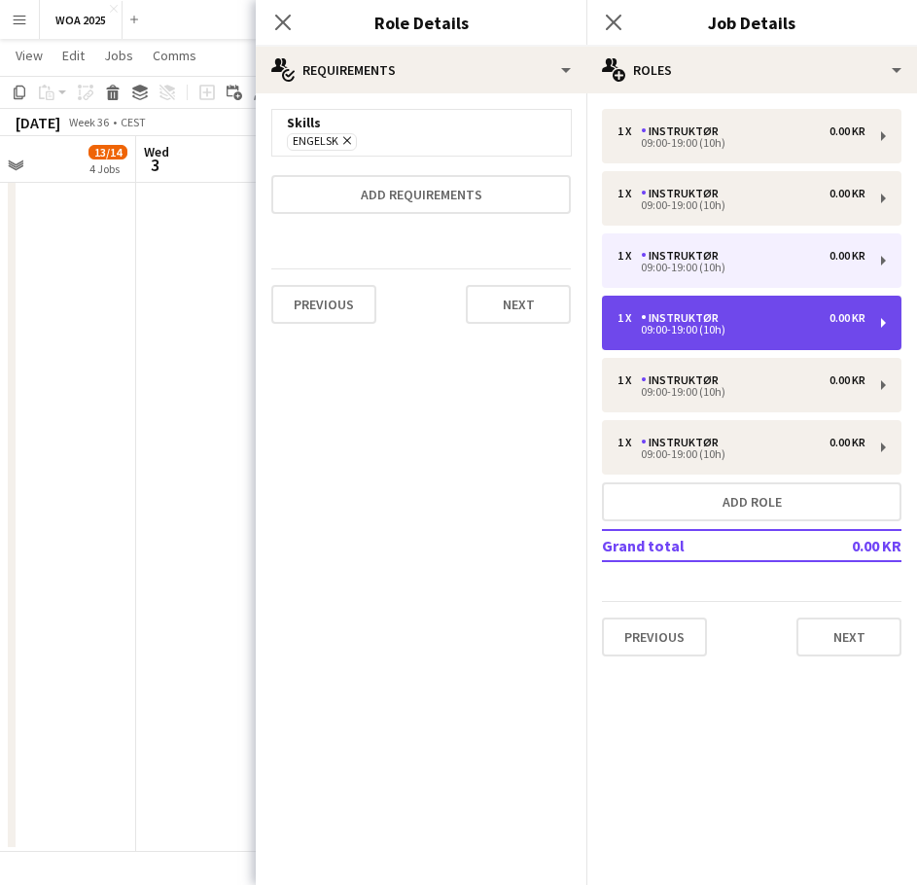
click at [726, 318] on div "1 x Instruktør 0.00 KR" at bounding box center [742, 318] width 248 height 14
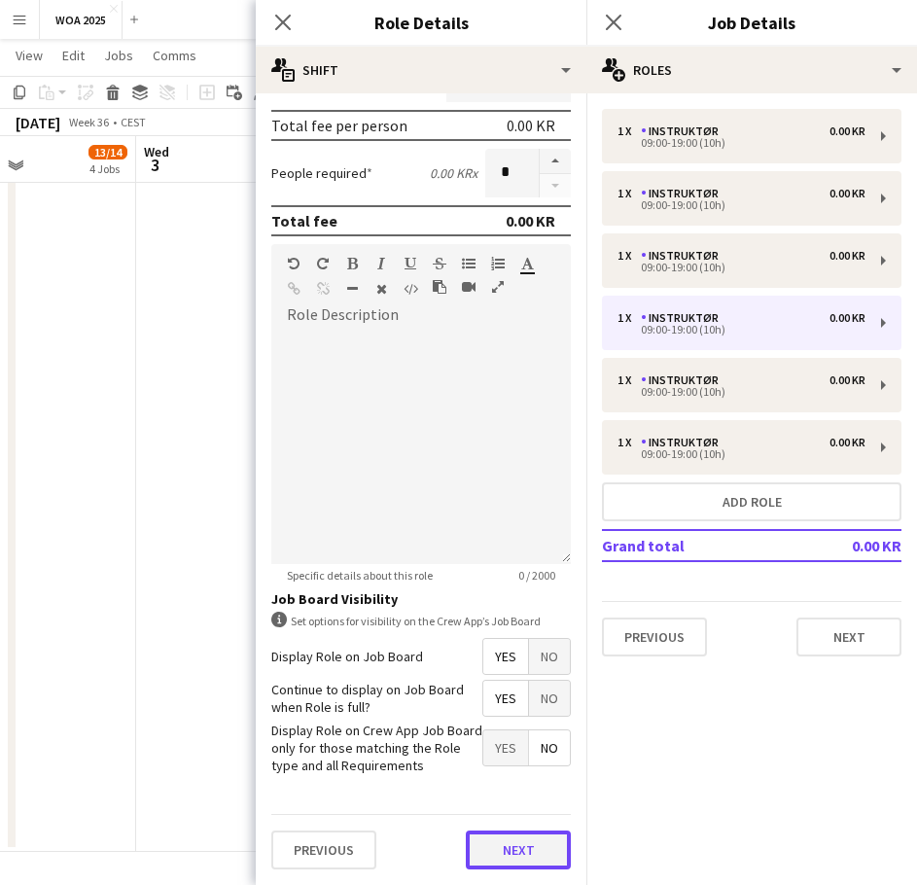
click at [517, 794] on form "**********" at bounding box center [421, 309] width 331 height 1152
click at [490, 849] on button "Next" at bounding box center [518, 849] width 105 height 39
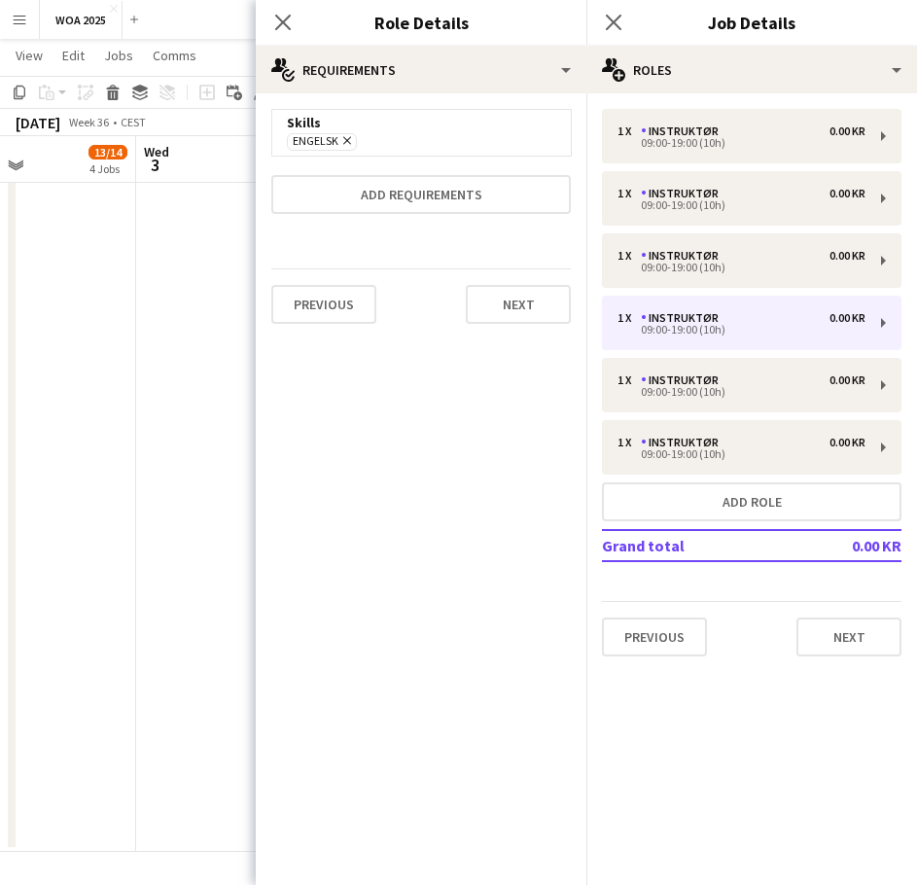
scroll to position [0, 0]
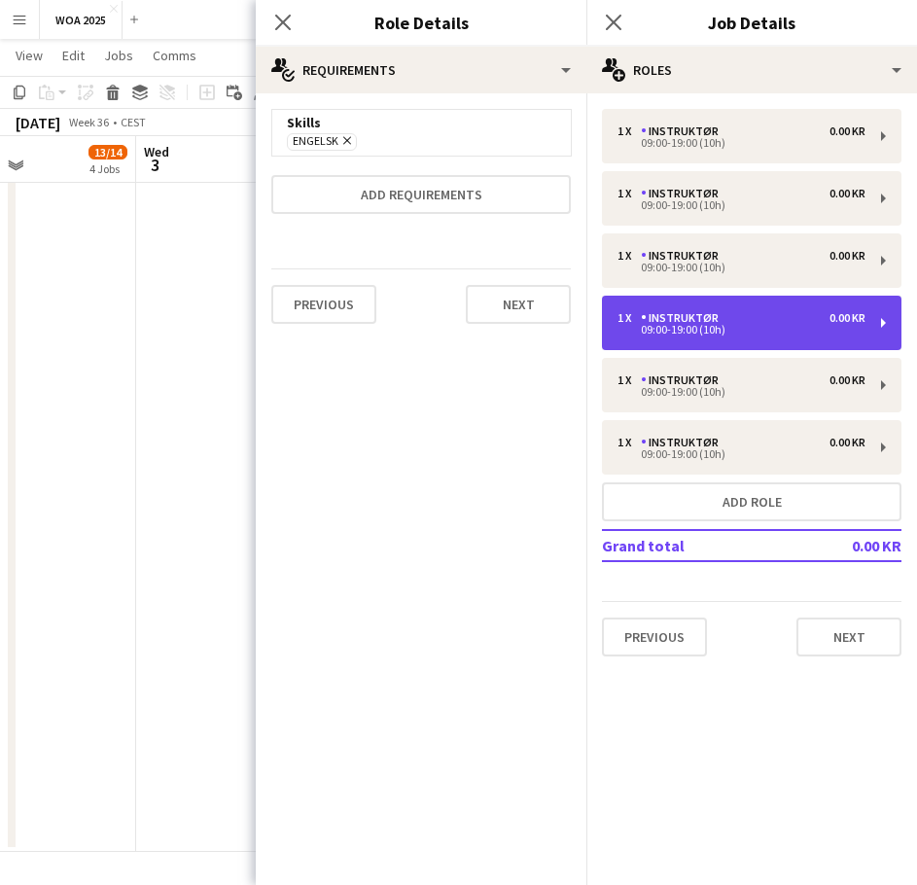
click at [687, 317] on div "Instruktør" at bounding box center [684, 318] width 86 height 14
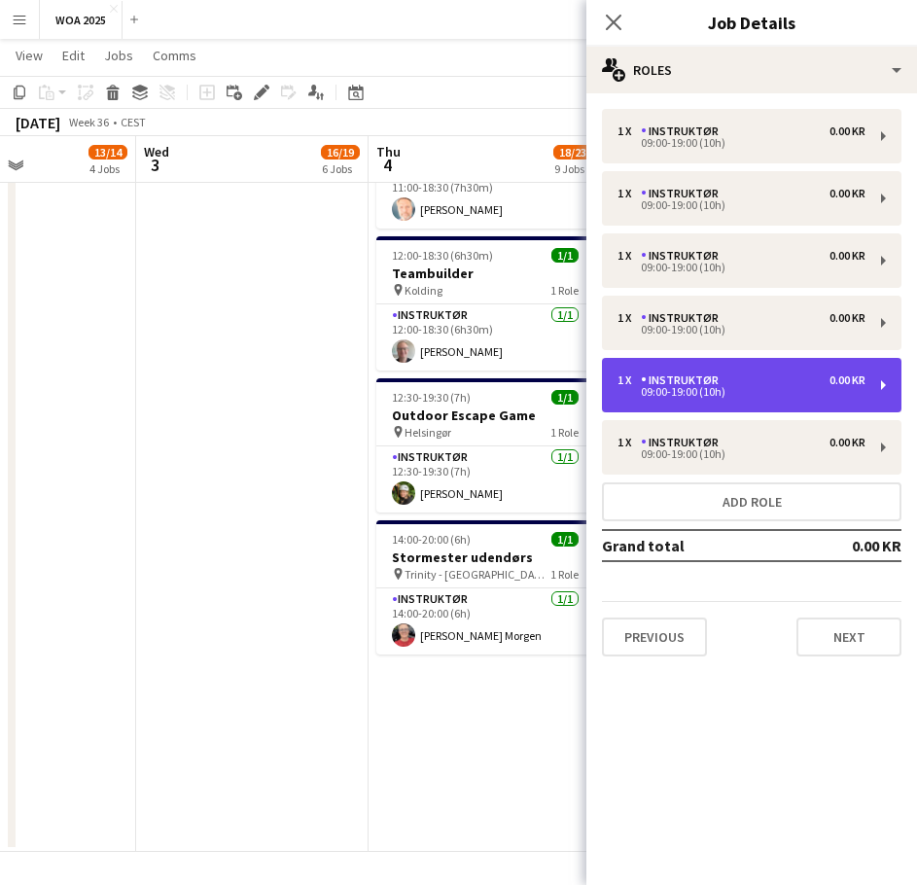
click at [681, 378] on div "Instruktør" at bounding box center [684, 380] width 86 height 14
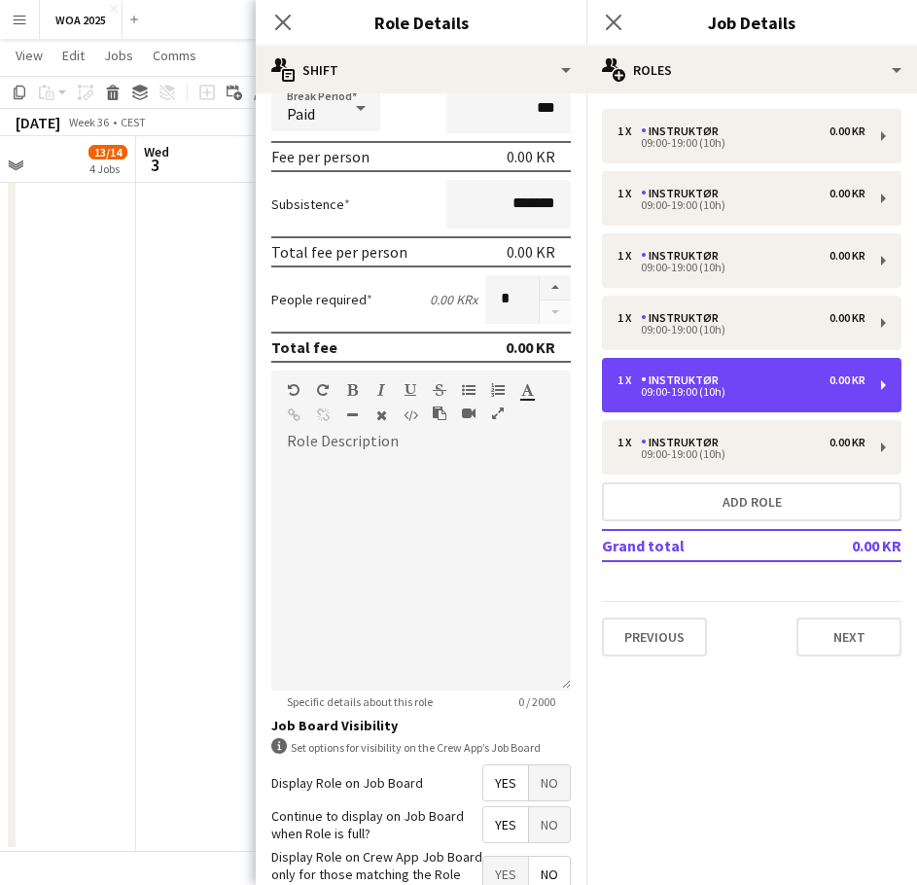
scroll to position [376, 0]
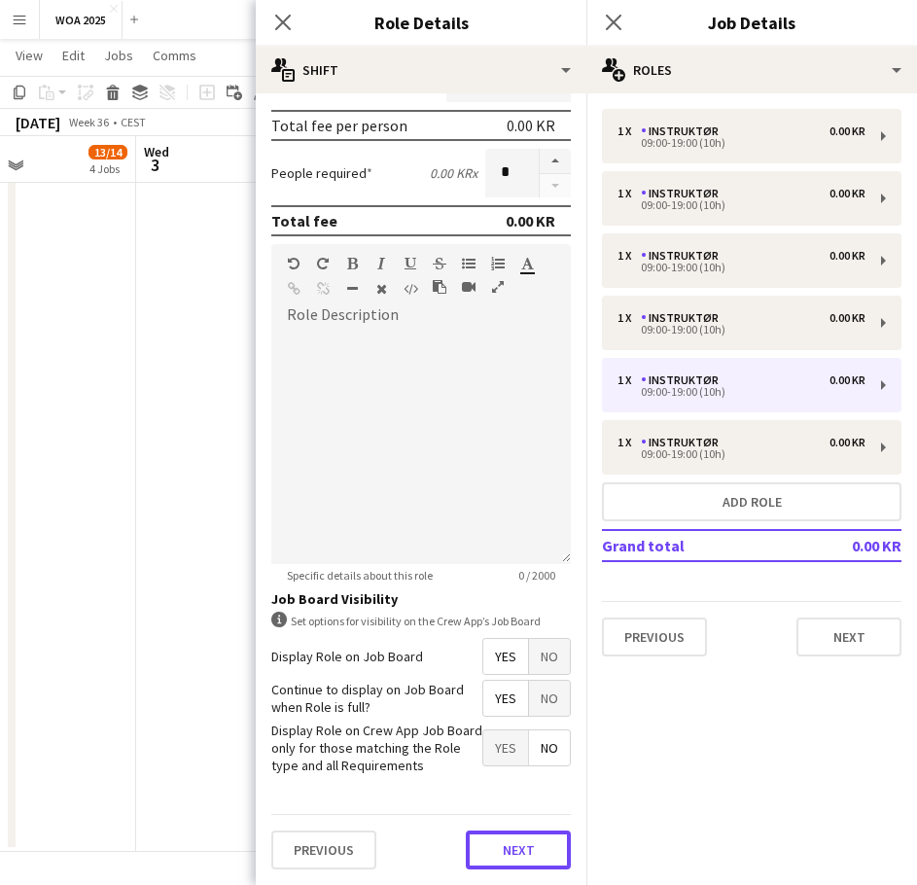
click at [498, 844] on button "Next" at bounding box center [518, 849] width 105 height 39
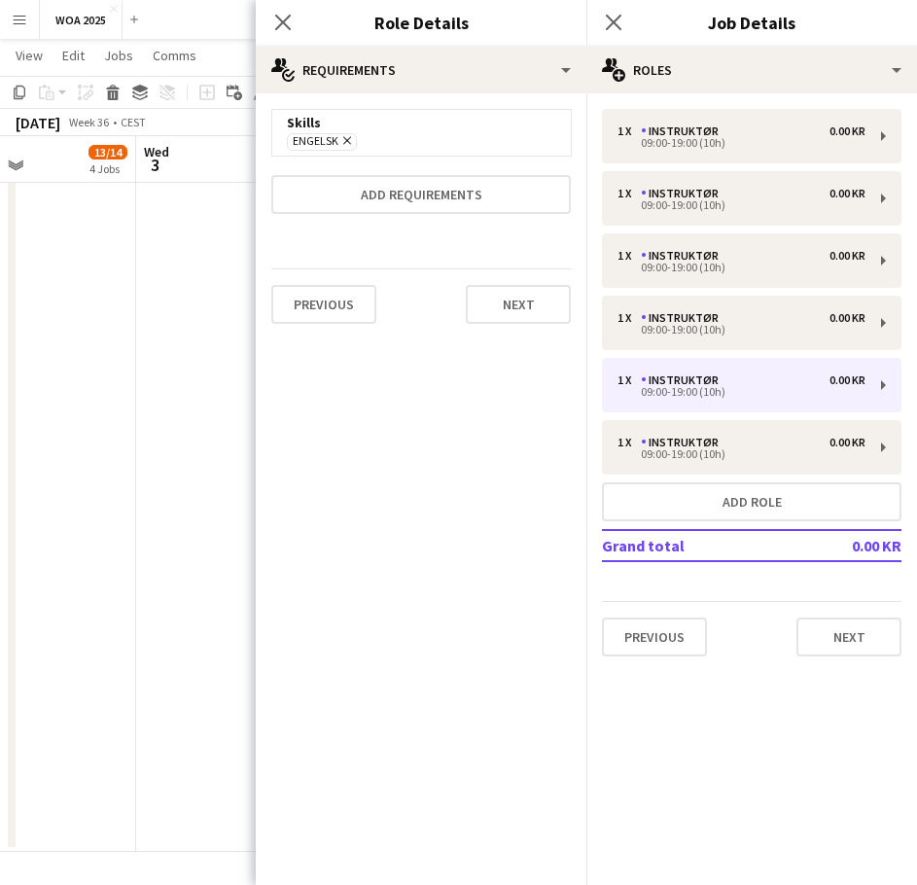
scroll to position [0, 0]
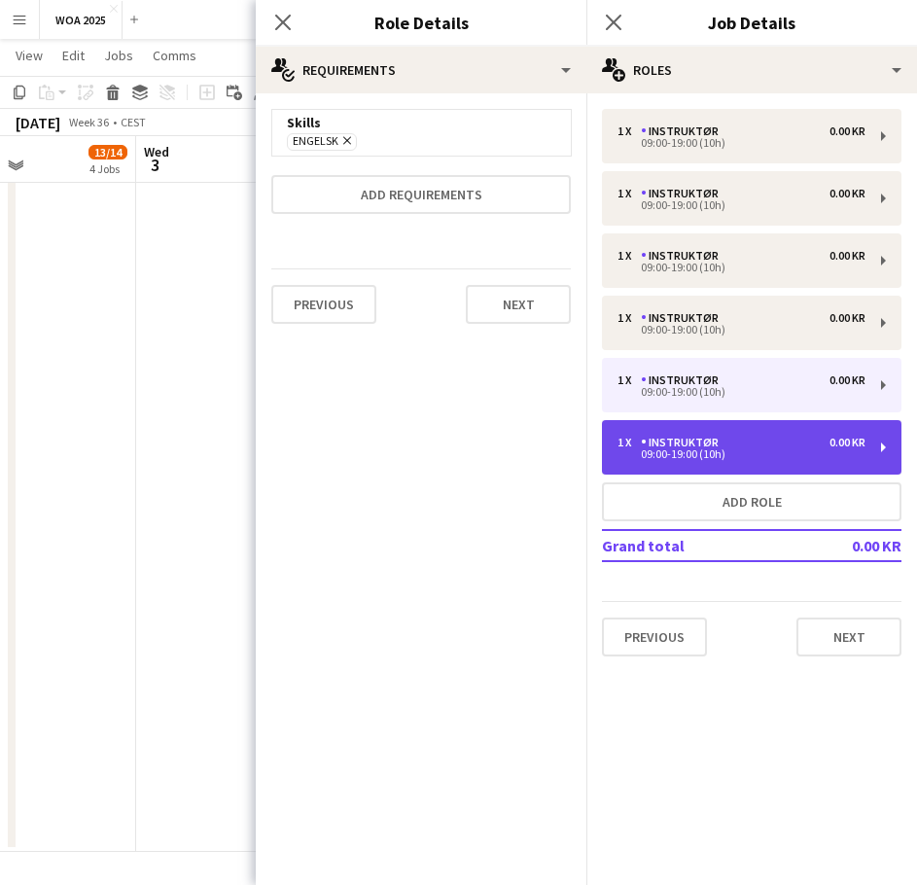
click at [657, 442] on div "Instruktør" at bounding box center [684, 443] width 86 height 14
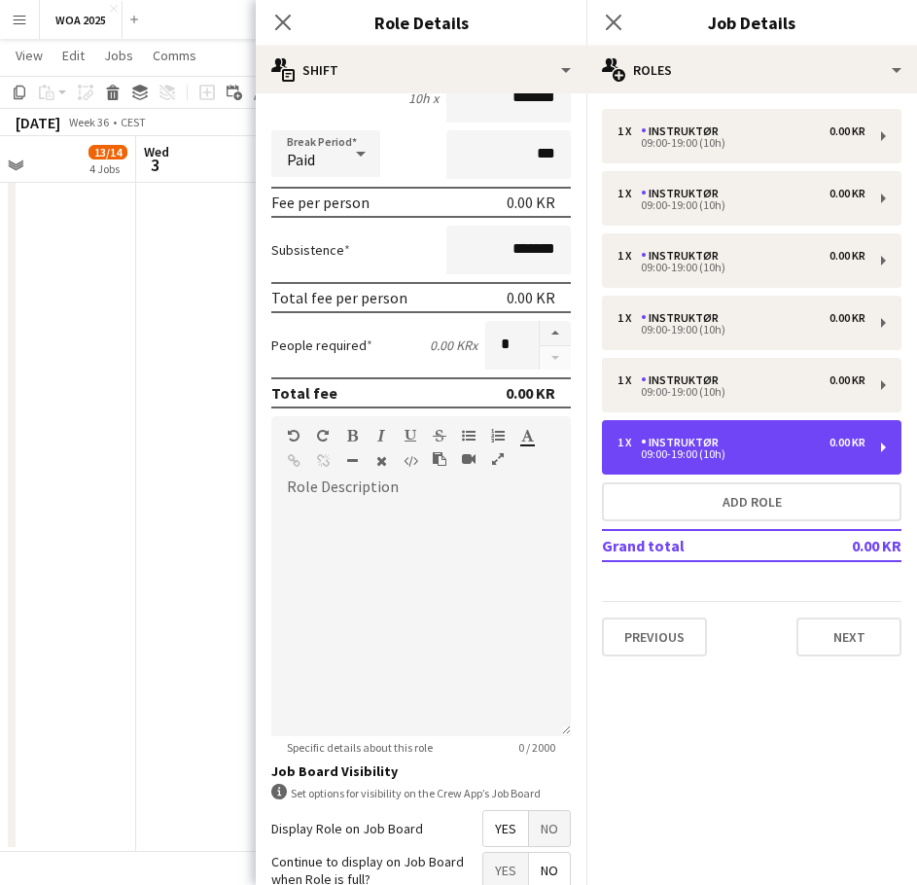
scroll to position [376, 0]
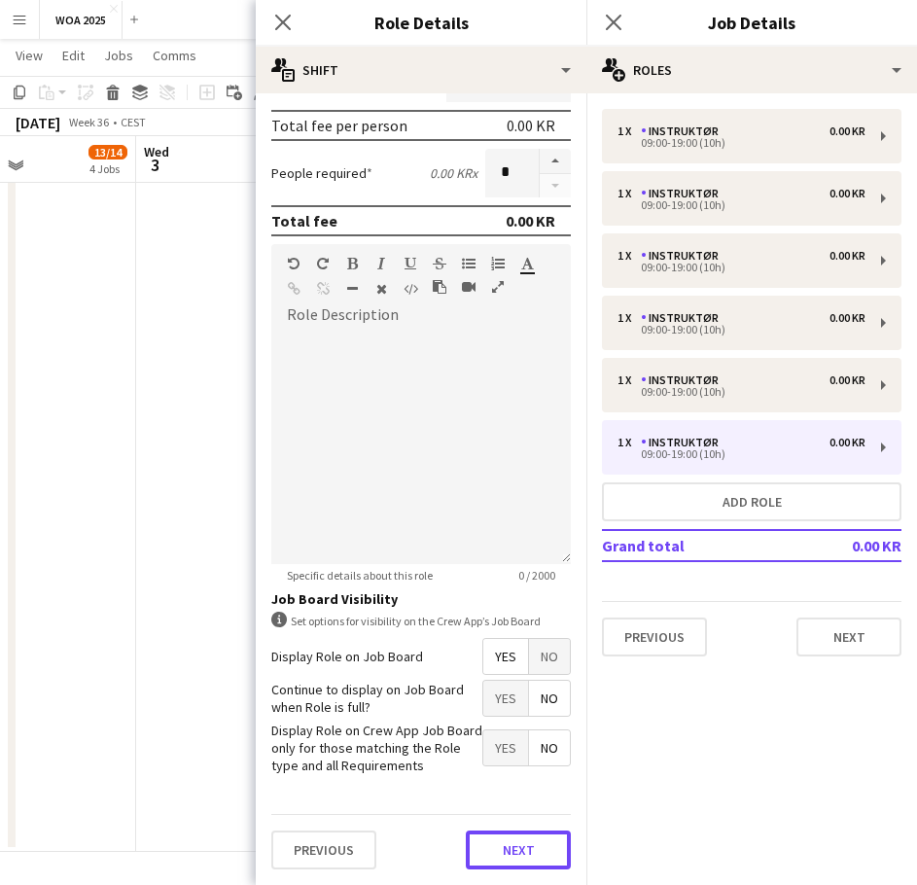
click at [496, 848] on button "Next" at bounding box center [518, 849] width 105 height 39
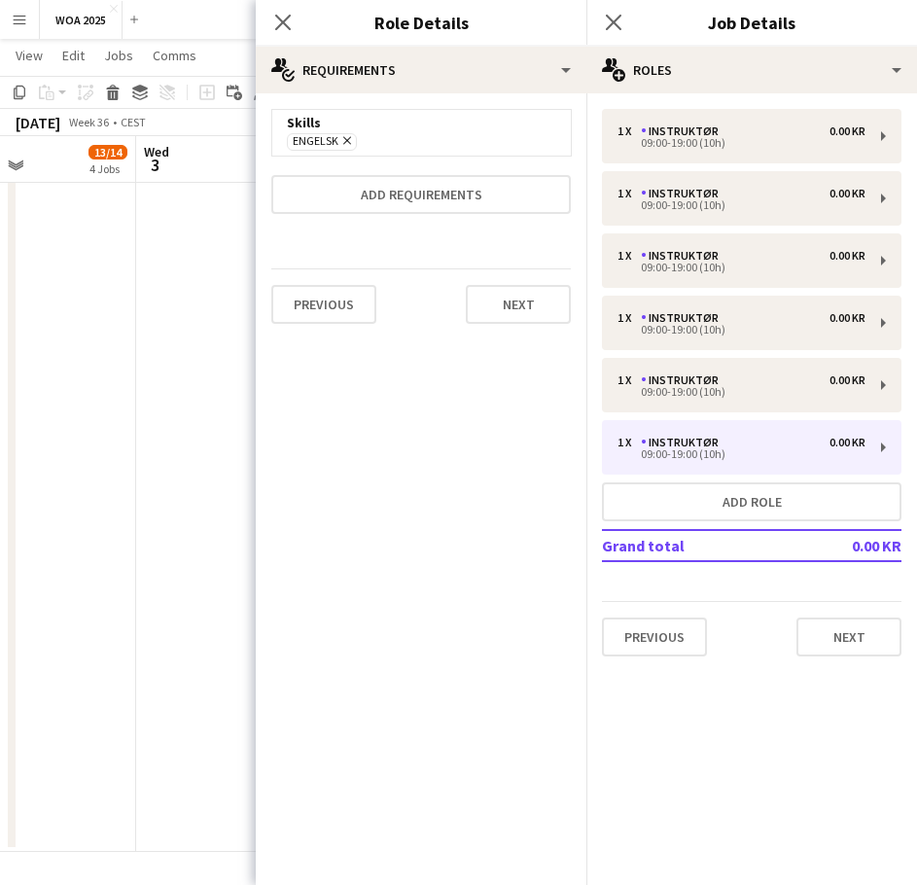
scroll to position [0, 0]
click at [811, 629] on button "Next" at bounding box center [848, 637] width 105 height 39
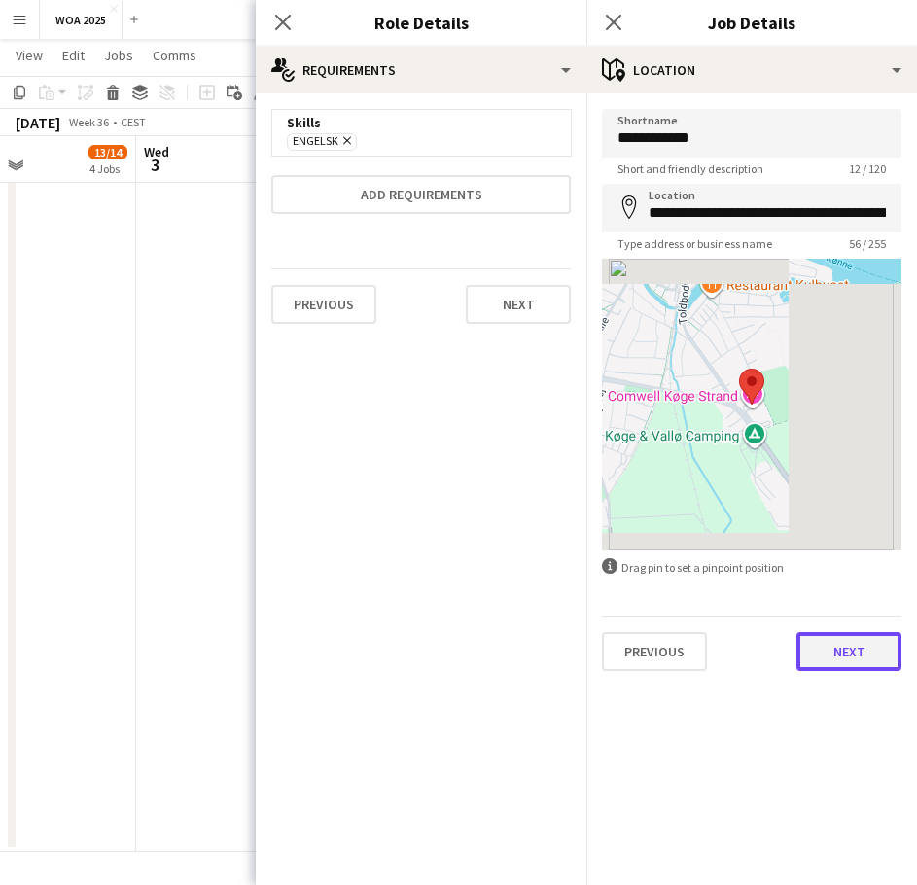
click at [818, 643] on button "Next" at bounding box center [848, 651] width 105 height 39
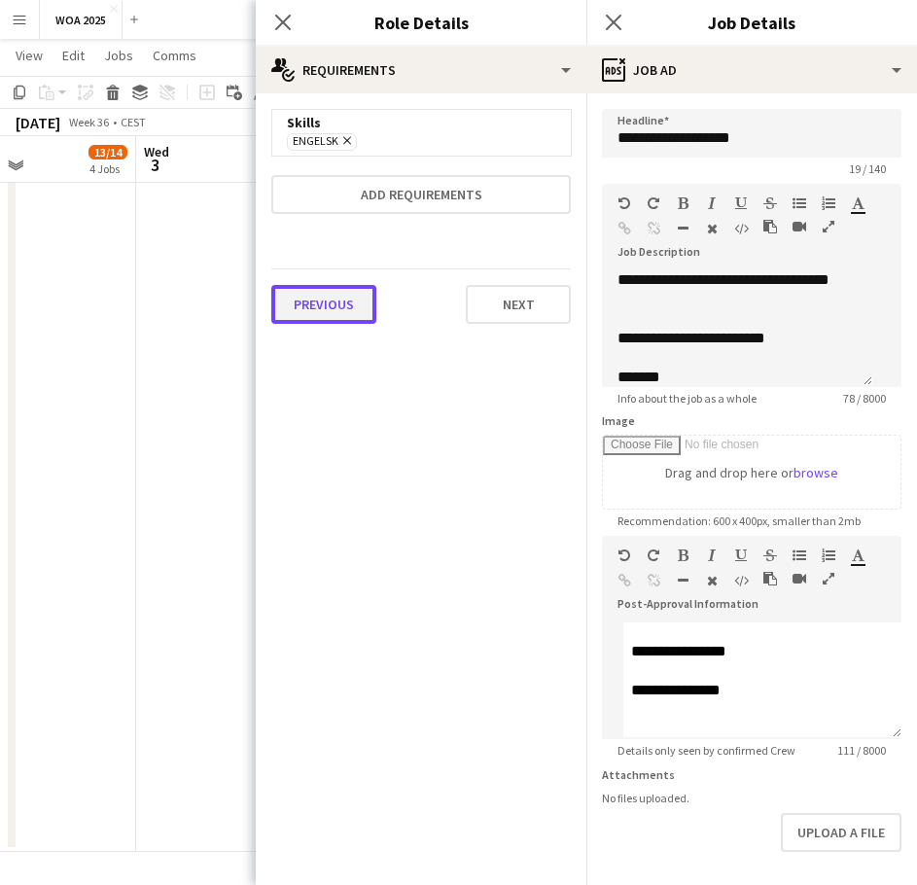
click at [337, 304] on button "Previous" at bounding box center [323, 304] width 105 height 39
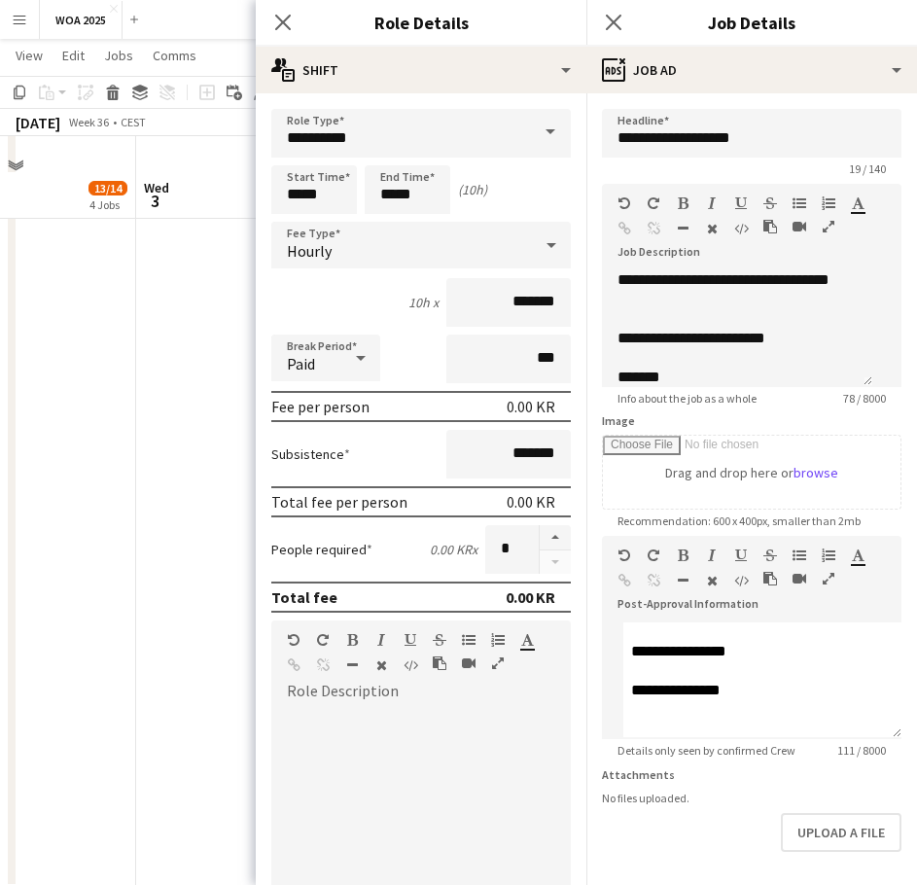
scroll to position [1189, 0]
click at [283, 24] on icon "Close pop-in" at bounding box center [282, 22] width 18 height 18
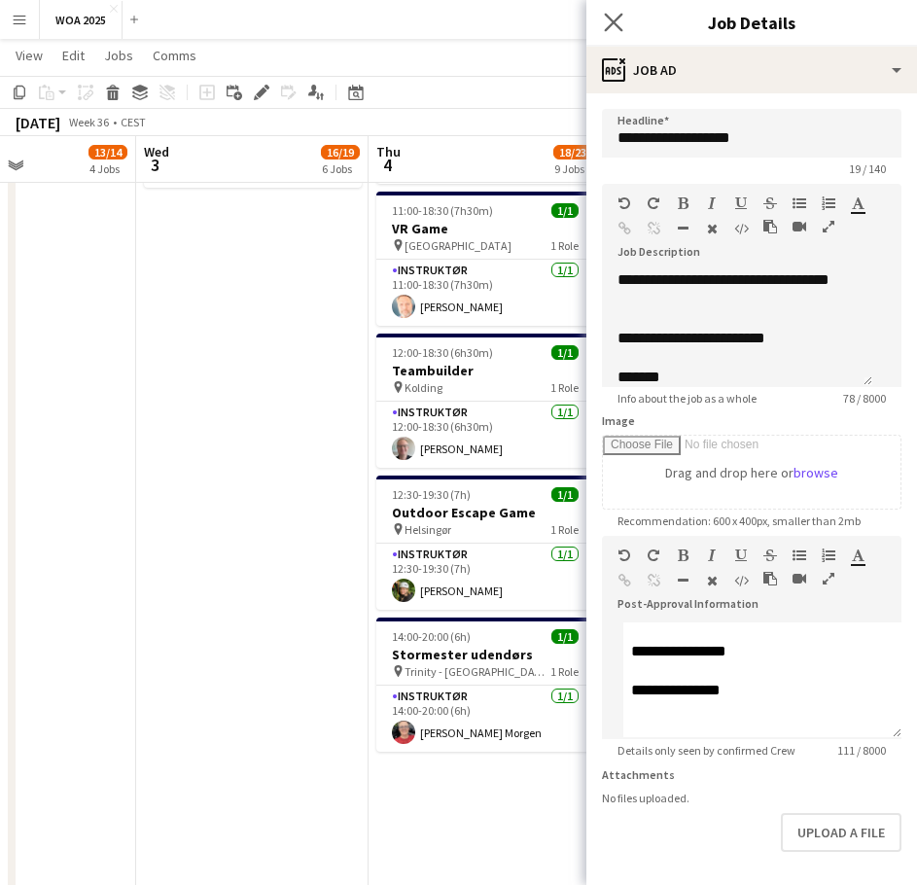
click at [613, 31] on icon "Close pop-in" at bounding box center [613, 22] width 18 height 18
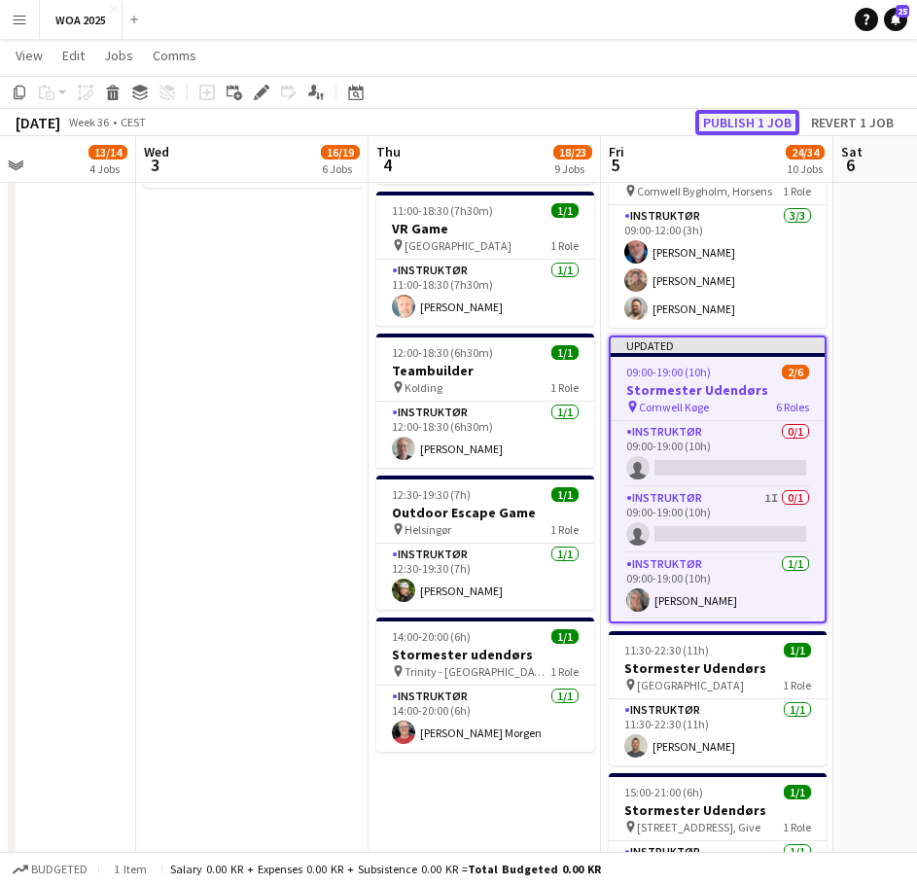
click at [748, 121] on button "Publish 1 job" at bounding box center [747, 122] width 104 height 25
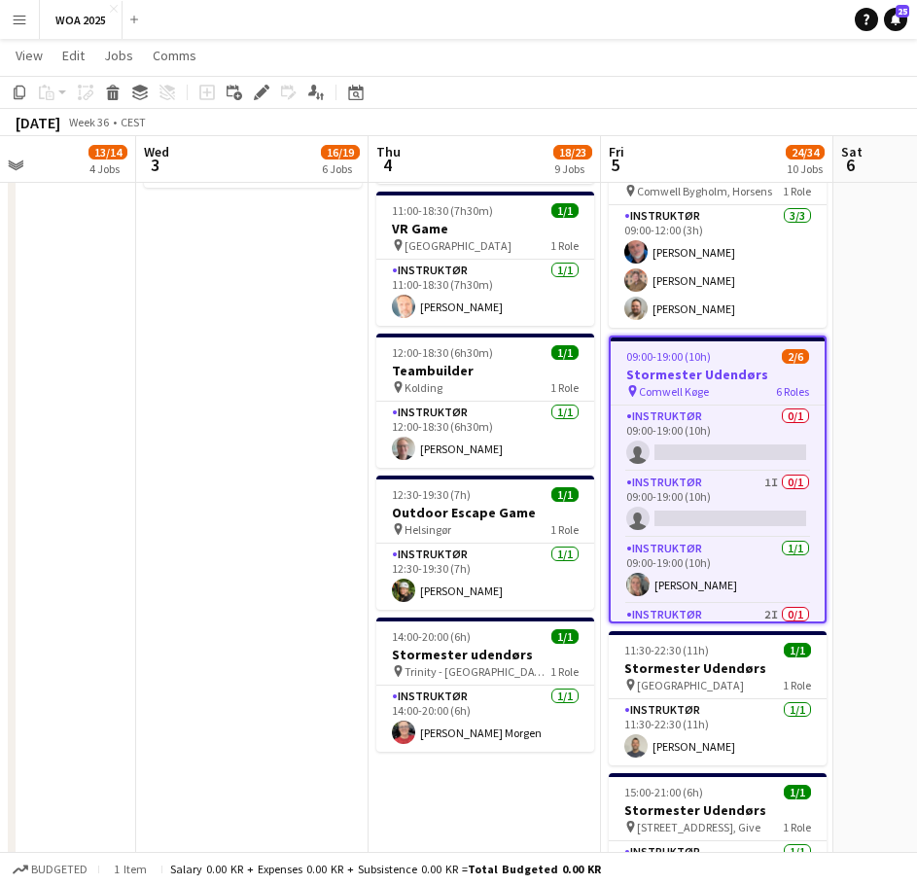
click at [708, 372] on h3 "Stormester Udendørs" at bounding box center [718, 375] width 214 height 18
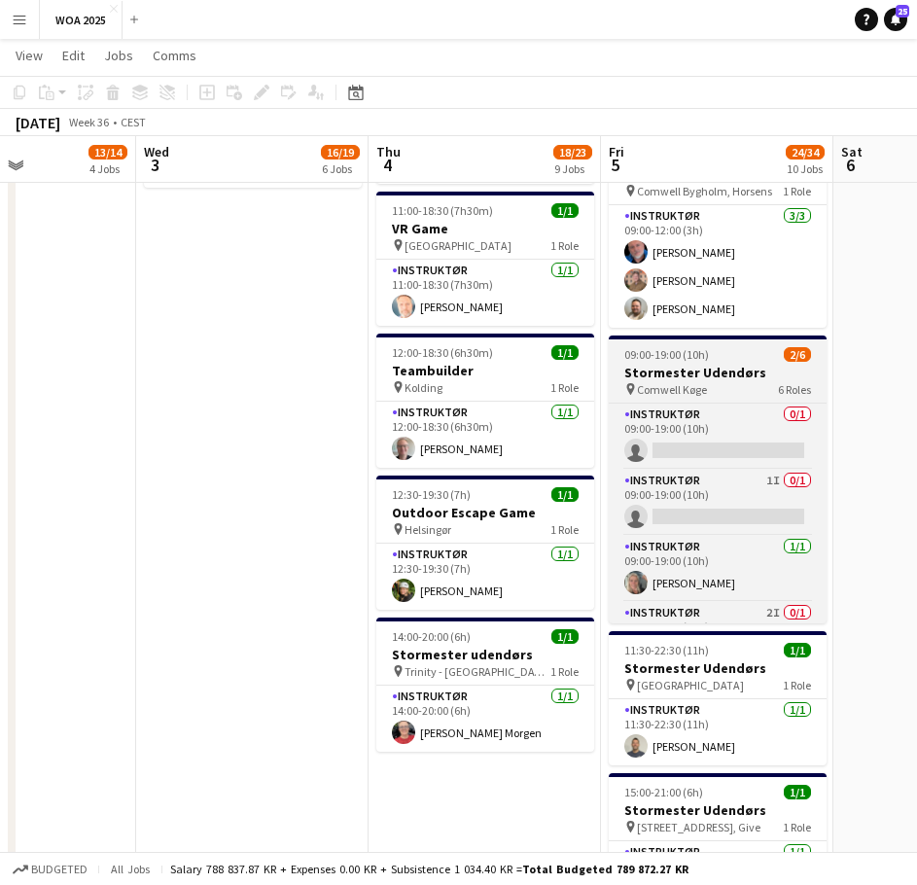
click at [695, 364] on h3 "Stormester Udendørs" at bounding box center [718, 373] width 218 height 18
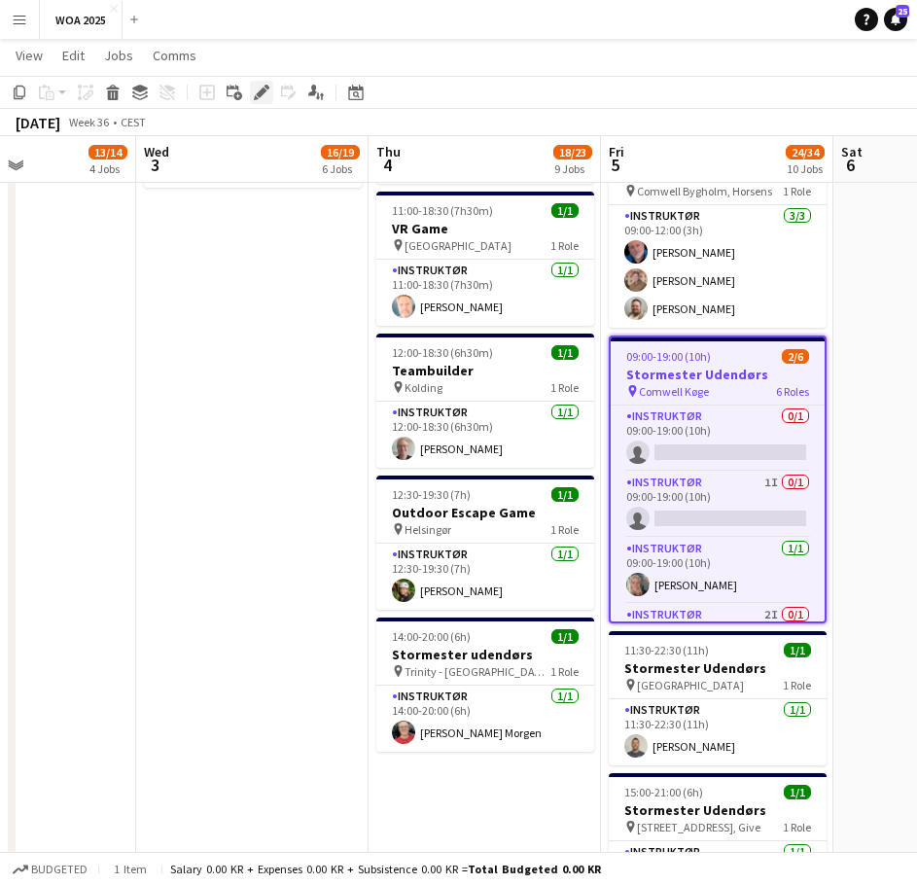
click at [263, 93] on icon at bounding box center [261, 93] width 11 height 11
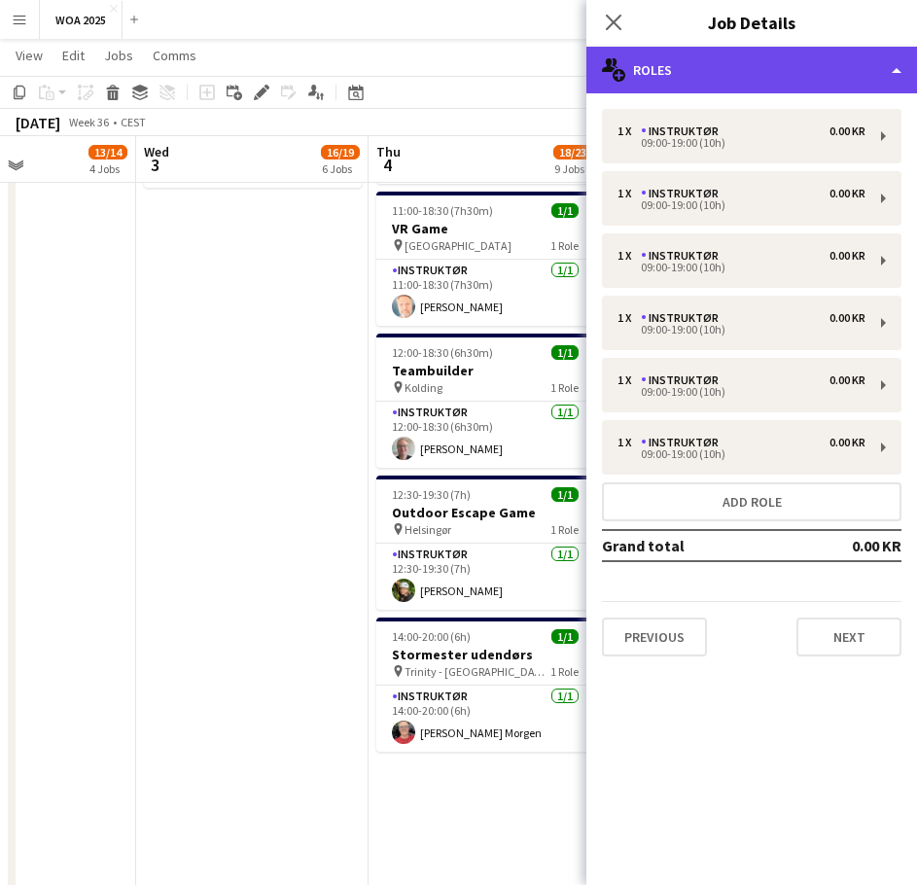
click at [729, 83] on div "multiple-users-add Roles" at bounding box center [751, 70] width 331 height 47
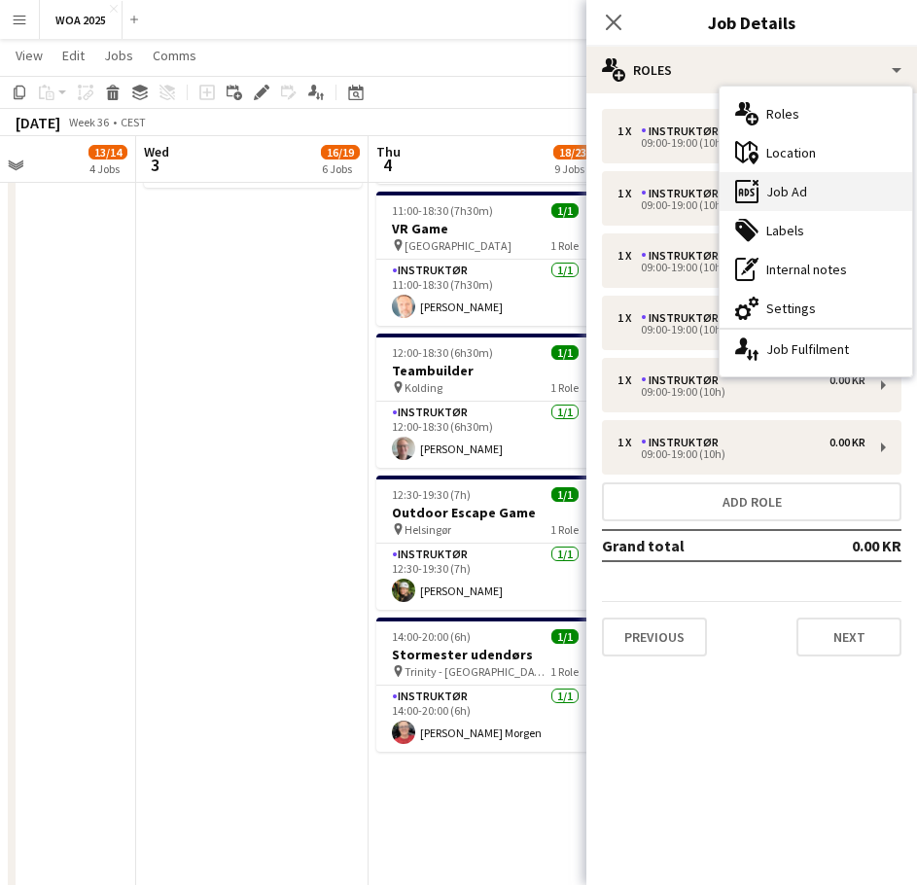
click at [807, 188] on div "ads-window Job Ad" at bounding box center [816, 191] width 193 height 39
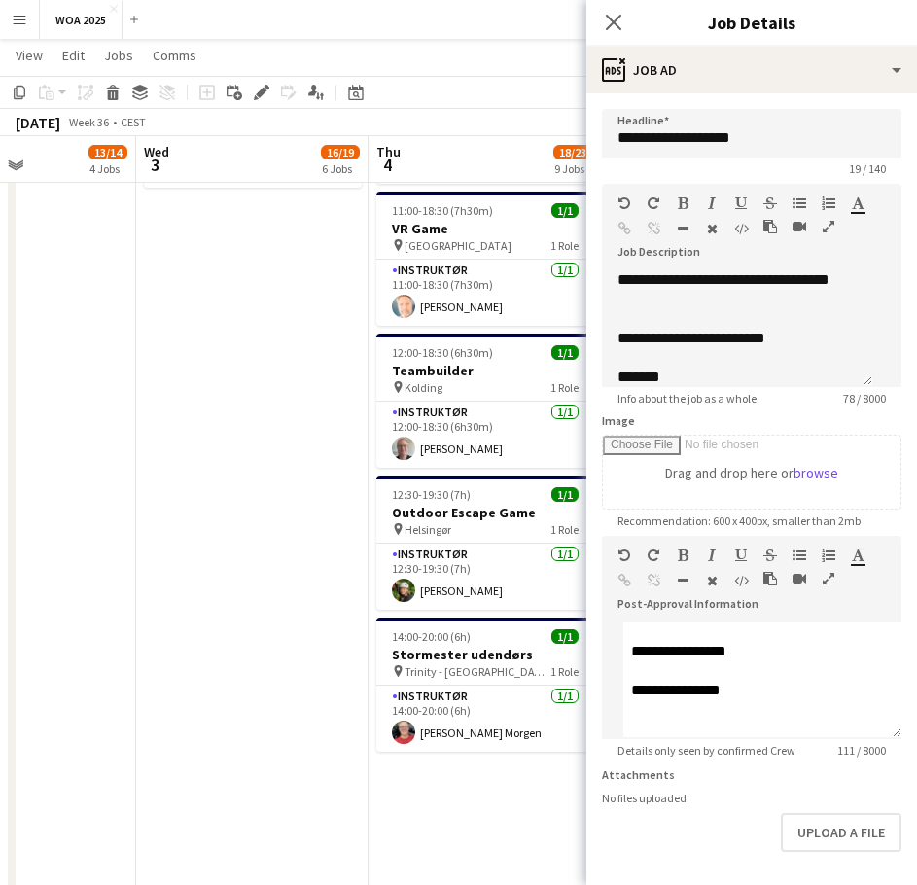
scroll to position [47, 0]
click at [708, 368] on p "*******" at bounding box center [737, 377] width 239 height 19
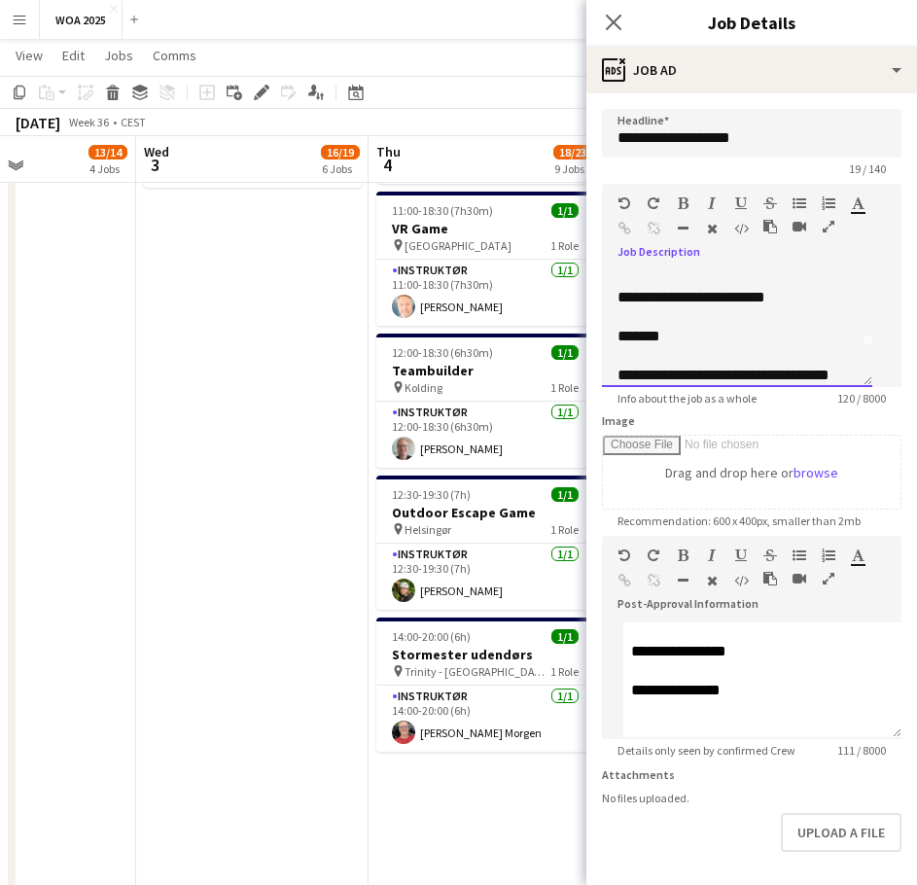
scroll to position [60, 0]
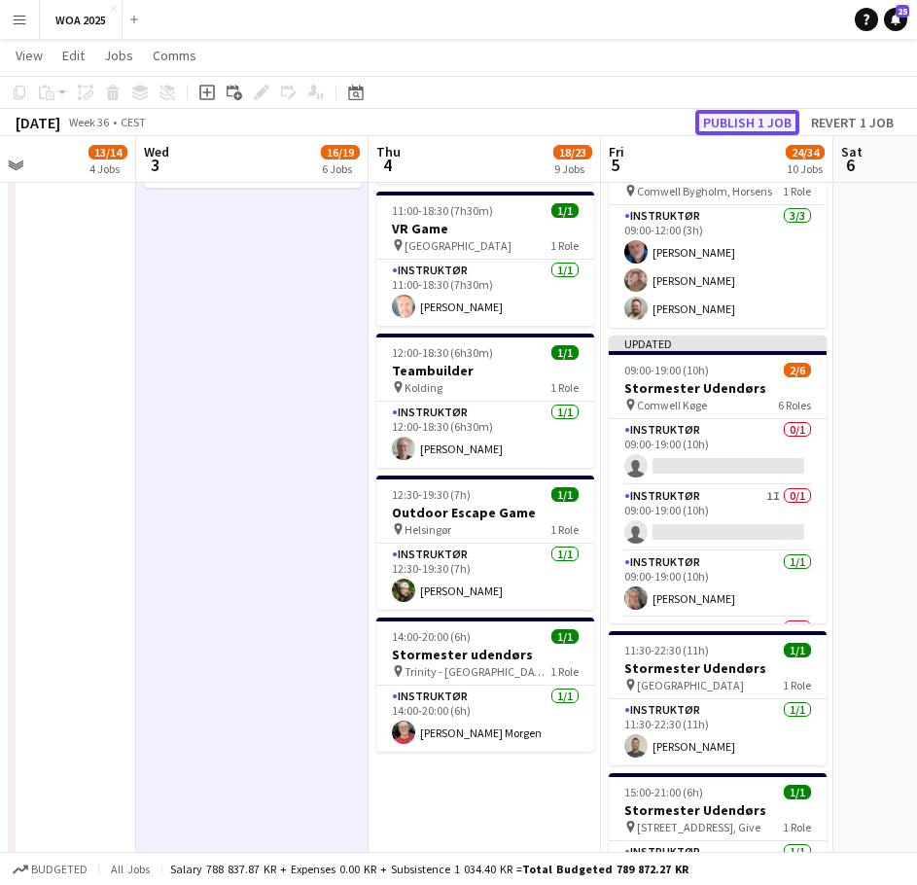
click at [723, 129] on button "Publish 1 job" at bounding box center [747, 122] width 104 height 25
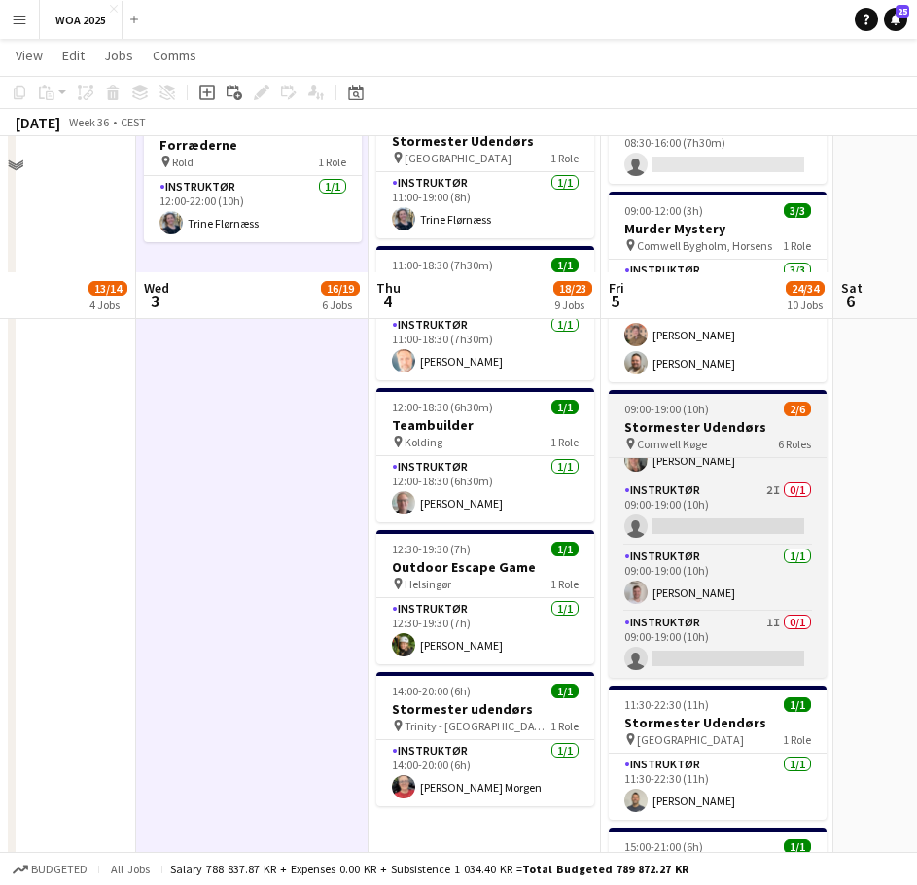
scroll to position [1287, 0]
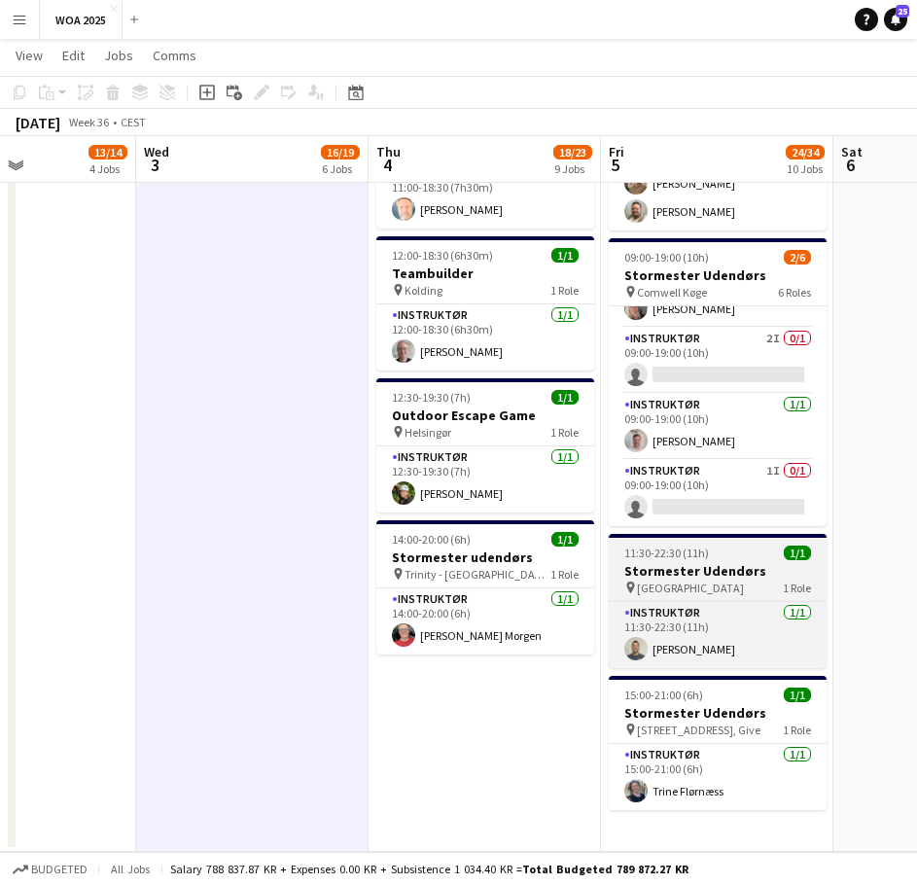
click at [747, 566] on h3 "Stormester Udendørs" at bounding box center [718, 571] width 218 height 18
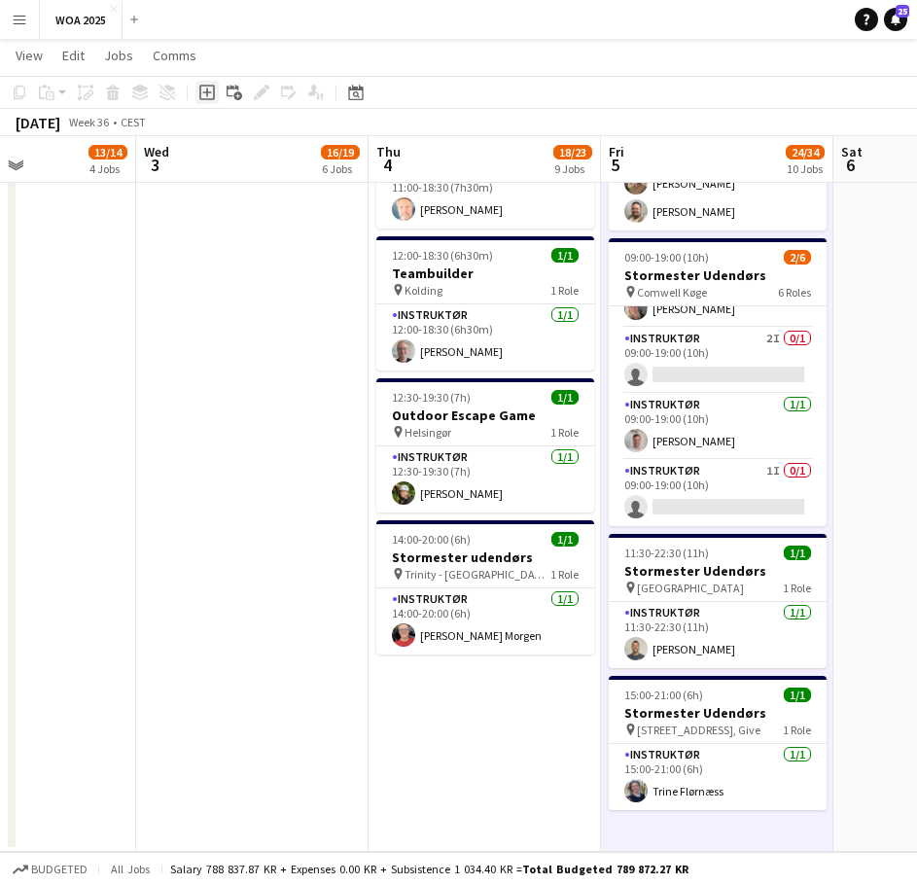
click at [215, 95] on div "Add job" at bounding box center [206, 92] width 23 height 23
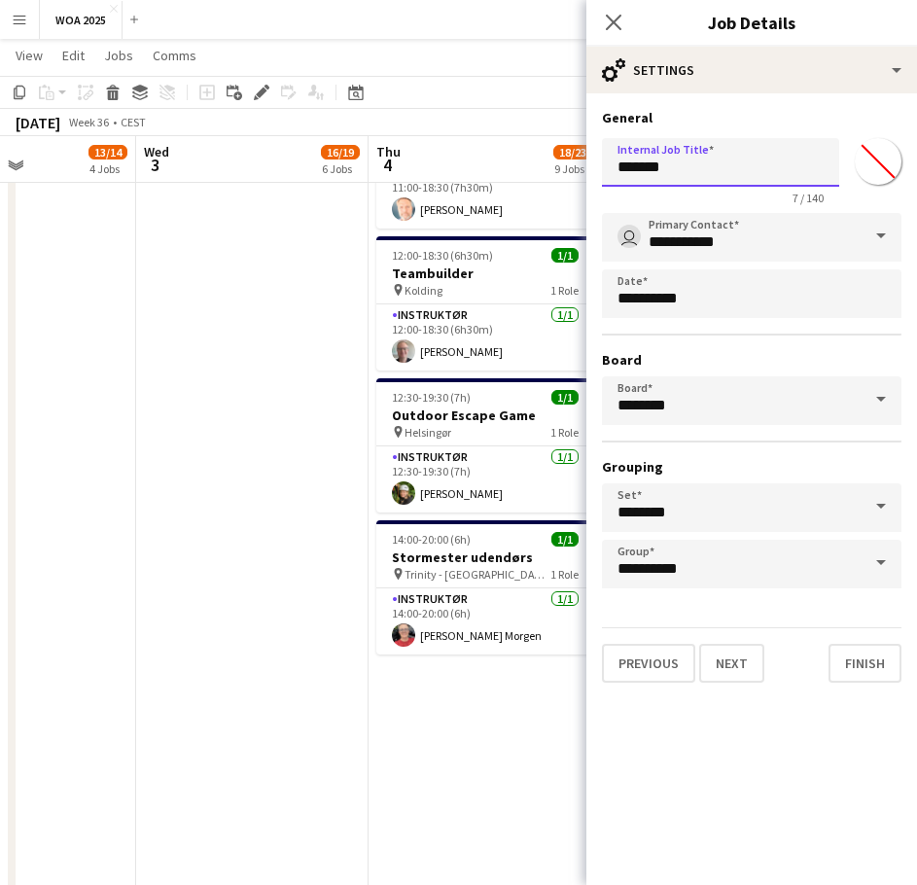
drag, startPoint x: 693, startPoint y: 170, endPoint x: 562, endPoint y: 165, distance: 131.4
type input "**********"
click at [729, 674] on button "Next" at bounding box center [731, 663] width 65 height 39
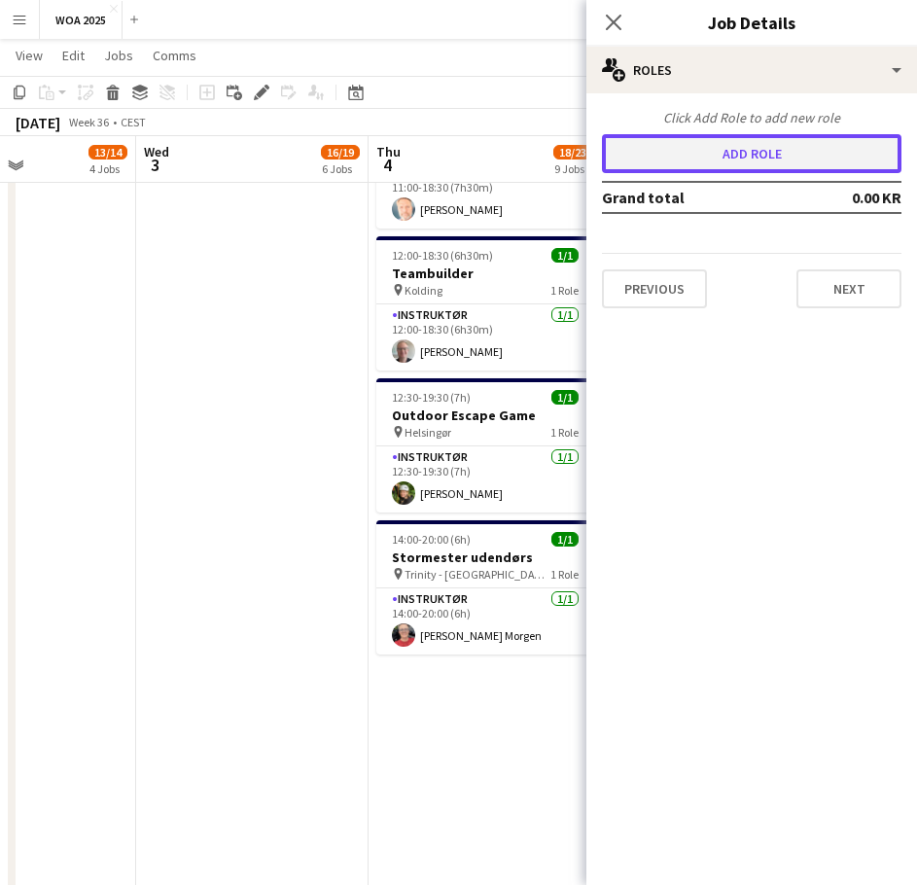
click at [707, 168] on button "Add role" at bounding box center [752, 153] width 300 height 39
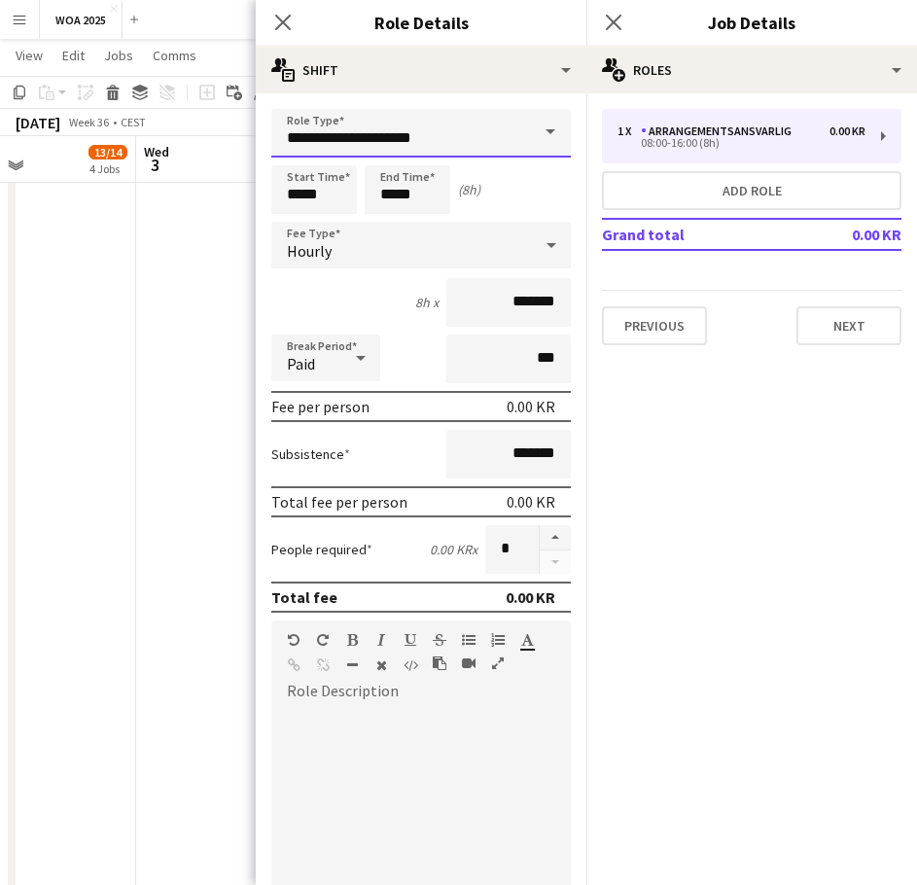
click at [461, 143] on input "**********" at bounding box center [421, 133] width 300 height 49
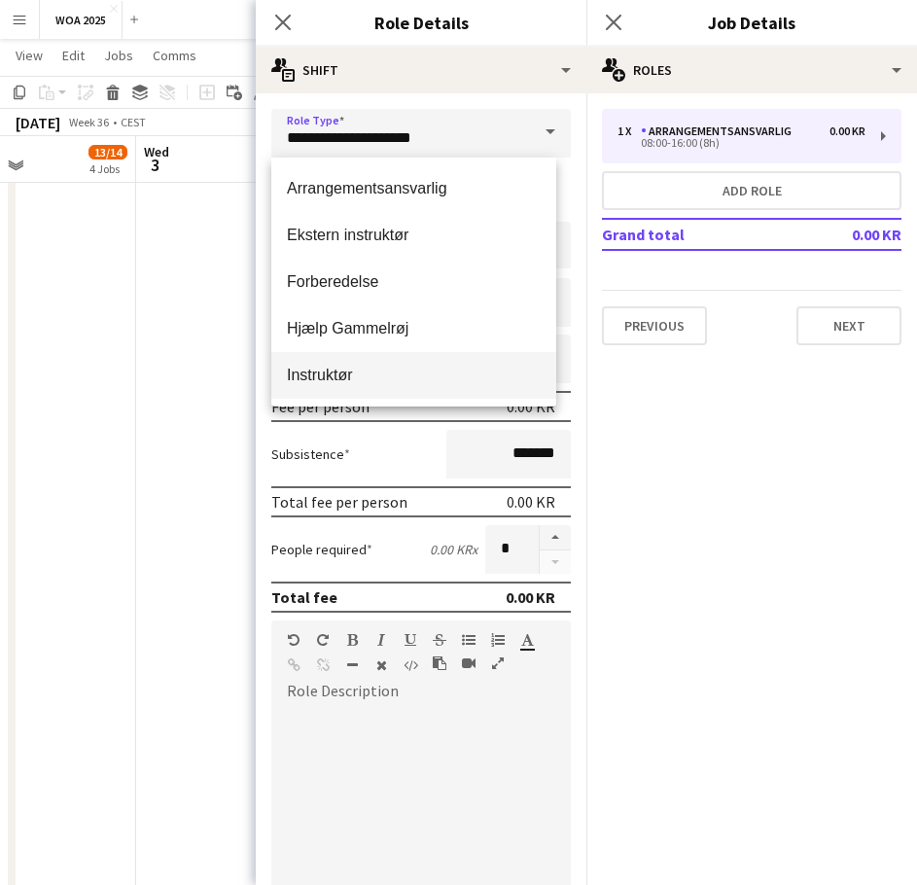
click at [331, 374] on span "Instruktør" at bounding box center [414, 375] width 254 height 18
type input "**********"
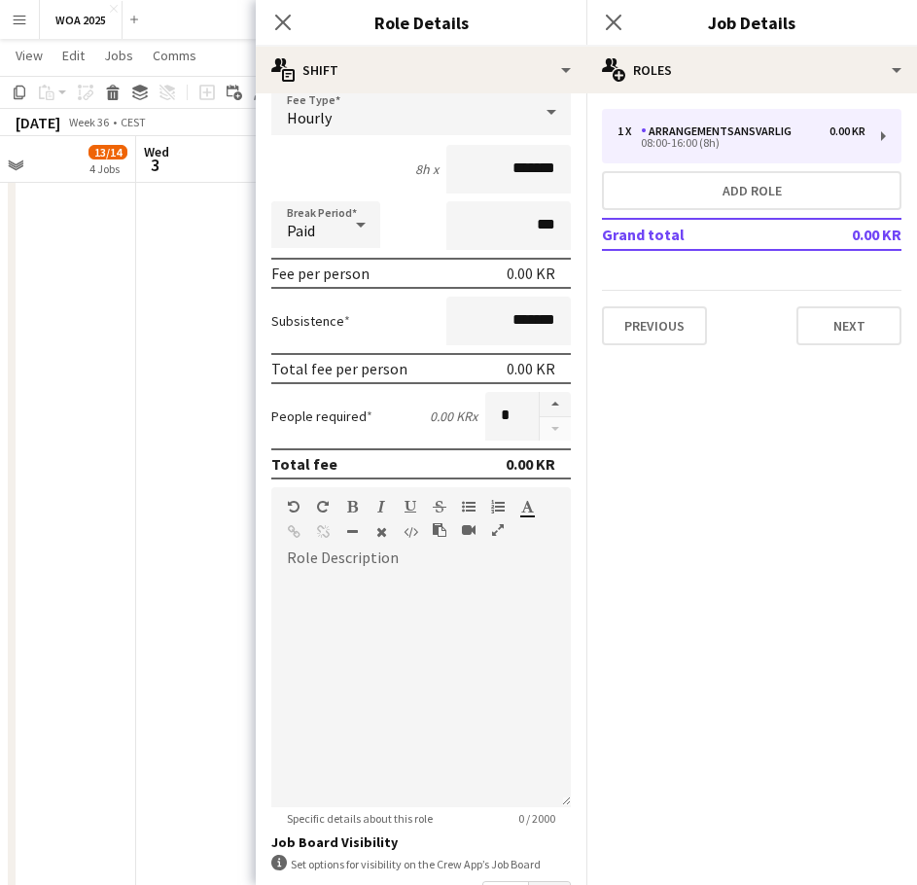
scroll to position [376, 0]
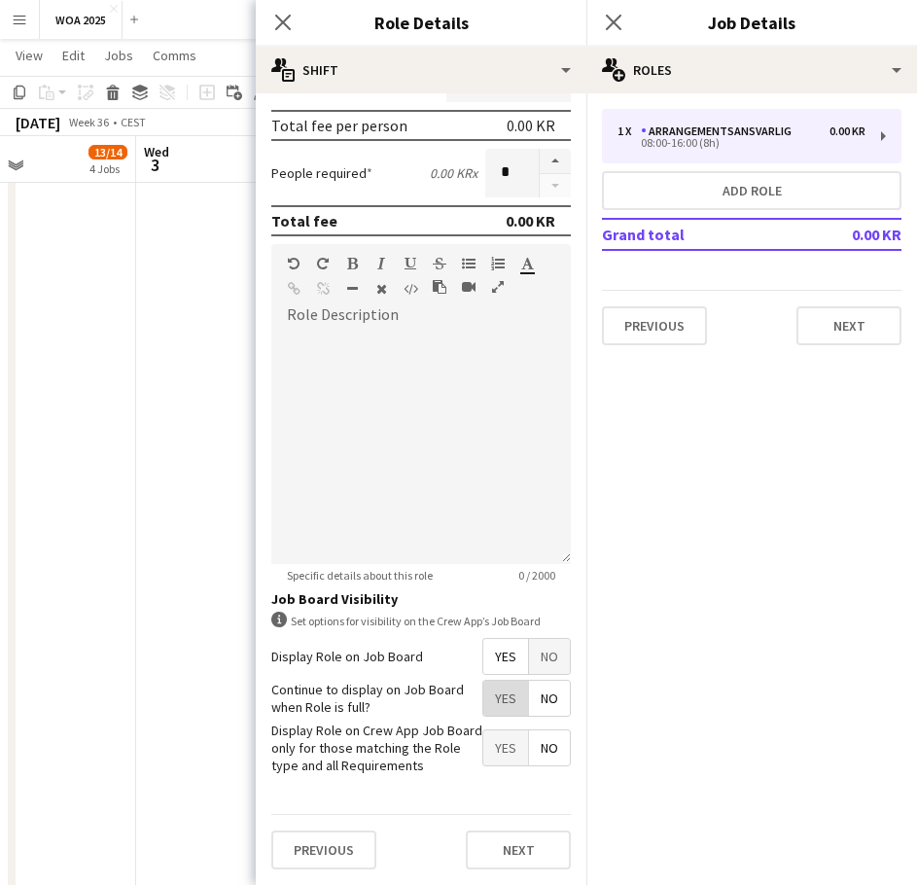
click at [493, 707] on span "Yes" at bounding box center [505, 698] width 45 height 35
click at [503, 838] on button "Next" at bounding box center [518, 849] width 105 height 39
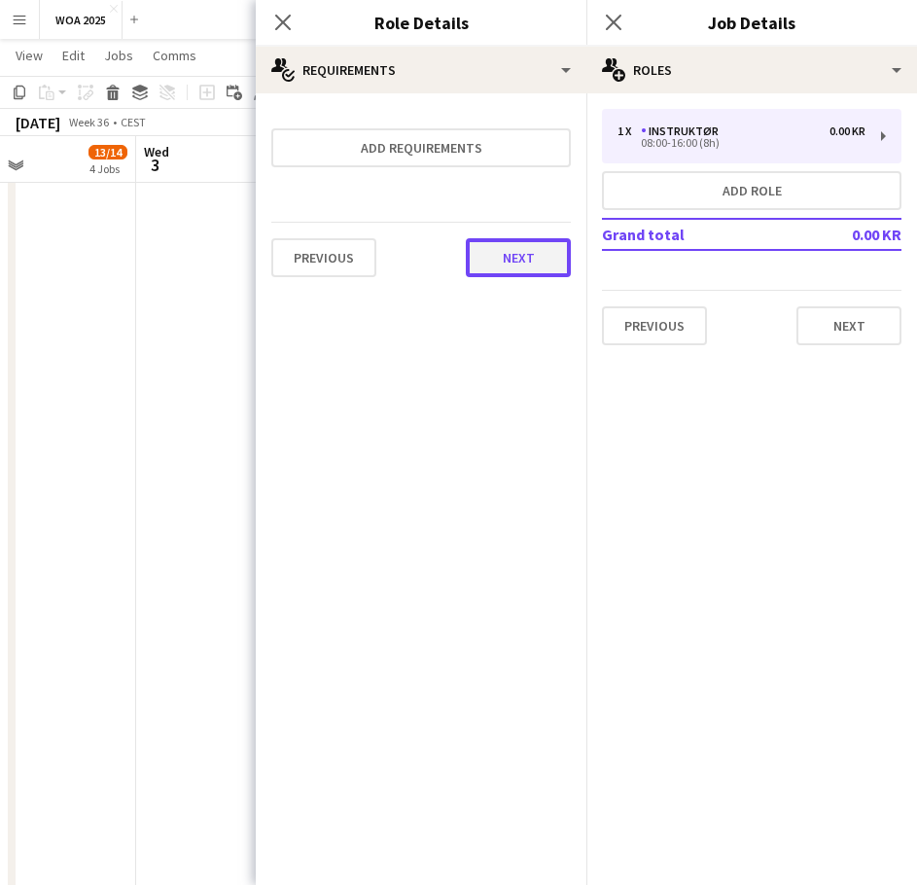
click at [526, 250] on button "Next" at bounding box center [518, 257] width 105 height 39
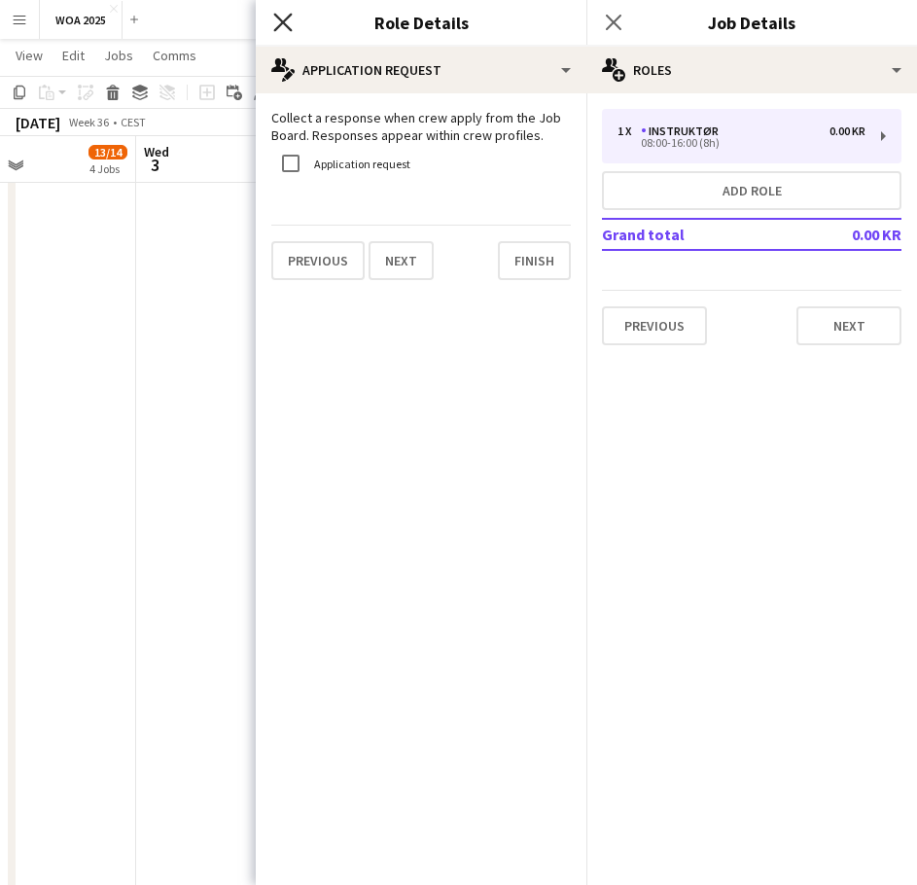
click at [279, 18] on icon at bounding box center [282, 22] width 18 height 18
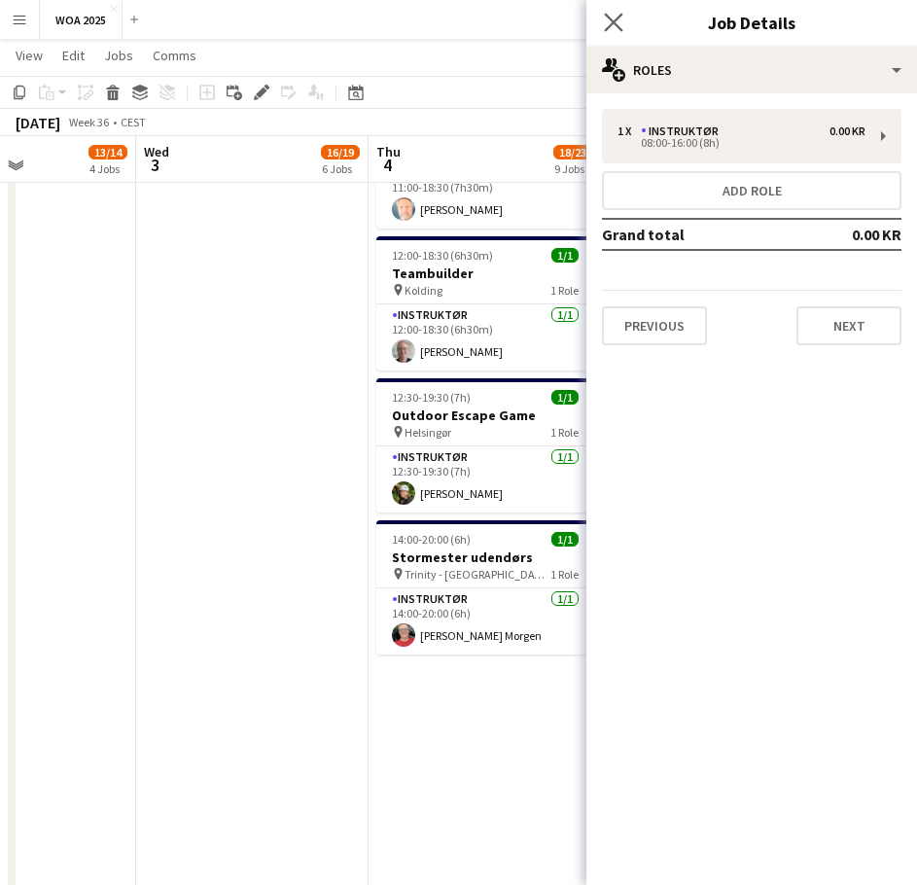
click at [611, 32] on app-icon "Close pop-in" at bounding box center [614, 23] width 28 height 28
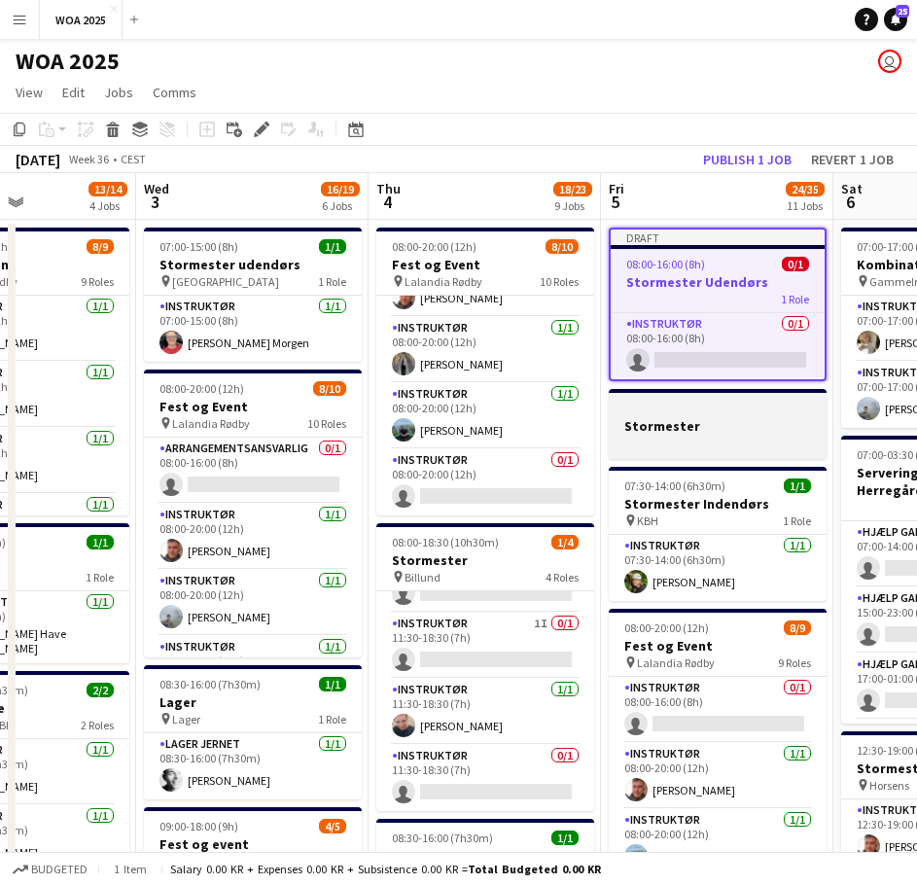
click at [725, 423] on h3 "Stormester" at bounding box center [718, 426] width 218 height 18
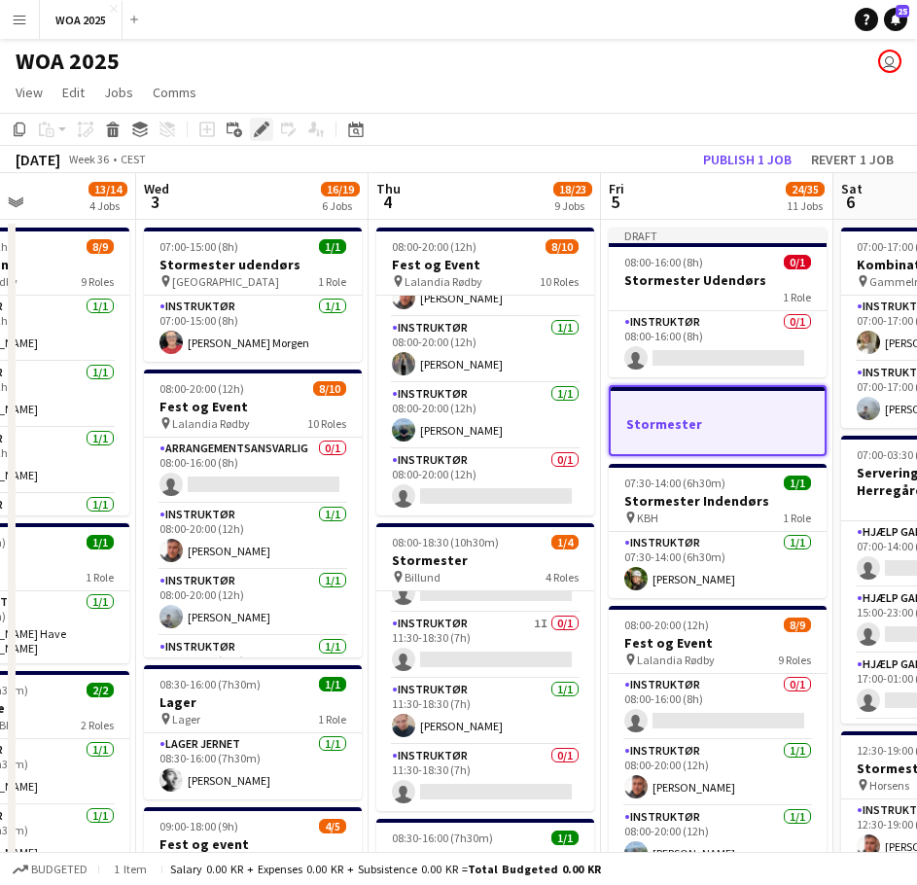
click at [263, 127] on icon at bounding box center [261, 129] width 11 height 11
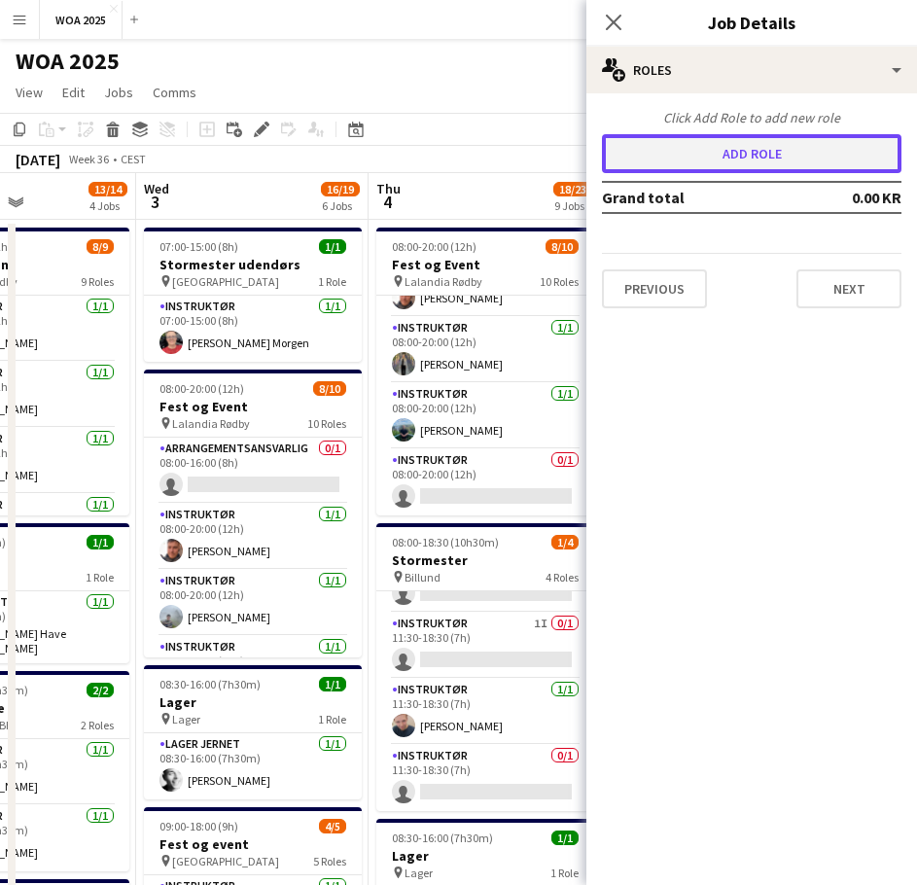
click at [719, 161] on button "Add role" at bounding box center [752, 153] width 300 height 39
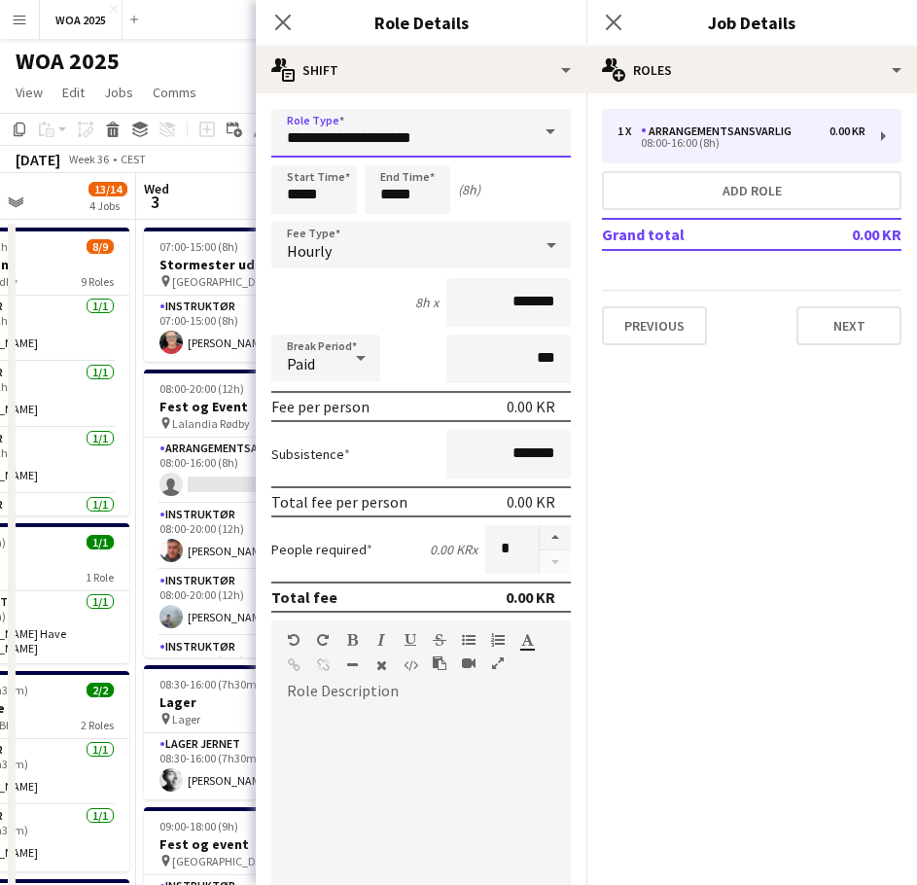
click at [466, 122] on input "**********" at bounding box center [421, 133] width 300 height 49
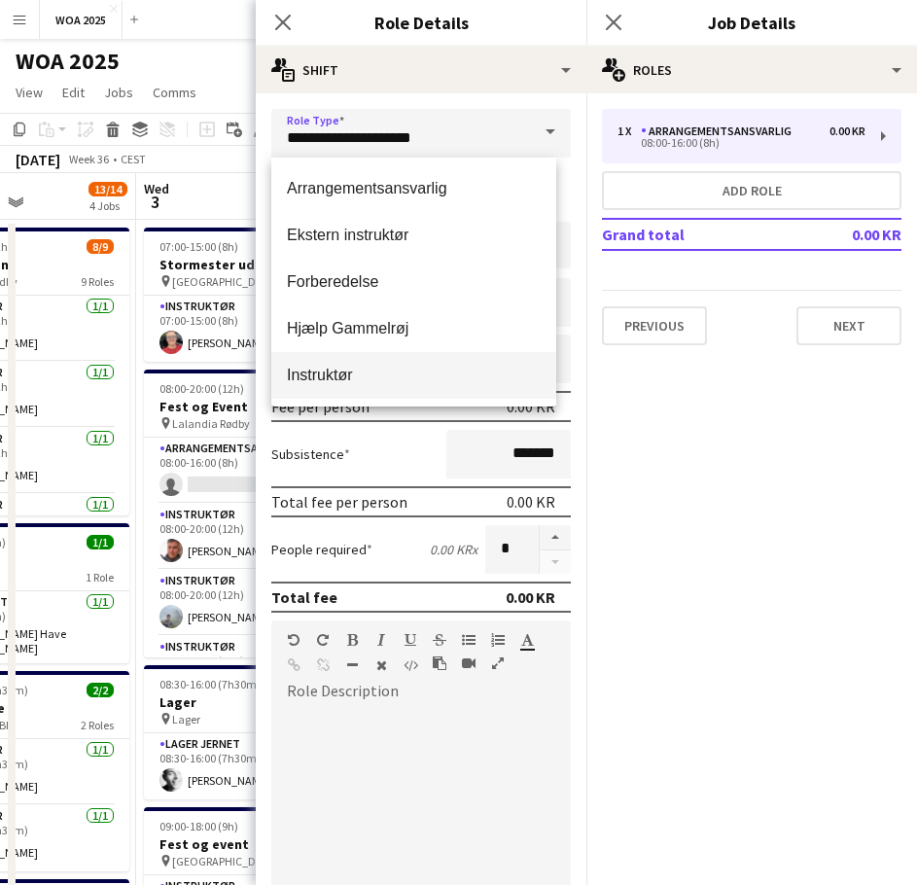
click at [330, 369] on span "Instruktør" at bounding box center [414, 375] width 254 height 18
type input "**********"
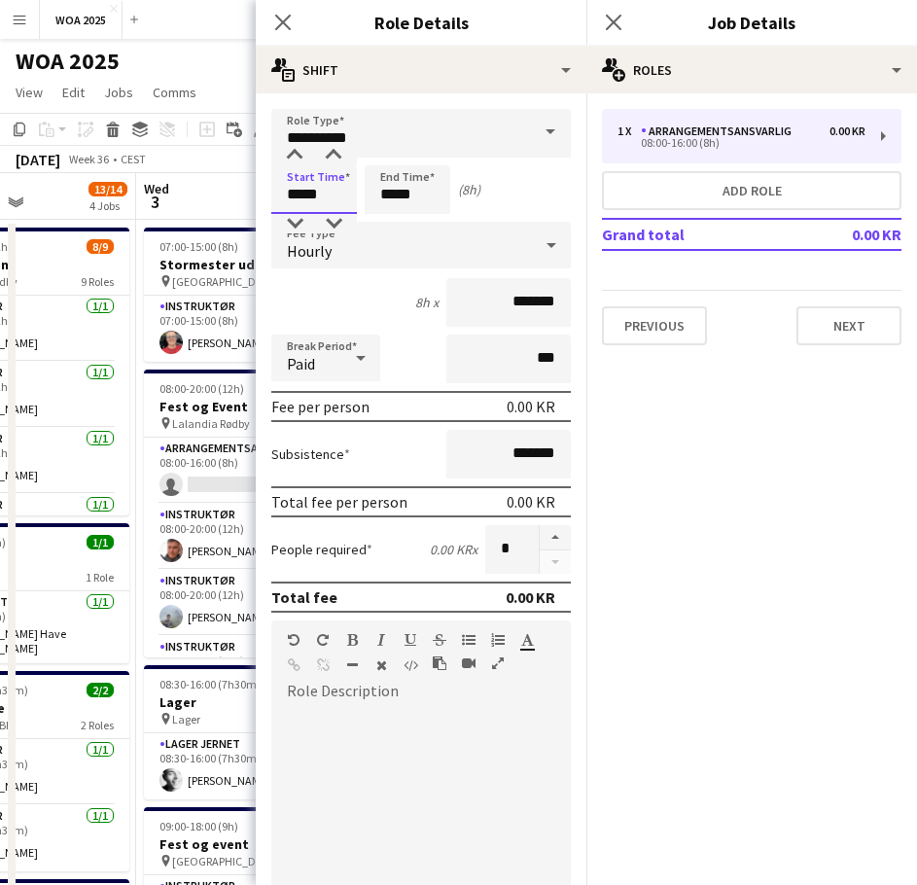
drag, startPoint x: 322, startPoint y: 191, endPoint x: 227, endPoint y: 191, distance: 95.3
type input "*****"
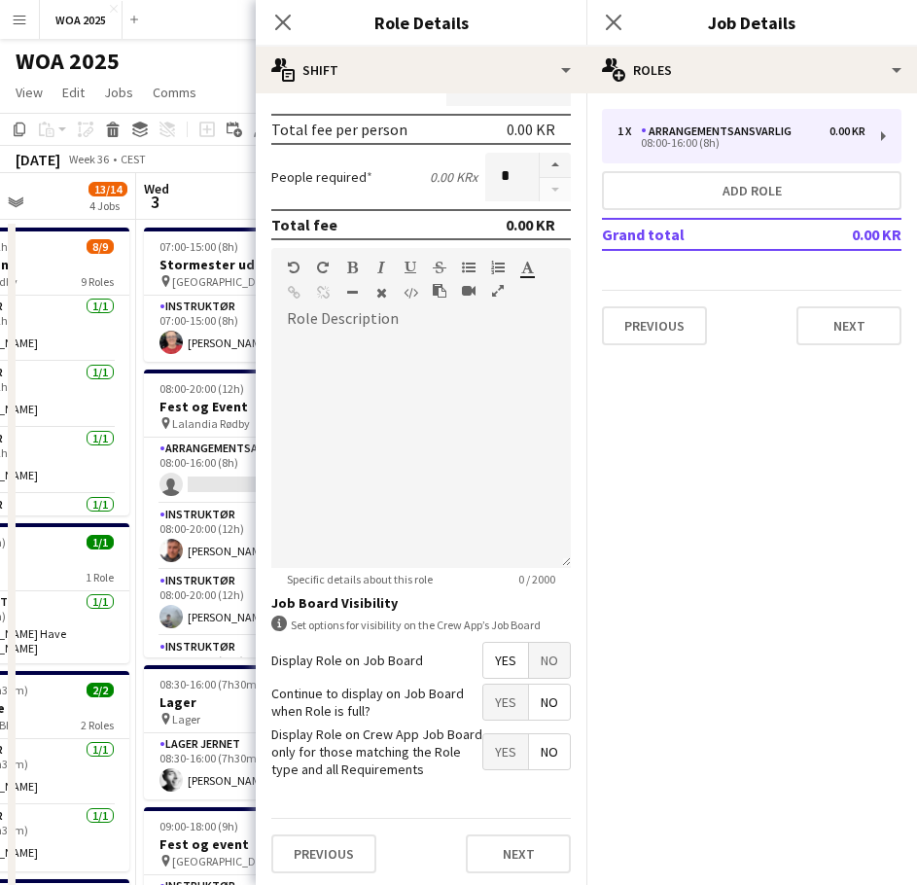
scroll to position [376, 0]
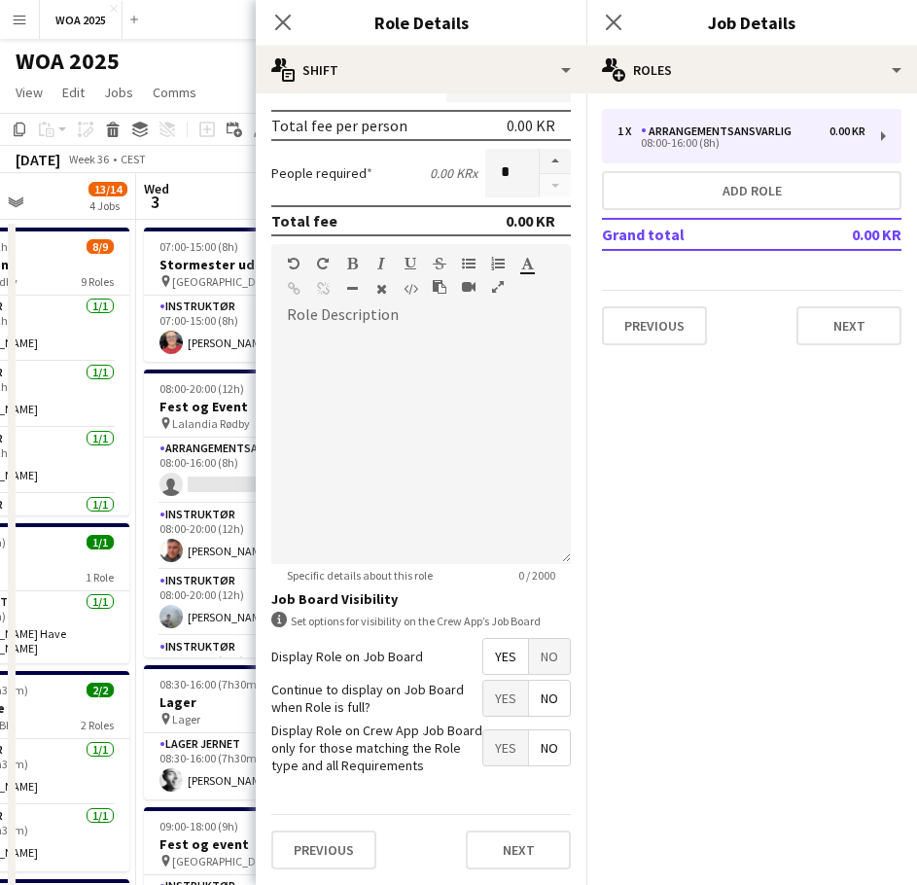
click at [491, 703] on span "Yes" at bounding box center [505, 698] width 45 height 35
click at [491, 862] on button "Next" at bounding box center [518, 849] width 105 height 39
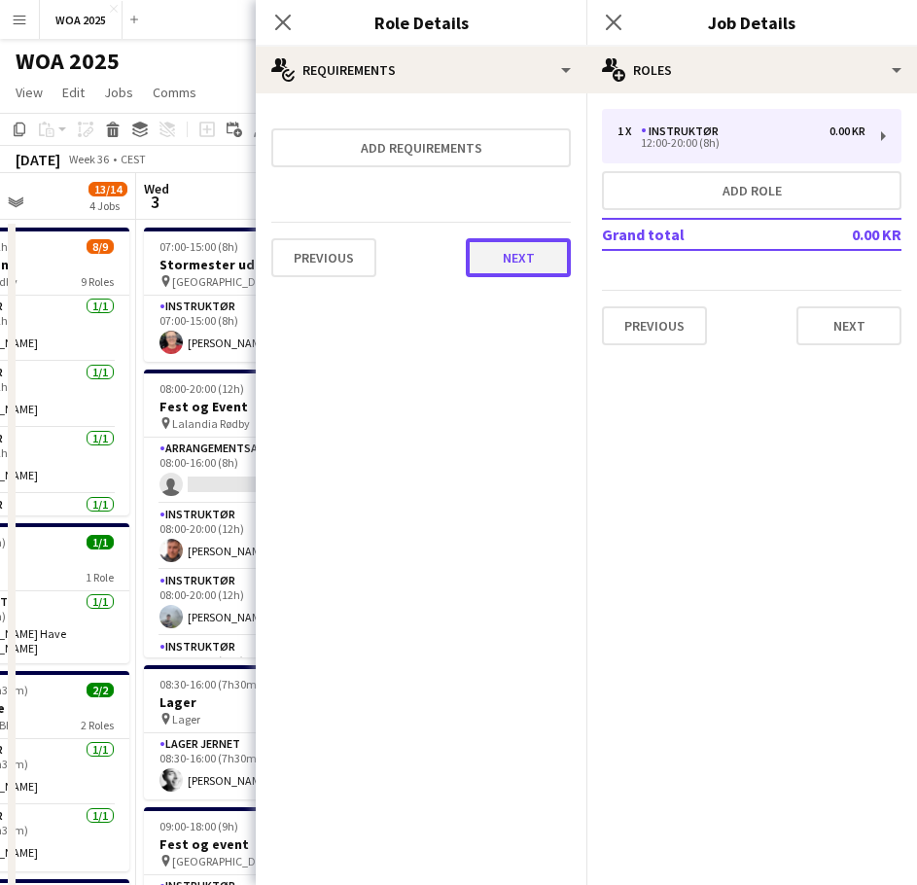
click at [509, 251] on button "Next" at bounding box center [518, 257] width 105 height 39
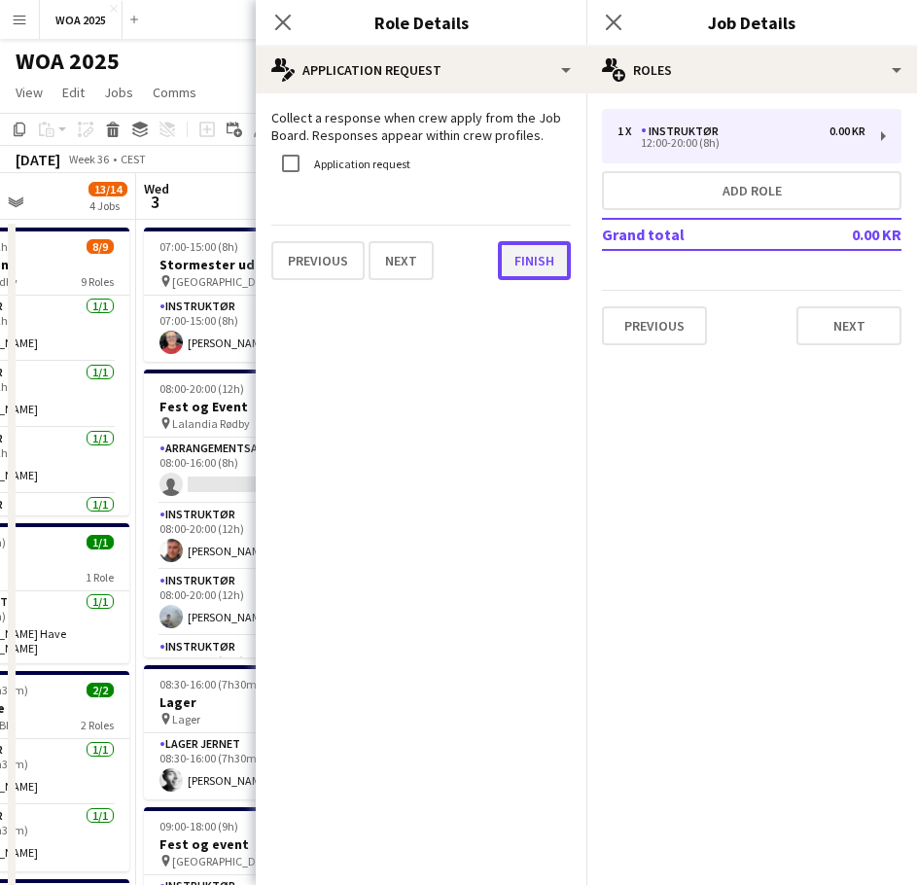
click at [512, 267] on button "Finish" at bounding box center [534, 260] width 73 height 39
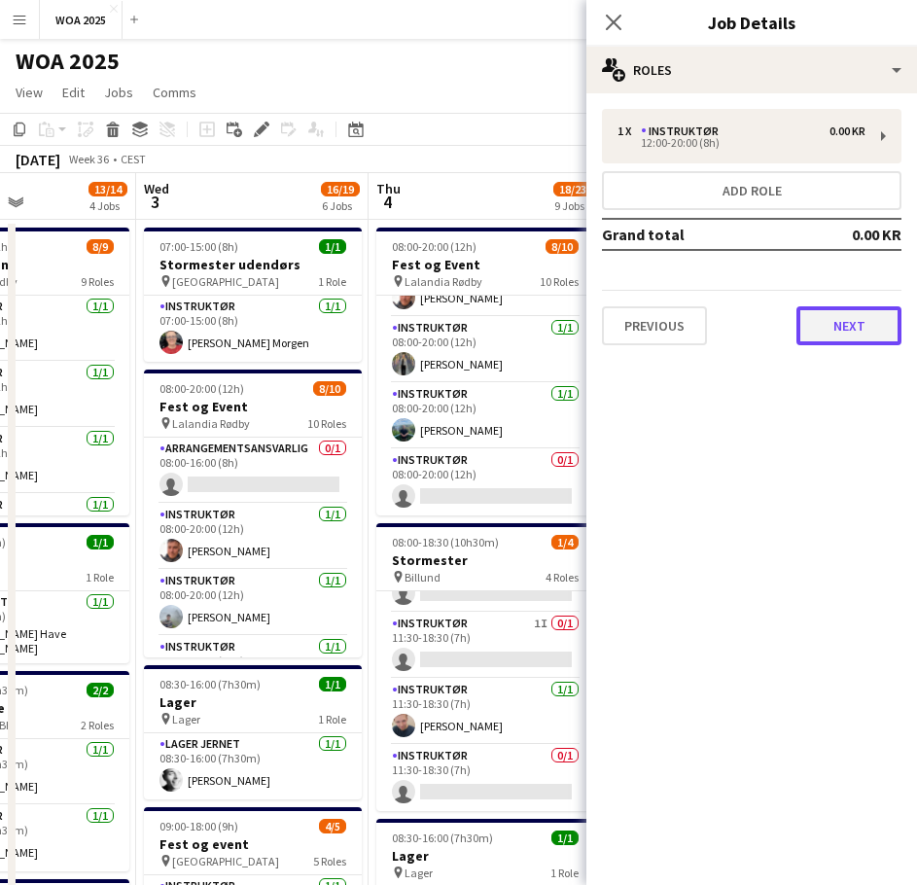
click at [839, 314] on button "Next" at bounding box center [848, 325] width 105 height 39
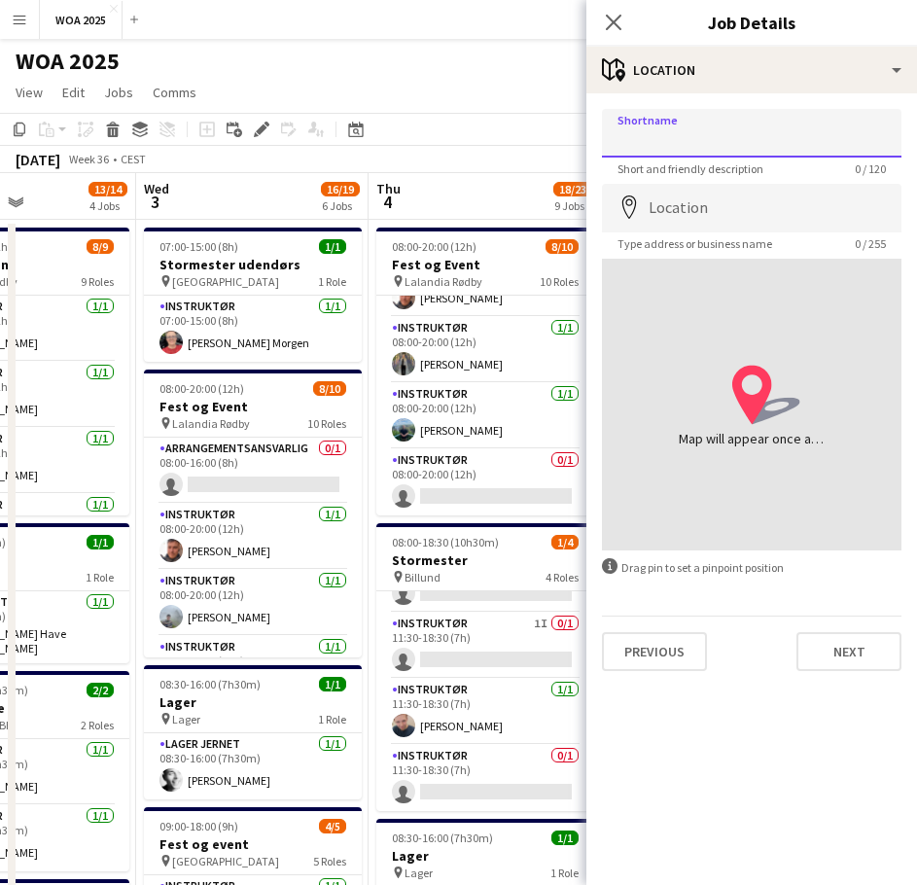
click at [731, 145] on input "Shortname" at bounding box center [752, 133] width 300 height 49
type input "**********"
click at [708, 204] on input "Location" at bounding box center [752, 208] width 300 height 49
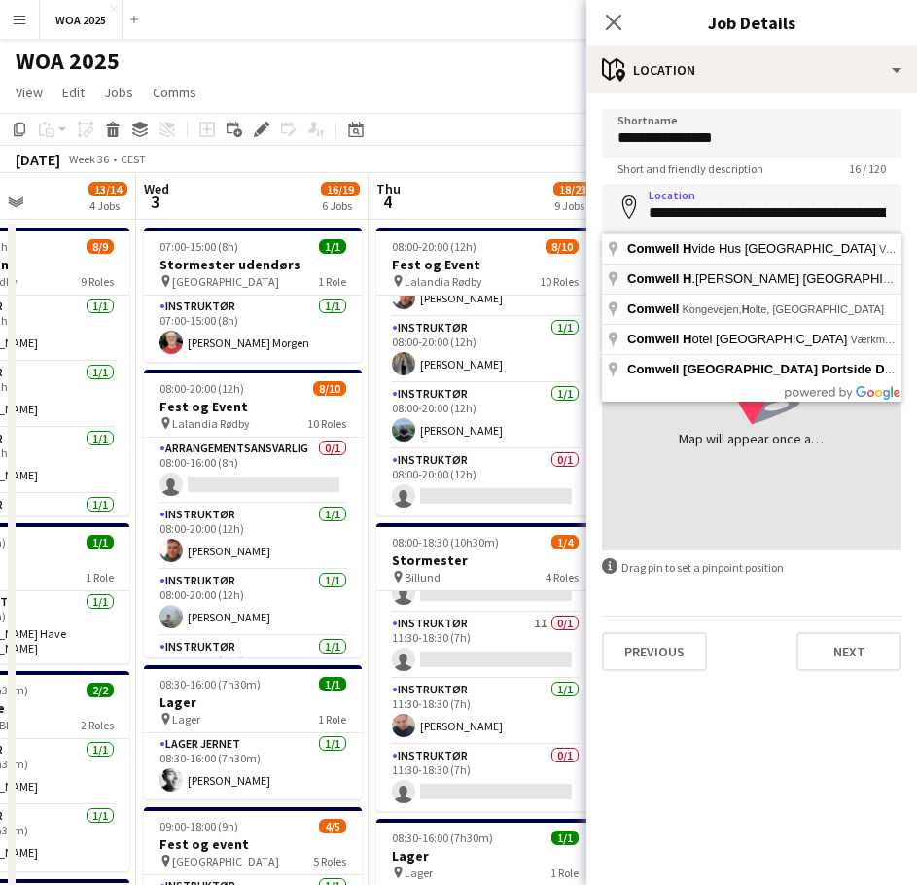
type input "**********"
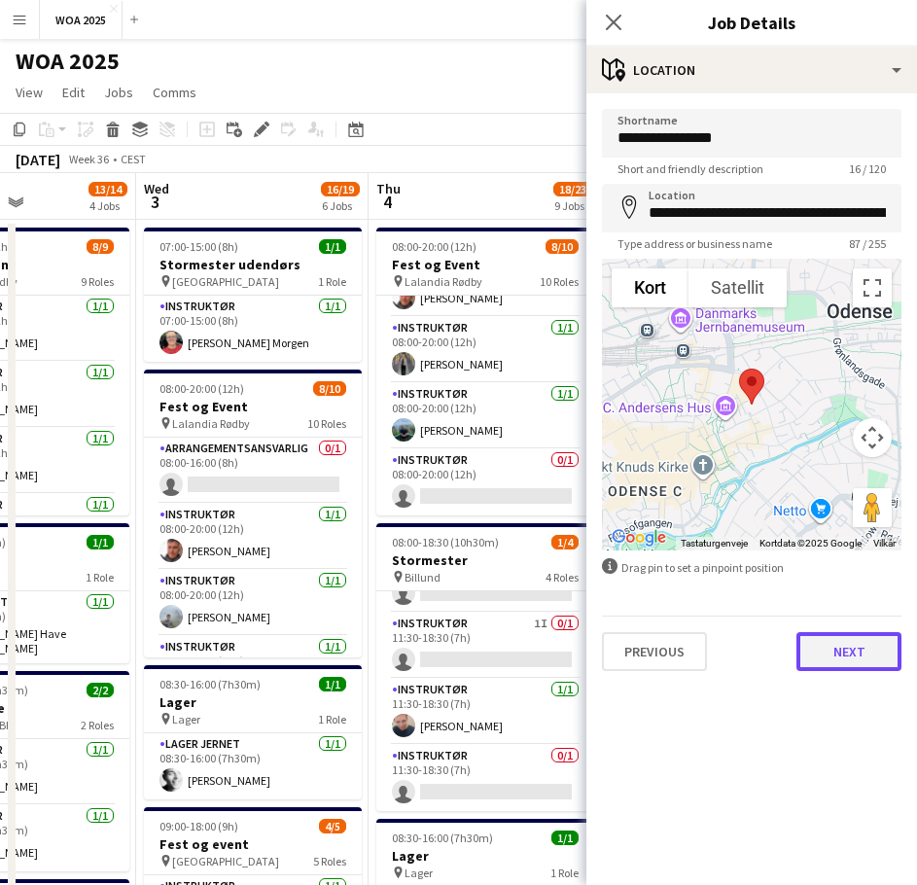
click at [841, 643] on button "Next" at bounding box center [848, 651] width 105 height 39
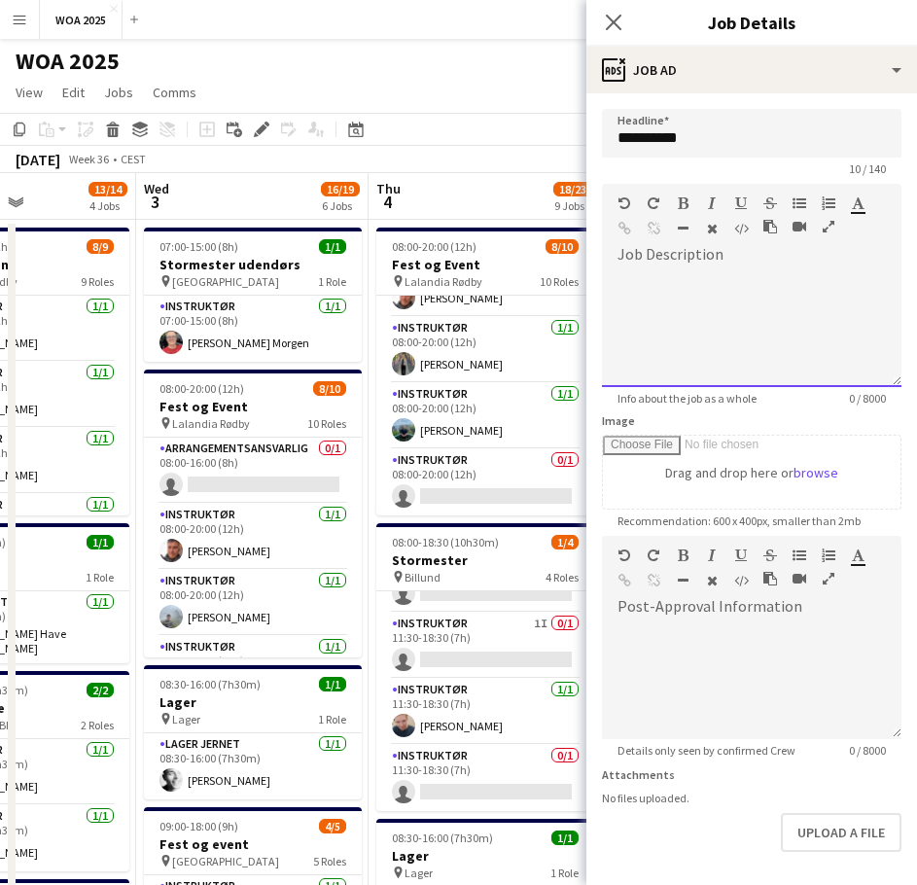
click at [699, 306] on div at bounding box center [752, 328] width 300 height 117
click at [741, 146] on input "**********" at bounding box center [752, 133] width 300 height 49
type input "**********"
click at [692, 260] on div at bounding box center [752, 322] width 300 height 130
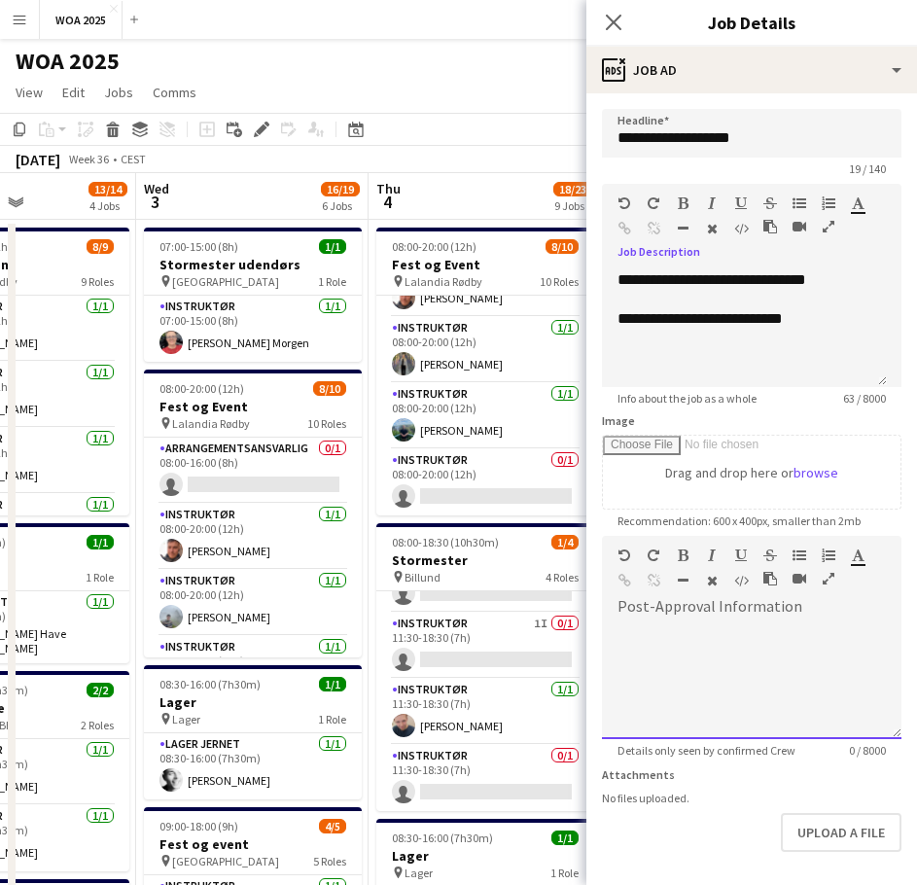
click at [724, 619] on div at bounding box center [752, 674] width 300 height 130
click at [731, 623] on div at bounding box center [752, 674] width 300 height 130
paste div
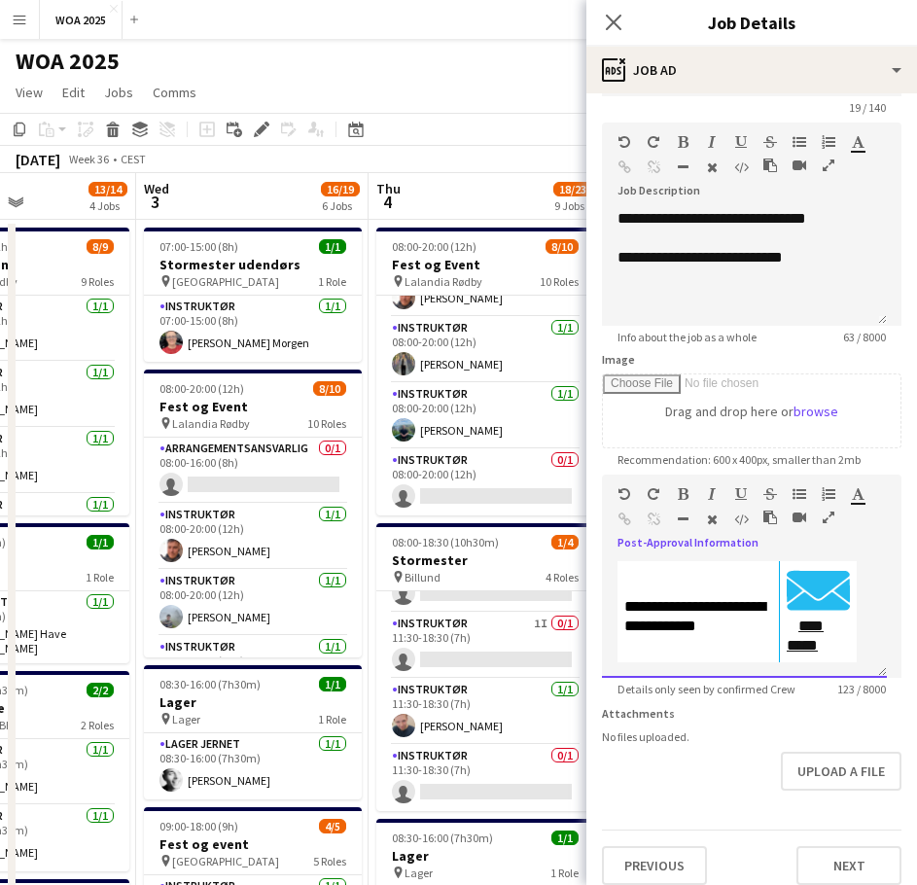
scroll to position [91, 0]
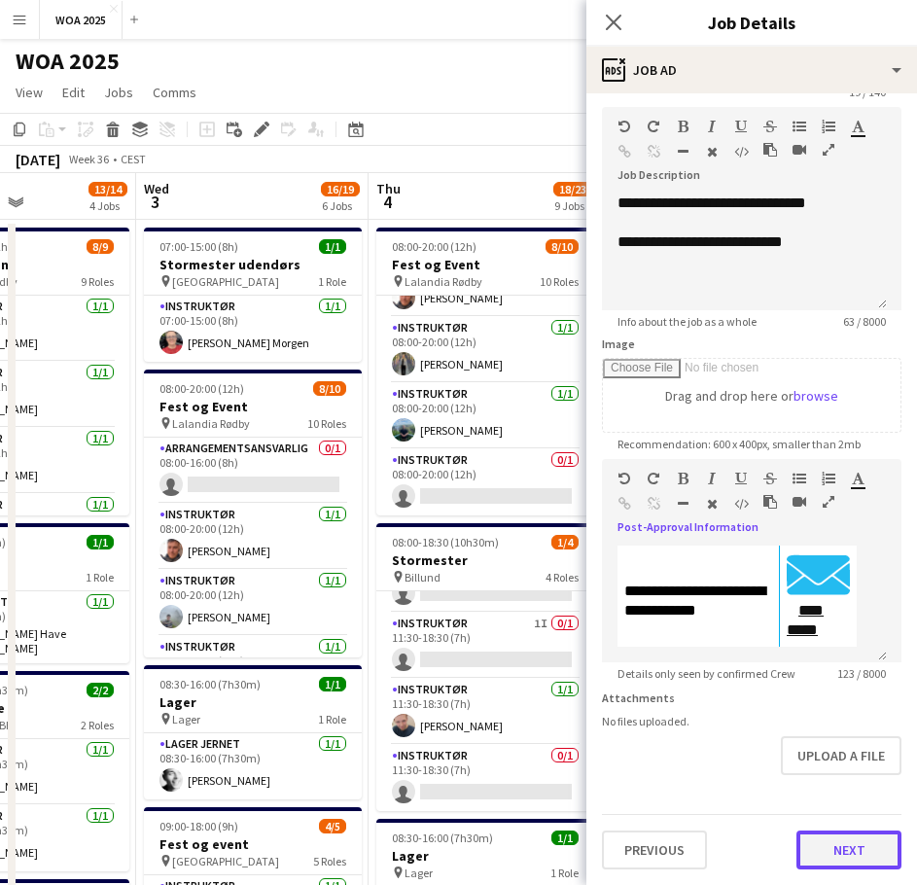
click at [823, 857] on button "Next" at bounding box center [848, 849] width 105 height 39
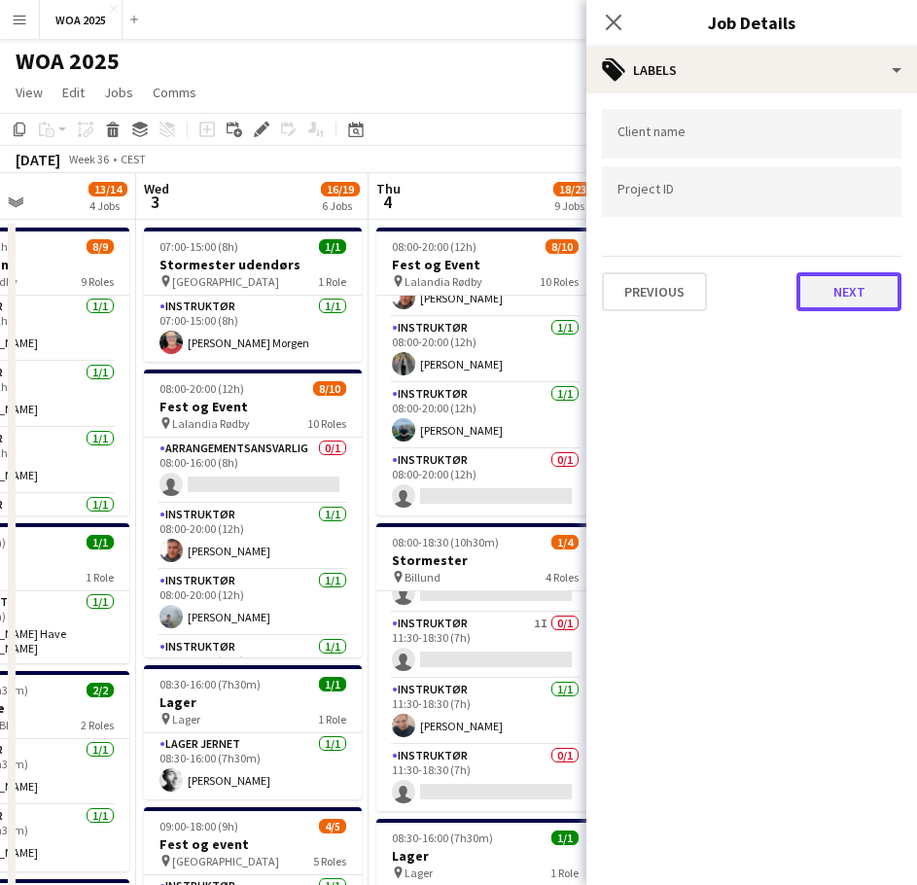
click at [840, 300] on button "Next" at bounding box center [848, 291] width 105 height 39
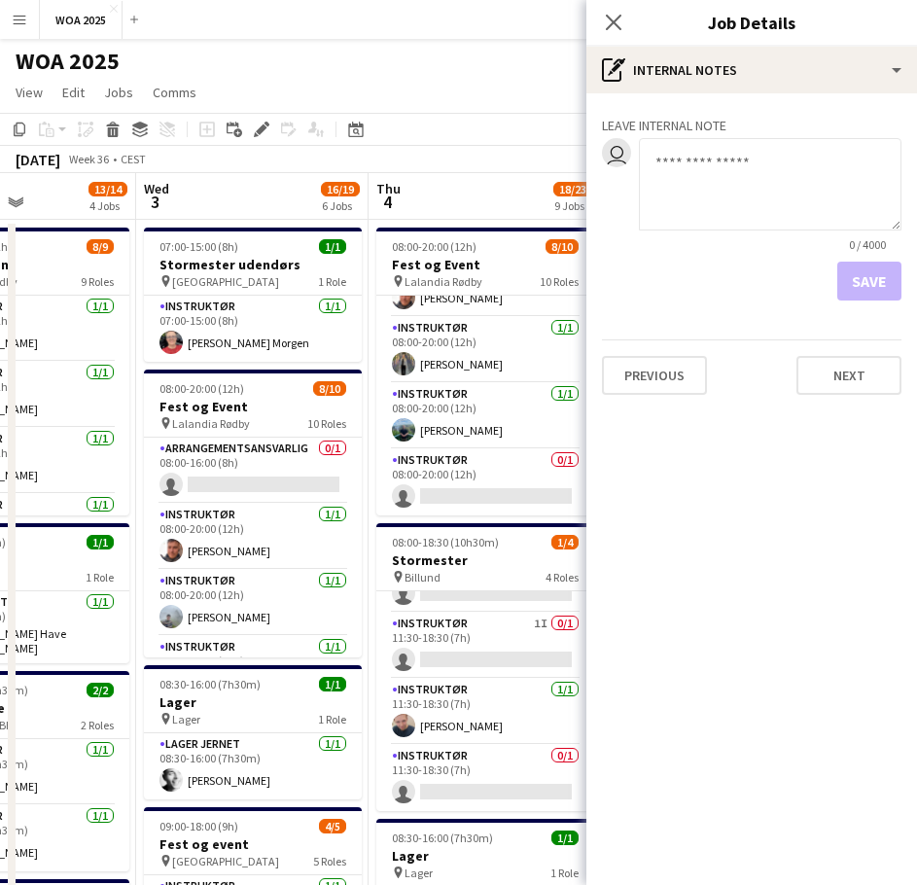
click at [854, 355] on div "Previous Next" at bounding box center [752, 366] width 300 height 55
click at [853, 382] on button "Next" at bounding box center [848, 375] width 105 height 39
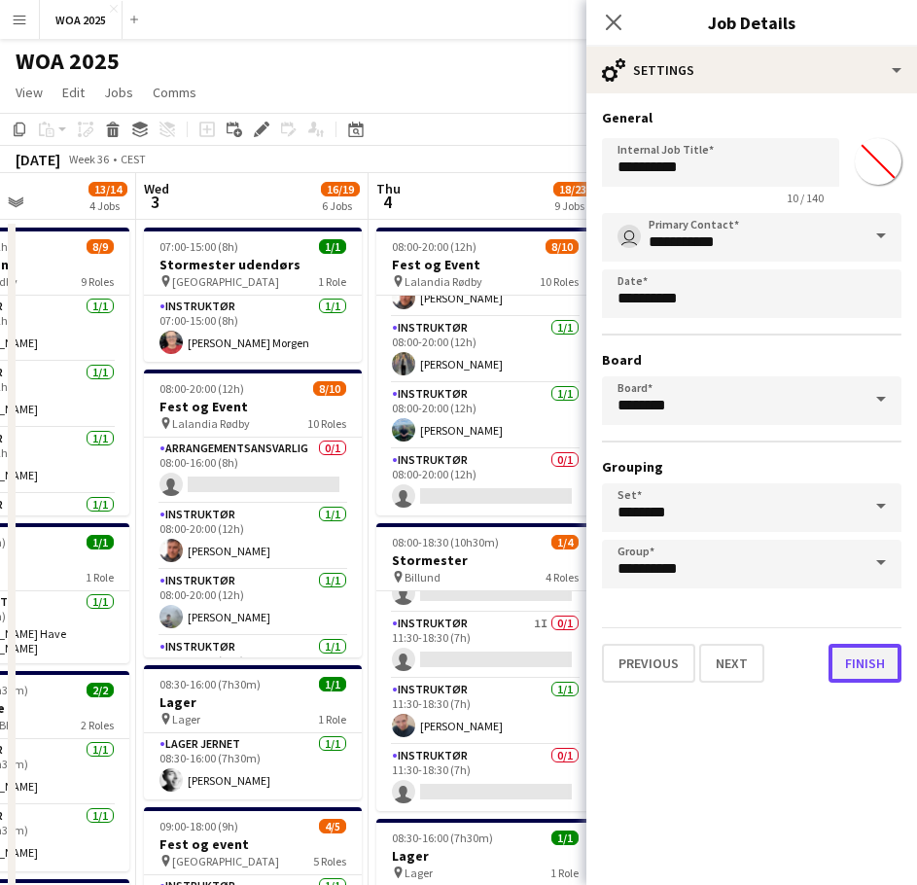
click at [871, 670] on button "Finish" at bounding box center [865, 663] width 73 height 39
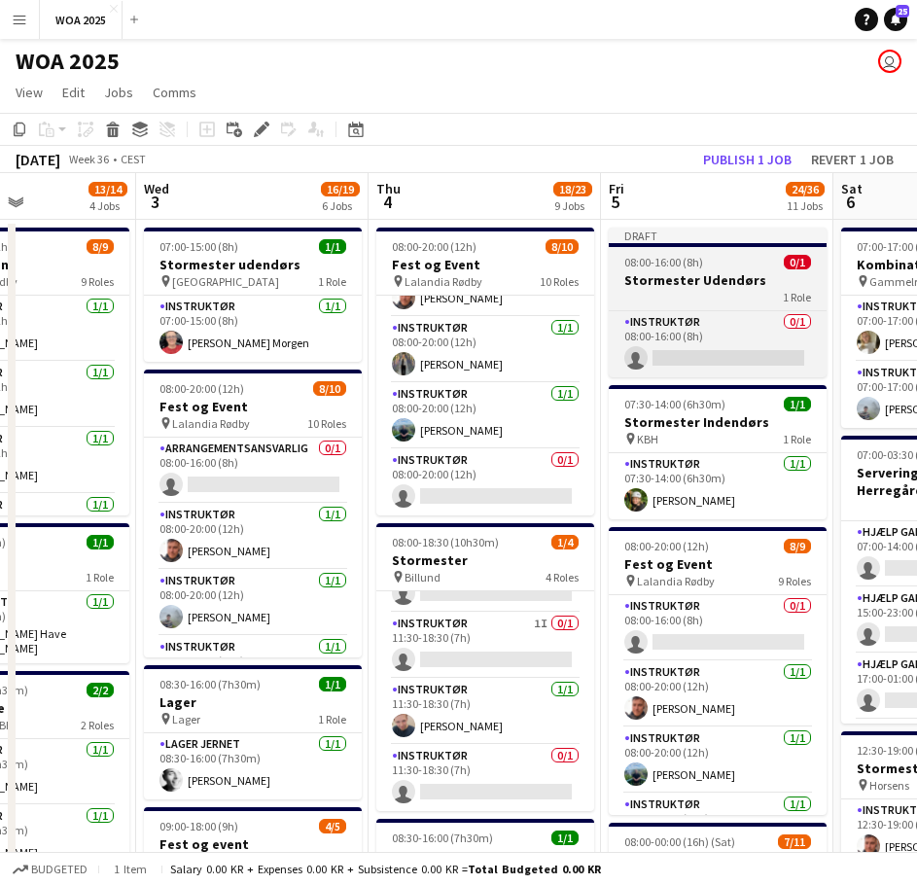
click at [712, 284] on h3 "Stormester Udendørs" at bounding box center [718, 280] width 218 height 18
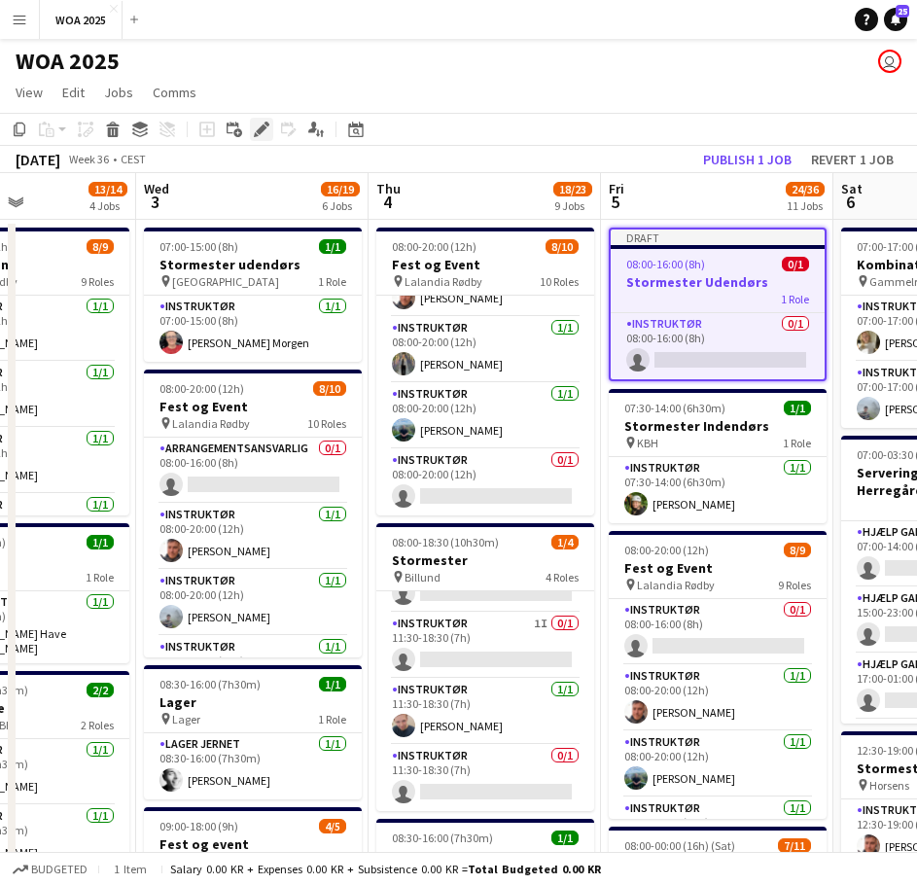
click at [271, 126] on div "Edit" at bounding box center [261, 129] width 23 height 23
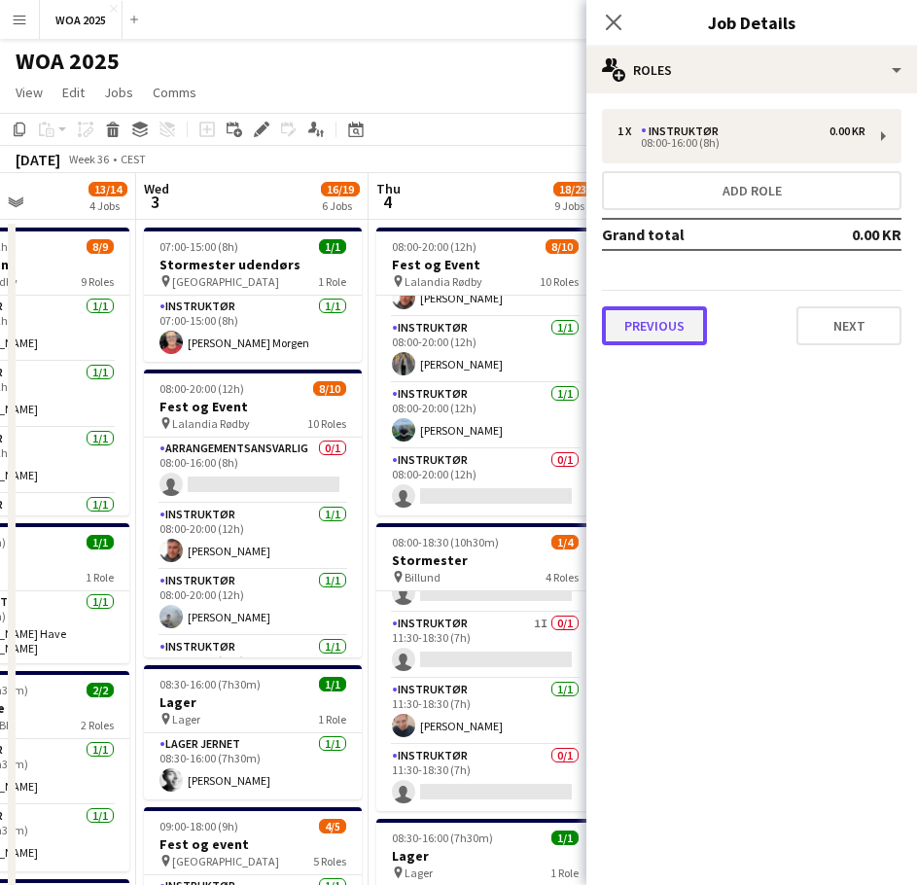
click at [659, 326] on button "Previous" at bounding box center [654, 325] width 105 height 39
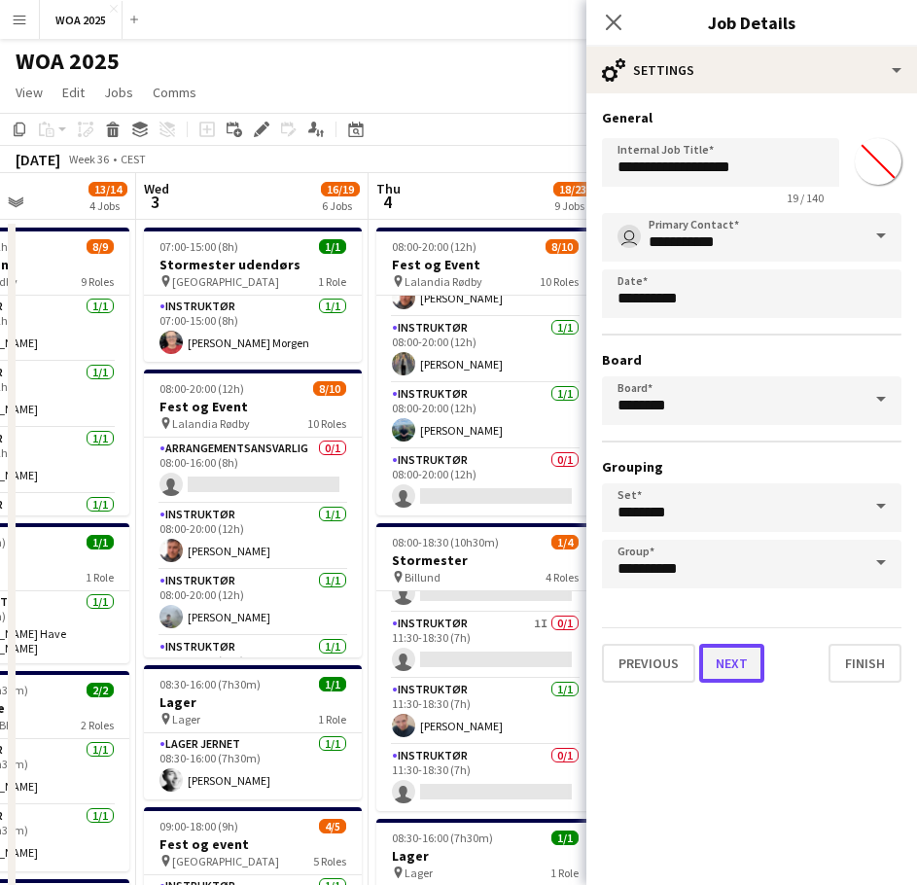
click at [728, 663] on button "Next" at bounding box center [731, 663] width 65 height 39
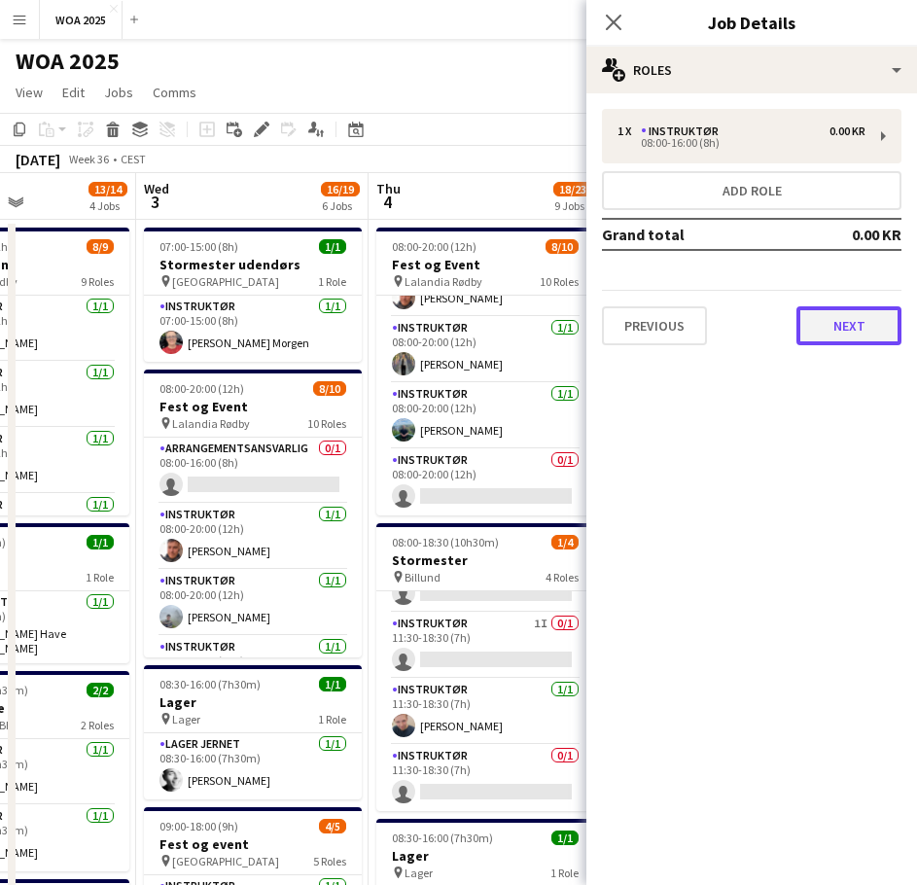
click at [833, 330] on button "Next" at bounding box center [848, 325] width 105 height 39
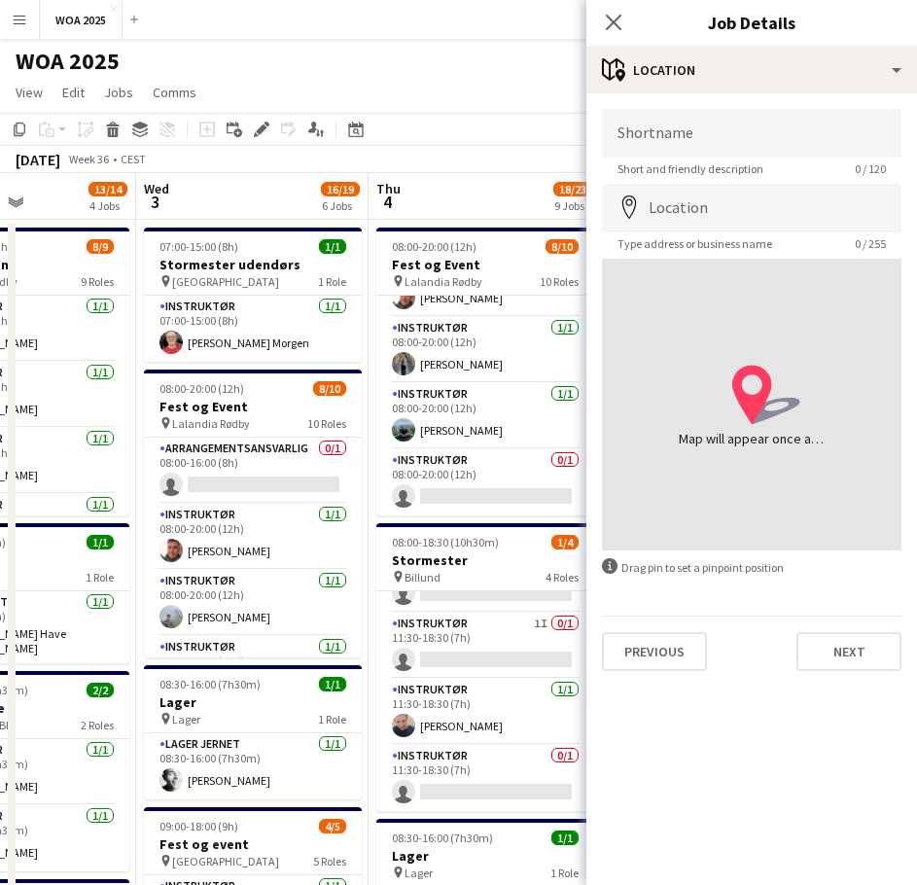
click at [523, 89] on app-page-menu "View Day view expanded Day view collapsed Month view Date picker Jump to [DATE]…" at bounding box center [458, 94] width 917 height 37
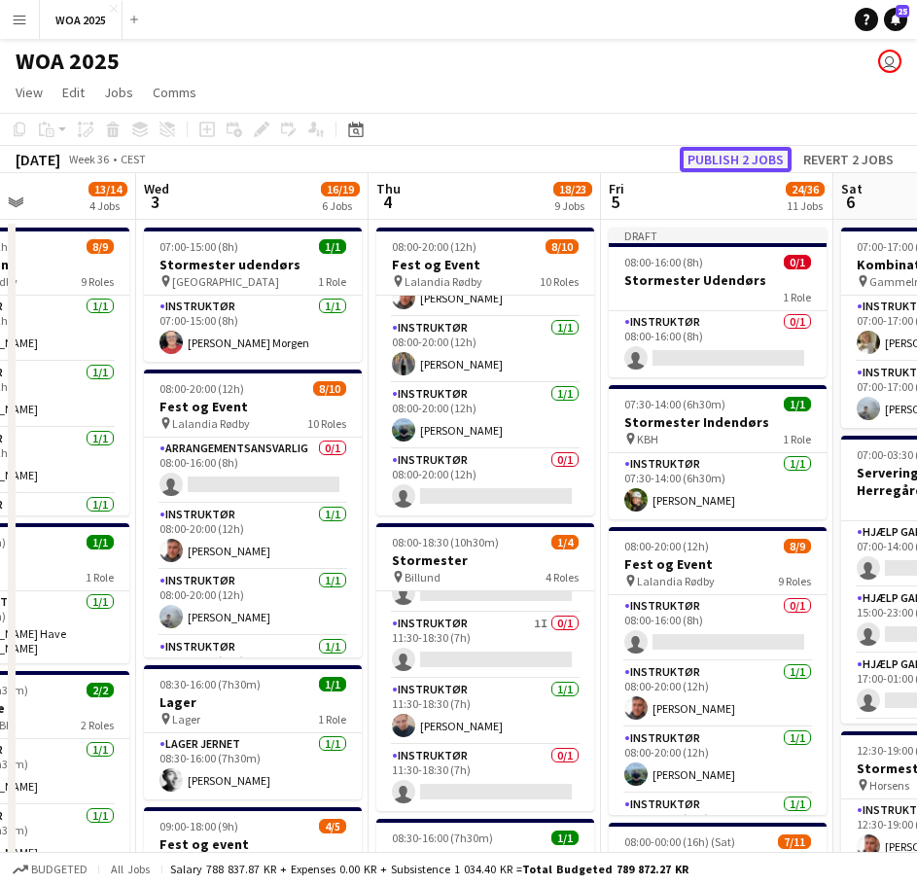
click at [706, 158] on button "Publish 2 jobs" at bounding box center [736, 159] width 112 height 25
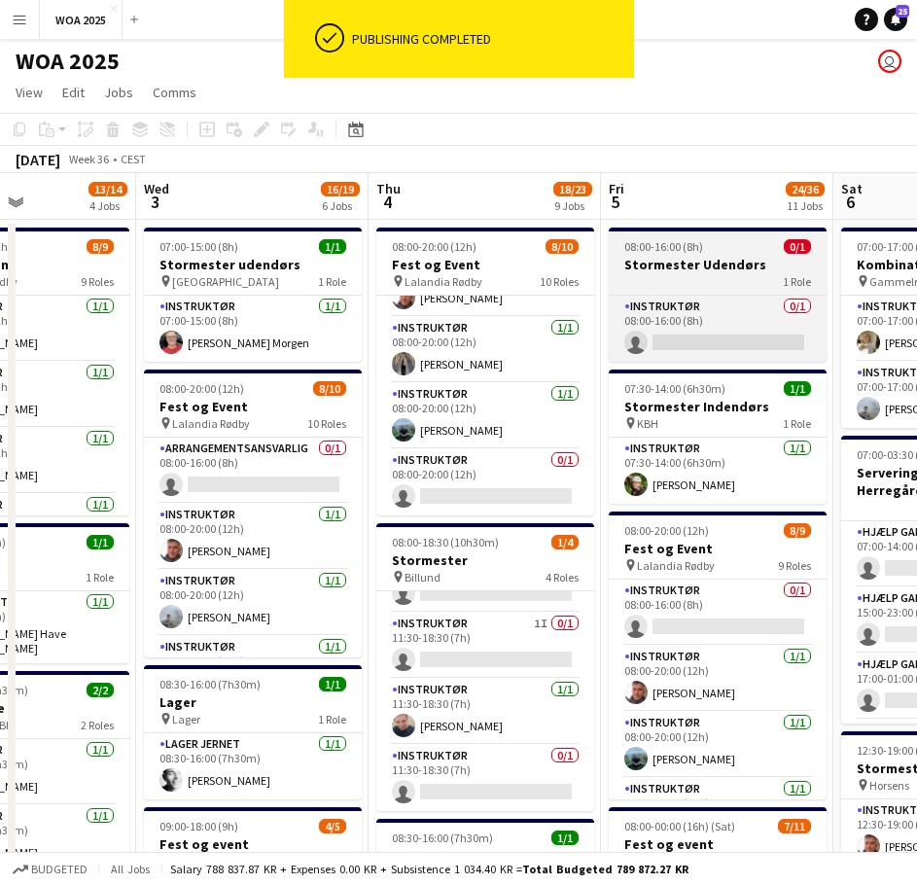
click at [687, 269] on h3 "Stormester Udendørs" at bounding box center [718, 265] width 218 height 18
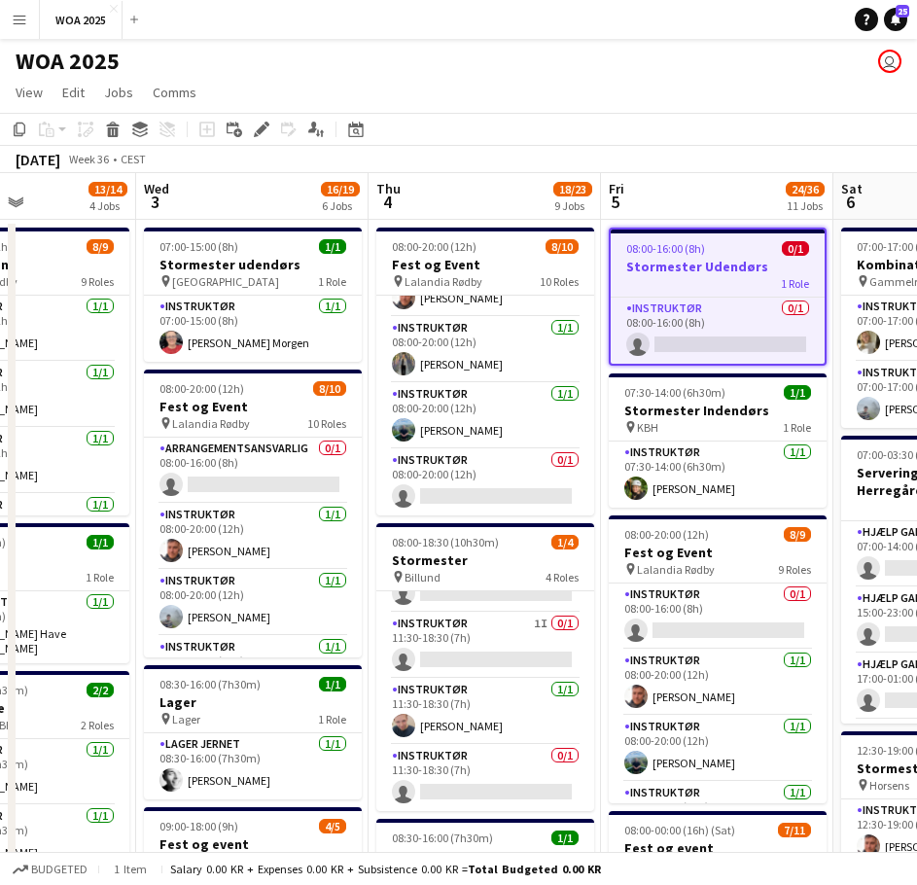
click at [743, 265] on h3 "Stormester Udendørs" at bounding box center [718, 267] width 214 height 18
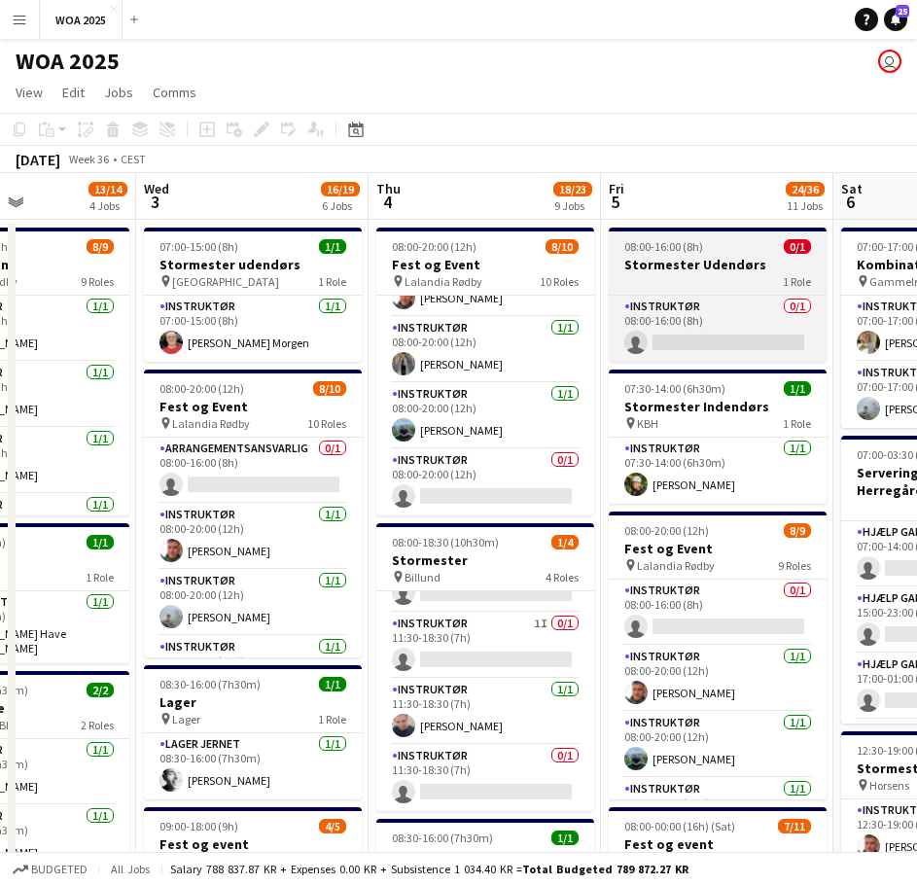
click at [743, 265] on h3 "Stormester Udendørs" at bounding box center [718, 265] width 218 height 18
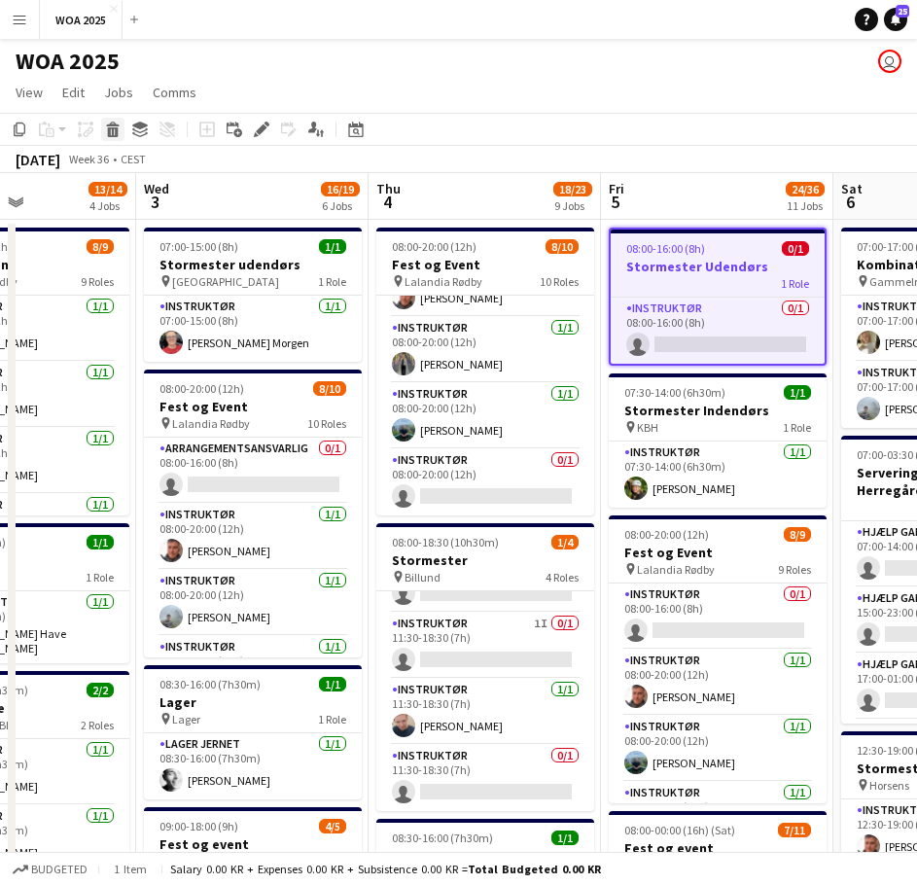
click at [122, 132] on div "Delete" at bounding box center [112, 129] width 23 height 23
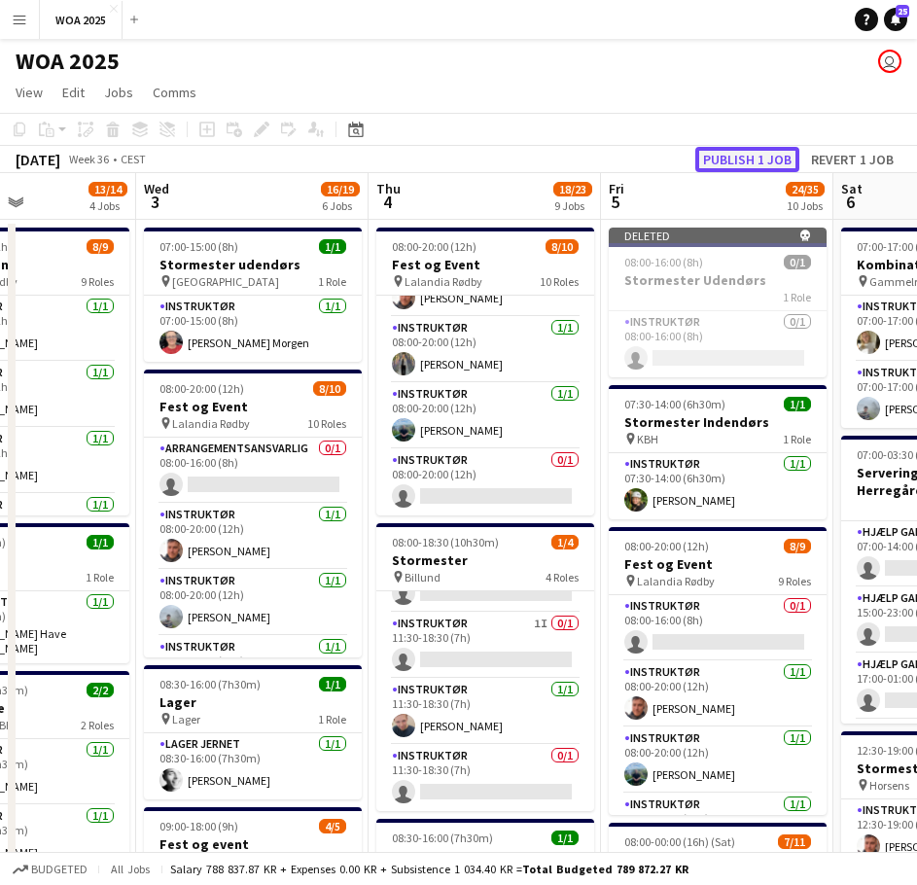
click at [730, 159] on button "Publish 1 job" at bounding box center [747, 159] width 104 height 25
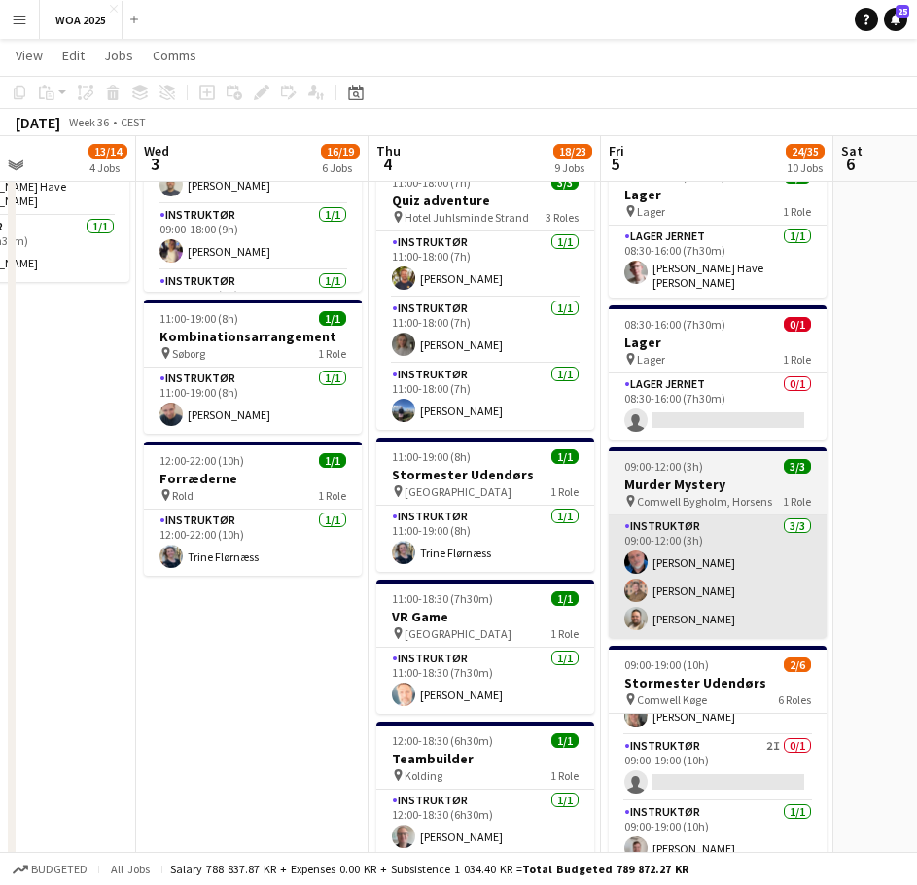
scroll to position [800, 0]
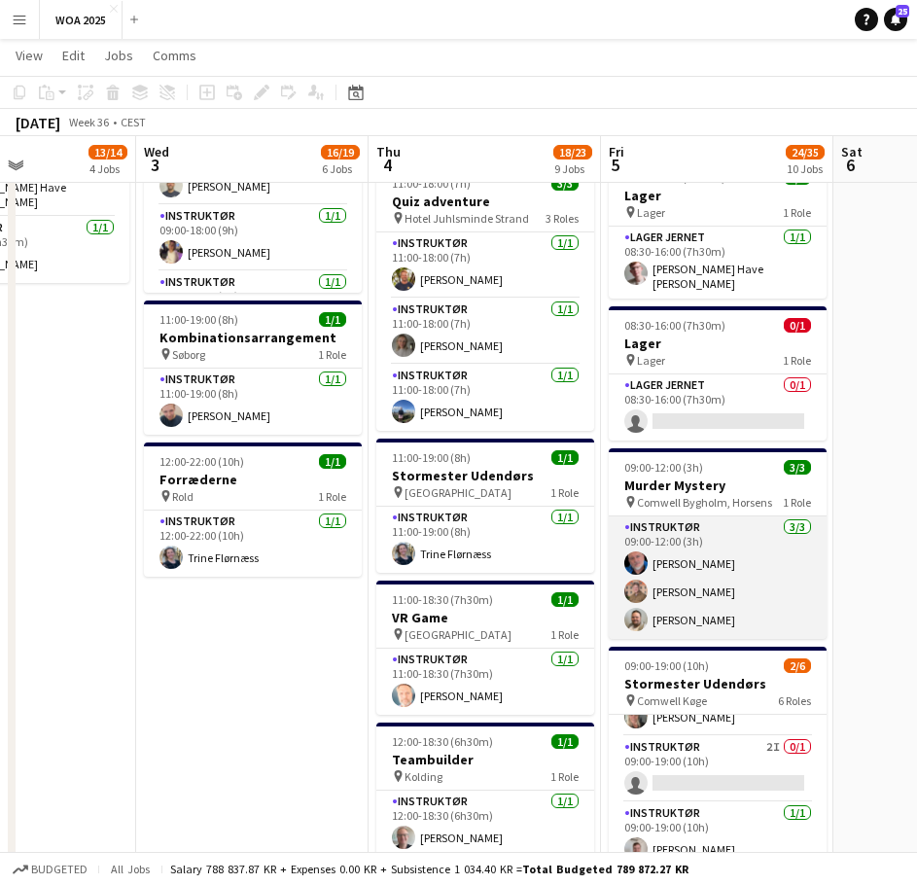
click at [748, 569] on app-card-role "Instruktør [DATE] 09:00-12:00 (3h) [PERSON_NAME] [PERSON_NAME]" at bounding box center [718, 577] width 218 height 123
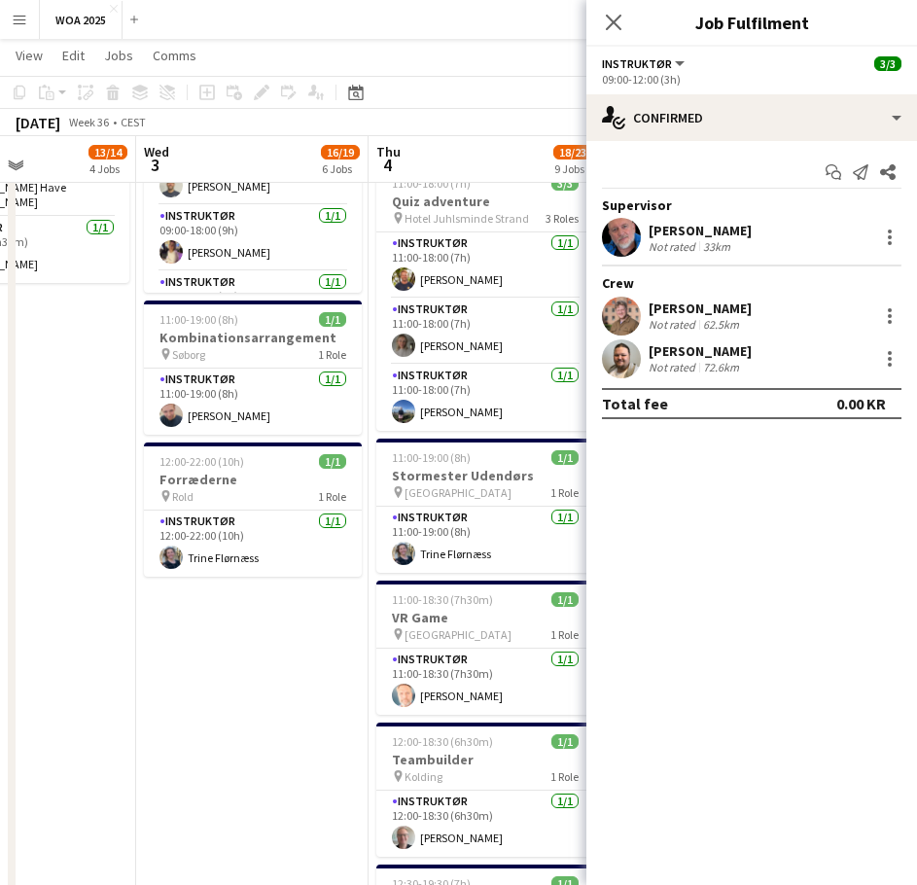
click at [234, 681] on app-date-cell "07:00-15:00 (8h) 1/1 Stormester udendørs pin [GEOGRAPHIC_DATA] 1 Role Instruktø…" at bounding box center [252, 377] width 232 height 1921
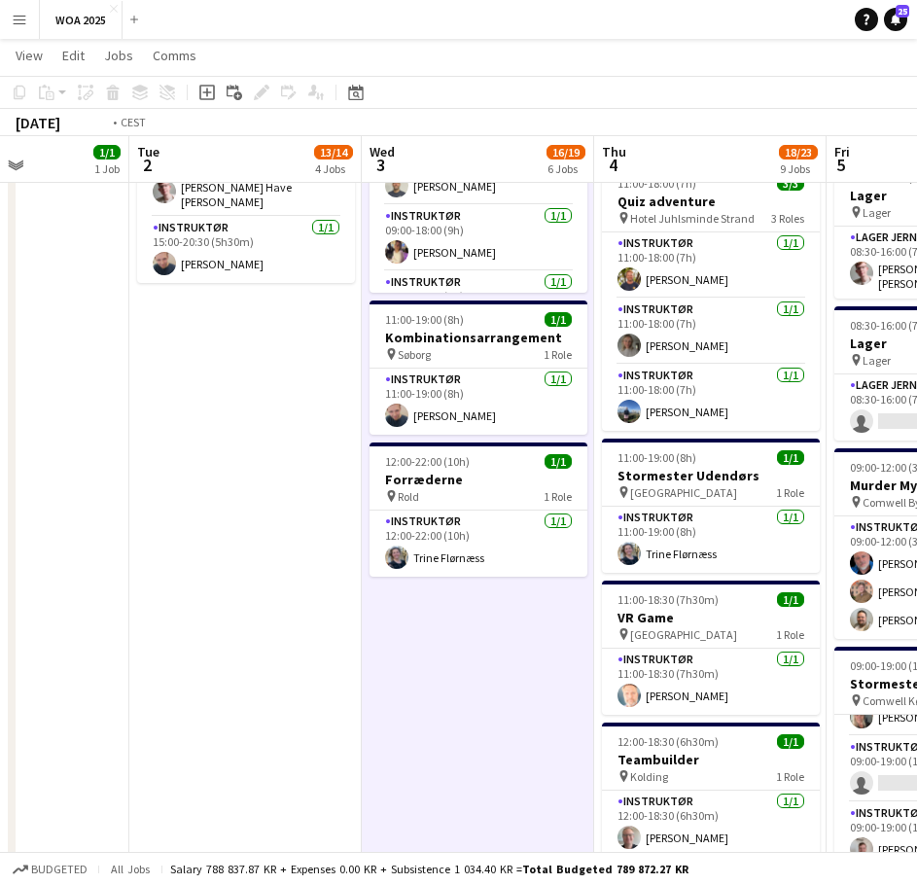
drag, startPoint x: 135, startPoint y: 656, endPoint x: 683, endPoint y: 586, distance: 552.0
click at [698, 582] on app-calendar-viewport "Sun 31 Mon 1 1/1 1 Job Tue 2 13/14 4 Jobs Wed 3 16/19 6 Jobs Thu 4 18/23 9 Jobs…" at bounding box center [458, 307] width 917 height 2063
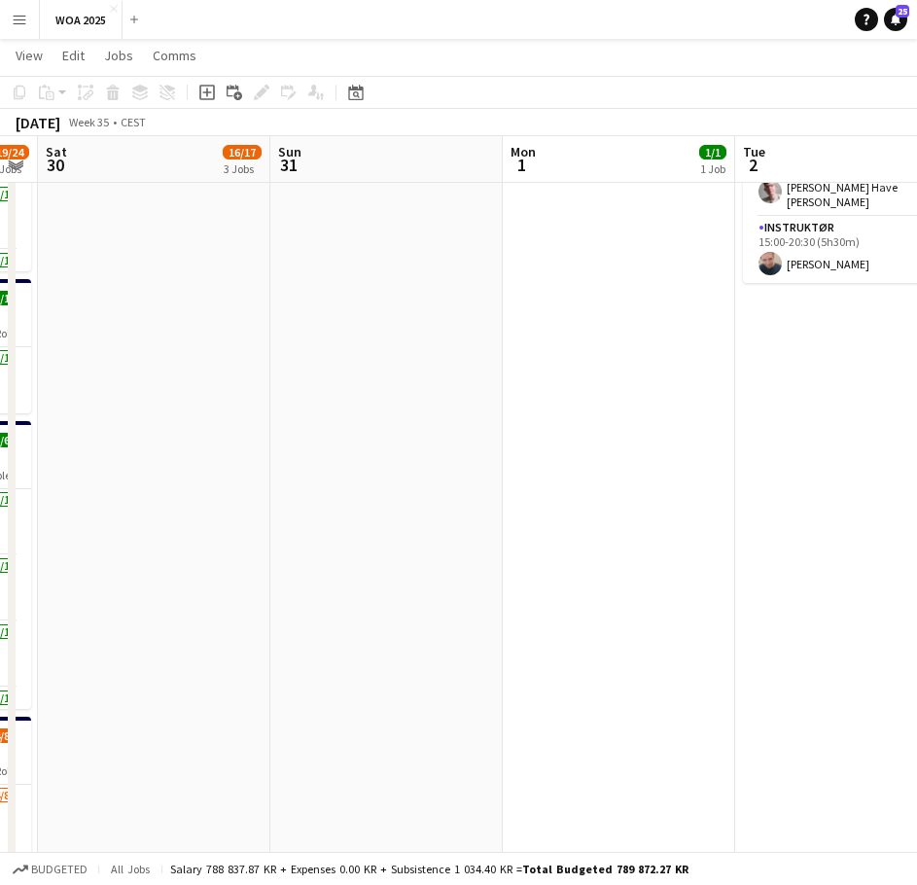
drag, startPoint x: 552, startPoint y: 554, endPoint x: 567, endPoint y: 549, distance: 15.4
click at [916, 558] on html "Menu Boards Boards Boards All jobs Status Workforce Workforce My Workforce Recr…" at bounding box center [458, 285] width 917 height 2171
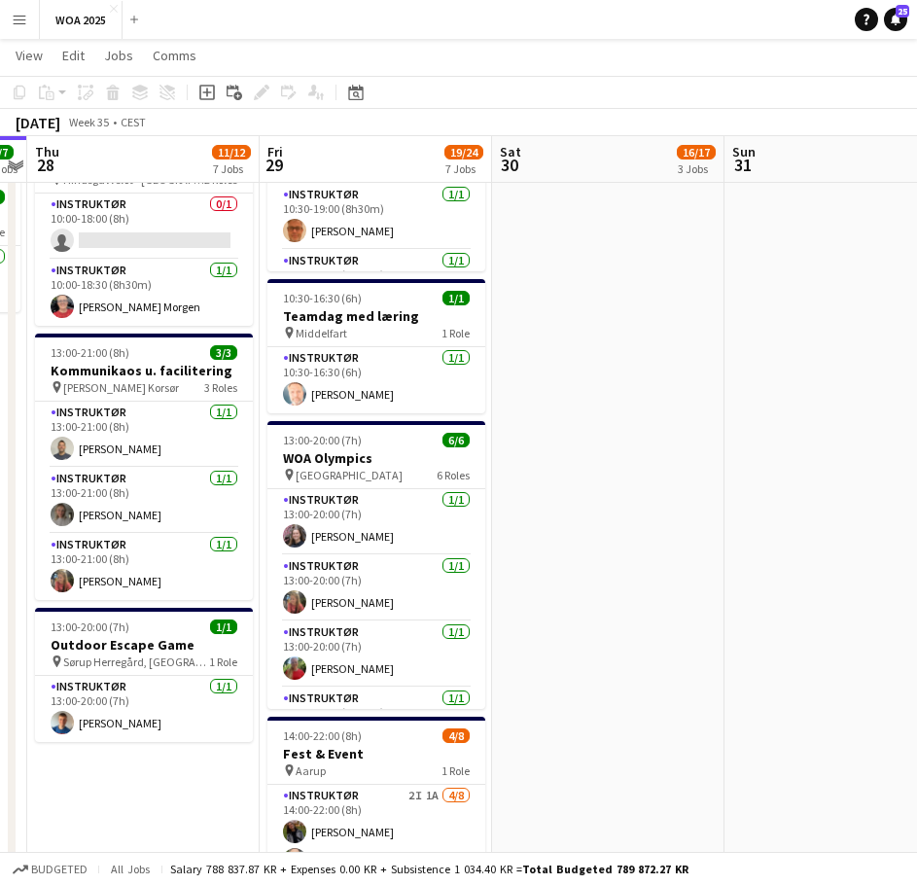
drag, startPoint x: 308, startPoint y: 534, endPoint x: 746, endPoint y: 525, distance: 437.7
click at [746, 525] on app-calendar-viewport "Tue 26 9/9 4 Jobs Wed 27 7/7 5 Jobs Thu 28 11/12 7 Jobs Fri 29 19/24 7 Jobs Sat…" at bounding box center [458, 307] width 917 height 2063
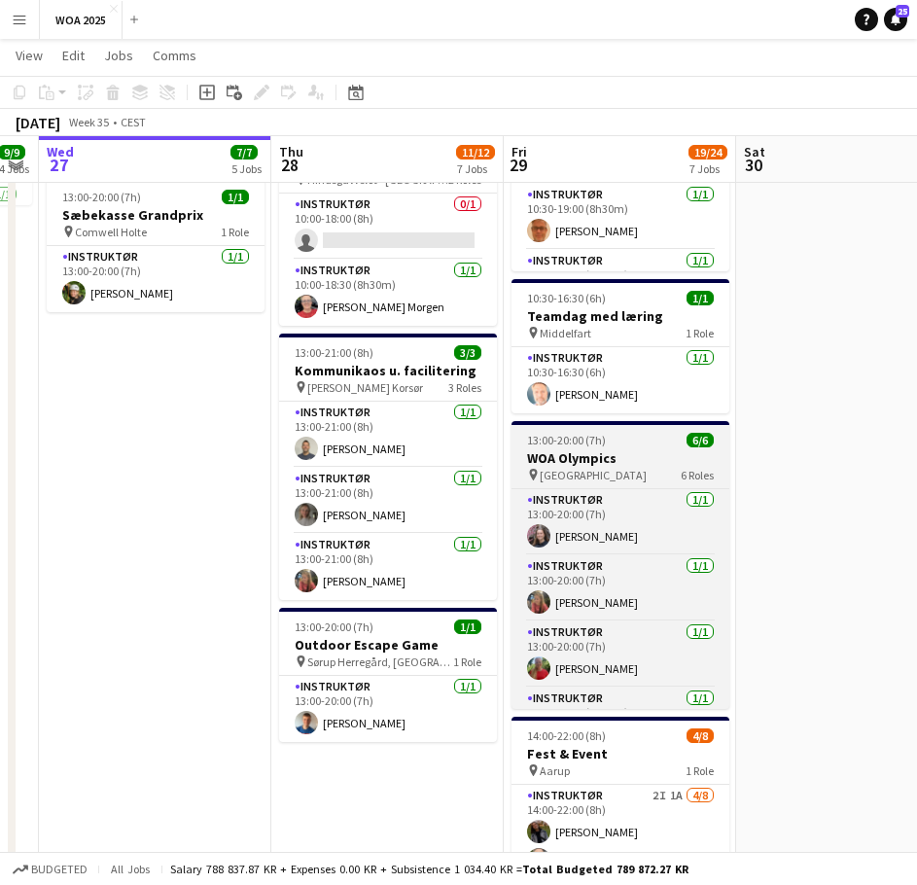
drag, startPoint x: 710, startPoint y: 522, endPoint x: 855, endPoint y: 520, distance: 144.9
click at [875, 522] on app-calendar-viewport "Mon 25 6/6 5 Jobs Tue 26 9/9 4 Jobs Wed 27 7/7 5 Jobs Thu 28 11/12 7 Jobs Fri 2…" at bounding box center [458, 307] width 917 height 2063
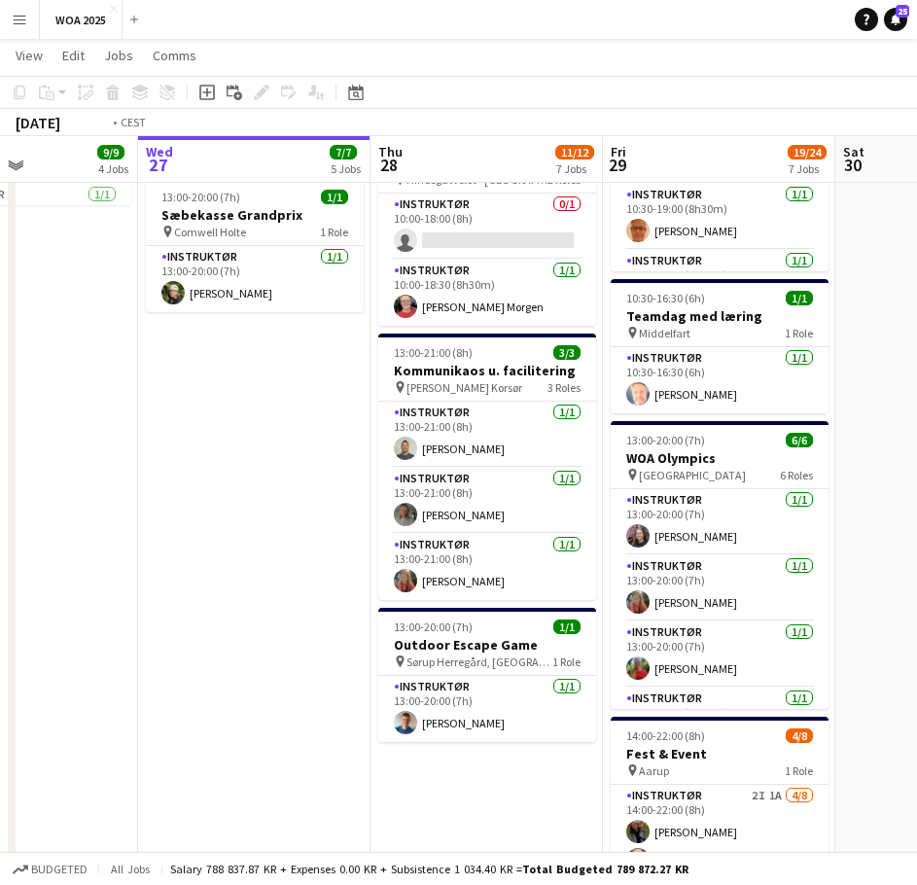
drag, startPoint x: 204, startPoint y: 502, endPoint x: 509, endPoint y: 508, distance: 304.4
click at [509, 508] on app-calendar-viewport "Sun 24 Mon 25 6/6 5 Jobs Tue 26 9/9 4 Jobs Wed 27 7/7 5 Jobs Thu 28 11/12 7 Job…" at bounding box center [458, 307] width 917 height 2063
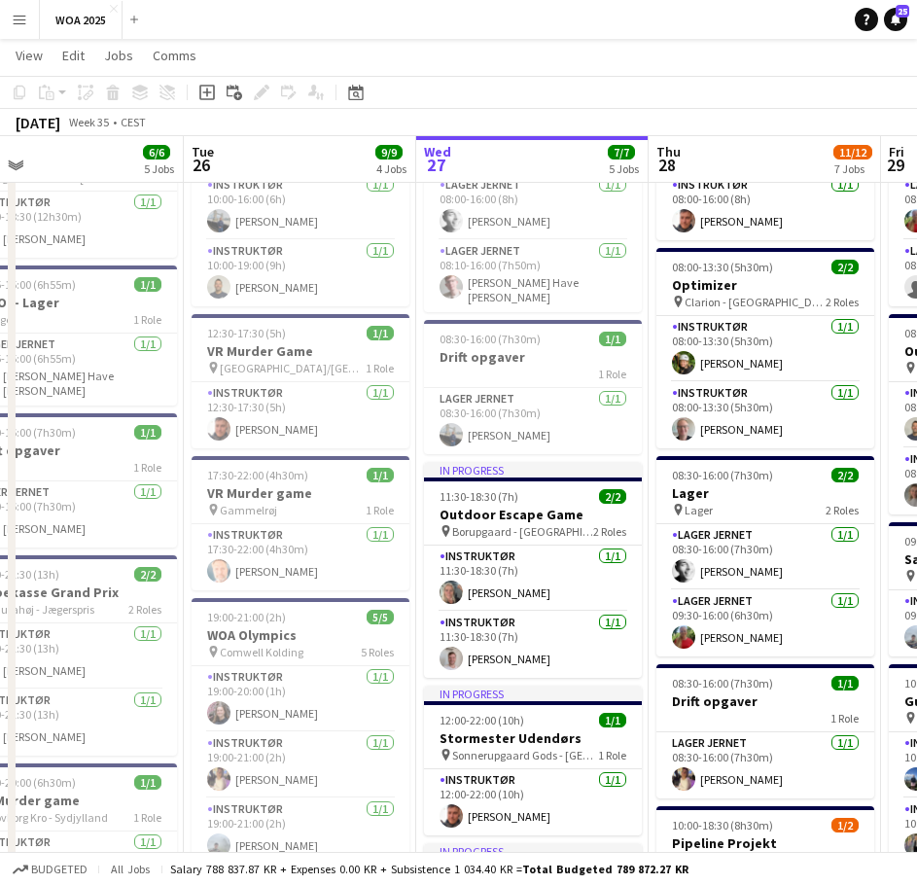
scroll to position [0, 576]
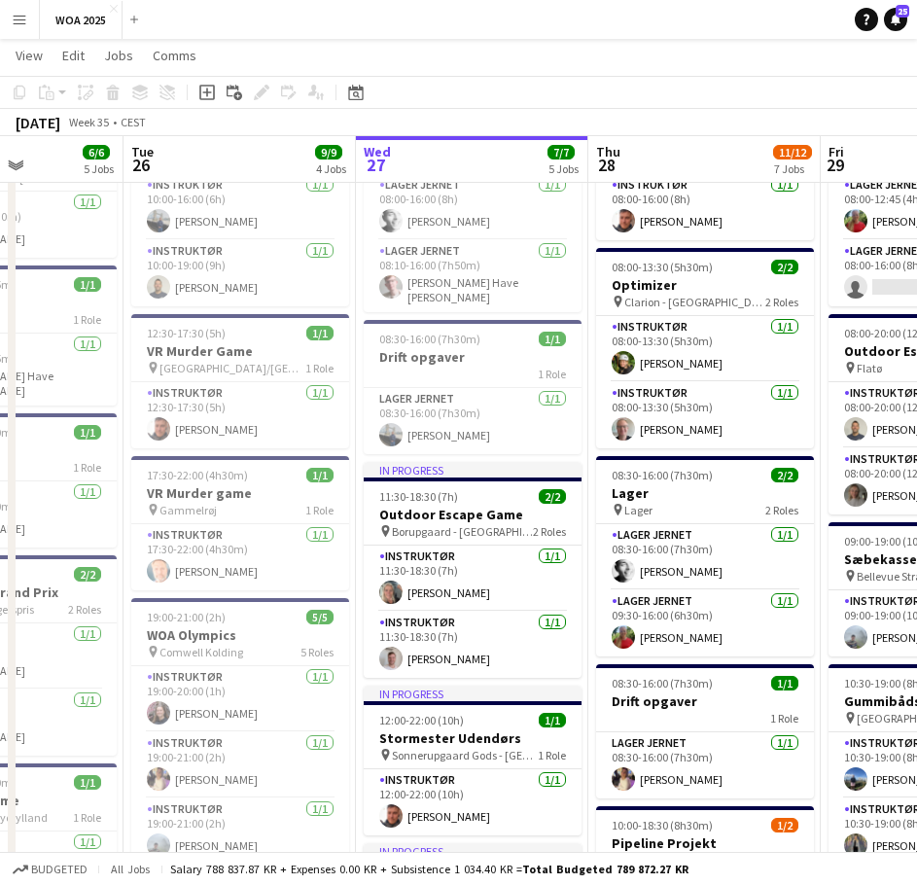
drag, startPoint x: 399, startPoint y: 587, endPoint x: 290, endPoint y: 607, distance: 110.6
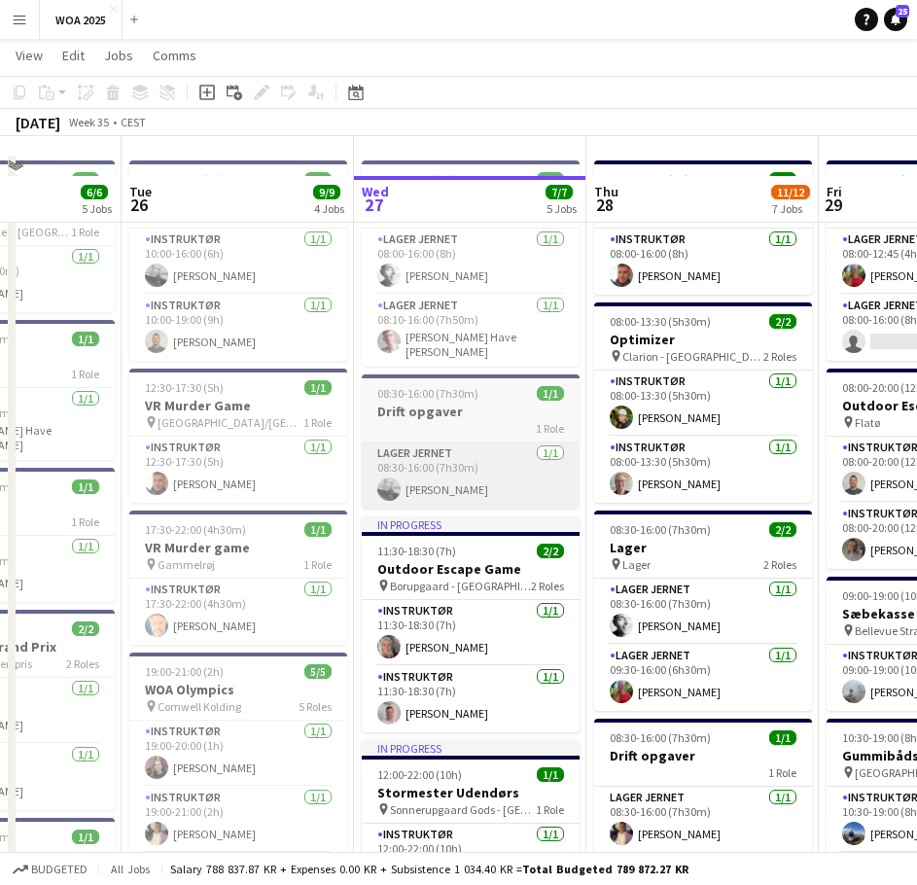
scroll to position [22, 0]
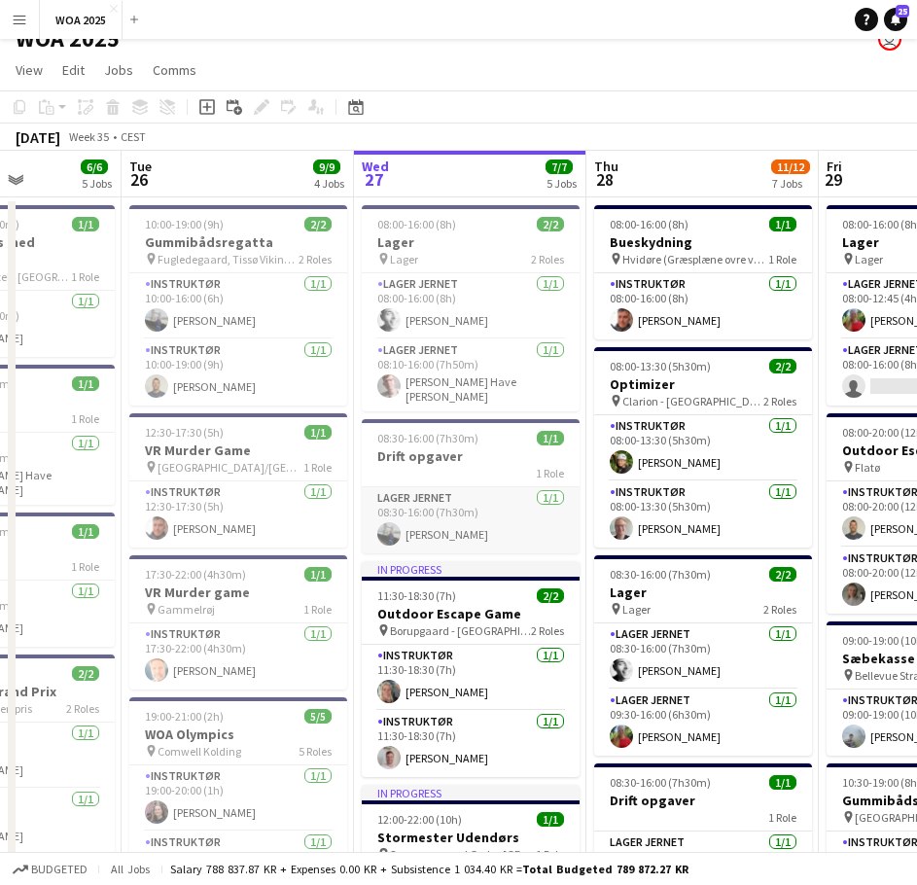
click at [500, 523] on app-card-role "Lager Jernet [DATE] 08:30-16:00 (7h30m) [PERSON_NAME]" at bounding box center [471, 520] width 218 height 66
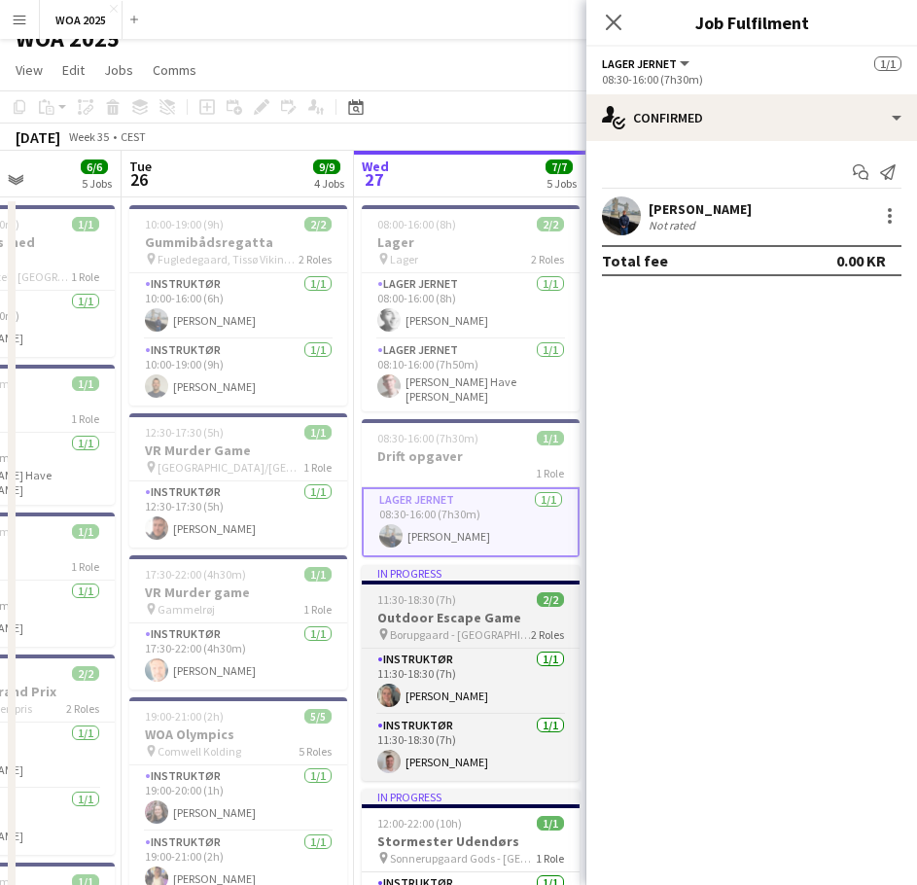
click at [423, 627] on span "Borupgaard - [GEOGRAPHIC_DATA]" at bounding box center [460, 634] width 141 height 15
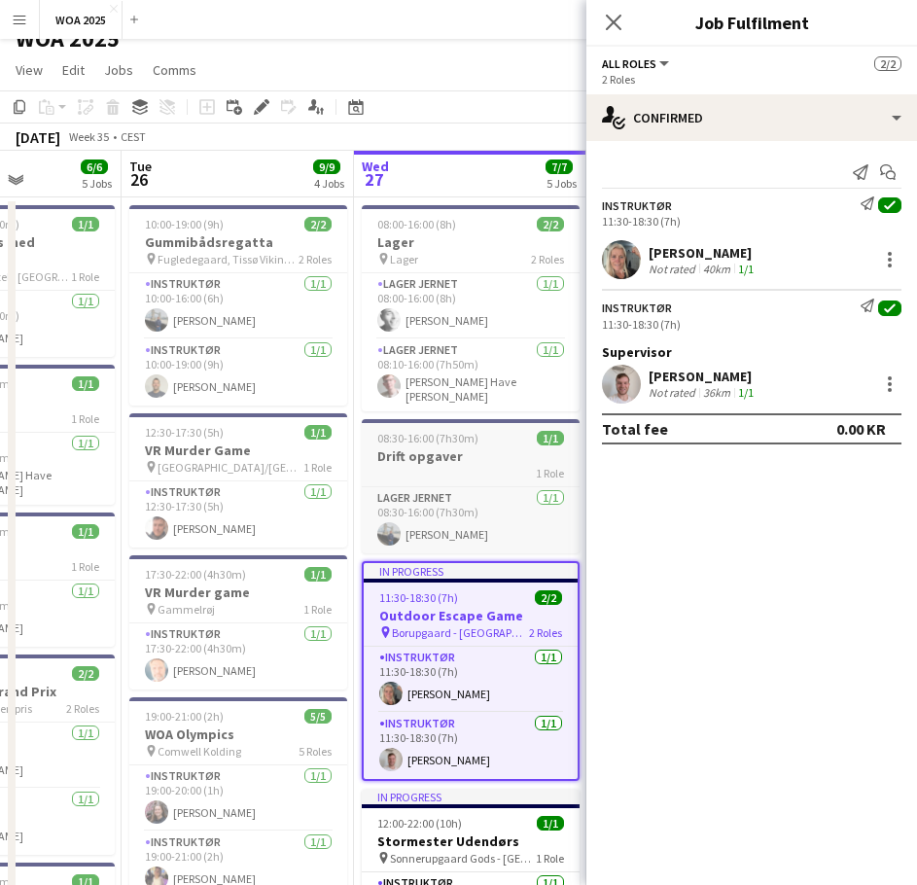
click at [441, 434] on span "08:30-16:00 (7h30m)" at bounding box center [427, 438] width 101 height 15
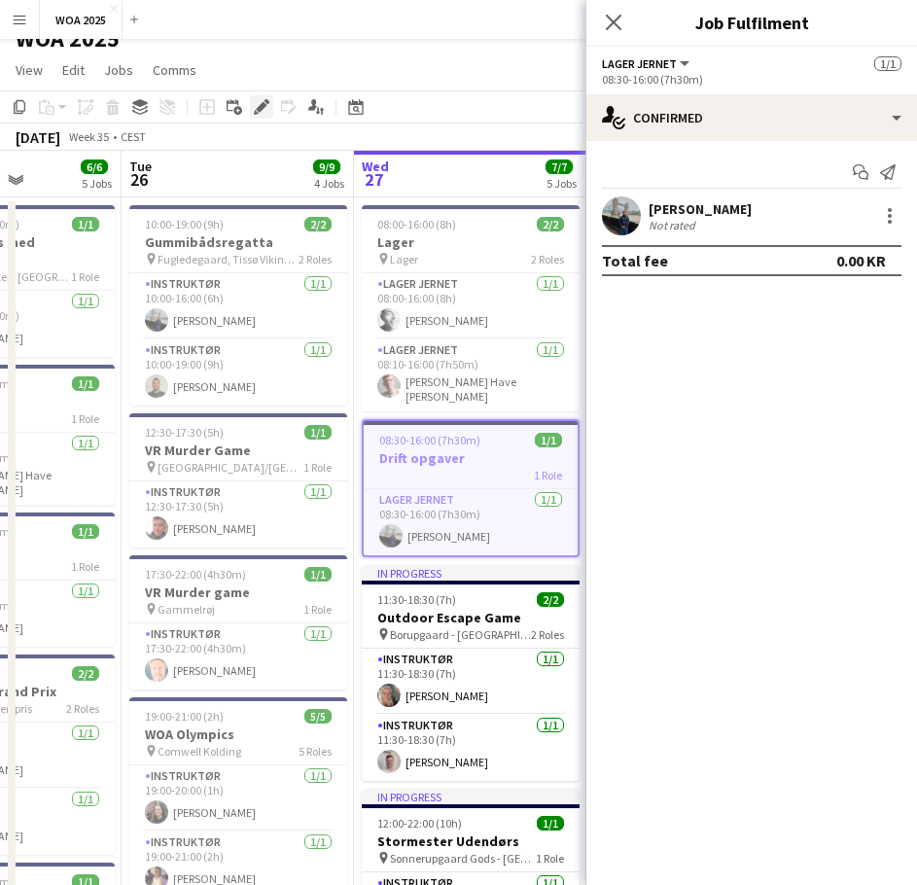
click at [259, 107] on icon at bounding box center [261, 107] width 11 height 11
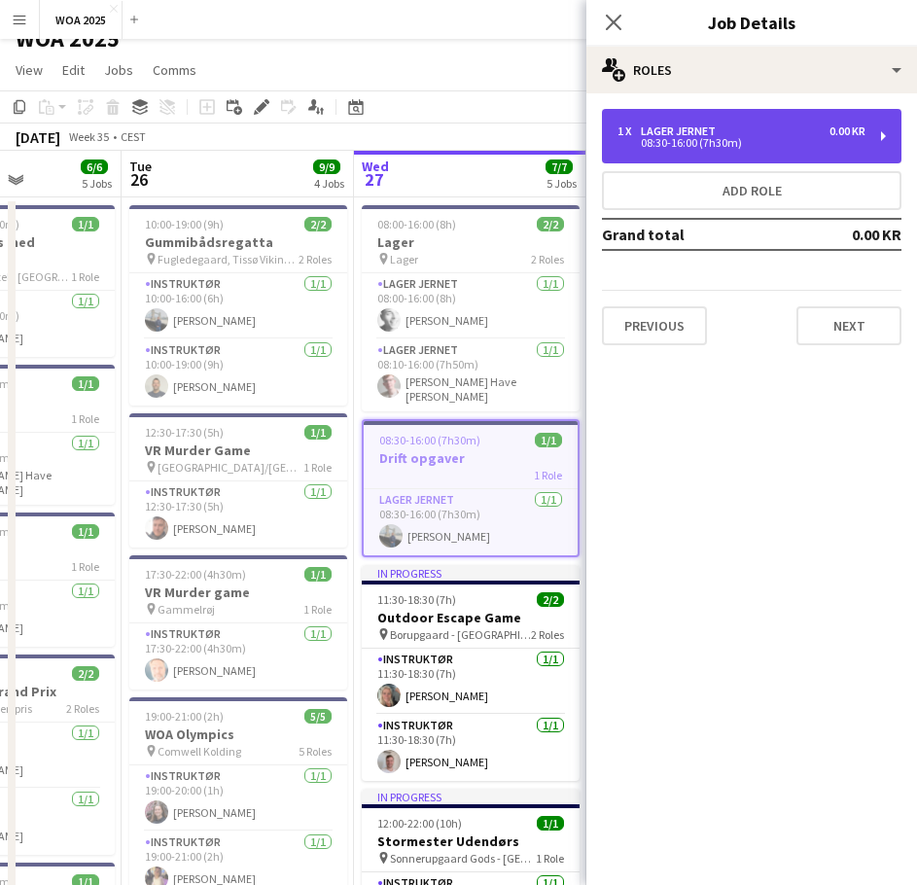
click at [777, 136] on div "1 x Lager Jernet 0.00 KR" at bounding box center [742, 131] width 248 height 14
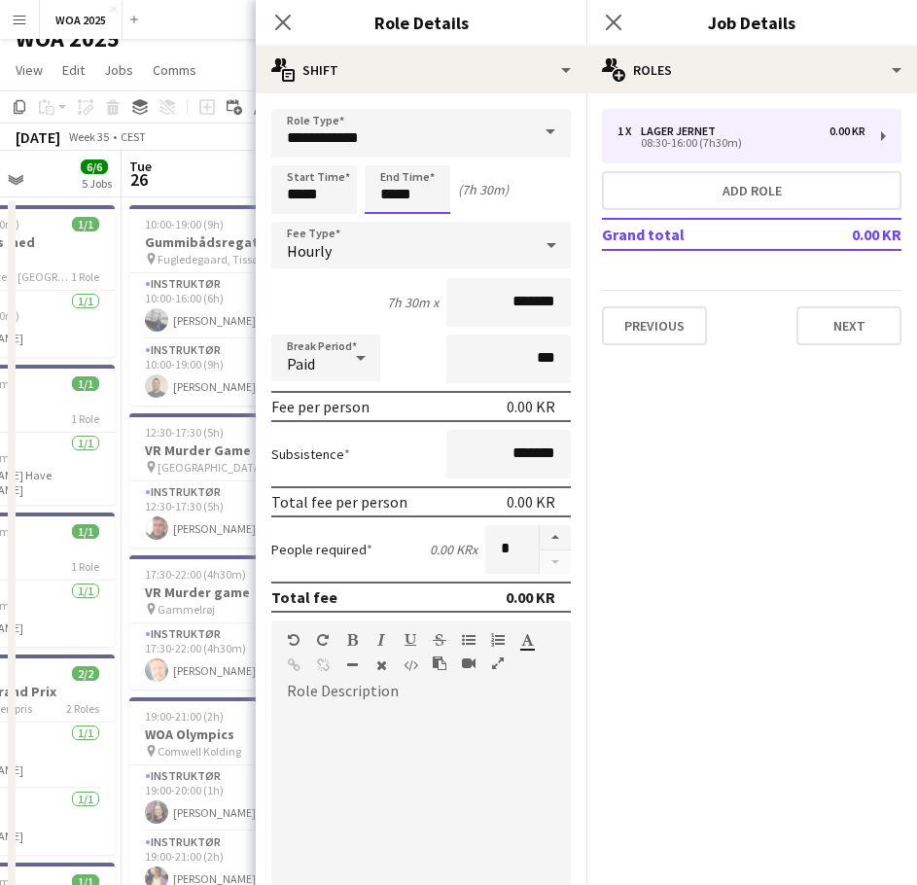
scroll to position [0, 0]
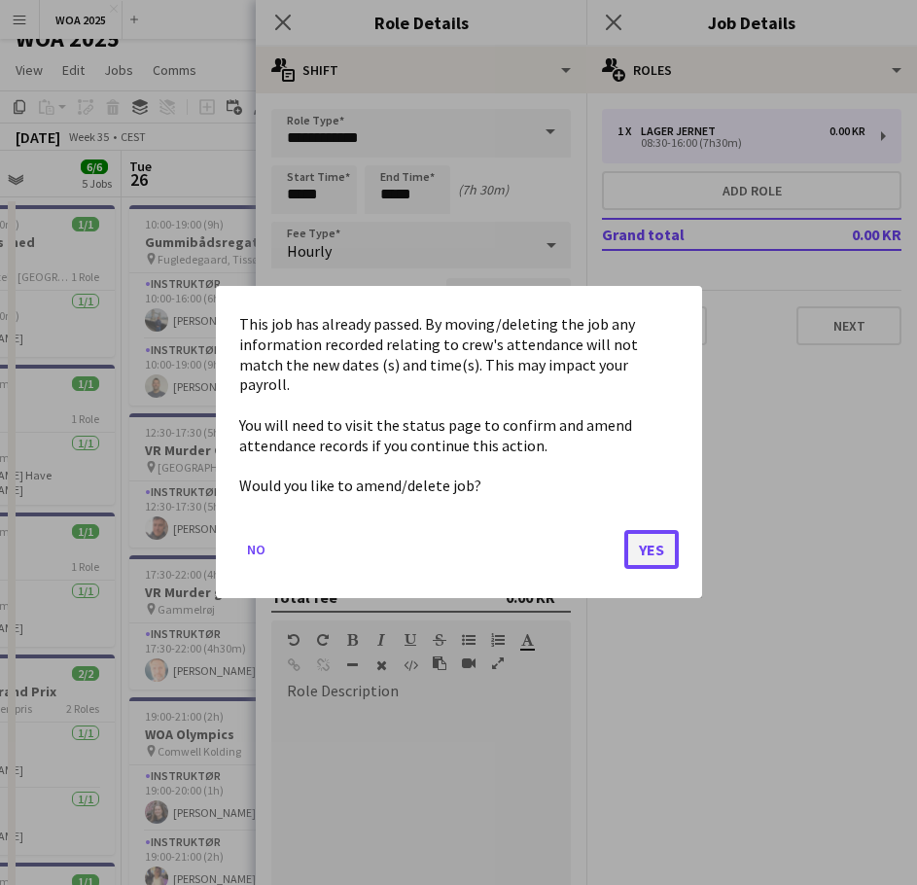
click at [650, 539] on button "Yes" at bounding box center [651, 550] width 54 height 39
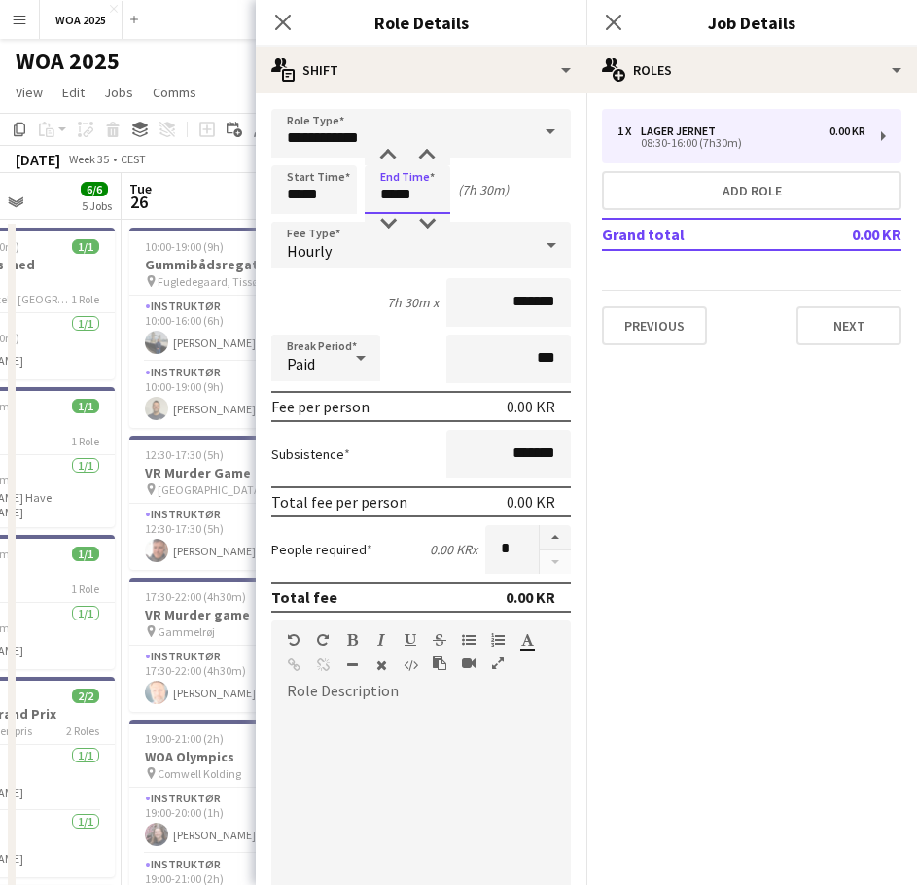
scroll to position [22, 0]
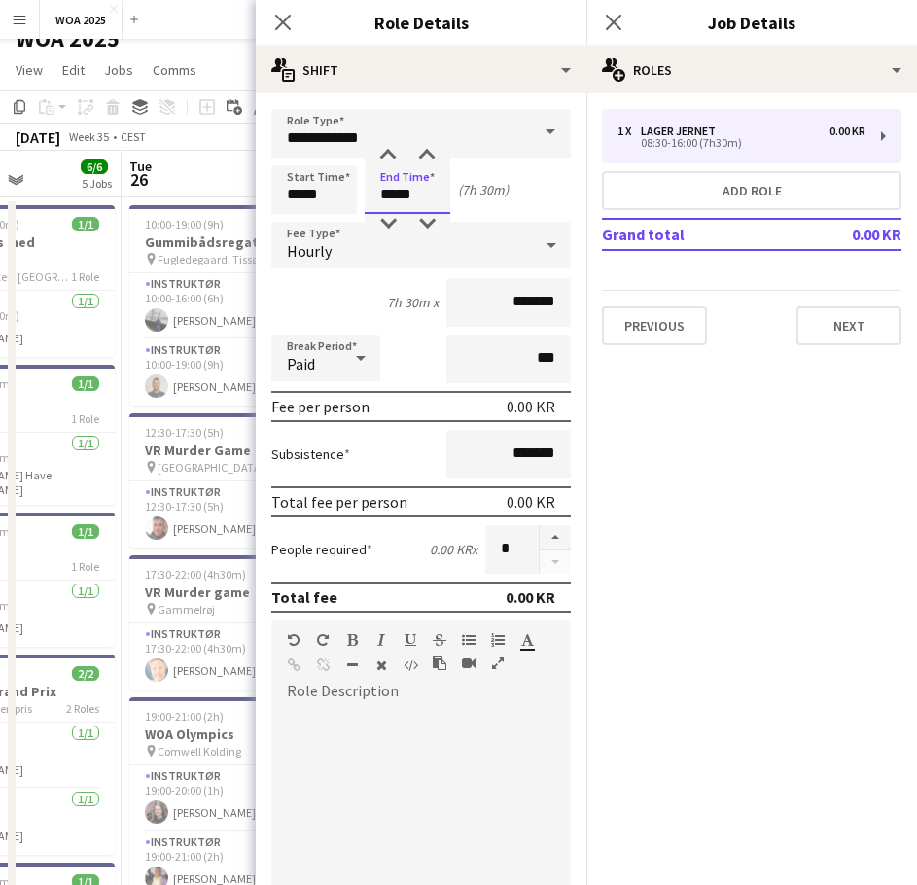
click at [409, 195] on input "*****" at bounding box center [408, 189] width 86 height 49
click at [431, 199] on input "*****" at bounding box center [408, 189] width 86 height 49
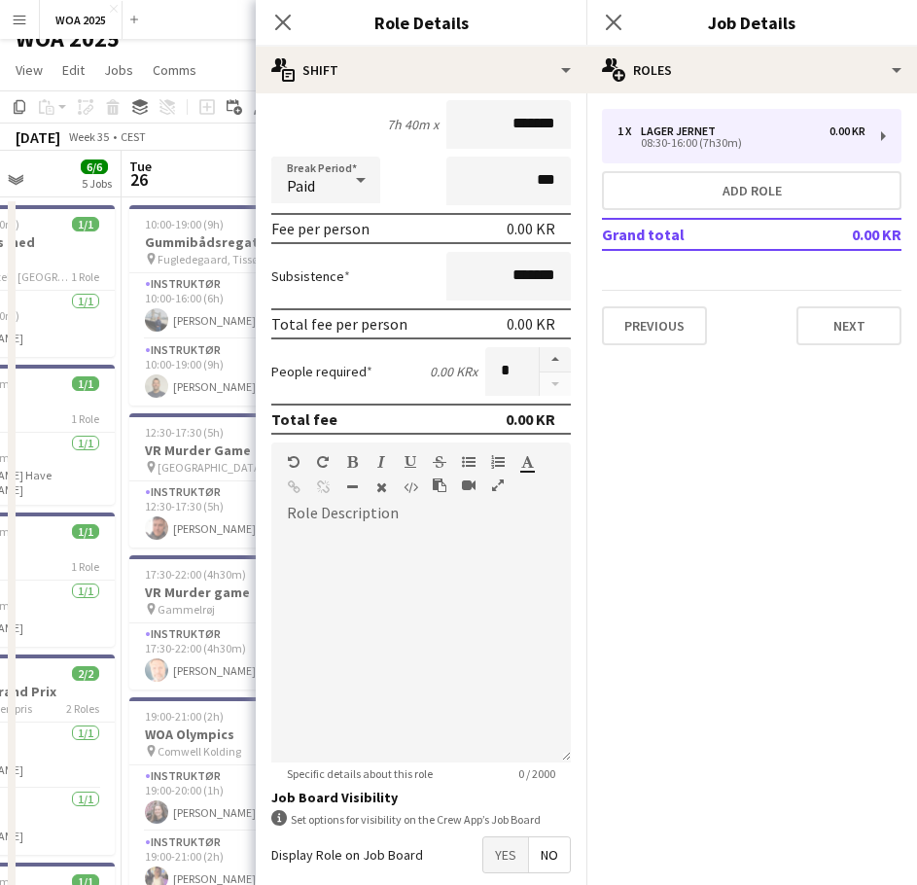
scroll to position [276, 0]
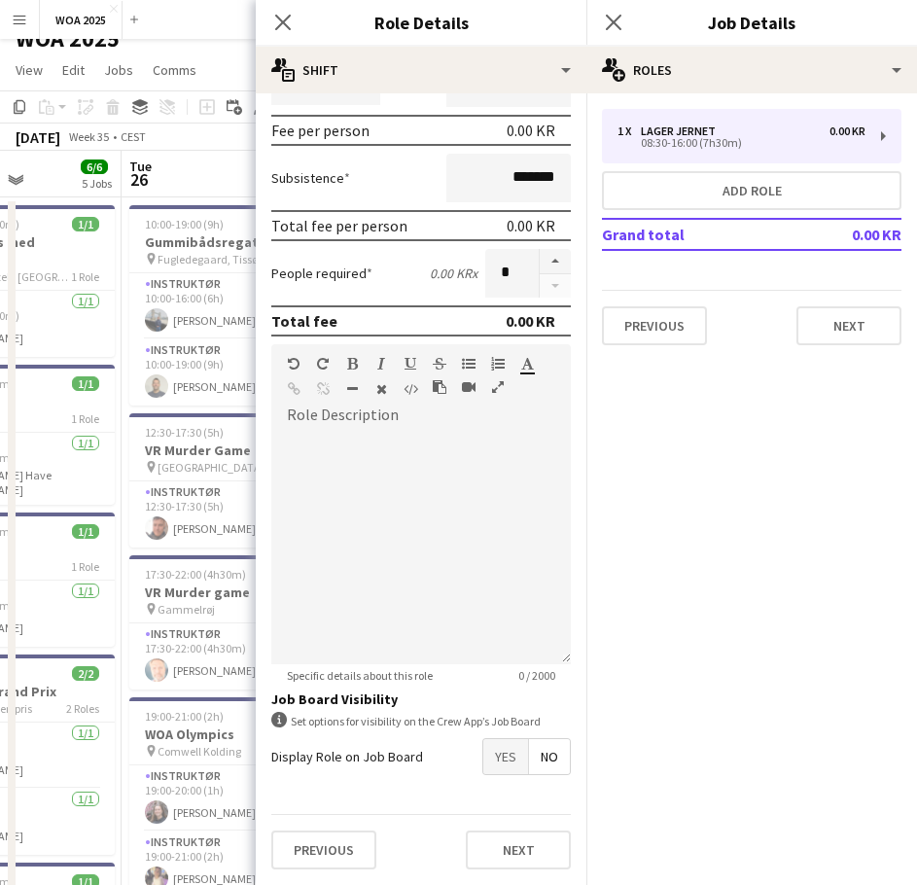
type input "*****"
click at [511, 876] on div "Previous Next" at bounding box center [421, 849] width 300 height 71
click at [511, 856] on button "Next" at bounding box center [518, 849] width 105 height 39
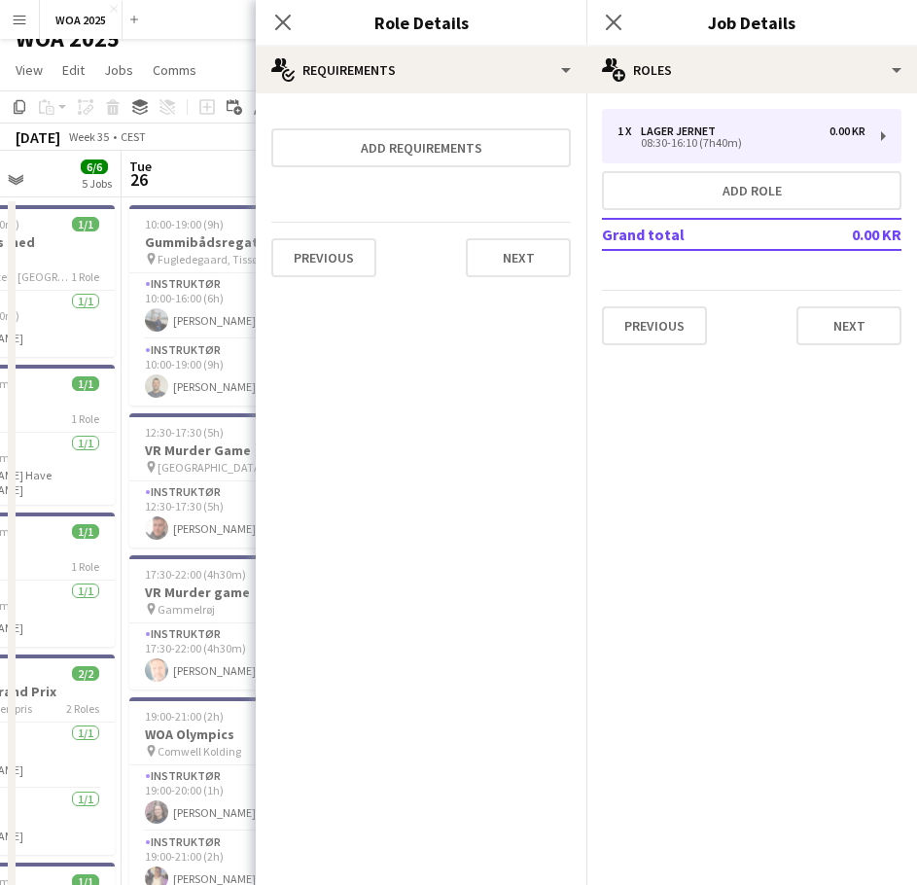
scroll to position [0, 0]
click at [527, 265] on button "Next" at bounding box center [518, 257] width 105 height 39
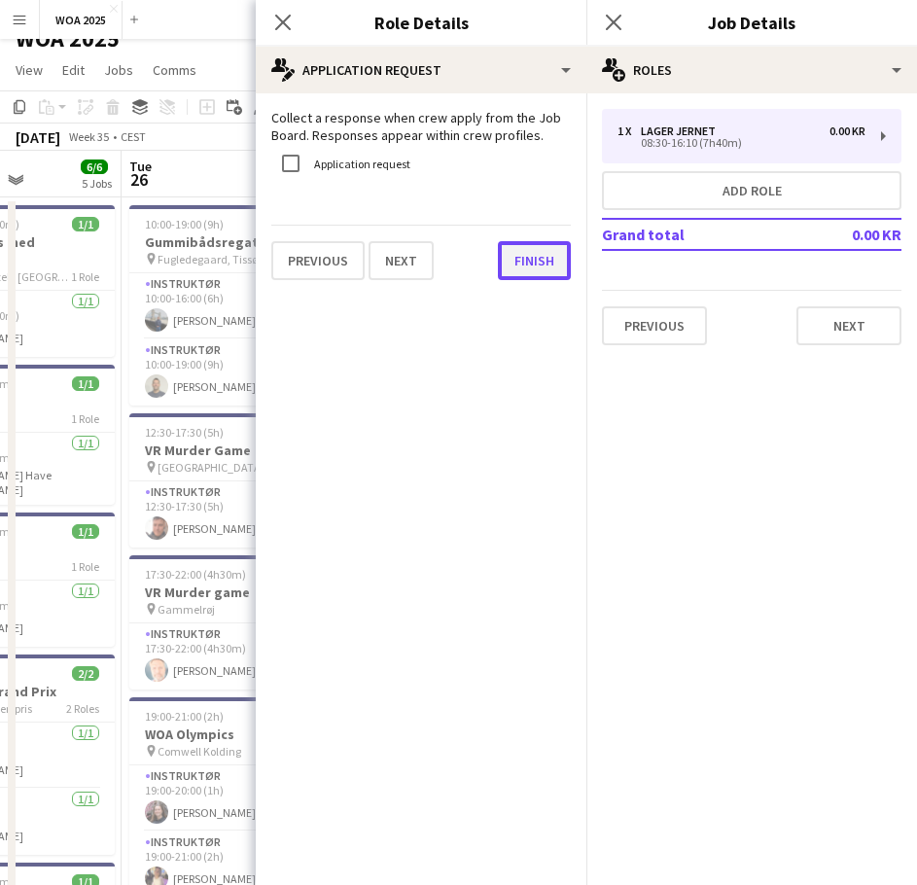
click at [548, 265] on button "Finish" at bounding box center [534, 260] width 73 height 39
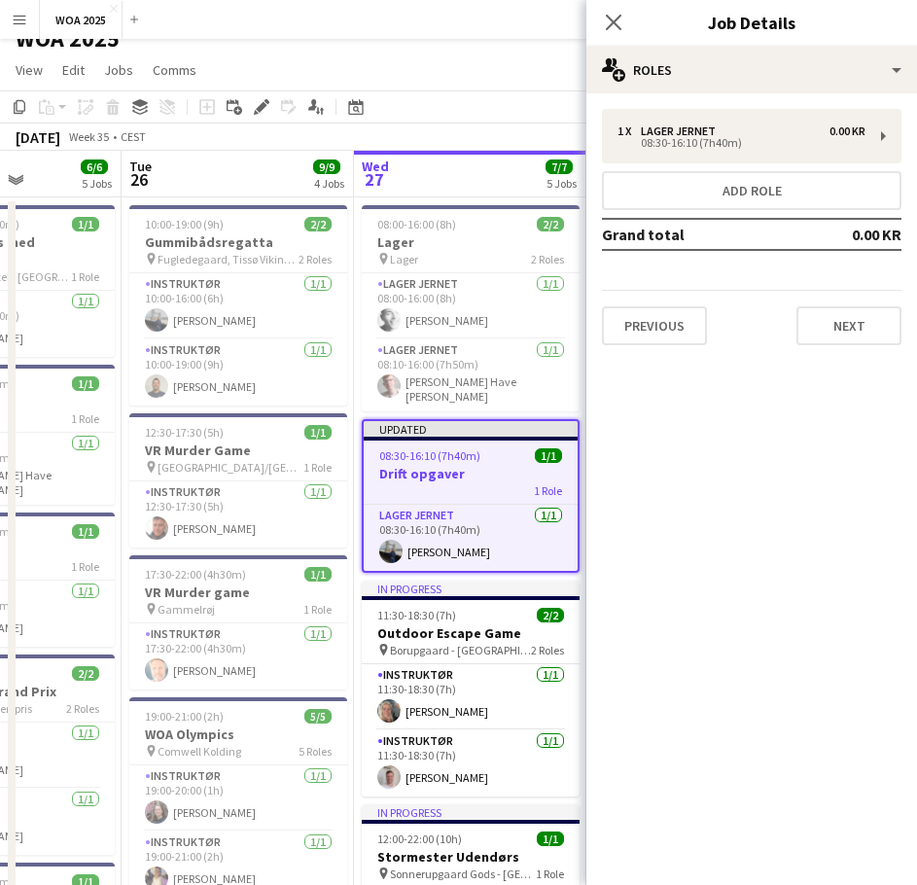
click at [459, 88] on app-page-menu "View Day view expanded Day view collapsed Month view Date picker Jump to [DATE]…" at bounding box center [458, 71] width 917 height 37
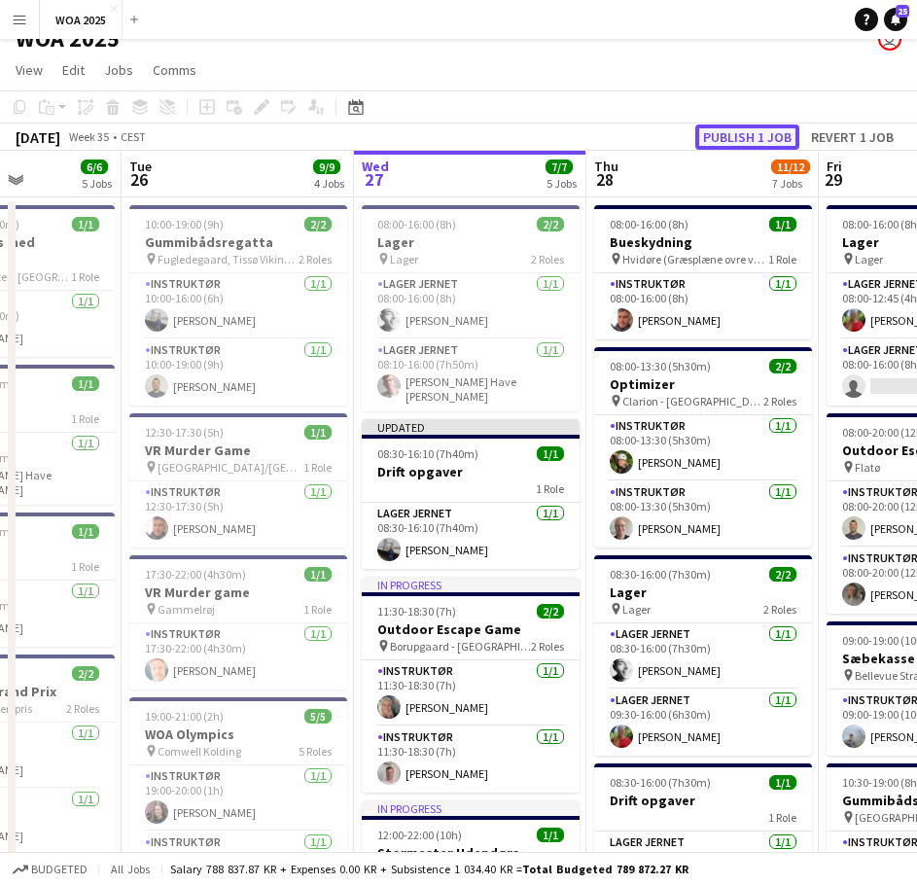
click at [752, 135] on button "Publish 1 job" at bounding box center [747, 136] width 104 height 25
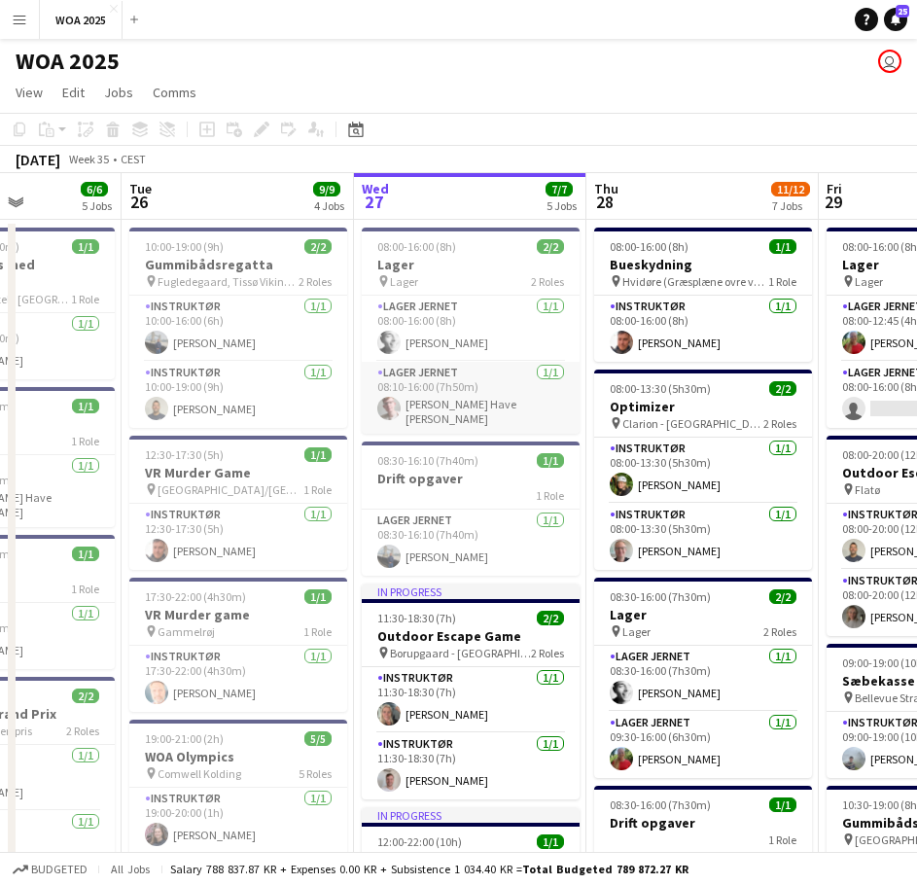
click at [454, 401] on app-card-role "Lager Jernet [DATE] 08:10-16:00 (7h50m) [PERSON_NAME]" at bounding box center [471, 398] width 218 height 72
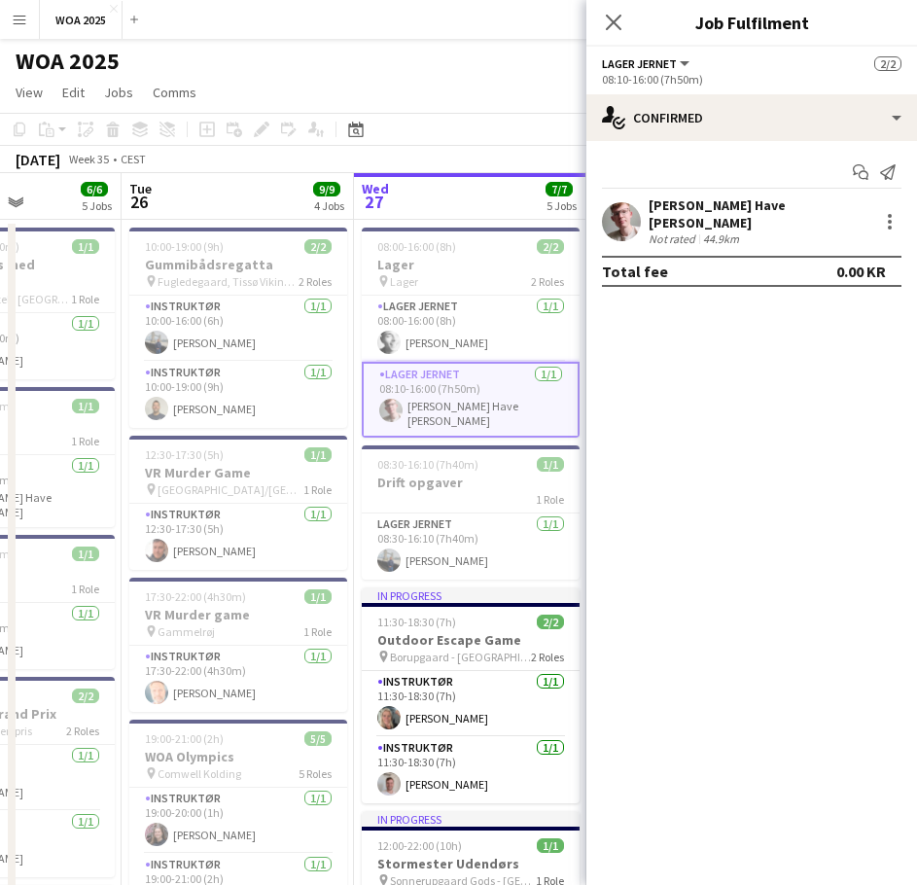
click at [337, 70] on div "WOA 2025 user" at bounding box center [458, 57] width 917 height 37
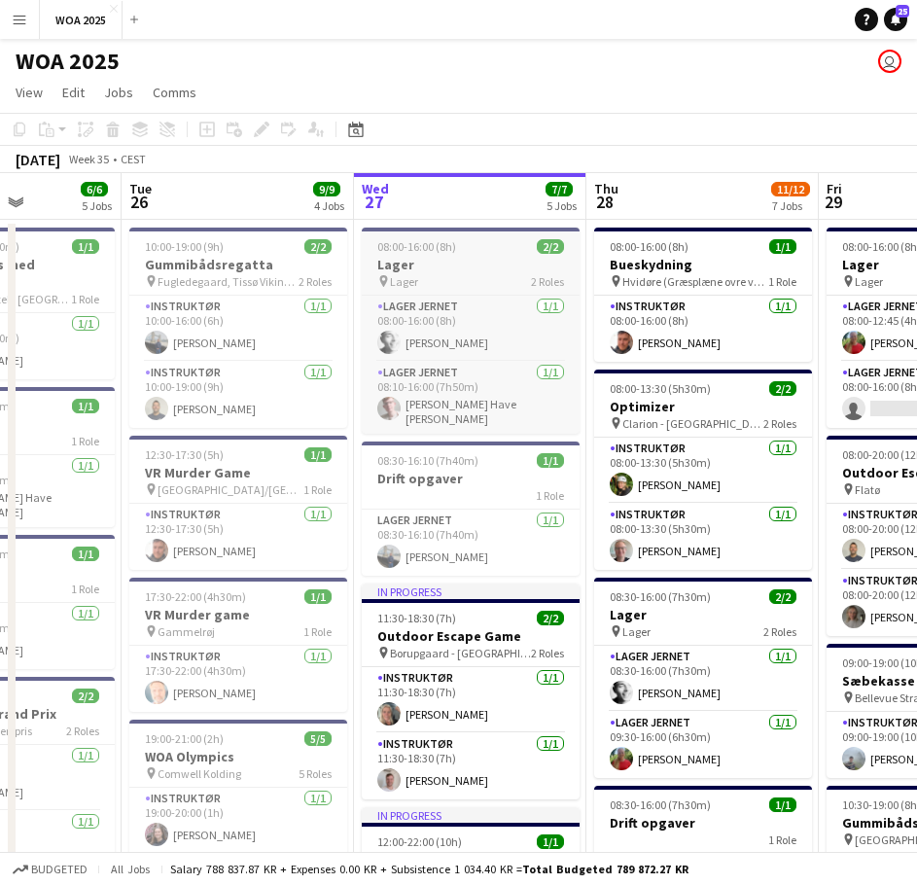
click at [444, 277] on div "pin Lager 2 Roles" at bounding box center [471, 281] width 218 height 16
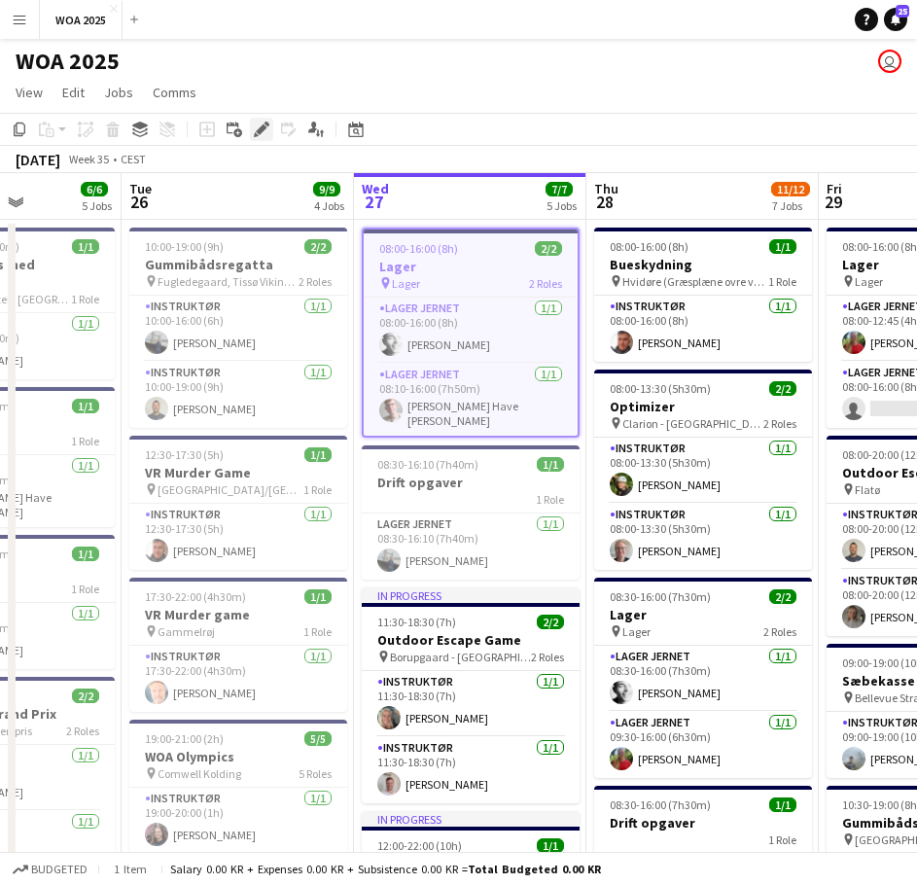
click at [256, 122] on icon "Edit" at bounding box center [262, 130] width 16 height 16
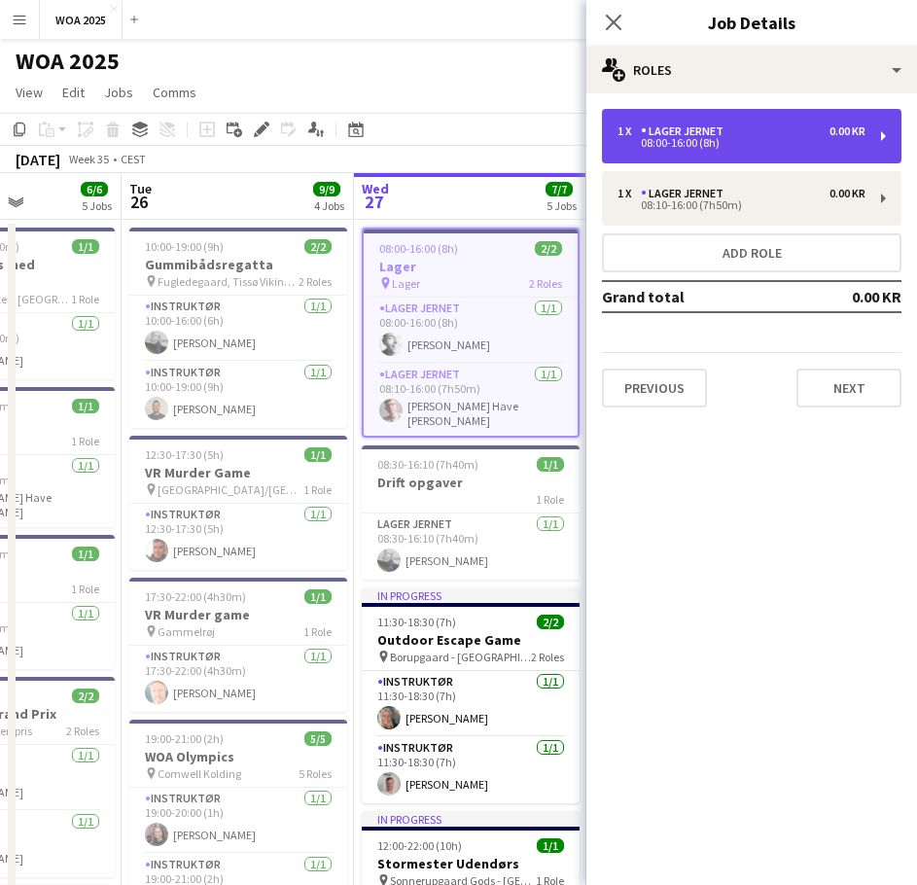
click at [791, 141] on div "08:00-16:00 (8h)" at bounding box center [742, 143] width 248 height 10
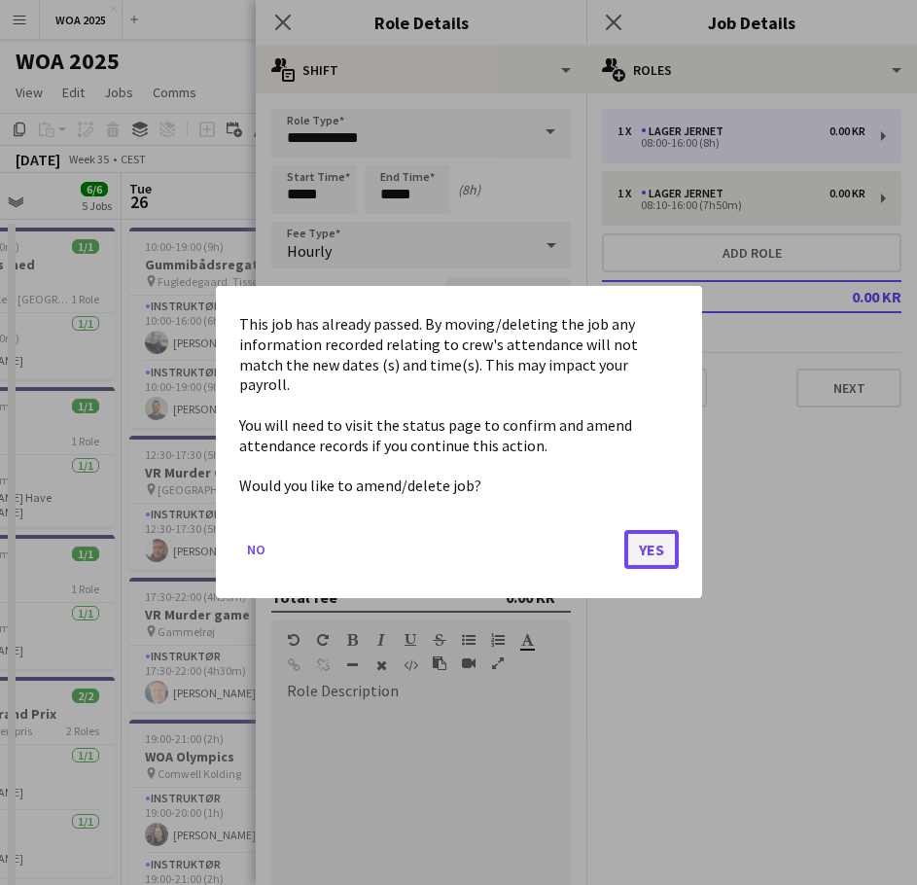
click at [648, 540] on button "Yes" at bounding box center [651, 550] width 54 height 39
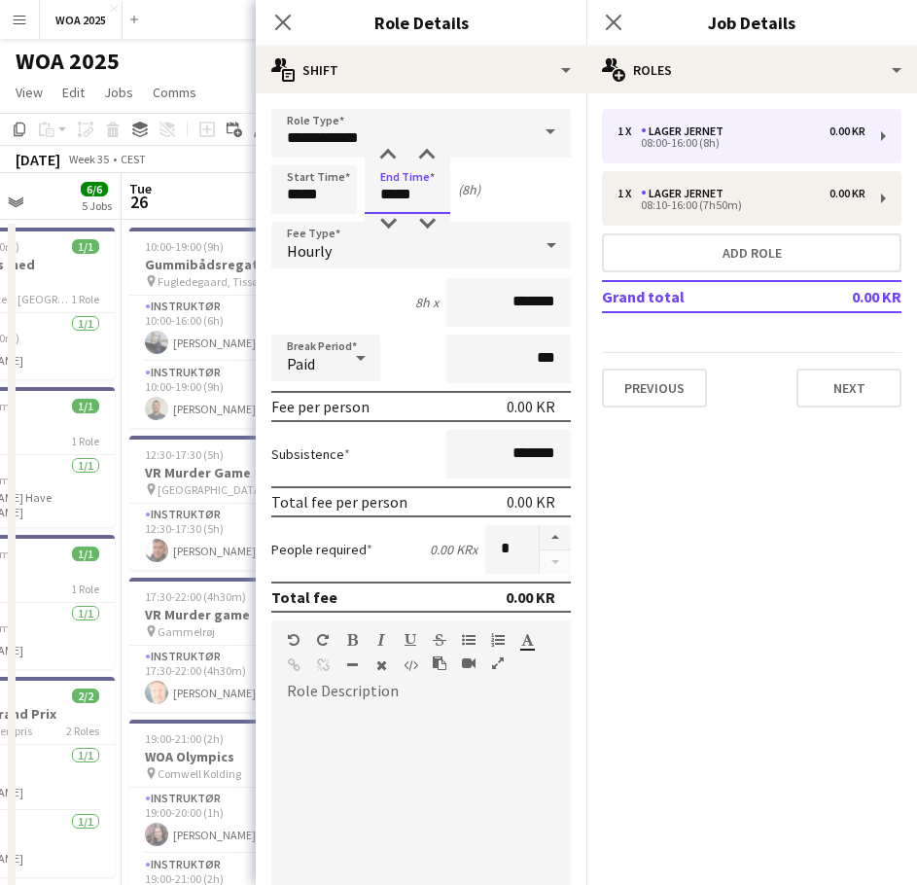
click at [424, 195] on input "*****" at bounding box center [408, 189] width 86 height 49
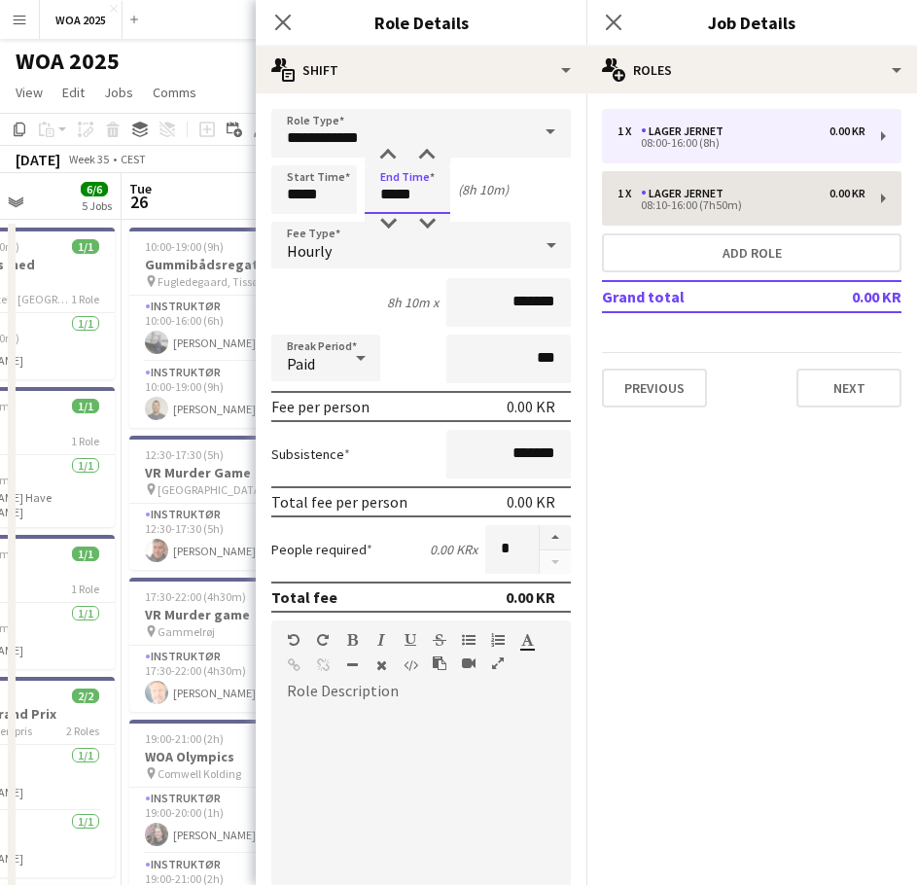
type input "*****"
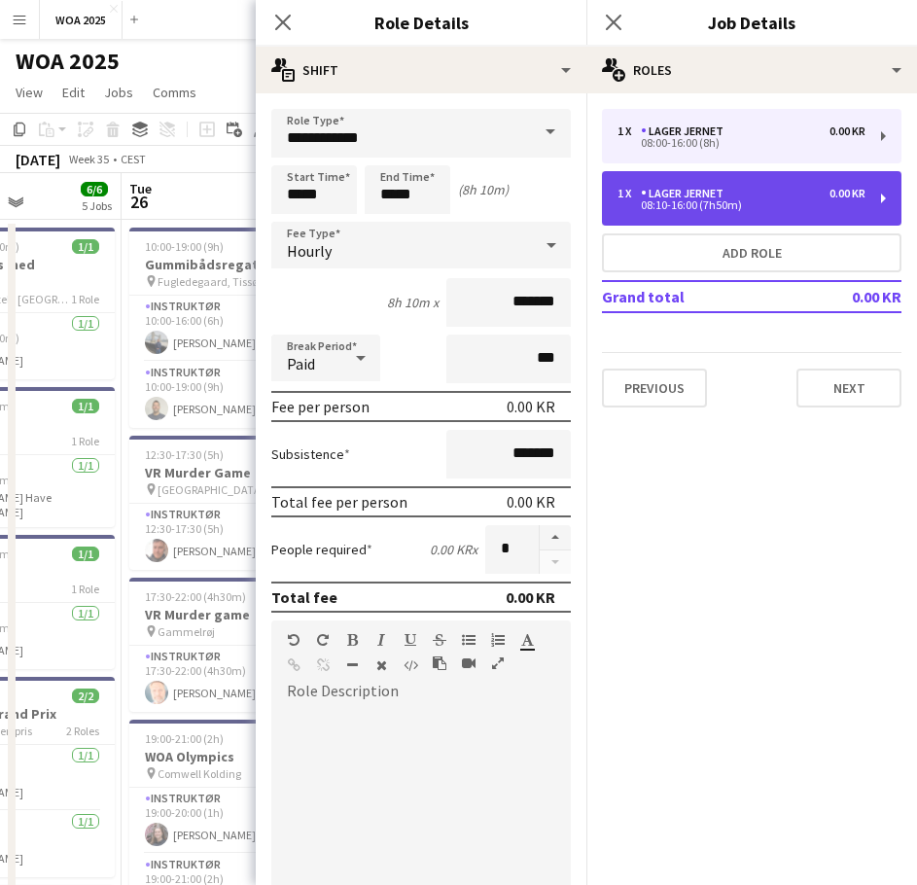
click at [704, 206] on div "08:10-16:00 (7h50m)" at bounding box center [742, 205] width 248 height 10
type input "*****"
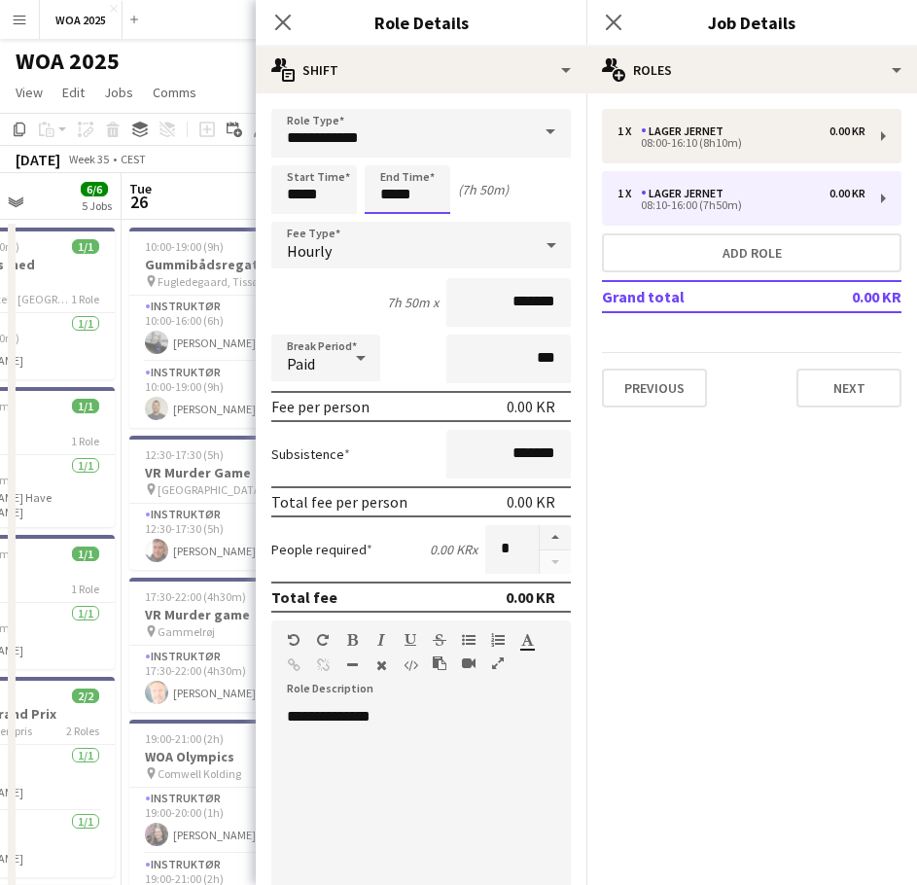
click at [426, 193] on input "*****" at bounding box center [408, 189] width 86 height 49
type input "*****"
click at [227, 57] on div "WOA 2025 user" at bounding box center [458, 57] width 917 height 37
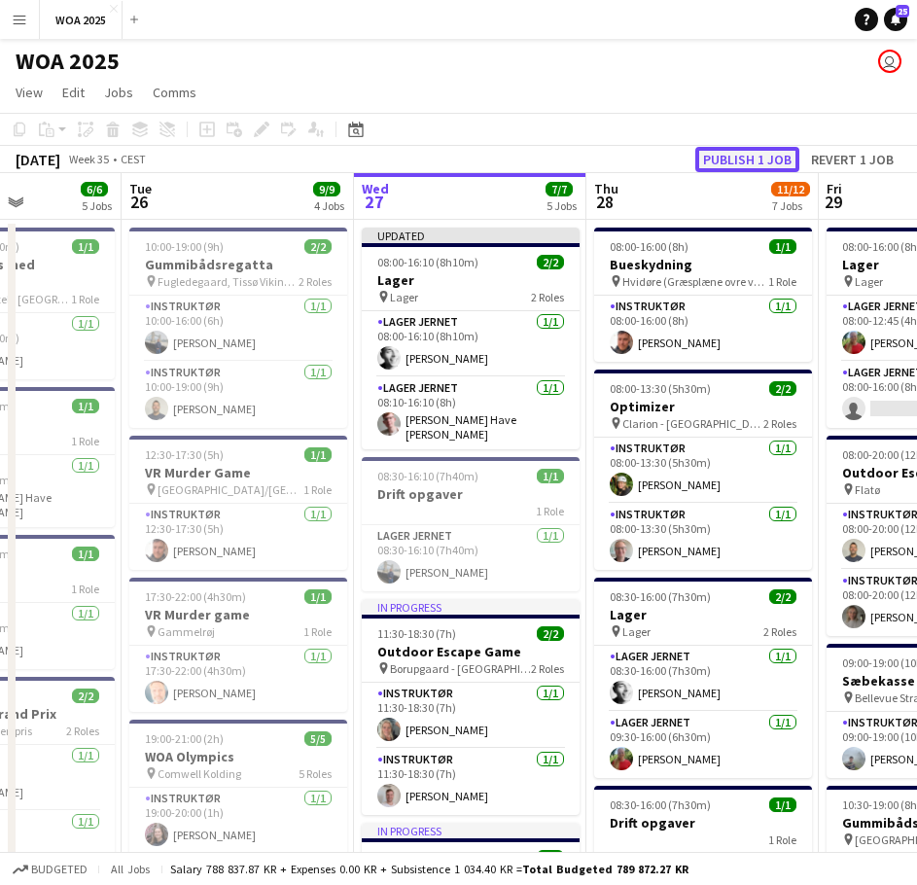
click at [745, 159] on button "Publish 1 job" at bounding box center [747, 159] width 104 height 25
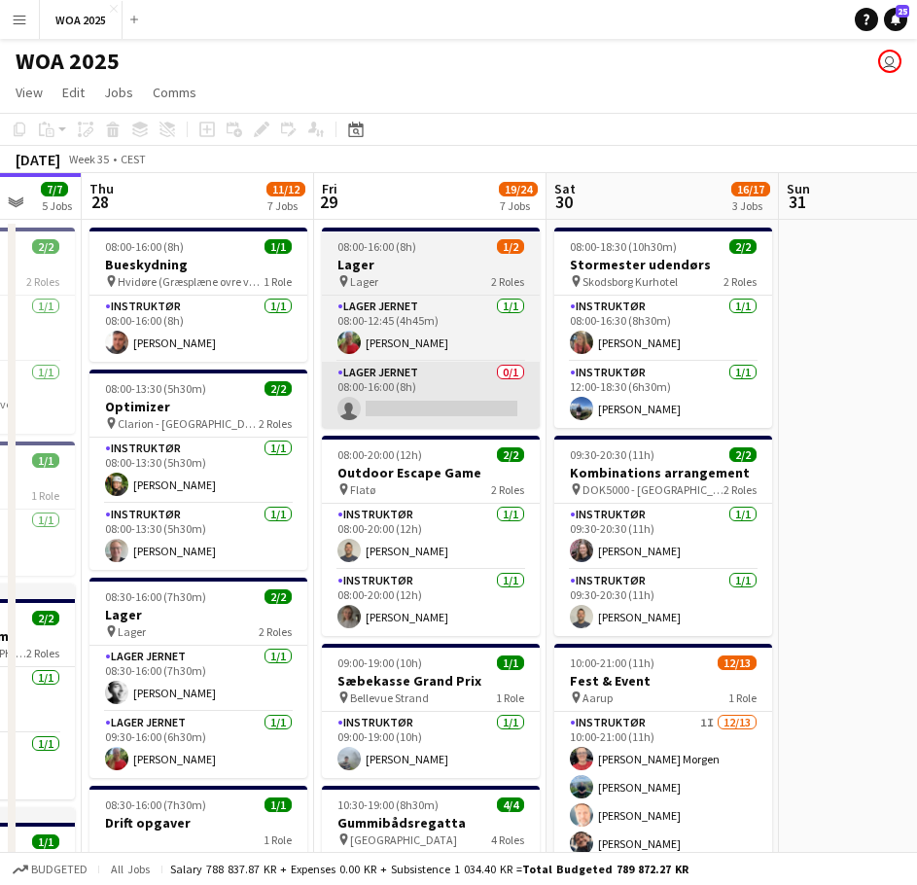
drag, startPoint x: 584, startPoint y: 393, endPoint x: 126, endPoint y: 424, distance: 459.1
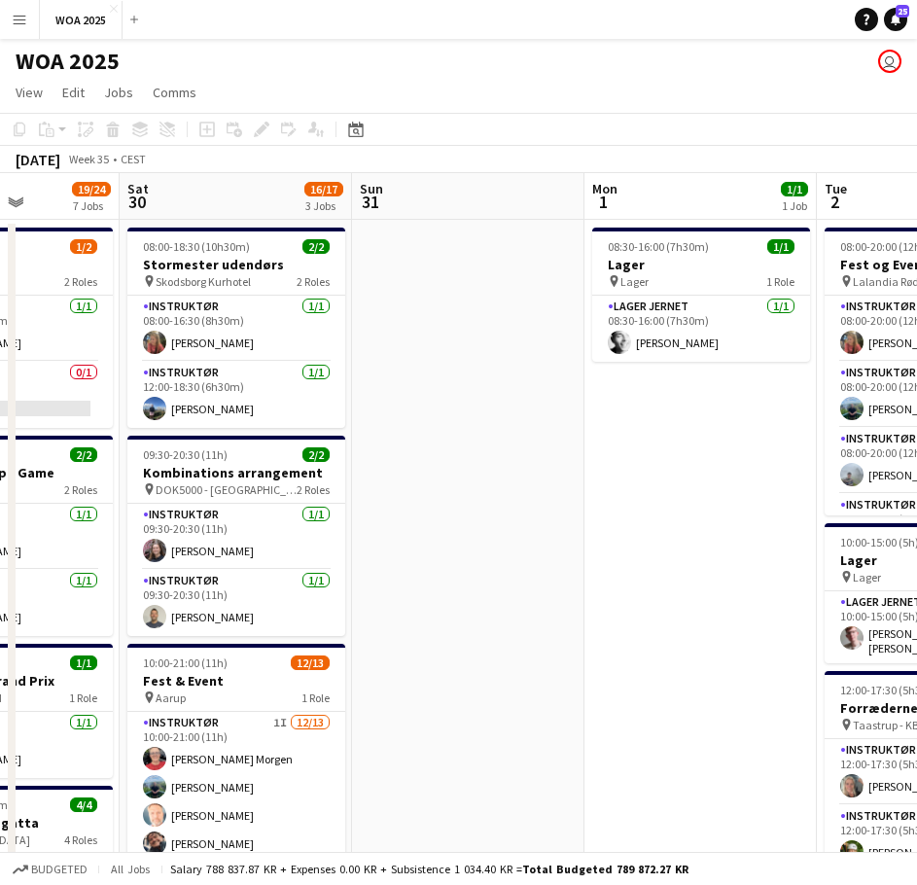
drag, startPoint x: 493, startPoint y: 409, endPoint x: 212, endPoint y: 409, distance: 281.0
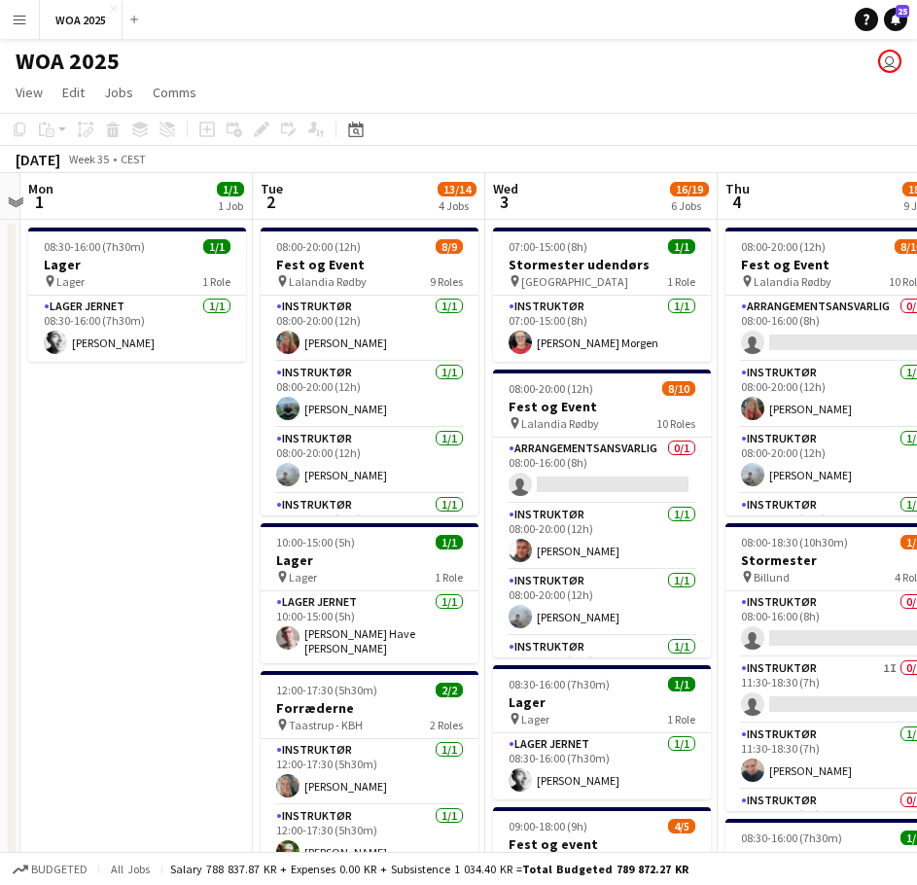
drag, startPoint x: 293, startPoint y: 647, endPoint x: 192, endPoint y: 654, distance: 101.4
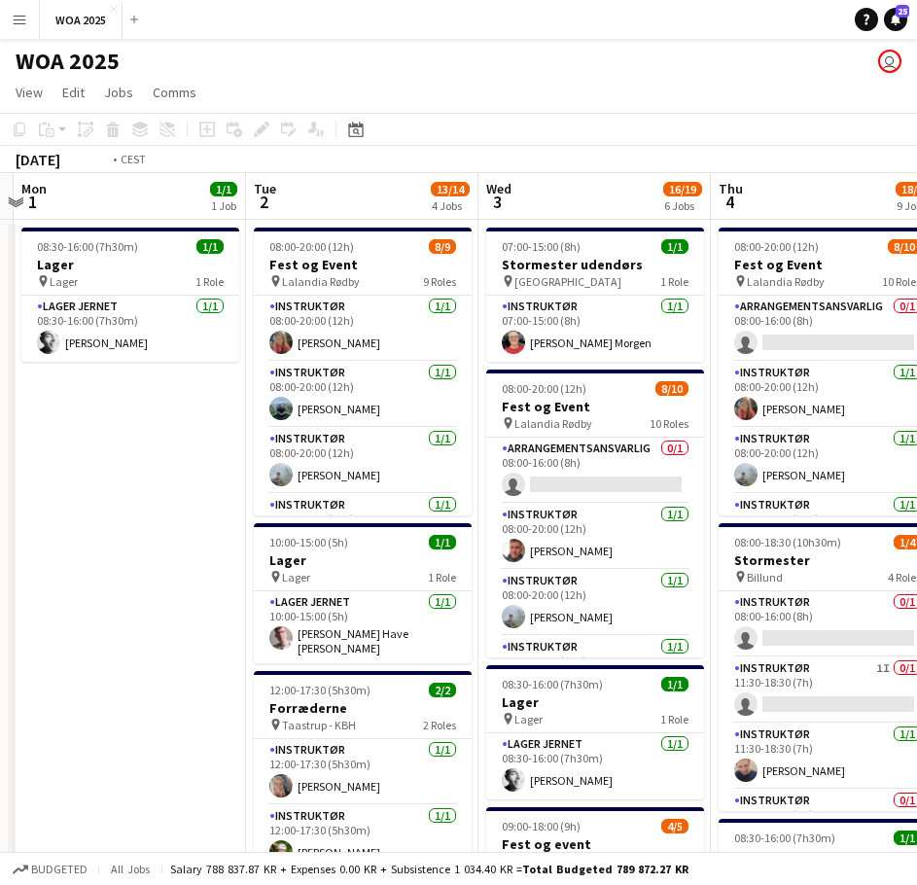
drag, startPoint x: 744, startPoint y: 547, endPoint x: 220, endPoint y: 541, distance: 524.2
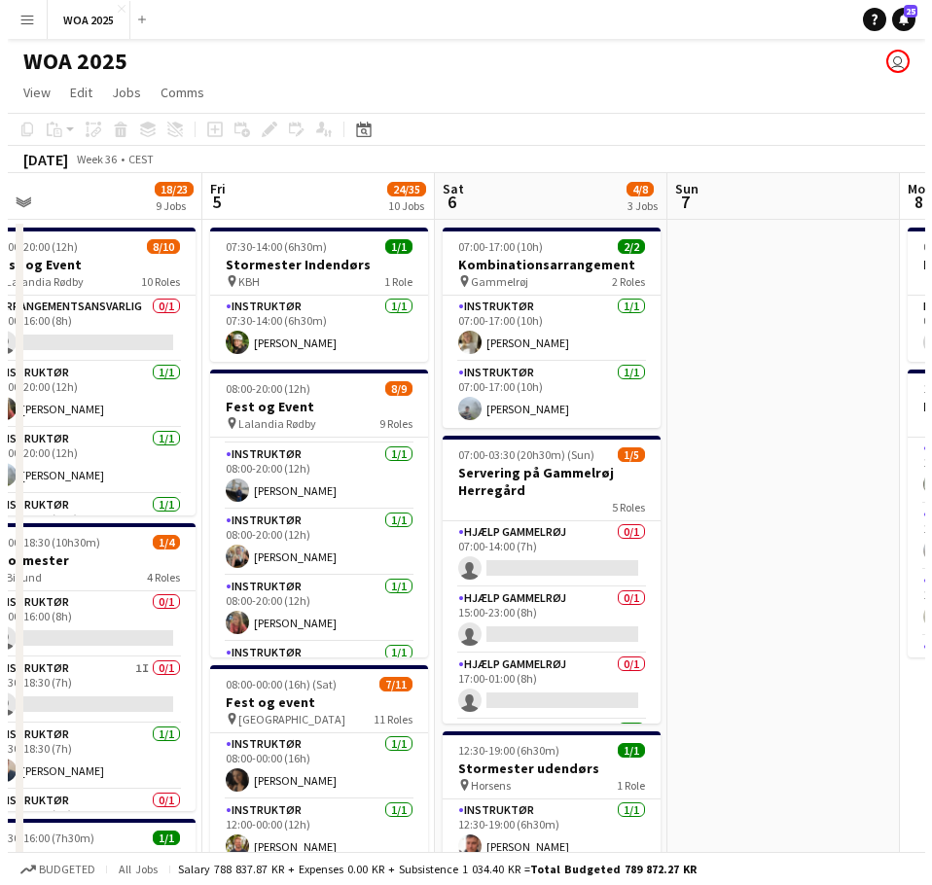
scroll to position [0, 751]
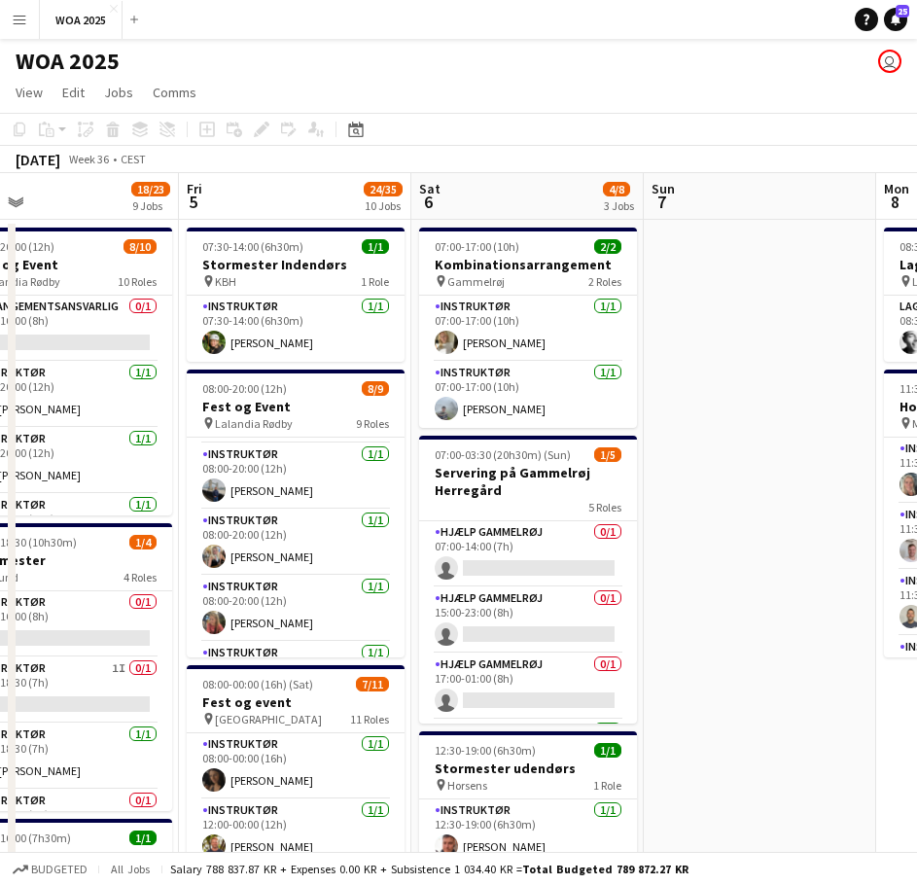
drag, startPoint x: 822, startPoint y: 453, endPoint x: 585, endPoint y: 468, distance: 236.8
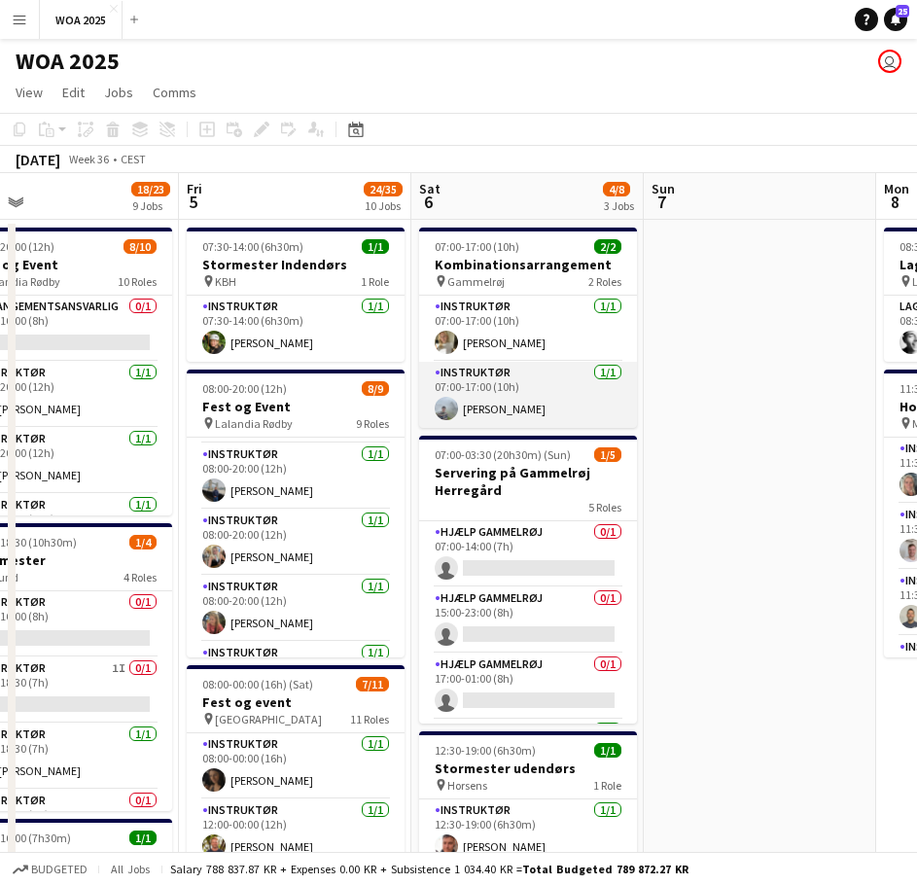
click at [525, 390] on app-card-role "Instruktør [DATE] 07:00-17:00 (10h) [PERSON_NAME]" at bounding box center [528, 395] width 218 height 66
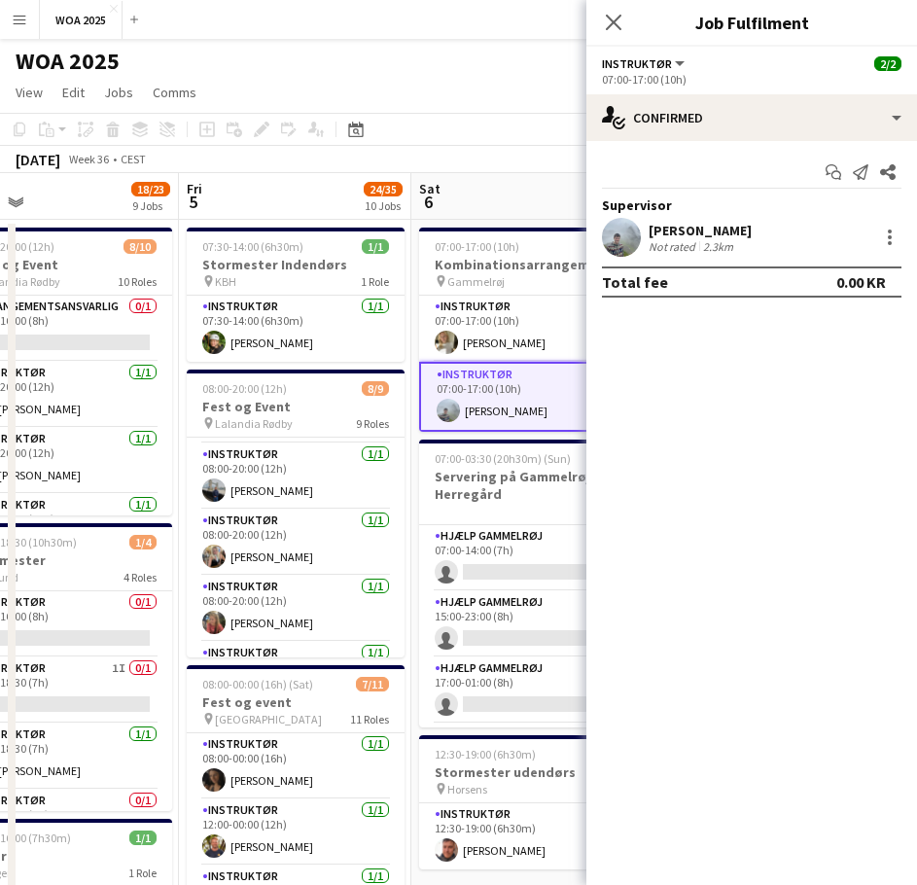
click at [515, 163] on div "[DATE] Week 36 • CEST" at bounding box center [458, 159] width 917 height 27
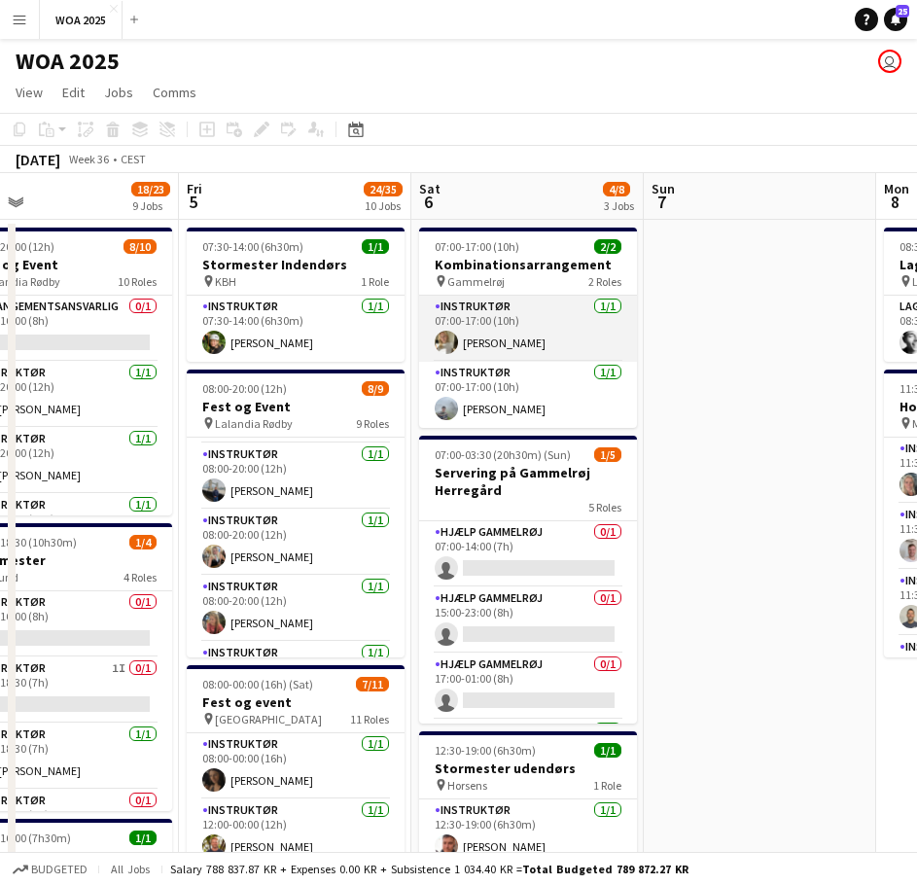
click at [563, 337] on app-card-role "Instruktør [DATE] 07:00-17:00 (10h) [PERSON_NAME]" at bounding box center [528, 329] width 218 height 66
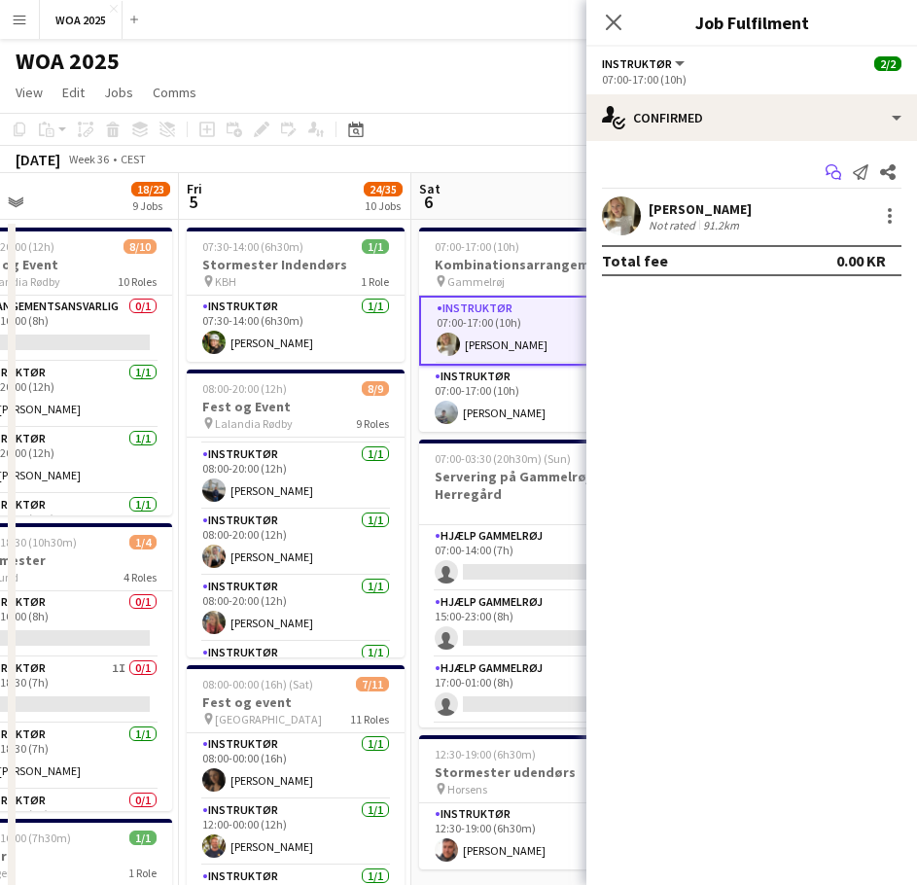
click at [841, 171] on app-icon "Start chat" at bounding box center [833, 172] width 27 height 27
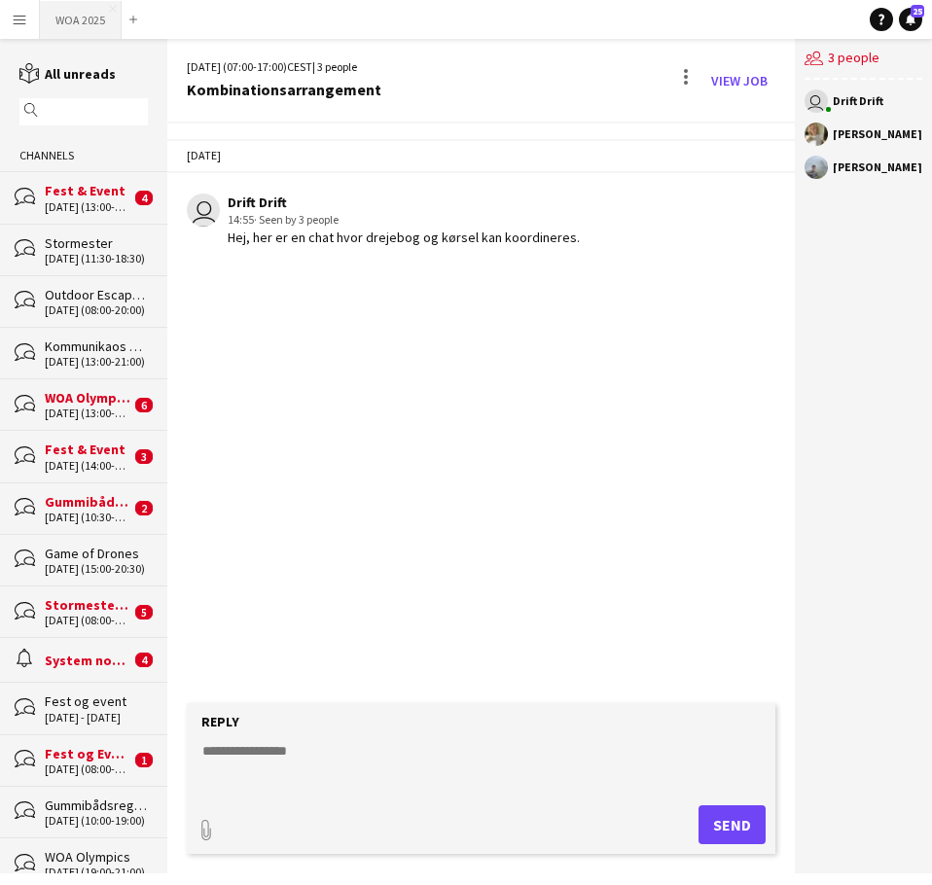
click at [93, 20] on button "WOA 2025 Close" at bounding box center [81, 20] width 82 height 38
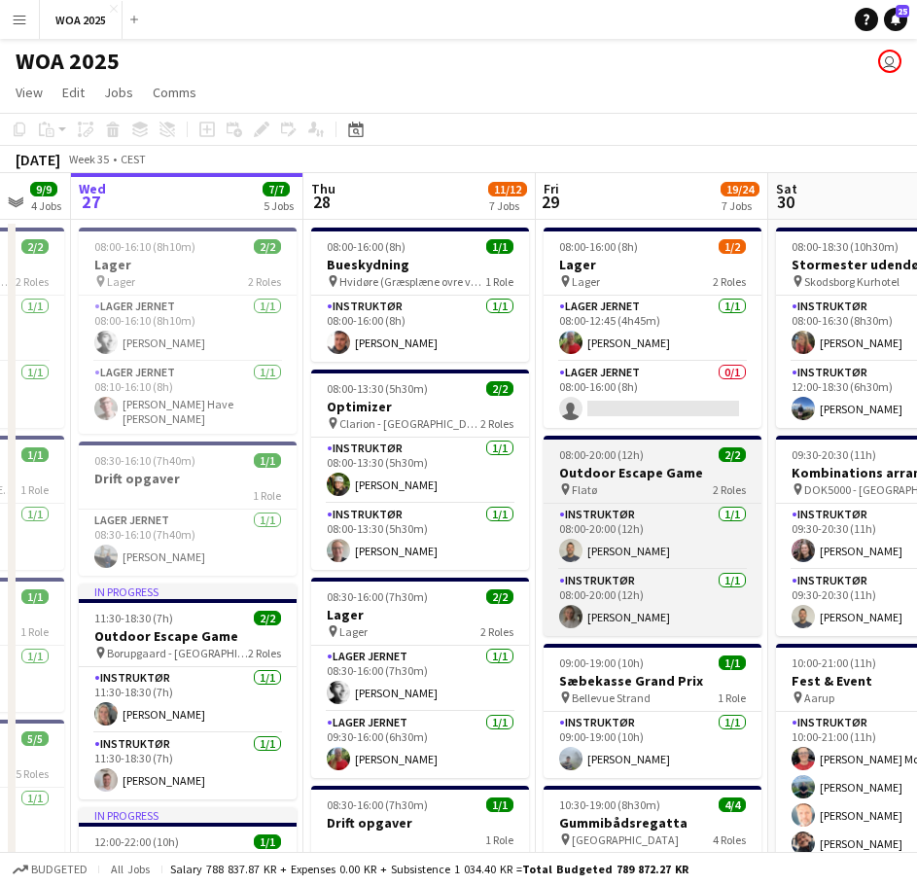
drag, startPoint x: 681, startPoint y: 365, endPoint x: 366, endPoint y: 447, distance: 325.7
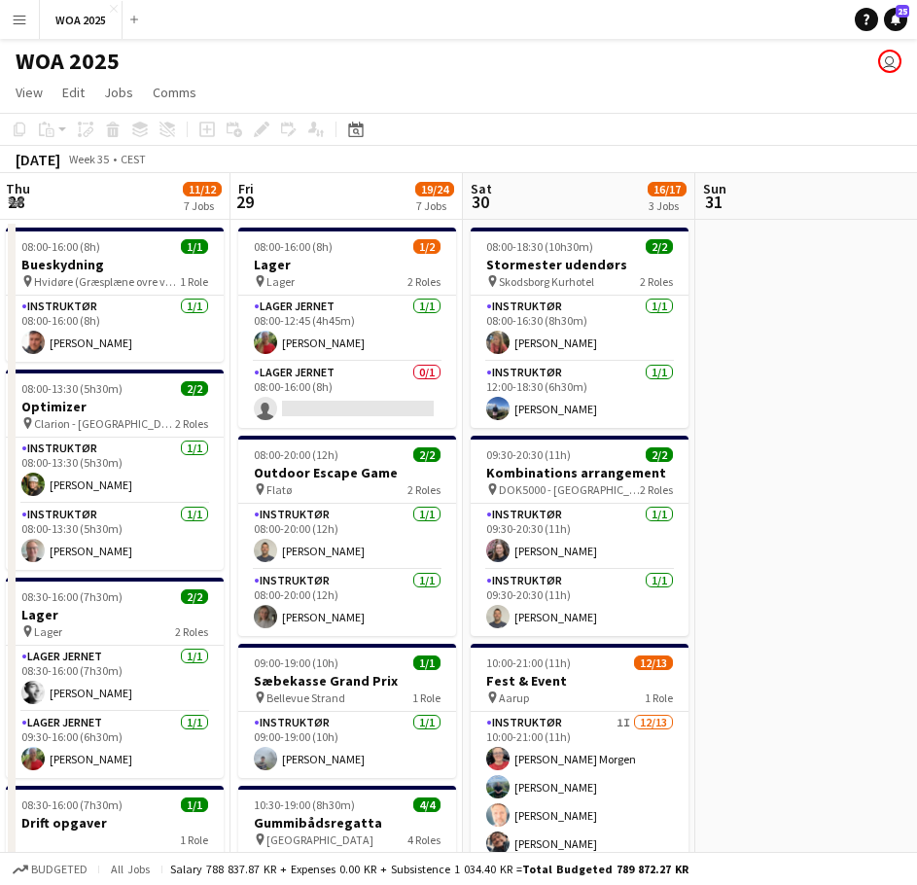
drag, startPoint x: 302, startPoint y: 462, endPoint x: 266, endPoint y: 476, distance: 38.5
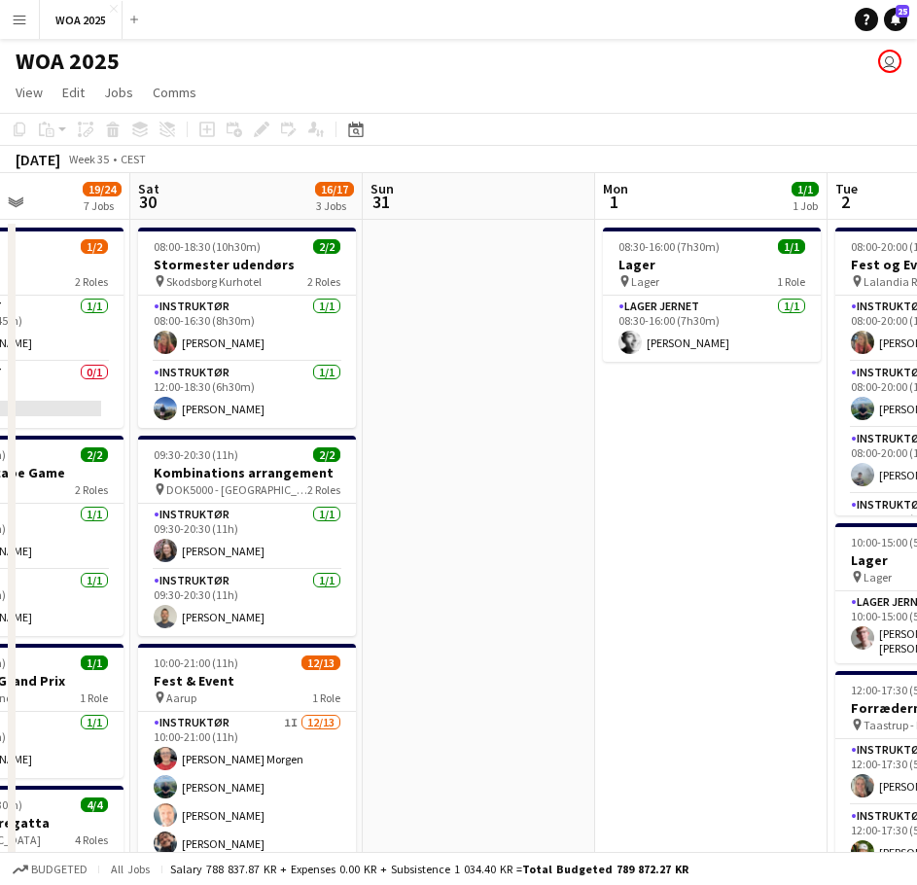
drag, startPoint x: 322, startPoint y: 477, endPoint x: 297, endPoint y: 481, distance: 25.6
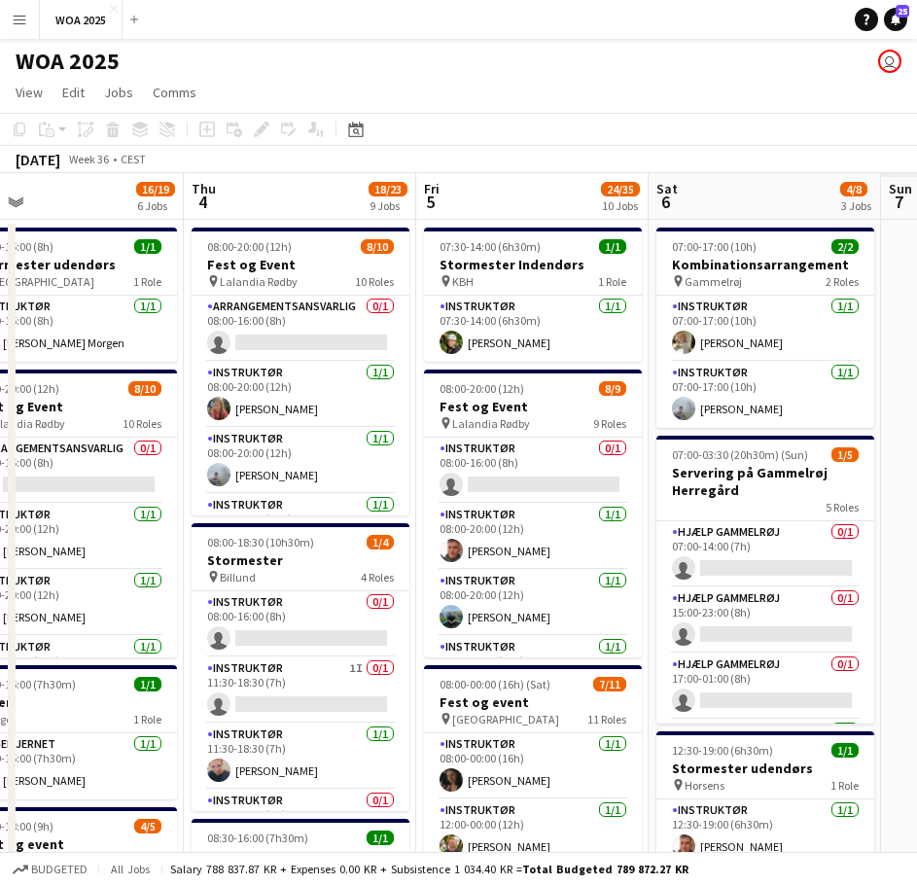
drag, startPoint x: 538, startPoint y: 474, endPoint x: 365, endPoint y: 483, distance: 173.4
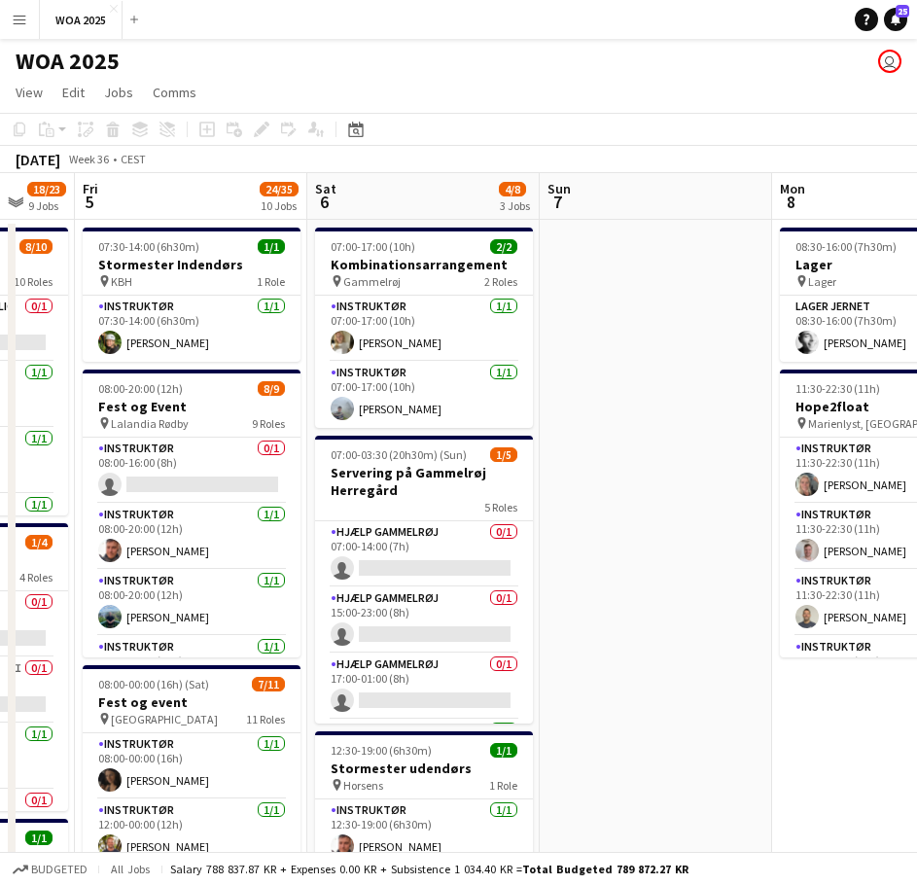
drag, startPoint x: 739, startPoint y: 473, endPoint x: 456, endPoint y: 485, distance: 283.3
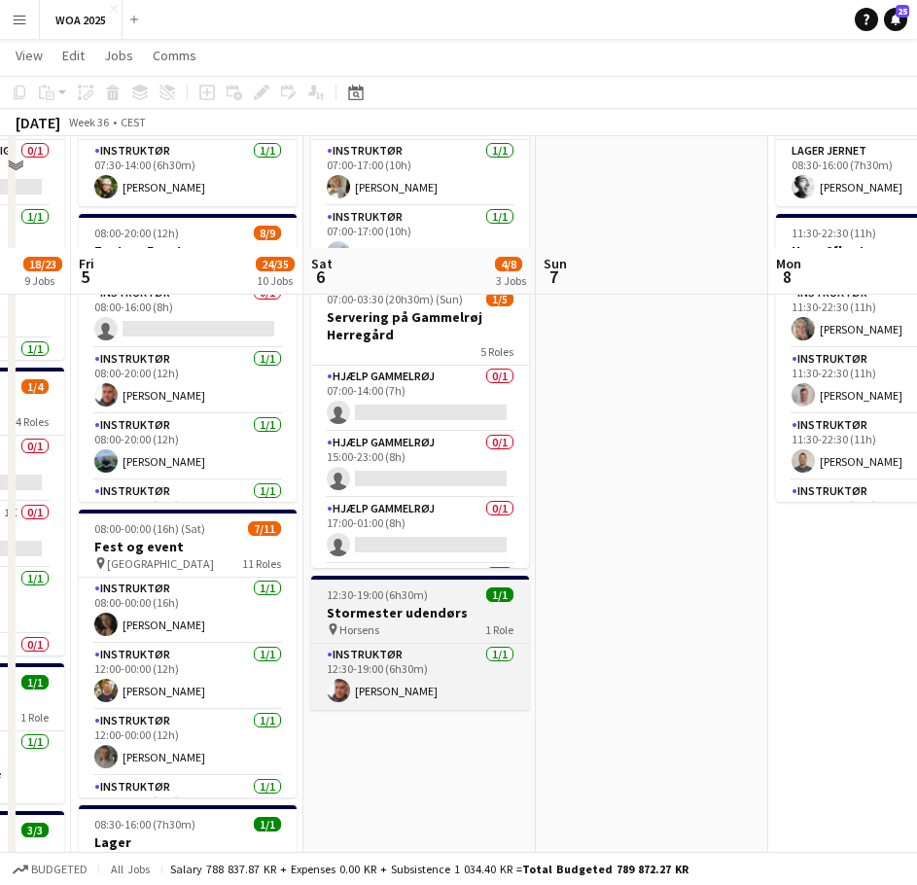
scroll to position [292, 0]
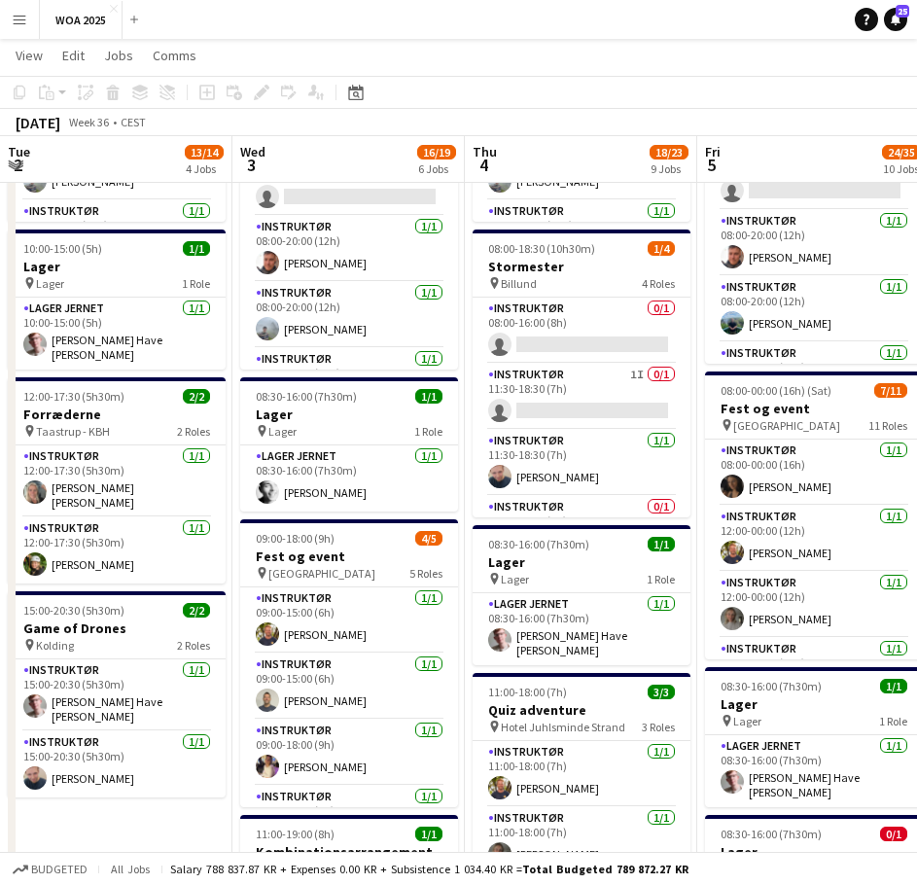
scroll to position [0, 626]
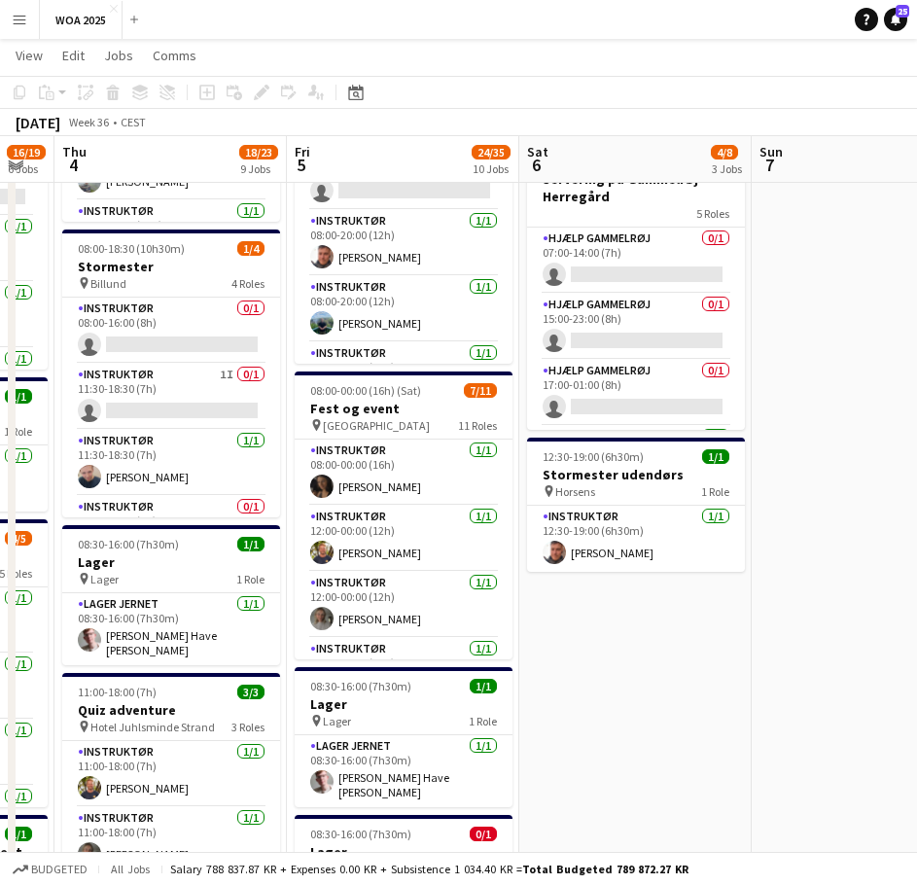
drag, startPoint x: 229, startPoint y: 541, endPoint x: 322, endPoint y: 546, distance: 93.5
click at [322, 546] on app-calendar-viewport "Tue 2 13/14 4 Jobs Wed 3 16/19 6 Jobs Thu 4 18/23 9 Jobs Fri 5 24/35 10 Jobs Sa…" at bounding box center [458, 848] width 917 height 2129
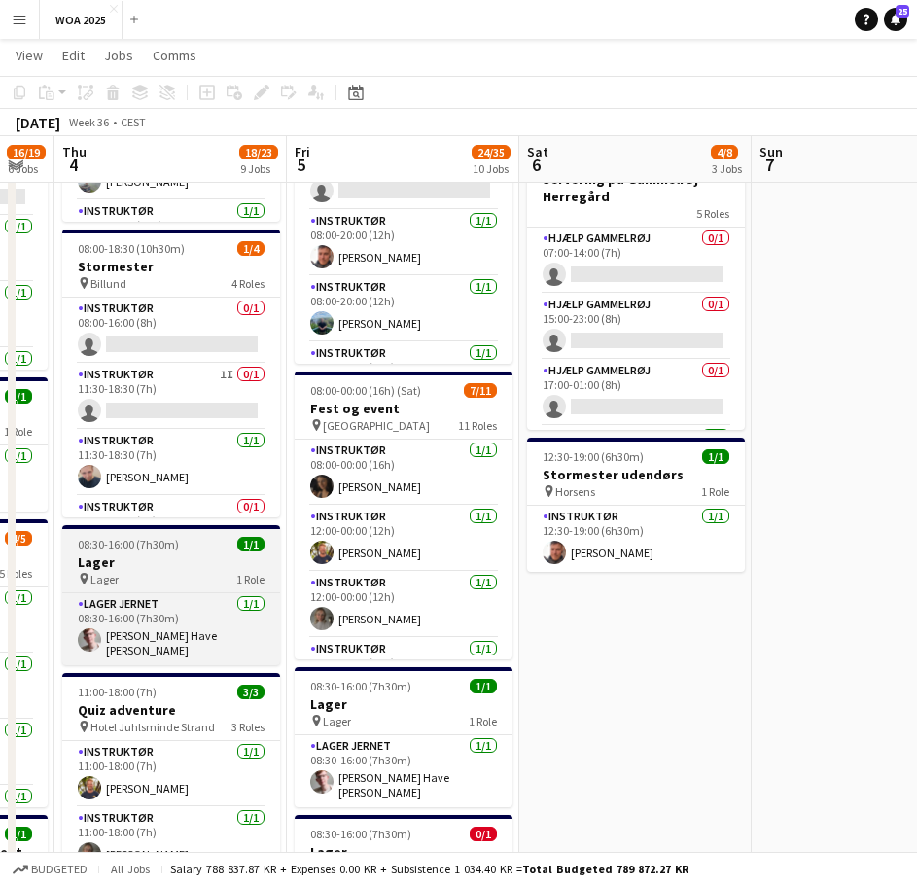
scroll to position [0, 406]
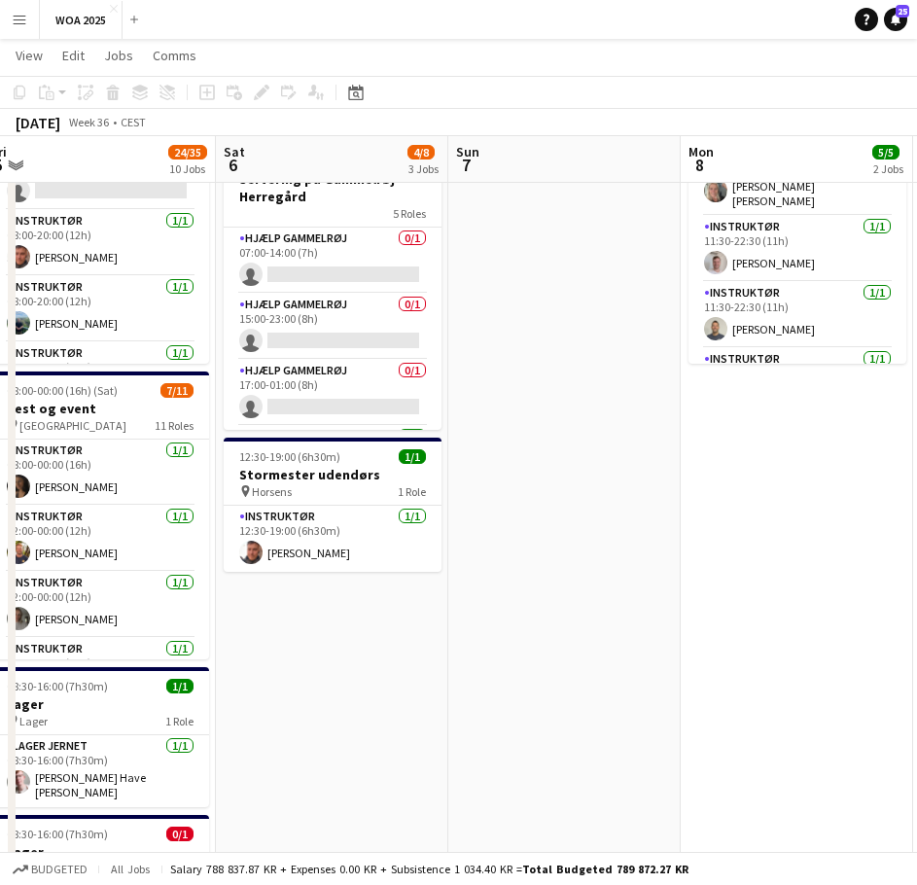
drag, startPoint x: 611, startPoint y: 482, endPoint x: 227, endPoint y: 473, distance: 384.2
click at [216, 469] on app-calendar-viewport "Tue 2 13/14 4 Jobs Wed 3 16/19 6 Jobs Thu 4 18/23 9 Jobs Fri 5 24/35 10 Jobs Sa…" at bounding box center [458, 848] width 917 height 2129
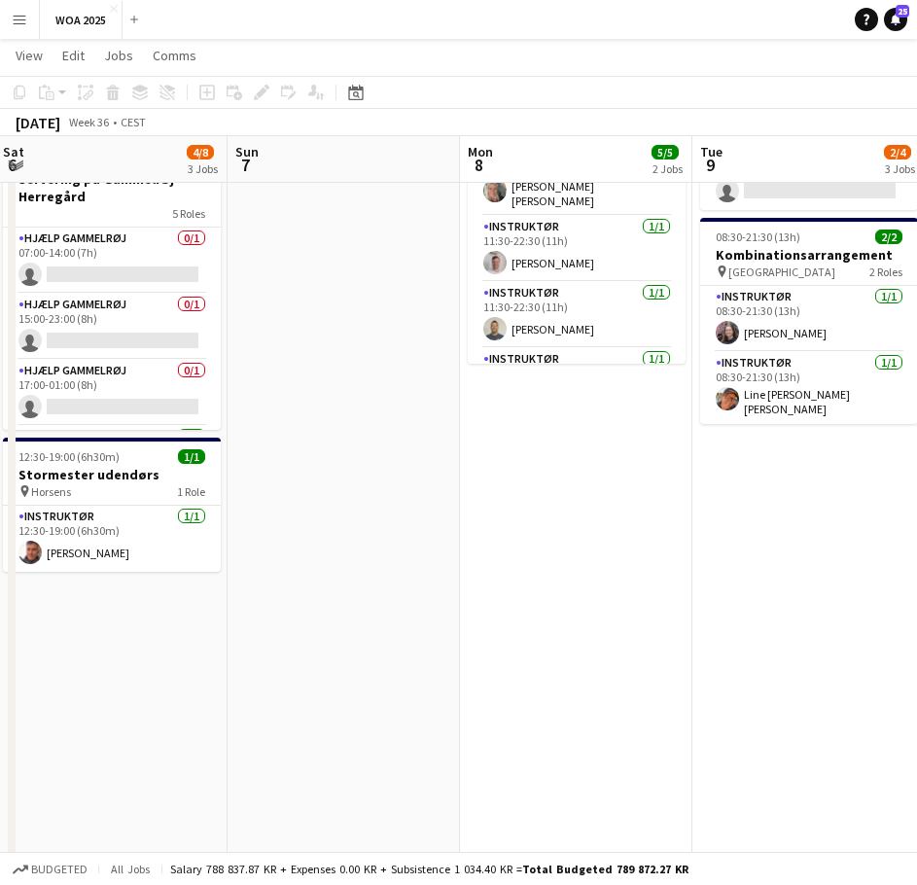
drag, startPoint x: 555, startPoint y: 467, endPoint x: 217, endPoint y: 477, distance: 338.6
click at [217, 477] on app-calendar-viewport "Wed 3 16/19 6 Jobs Thu 4 18/23 9 Jobs Fri 5 24/35 10 Jobs Sat 6 4/8 3 Jobs Sun …" at bounding box center [458, 848] width 917 height 2129
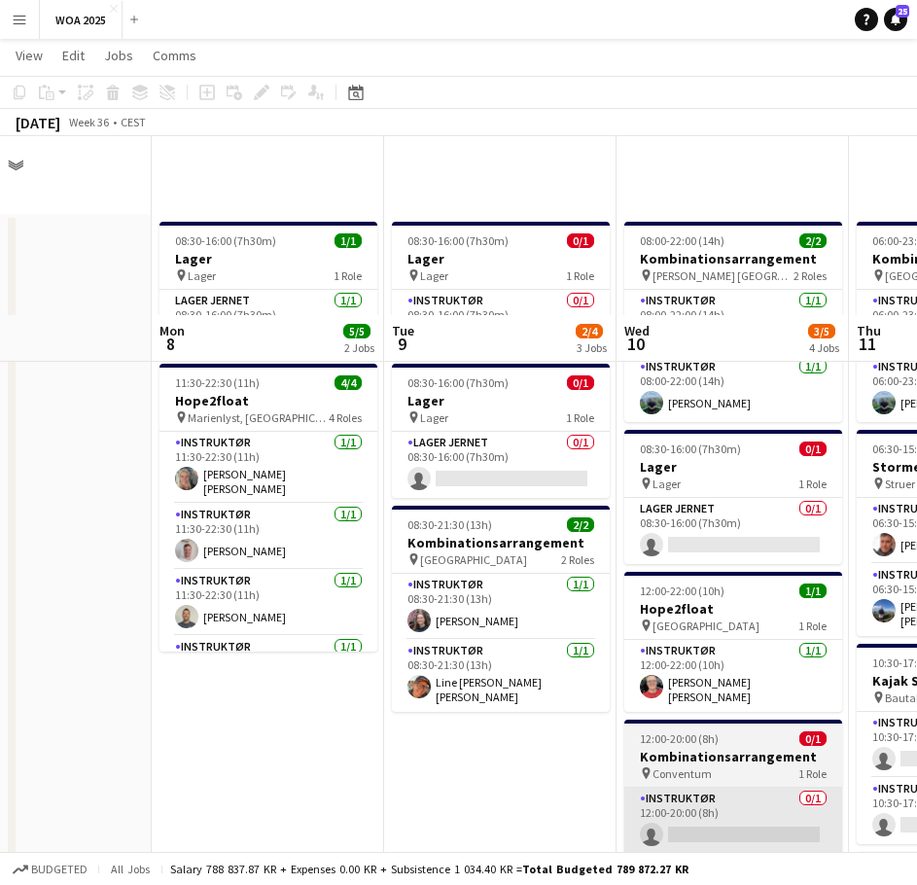
scroll to position [0, 0]
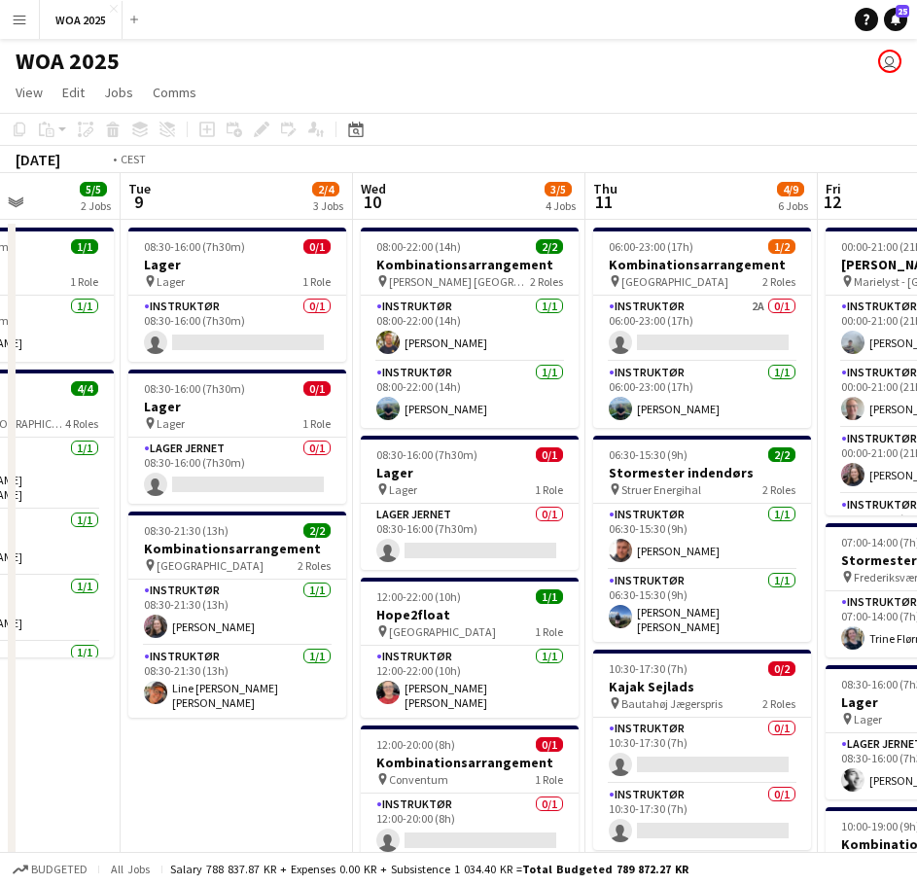
drag, startPoint x: 540, startPoint y: 555, endPoint x: 33, endPoint y: 577, distance: 507.1
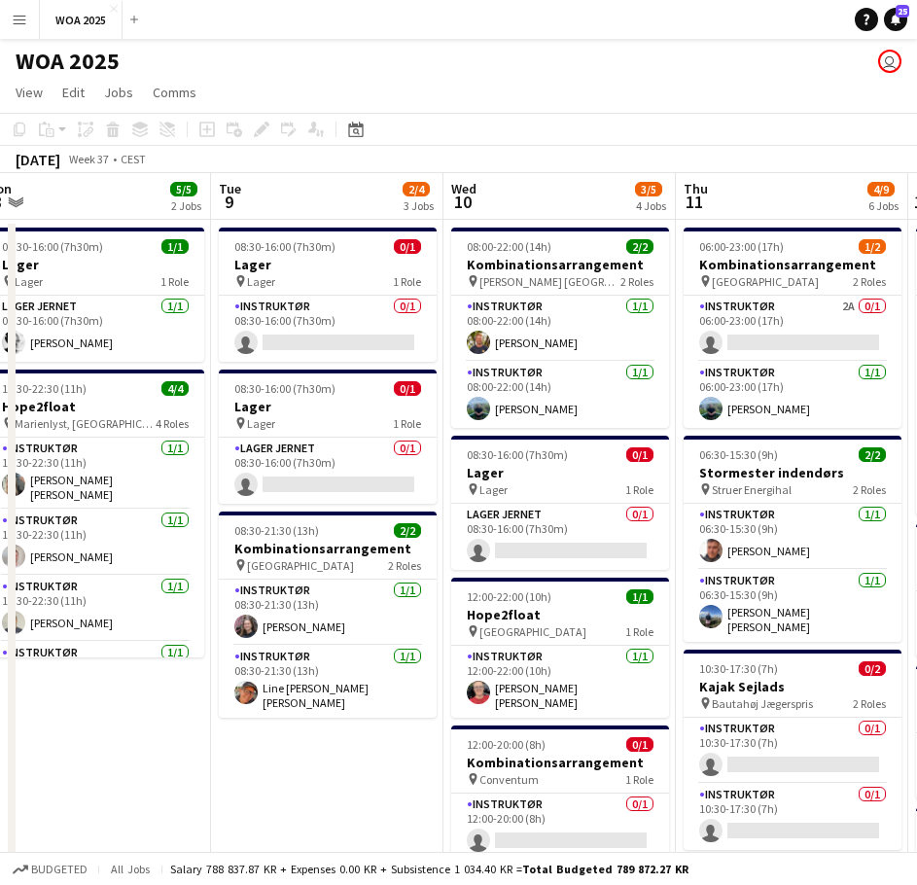
drag, startPoint x: 501, startPoint y: 564, endPoint x: 873, endPoint y: 580, distance: 372.8
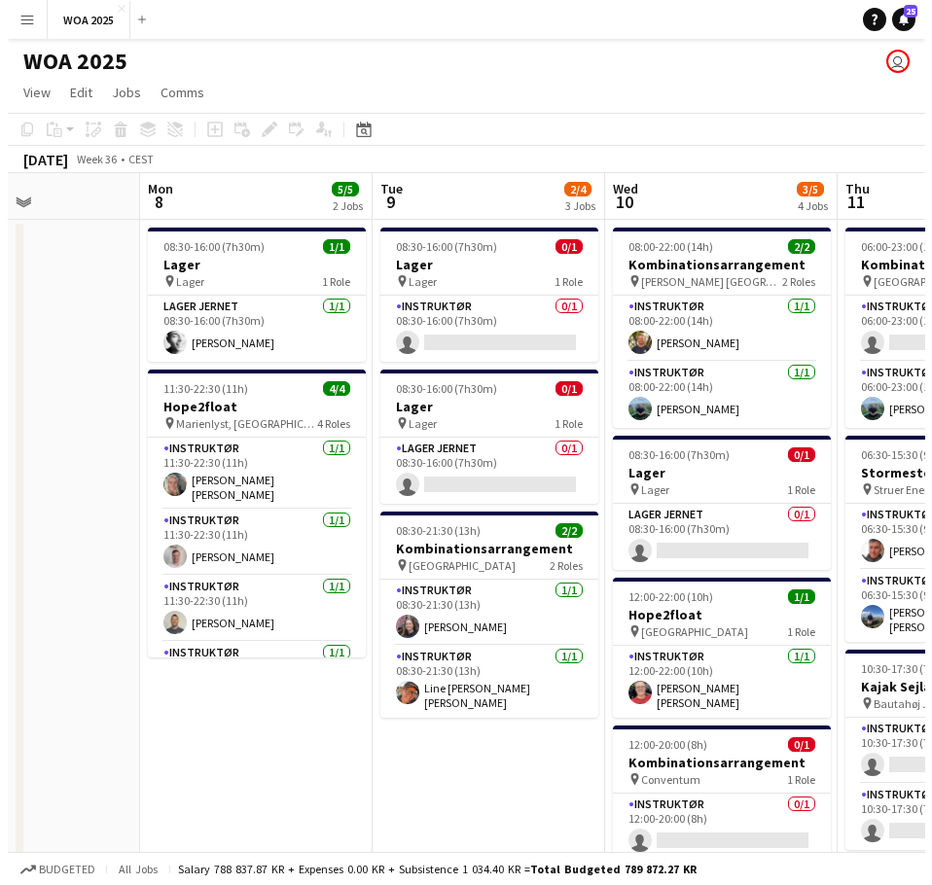
scroll to position [0, 604]
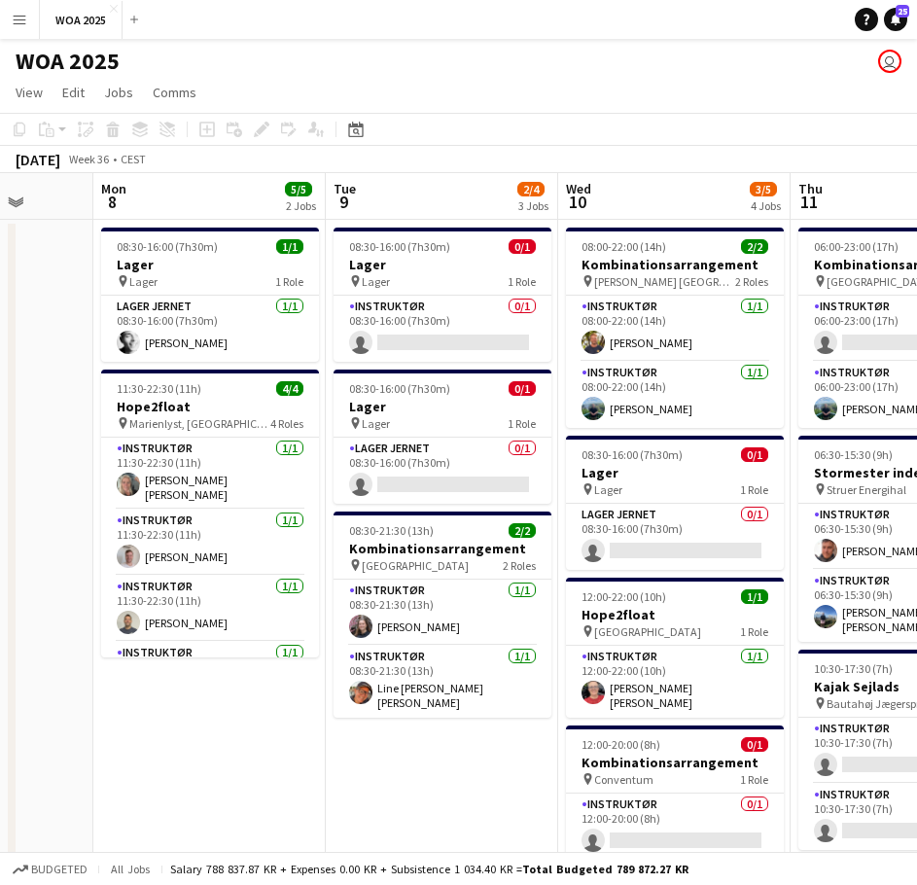
drag, startPoint x: 408, startPoint y: 541, endPoint x: 522, endPoint y: 555, distance: 114.7
click at [201, 602] on app-card-role "Instruktør [DATE] 11:30-22:30 (11h) [DEMOGRAPHIC_DATA][PERSON_NAME]" at bounding box center [210, 609] width 218 height 66
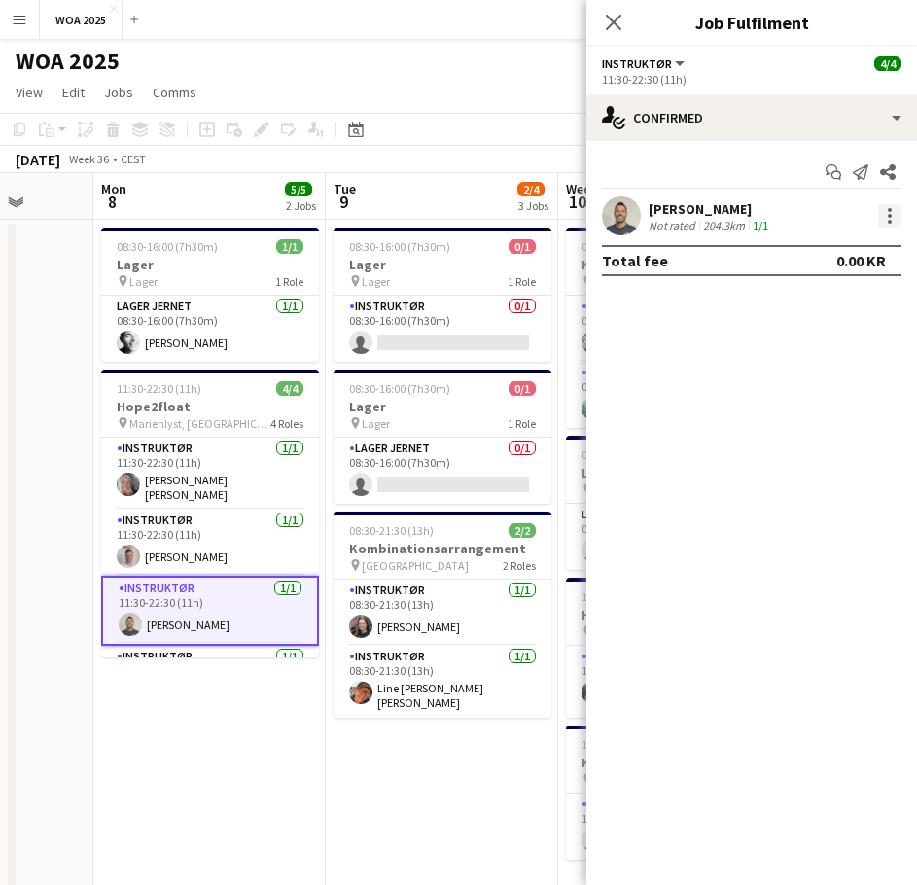
click at [891, 217] on div at bounding box center [890, 216] width 4 height 4
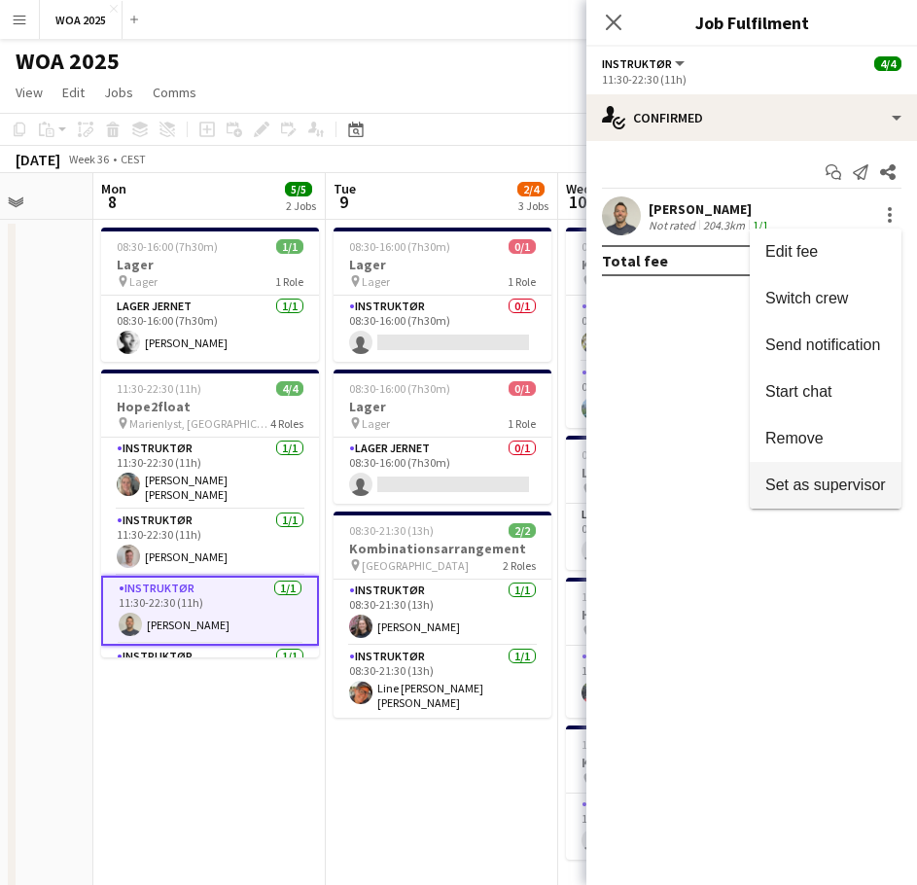
click at [828, 483] on span "Set as supervisor" at bounding box center [825, 485] width 121 height 17
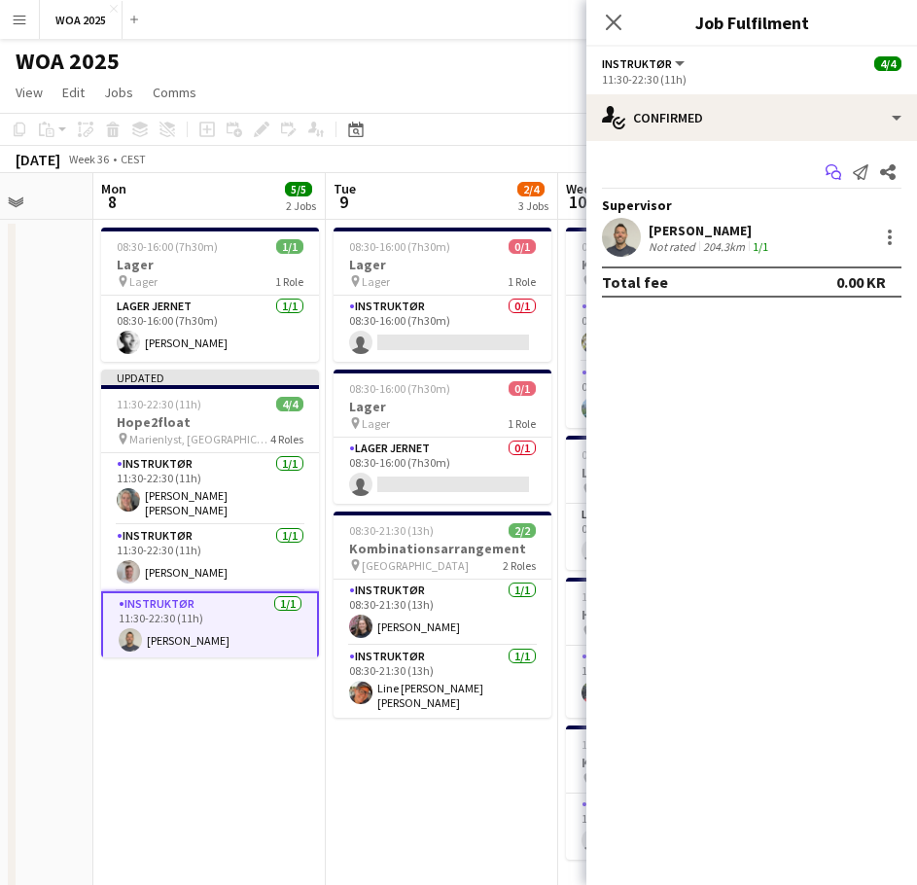
click at [828, 172] on icon at bounding box center [832, 169] width 12 height 11
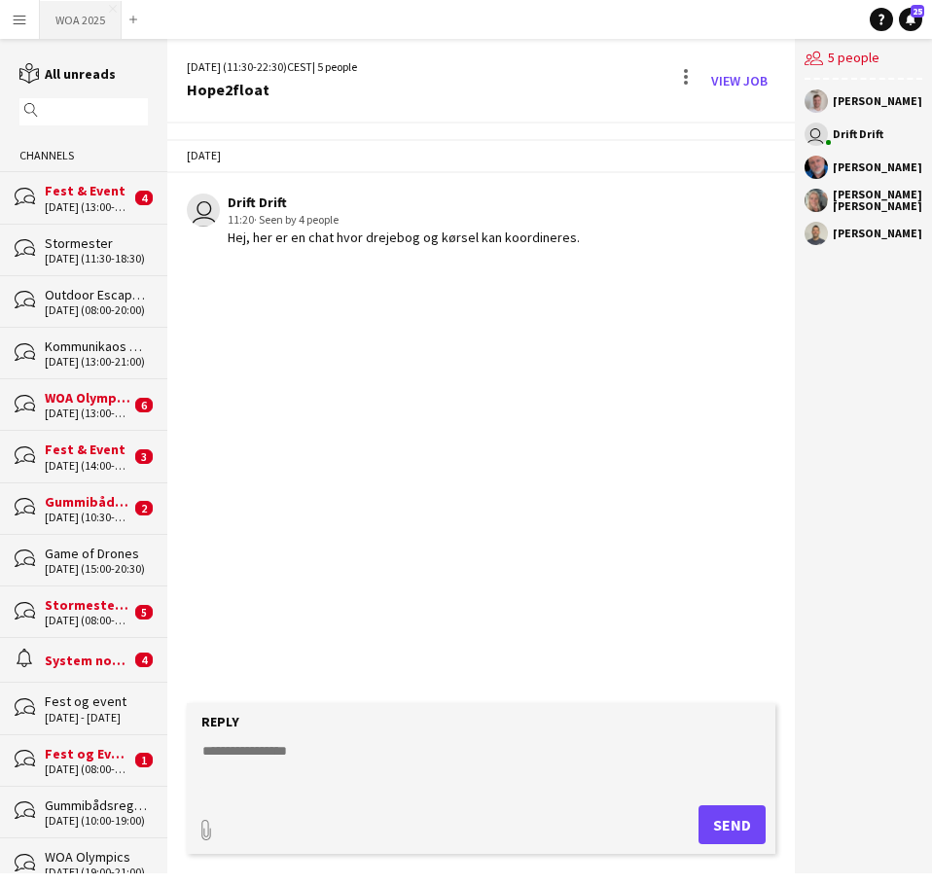
click at [56, 26] on button "WOA 2025 Close" at bounding box center [81, 20] width 82 height 38
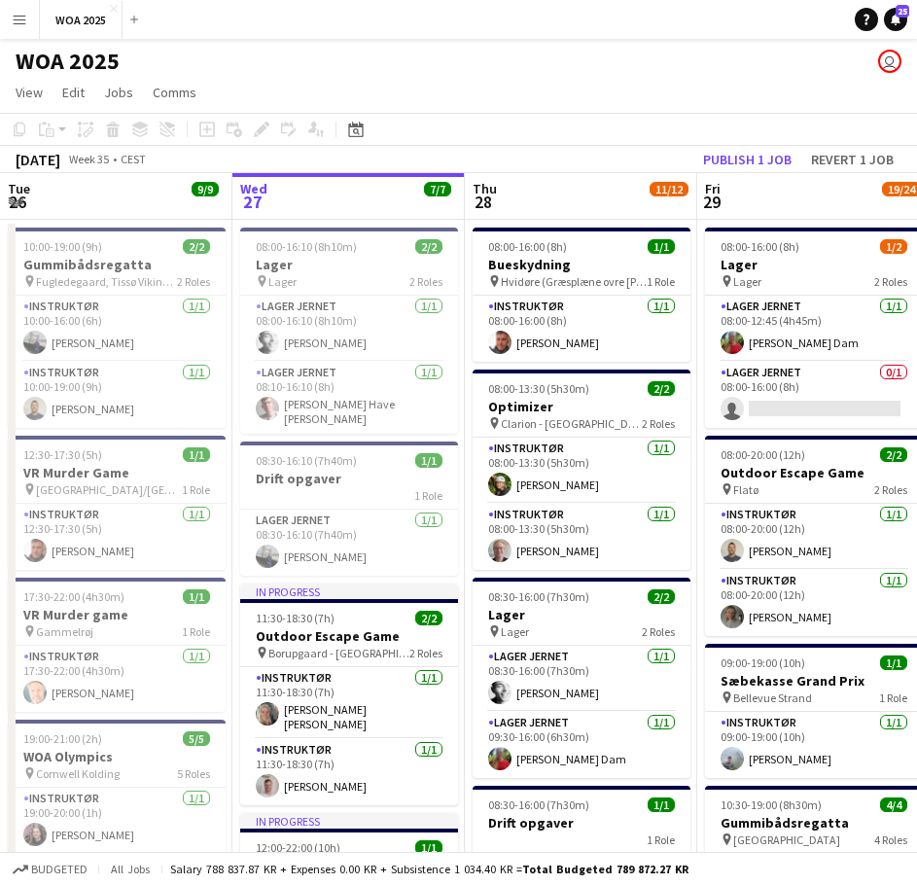
drag, startPoint x: 696, startPoint y: 441, endPoint x: 268, endPoint y: 417, distance: 428.5
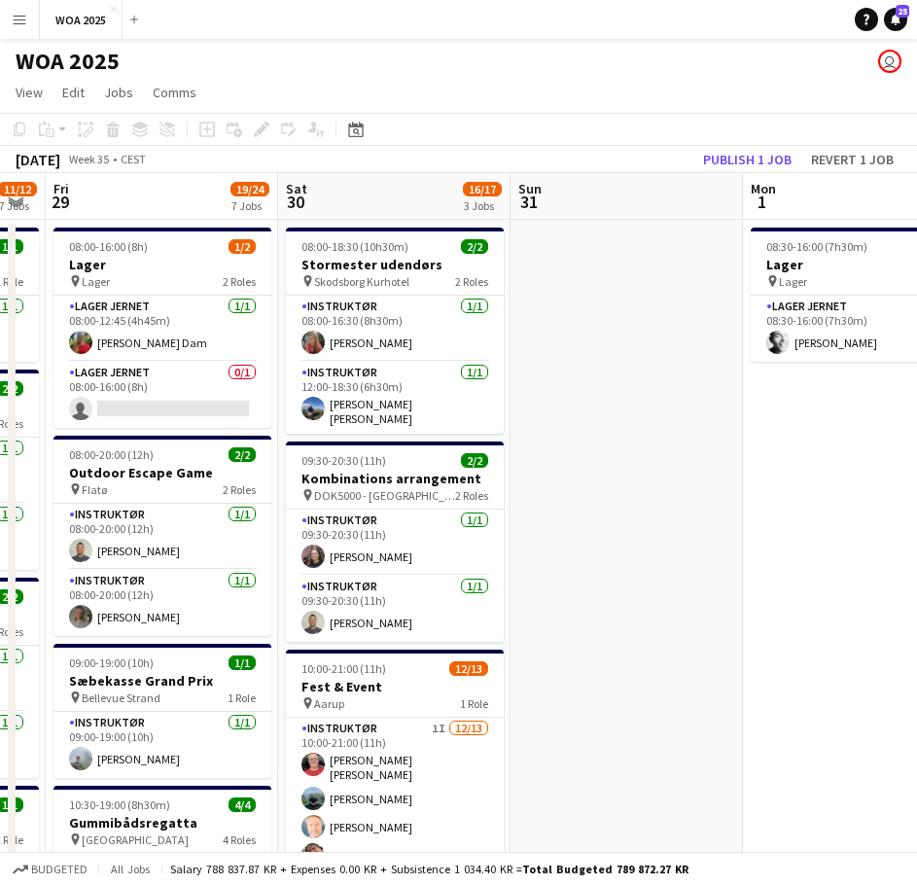
drag, startPoint x: 621, startPoint y: 394, endPoint x: 316, endPoint y: 441, distance: 309.0
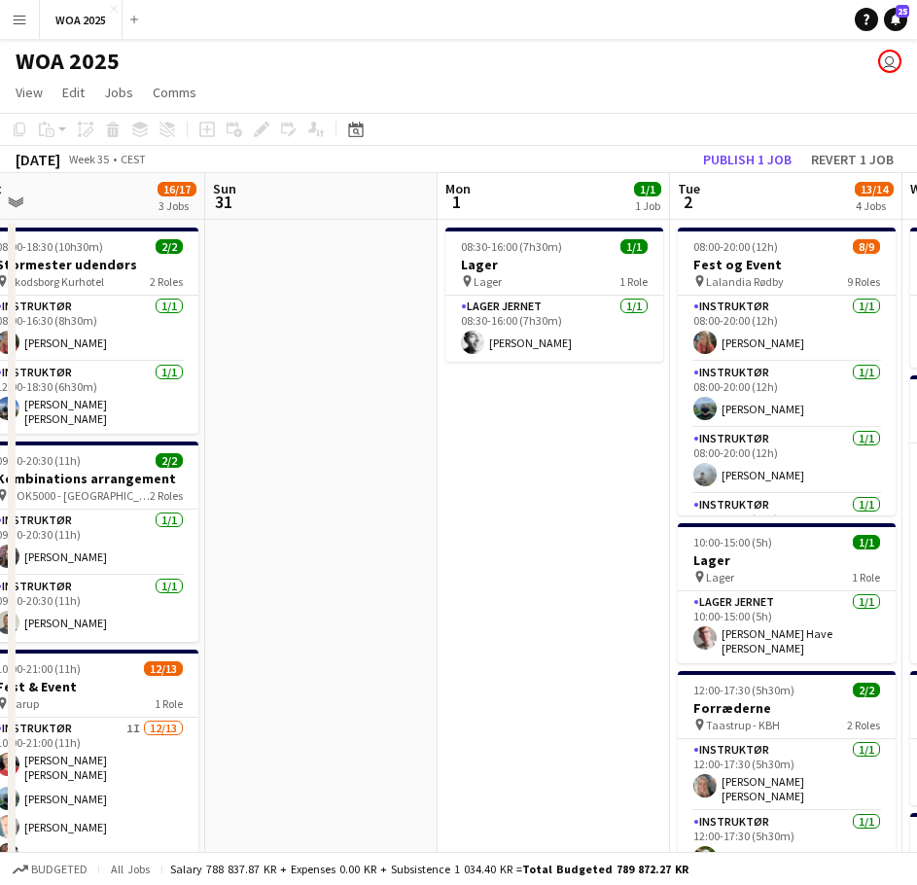
drag, startPoint x: 608, startPoint y: 420, endPoint x: 343, endPoint y: 481, distance: 271.5
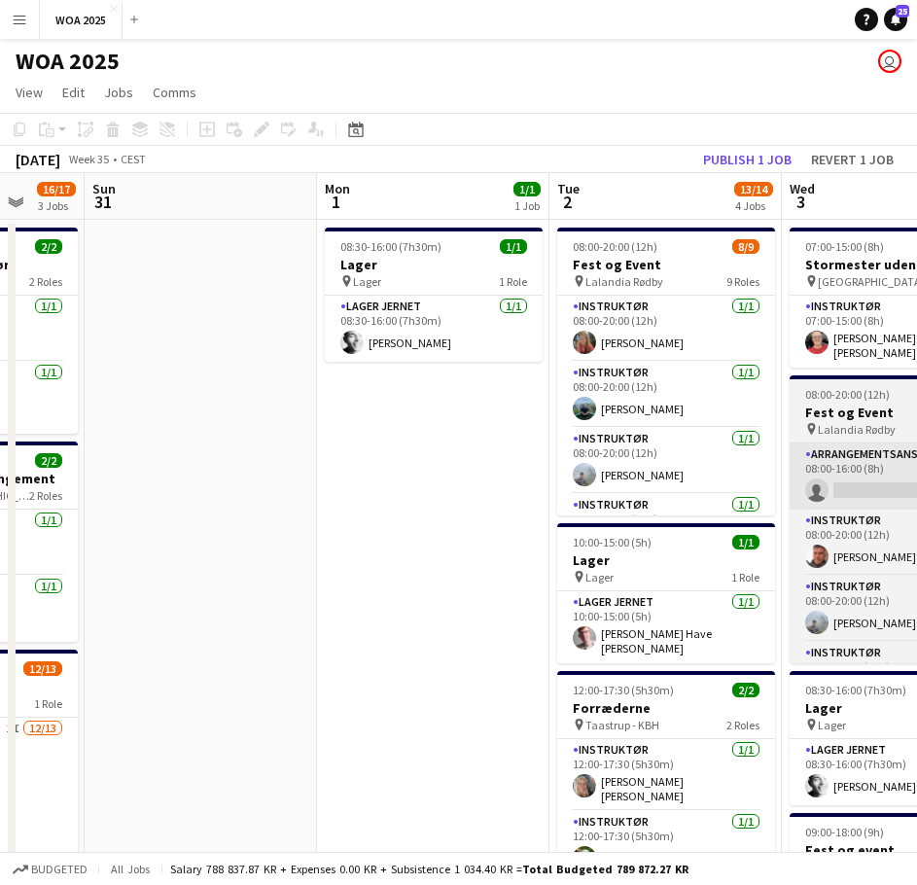
drag, startPoint x: 516, startPoint y: 472, endPoint x: 472, endPoint y: 491, distance: 48.8
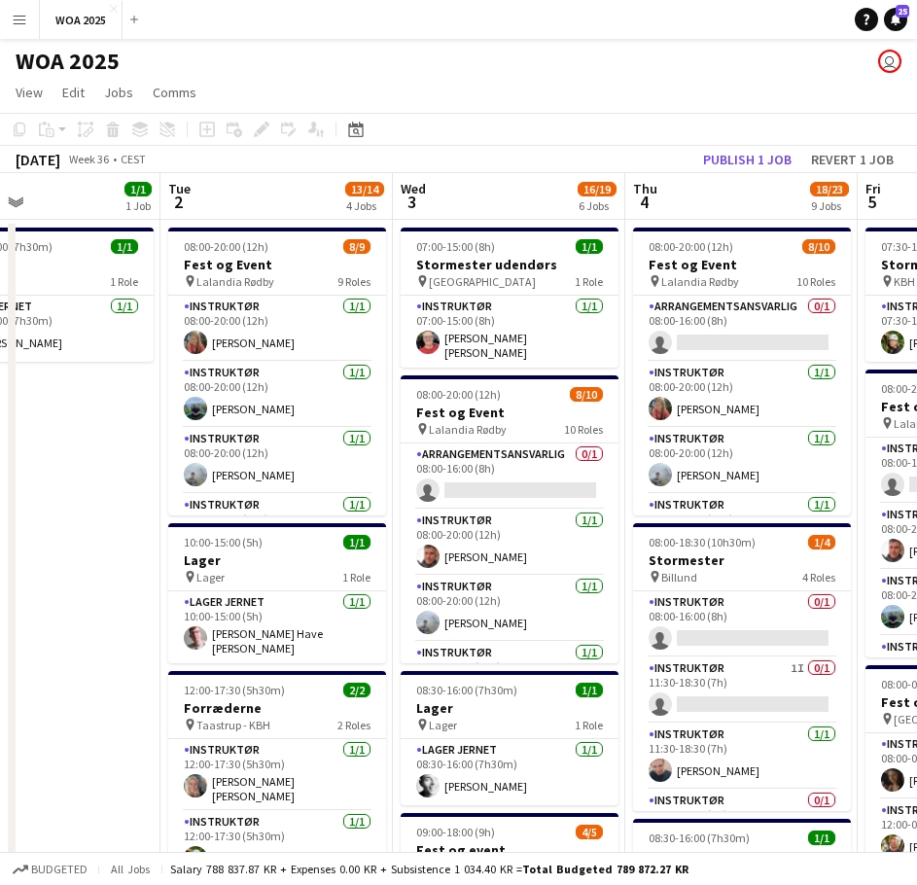
drag, startPoint x: 511, startPoint y: 488, endPoint x: 163, endPoint y: 487, distance: 347.2
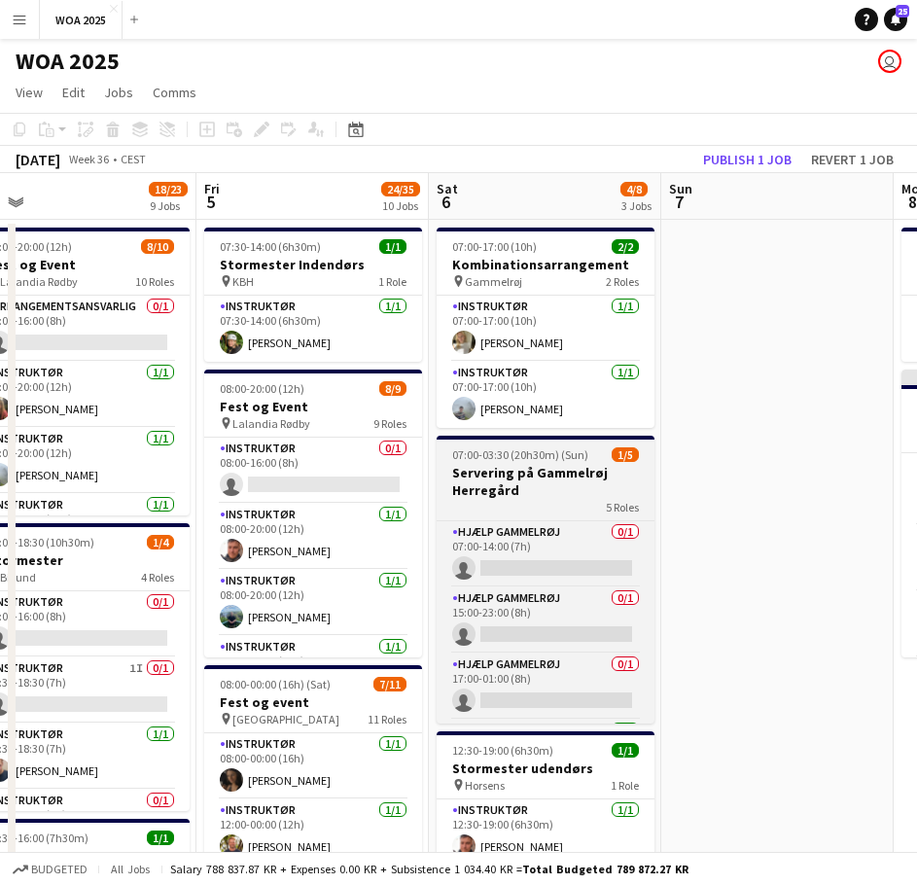
drag, startPoint x: 596, startPoint y: 467, endPoint x: 452, endPoint y: 490, distance: 145.8
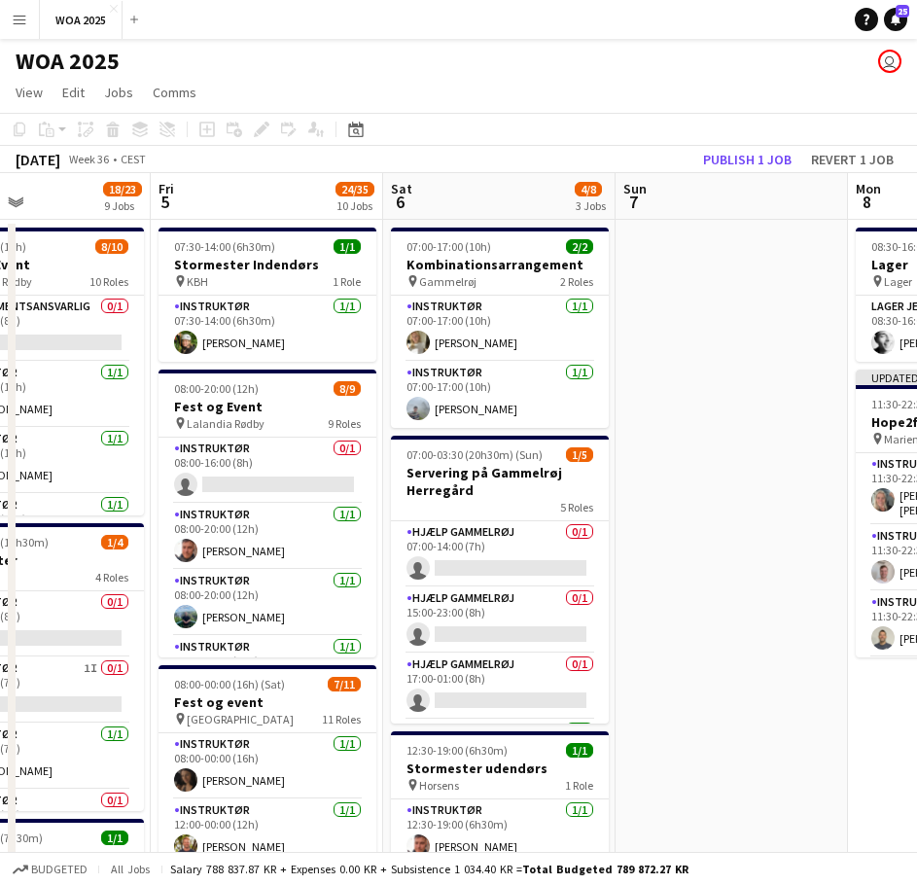
drag, startPoint x: 593, startPoint y: 471, endPoint x: 380, endPoint y: 483, distance: 213.3
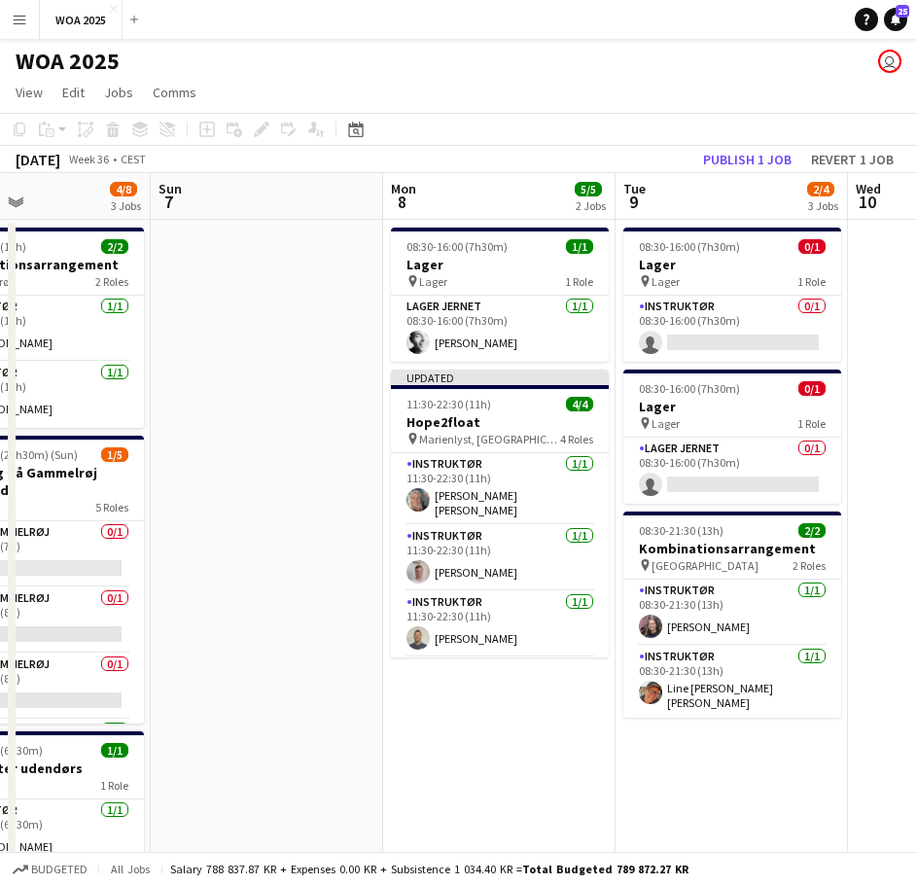
scroll to position [0, 628]
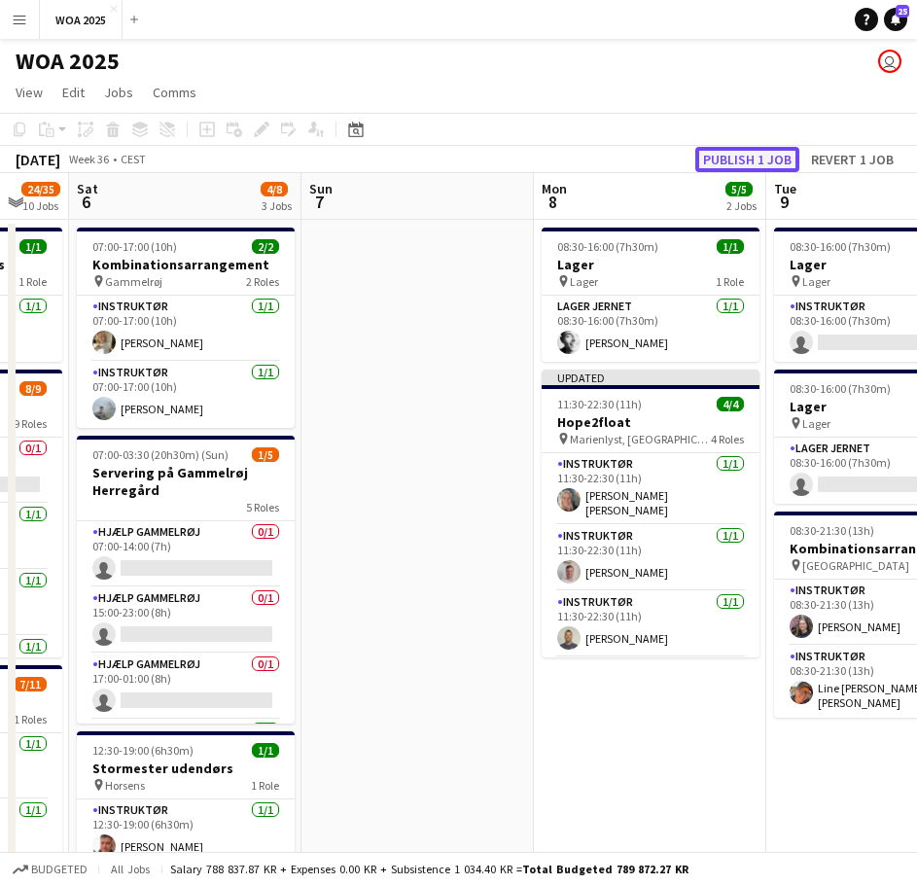
click at [737, 160] on button "Publish 1 job" at bounding box center [747, 159] width 104 height 25
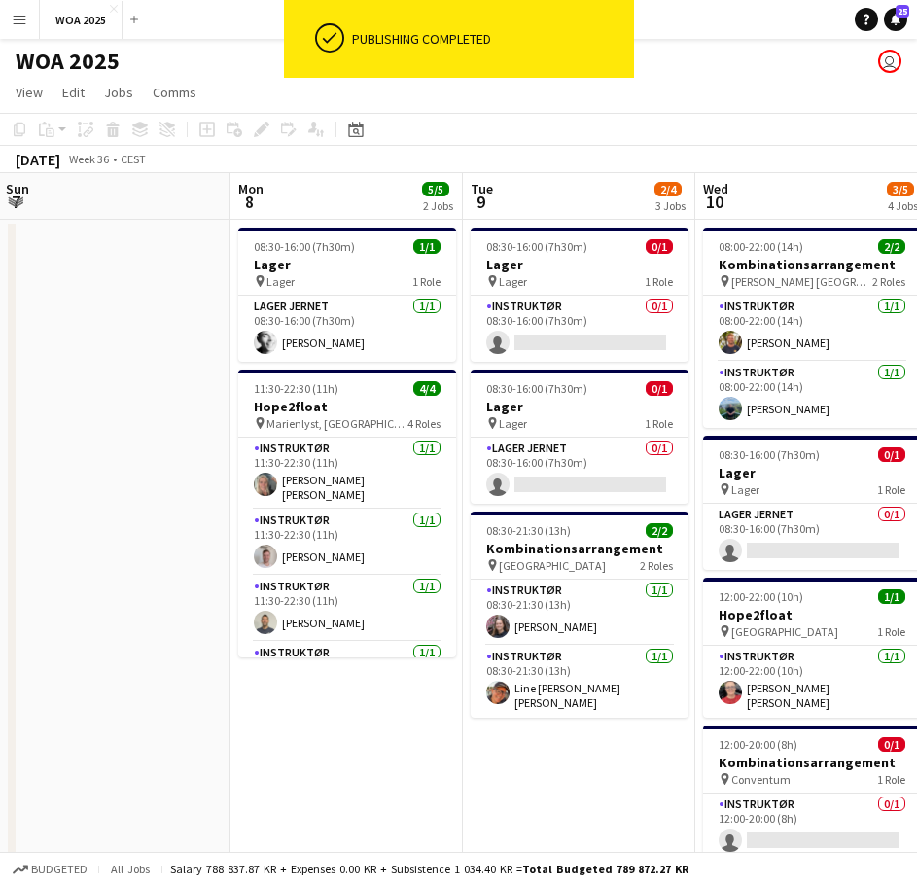
drag, startPoint x: 427, startPoint y: 367, endPoint x: 153, endPoint y: 379, distance: 274.5
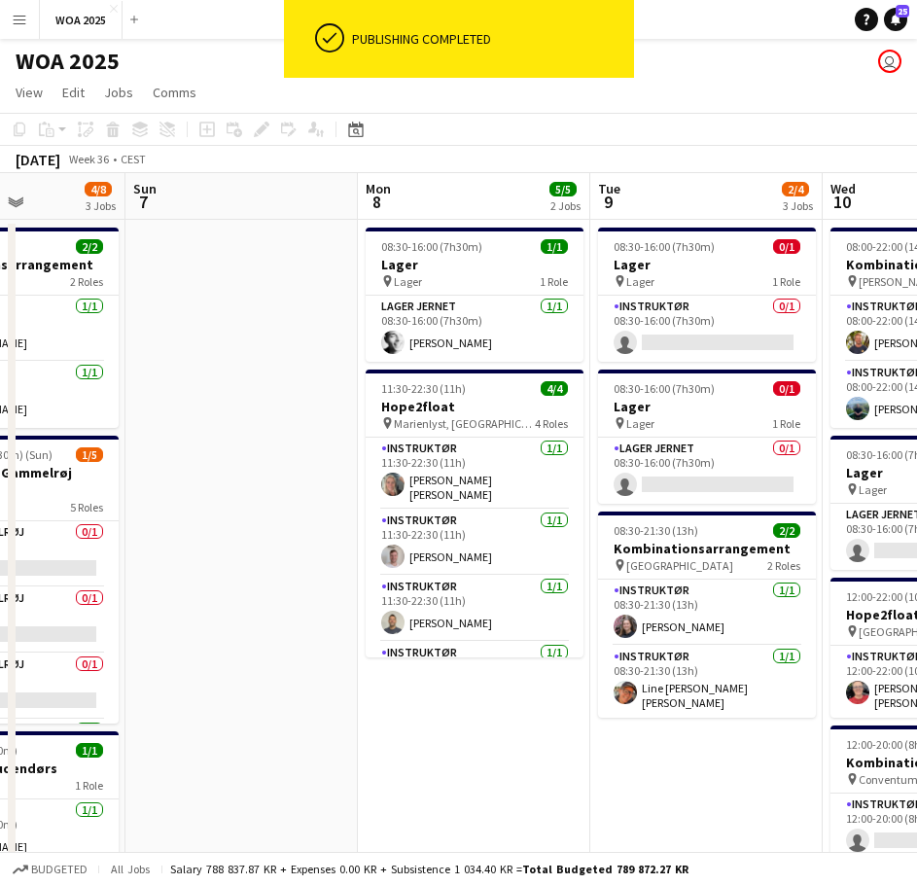
drag, startPoint x: 623, startPoint y: 506, endPoint x: 512, endPoint y: 508, distance: 111.8
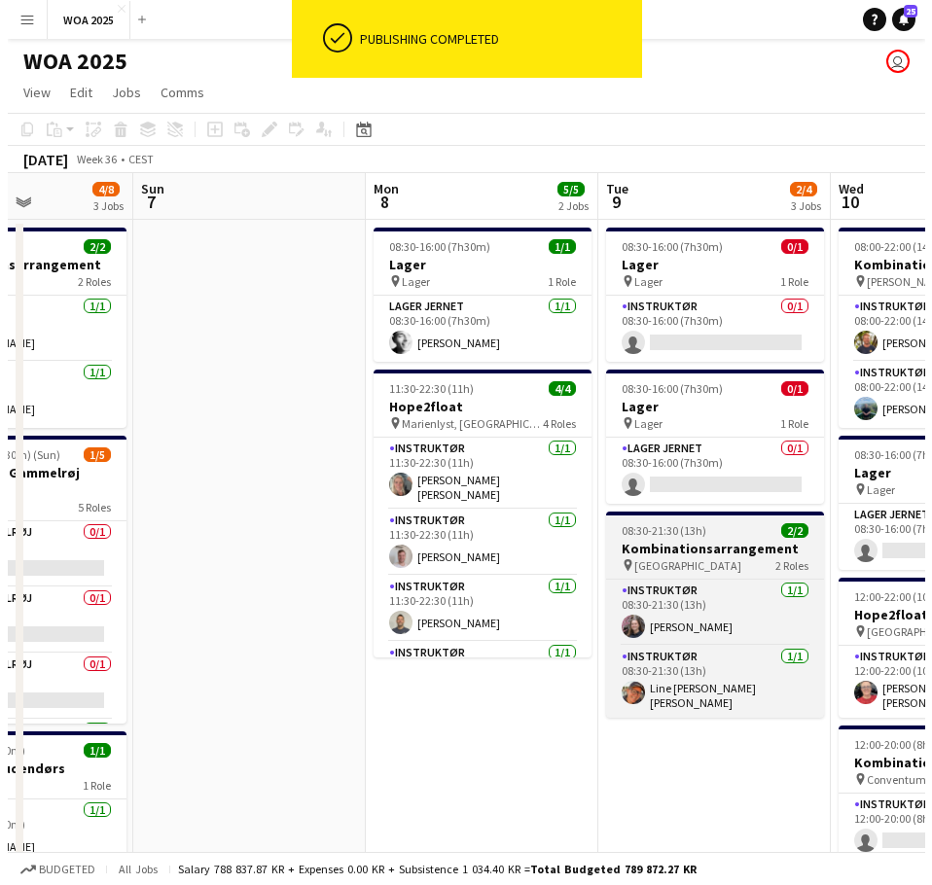
scroll to position [0, 590]
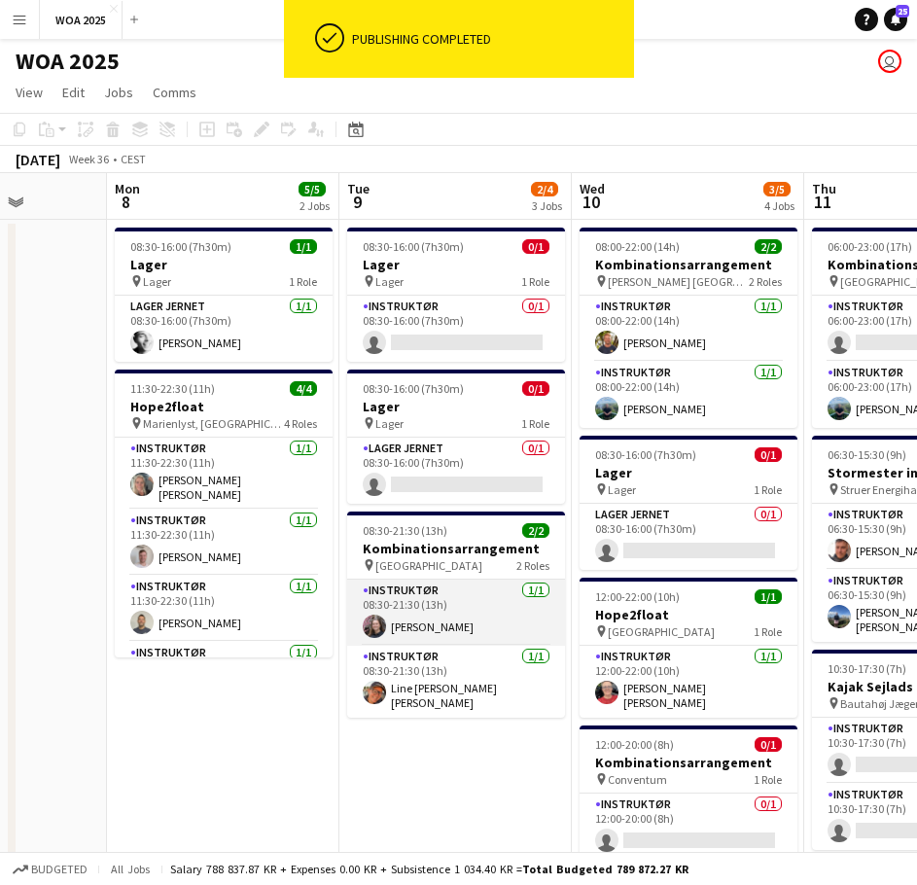
click at [472, 620] on app-card-role "Instruktør 1/1 08:30-21:30 (13h) Johanne Bjerrisgaard" at bounding box center [456, 613] width 218 height 66
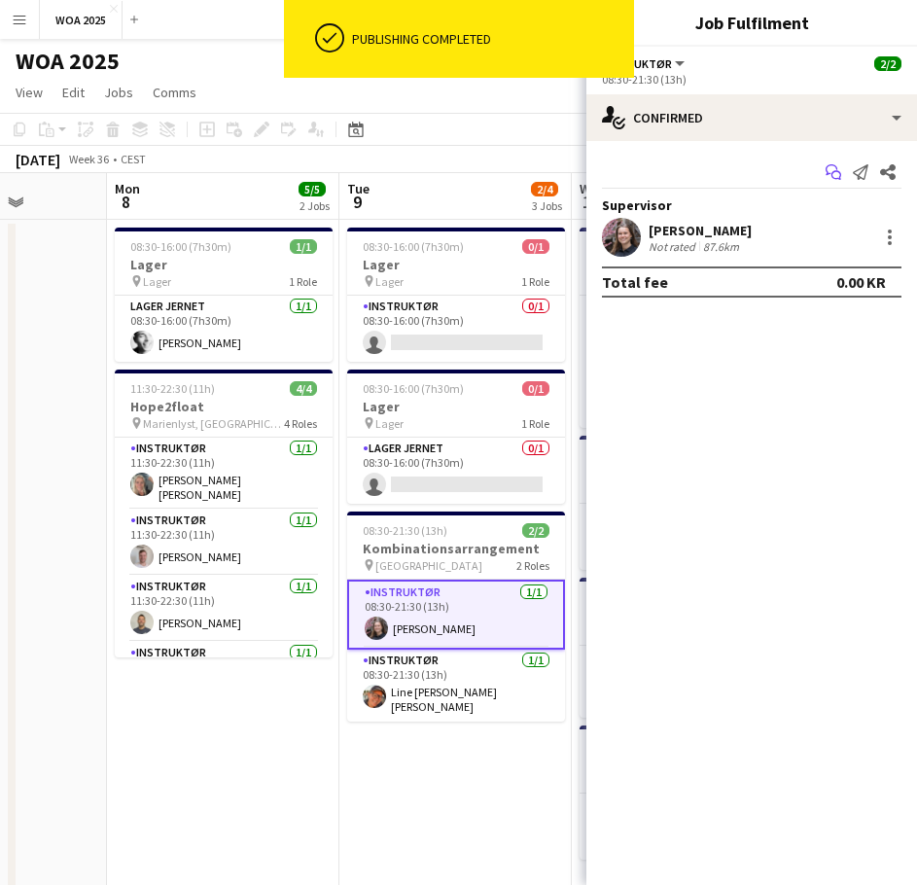
click at [833, 175] on icon "Start chat" at bounding box center [834, 172] width 16 height 16
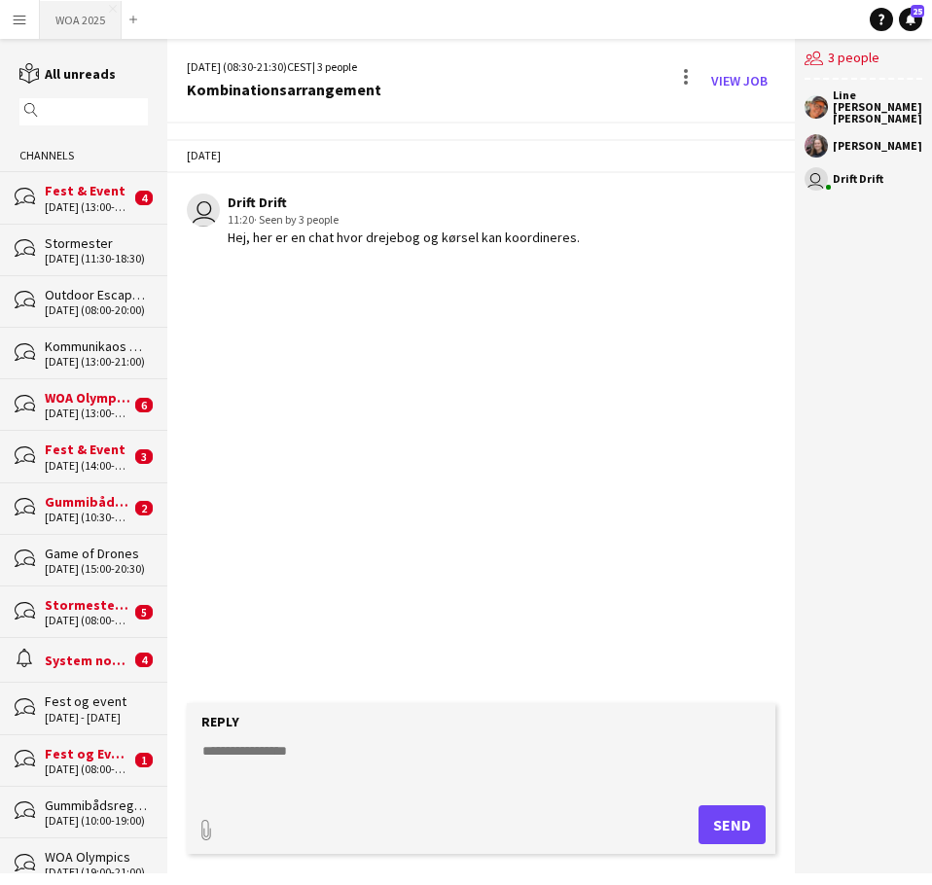
click at [104, 25] on button "WOA 2025 Close" at bounding box center [81, 20] width 82 height 38
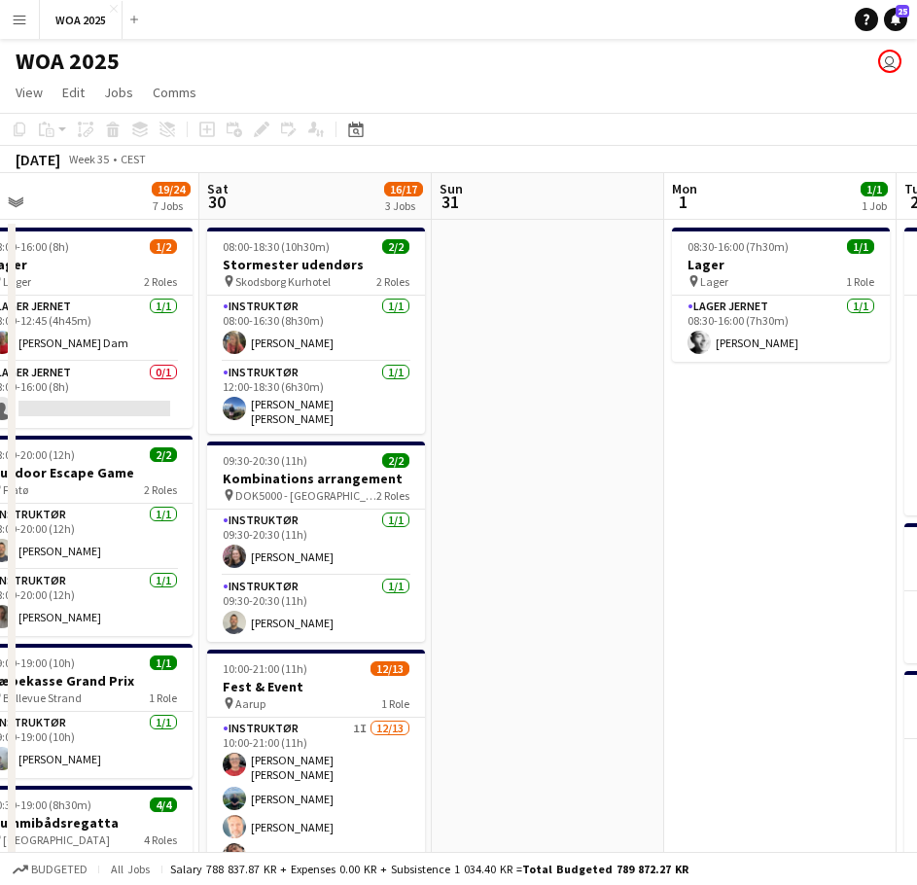
drag, startPoint x: 569, startPoint y: 417, endPoint x: 624, endPoint y: 460, distance: 70.0
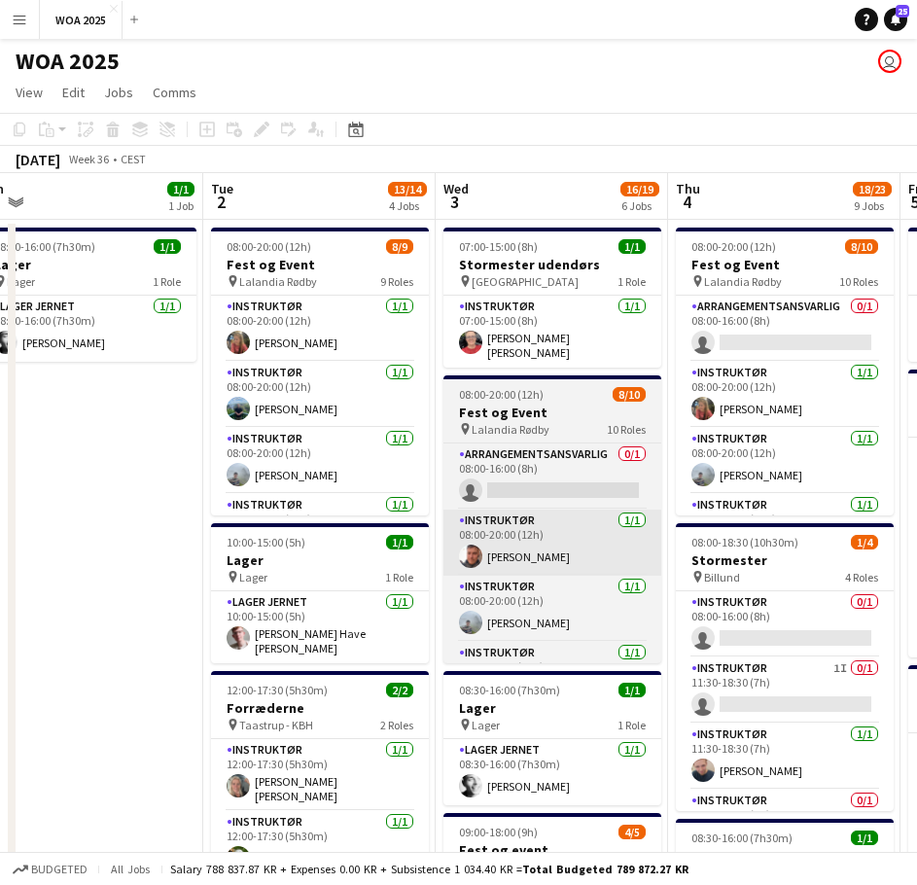
drag, startPoint x: 151, startPoint y: 519, endPoint x: 332, endPoint y: 520, distance: 180.9
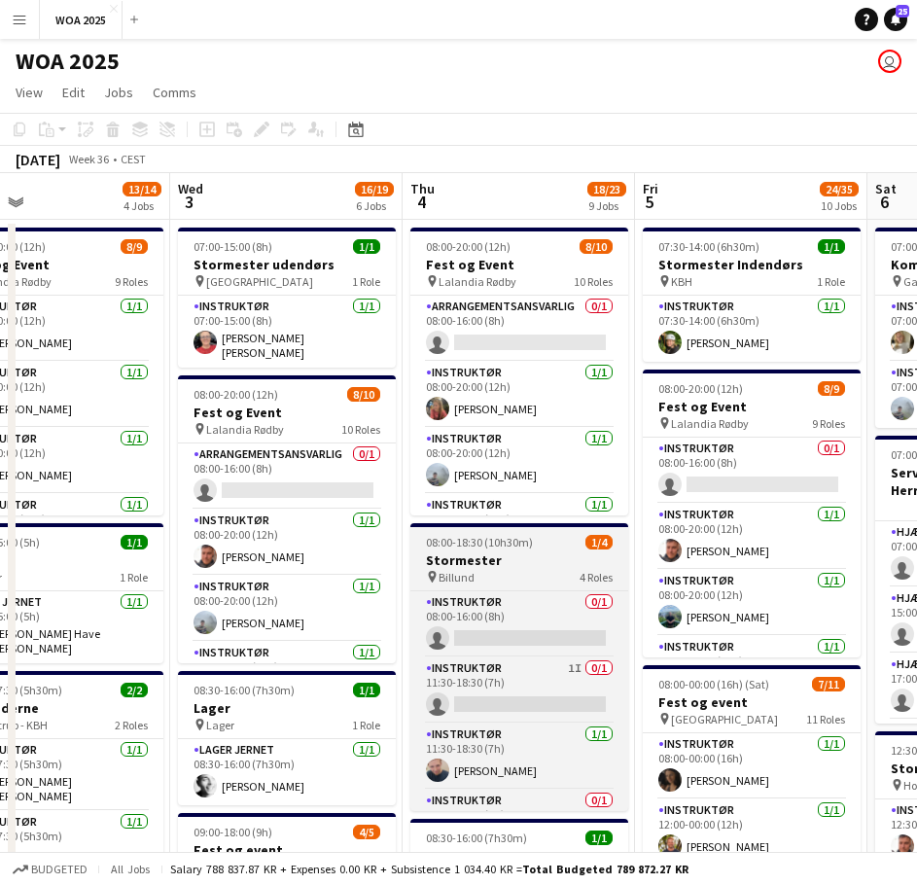
drag, startPoint x: 335, startPoint y: 544, endPoint x: 246, endPoint y: 550, distance: 89.7
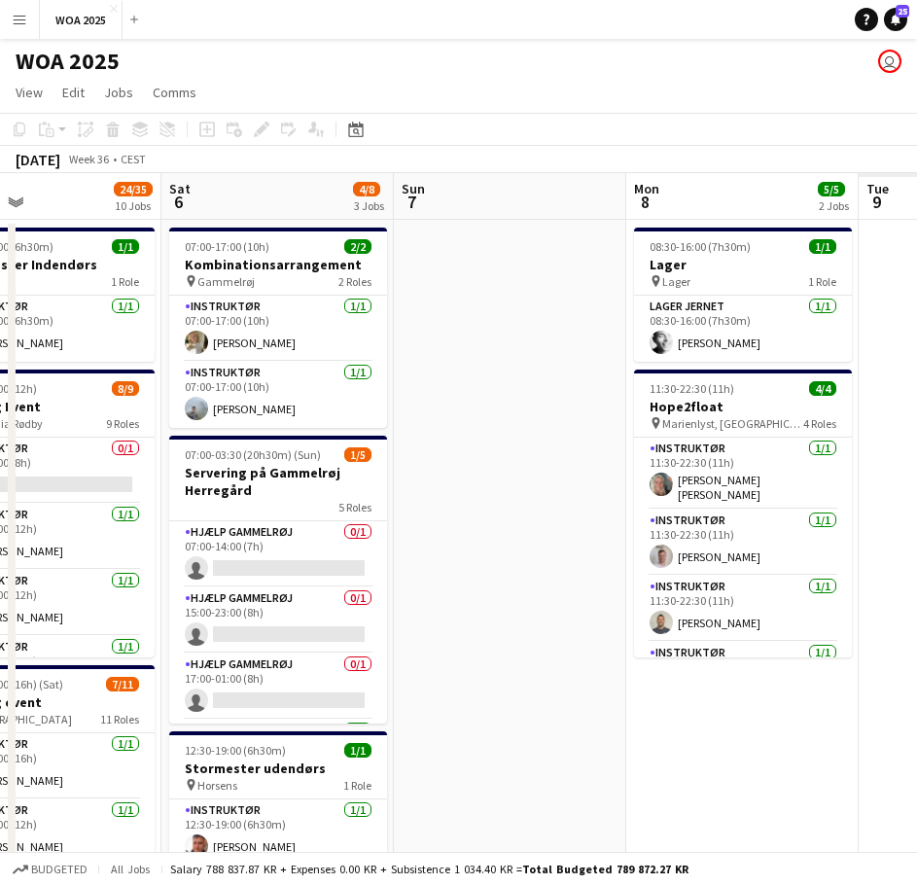
drag, startPoint x: 7, startPoint y: 530, endPoint x: 419, endPoint y: 512, distance: 412.7
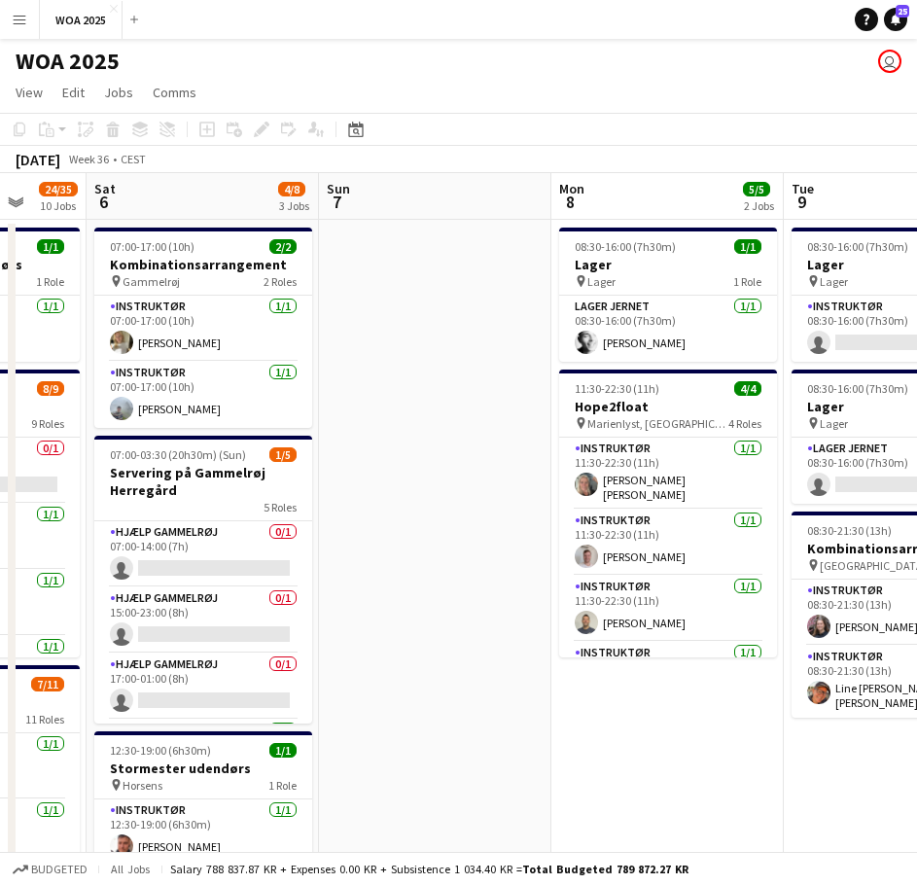
drag, startPoint x: 405, startPoint y: 513, endPoint x: 177, endPoint y: 531, distance: 228.2
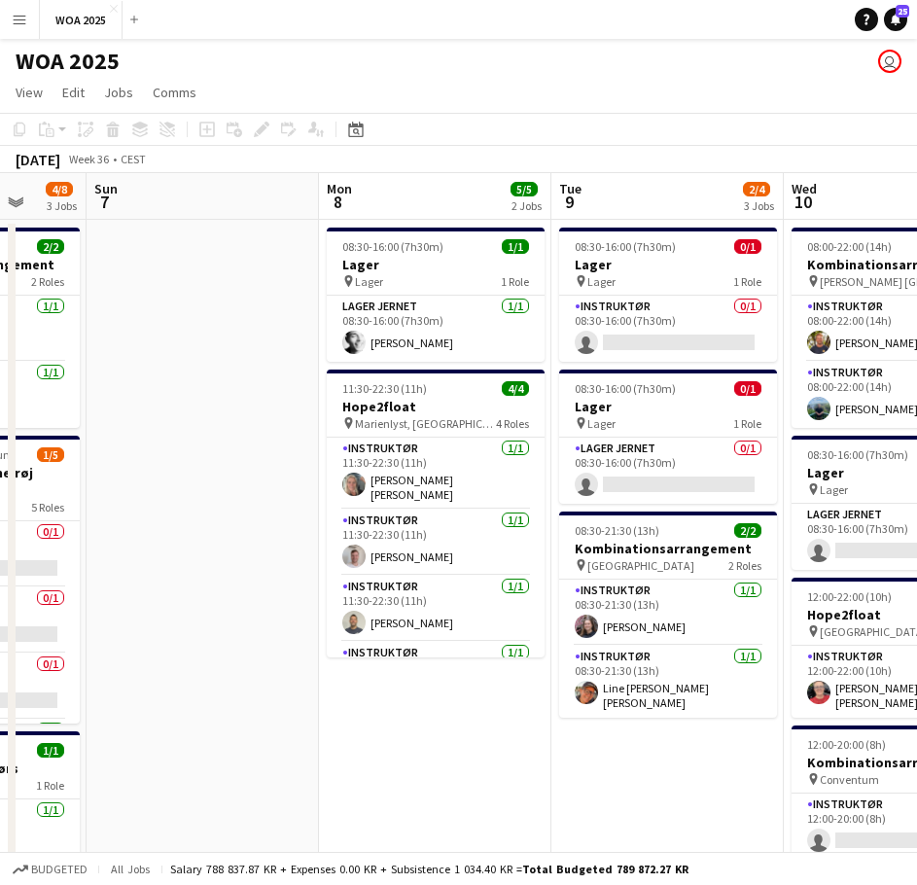
scroll to position [0, 759]
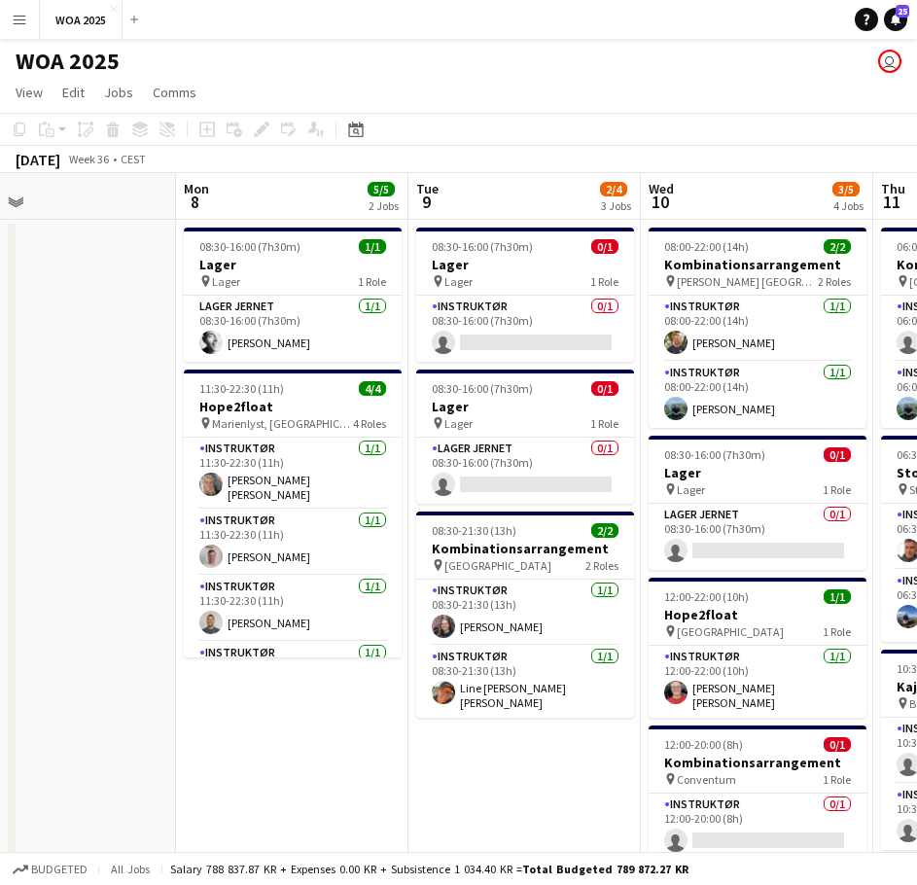
drag, startPoint x: 263, startPoint y: 528, endPoint x: 180, endPoint y: 535, distance: 82.9
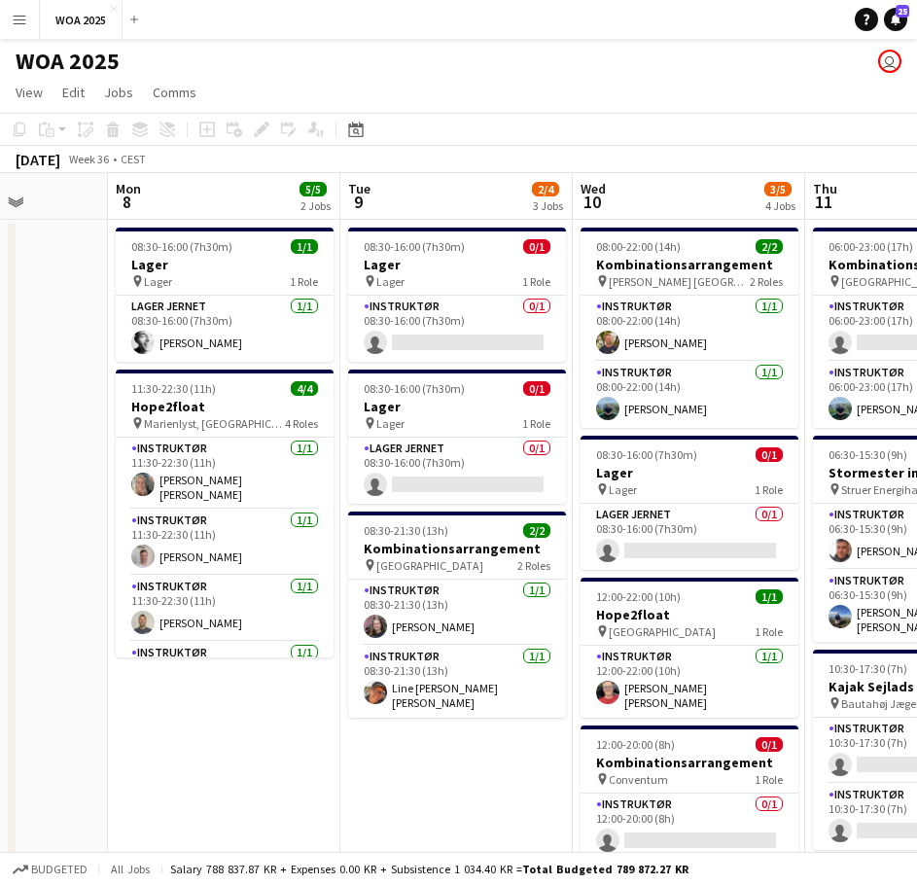
drag, startPoint x: 626, startPoint y: 524, endPoint x: 588, endPoint y: 524, distance: 37.9
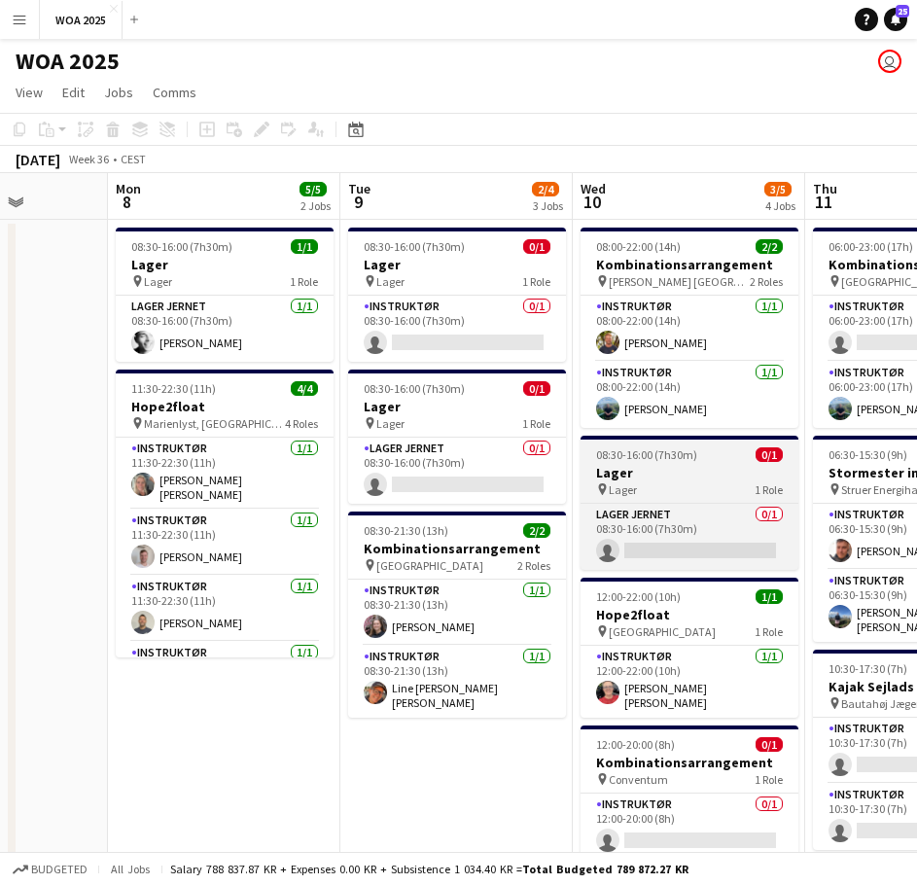
scroll to position [0, 591]
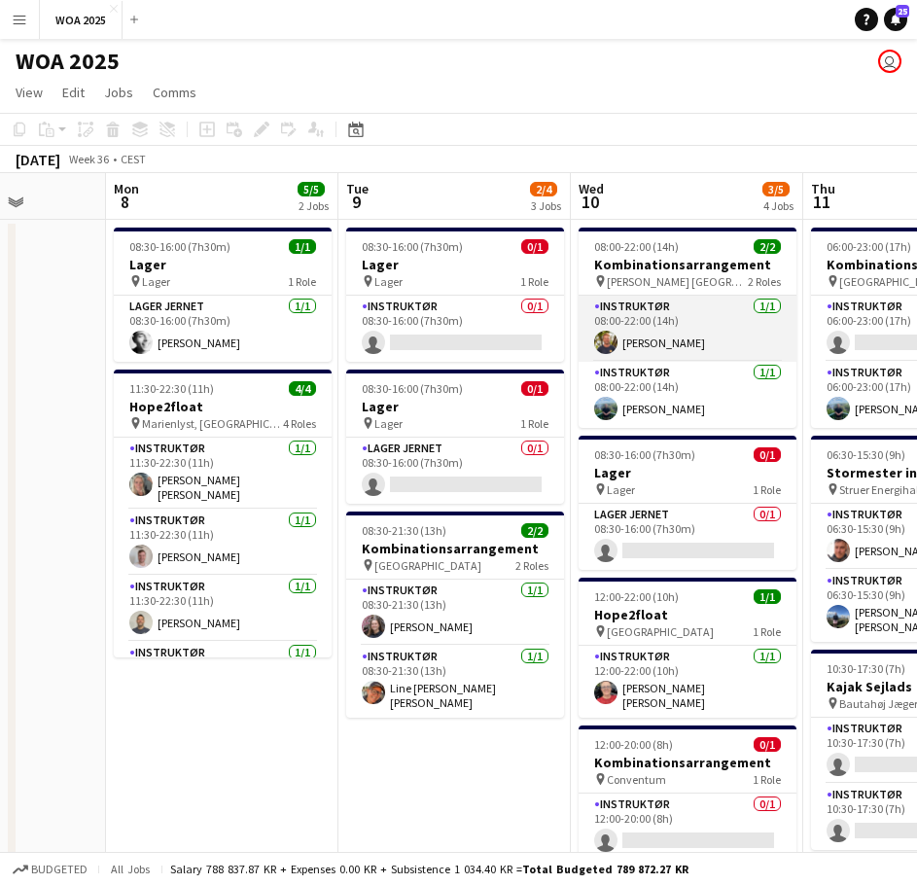
click at [700, 334] on app-card-role "Instruktør 1/1 08:00-22:00 (14h) Alexander Poulsen" at bounding box center [688, 329] width 218 height 66
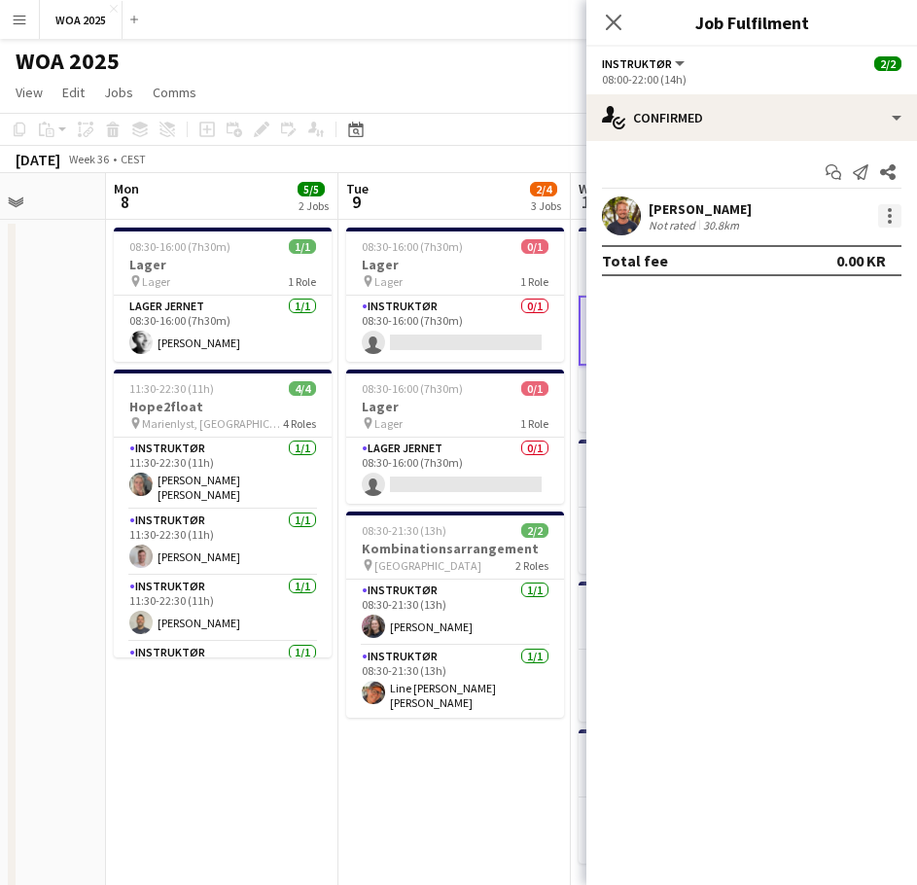
click at [884, 225] on div at bounding box center [889, 215] width 23 height 23
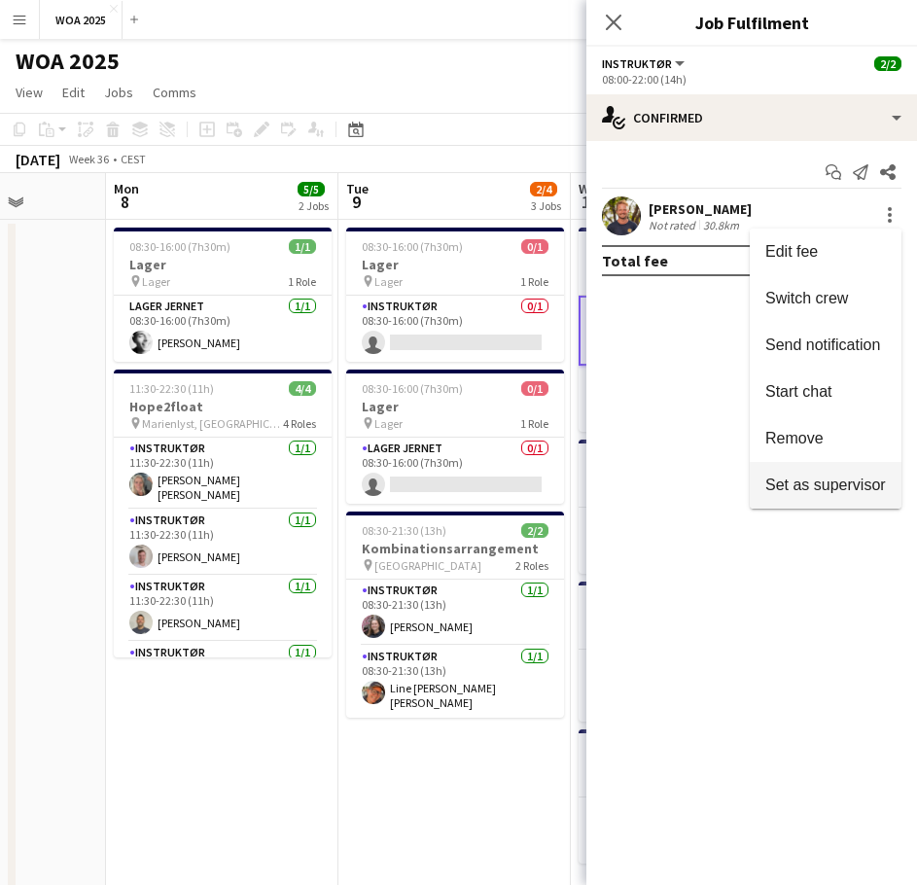
click at [815, 477] on span "Set as supervisor" at bounding box center [825, 485] width 121 height 17
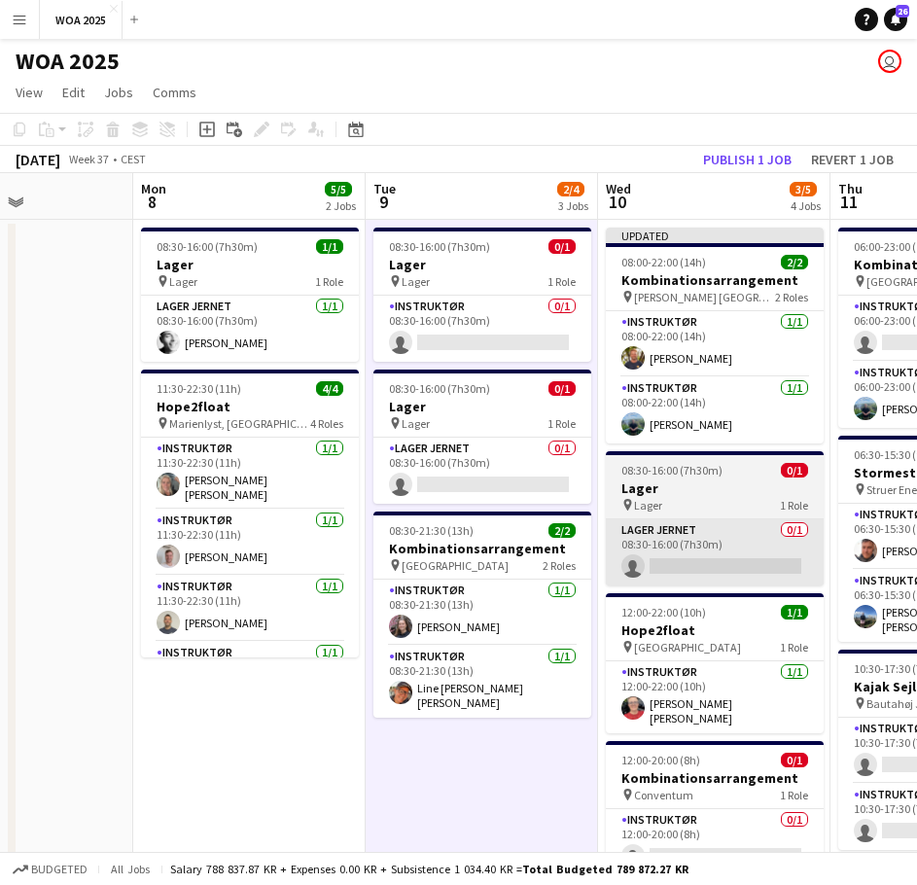
drag, startPoint x: 610, startPoint y: 558, endPoint x: 435, endPoint y: 530, distance: 177.3
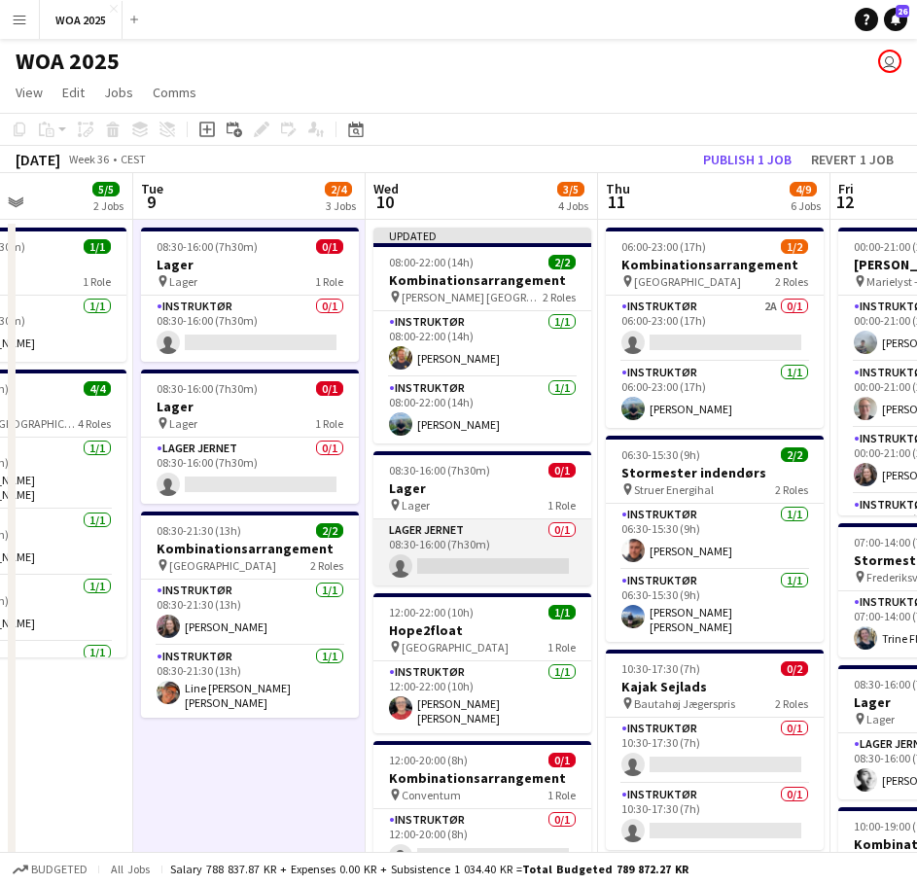
scroll to position [0, 570]
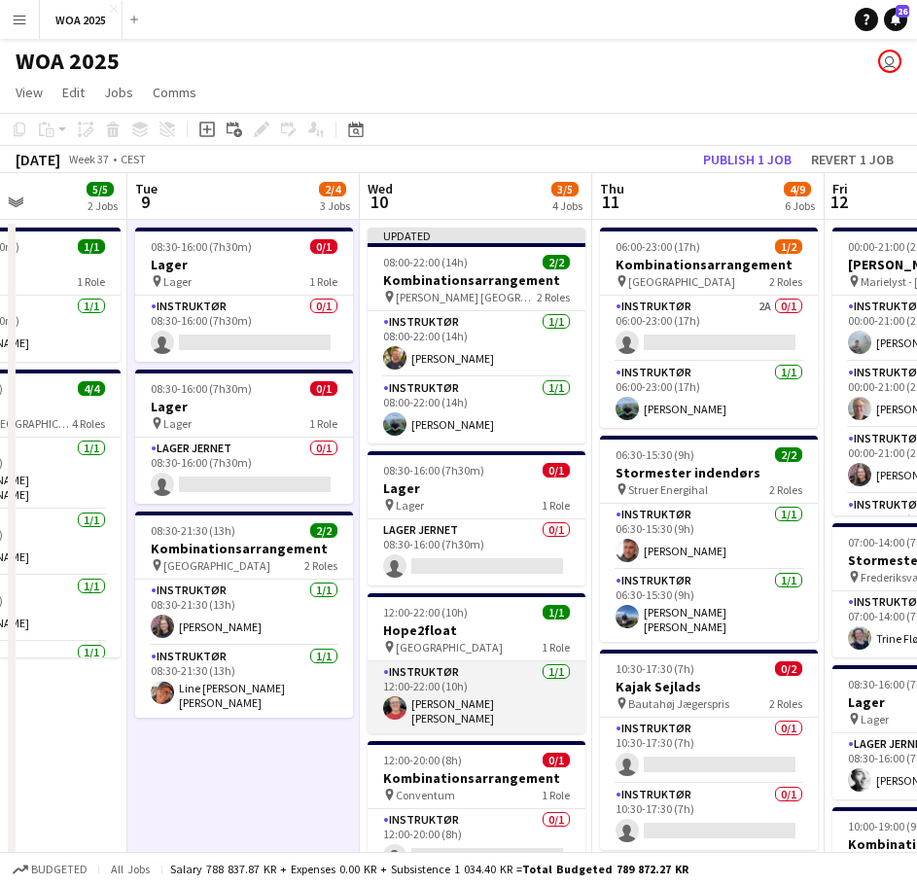
click at [476, 690] on app-card-role "Instruktør 1/1 12:00-22:00 (10h) Kitt Schou Morgen" at bounding box center [477, 697] width 218 height 72
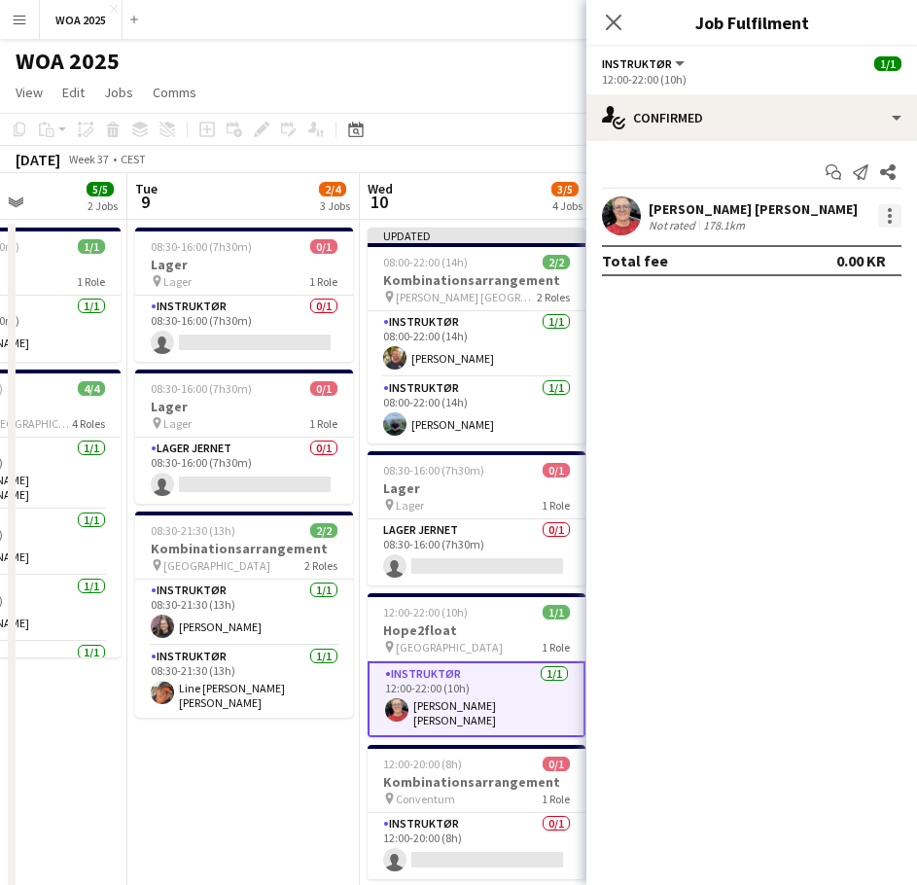
click at [887, 217] on div at bounding box center [889, 215] width 23 height 23
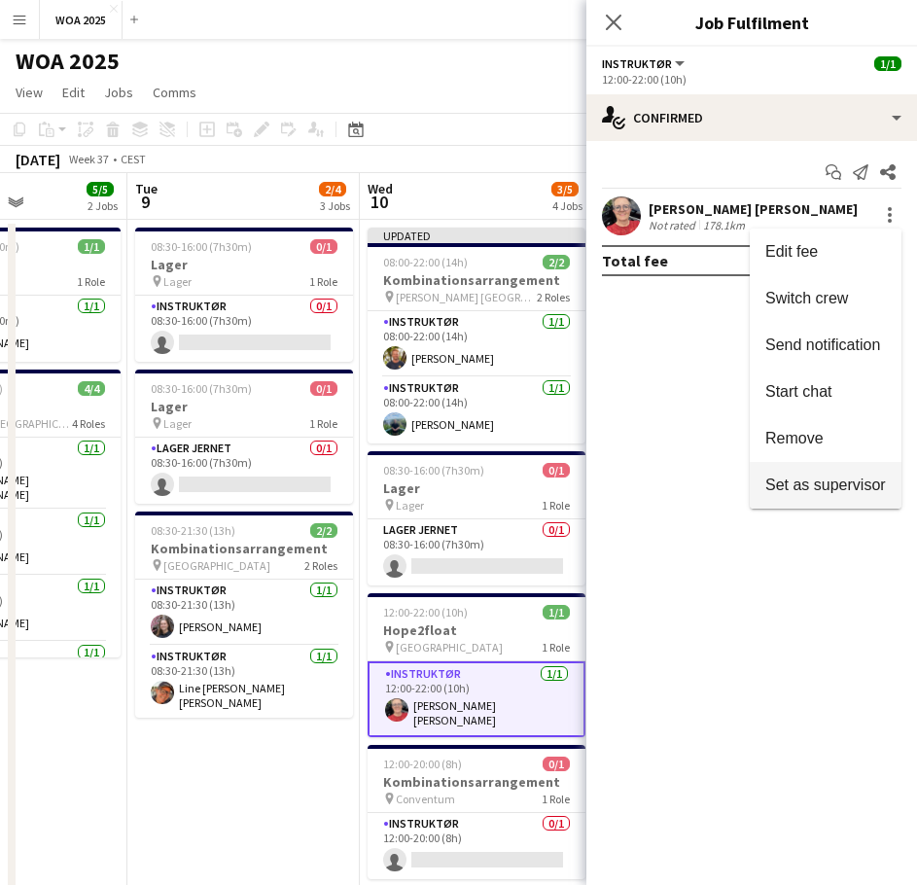
click at [814, 491] on span "Set as supervisor" at bounding box center [825, 485] width 121 height 17
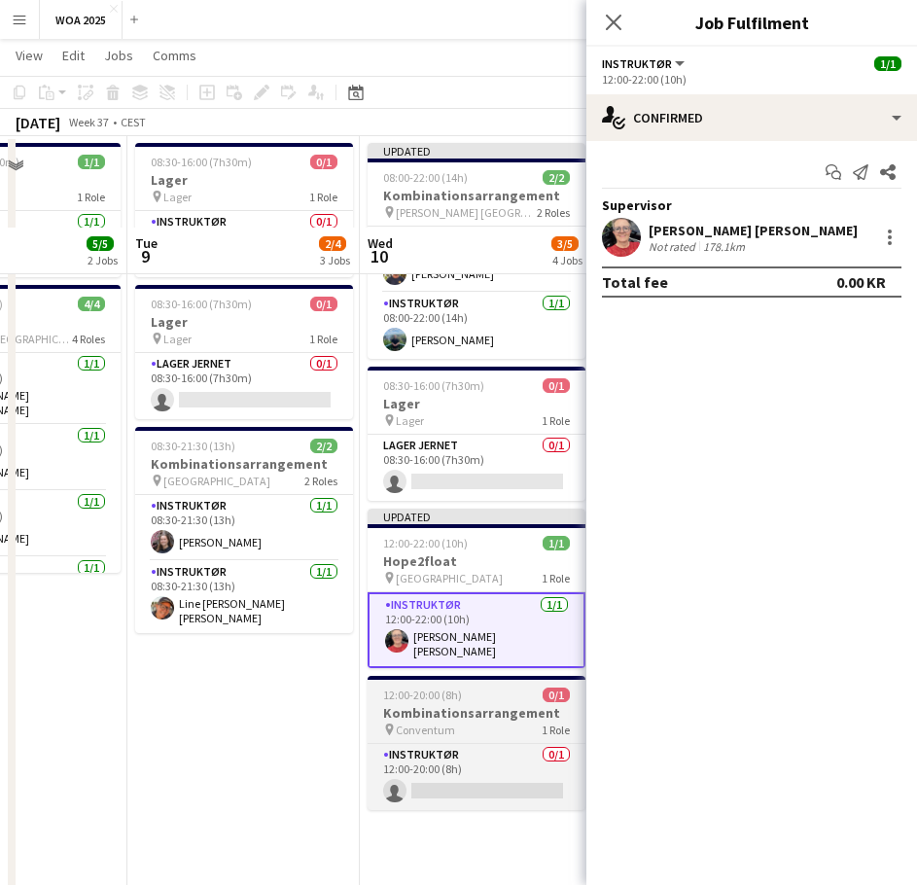
scroll to position [194, 0]
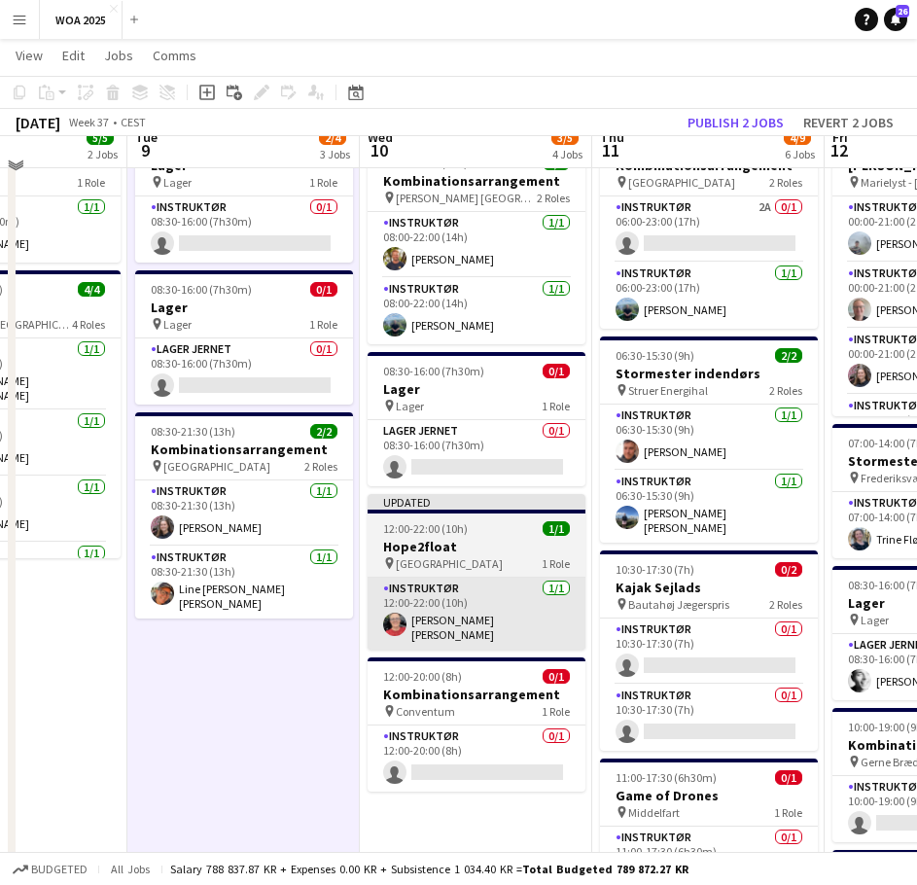
scroll to position [0, 0]
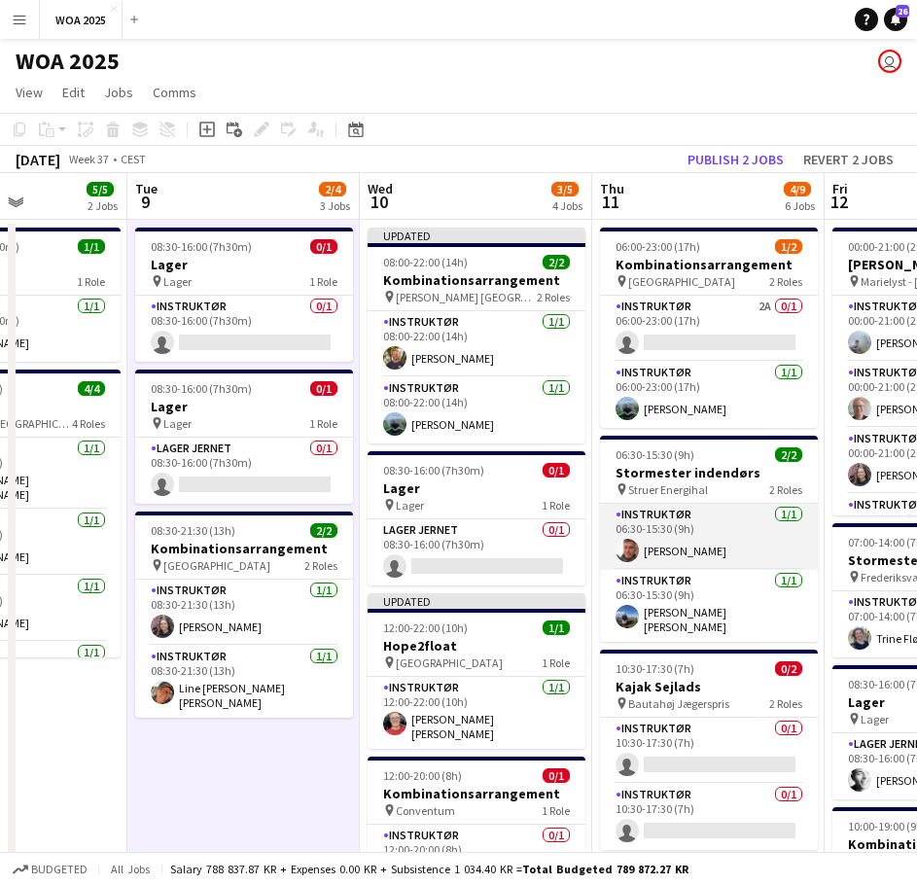
click at [716, 547] on app-card-role "Instruktør 1/1 06:30-15:30 (9h) Adam Garlin Larsen" at bounding box center [709, 537] width 218 height 66
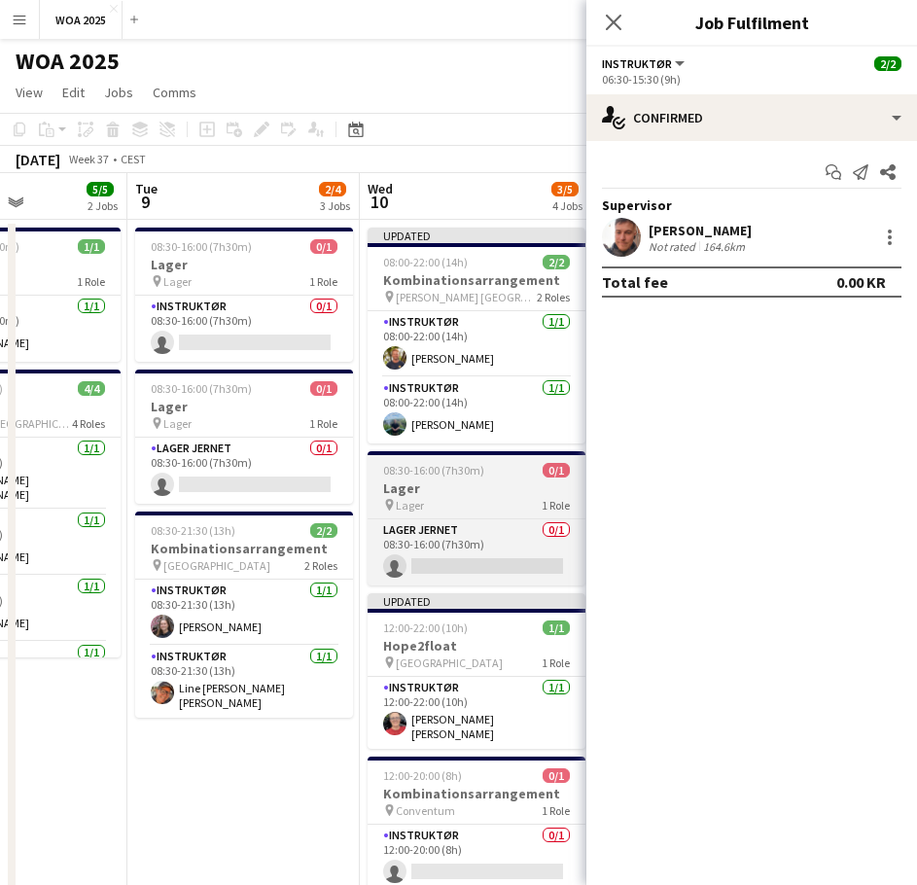
click at [421, 503] on span "Lager" at bounding box center [410, 505] width 28 height 15
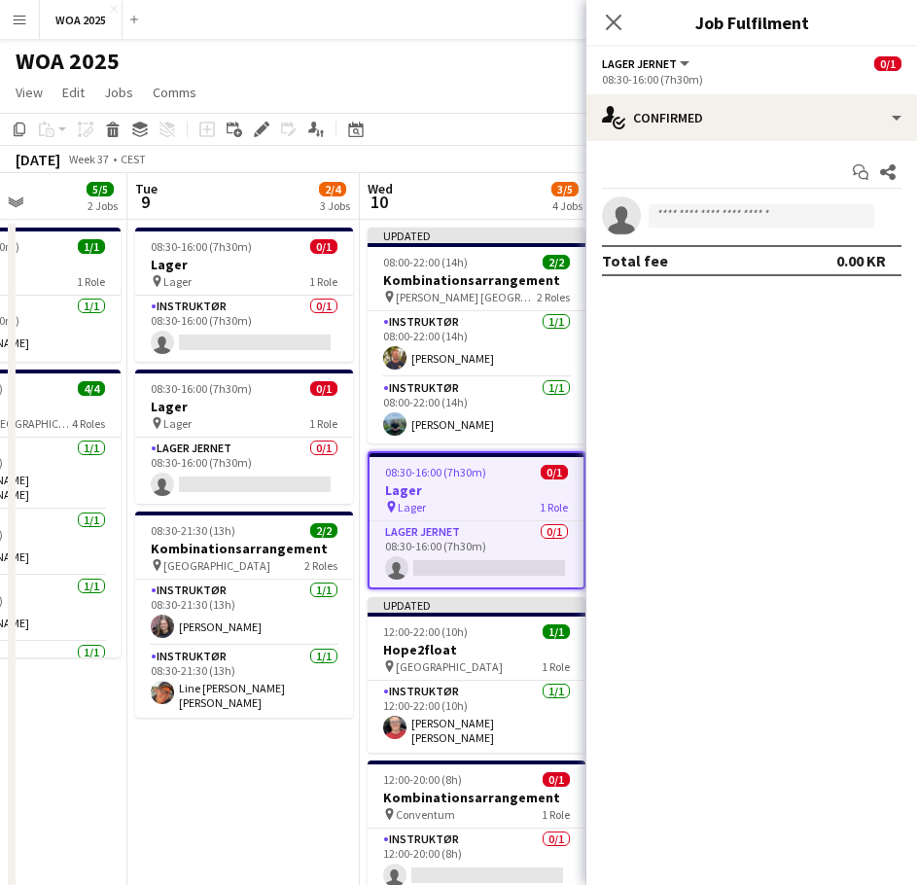
click at [483, 155] on div "September 2025 Week 37 • CEST Publish 2 jobs Revert 2 jobs" at bounding box center [458, 159] width 917 height 27
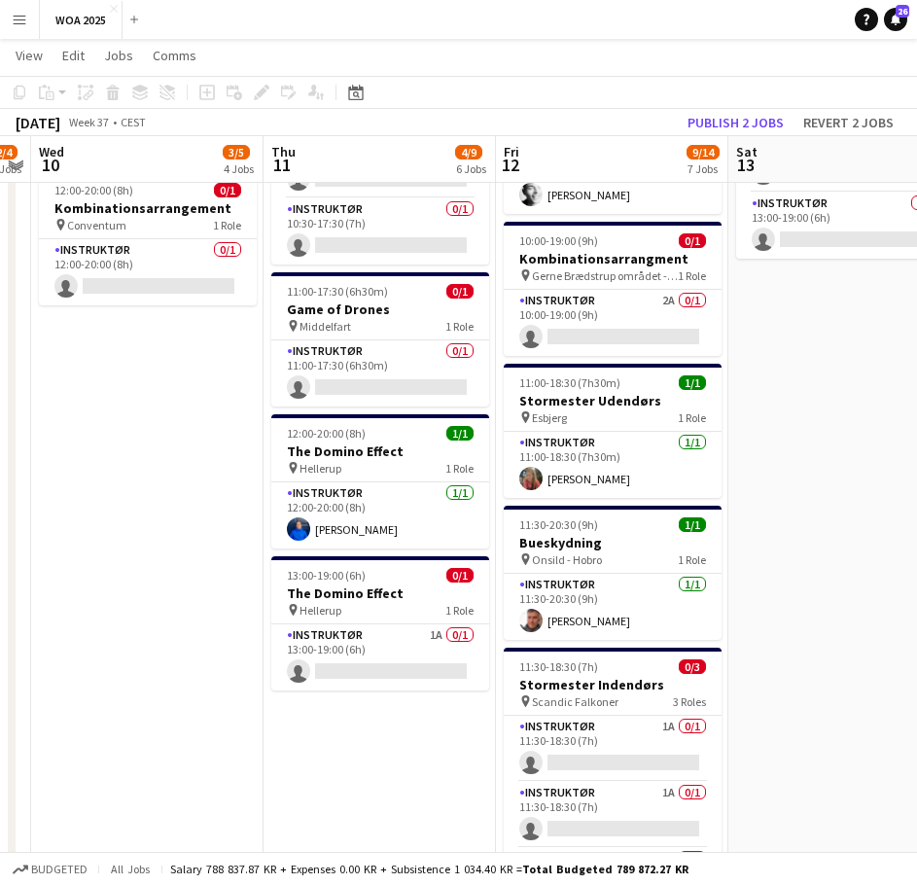
scroll to position [0, 667]
drag, startPoint x: 444, startPoint y: 549, endPoint x: 216, endPoint y: 569, distance: 229.4
click at [216, 569] on app-calendar-viewport "Sun 7 Mon 8 5/5 2 Jobs Tue 9 2/4 3 Jobs Wed 10 3/5 4 Jobs Thu 11 4/9 6 Jobs Fri…" at bounding box center [458, 556] width 917 height 2129
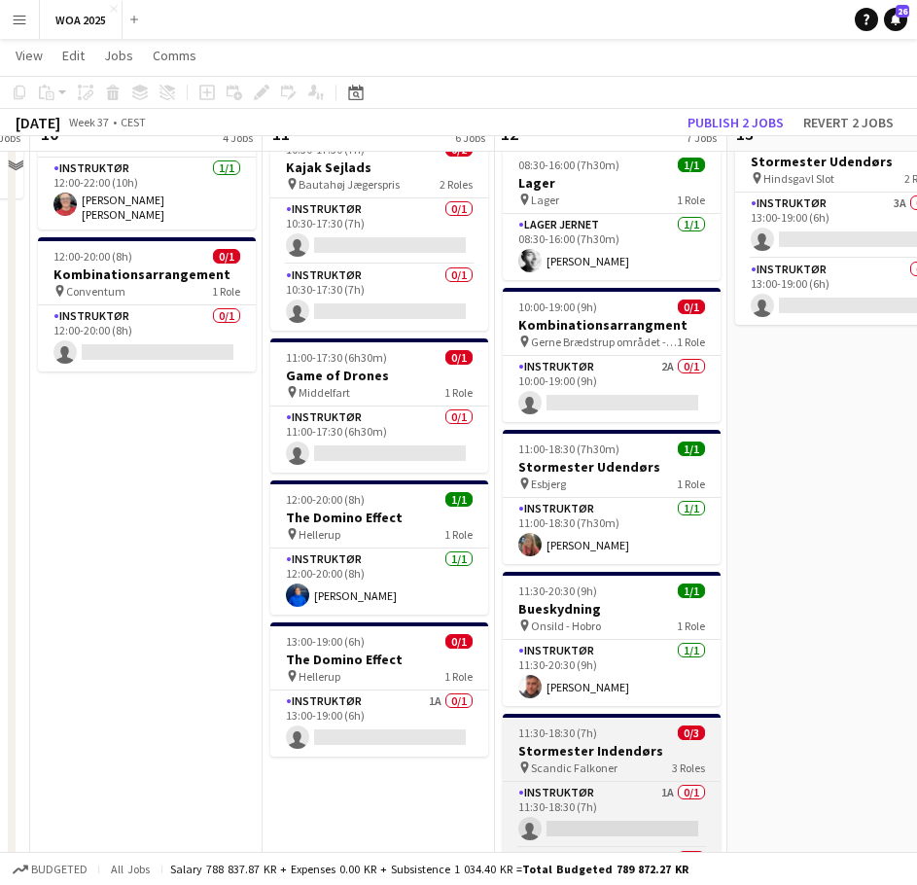
scroll to position [486, 0]
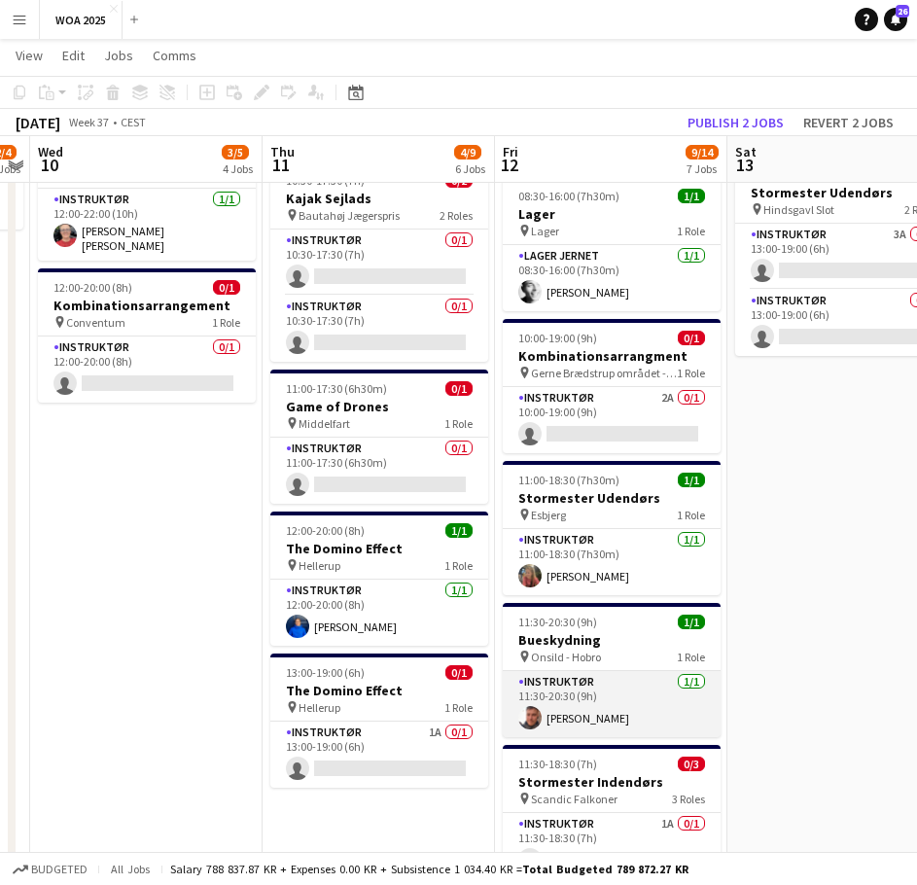
click at [656, 685] on app-card-role "Instruktør 1/1 11:30-20:30 (9h) Adam Garlin Larsen" at bounding box center [612, 704] width 218 height 66
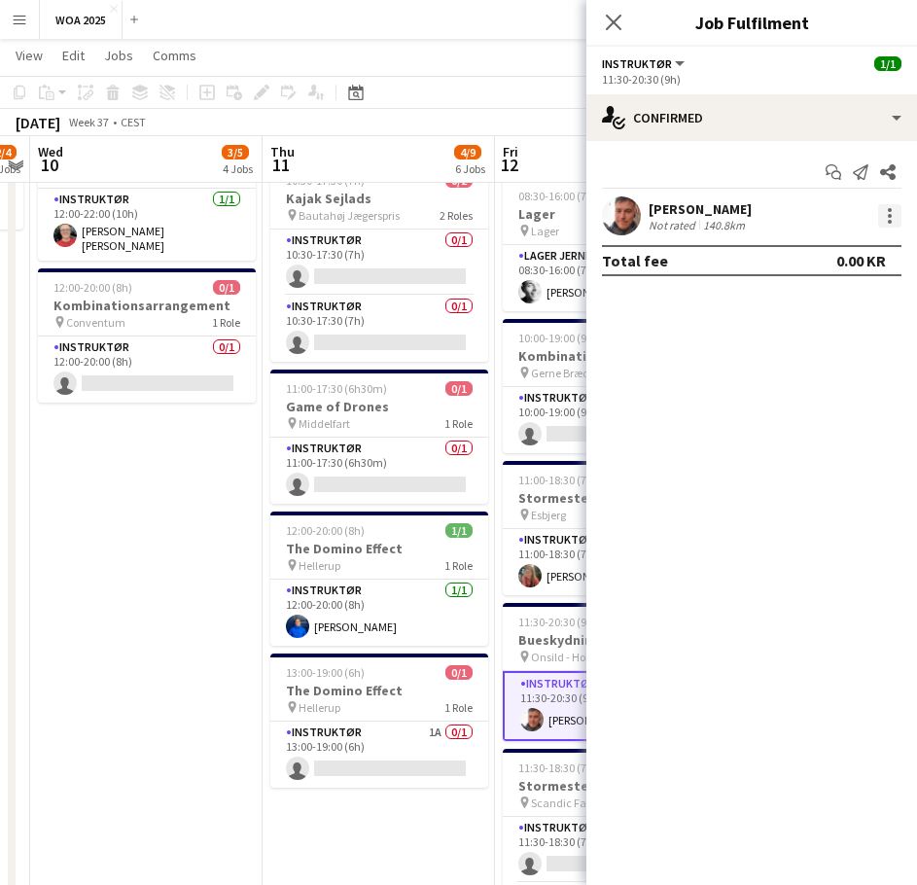
click at [895, 228] on div at bounding box center [889, 215] width 23 height 23
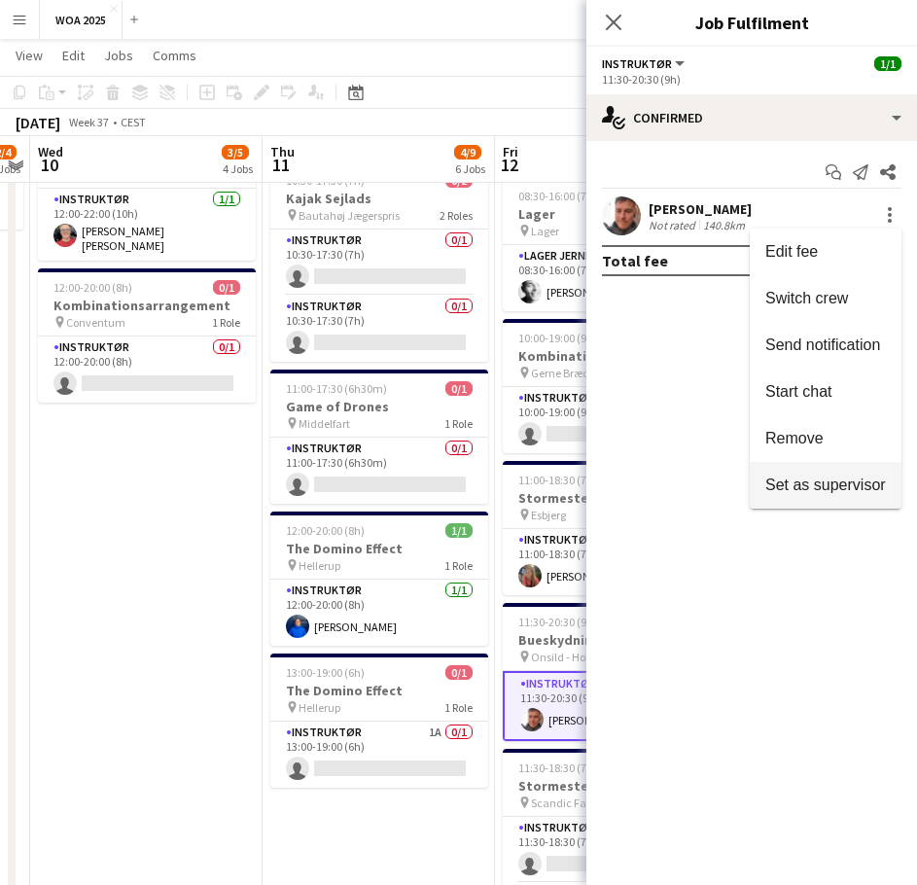
click at [838, 490] on span "Set as supervisor" at bounding box center [825, 485] width 121 height 17
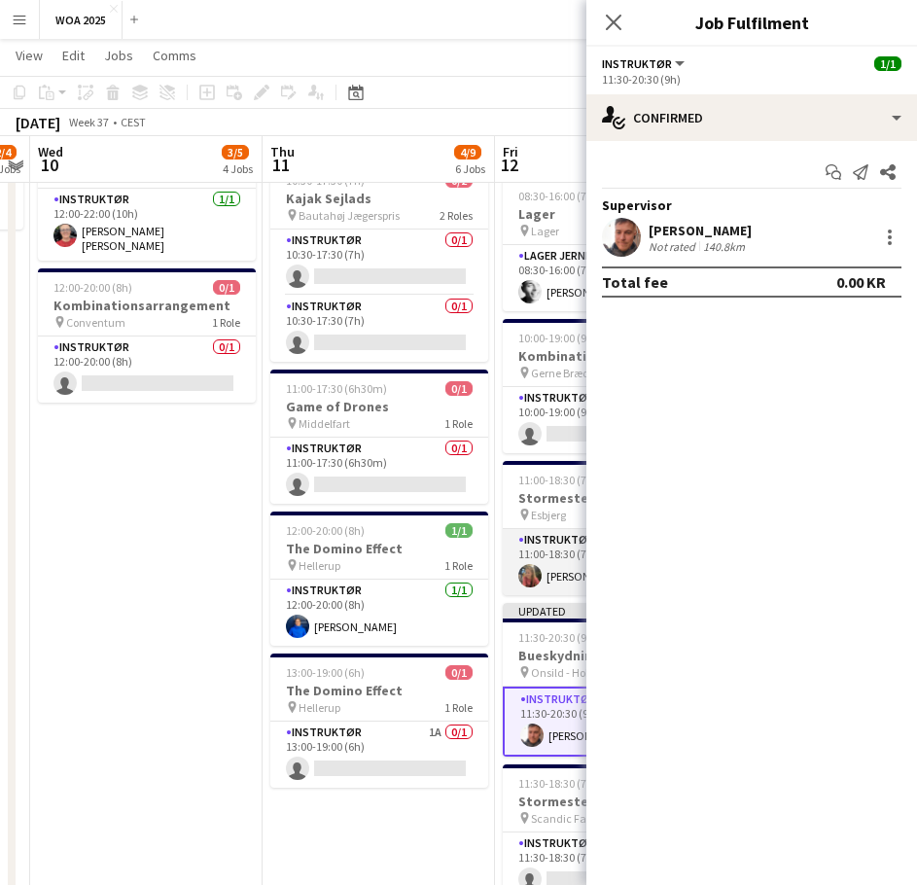
click at [573, 561] on app-card-role "Instruktør 1/1 11:00-18:30 (7h30m) Caroline Sommer" at bounding box center [612, 562] width 218 height 66
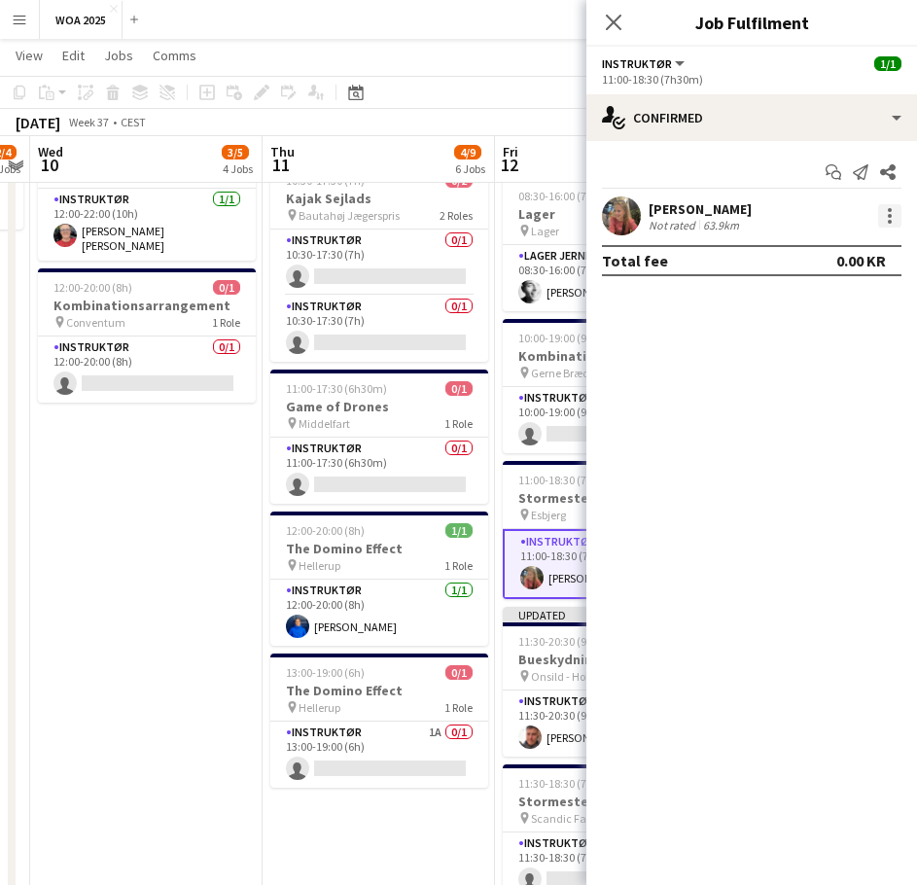
click at [895, 215] on div at bounding box center [889, 215] width 23 height 23
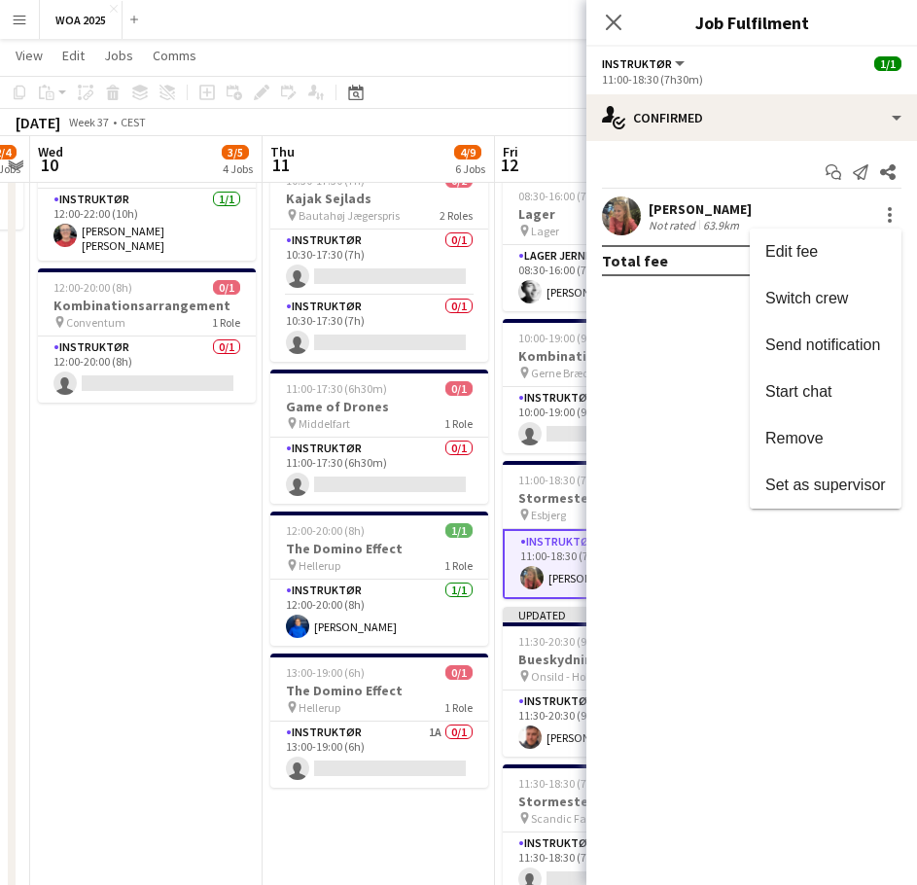
click at [822, 480] on span "Set as supervisor" at bounding box center [825, 485] width 121 height 17
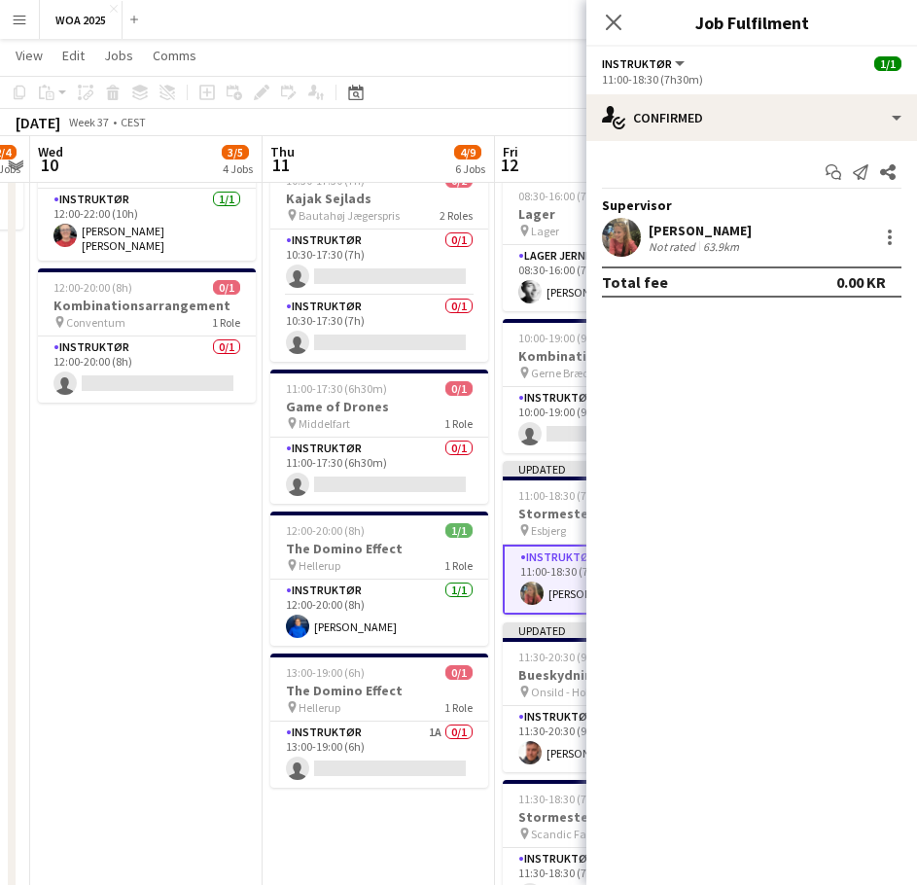
click at [225, 505] on app-date-cell "Updated 08:00-22:00 (14h) 2/2 Kombinationsarrangement pin Mellem Århus og Aalbo…" at bounding box center [146, 725] width 232 height 1987
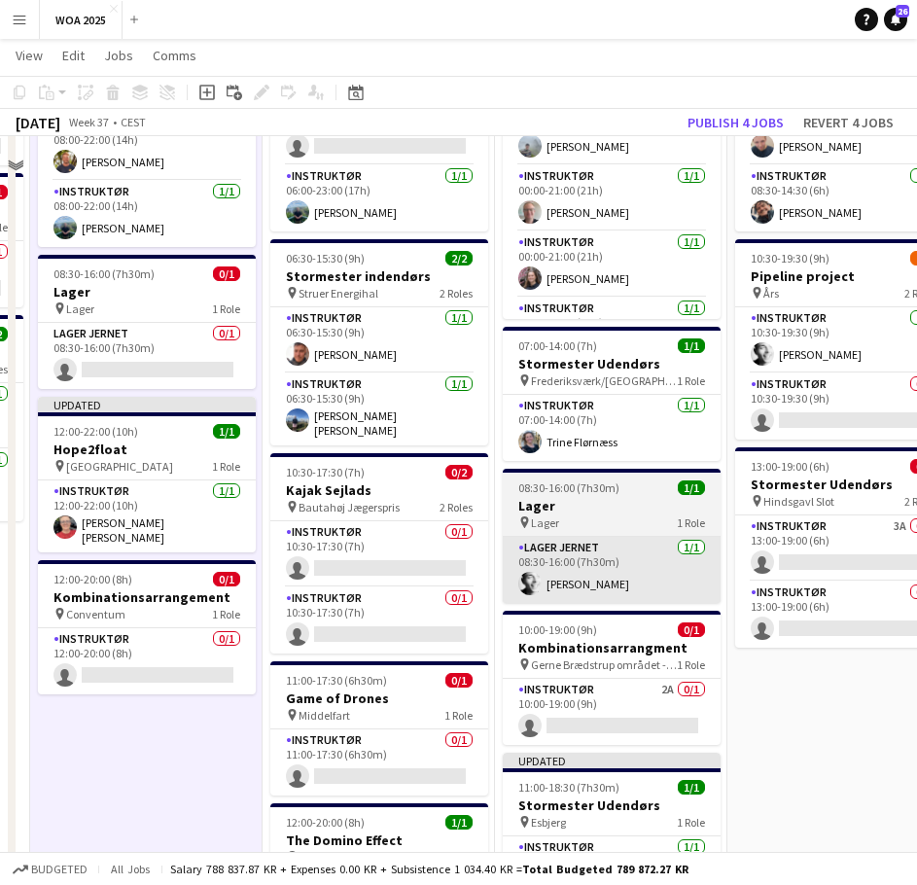
scroll to position [97, 0]
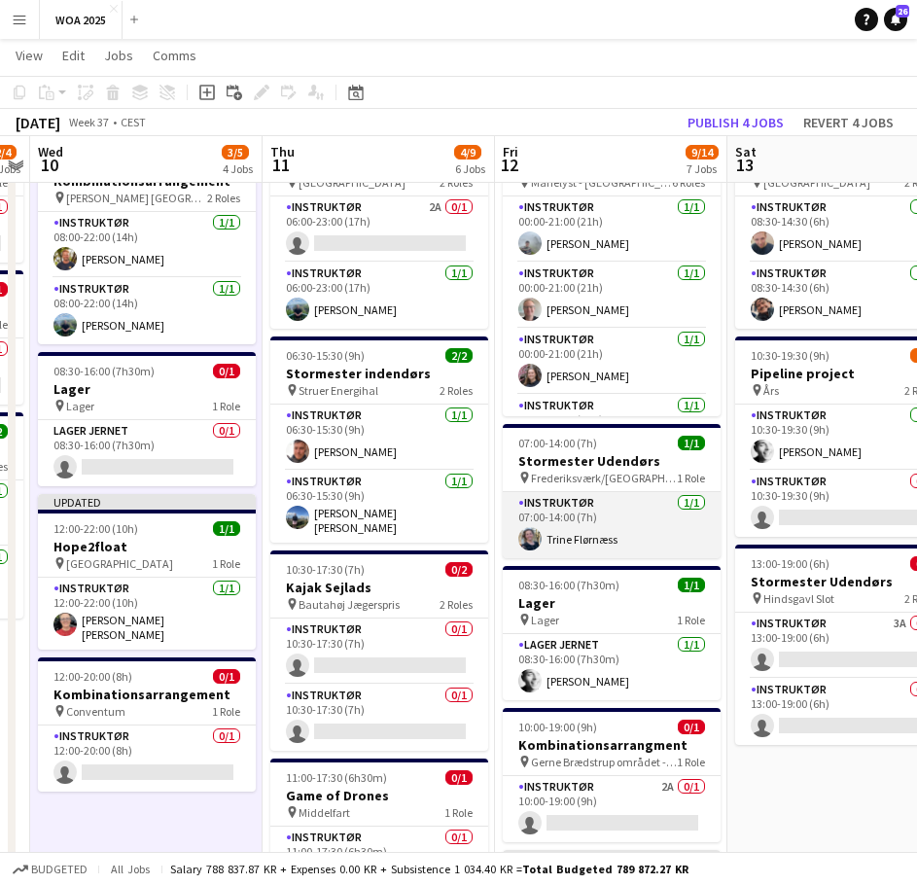
click at [655, 528] on app-card-role "Instruktør 1/1 07:00-14:00 (7h) Trine Flørnæss" at bounding box center [612, 525] width 218 height 66
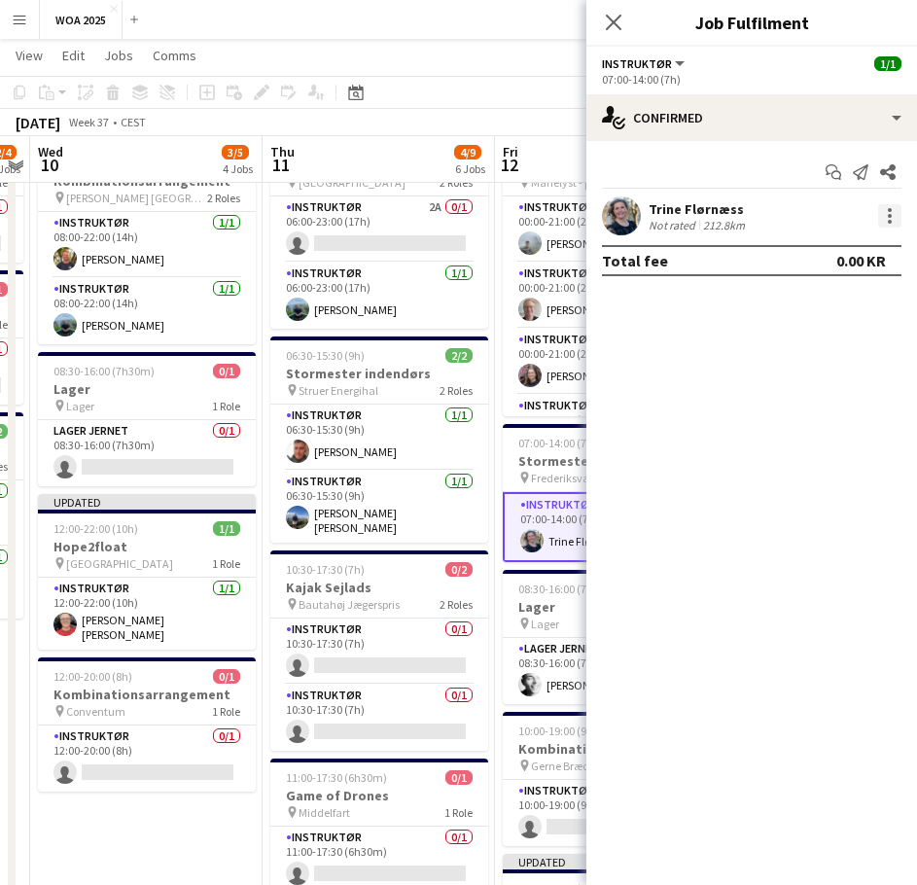
click at [892, 221] on div at bounding box center [889, 215] width 23 height 23
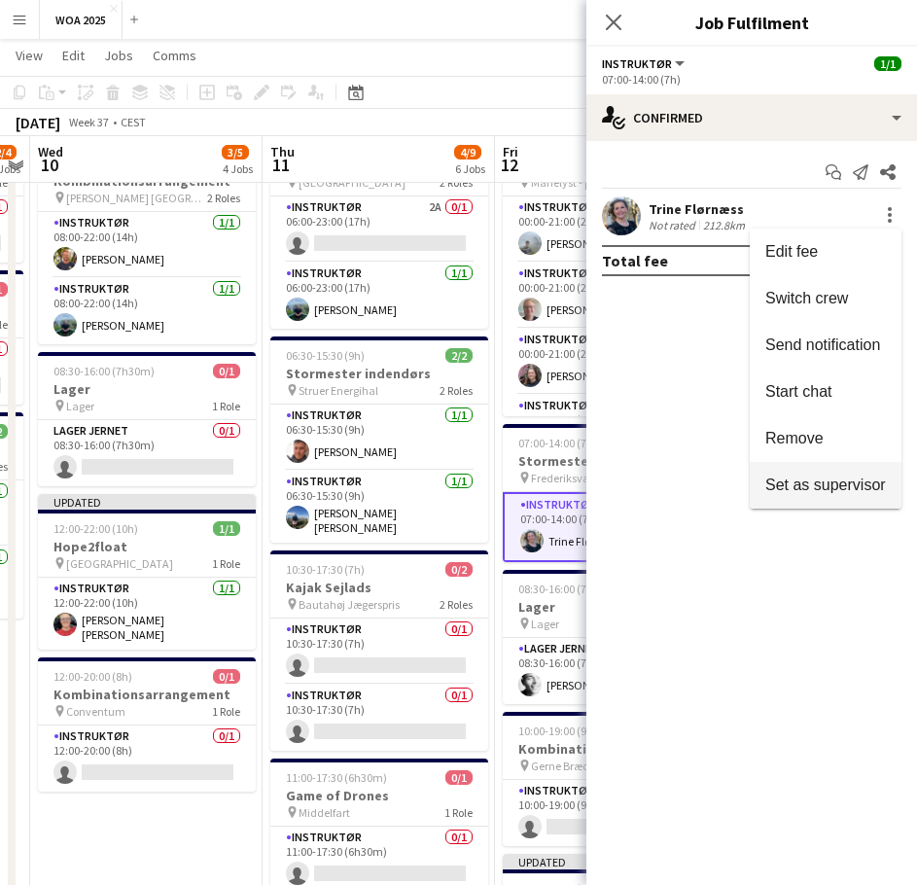
click at [791, 490] on span "Set as supervisor" at bounding box center [825, 485] width 121 height 17
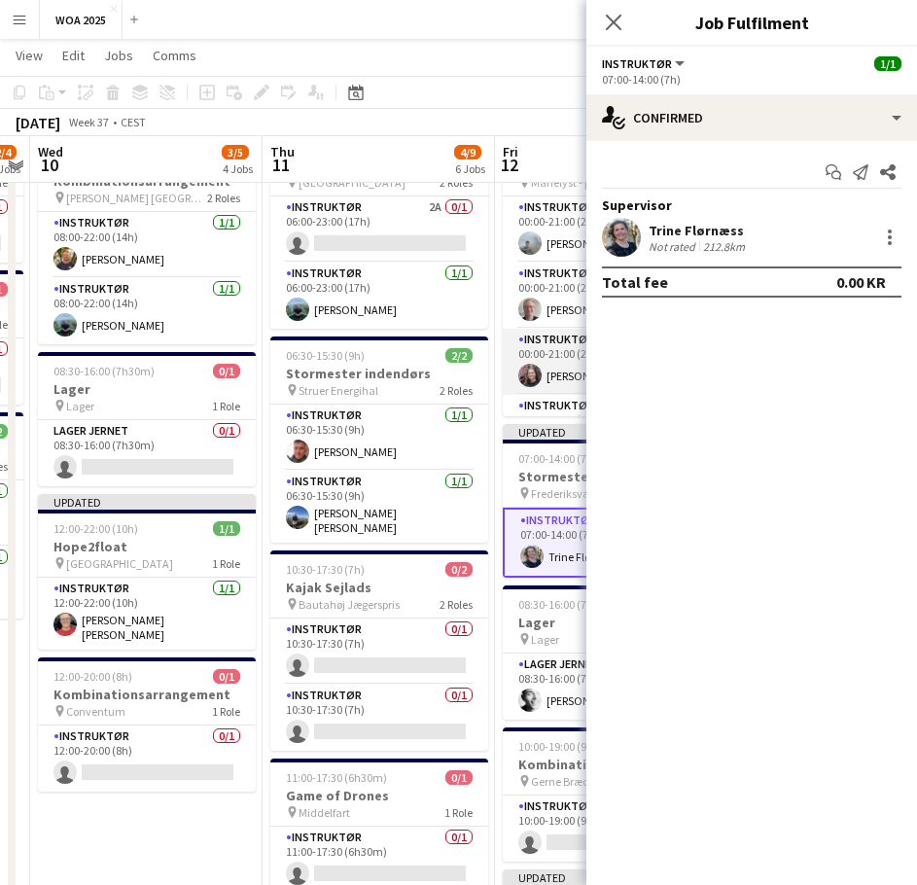
click at [540, 387] on app-card-role "Instruktør [DATE] 00:00-21:00 (21h) [PERSON_NAME]" at bounding box center [612, 362] width 218 height 66
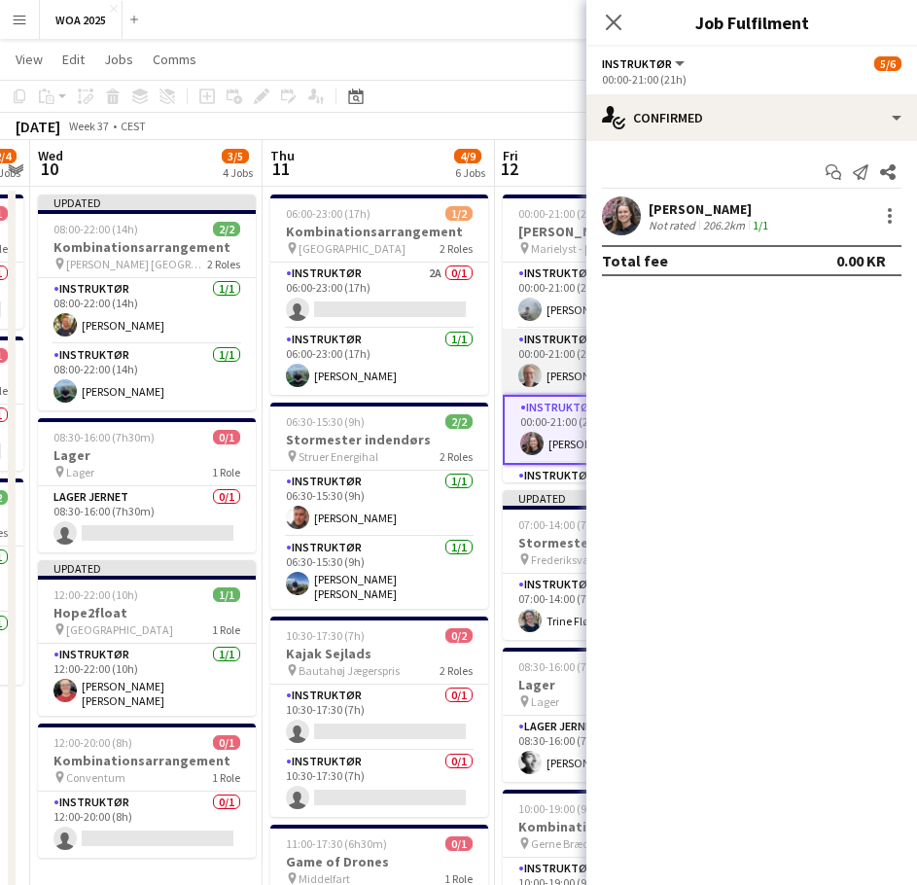
scroll to position [0, 0]
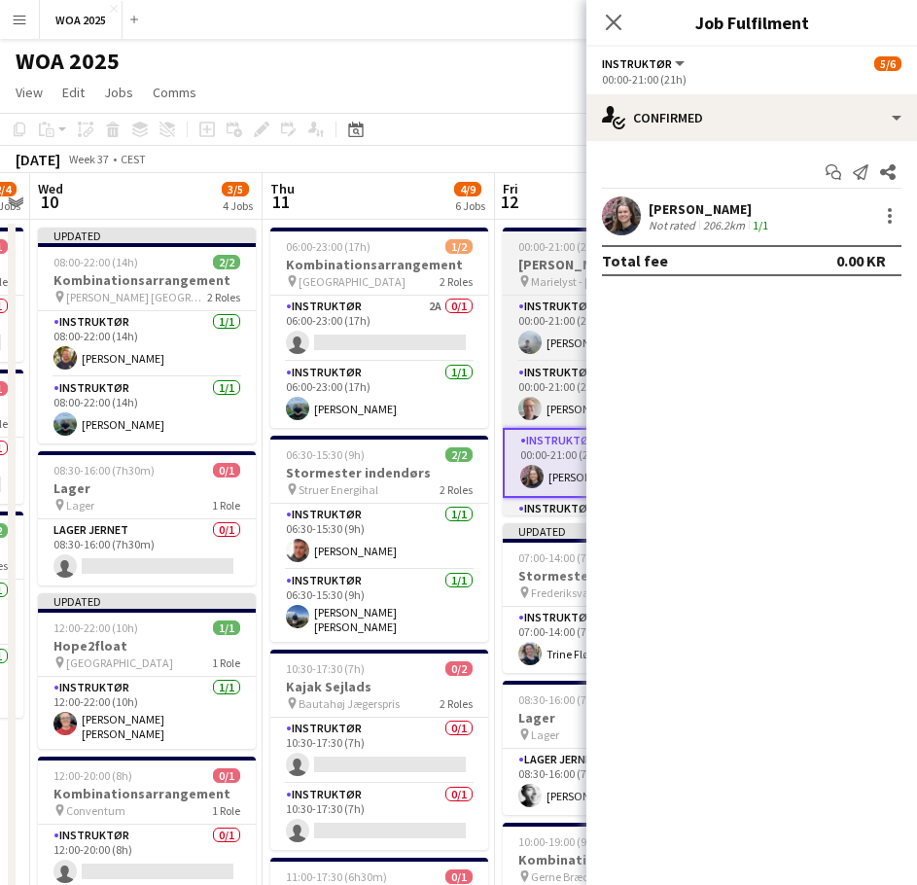
click at [544, 290] on app-job-card "00:00-21:00 (21h) 5/6 Robinson pin Marielyst - Helsingør 6 Roles Instruktør 1/1…" at bounding box center [612, 372] width 218 height 288
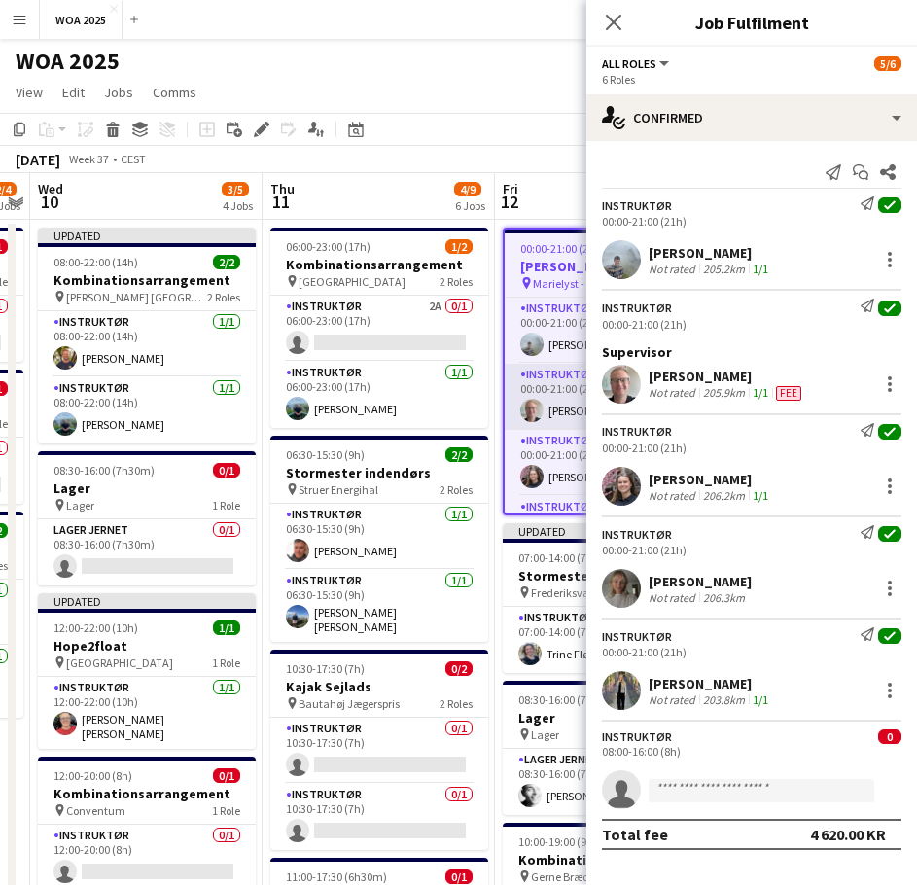
click at [558, 397] on app-card-role "Instruktør 1/1 00:00-21:00 (21h) Rene Sandager" at bounding box center [612, 397] width 214 height 66
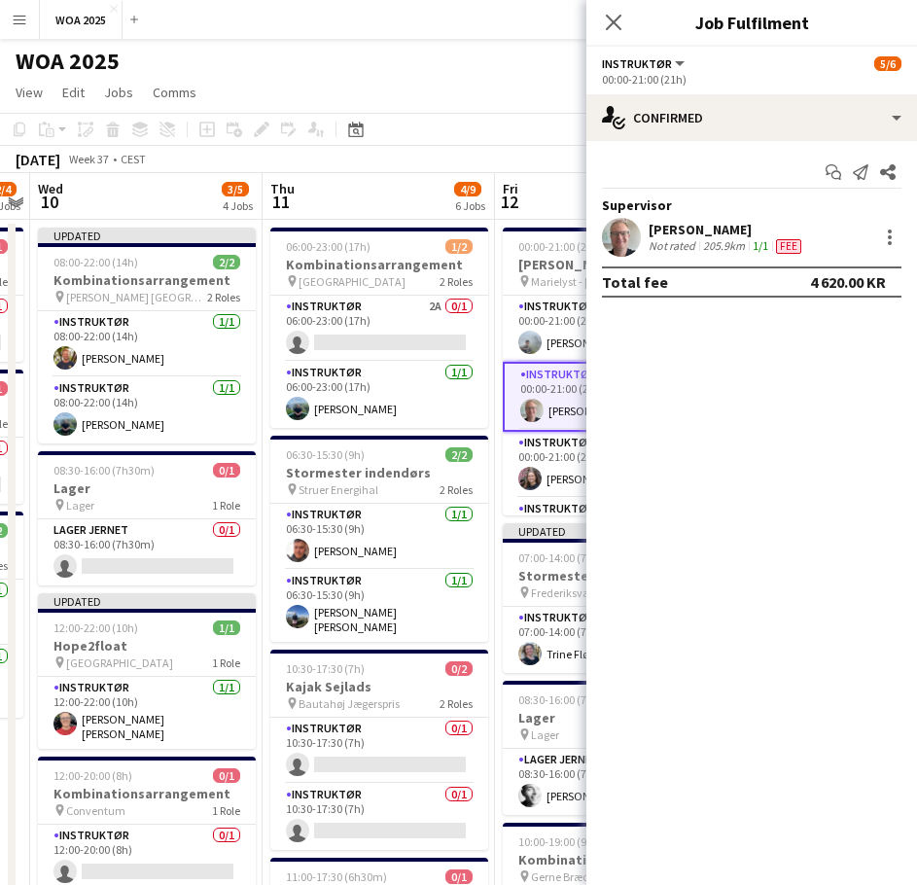
click at [516, 139] on app-toolbar "Copy Paste Paste Ctrl+V Paste with crew Ctrl+Shift+V Paste linked Job [GEOGRAPH…" at bounding box center [458, 129] width 917 height 33
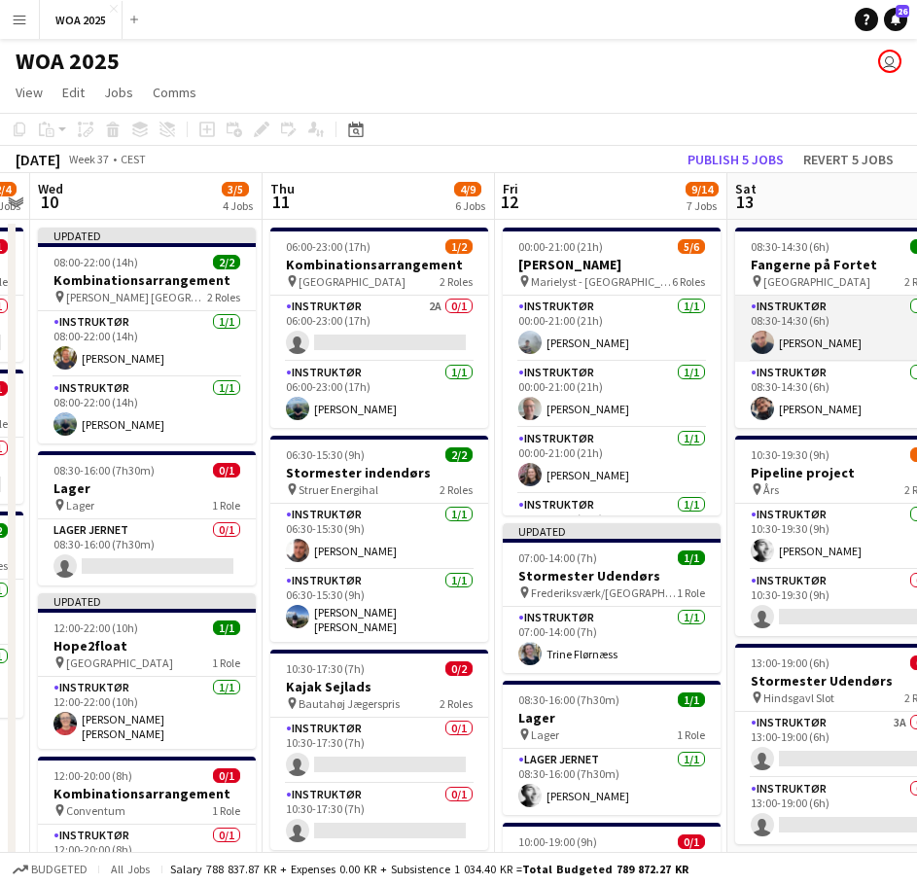
click at [768, 329] on app-card-role "Instruktør 1/1 08:30-14:30 (6h) Peter Skovlund" at bounding box center [844, 329] width 218 height 66
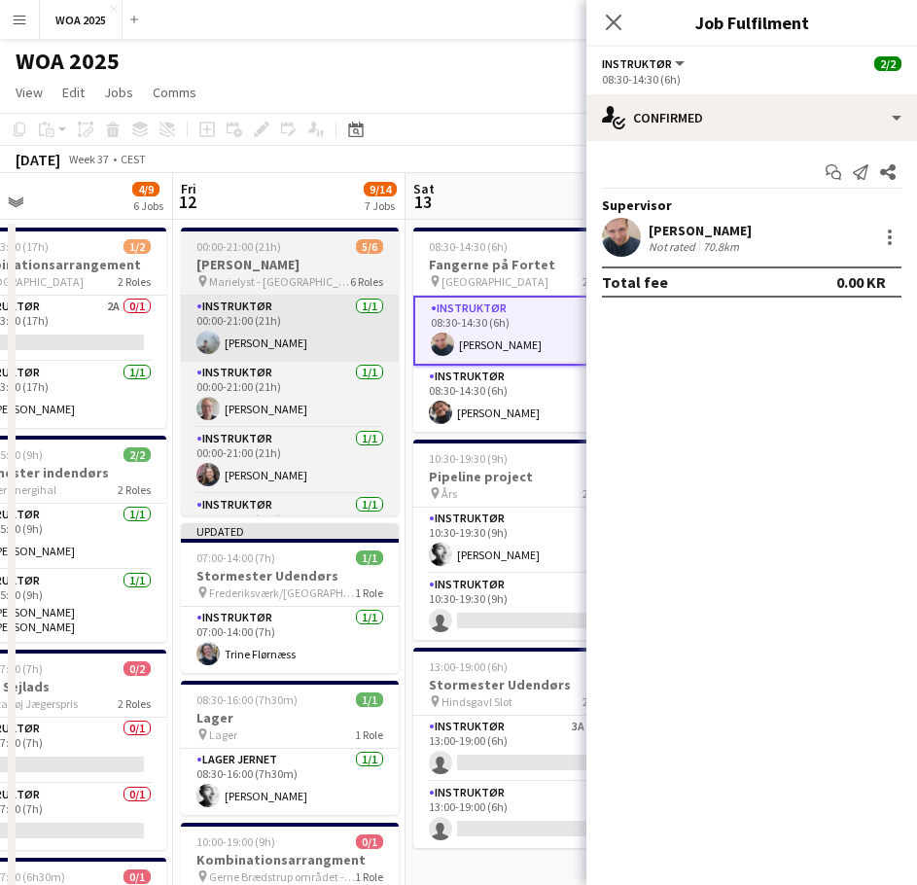
scroll to position [0, 779]
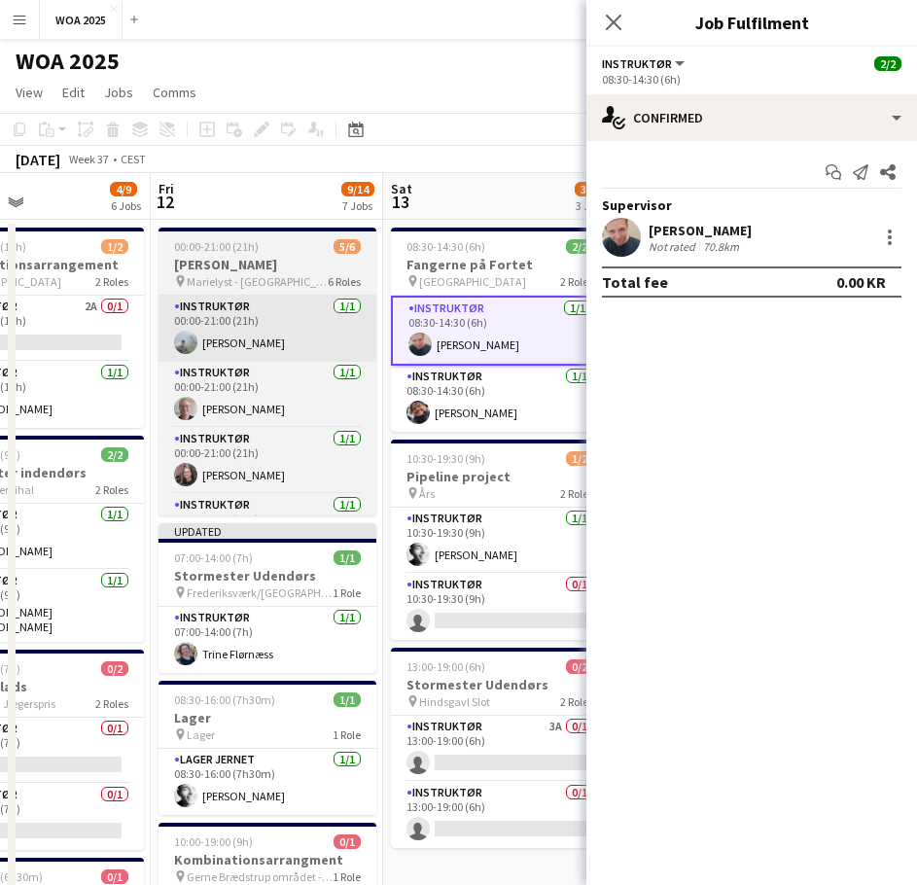
drag, startPoint x: 511, startPoint y: 339, endPoint x: 189, endPoint y: 358, distance: 322.4
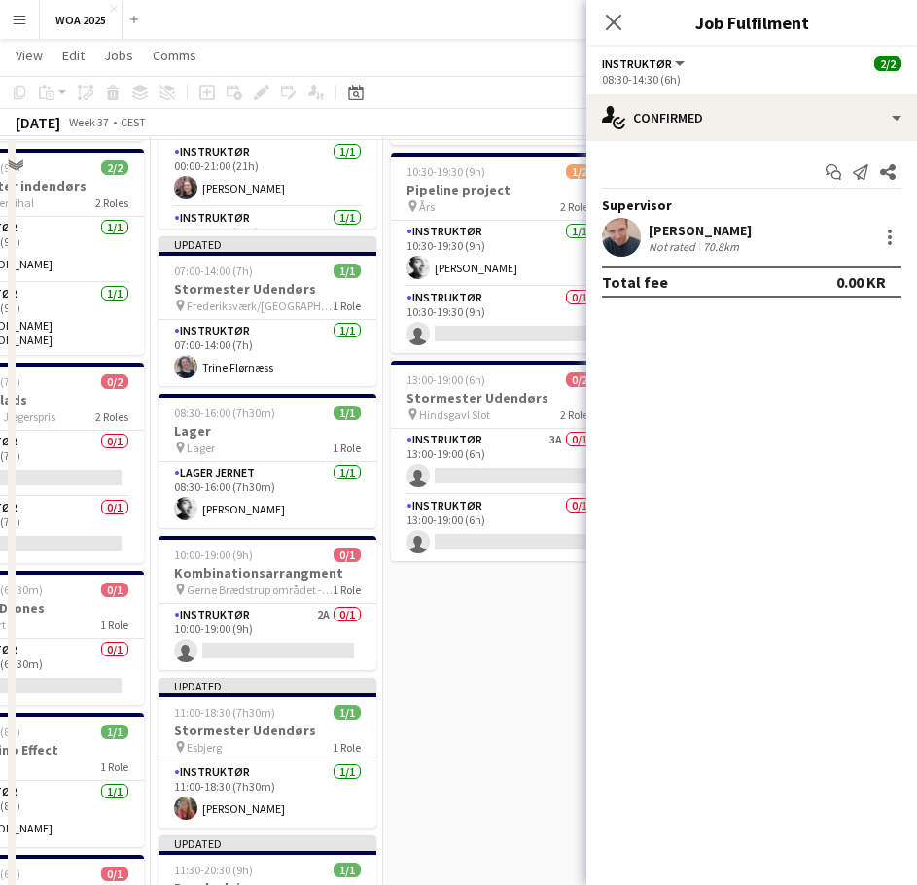
scroll to position [292, 0]
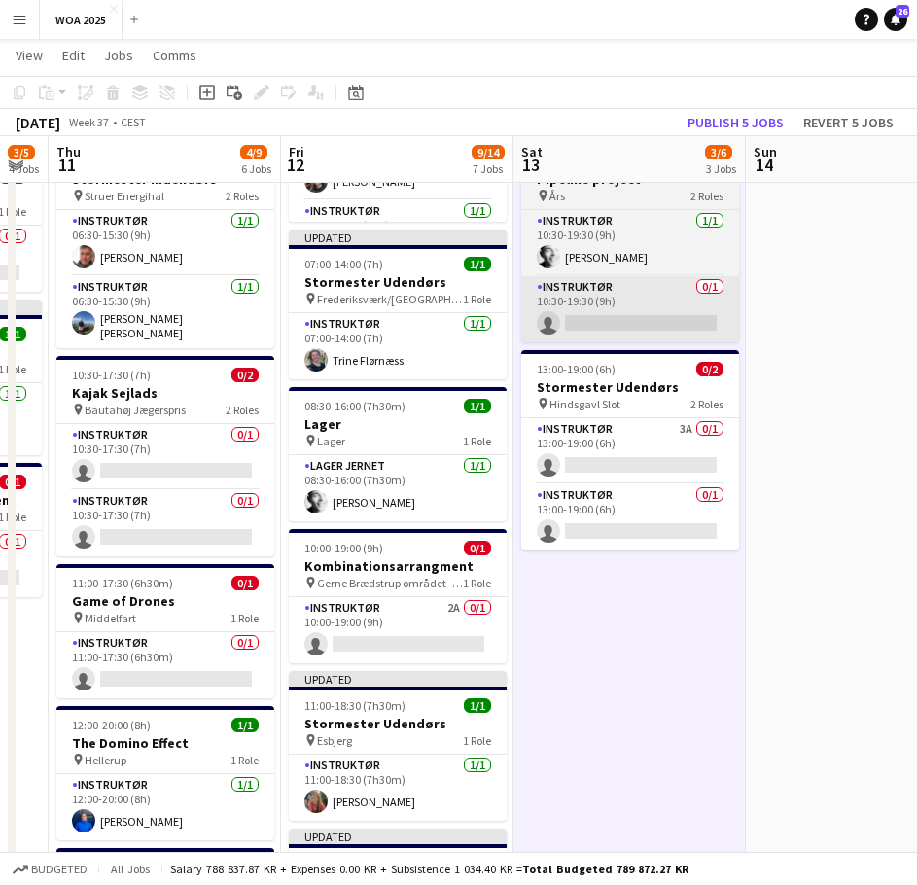
drag, startPoint x: 276, startPoint y: 656, endPoint x: 687, endPoint y: 325, distance: 527.6
click at [424, 665] on app-calendar-viewport "Mon 8 5/5 2 Jobs Tue 9 2/4 3 Jobs Wed 10 3/5 4 Jobs Thu 11 4/9 6 Jobs Fri 12 9/…" at bounding box center [458, 848] width 917 height 2129
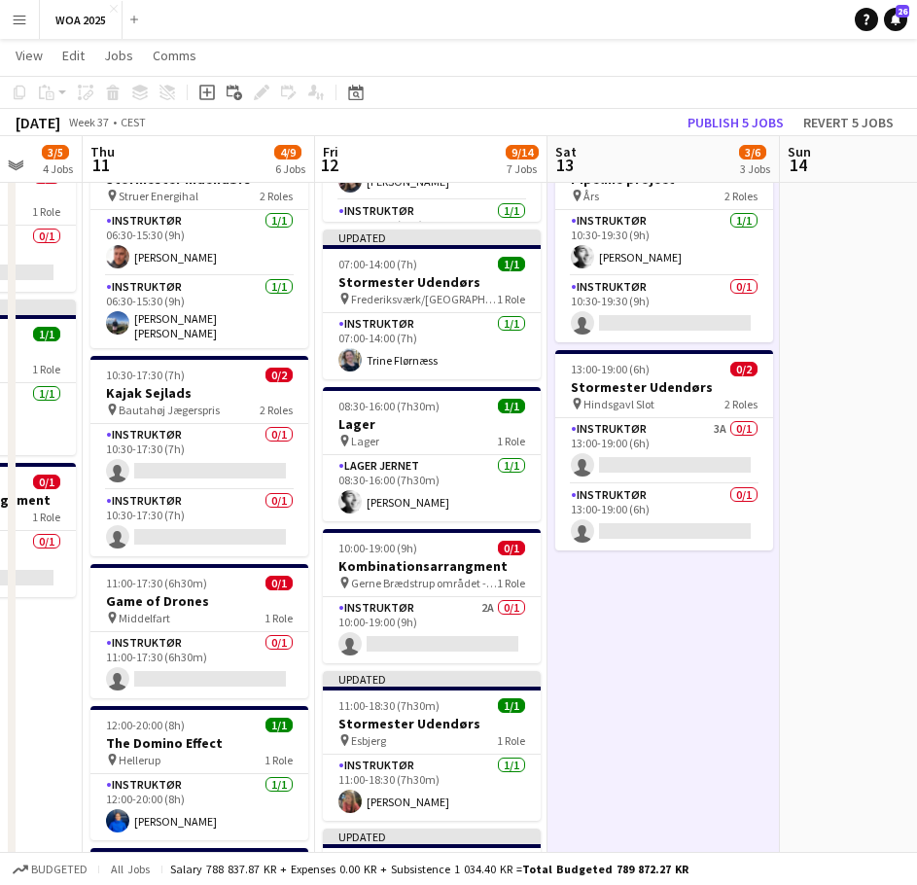
click at [724, 108] on app-toolbar "Copy Paste Paste Ctrl+V Paste with crew Ctrl+Shift+V Paste linked Job [GEOGRAPH…" at bounding box center [458, 92] width 917 height 33
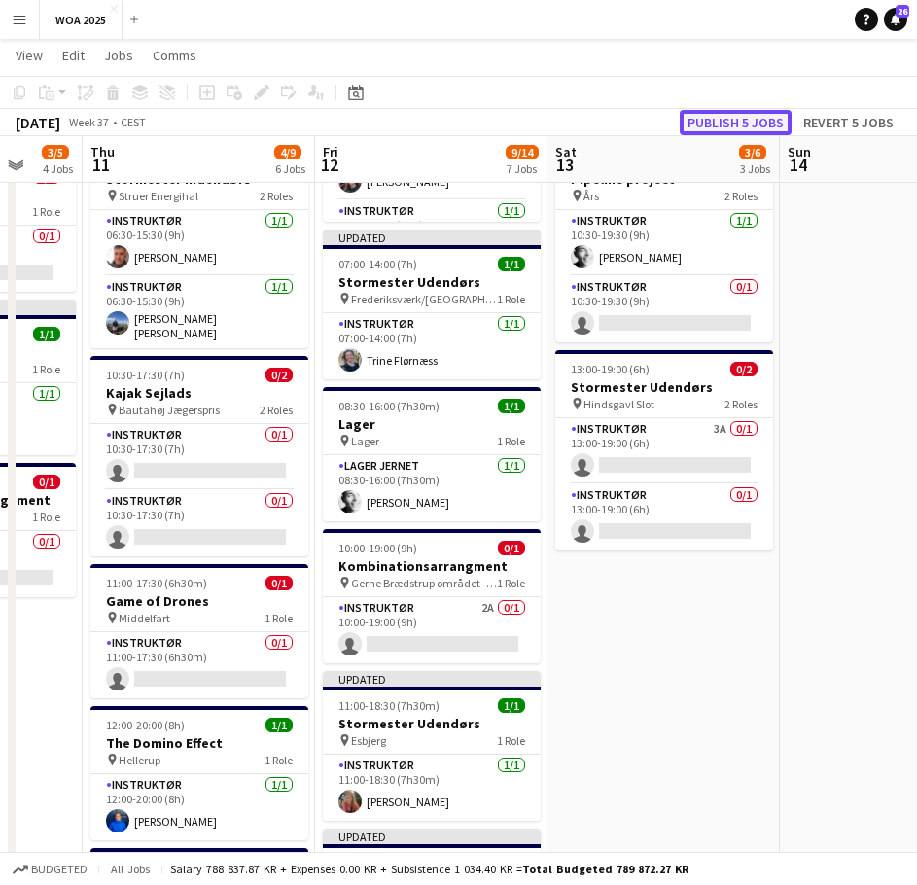
click at [726, 122] on button "Publish 5 jobs" at bounding box center [736, 122] width 112 height 25
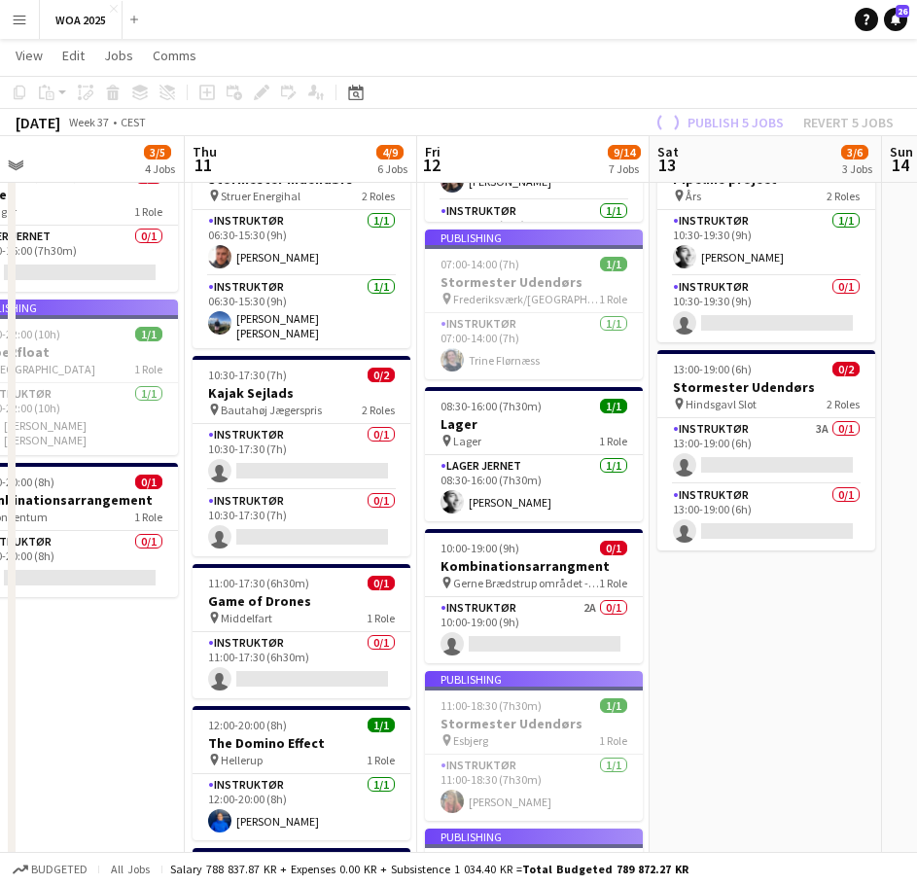
drag, startPoint x: 199, startPoint y: 475, endPoint x: 596, endPoint y: 470, distance: 396.8
click at [591, 469] on app-calendar-viewport "Mon 8 5/5 2 Jobs Tue 9 2/4 3 Jobs Wed 10 3/5 4 Jobs Thu 11 4/9 6 Jobs Fri 12 9/…" at bounding box center [458, 848] width 917 height 2129
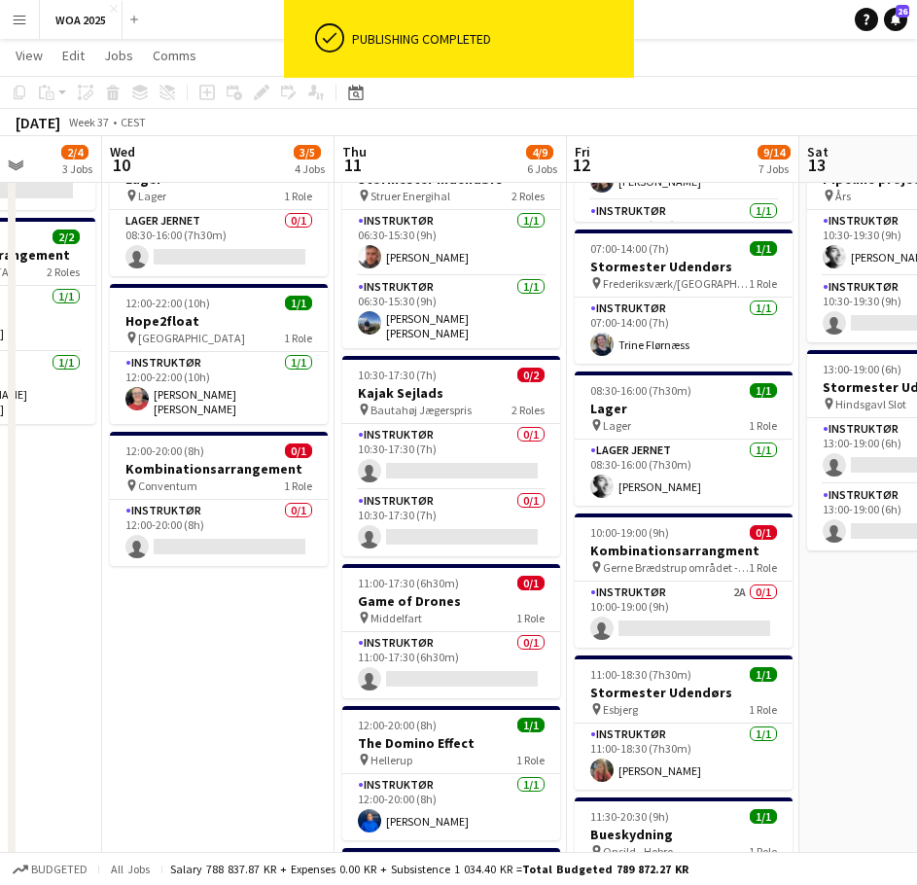
drag, startPoint x: 271, startPoint y: 525, endPoint x: 368, endPoint y: 558, distance: 101.8
click at [364, 554] on app-calendar-viewport "Sun 7 Mon 8 5/5 2 Jobs Tue 9 2/4 3 Jobs Wed 10 3/5 4 Jobs Thu 11 4/9 6 Jobs Fri…" at bounding box center [458, 848] width 917 height 2129
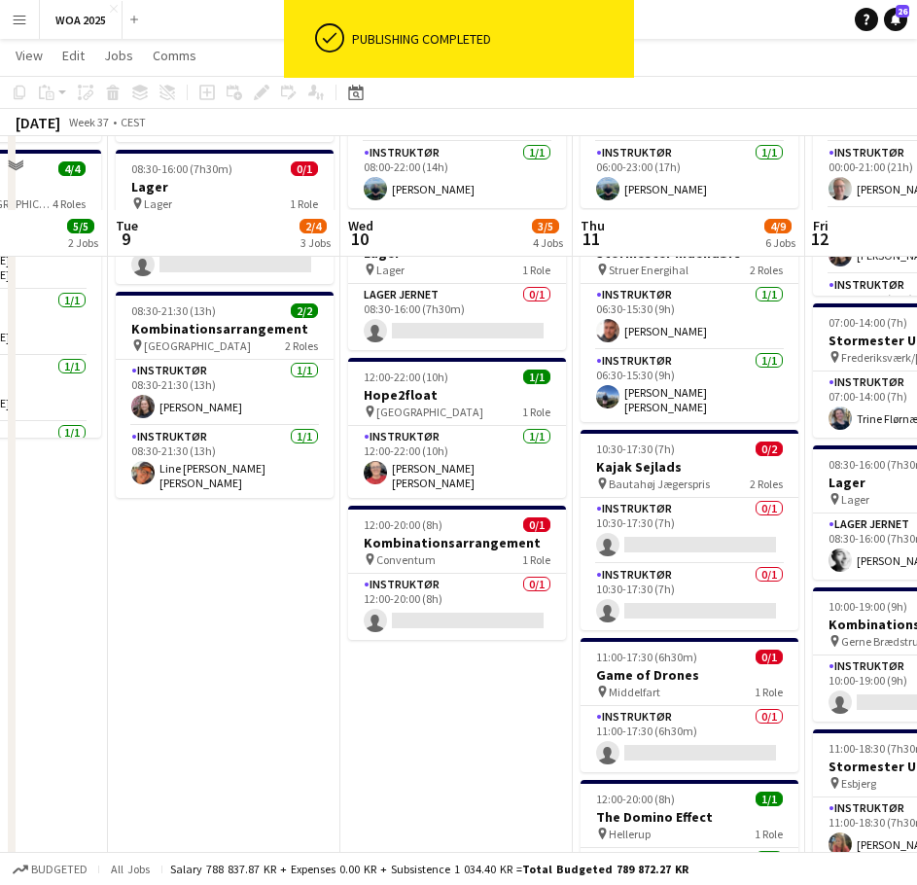
scroll to position [194, 0]
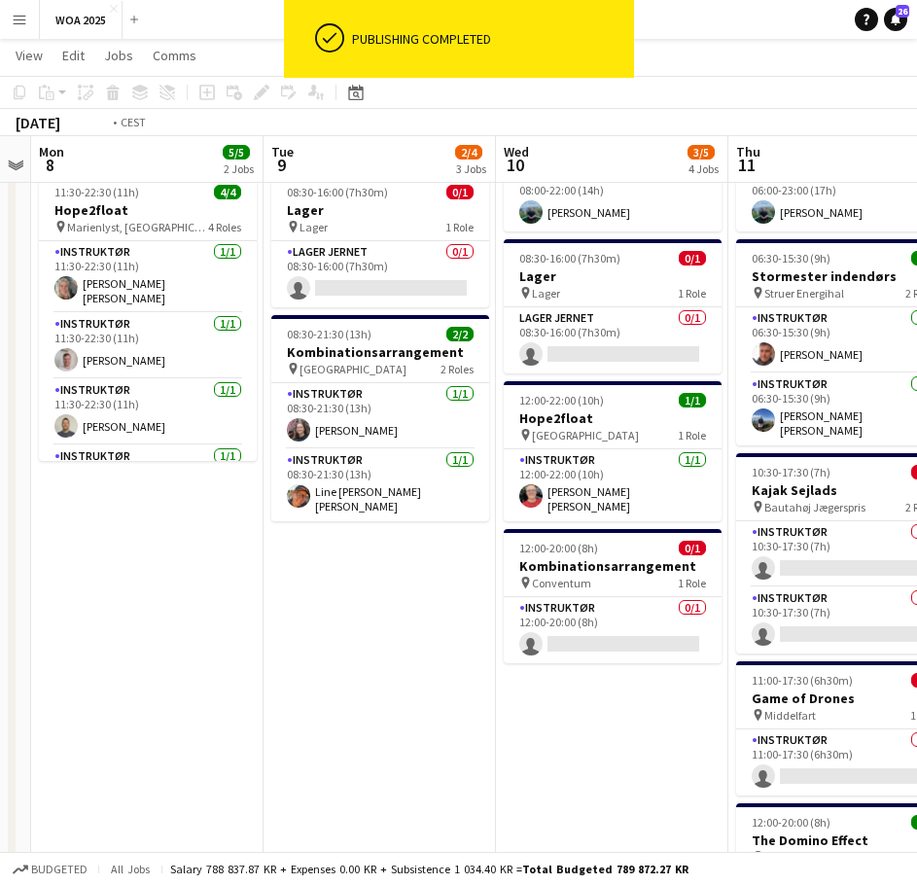
drag, startPoint x: 241, startPoint y: 581, endPoint x: 445, endPoint y: 612, distance: 206.6
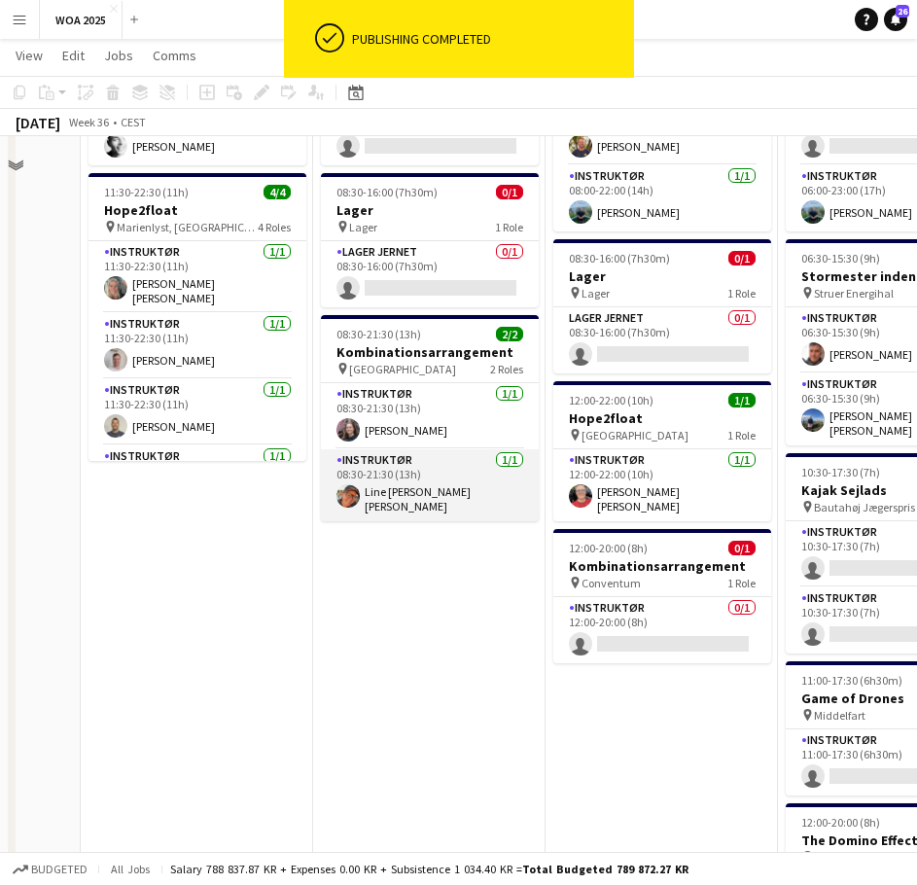
scroll to position [0, 0]
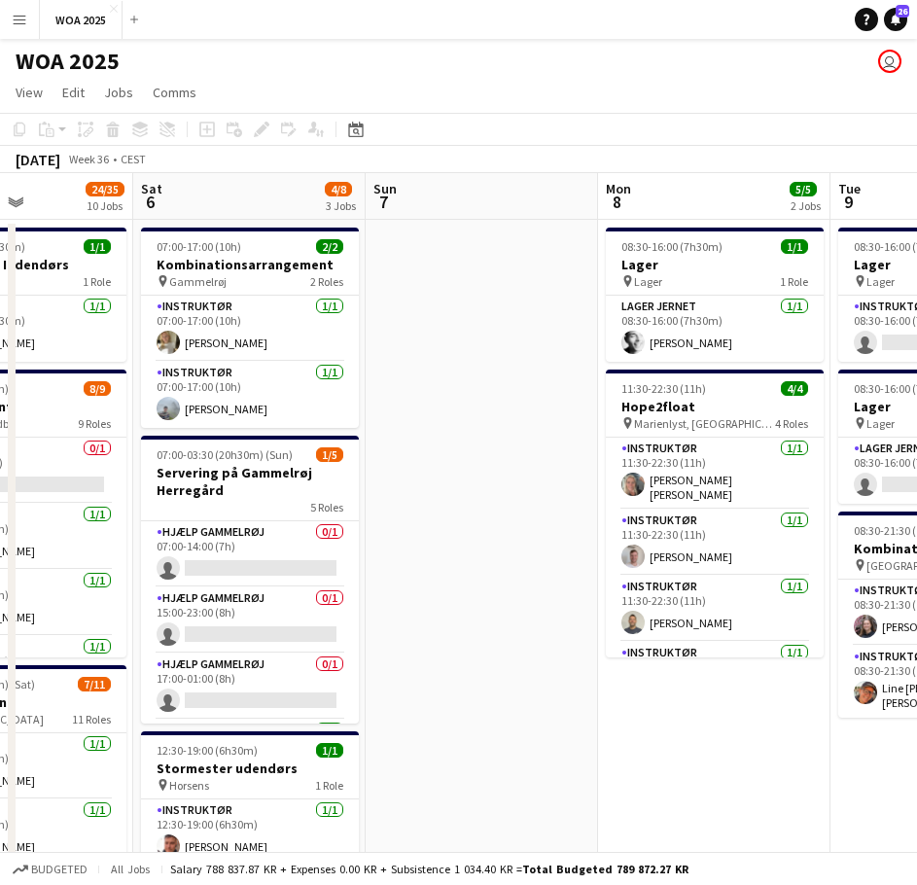
drag, startPoint x: 161, startPoint y: 571, endPoint x: 632, endPoint y: 529, distance: 472.5
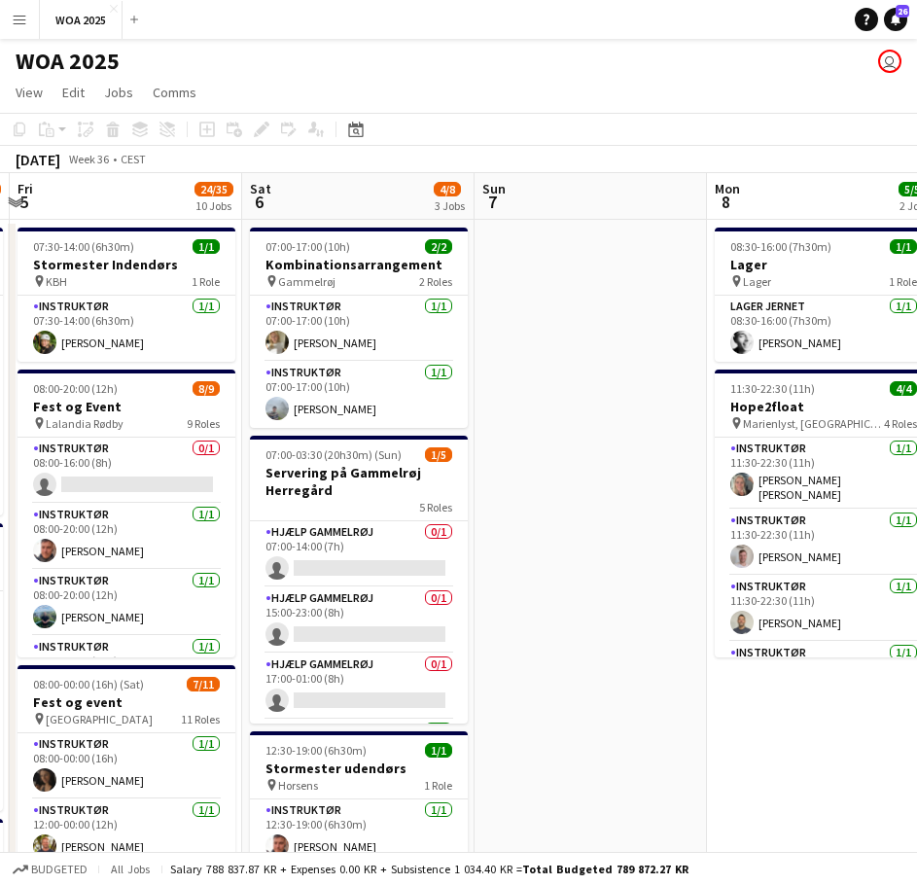
scroll to position [0, 428]
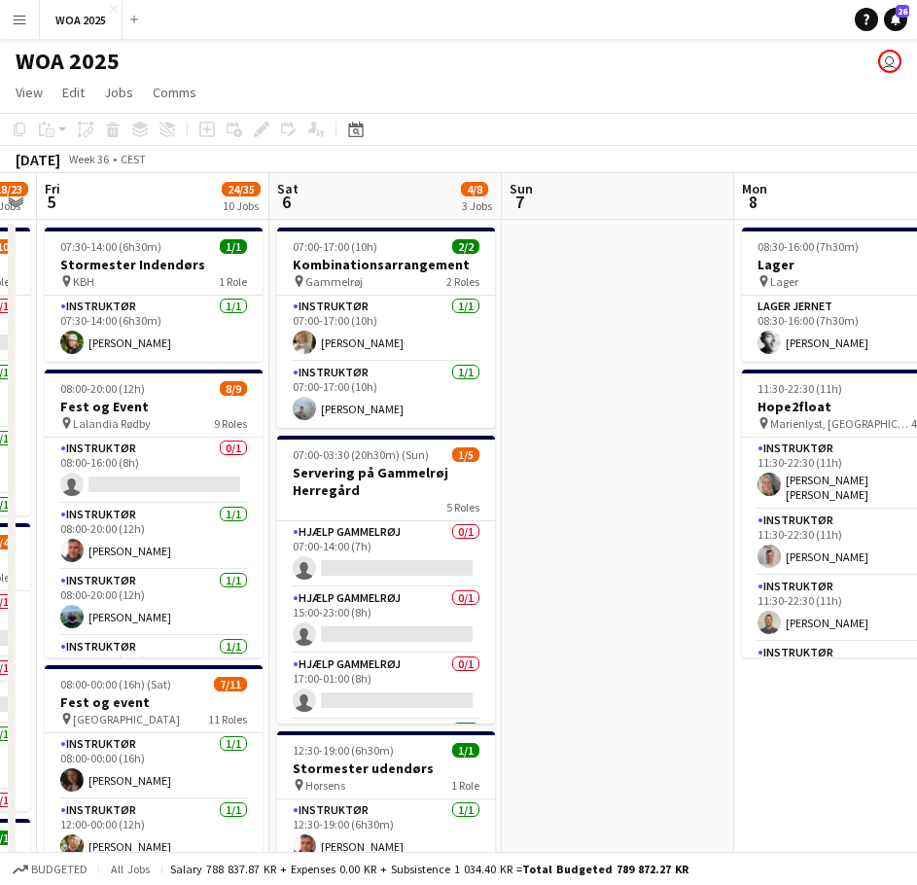
drag, startPoint x: 478, startPoint y: 509, endPoint x: 568, endPoint y: 498, distance: 90.1
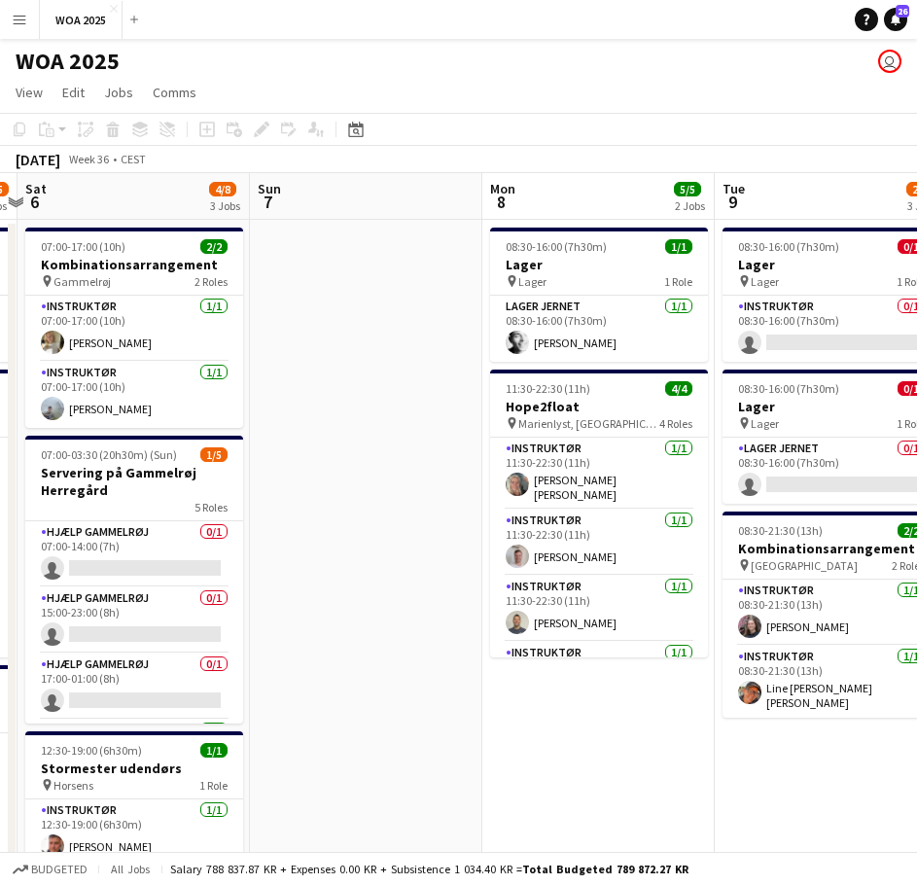
scroll to position [0, 568]
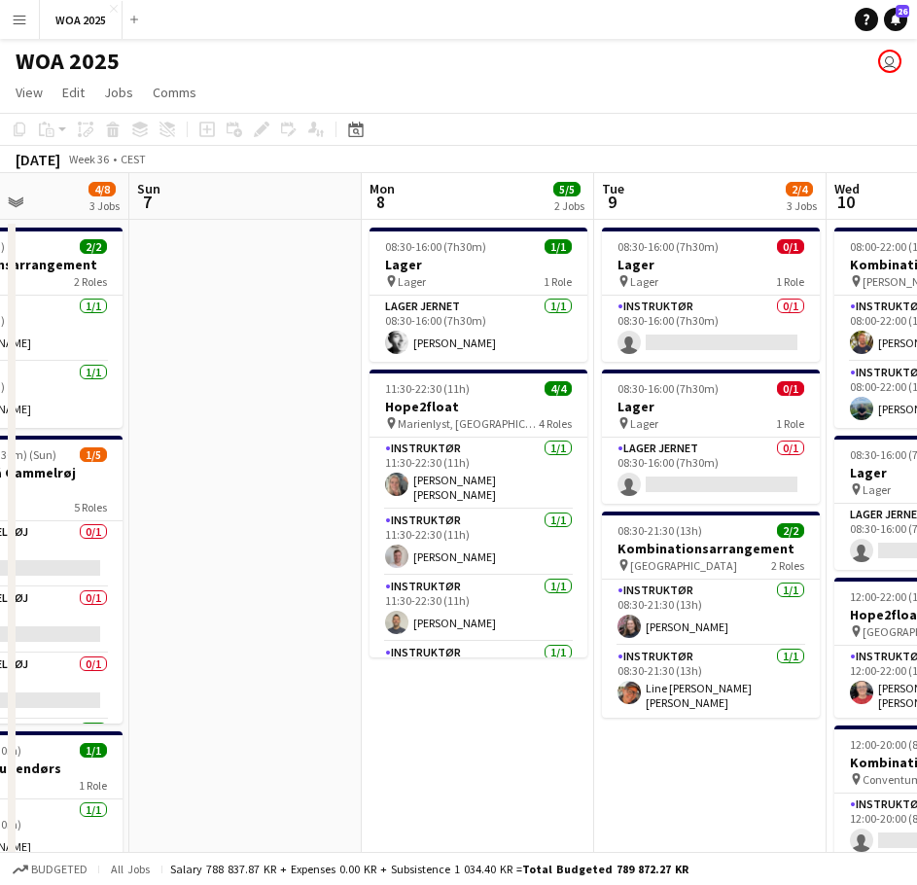
drag, startPoint x: 375, startPoint y: 547, endPoint x: -101, endPoint y: 504, distance: 478.5
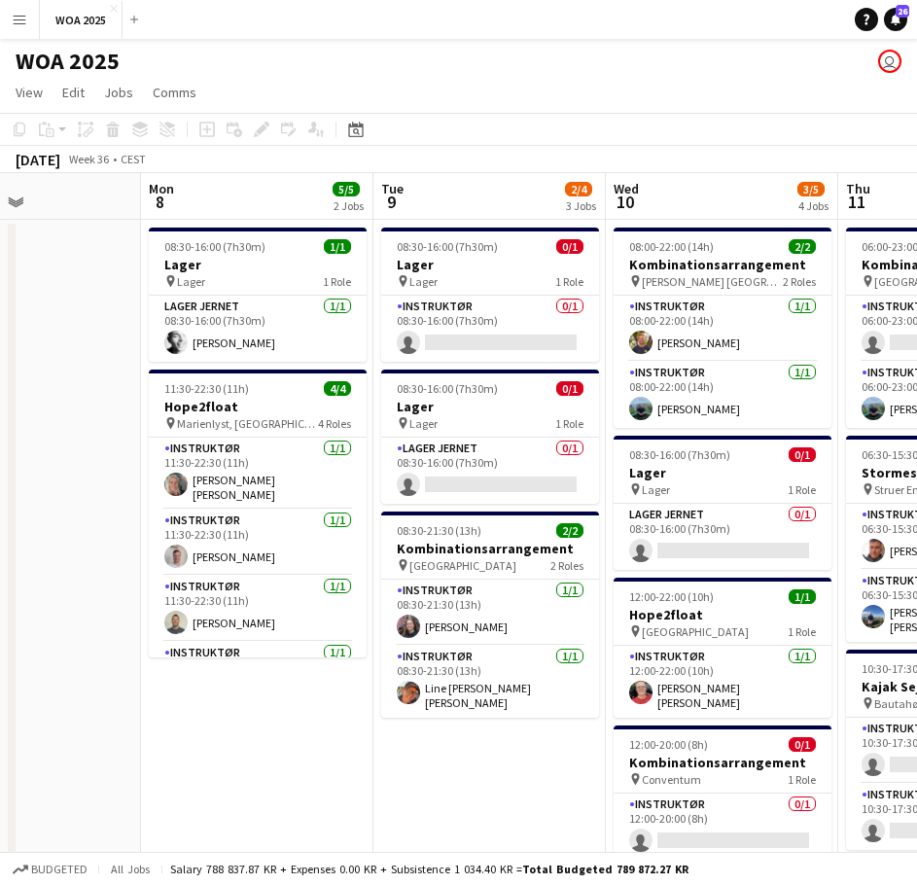
drag, startPoint x: 221, startPoint y: 499, endPoint x: -6, endPoint y: 499, distance: 226.6
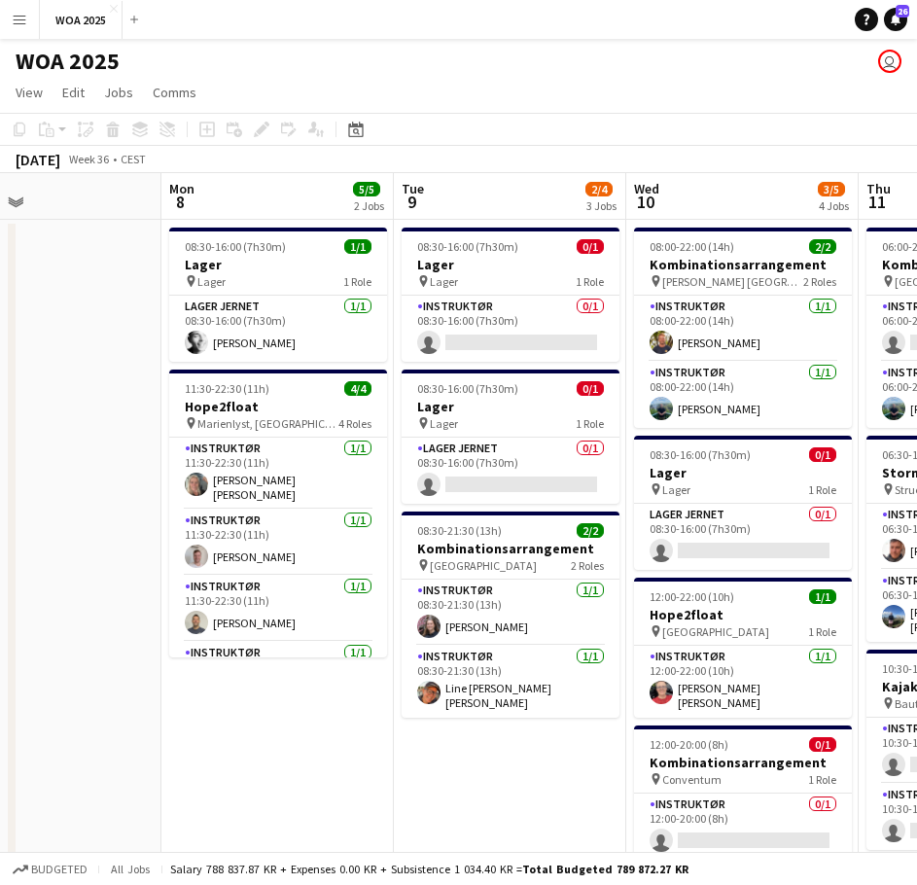
scroll to position [0, 534]
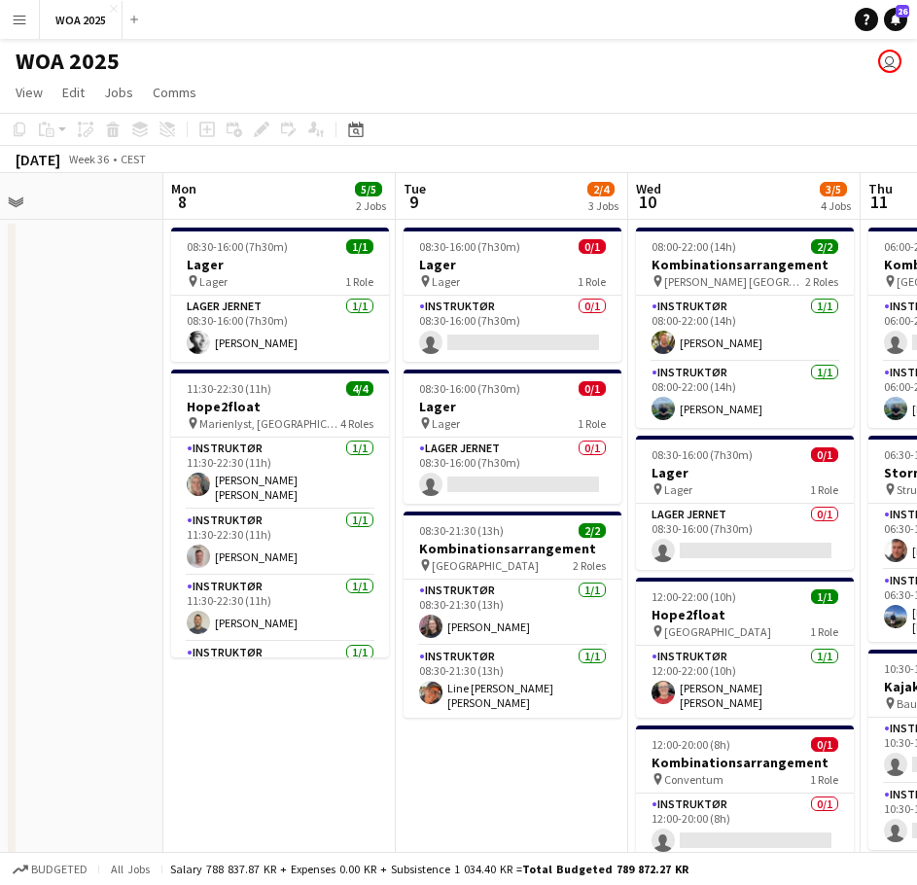
drag, startPoint x: 349, startPoint y: 493, endPoint x: 371, endPoint y: 501, distance: 23.7
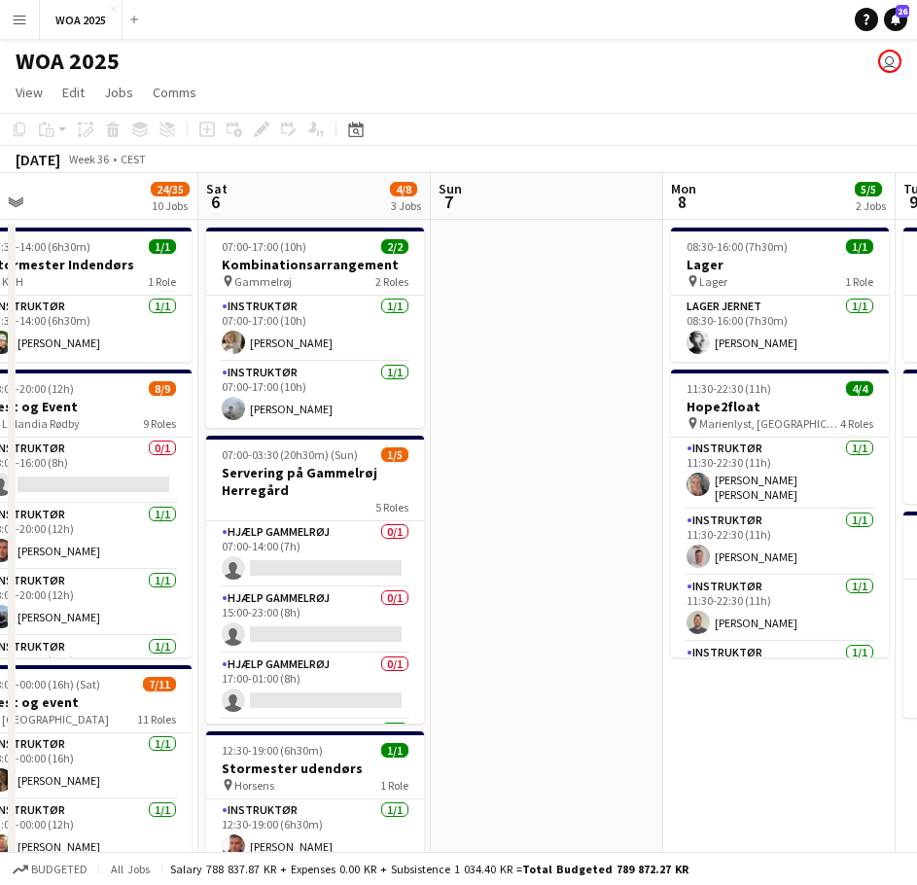
drag, startPoint x: 109, startPoint y: 470, endPoint x: 854, endPoint y: 376, distance: 750.7
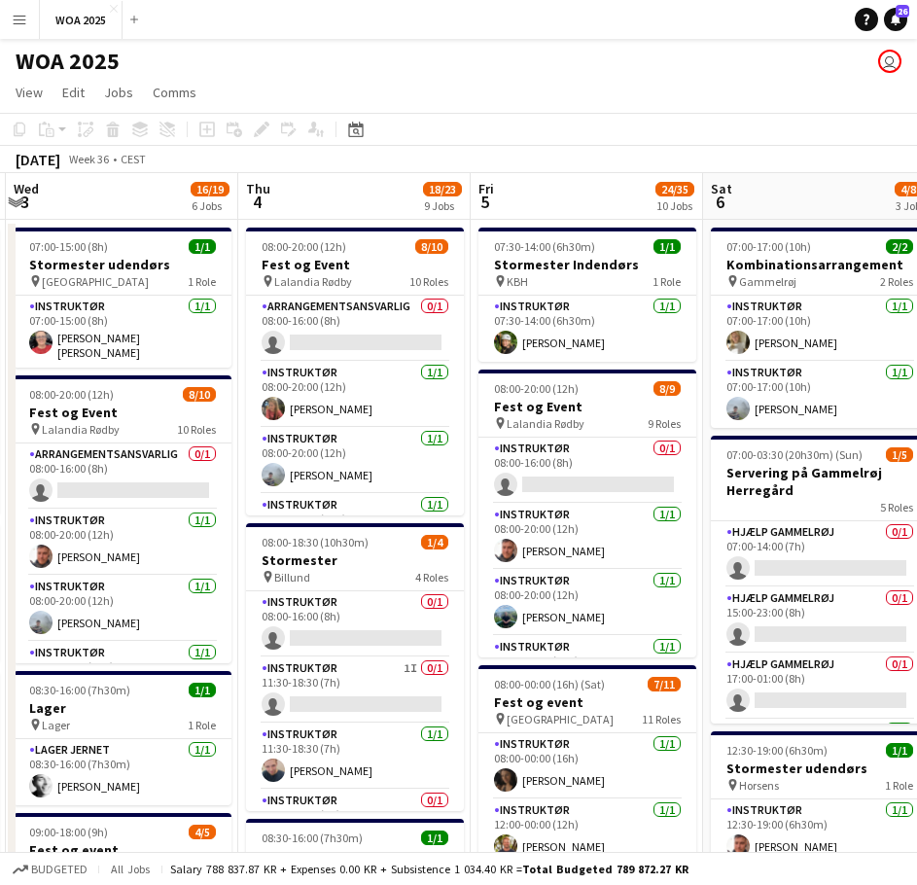
scroll to position [0, 421]
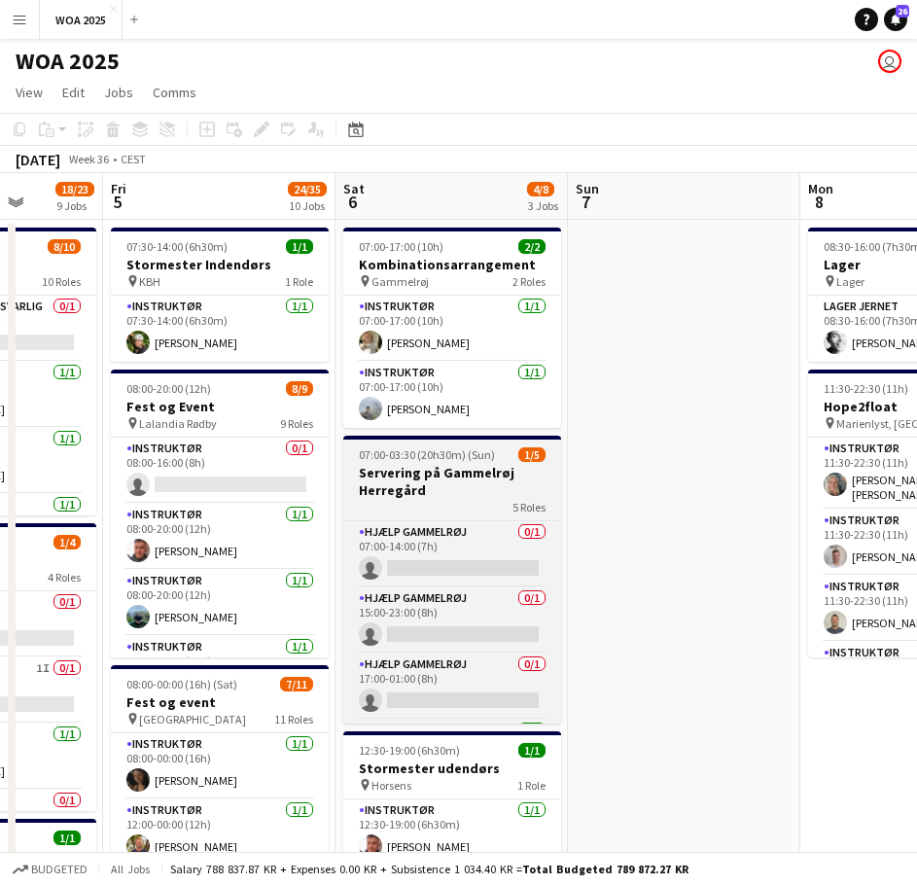
drag, startPoint x: 560, startPoint y: 400, endPoint x: 403, endPoint y: 452, distance: 166.1
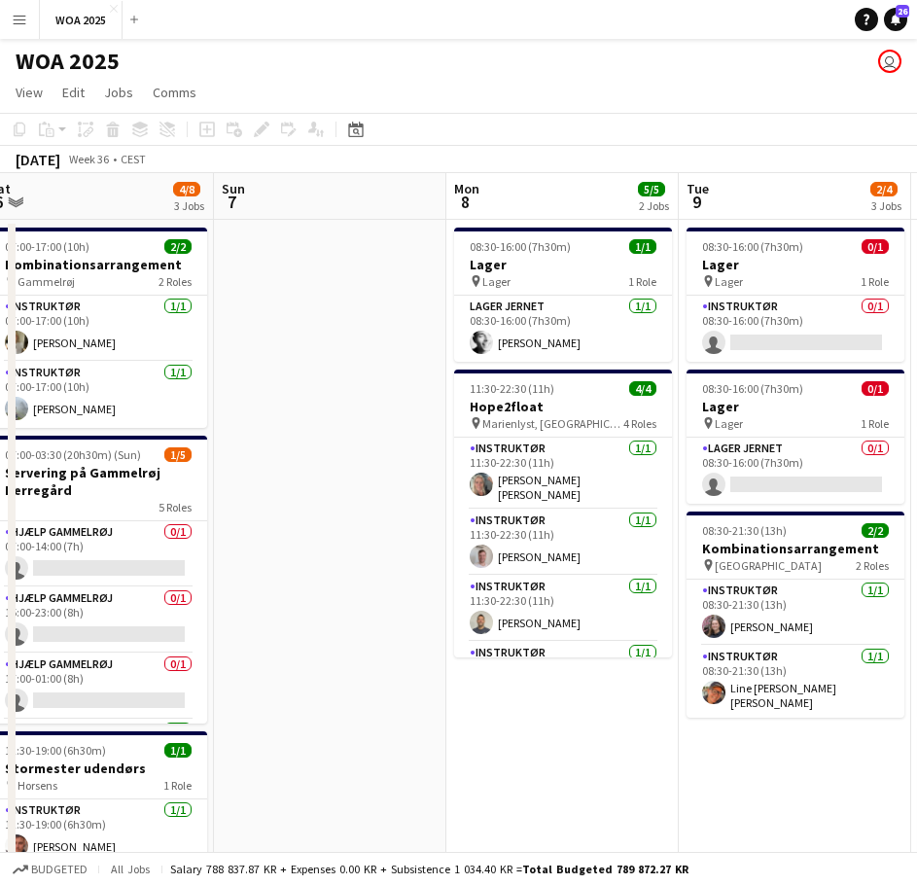
scroll to position [0, 731]
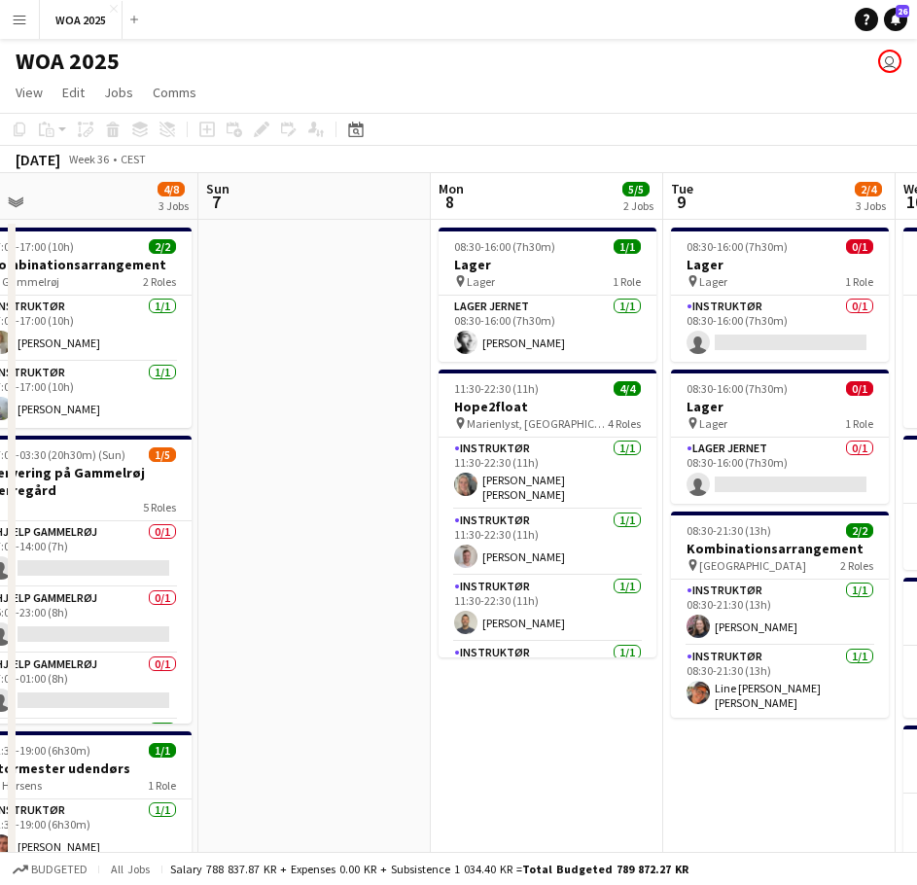
drag, startPoint x: 599, startPoint y: 425, endPoint x: 284, endPoint y: 441, distance: 315.5
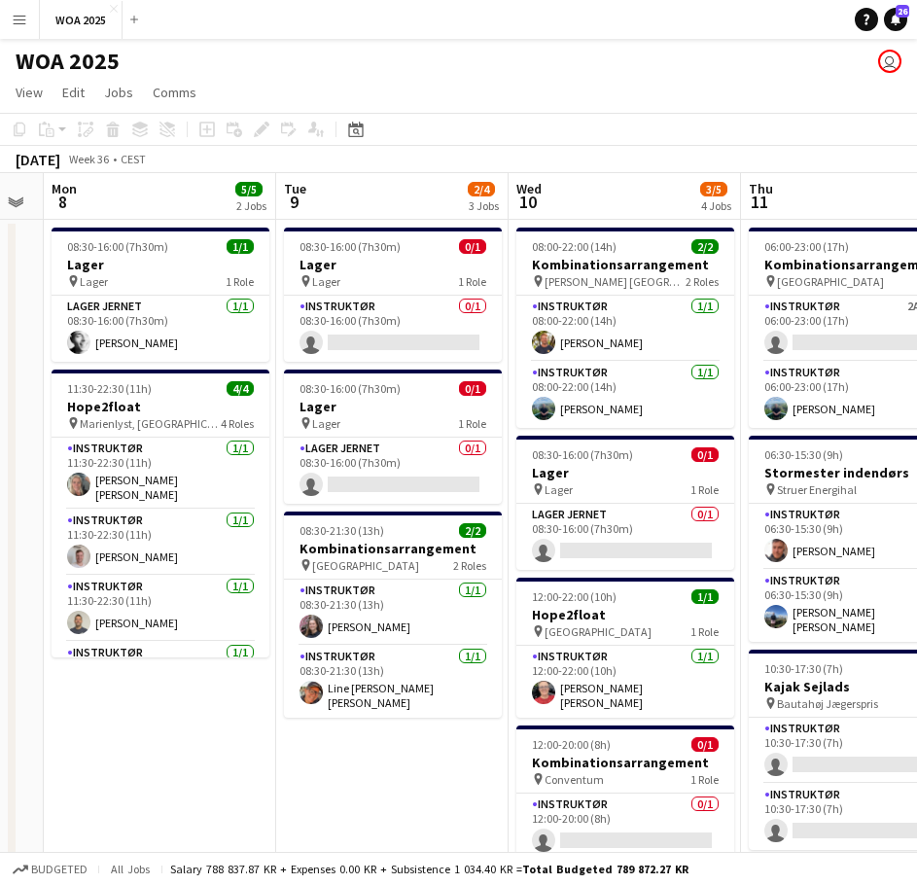
scroll to position [0, 661]
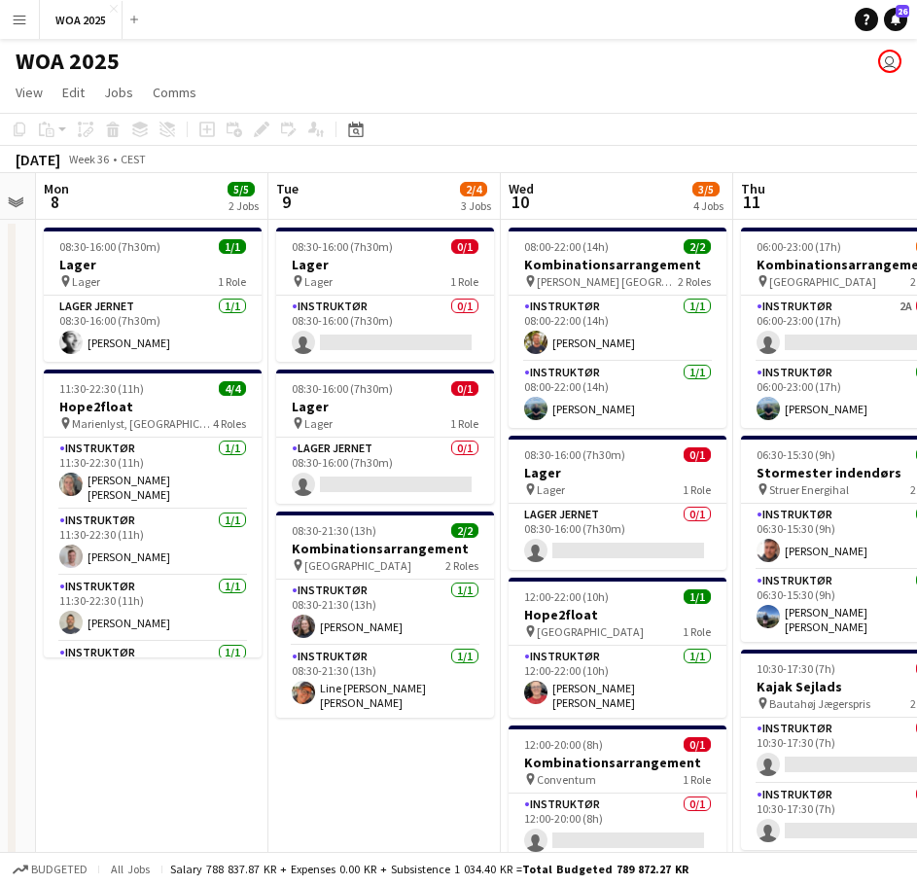
drag, startPoint x: 618, startPoint y: 712, endPoint x: 224, endPoint y: 662, distance: 397.9
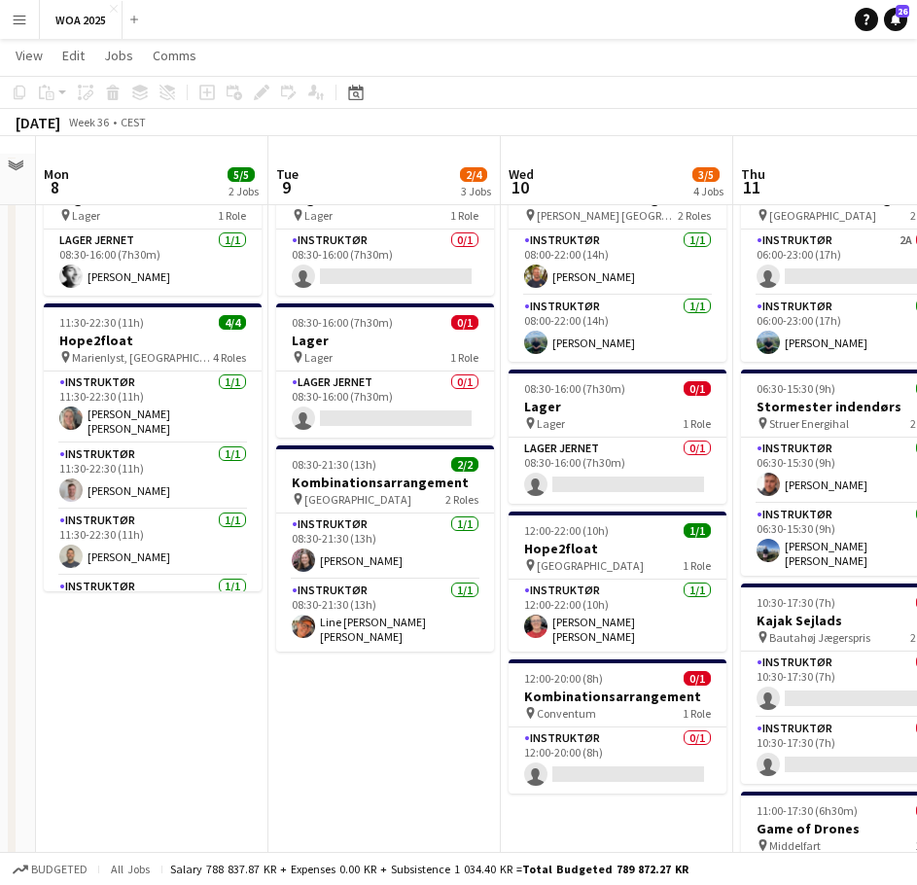
scroll to position [97, 0]
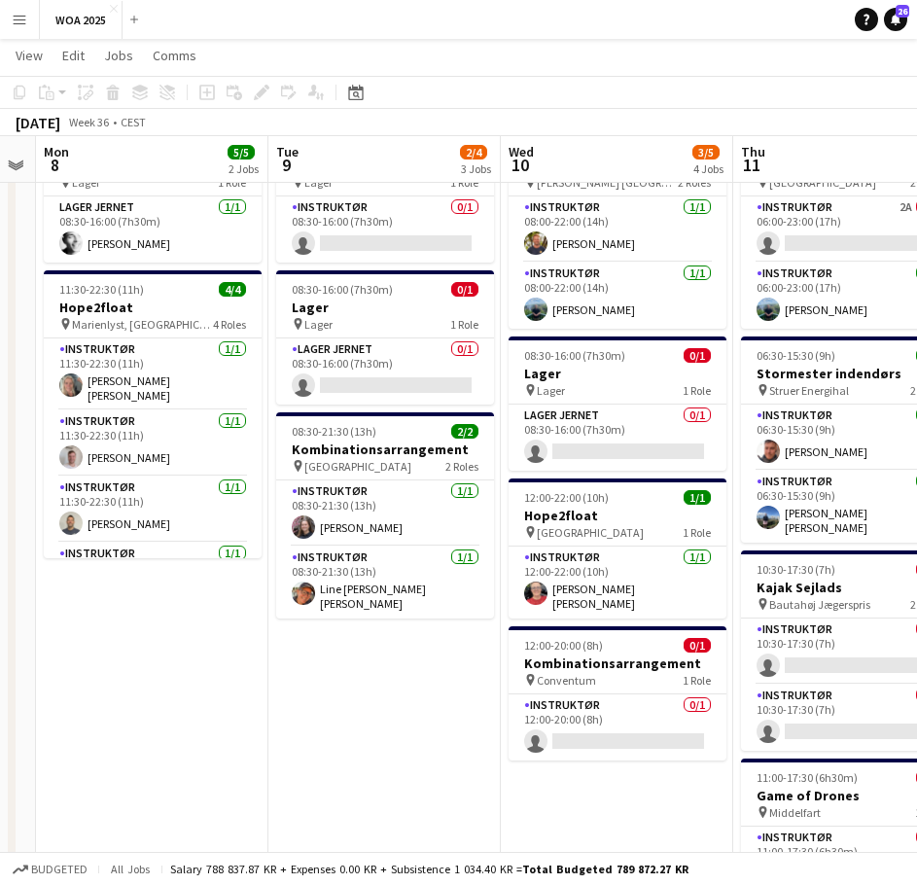
click at [592, 541] on app-job-card "12:00-22:00 (10h) 1/1 Hope2float pin Himmerland Resorts 1 Role Instruktør 1/1 1…" at bounding box center [618, 548] width 218 height 140
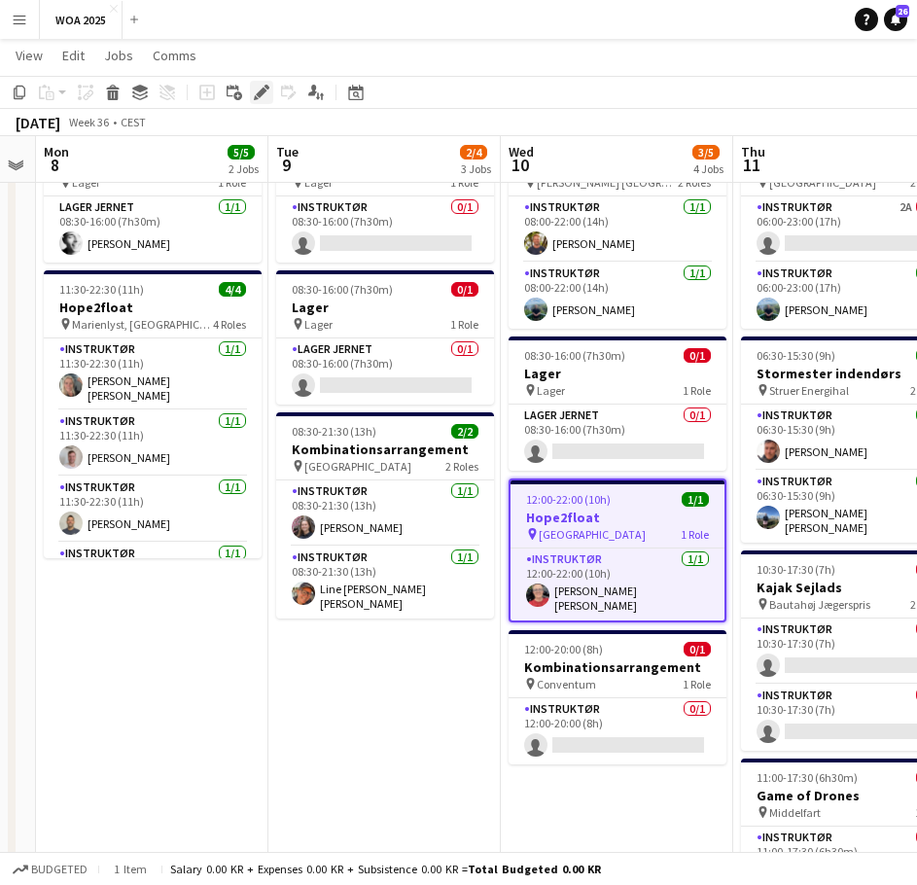
click at [263, 93] on icon at bounding box center [261, 93] width 11 height 11
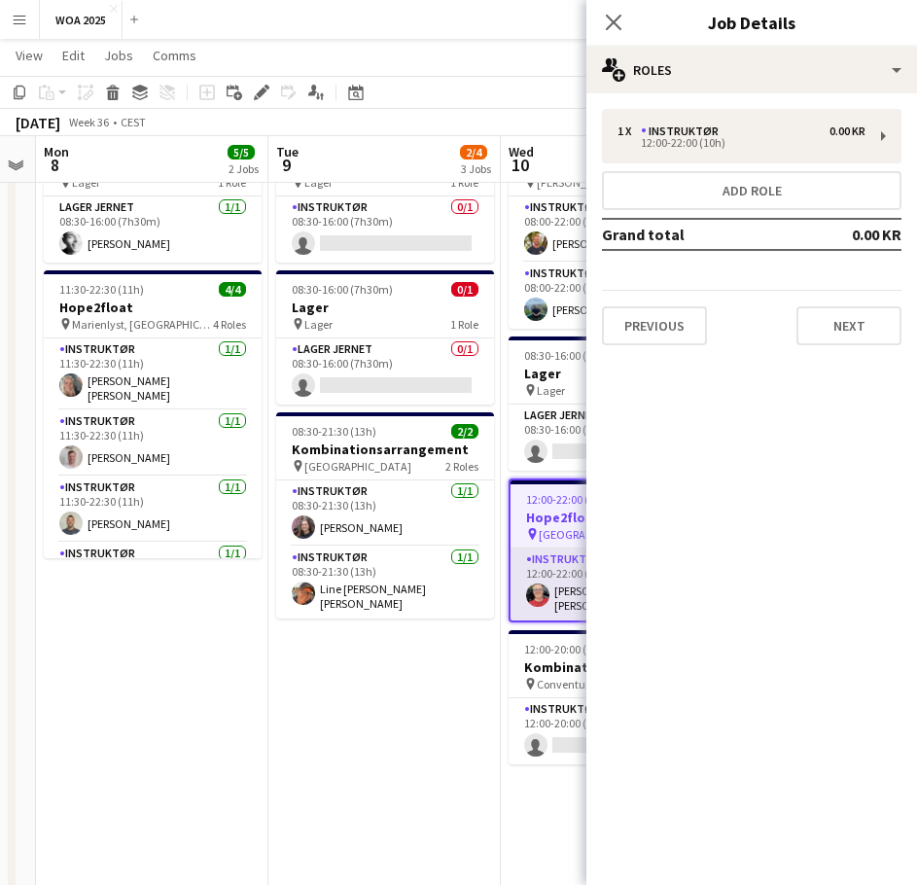
click at [550, 587] on app-card-role "Instruktør 1/1 12:00-22:00 (10h) Kitt Schou Morgen" at bounding box center [618, 584] width 214 height 72
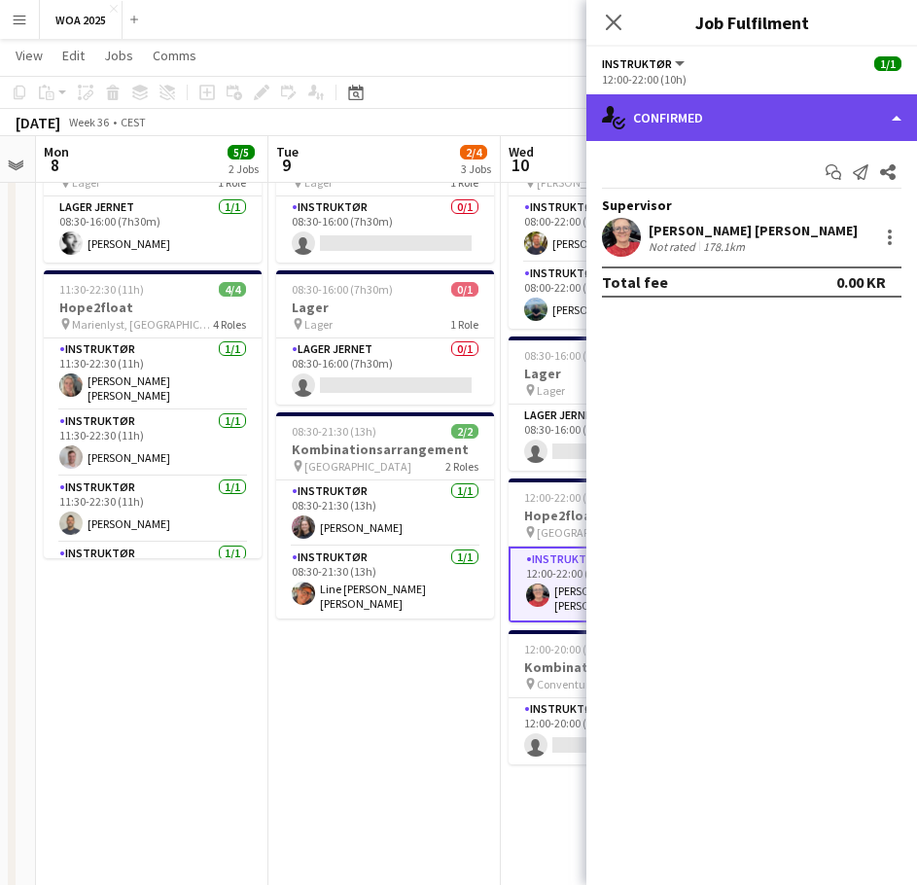
click at [753, 127] on div "single-neutral-actions-check-2 Confirmed" at bounding box center [751, 117] width 331 height 47
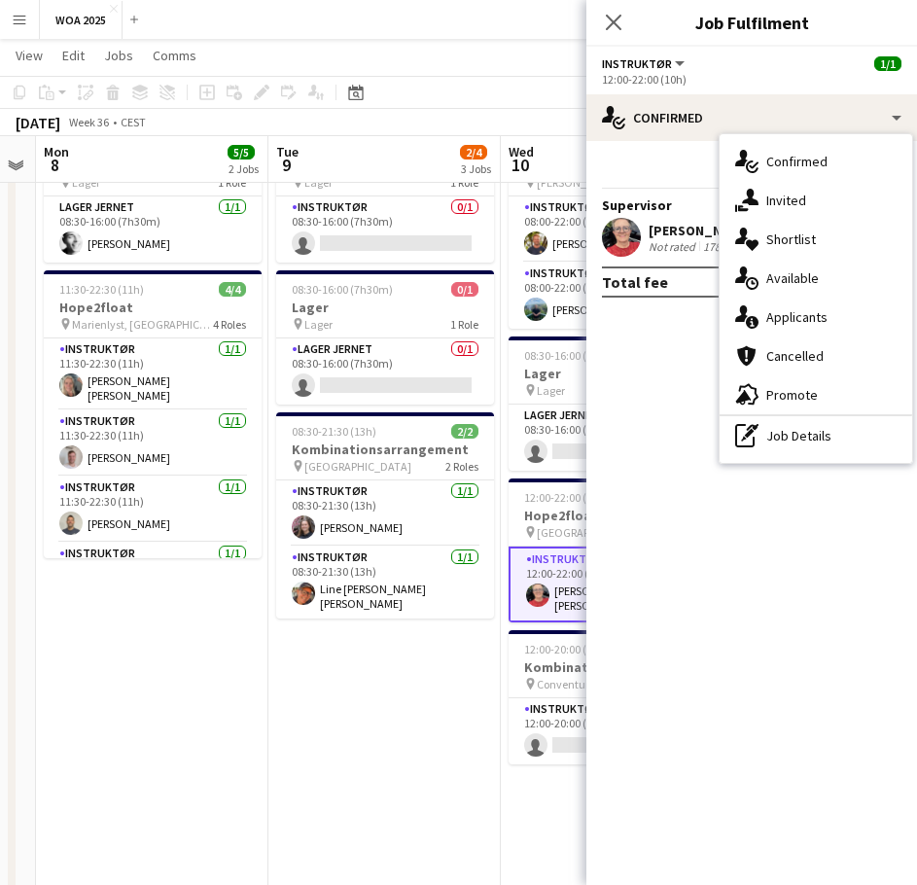
click at [814, 208] on div "single-neutral-actions-share-1 Invited" at bounding box center [816, 200] width 193 height 39
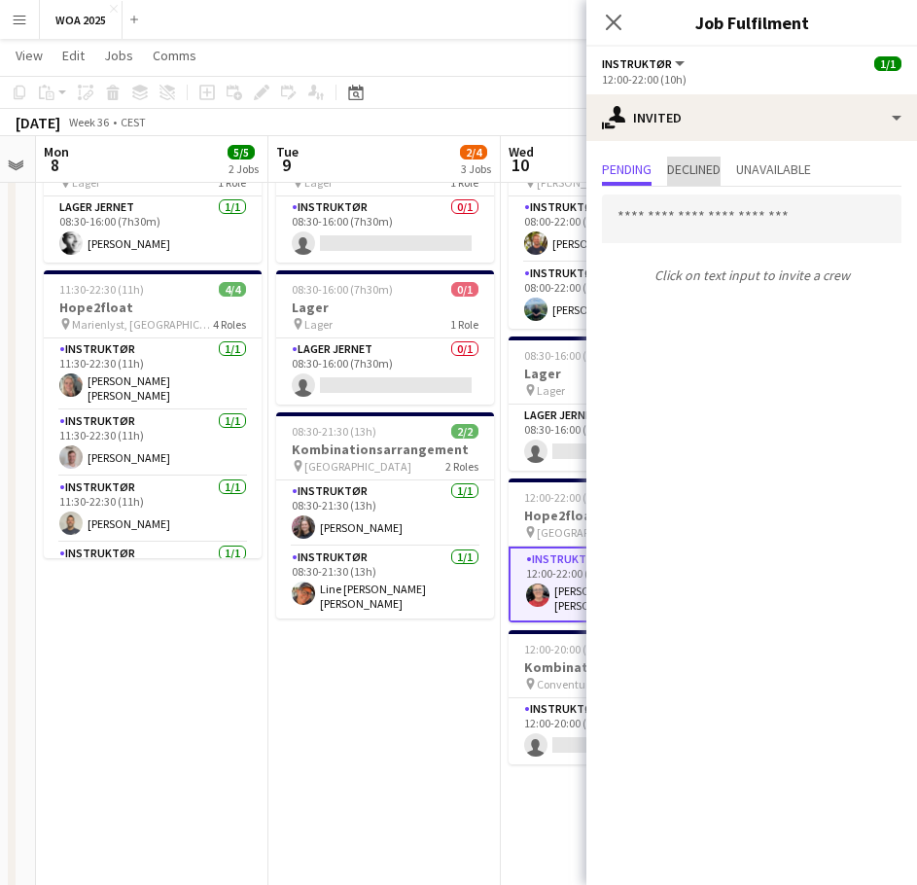
click at [720, 176] on span "Declined" at bounding box center [693, 169] width 53 height 14
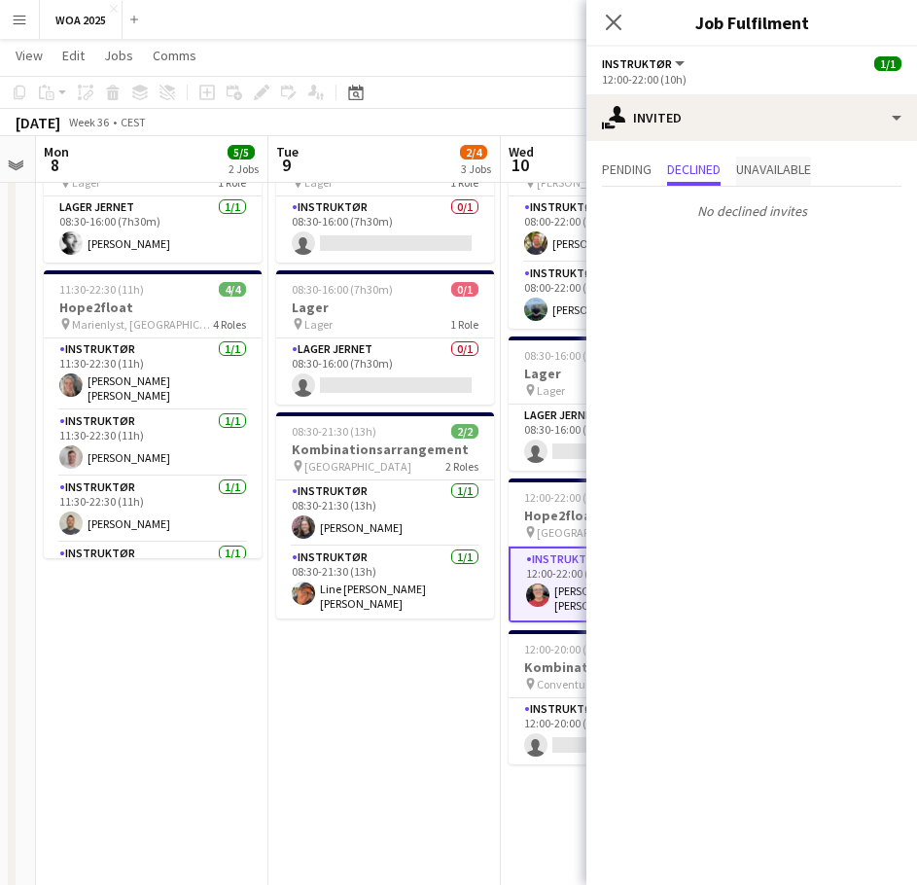
click at [791, 164] on span "Unavailable" at bounding box center [773, 169] width 75 height 14
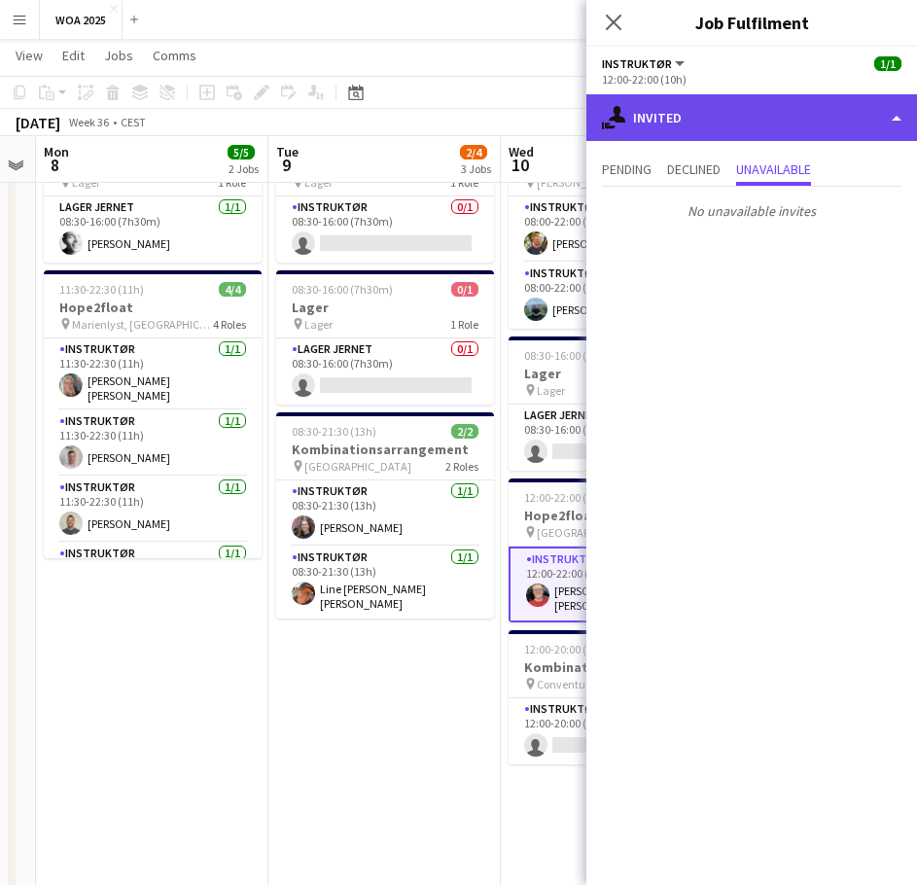
click at [726, 108] on div "single-neutral-actions-share-1 Invited" at bounding box center [751, 117] width 331 height 47
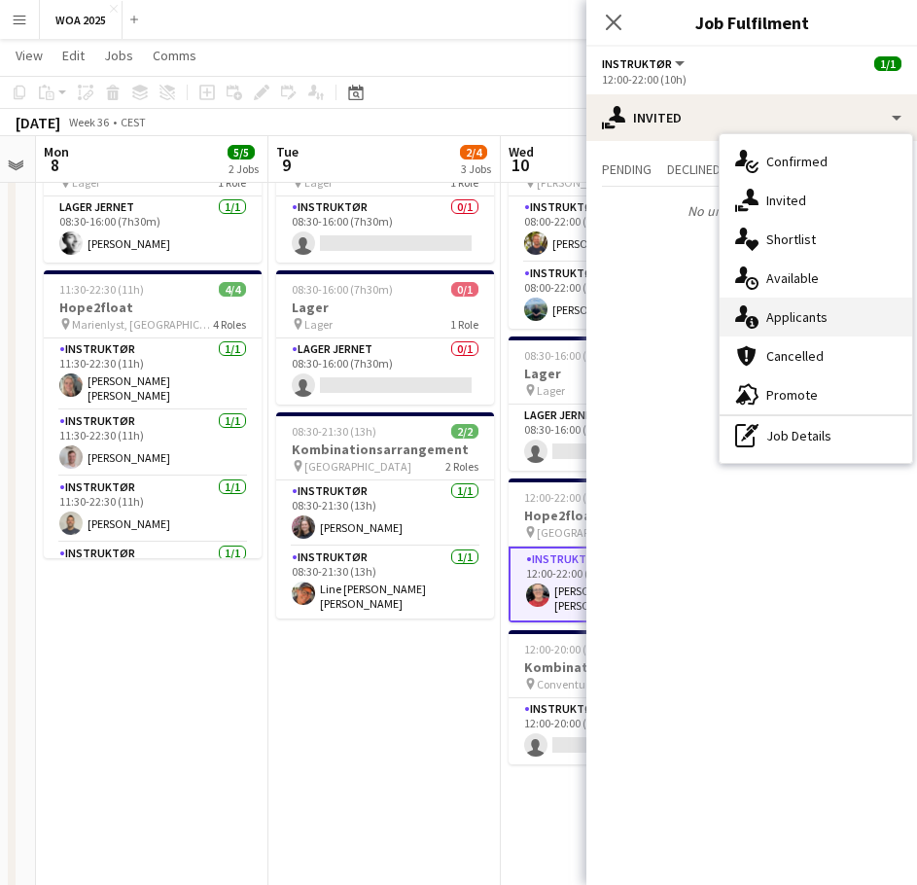
click at [803, 305] on div "single-neutral-actions-information Applicants" at bounding box center [816, 317] width 193 height 39
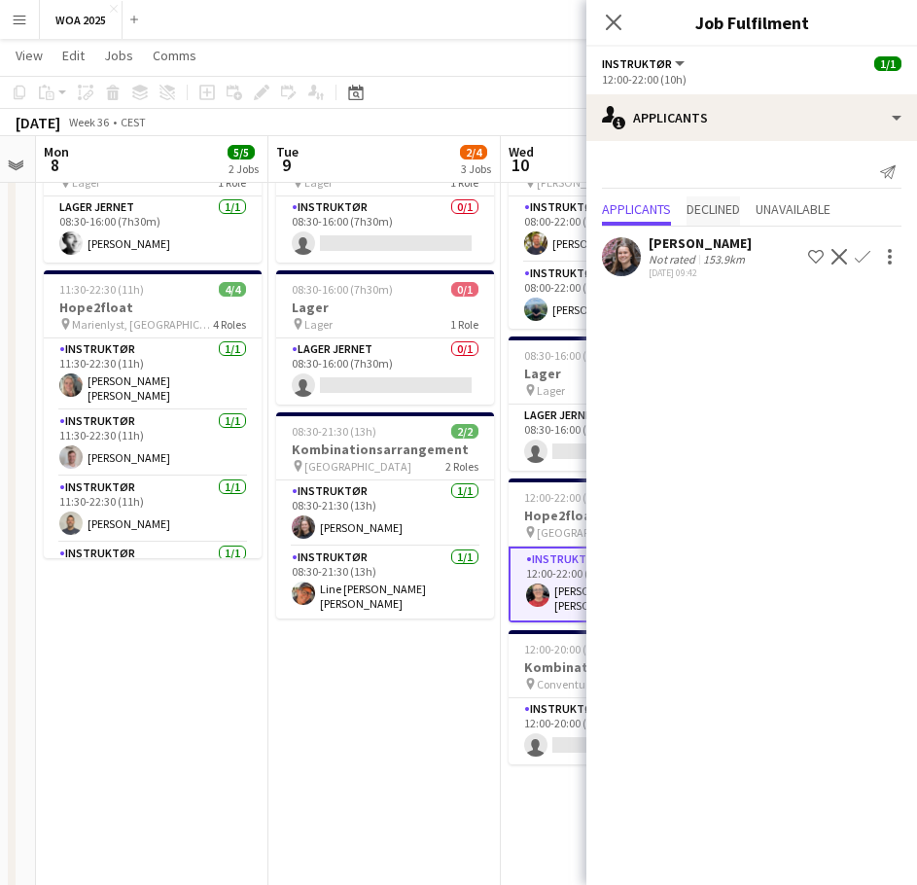
click at [722, 209] on span "Declined" at bounding box center [713, 209] width 53 height 14
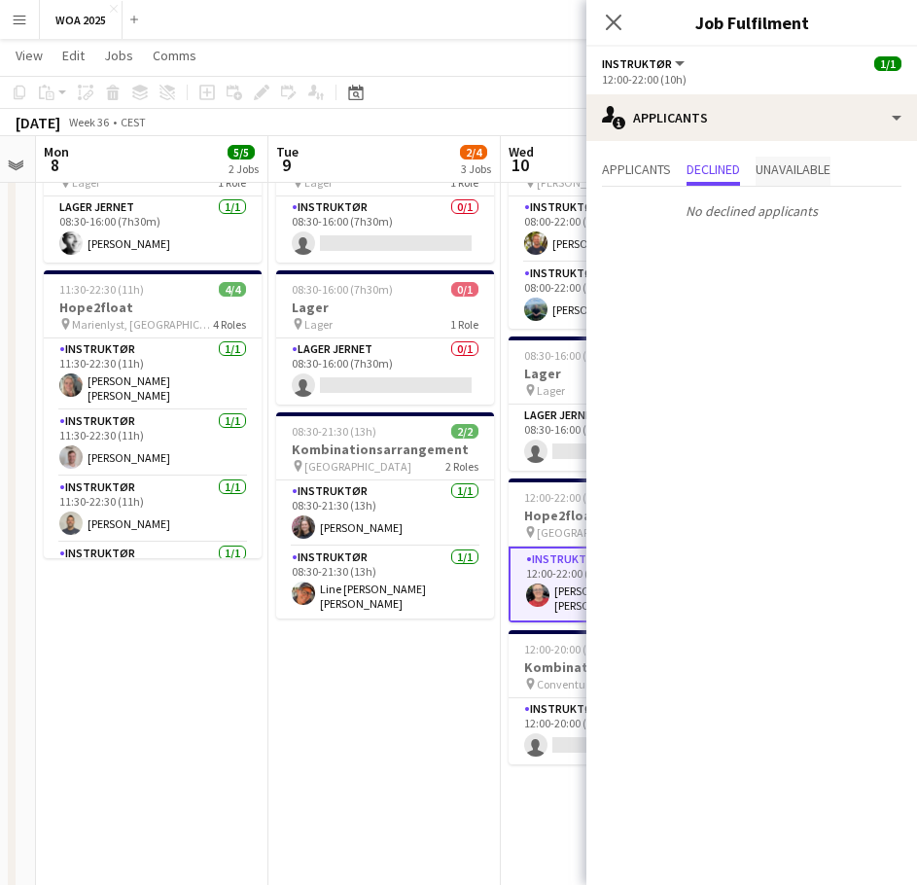
click at [784, 170] on span "Unavailable" at bounding box center [793, 169] width 75 height 14
click at [633, 173] on span "Applicants" at bounding box center [636, 169] width 69 height 14
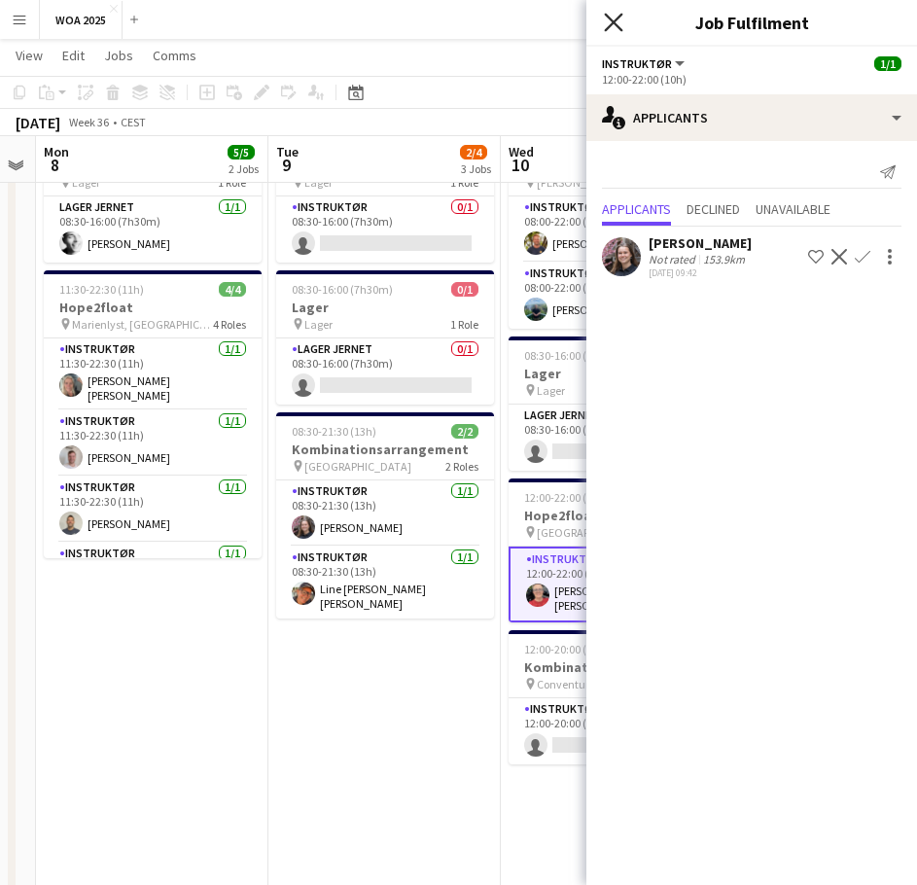
click at [608, 18] on icon "Close pop-in" at bounding box center [613, 22] width 18 height 18
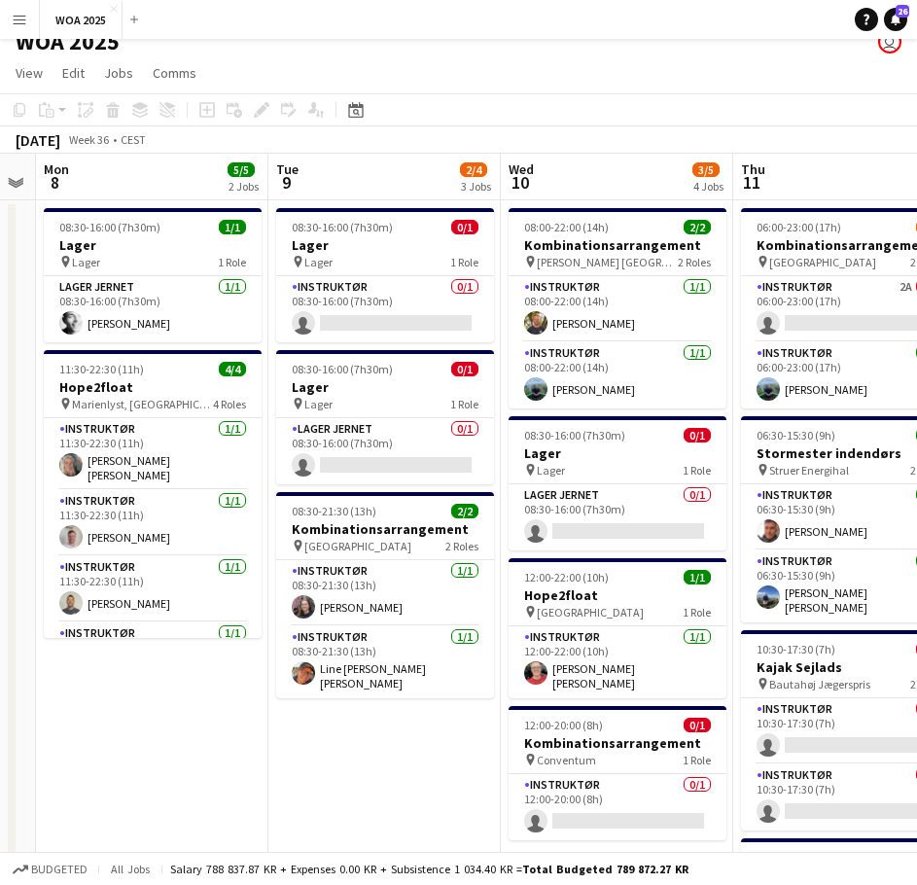
scroll to position [0, 0]
